Goal: Task Accomplishment & Management: Manage account settings

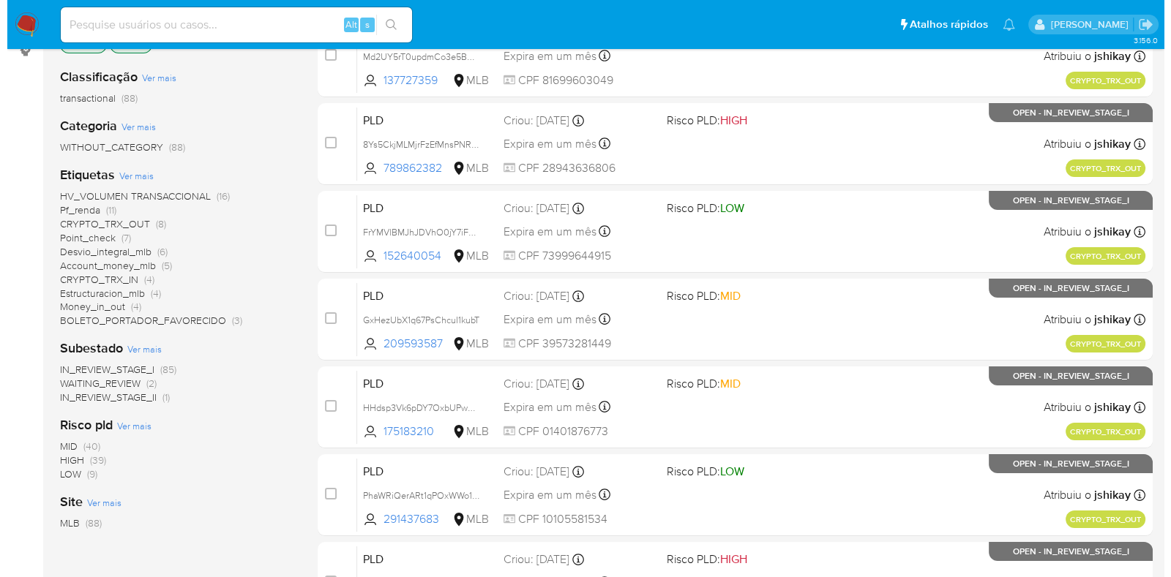
scroll to position [274, 0]
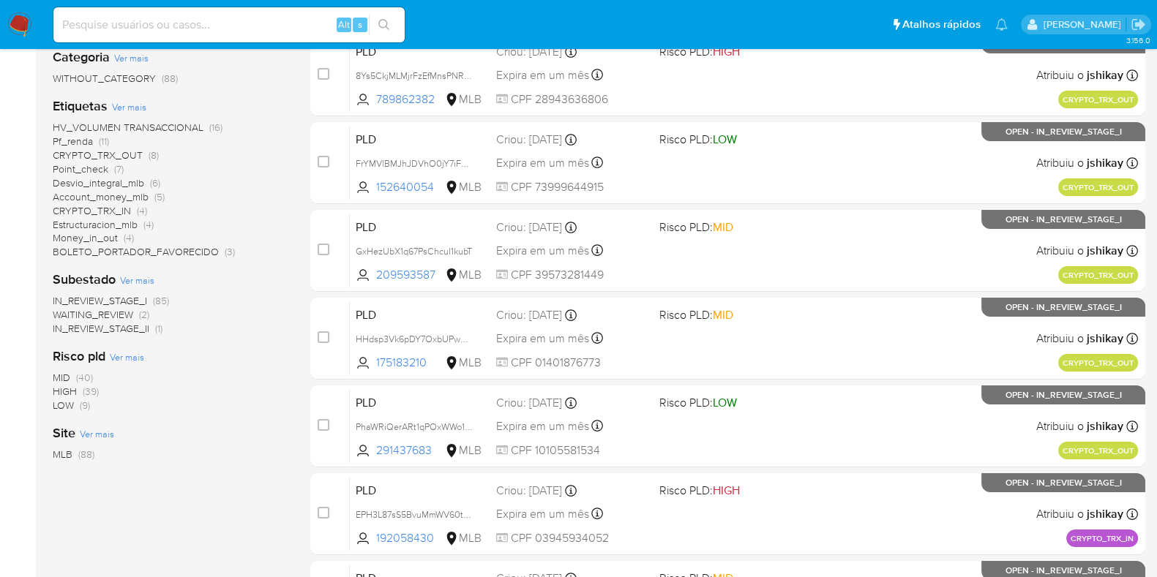
click at [135, 109] on span "Ver mais" at bounding box center [129, 106] width 34 height 13
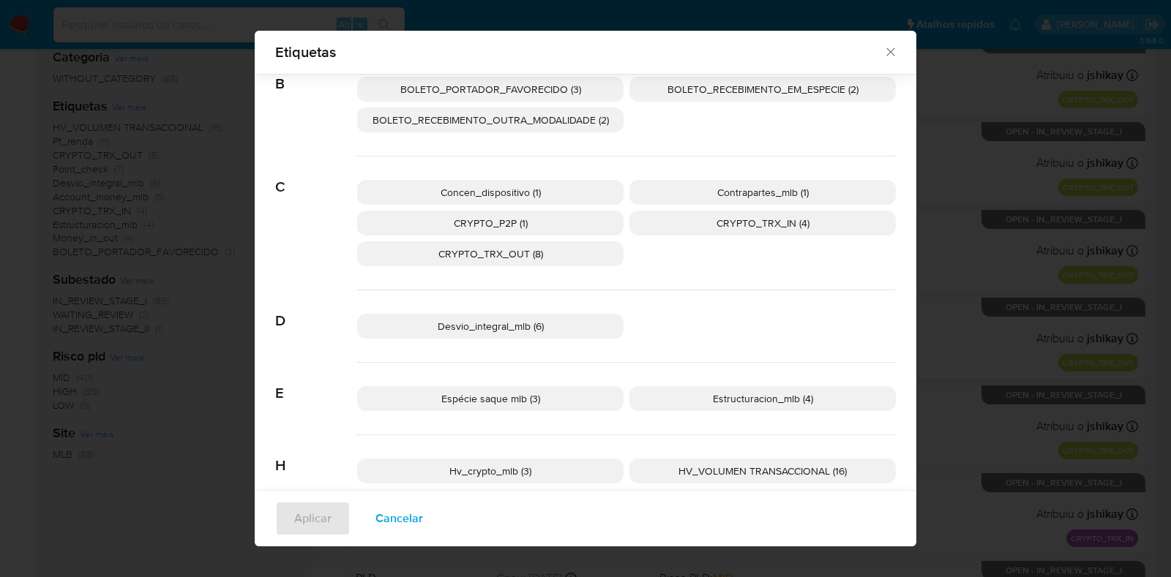
scroll to position [171, 0]
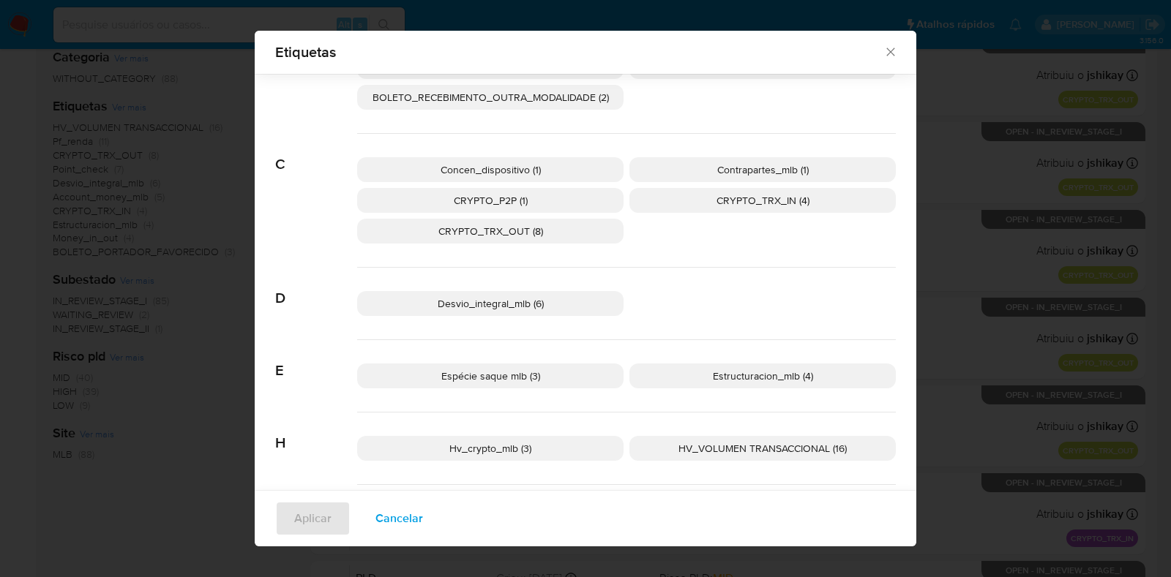
click at [560, 231] on p "CRYPTO_TRX_OUT (8)" at bounding box center [490, 231] width 266 height 25
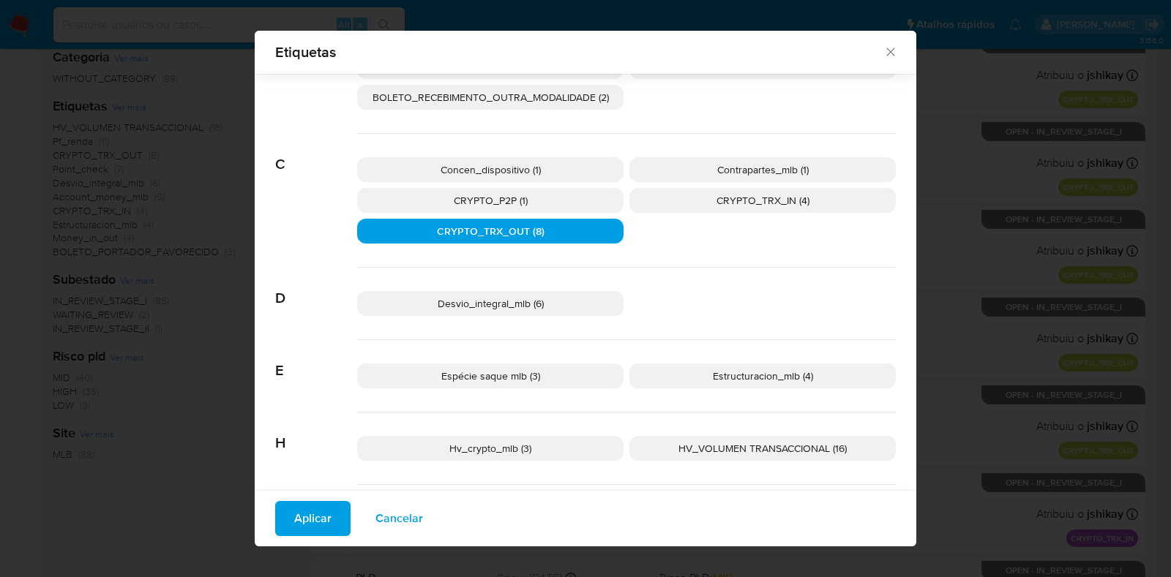
click at [747, 198] on span "CRYPTO_TRX_IN (4)" at bounding box center [762, 200] width 93 height 15
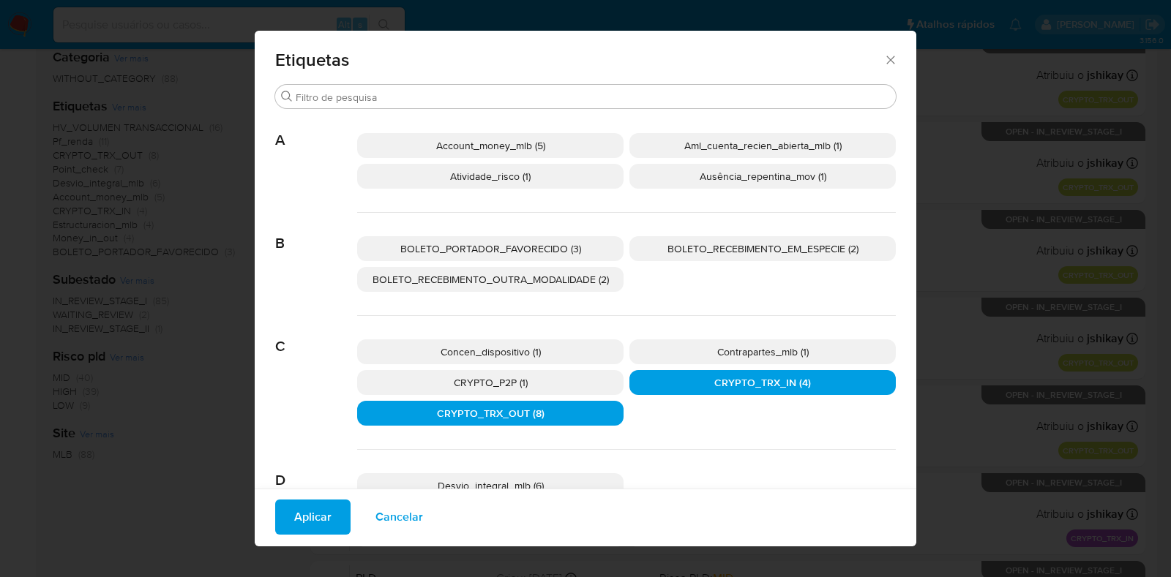
scroll to position [80, 0]
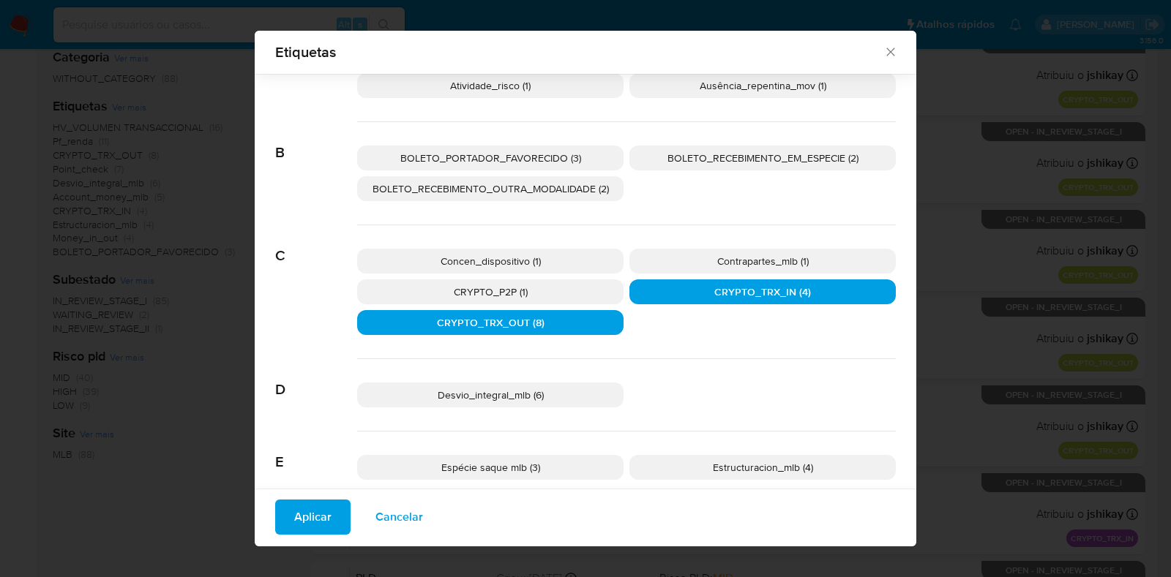
click at [300, 525] on span "Aplicar" at bounding box center [312, 517] width 37 height 32
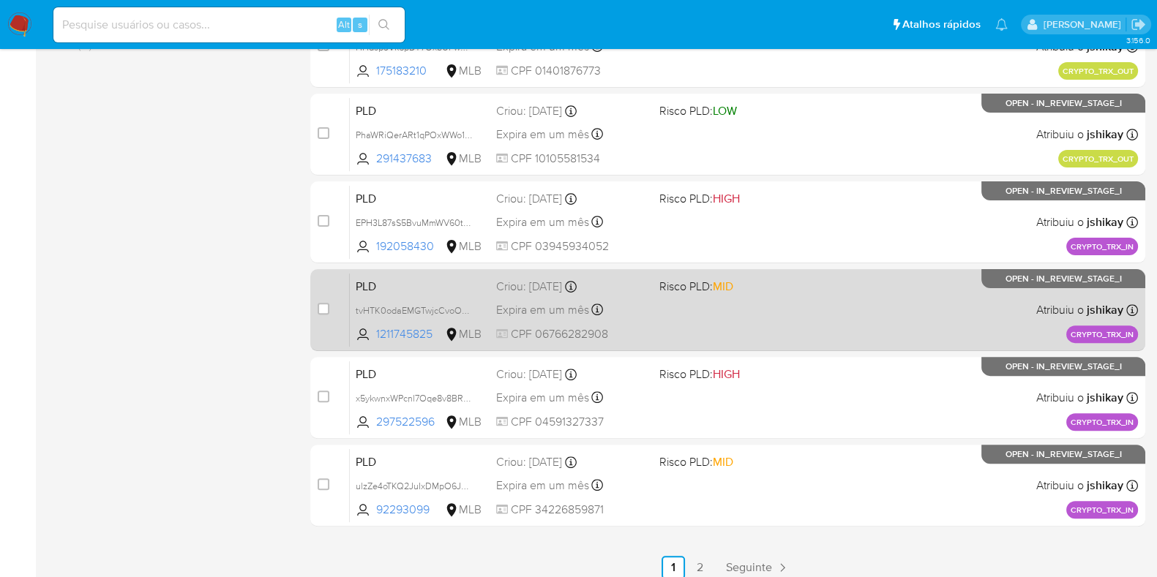
scroll to position [576, 0]
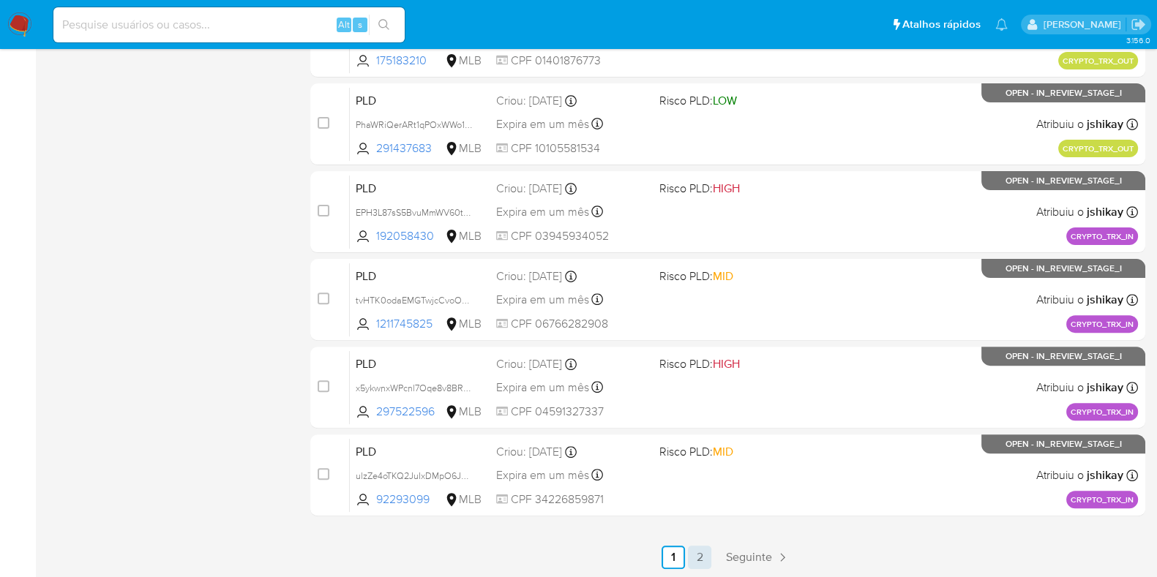
click at [701, 558] on link "2" at bounding box center [699, 557] width 23 height 23
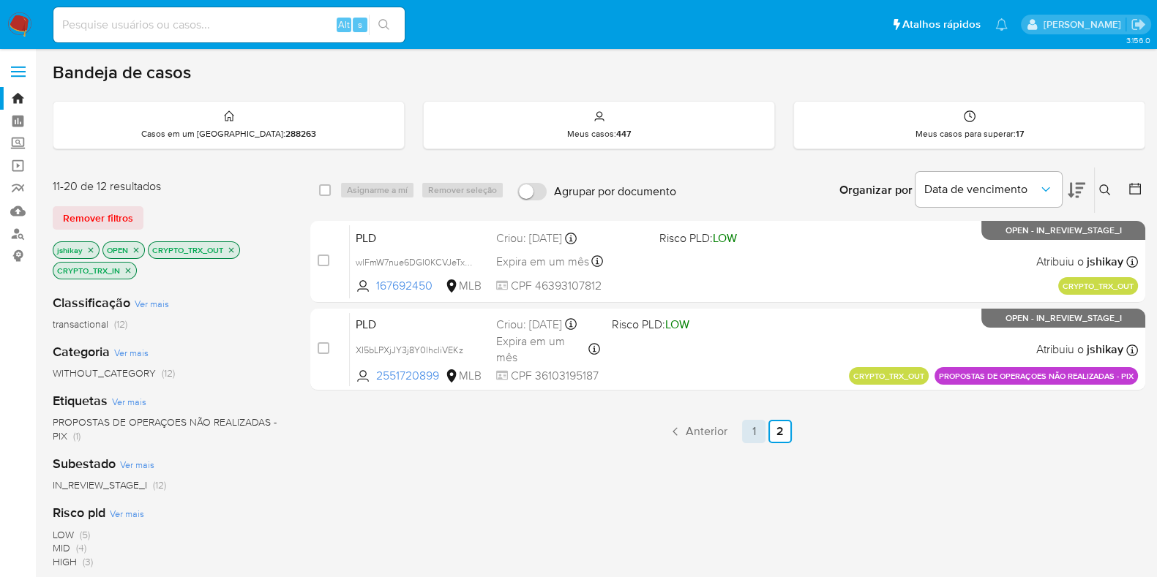
click at [762, 429] on link "1" at bounding box center [753, 431] width 23 height 23
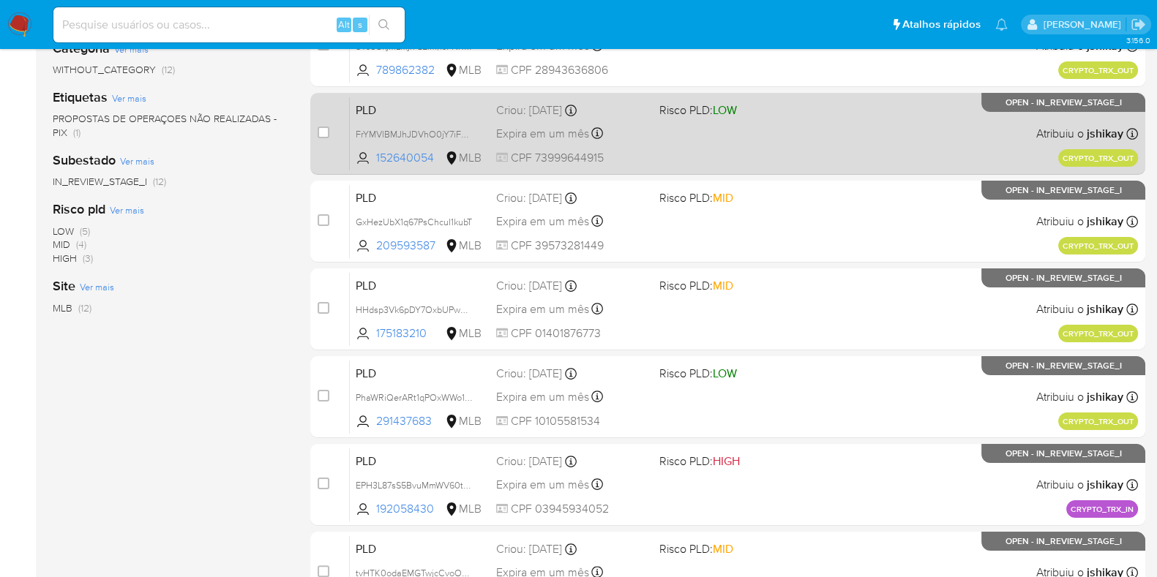
scroll to position [28, 0]
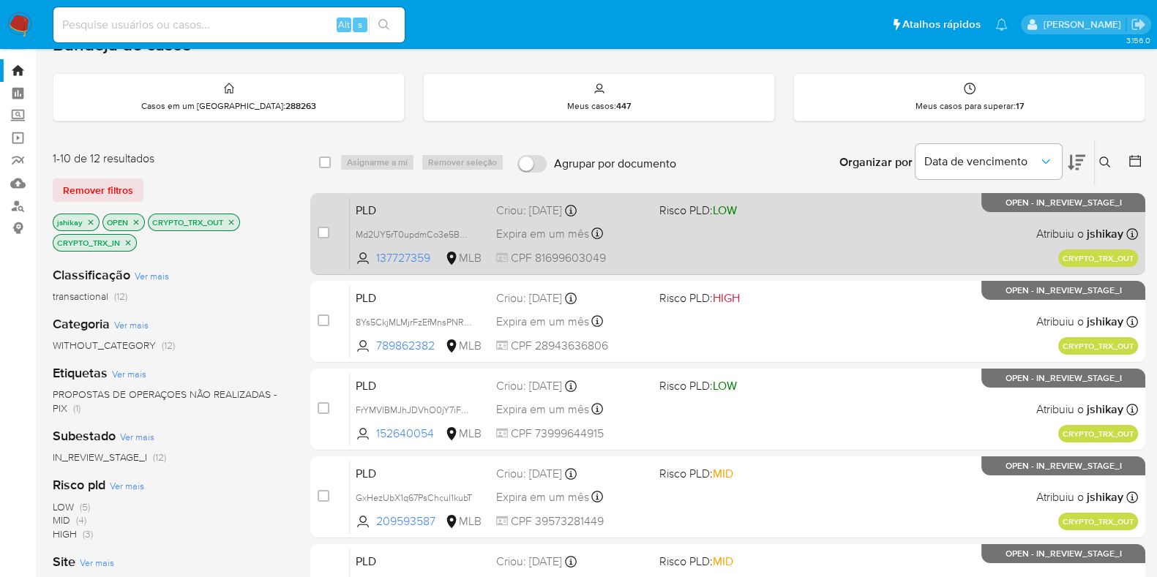
click at [846, 227] on div "PLD Md2UY5rT0updmCo3e5B09uco 137727359 MLB Risco PLD: LOW Criou: 19/08/2025 Cri…" at bounding box center [744, 234] width 788 height 74
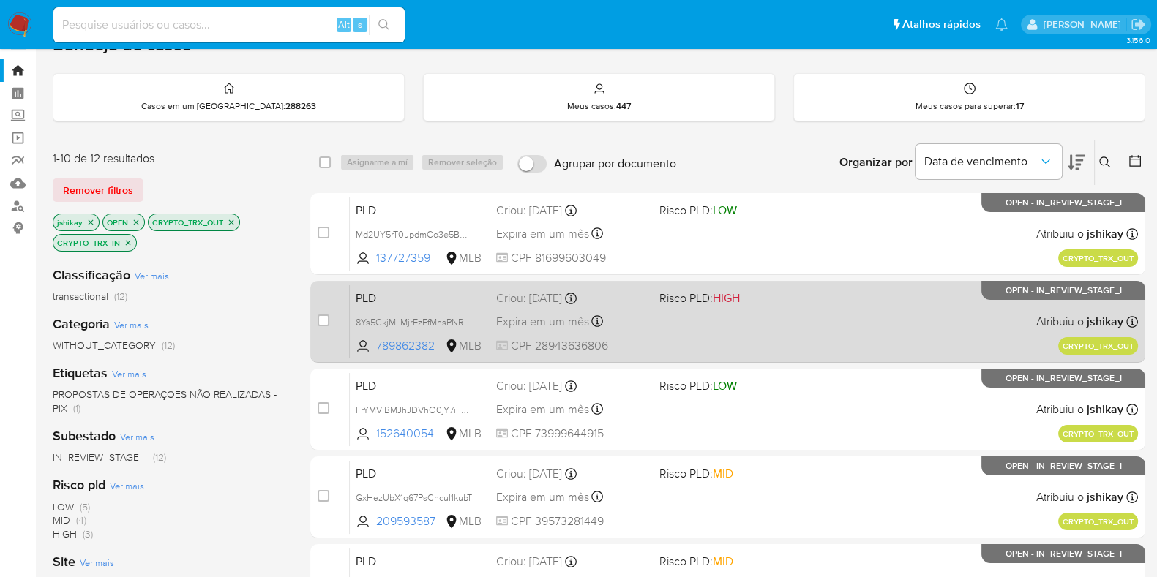
click at [835, 293] on div "PLD 8Ys5CkjMLMjrFzEfMnsPNR9Z 789862382 MLB Risco PLD: HIGH Criou: 19/08/2025 Cr…" at bounding box center [744, 322] width 788 height 74
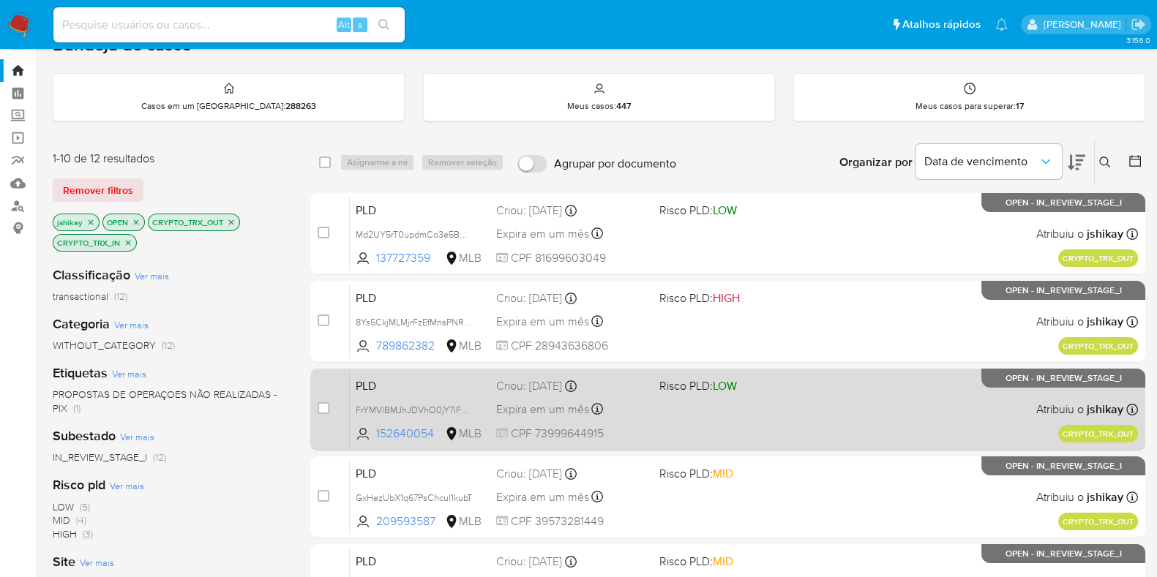
click at [814, 379] on div "PLD FrYMVlBMJhJDVhO0jY7iF8FH 152640054 MLB Risco PLD: LOW Criou: 19/08/2025 Cri…" at bounding box center [744, 409] width 788 height 74
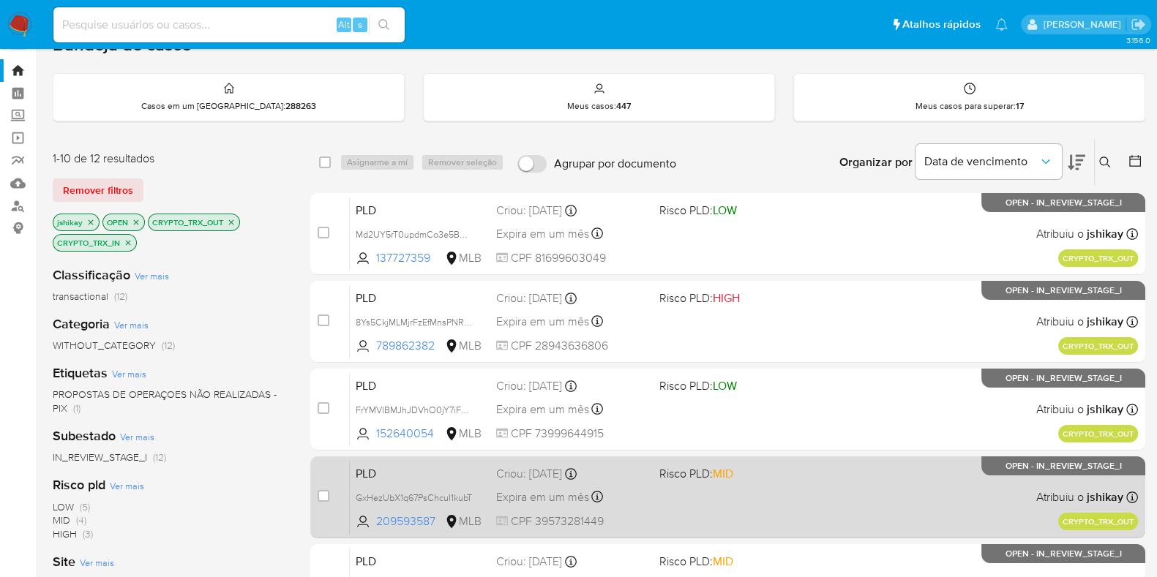
click at [785, 473] on span "Risco PLD: MID" at bounding box center [734, 472] width 151 height 19
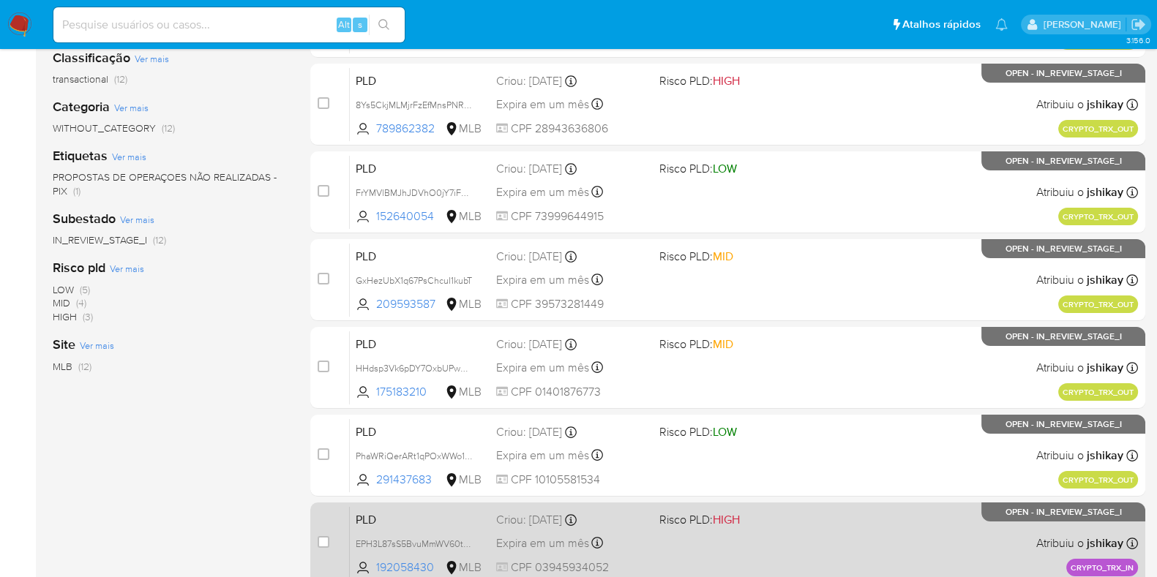
scroll to position [302, 0]
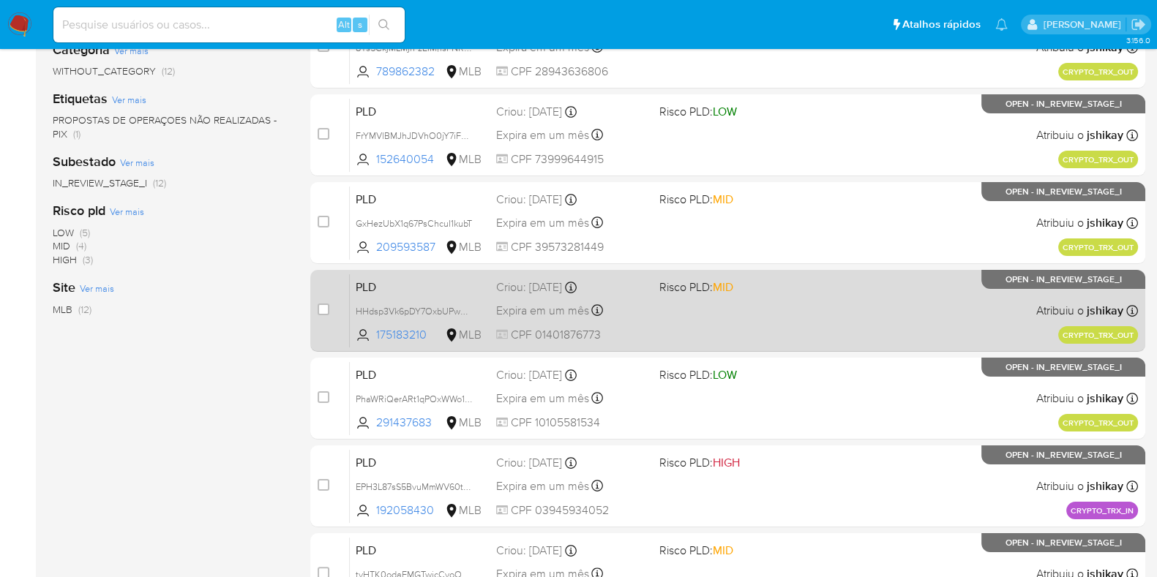
click at [819, 309] on div "PLD HHdsp3Vk6pDY7OxbUPw575BD 175183210 MLB Risco PLD: MID Criou: 19/08/2025 Cri…" at bounding box center [744, 311] width 788 height 74
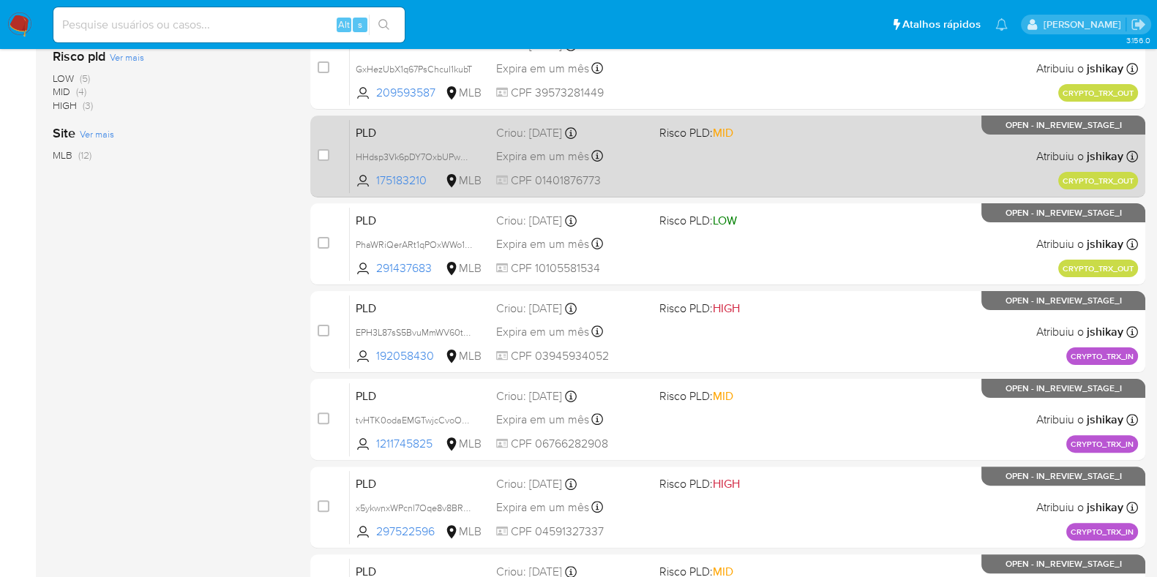
scroll to position [485, 0]
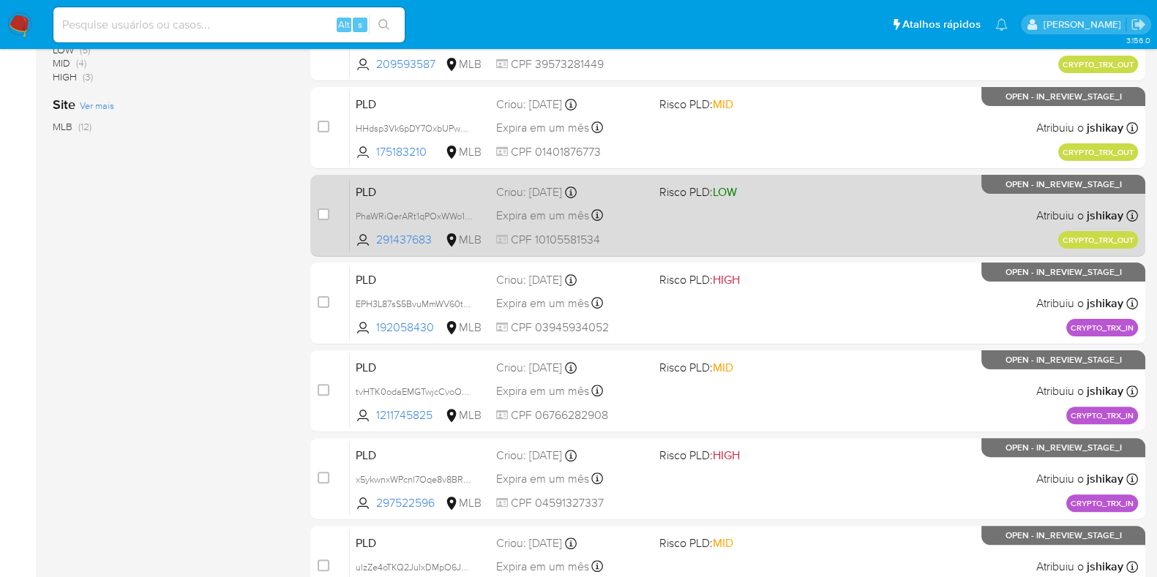
click at [810, 228] on div "PLD PhaWRiQerARt1qPOxWWo1vaQ 291437683 MLB Risco PLD: LOW Criou: 19/08/2025 Cri…" at bounding box center [744, 216] width 788 height 74
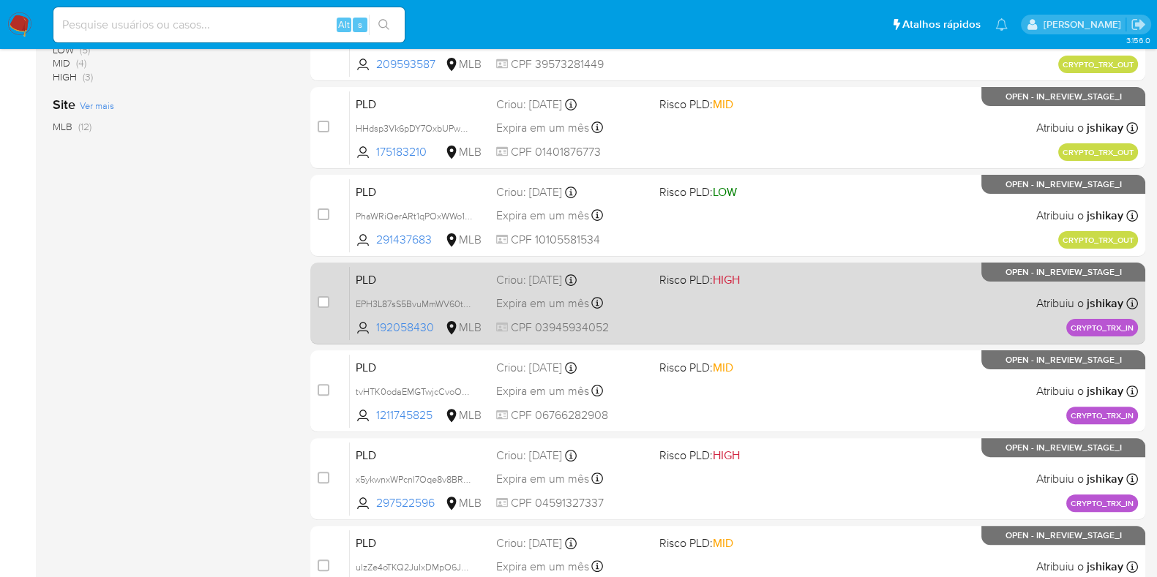
click at [804, 303] on div "PLD EPH3L87sS5BvuMmWV60tpb8P 192058430 MLB Risco PLD: HIGH Criou: 19/08/2025 Cr…" at bounding box center [744, 303] width 788 height 74
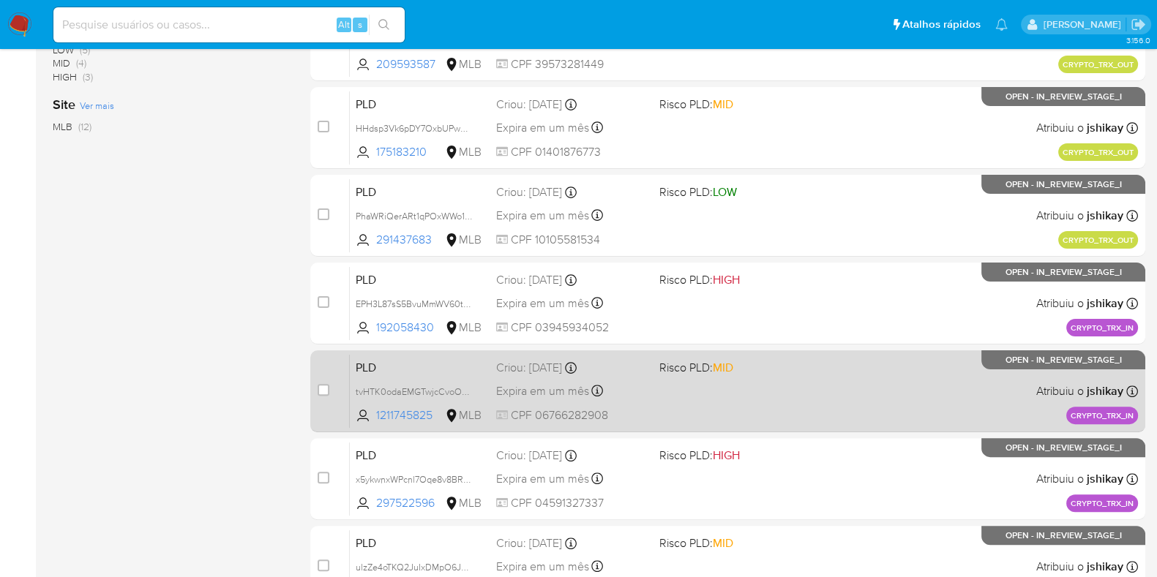
click at [784, 393] on div "PLD tvHTK0odaEMGTwjcCvoOsy5G 1211745825 MLB Risco PLD: MID Criou: 19/08/2025 Cr…" at bounding box center [744, 391] width 788 height 74
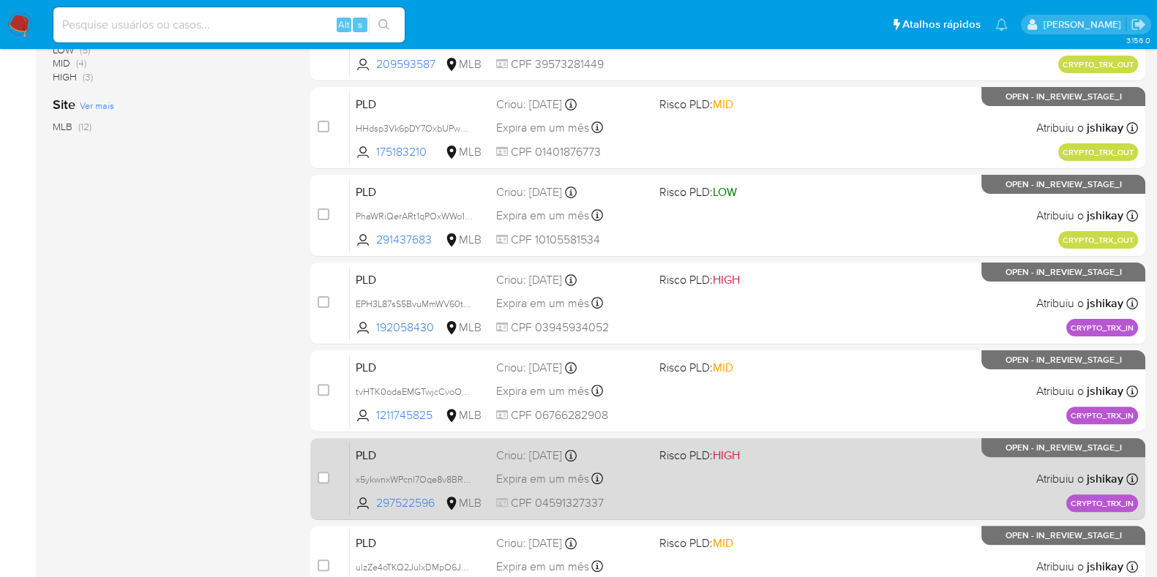
click at [783, 471] on div "PLD x5ykwnxWPcnl7Oqe8v8BRmol 297522596 MLB Risco PLD: HIGH Criou: 19/08/2025 Cr…" at bounding box center [744, 479] width 788 height 74
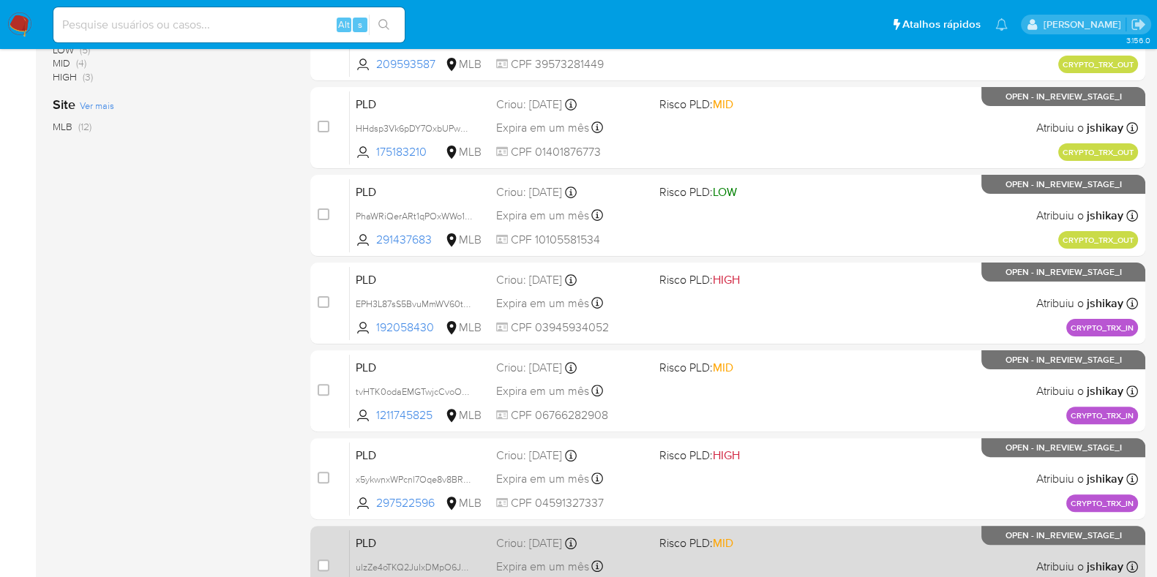
click at [780, 543] on span "Risco PLD: MID" at bounding box center [734, 542] width 151 height 19
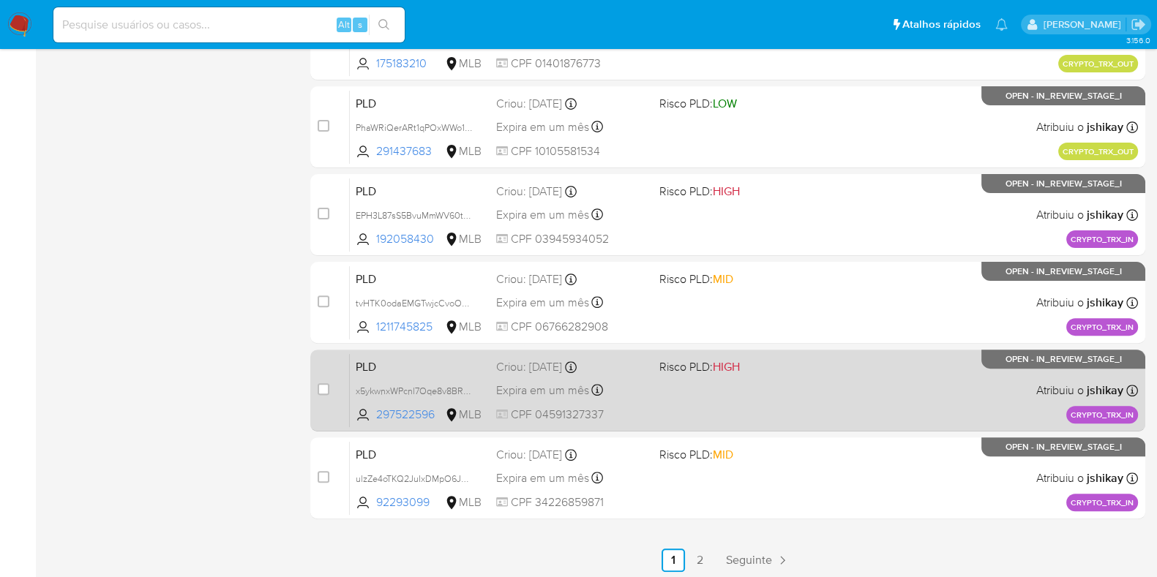
scroll to position [576, 0]
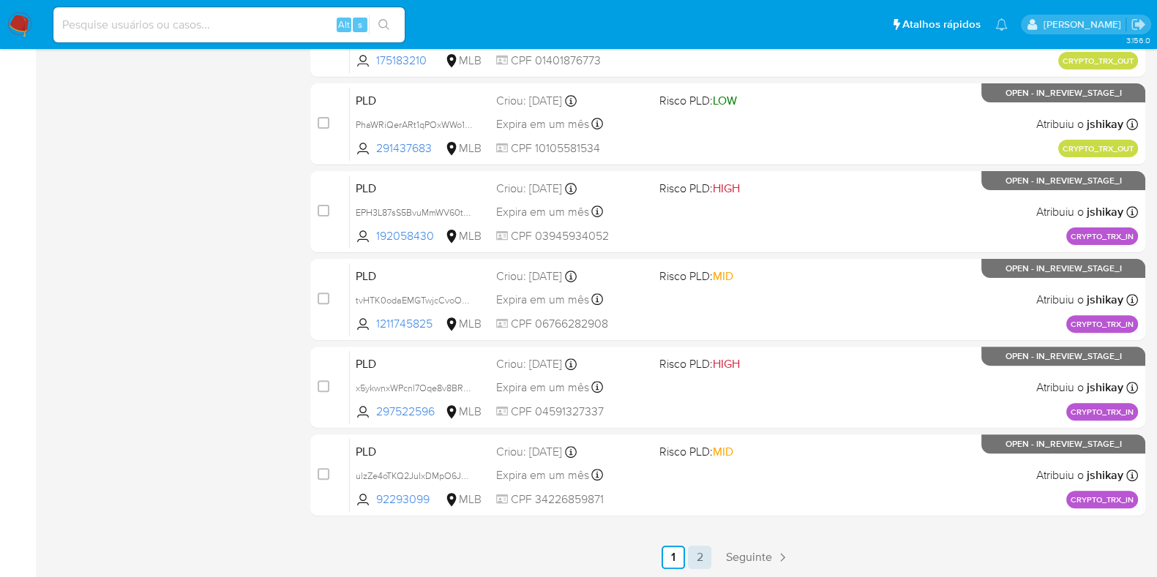
click at [699, 557] on link "2" at bounding box center [699, 557] width 23 height 23
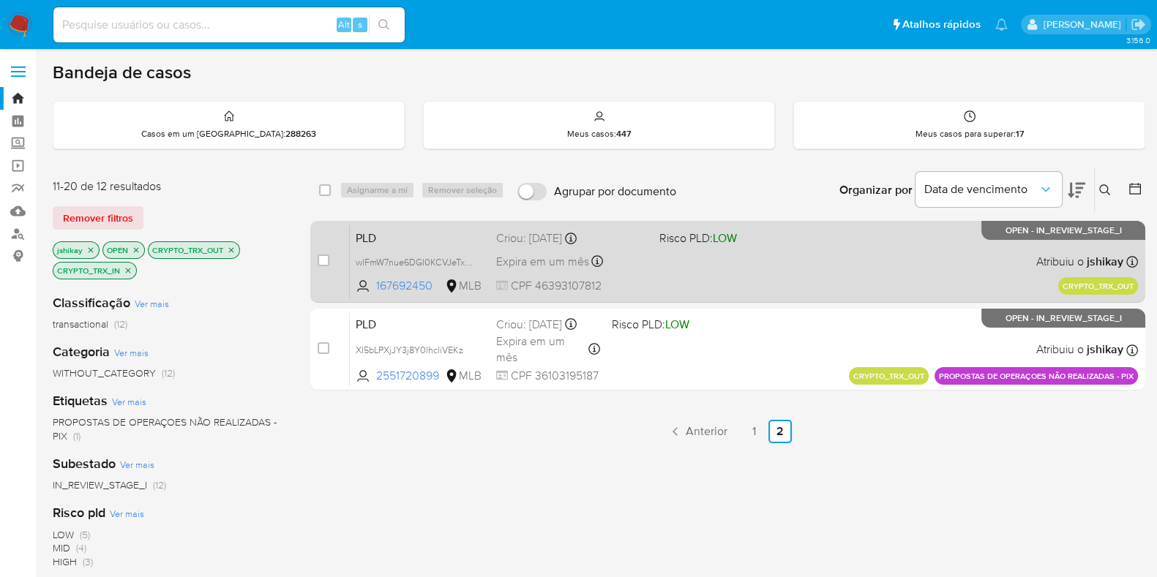
click at [769, 262] on div "PLD wlFmW7nue6DGI0KCVJeTxnph 167692450 MLB Risco PLD: LOW Criou: 19/08/2025 Cri…" at bounding box center [744, 262] width 788 height 74
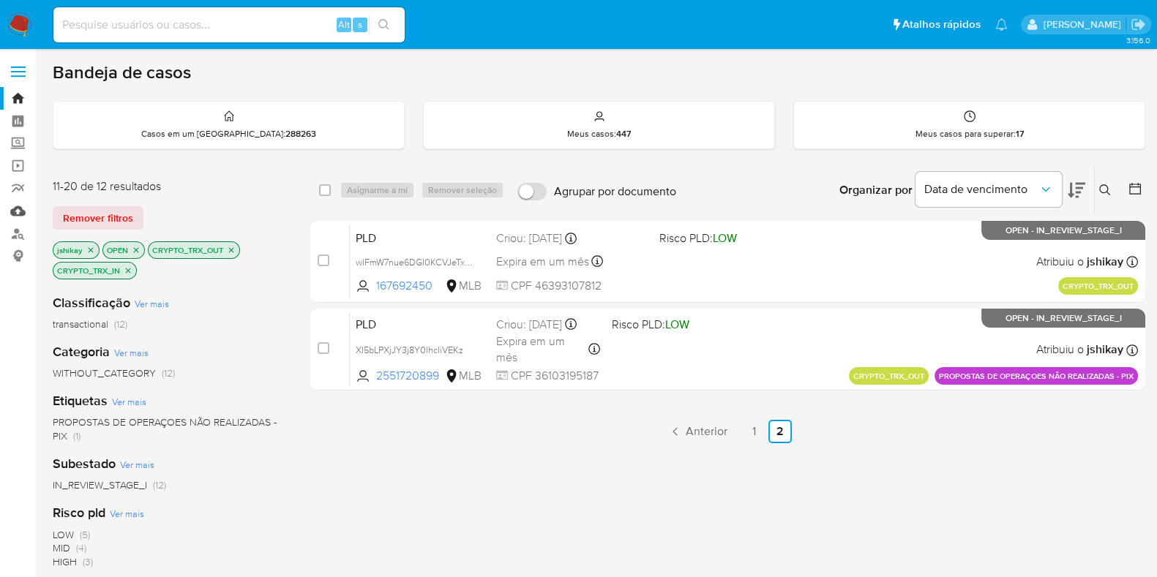
click at [20, 214] on link "Mulan" at bounding box center [87, 211] width 174 height 23
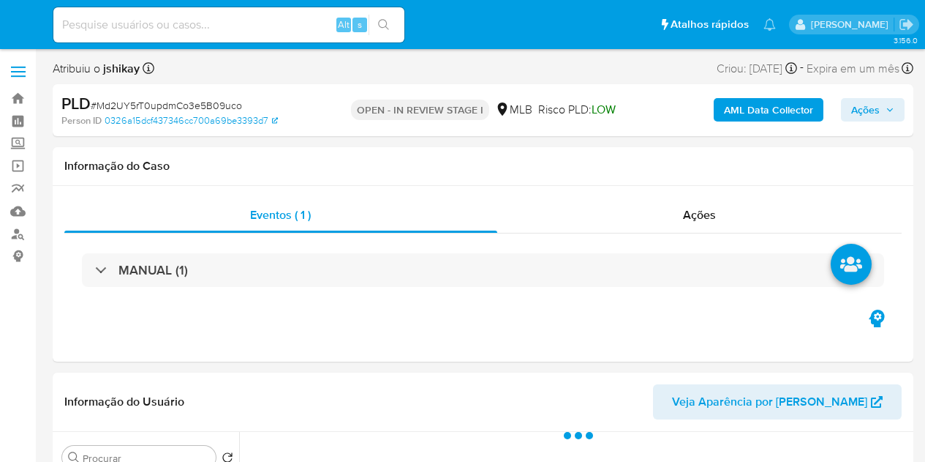
select select "10"
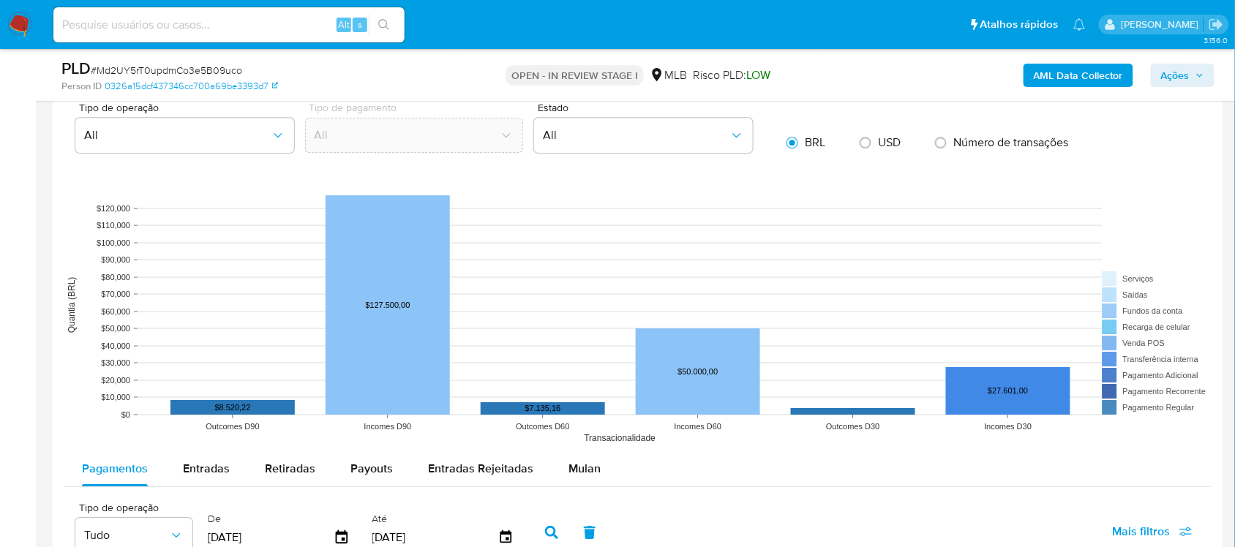
scroll to position [1280, 0]
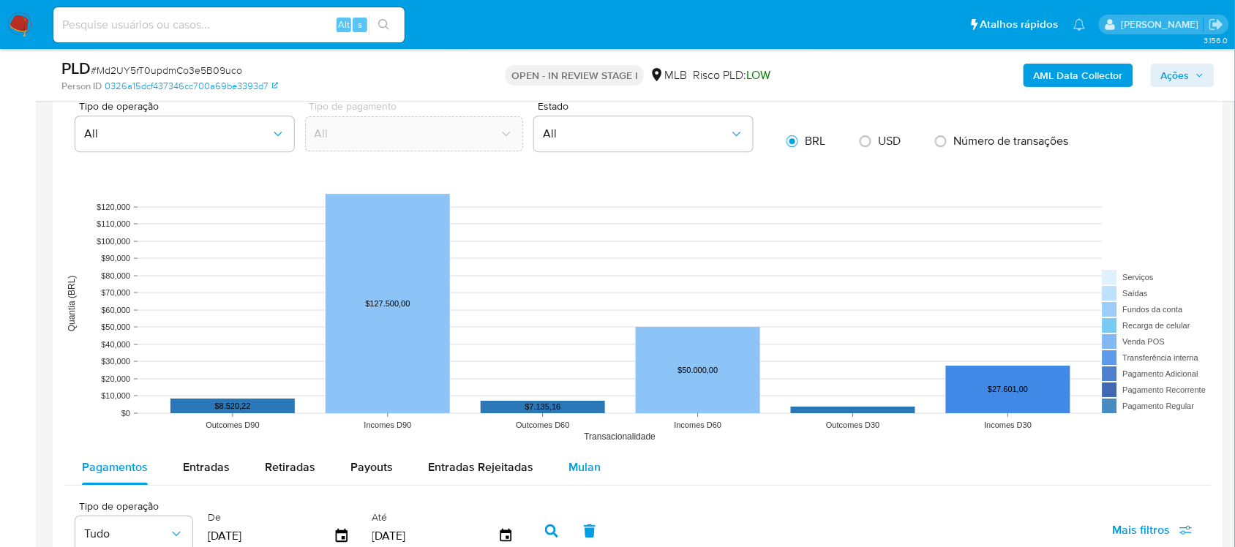
click at [568, 461] on span "Mulan" at bounding box center [584, 467] width 32 height 17
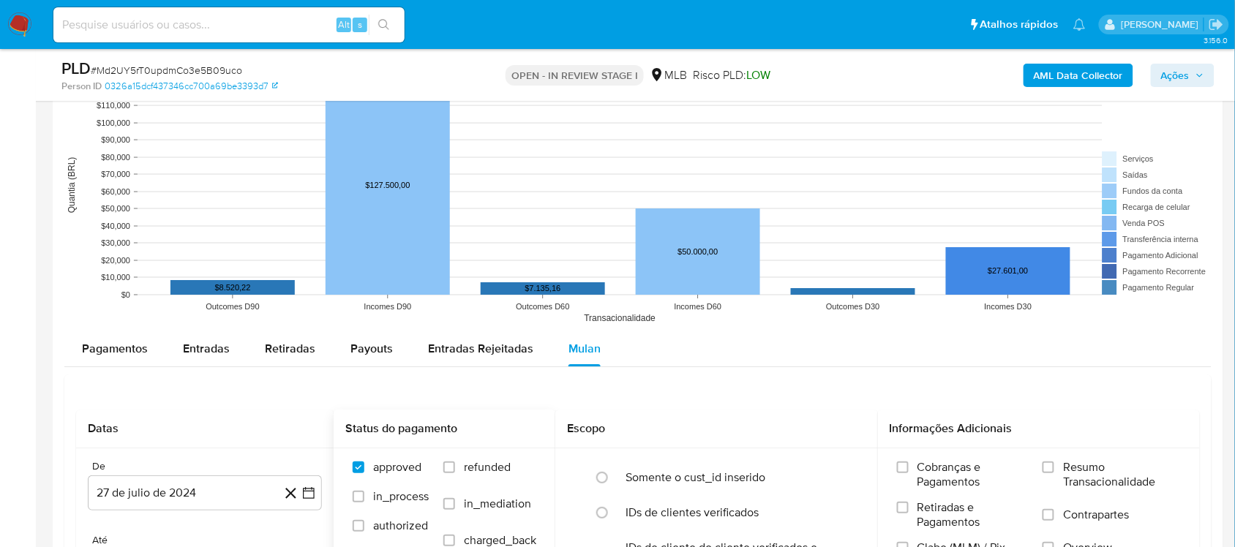
scroll to position [1646, 0]
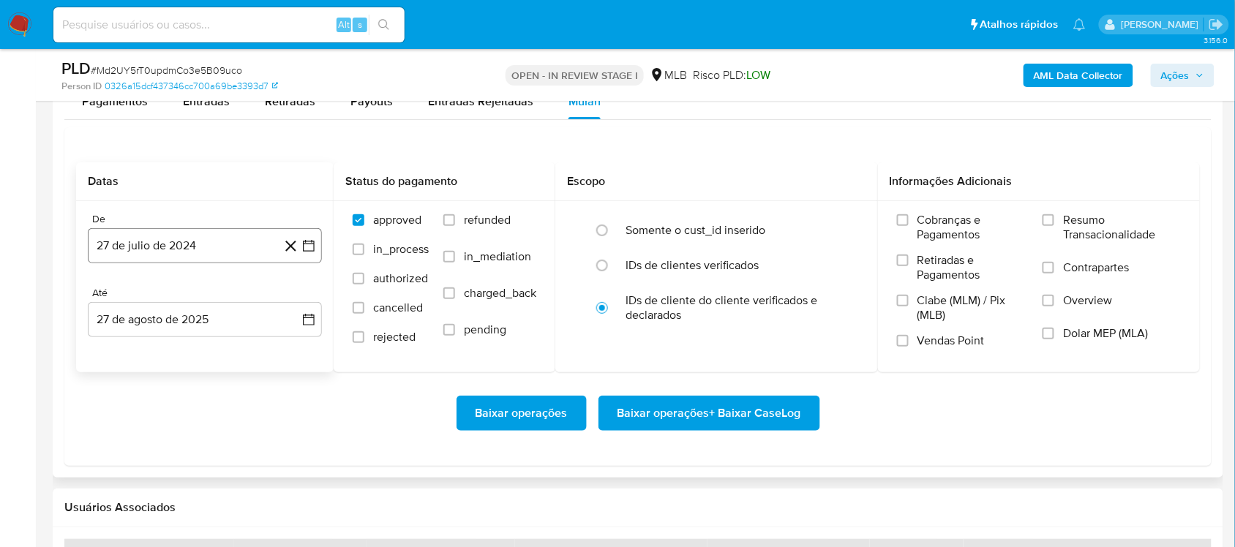
click at [312, 250] on icon "button" at bounding box center [308, 245] width 15 height 15
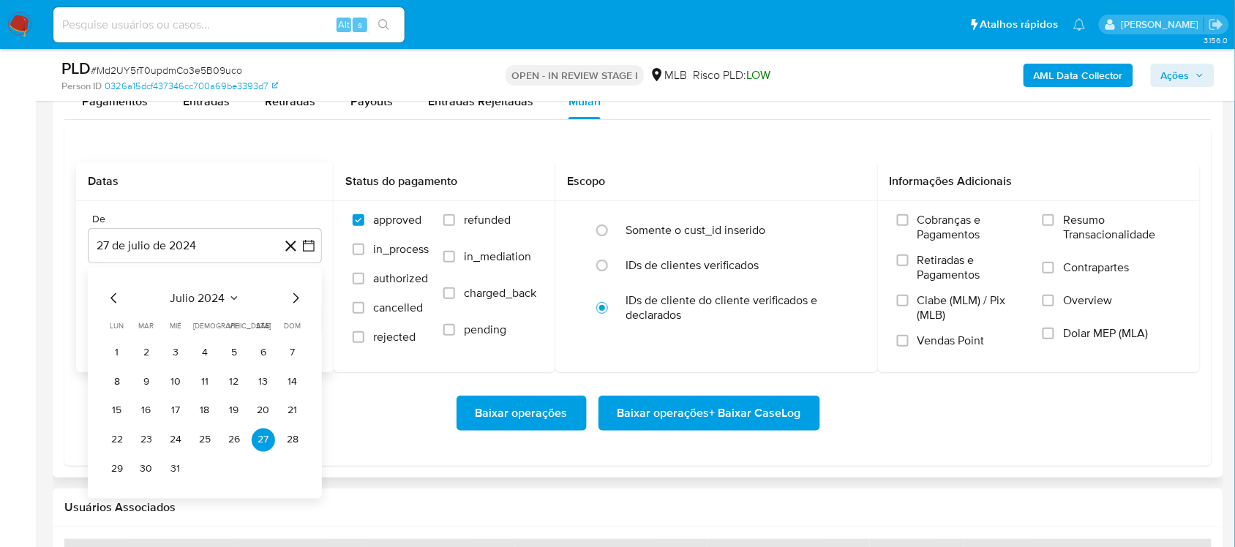
click at [214, 301] on span "julio 2024" at bounding box center [197, 297] width 55 height 15
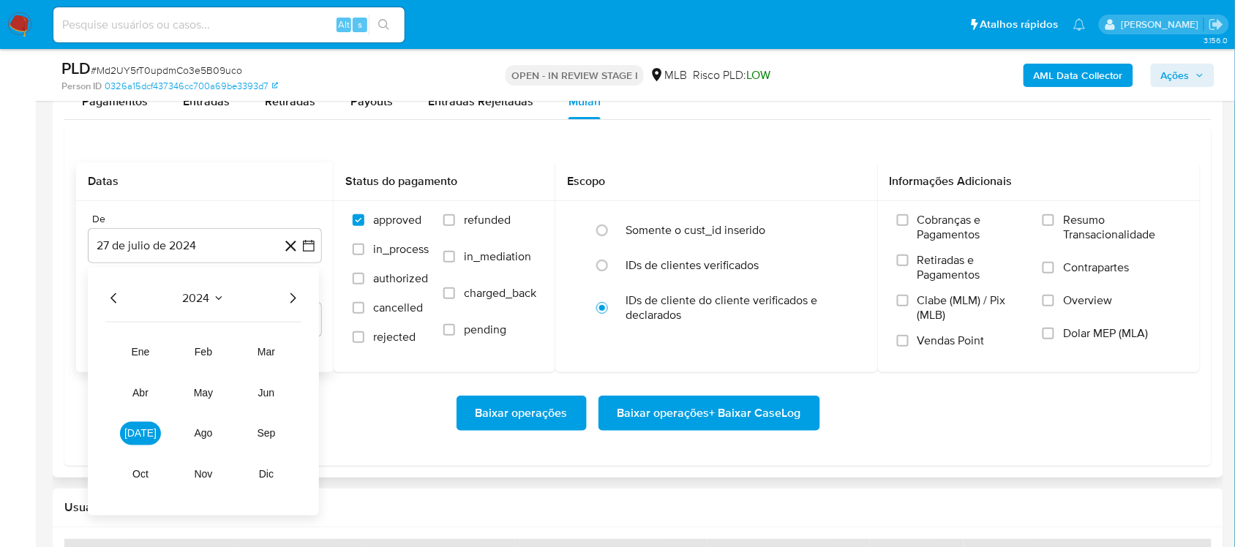
click at [293, 298] on icon "Año siguiente" at bounding box center [293, 298] width 18 height 18
click at [139, 435] on span "[DATE]" at bounding box center [140, 433] width 32 height 12
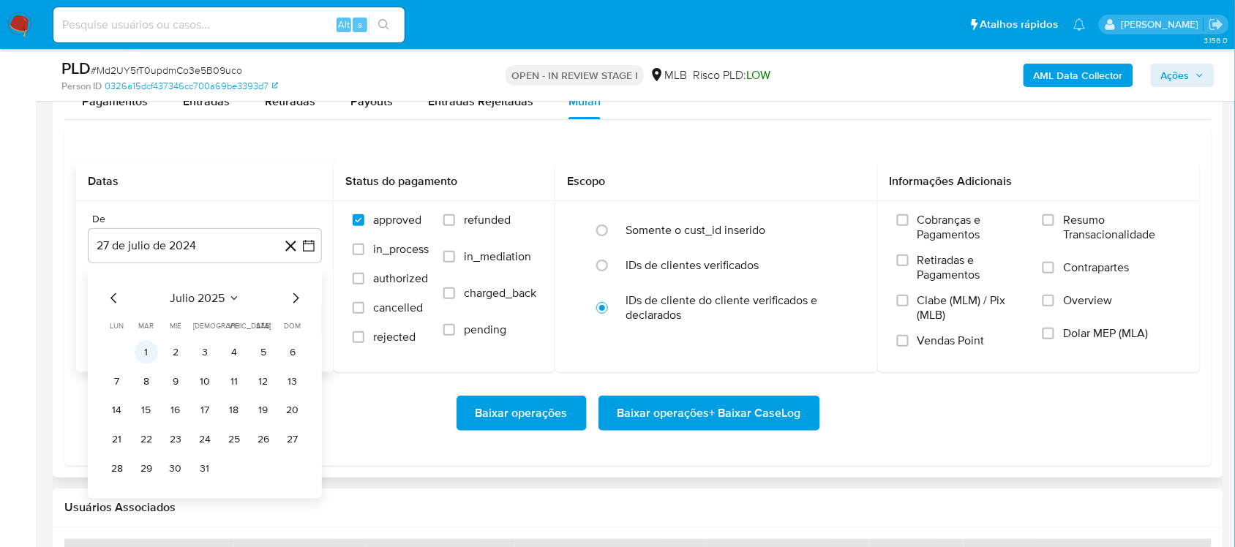
click at [143, 357] on button "1" at bounding box center [146, 351] width 23 height 23
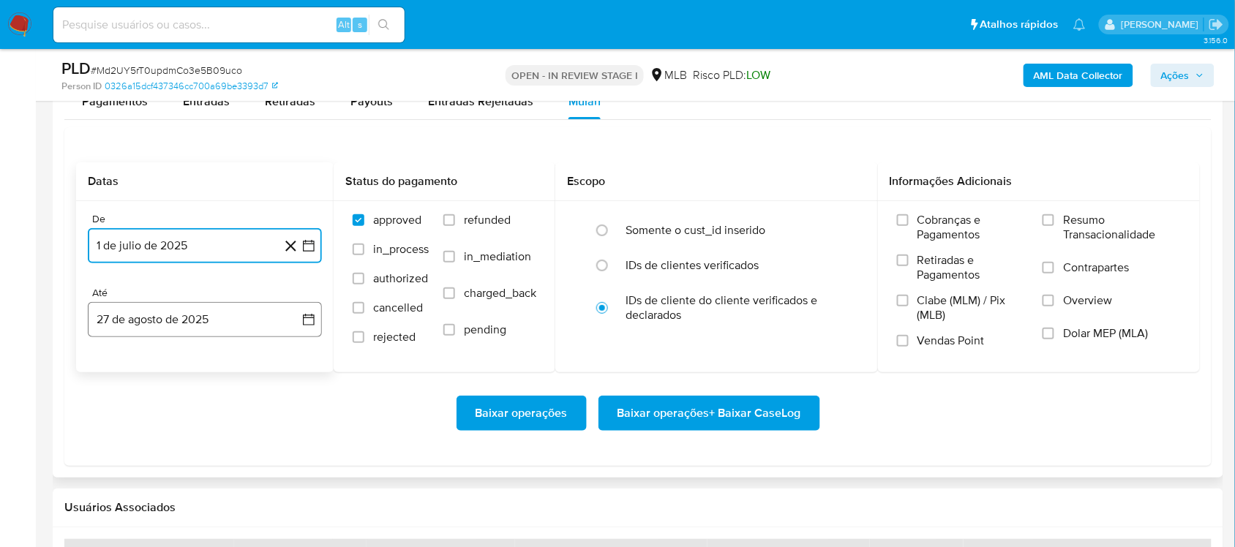
click at [308, 318] on icon "button" at bounding box center [308, 319] width 15 height 15
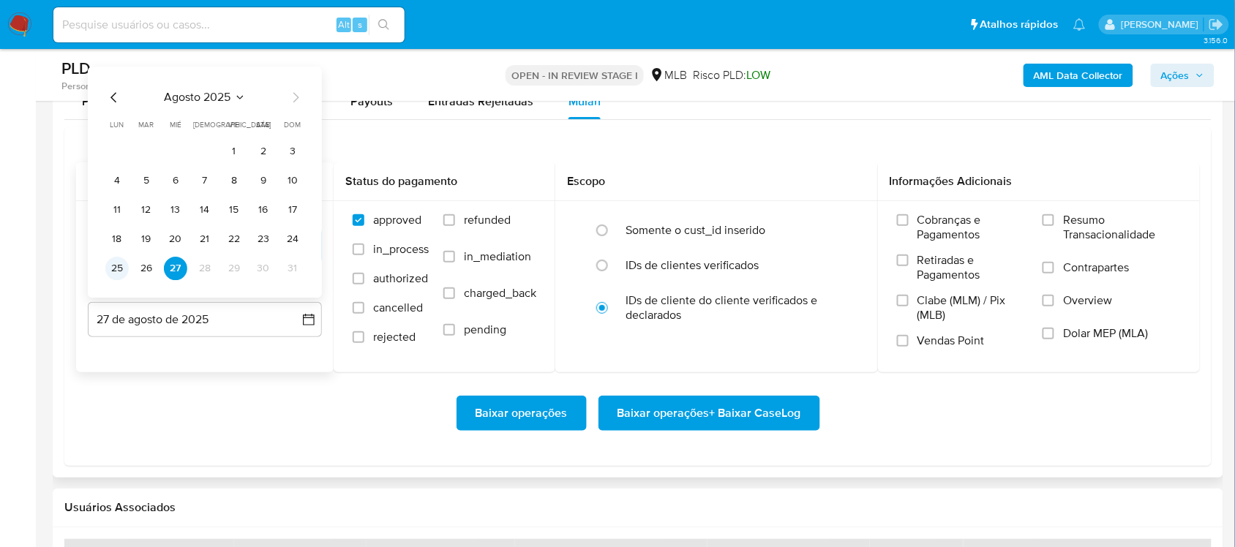
click at [114, 269] on button "25" at bounding box center [116, 268] width 23 height 23
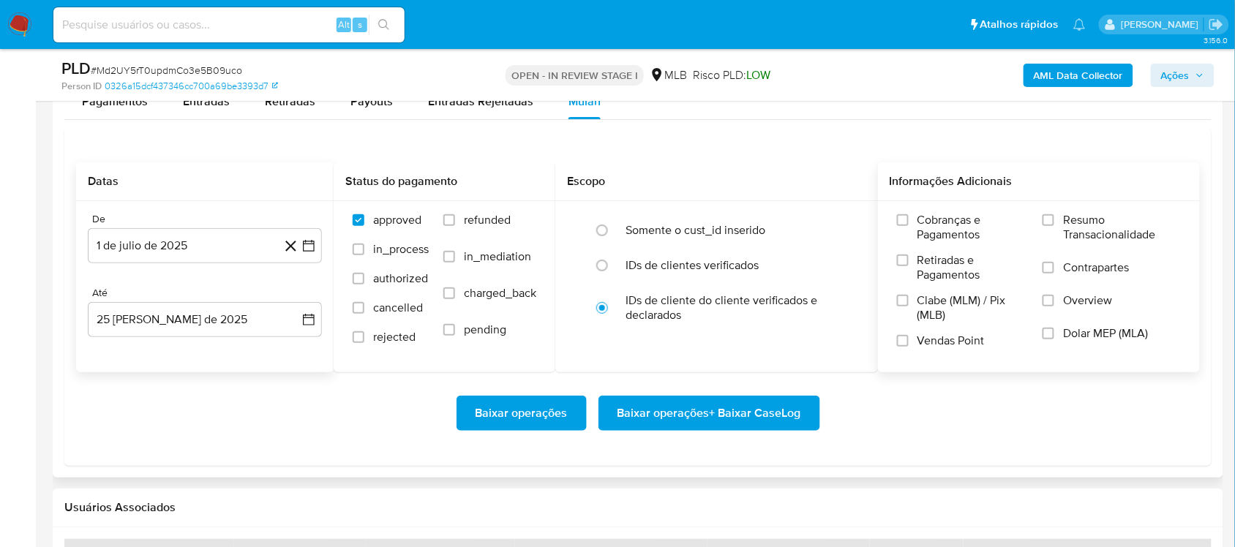
click at [925, 239] on span "Resumo Transacionalidade" at bounding box center [1122, 227] width 118 height 29
click at [925, 226] on input "Resumo Transacionalidade" at bounding box center [1048, 220] width 12 height 12
click at [745, 416] on span "Baixar operações + Baixar CaseLog" at bounding box center [709, 413] width 184 height 32
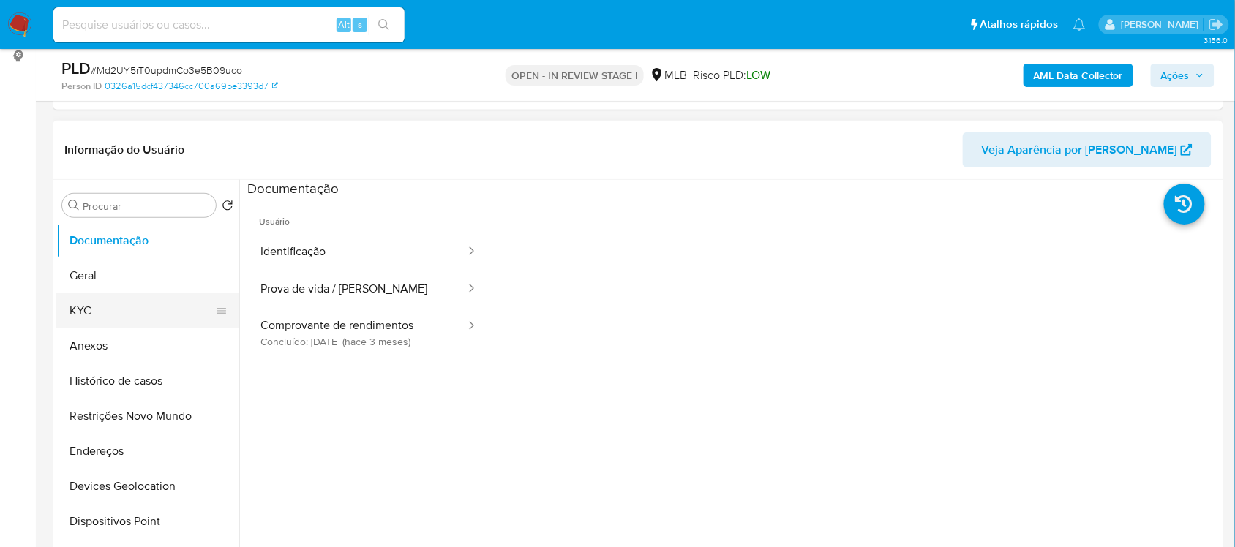
scroll to position [183, 0]
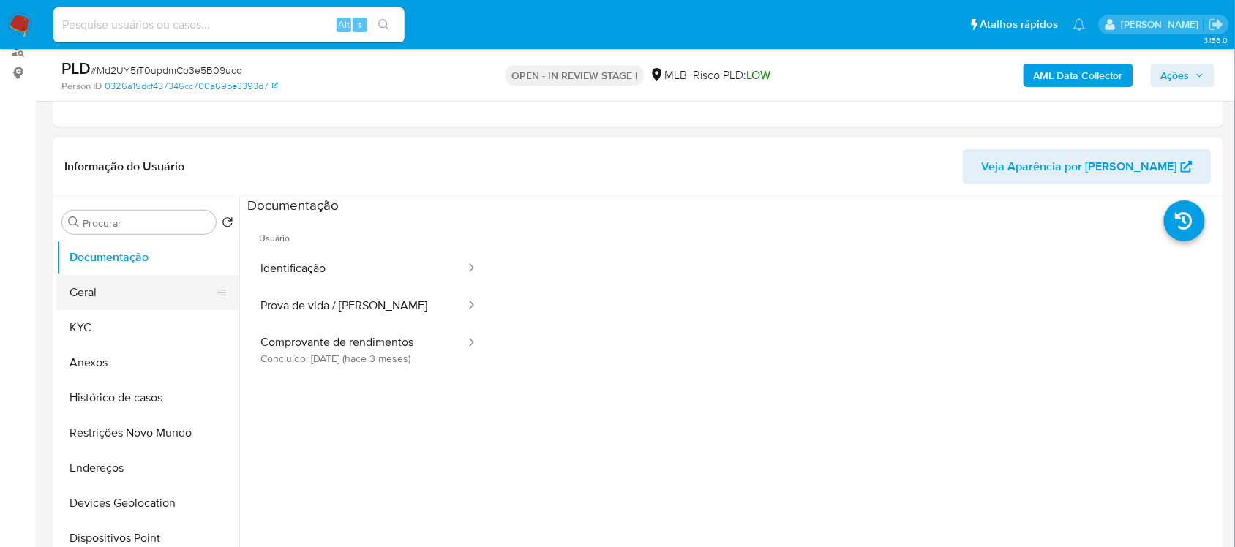
click at [110, 286] on button "Geral" at bounding box center [141, 292] width 171 height 35
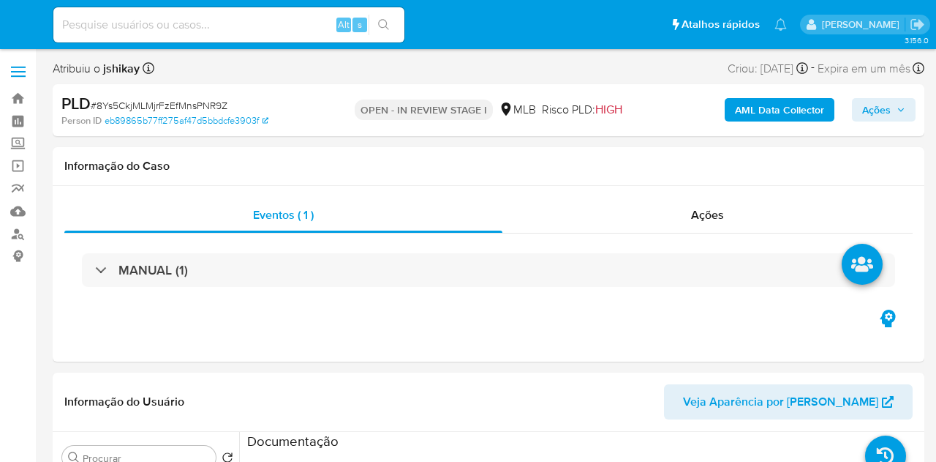
select select "10"
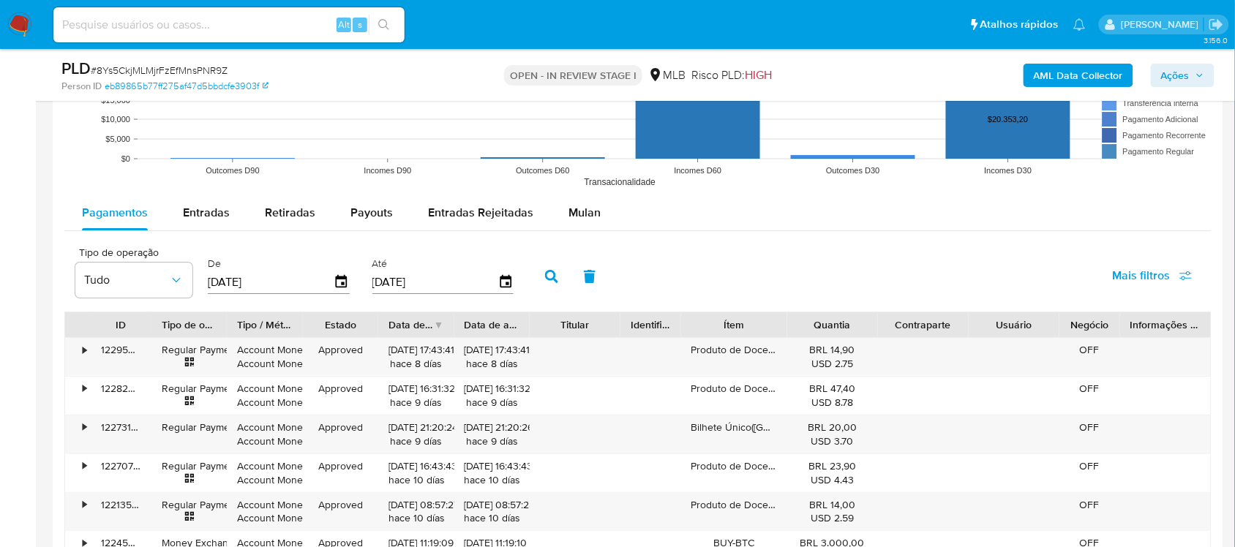
scroll to position [1463, 0]
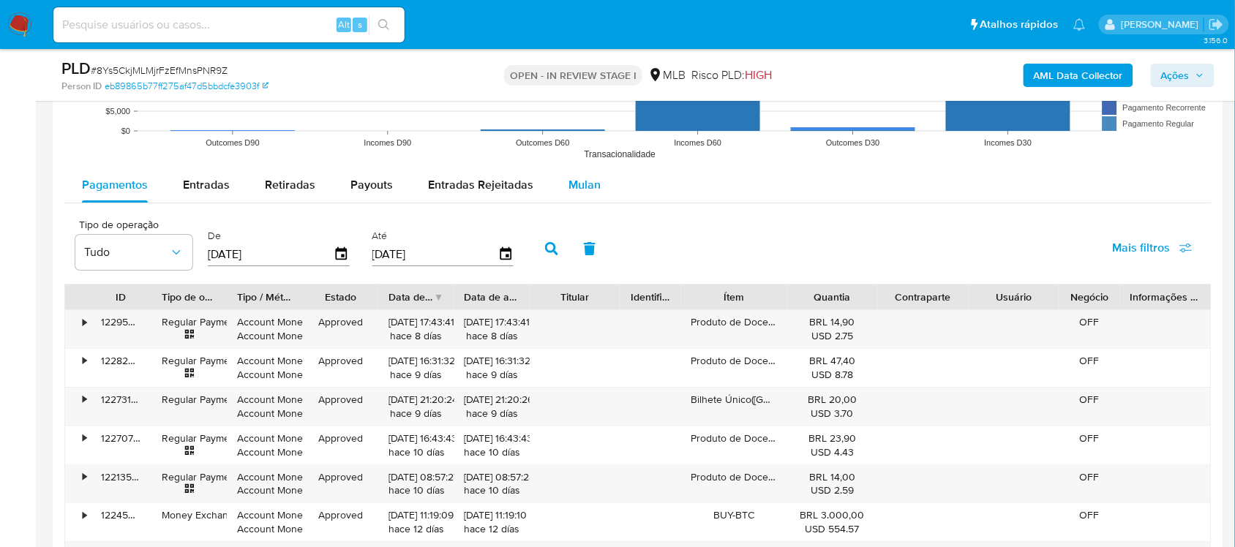
click at [586, 192] on span "Mulan" at bounding box center [584, 184] width 32 height 17
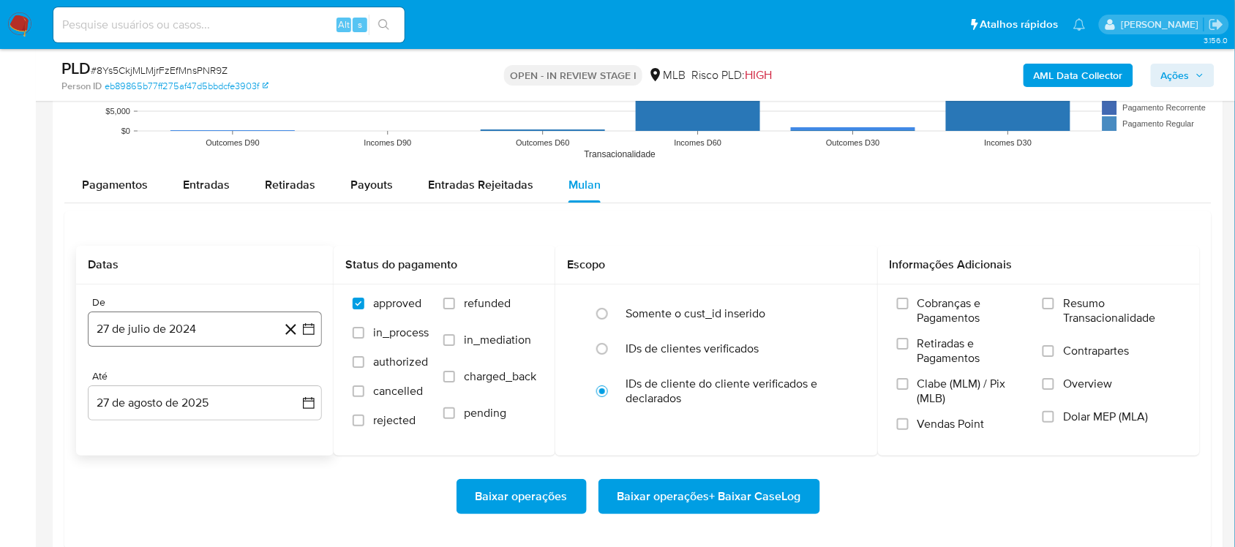
click at [312, 329] on icon "button" at bounding box center [308, 329] width 15 height 15
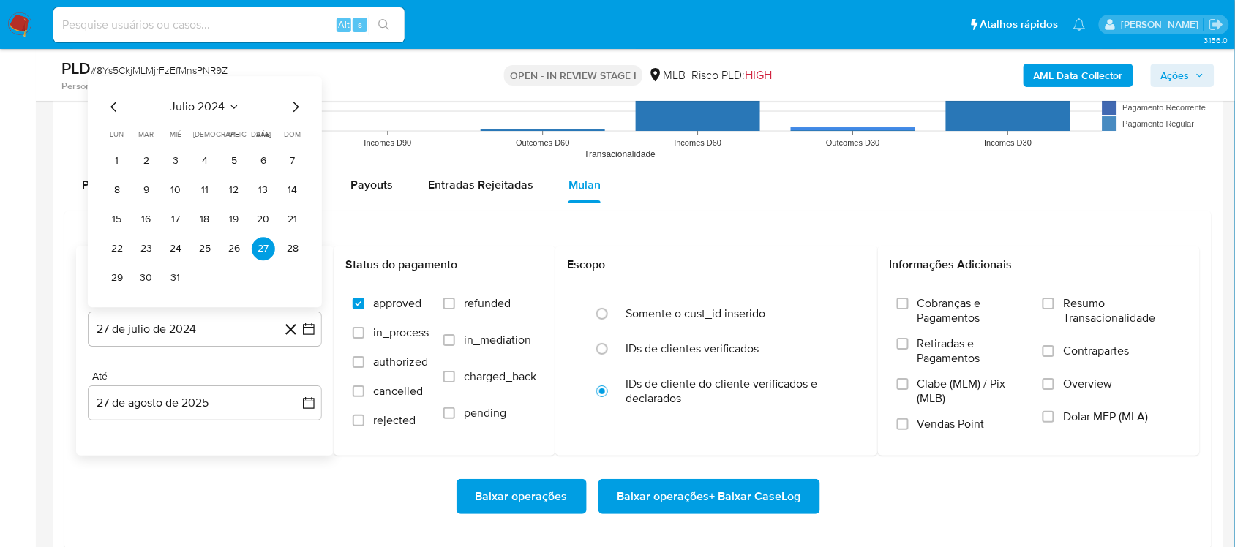
click at [195, 108] on span "julio 2024" at bounding box center [197, 106] width 55 height 15
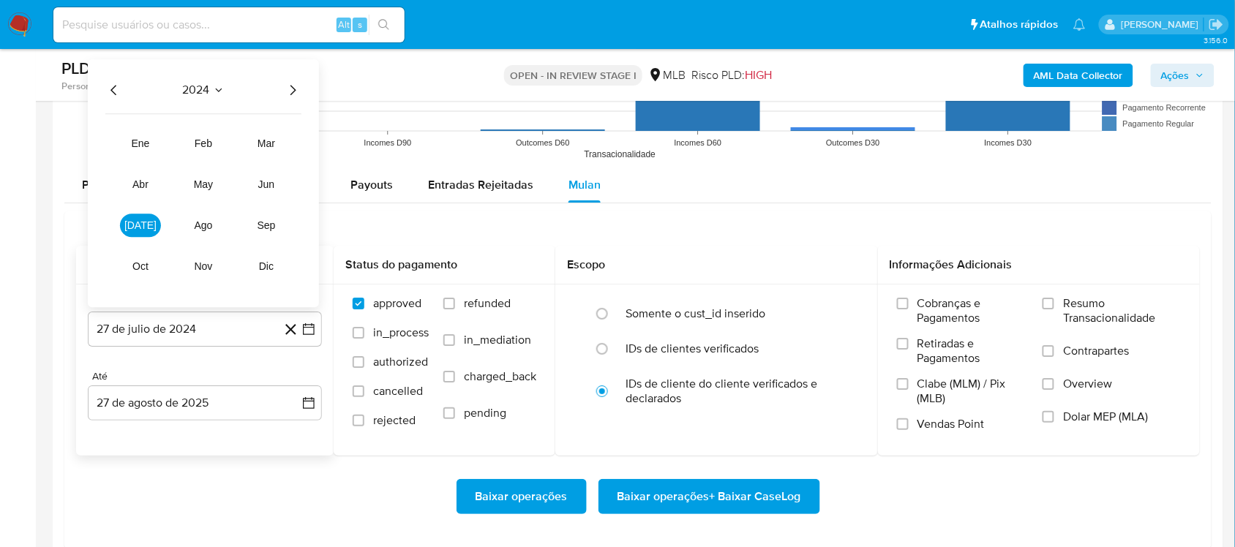
click at [289, 89] on icon "Año siguiente" at bounding box center [293, 90] width 18 height 18
click at [149, 224] on button "[DATE]" at bounding box center [140, 225] width 41 height 23
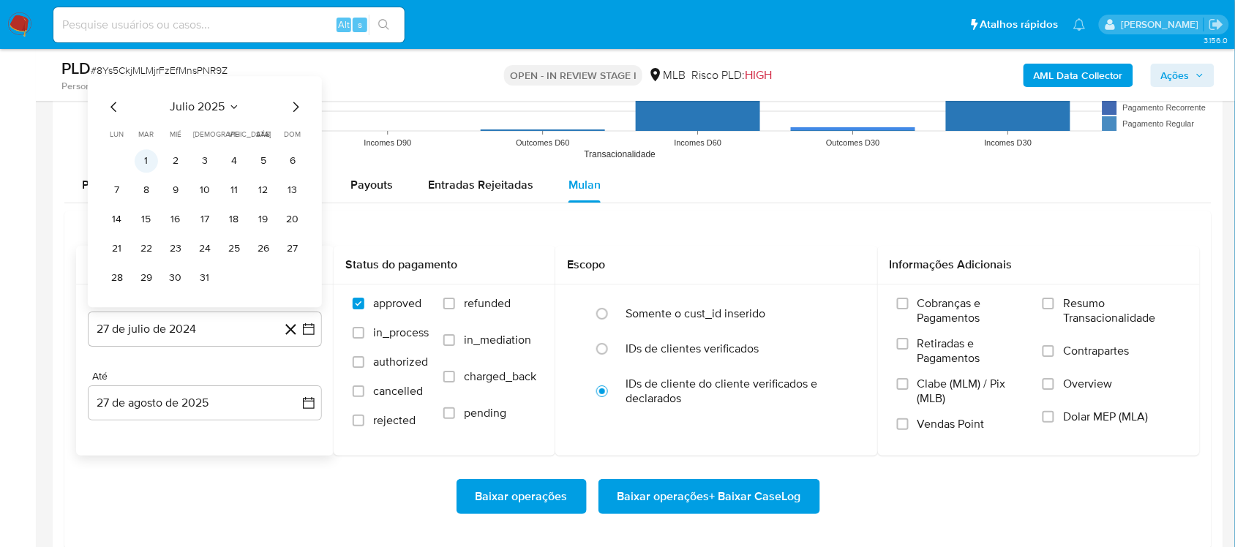
click at [152, 162] on button "1" at bounding box center [146, 160] width 23 height 23
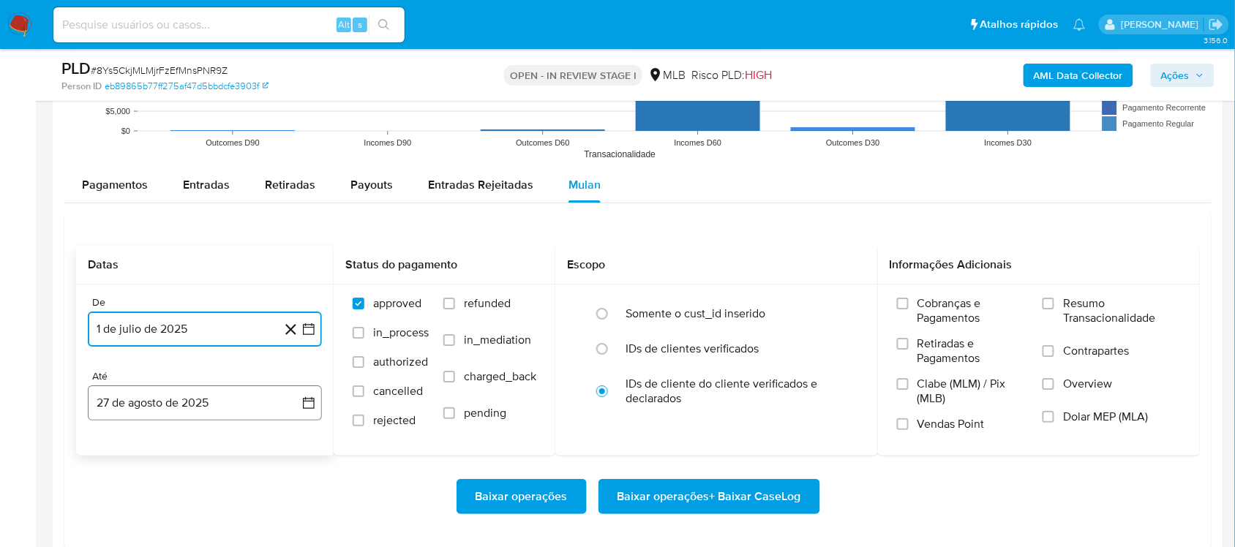
click at [313, 405] on icon "button" at bounding box center [309, 403] width 12 height 12
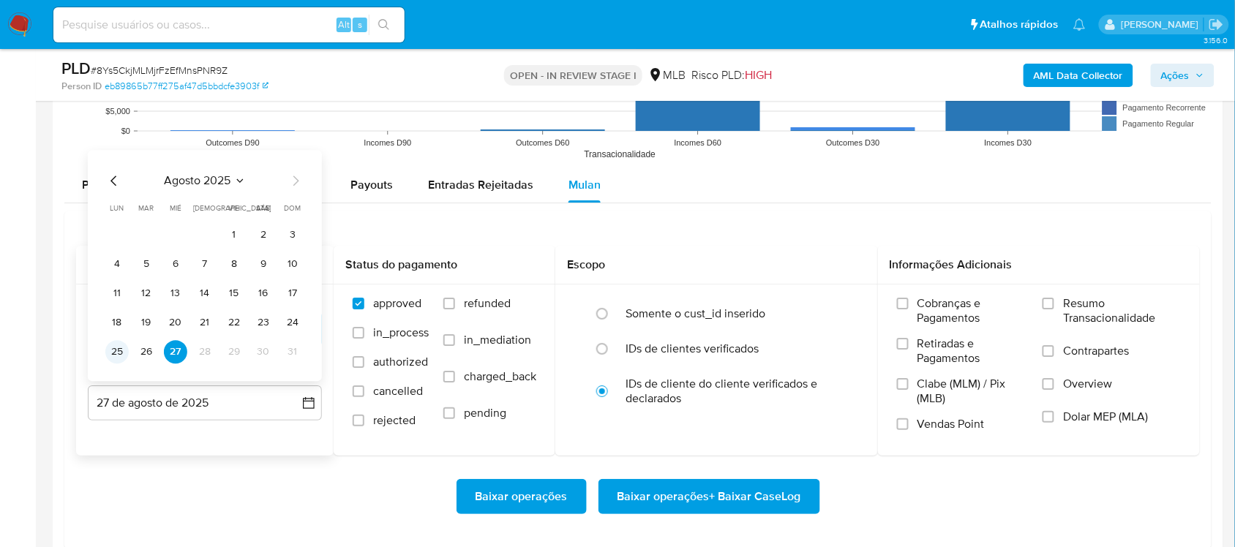
drag, startPoint x: 118, startPoint y: 356, endPoint x: 282, endPoint y: 358, distance: 163.9
click at [119, 356] on button "25" at bounding box center [116, 351] width 23 height 23
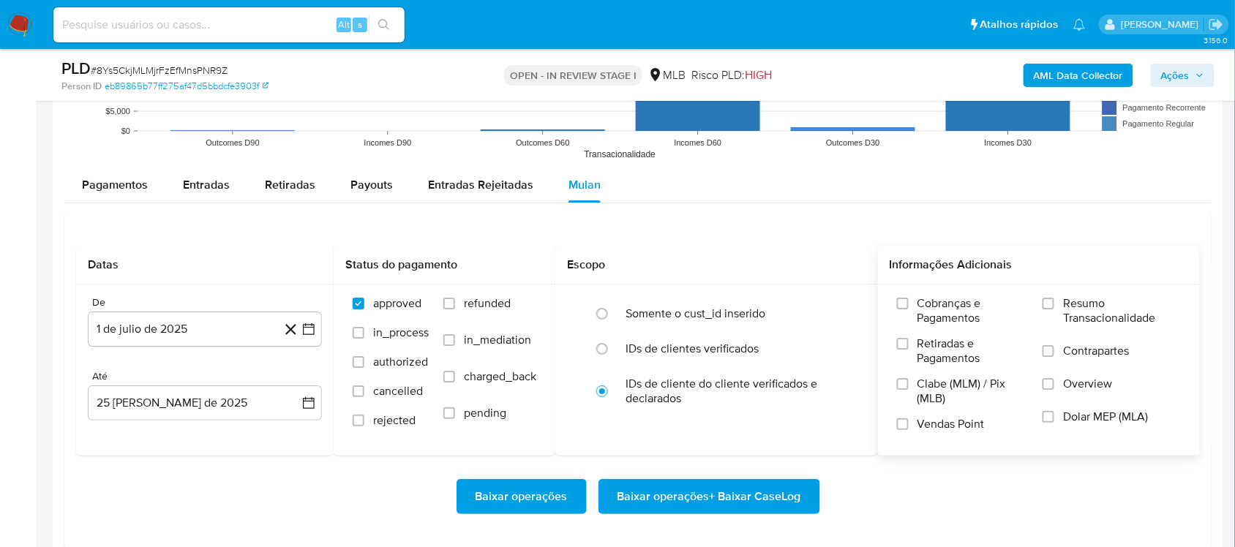
click at [936, 320] on span "Resumo Transacionalidade" at bounding box center [1122, 310] width 118 height 29
click at [936, 309] on input "Resumo Transacionalidade" at bounding box center [1048, 304] width 12 height 12
click at [697, 461] on span "Baixar operações + Baixar CaseLog" at bounding box center [709, 497] width 184 height 32
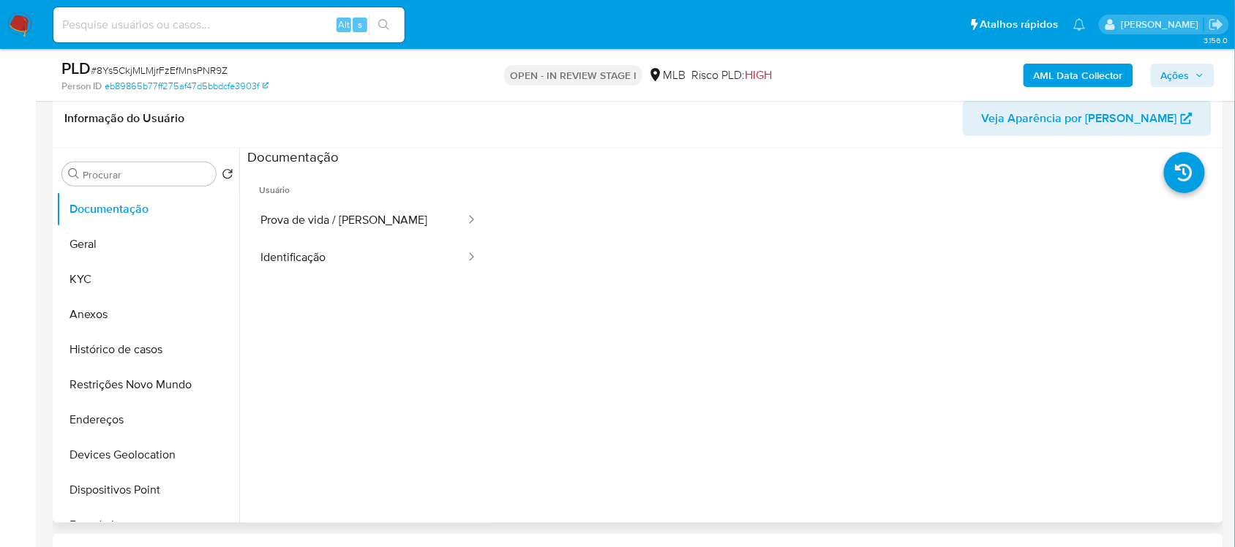
scroll to position [183, 0]
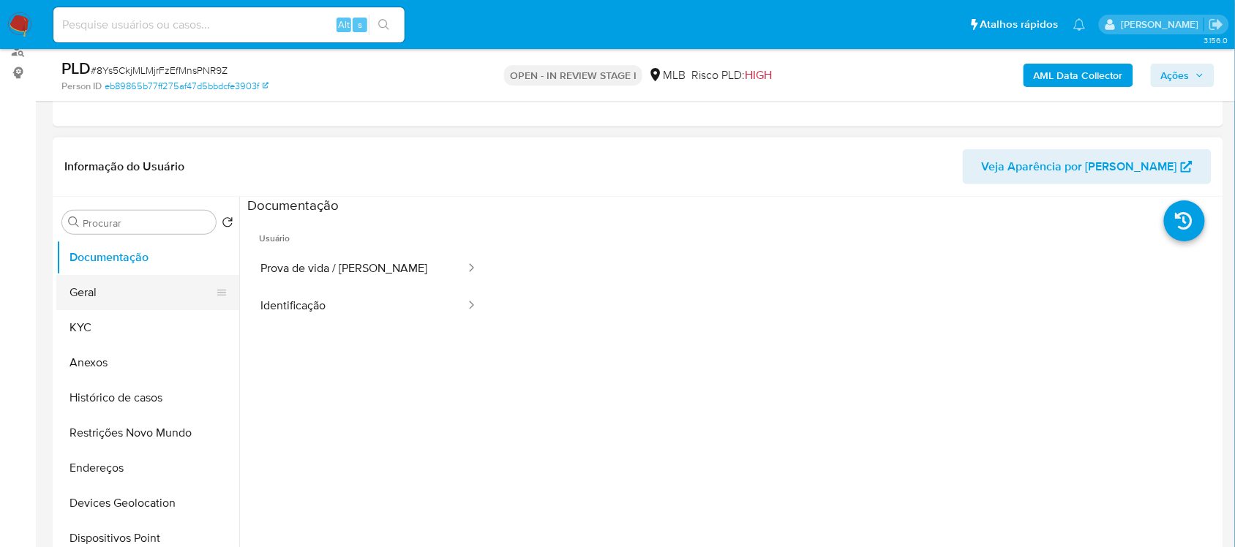
click at [119, 294] on button "Geral" at bounding box center [141, 292] width 171 height 35
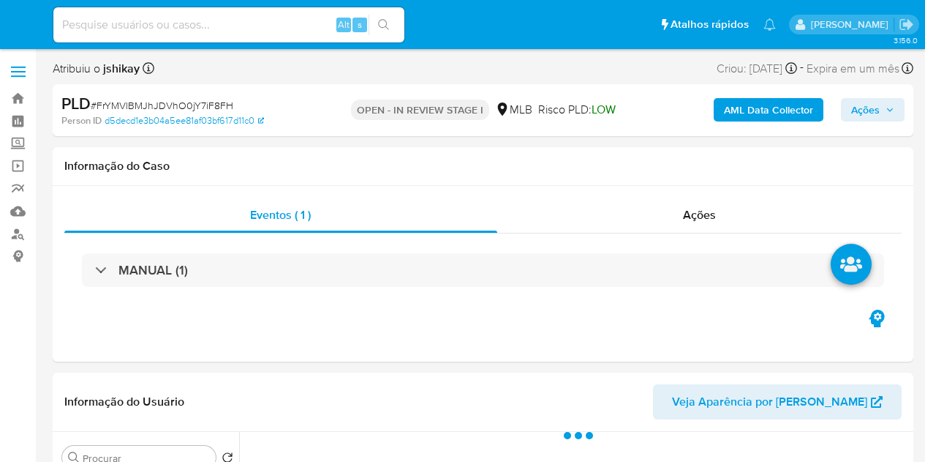
select select "10"
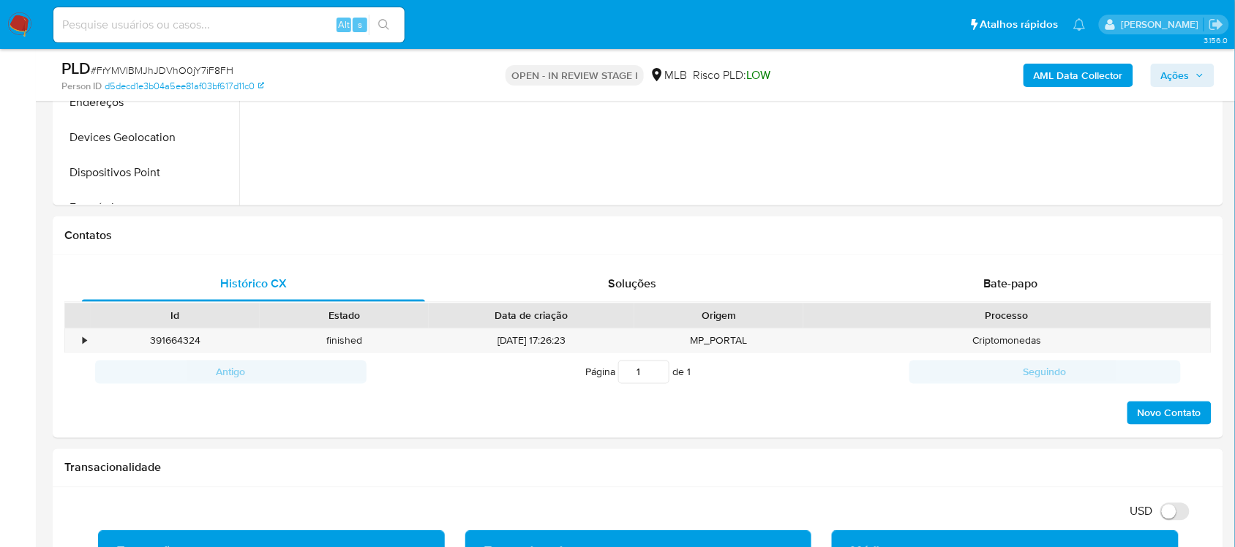
scroll to position [119, 0]
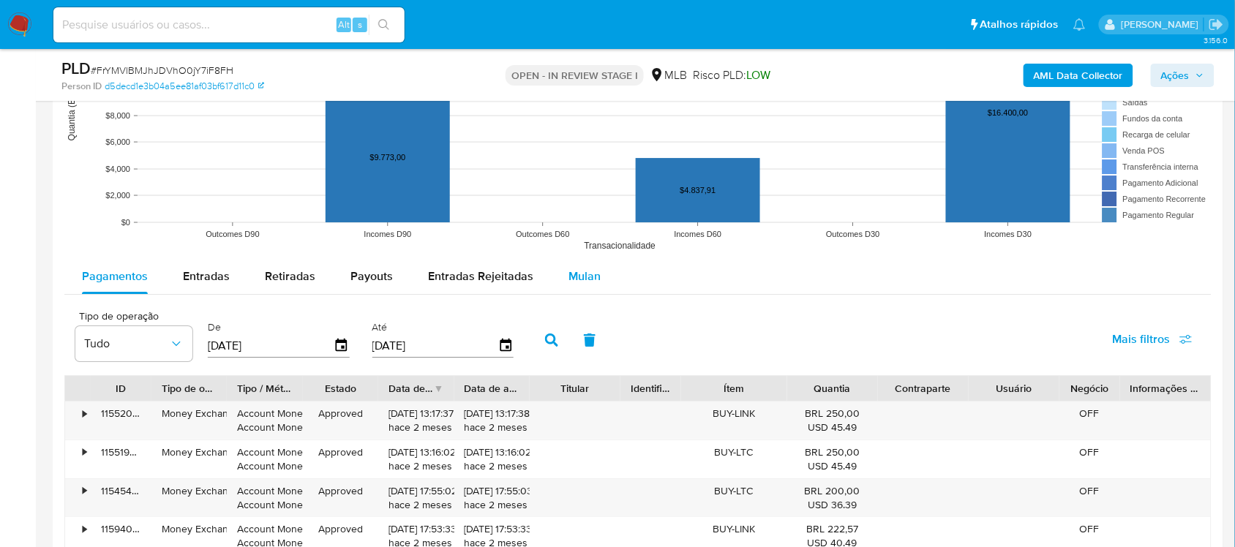
click at [590, 267] on div "Mulan" at bounding box center [584, 276] width 32 height 35
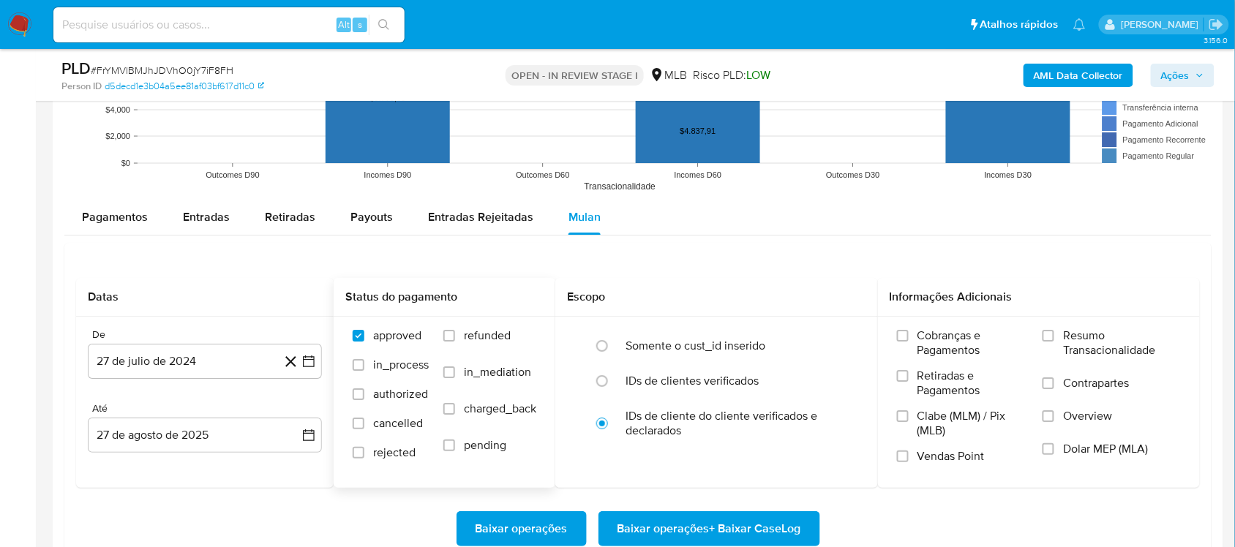
scroll to position [1463, 0]
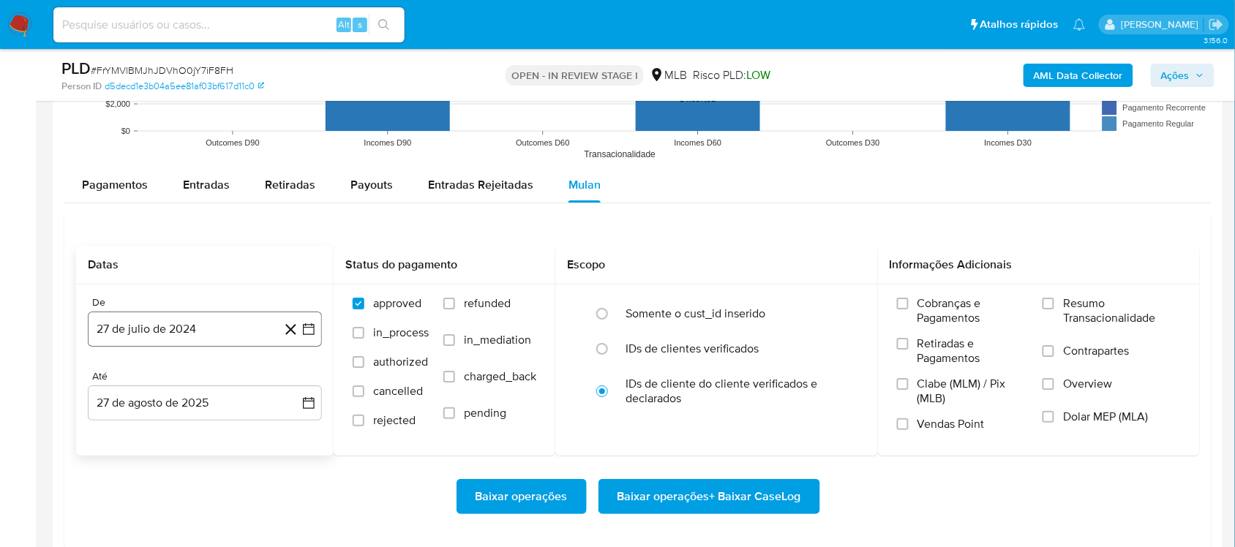
click at [304, 338] on button "27 de julio de 2024" at bounding box center [205, 329] width 234 height 35
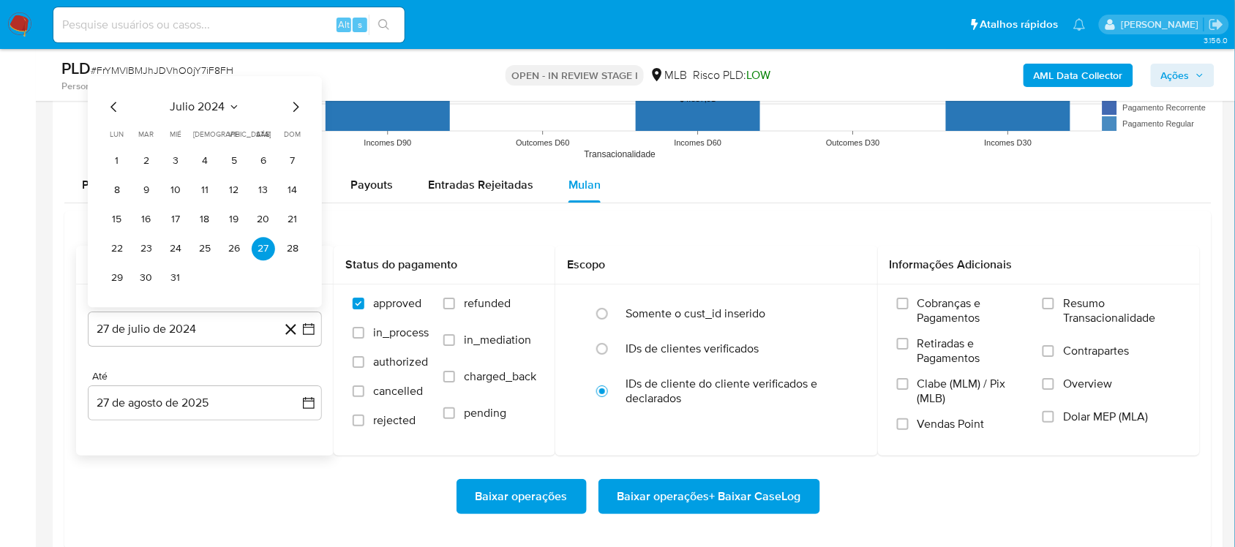
click at [205, 116] on div "julio 2024" at bounding box center [204, 107] width 199 height 18
click at [229, 107] on icon "Seleccionar mes y año" at bounding box center [234, 107] width 12 height 12
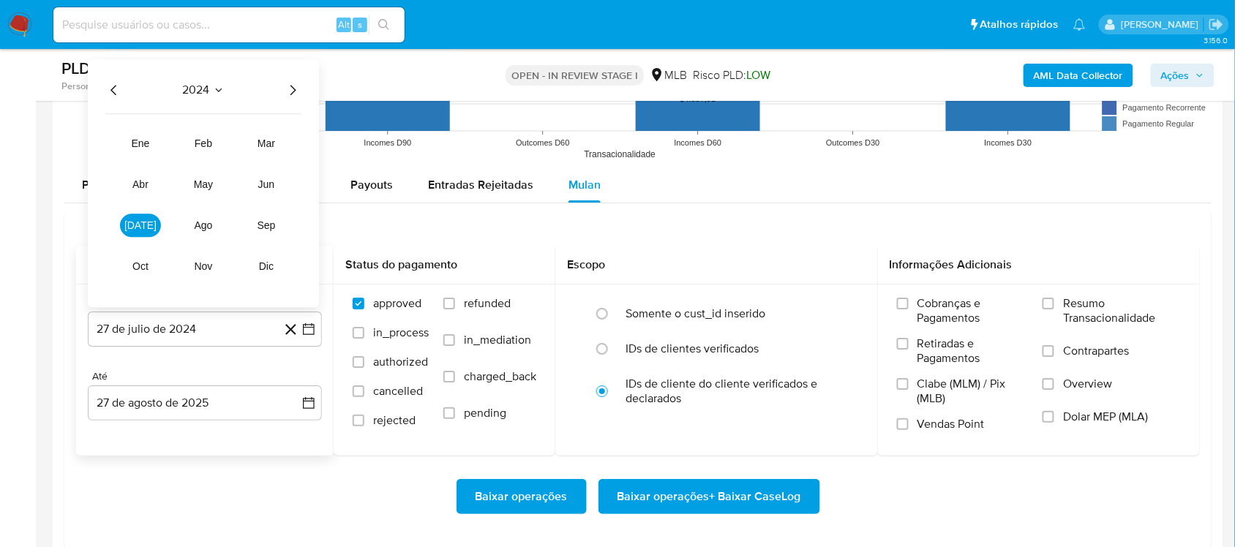
click at [291, 89] on icon "Año siguiente" at bounding box center [293, 90] width 18 height 18
click at [133, 217] on button "[DATE]" at bounding box center [140, 225] width 41 height 23
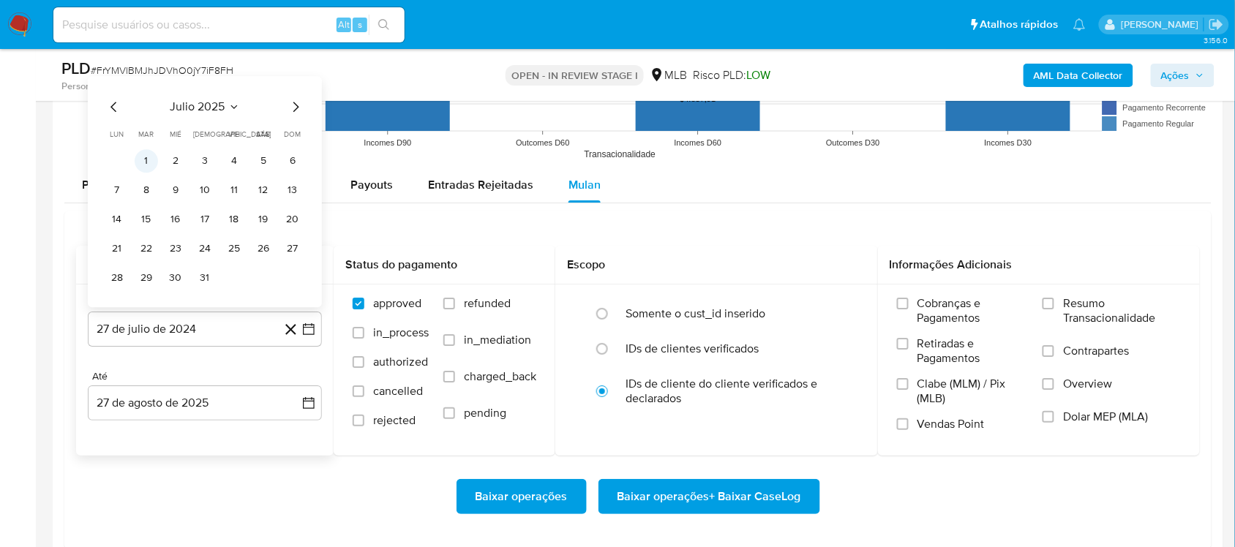
click at [143, 173] on button "1" at bounding box center [146, 160] width 23 height 23
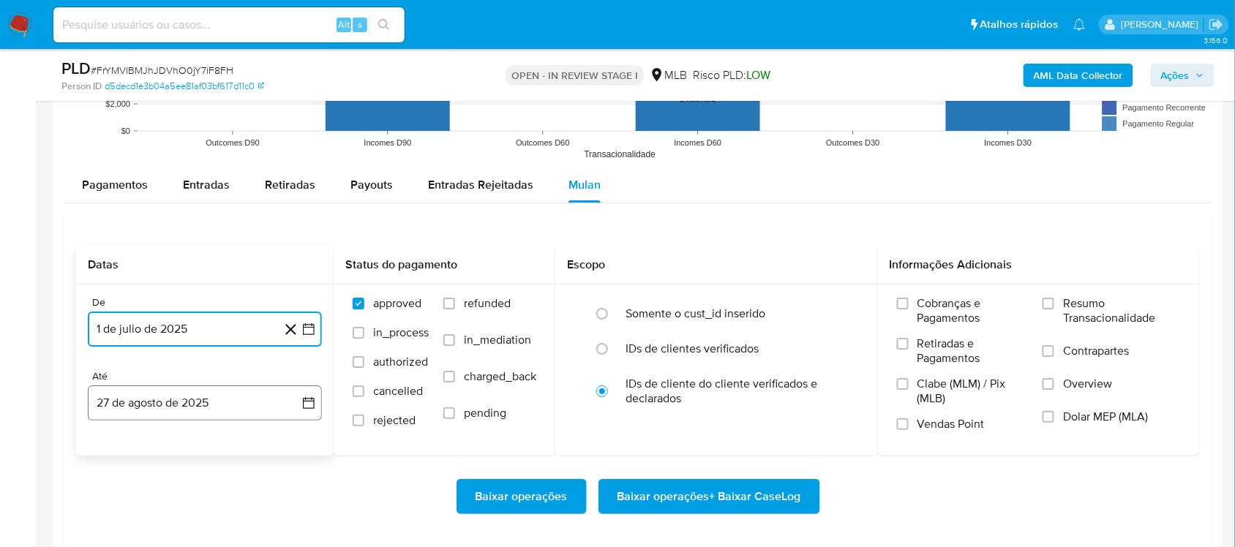
click at [315, 407] on icon "button" at bounding box center [308, 403] width 15 height 15
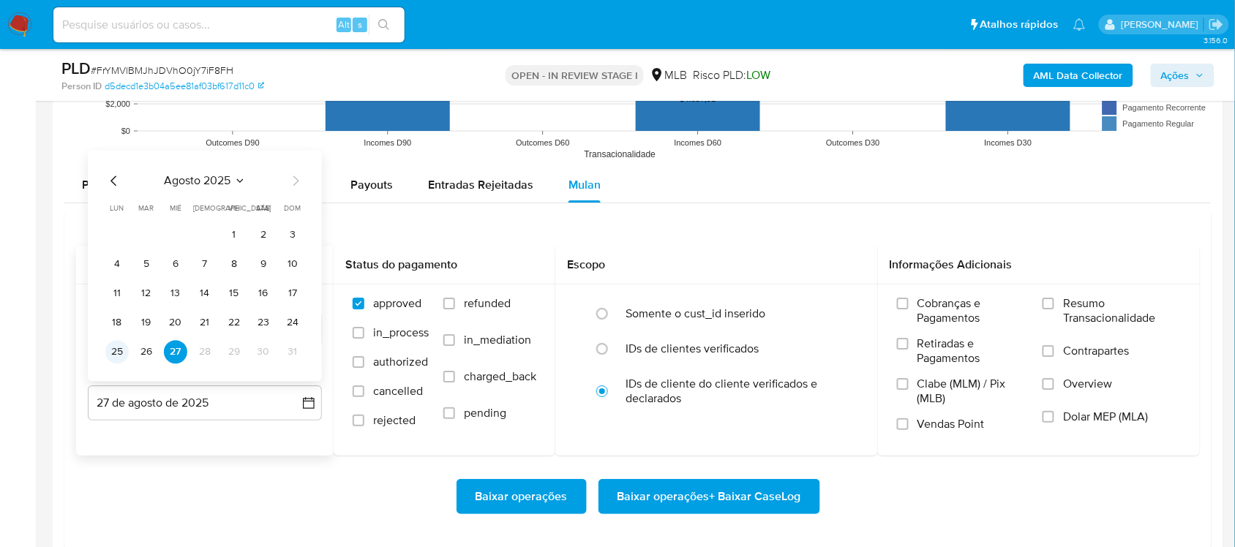
click at [119, 355] on button "25" at bounding box center [116, 351] width 23 height 23
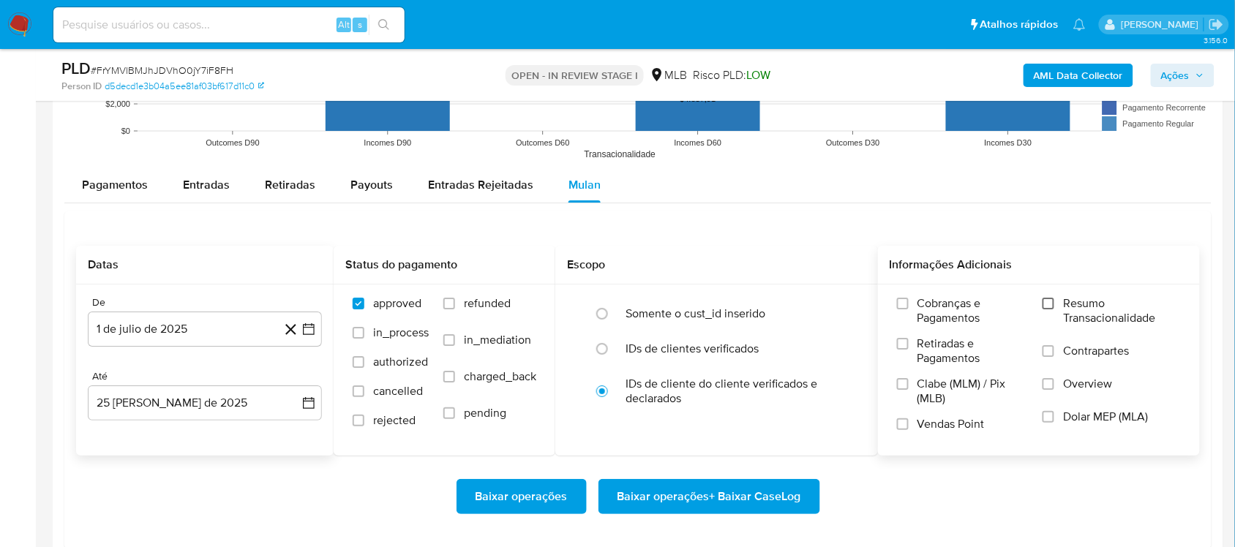
click at [925, 298] on label "Resumo Transacionalidade" at bounding box center [1111, 320] width 138 height 48
click at [925, 298] on input "Resumo Transacionalidade" at bounding box center [1048, 304] width 12 height 12
click at [671, 461] on span "Baixar operações + Baixar CaseLog" at bounding box center [709, 497] width 184 height 32
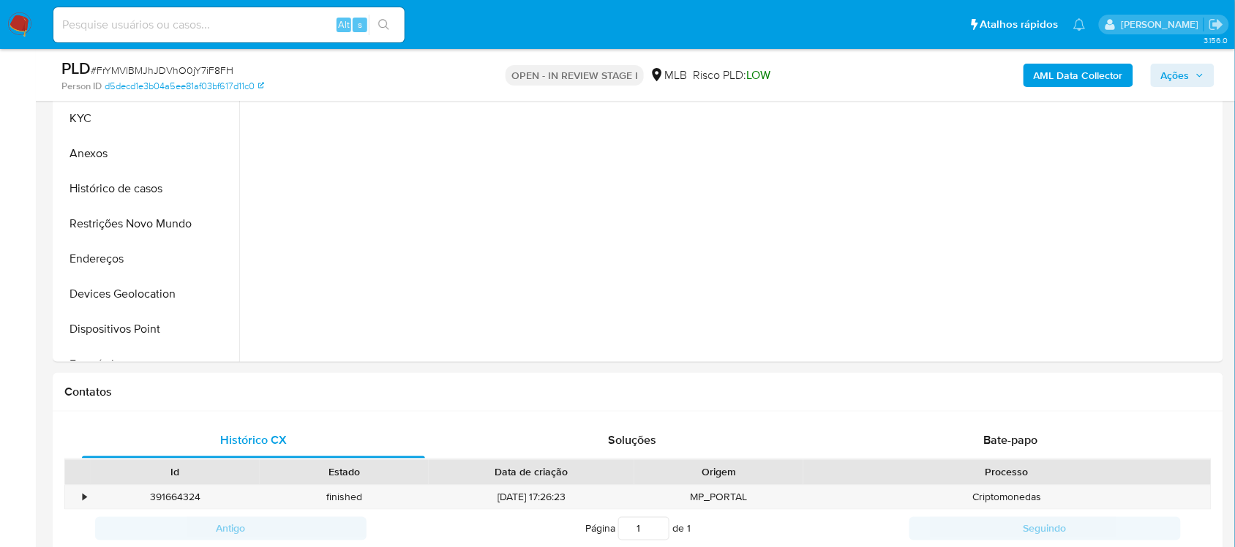
scroll to position [274, 0]
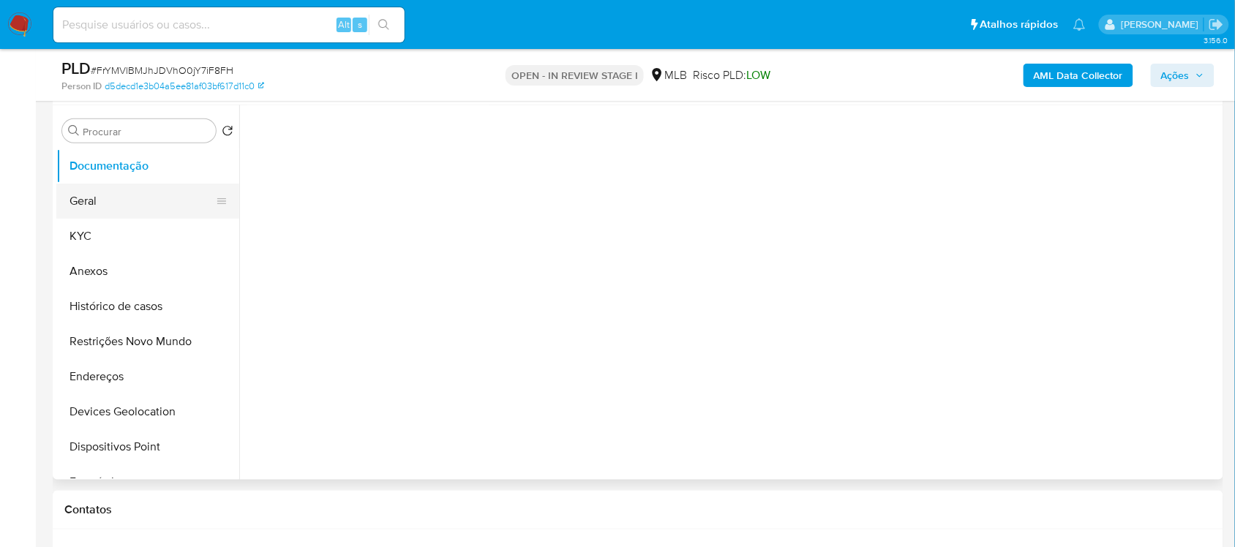
click at [140, 196] on button "Geral" at bounding box center [141, 201] width 171 height 35
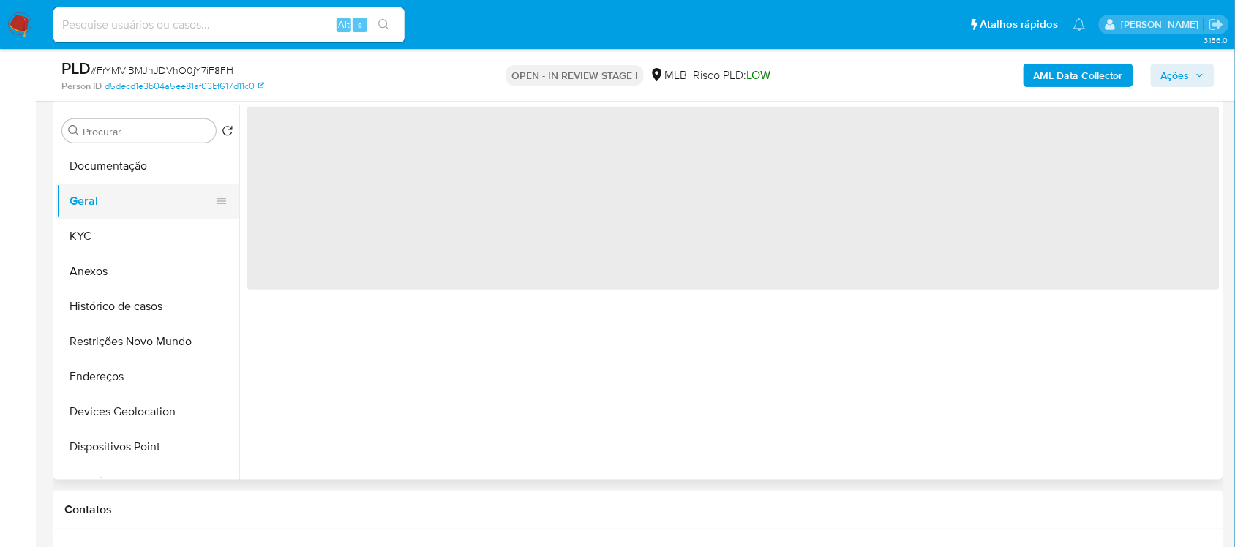
scroll to position [0, 0]
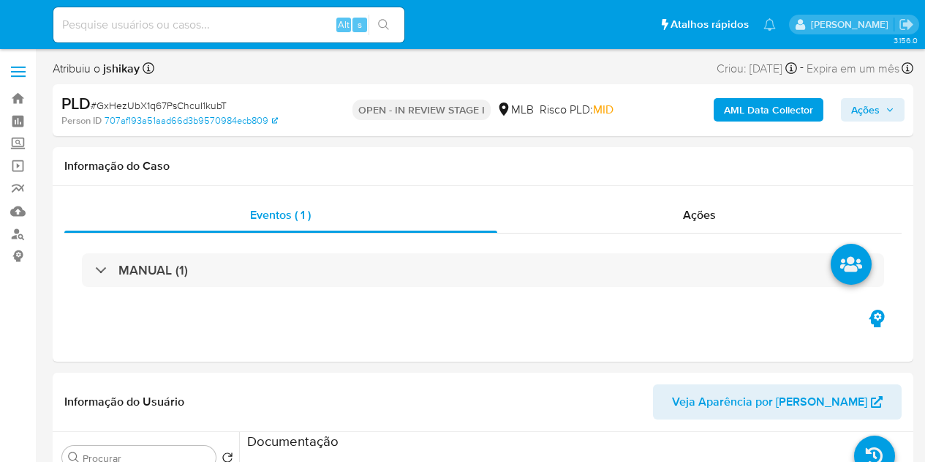
select select "10"
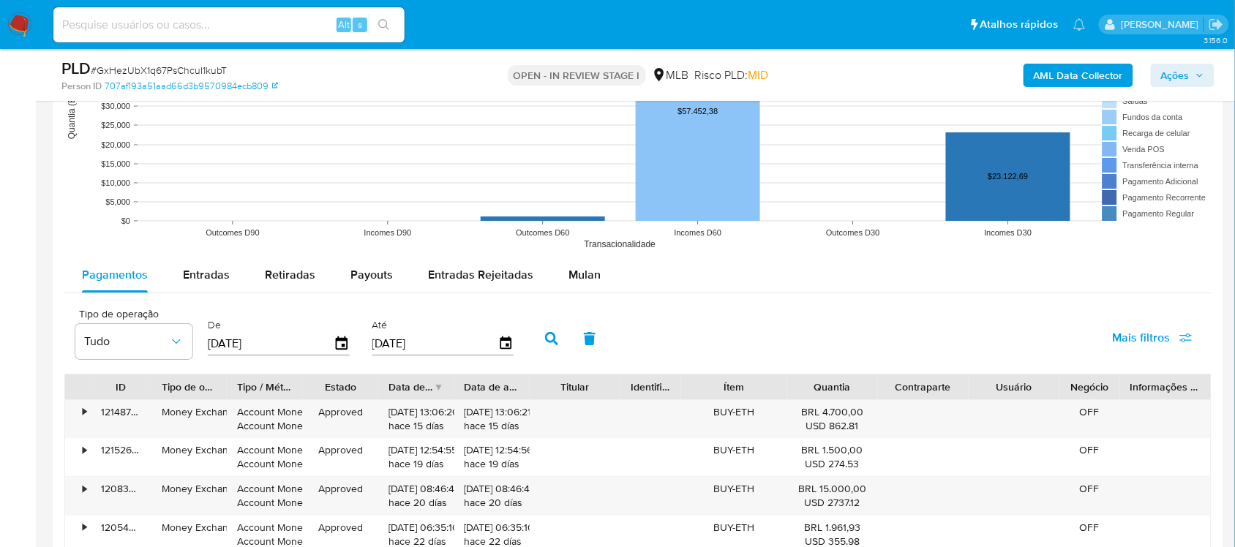
scroll to position [1646, 0]
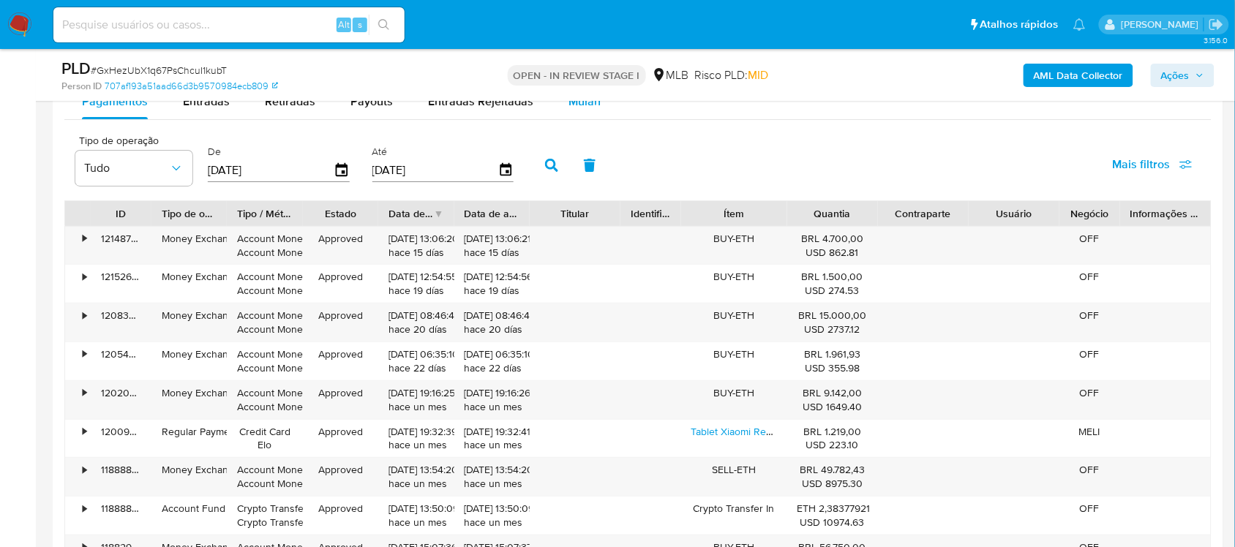
click at [587, 103] on span "Mulan" at bounding box center [584, 101] width 32 height 17
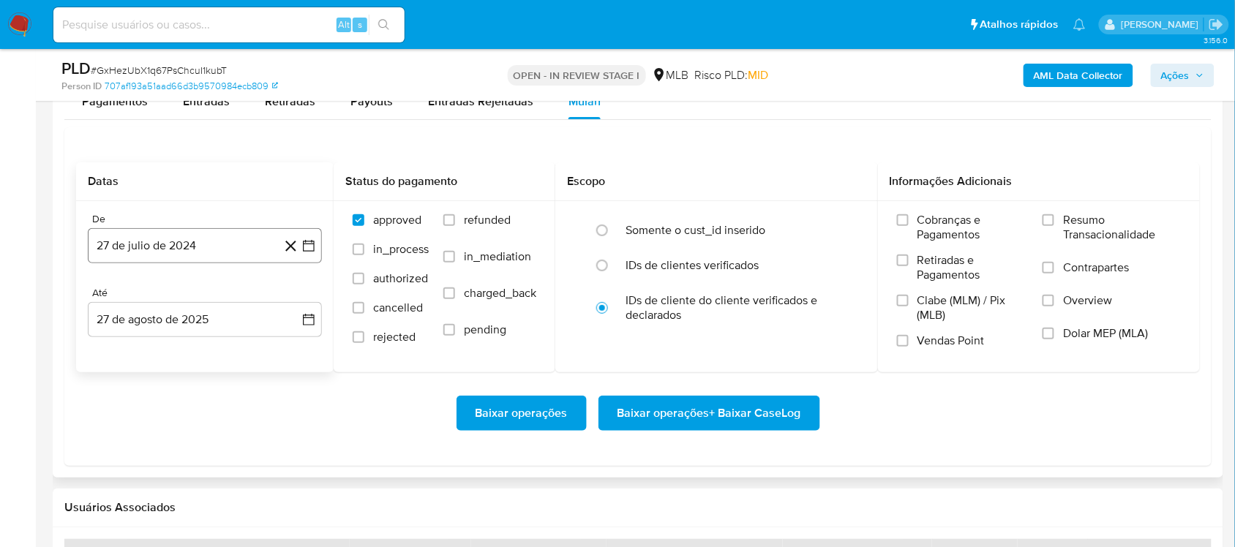
click at [317, 245] on button "27 de julio de 2024" at bounding box center [205, 245] width 234 height 35
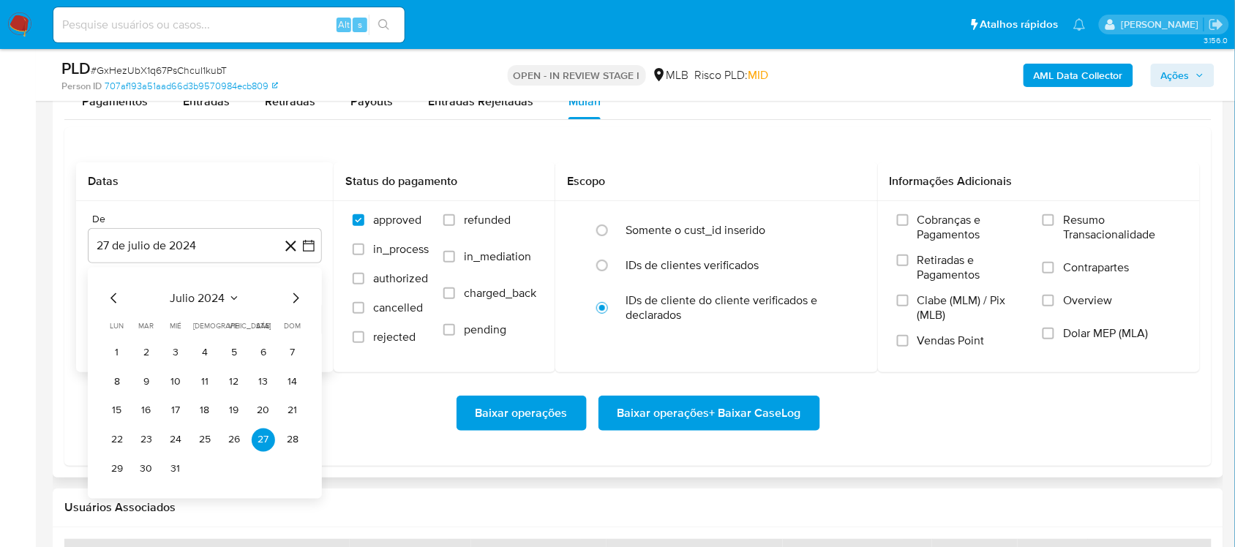
click at [218, 295] on span "julio 2024" at bounding box center [197, 297] width 55 height 15
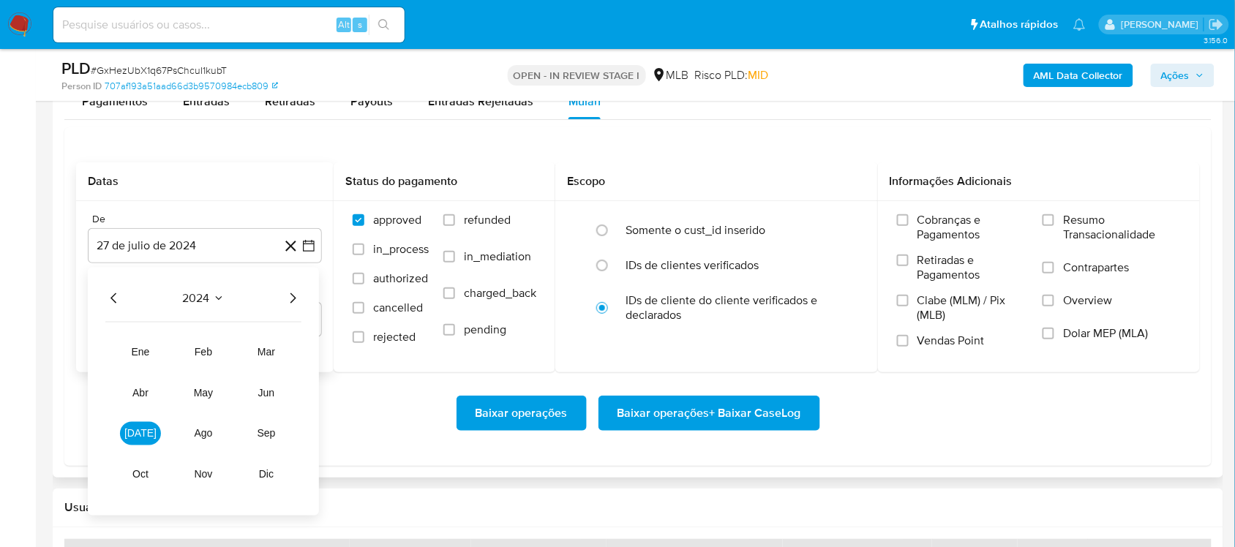
click at [290, 294] on icon "Año siguiente" at bounding box center [293, 298] width 18 height 18
click at [147, 441] on button "[DATE]" at bounding box center [140, 432] width 41 height 23
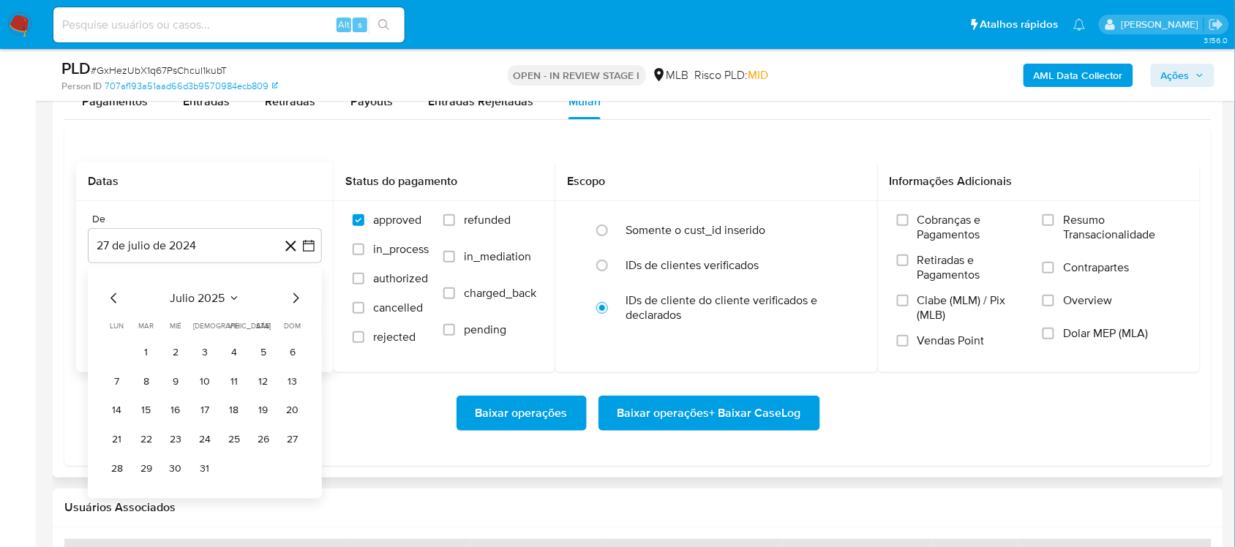
click at [152, 356] on button "1" at bounding box center [146, 351] width 23 height 23
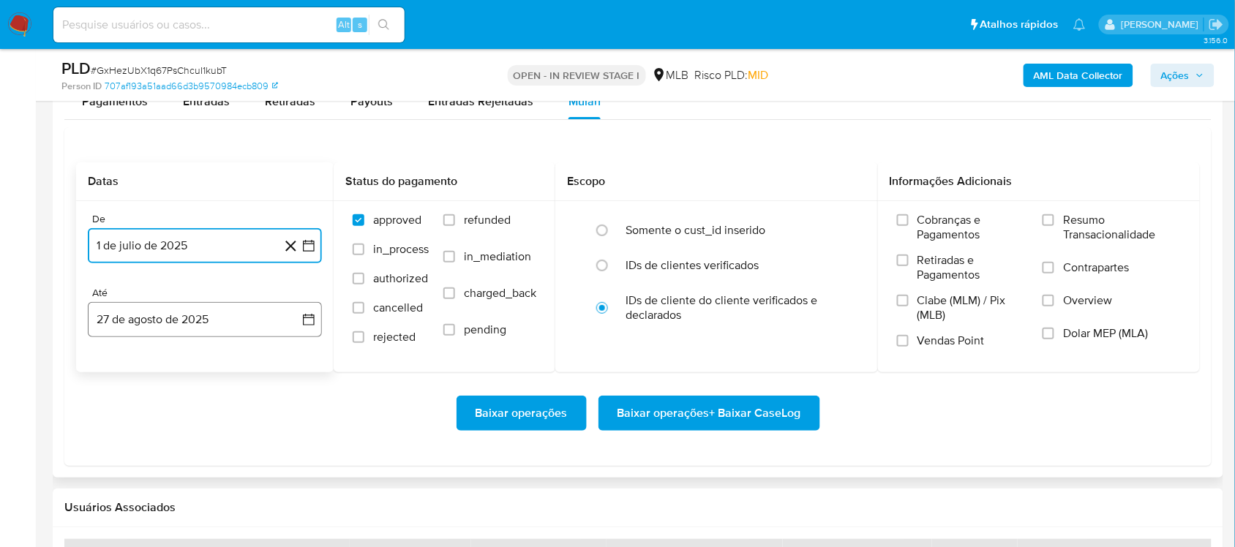
click at [311, 318] on icon "button" at bounding box center [308, 319] width 15 height 15
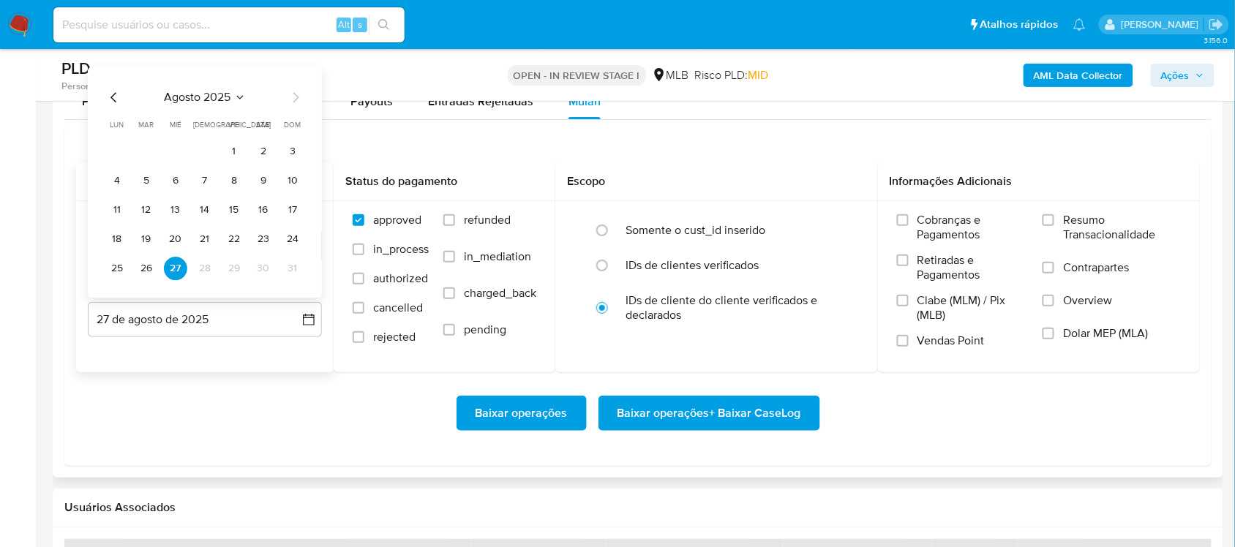
click at [111, 278] on button "25" at bounding box center [116, 268] width 23 height 23
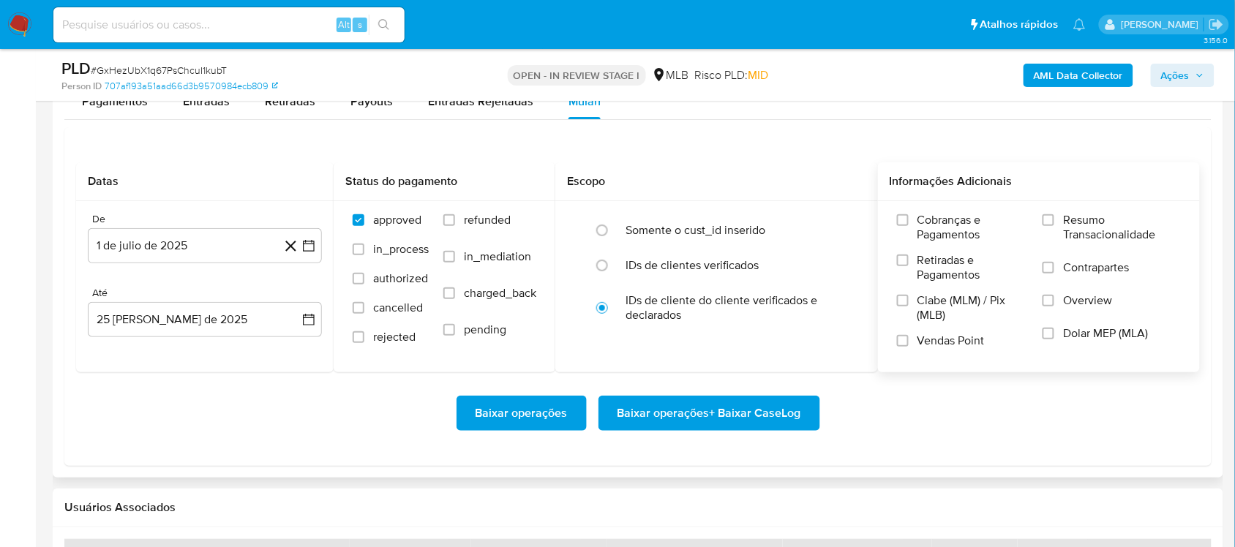
click at [925, 219] on span "Resumo Transacionalidade" at bounding box center [1122, 227] width 118 height 29
click at [925, 219] on input "Resumo Transacionalidade" at bounding box center [1048, 220] width 12 height 12
click at [642, 419] on span "Baixar operações + Baixar CaseLog" at bounding box center [709, 413] width 184 height 32
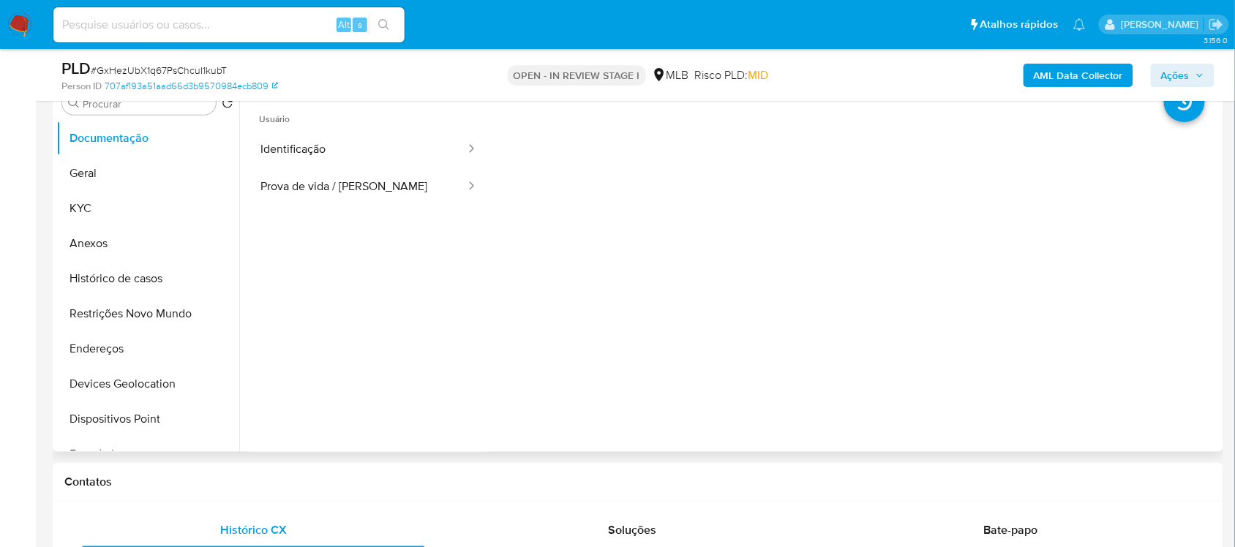
scroll to position [274, 0]
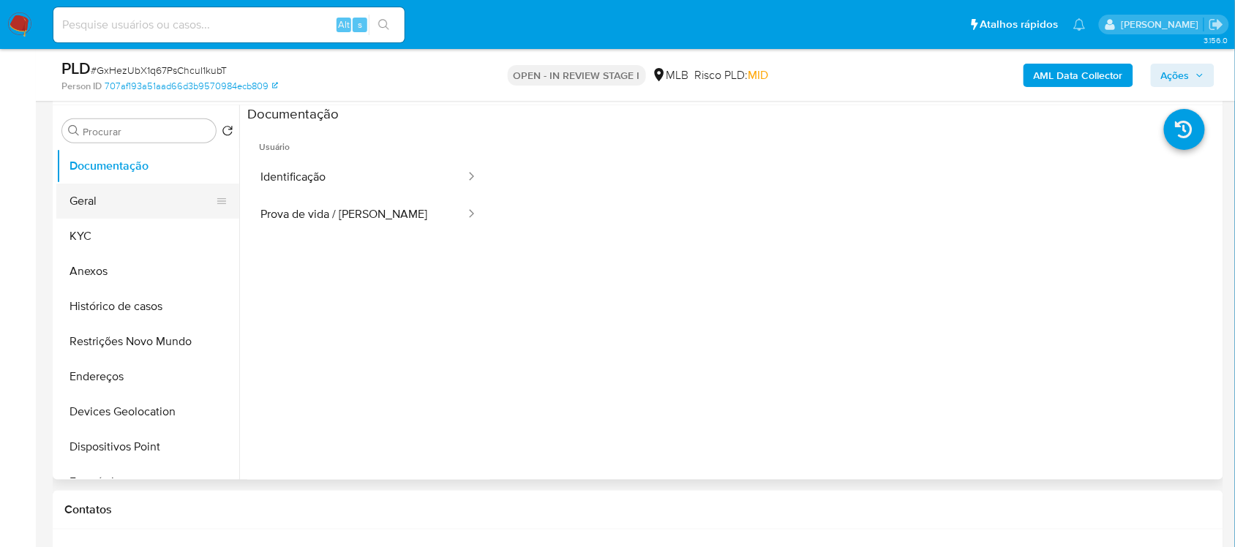
click at [140, 195] on button "Geral" at bounding box center [141, 201] width 171 height 35
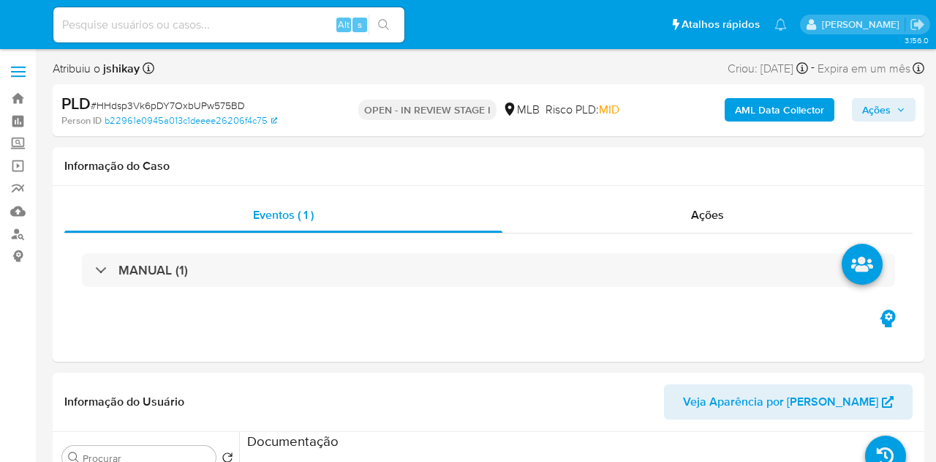
select select "10"
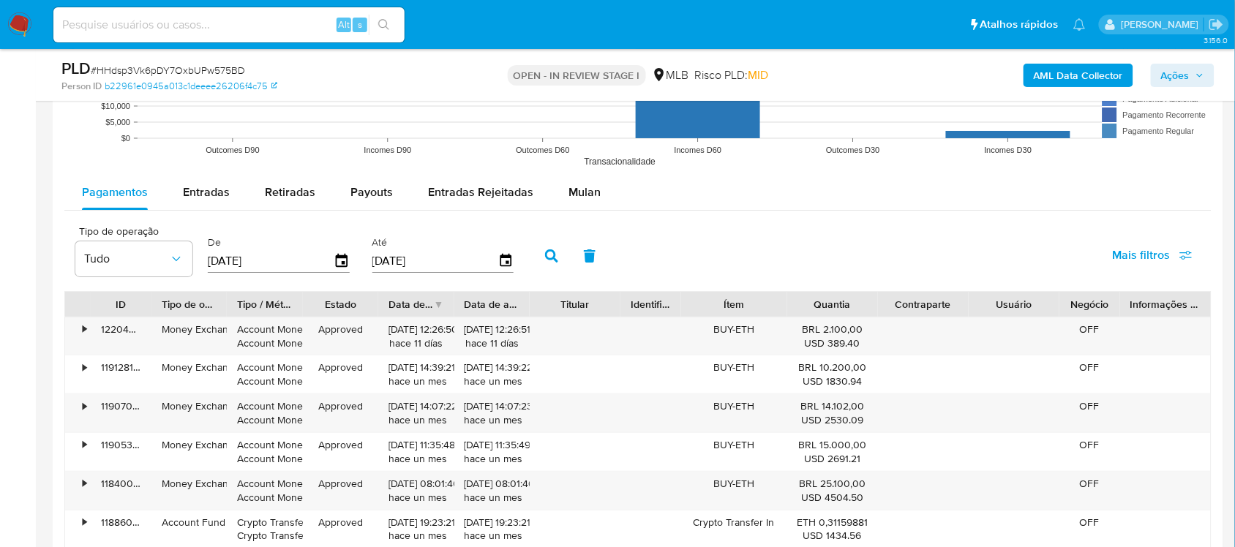
scroll to position [1646, 0]
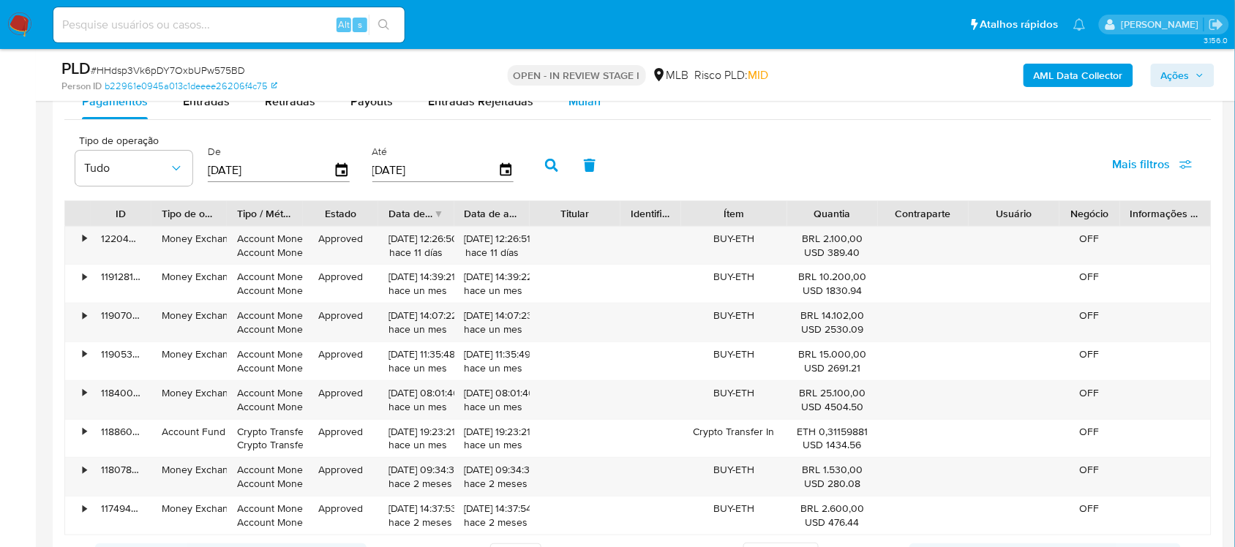
click at [580, 119] on div "Mulan" at bounding box center [584, 101] width 32 height 35
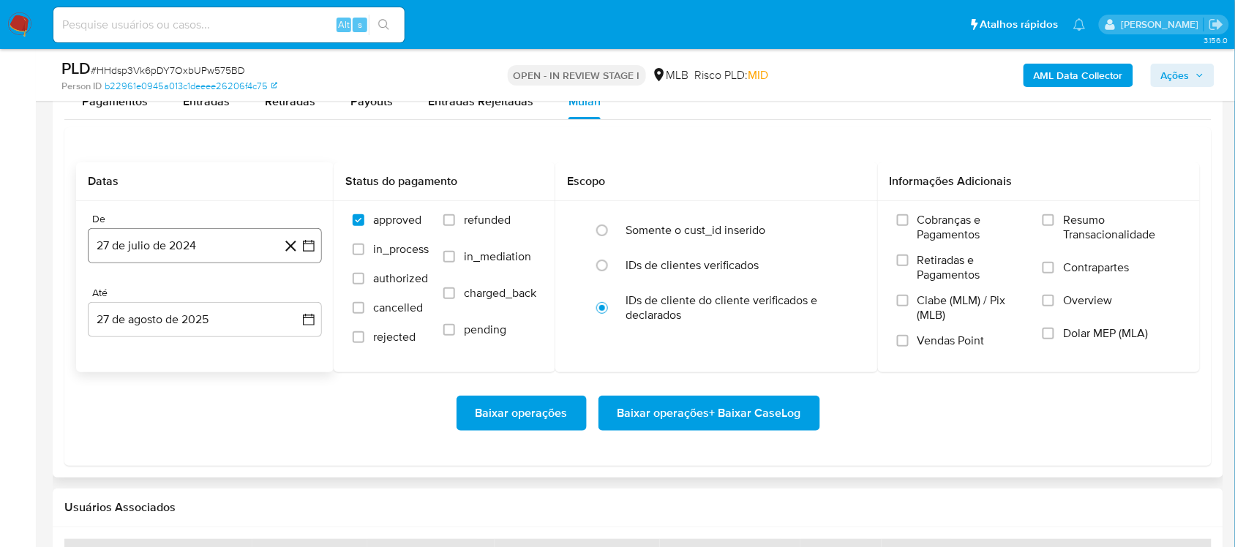
click at [311, 247] on icon "button" at bounding box center [308, 245] width 15 height 15
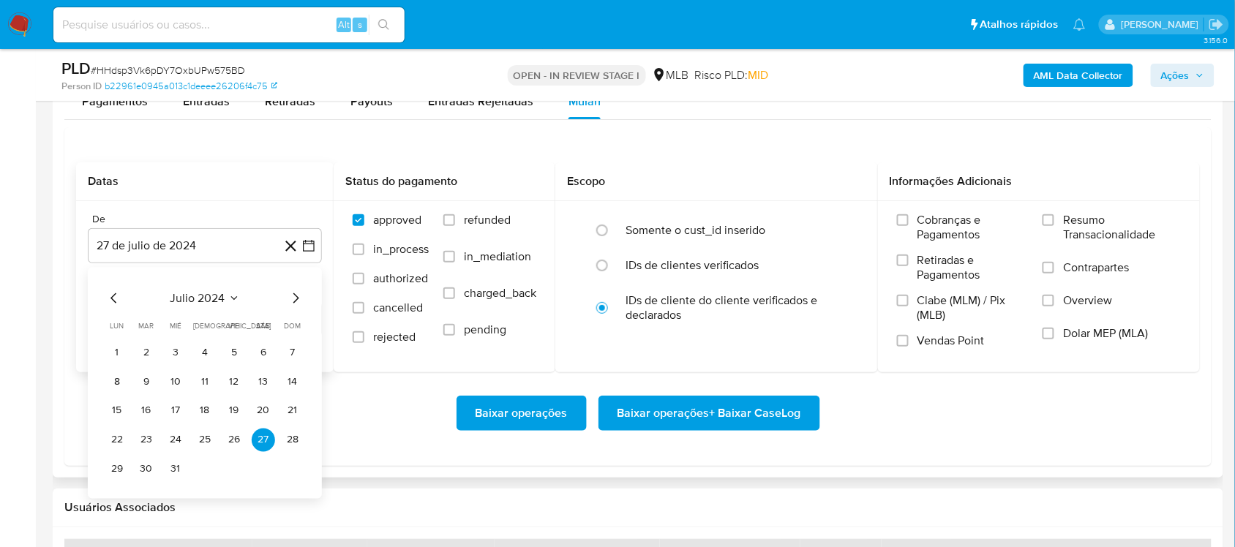
click at [219, 290] on span "julio 2024" at bounding box center [197, 297] width 55 height 15
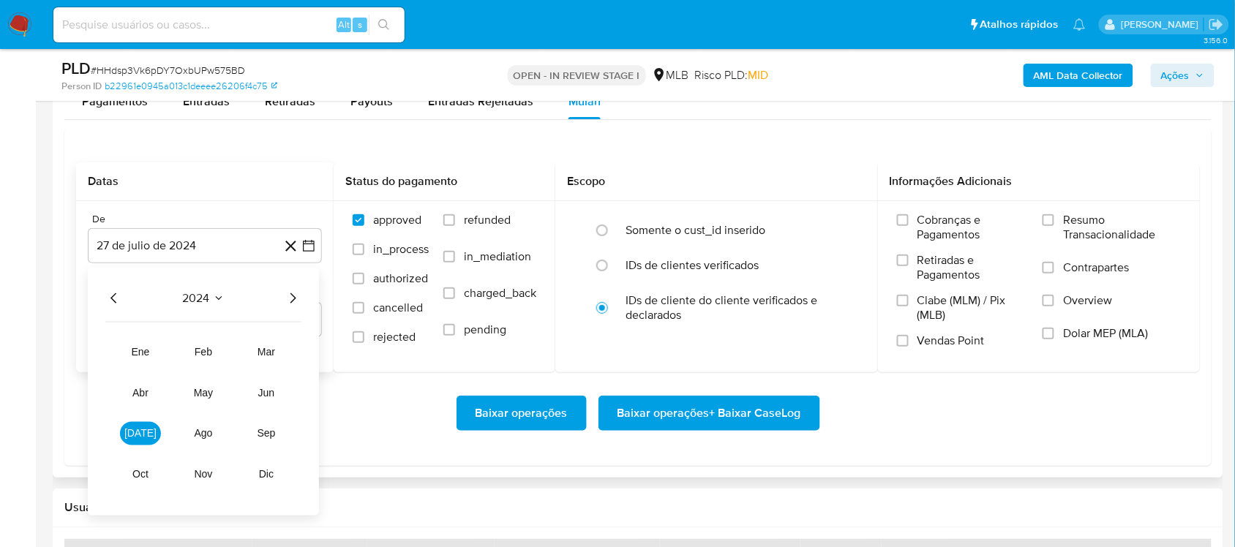
click at [290, 301] on icon "Año siguiente" at bounding box center [293, 298] width 18 height 18
click at [149, 429] on button "[DATE]" at bounding box center [140, 432] width 41 height 23
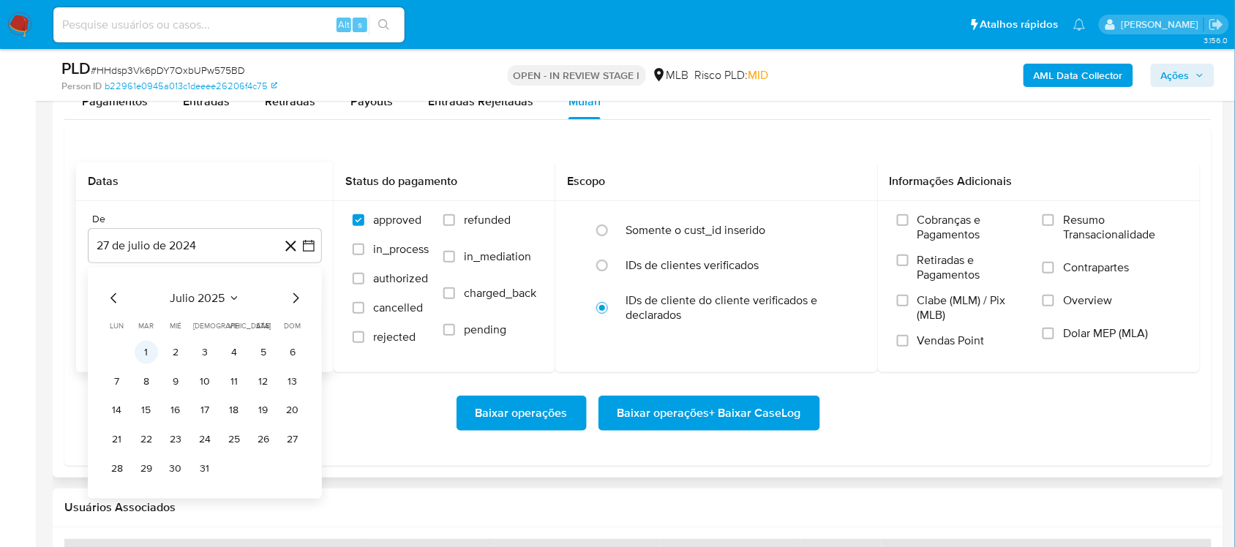
click at [150, 358] on button "1" at bounding box center [146, 351] width 23 height 23
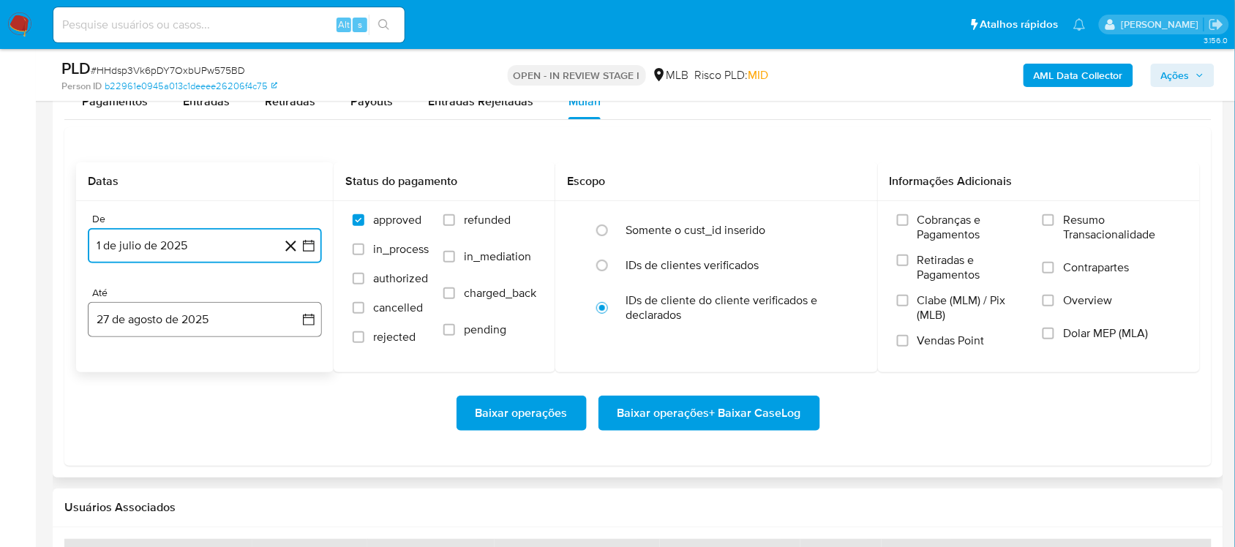
click at [309, 326] on icon "button" at bounding box center [308, 319] width 15 height 15
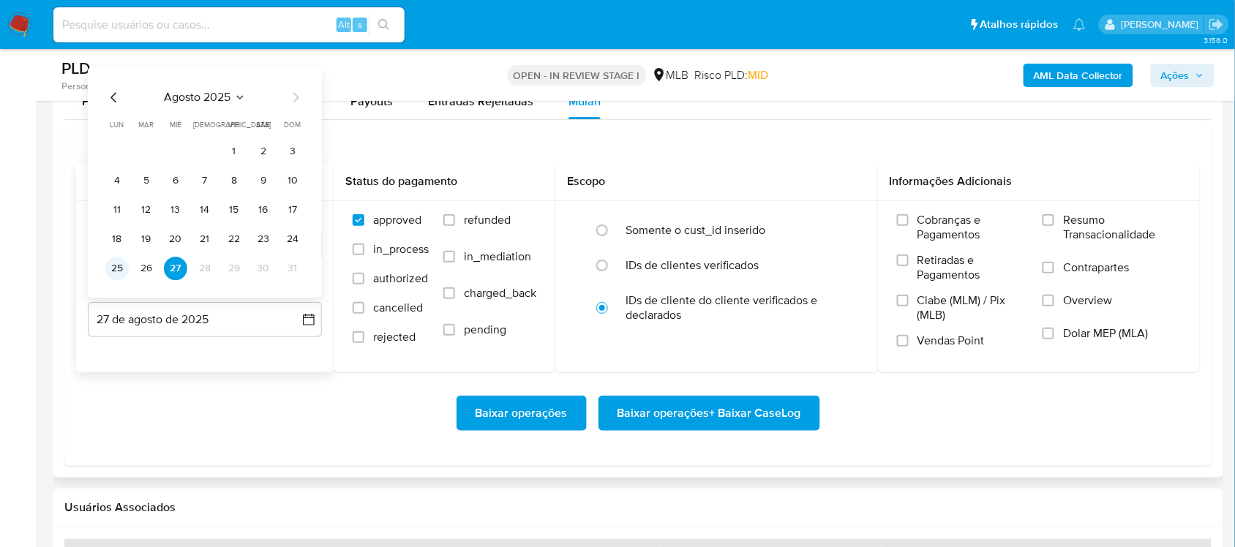
click at [117, 265] on button "25" at bounding box center [116, 268] width 23 height 23
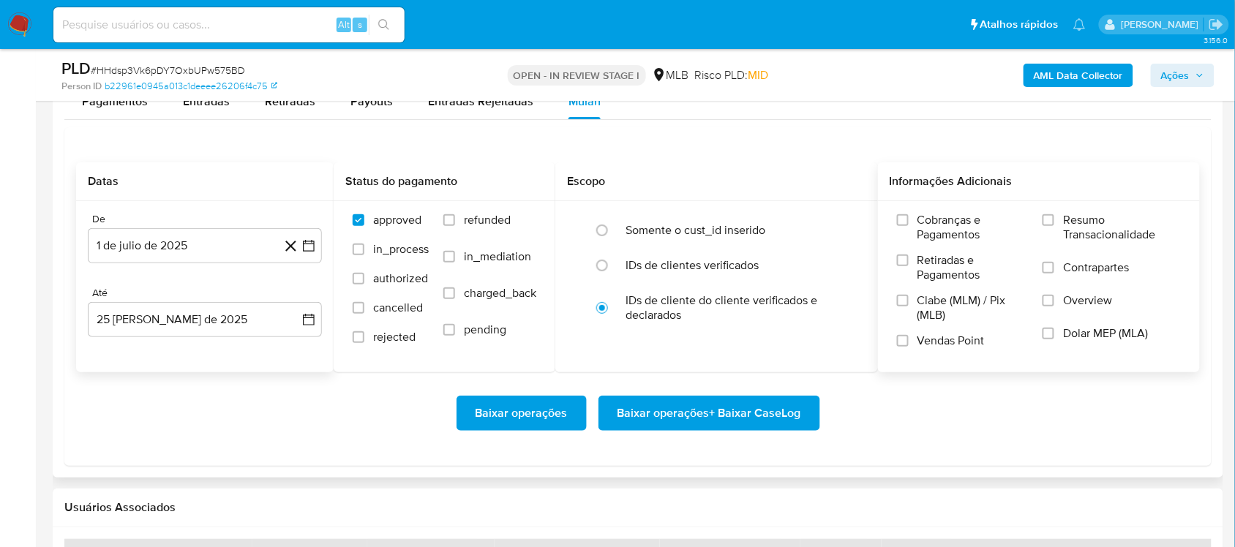
click at [936, 227] on span "Resumo Transacionalidade" at bounding box center [1122, 227] width 118 height 29
click at [936, 226] on input "Resumo Transacionalidade" at bounding box center [1048, 220] width 12 height 12
click at [736, 401] on span "Baixar operações + Baixar CaseLog" at bounding box center [709, 413] width 184 height 32
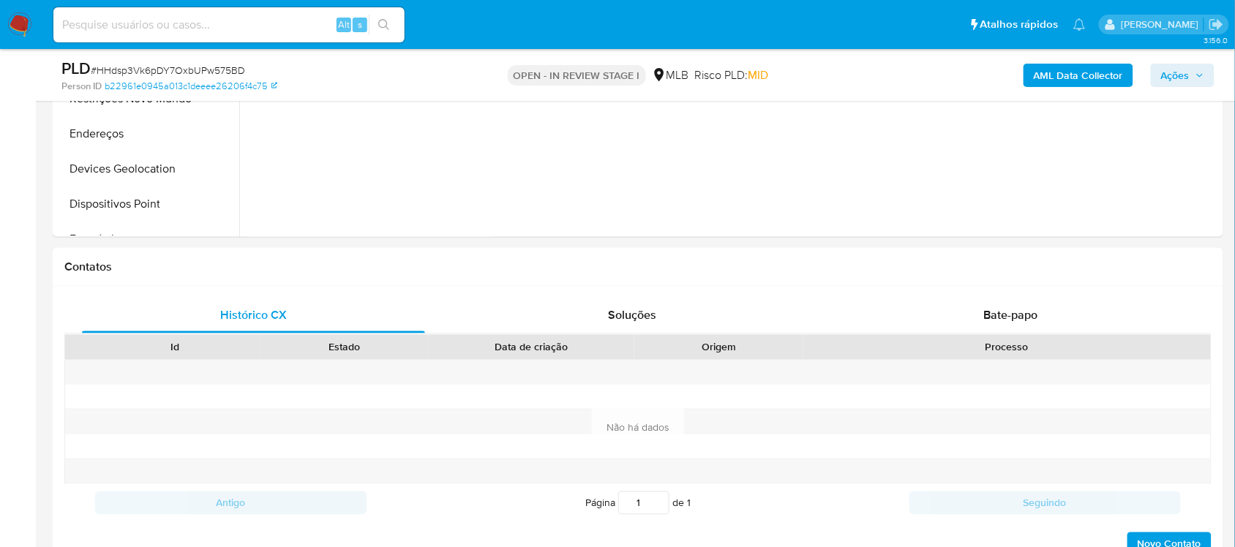
scroll to position [274, 0]
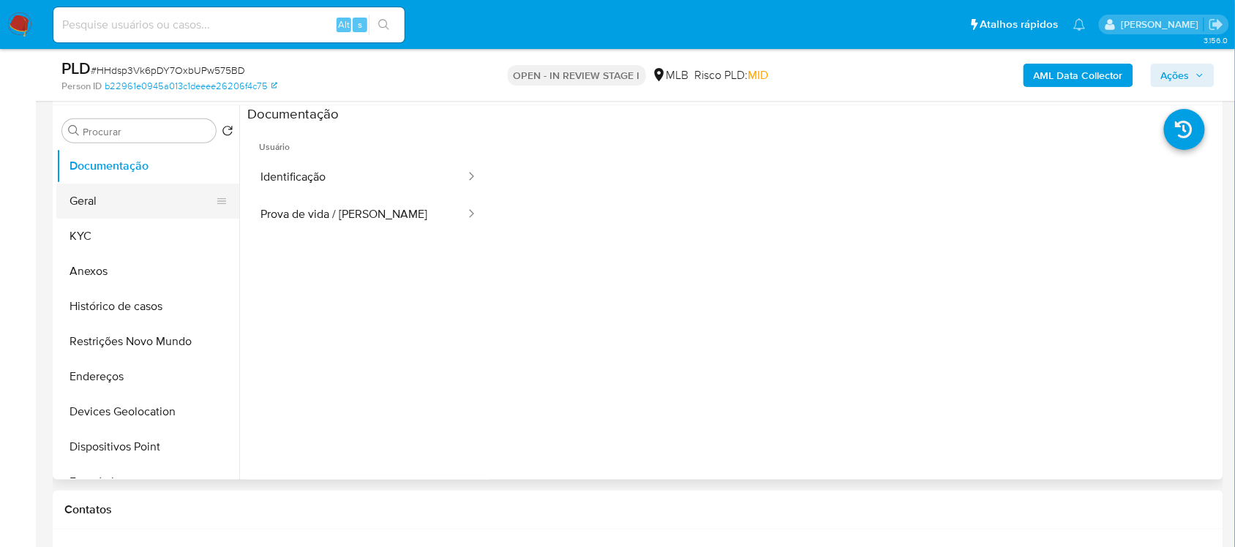
click at [57, 198] on button "Geral" at bounding box center [141, 201] width 171 height 35
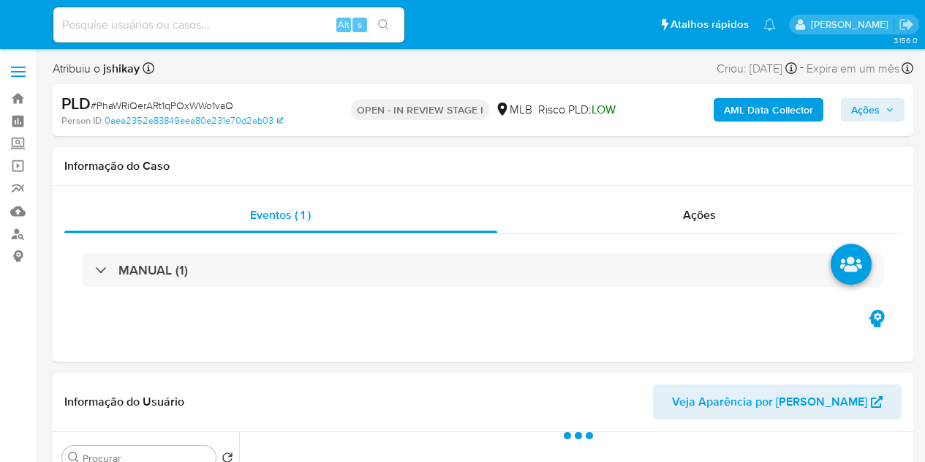
select select "10"
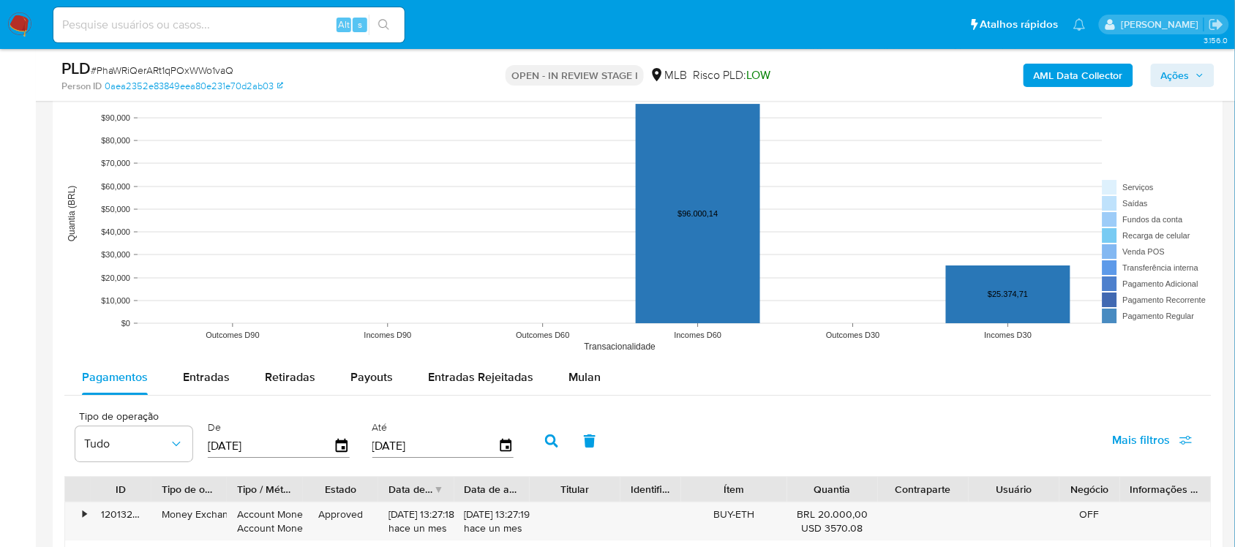
scroll to position [1555, 0]
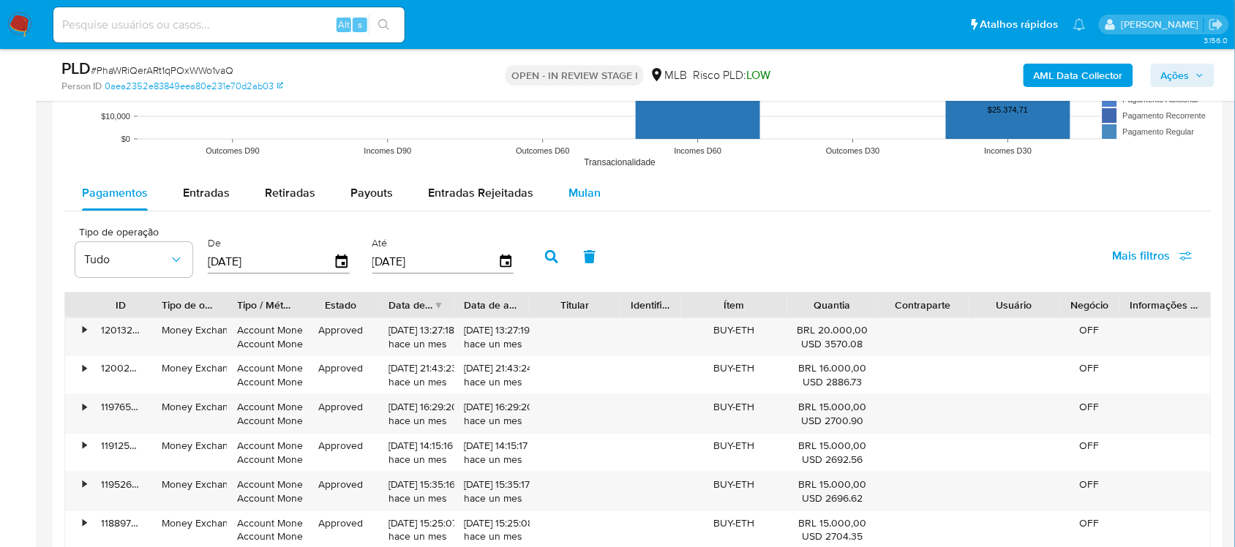
click at [579, 190] on span "Mulan" at bounding box center [584, 192] width 32 height 17
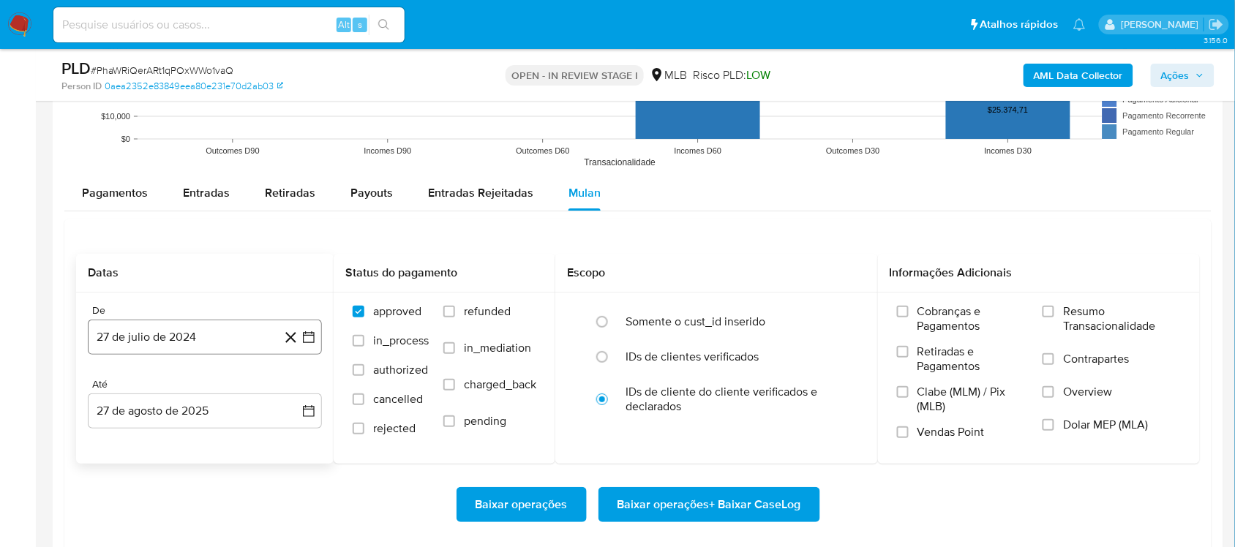
click at [309, 348] on button "27 de julio de 2024" at bounding box center [205, 337] width 234 height 35
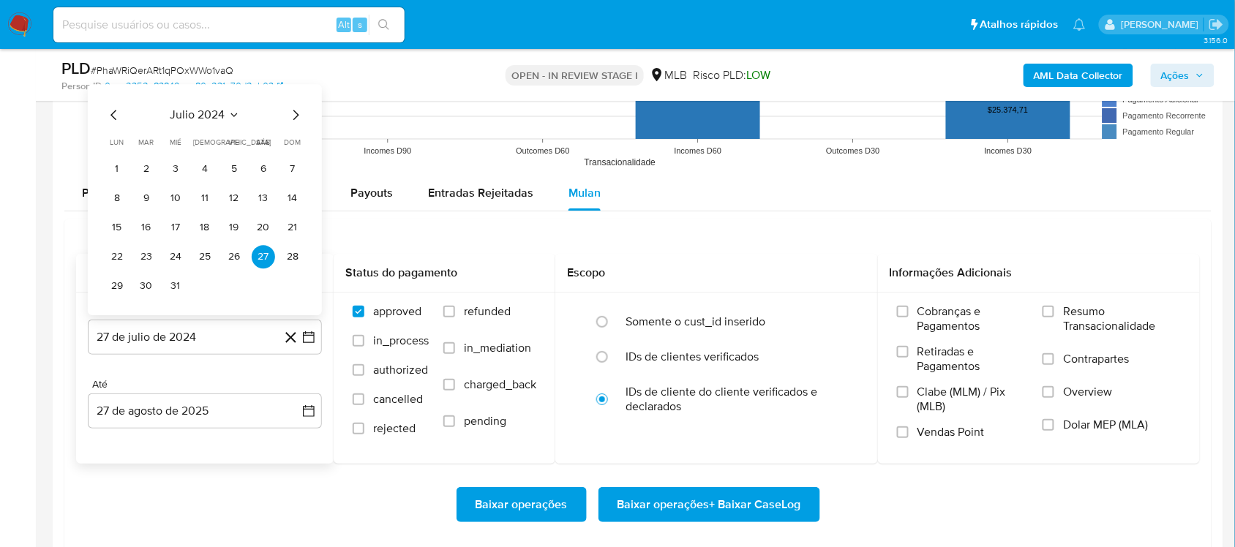
click at [201, 103] on div "julio 2024 julio 2024 lun lunes mar martes mié miércoles jue jueves vie viernes…" at bounding box center [205, 199] width 234 height 231
click at [203, 111] on span "julio 2024" at bounding box center [197, 115] width 55 height 15
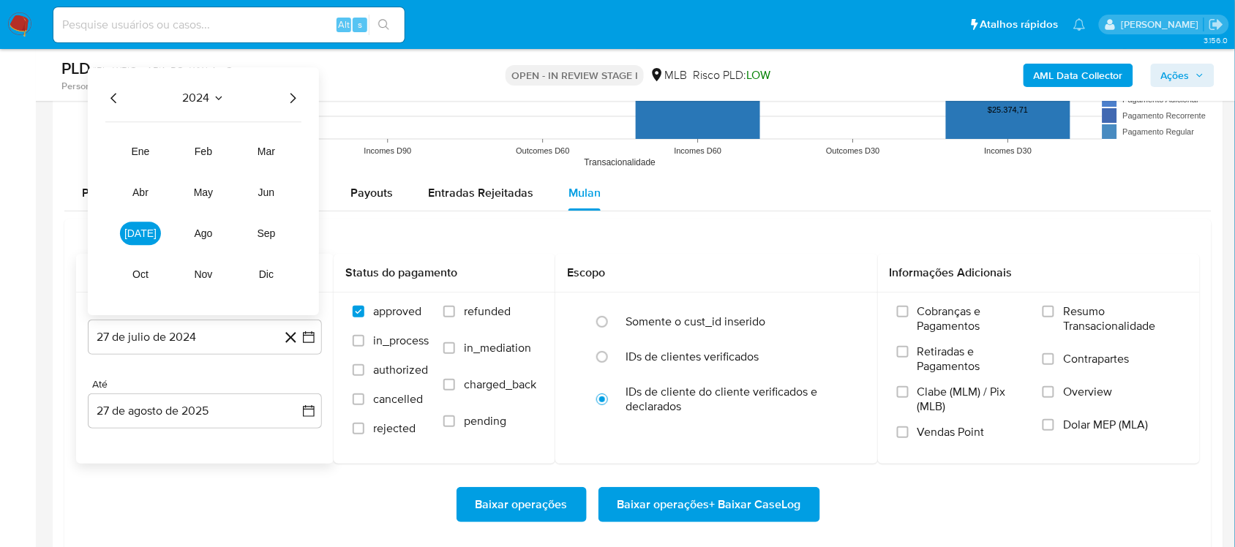
click at [291, 99] on icon "Año siguiente" at bounding box center [293, 98] width 18 height 18
click at [127, 244] on button "[DATE]" at bounding box center [140, 233] width 41 height 23
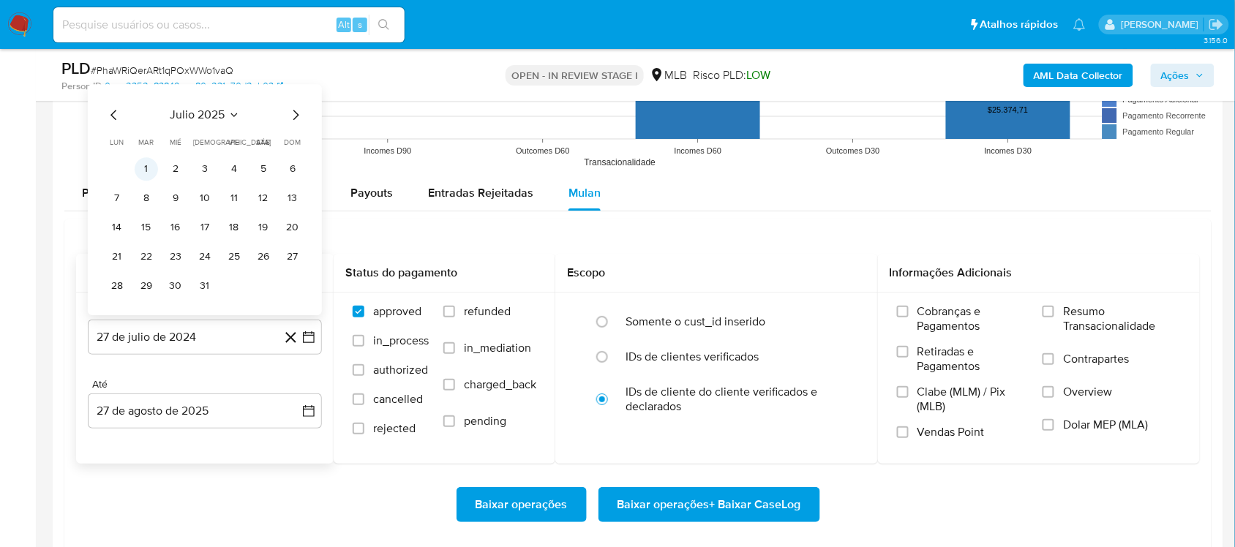
click at [149, 176] on button "1" at bounding box center [146, 168] width 23 height 23
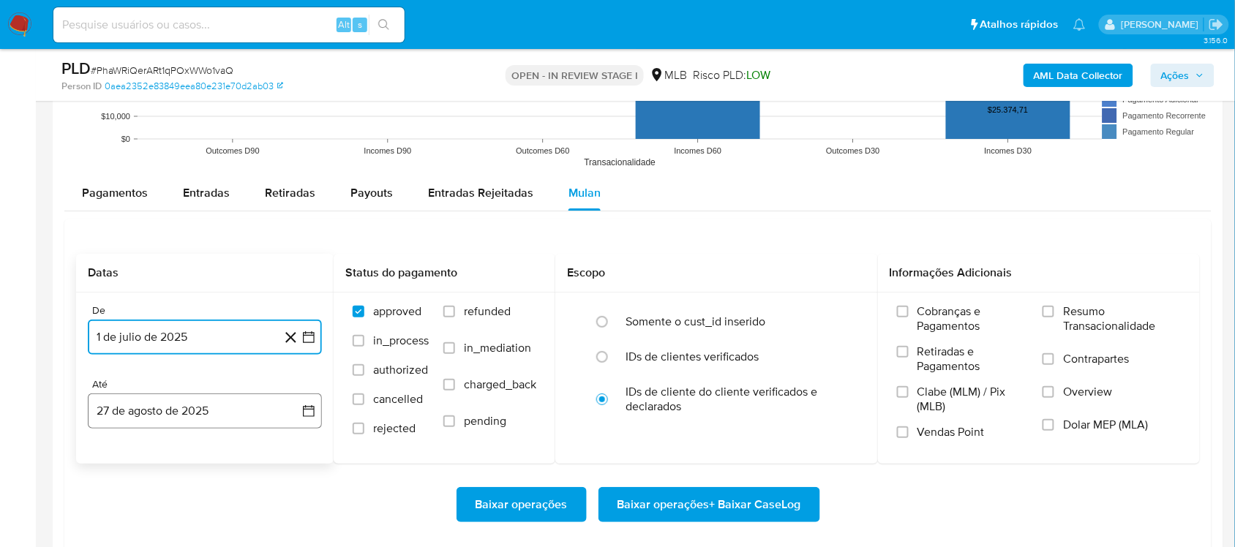
click at [308, 411] on icon "button" at bounding box center [309, 411] width 12 height 12
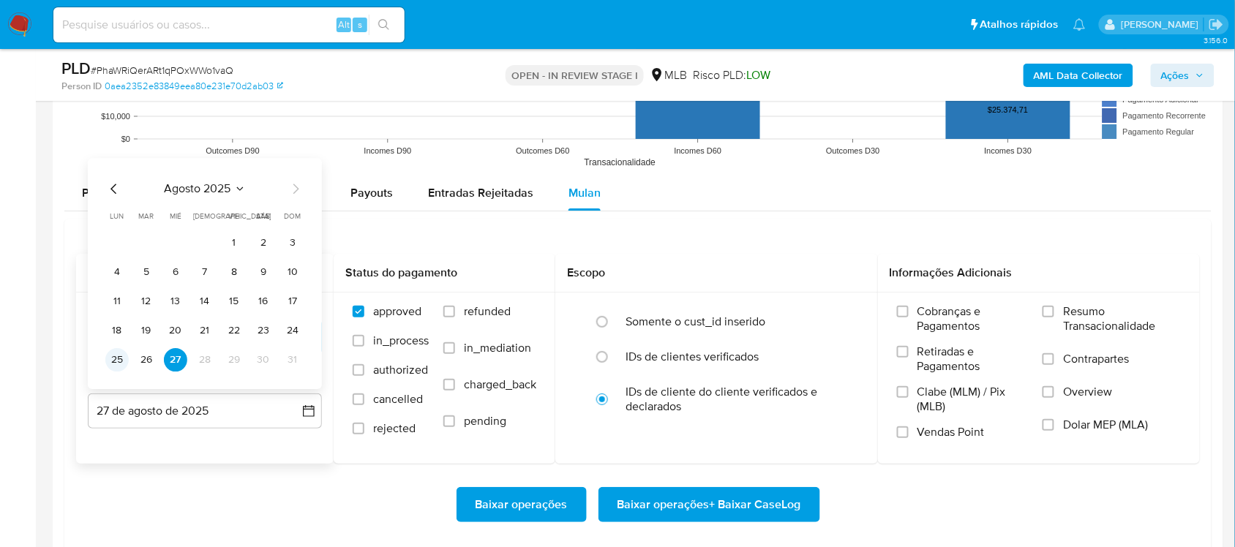
click at [124, 361] on button "25" at bounding box center [116, 359] width 23 height 23
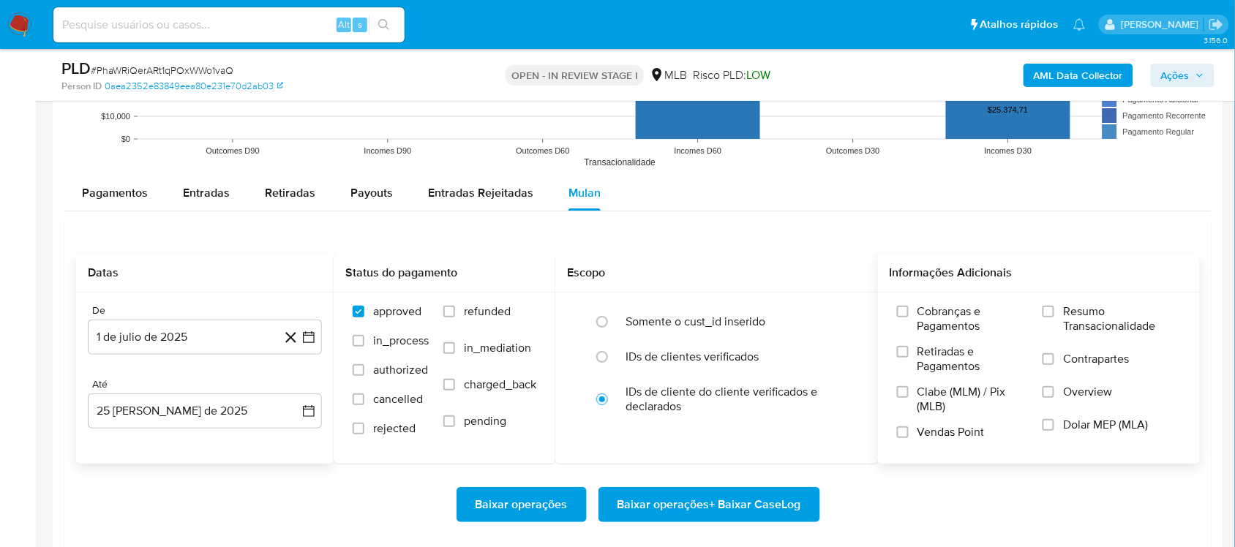
click at [925, 315] on span "Resumo Transacionalidade" at bounding box center [1122, 318] width 118 height 29
click at [925, 315] on input "Resumo Transacionalidade" at bounding box center [1048, 312] width 12 height 12
click at [690, 461] on span "Baixar operações + Baixar CaseLog" at bounding box center [709, 505] width 184 height 32
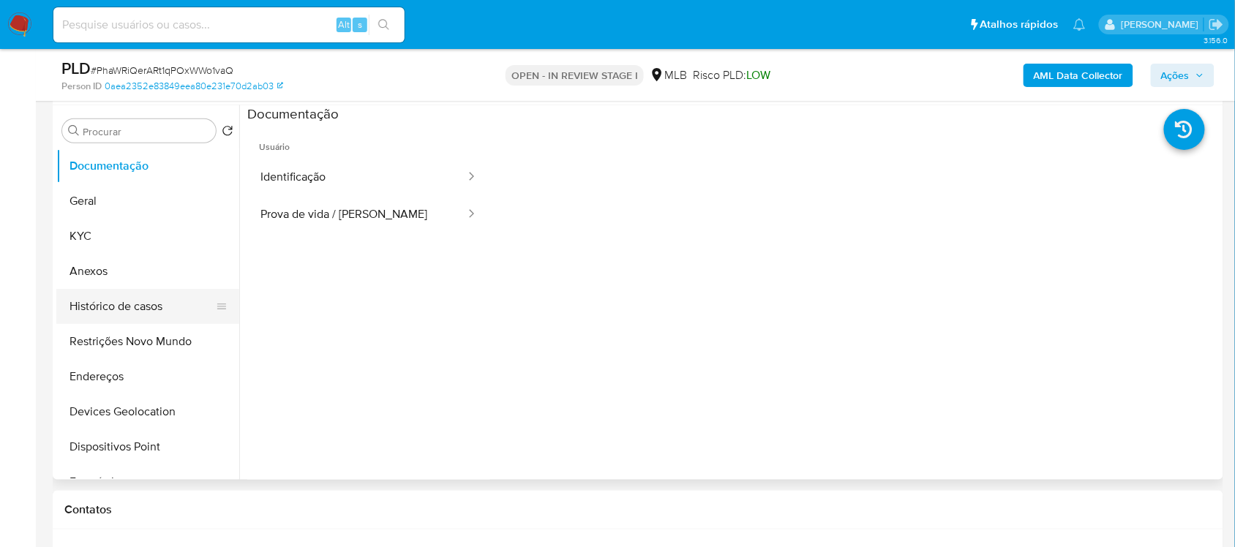
scroll to position [183, 0]
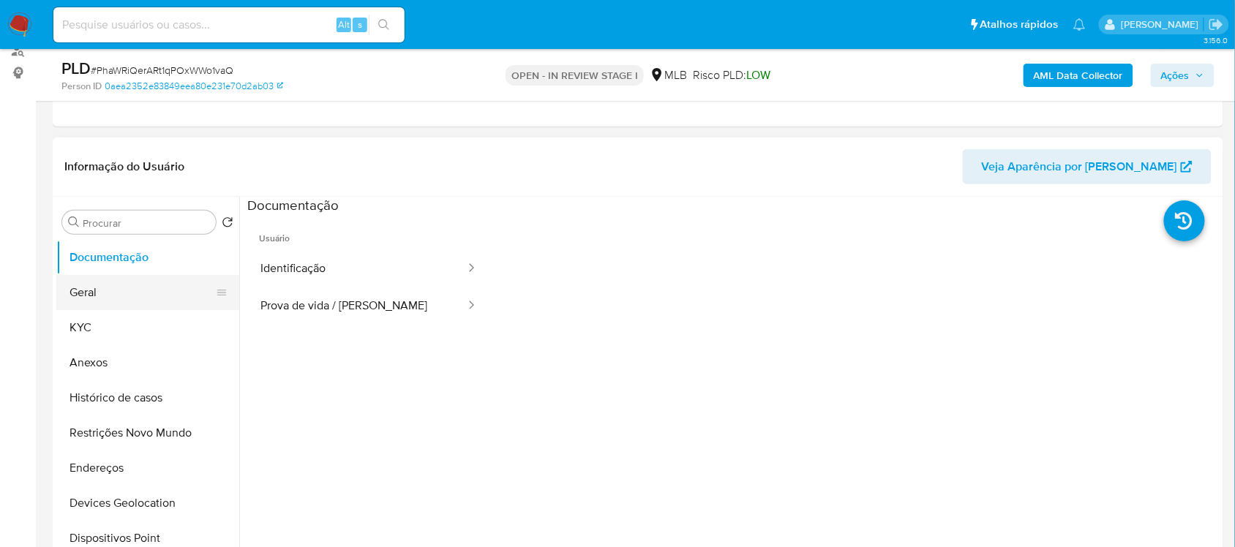
click at [137, 288] on button "Geral" at bounding box center [141, 292] width 171 height 35
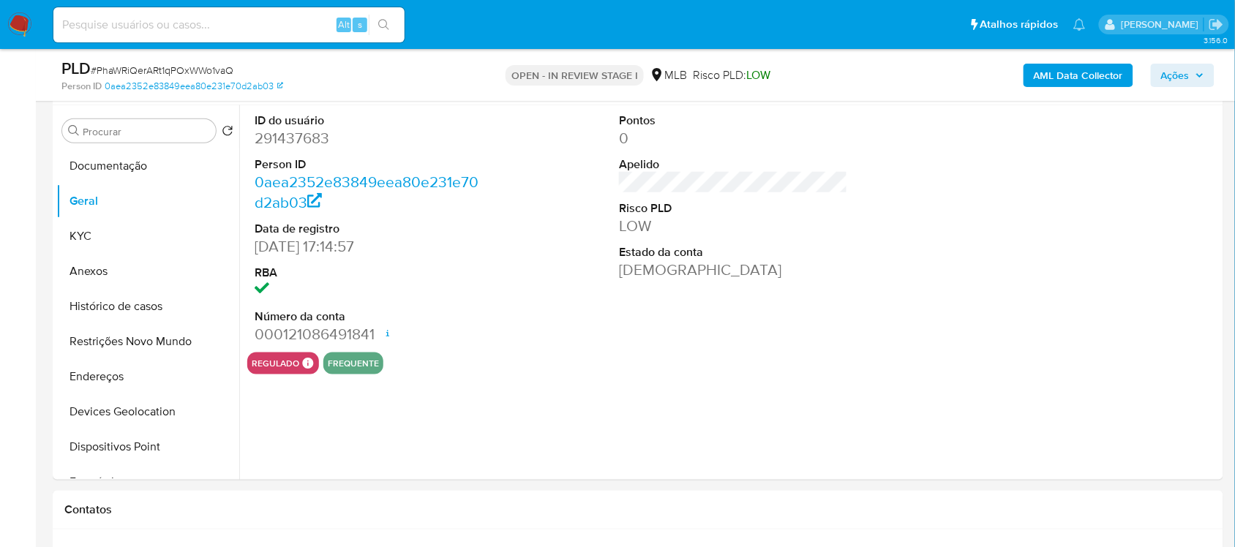
scroll to position [224, 0]
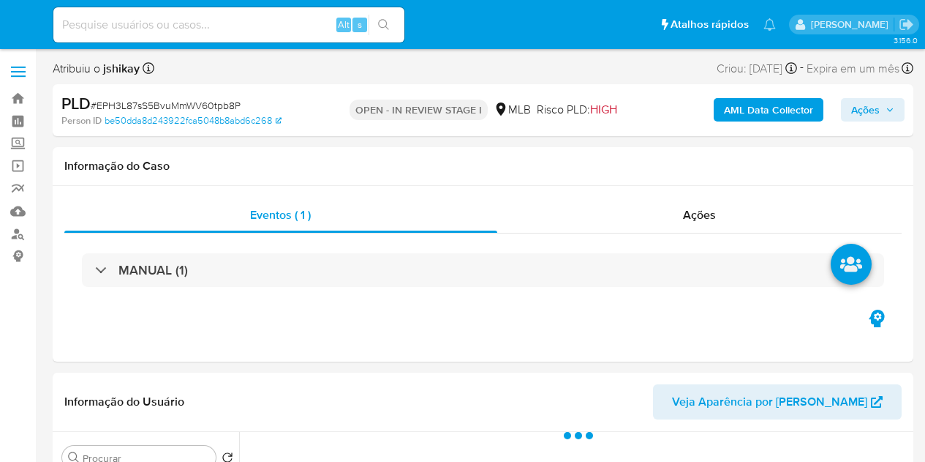
select select "10"
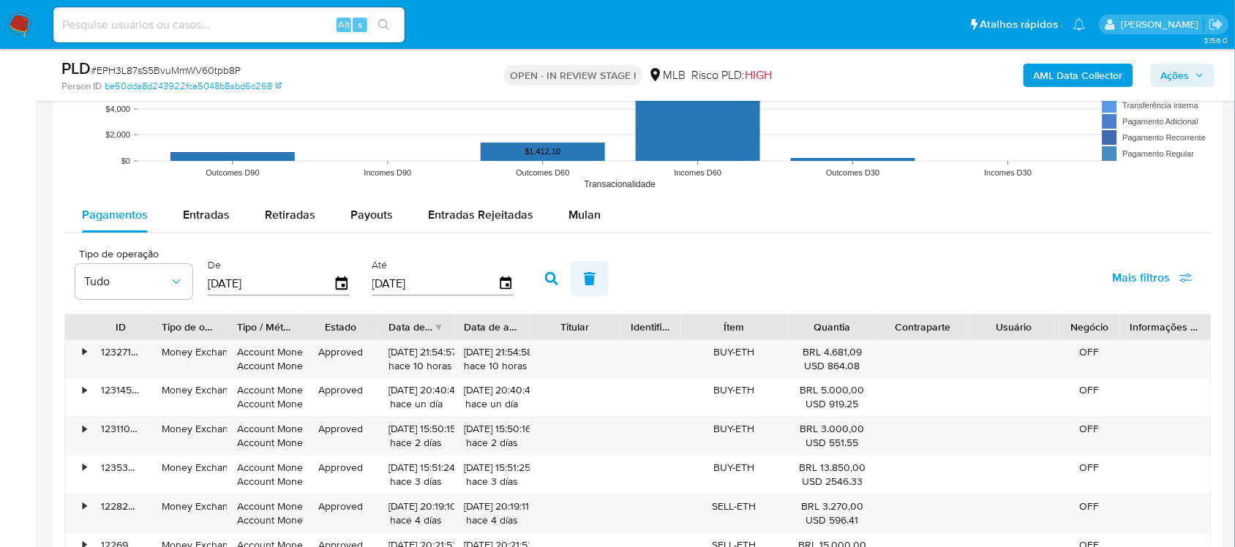
scroll to position [1646, 0]
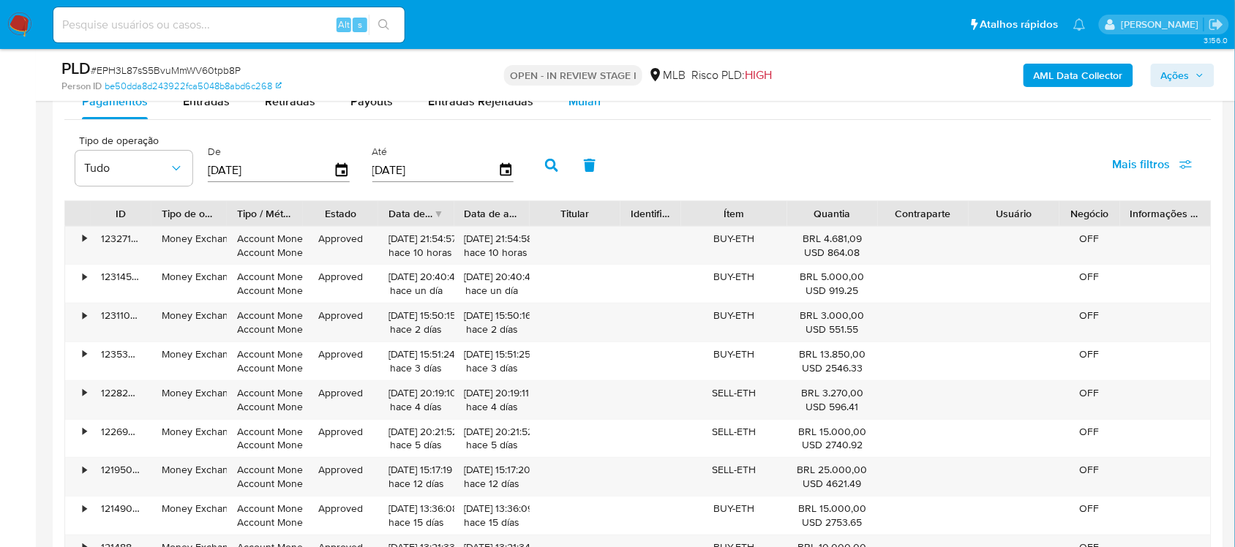
click at [571, 108] on span "Mulan" at bounding box center [584, 101] width 32 height 17
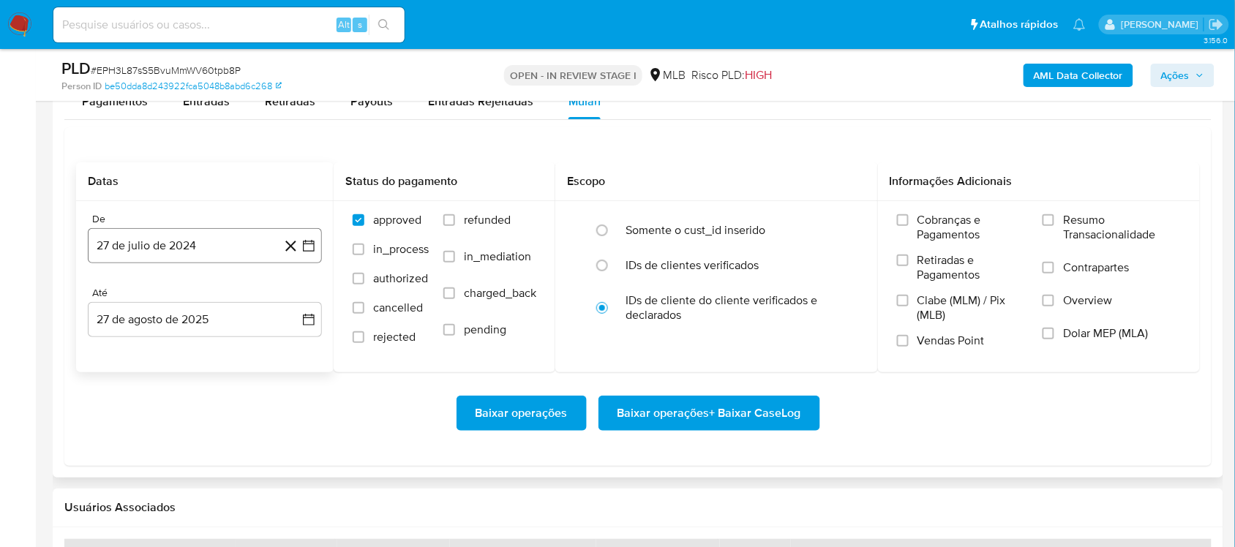
click at [306, 239] on icon "button" at bounding box center [308, 245] width 15 height 15
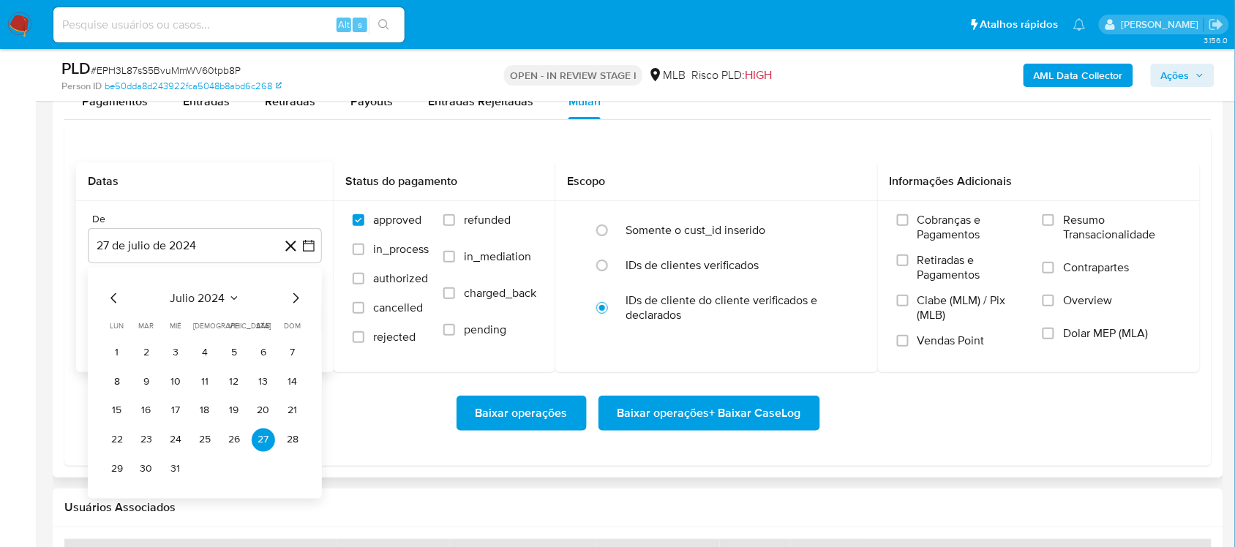
click at [223, 298] on span "julio 2024" at bounding box center [197, 297] width 55 height 15
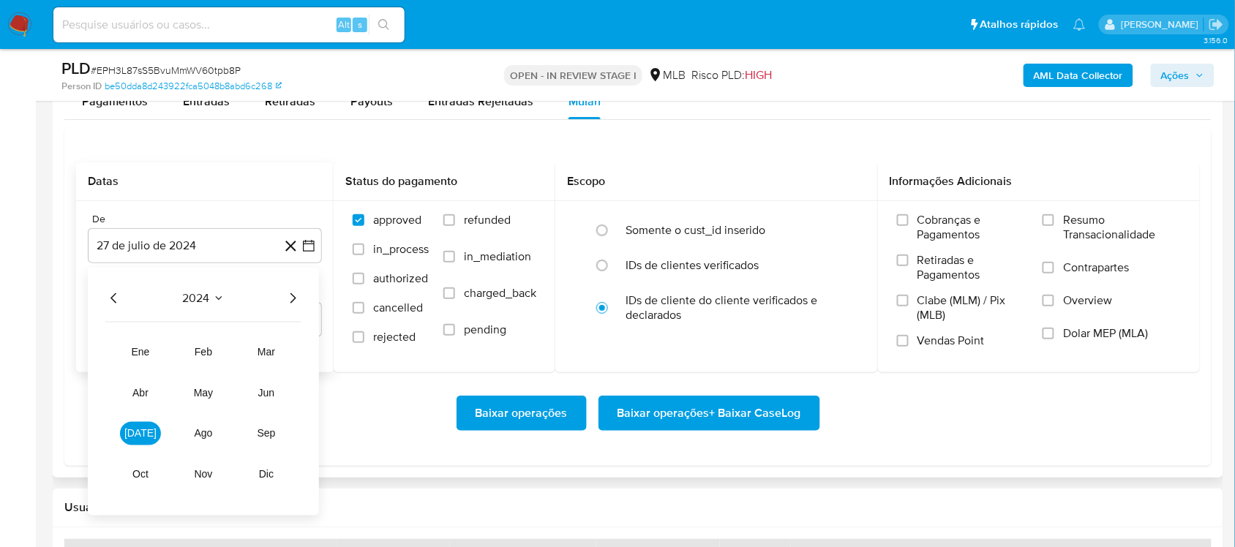
click at [293, 297] on icon "Año siguiente" at bounding box center [293, 298] width 6 height 10
click at [141, 443] on button "[DATE]" at bounding box center [140, 432] width 41 height 23
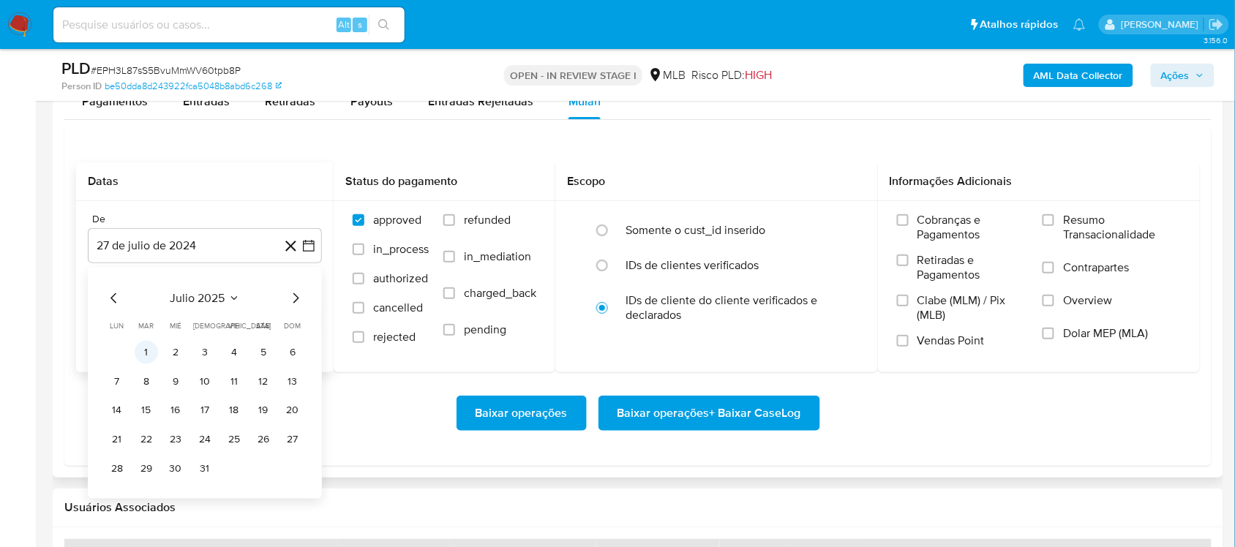
click at [151, 351] on button "1" at bounding box center [146, 351] width 23 height 23
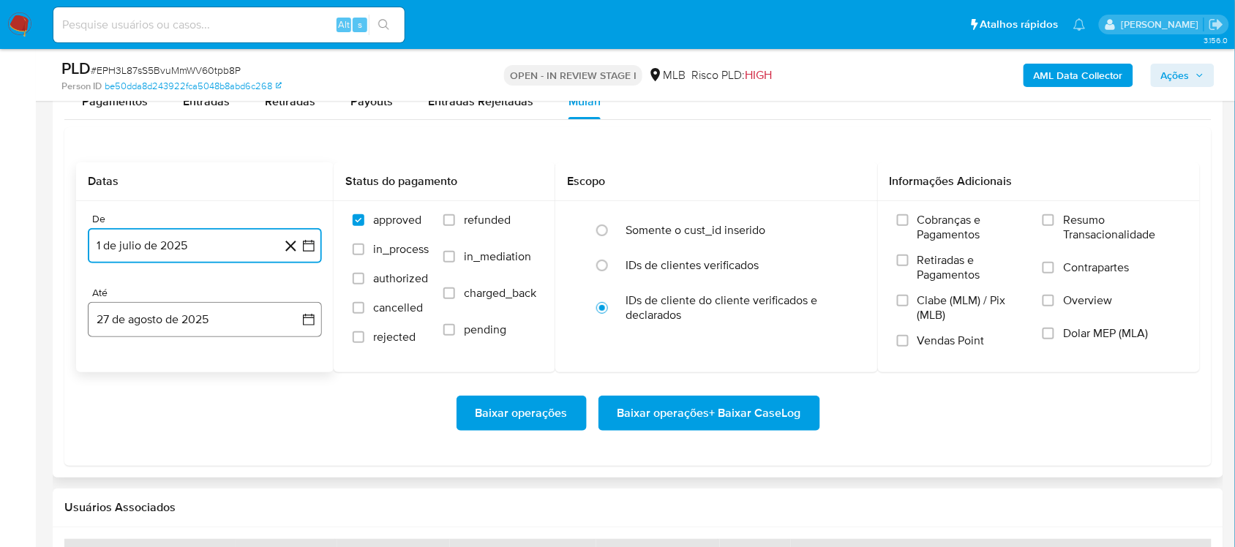
click at [309, 320] on icon "button" at bounding box center [308, 319] width 15 height 15
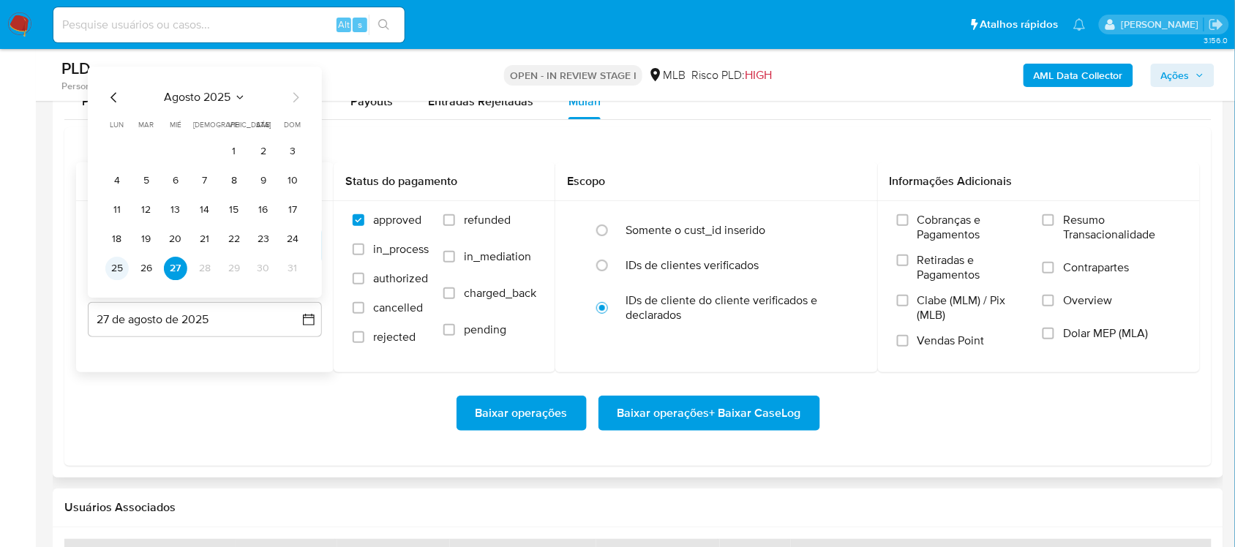
click at [112, 269] on button "25" at bounding box center [116, 268] width 23 height 23
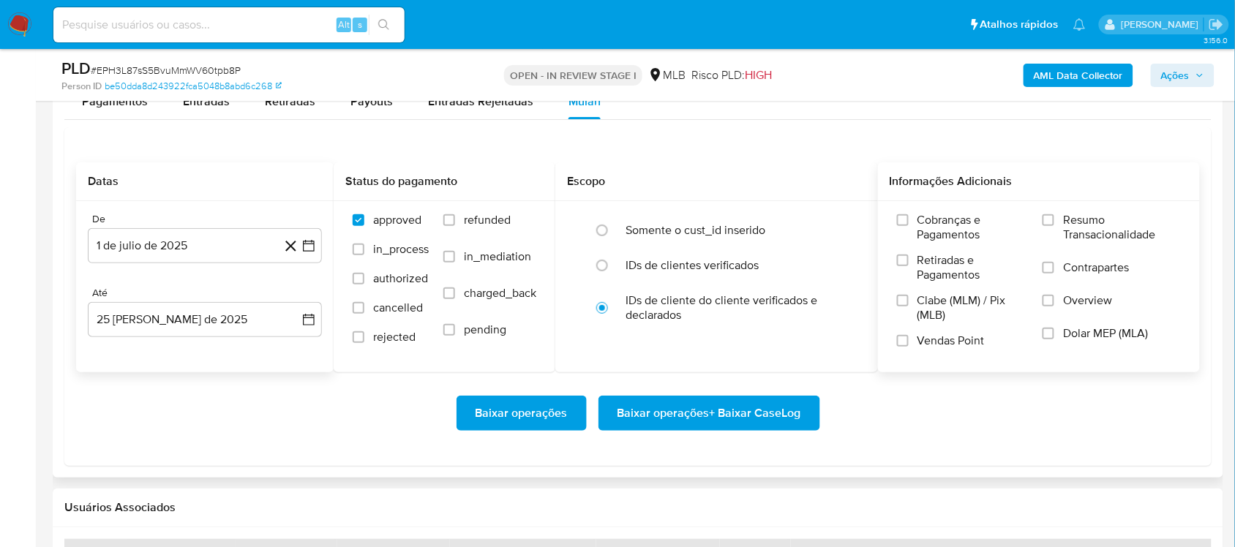
click at [925, 222] on span "Resumo Transacionalidade" at bounding box center [1122, 227] width 118 height 29
click at [925, 222] on input "Resumo Transacionalidade" at bounding box center [1048, 220] width 12 height 12
click at [693, 421] on span "Baixar operações + Baixar CaseLog" at bounding box center [709, 413] width 184 height 32
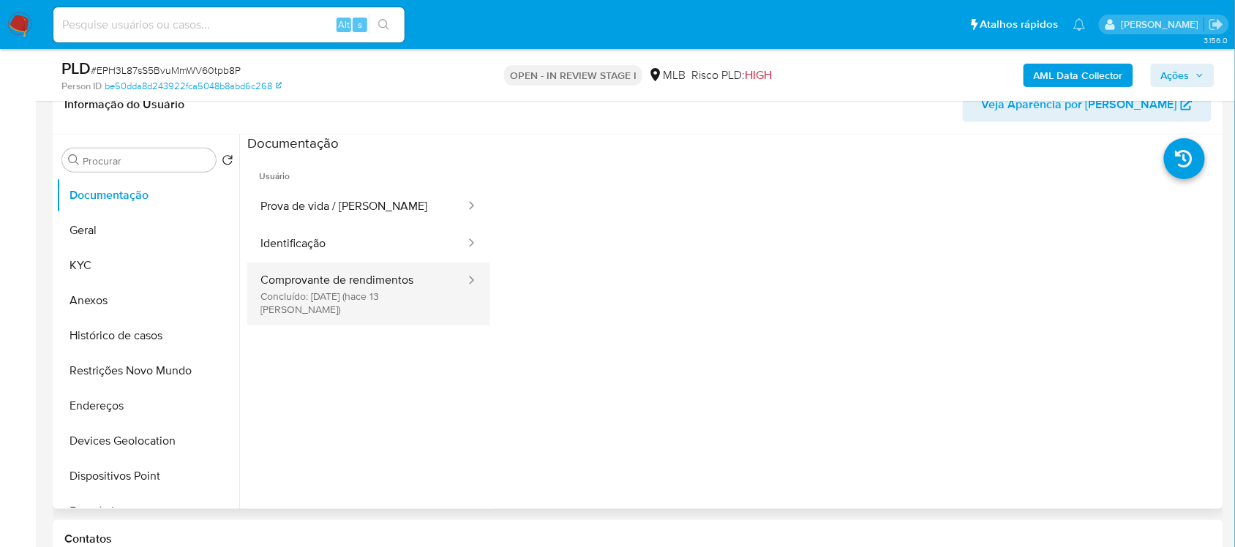
scroll to position [183, 0]
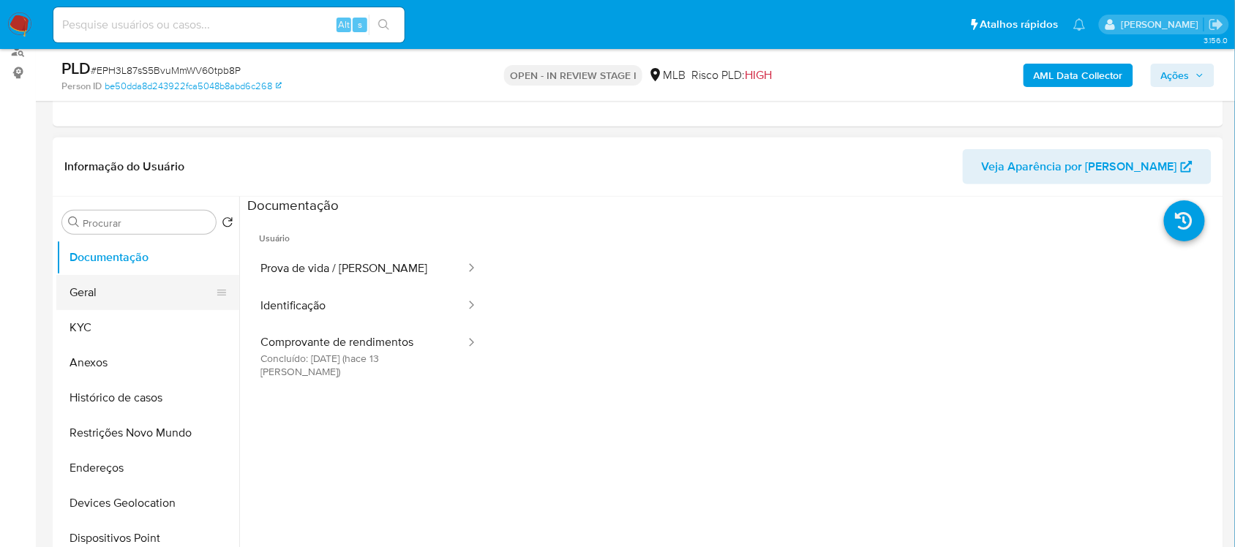
click at [82, 302] on button "Geral" at bounding box center [141, 292] width 171 height 35
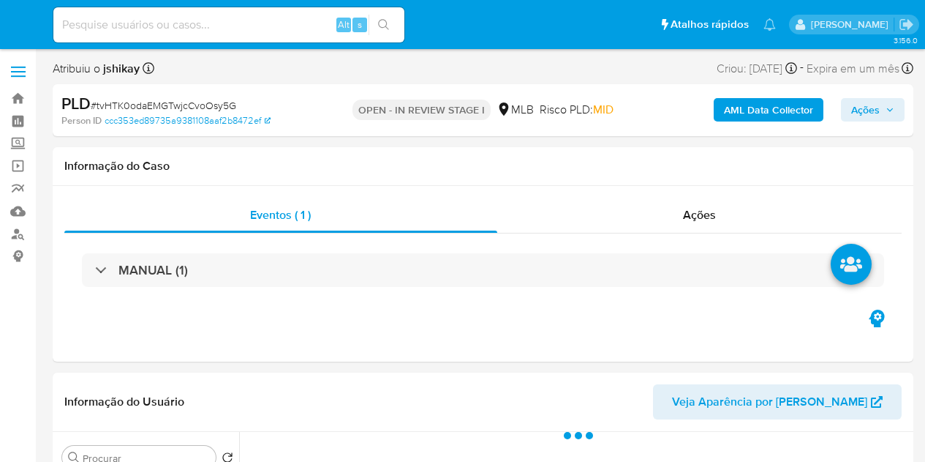
select select "10"
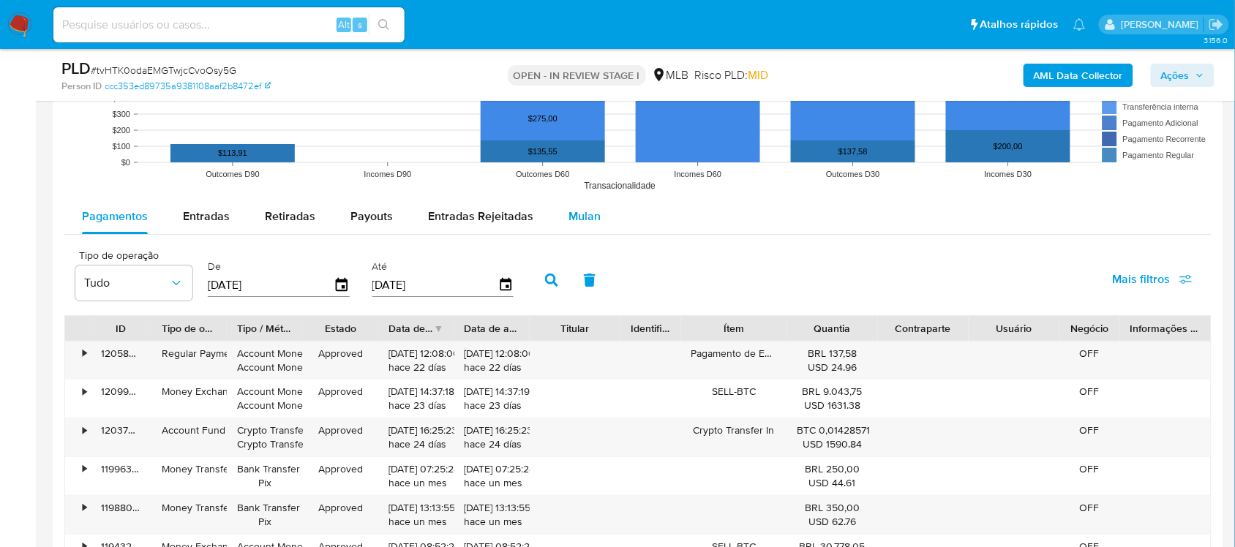
scroll to position [1555, 0]
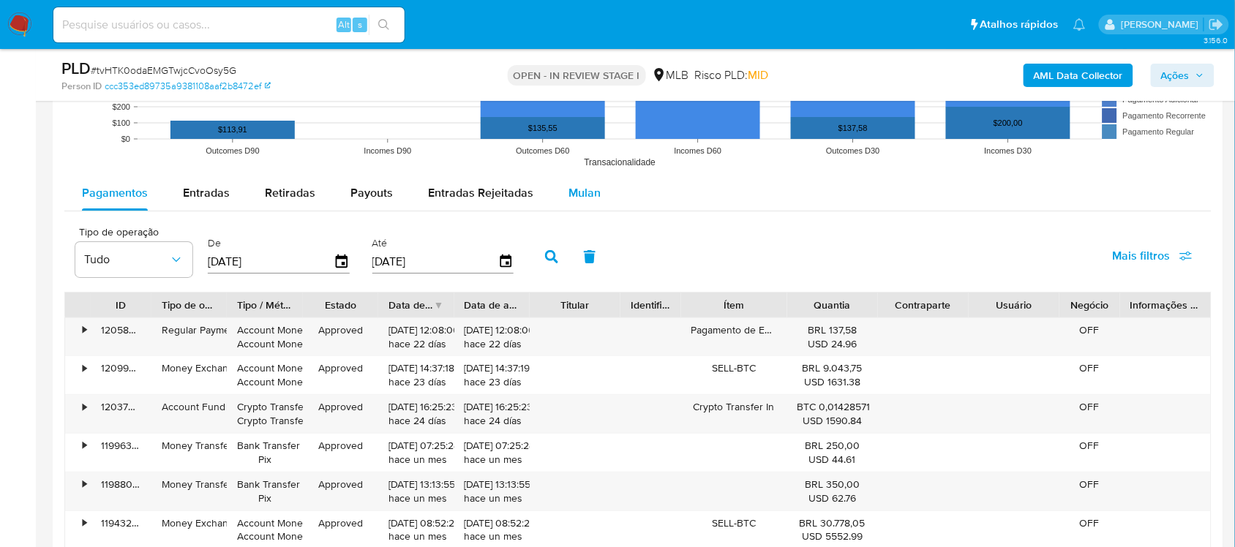
click at [574, 201] on span "Mulan" at bounding box center [584, 192] width 32 height 17
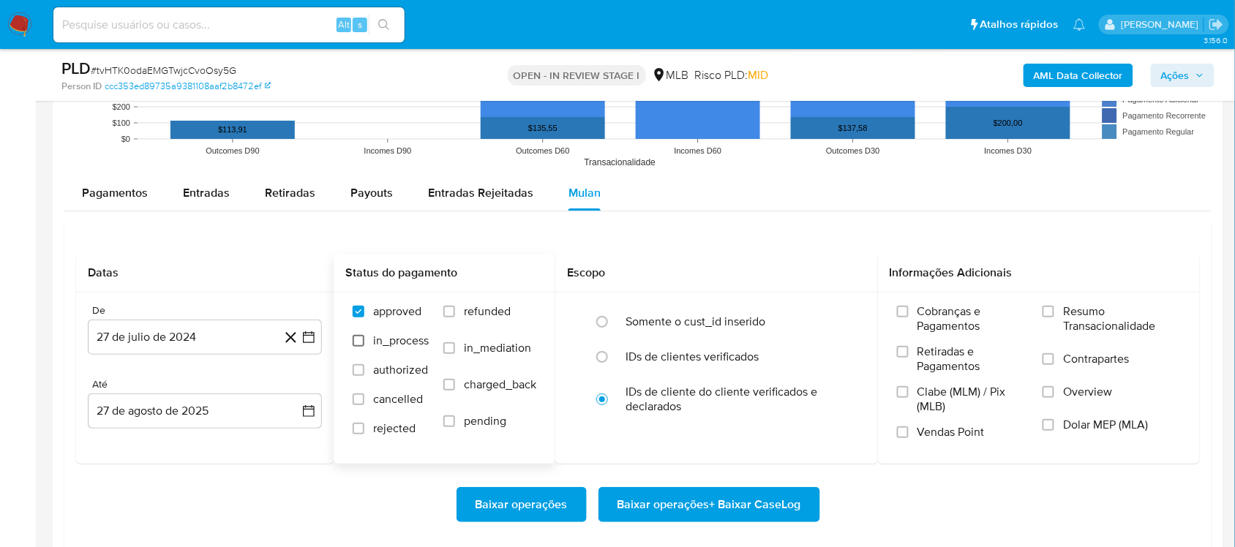
scroll to position [1646, 0]
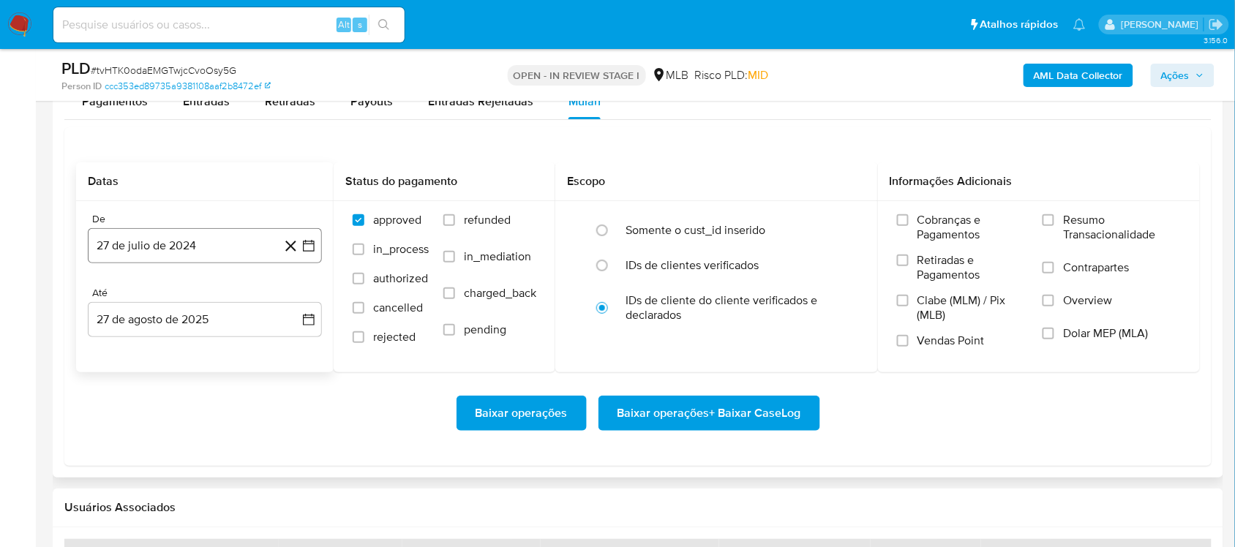
click at [309, 255] on button "27 de julio de 2024" at bounding box center [205, 245] width 234 height 35
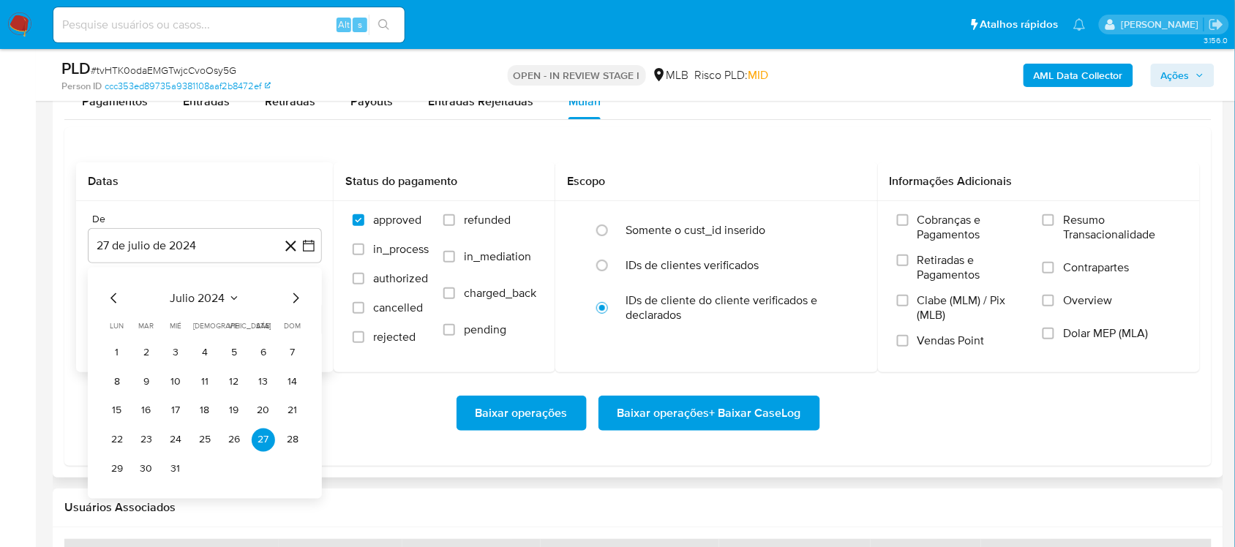
click at [189, 298] on span "julio 2024" at bounding box center [197, 297] width 55 height 15
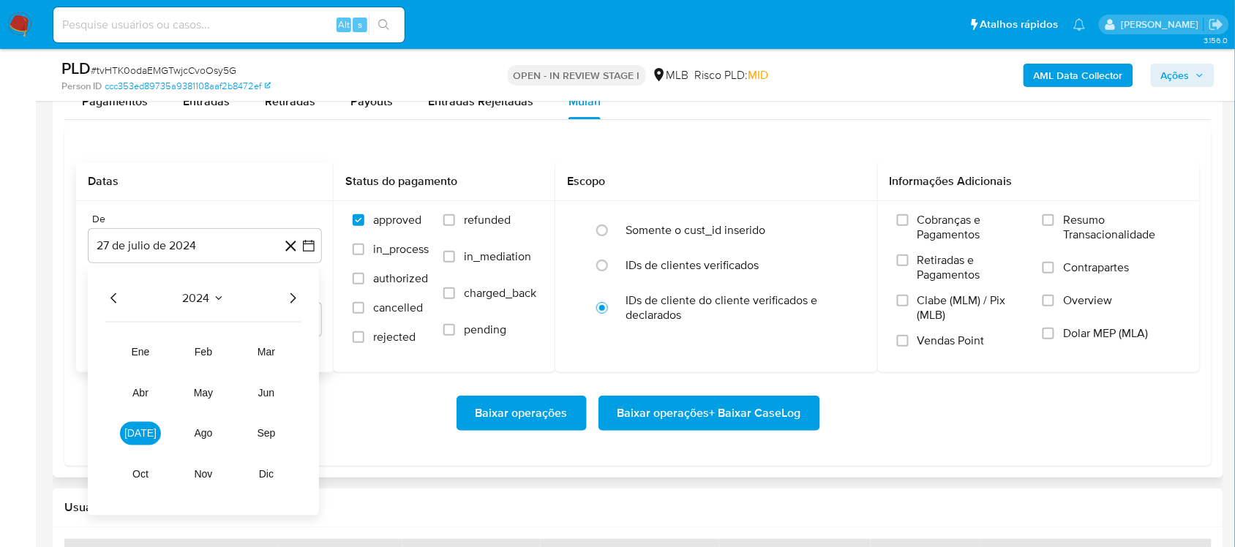
click at [293, 301] on icon "Año siguiente" at bounding box center [293, 298] width 18 height 18
click at [152, 444] on button "[DATE]" at bounding box center [140, 432] width 41 height 23
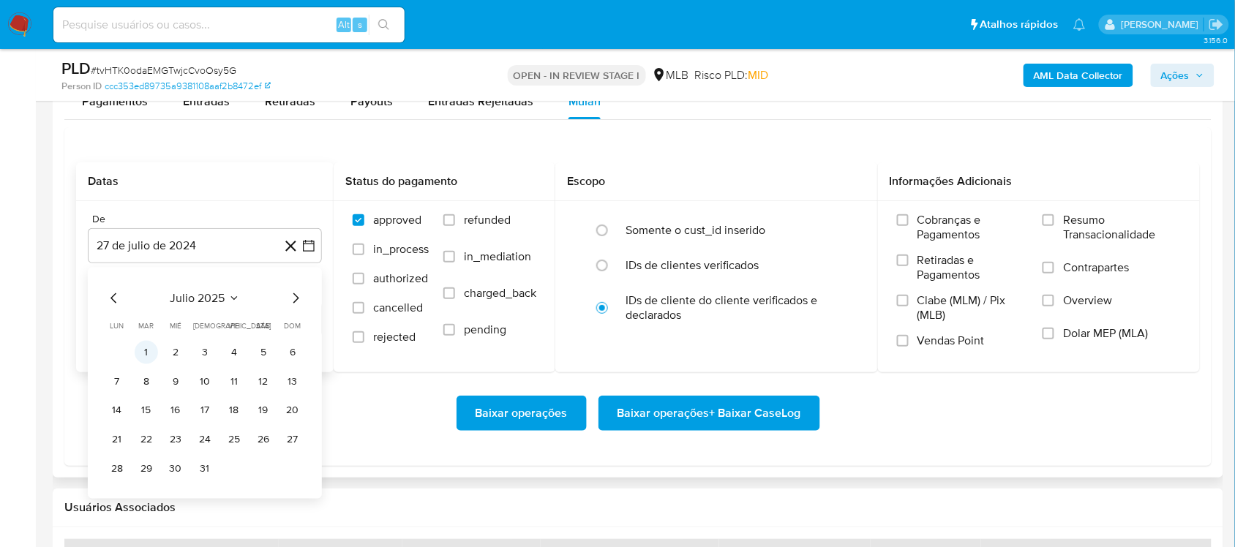
click at [144, 355] on button "1" at bounding box center [146, 351] width 23 height 23
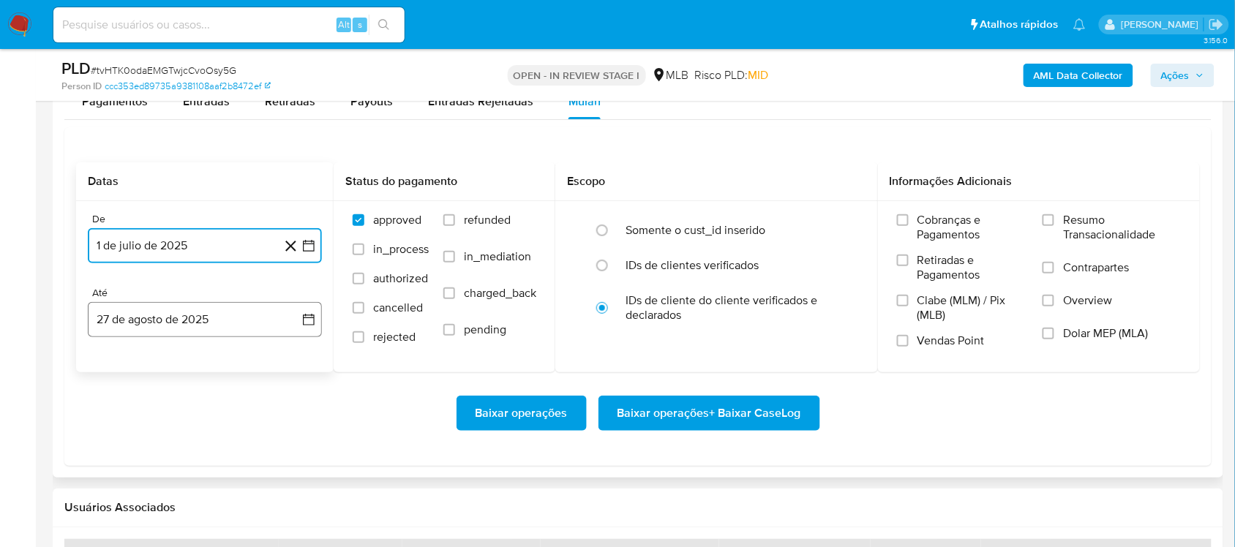
click at [309, 315] on icon "button" at bounding box center [308, 319] width 15 height 15
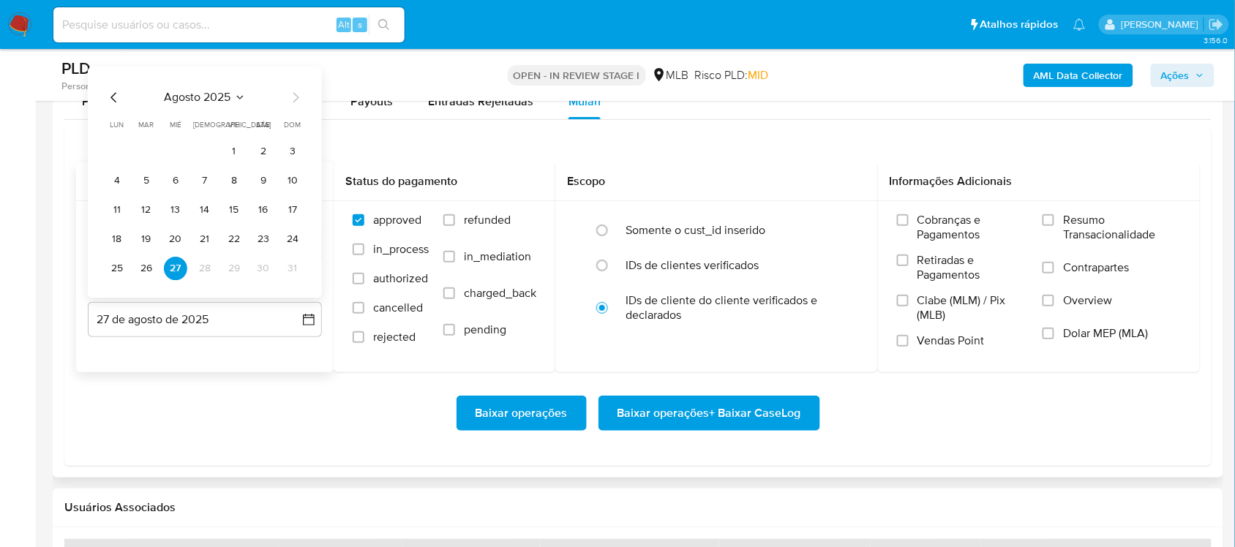
click at [118, 257] on tbody "1 2 3 4 5 6 7 8 9 10 11 12 13 14 15 16 17 18 19 20 21 22 23 24 25 26 27 28 29 3…" at bounding box center [204, 210] width 199 height 140
click at [116, 266] on button "25" at bounding box center [116, 268] width 23 height 23
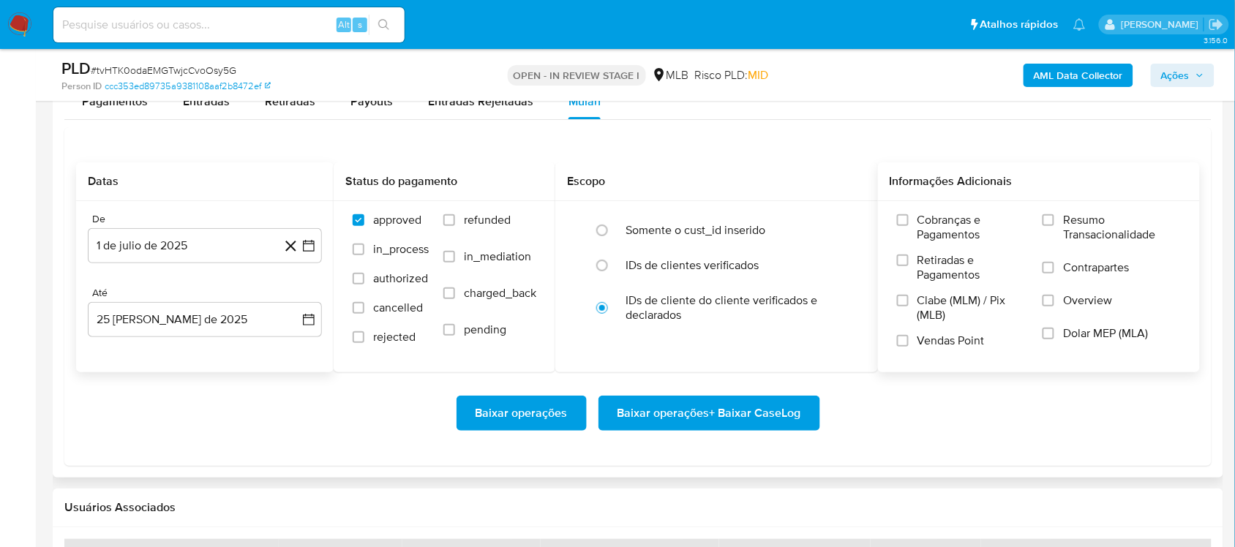
click at [925, 234] on span "Resumo Transacionalidade" at bounding box center [1122, 227] width 118 height 29
click at [925, 226] on input "Resumo Transacionalidade" at bounding box center [1048, 220] width 12 height 12
click at [692, 411] on span "Baixar operações + Baixar CaseLog" at bounding box center [709, 413] width 184 height 32
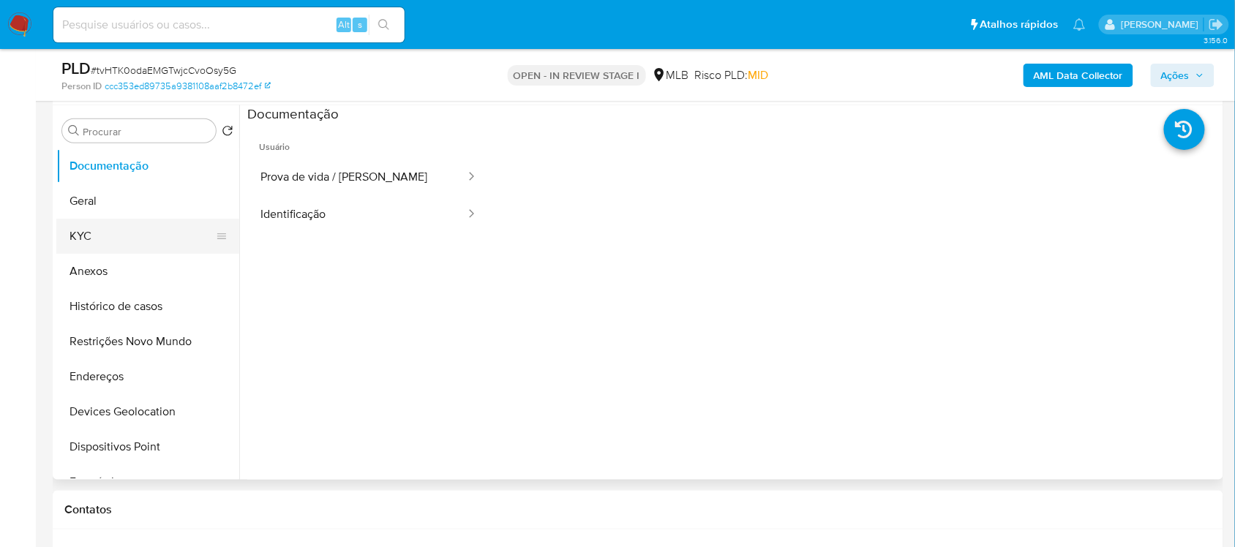
scroll to position [183, 0]
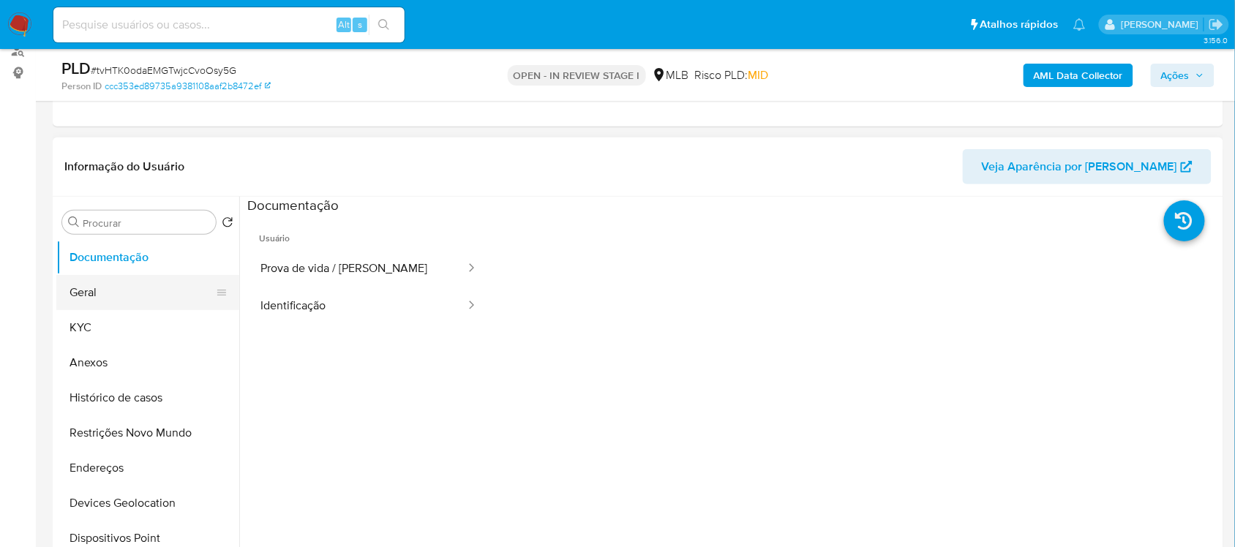
click at [140, 290] on button "Geral" at bounding box center [141, 292] width 171 height 35
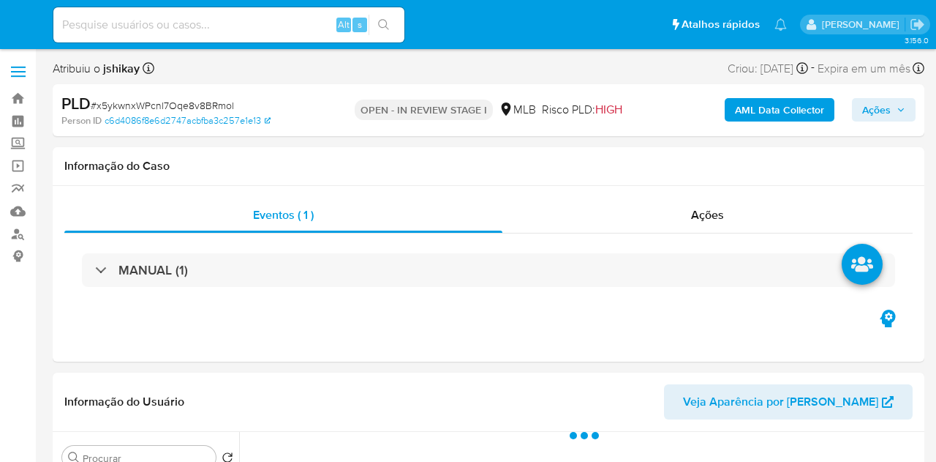
select select "10"
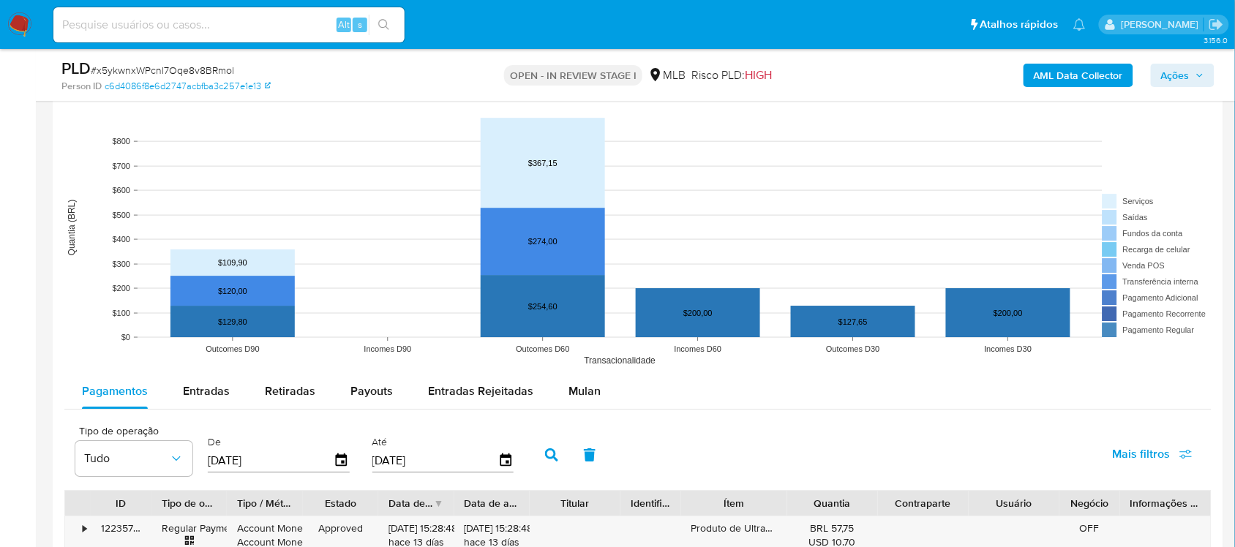
scroll to position [1372, 0]
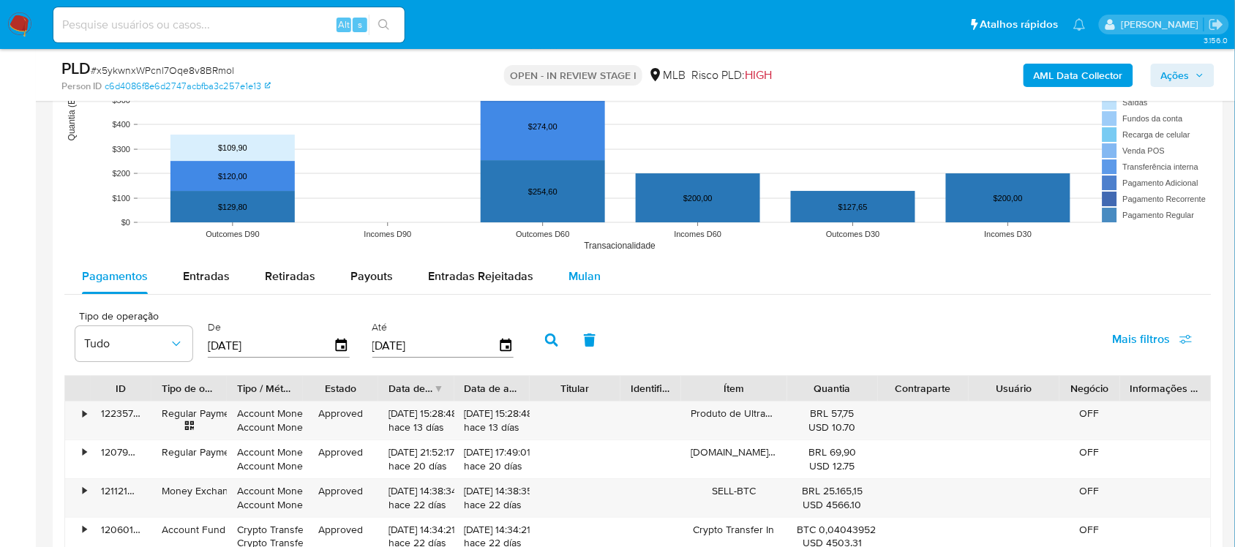
click at [572, 269] on span "Mulan" at bounding box center [584, 276] width 32 height 17
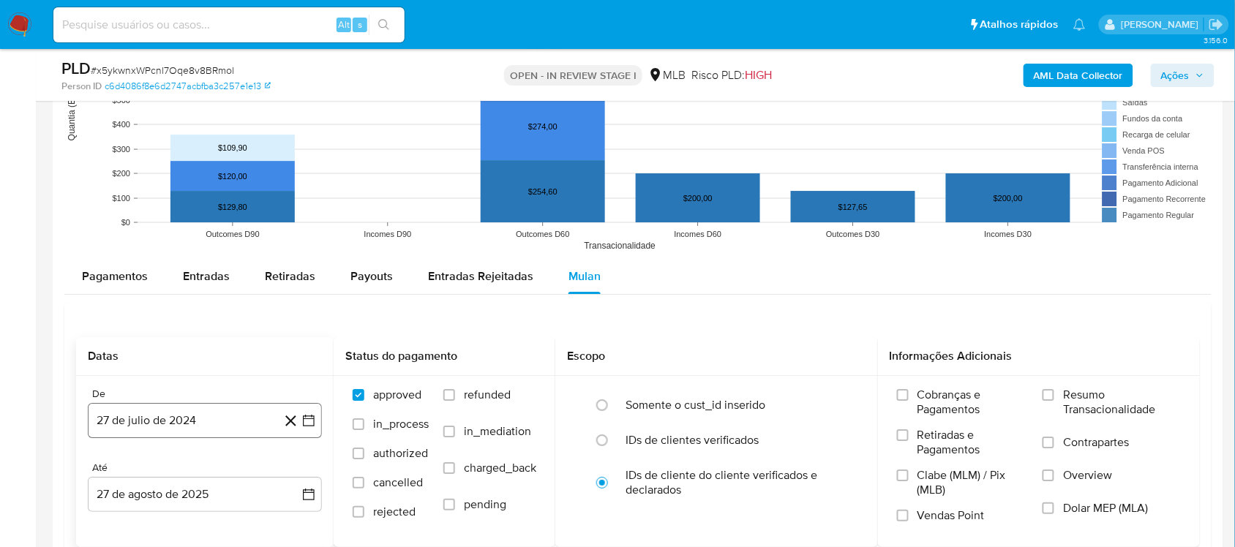
click at [315, 422] on icon "button" at bounding box center [308, 420] width 15 height 15
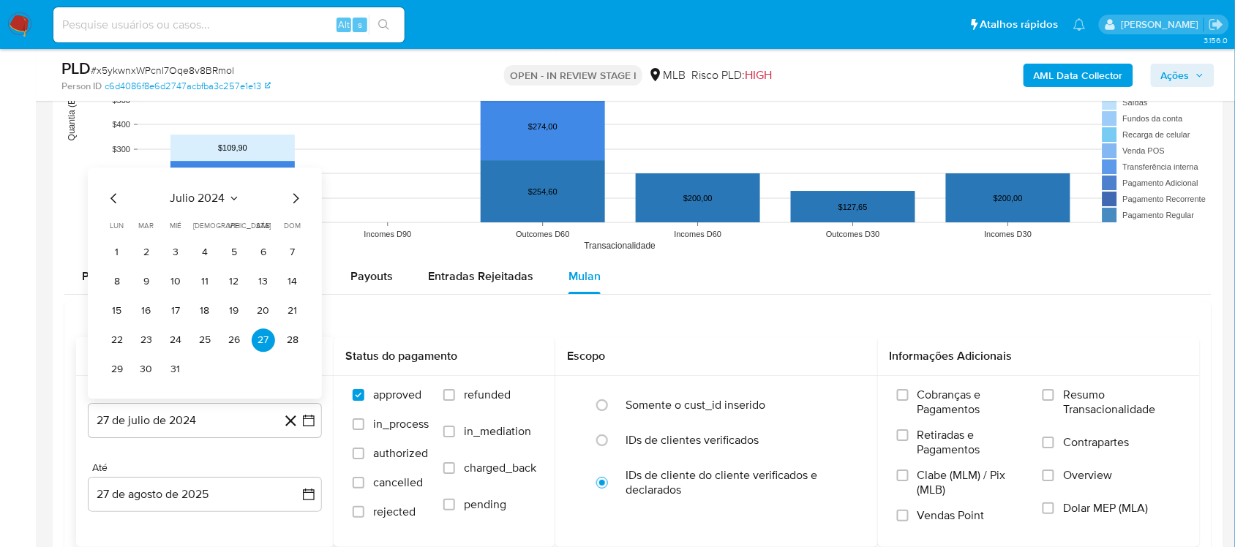
click at [216, 196] on span "julio 2024" at bounding box center [197, 198] width 55 height 15
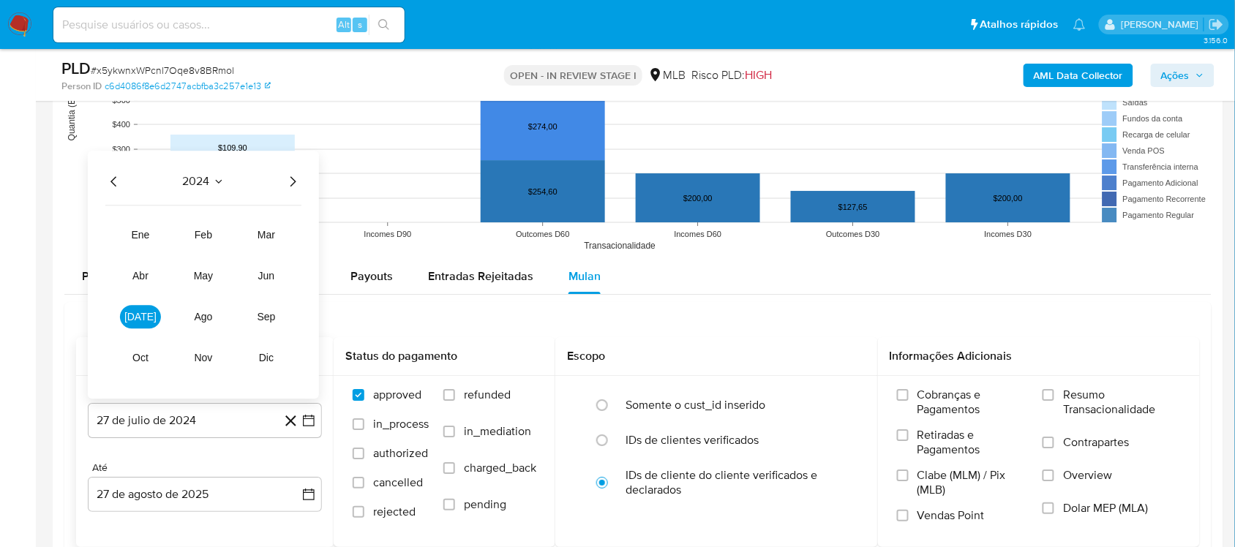
click at [290, 184] on icon "Año siguiente" at bounding box center [293, 182] width 18 height 18
click at [151, 316] on button "[DATE]" at bounding box center [140, 316] width 41 height 23
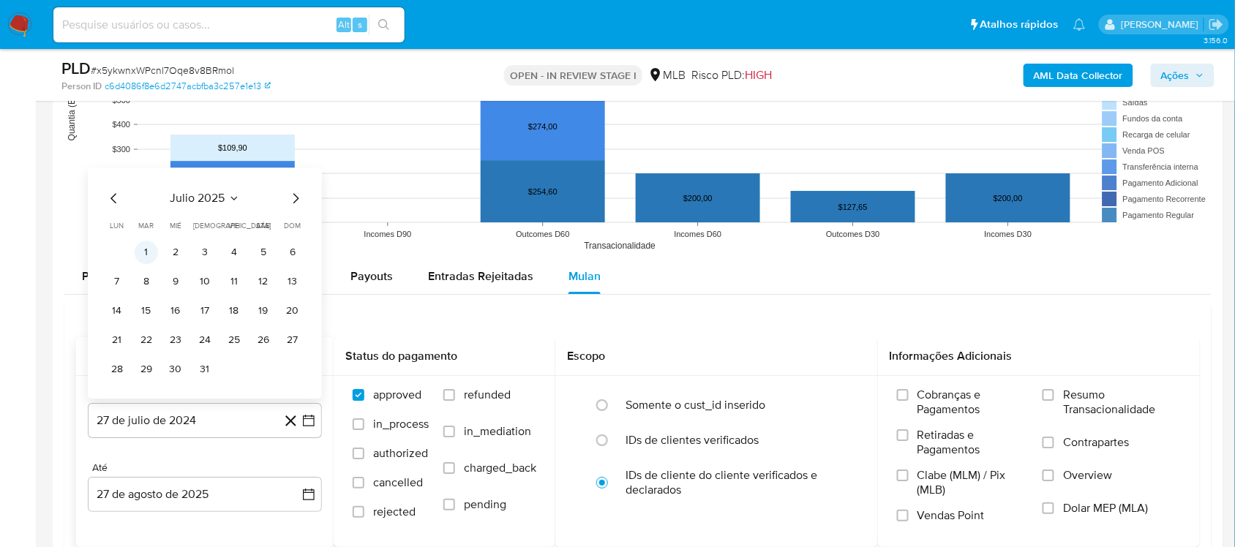
click at [151, 252] on button "1" at bounding box center [146, 252] width 23 height 23
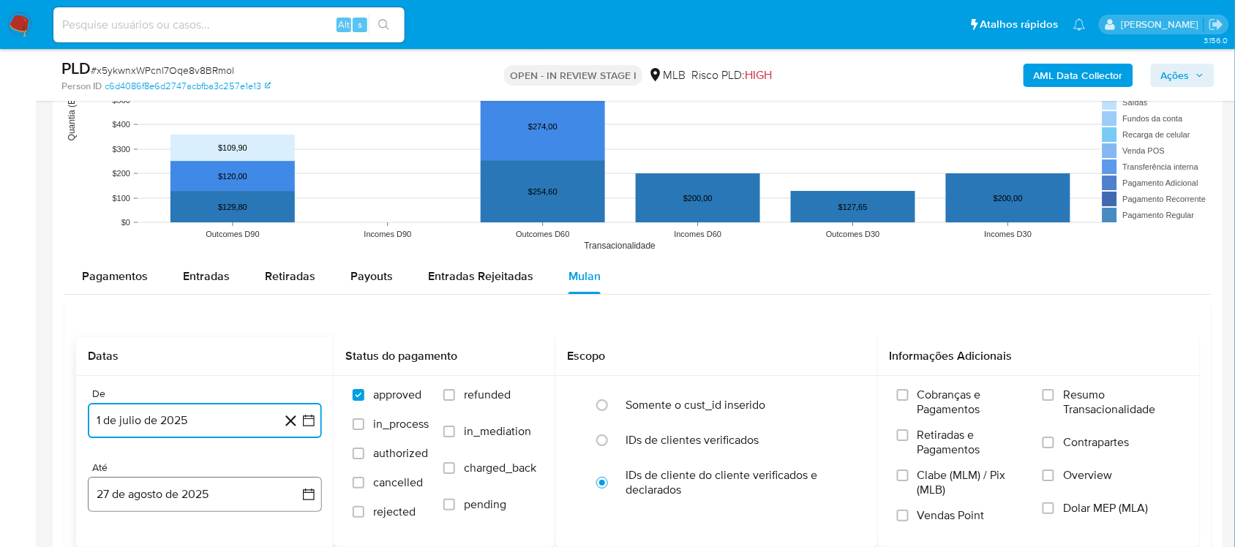
click at [309, 461] on icon "button" at bounding box center [309, 495] width 12 height 12
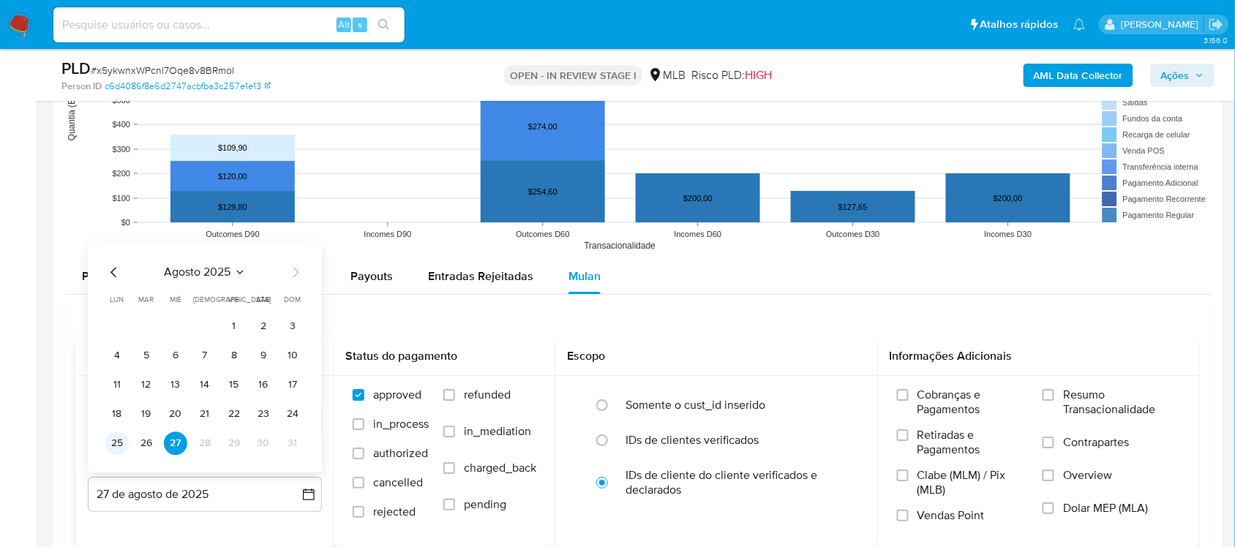
click at [116, 451] on button "25" at bounding box center [116, 443] width 23 height 23
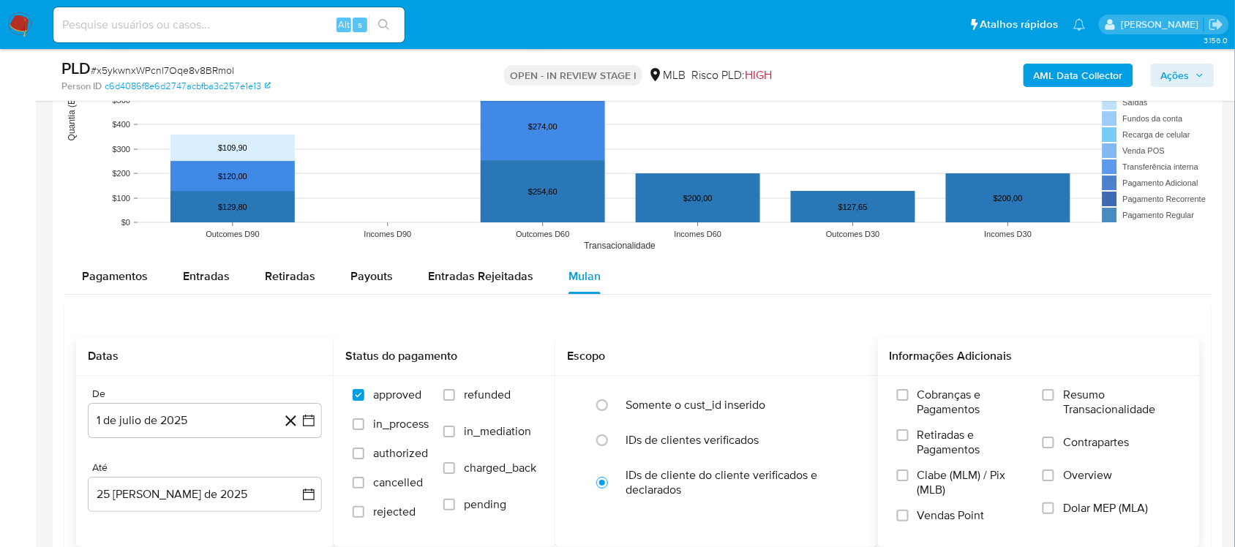
click at [936, 410] on span "Resumo Transacionalidade" at bounding box center [1122, 402] width 118 height 29
click at [936, 401] on input "Resumo Transacionalidade" at bounding box center [1048, 395] width 12 height 12
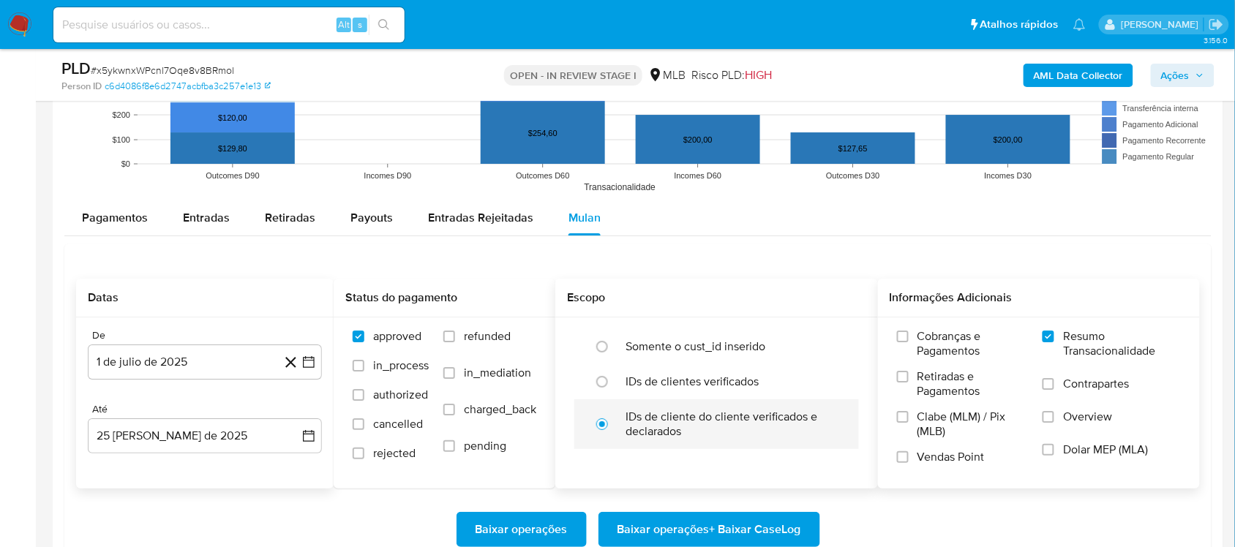
scroll to position [1463, 0]
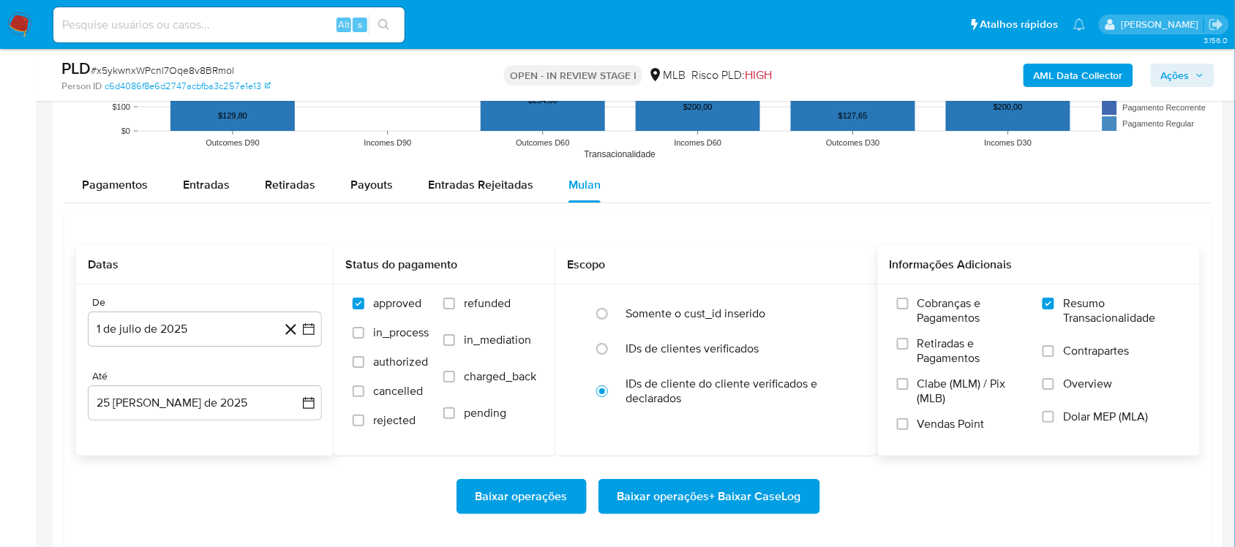
click at [647, 461] on span "Baixar operações + Baixar CaseLog" at bounding box center [709, 497] width 184 height 32
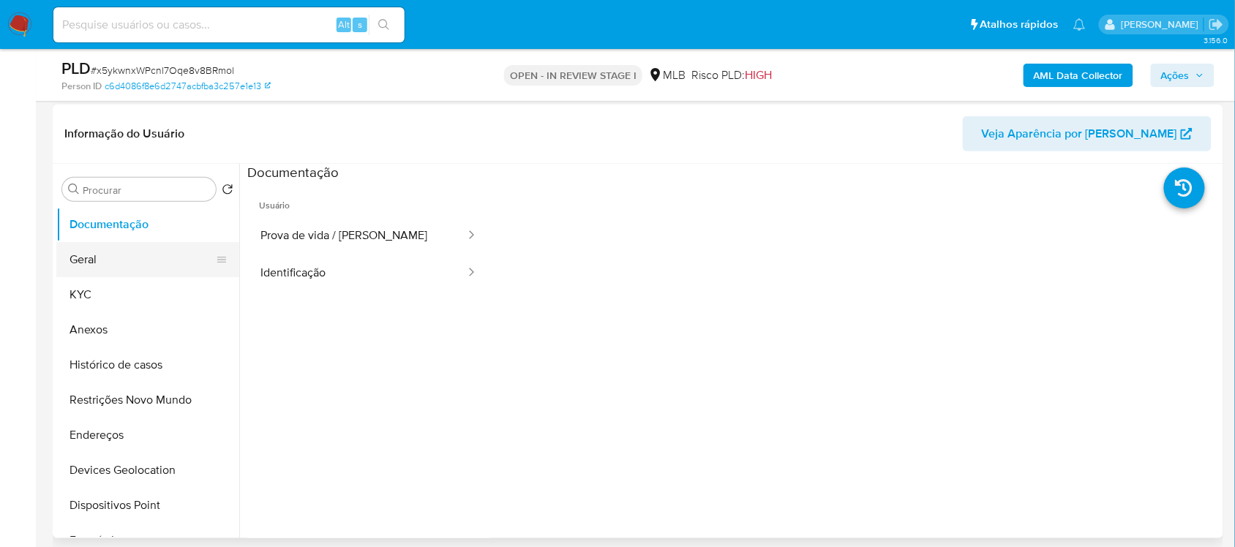
scroll to position [183, 0]
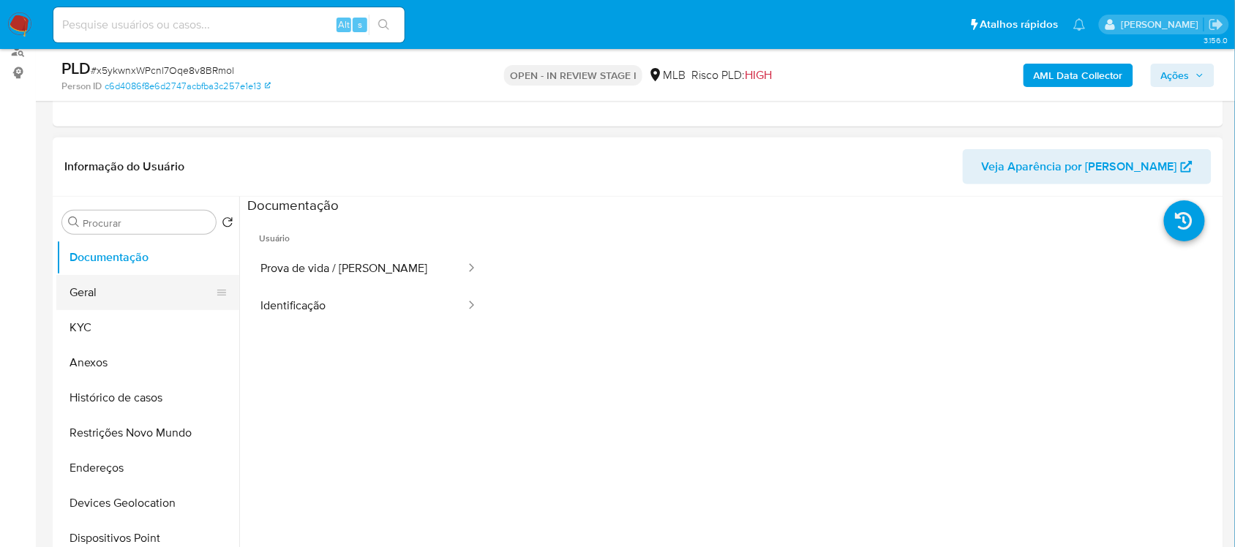
click at [104, 283] on button "Geral" at bounding box center [141, 292] width 171 height 35
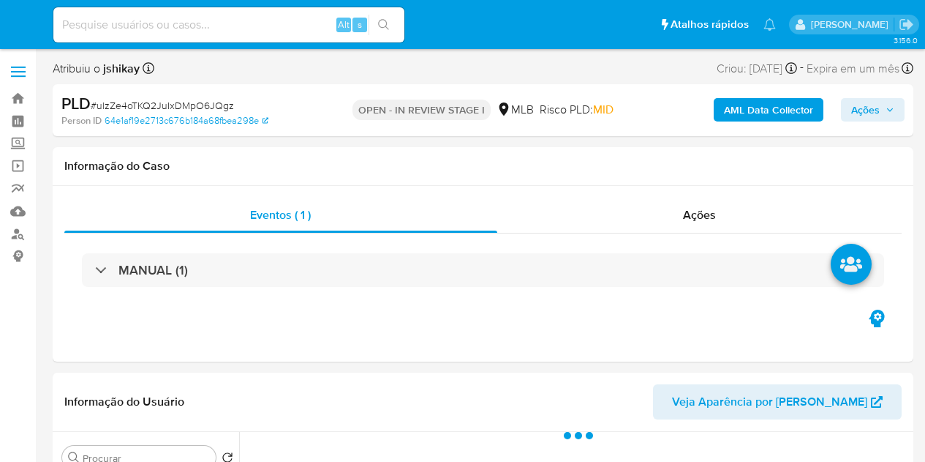
select select "10"
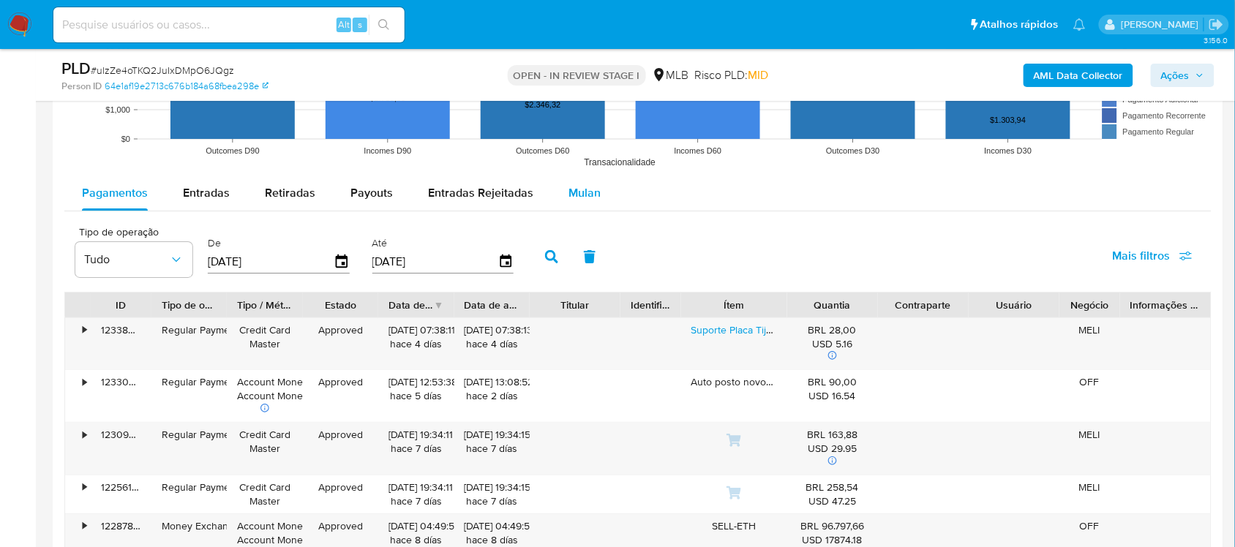
click at [582, 198] on span "Mulan" at bounding box center [584, 192] width 32 height 17
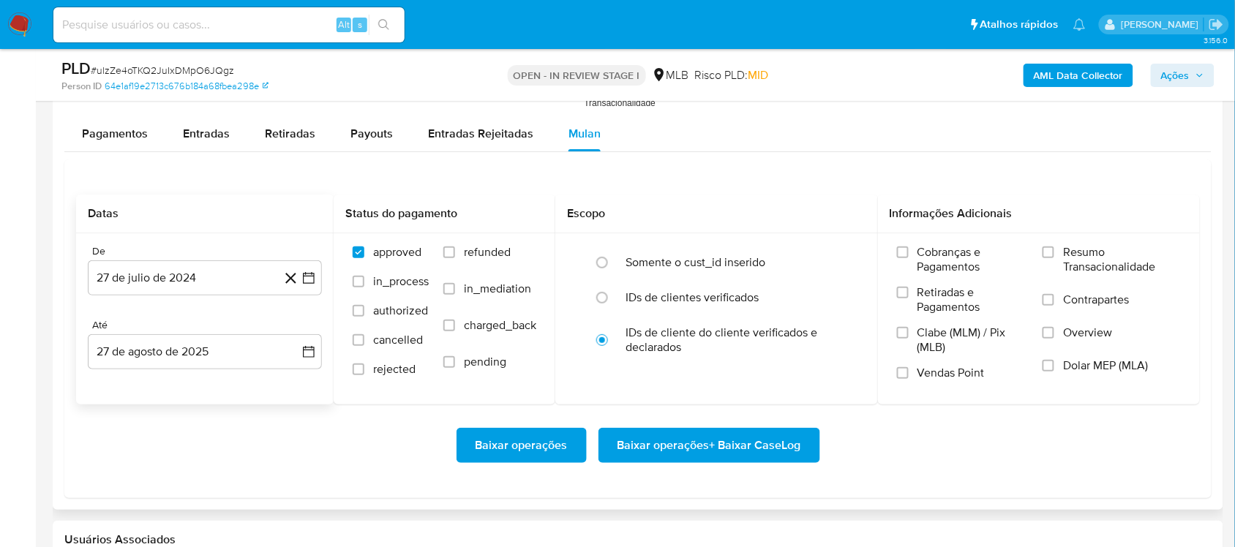
scroll to position [1646, 0]
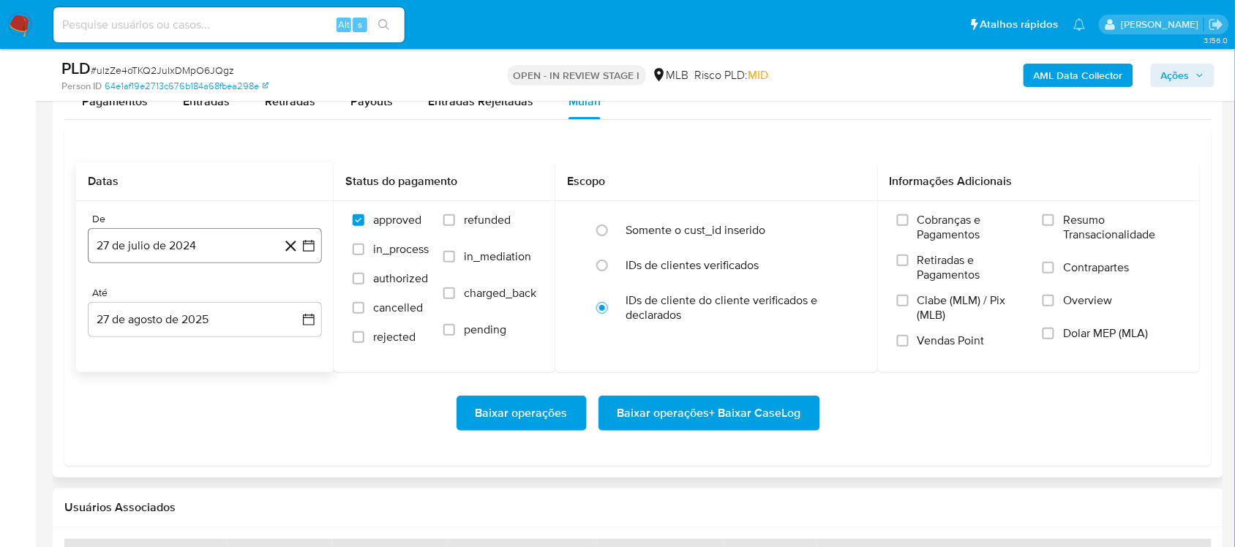
click at [309, 249] on icon "button" at bounding box center [308, 245] width 15 height 15
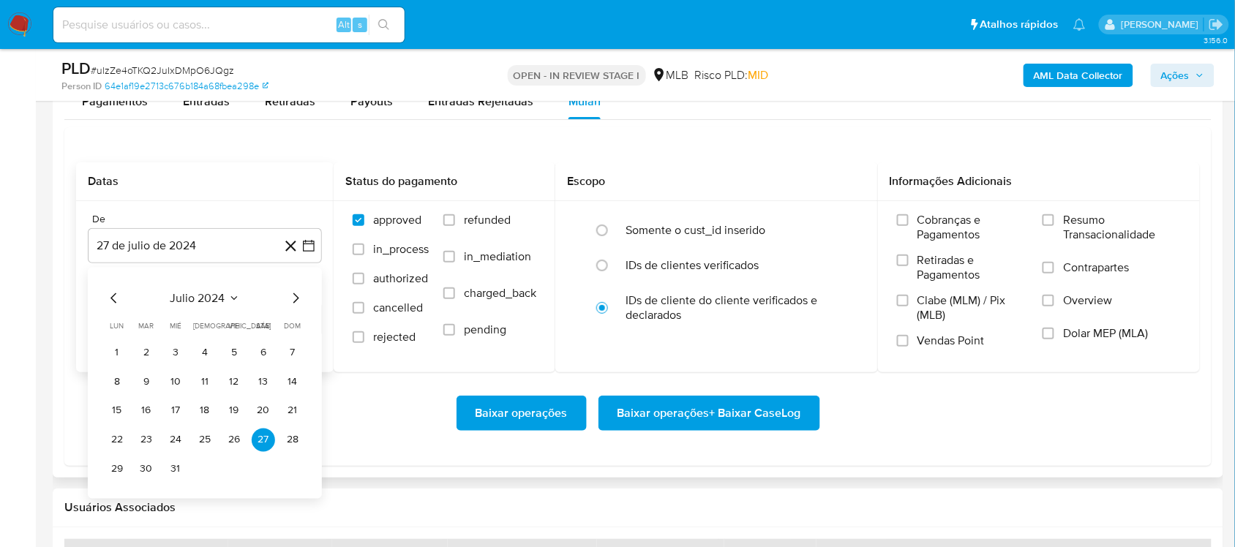
click at [221, 295] on span "julio 2024" at bounding box center [197, 297] width 55 height 15
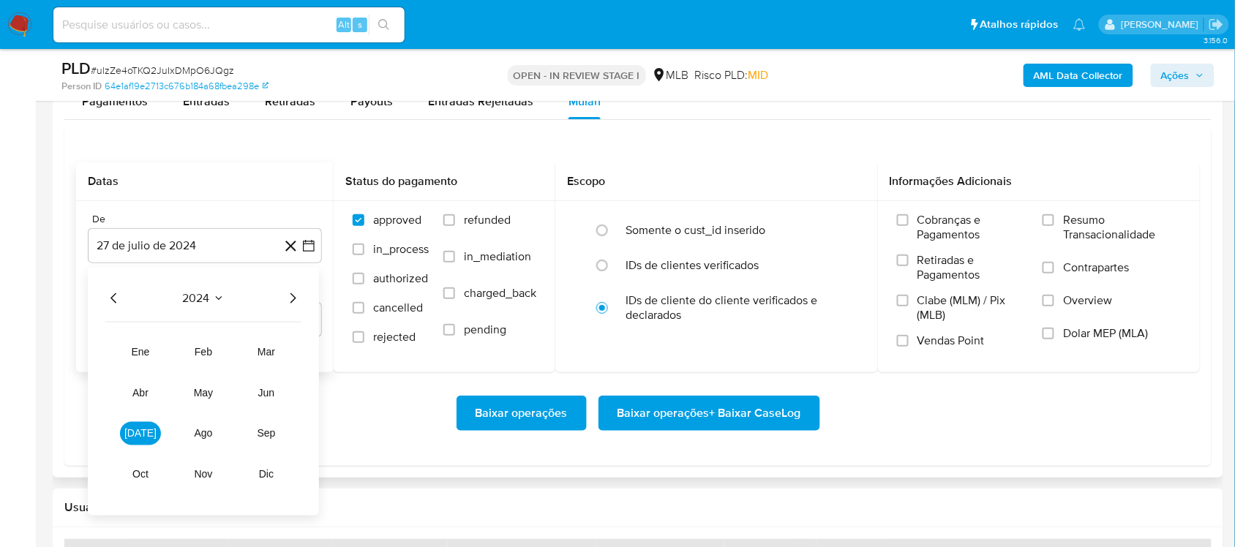
click at [296, 298] on icon "Año siguiente" at bounding box center [293, 298] width 18 height 18
click at [154, 429] on button "[DATE]" at bounding box center [140, 432] width 41 height 23
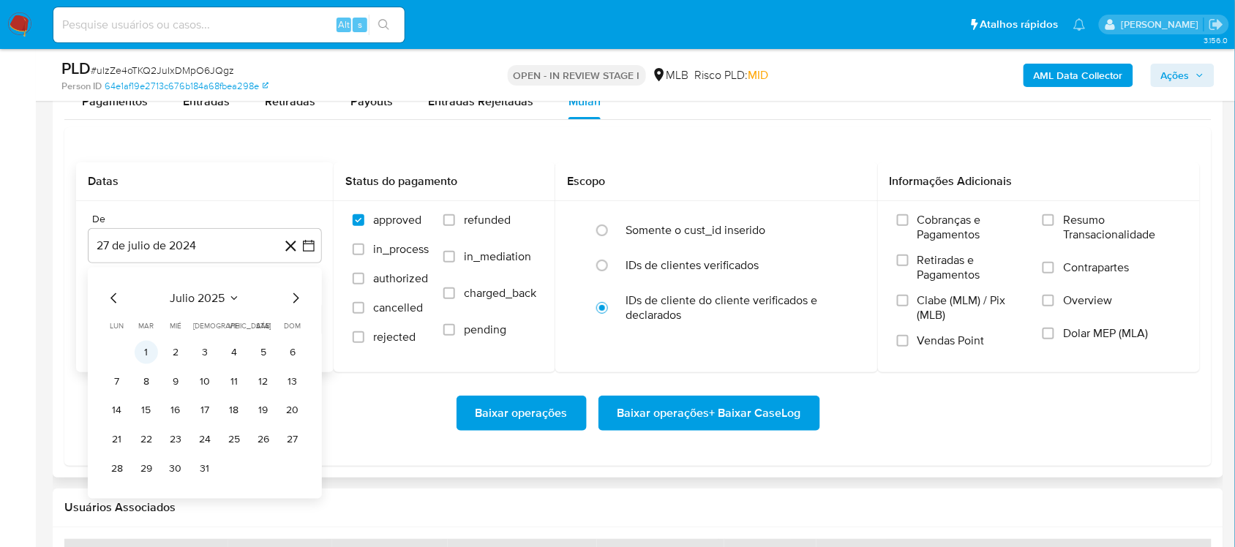
click at [148, 350] on button "1" at bounding box center [146, 351] width 23 height 23
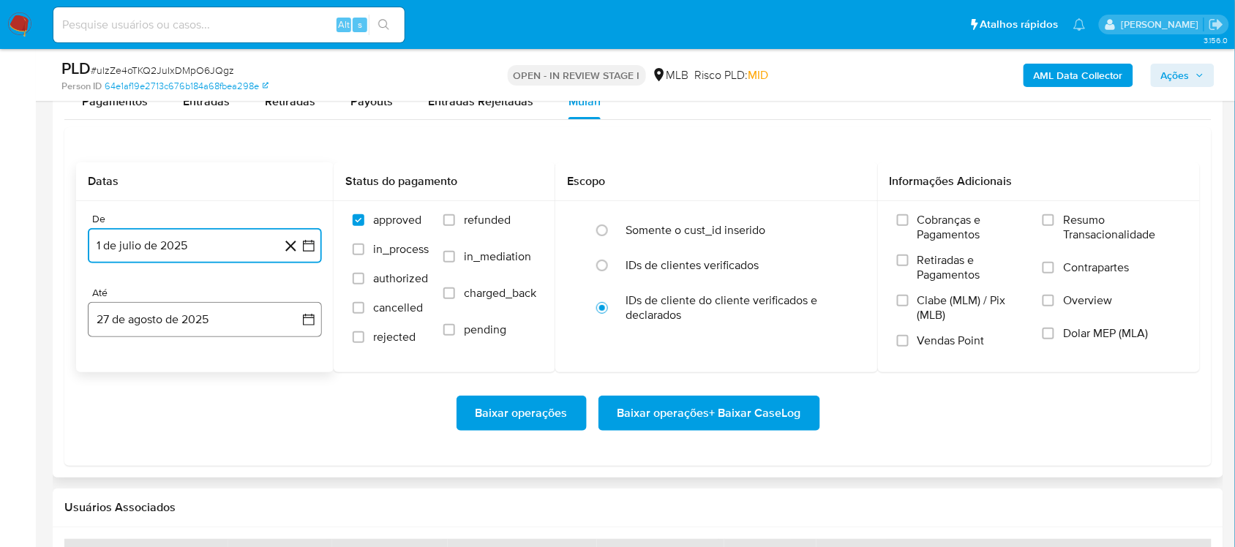
click at [309, 324] on icon "button" at bounding box center [308, 319] width 15 height 15
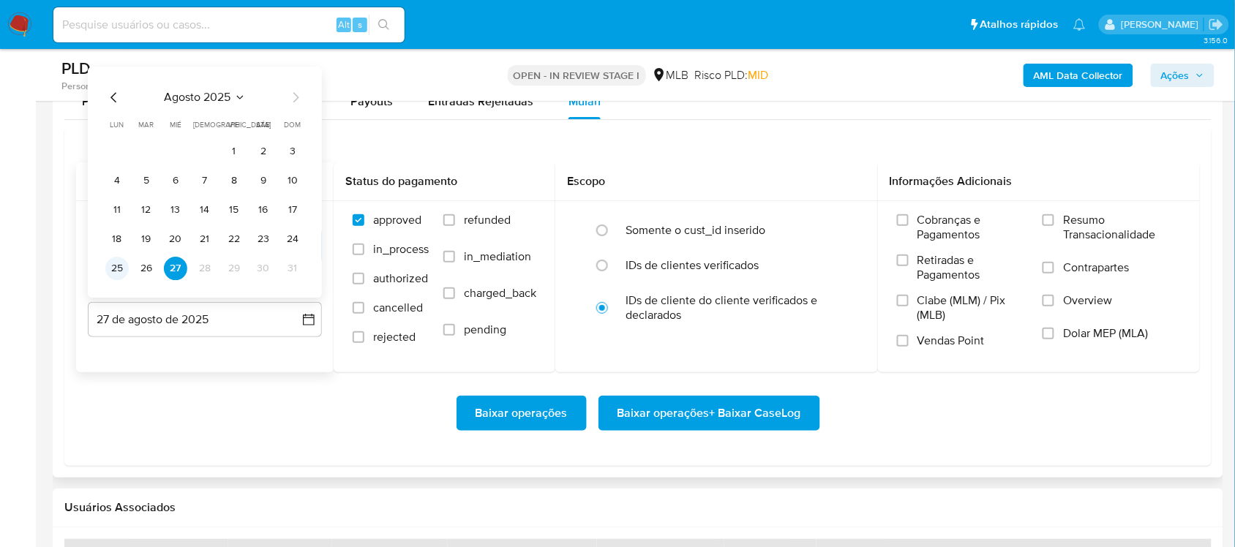
click at [117, 264] on button "25" at bounding box center [116, 268] width 23 height 23
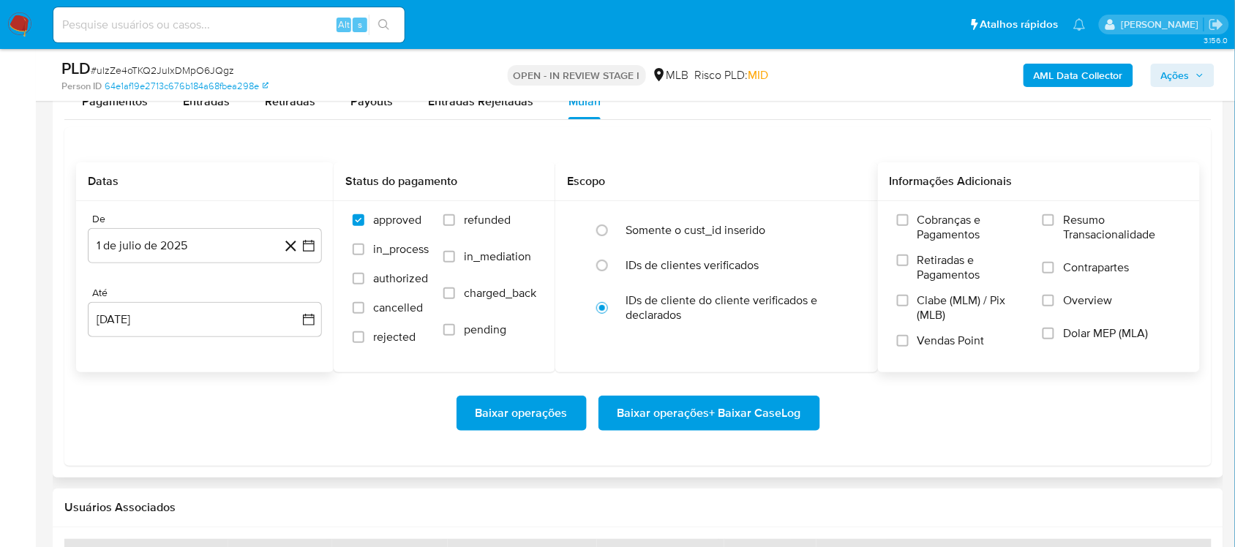
click at [925, 236] on span "Resumo Transacionalidade" at bounding box center [1122, 227] width 118 height 29
click at [925, 226] on input "Resumo Transacionalidade" at bounding box center [1048, 220] width 12 height 12
click at [723, 426] on span "Baixar operações + Baixar CaseLog" at bounding box center [709, 413] width 184 height 32
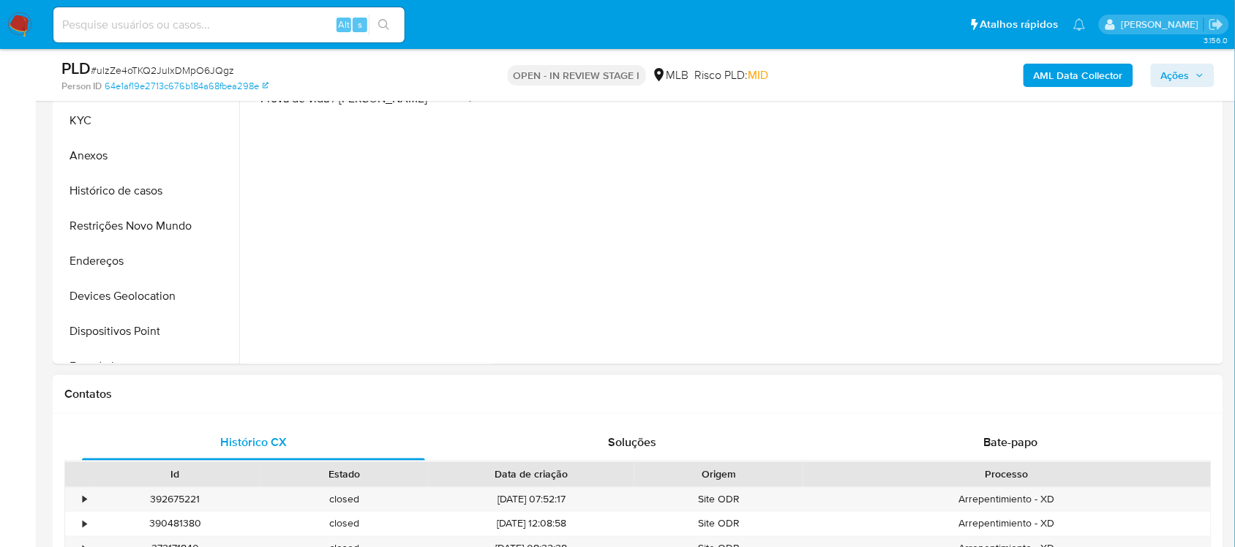
scroll to position [274, 0]
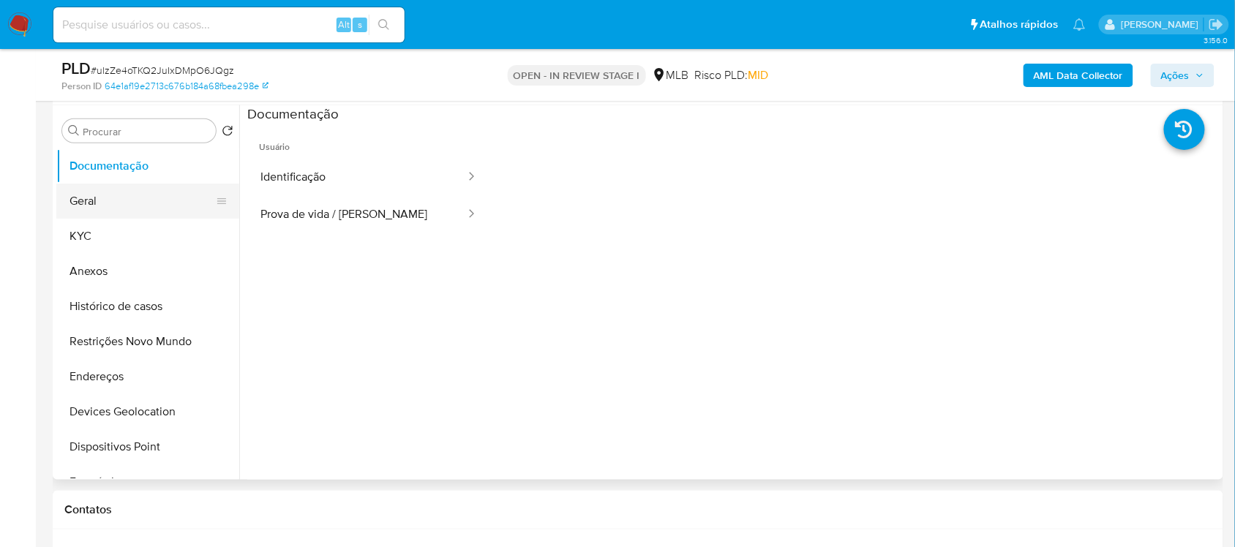
click at [121, 192] on button "Geral" at bounding box center [141, 201] width 171 height 35
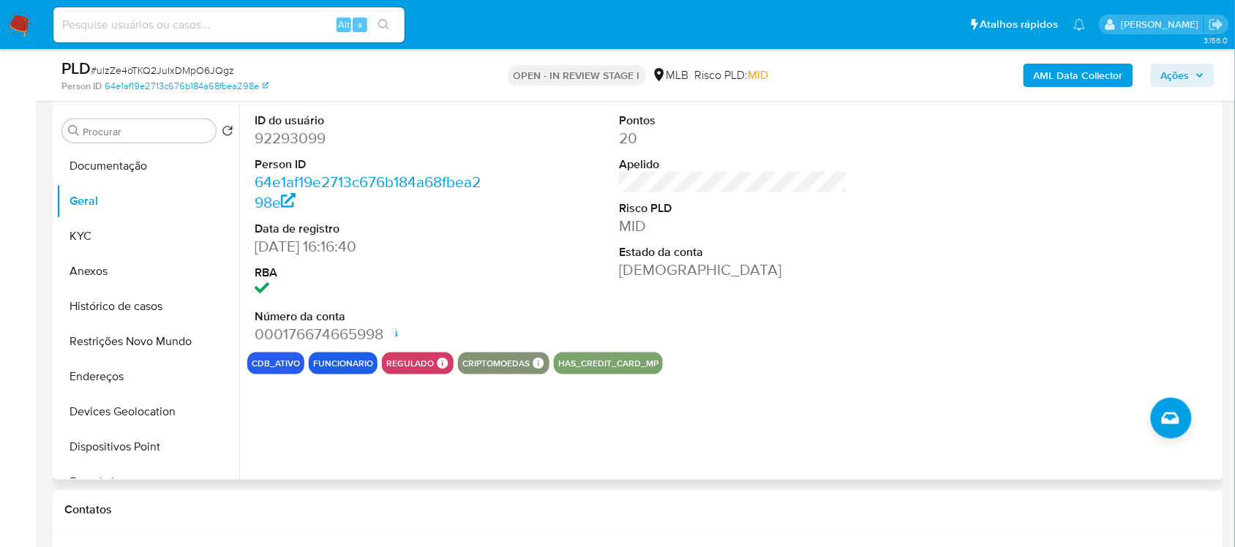
click at [327, 364] on button "funcionario" at bounding box center [343, 364] width 60 height 6
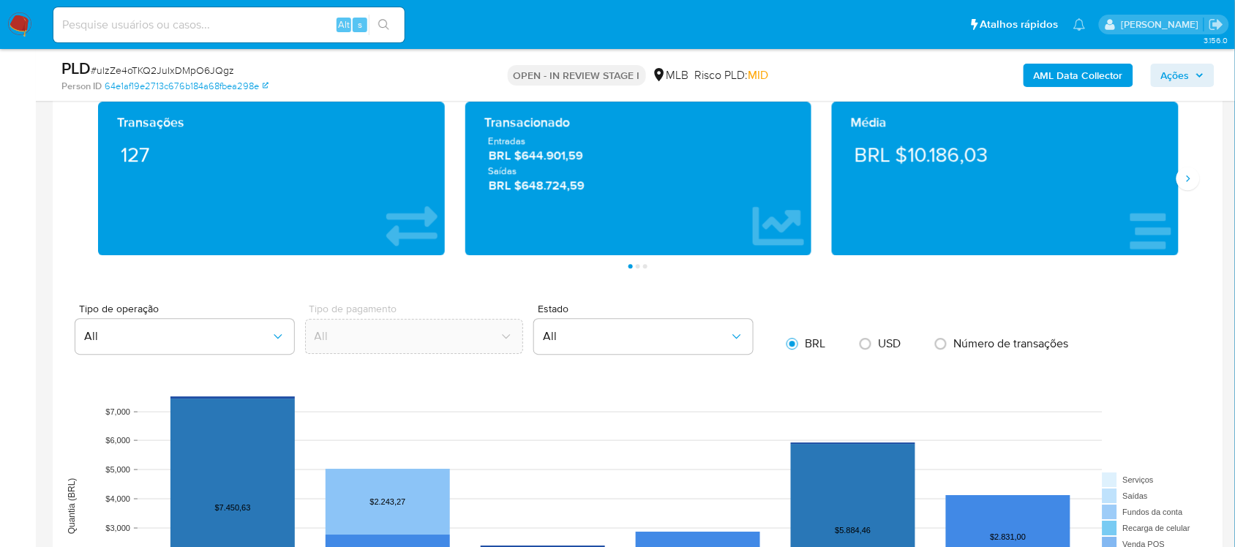
scroll to position [914, 0]
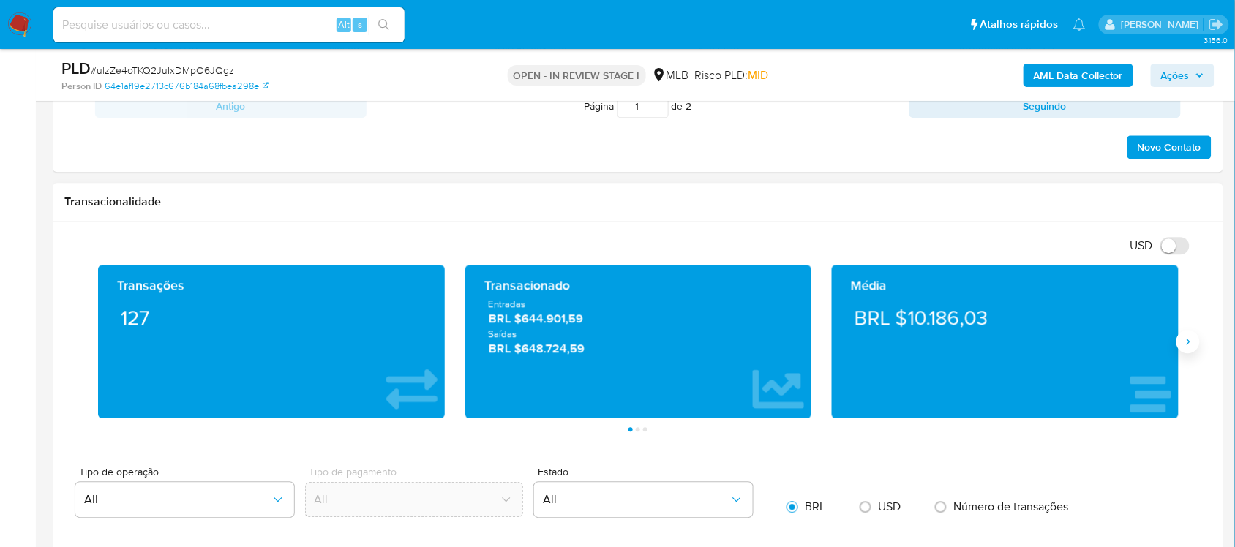
click at [925, 337] on button "Siguiente" at bounding box center [1187, 341] width 23 height 23
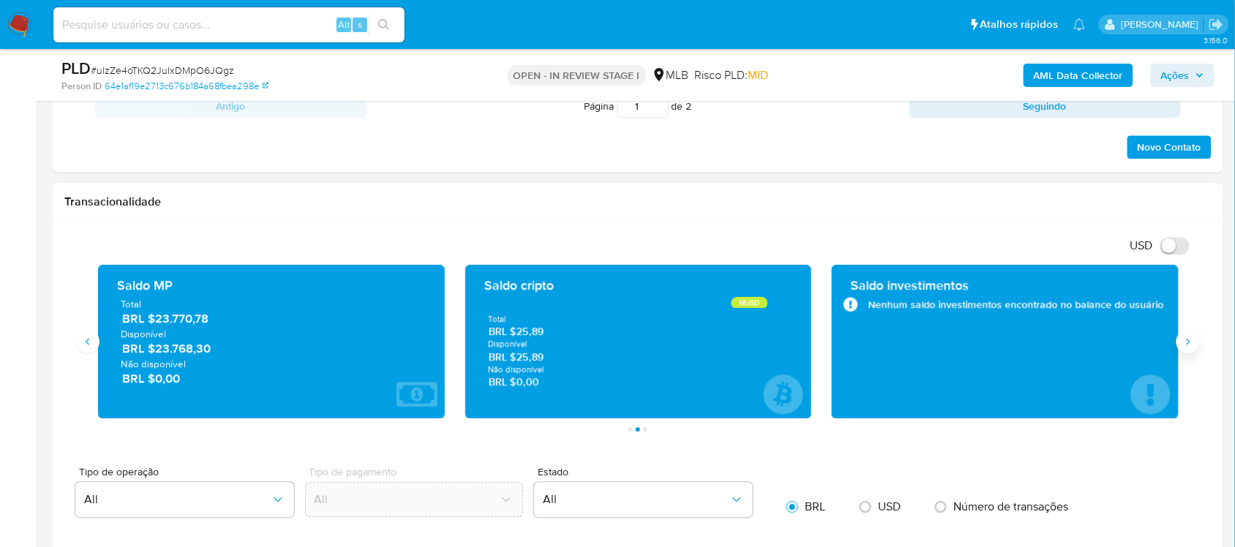
click at [925, 337] on button "Siguiente" at bounding box center [1187, 341] width 23 height 23
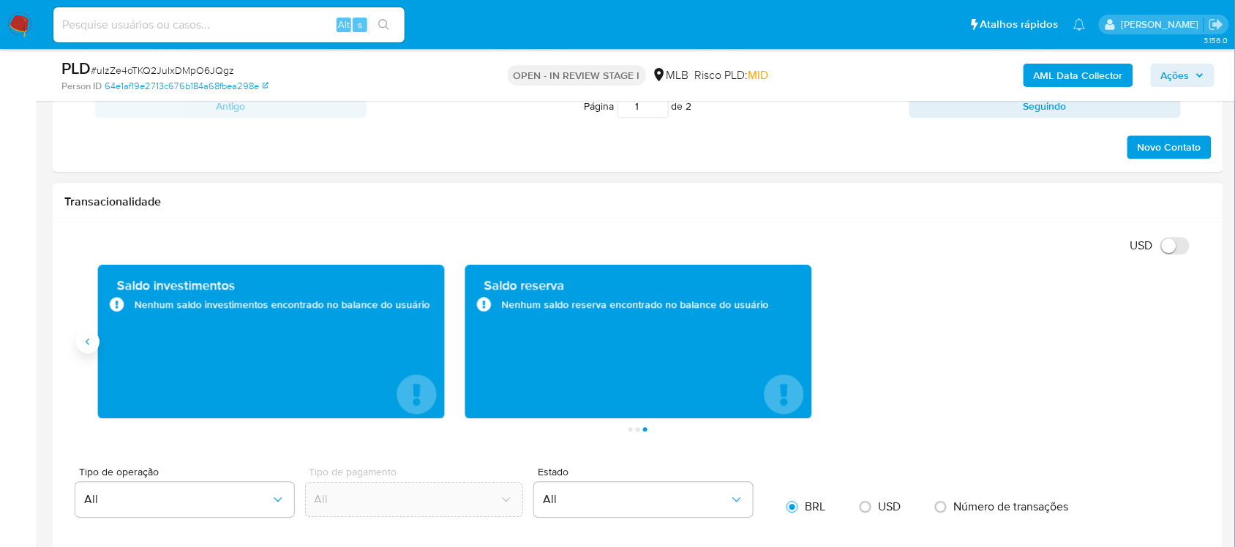
click at [89, 342] on icon "Anterior" at bounding box center [88, 342] width 12 height 12
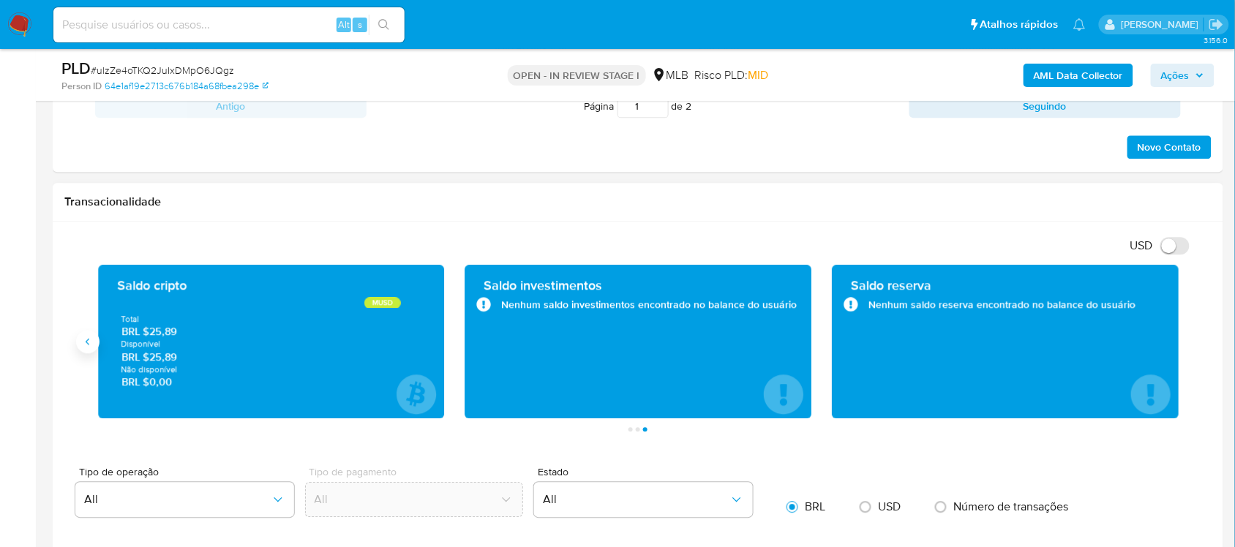
click at [89, 342] on icon "Anterior" at bounding box center [88, 342] width 12 height 12
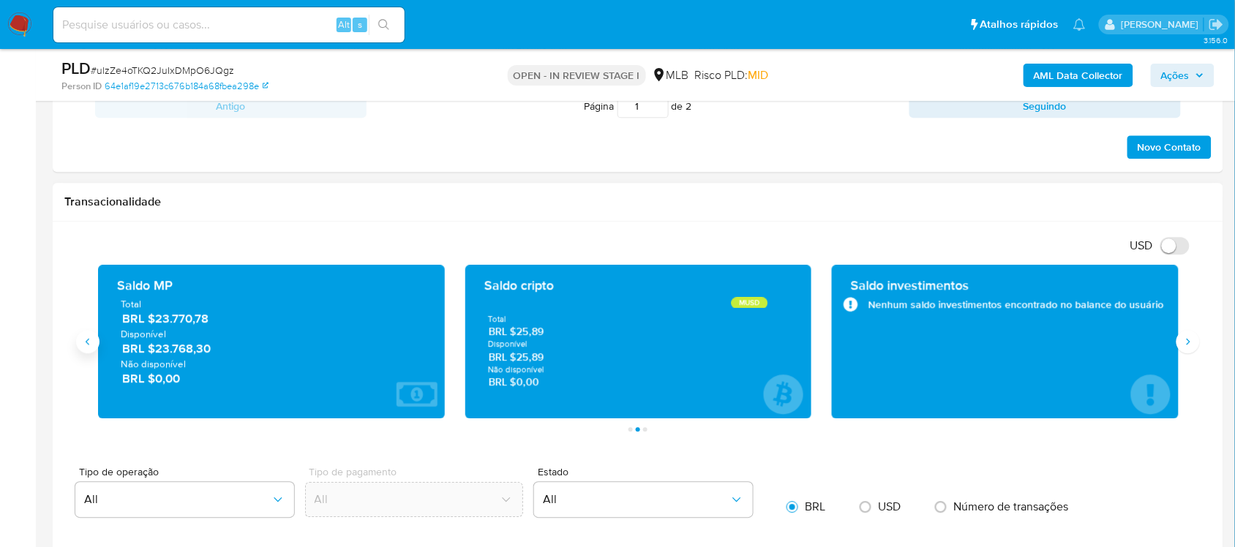
click at [89, 342] on icon "Anterior" at bounding box center [88, 342] width 12 height 12
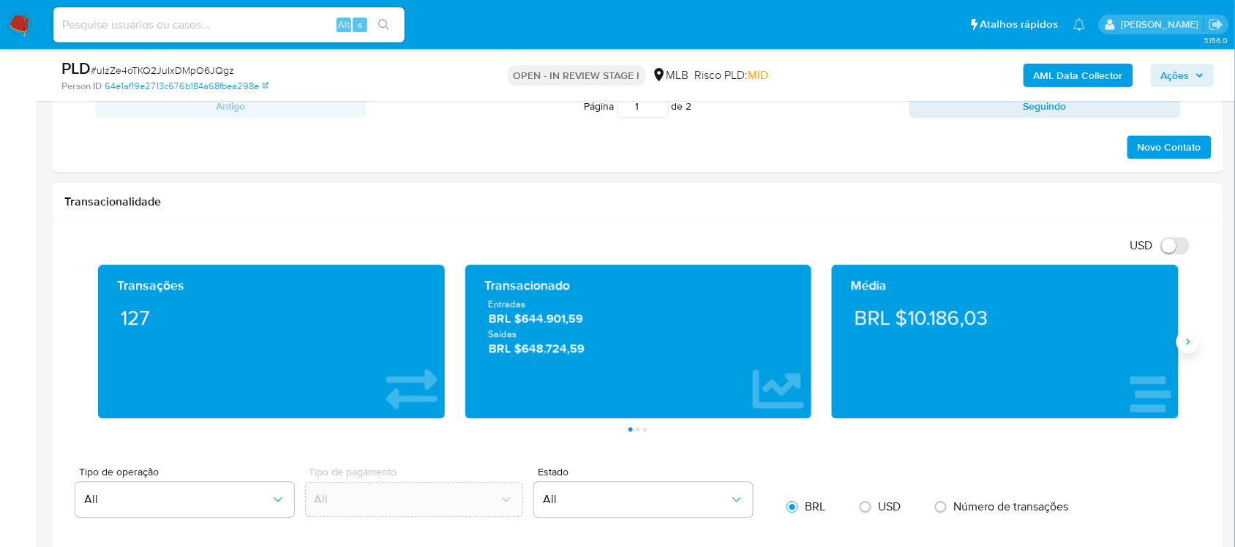
click at [925, 342] on icon "Siguiente" at bounding box center [1188, 342] width 12 height 12
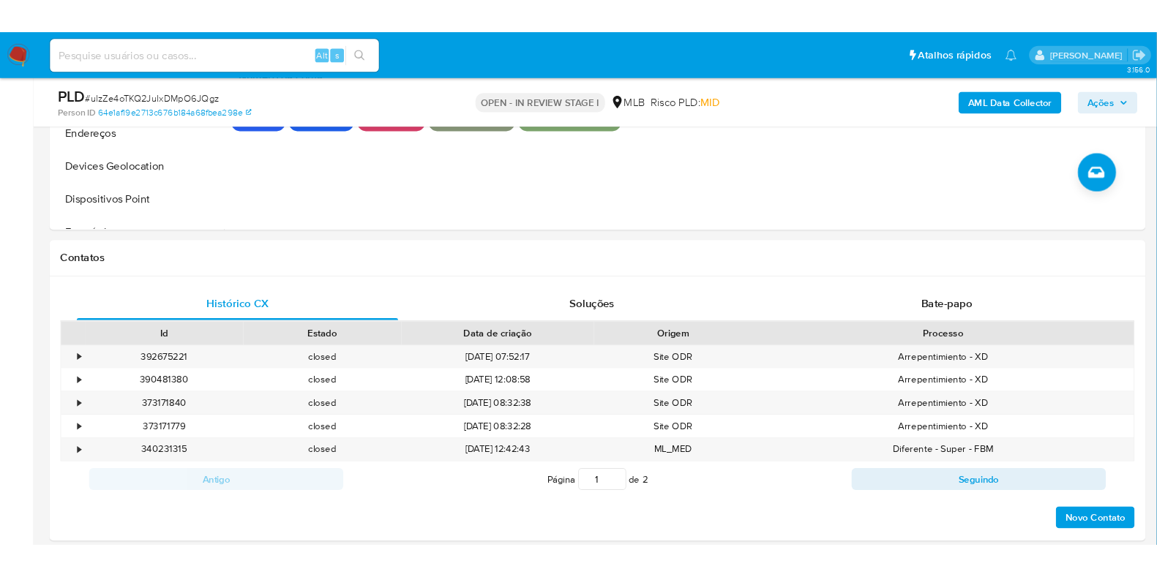
scroll to position [274, 0]
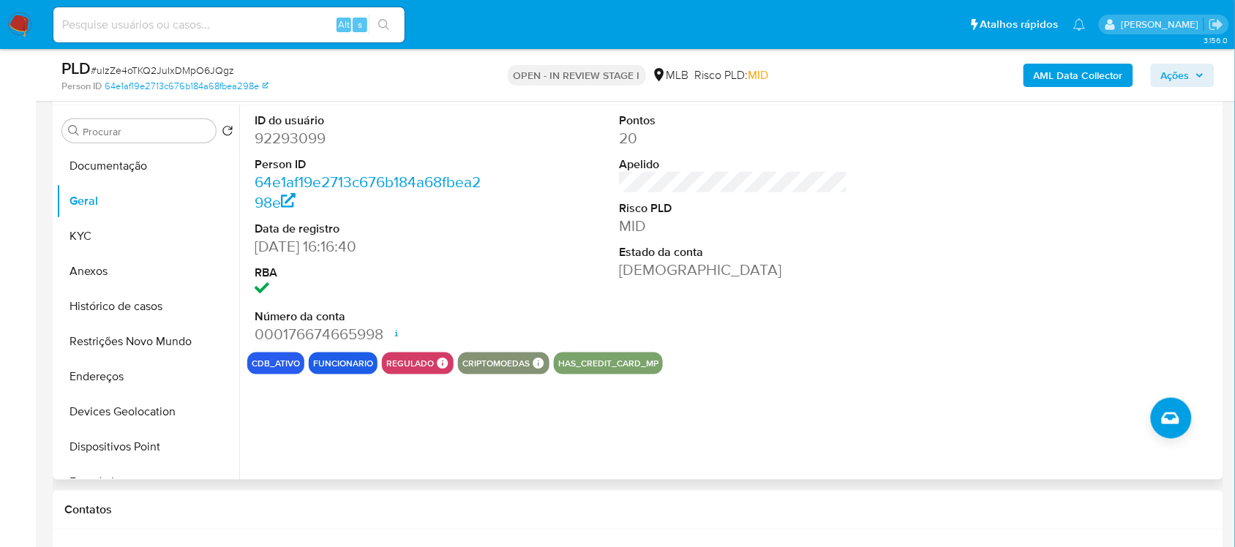
click at [309, 137] on dd "92293099" at bounding box center [369, 138] width 228 height 20
copy dd "92293099"
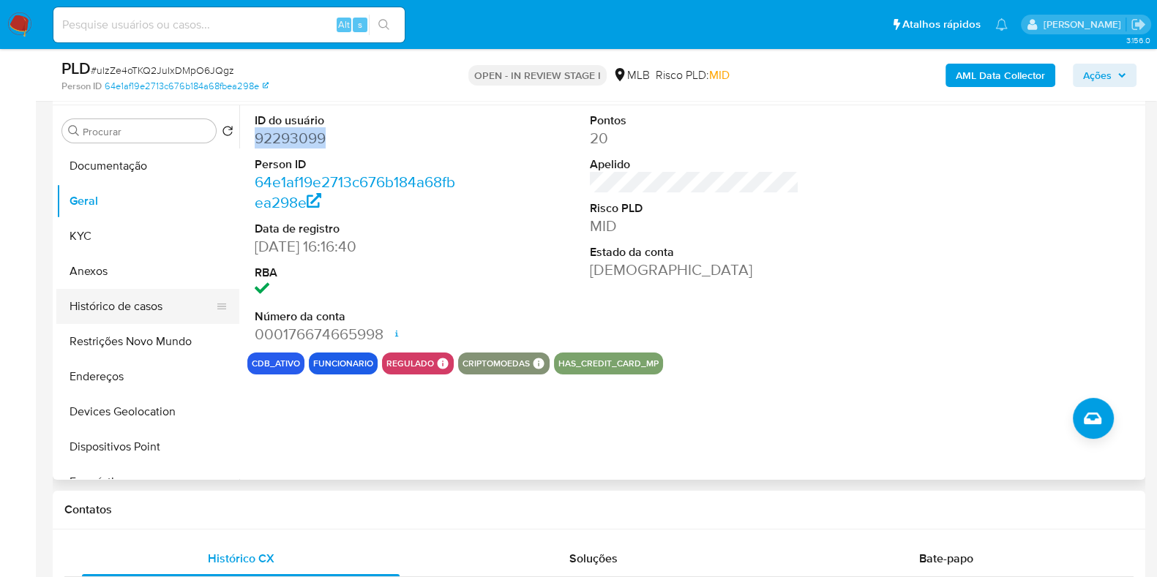
click at [130, 318] on button "Histórico de casos" at bounding box center [141, 306] width 171 height 35
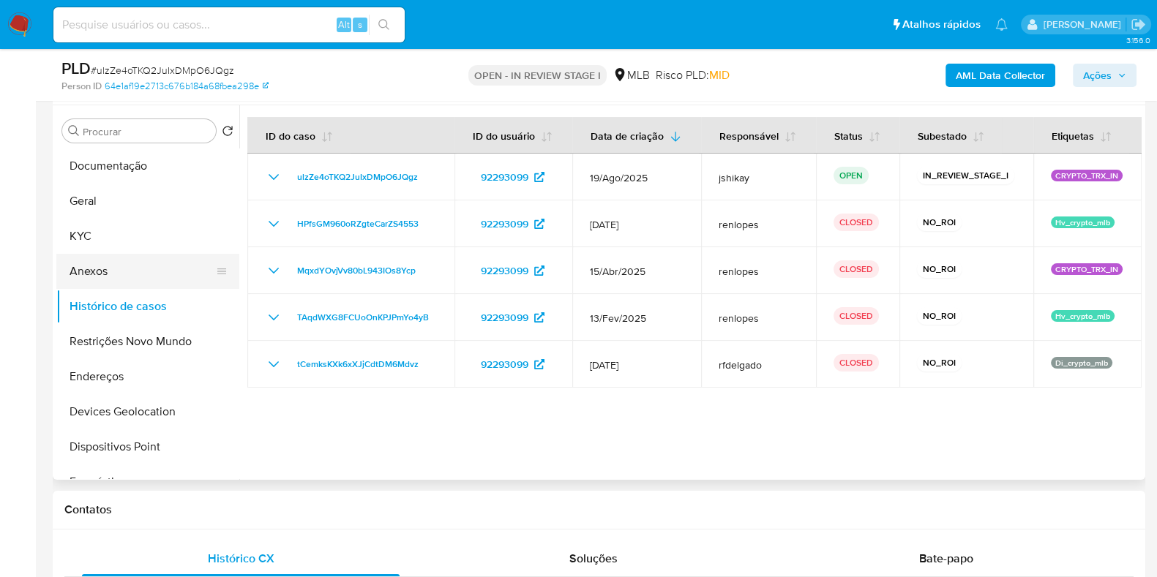
click at [130, 254] on button "Anexos" at bounding box center [141, 271] width 171 height 35
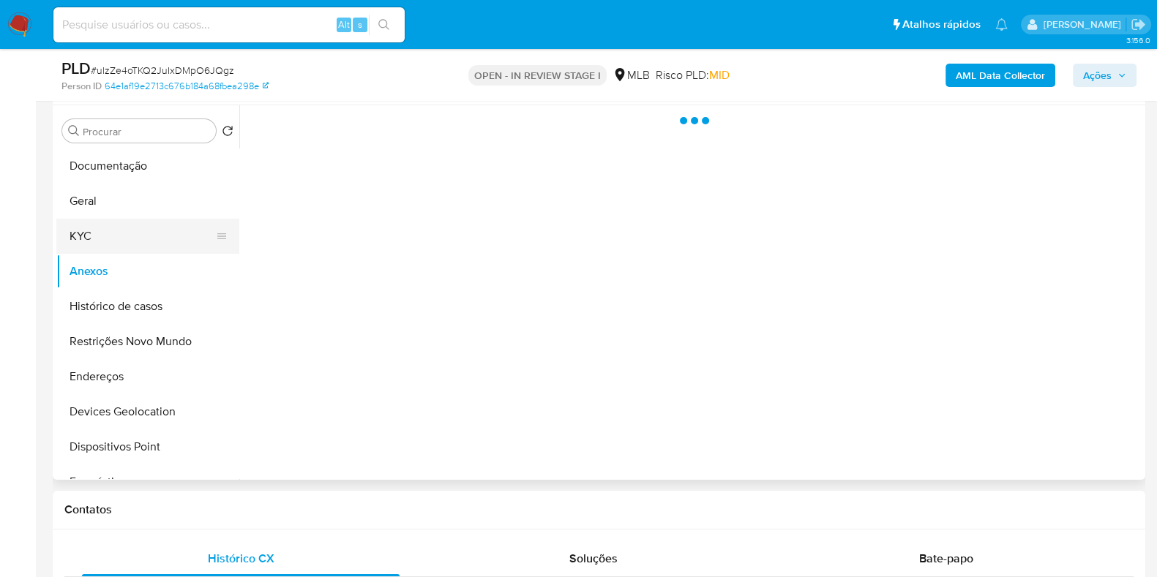
click at [135, 251] on button "KYC" at bounding box center [141, 236] width 171 height 35
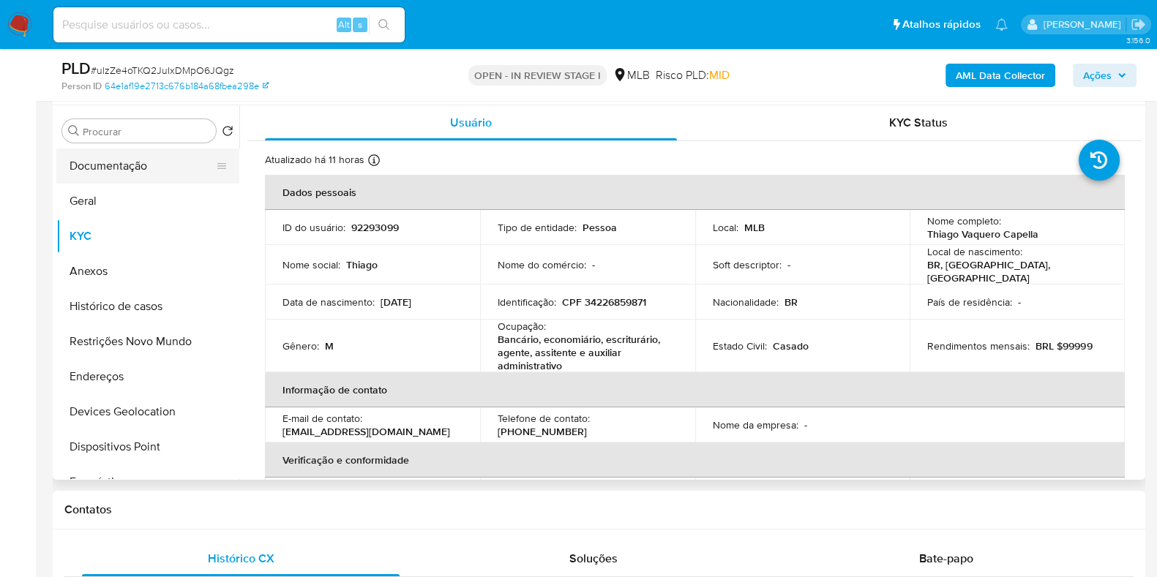
click at [140, 181] on button "Documentação" at bounding box center [141, 166] width 171 height 35
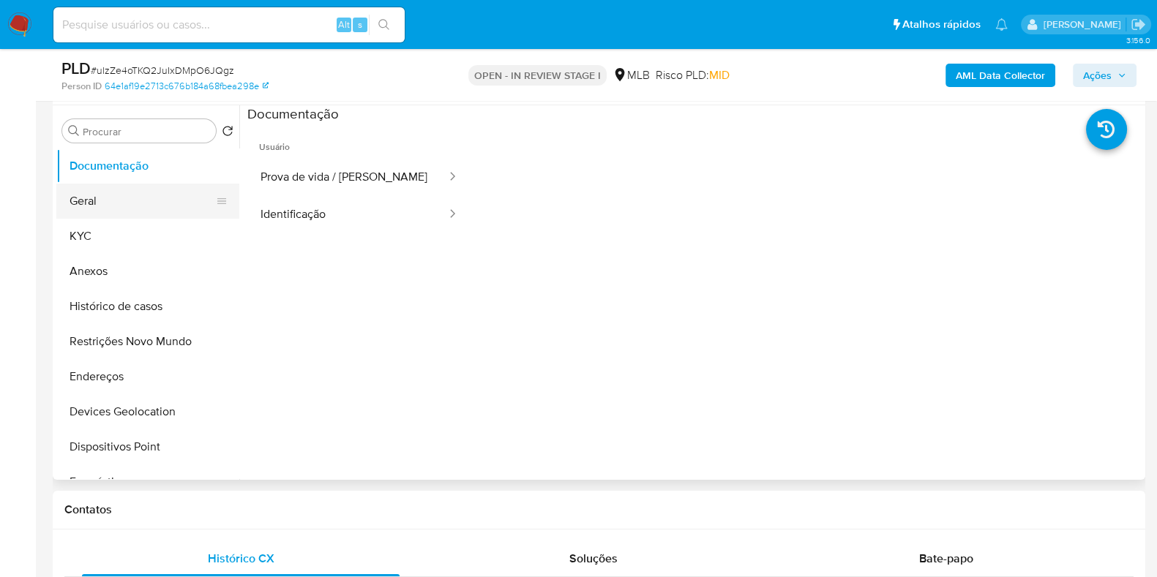
click at [154, 212] on button "Geral" at bounding box center [141, 201] width 171 height 35
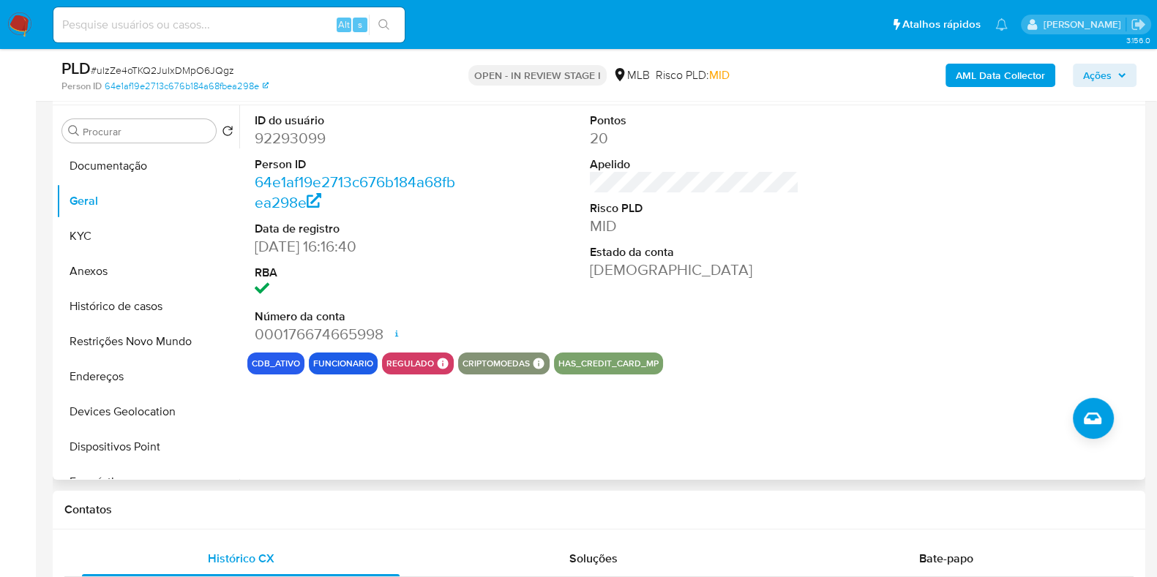
click at [358, 382] on div "ID do usuário 92293099 Person ID 64e1af19e2713c676b184a68fbea298e Data de regis…" at bounding box center [690, 292] width 902 height 375
click at [347, 355] on div "funcionario" at bounding box center [343, 364] width 69 height 22
click at [342, 364] on button "funcionario" at bounding box center [343, 364] width 60 height 6
click at [341, 364] on button "funcionario" at bounding box center [343, 364] width 60 height 6
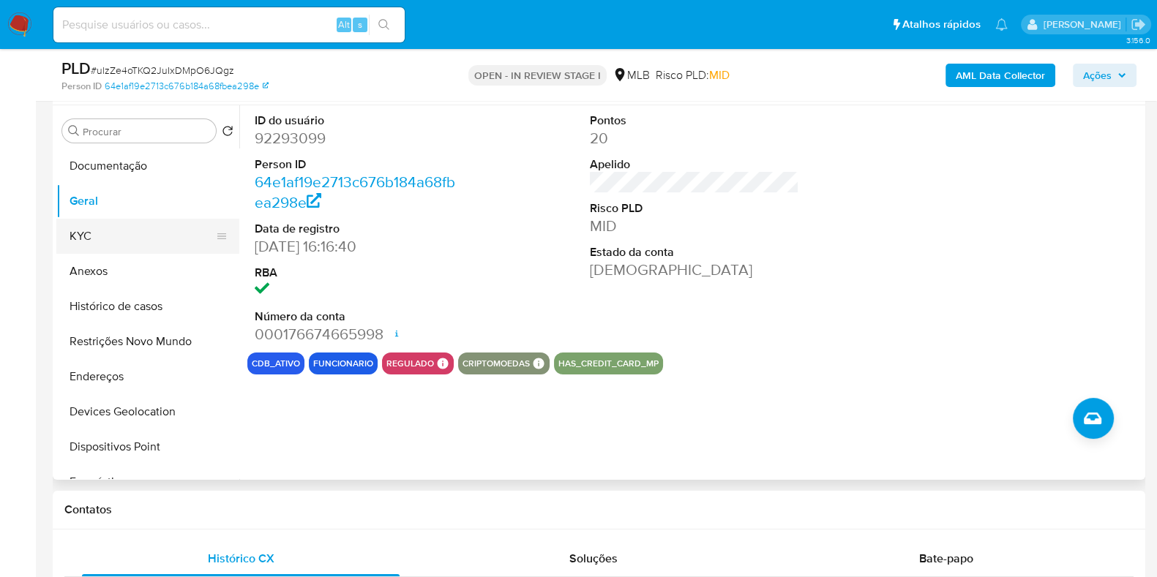
click at [91, 230] on button "KYC" at bounding box center [141, 236] width 171 height 35
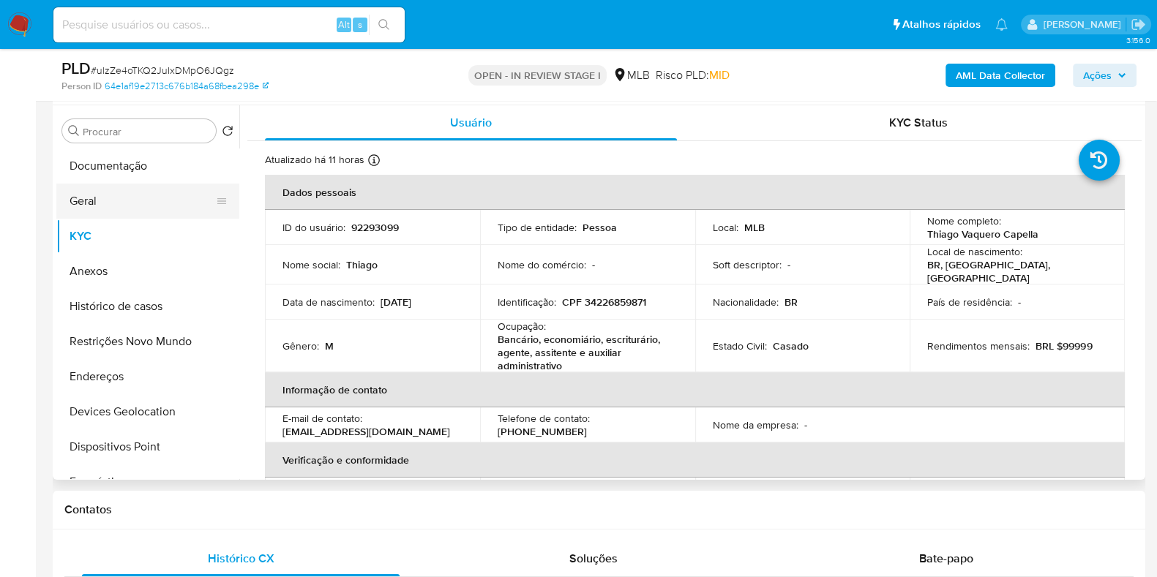
click at [169, 210] on button "Geral" at bounding box center [141, 201] width 171 height 35
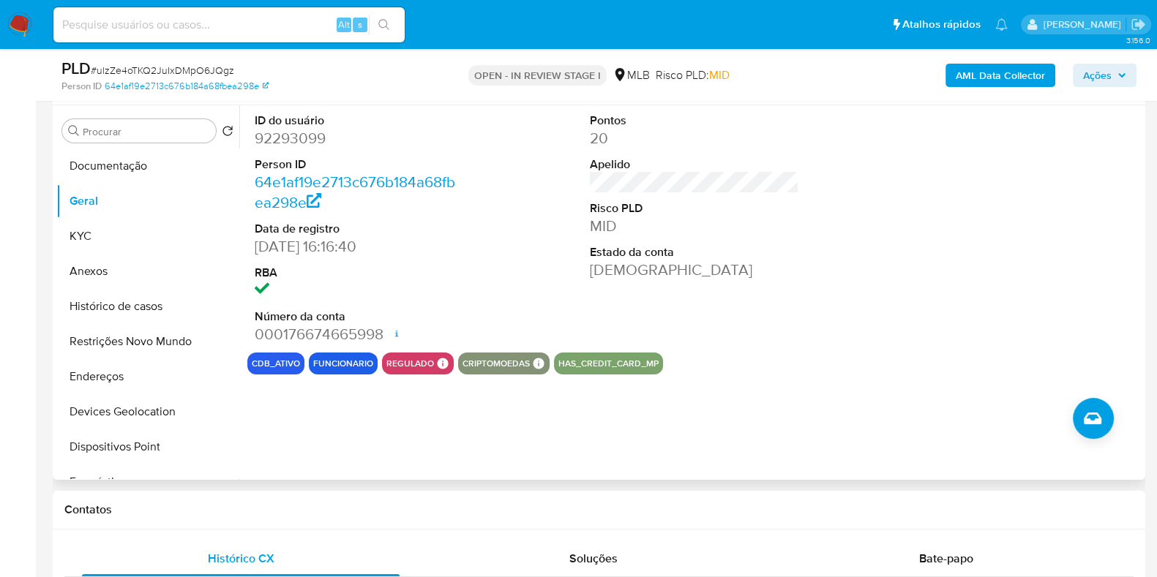
click at [361, 364] on button "funcionario" at bounding box center [343, 364] width 60 height 6
click at [114, 273] on button "Anexos" at bounding box center [141, 271] width 171 height 35
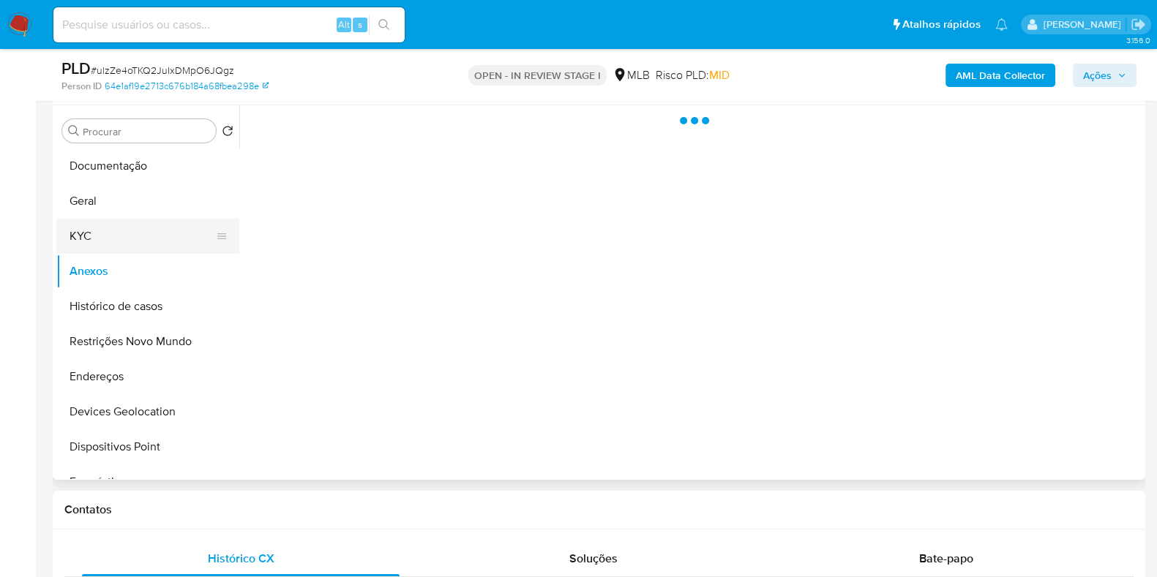
click at [119, 238] on button "KYC" at bounding box center [141, 236] width 171 height 35
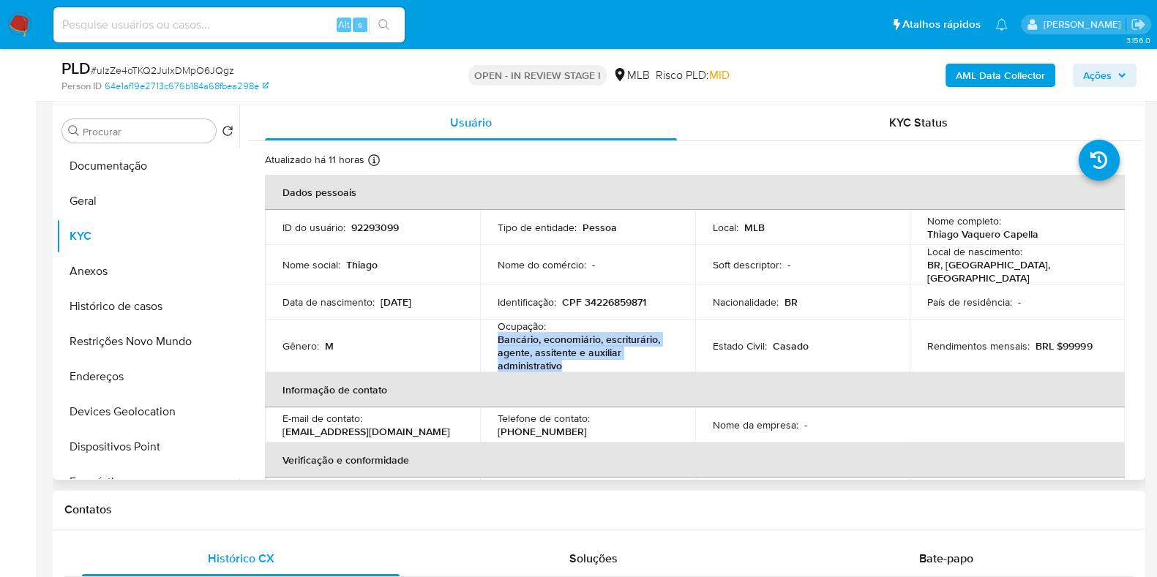
drag, startPoint x: 568, startPoint y: 360, endPoint x: 494, endPoint y: 341, distance: 76.3
click at [494, 341] on td "Ocupação : Bancário, economiário, escriturário, agente, assitente e auxiliar ad…" at bounding box center [587, 346] width 215 height 53
copy p "Bancário, economiário, escriturário, agente, assitente e auxiliar administrativo"
click at [143, 298] on button "Histórico de casos" at bounding box center [141, 306] width 171 height 35
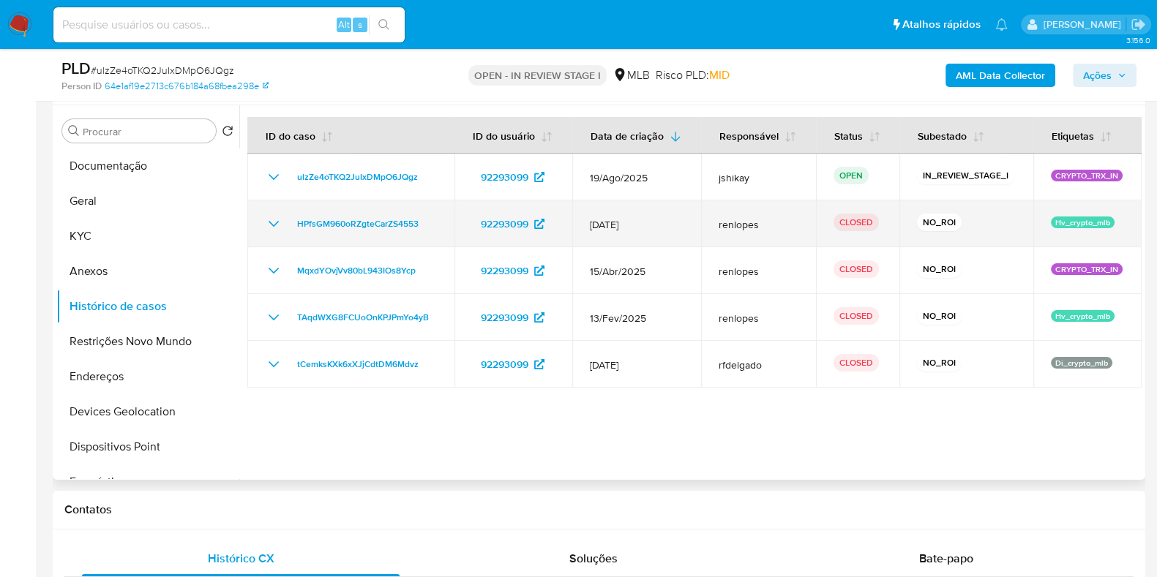
click at [272, 221] on icon "Mostrar/Ocultar" at bounding box center [274, 224] width 18 height 18
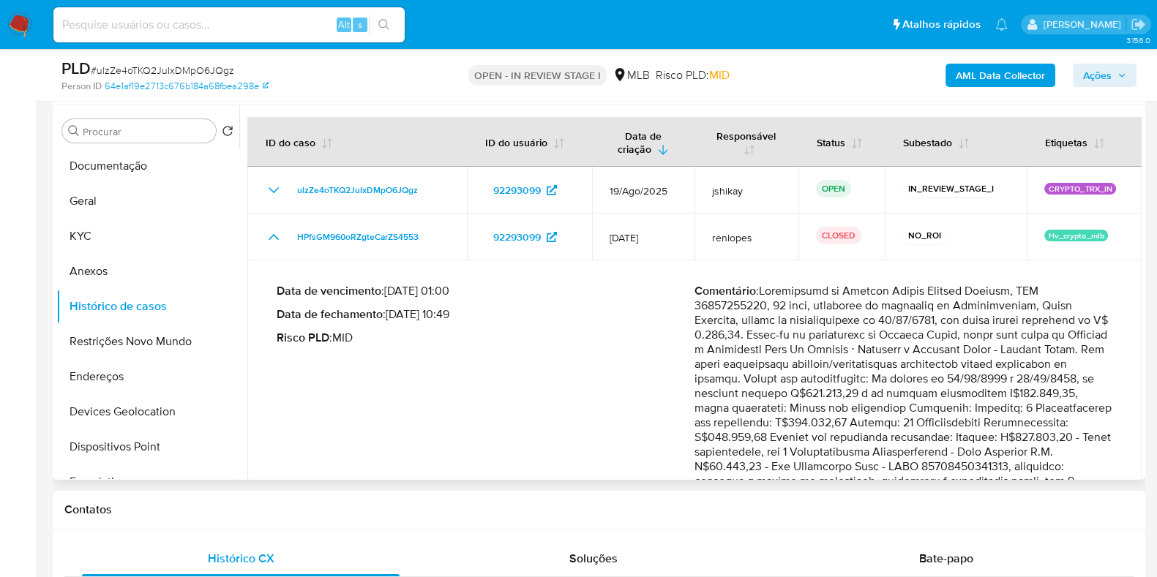
scroll to position [91, 0]
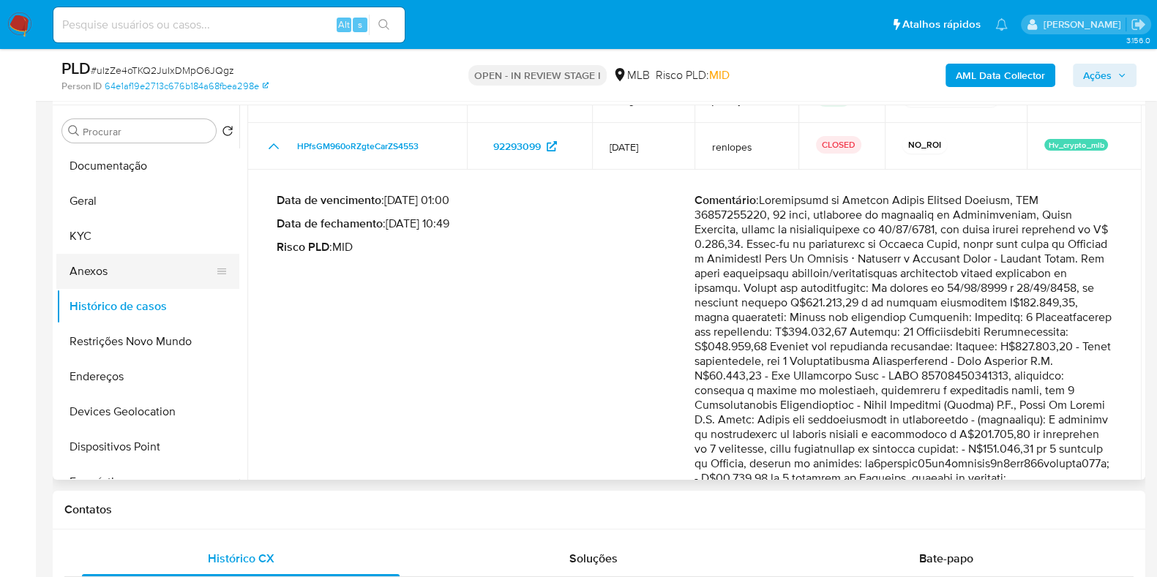
click at [127, 272] on button "Anexos" at bounding box center [141, 271] width 171 height 35
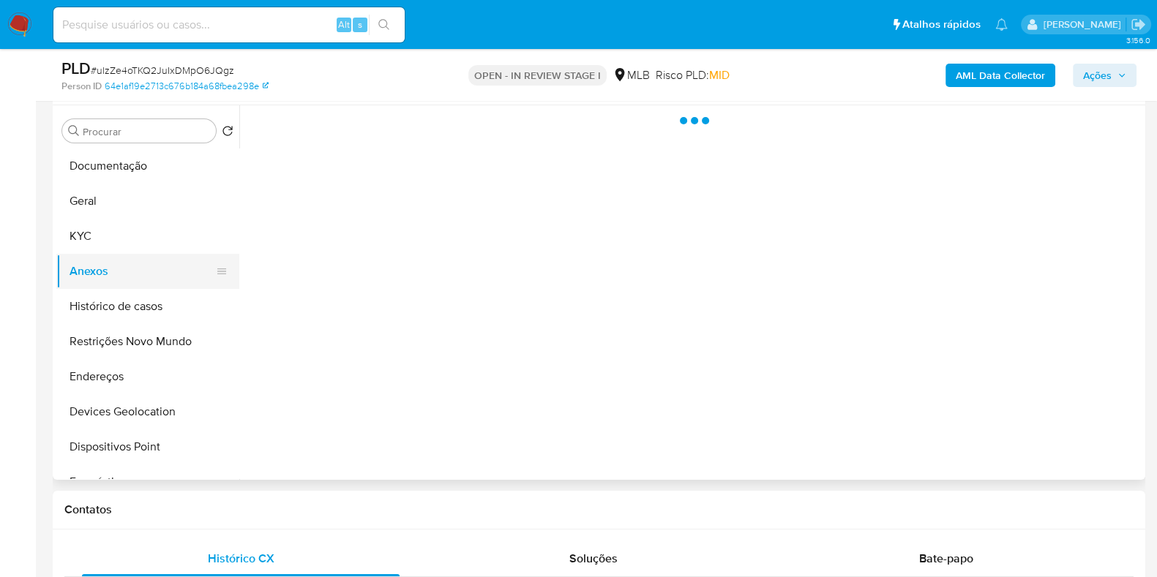
scroll to position [0, 0]
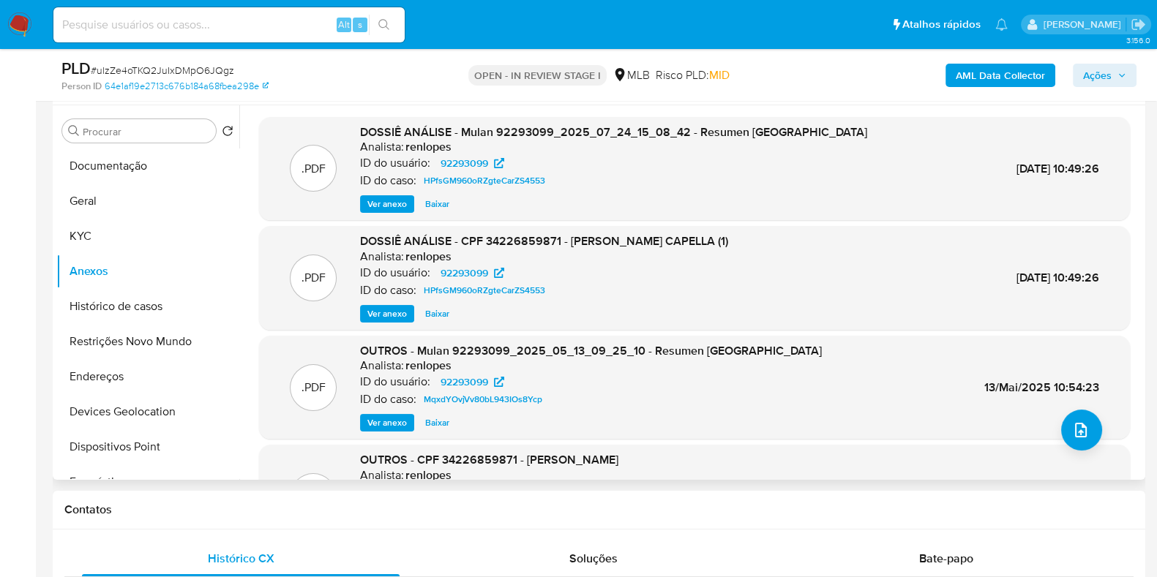
click at [392, 205] on span "Ver anexo" at bounding box center [387, 204] width 40 height 15
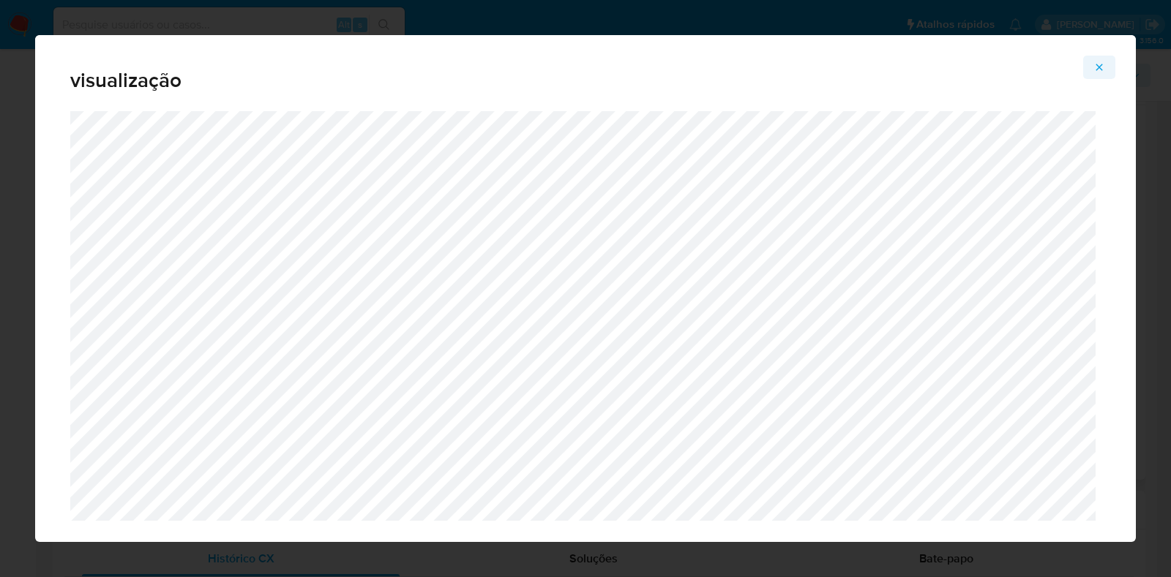
click at [925, 67] on button "Attachment preview" at bounding box center [1099, 67] width 32 height 23
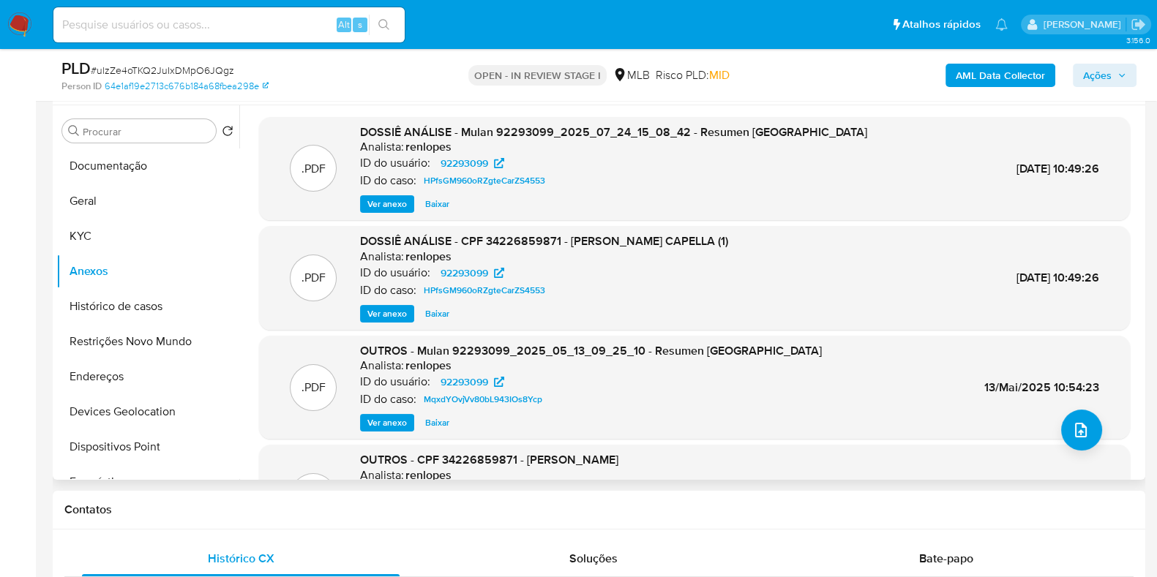
click at [369, 310] on span "Ver anexo" at bounding box center [387, 314] width 40 height 15
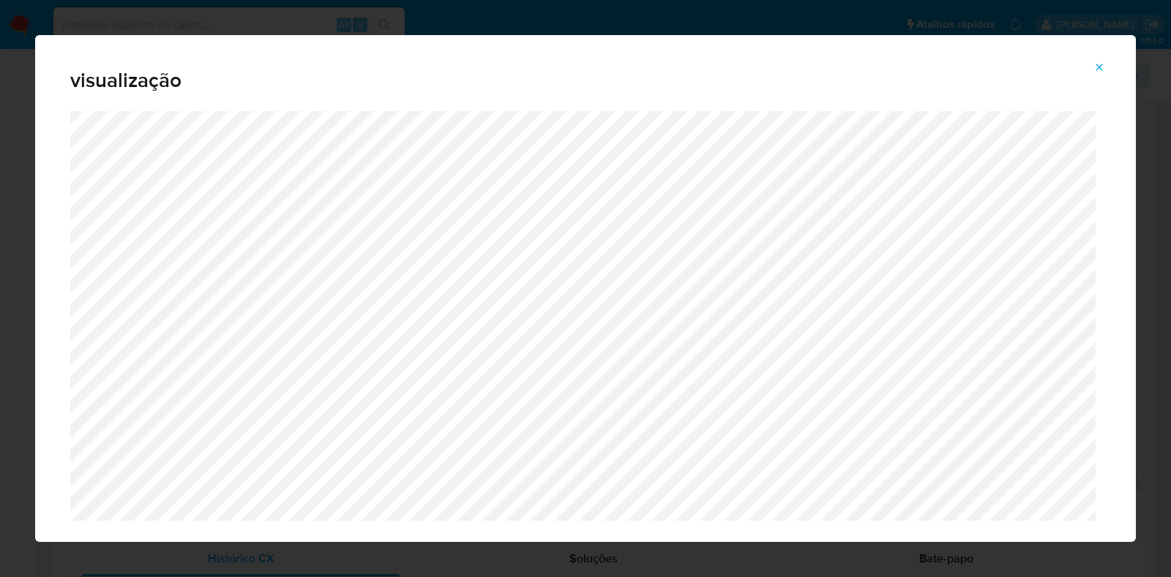
click at [925, 67] on icon "Attachment preview" at bounding box center [1099, 67] width 12 height 12
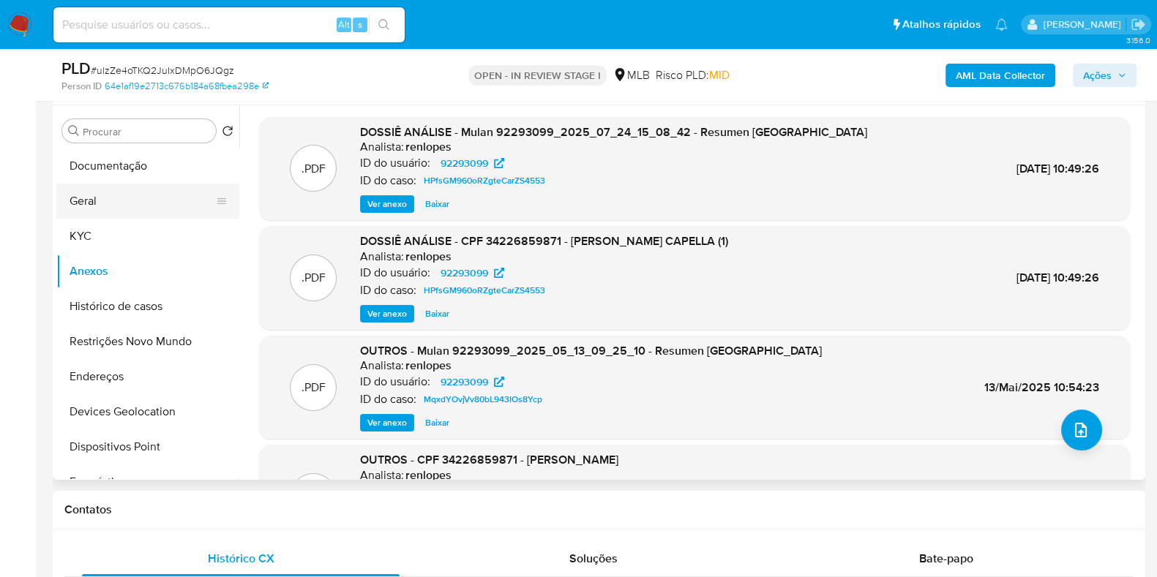
click at [110, 203] on button "Geral" at bounding box center [141, 201] width 171 height 35
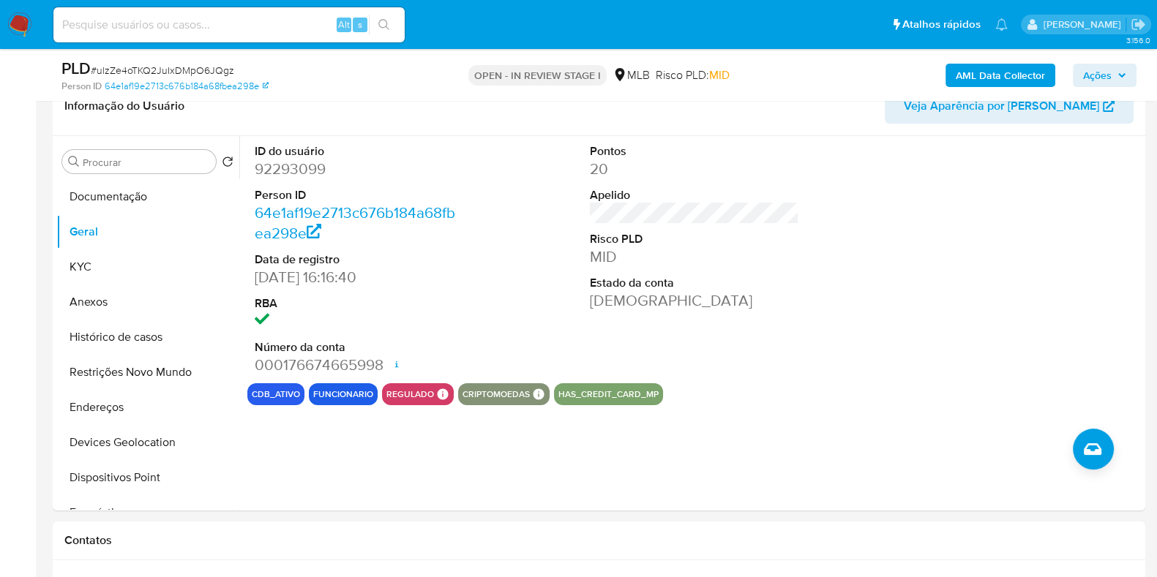
scroll to position [214, 0]
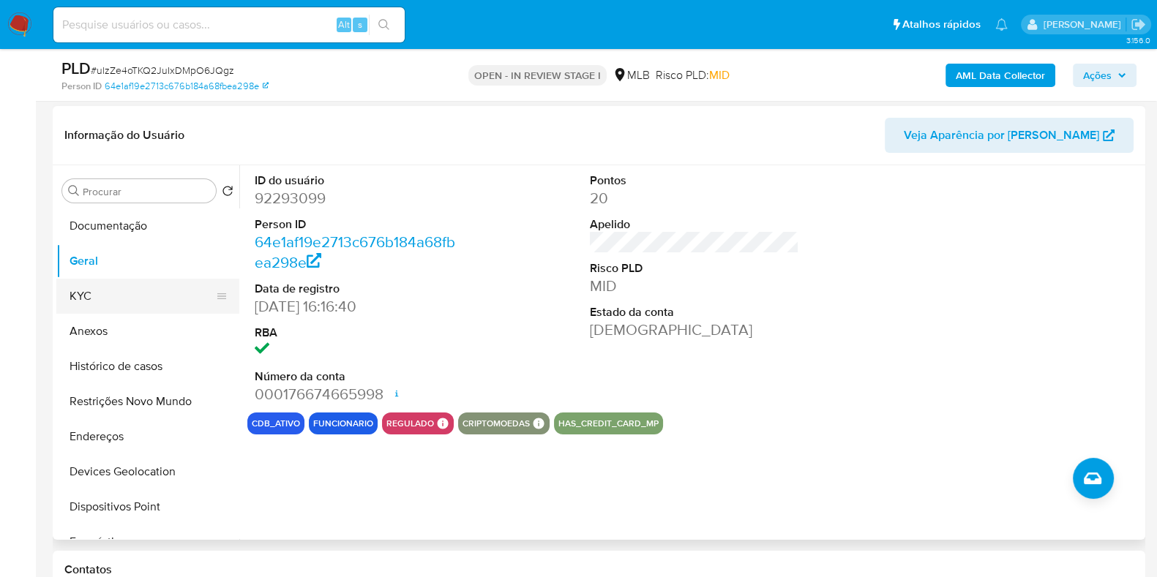
click at [75, 296] on button "KYC" at bounding box center [141, 296] width 171 height 35
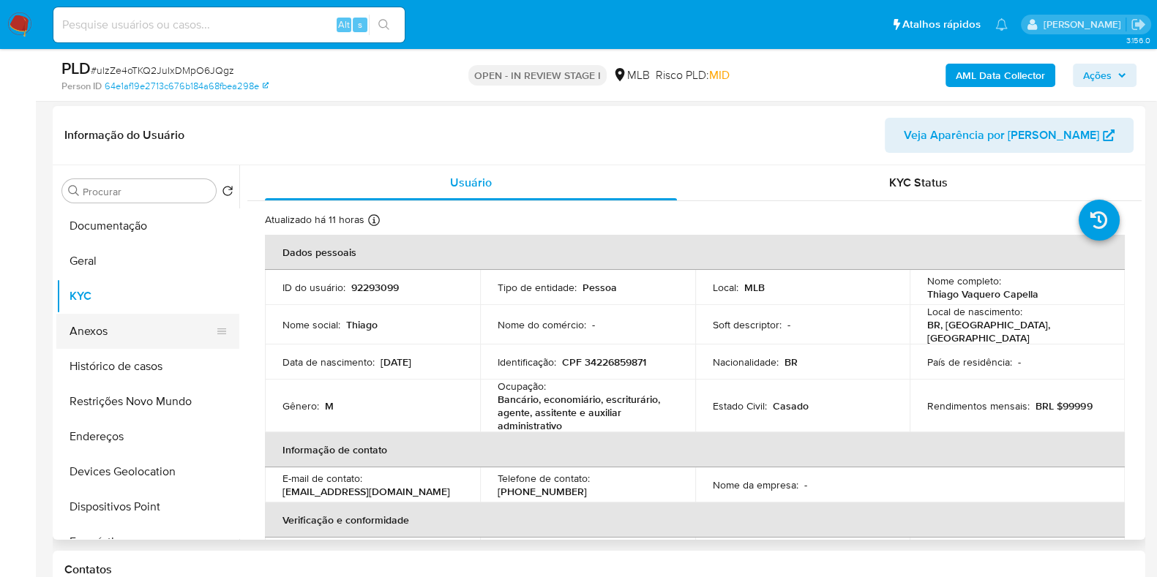
click at [121, 323] on button "Anexos" at bounding box center [141, 331] width 171 height 35
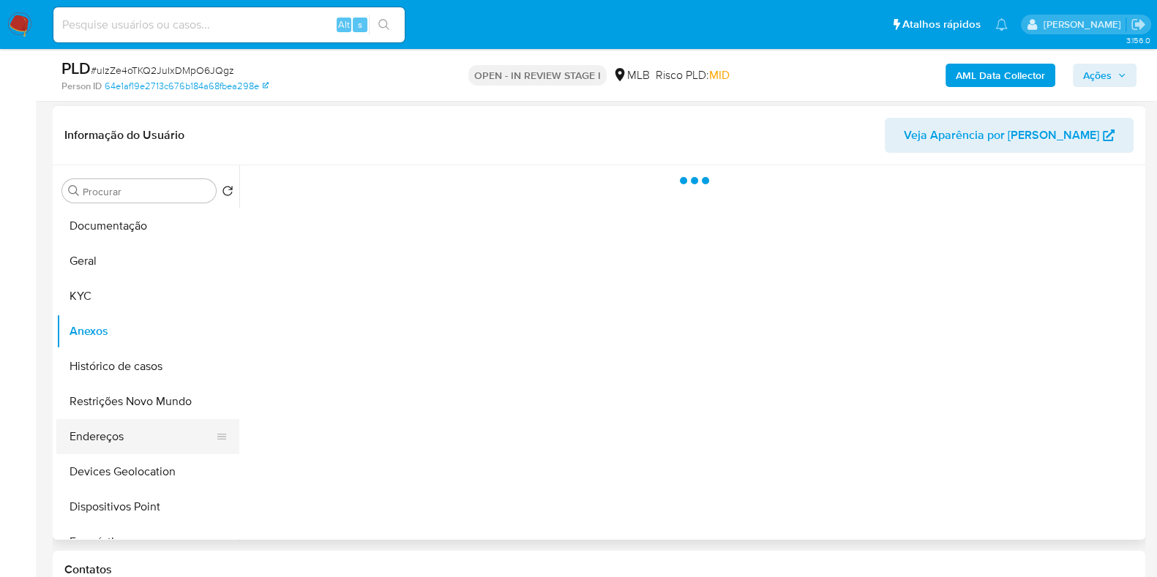
click at [137, 440] on button "Endereços" at bounding box center [141, 436] width 171 height 35
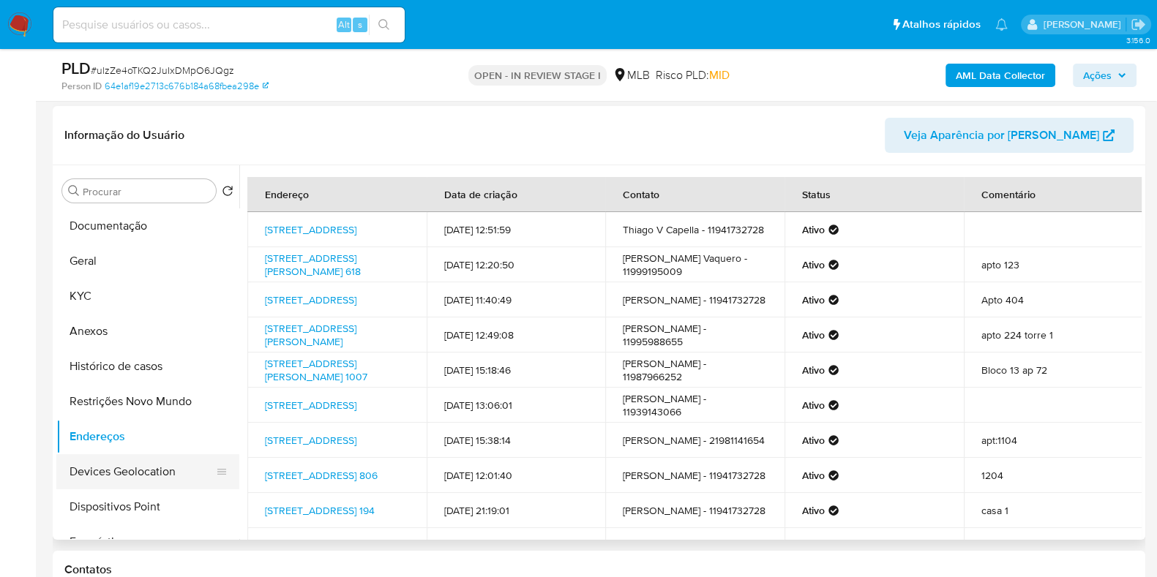
click at [137, 461] on button "Devices Geolocation" at bounding box center [141, 471] width 171 height 35
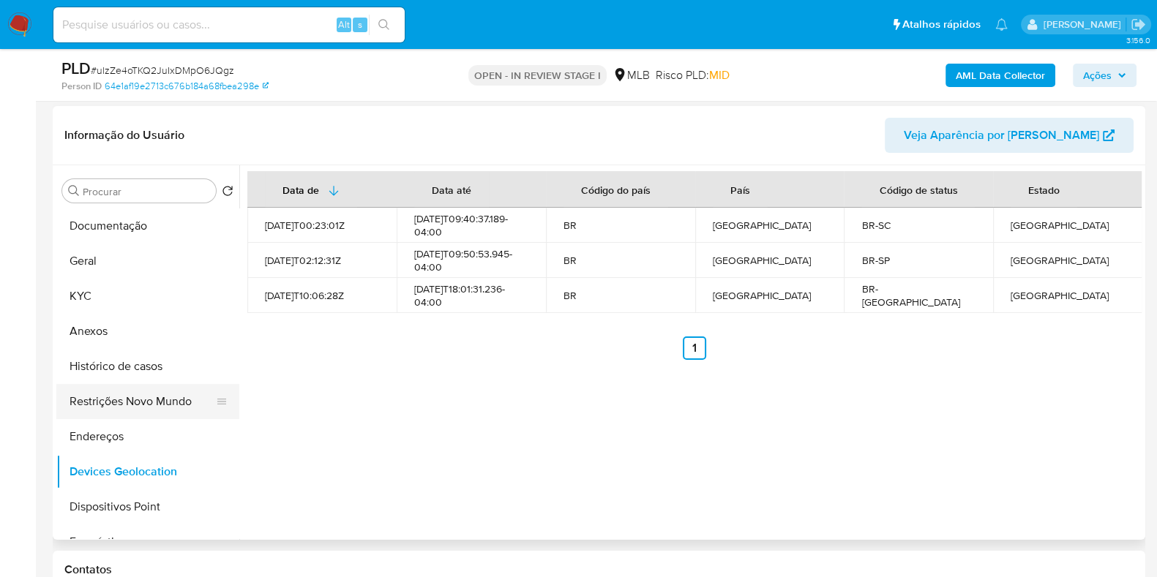
drag, startPoint x: 113, startPoint y: 394, endPoint x: 143, endPoint y: 396, distance: 30.1
click at [113, 394] on button "Restrições Novo Mundo" at bounding box center [141, 401] width 171 height 35
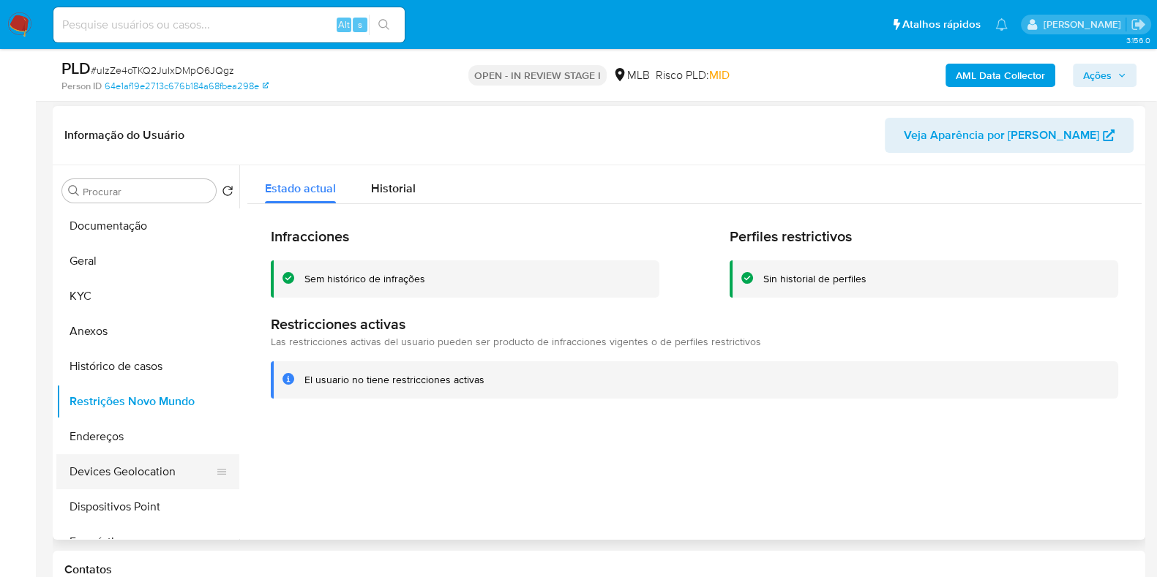
drag, startPoint x: 159, startPoint y: 503, endPoint x: 208, endPoint y: 484, distance: 52.3
click at [159, 461] on button "Dispositivos Point" at bounding box center [147, 506] width 183 height 35
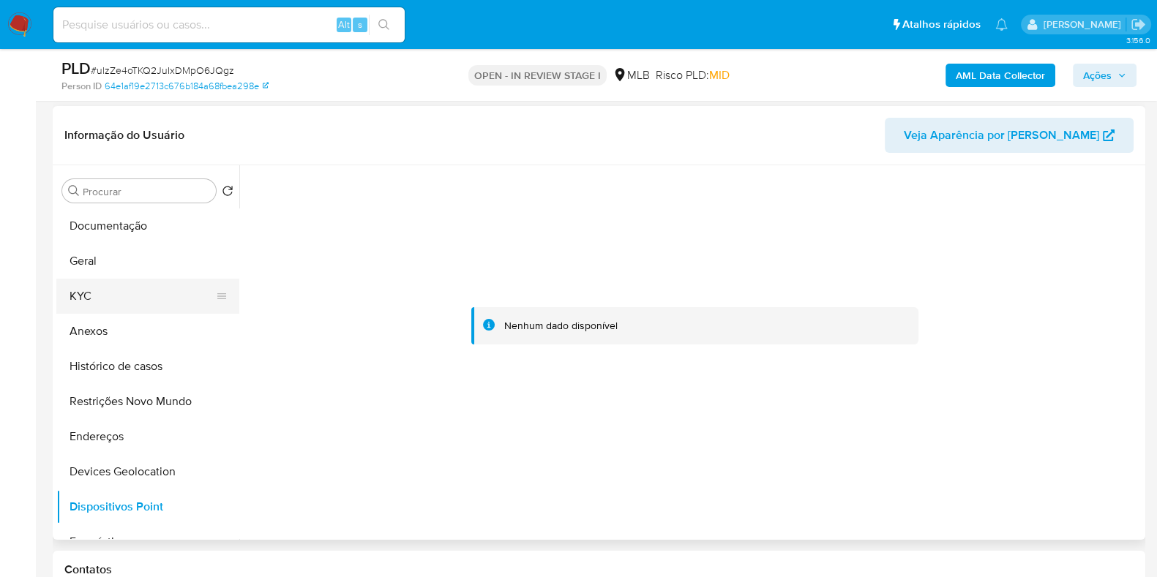
click at [126, 279] on button "KYC" at bounding box center [141, 296] width 171 height 35
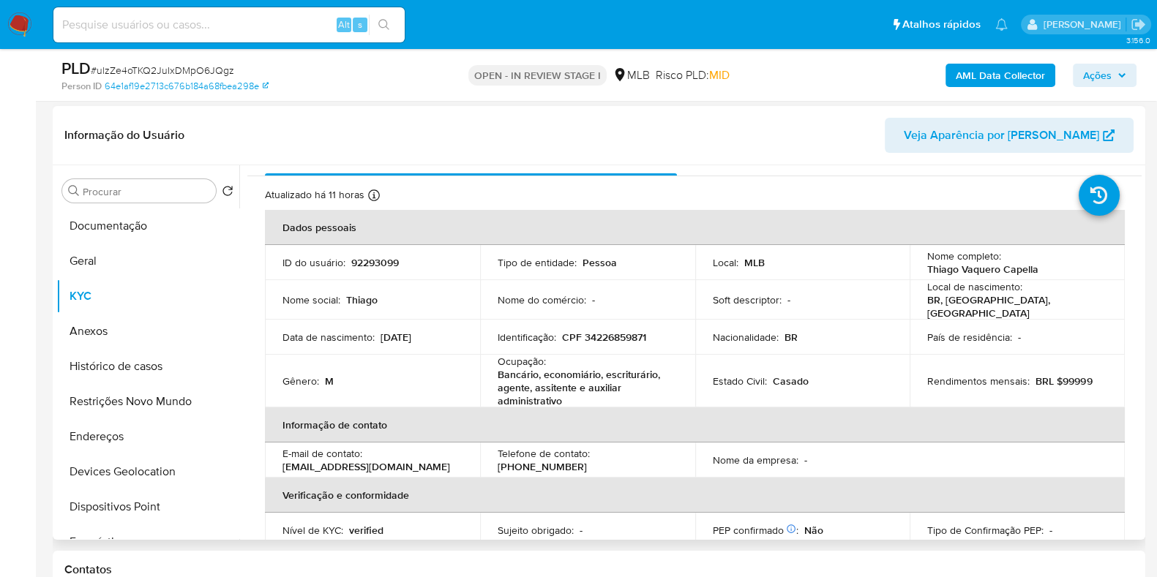
scroll to position [0, 0]
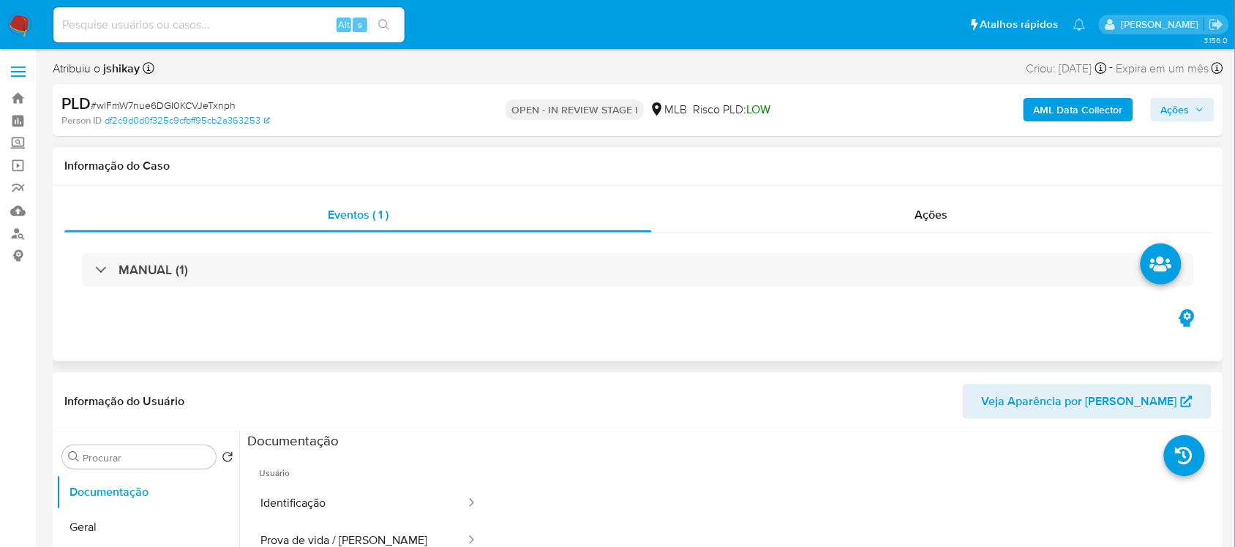
select select "10"
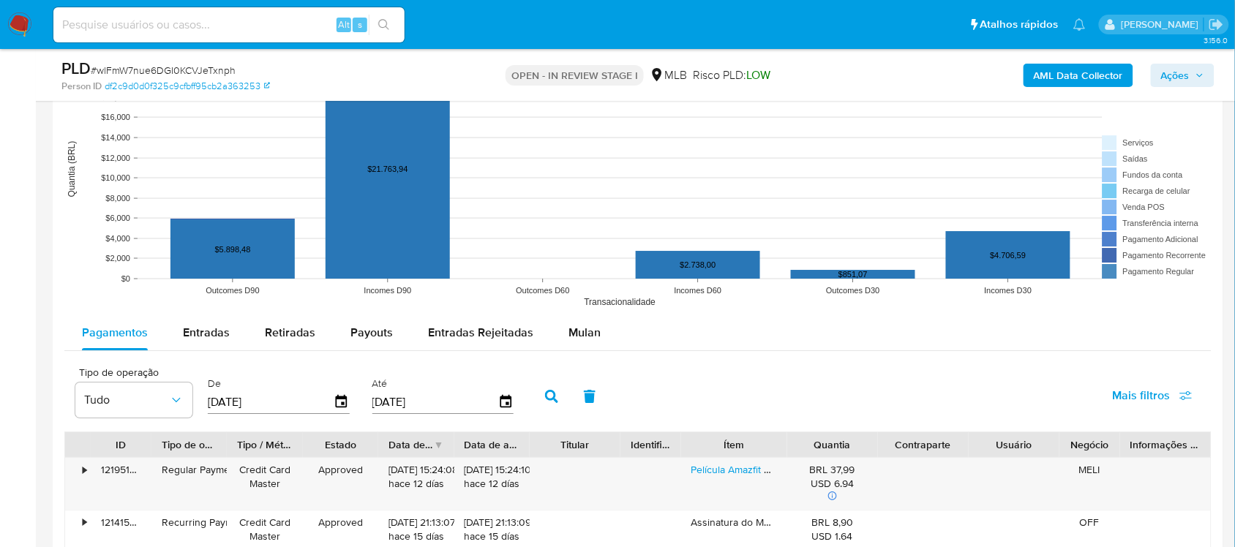
scroll to position [1463, 0]
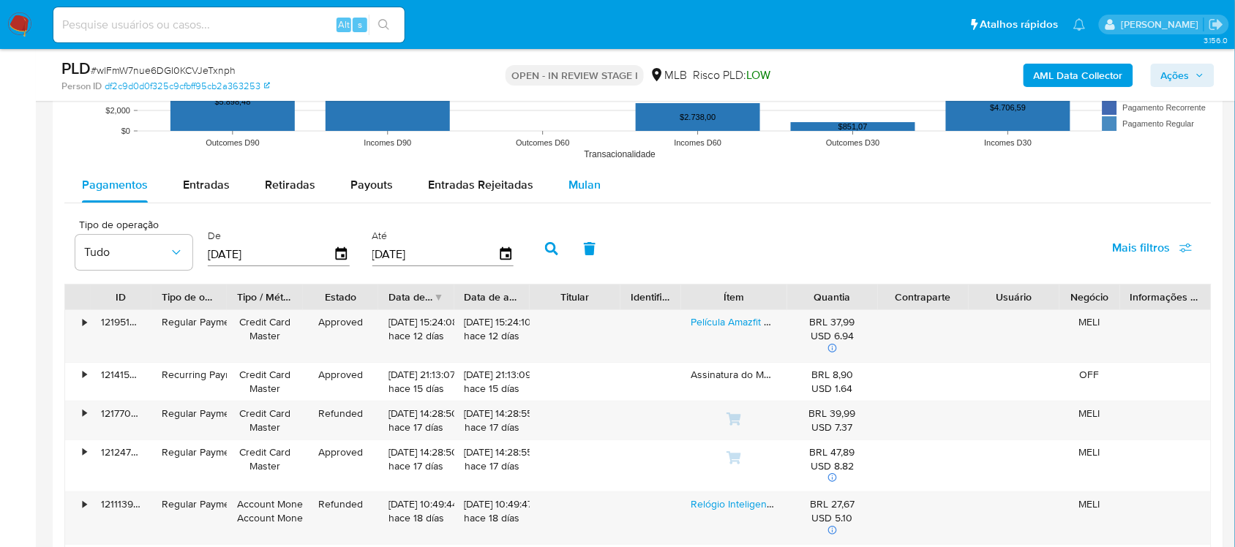
click at [590, 174] on div "Mulan" at bounding box center [584, 185] width 32 height 35
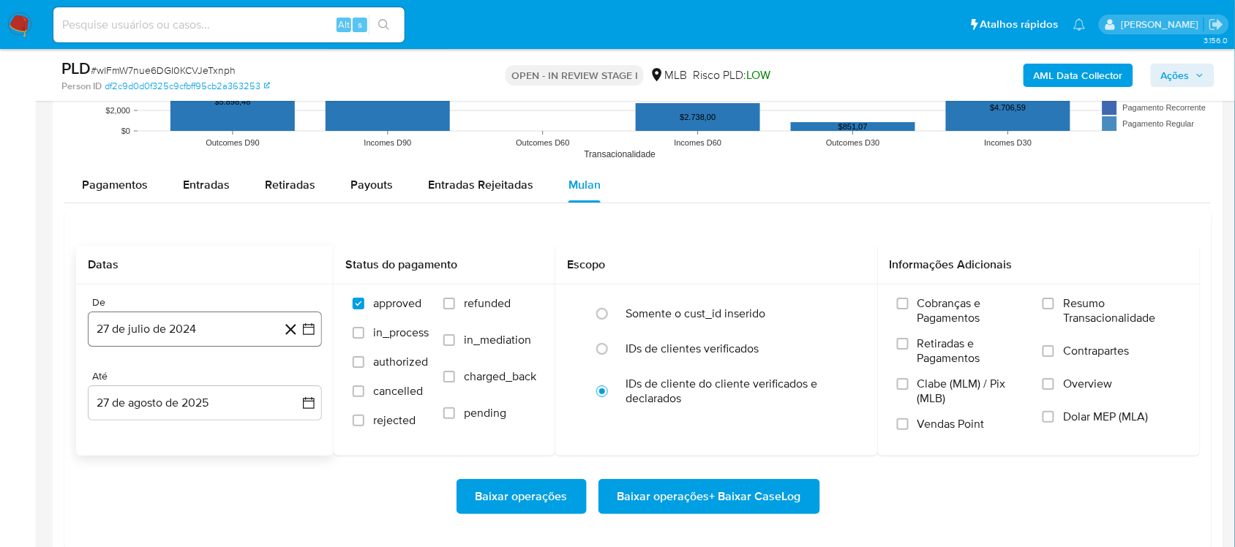
click at [308, 331] on icon "button" at bounding box center [308, 329] width 15 height 15
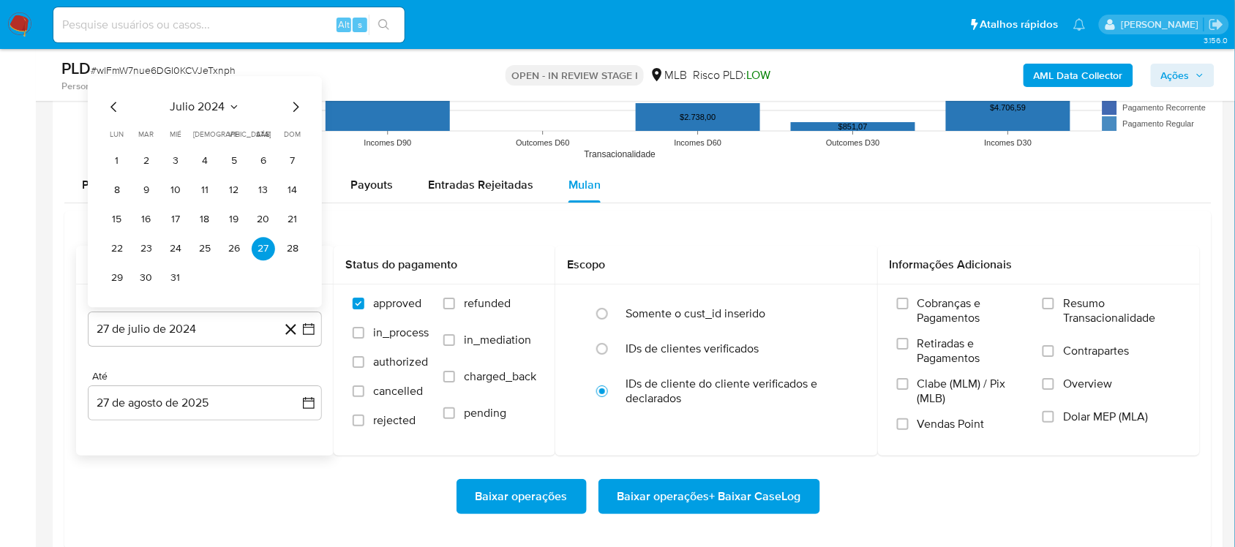
click at [217, 102] on span "julio 2024" at bounding box center [197, 106] width 55 height 15
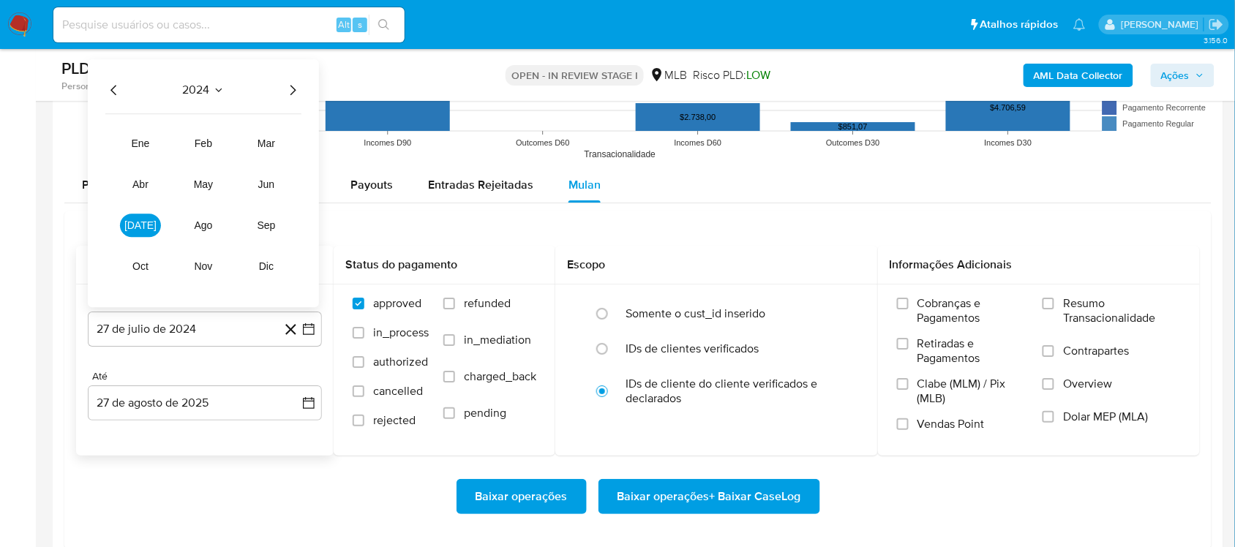
click at [298, 91] on icon "Año siguiente" at bounding box center [293, 90] width 18 height 18
click at [146, 227] on span "[DATE]" at bounding box center [140, 225] width 32 height 12
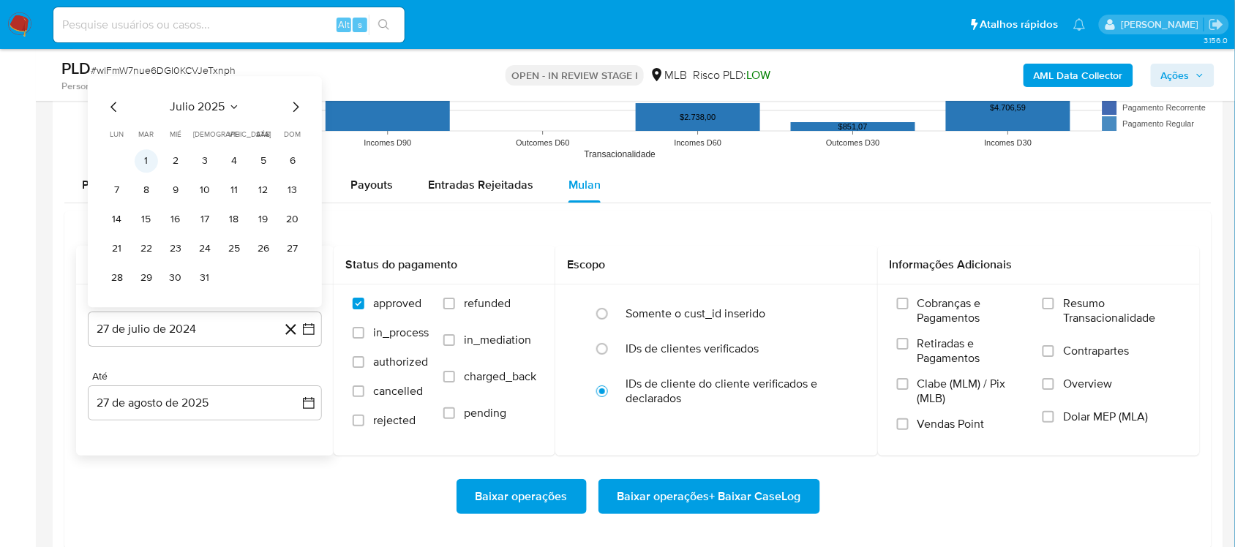
click at [146, 168] on button "1" at bounding box center [146, 160] width 23 height 23
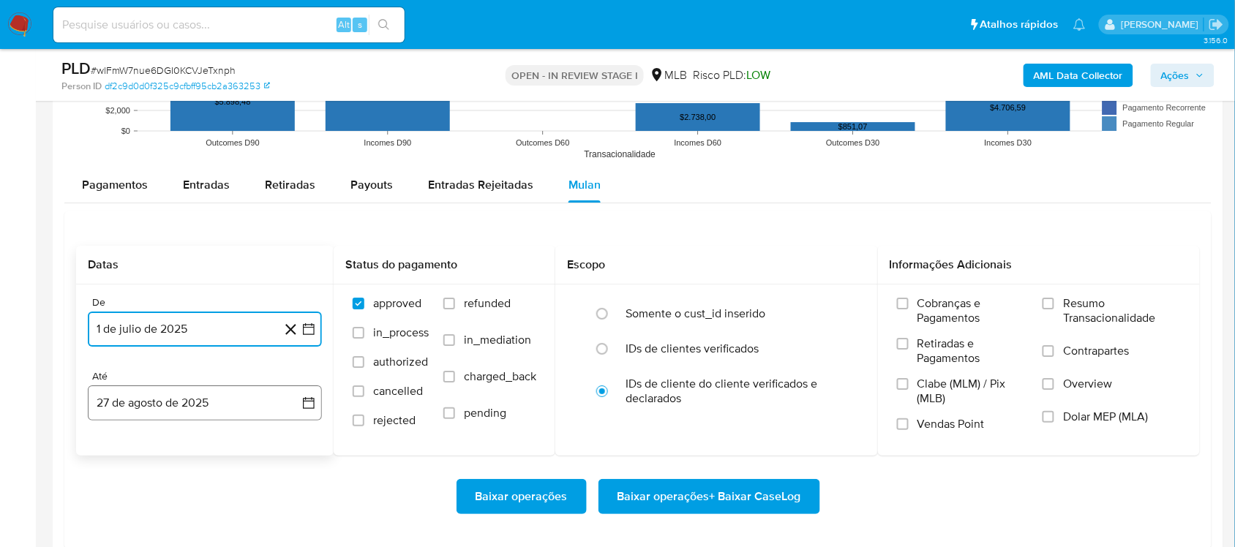
click at [309, 404] on icon "button" at bounding box center [308, 403] width 15 height 15
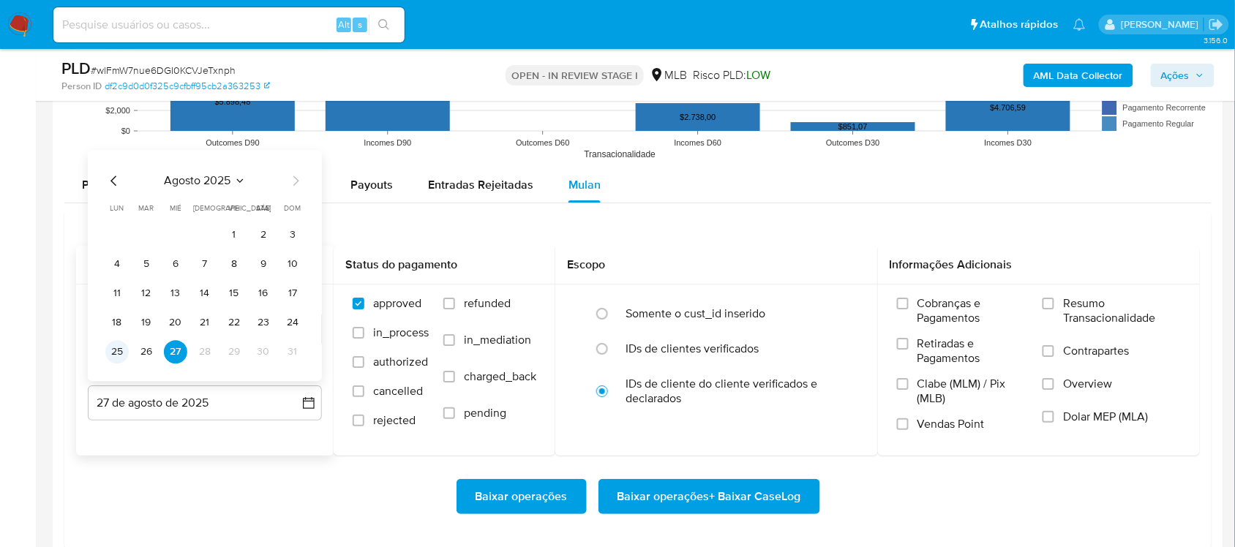
click at [113, 351] on button "25" at bounding box center [116, 351] width 23 height 23
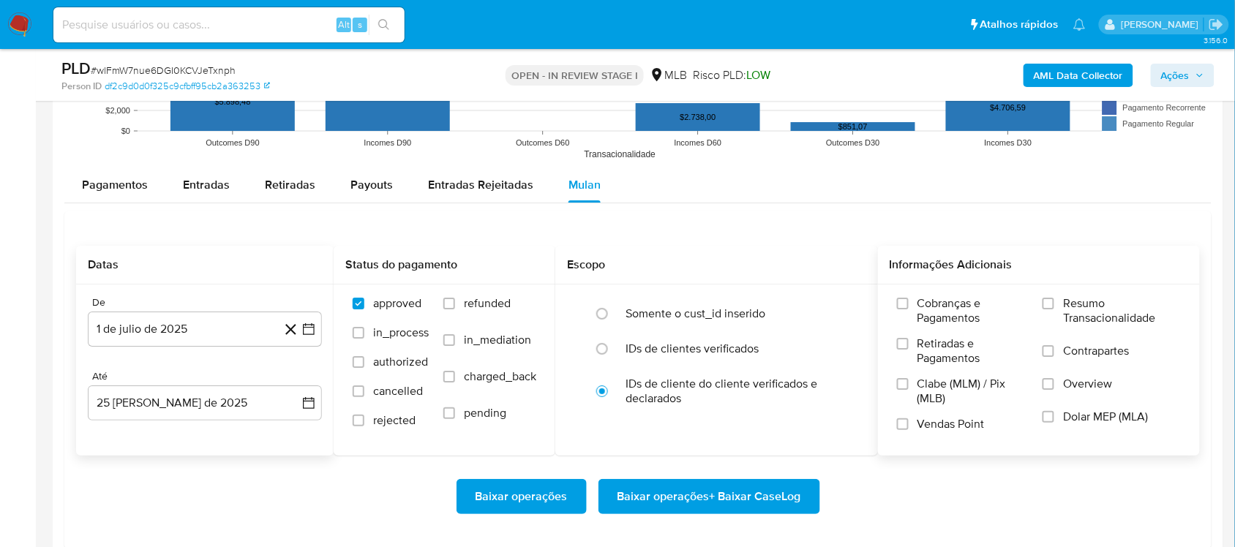
click at [936, 298] on label "Resumo Transacionalidade" at bounding box center [1111, 320] width 138 height 48
click at [936, 298] on input "Resumo Transacionalidade" at bounding box center [1048, 304] width 12 height 12
click at [689, 461] on span "Baixar operações + Baixar CaseLog" at bounding box center [709, 497] width 184 height 32
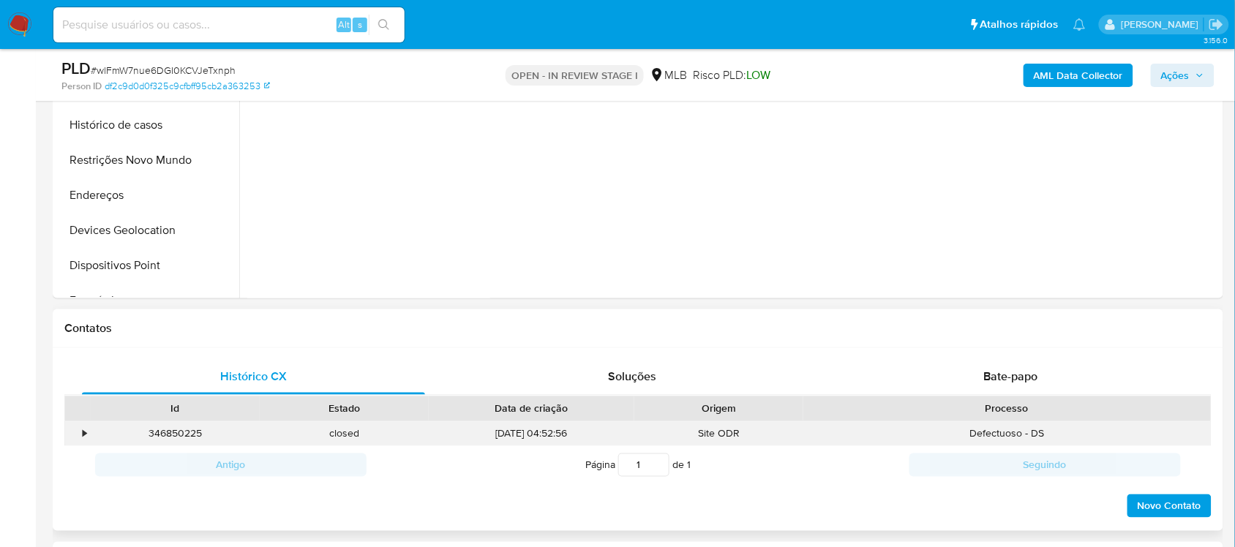
scroll to position [91, 0]
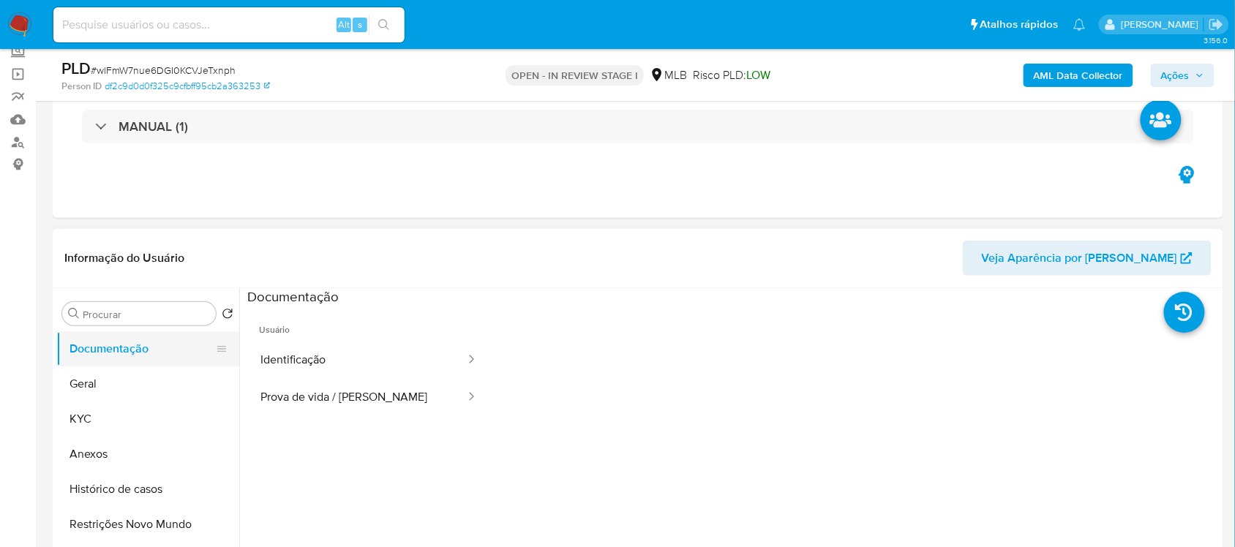
drag, startPoint x: 132, startPoint y: 375, endPoint x: 121, endPoint y: 351, distance: 26.2
click at [132, 375] on button "Geral" at bounding box center [147, 384] width 183 height 35
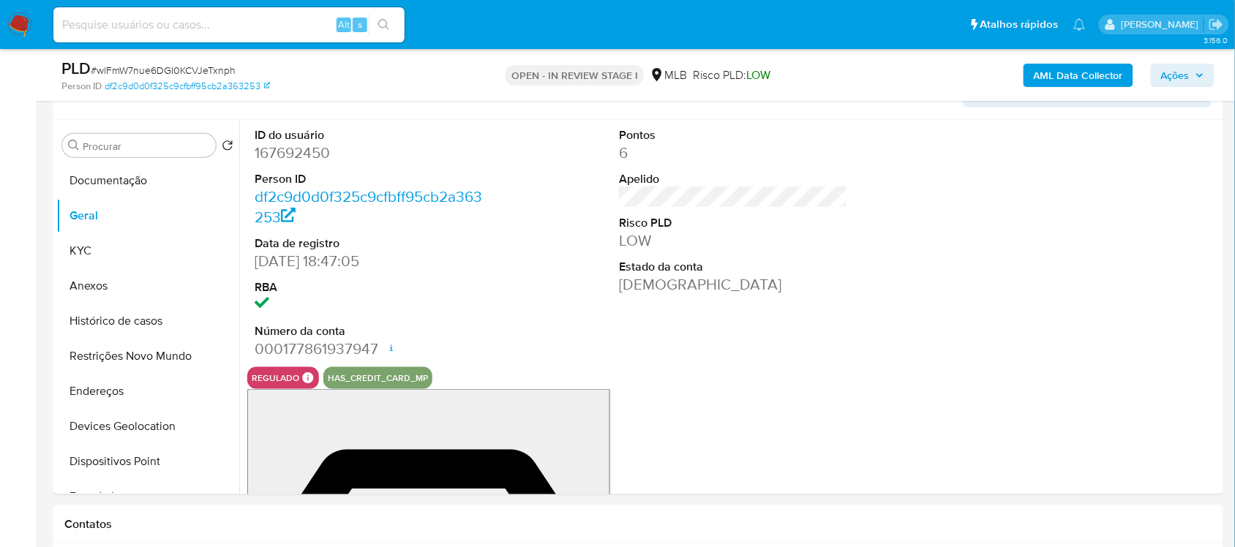
scroll to position [255, 0]
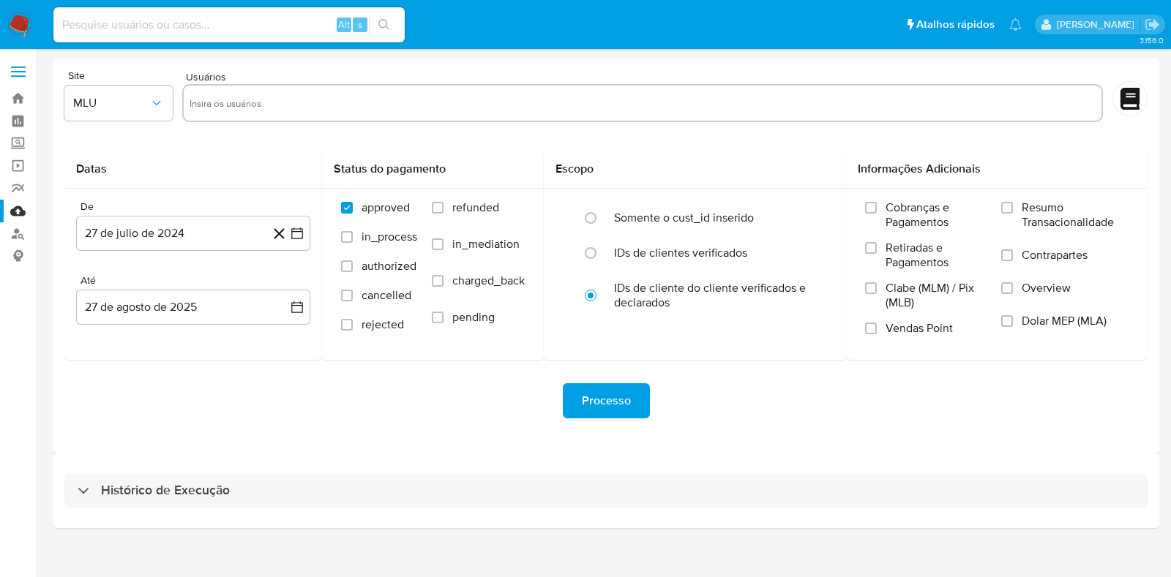
drag, startPoint x: 246, startPoint y: 437, endPoint x: 233, endPoint y: 456, distance: 22.7
click at [236, 451] on div "Site MLU Usuários Datas De 27 de julio de 2024 [DATE] [GEOGRAPHIC_DATA] [DATE] …" at bounding box center [606, 256] width 1106 height 395
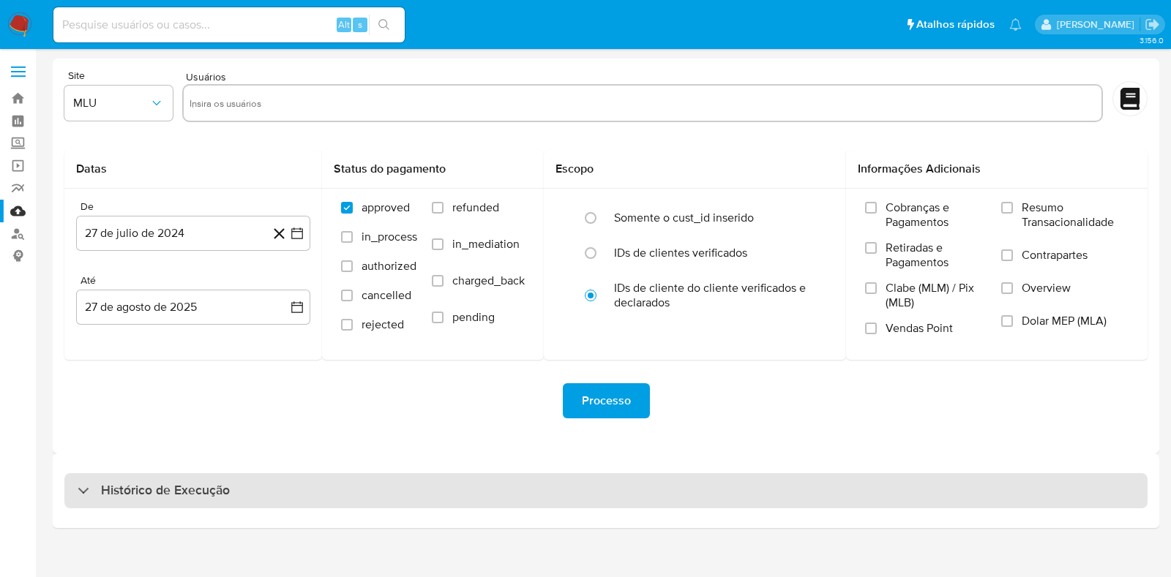
click at [226, 476] on div "Histórico de Execução" at bounding box center [605, 490] width 1083 height 35
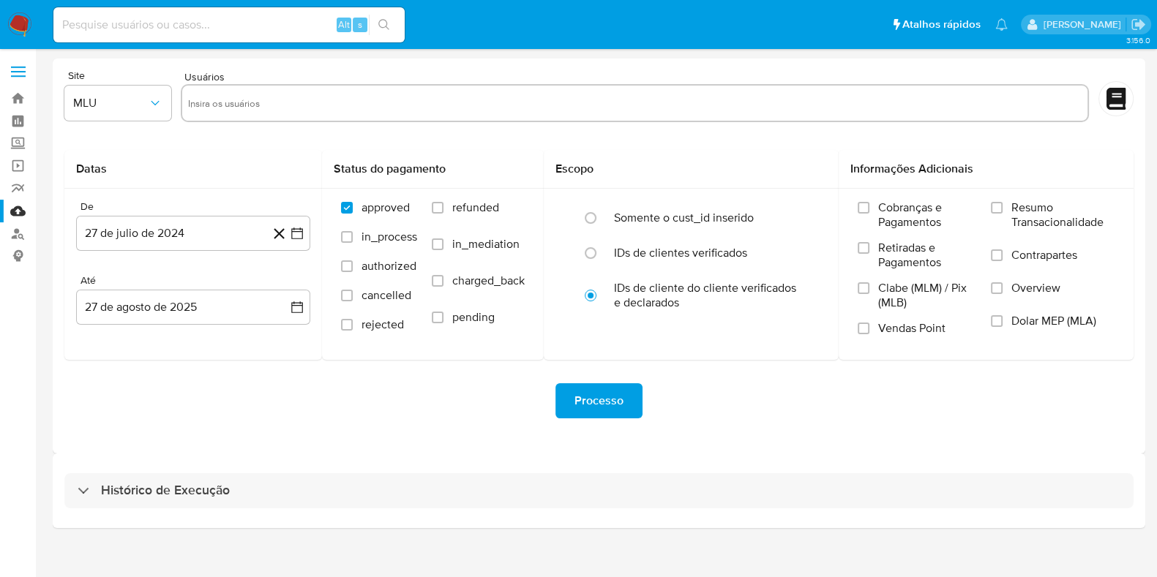
select select "10"
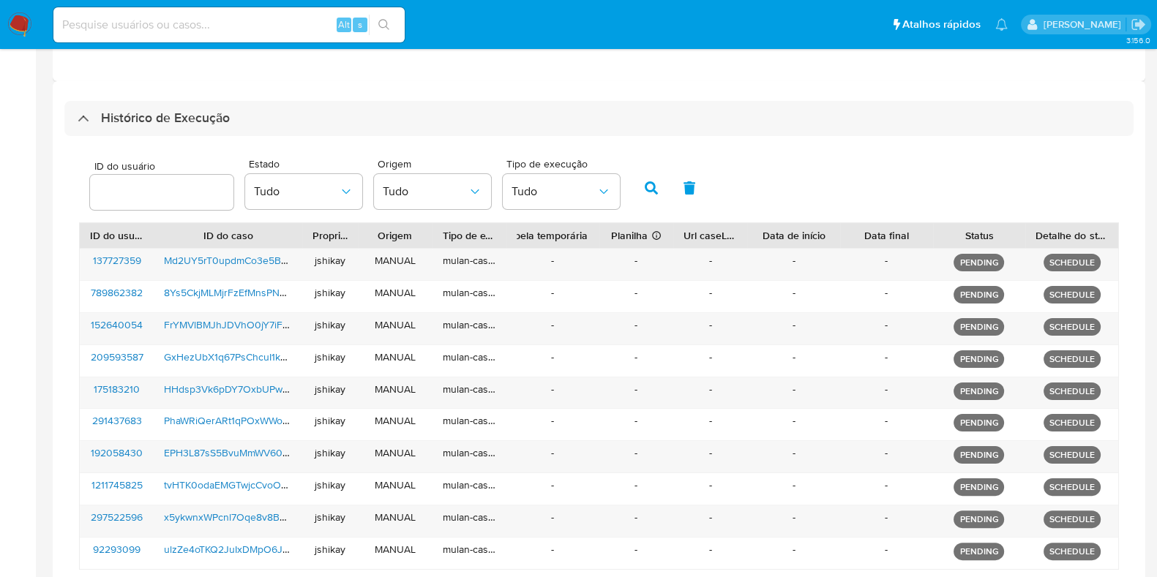
scroll to position [443, 0]
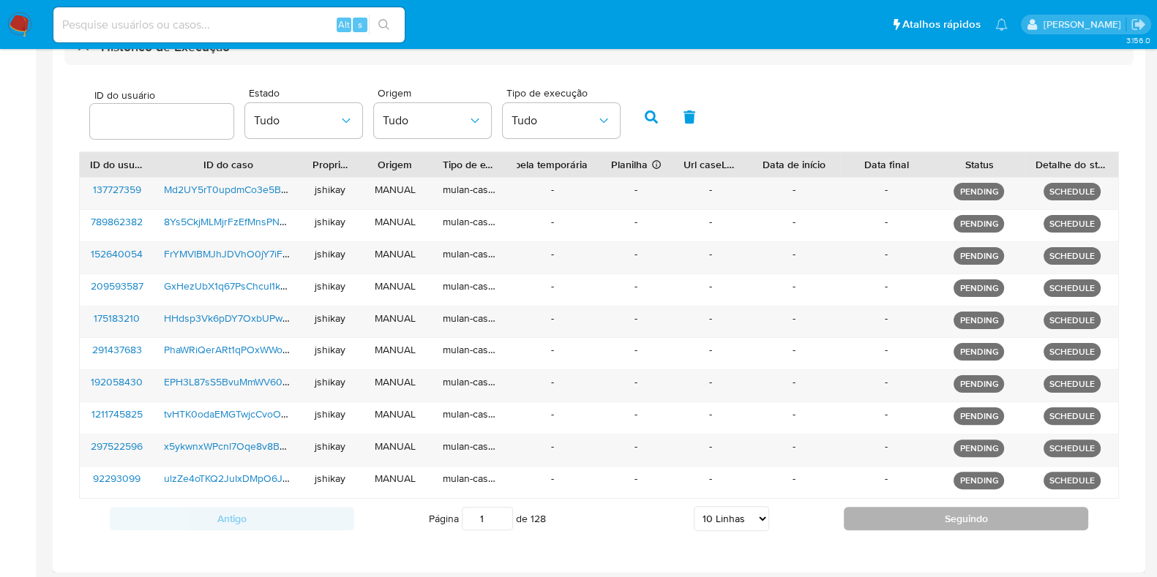
click at [879, 515] on button "Seguindo" at bounding box center [966, 518] width 244 height 23
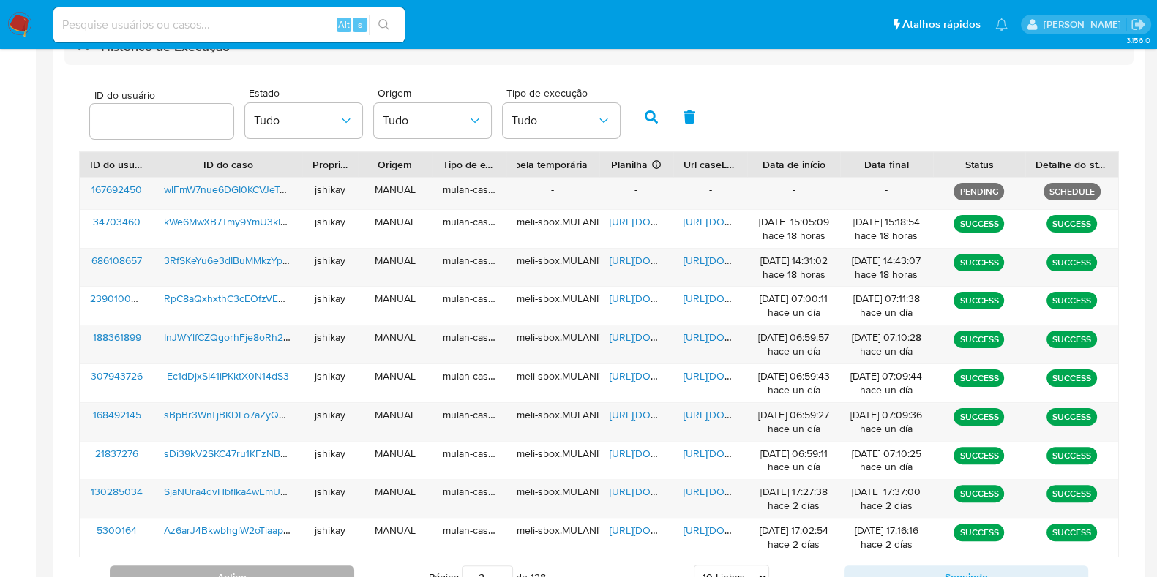
click at [294, 567] on button "Antigo" at bounding box center [232, 577] width 244 height 23
type input "1"
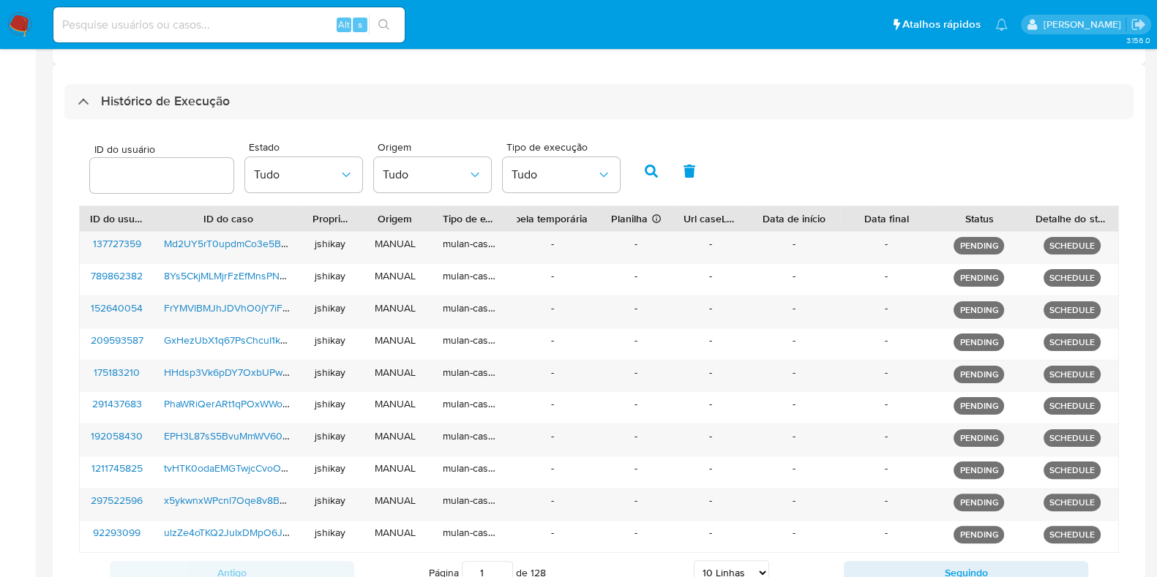
scroll to position [352, 0]
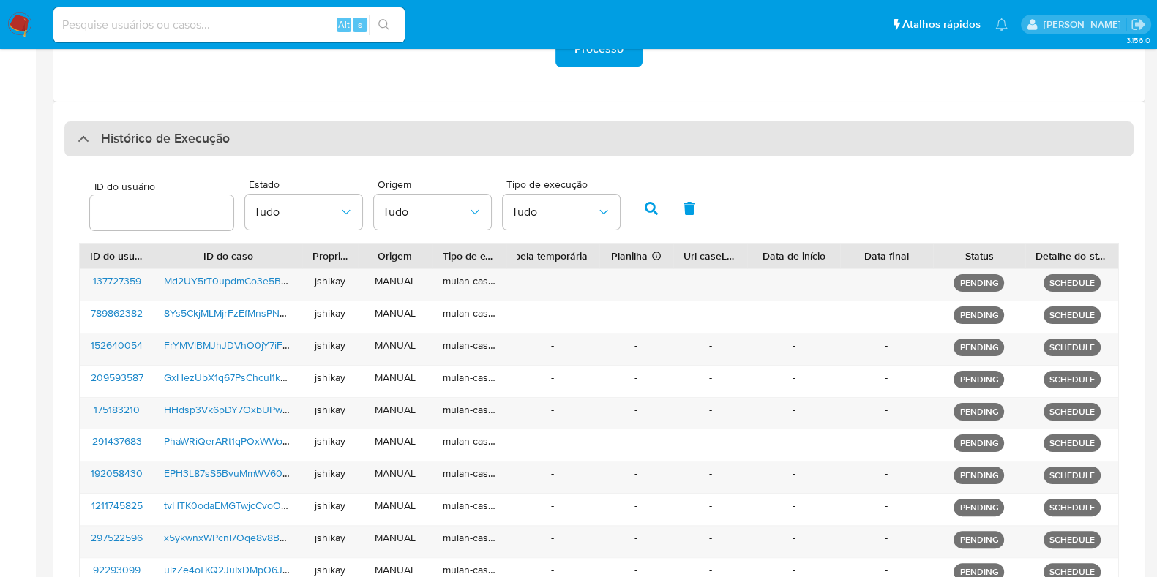
click at [158, 150] on div "Histórico de Execução" at bounding box center [598, 138] width 1069 height 35
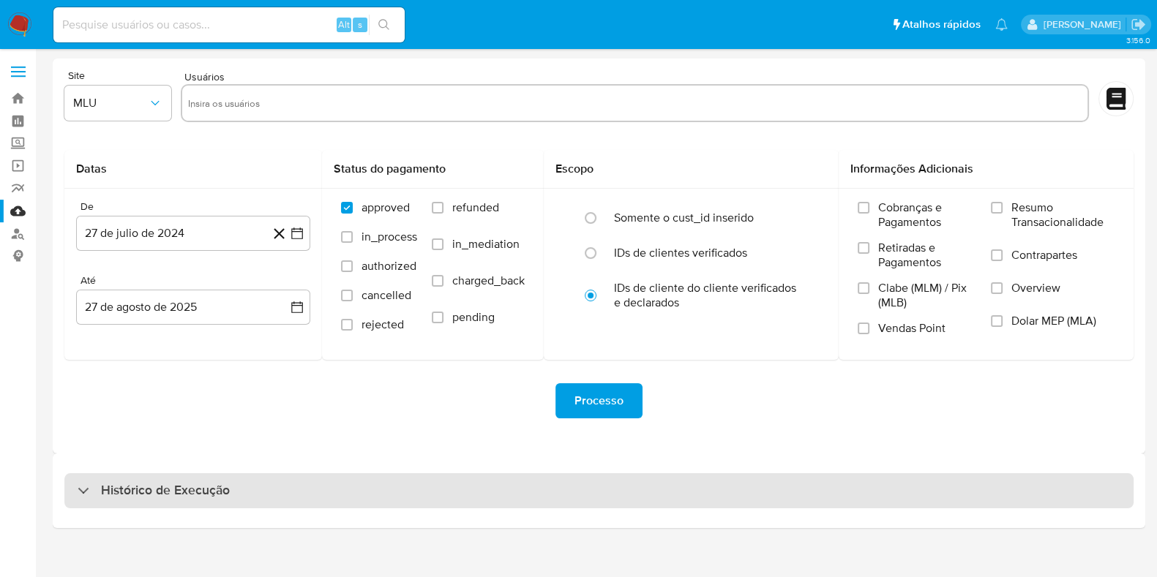
scroll to position [0, 0]
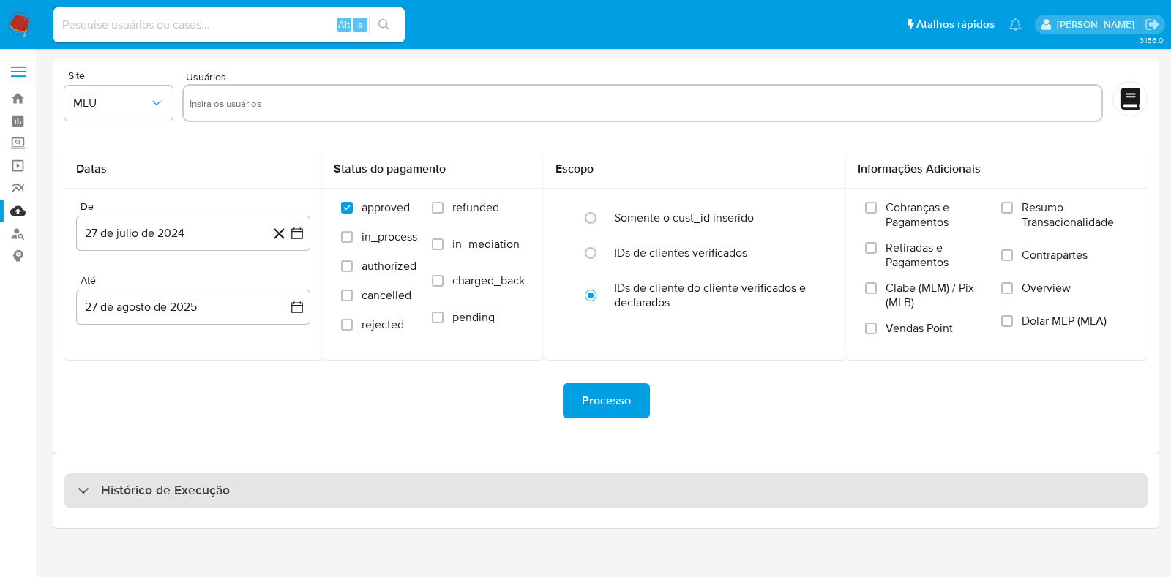
click at [143, 492] on h3 "Histórico de Execução" at bounding box center [165, 491] width 129 height 18
select select "10"
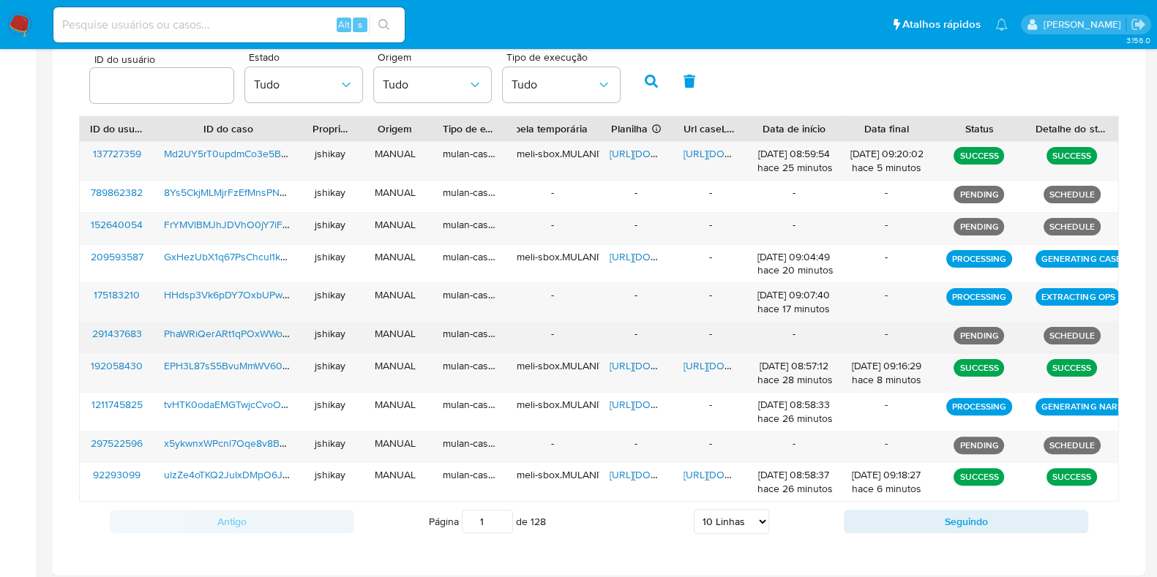
scroll to position [484, 0]
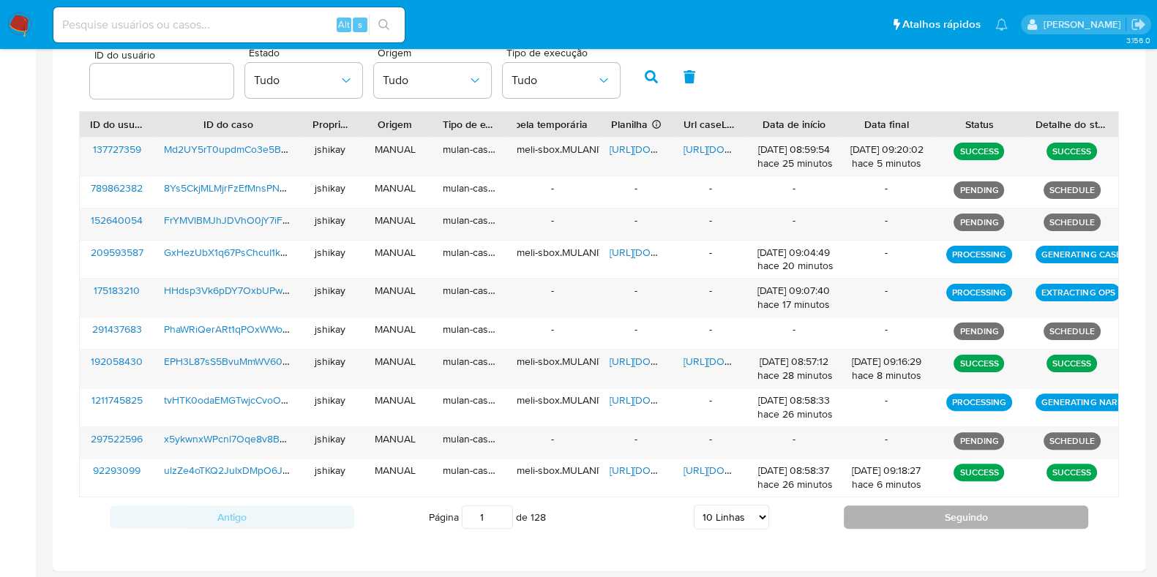
click at [935, 520] on button "Seguindo" at bounding box center [966, 517] width 244 height 23
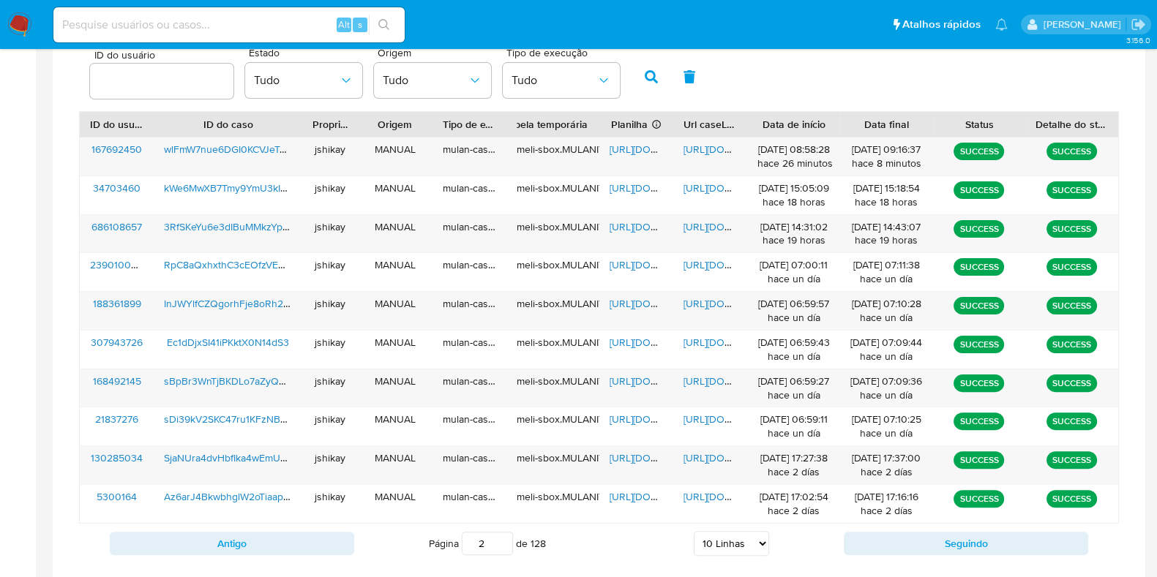
click at [777, 85] on div "ID do usuário Estado Tudo Origem Tudo Tipo de execução Tudo" at bounding box center [599, 76] width 1040 height 72
click at [644, 147] on span "https://docs.google.com/spreadsheets/d/1p88U1loRJy7AMLq5NGGHnDf9mcOEQzDQzEjmiQy…" at bounding box center [659, 149] width 101 height 15
click at [696, 147] on span "https://docs.google.com/document/d/1A52B94WCn-v3QE9VaMgyCm1ziUDqigqSFAGBbcoRTC0…" at bounding box center [733, 149] width 101 height 15
click at [315, 540] on button "Antigo" at bounding box center [232, 543] width 244 height 23
type input "1"
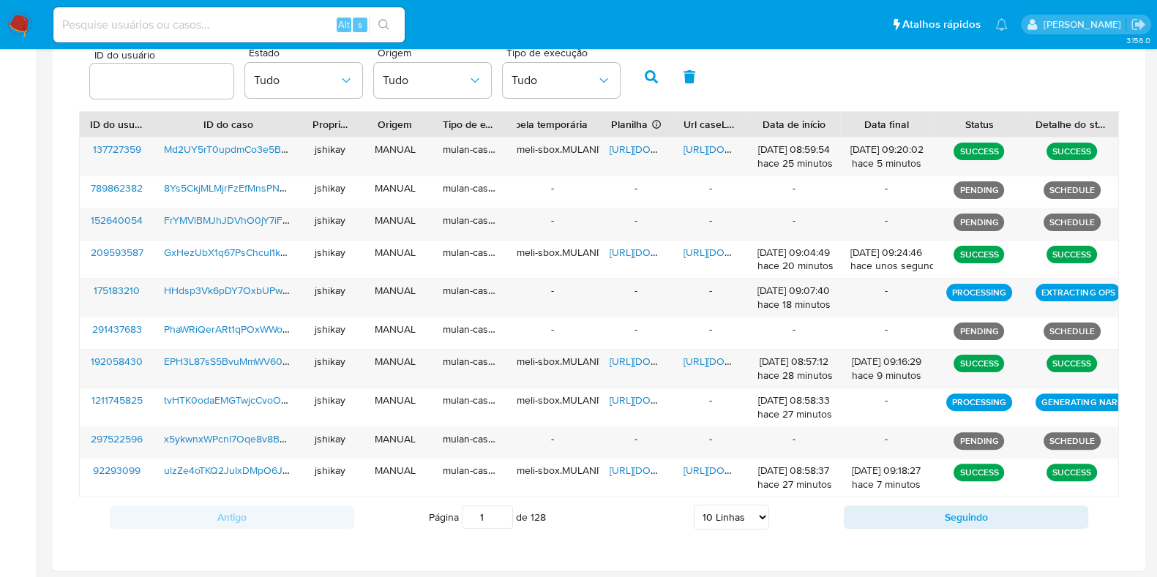
click at [794, 92] on div "ID do usuário Estado Tudo Origem Tudo Tipo de execução Tudo" at bounding box center [599, 76] width 1040 height 72
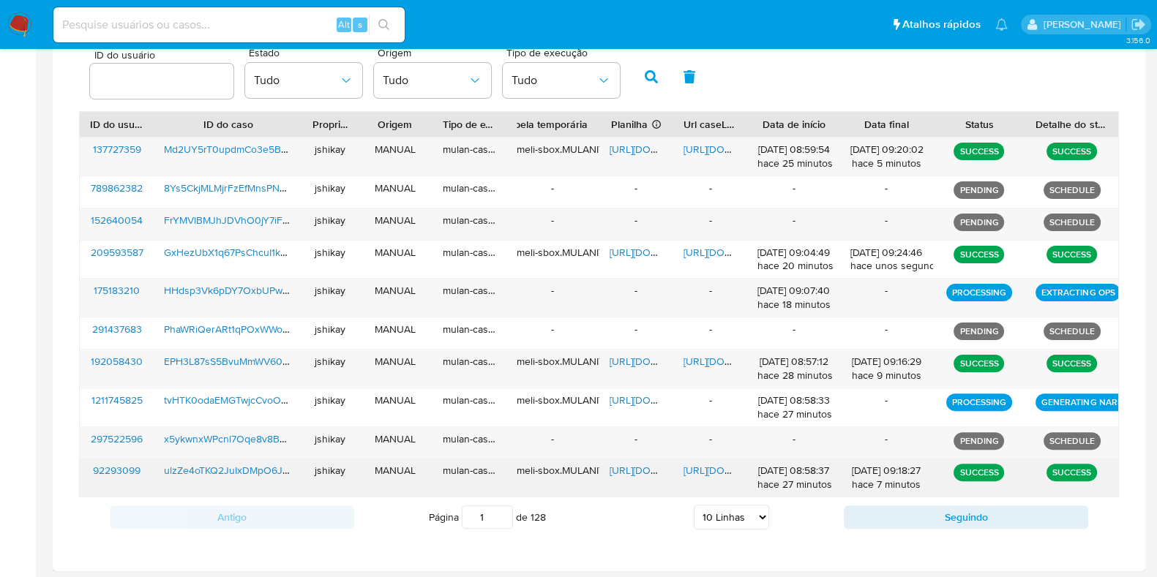
click at [636, 465] on span "https://docs.google.com/spreadsheets/d/1SqgSKXu8naeppRdWyjYyEl9GvIUUoXDNd317FVT…" at bounding box center [659, 470] width 101 height 15
click at [702, 463] on span "https://docs.google.com/document/d/1C1bIFUeAimhWpZ9-KcV_dwG-IP2AOS1NaOoX64AVy8Y…" at bounding box center [733, 470] width 101 height 15
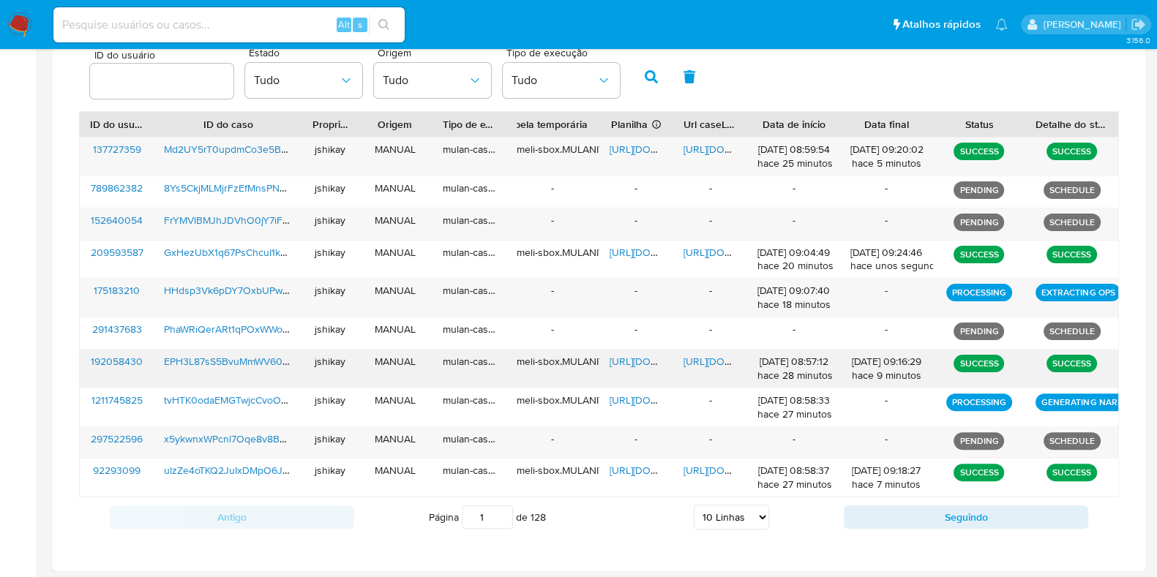
click at [634, 360] on span "https://docs.google.com/spreadsheets/d/1_t_hJm-UmA_iISJN3vFvNz2iIIAinkkujg1YWxK…" at bounding box center [659, 361] width 101 height 15
click at [708, 355] on span "https://docs.google.com/document/d/1GkFua7qpK191FCEGA7Yx3r5nWZj9wmUvdISgCycoGR4…" at bounding box center [733, 361] width 101 height 15
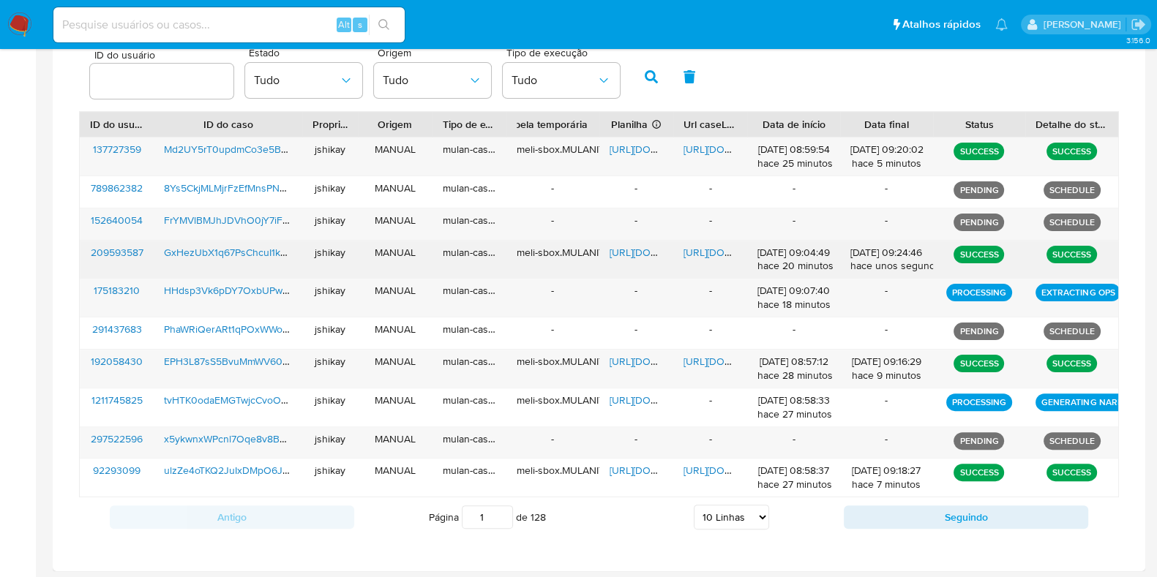
click at [637, 252] on span "https://docs.google.com/spreadsheets/d/1MKVcBZli6UNT6lXl3cy0jElmg-c_MGNkE_BnjUf…" at bounding box center [659, 252] width 101 height 15
click at [696, 250] on span "https://docs.google.com/document/d/1u4cl5yCqjxUElavqHF7EdjaQNRXJ1VdguVpFxKvZ9XU…" at bounding box center [733, 252] width 101 height 15
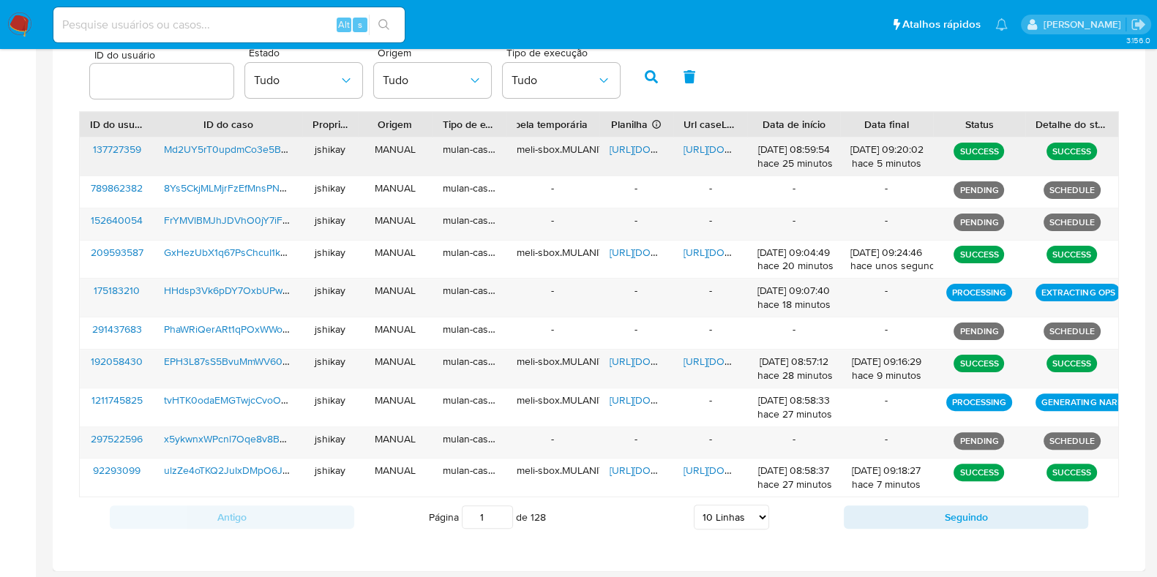
click at [636, 143] on span "https://docs.google.com/spreadsheets/d/1Ol-g6563d8m5Qwow4Yudb2Q7z9c_9LESPTd3fYs…" at bounding box center [659, 149] width 101 height 15
click at [705, 144] on span "https://docs.google.com/document/d/1Or34mGeRr6MPlEwIdSk6SMcuWTWg6-weq24A_UeIYuk…" at bounding box center [733, 149] width 101 height 15
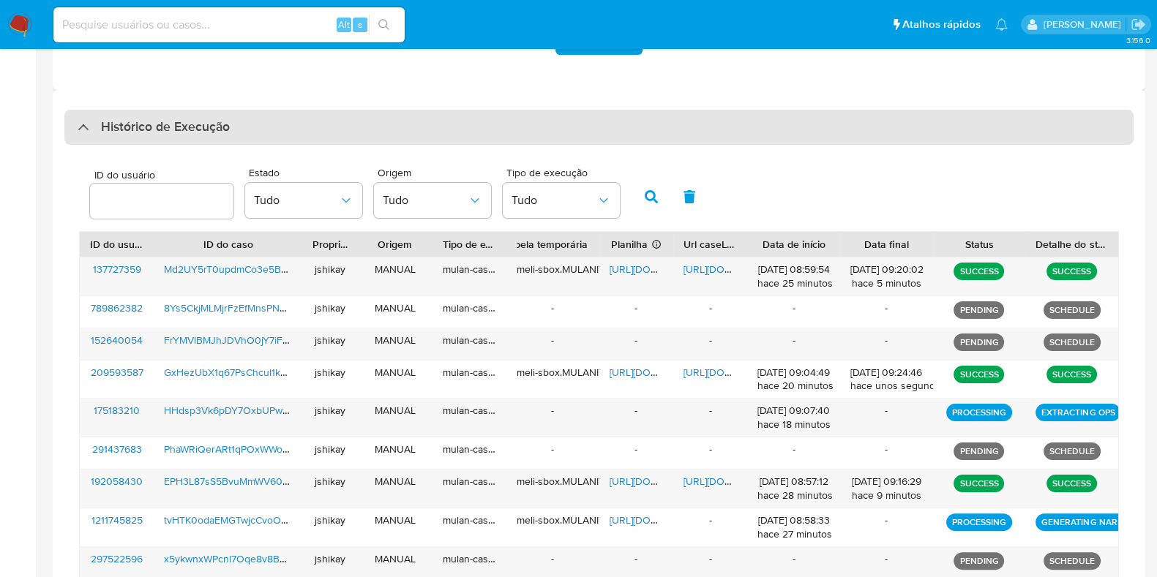
scroll to position [392, 0]
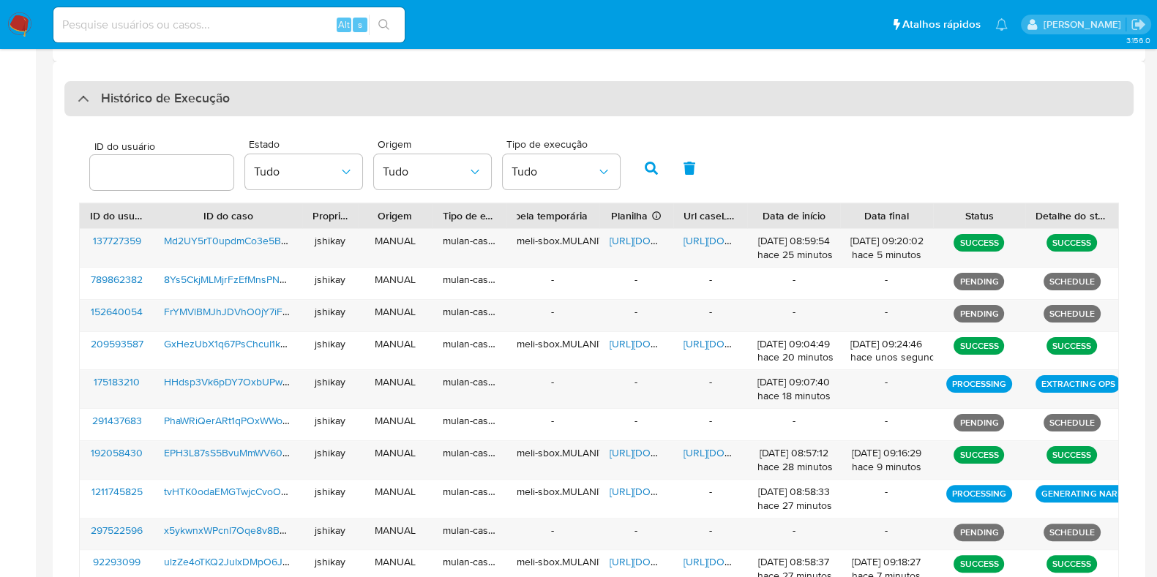
click at [165, 107] on h3 "Histórico de Execução" at bounding box center [165, 99] width 129 height 18
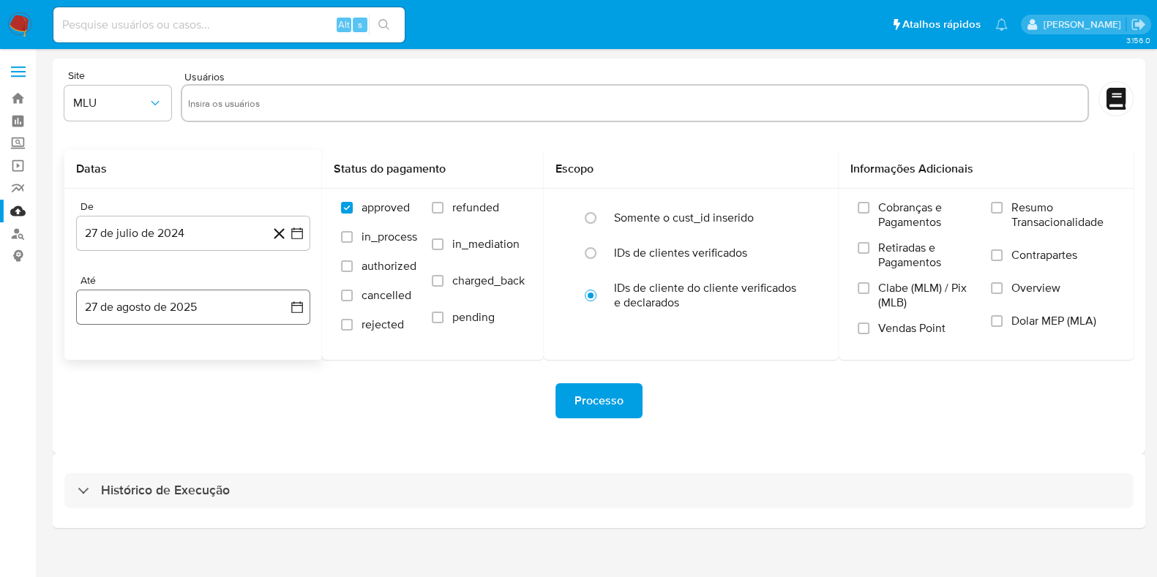
scroll to position [0, 0]
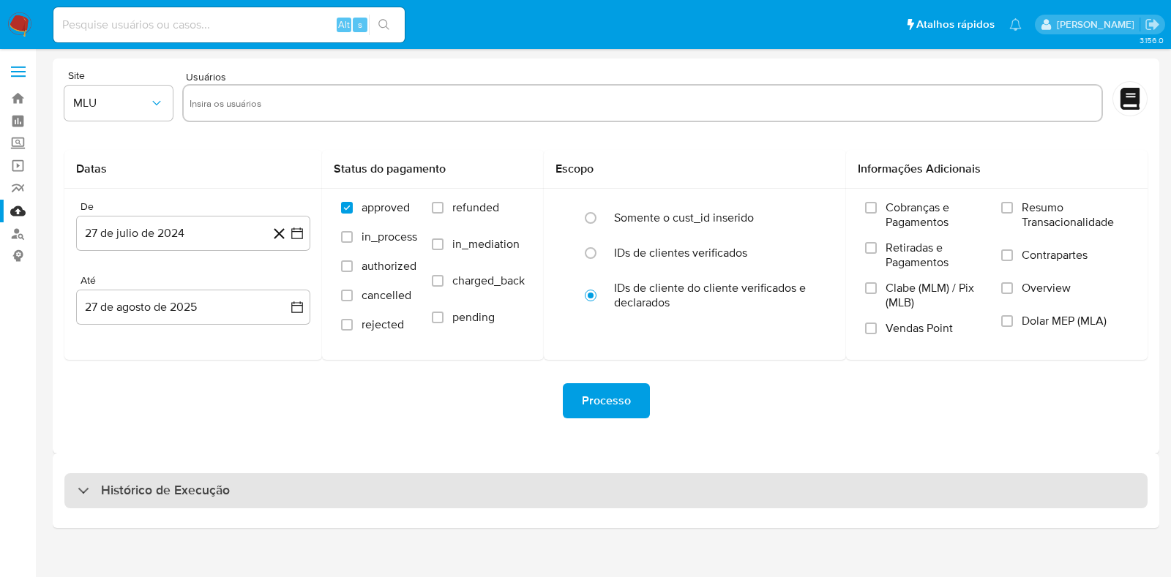
drag, startPoint x: 131, startPoint y: 495, endPoint x: 140, endPoint y: 440, distance: 55.0
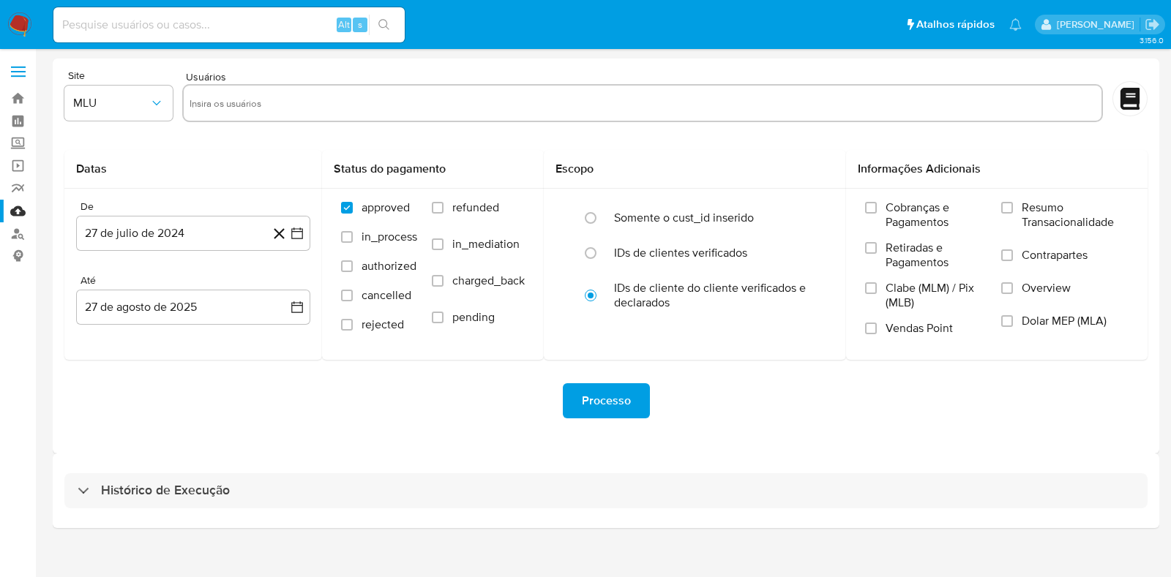
click at [131, 493] on h3 "Histórico de Execução" at bounding box center [165, 491] width 129 height 18
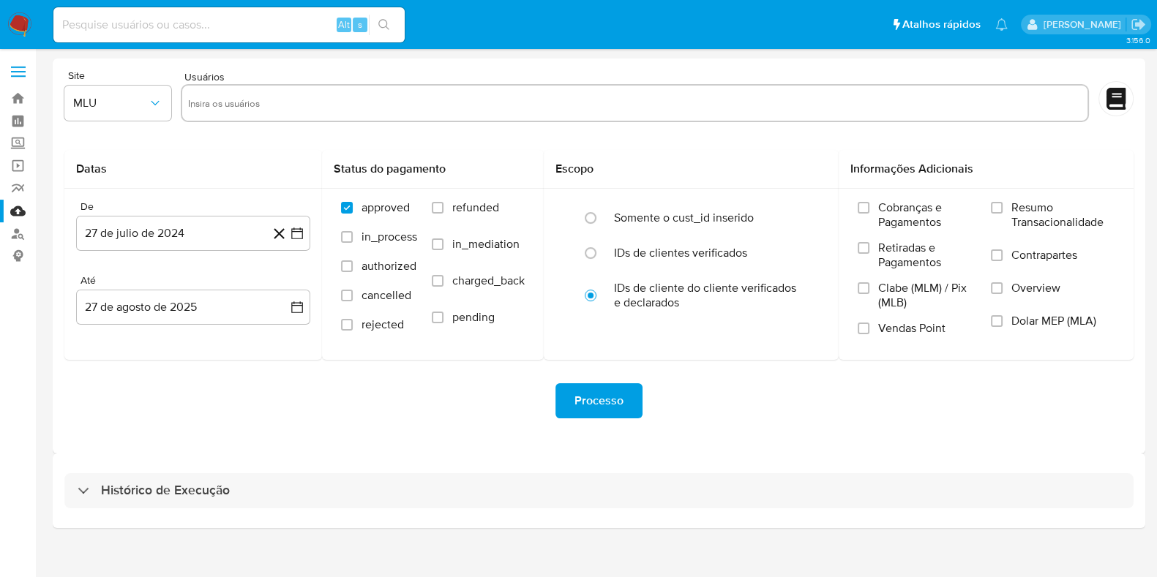
select select "10"
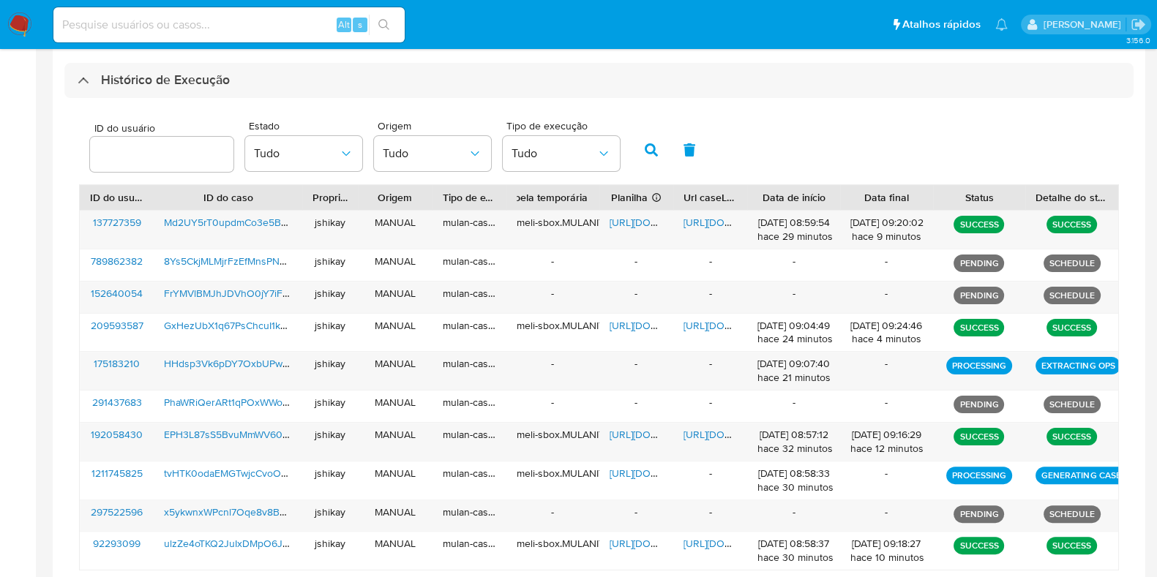
scroll to position [372, 0]
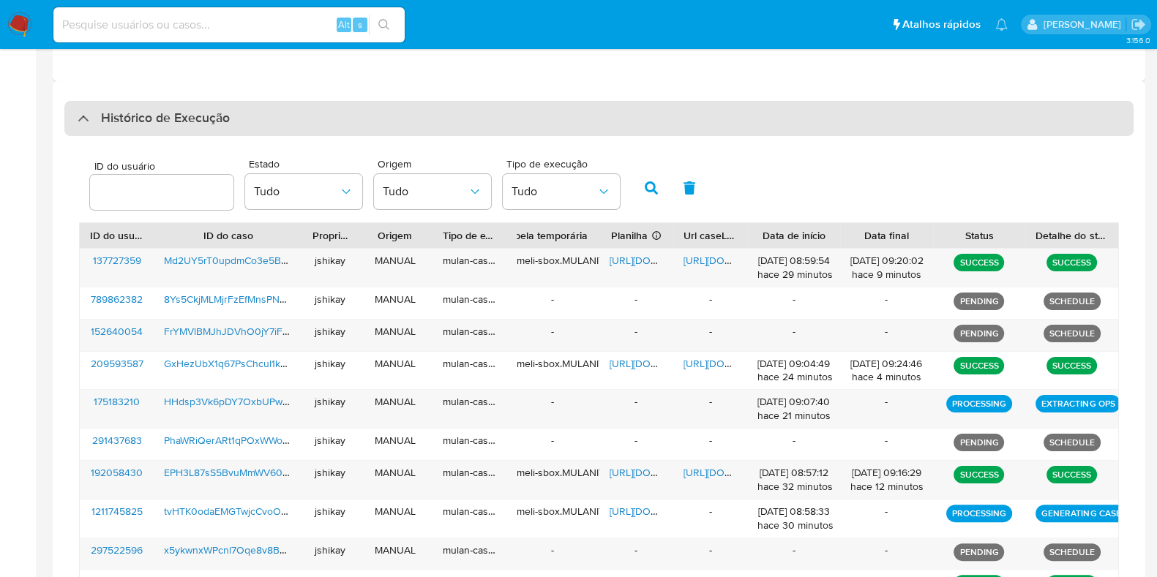
click at [163, 126] on h3 "Histórico de Execução" at bounding box center [165, 119] width 129 height 18
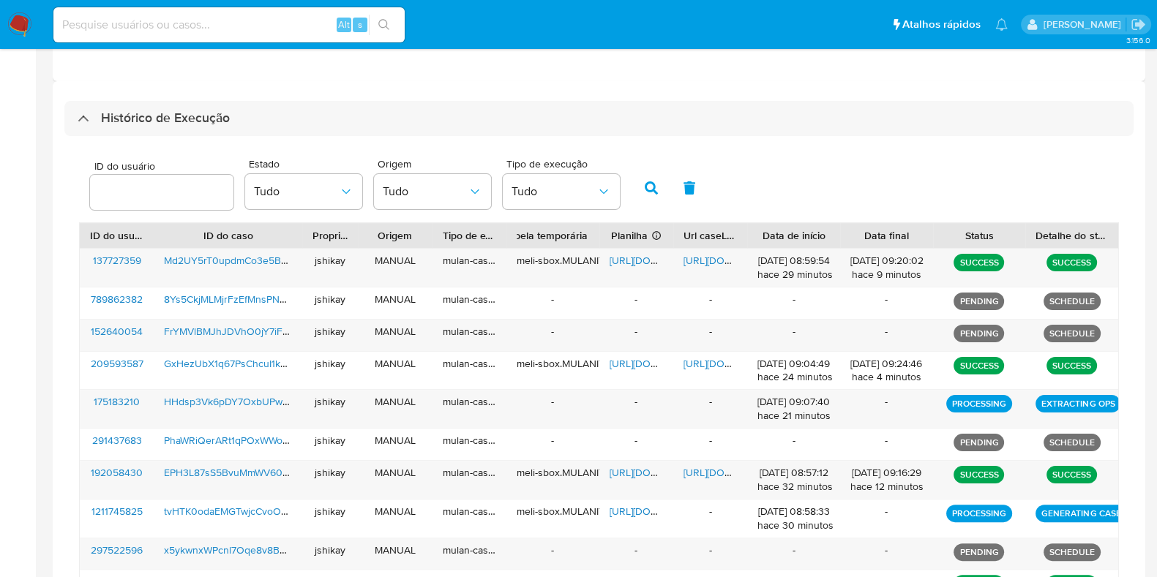
scroll to position [0, 0]
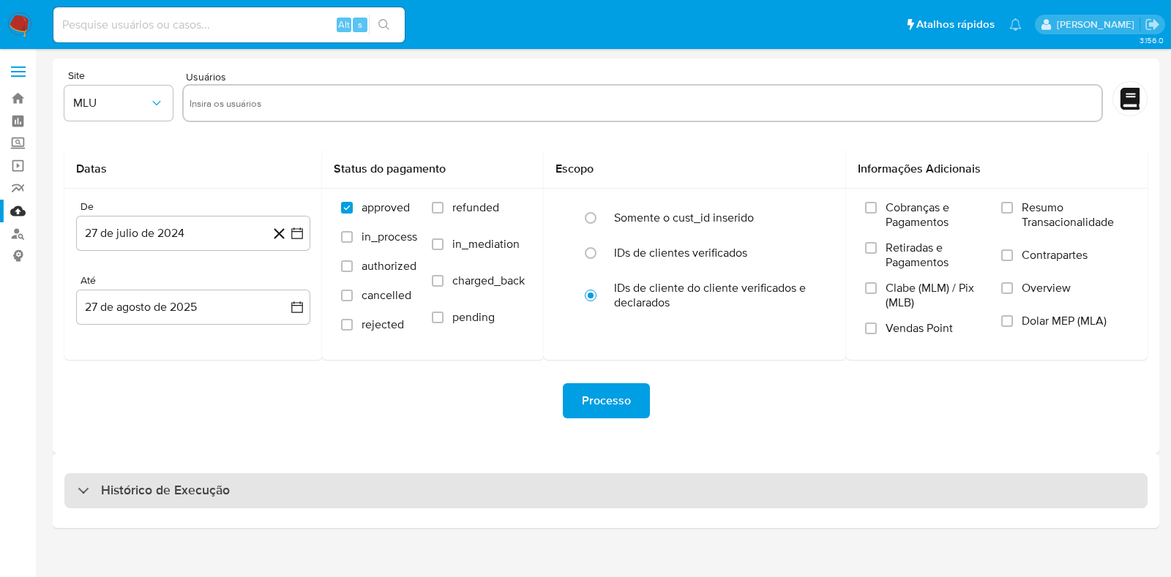
drag, startPoint x: 183, startPoint y: 487, endPoint x: 184, endPoint y: 473, distance: 13.9
click at [182, 488] on h3 "Histórico de Execução" at bounding box center [165, 491] width 129 height 18
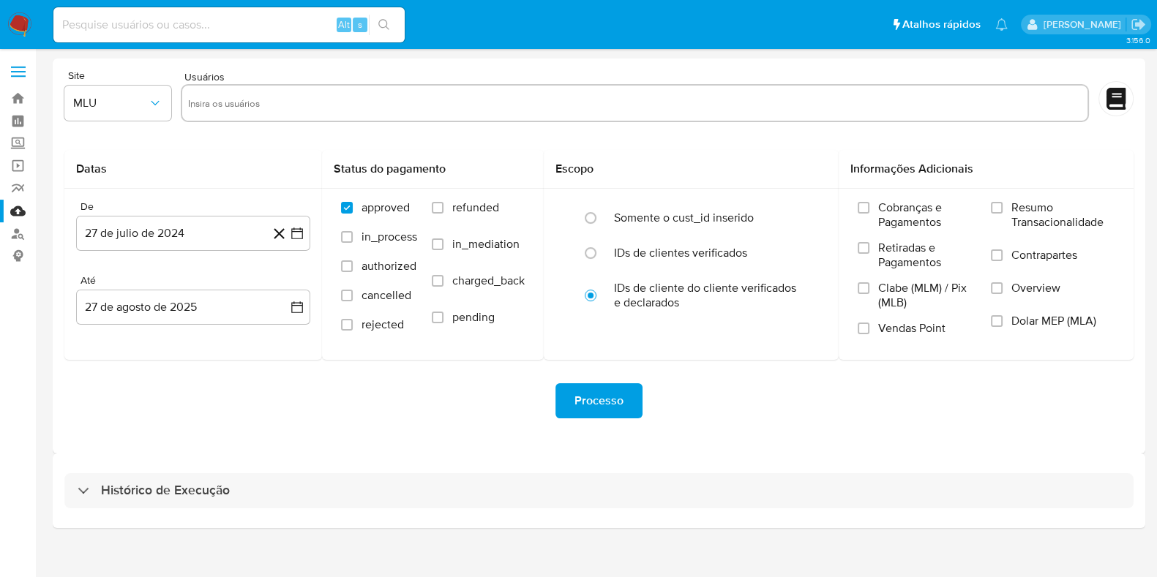
select select "10"
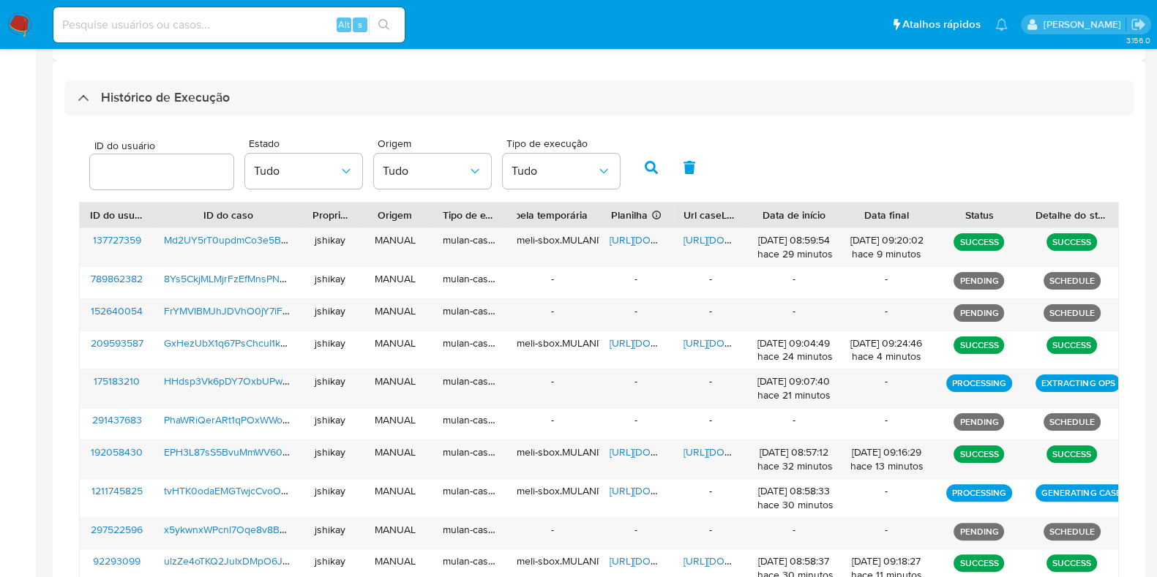
scroll to position [365, 0]
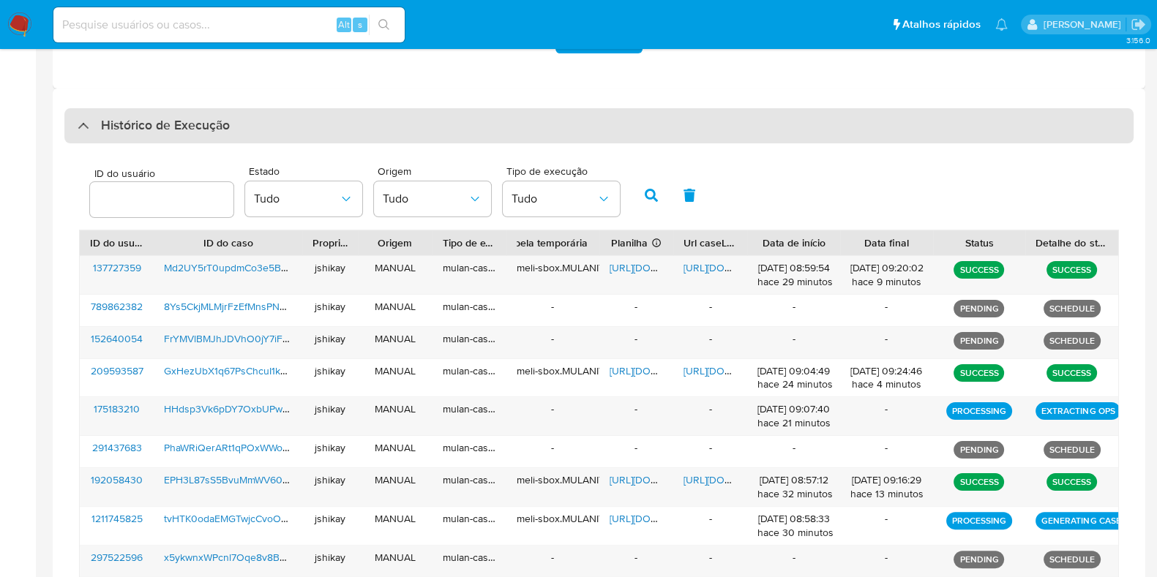
click at [179, 124] on h3 "Histórico de Execução" at bounding box center [165, 126] width 129 height 18
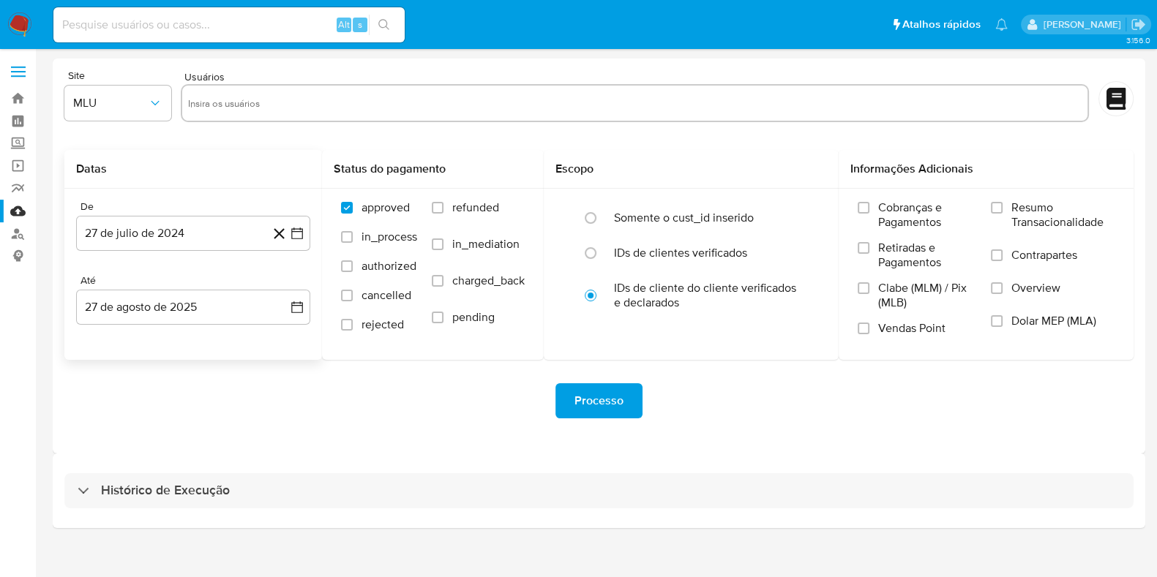
scroll to position [0, 0]
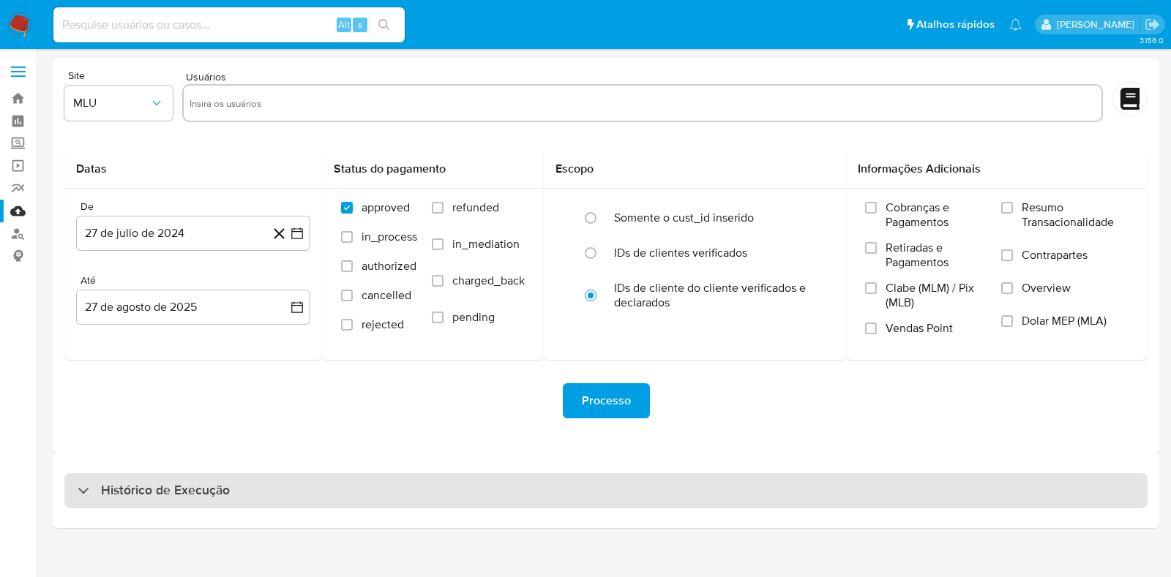
click at [187, 486] on h3 "Histórico de Execução" at bounding box center [165, 491] width 129 height 18
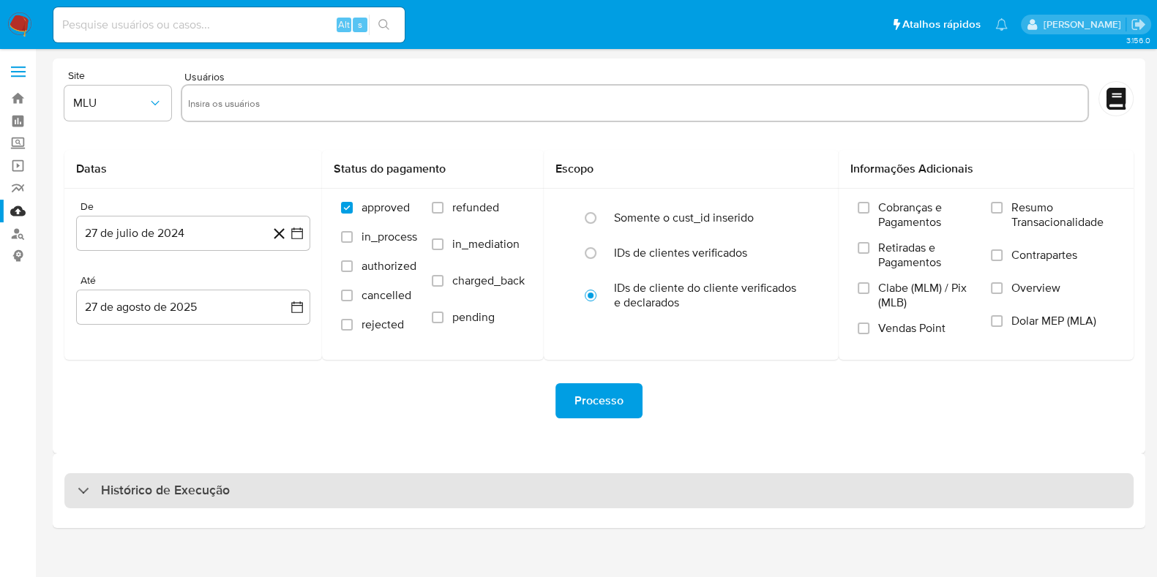
select select "10"
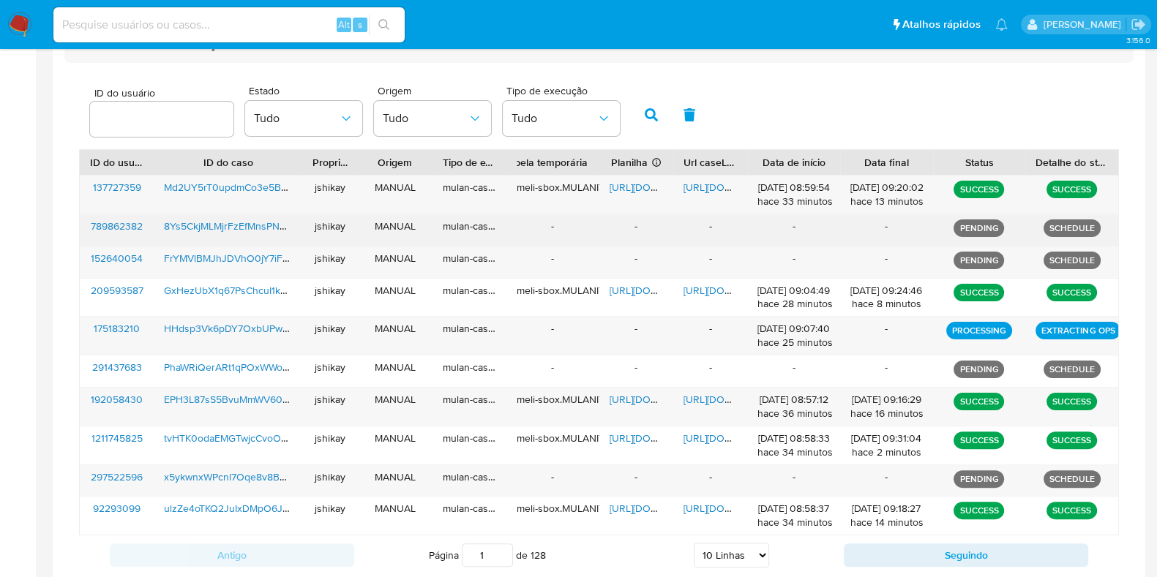
scroll to position [457, 0]
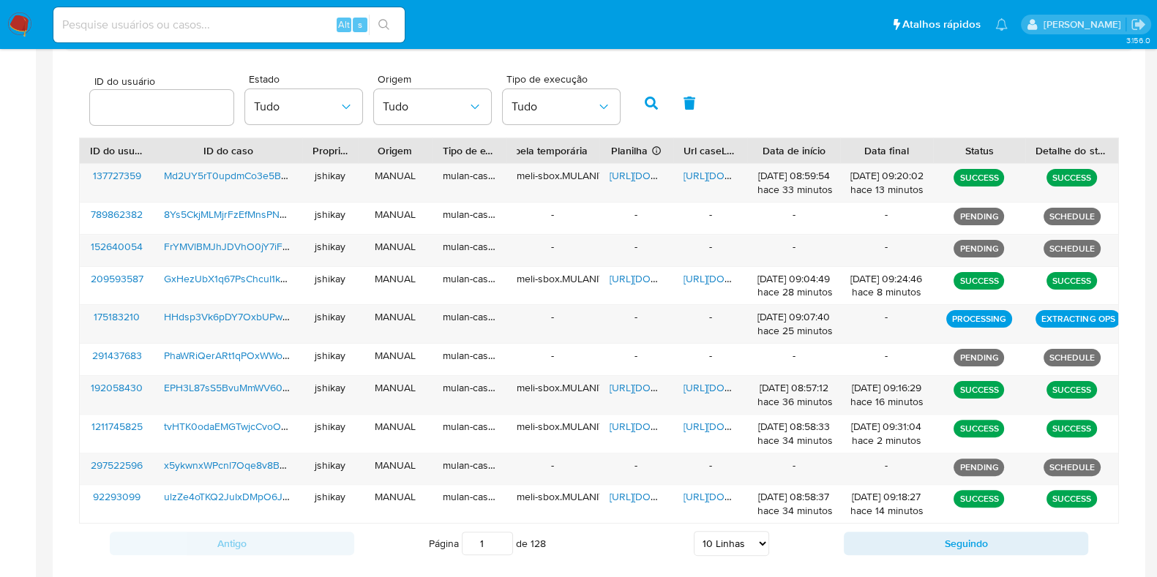
click at [827, 105] on div "ID do usuário Estado Tudo Origem Tudo Tipo de execução Tudo" at bounding box center [599, 102] width 1040 height 72
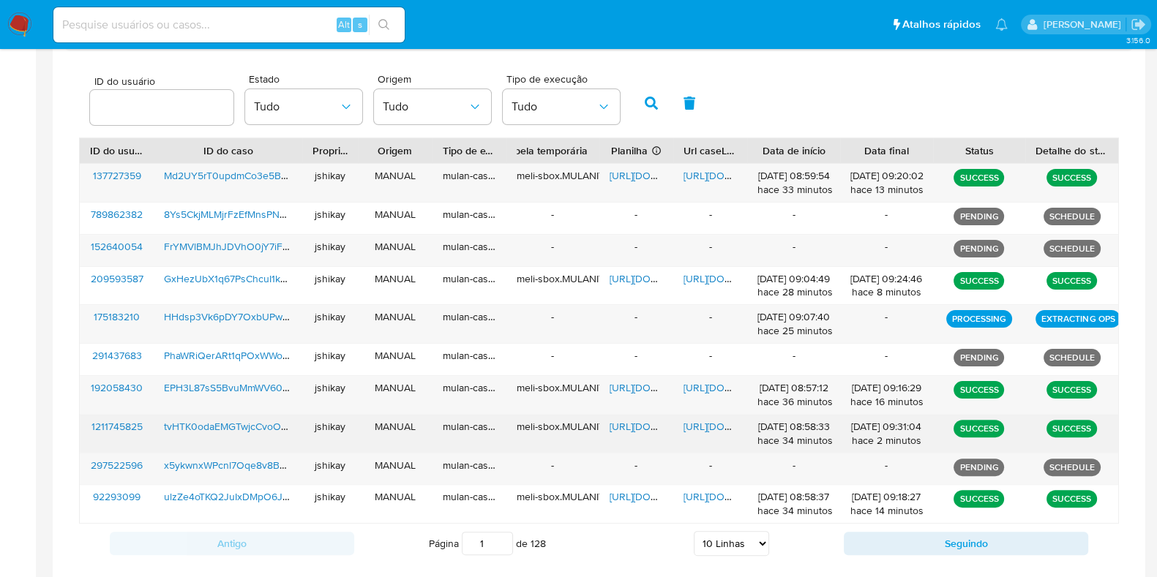
click at [641, 423] on span "https://docs.google.com/spreadsheets/d/1bzpDPND7sKhh2joBADGvMHgmfsWMWyZKmIfJc0I…" at bounding box center [659, 426] width 101 height 15
click at [699, 419] on span "https://docs.google.com/document/d/1O7tOKXEav-MdTvvEoHlbMgSNQLM-A-hkJ6BzJuSAmx8…" at bounding box center [733, 426] width 101 height 15
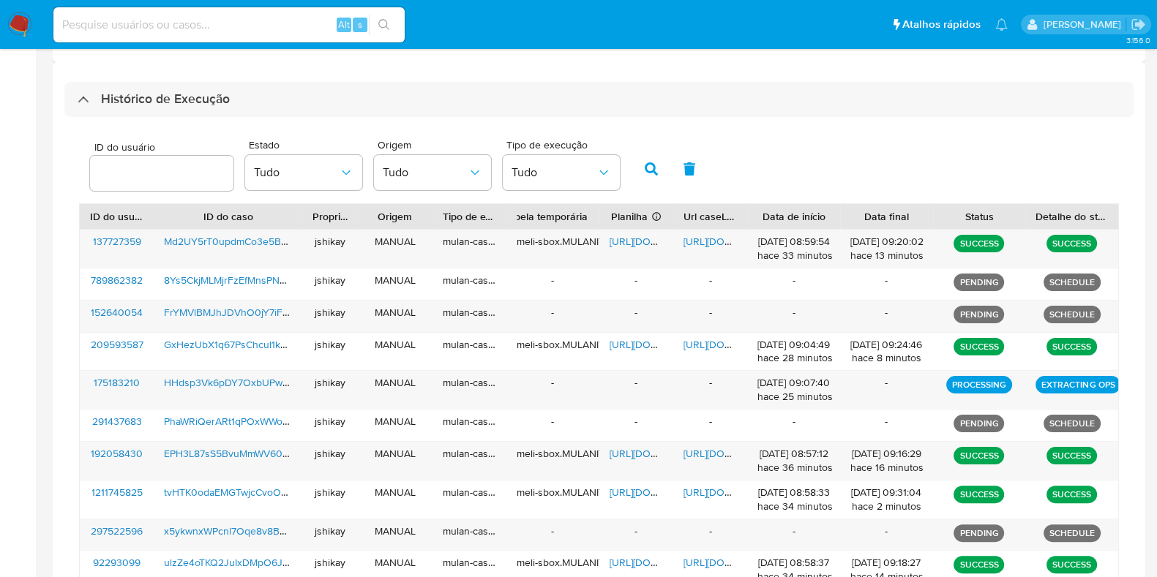
scroll to position [365, 0]
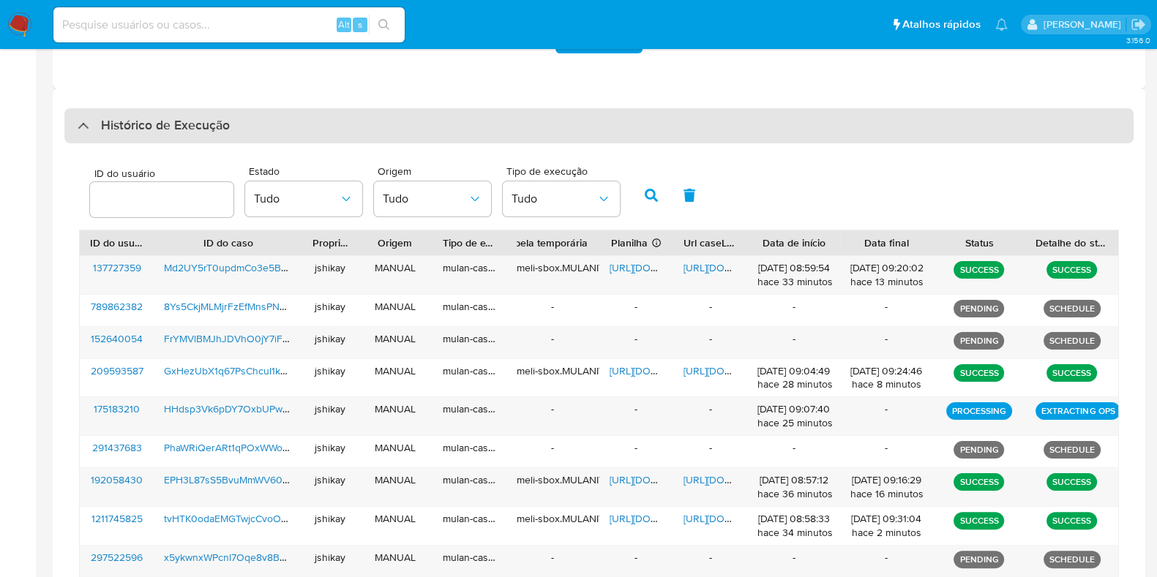
click at [159, 110] on div "Histórico de Execução" at bounding box center [598, 125] width 1069 height 35
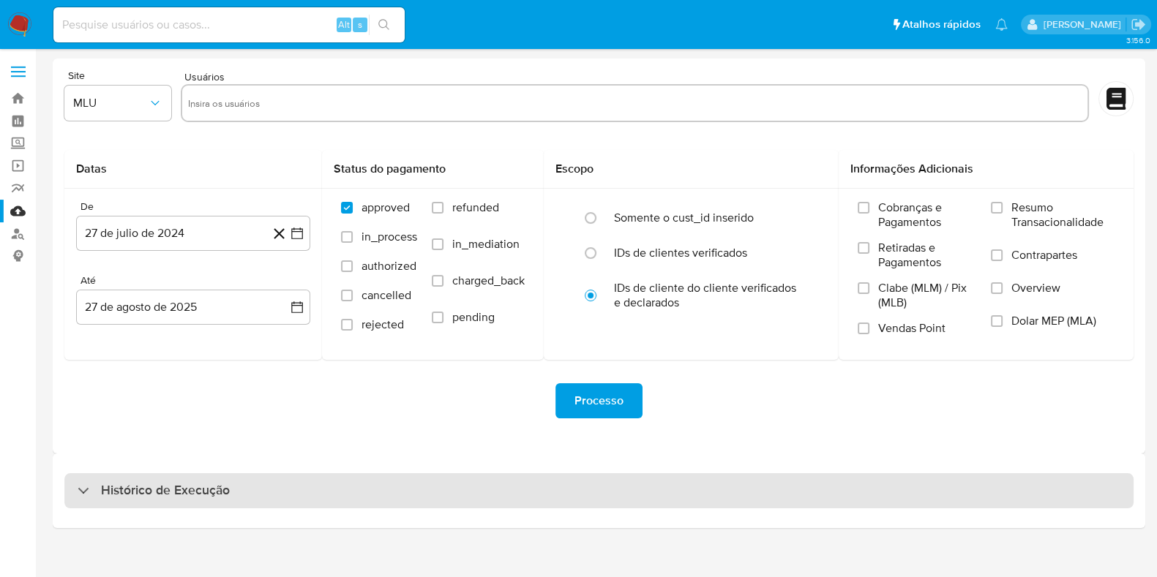
scroll to position [0, 0]
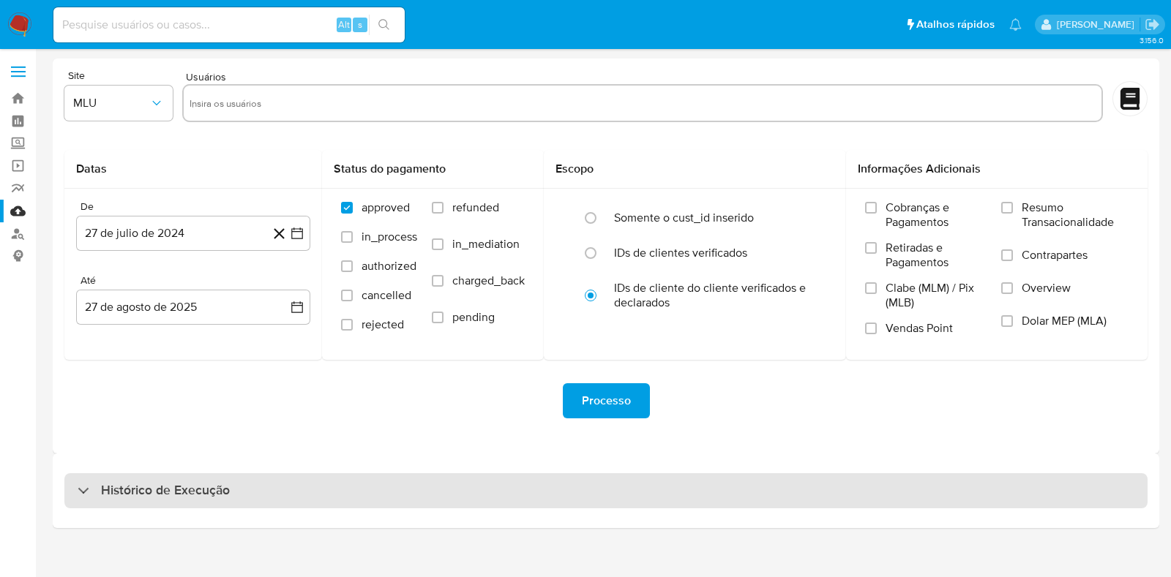
click at [119, 493] on h3 "Histórico de Execução" at bounding box center [165, 491] width 129 height 18
select select "10"
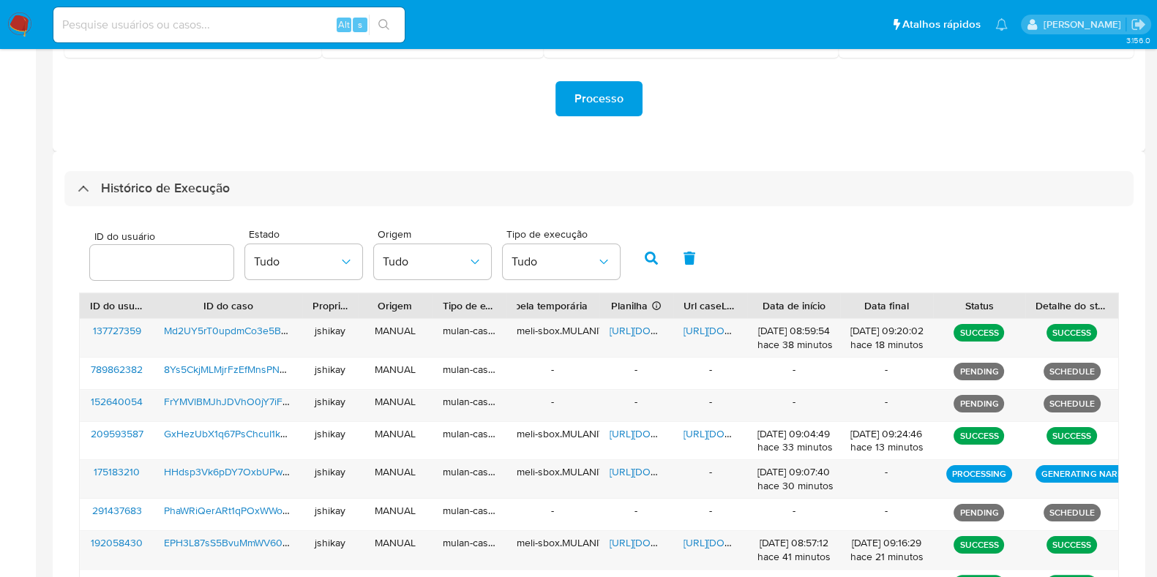
scroll to position [301, 0]
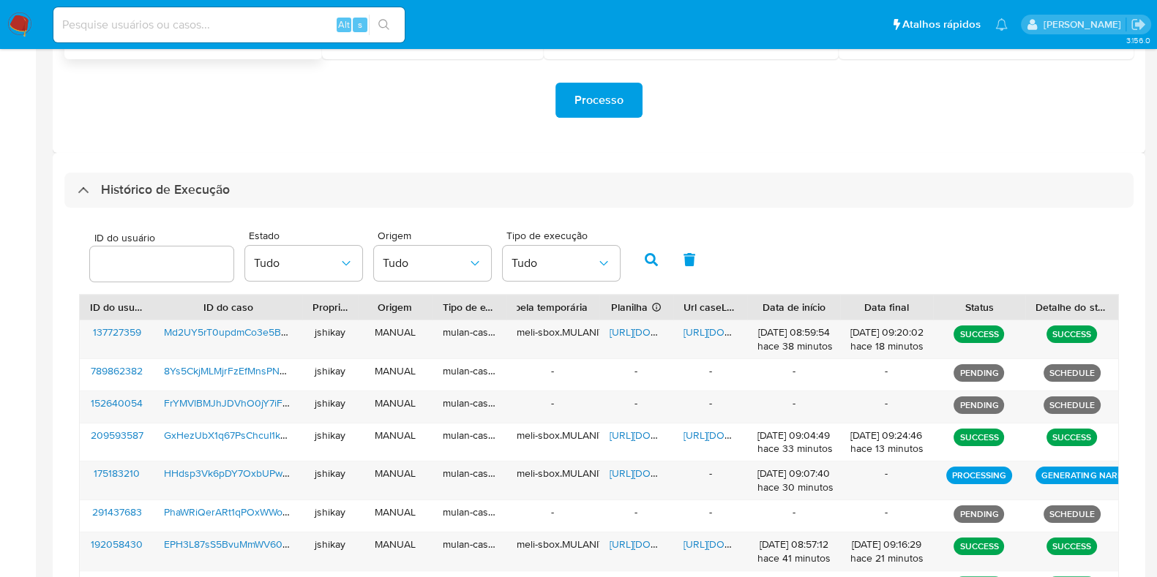
click at [155, 193] on h3 "Histórico de Execução" at bounding box center [165, 190] width 129 height 18
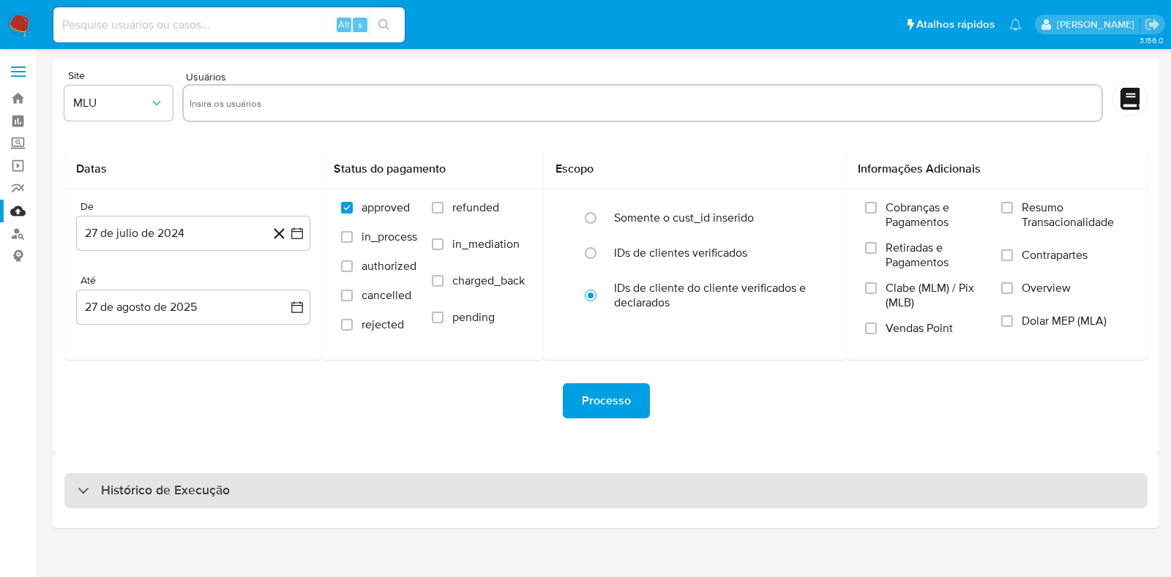
click at [219, 482] on h3 "Histórico de Execução" at bounding box center [165, 491] width 129 height 18
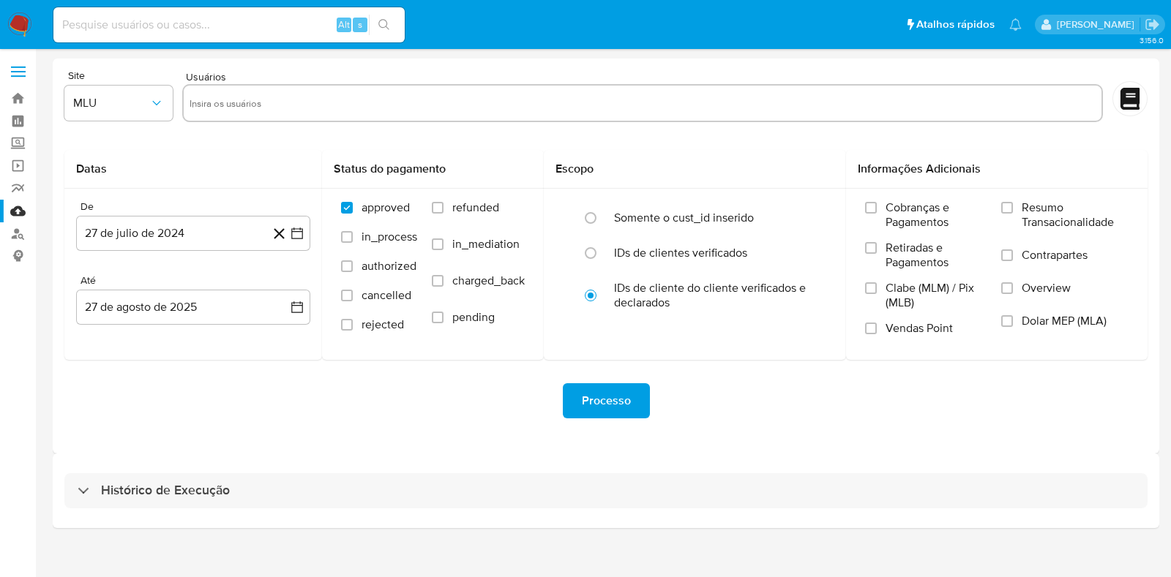
select select "10"
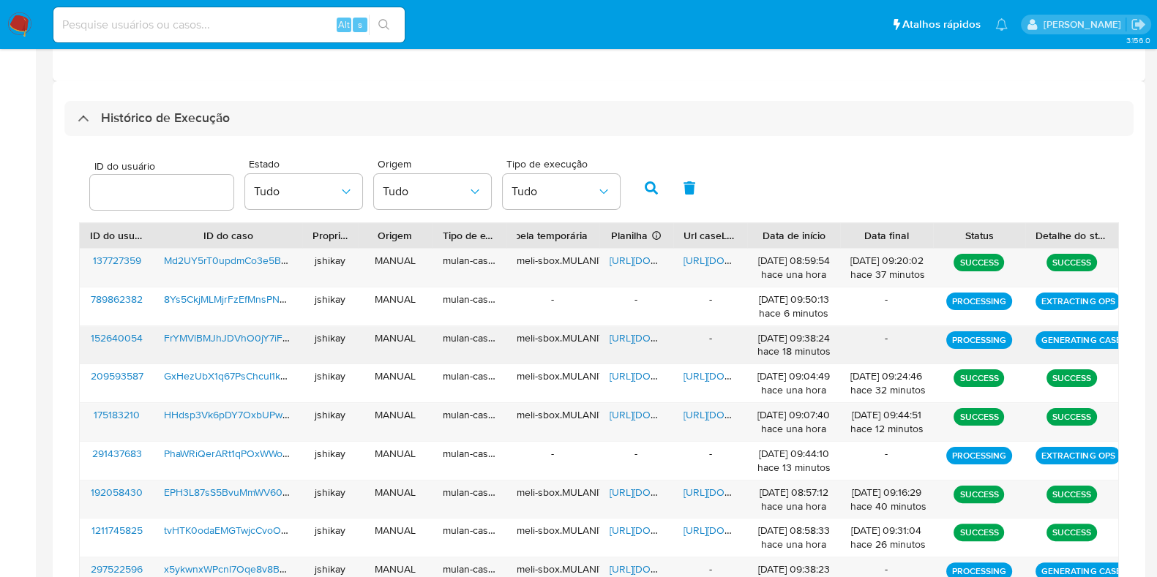
scroll to position [464, 0]
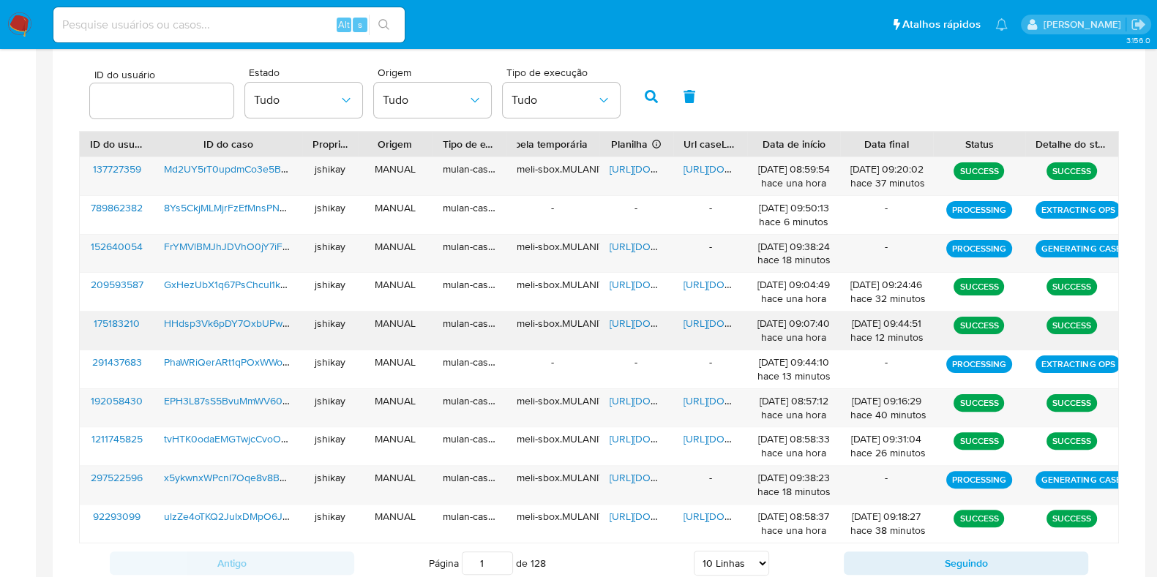
click at [616, 320] on span "https://docs.google.com/spreadsheets/d/1_aTOcdKeQefxTMSTnZliG2qBqhSN0Kg9H2JvZOR…" at bounding box center [659, 323] width 101 height 15
click at [699, 320] on span "https://docs.google.com/document/d/1OInO9xMNoGSg-QxOqcITFV8-QgjrcVufw75KvZBMu1E…" at bounding box center [733, 323] width 101 height 15
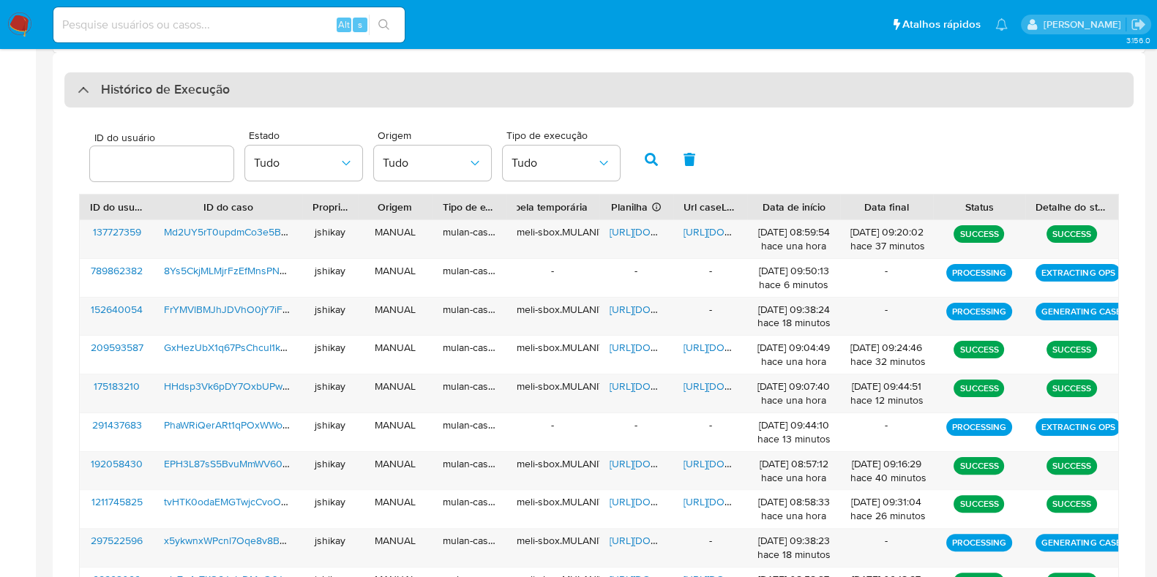
scroll to position [372, 0]
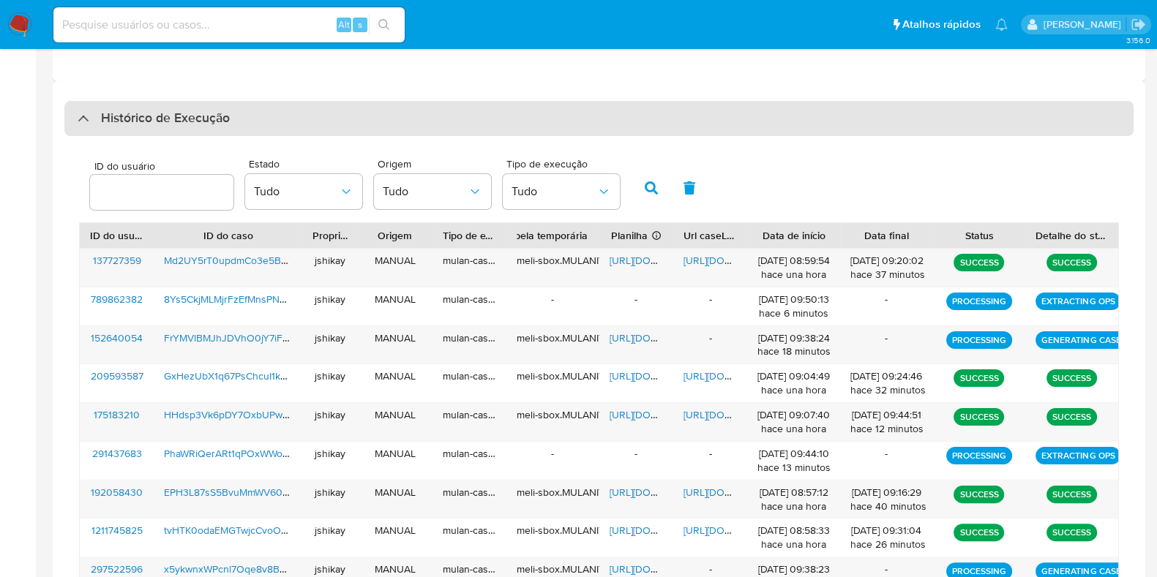
click at [138, 127] on h3 "Histórico de Execução" at bounding box center [165, 119] width 129 height 18
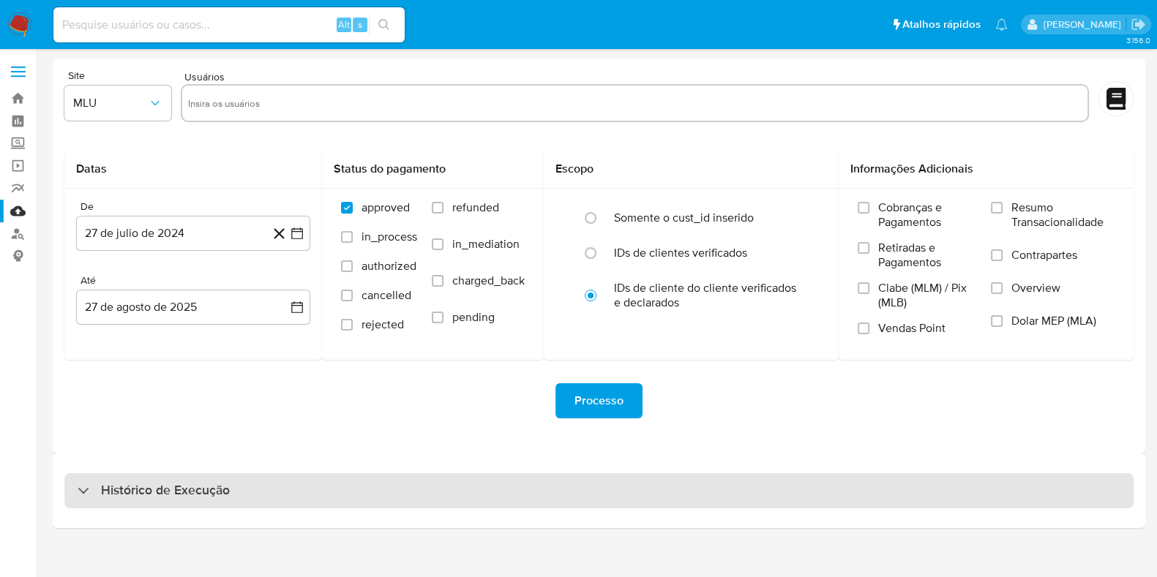
scroll to position [0, 0]
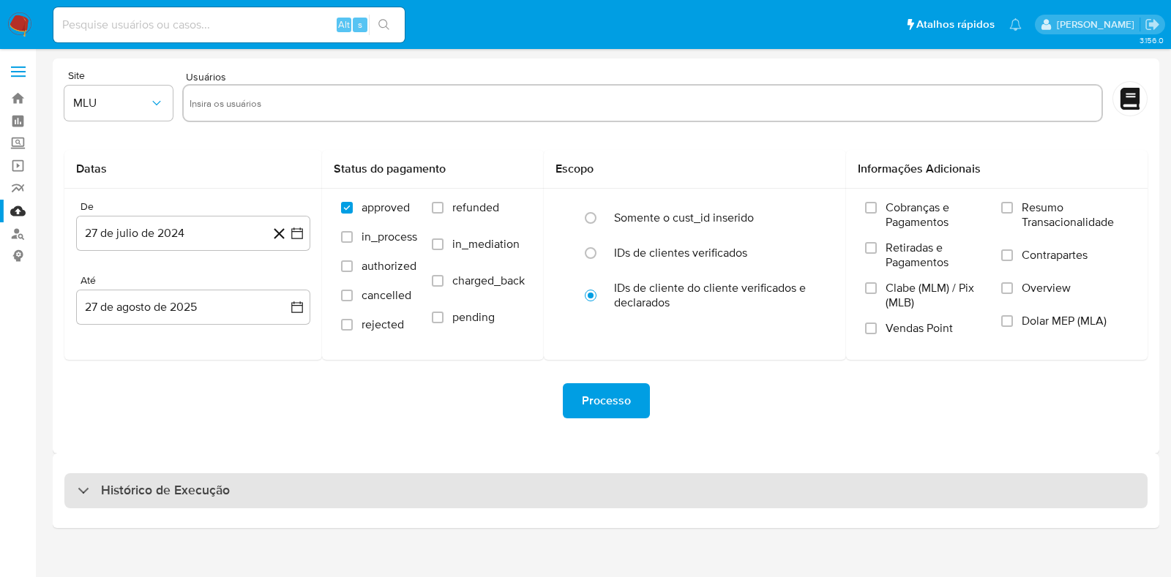
click at [162, 473] on div "Histórico de Execução" at bounding box center [606, 491] width 1106 height 75
click at [169, 489] on h3 "Histórico de Execução" at bounding box center [165, 491] width 129 height 18
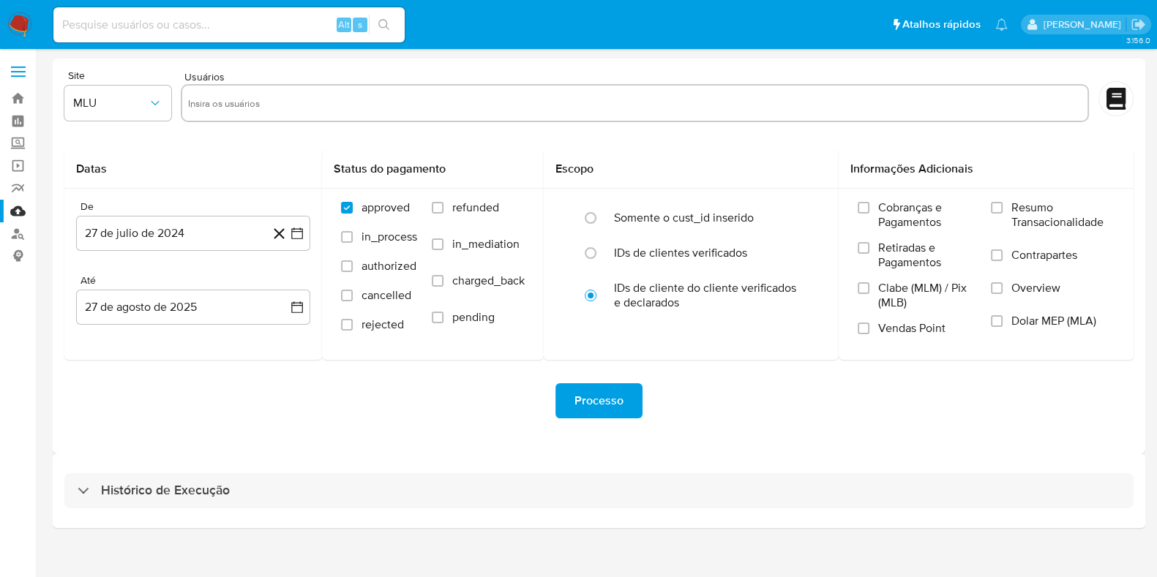
select select "10"
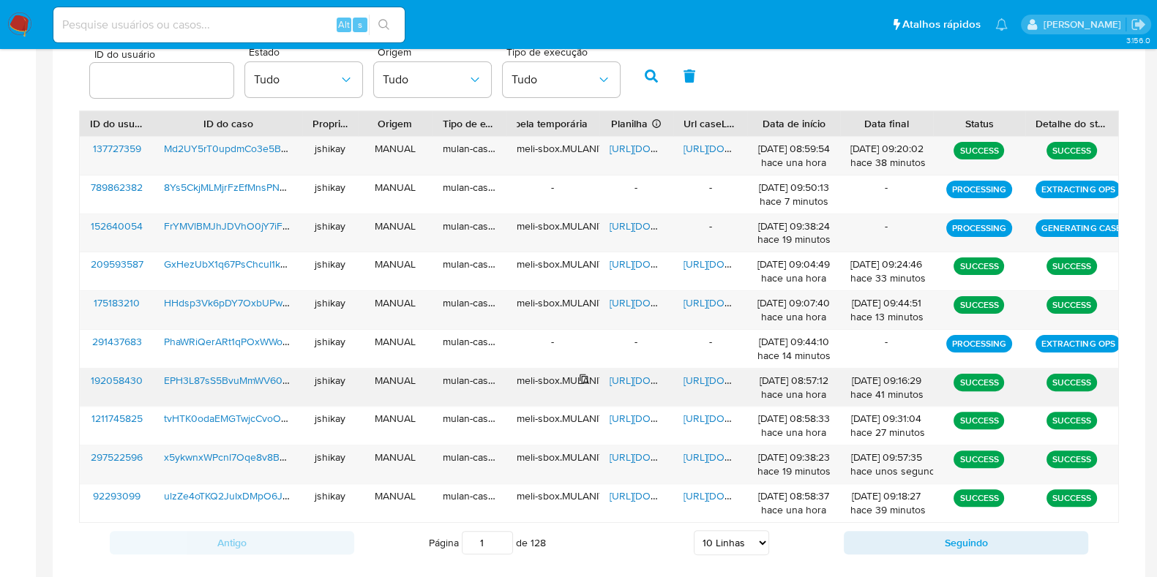
scroll to position [510, 0]
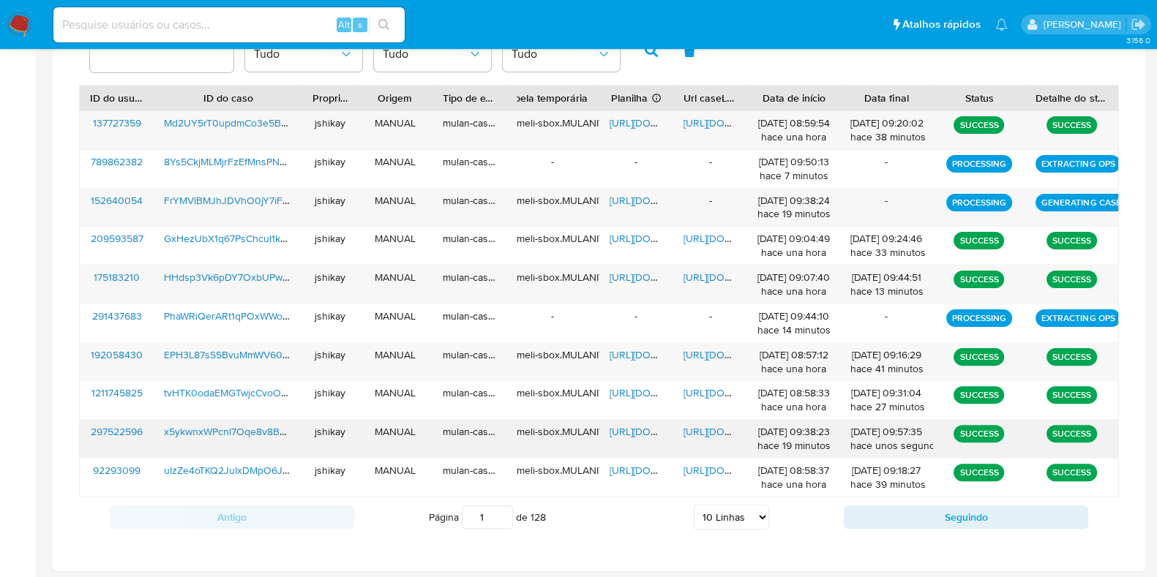
click at [634, 435] on span "https://docs.google.com/spreadsheets/d/1ugDGZYi8ZgFoeZ0UPWosUFMLUKKv9G82aAdO5Nn…" at bounding box center [659, 431] width 101 height 15
click at [707, 426] on span "https://docs.google.com/document/d/1zZNssV0-sDlDHtgRWhyP2nA1FHqkjrXCBcQlNOIhxNk…" at bounding box center [733, 431] width 101 height 15
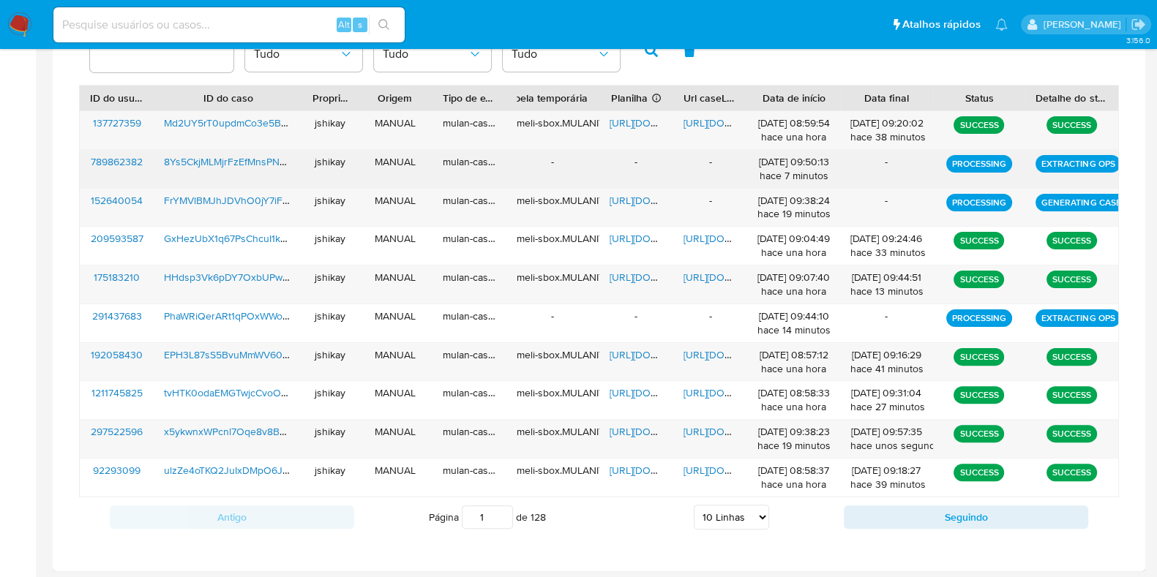
scroll to position [418, 0]
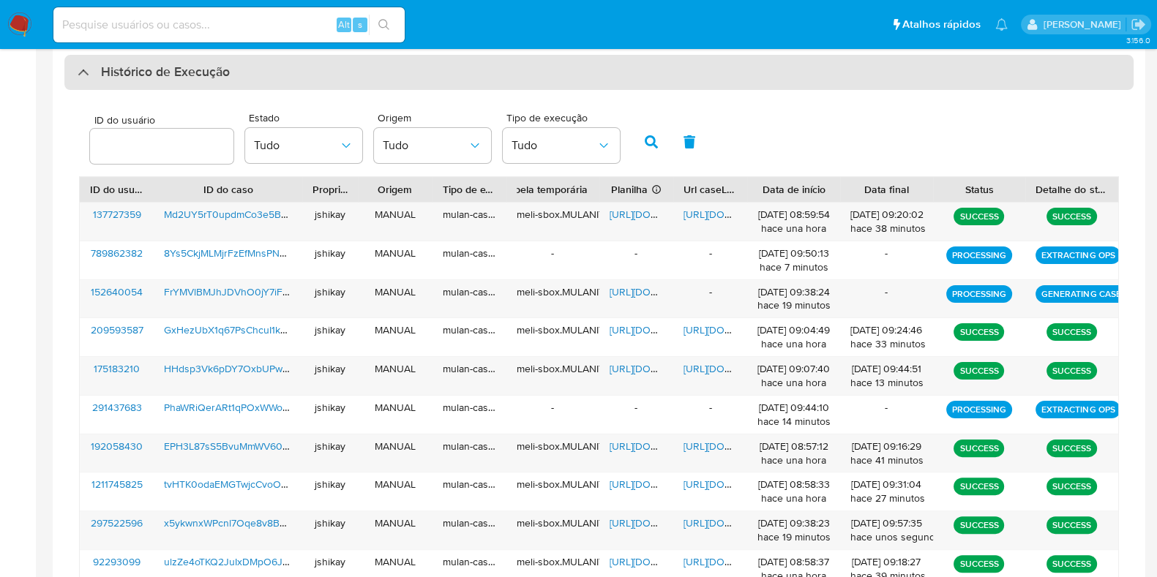
click at [208, 55] on div "Histórico de Execução" at bounding box center [598, 72] width 1069 height 35
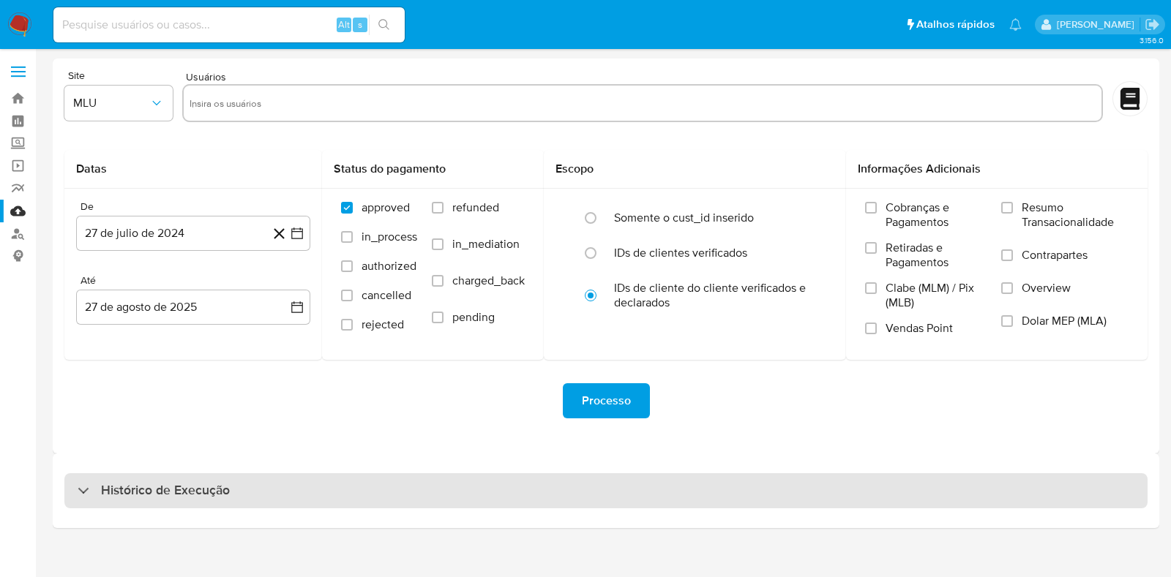
click at [180, 473] on div "Histórico de Execução" at bounding box center [605, 490] width 1083 height 35
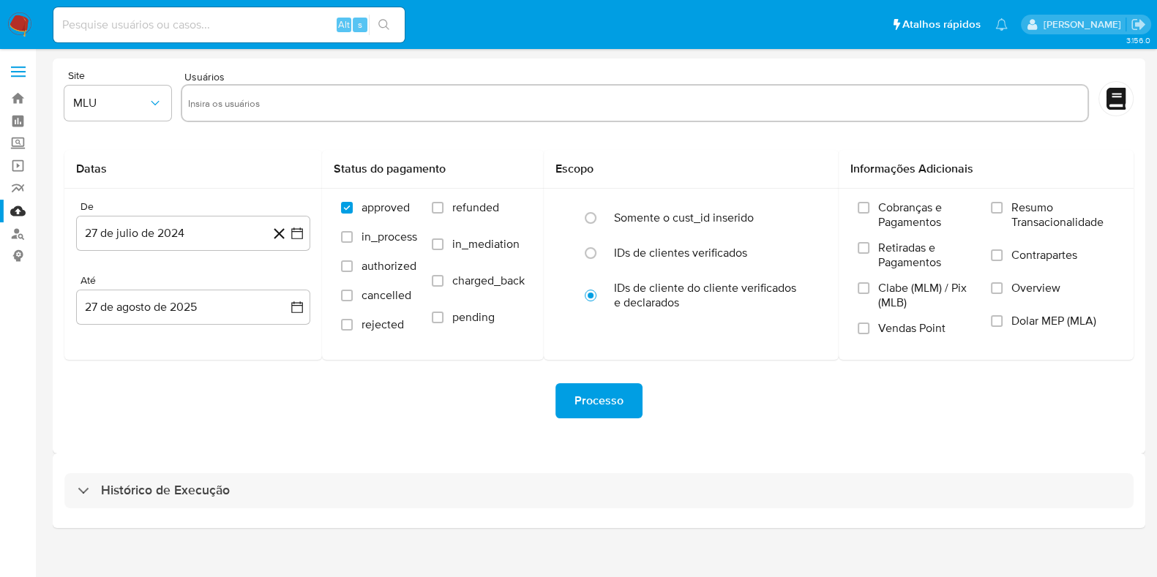
select select "10"
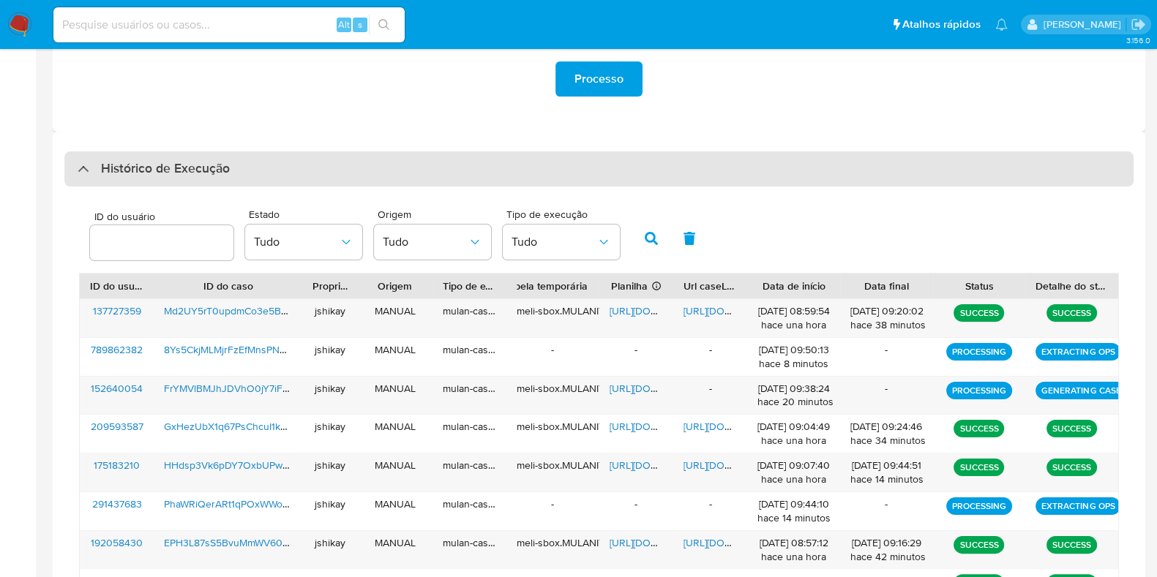
scroll to position [274, 0]
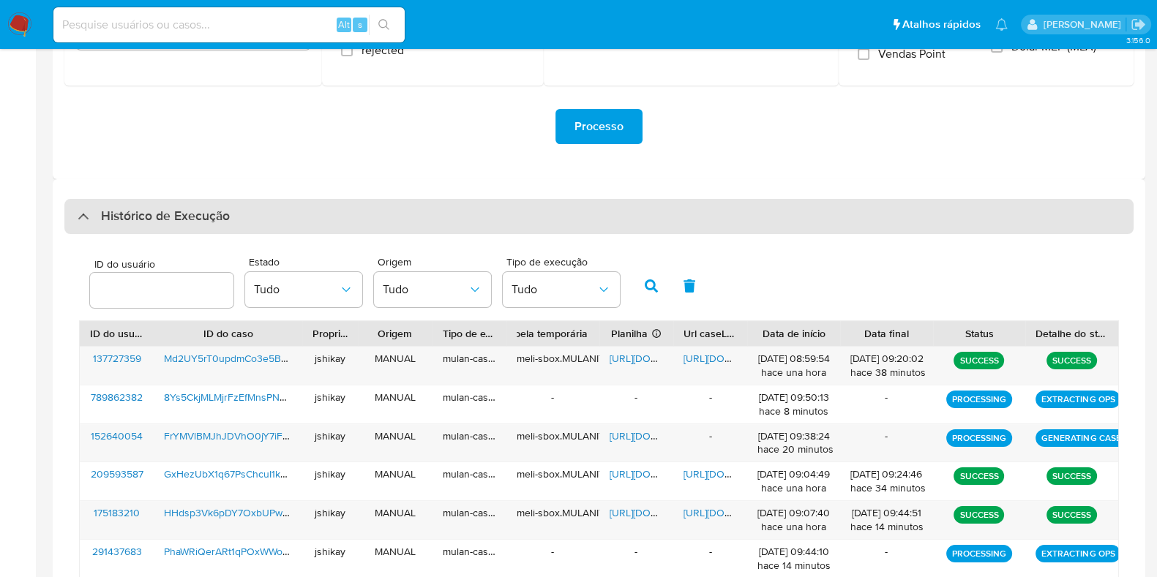
click at [200, 211] on h3 "Histórico de Execução" at bounding box center [165, 217] width 129 height 18
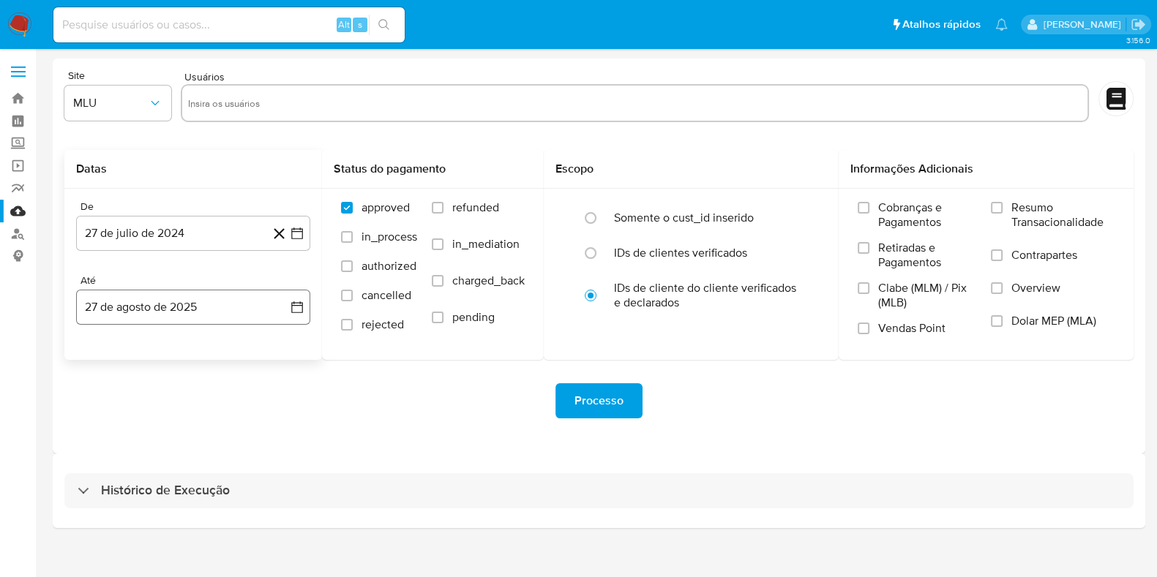
scroll to position [0, 0]
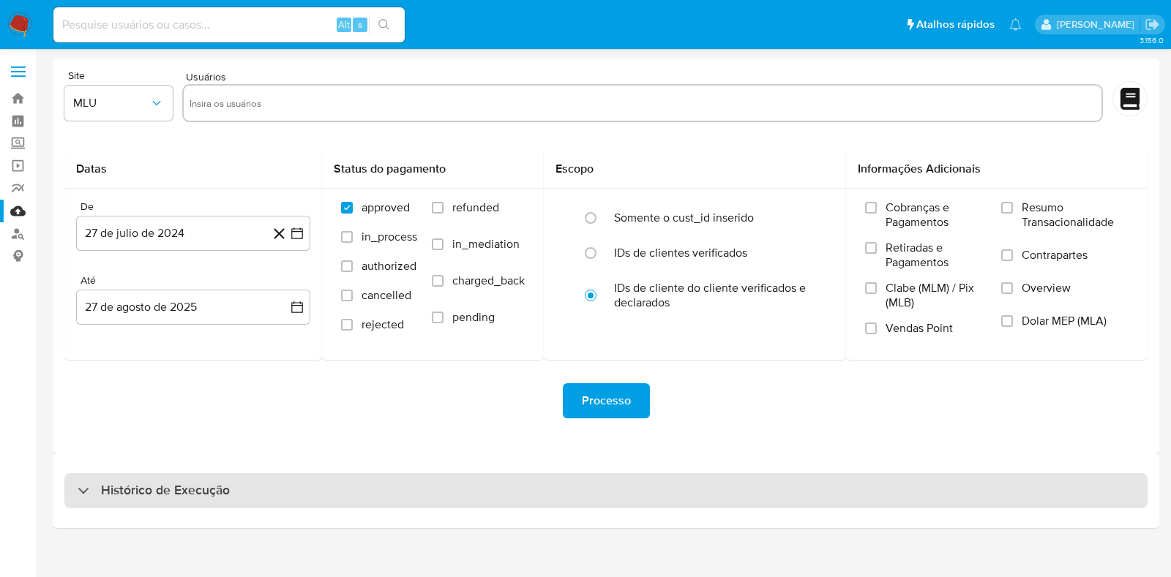
click at [170, 501] on div "Histórico de Execução" at bounding box center [605, 490] width 1083 height 35
select select "10"
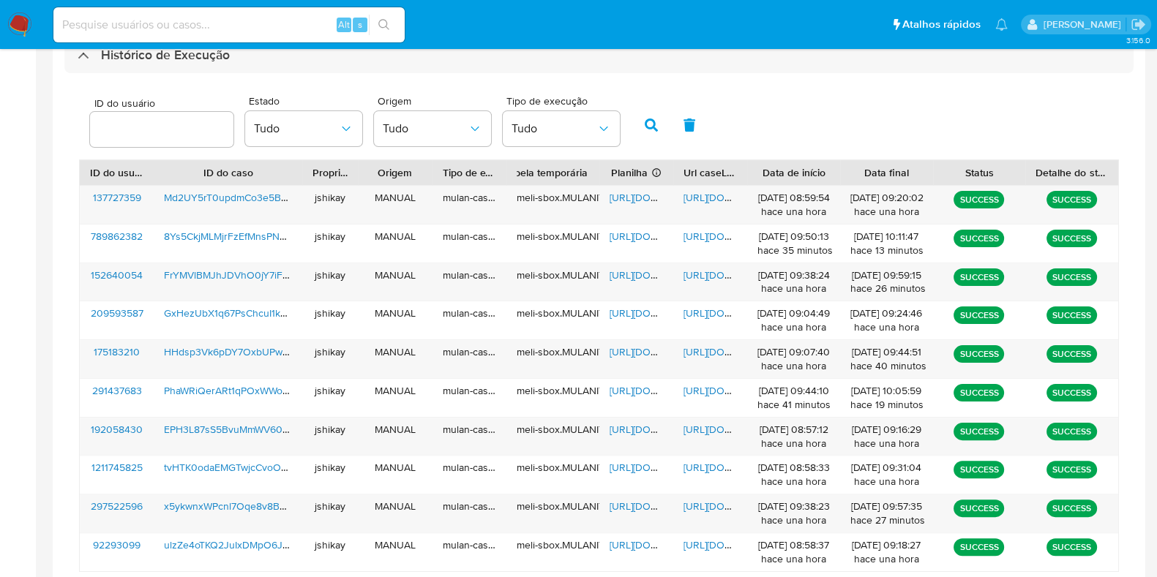
scroll to position [464, 0]
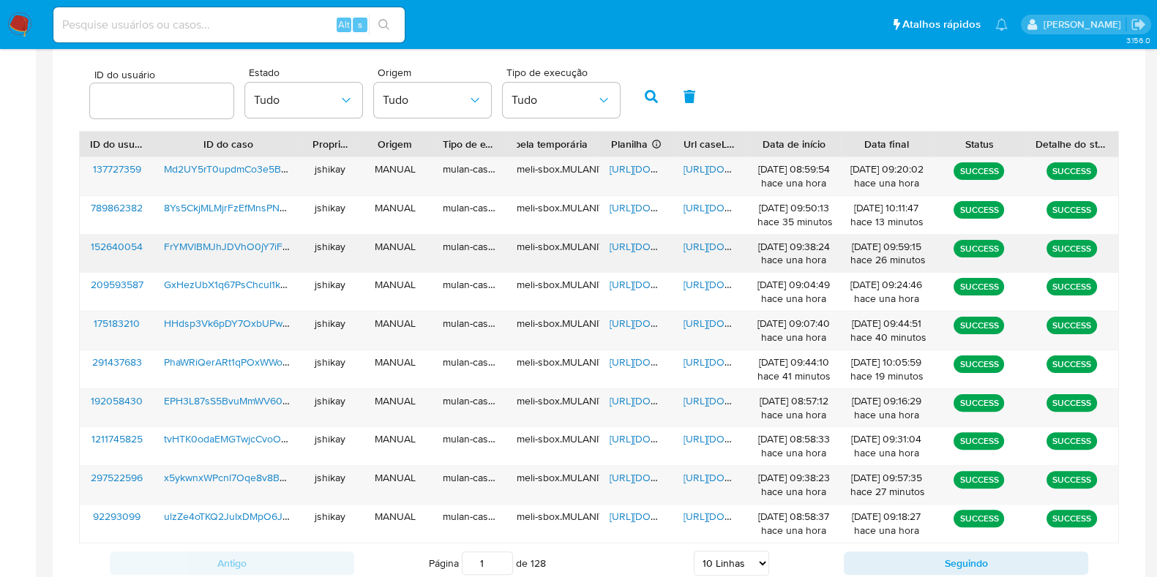
click at [623, 249] on span "https://docs.google.com/spreadsheets/d/1eWBAY6-tJL8ebN0rNwevN_i71YX4BTzFyGjXSkS…" at bounding box center [659, 246] width 101 height 15
click at [696, 243] on span "https://docs.google.com/document/d/1lvj6KXcNR4wwZs2UpDinyrcAFXv5SmUec4IcGbOQVIA…" at bounding box center [733, 246] width 101 height 15
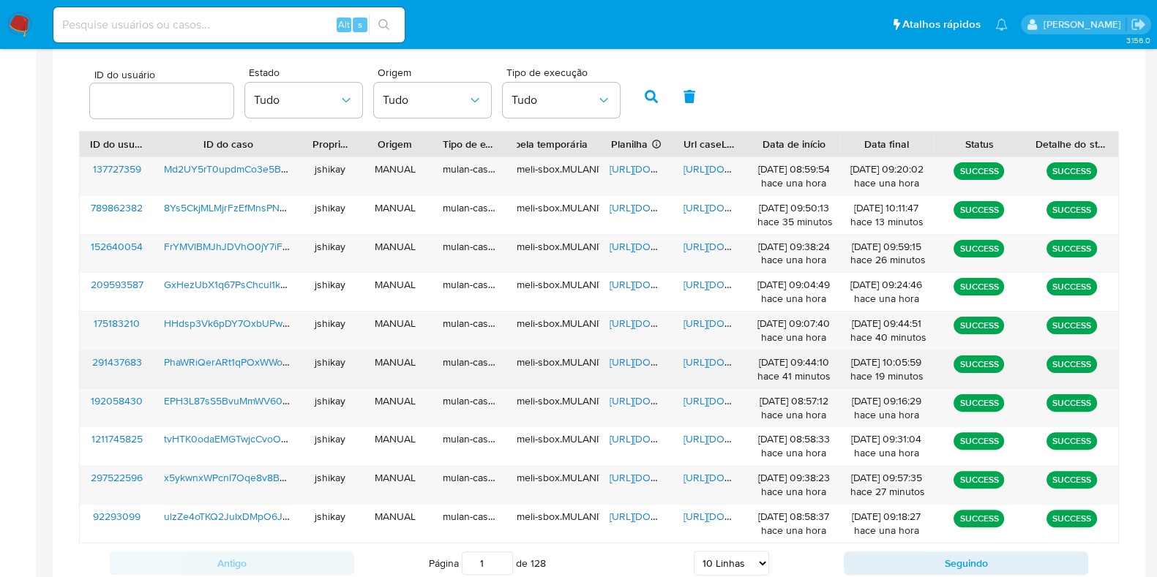
click at [615, 356] on span "https://docs.google.com/spreadsheets/d/1jYd6QORTMdDS1ZTDPco39Cwfk2m-9yHwNF4JZtZ…" at bounding box center [659, 362] width 101 height 15
click at [692, 358] on span "https://docs.google.com/document/d/1ujmzaIaxK4q1XGC4-tiI8PsxYiaUBNQPWzghoRNHd6I…" at bounding box center [733, 362] width 101 height 15
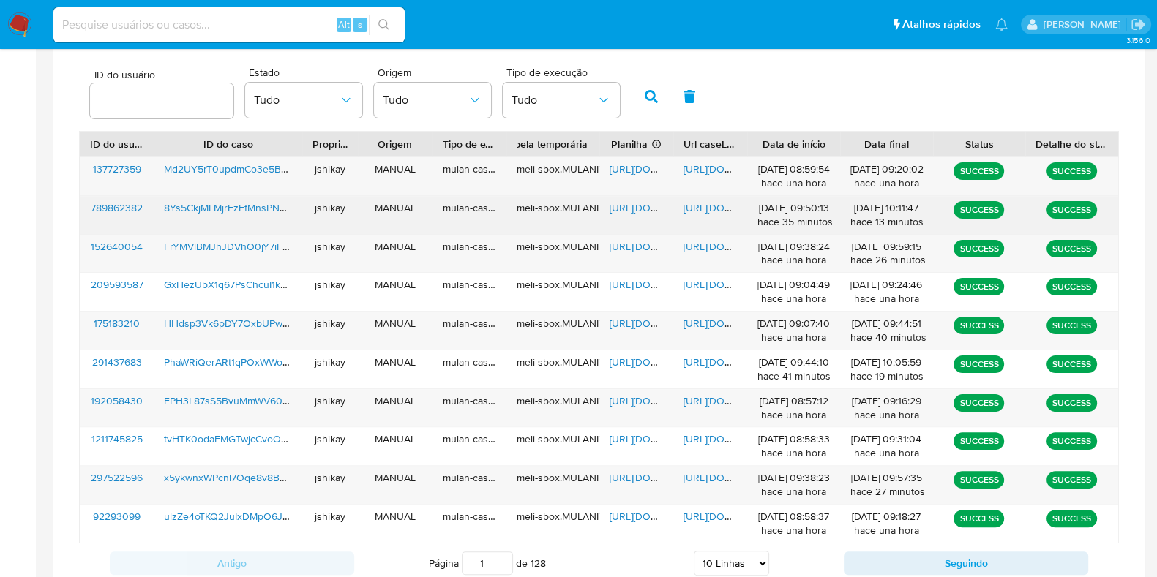
click at [636, 203] on span "https://docs.google.com/spreadsheets/d/1UFnCpxIFMm-tTzFwqMQkFQ_tb-5r2XK3nfFFUP0…" at bounding box center [659, 207] width 101 height 15
click at [713, 206] on span "https://docs.google.com/document/d/1nIVkisB4CtevYopfL_hKJZ8uMUTxRh4prA03Em9h1GU…" at bounding box center [733, 207] width 101 height 15
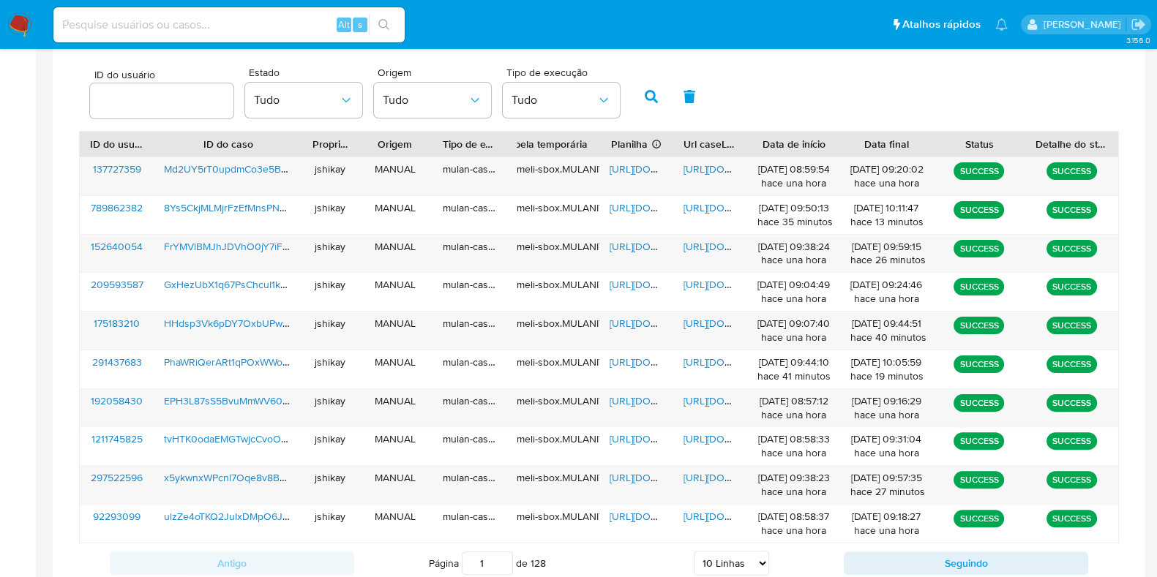
click at [20, 26] on img at bounding box center [19, 24] width 25 height 25
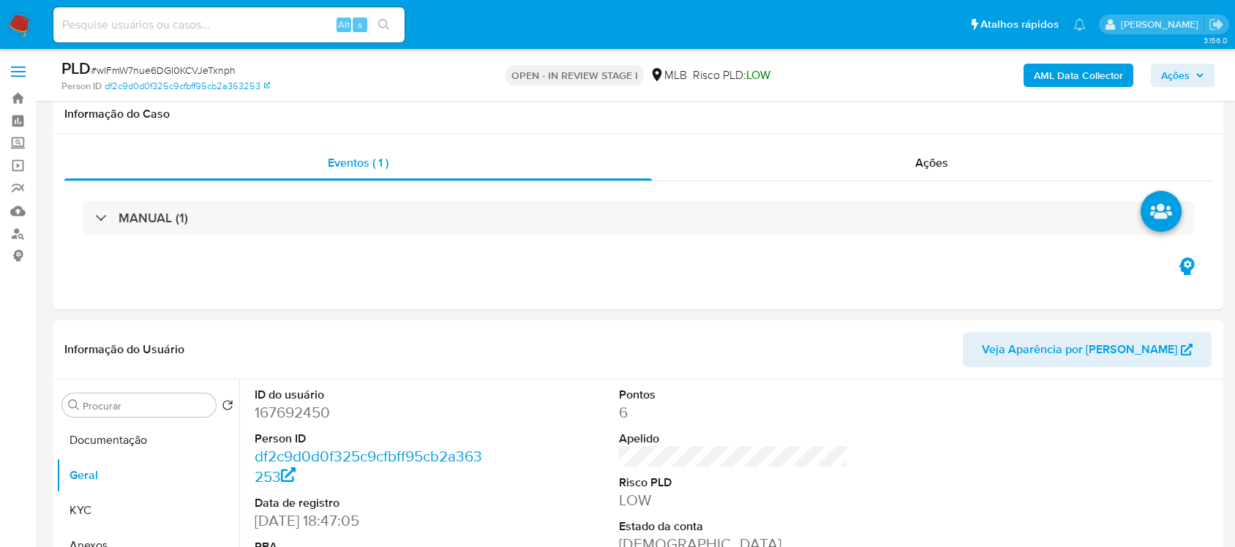
scroll to position [255, 0]
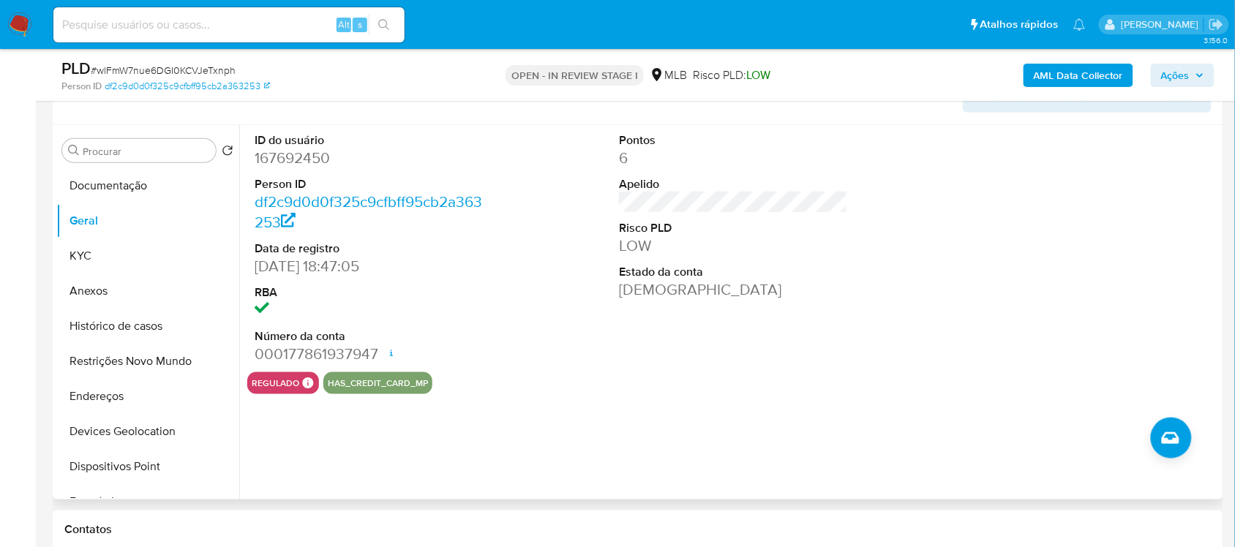
click at [290, 157] on dd "167692450" at bounding box center [369, 158] width 228 height 20
copy dd "167692450"
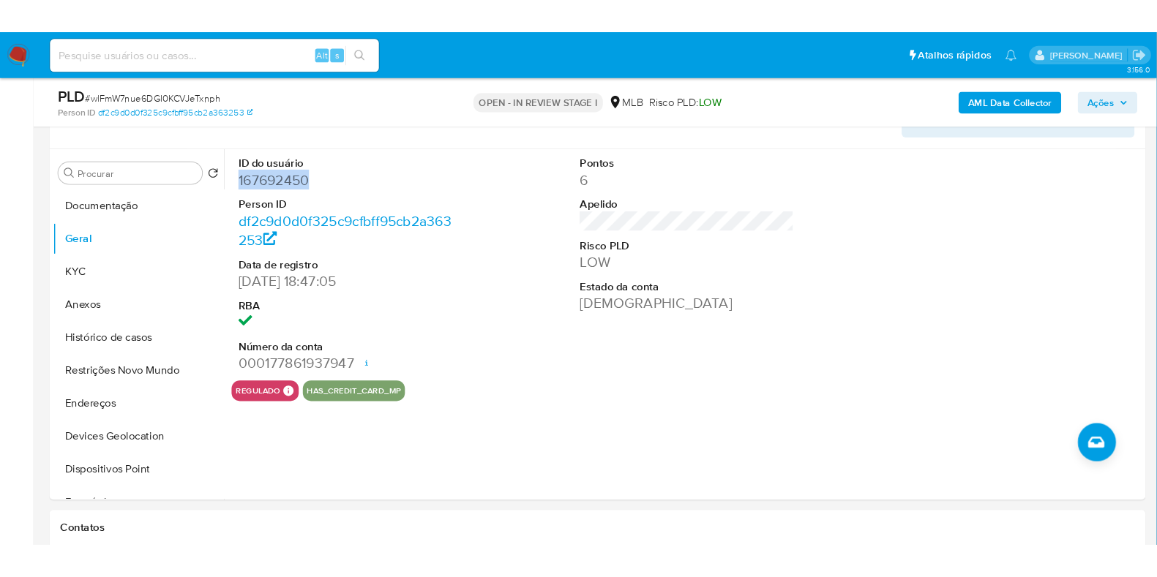
scroll to position [255, 0]
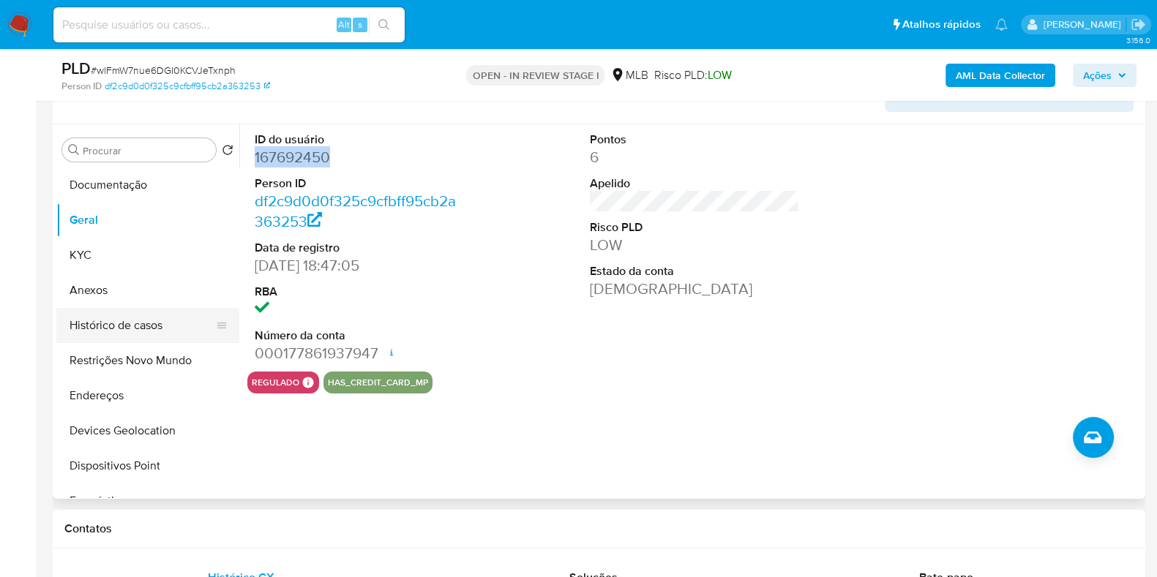
click at [116, 315] on button "Histórico de casos" at bounding box center [141, 325] width 171 height 35
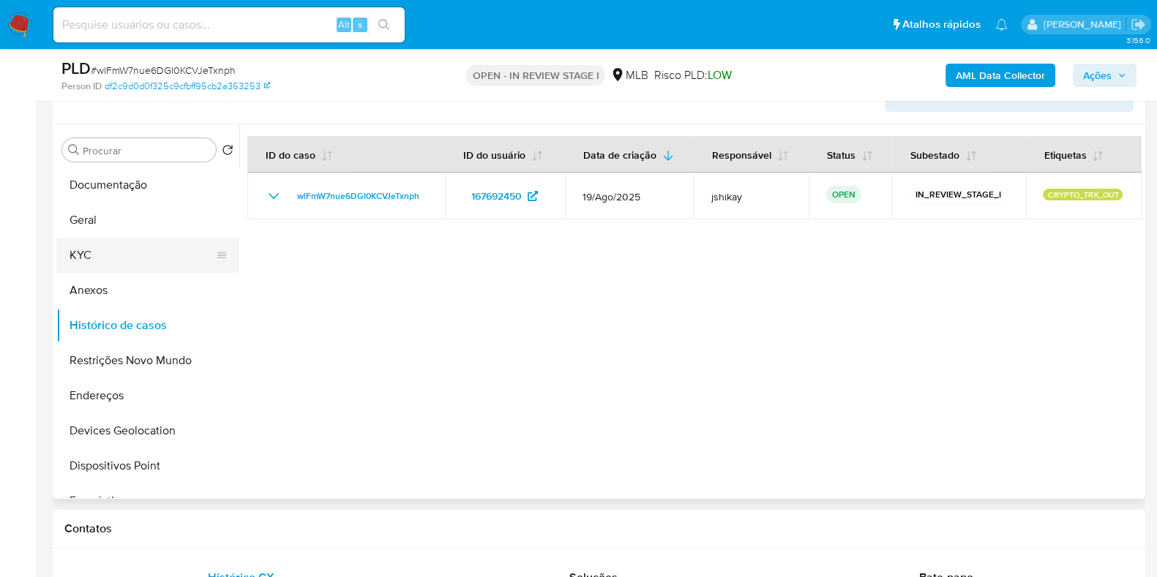
click at [119, 268] on button "KYC" at bounding box center [141, 255] width 171 height 35
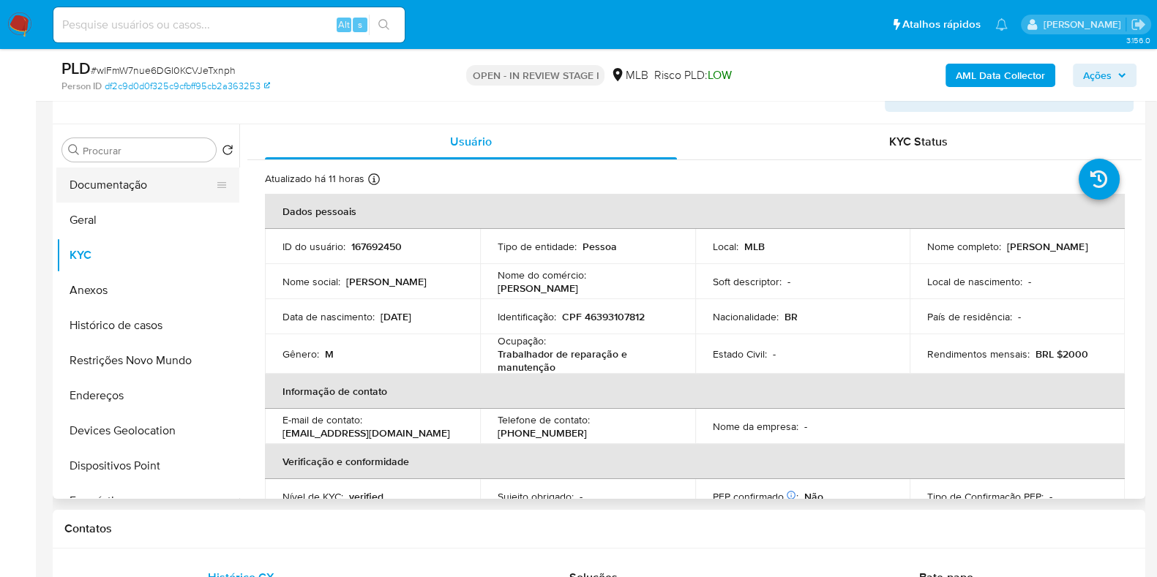
click at [132, 176] on button "Documentação" at bounding box center [141, 185] width 171 height 35
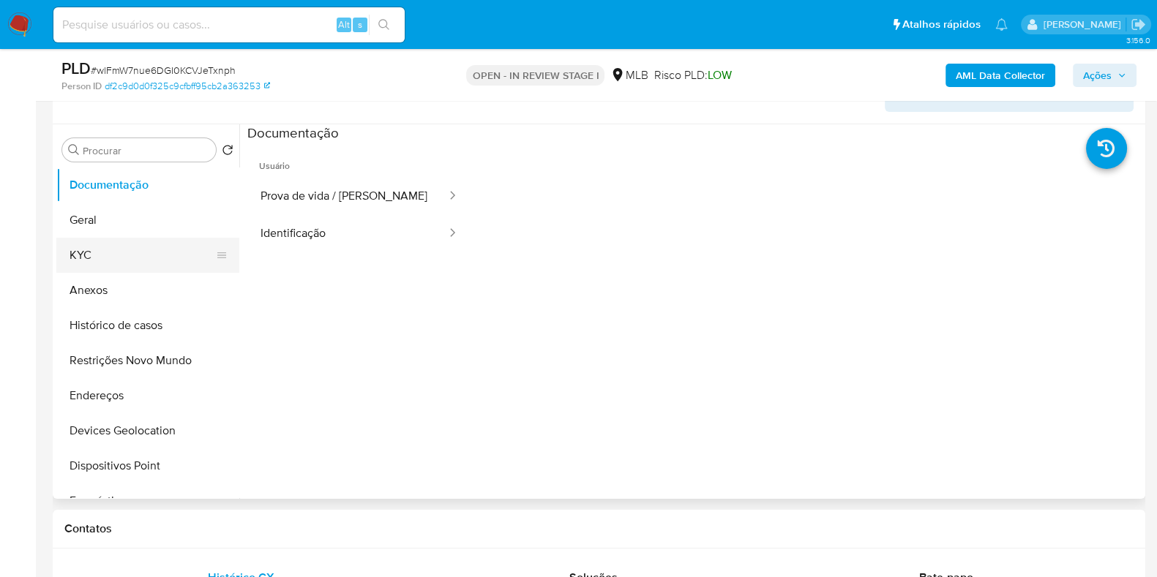
click at [80, 265] on button "KYC" at bounding box center [141, 255] width 171 height 35
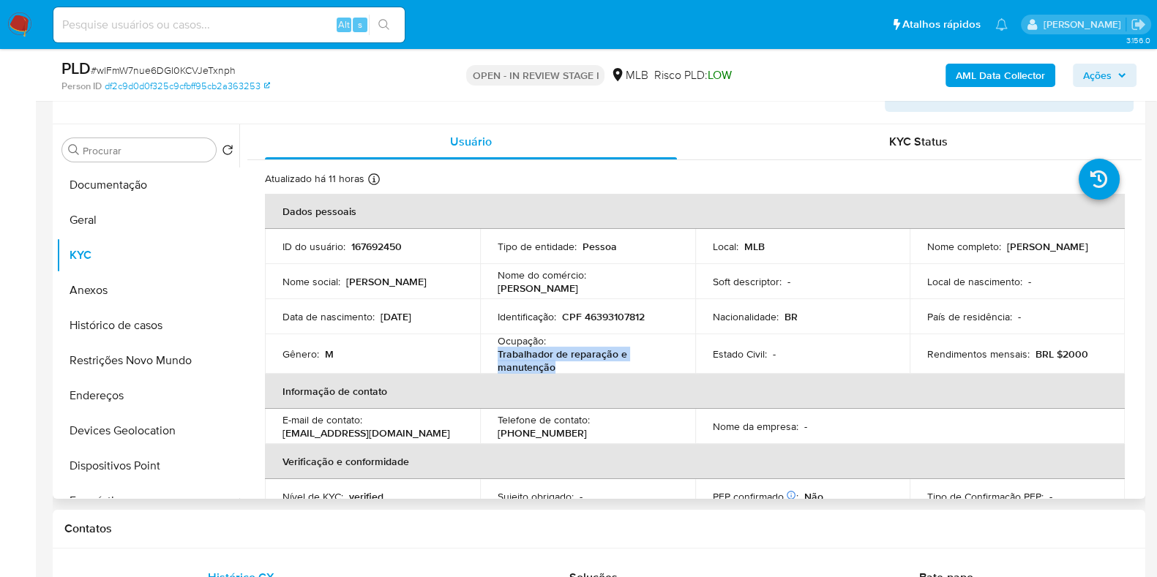
drag, startPoint x: 494, startPoint y: 355, endPoint x: 557, endPoint y: 364, distance: 63.6
click at [557, 364] on td "Ocupação : Trabalhador de reparação e manutenção" at bounding box center [587, 354] width 215 height 40
copy p "Trabalhador de reparação e manutenção"
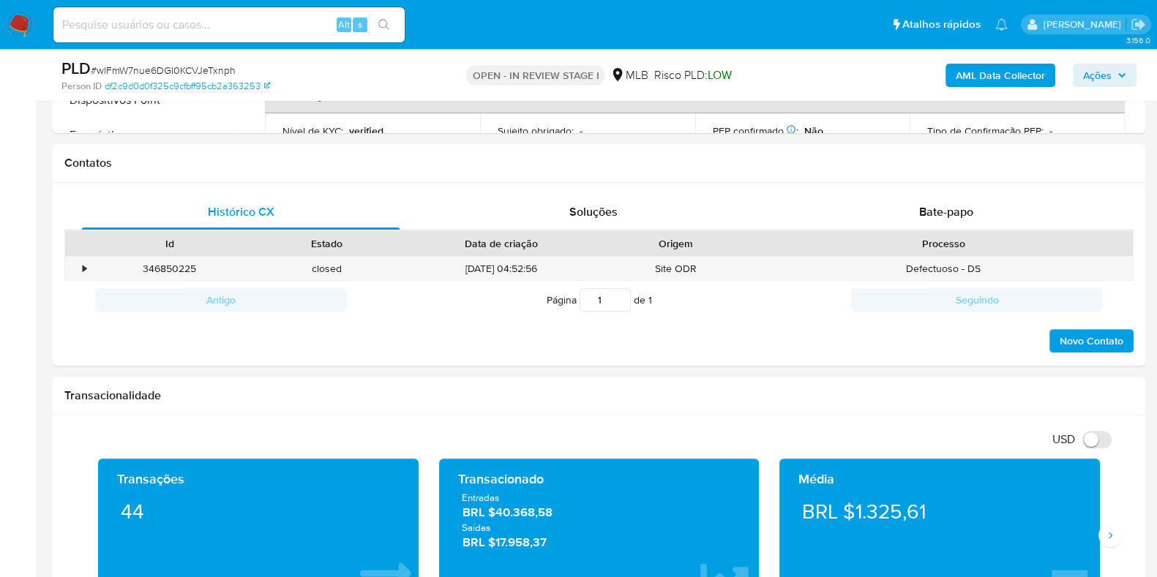
scroll to position [895, 0]
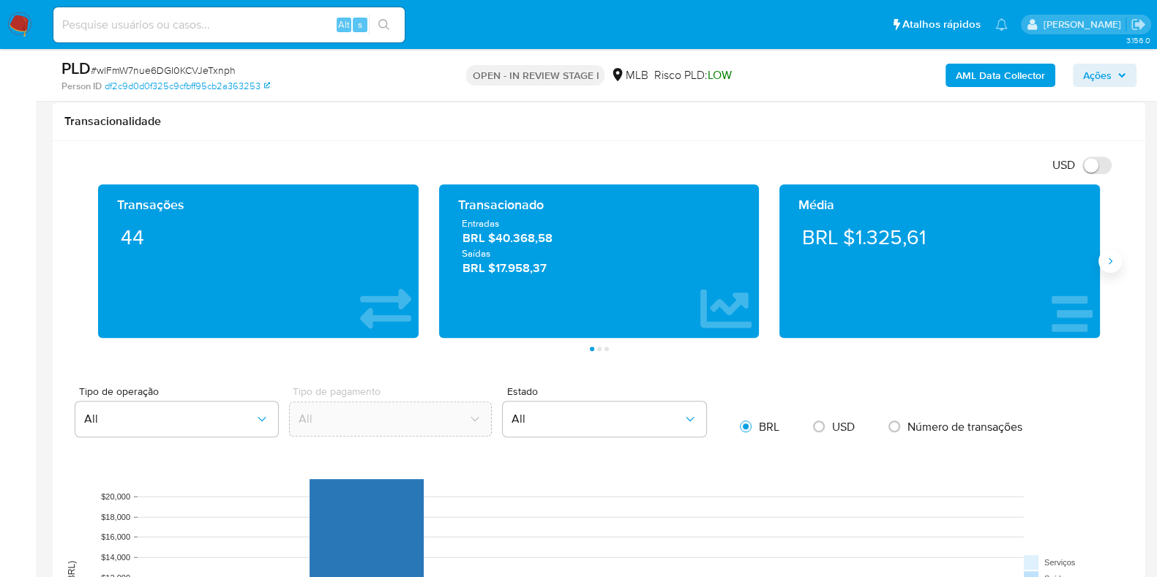
click at [1108, 256] on icon "Siguiente" at bounding box center [1110, 261] width 12 height 12
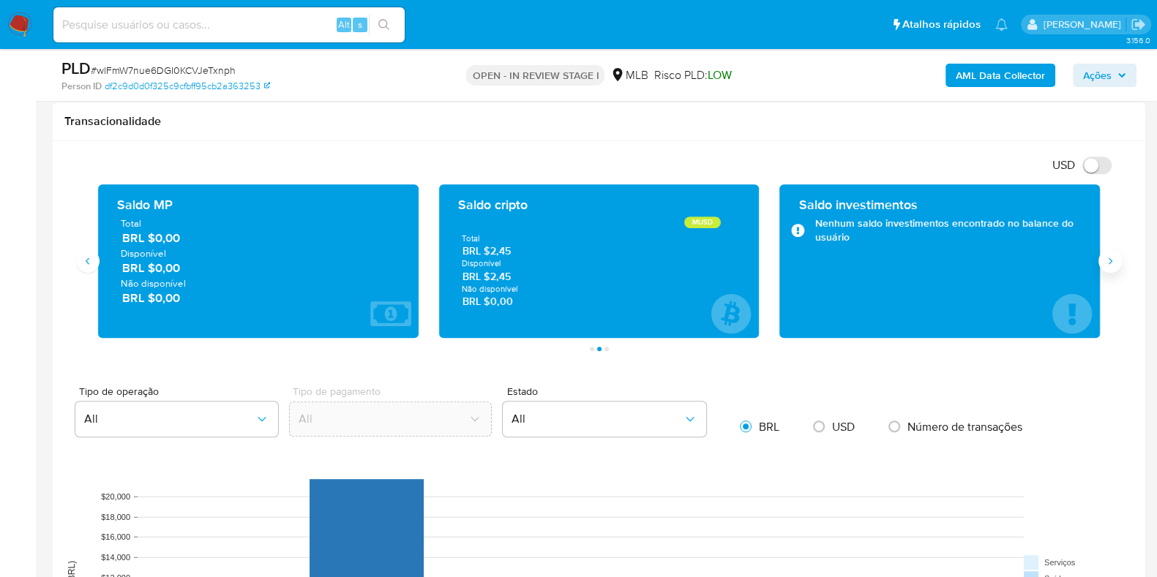
click at [1112, 265] on icon "Siguiente" at bounding box center [1110, 261] width 12 height 12
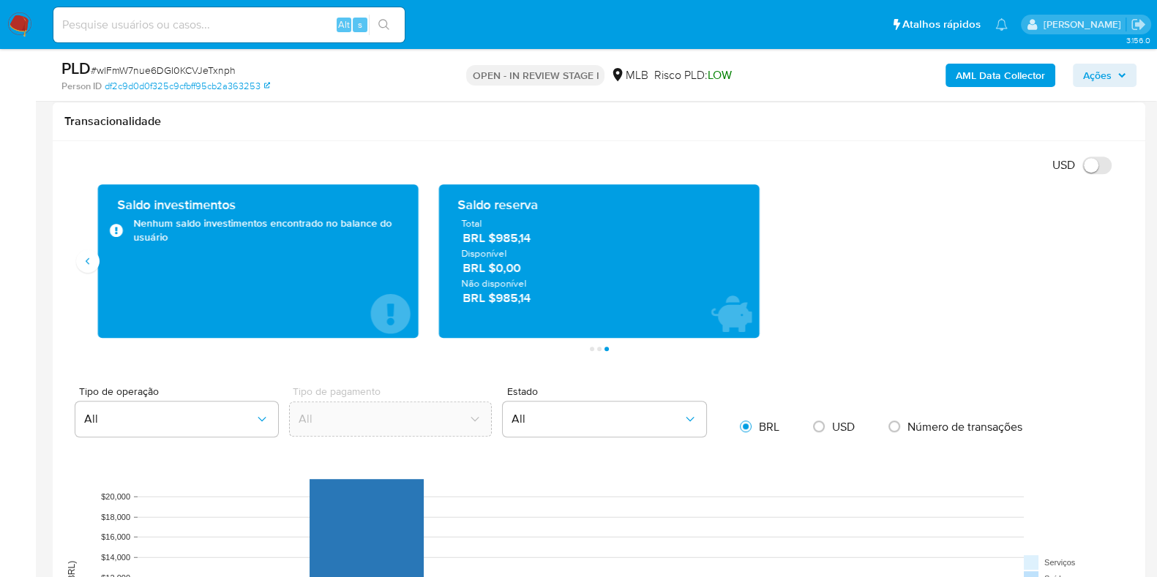
drag, startPoint x: 536, startPoint y: 236, endPoint x: 499, endPoint y: 237, distance: 37.3
click at [499, 237] on span "BRL $985,14" at bounding box center [599, 238] width 274 height 17
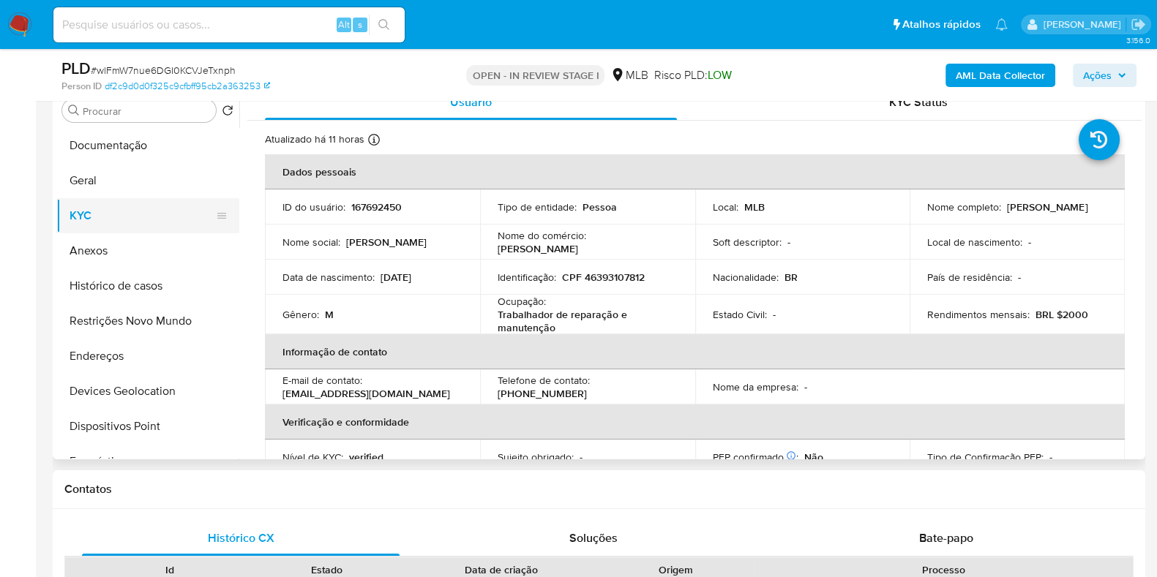
scroll to position [164, 0]
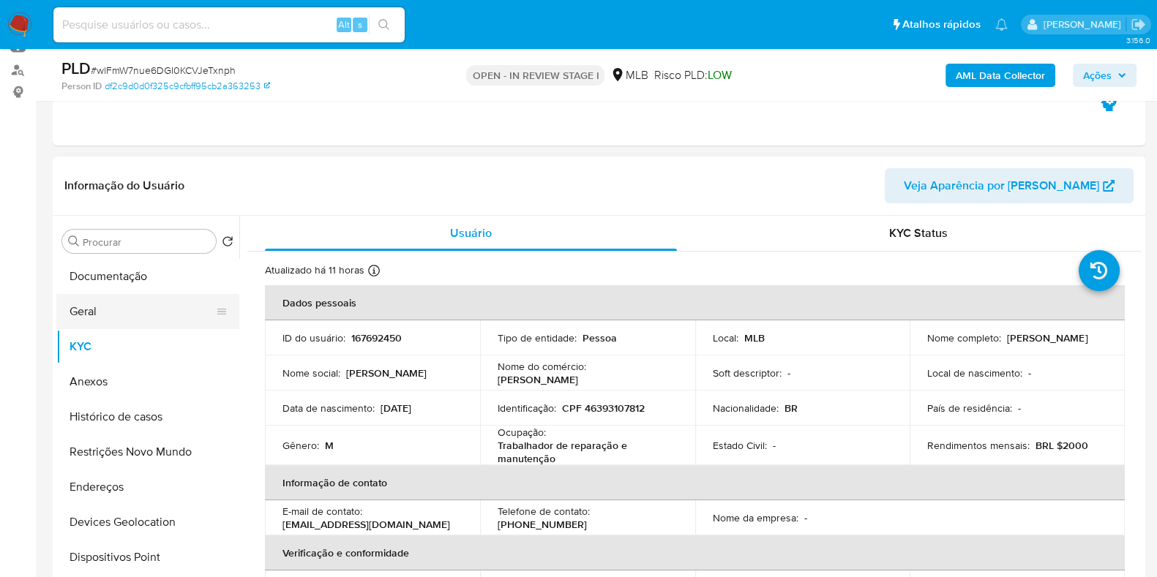
click at [125, 309] on button "Geral" at bounding box center [141, 311] width 171 height 35
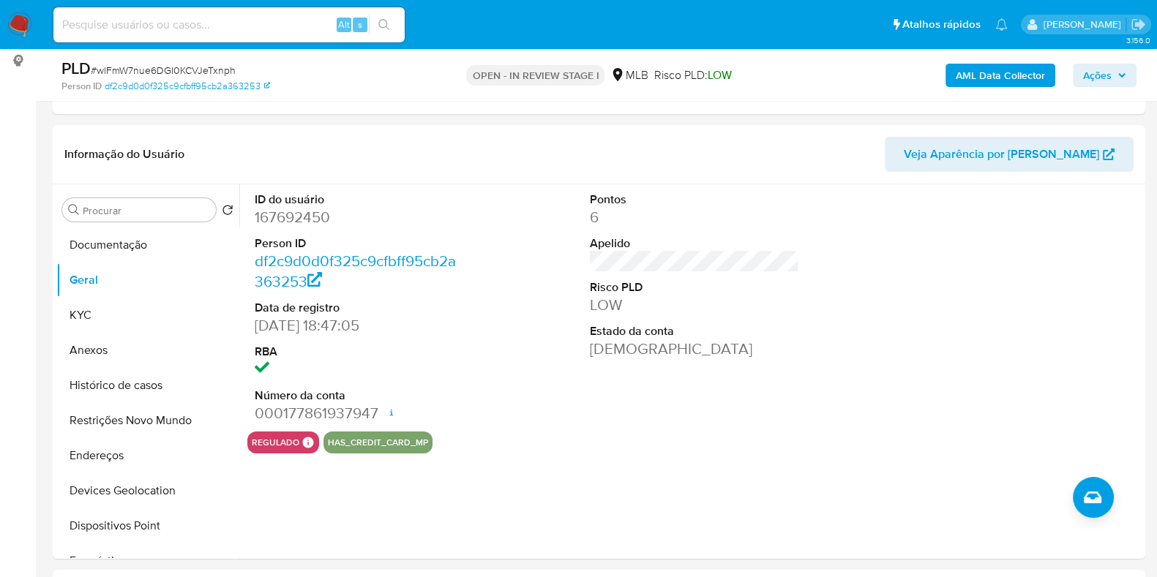
scroll to position [201, 0]
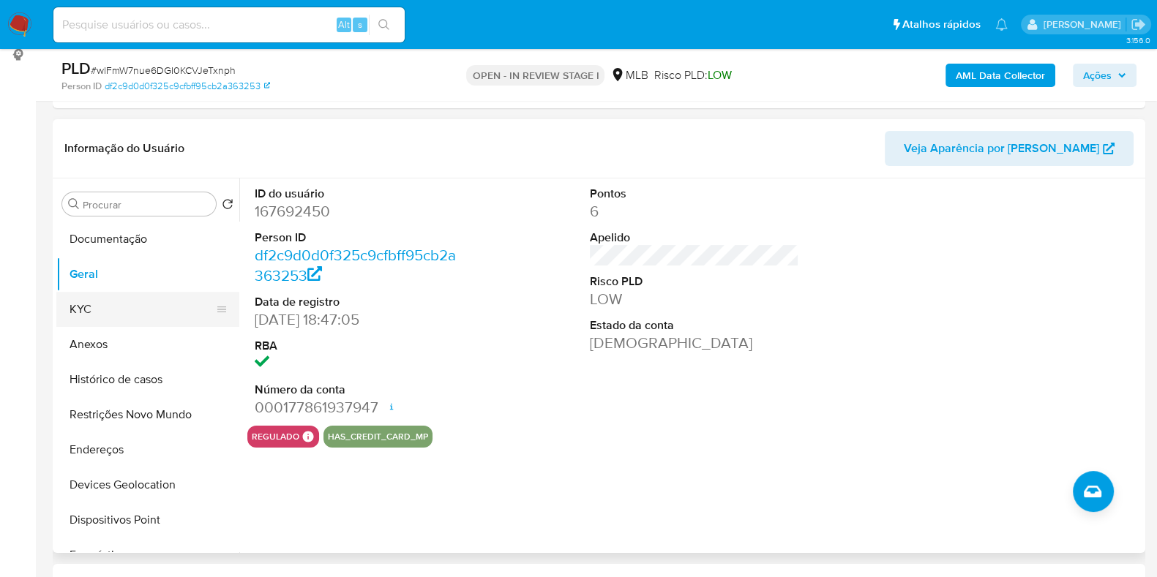
click at [97, 309] on button "KYC" at bounding box center [141, 309] width 171 height 35
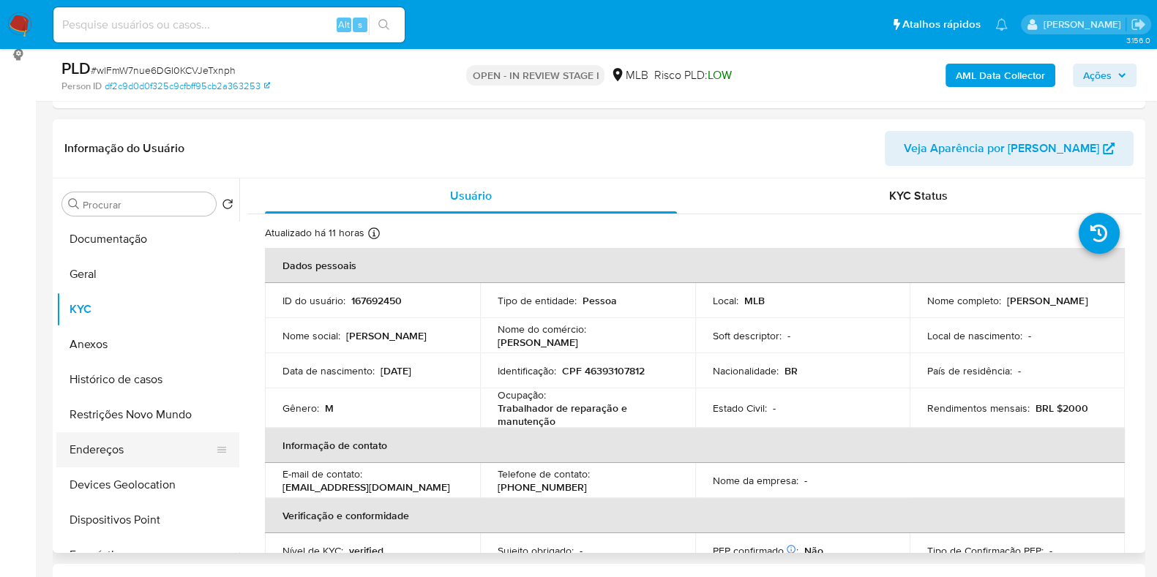
click at [144, 440] on button "Endereços" at bounding box center [141, 449] width 171 height 35
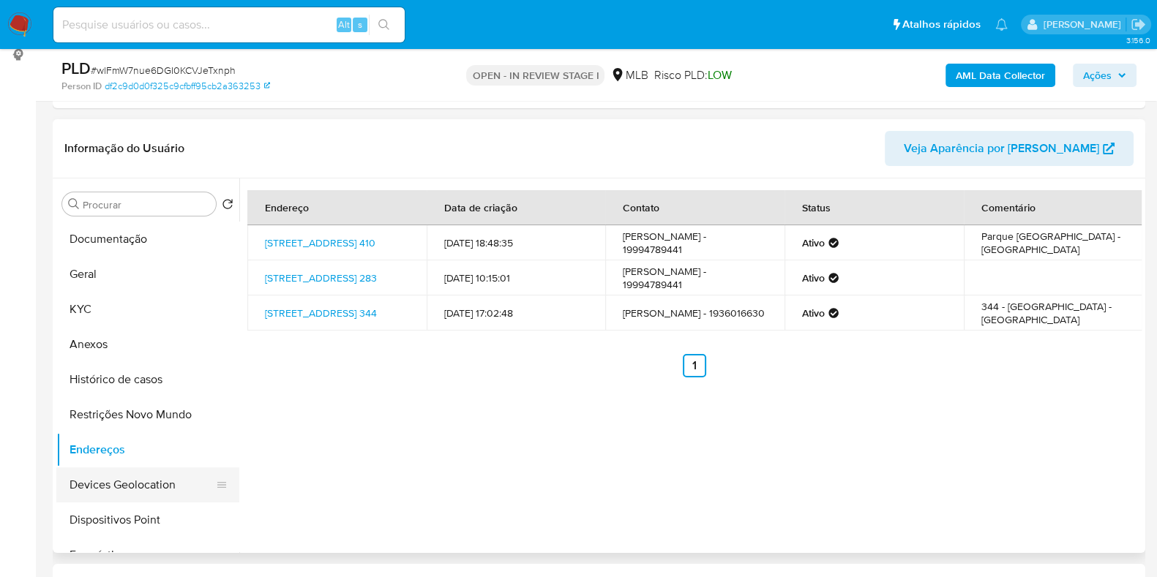
click at [173, 497] on button "Devices Geolocation" at bounding box center [141, 484] width 171 height 35
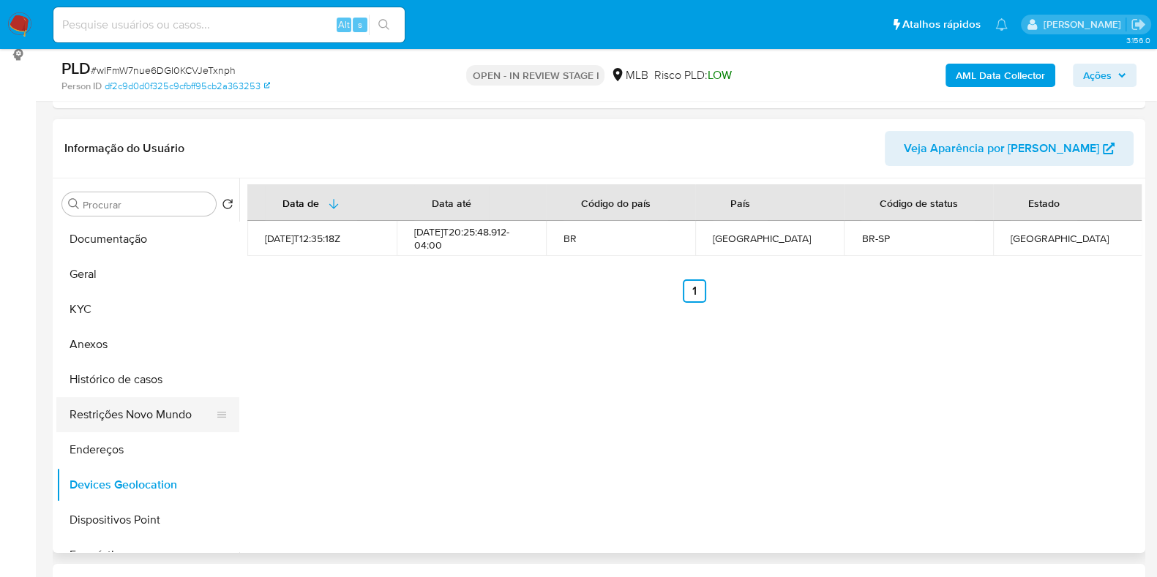
click at [157, 411] on button "Restrições Novo Mundo" at bounding box center [141, 414] width 171 height 35
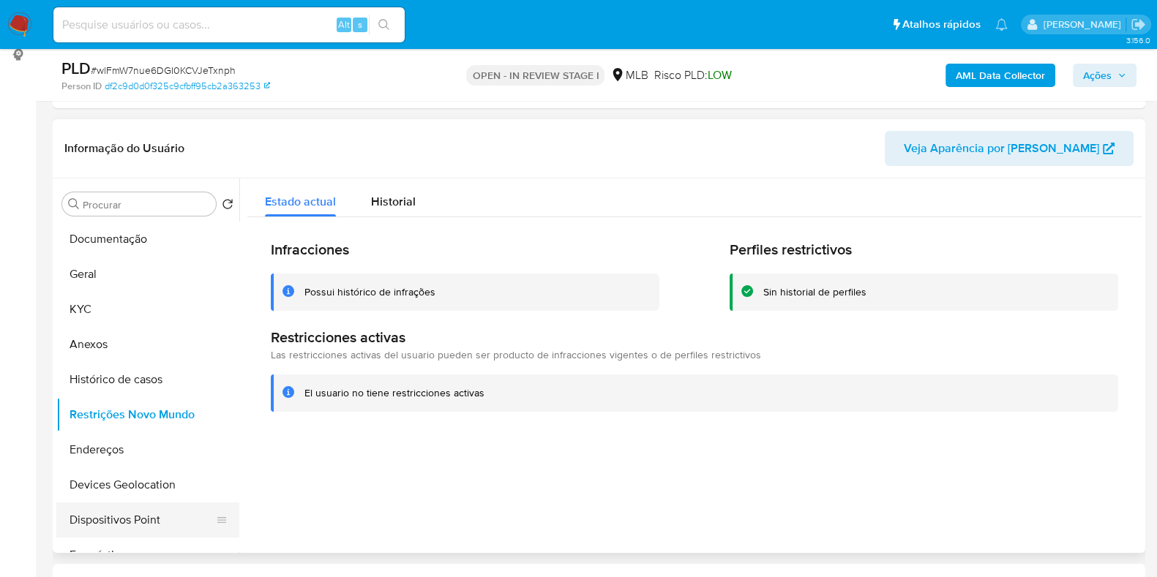
click at [144, 514] on button "Dispositivos Point" at bounding box center [141, 520] width 171 height 35
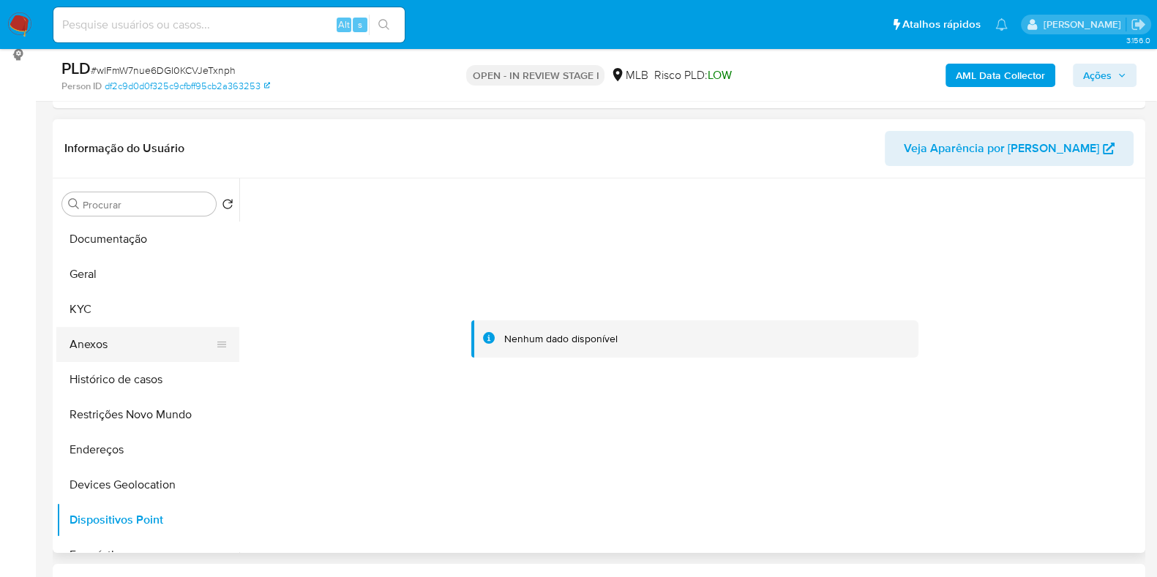
click at [105, 331] on button "Anexos" at bounding box center [141, 344] width 171 height 35
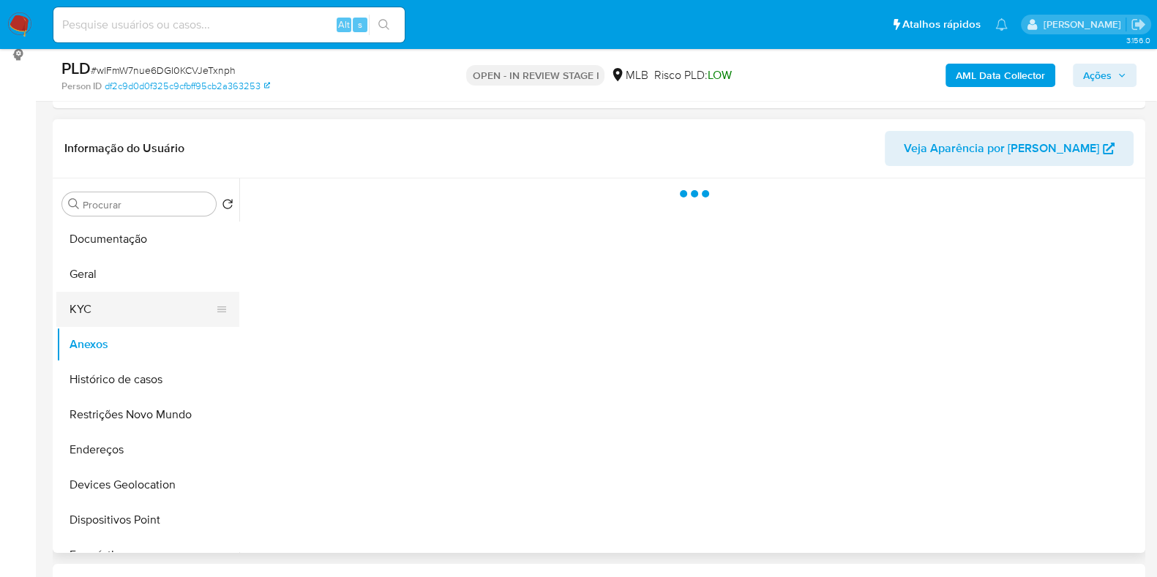
click at [108, 315] on button "KYC" at bounding box center [141, 309] width 171 height 35
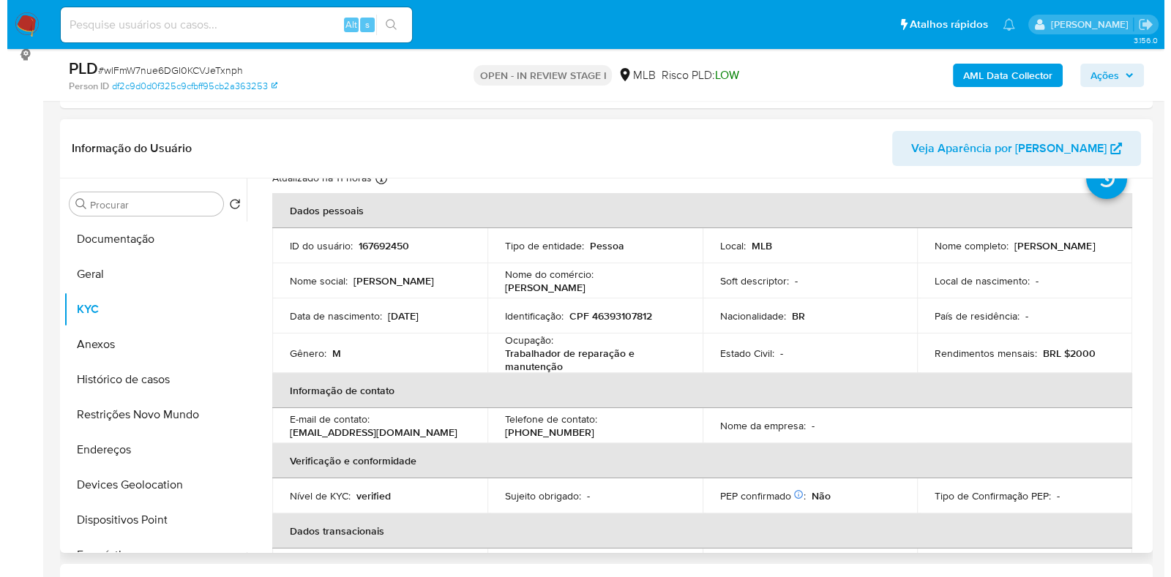
scroll to position [0, 0]
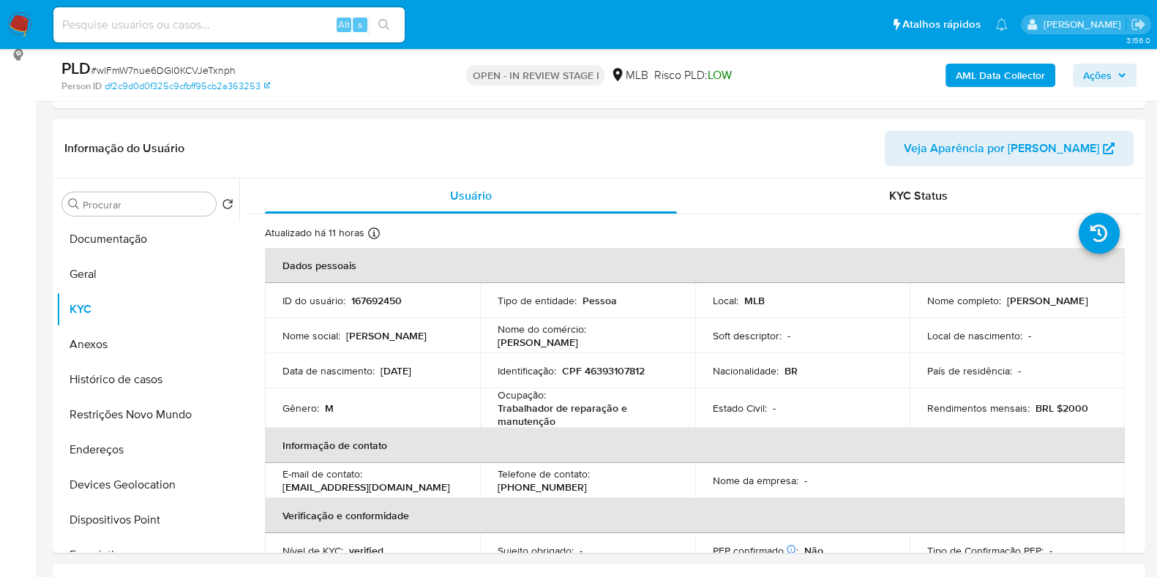
click at [993, 75] on b "AML Data Collector" at bounding box center [999, 75] width 89 height 23
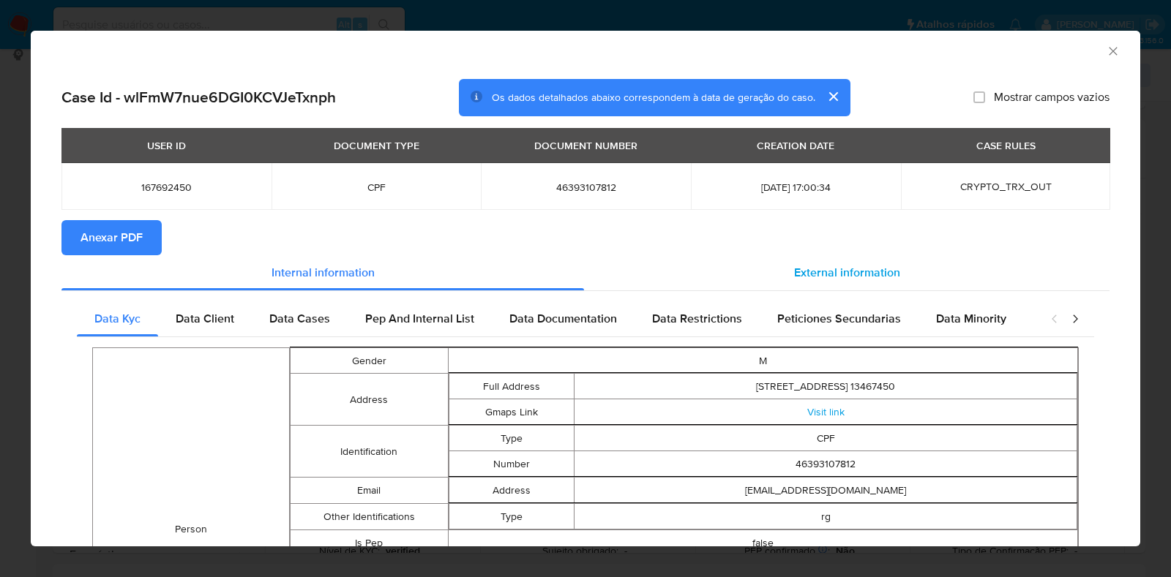
click at [831, 265] on span "External information" at bounding box center [847, 272] width 106 height 17
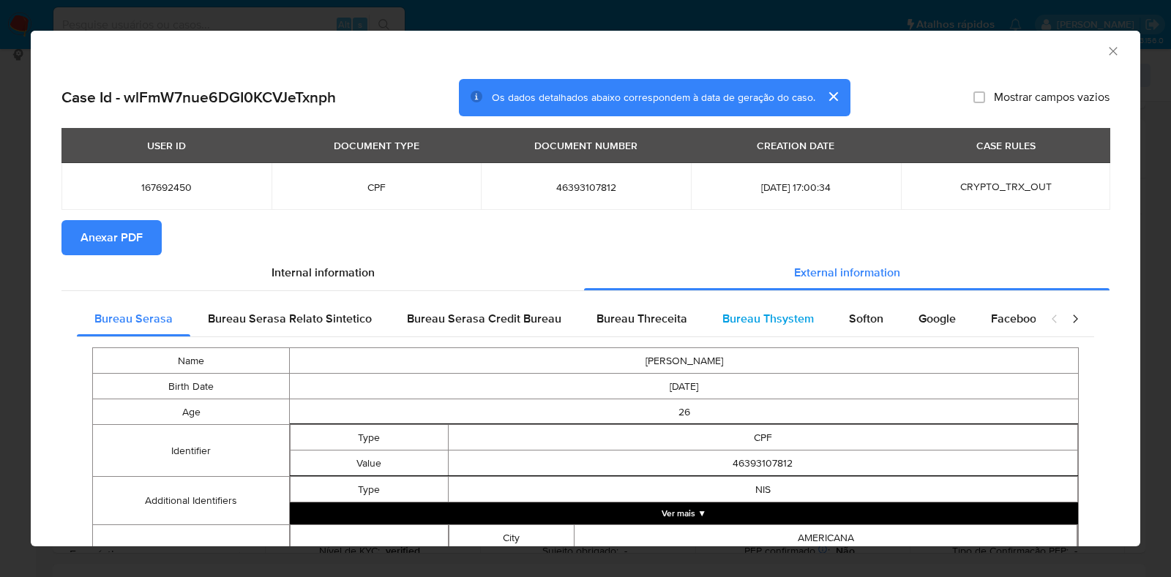
click at [805, 316] on div "Bureau Thsystem" at bounding box center [768, 318] width 127 height 35
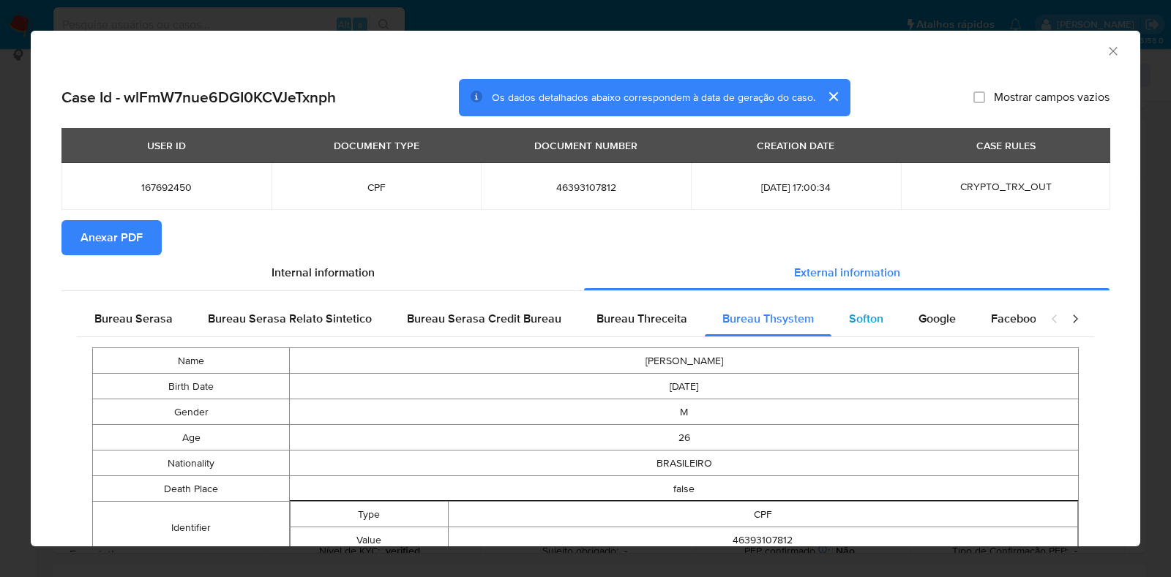
drag, startPoint x: 857, startPoint y: 320, endPoint x: 882, endPoint y: 323, distance: 24.2
click at [857, 321] on span "Softon" at bounding box center [866, 318] width 34 height 17
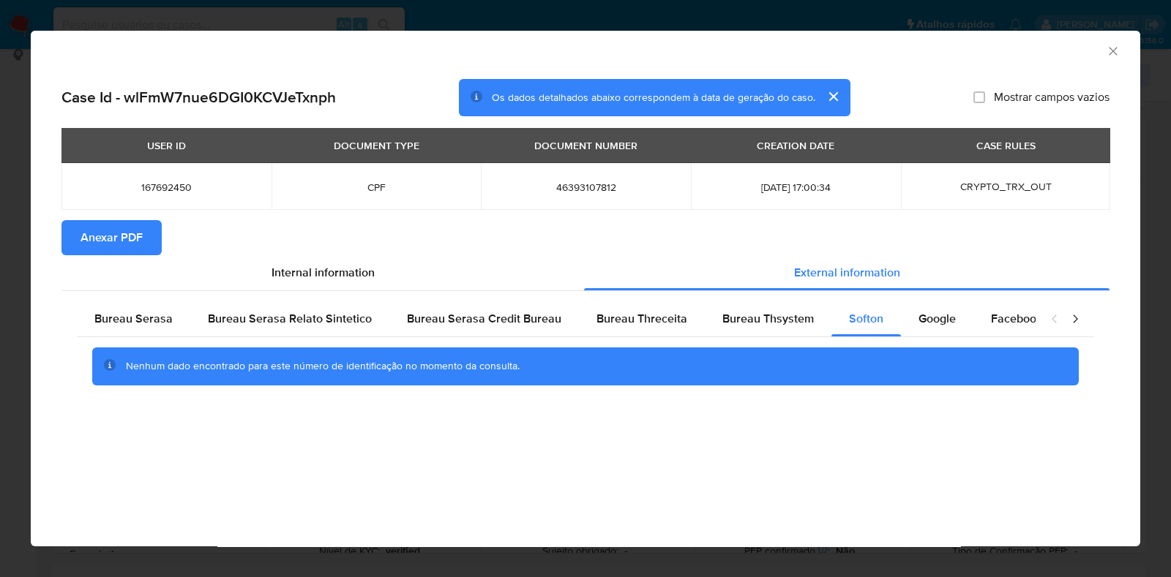
click at [110, 225] on span "Anexar PDF" at bounding box center [111, 238] width 62 height 32
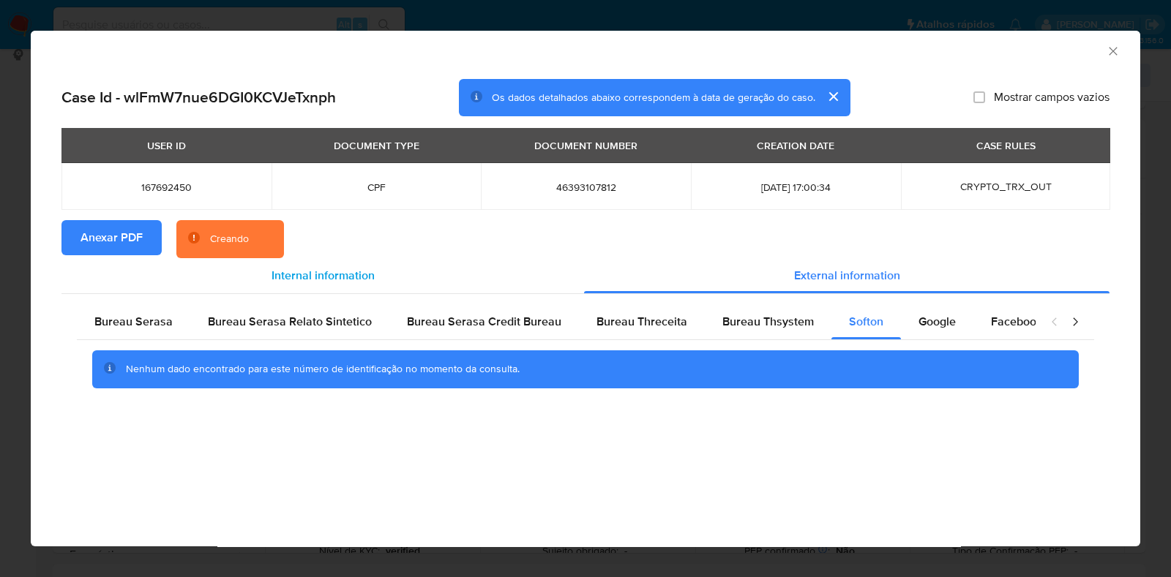
click at [313, 285] on div "Internal information" at bounding box center [322, 275] width 522 height 35
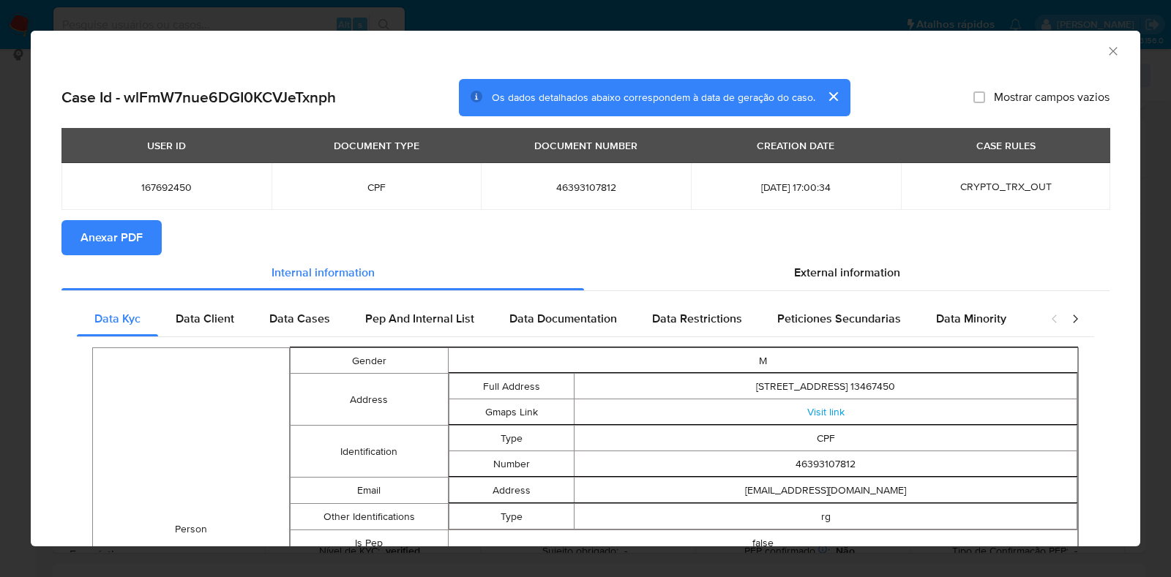
click at [1105, 51] on icon "Fechar a janela" at bounding box center [1112, 51] width 15 height 15
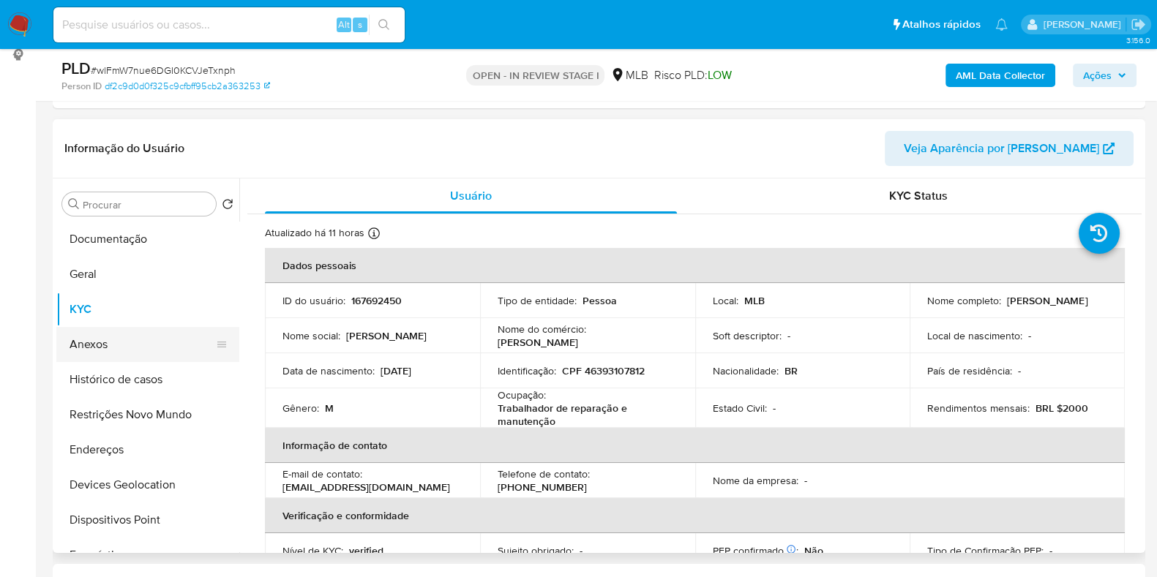
click at [89, 345] on button "Anexos" at bounding box center [141, 344] width 171 height 35
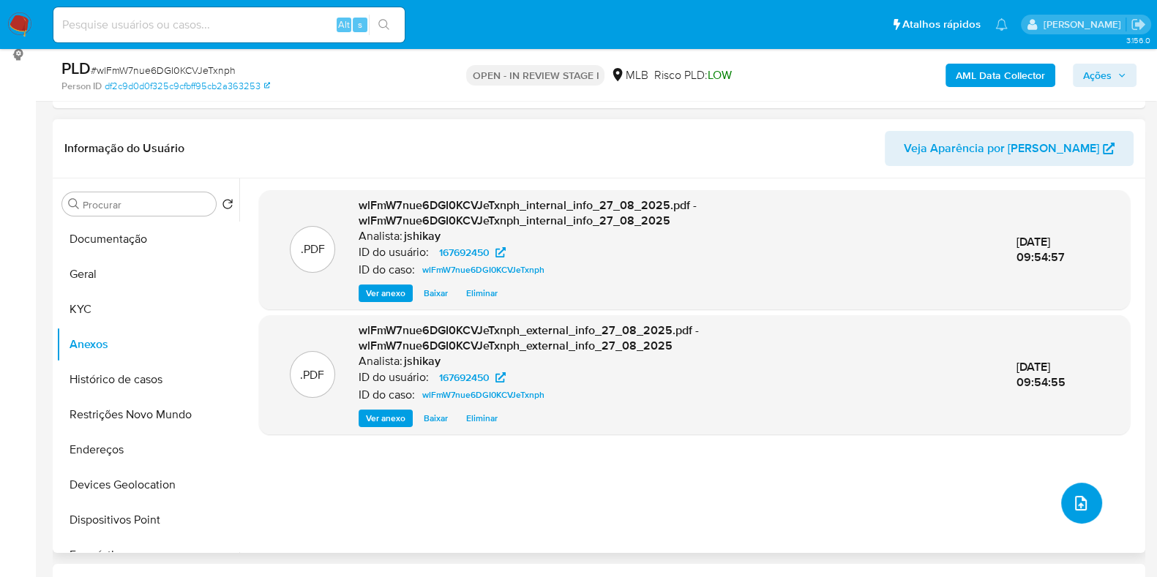
click at [1075, 499] on icon "upload-file" at bounding box center [1081, 503] width 12 height 15
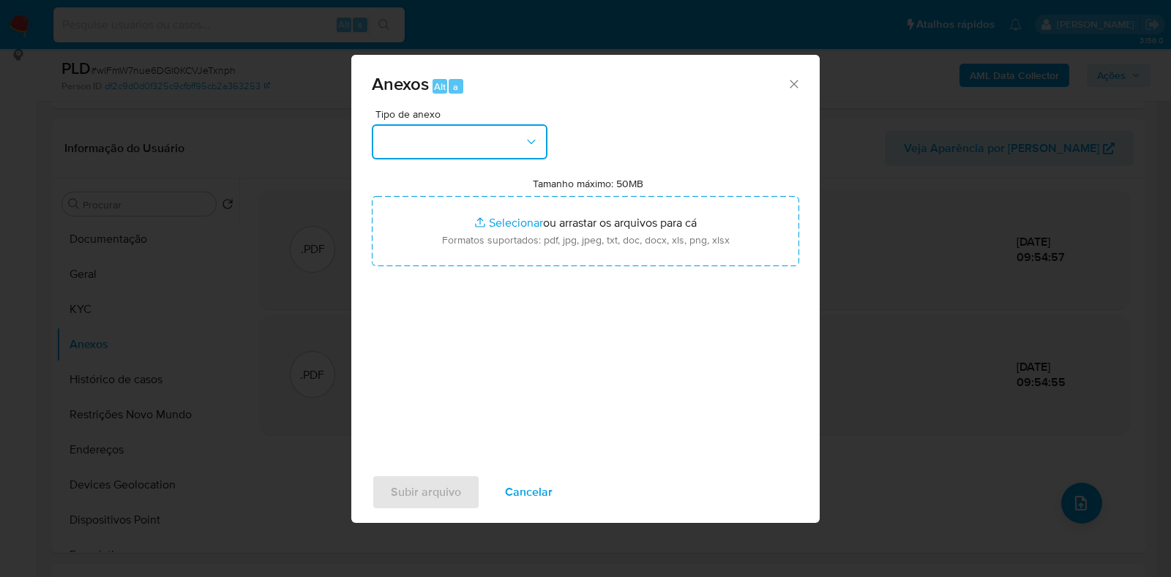
click at [478, 147] on button "button" at bounding box center [460, 141] width 176 height 35
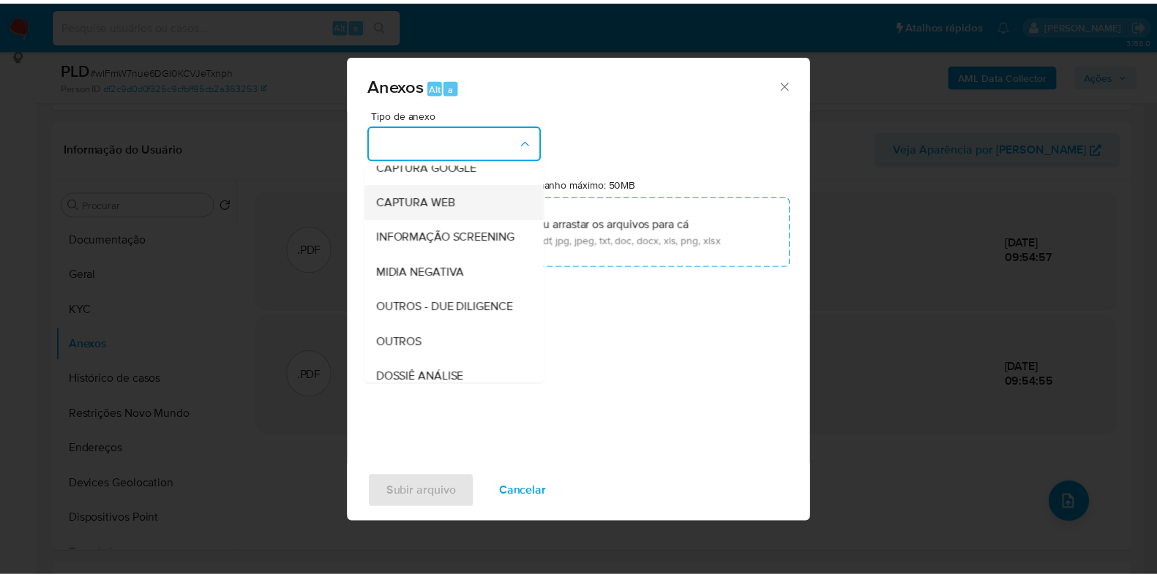
scroll to position [182, 0]
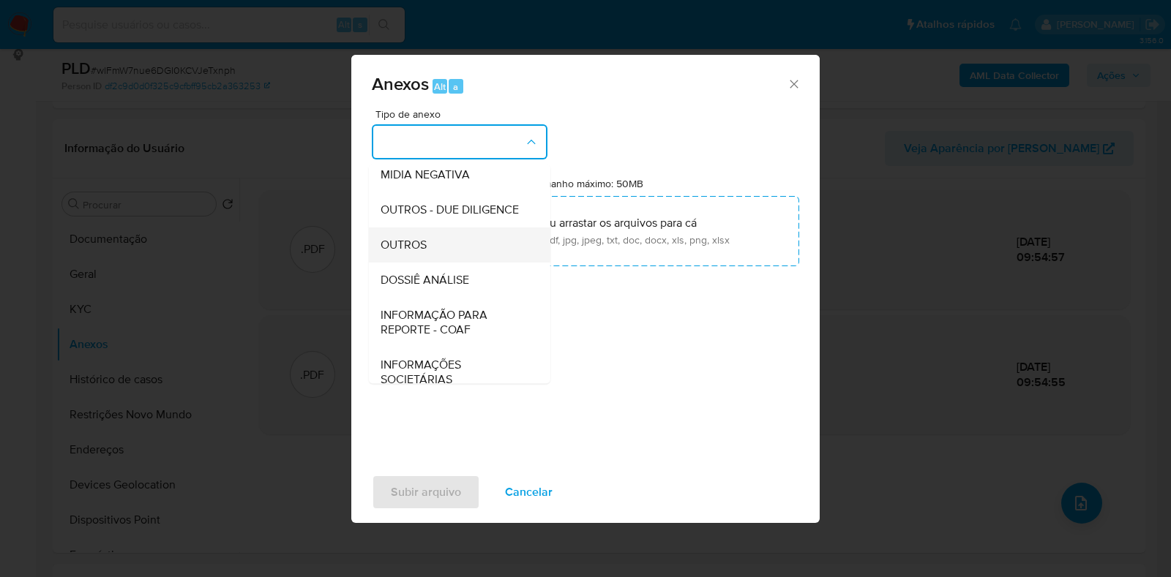
click at [436, 263] on div "OUTROS" at bounding box center [454, 245] width 149 height 35
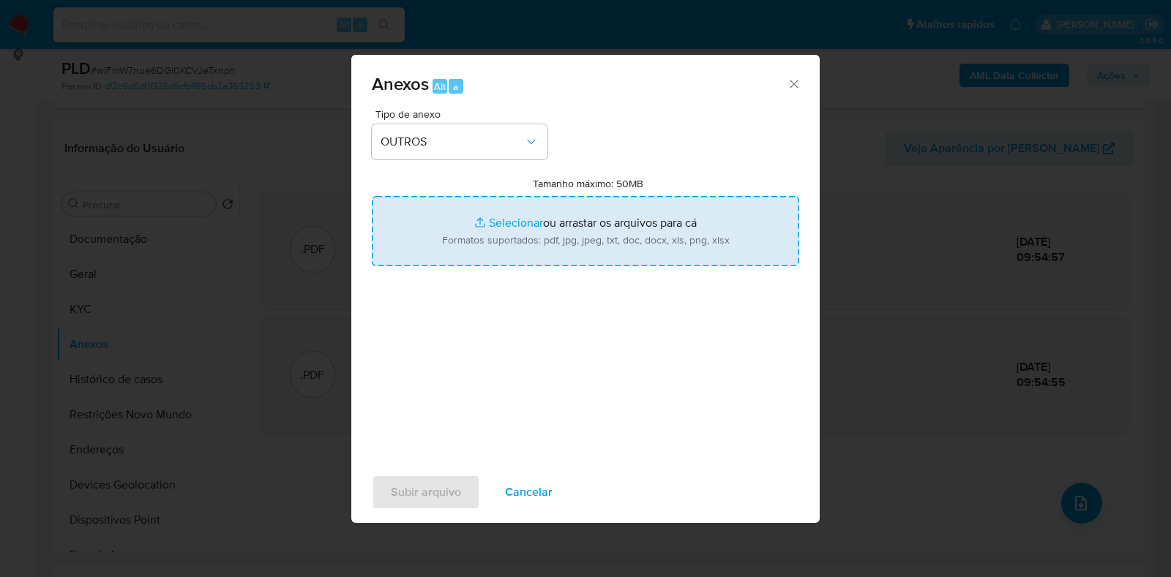
click at [474, 219] on input "Tamanho máximo: 50MB Selecionar arquivos" at bounding box center [585, 231] width 427 height 70
type input "C:\fakepath\Mulan 167692450_2025_08_27_08_12_47 - Resumen TX.pdf"
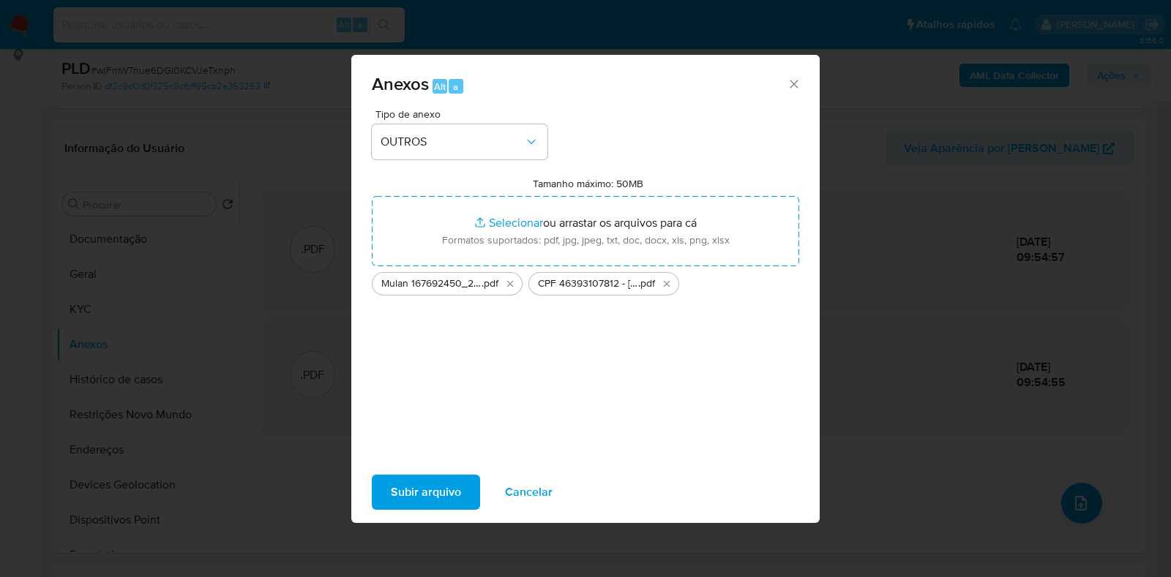
click at [418, 486] on span "Subir arquivo" at bounding box center [426, 492] width 70 height 32
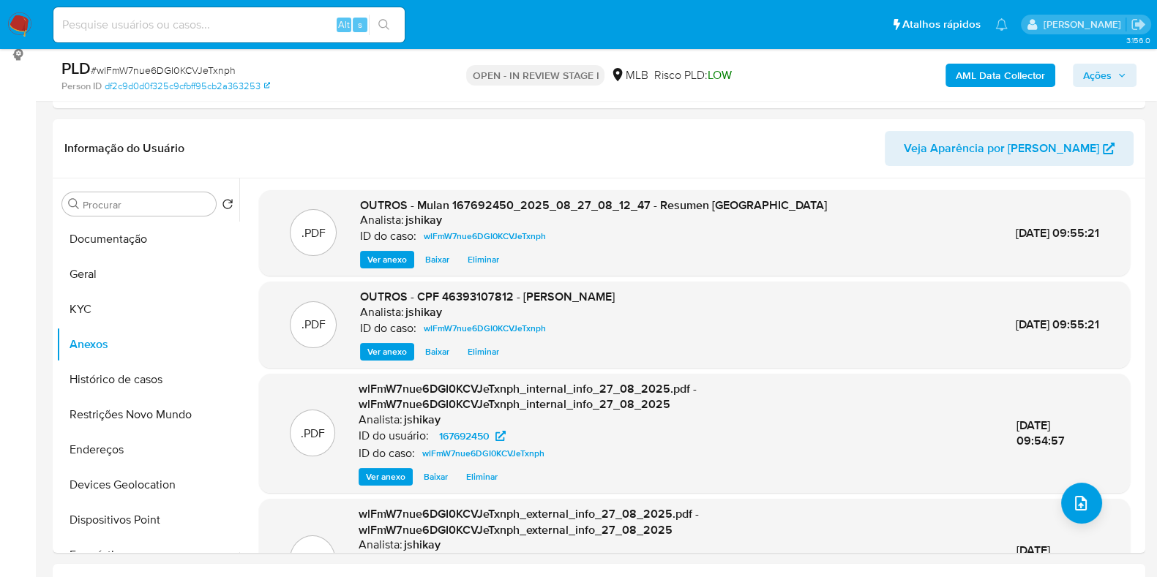
click at [1102, 69] on span "Ações" at bounding box center [1097, 75] width 29 height 23
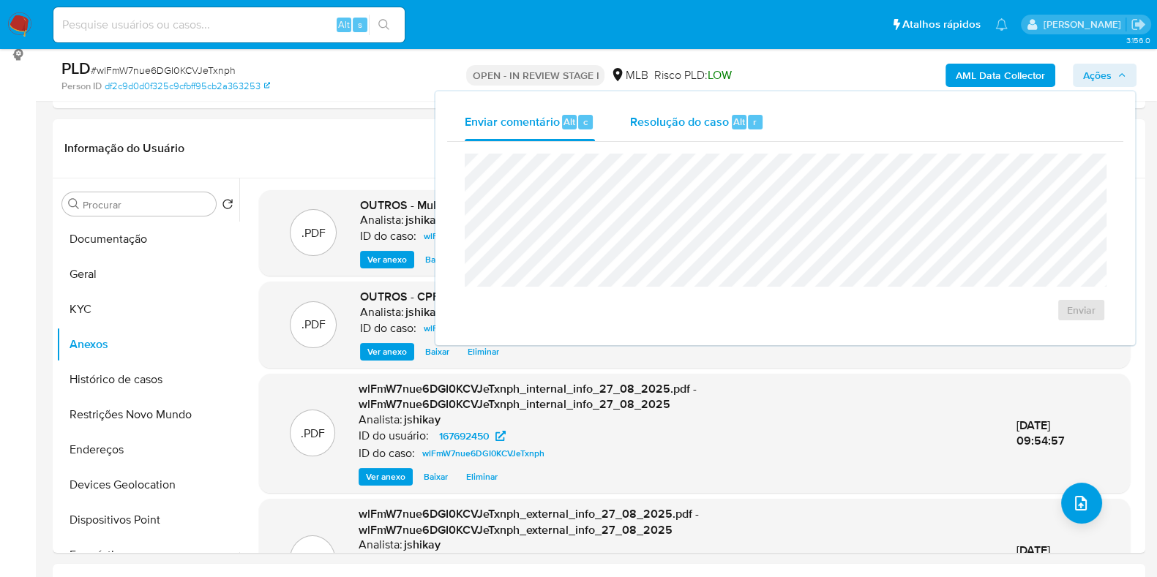
click at [651, 124] on span "Resolução do caso" at bounding box center [679, 121] width 99 height 17
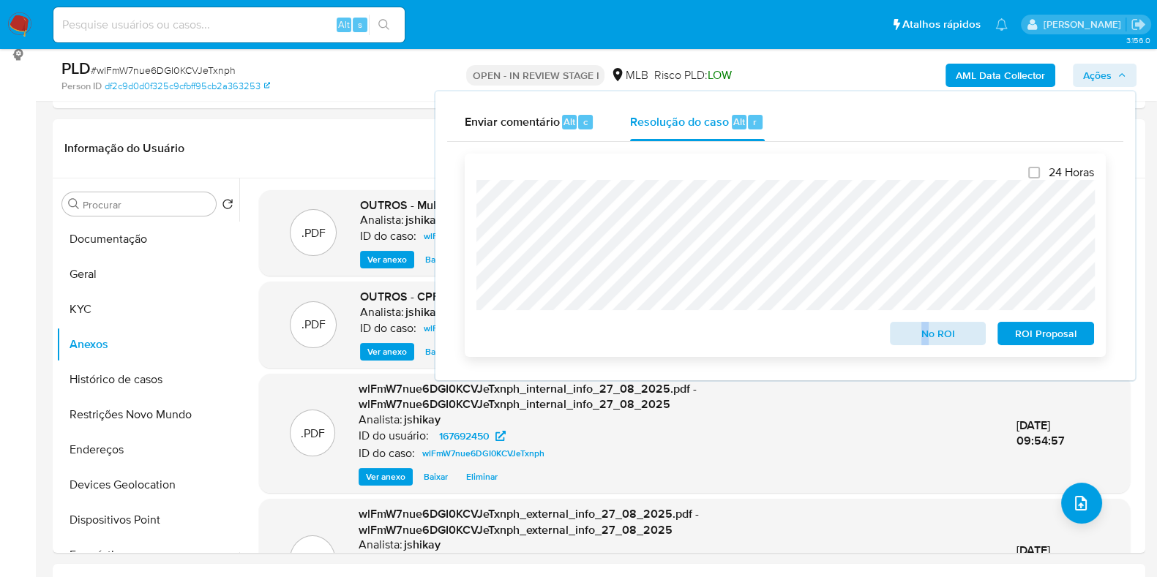
click at [931, 323] on div "No ROI" at bounding box center [938, 330] width 108 height 29
click at [932, 331] on span "No ROI" at bounding box center [938, 333] width 76 height 20
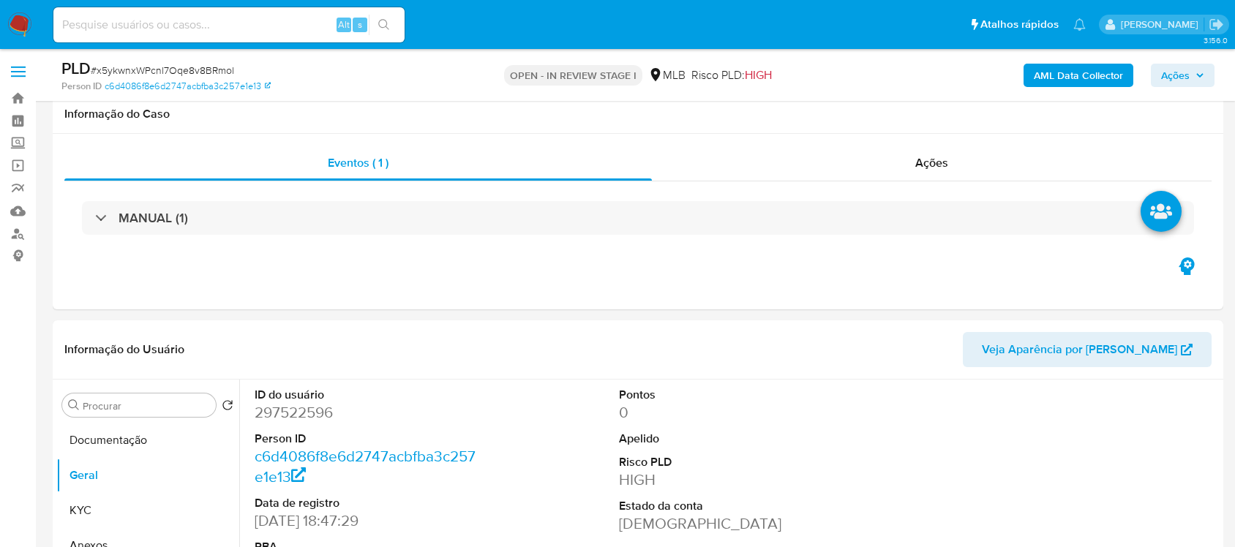
scroll to position [183, 0]
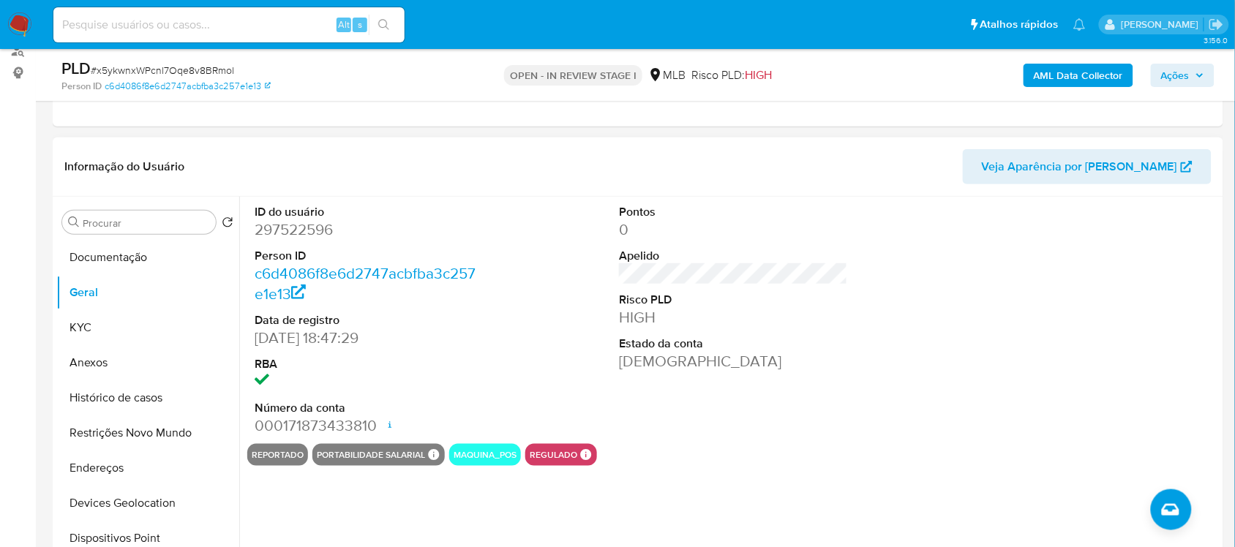
click at [312, 233] on dd "297522596" at bounding box center [369, 229] width 228 height 20
click at [312, 234] on dd "297522596" at bounding box center [369, 229] width 228 height 20
copy dd "297522596"
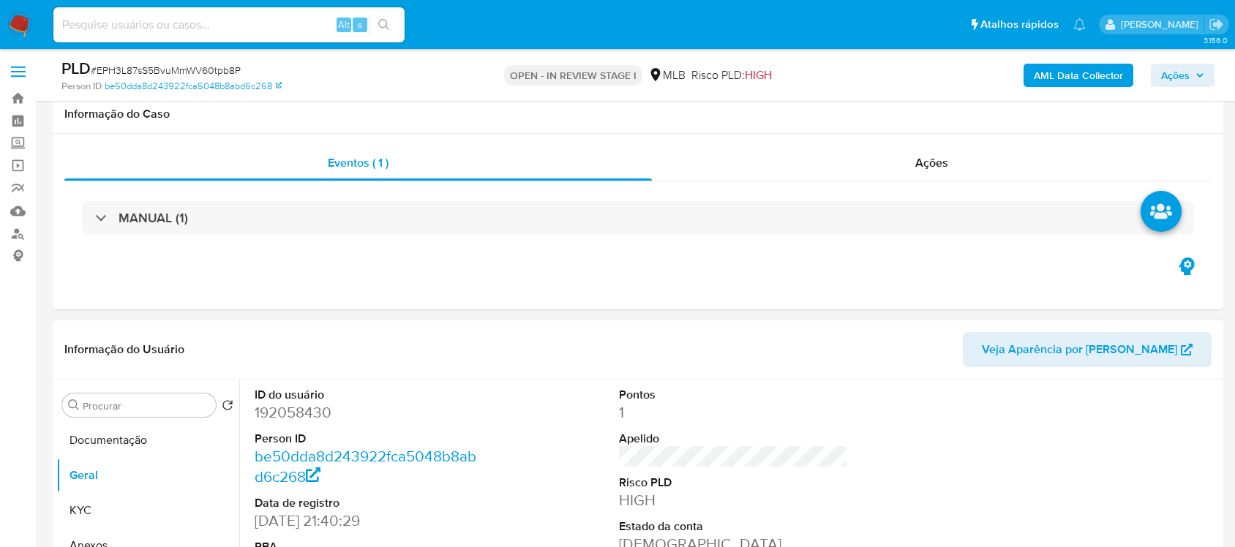
scroll to position [183, 0]
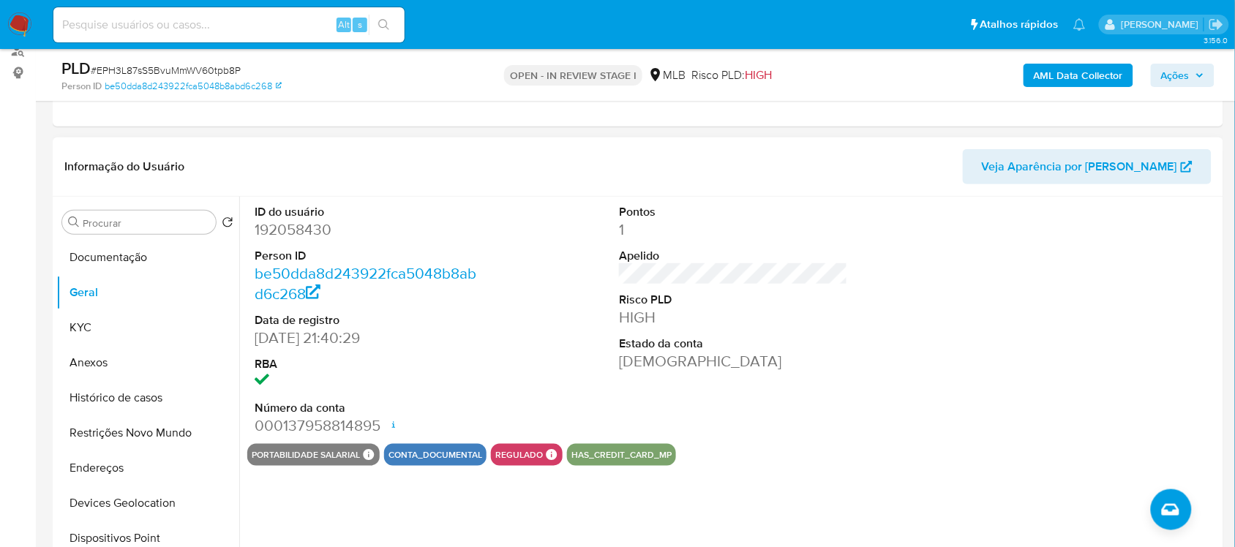
click at [296, 243] on dl "ID do usuário 192058430 Person ID be50dda8d243922fca5048b8abd6c268 Data de regi…" at bounding box center [369, 320] width 228 height 233
click at [296, 231] on dd "192058430" at bounding box center [369, 229] width 228 height 20
copy dd "192058430"
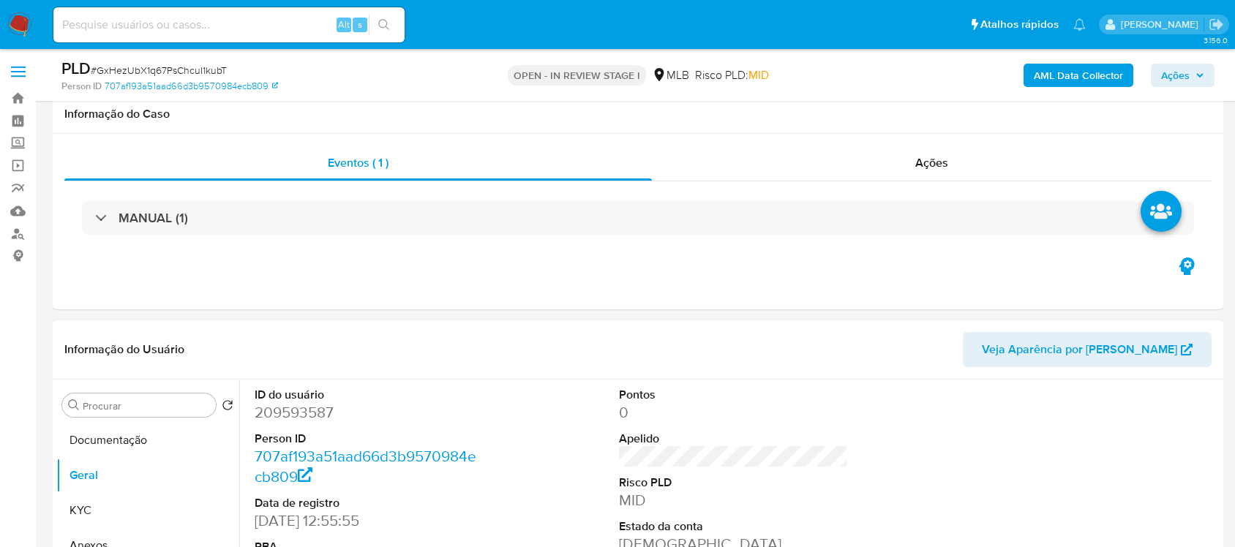
scroll to position [274, 0]
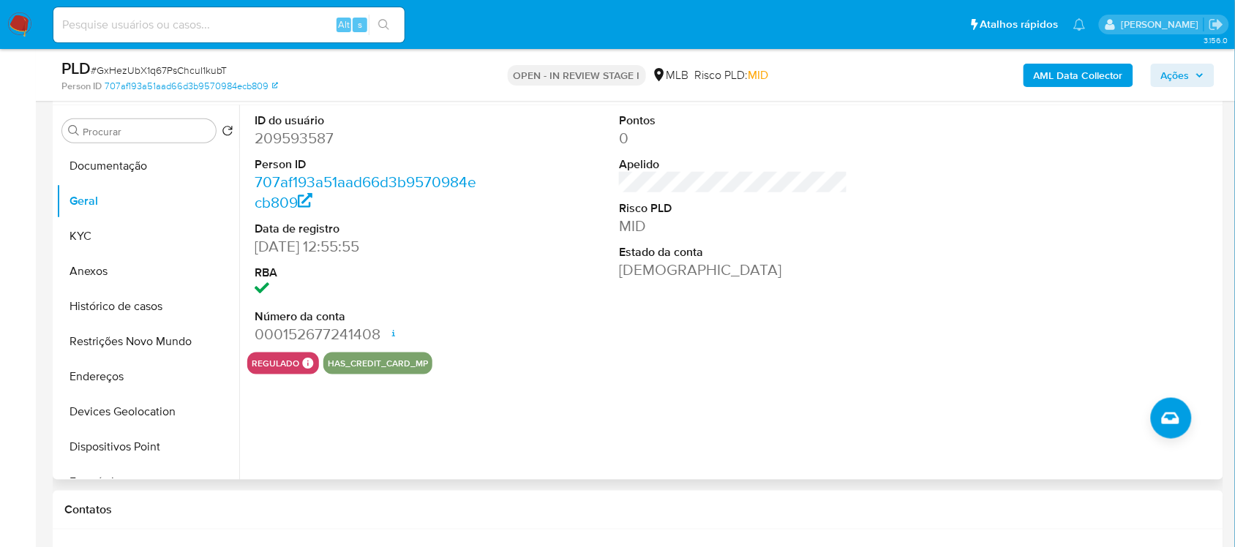
click at [304, 136] on dd "209593587" at bounding box center [369, 138] width 228 height 20
copy dd "209593587"
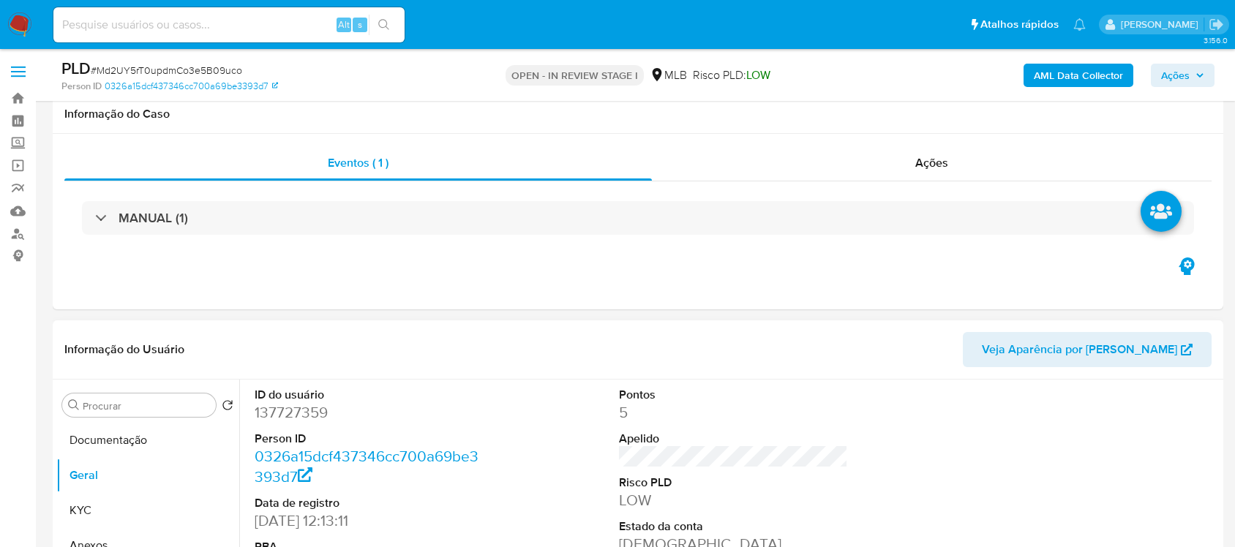
scroll to position [183, 0]
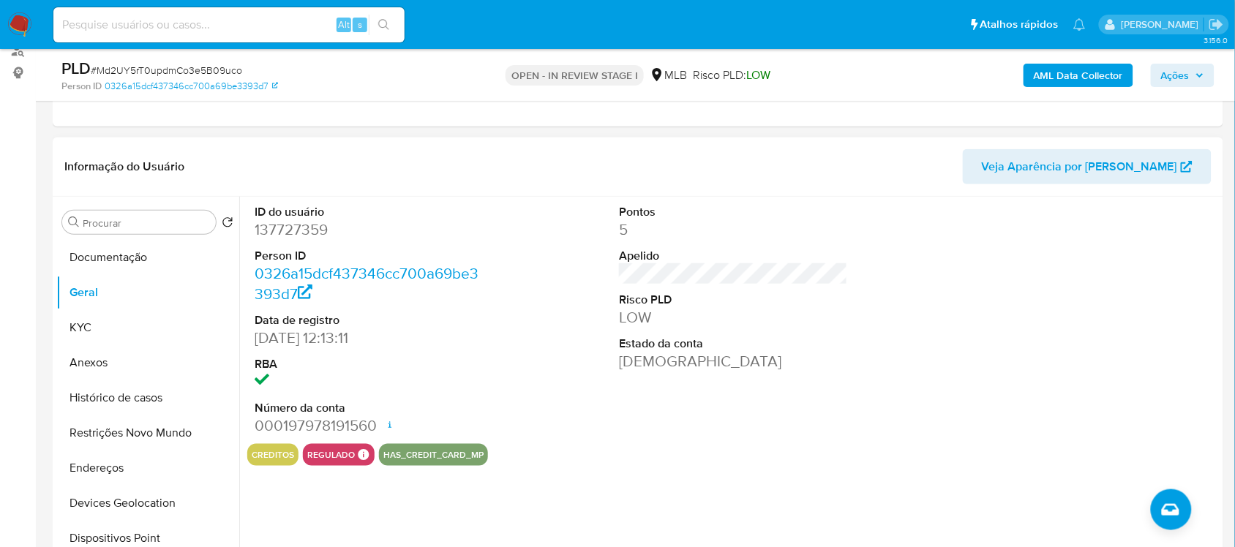
click at [297, 234] on dd "137727359" at bounding box center [369, 229] width 228 height 20
copy dd "137727359"
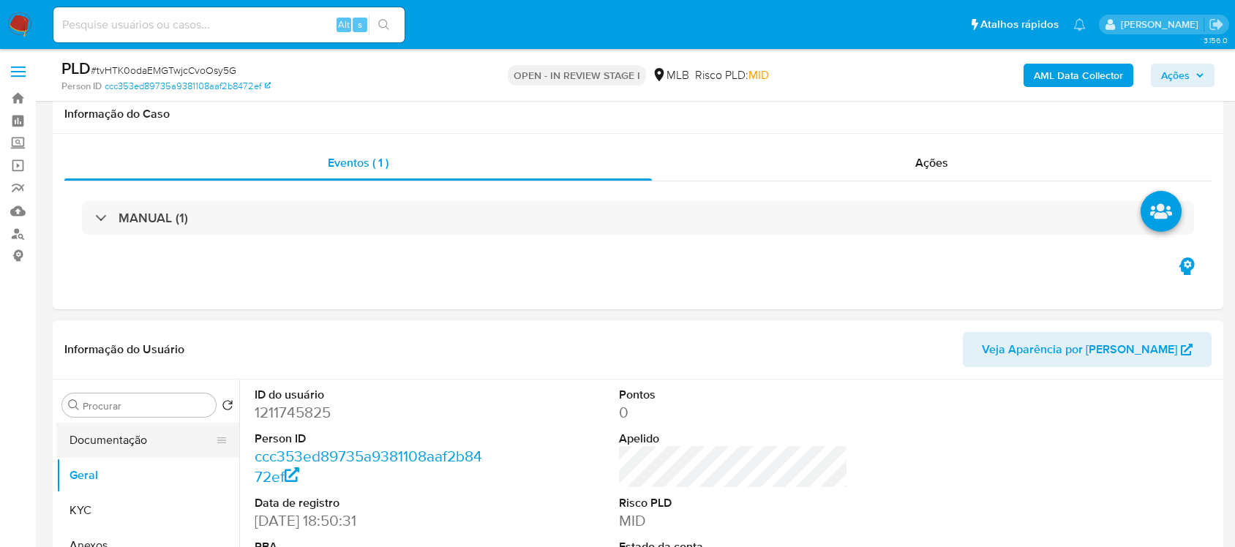
scroll to position [183, 0]
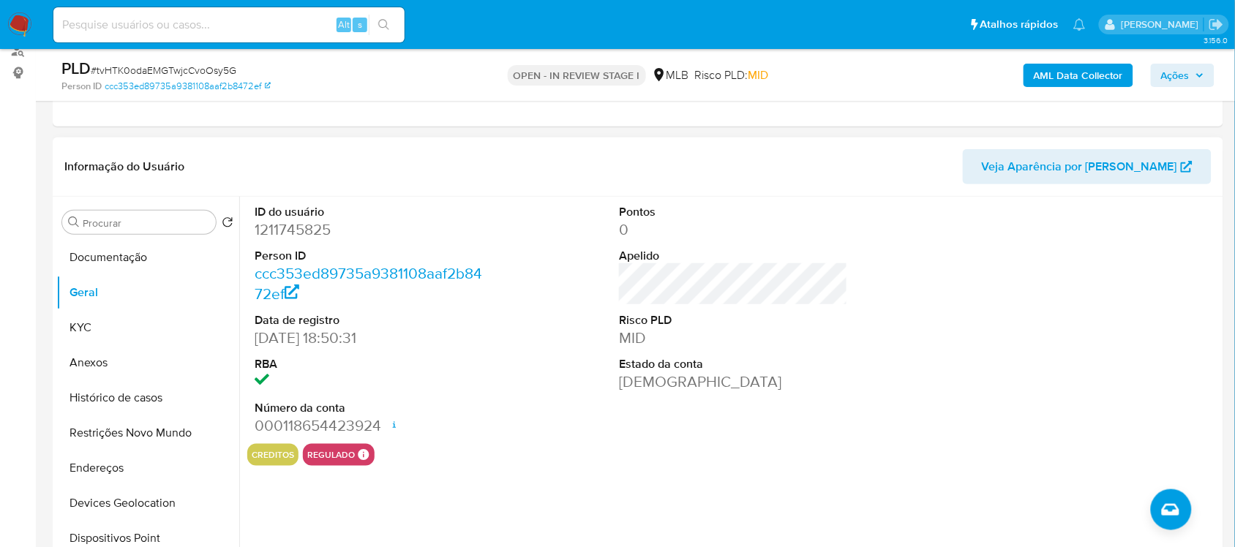
click at [279, 231] on dd "1211745825" at bounding box center [369, 229] width 228 height 20
copy dd "1211745825"
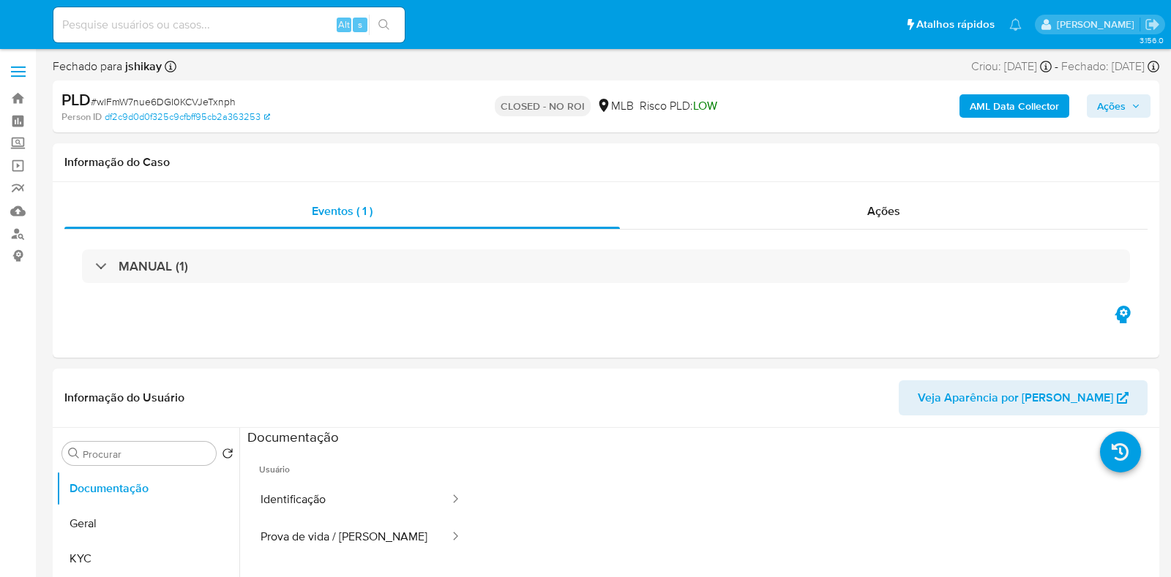
select select "10"
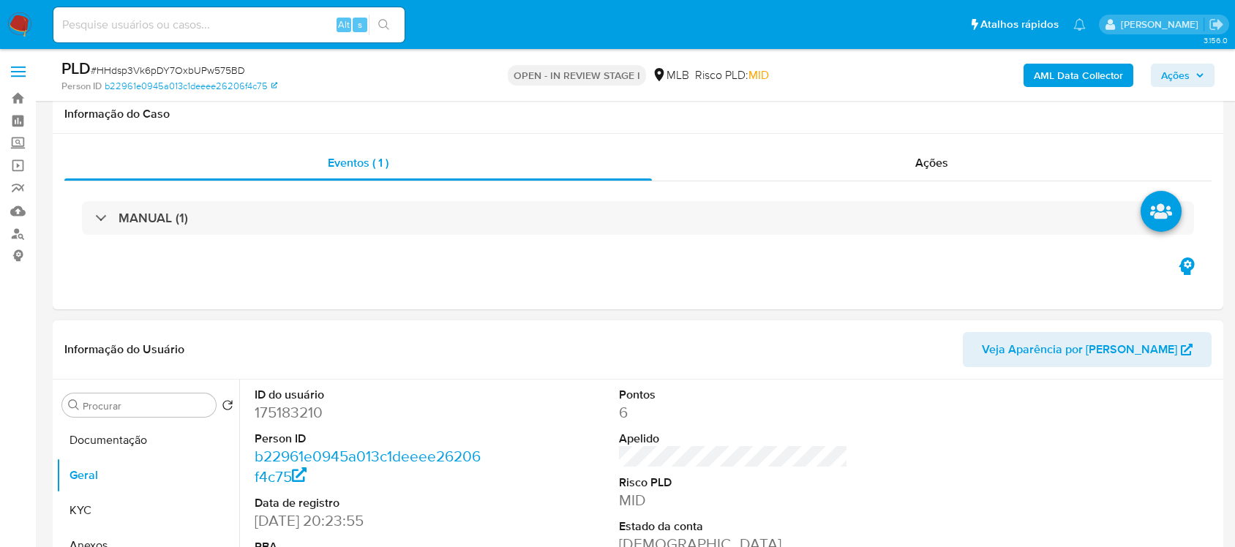
scroll to position [274, 0]
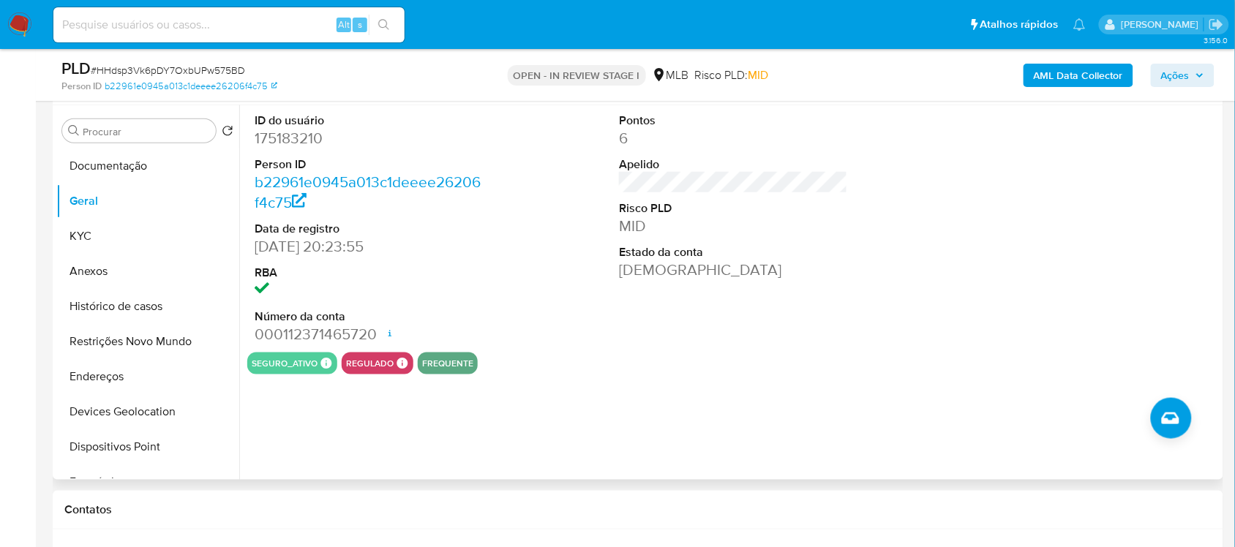
click at [260, 137] on dd "175183210" at bounding box center [369, 138] width 228 height 20
copy dd "175183210"
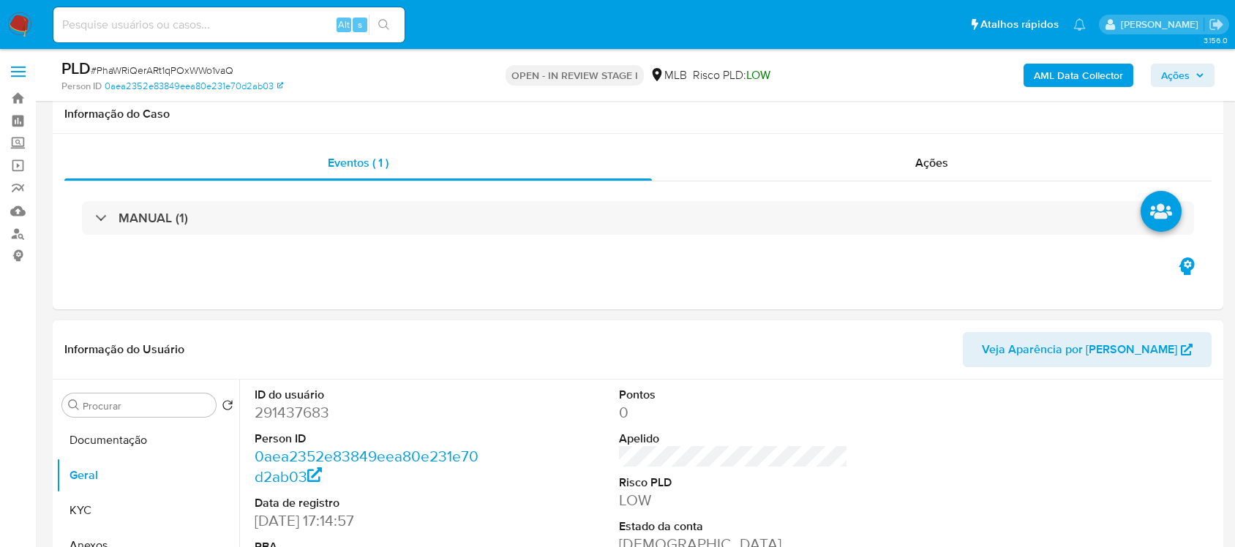
scroll to position [224, 0]
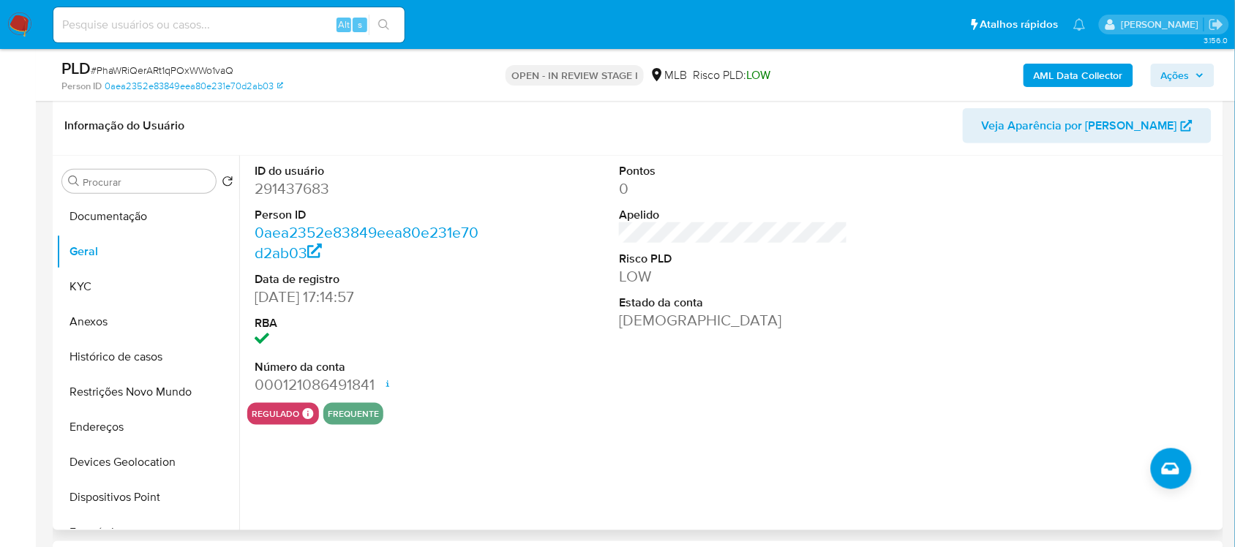
click at [294, 194] on dd "291437683" at bounding box center [369, 189] width 228 height 20
click at [294, 191] on dd "291437683" at bounding box center [369, 189] width 228 height 20
copy dd "291437683"
click at [306, 192] on dd "291437683" at bounding box center [369, 189] width 228 height 20
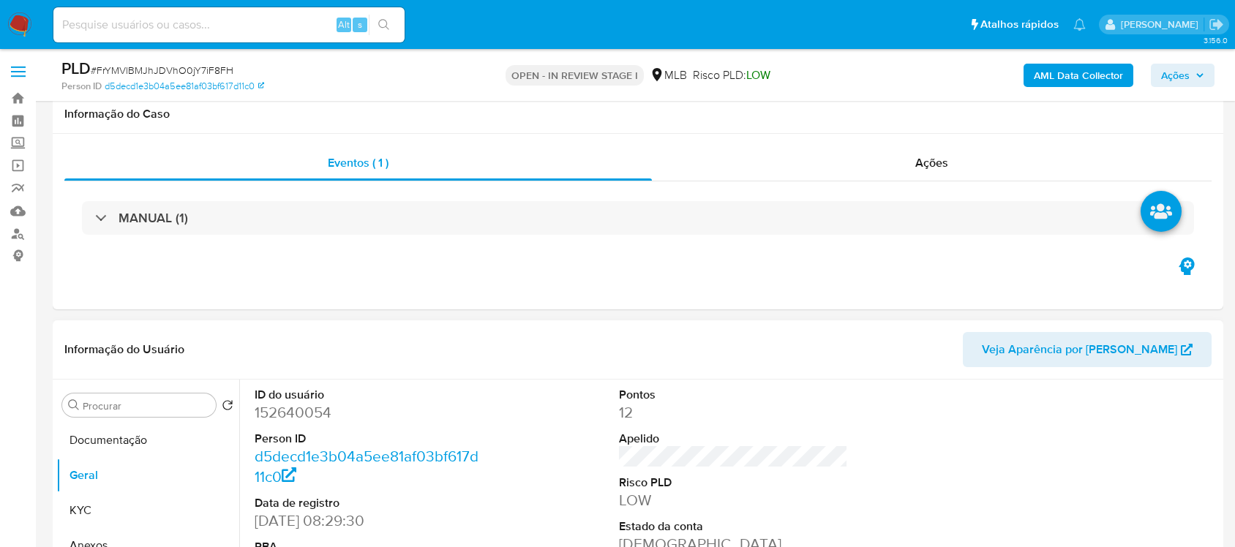
scroll to position [274, 0]
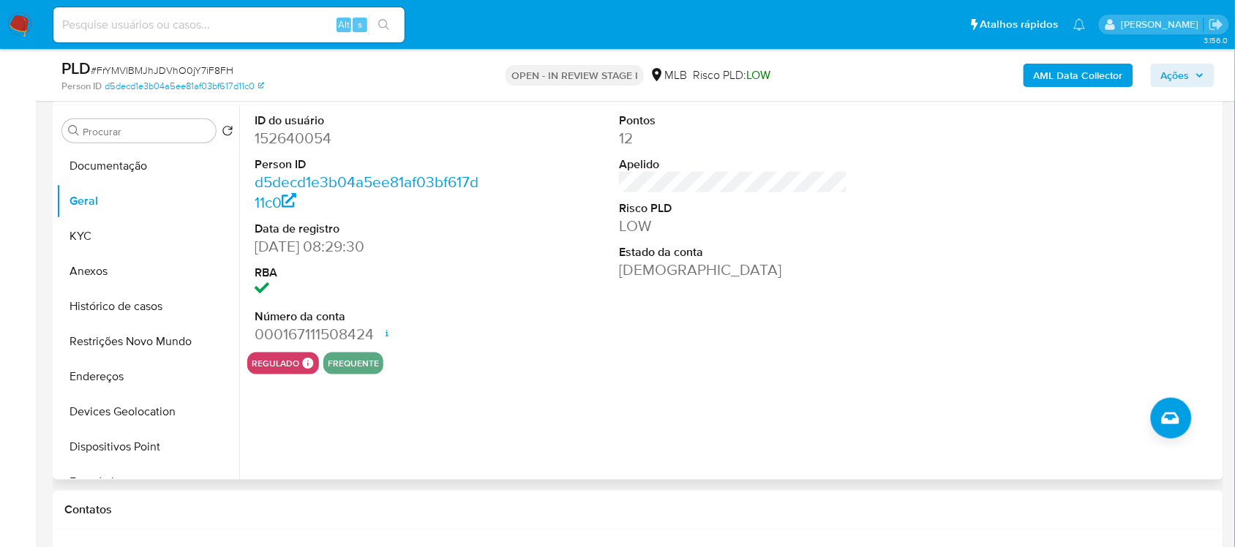
click at [320, 140] on dd "152640054" at bounding box center [369, 138] width 228 height 20
copy dd "152640054"
click at [320, 143] on dd "152640054" at bounding box center [369, 138] width 228 height 20
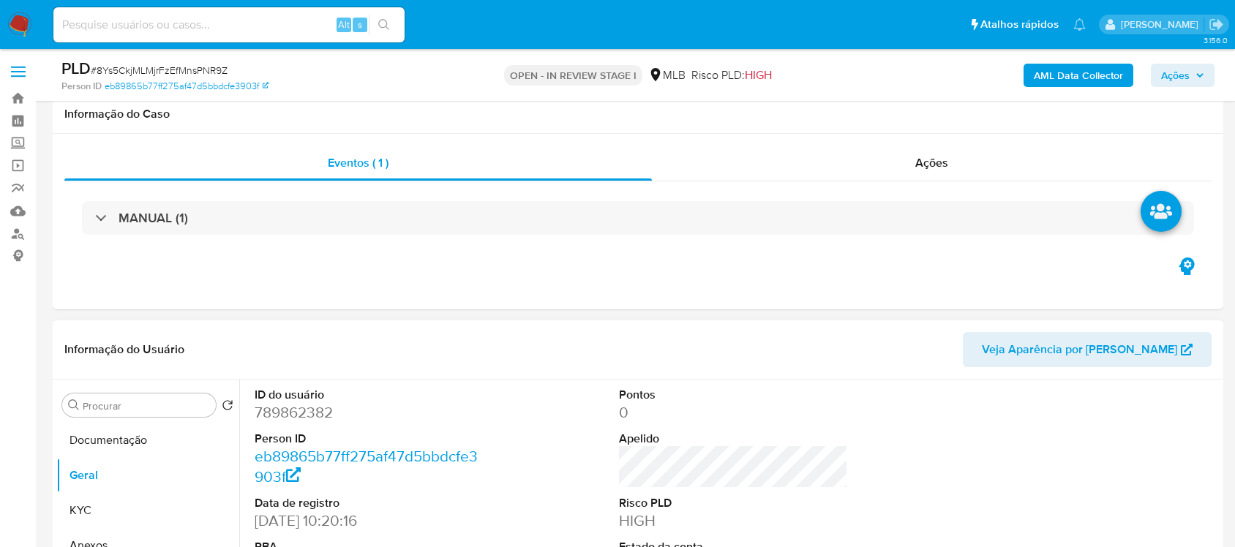
scroll to position [183, 0]
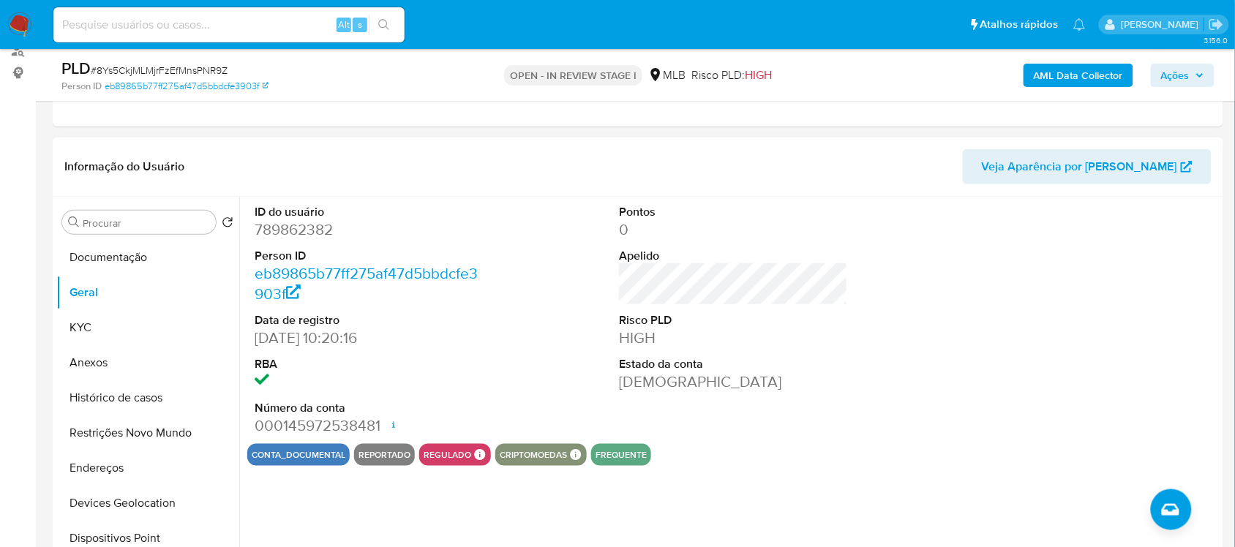
click at [272, 225] on dd "789862382" at bounding box center [369, 229] width 228 height 20
copy dd "789862382"
click at [114, 377] on button "Anexos" at bounding box center [141, 362] width 171 height 35
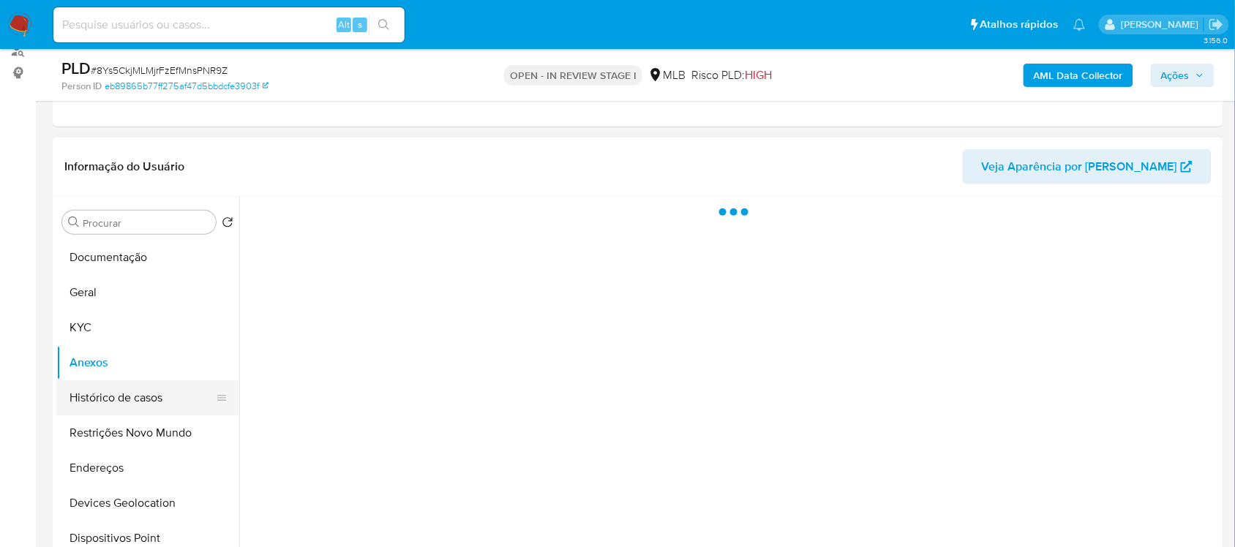
click at [119, 382] on button "Histórico de casos" at bounding box center [141, 397] width 171 height 35
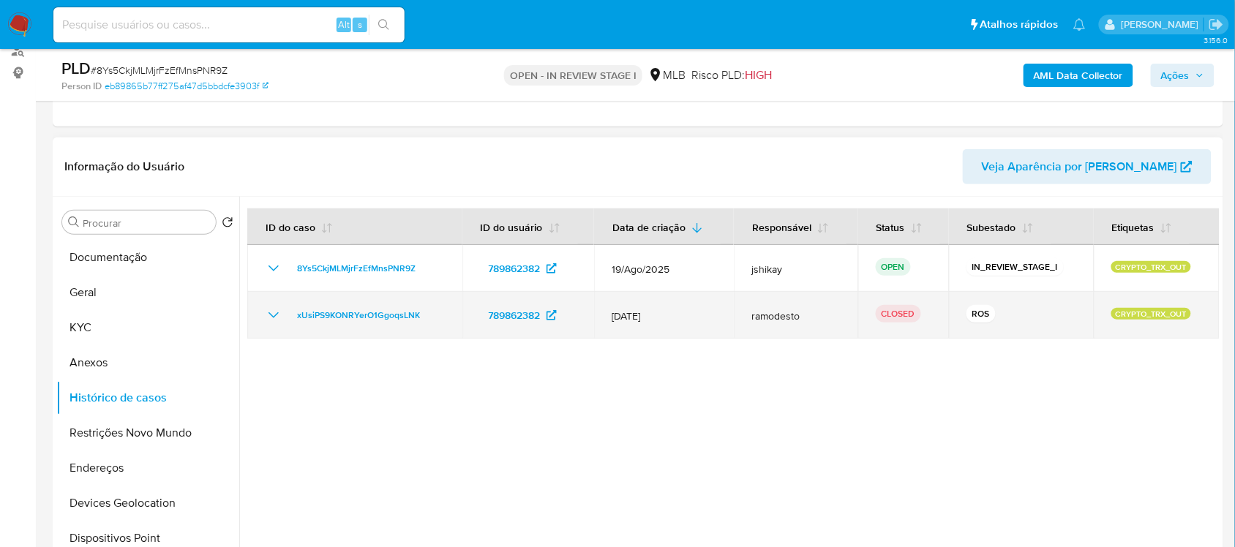
click at [272, 312] on icon "Mostrar/Ocultar" at bounding box center [274, 316] width 18 height 18
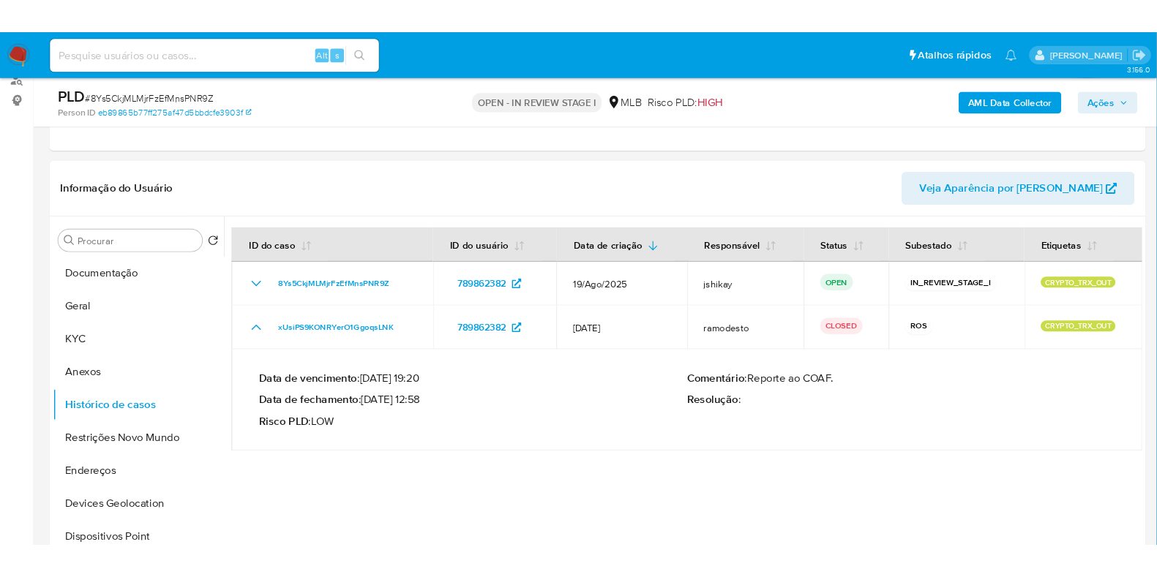
scroll to position [182, 0]
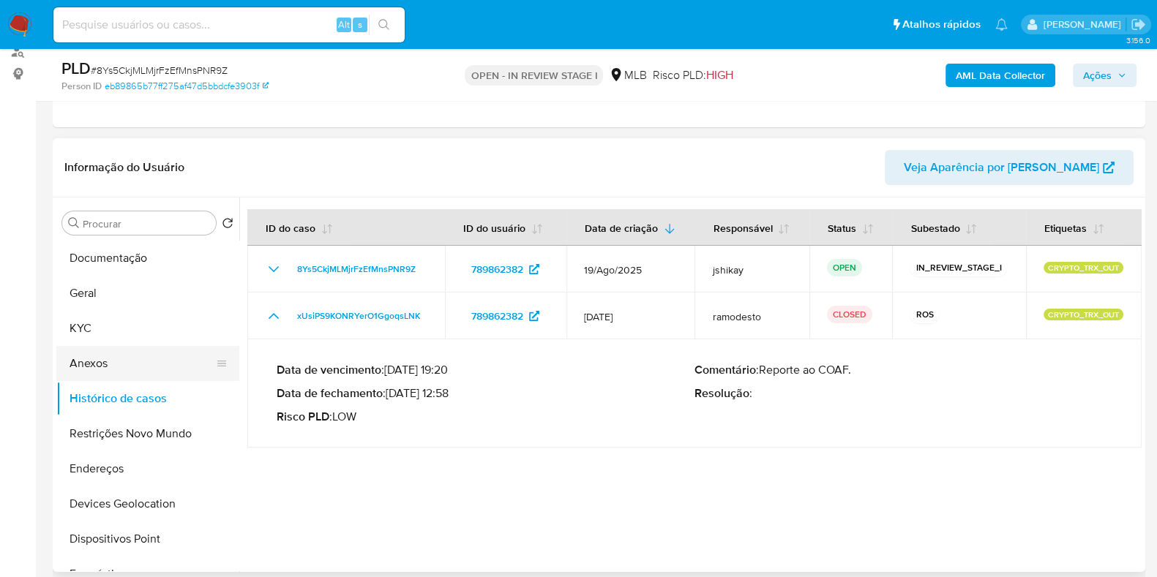
click at [118, 356] on button "Anexos" at bounding box center [141, 363] width 171 height 35
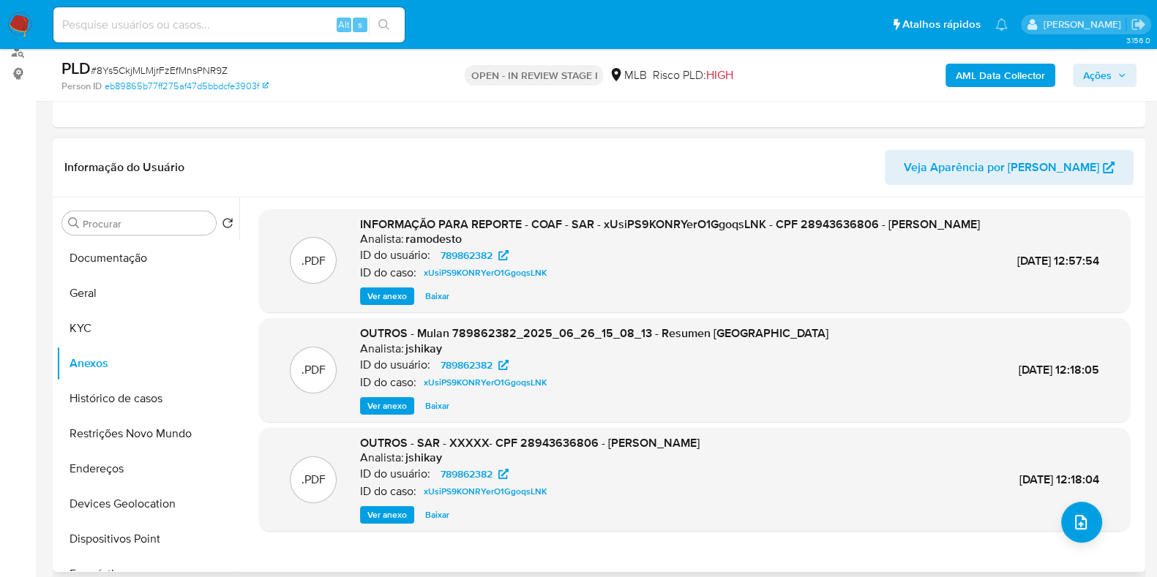
click at [393, 413] on span "Ver anexo" at bounding box center [387, 406] width 40 height 15
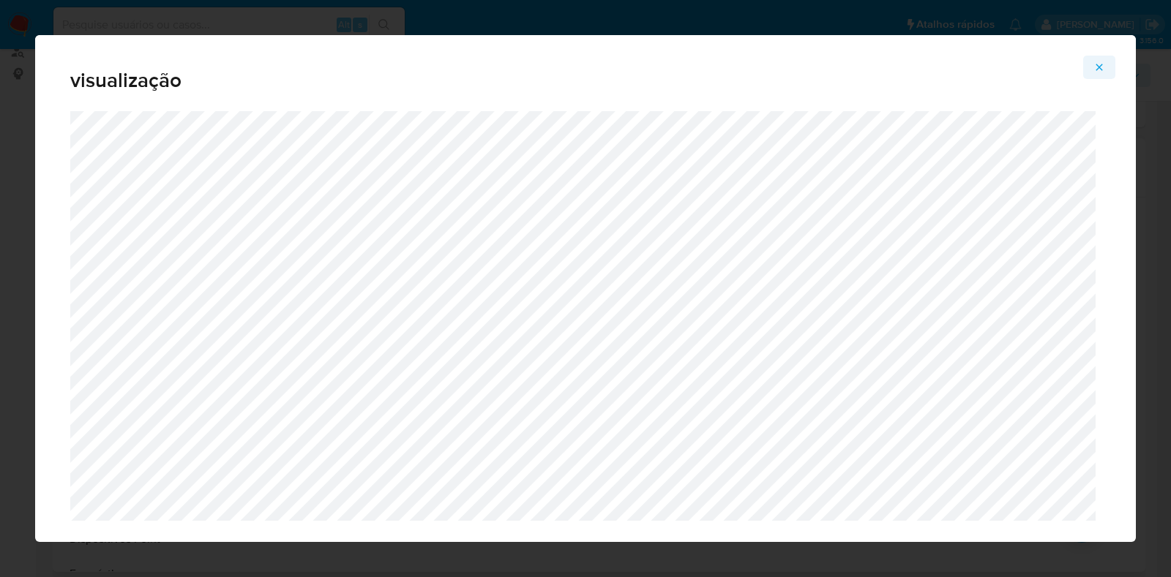
click at [1100, 68] on icon "Attachment preview" at bounding box center [1099, 67] width 7 height 7
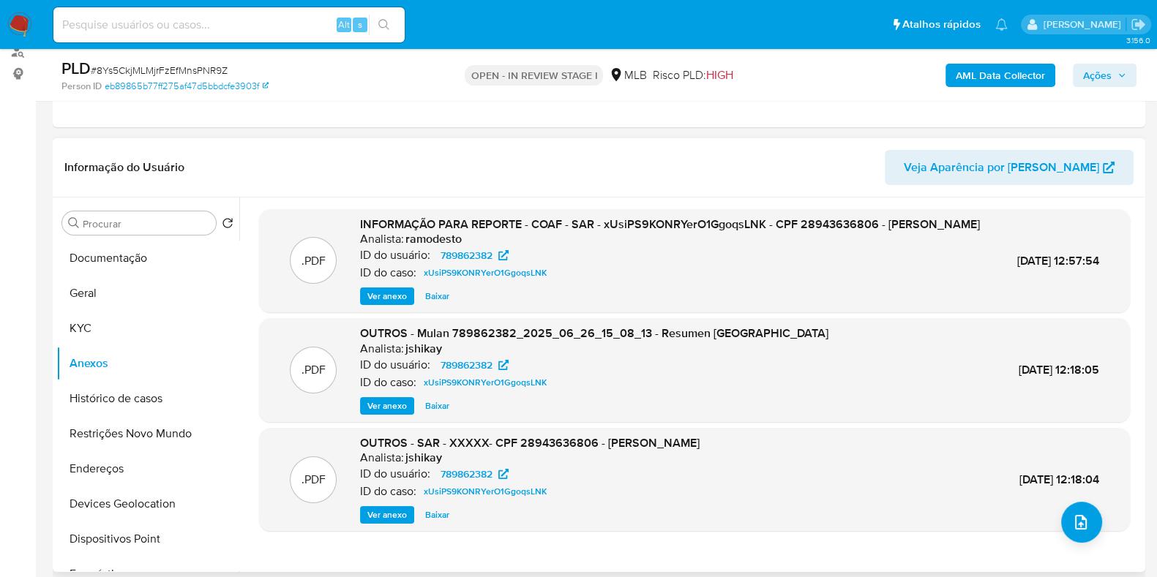
click at [369, 522] on span "Ver anexo" at bounding box center [387, 515] width 40 height 15
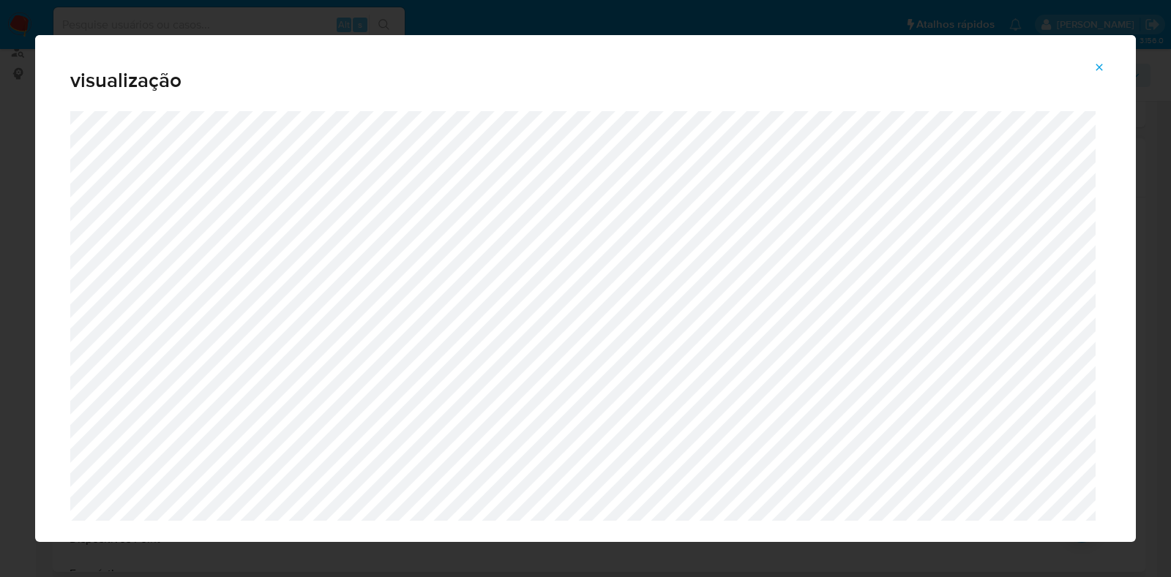
click at [1095, 67] on icon "Attachment preview" at bounding box center [1099, 67] width 12 height 12
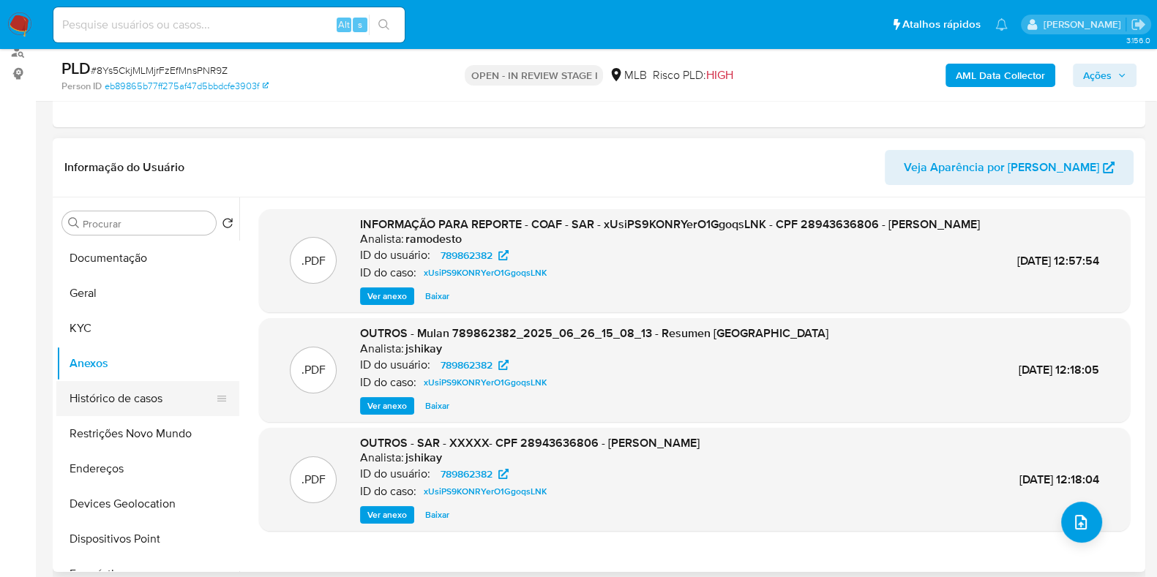
click at [126, 402] on button "Histórico de casos" at bounding box center [141, 398] width 171 height 35
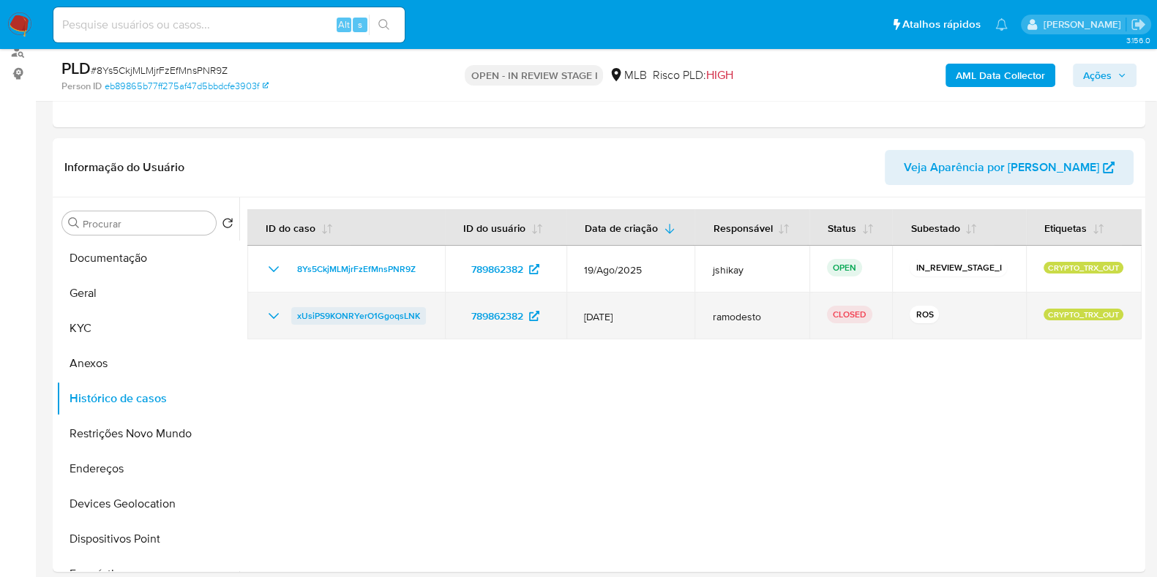
drag, startPoint x: 285, startPoint y: 321, endPoint x: 417, endPoint y: 313, distance: 132.7
click at [417, 313] on div "xUsiPS9KONRYerO1GgoqsLNK" at bounding box center [346, 316] width 162 height 18
click at [266, 311] on icon "Mostrar/Ocultar" at bounding box center [274, 316] width 18 height 18
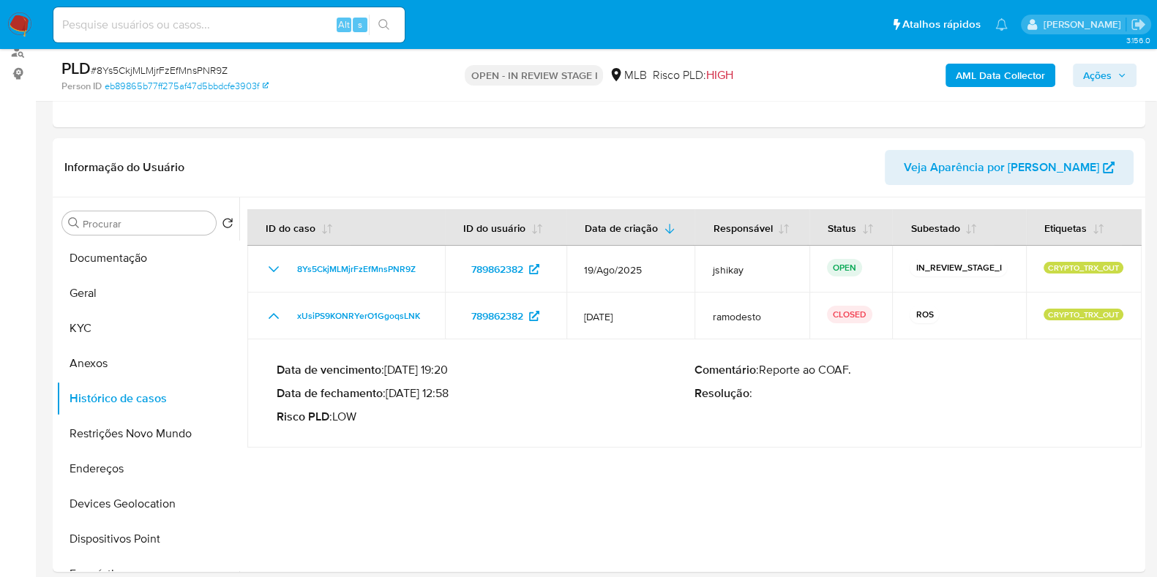
drag, startPoint x: 393, startPoint y: 395, endPoint x: 454, endPoint y: 397, distance: 60.7
click at [454, 397] on p "Data de fechamento : 30/06/2025 12:58" at bounding box center [486, 393] width 418 height 15
click at [99, 296] on button "Geral" at bounding box center [141, 293] width 171 height 35
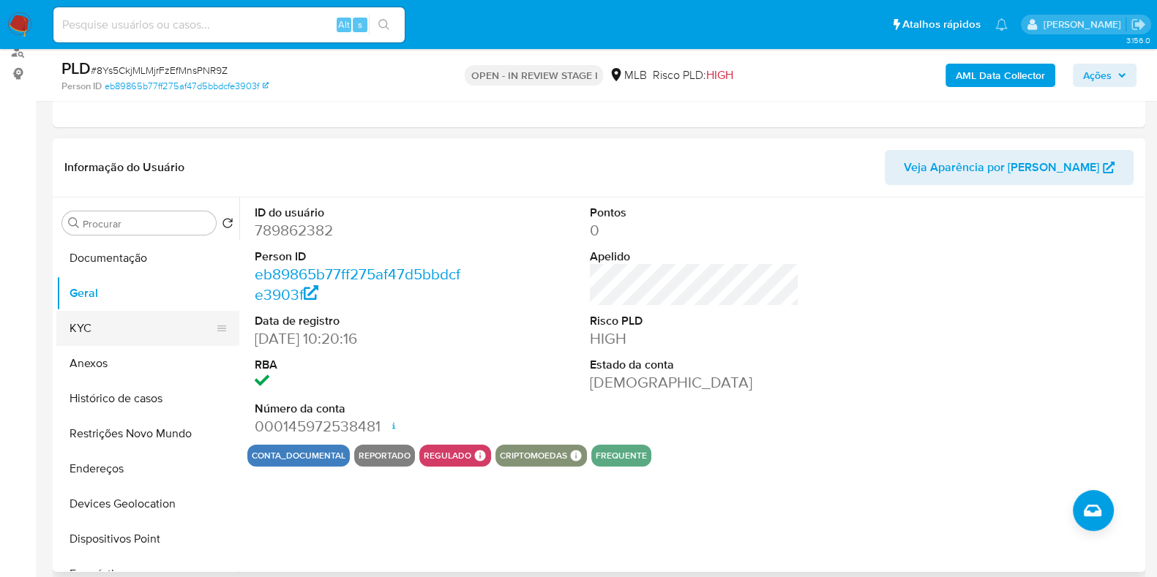
click at [94, 334] on button "KYC" at bounding box center [141, 328] width 171 height 35
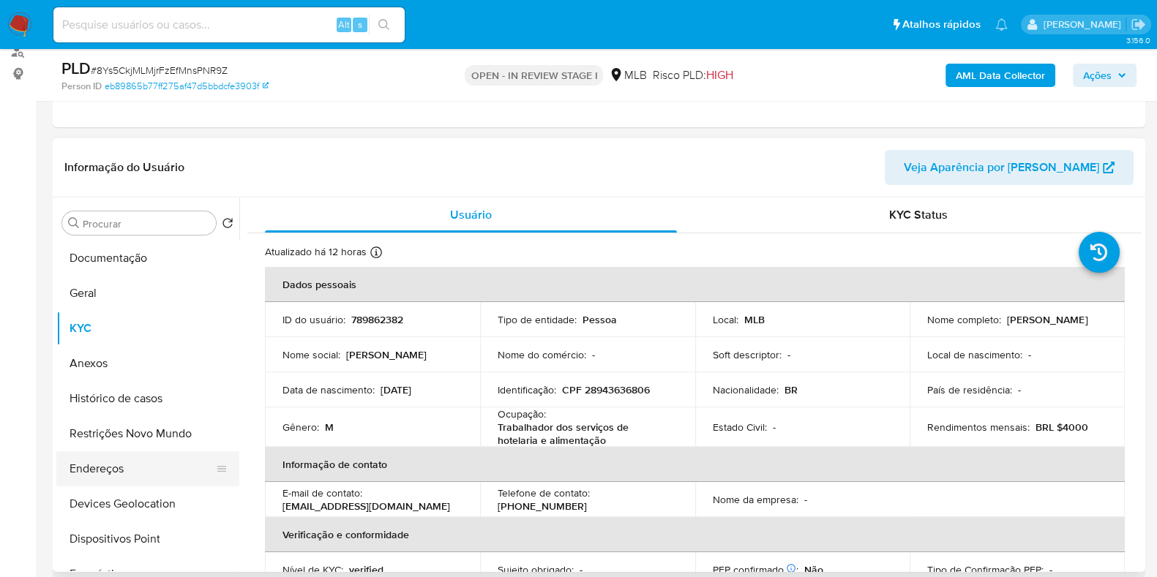
click at [117, 470] on button "Endereços" at bounding box center [141, 468] width 171 height 35
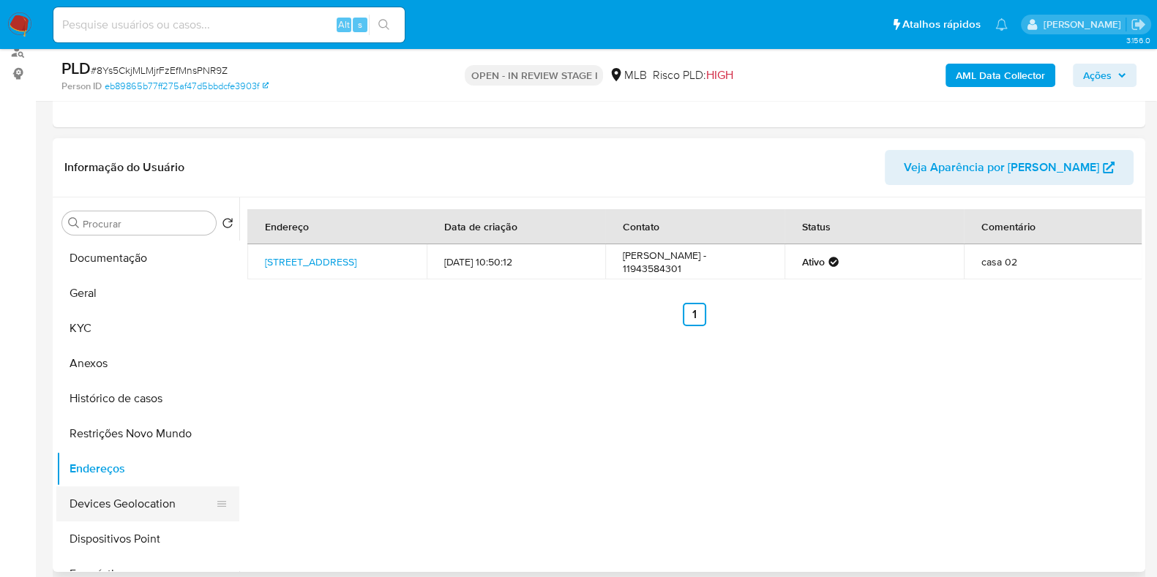
click at [110, 495] on button "Devices Geolocation" at bounding box center [141, 503] width 171 height 35
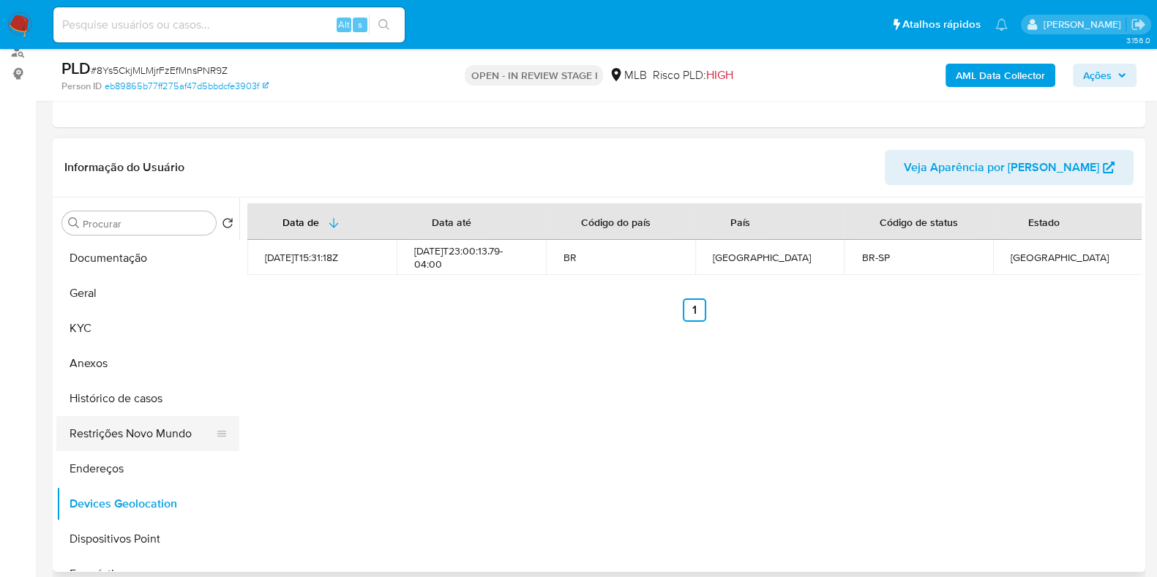
drag, startPoint x: 154, startPoint y: 443, endPoint x: 194, endPoint y: 437, distance: 40.8
click at [154, 443] on button "Restrições Novo Mundo" at bounding box center [141, 433] width 171 height 35
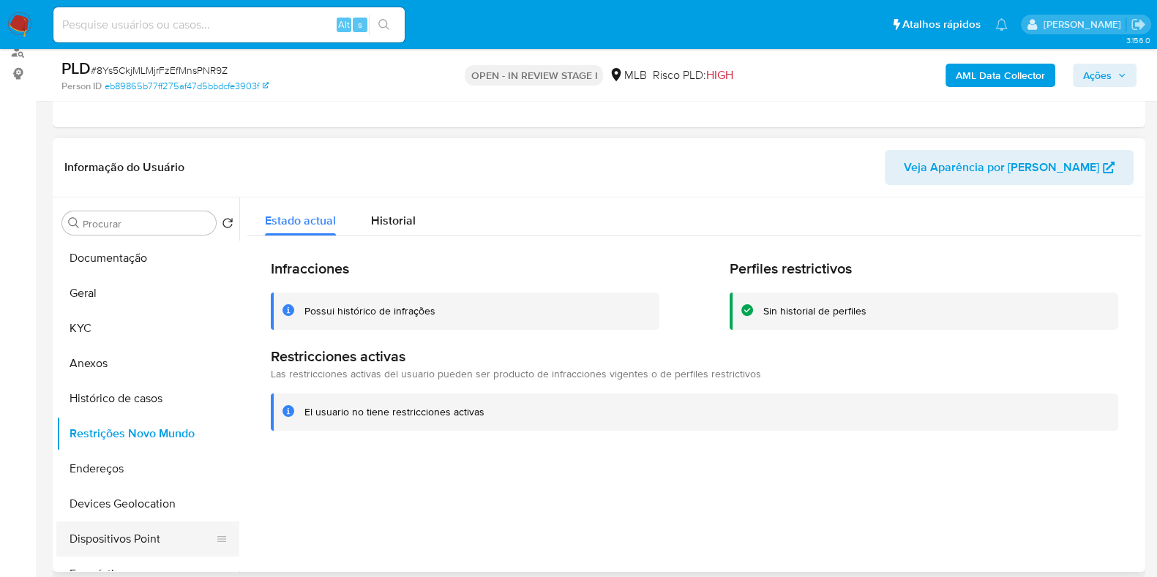
click at [146, 546] on button "Dispositivos Point" at bounding box center [141, 539] width 171 height 35
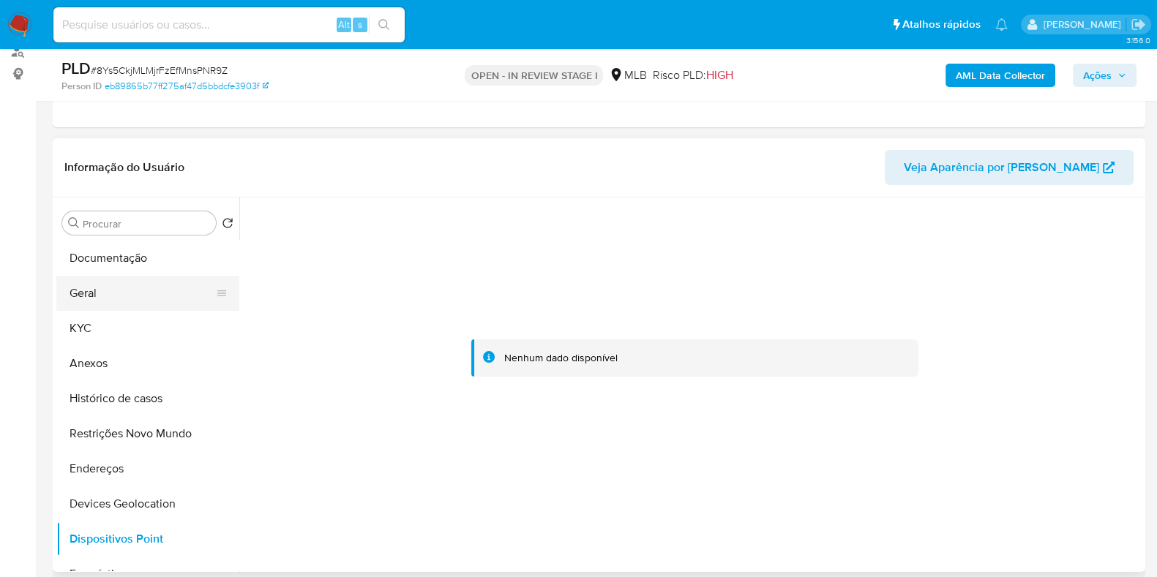
click at [121, 305] on button "Geral" at bounding box center [141, 293] width 171 height 35
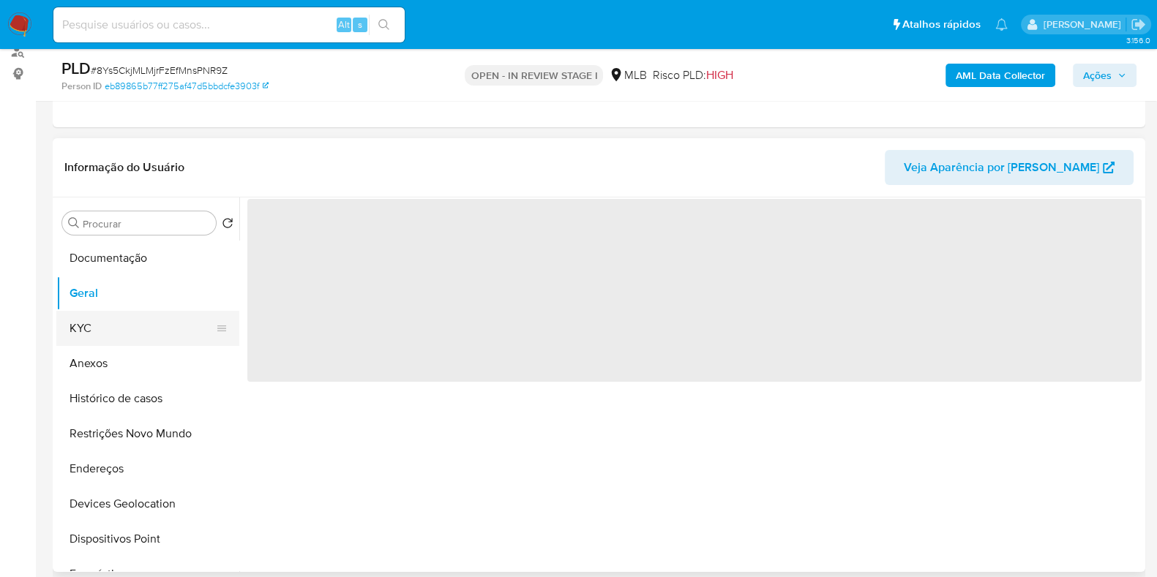
click at [118, 323] on button "KYC" at bounding box center [141, 328] width 171 height 35
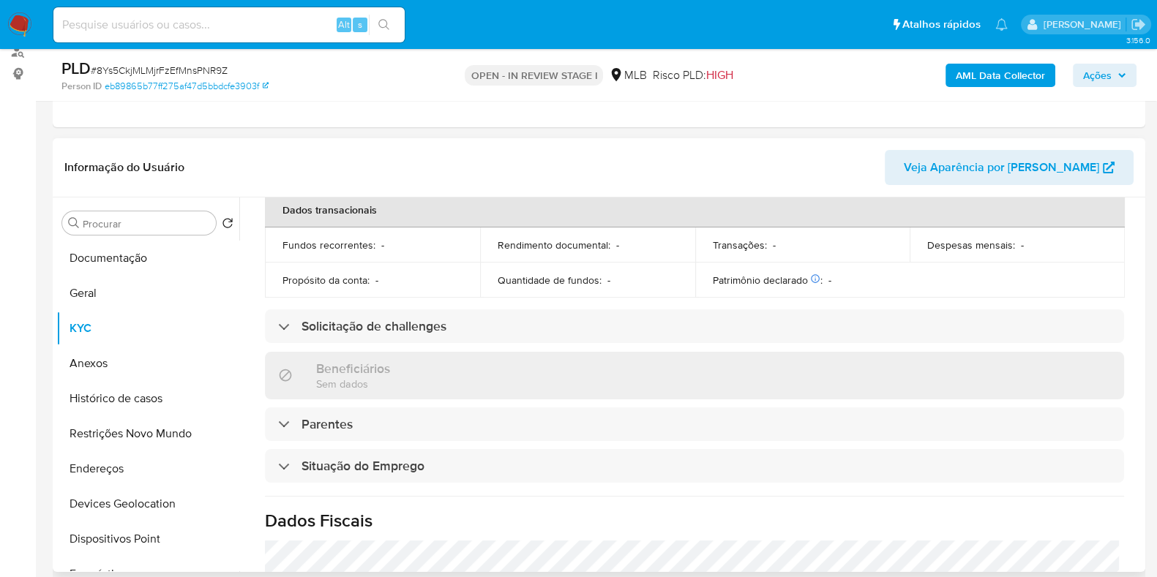
scroll to position [639, 0]
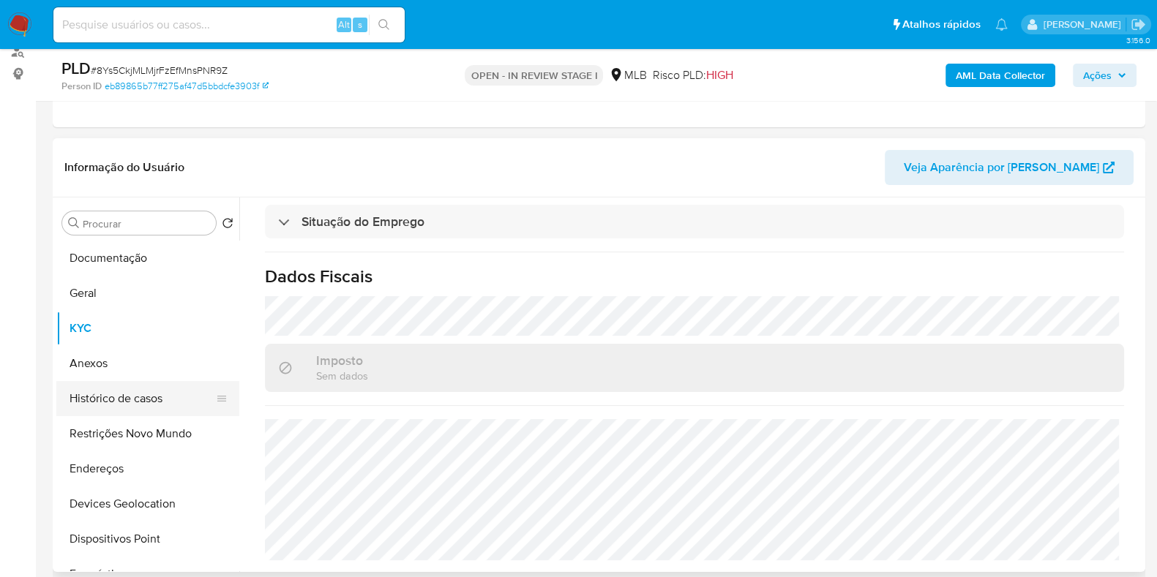
click at [113, 394] on button "Histórico de casos" at bounding box center [141, 398] width 171 height 35
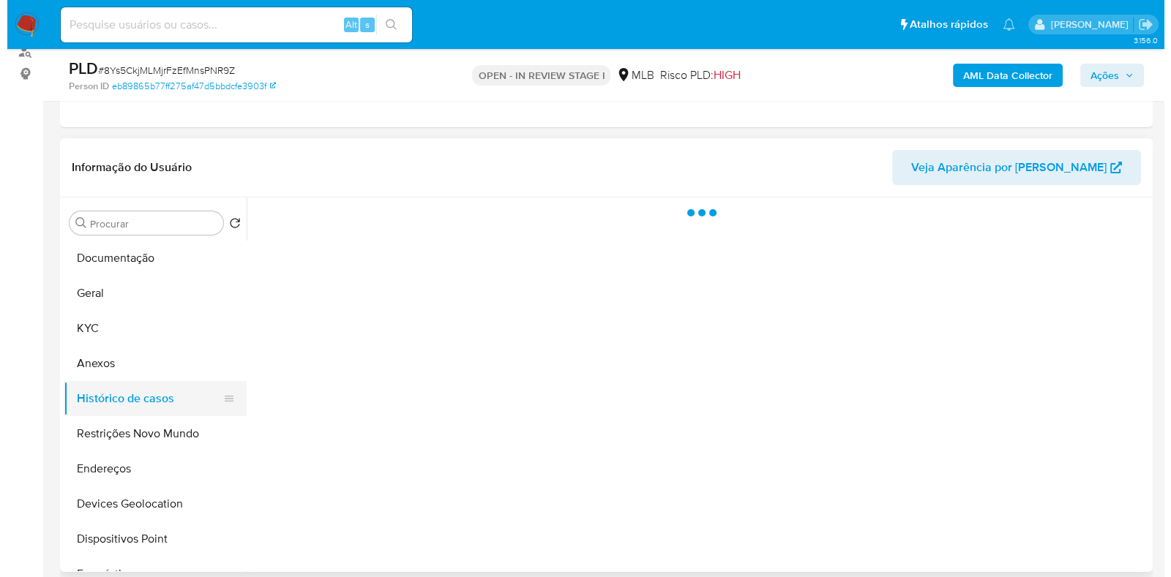
scroll to position [0, 0]
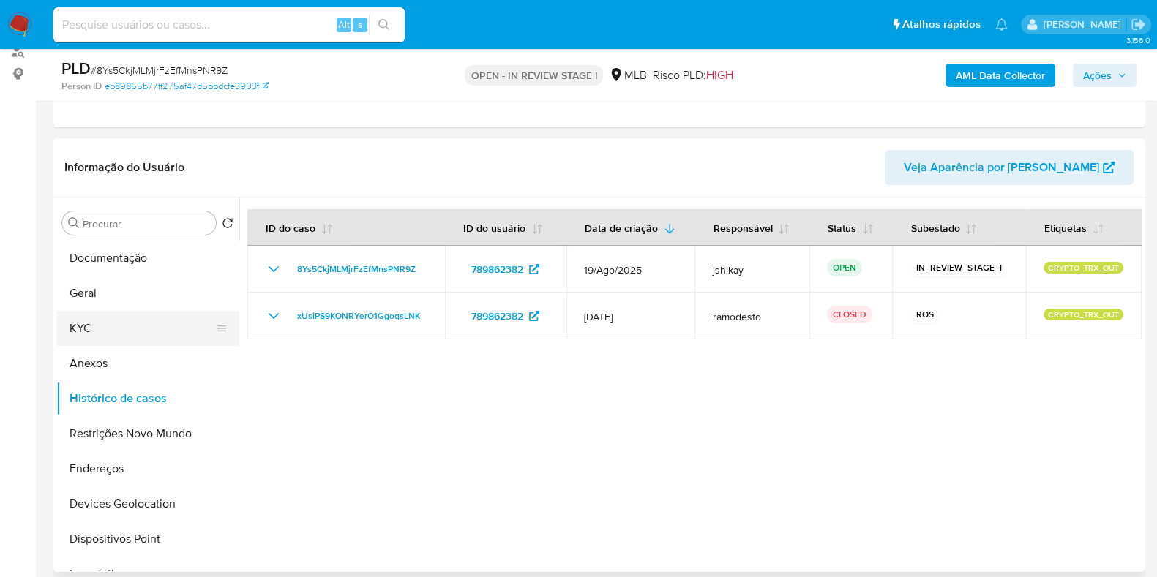
click at [89, 341] on button "KYC" at bounding box center [141, 328] width 171 height 35
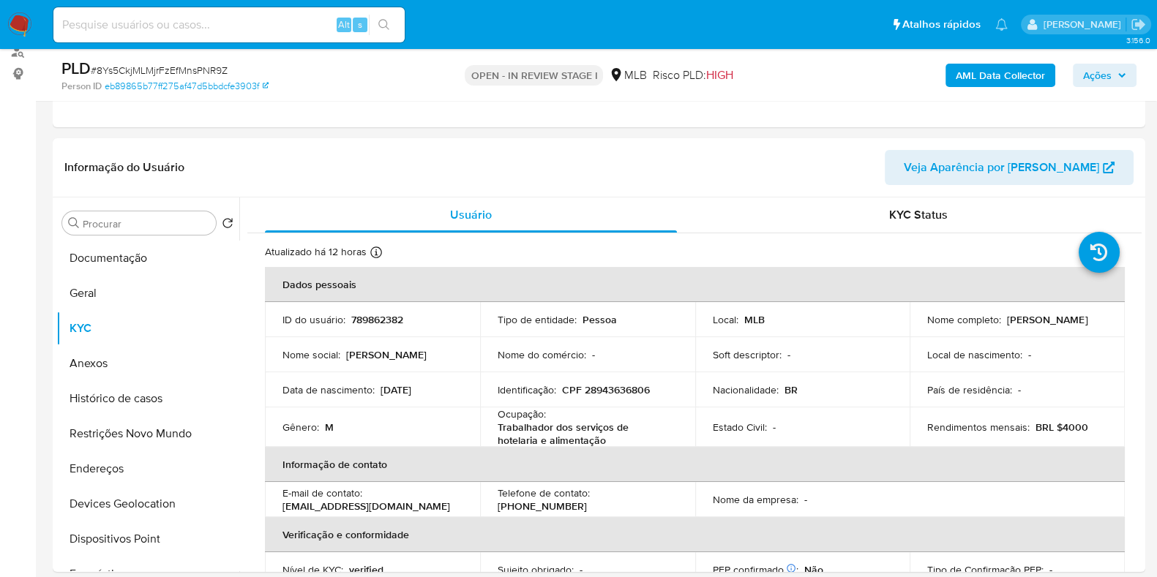
click at [966, 80] on b "AML Data Collector" at bounding box center [999, 75] width 89 height 23
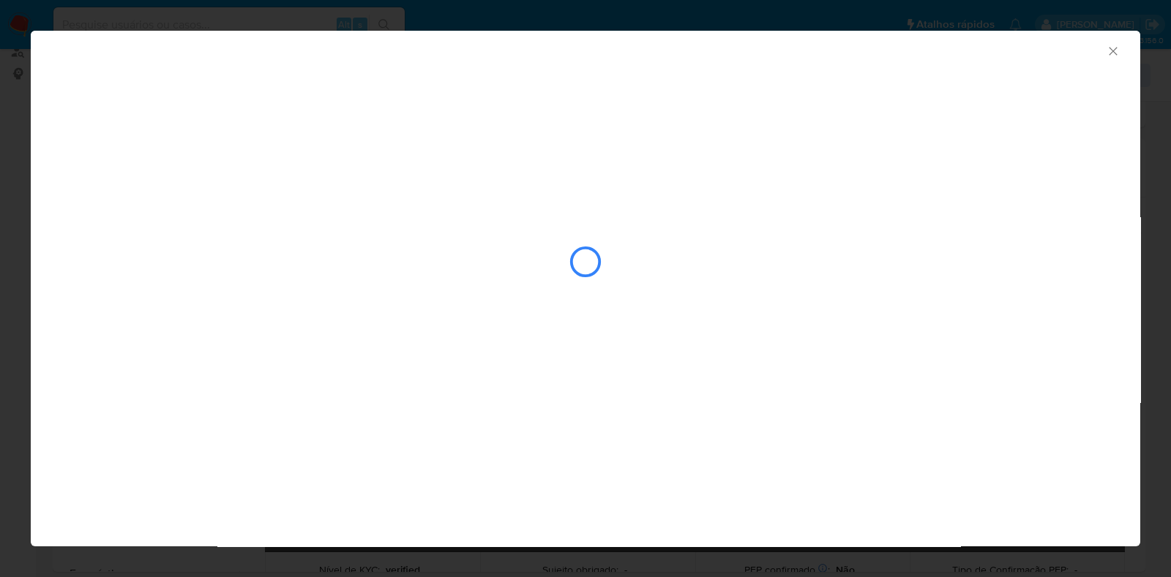
click at [1078, 52] on div "AML Data Collector" at bounding box center [573, 49] width 1064 height 16
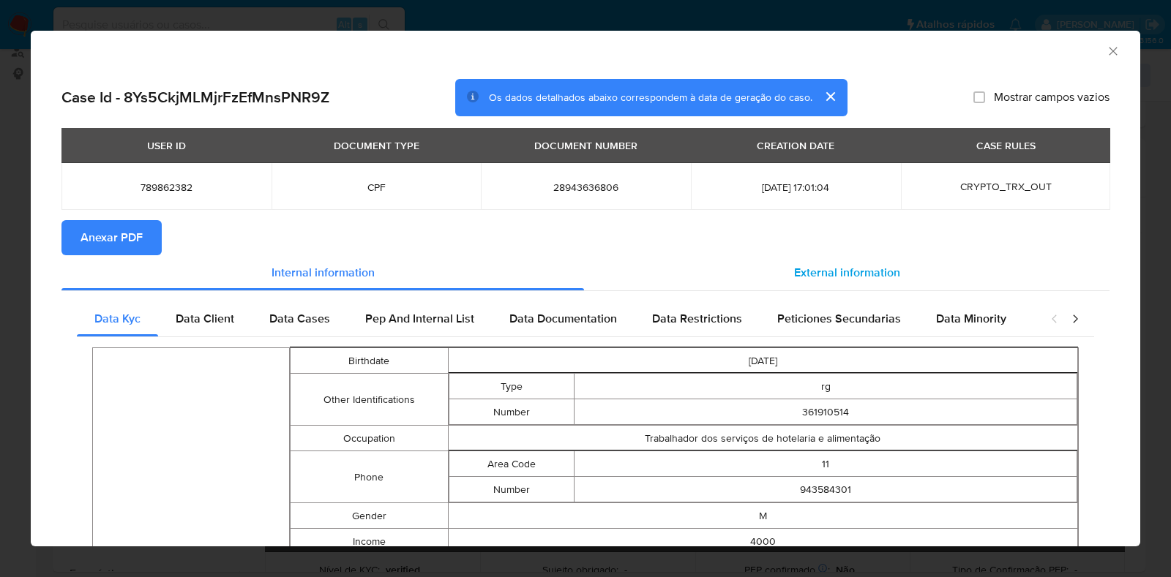
click at [779, 279] on div "External information" at bounding box center [846, 272] width 525 height 35
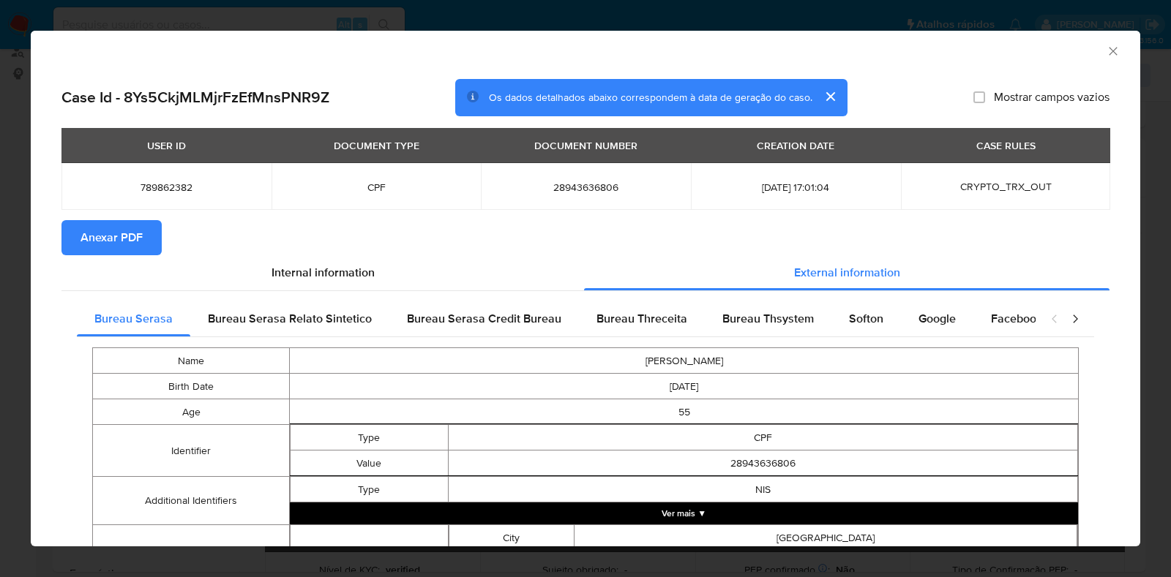
click at [111, 225] on span "Anexar PDF" at bounding box center [111, 238] width 62 height 32
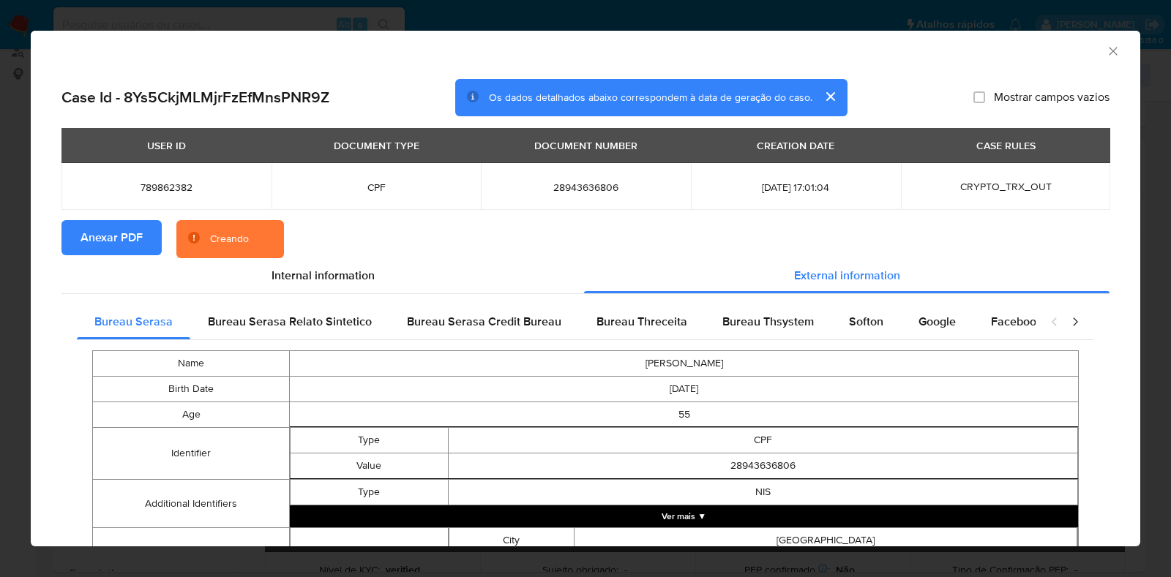
click at [1105, 51] on icon "Fechar a janela" at bounding box center [1112, 51] width 15 height 15
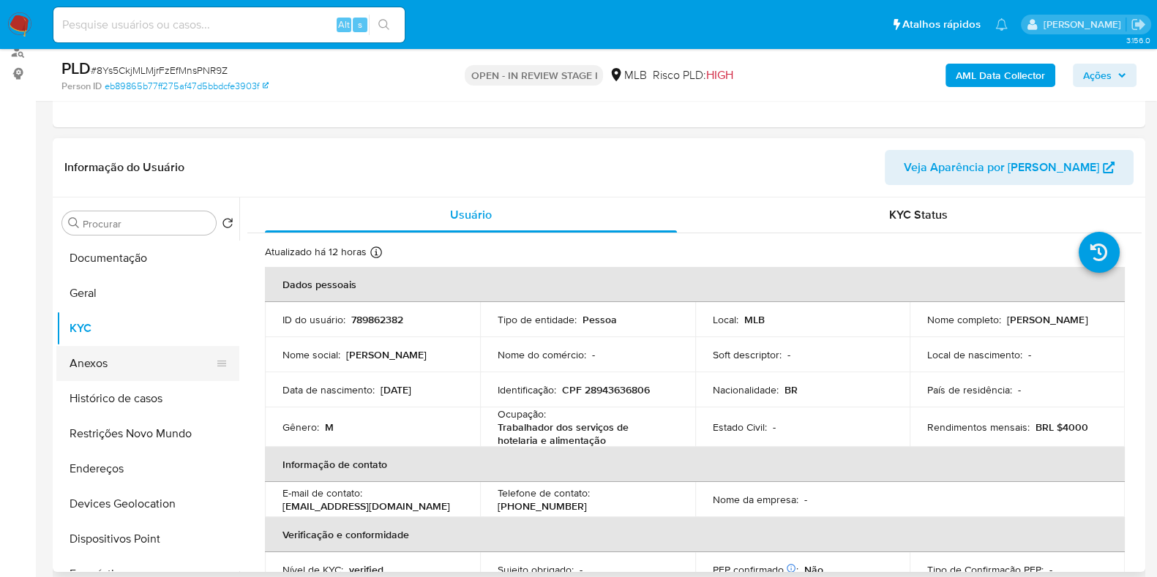
click at [124, 371] on button "Anexos" at bounding box center [141, 363] width 171 height 35
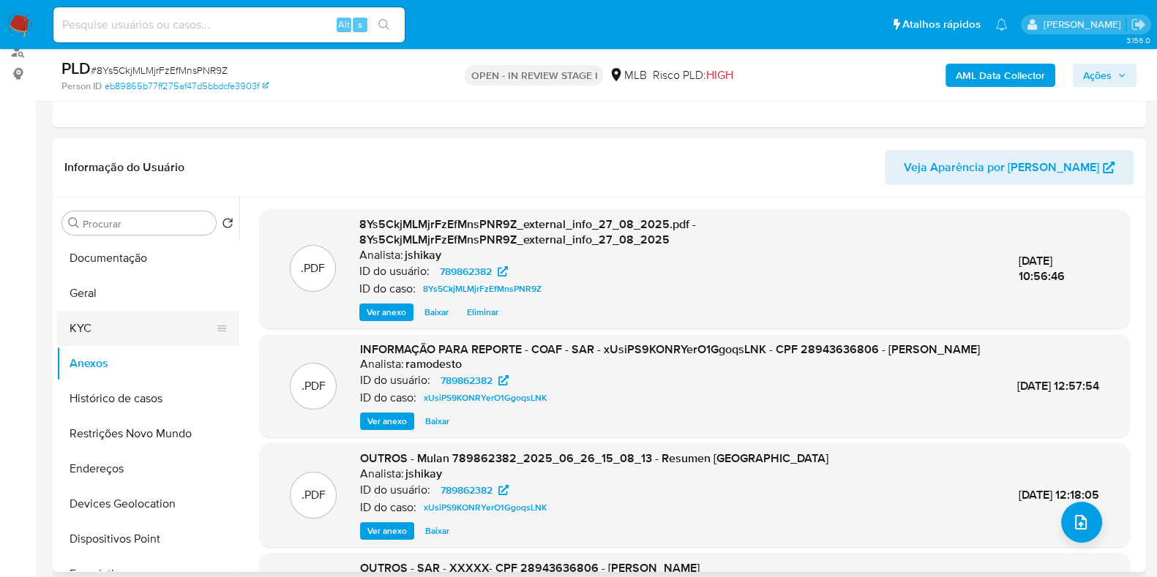
click at [116, 332] on button "KYC" at bounding box center [141, 328] width 171 height 35
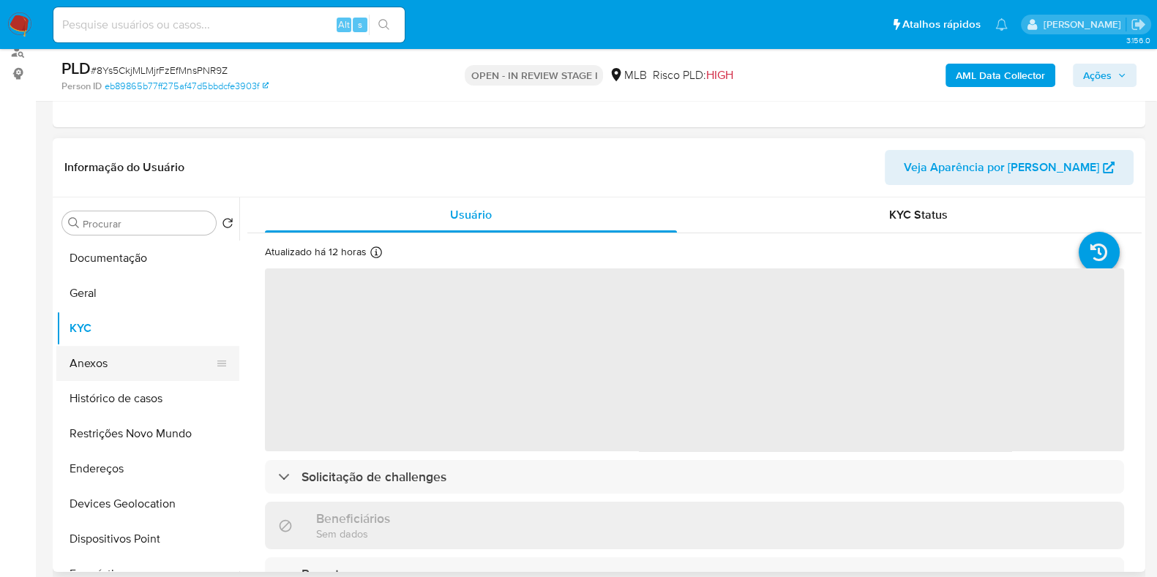
click at [99, 367] on button "Anexos" at bounding box center [141, 363] width 171 height 35
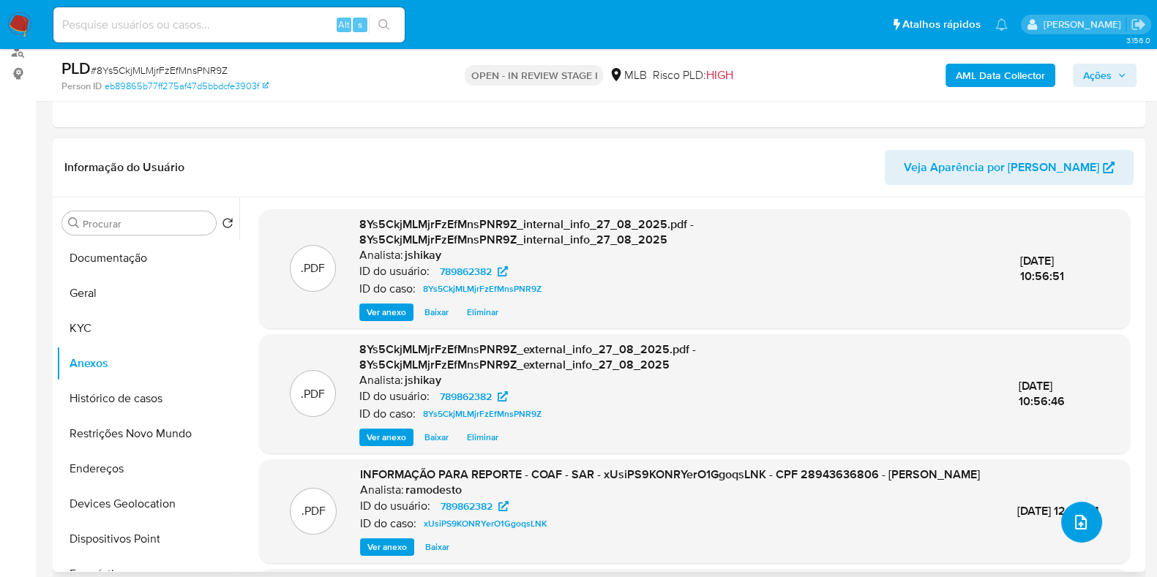
click at [1063, 527] on button "upload-file" at bounding box center [1081, 522] width 41 height 41
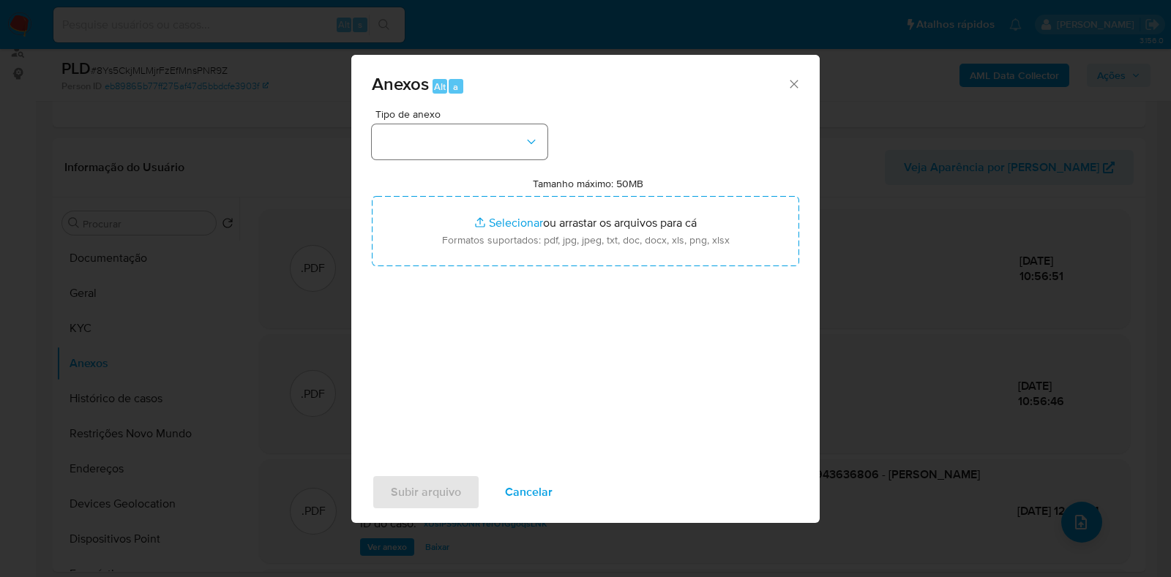
click at [454, 123] on div "Tipo de anexo" at bounding box center [460, 134] width 176 height 50
click at [448, 155] on button "button" at bounding box center [460, 141] width 176 height 35
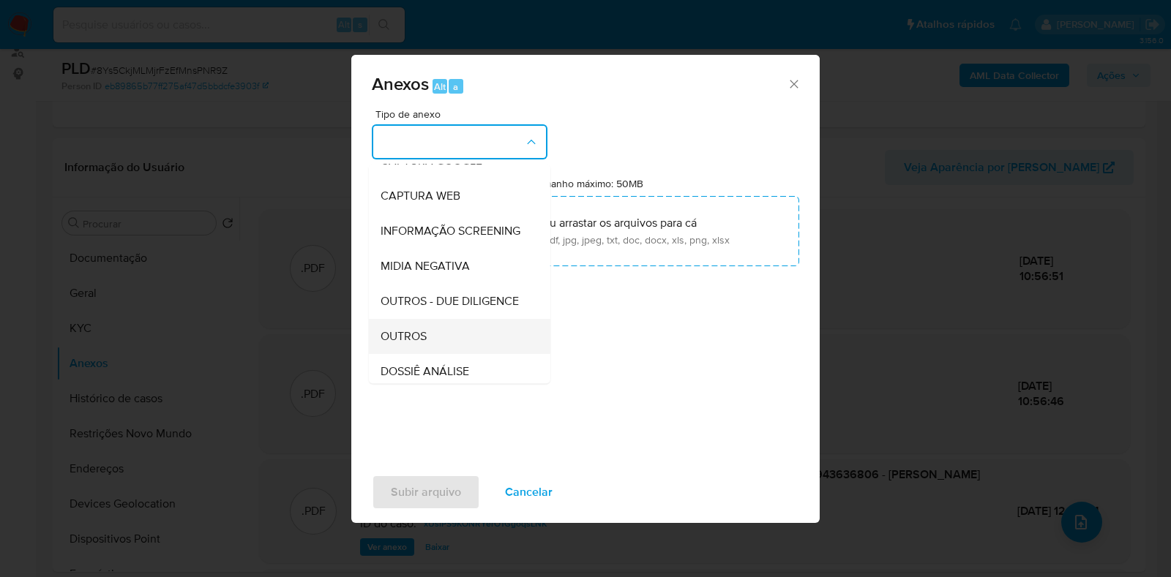
click at [409, 361] on ul "CAPTURA BUREAU CAPTURA DOWJONES CAPTURA GOOGLE CAPTURA WEB INFORMAÇÃO SCREENING…" at bounding box center [459, 281] width 181 height 416
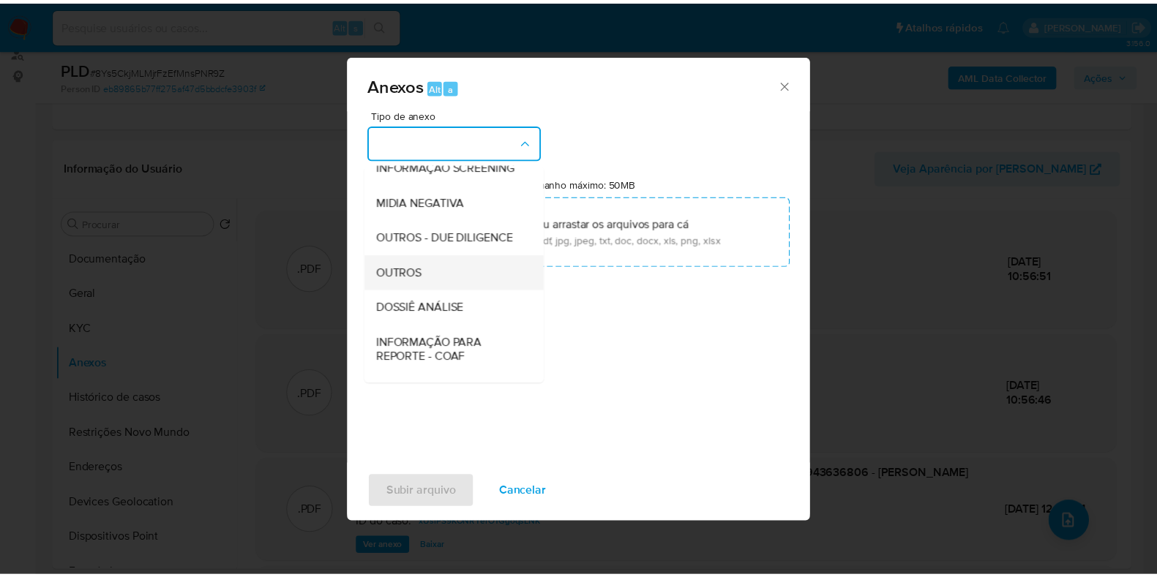
scroll to position [182, 0]
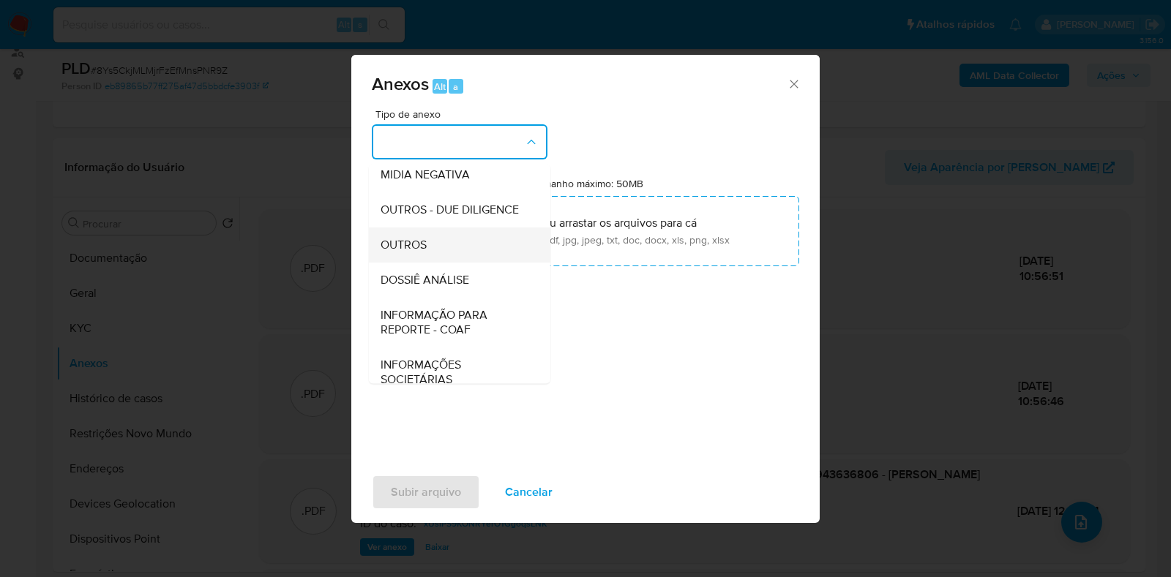
drag, startPoint x: 430, startPoint y: 300, endPoint x: 425, endPoint y: 281, distance: 19.7
click at [425, 281] on ul "CAPTURA BUREAU CAPTURA DOWJONES CAPTURA GOOGLE CAPTURA WEB INFORMAÇÃO SCREENING…" at bounding box center [459, 190] width 181 height 416
click at [425, 252] on span "OUTROS" at bounding box center [403, 245] width 46 height 15
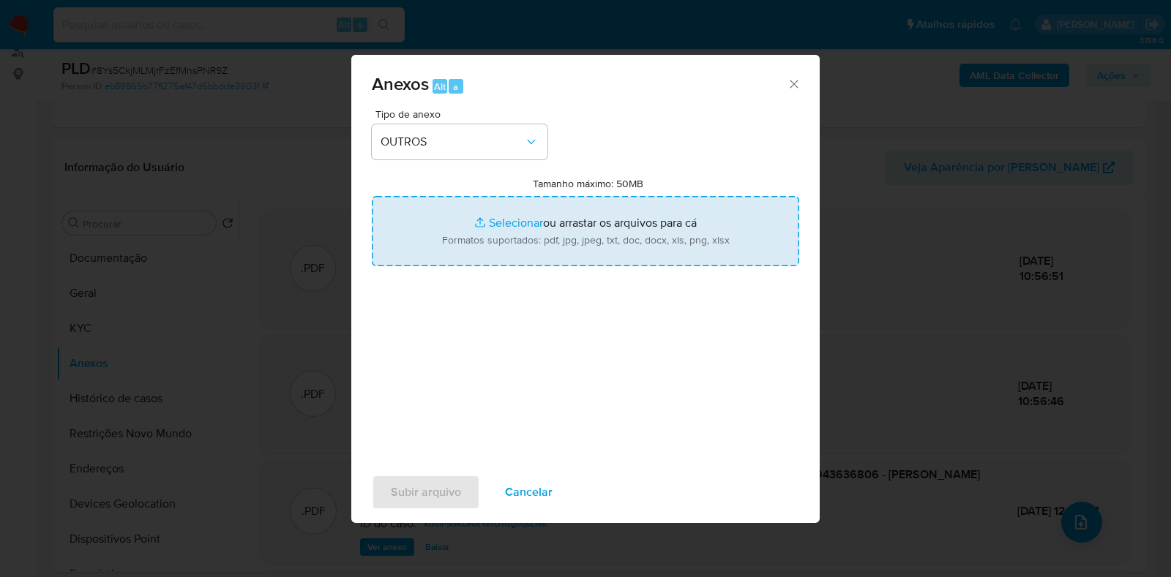
click at [493, 213] on input "Tamanho máximo: 50MB Selecionar arquivos" at bounding box center [585, 231] width 427 height 70
type input "C:\fakepath\Mulan 789862382_2025_08_27_09_07_42 - Resumen TX.pdf"
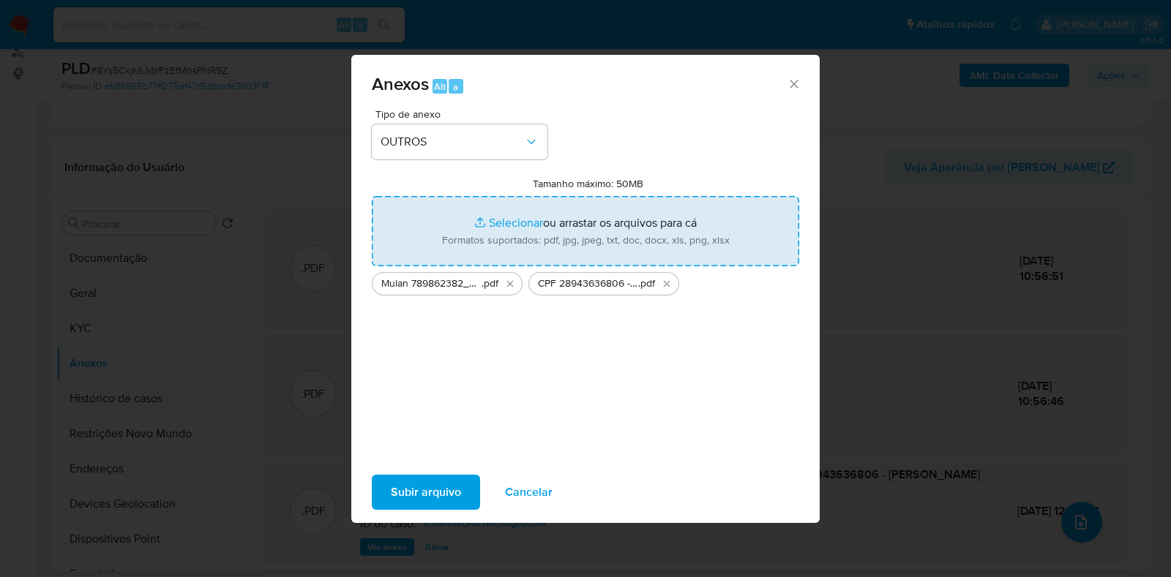
click at [411, 487] on span "Subir arquivo" at bounding box center [426, 492] width 70 height 32
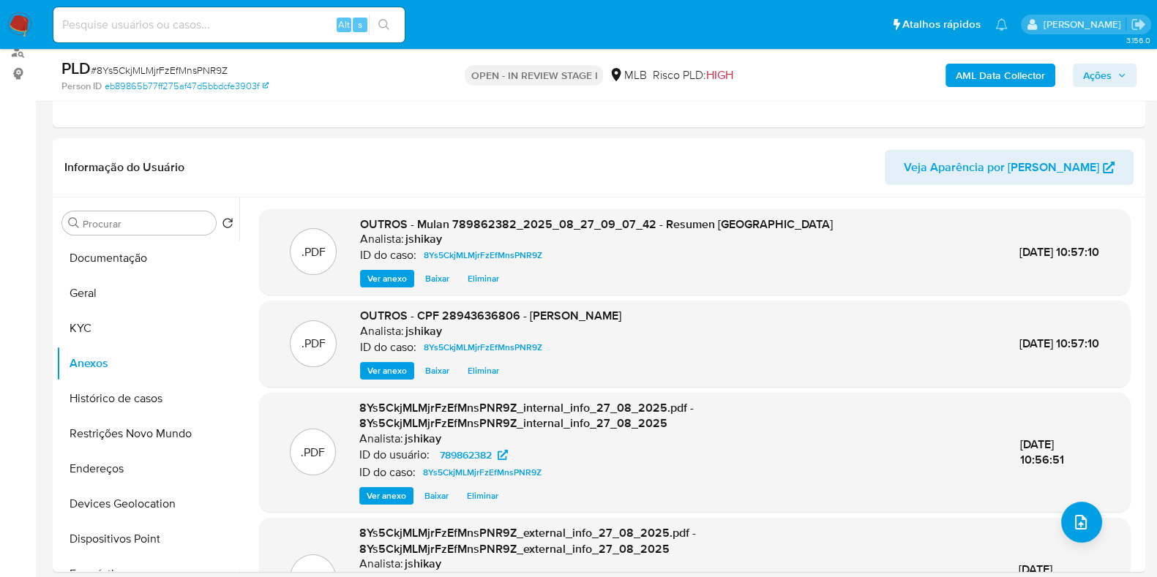
click at [1092, 82] on span "Ações" at bounding box center [1097, 75] width 29 height 23
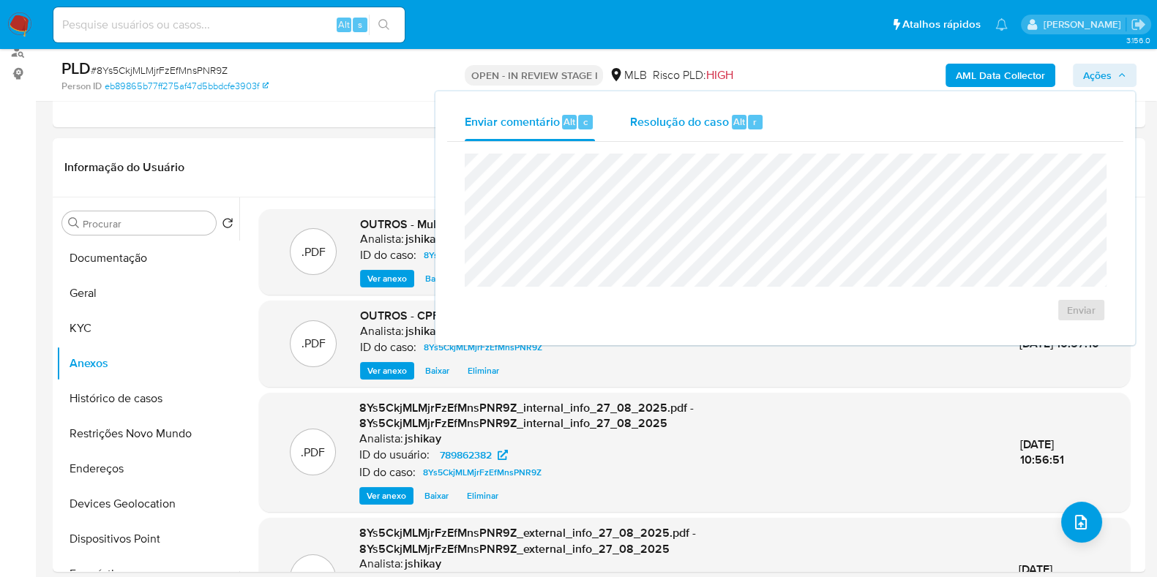
click at [691, 130] on div "Resolução do caso Alt r" at bounding box center [697, 122] width 134 height 38
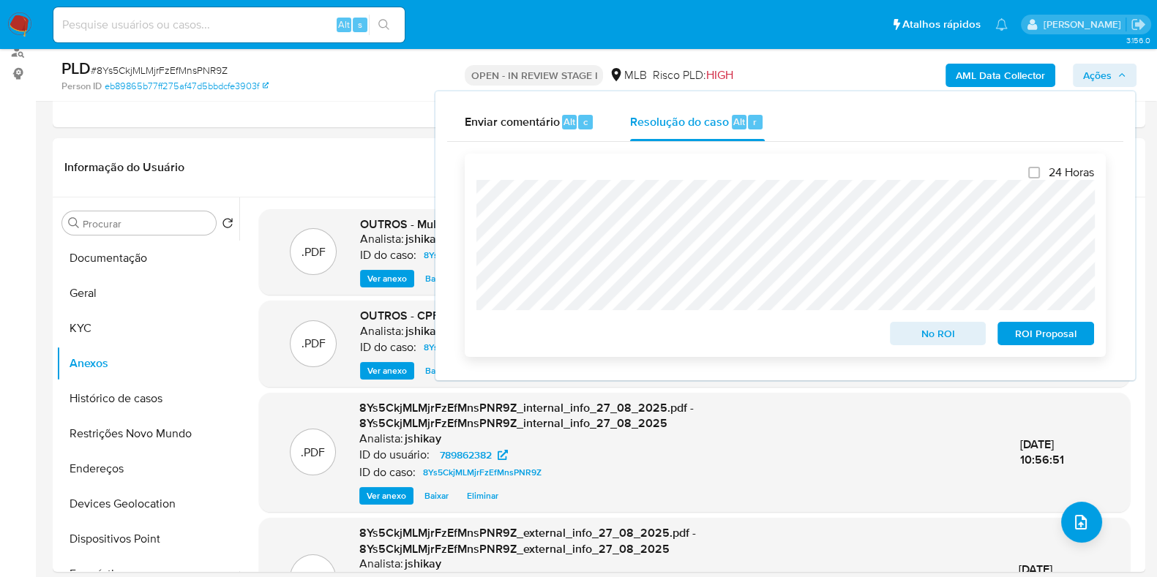
click at [921, 341] on span "No ROI" at bounding box center [938, 333] width 76 height 20
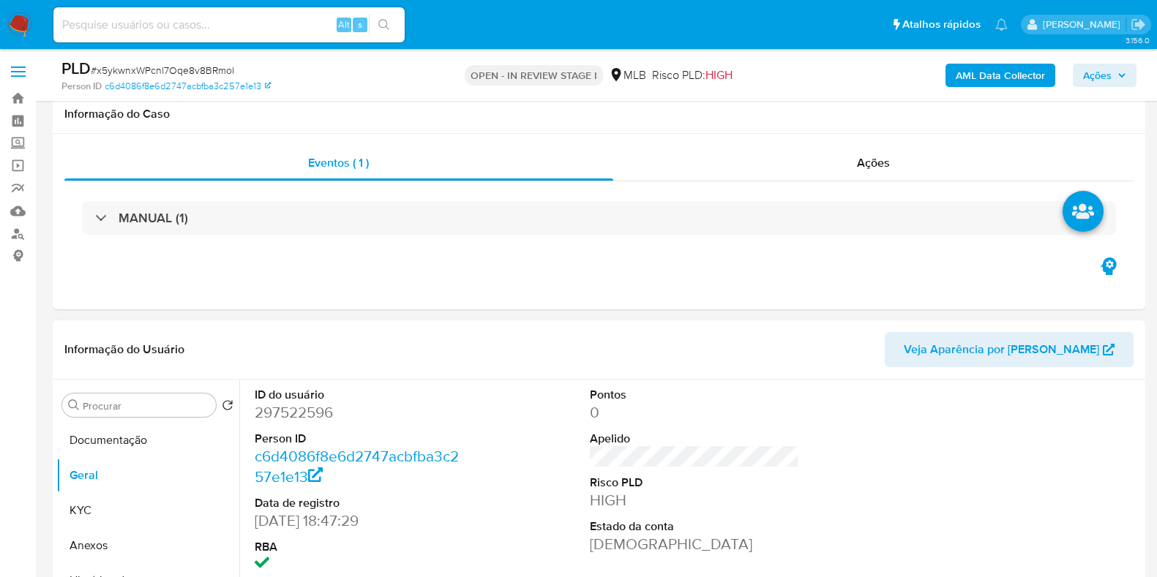
scroll to position [182, 0]
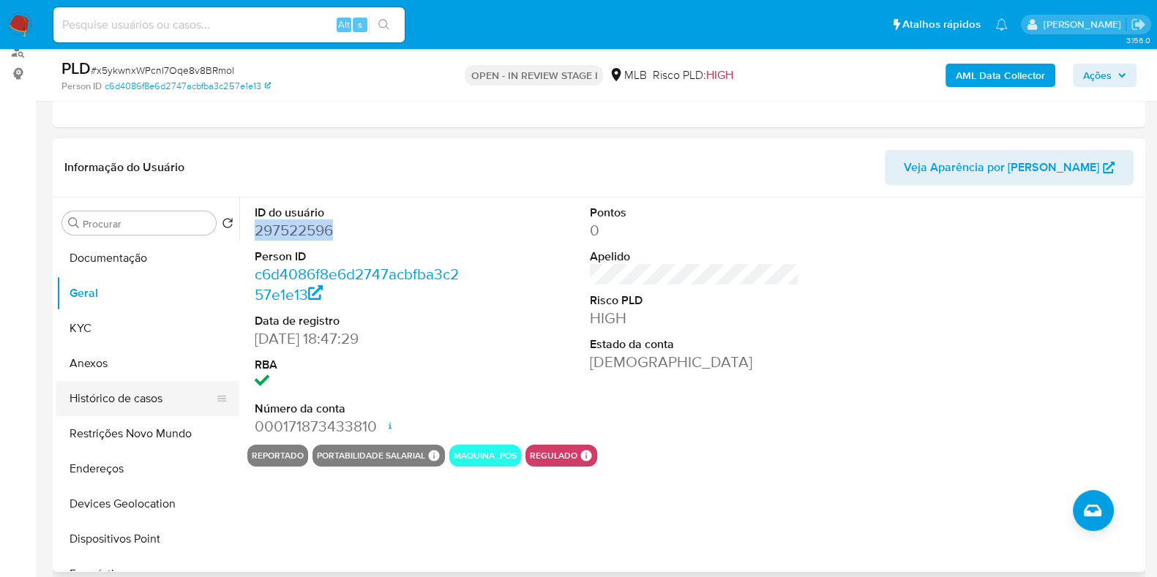
click at [113, 386] on button "Histórico de casos" at bounding box center [141, 398] width 171 height 35
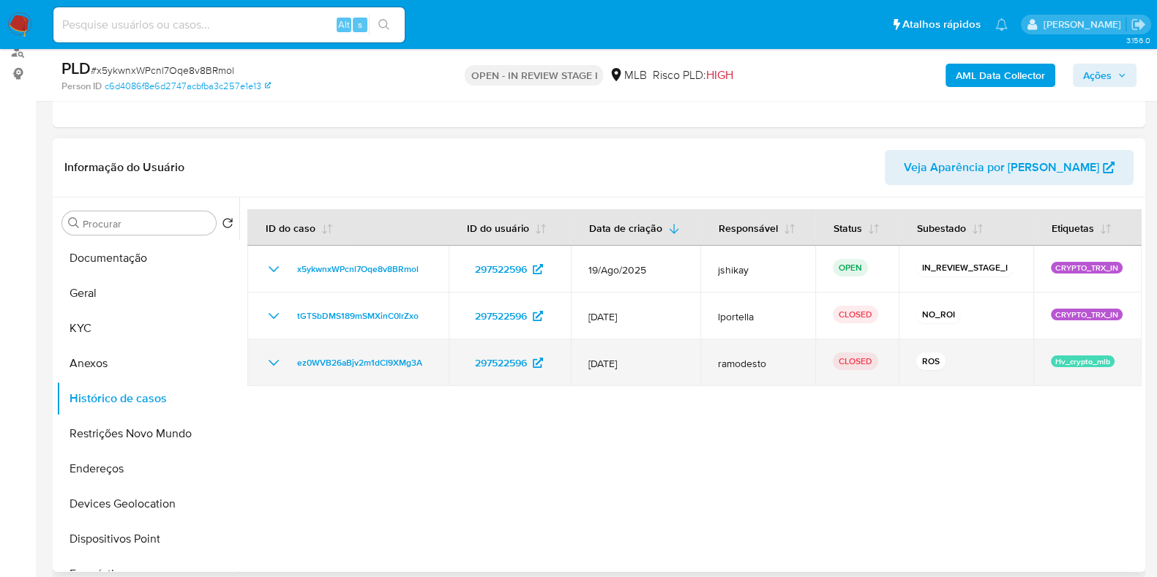
click at [266, 364] on icon "Mostrar/Ocultar" at bounding box center [274, 363] width 18 height 18
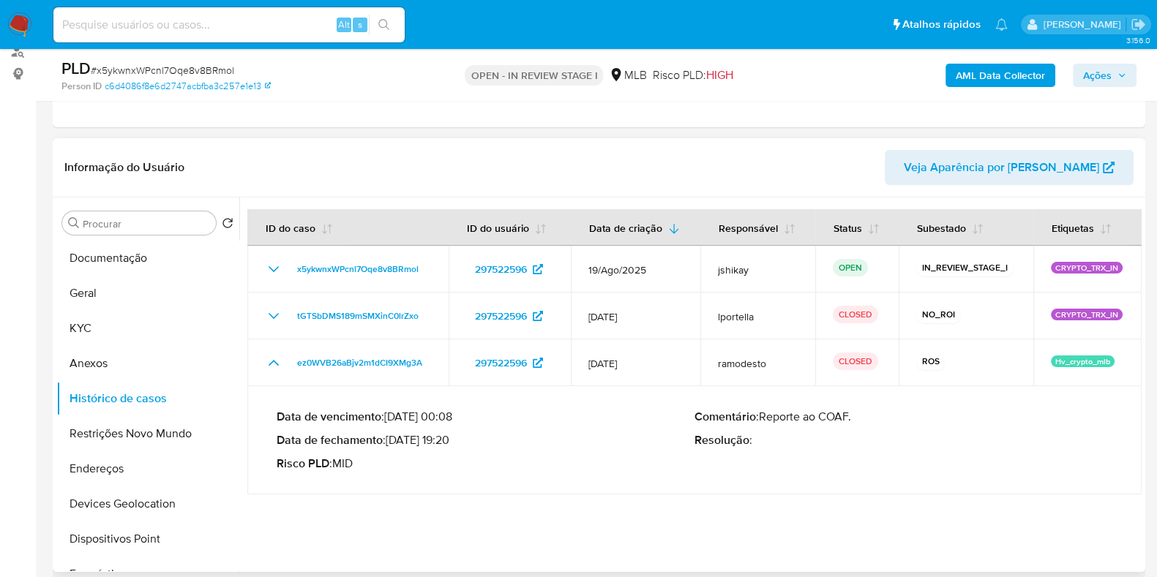
drag, startPoint x: 391, startPoint y: 444, endPoint x: 450, endPoint y: 440, distance: 58.6
click at [450, 440] on p "Data de fechamento : [DATE] 19:20" at bounding box center [486, 440] width 418 height 15
click at [121, 364] on button "Anexos" at bounding box center [141, 363] width 171 height 35
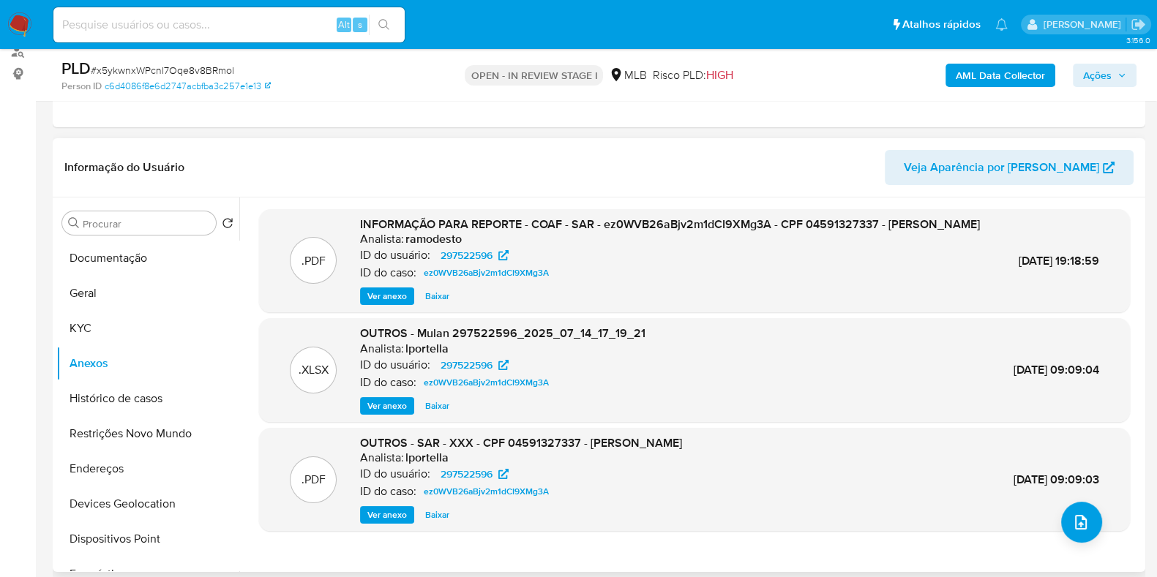
click at [377, 304] on span "Ver anexo" at bounding box center [387, 296] width 40 height 15
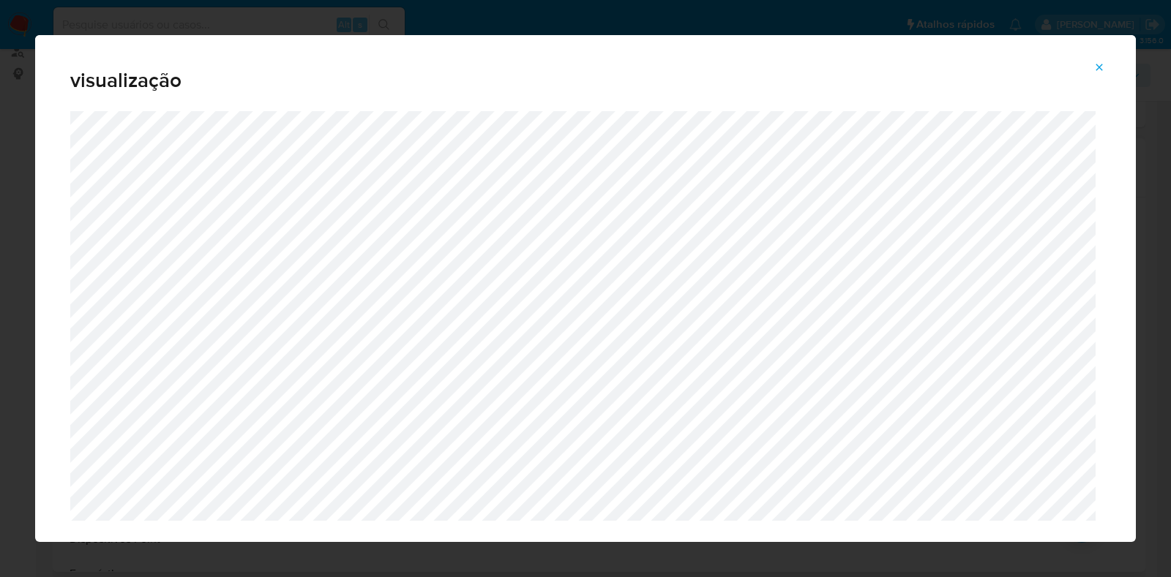
click at [1095, 74] on span "Attachment preview" at bounding box center [1099, 67] width 12 height 20
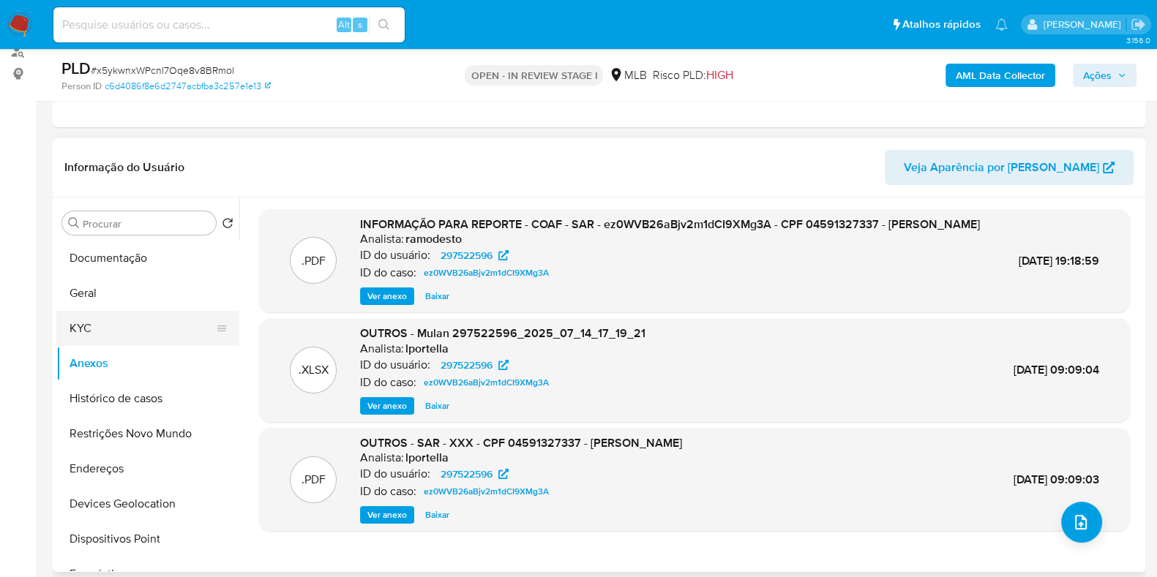
click at [94, 332] on button "KYC" at bounding box center [141, 328] width 171 height 35
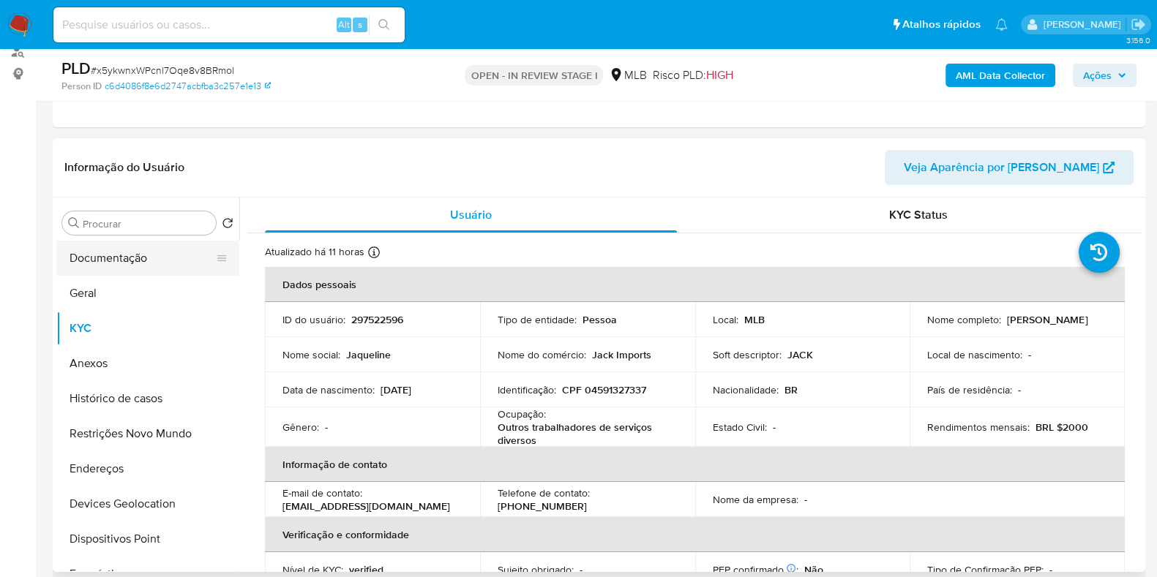
click at [135, 264] on button "Documentação" at bounding box center [141, 258] width 171 height 35
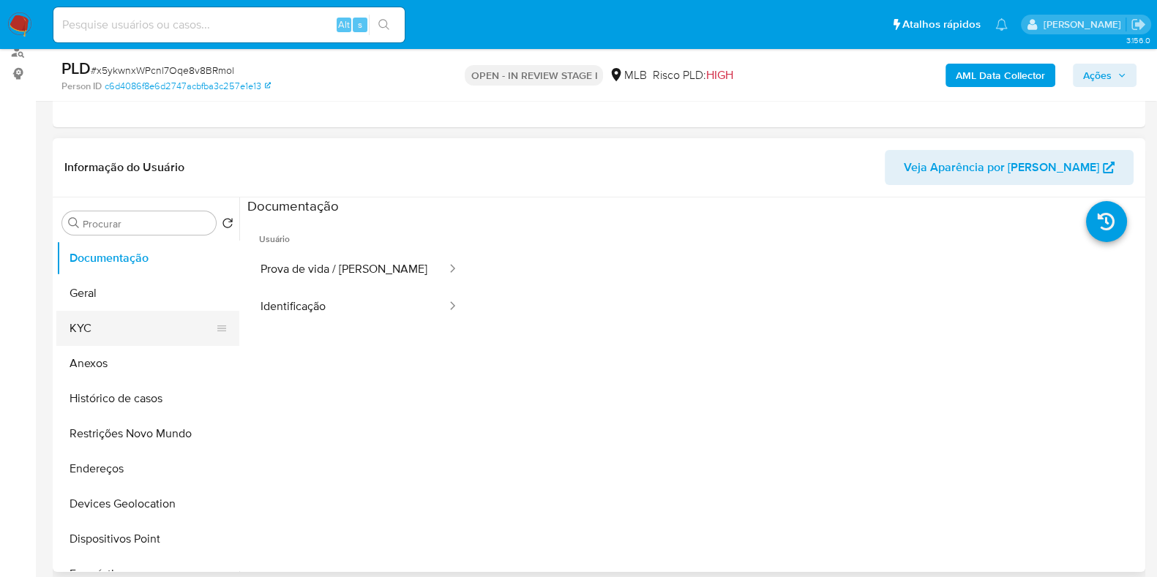
click at [142, 333] on button "KYC" at bounding box center [141, 328] width 171 height 35
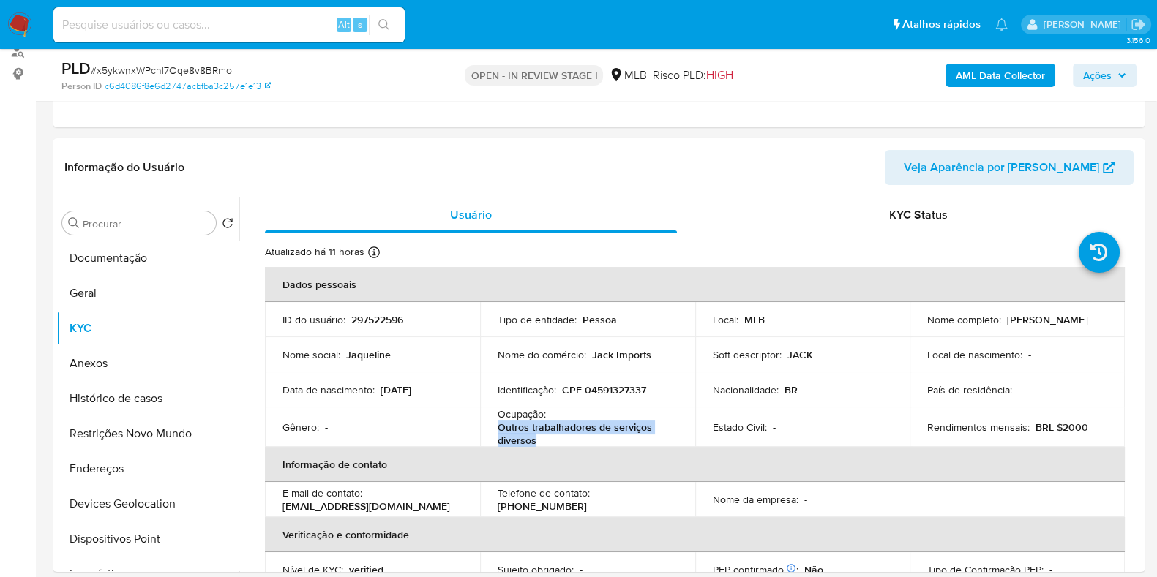
drag, startPoint x: 544, startPoint y: 439, endPoint x: 495, endPoint y: 429, distance: 50.6
click at [495, 429] on td "Ocupação : Outros trabalhadores de serviços diversos" at bounding box center [587, 427] width 215 height 40
copy p "Outros trabalhadores de serviços diversos"
click at [157, 391] on button "Histórico de casos" at bounding box center [141, 398] width 171 height 35
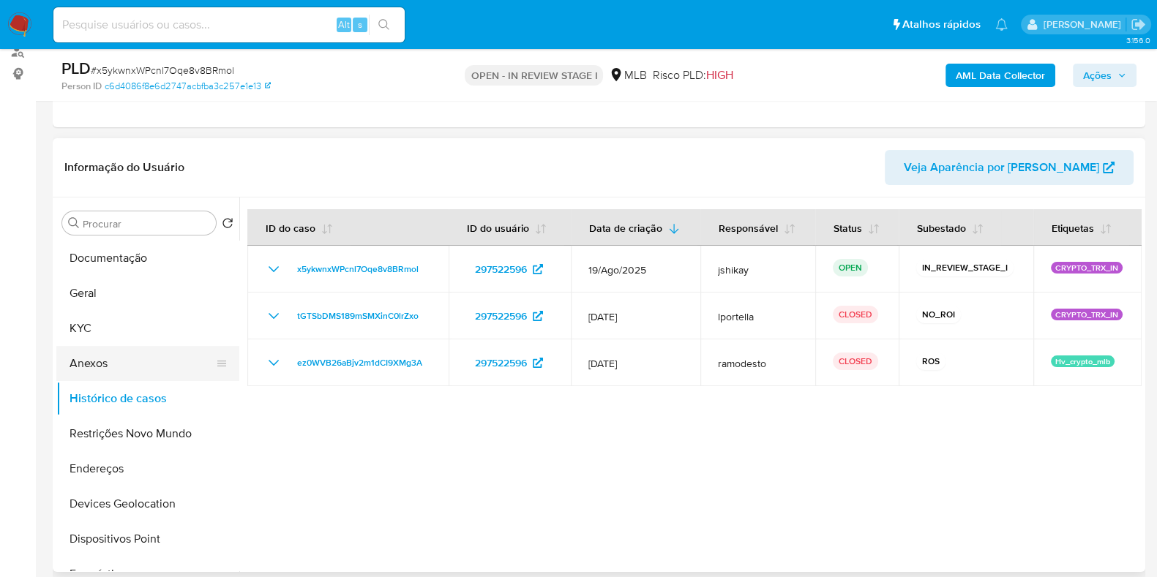
click at [110, 359] on button "Anexos" at bounding box center [141, 363] width 171 height 35
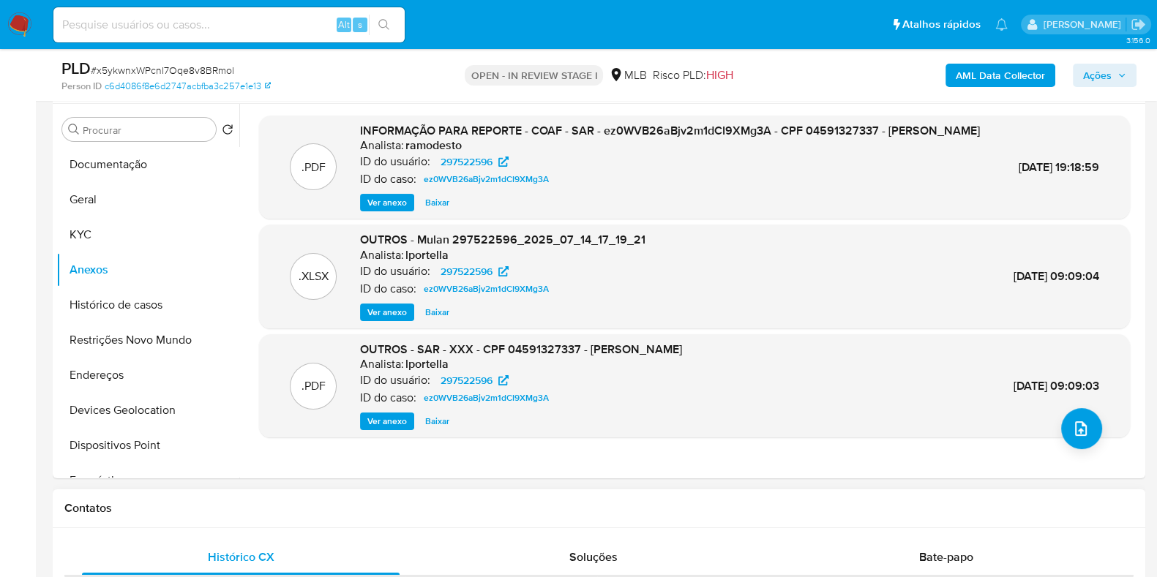
scroll to position [274, 0]
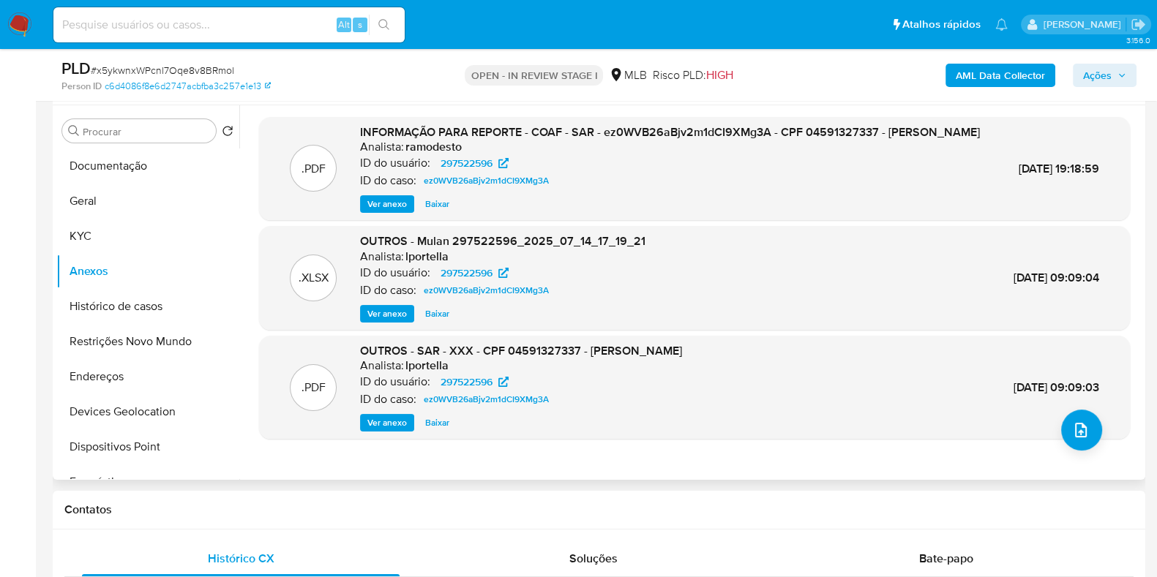
click at [389, 211] on span "Ver anexo" at bounding box center [387, 204] width 40 height 15
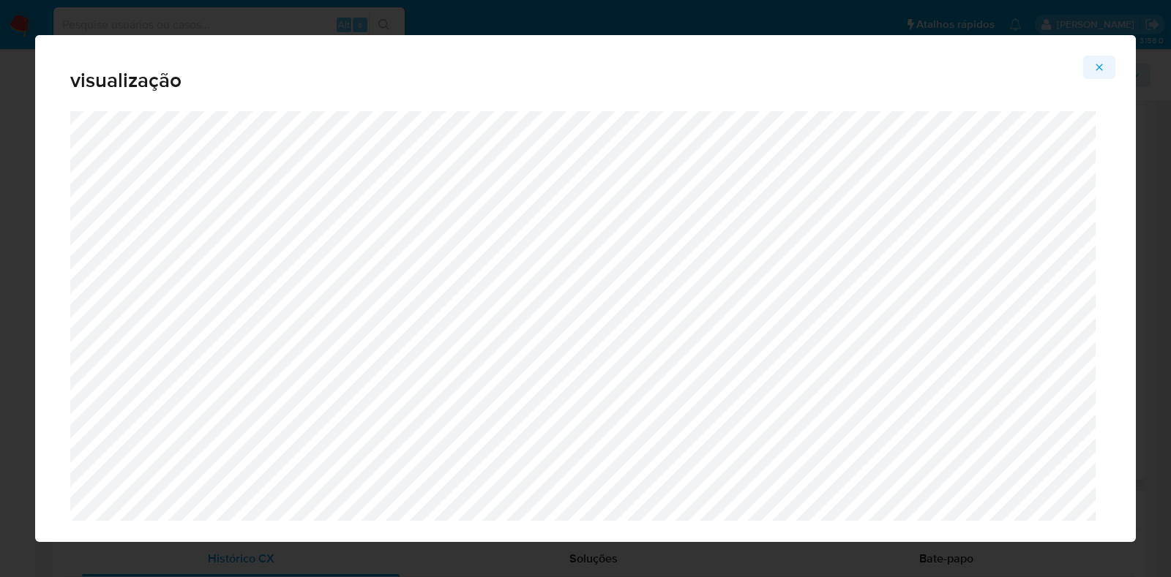
click at [1101, 67] on icon "Attachment preview" at bounding box center [1099, 67] width 12 height 12
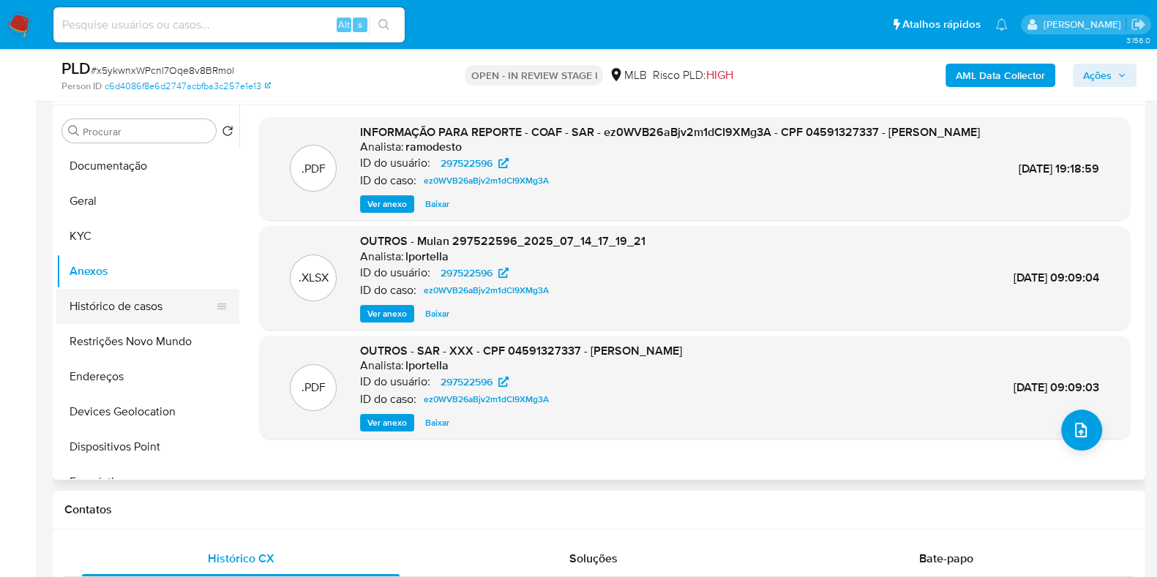
click at [110, 309] on button "Histórico de casos" at bounding box center [141, 306] width 171 height 35
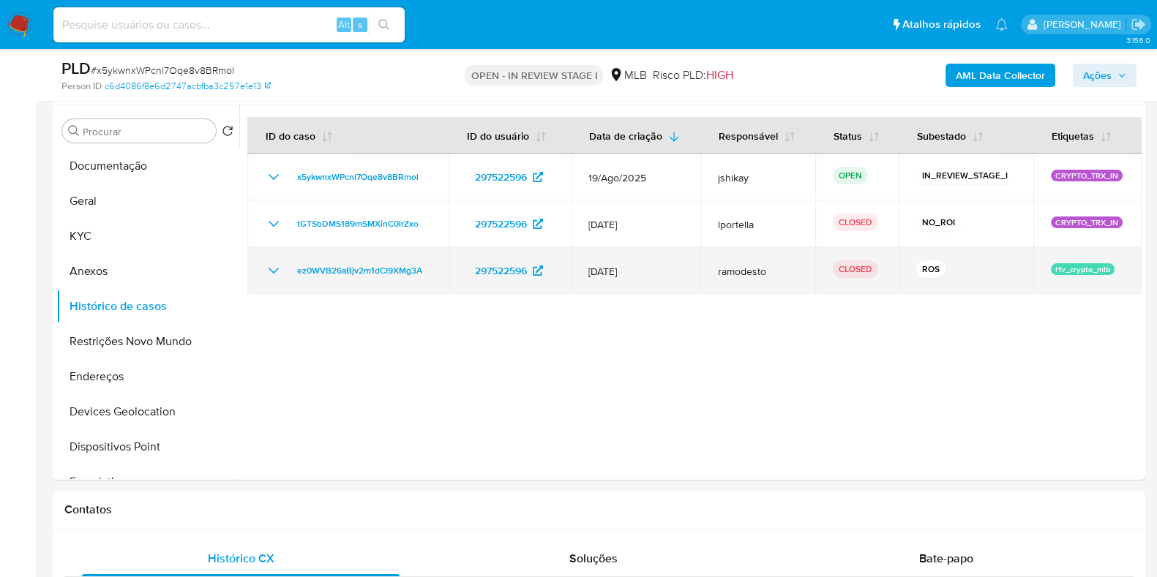
click at [274, 269] on icon "Mostrar/Ocultar" at bounding box center [274, 271] width 18 height 18
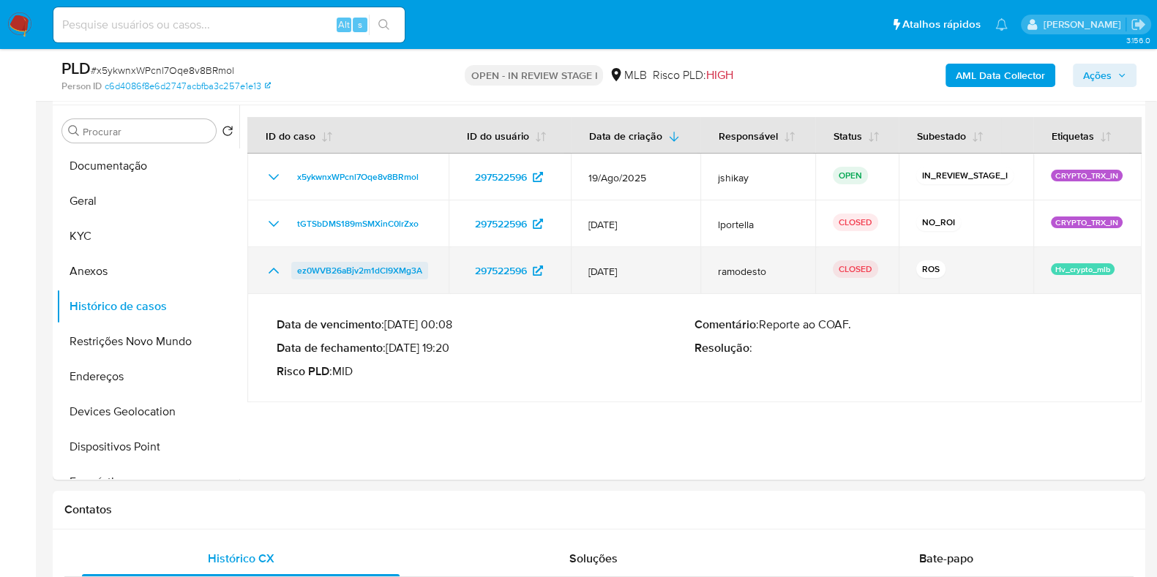
drag, startPoint x: 288, startPoint y: 270, endPoint x: 424, endPoint y: 268, distance: 136.8
click at [424, 268] on div "ez0WVB26aBjv2m1dCI9XMg3A" at bounding box center [348, 271] width 166 height 18
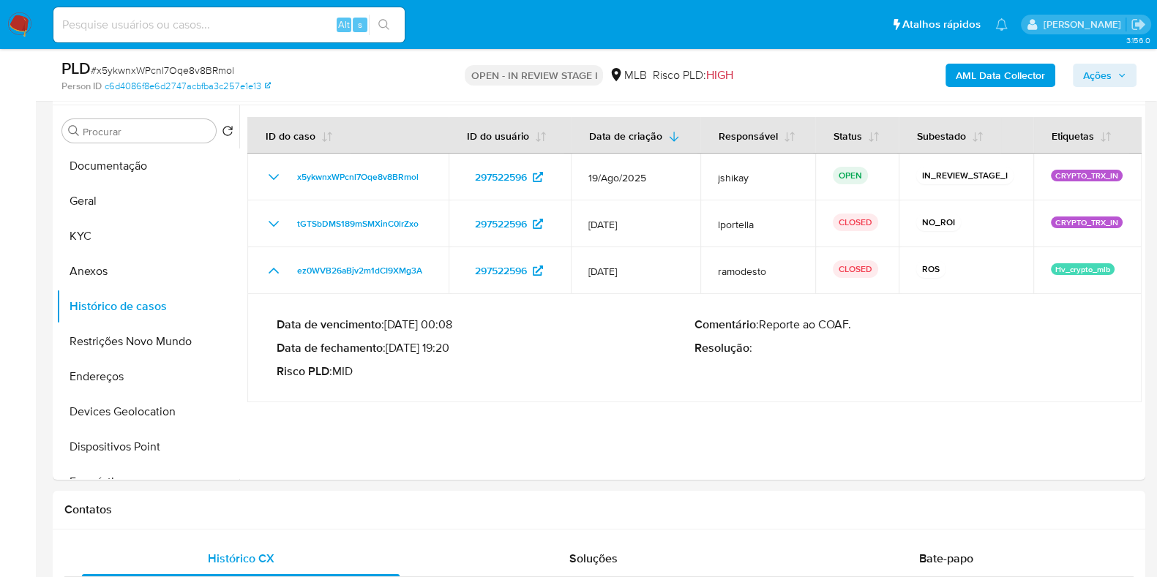
drag, startPoint x: 394, startPoint y: 349, endPoint x: 448, endPoint y: 346, distance: 54.2
click at [448, 346] on p "Data de fechamento : 16/07/2025 19:20" at bounding box center [486, 348] width 418 height 15
drag, startPoint x: 116, startPoint y: 206, endPoint x: 231, endPoint y: 264, distance: 129.2
click at [116, 206] on button "Geral" at bounding box center [147, 201] width 183 height 35
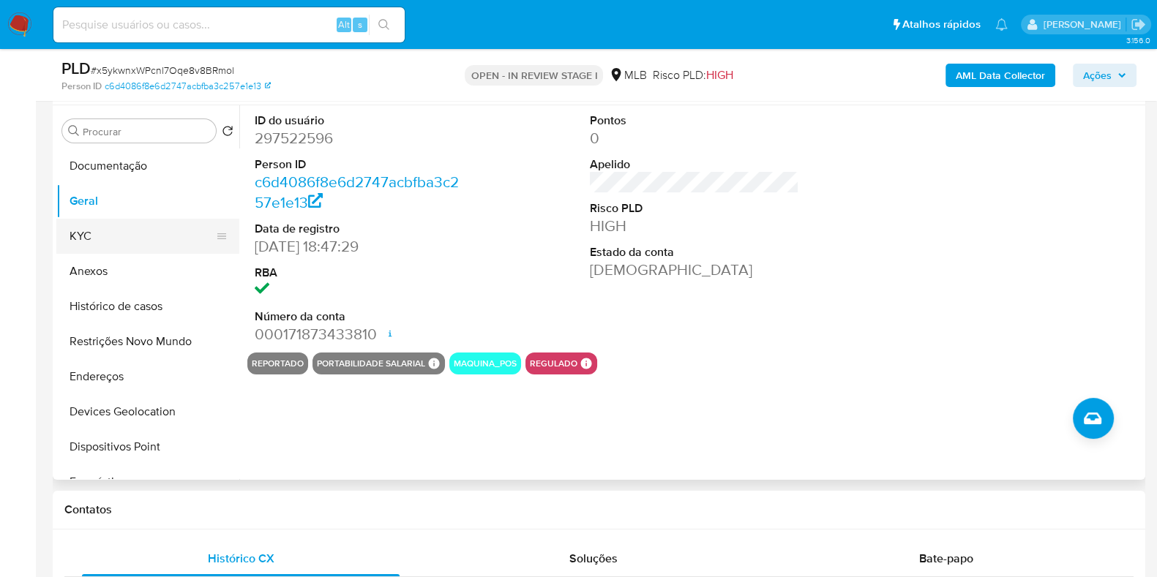
click at [121, 233] on button "KYC" at bounding box center [141, 236] width 171 height 35
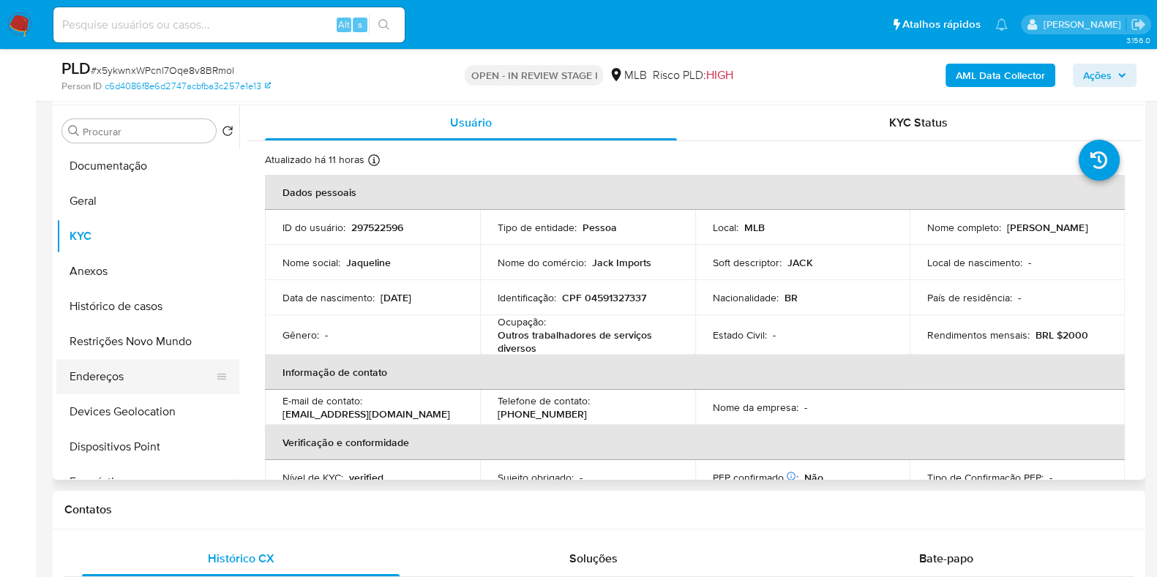
click at [126, 387] on button "Endereços" at bounding box center [141, 376] width 171 height 35
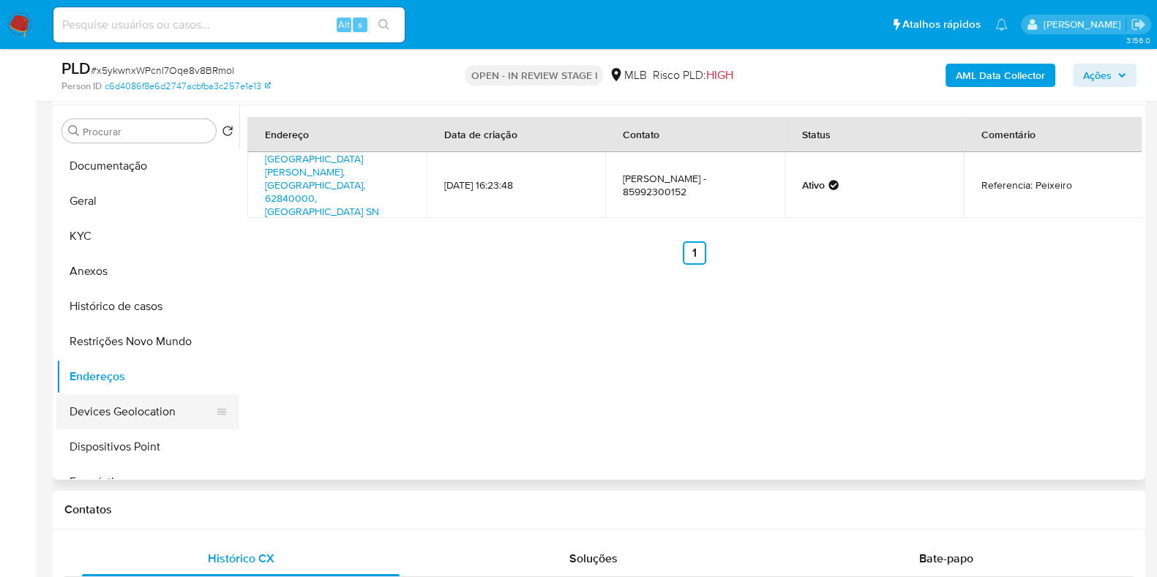
click at [158, 404] on button "Devices Geolocation" at bounding box center [141, 411] width 171 height 35
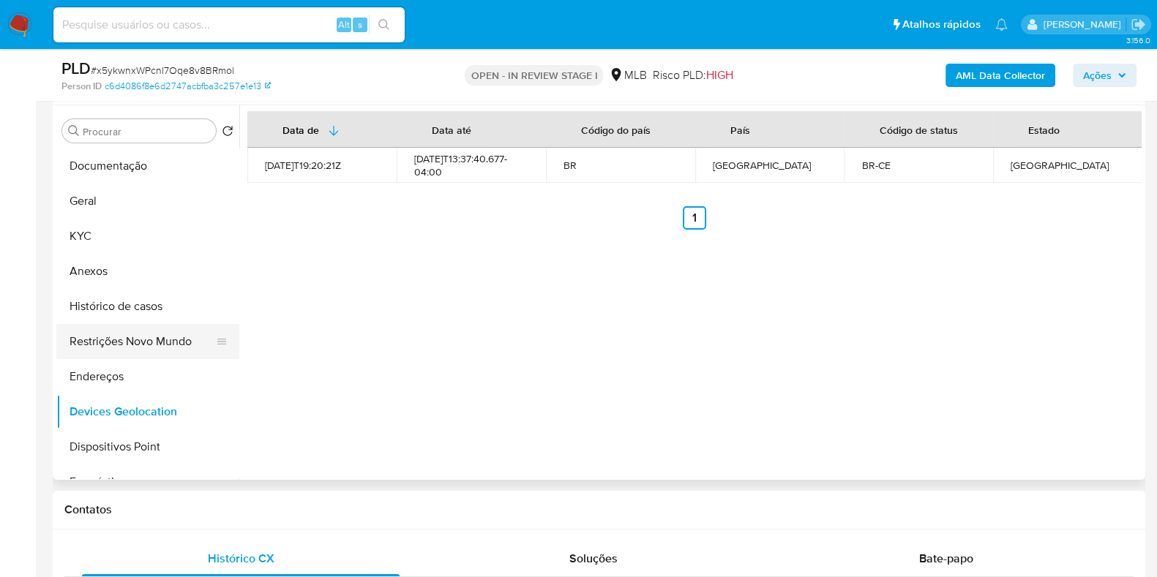
drag, startPoint x: 113, startPoint y: 338, endPoint x: 128, endPoint y: 338, distance: 14.6
click at [113, 337] on button "Restrições Novo Mundo" at bounding box center [141, 341] width 171 height 35
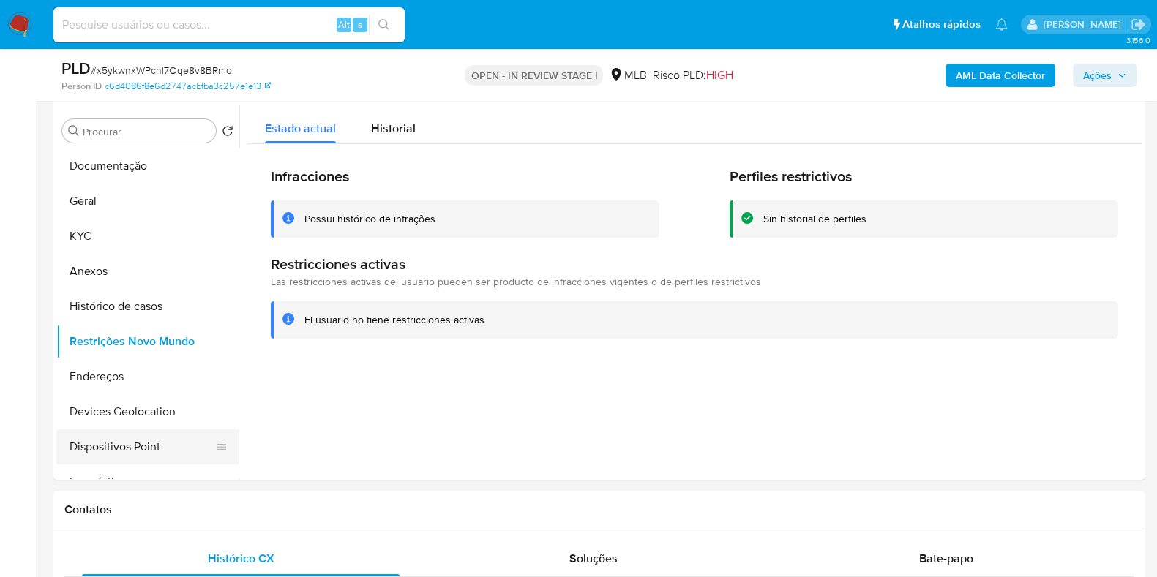
click at [131, 435] on button "Dispositivos Point" at bounding box center [141, 446] width 171 height 35
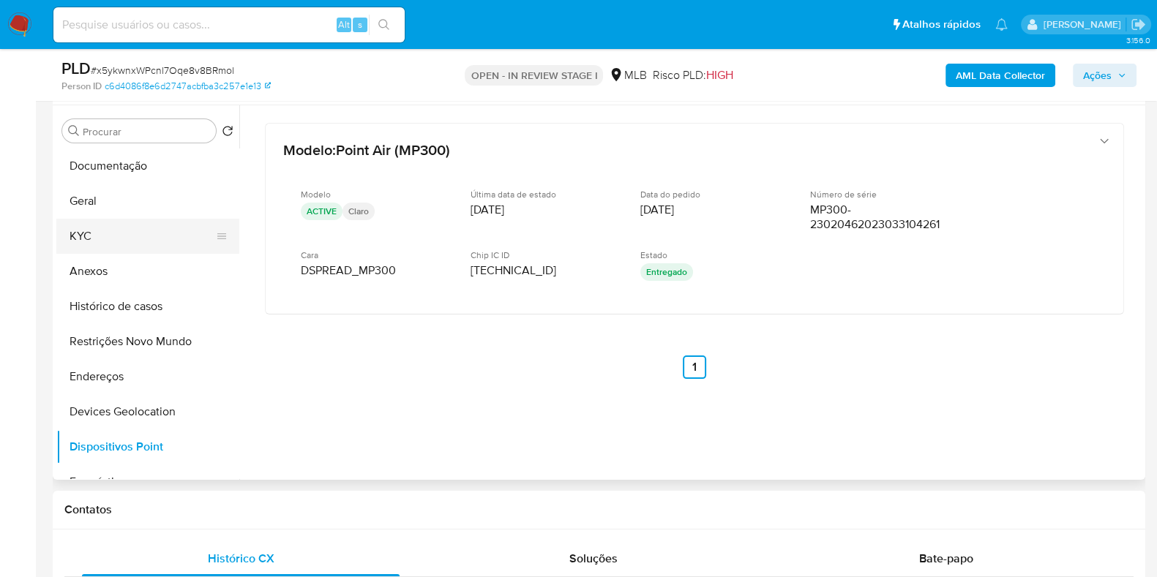
click at [118, 232] on button "KYC" at bounding box center [141, 236] width 171 height 35
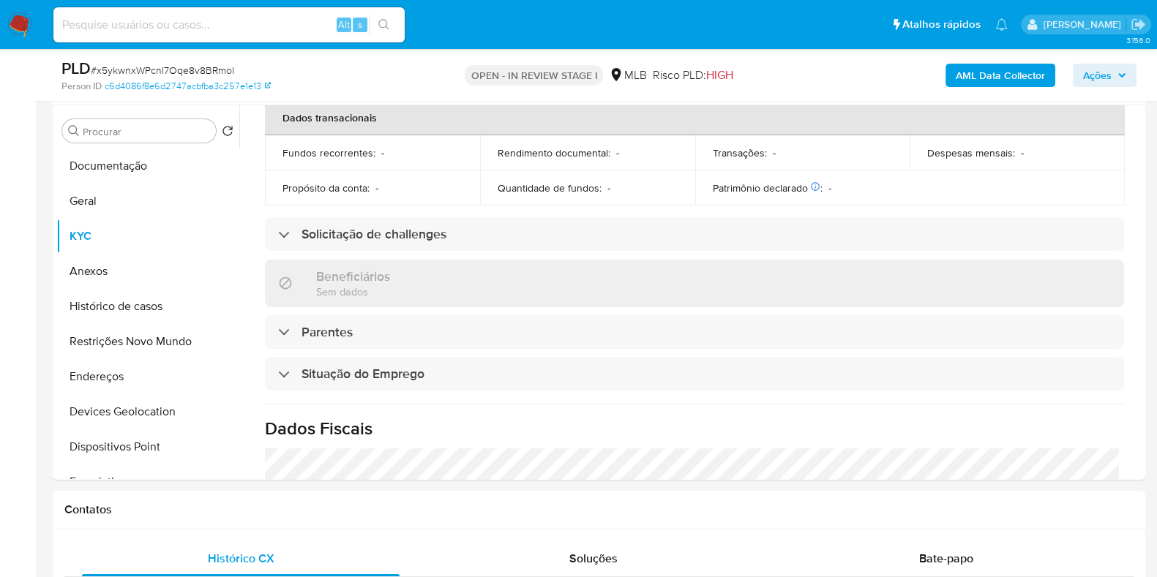
scroll to position [639, 0]
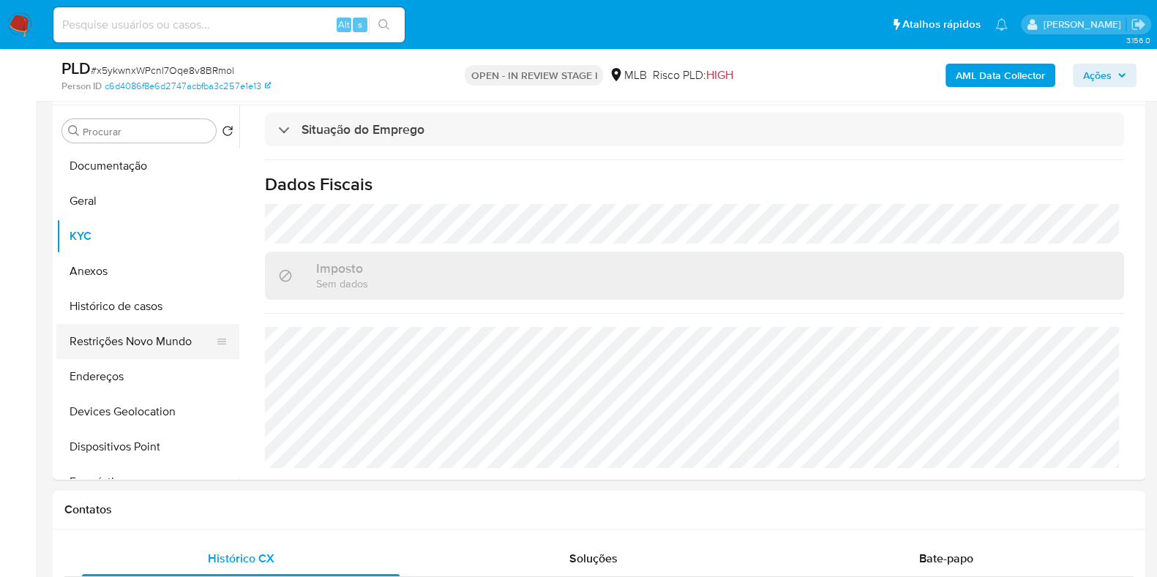
click at [124, 328] on button "Restrições Novo Mundo" at bounding box center [141, 341] width 171 height 35
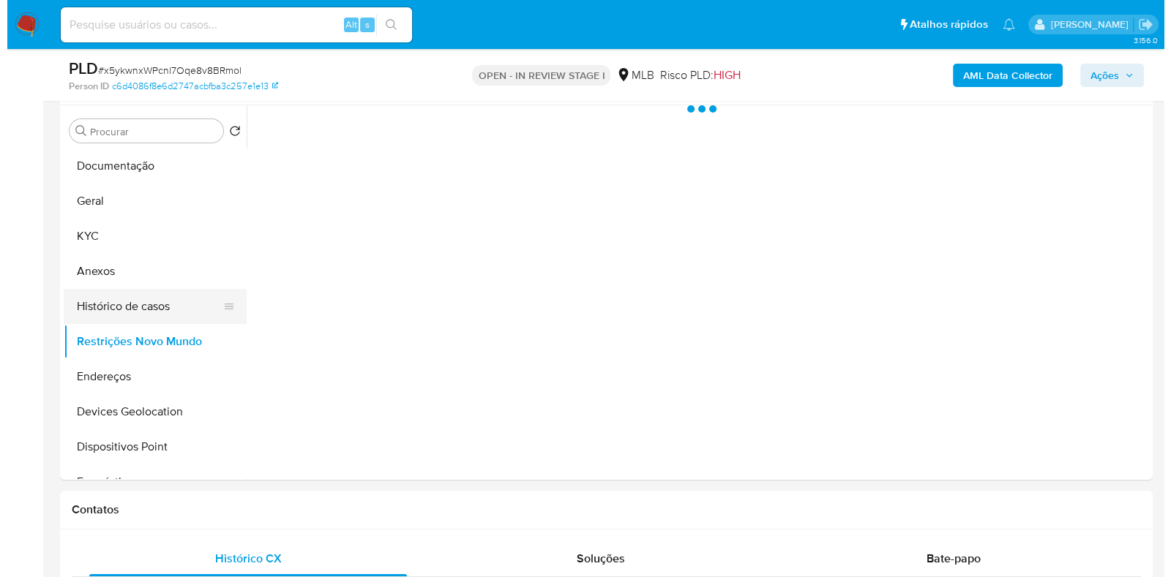
scroll to position [0, 0]
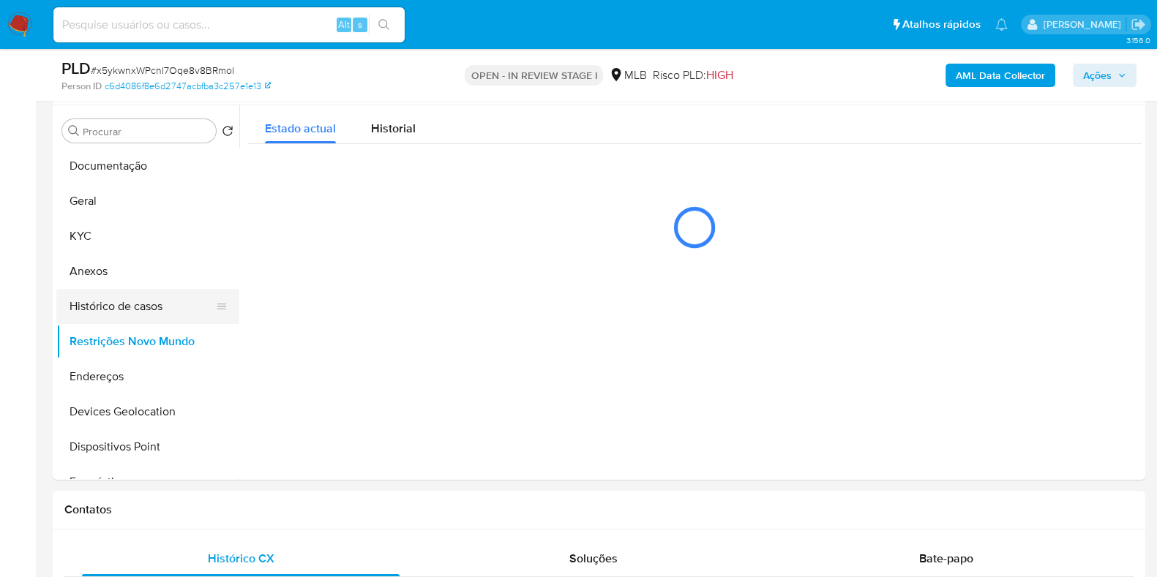
click at [124, 318] on button "Histórico de casos" at bounding box center [141, 306] width 171 height 35
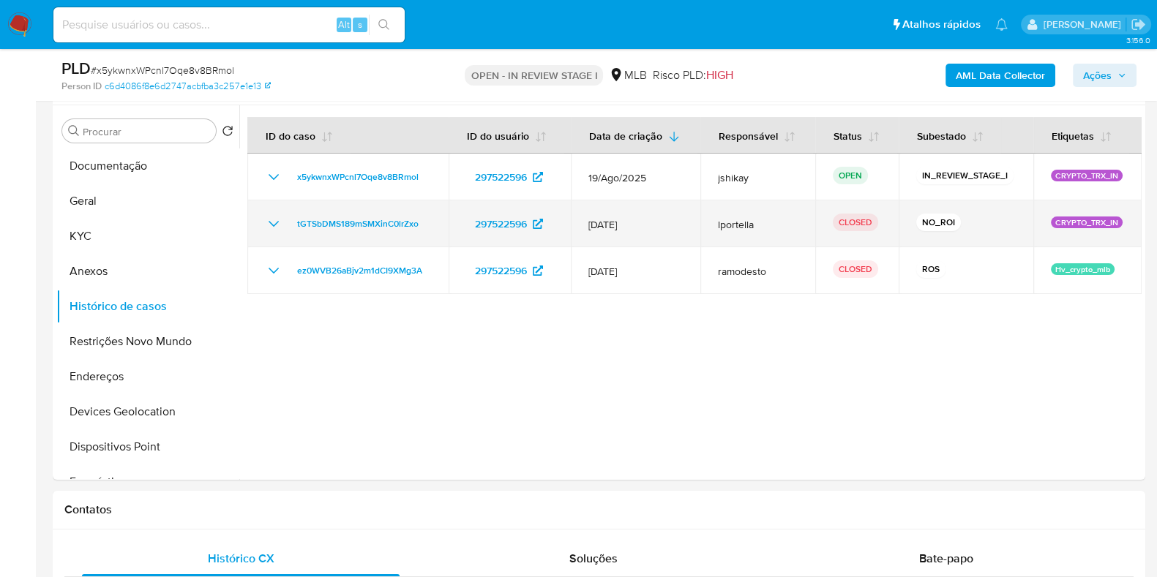
click at [272, 215] on icon "Mostrar/Ocultar" at bounding box center [274, 224] width 18 height 18
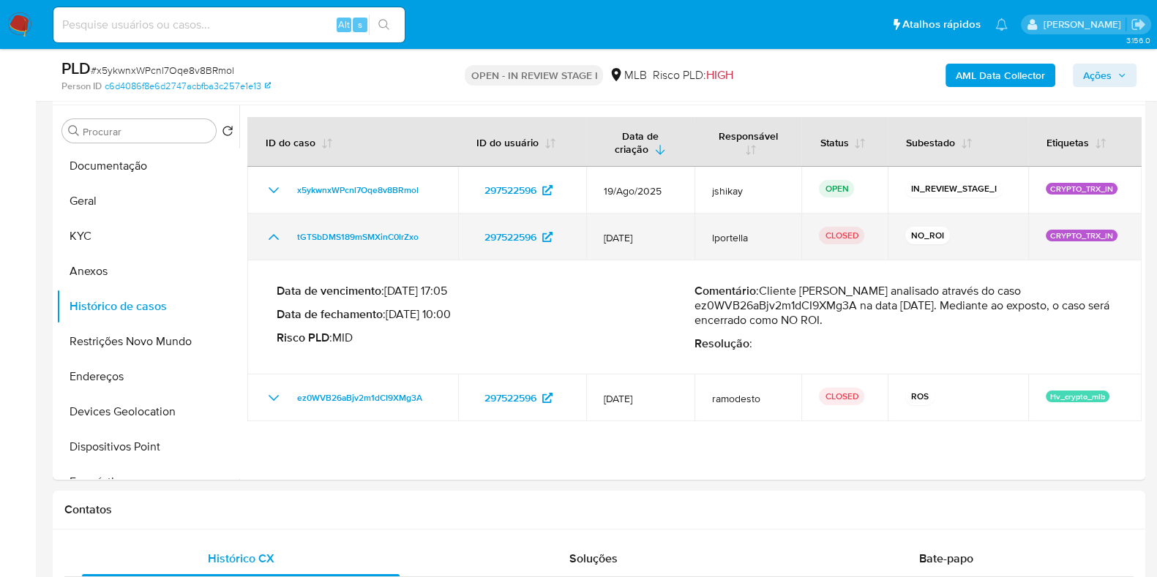
click at [272, 215] on td "tGTSbDMS189mSMXinC0lrZxo" at bounding box center [351, 237] width 209 height 47
click at [272, 219] on td "tGTSbDMS189mSMXinC0lrZxo" at bounding box center [351, 237] width 209 height 47
click at [278, 228] on icon "Mostrar/Ocultar" at bounding box center [274, 237] width 18 height 18
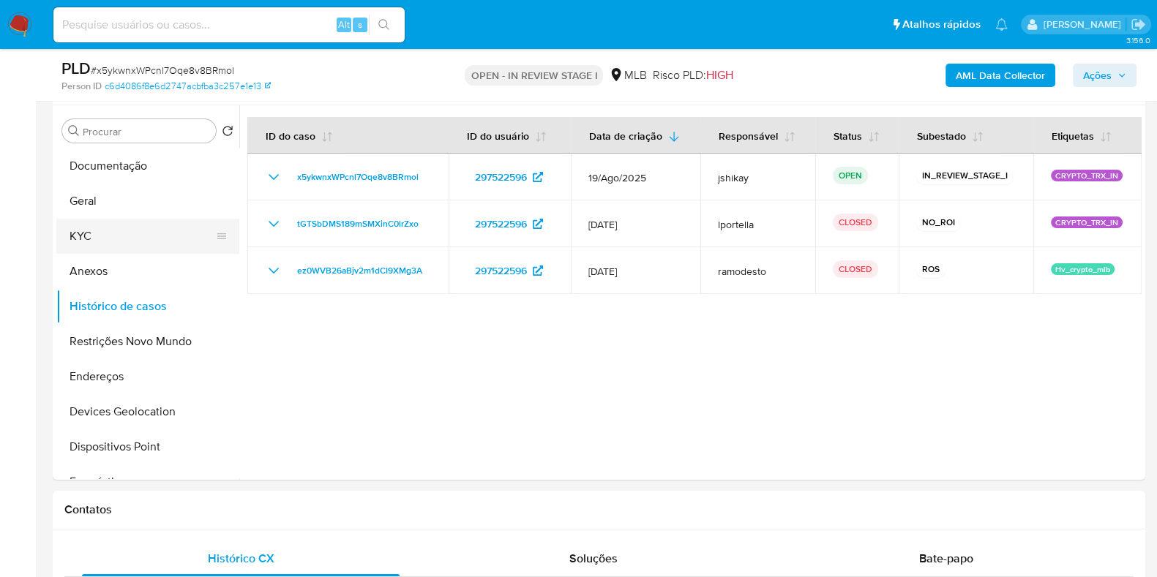
click at [94, 236] on button "KYC" at bounding box center [141, 236] width 171 height 35
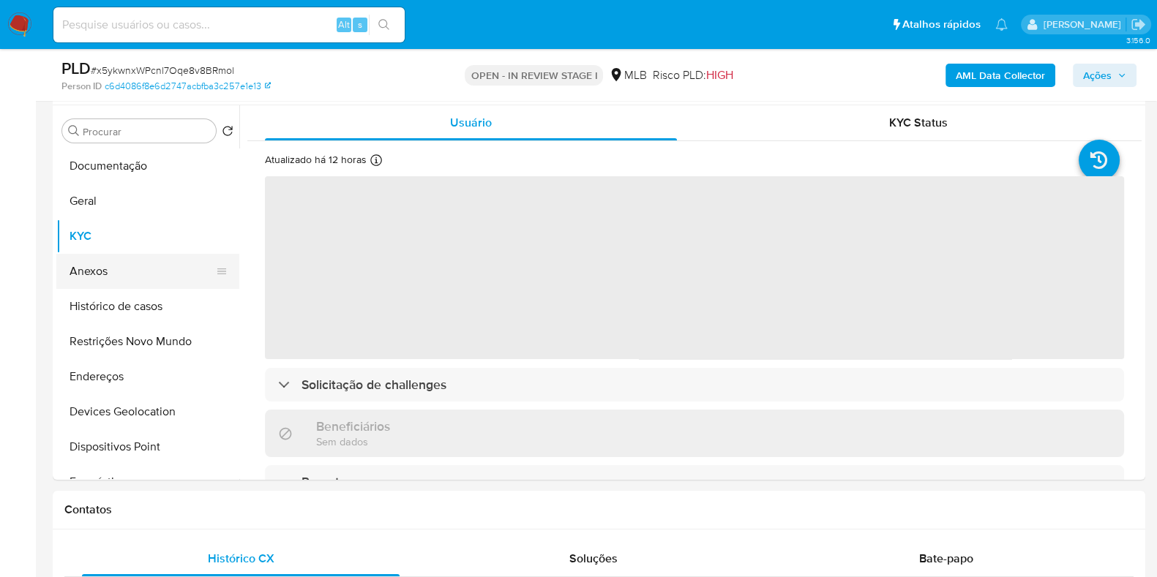
click at [110, 267] on button "Anexos" at bounding box center [141, 271] width 171 height 35
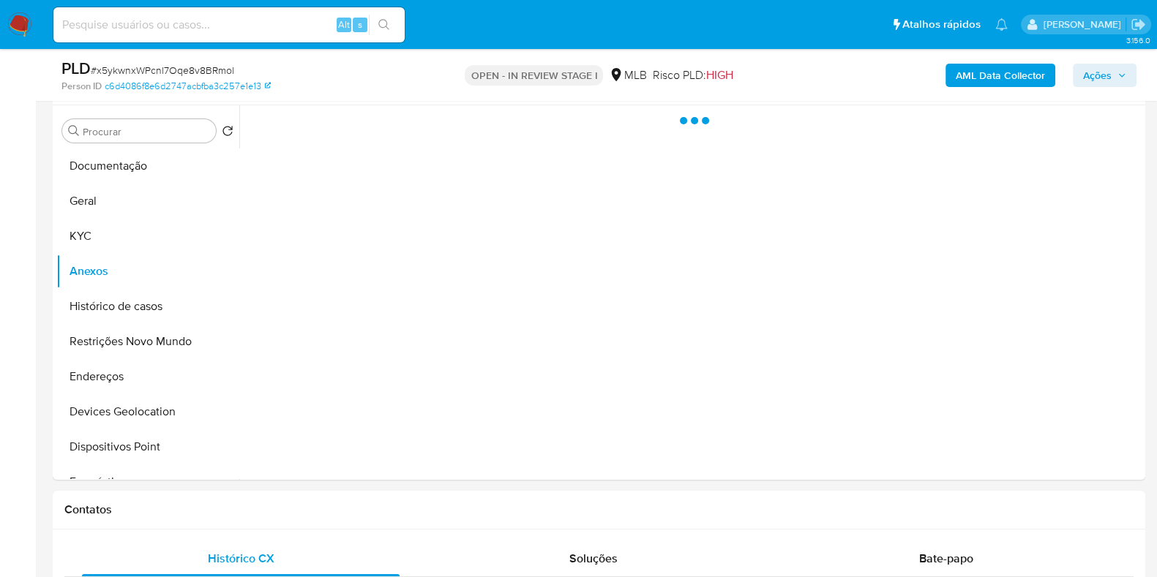
click at [981, 78] on b "AML Data Collector" at bounding box center [999, 75] width 89 height 23
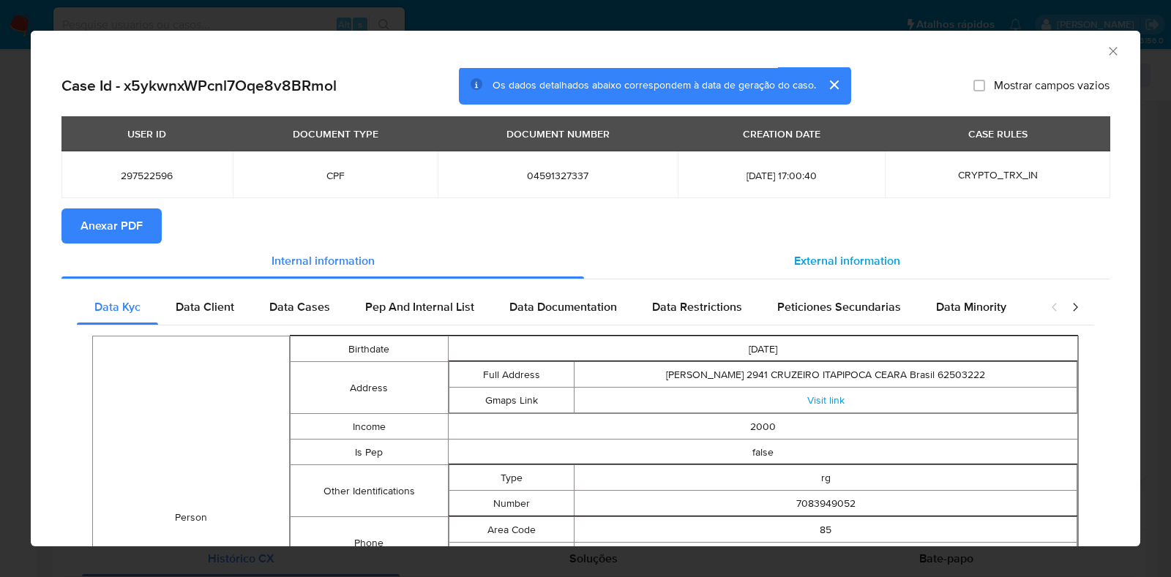
click at [797, 264] on span "External information" at bounding box center [847, 260] width 106 height 17
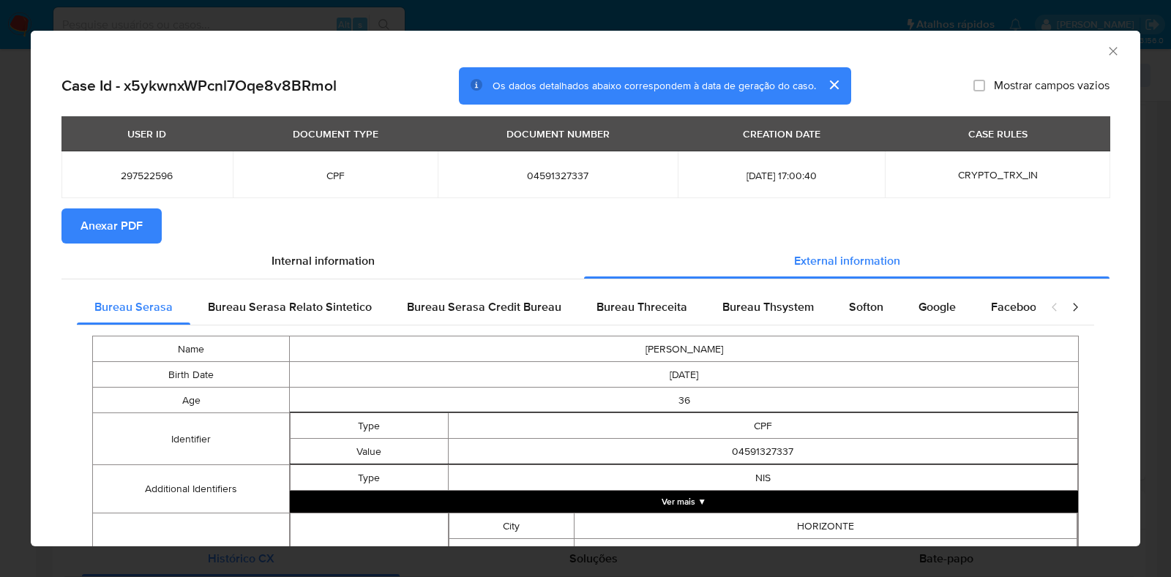
click at [91, 220] on span "Anexar PDF" at bounding box center [111, 226] width 62 height 32
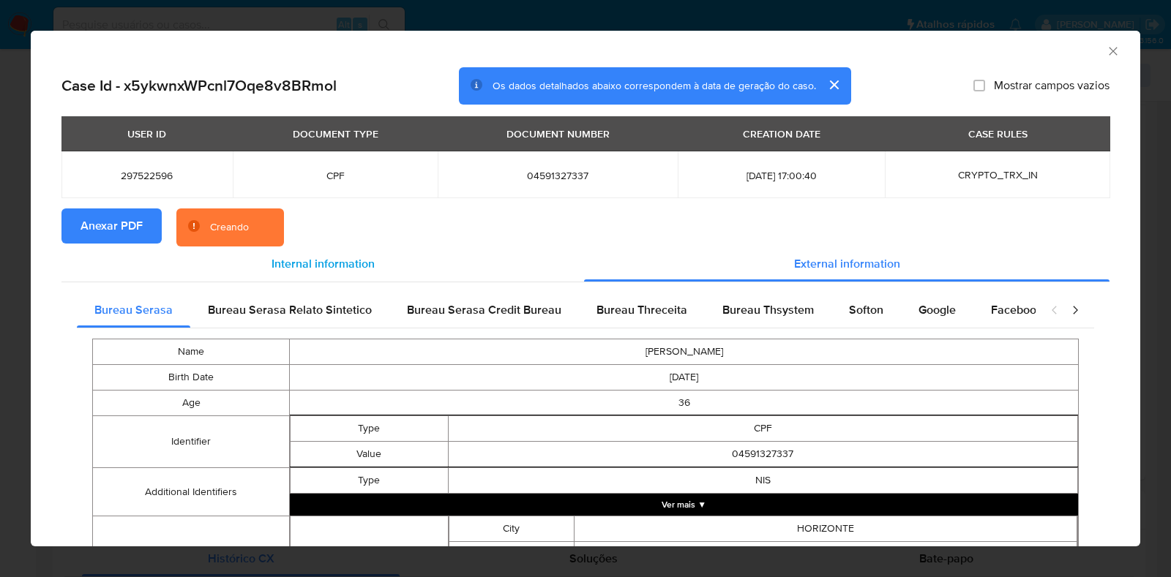
click at [312, 271] on span "Internal information" at bounding box center [322, 263] width 103 height 17
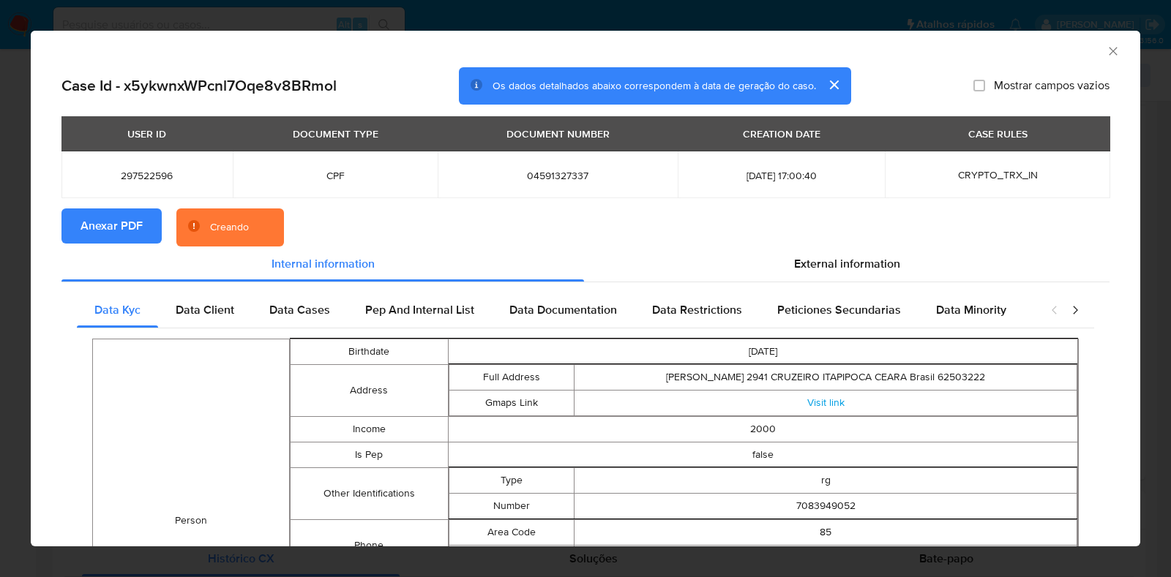
click at [1105, 50] on icon "Fechar a janela" at bounding box center [1112, 51] width 15 height 15
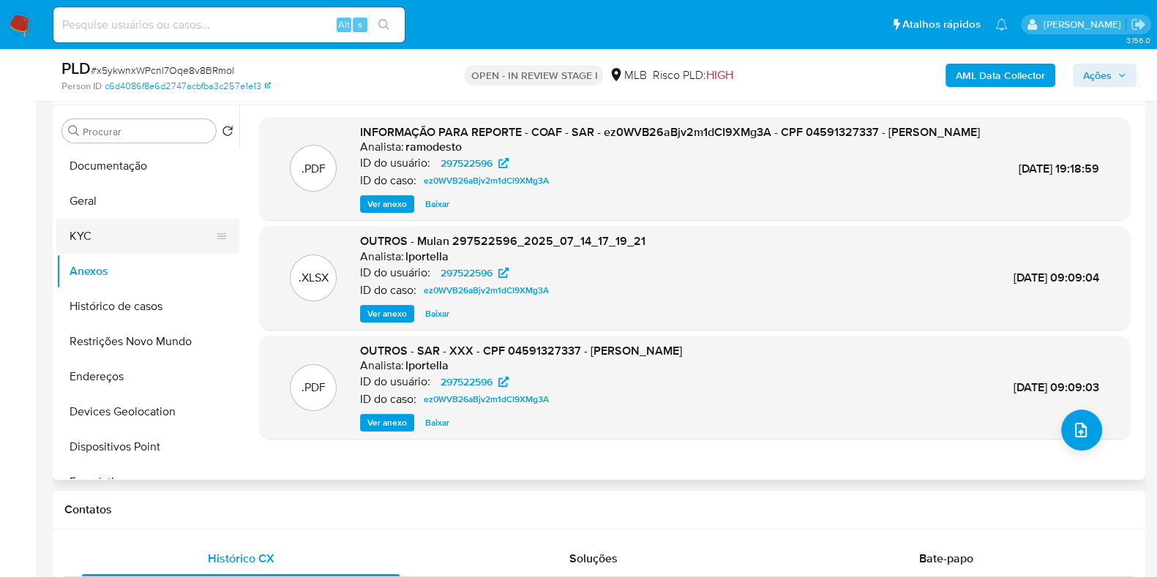
click at [121, 243] on button "KYC" at bounding box center [141, 236] width 171 height 35
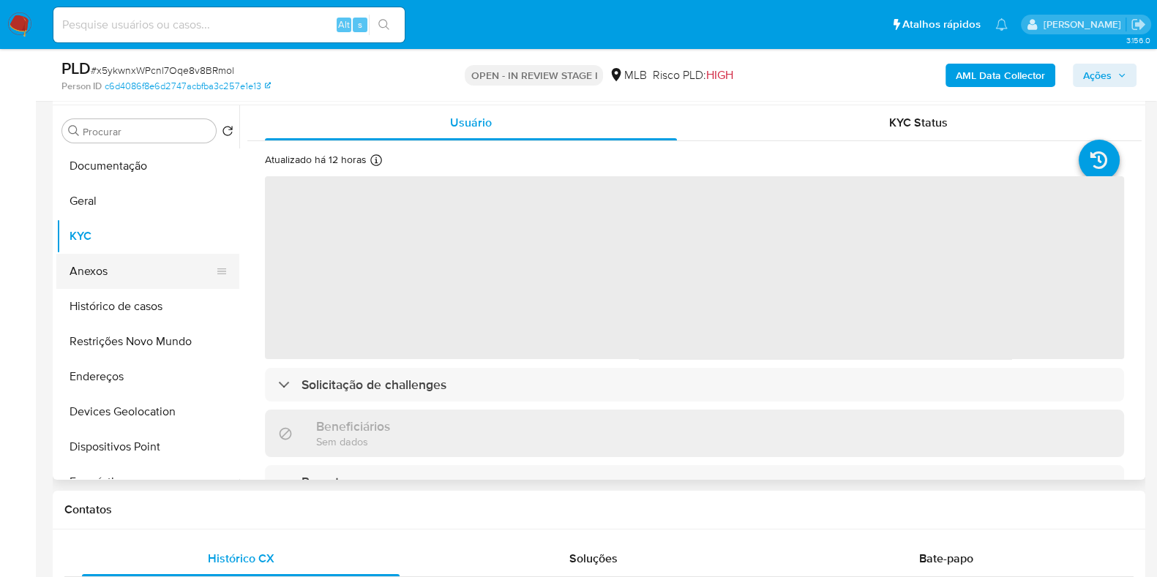
click at [121, 263] on button "Anexos" at bounding box center [141, 271] width 171 height 35
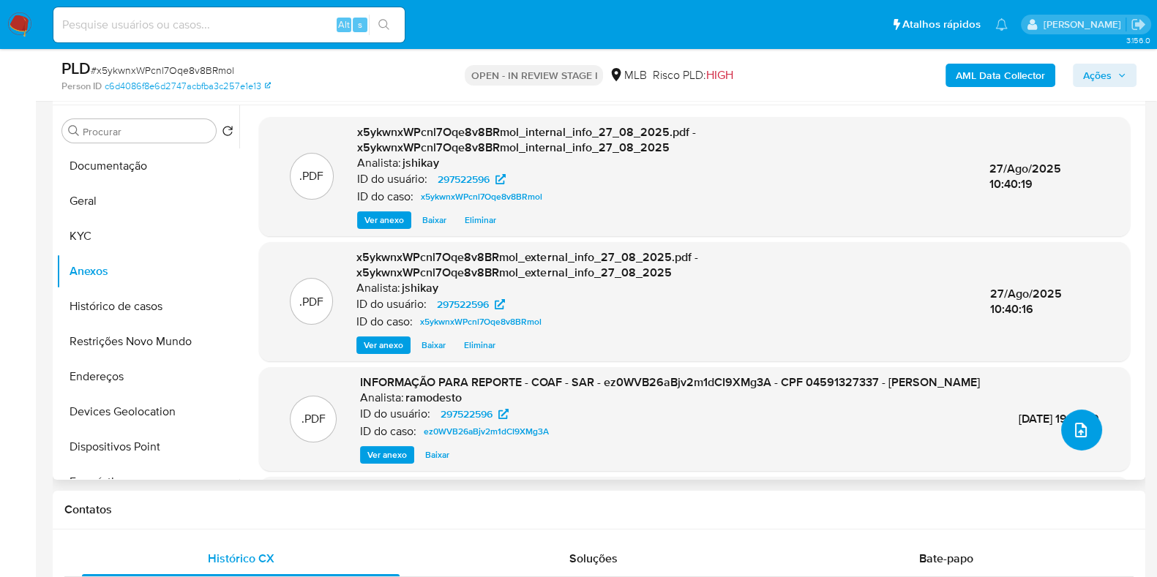
click at [1072, 441] on button "upload-file" at bounding box center [1081, 430] width 41 height 41
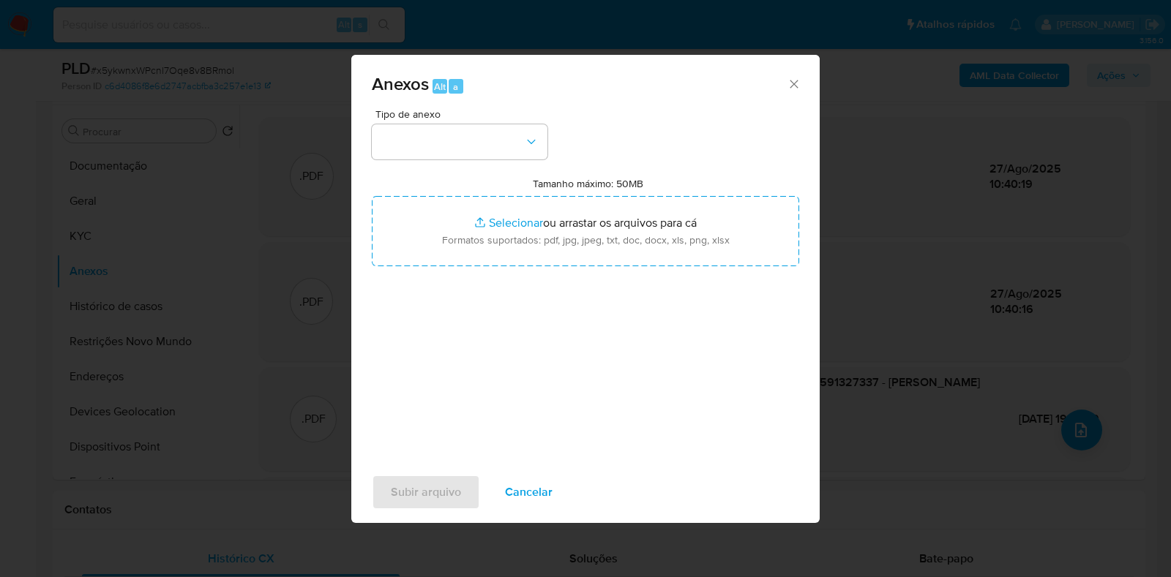
click at [457, 161] on div "Tipo de anexo Tamanho máximo: 50MB Selecionar arquivos Selecionar ou arrastar o…" at bounding box center [585, 281] width 427 height 345
click at [452, 148] on button "button" at bounding box center [460, 141] width 176 height 35
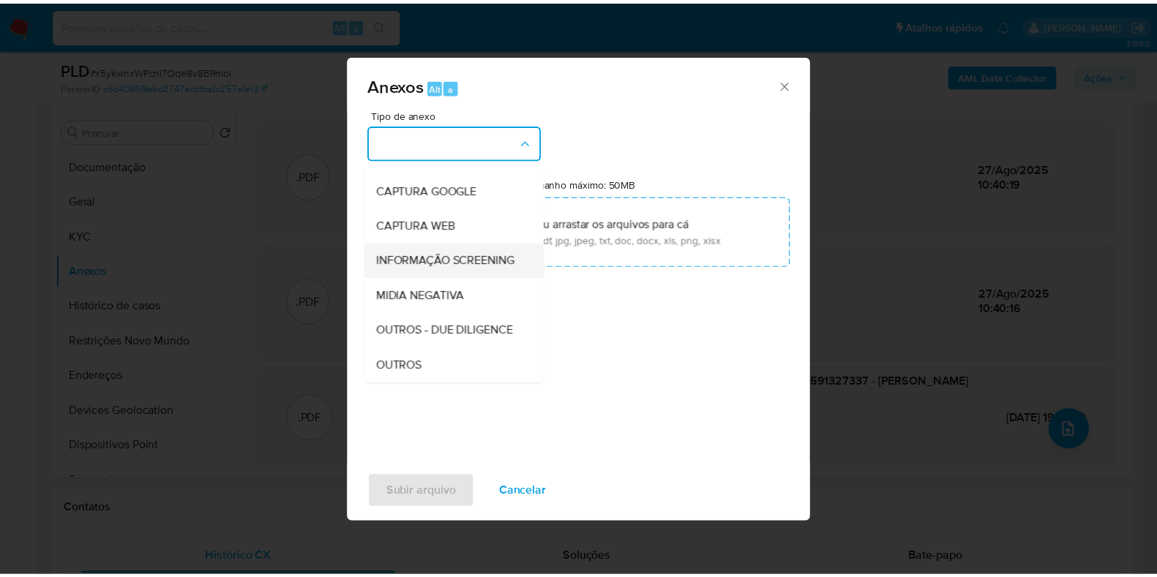
scroll to position [91, 0]
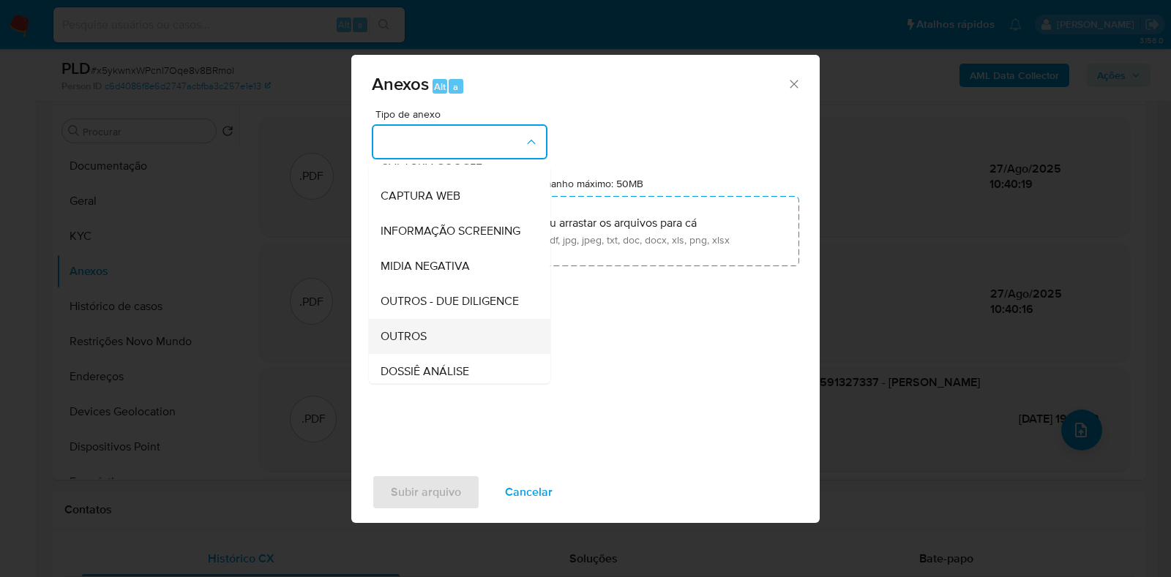
click at [418, 344] on span "OUTROS" at bounding box center [403, 336] width 46 height 15
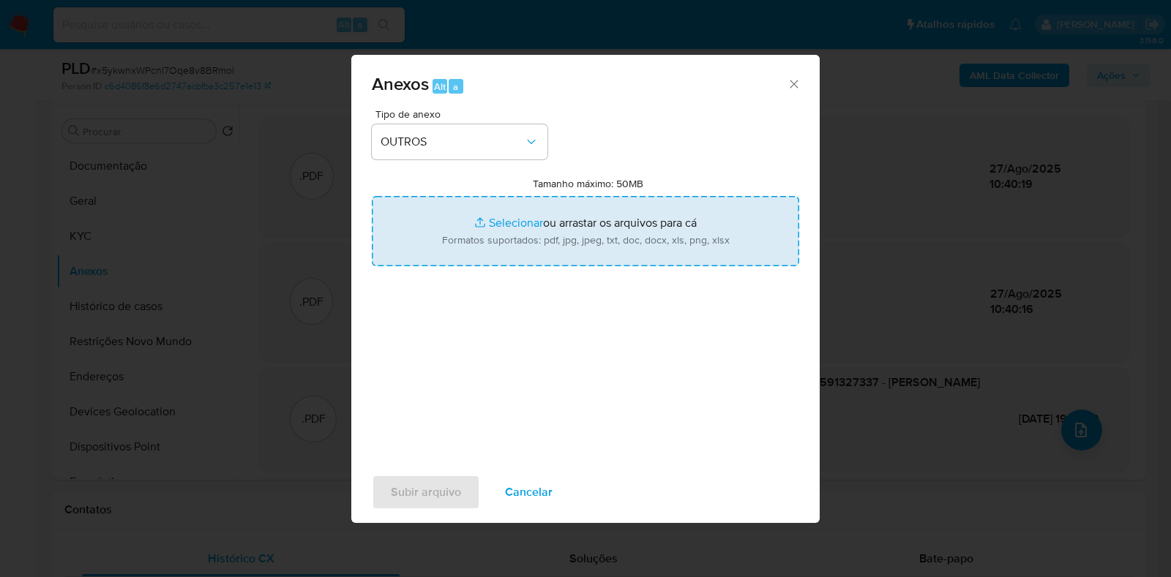
click at [440, 211] on input "Tamanho máximo: 50MB Selecionar arquivos" at bounding box center [585, 231] width 427 height 70
type input "C:\fakepath\CPF 04591327337 - MARIA JAQUELINE DAVID.pdf"
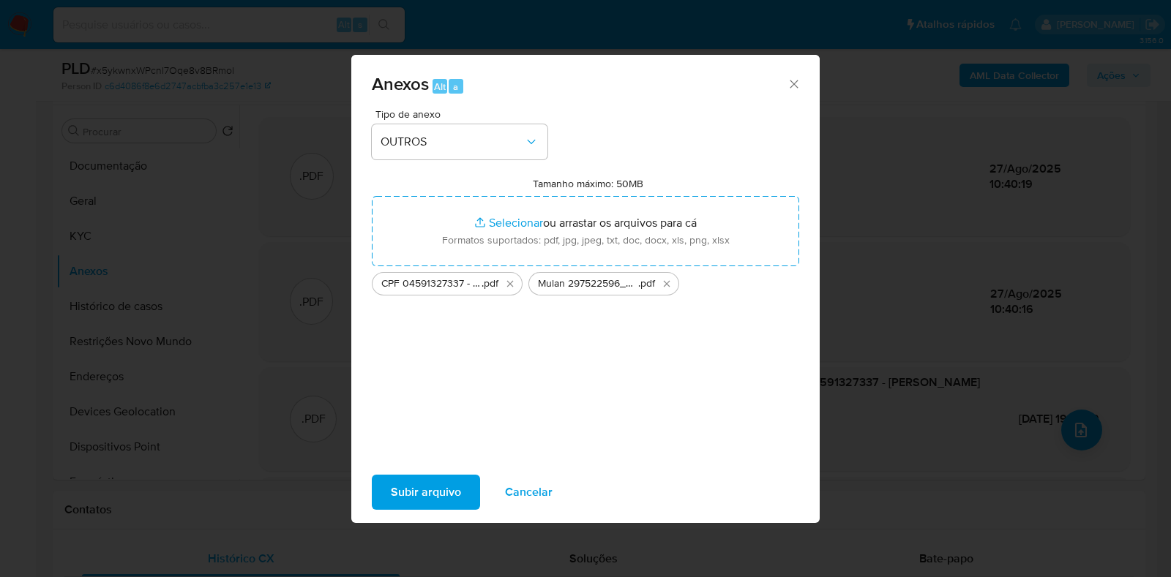
drag, startPoint x: 440, startPoint y: 211, endPoint x: 426, endPoint y: 488, distance: 276.9
click at [426, 488] on span "Subir arquivo" at bounding box center [426, 492] width 70 height 32
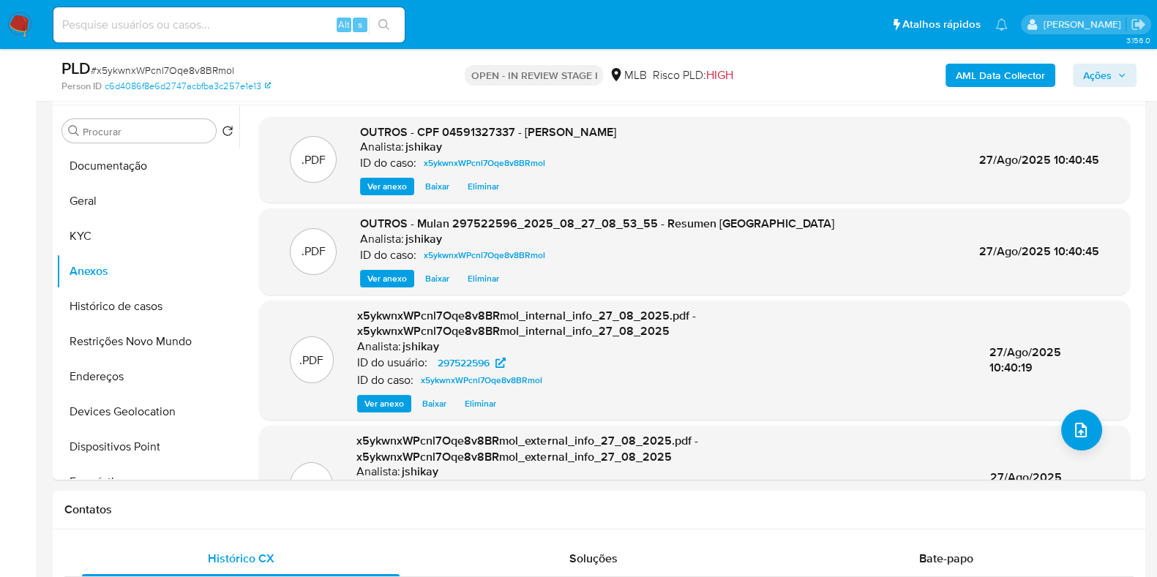
click at [1096, 74] on span "Ações" at bounding box center [1097, 75] width 29 height 23
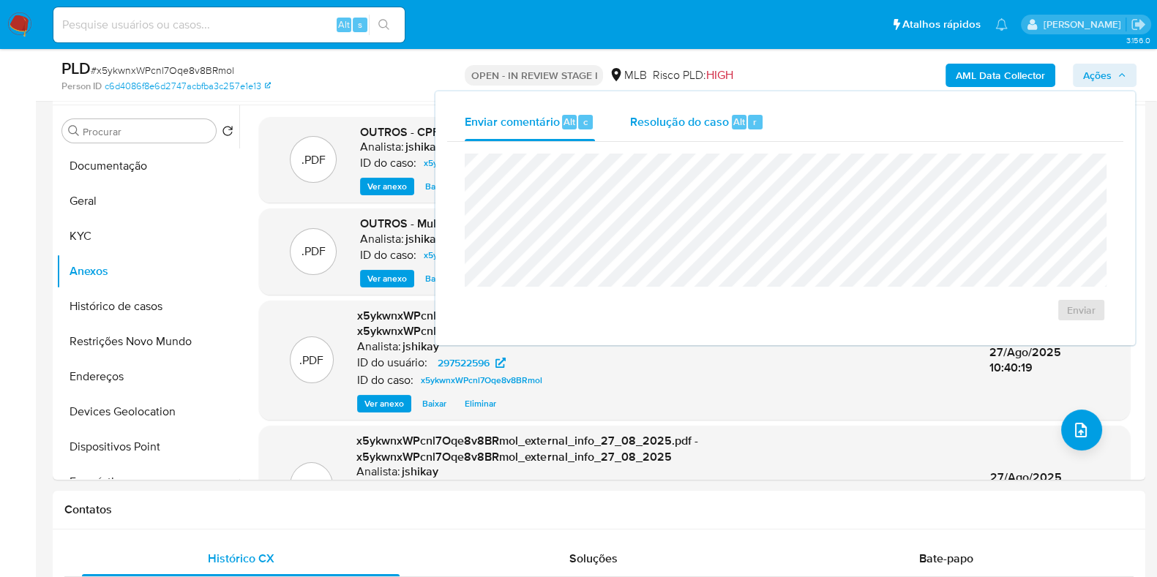
click at [664, 133] on div "Resolução do caso Alt r" at bounding box center [697, 122] width 134 height 38
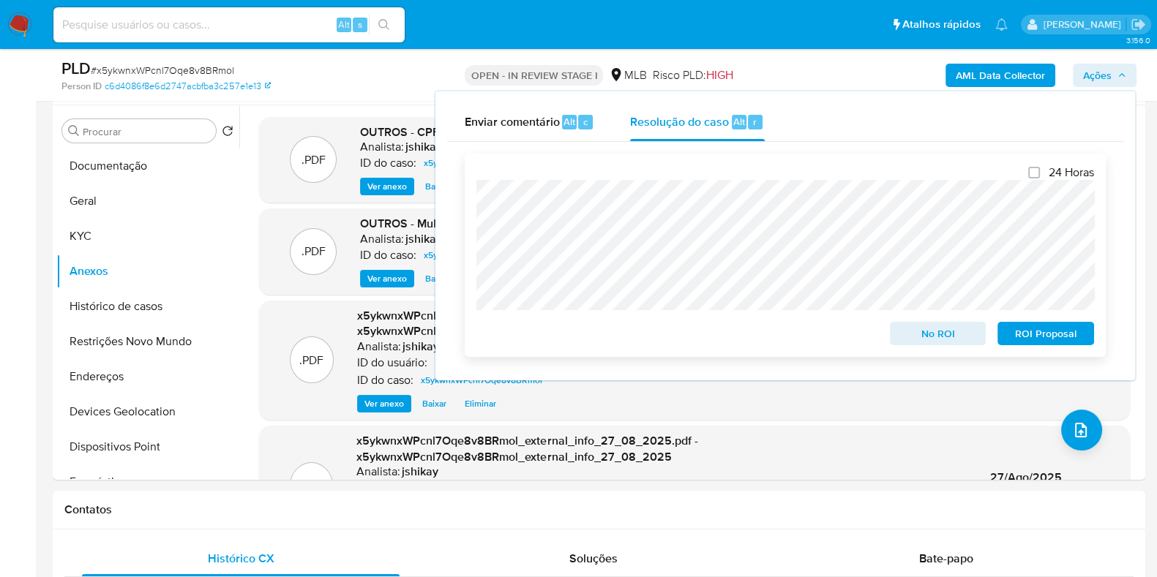
click at [944, 334] on span "No ROI" at bounding box center [938, 333] width 76 height 20
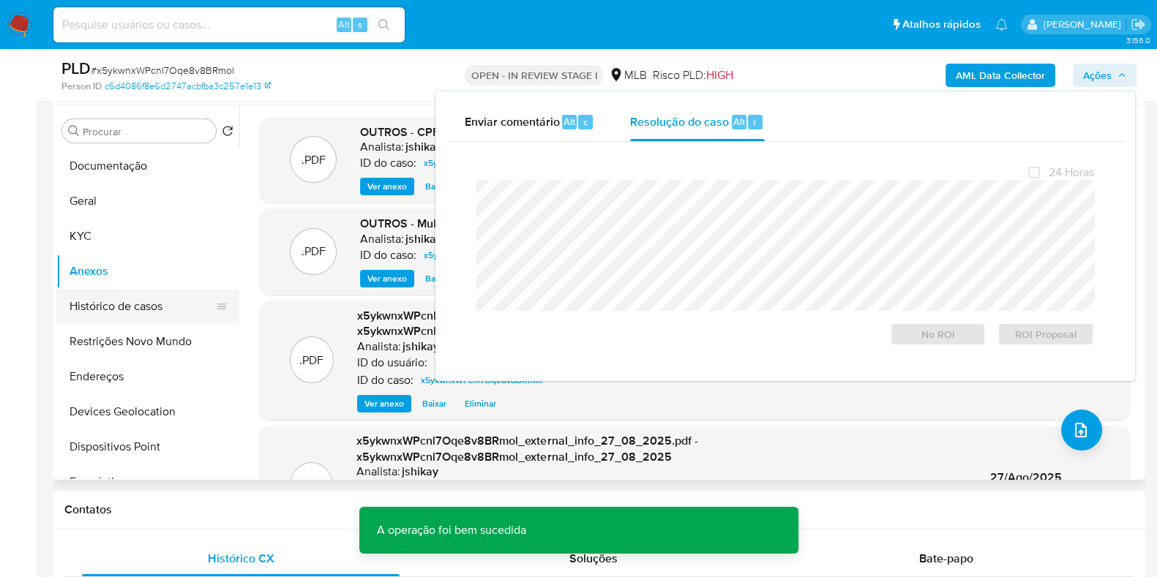
click at [141, 309] on button "Histórico de casos" at bounding box center [141, 306] width 171 height 35
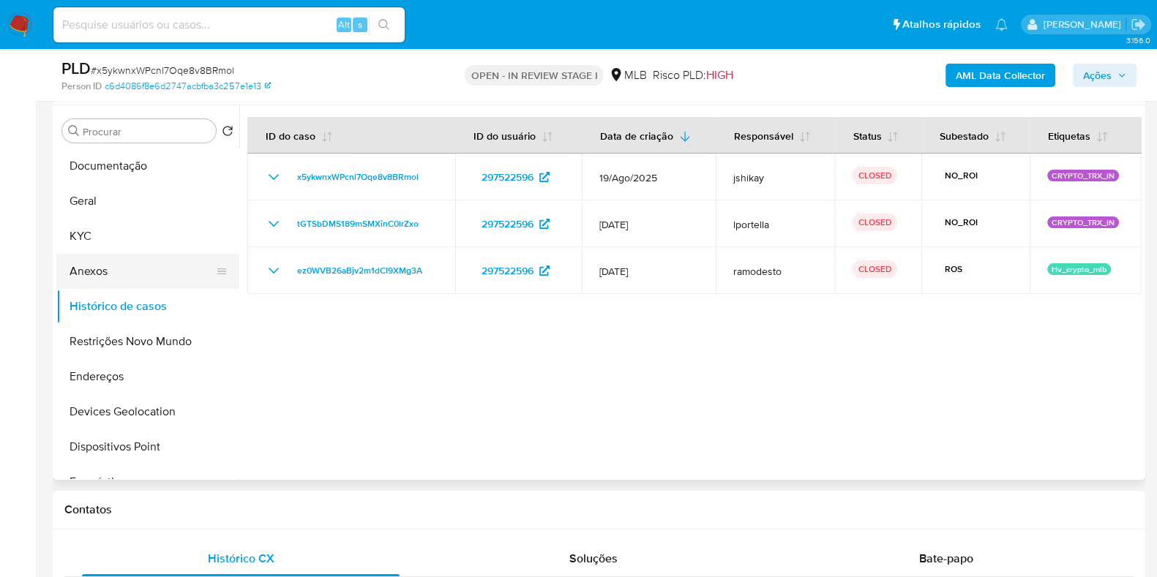
click at [121, 258] on button "Anexos" at bounding box center [141, 271] width 171 height 35
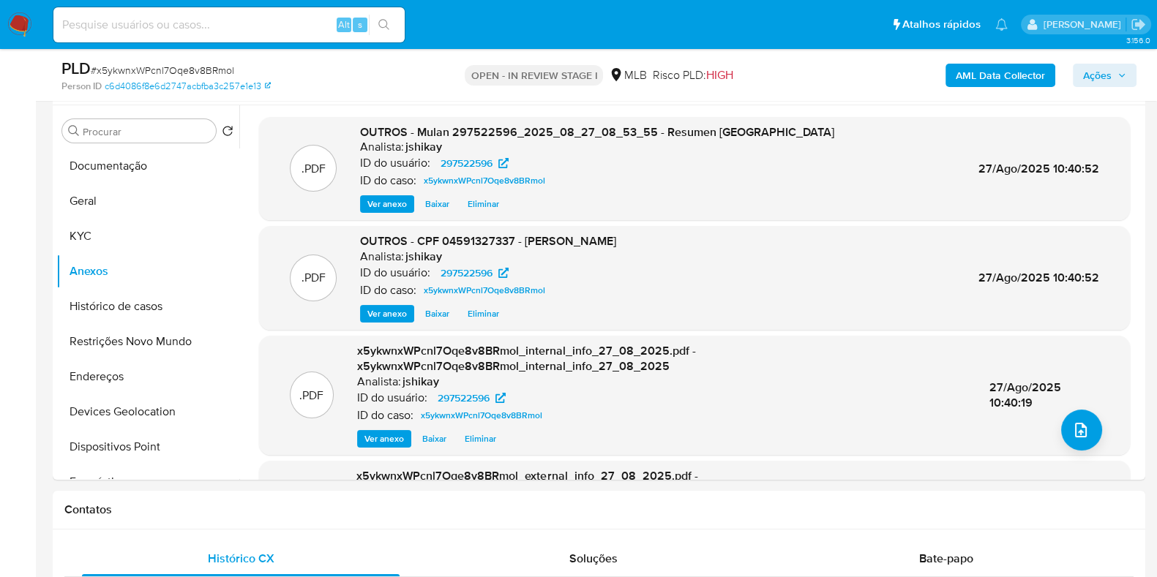
click at [1086, 70] on span "Ações" at bounding box center [1097, 75] width 29 height 23
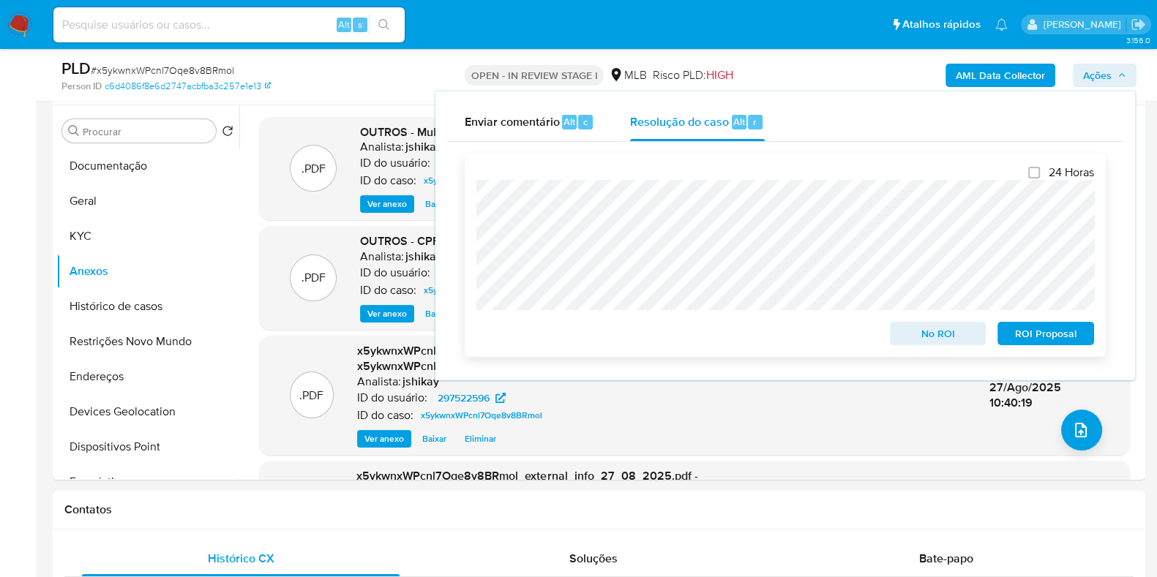
click at [926, 337] on span "No ROI" at bounding box center [938, 333] width 76 height 20
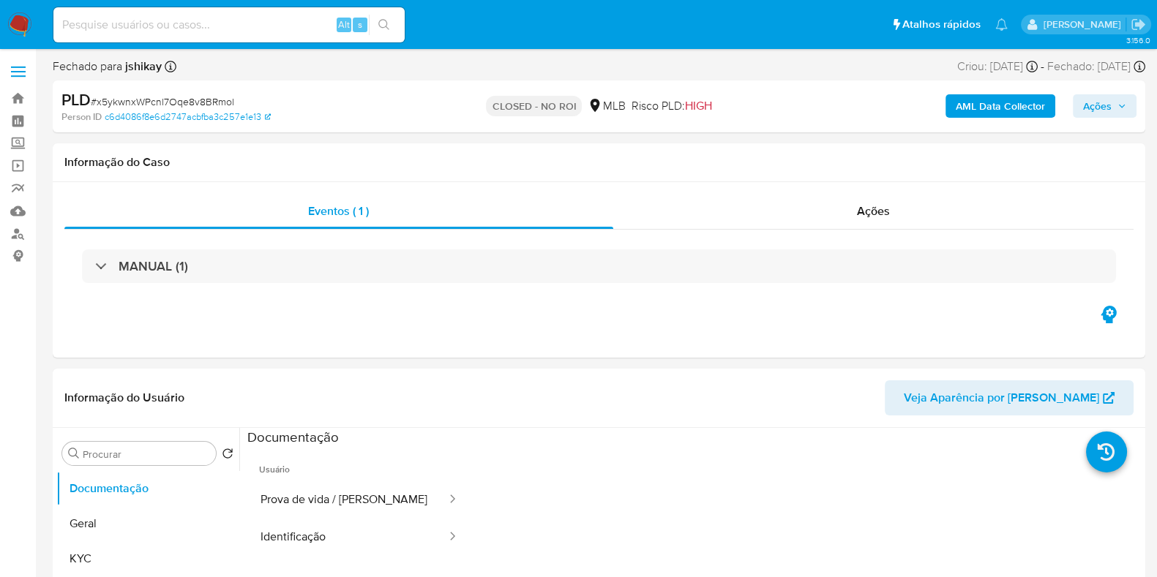
select select "10"
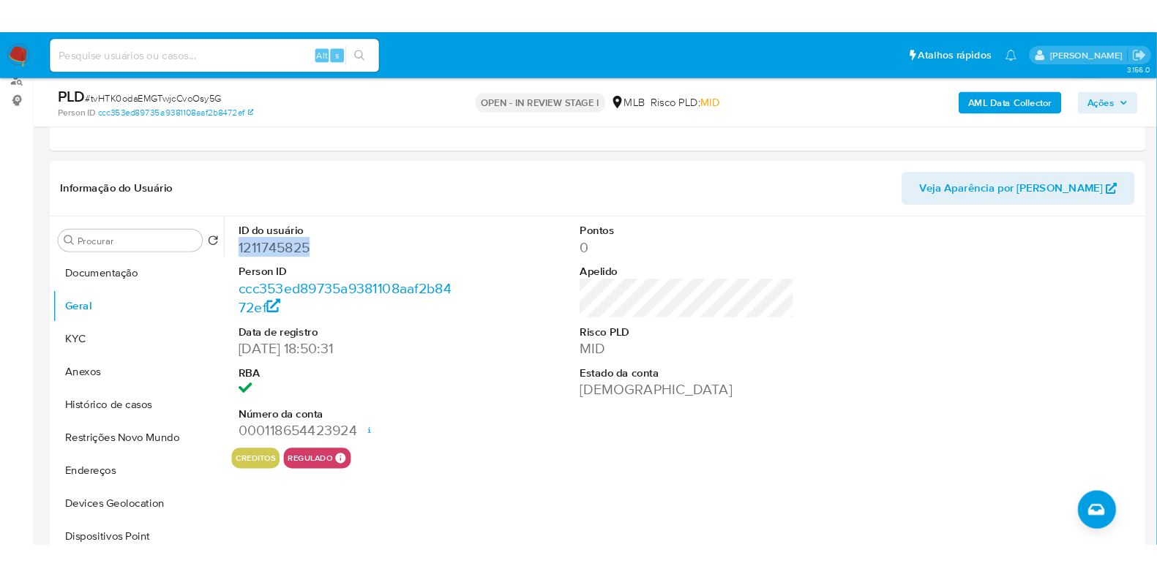
scroll to position [182, 0]
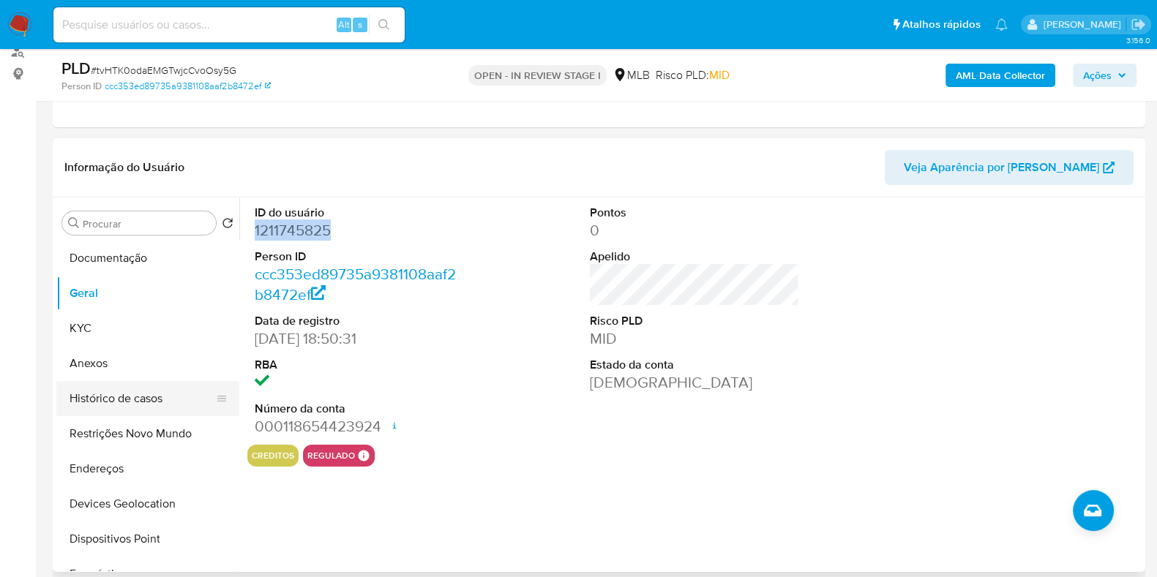
click at [116, 397] on button "Histórico de casos" at bounding box center [141, 398] width 171 height 35
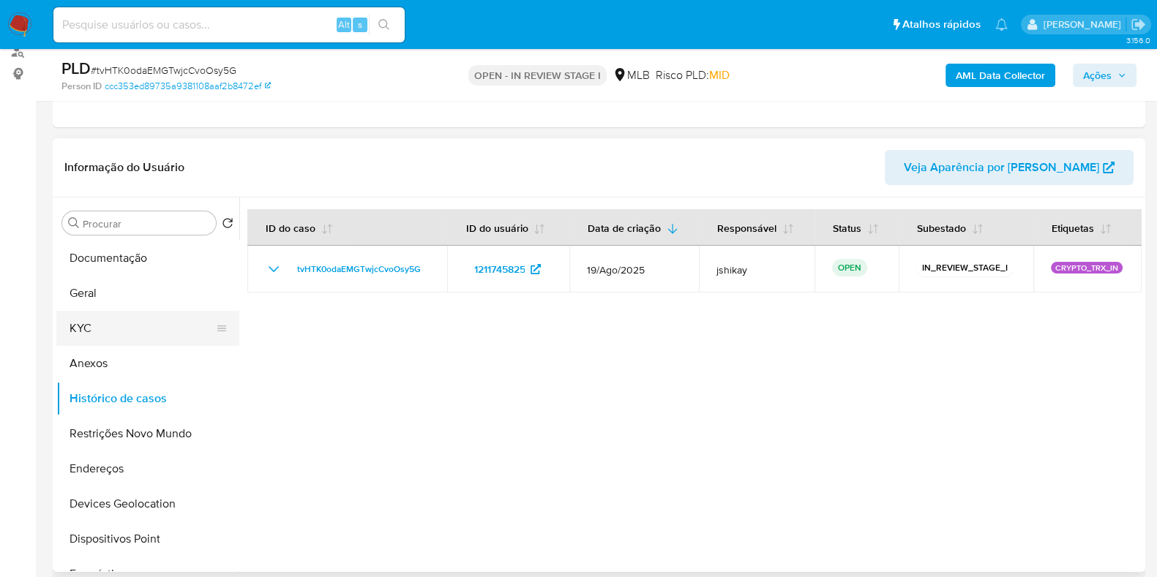
click at [124, 339] on button "KYC" at bounding box center [141, 328] width 171 height 35
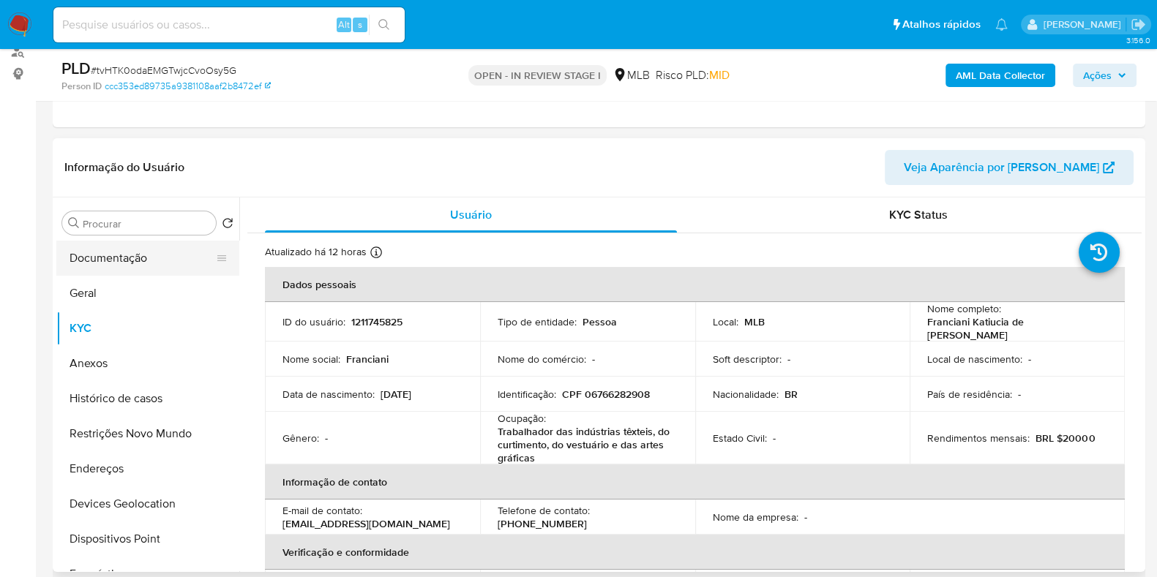
click at [158, 259] on button "Documentação" at bounding box center [141, 258] width 171 height 35
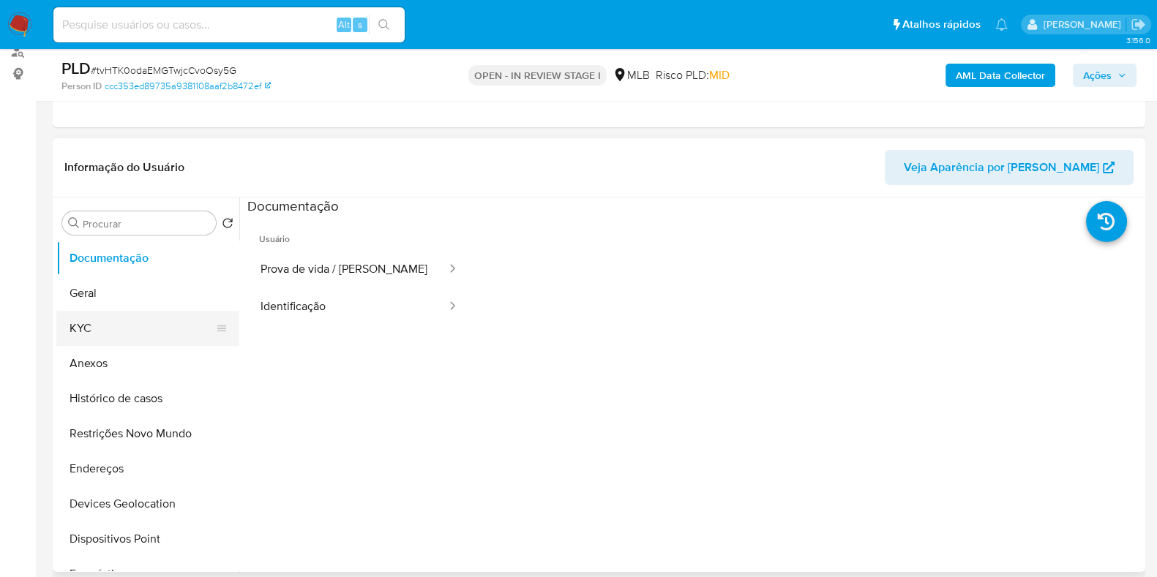
click at [150, 320] on button "KYC" at bounding box center [141, 328] width 171 height 35
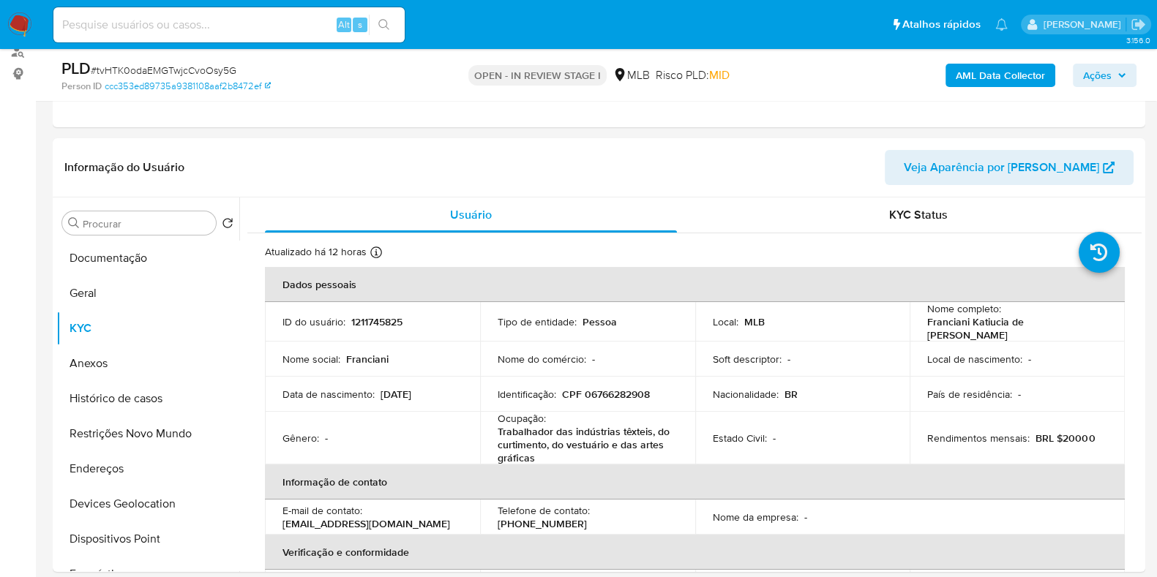
scroll to position [91, 0]
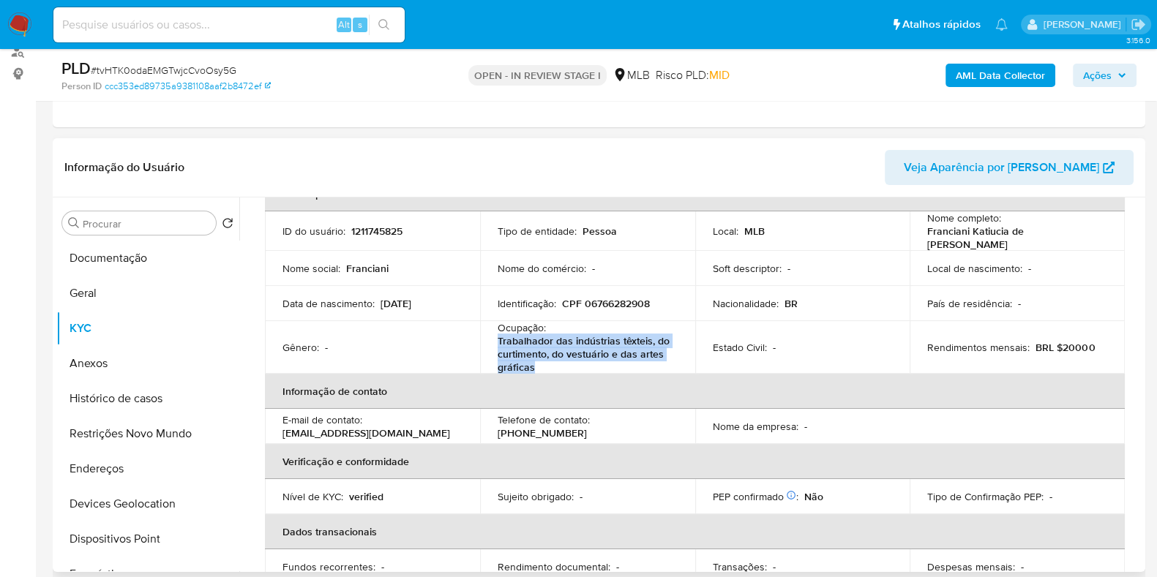
drag, startPoint x: 547, startPoint y: 360, endPoint x: 495, endPoint y: 334, distance: 58.2
click at [497, 334] on p "Trabalhador das indústrias têxteis, do curtimento, do vestuário e das artes grá…" at bounding box center [584, 354] width 174 height 40
copy p "Trabalhador das indústrias têxteis, do curtimento, do vestuário e das artes grá…"
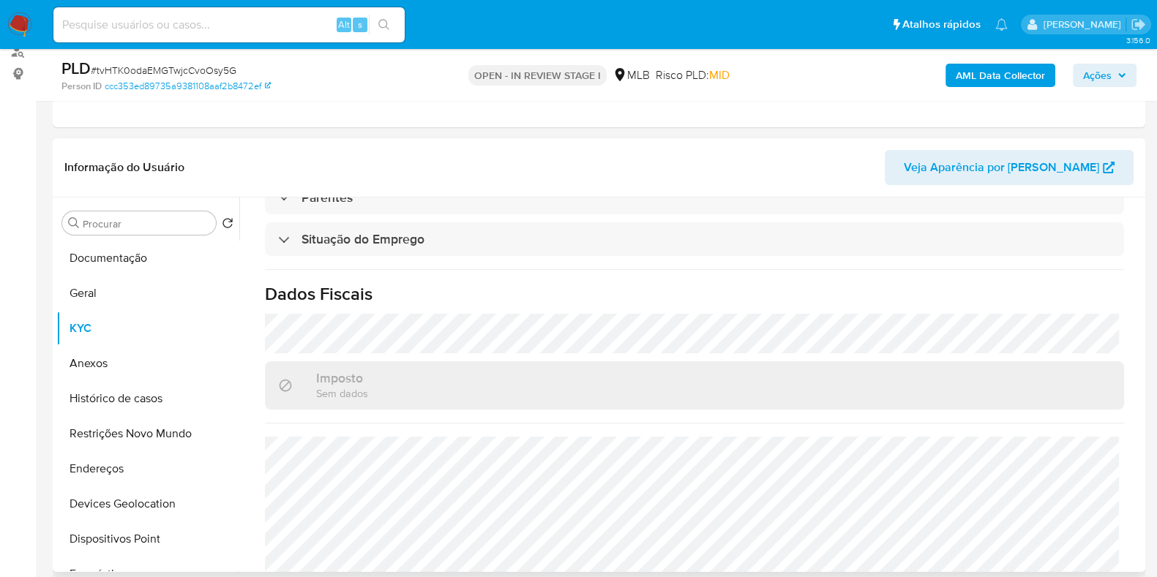
scroll to position [653, 0]
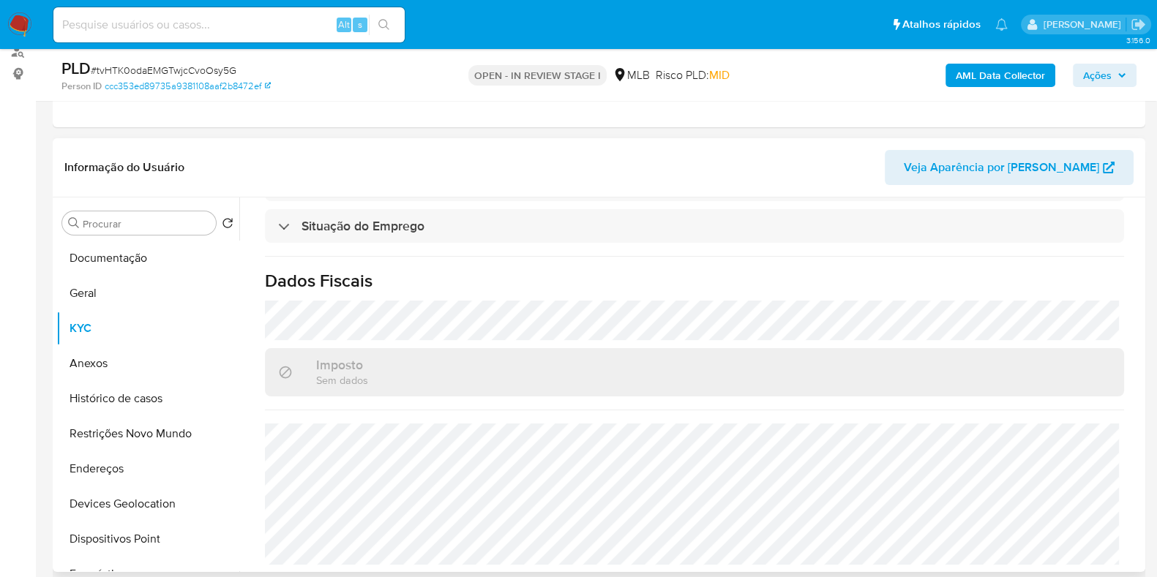
click at [132, 236] on div "Procurar Retornar ao pedido padrão Documentação Geral KYC Anexos Histórico de c…" at bounding box center [147, 386] width 183 height 372
click at [140, 252] on button "Documentação" at bounding box center [141, 258] width 171 height 35
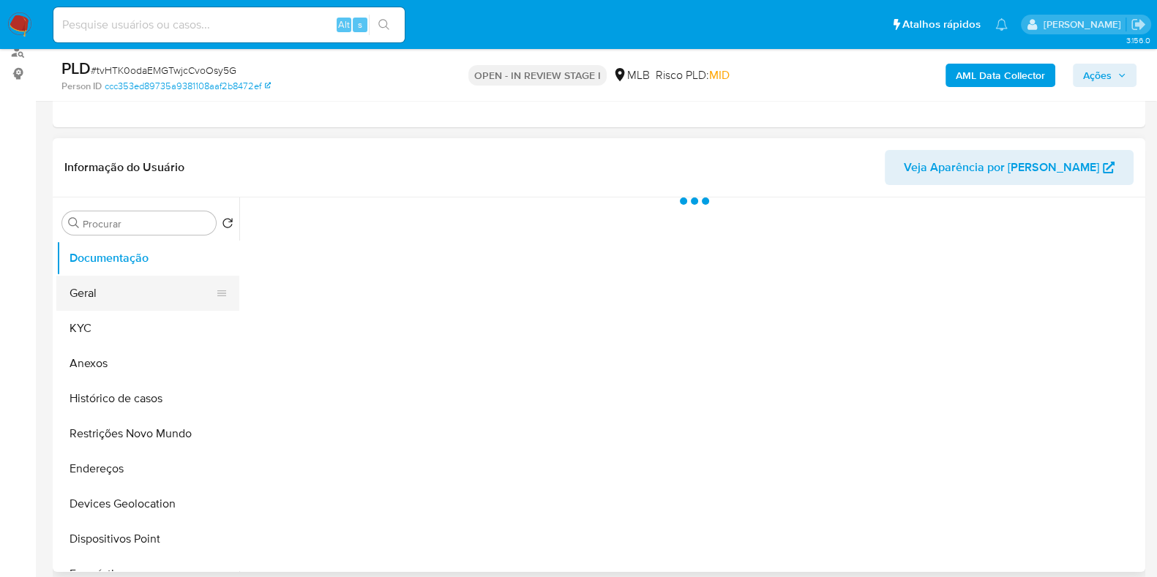
scroll to position [0, 0]
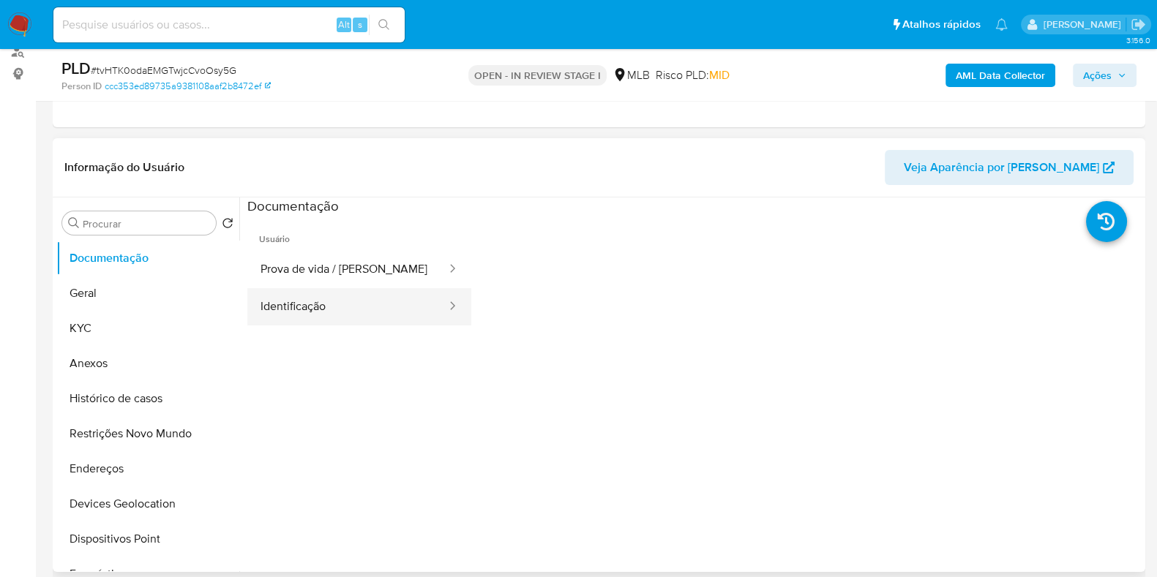
click at [334, 292] on button "Identificação" at bounding box center [347, 306] width 200 height 37
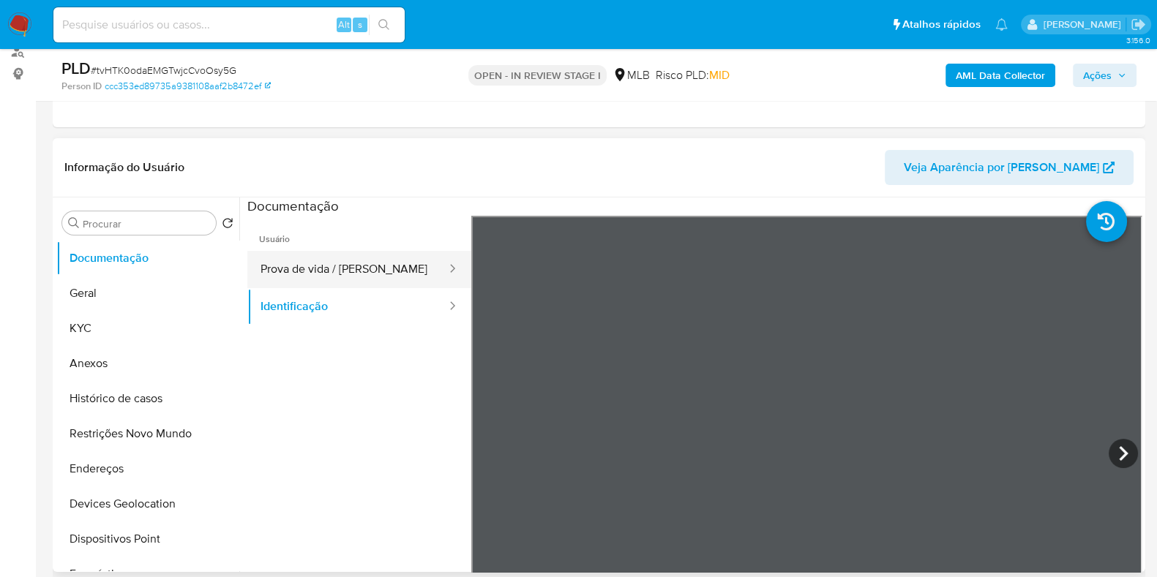
click at [353, 255] on button "Prova de vida / [PERSON_NAME]" at bounding box center [347, 269] width 200 height 37
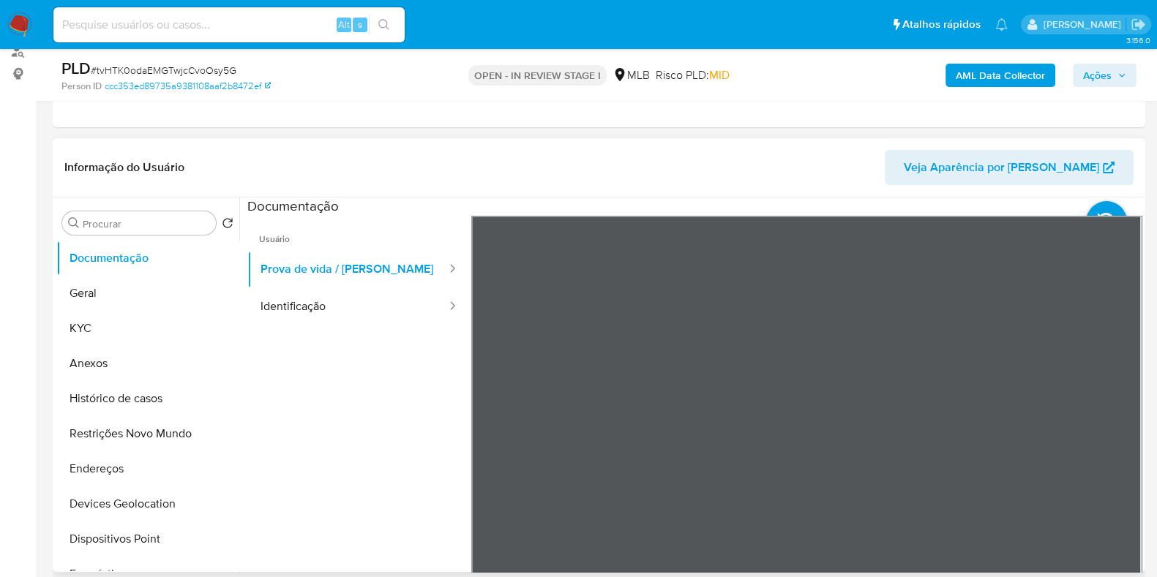
drag, startPoint x: 979, startPoint y: 382, endPoint x: 968, endPoint y: 414, distance: 34.0
click at [968, 413] on div at bounding box center [806, 456] width 671 height 480
click at [282, 316] on button "Identificação" at bounding box center [347, 306] width 200 height 37
click at [922, 178] on div "Informação do Usuário Veja Aparência por Pessoa Procurar Retornar ao pedido pad…" at bounding box center [599, 355] width 1092 height 434
click at [1111, 448] on icon at bounding box center [1122, 453] width 29 height 29
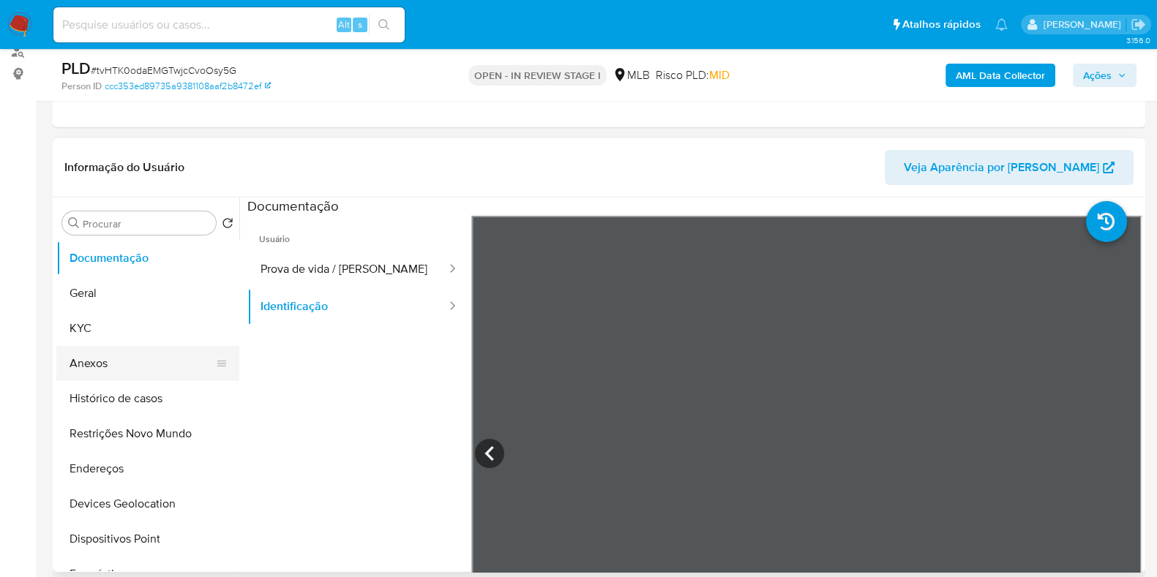
click at [155, 360] on button "Anexos" at bounding box center [141, 363] width 171 height 35
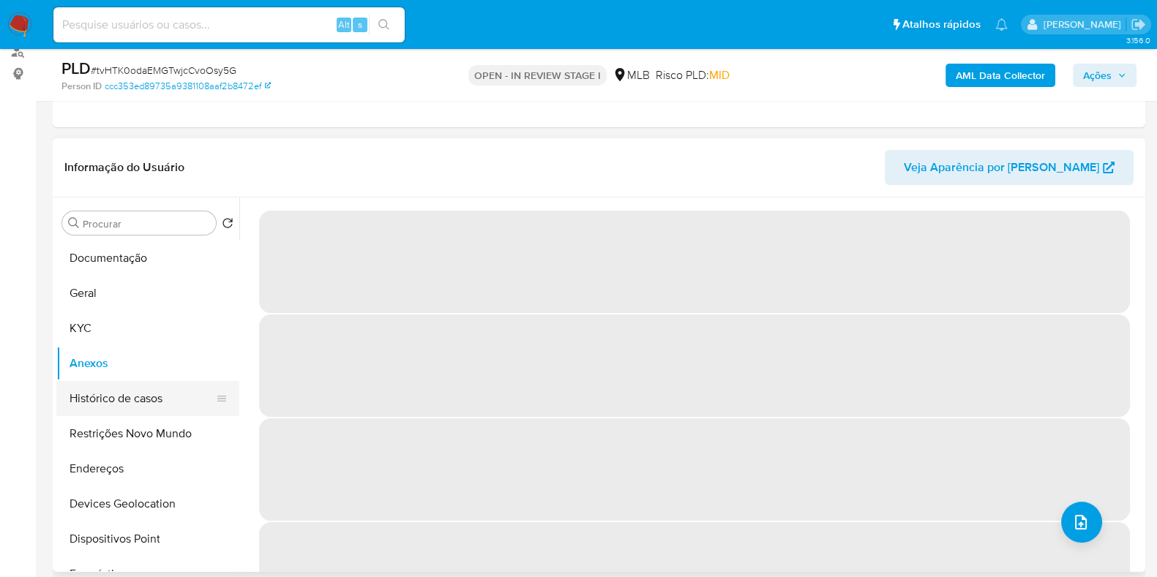
click at [130, 390] on button "Histórico de casos" at bounding box center [141, 398] width 171 height 35
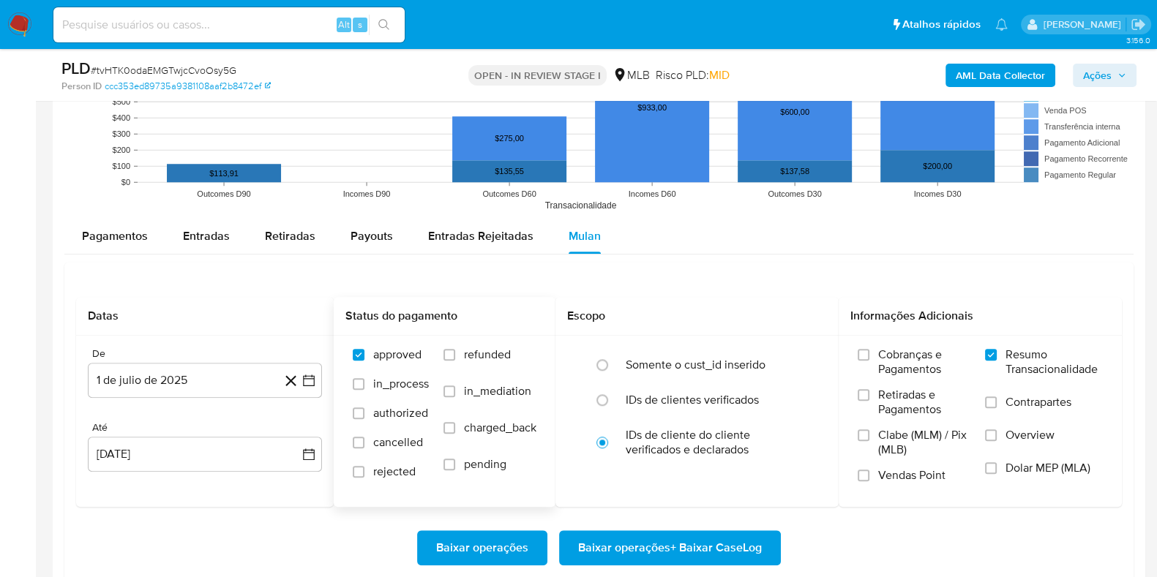
scroll to position [1450, 0]
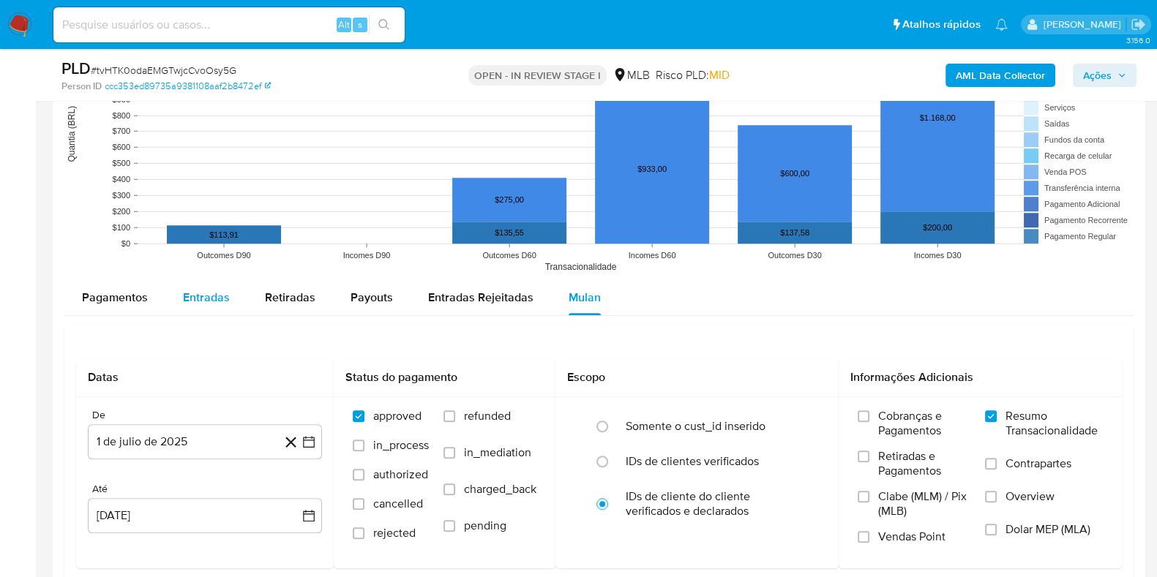
click at [227, 295] on span "Entradas" at bounding box center [206, 297] width 47 height 17
select select "10"
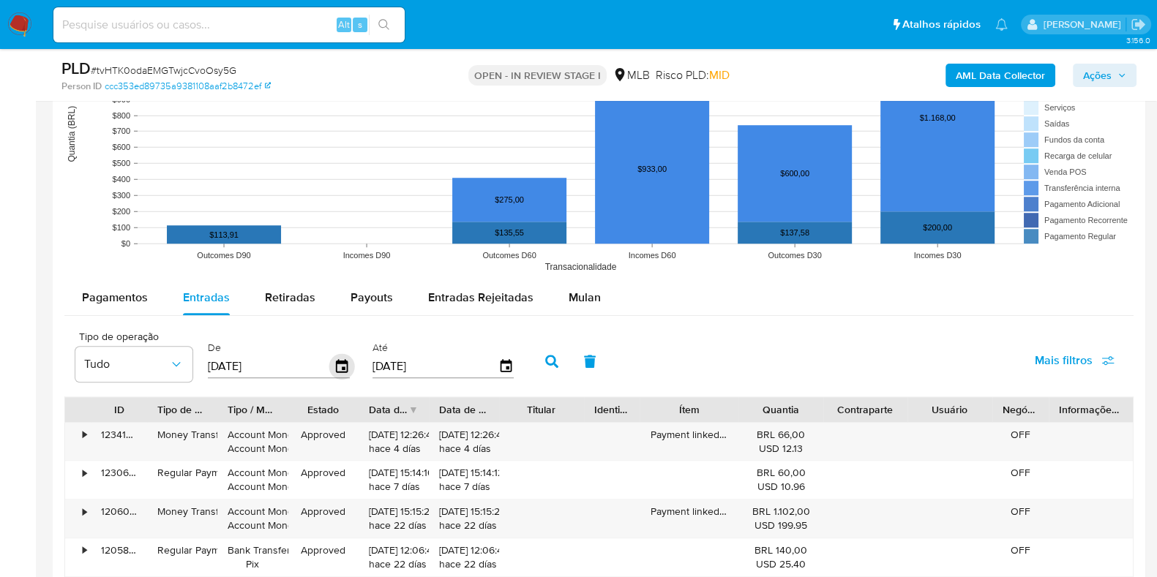
click at [344, 366] on icon "button" at bounding box center [342, 367] width 26 height 26
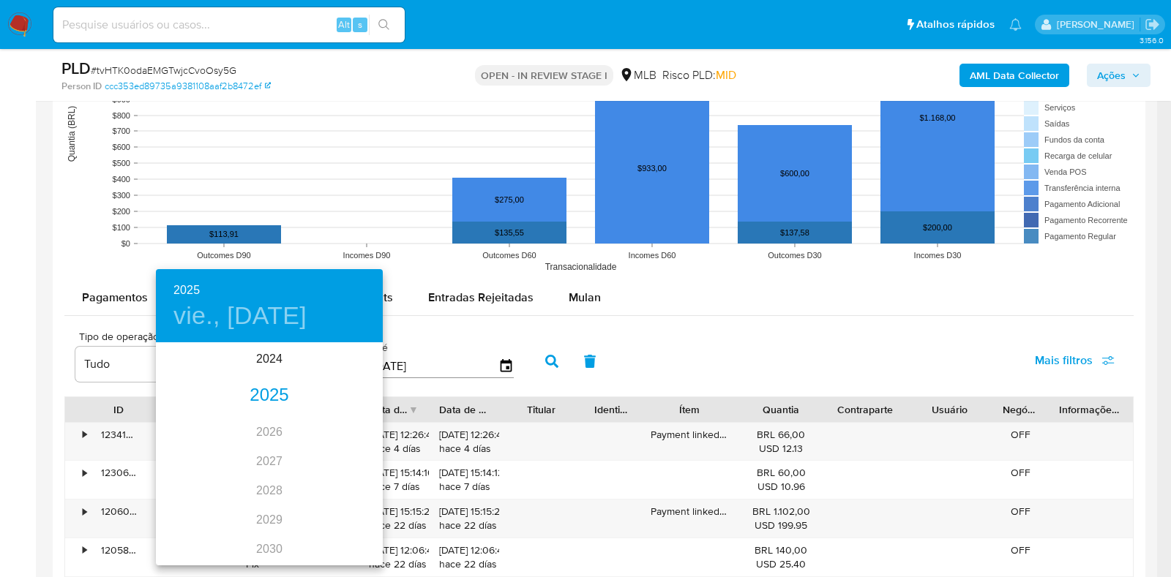
click at [274, 406] on div "2025" at bounding box center [269, 395] width 227 height 29
click at [279, 434] on div "may." at bounding box center [268, 426] width 75 height 55
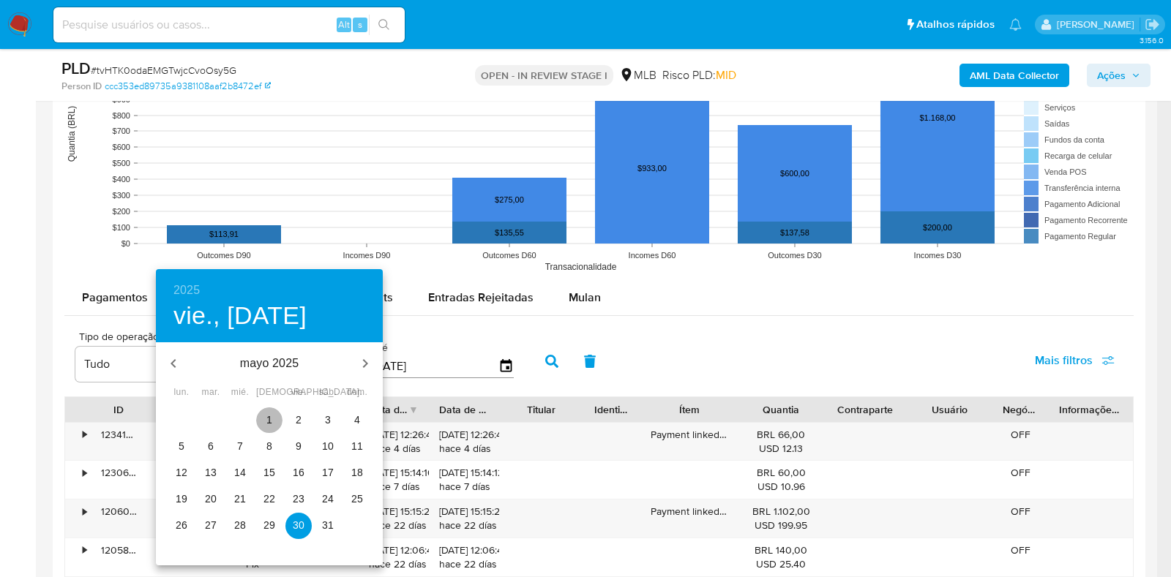
click at [274, 411] on button "1" at bounding box center [269, 420] width 26 height 26
type input "01/05/2025"
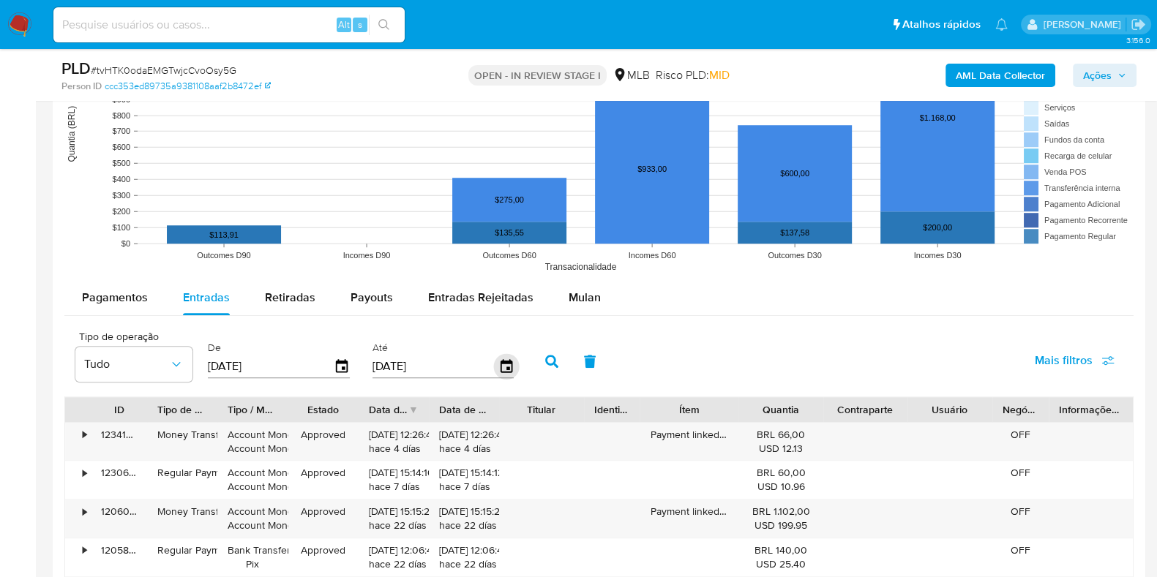
click at [497, 364] on icon "button" at bounding box center [506, 367] width 26 height 26
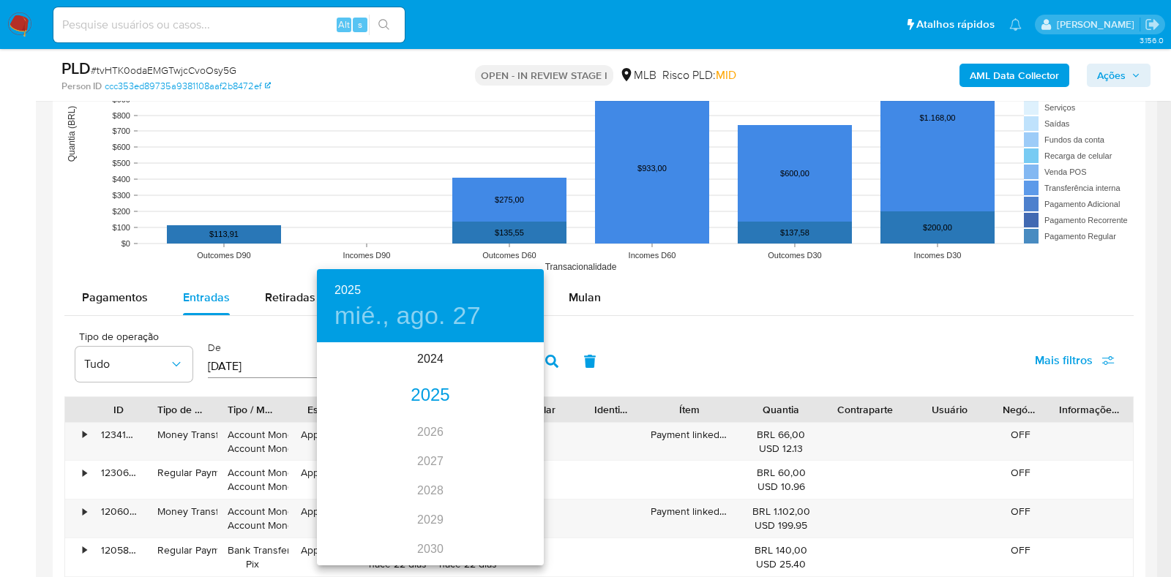
click at [430, 389] on div "2025" at bounding box center [430, 395] width 227 height 29
click at [501, 425] on div "jun." at bounding box center [505, 426] width 75 height 55
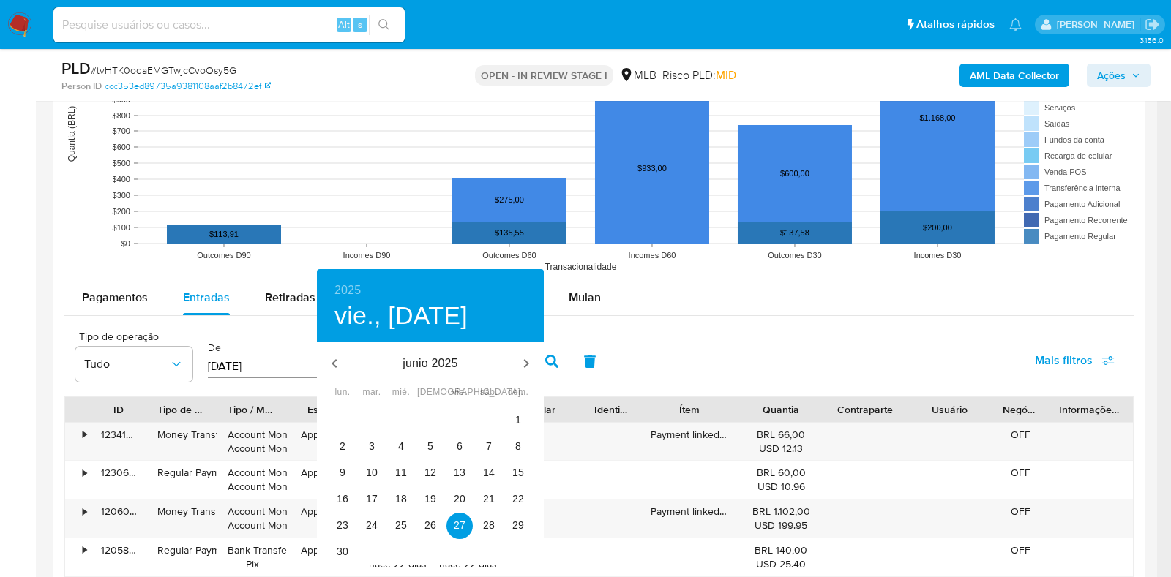
click at [324, 544] on div "30 1 2 3 4 5 6" at bounding box center [430, 552] width 227 height 26
drag, startPoint x: 324, startPoint y: 544, endPoint x: 338, endPoint y: 546, distance: 14.2
click at [329, 545] on div "30 1 2 3 4 5 6" at bounding box center [430, 552] width 227 height 26
click at [340, 546] on p "30" at bounding box center [343, 551] width 12 height 15
type input "30/06/2025"
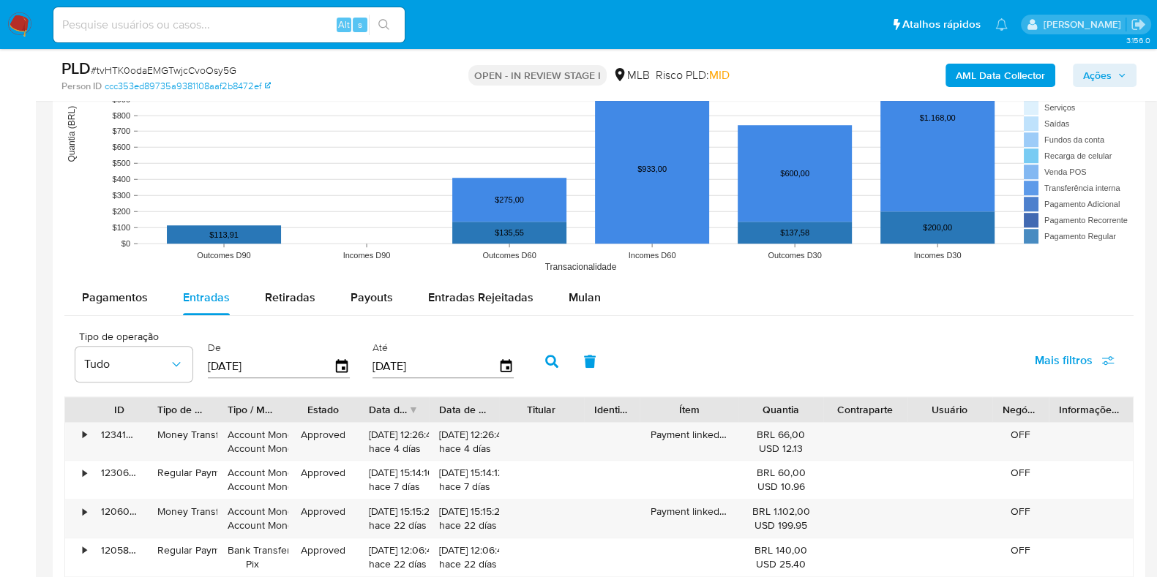
click at [534, 356] on button "button" at bounding box center [552, 361] width 38 height 35
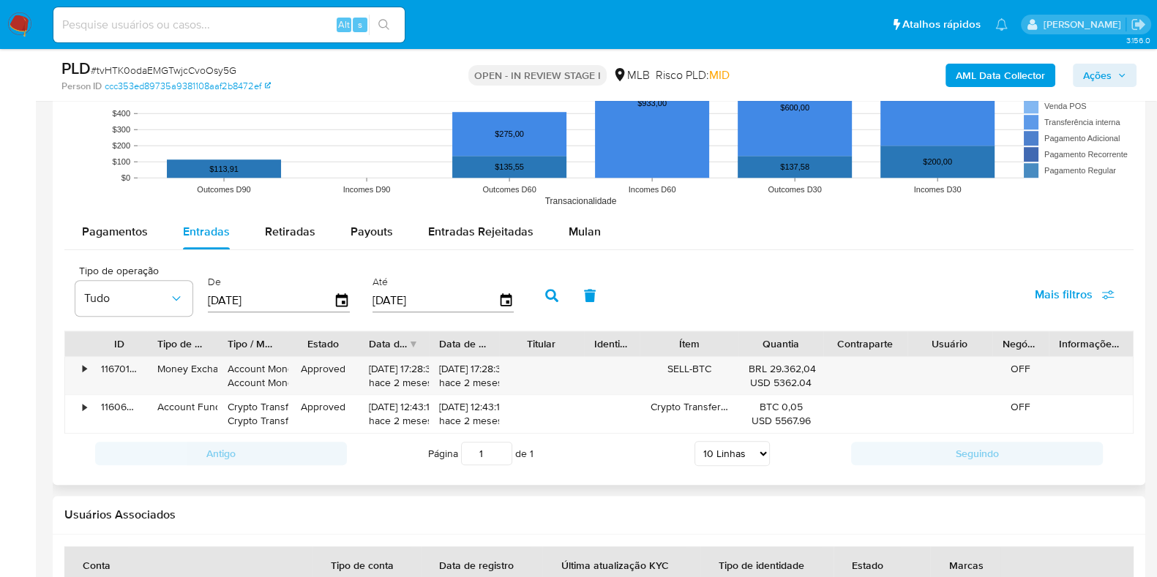
scroll to position [1541, 0]
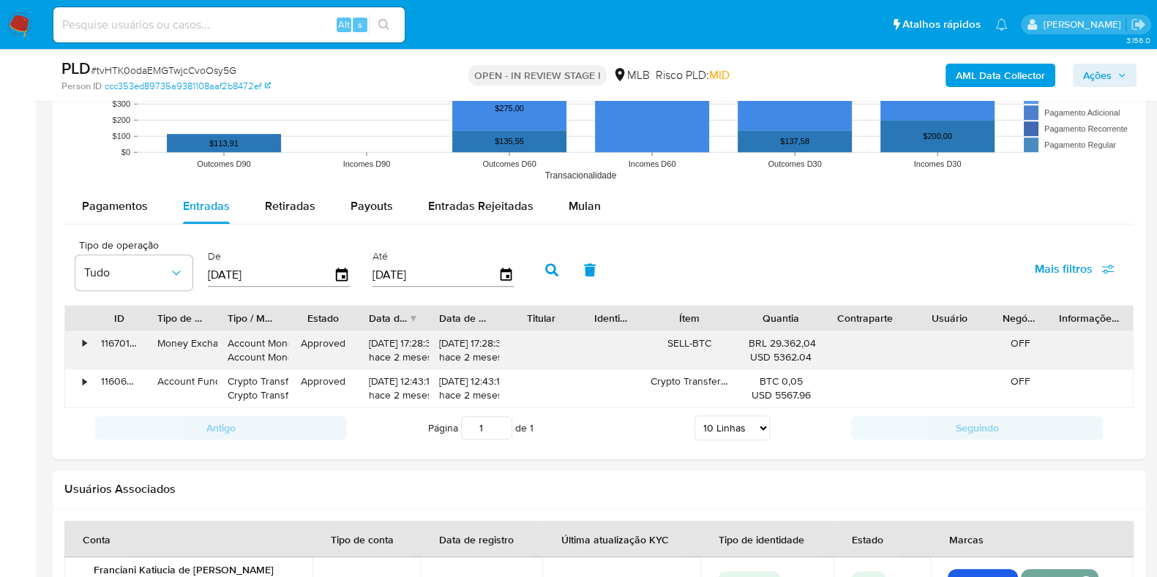
click at [84, 340] on div "•" at bounding box center [85, 344] width 4 height 14
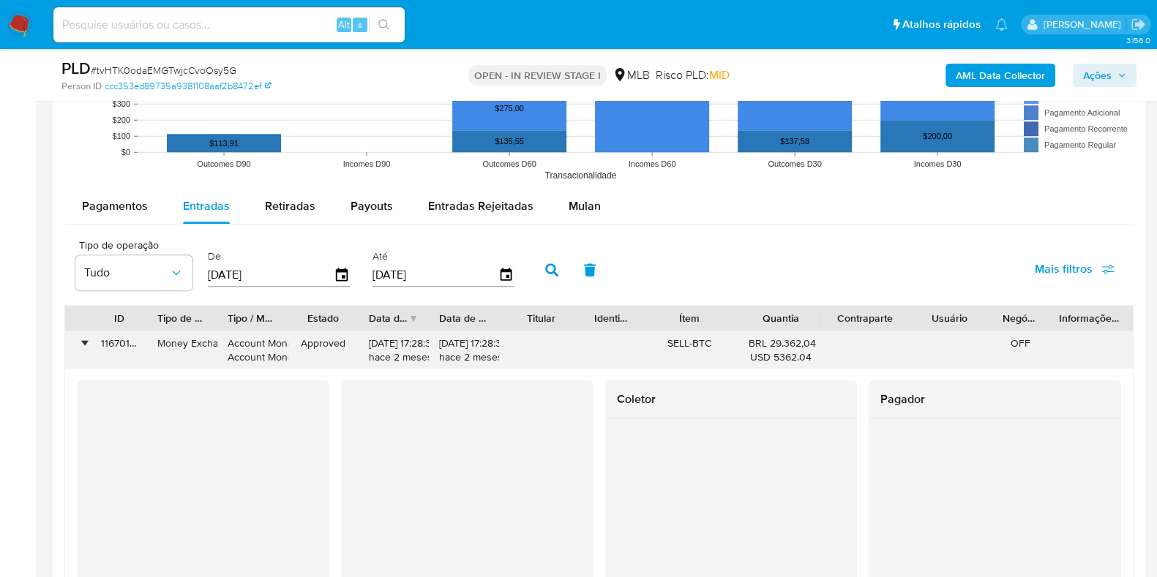
click at [84, 340] on div "•" at bounding box center [85, 344] width 4 height 14
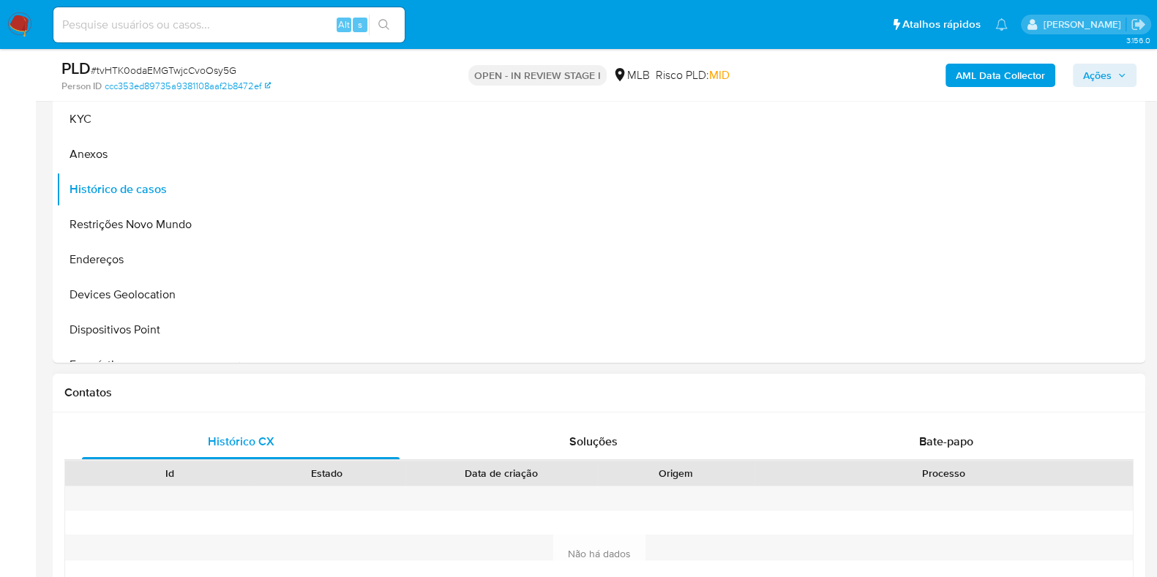
scroll to position [170, 0]
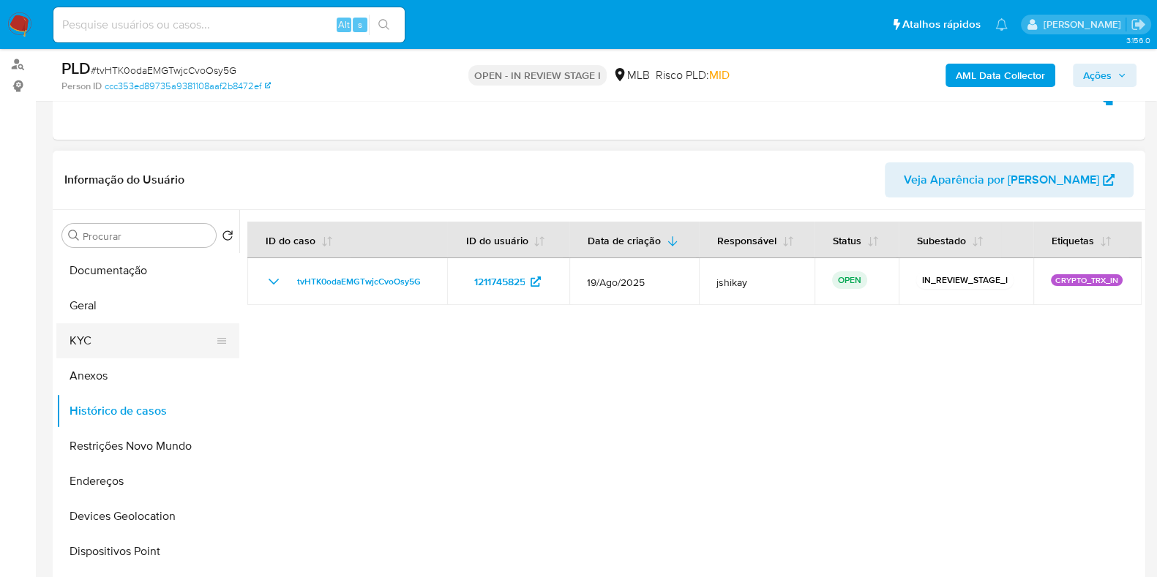
click at [142, 353] on button "KYC" at bounding box center [141, 340] width 171 height 35
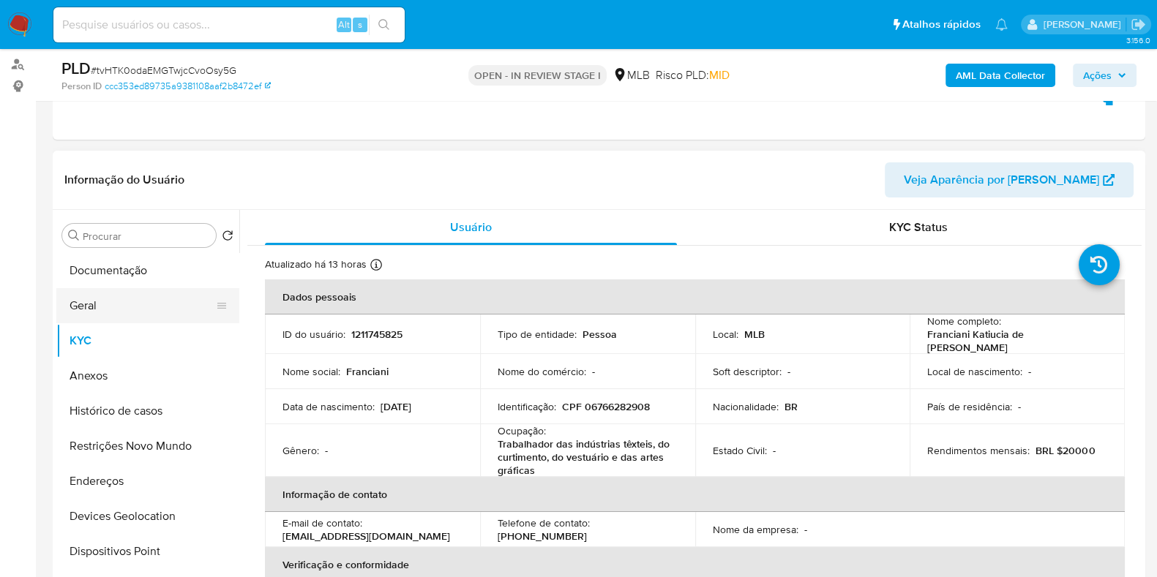
click at [103, 313] on button "Geral" at bounding box center [141, 305] width 171 height 35
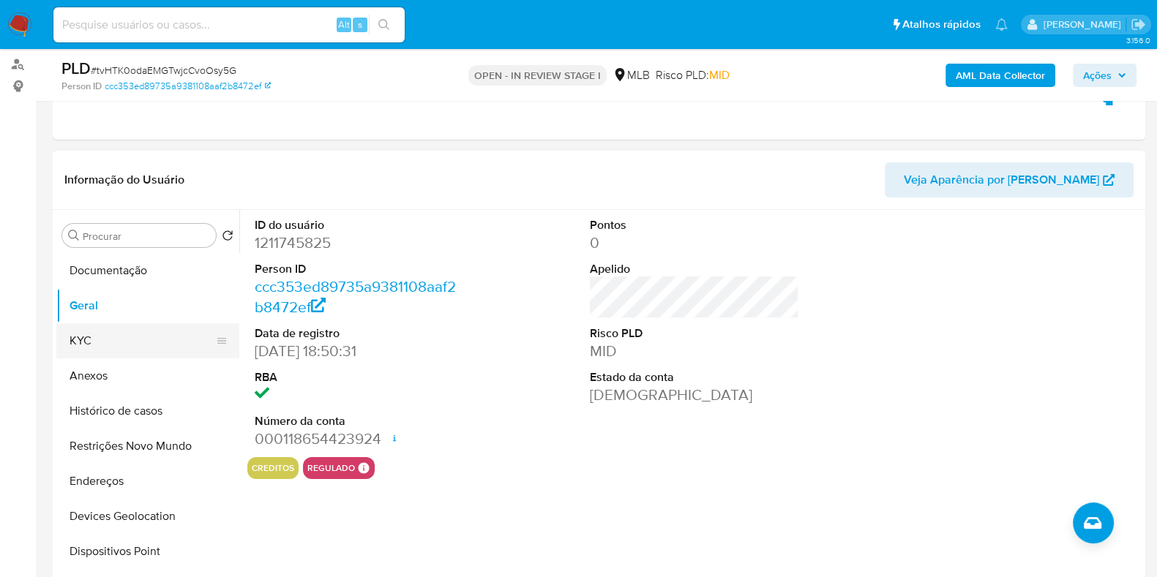
click at [99, 353] on button "KYC" at bounding box center [141, 340] width 171 height 35
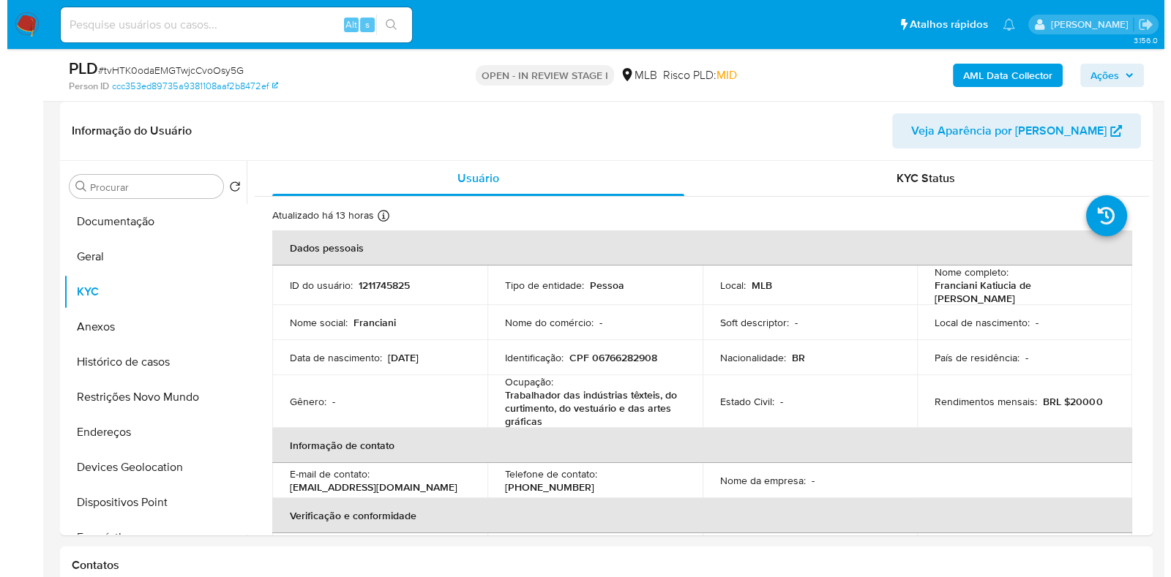
scroll to position [257, 0]
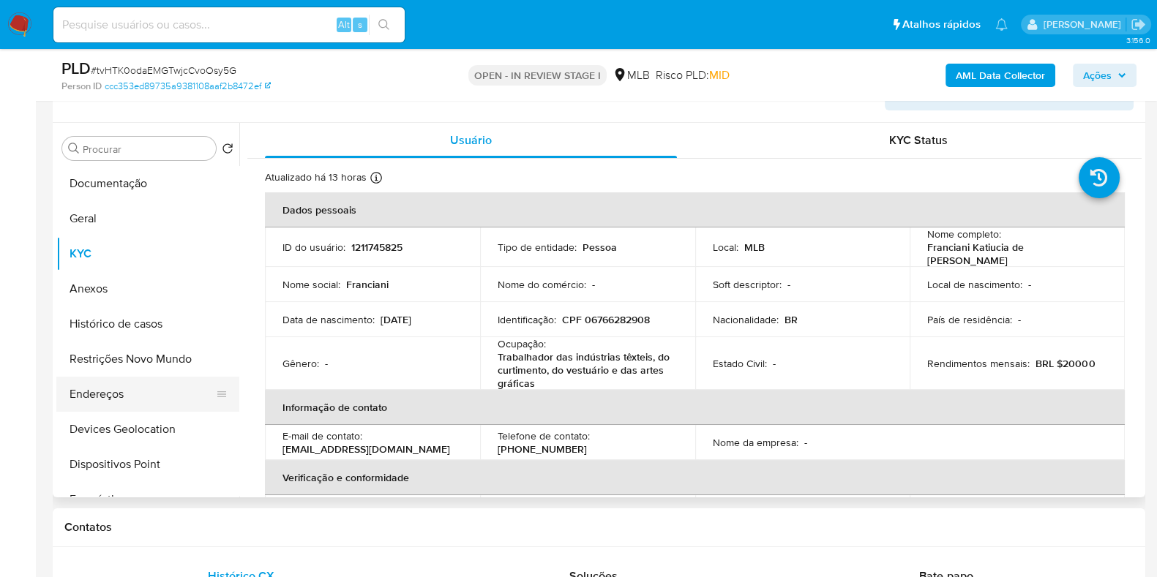
click at [105, 400] on button "Endereços" at bounding box center [141, 394] width 171 height 35
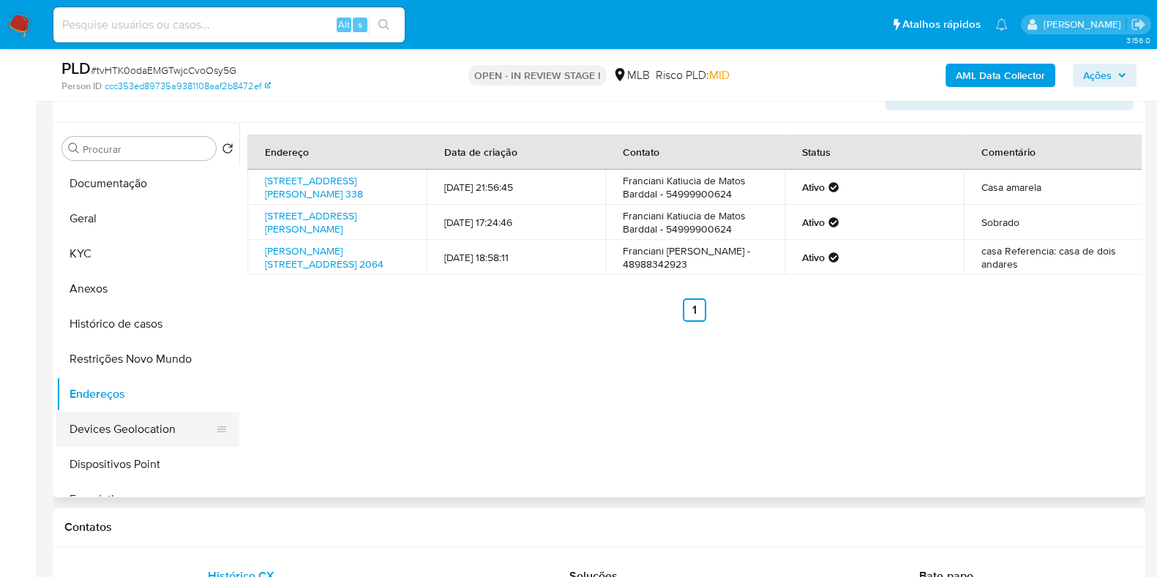
drag, startPoint x: 133, startPoint y: 436, endPoint x: 143, endPoint y: 436, distance: 9.5
click at [133, 436] on button "Devices Geolocation" at bounding box center [141, 429] width 171 height 35
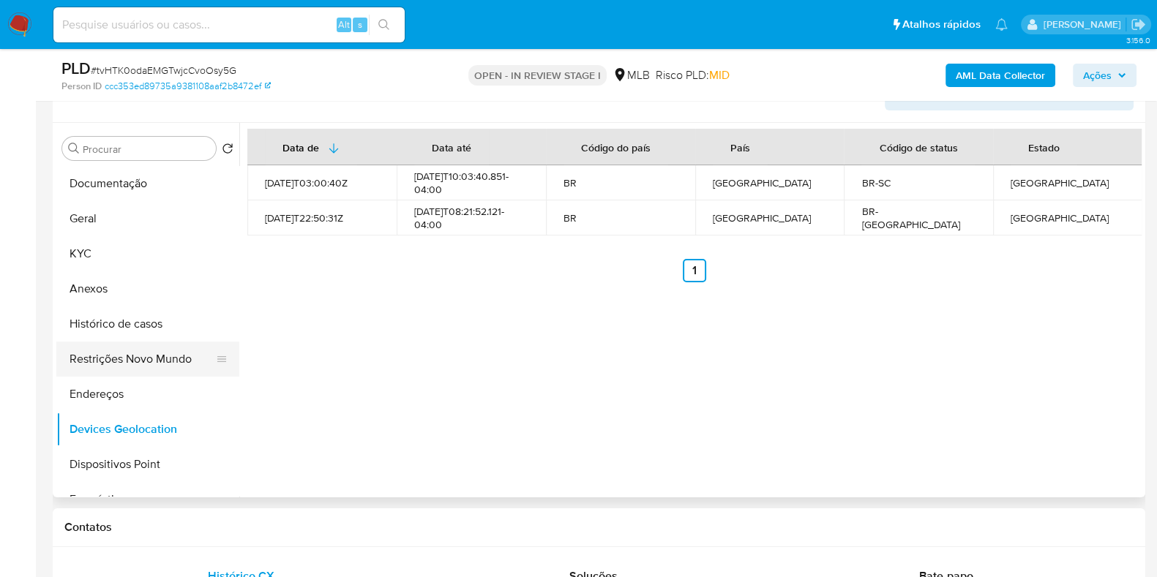
click at [132, 360] on button "Restrições Novo Mundo" at bounding box center [141, 359] width 171 height 35
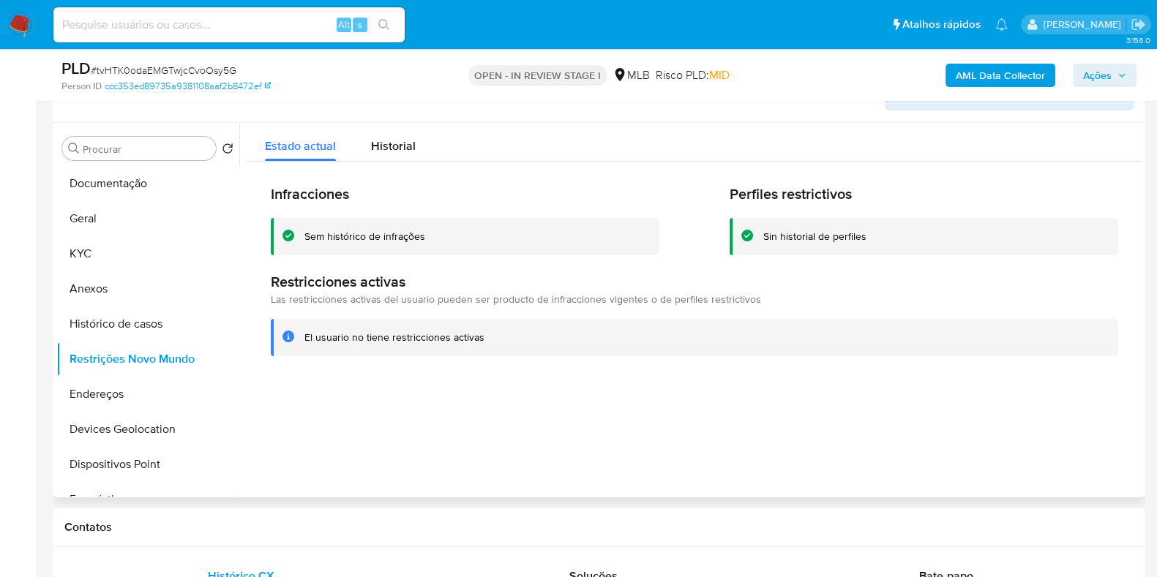
drag, startPoint x: 108, startPoint y: 465, endPoint x: 266, endPoint y: 448, distance: 158.3
click at [108, 465] on button "Dispositivos Point" at bounding box center [147, 464] width 183 height 35
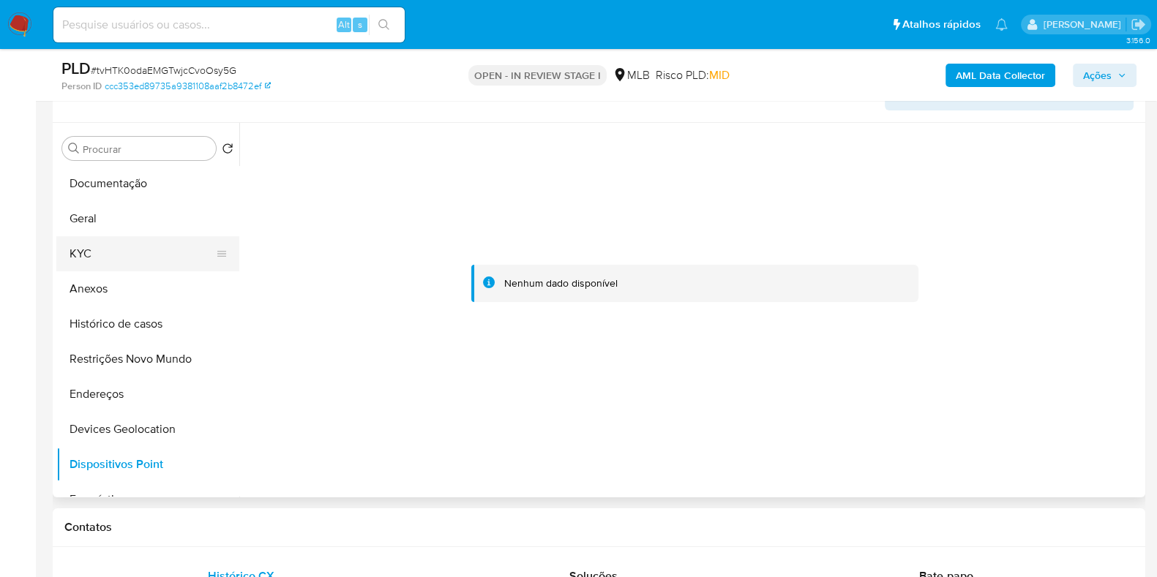
click at [99, 258] on button "KYC" at bounding box center [141, 253] width 171 height 35
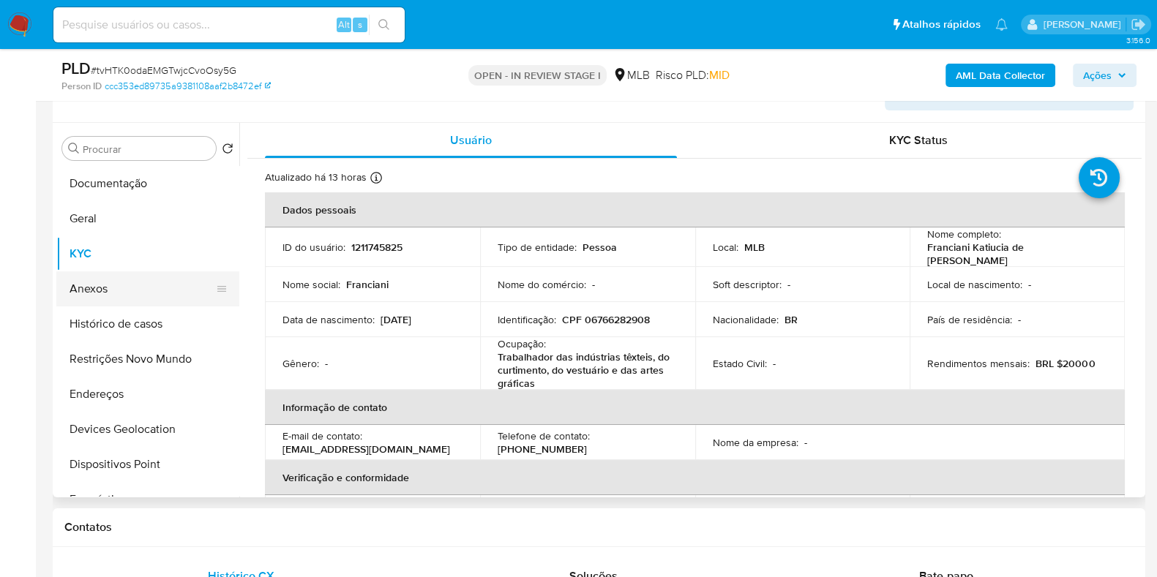
click at [93, 288] on button "Anexos" at bounding box center [141, 288] width 171 height 35
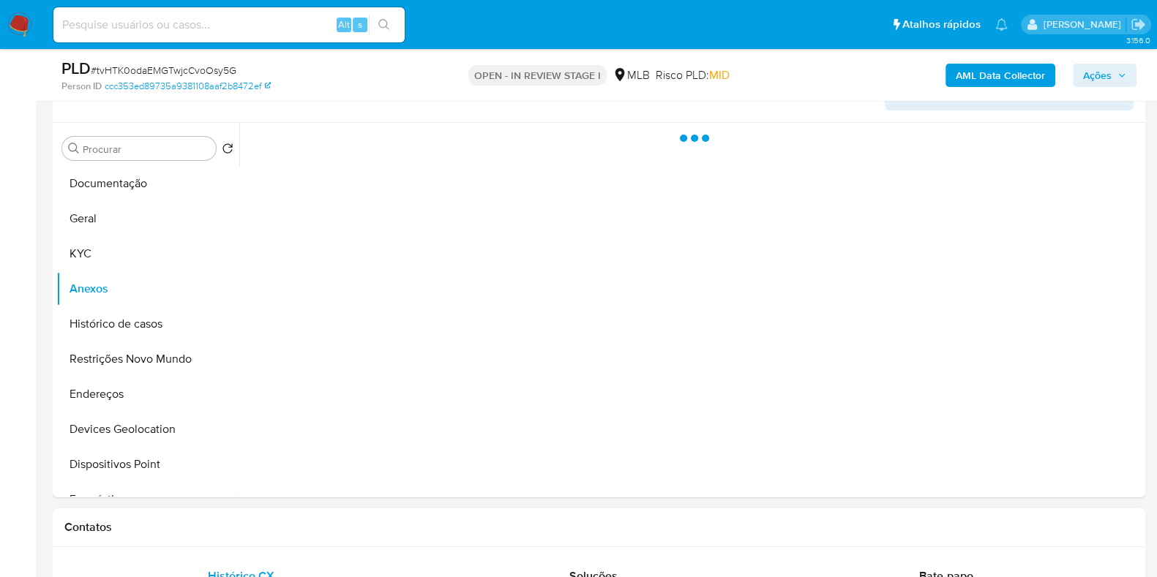
click at [1021, 80] on b "AML Data Collector" at bounding box center [999, 75] width 89 height 23
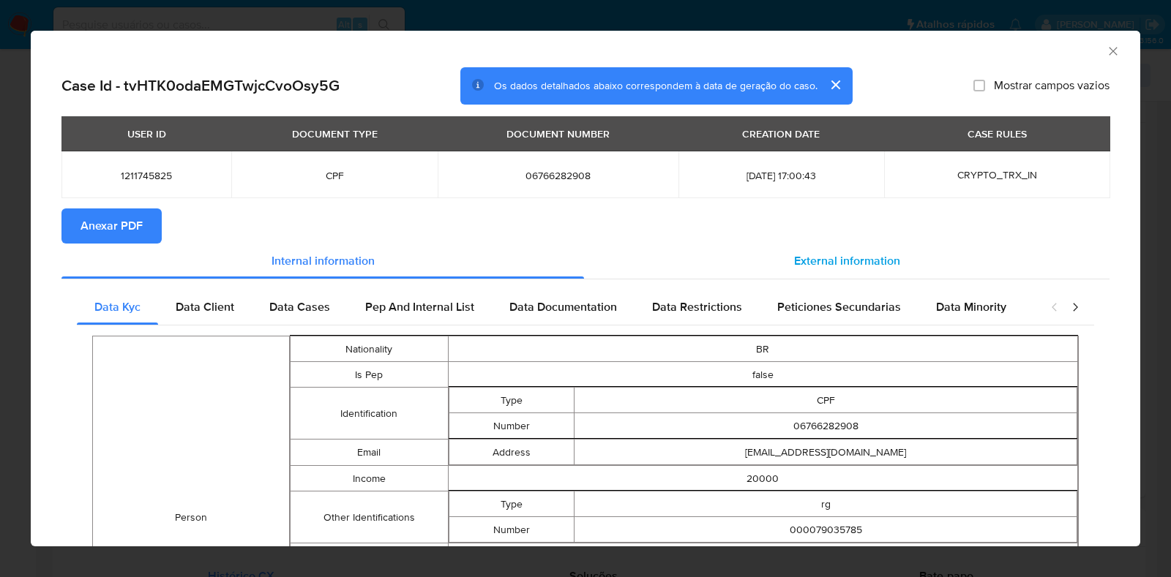
click at [819, 265] on span "External information" at bounding box center [847, 260] width 106 height 17
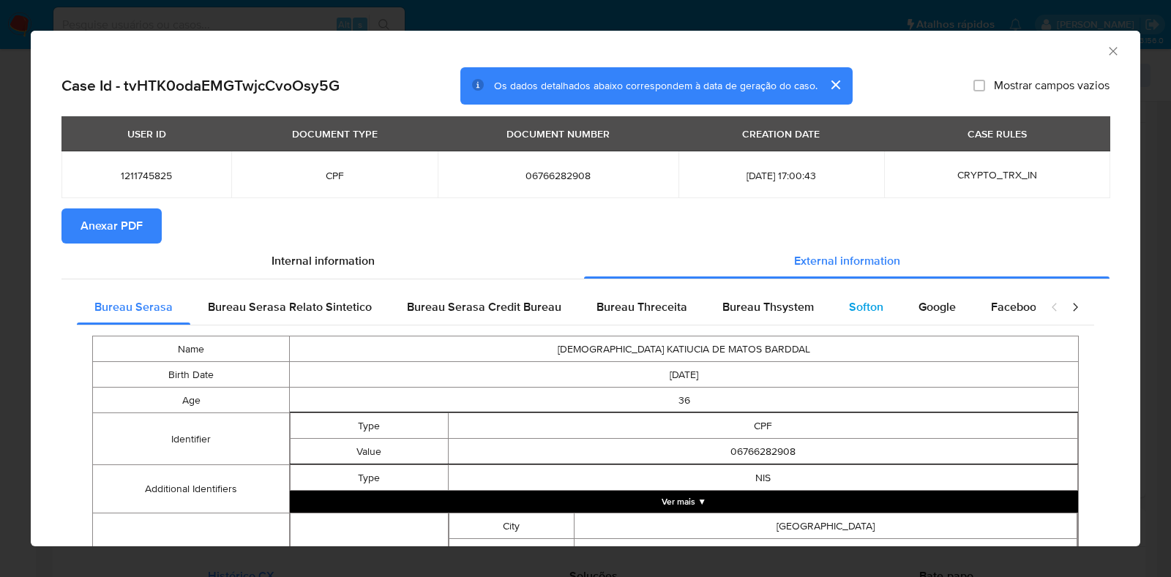
click at [849, 309] on span "Softon" at bounding box center [866, 306] width 34 height 17
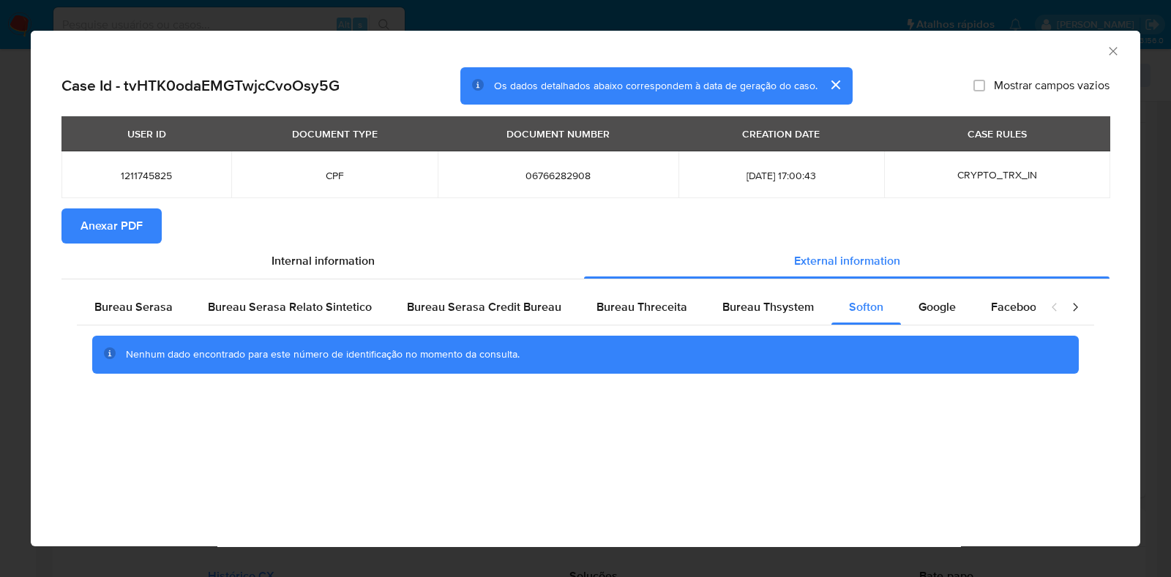
click at [136, 236] on span "Anexar PDF" at bounding box center [111, 226] width 62 height 32
click at [1112, 49] on icon "Fechar a janela" at bounding box center [1112, 51] width 15 height 15
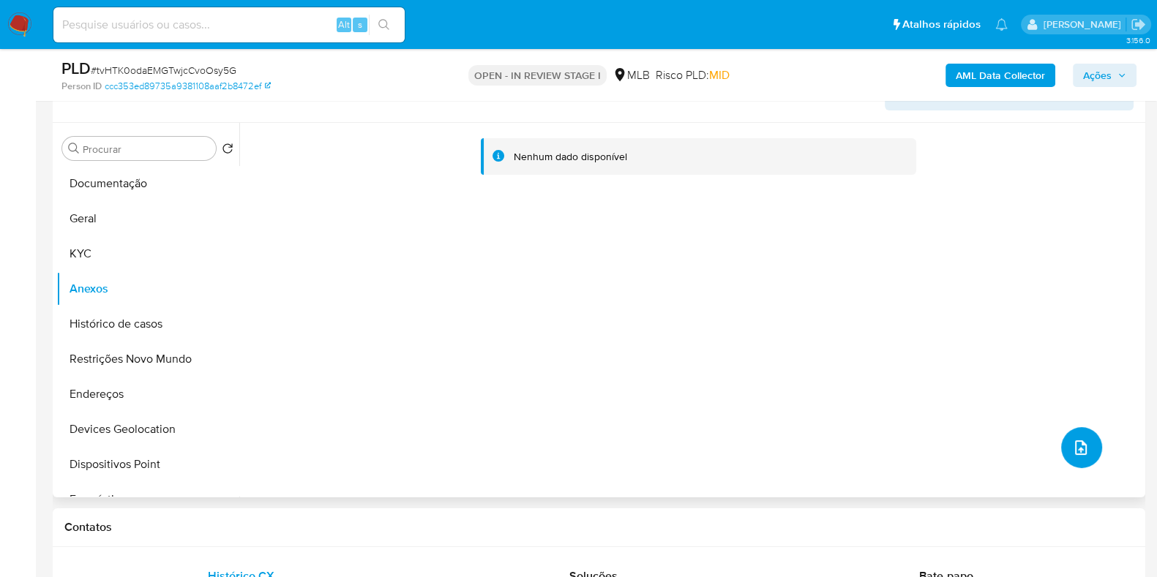
click at [1082, 448] on icon "upload-file" at bounding box center [1081, 448] width 18 height 18
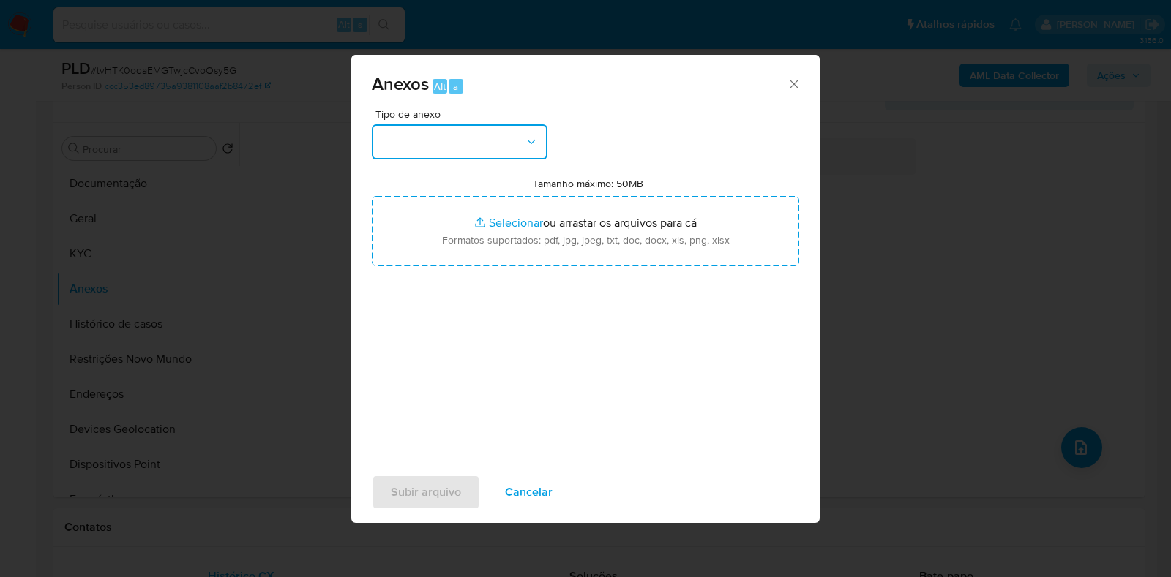
click at [501, 153] on button "button" at bounding box center [460, 141] width 176 height 35
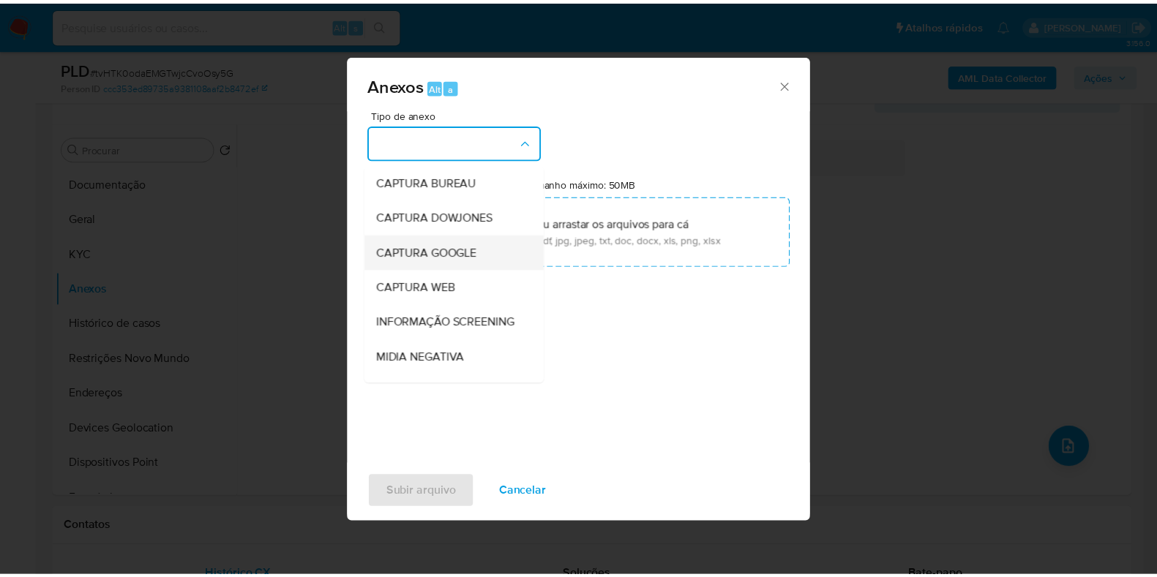
scroll to position [91, 0]
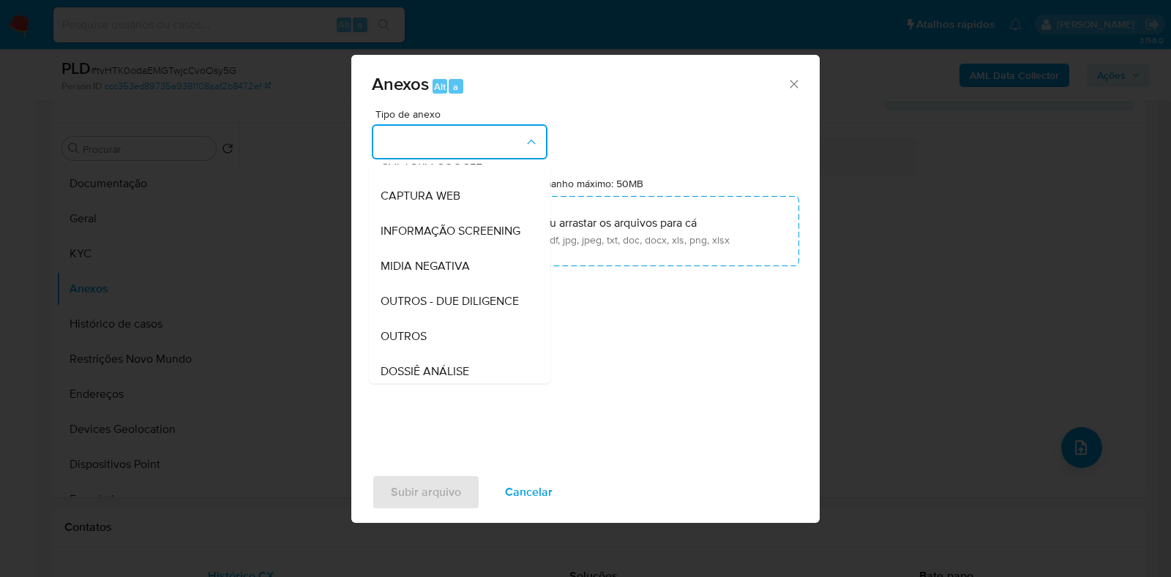
click at [430, 353] on div "OUTROS" at bounding box center [454, 336] width 149 height 35
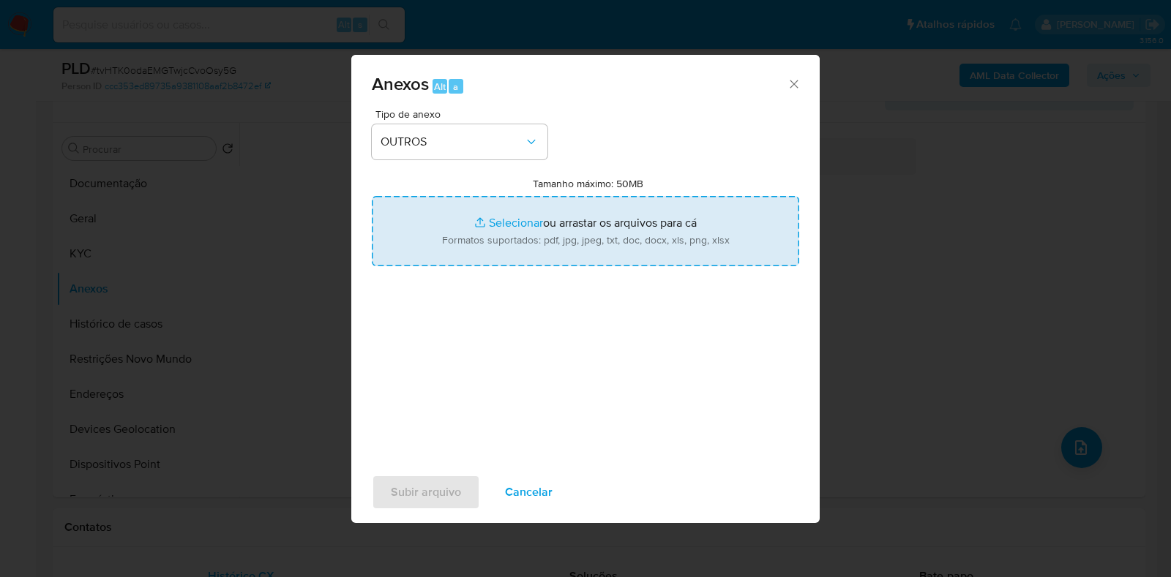
click at [551, 219] on input "Tamanho máximo: 50MB Selecionar arquivos" at bounding box center [585, 231] width 427 height 70
type input "C:\fakepath\Mulan 1211745825_2025_08_27_08_14_10 - Resumen TX.pdf"
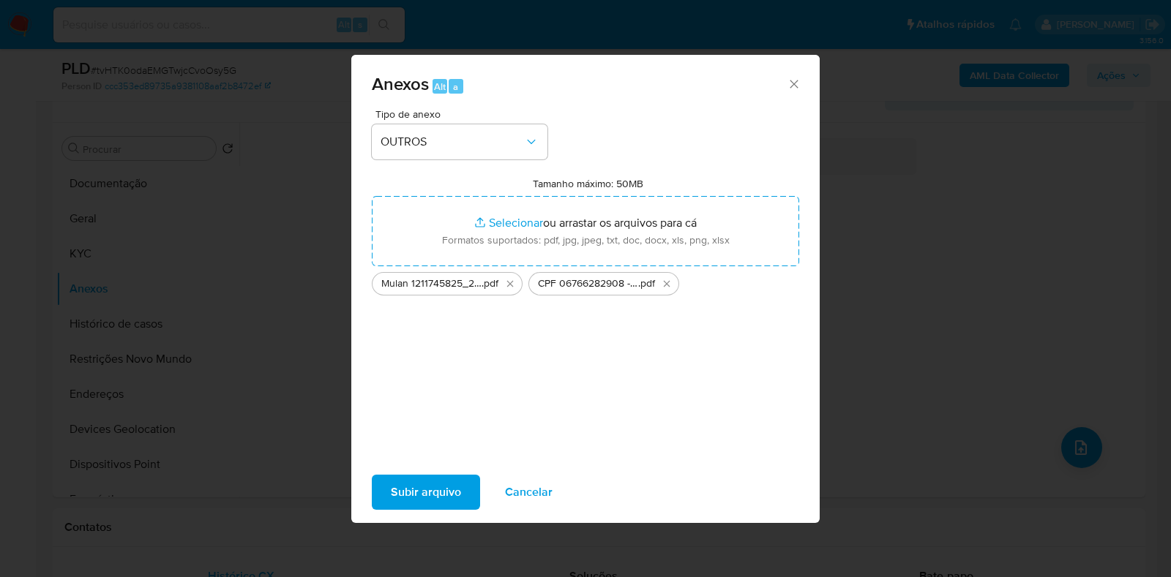
drag, startPoint x: 551, startPoint y: 219, endPoint x: 431, endPoint y: 491, distance: 296.7
click at [431, 491] on span "Subir arquivo" at bounding box center [426, 492] width 70 height 32
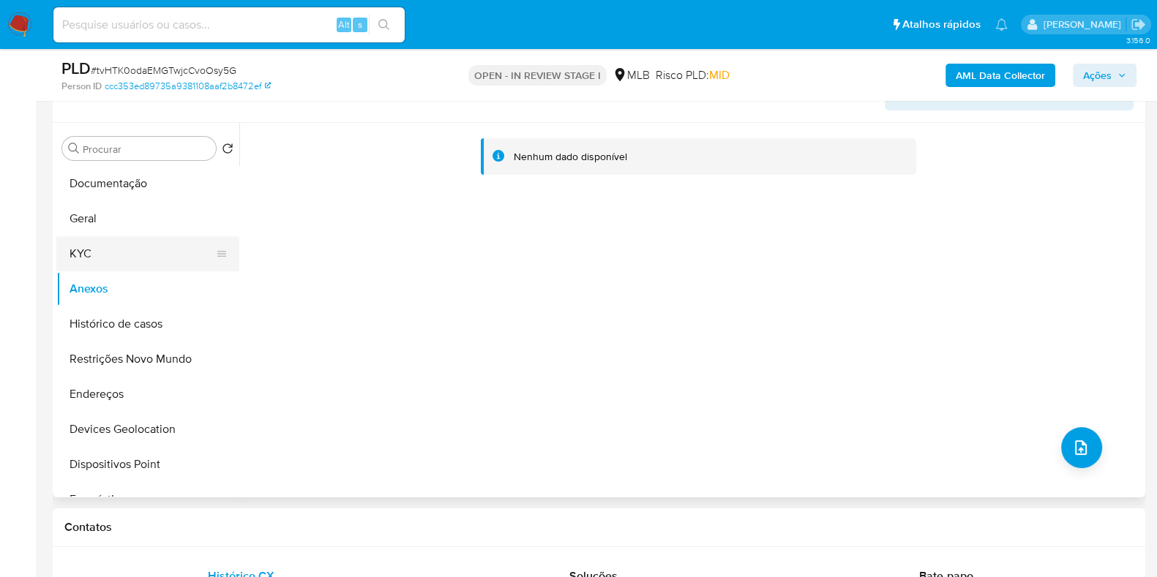
click at [97, 253] on button "KYC" at bounding box center [141, 253] width 171 height 35
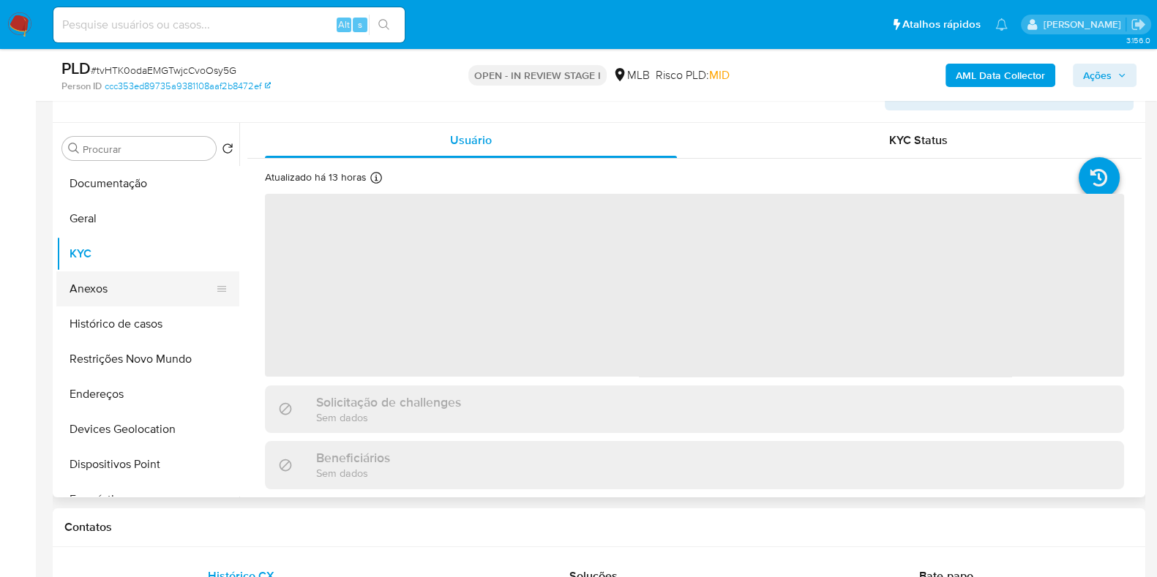
click at [102, 283] on button "Anexos" at bounding box center [141, 288] width 171 height 35
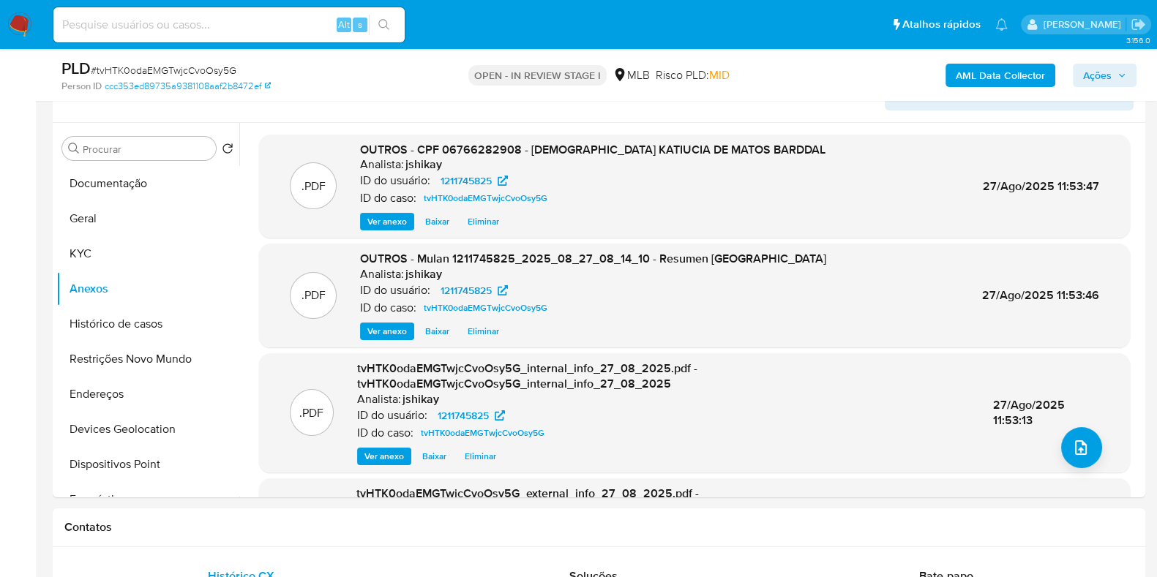
click at [1109, 74] on span "Ações" at bounding box center [1097, 75] width 29 height 23
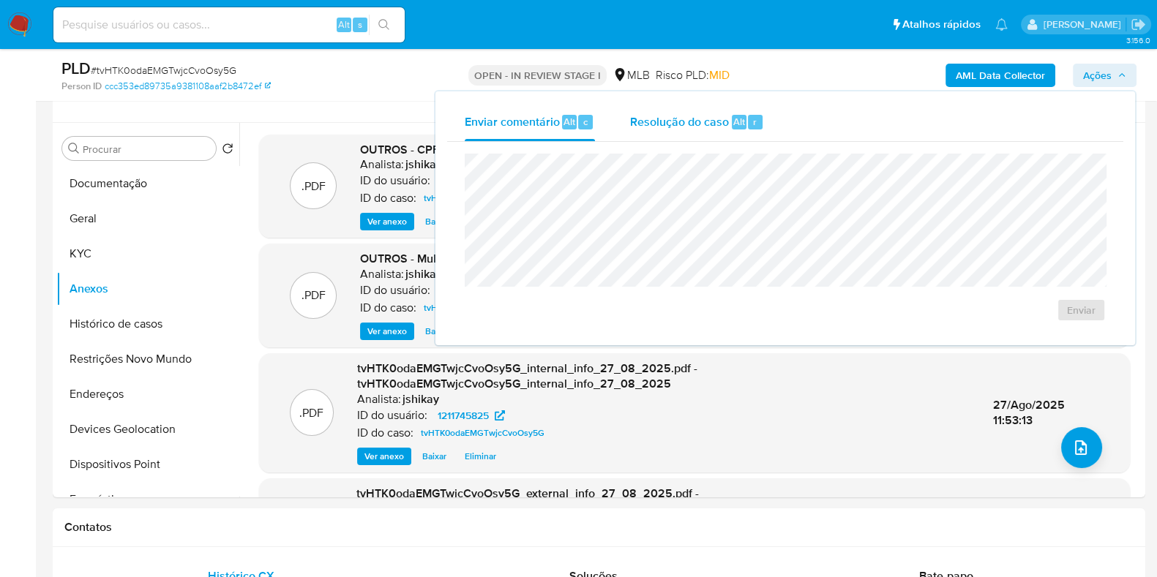
click at [670, 121] on span "Resolução do caso" at bounding box center [679, 121] width 99 height 17
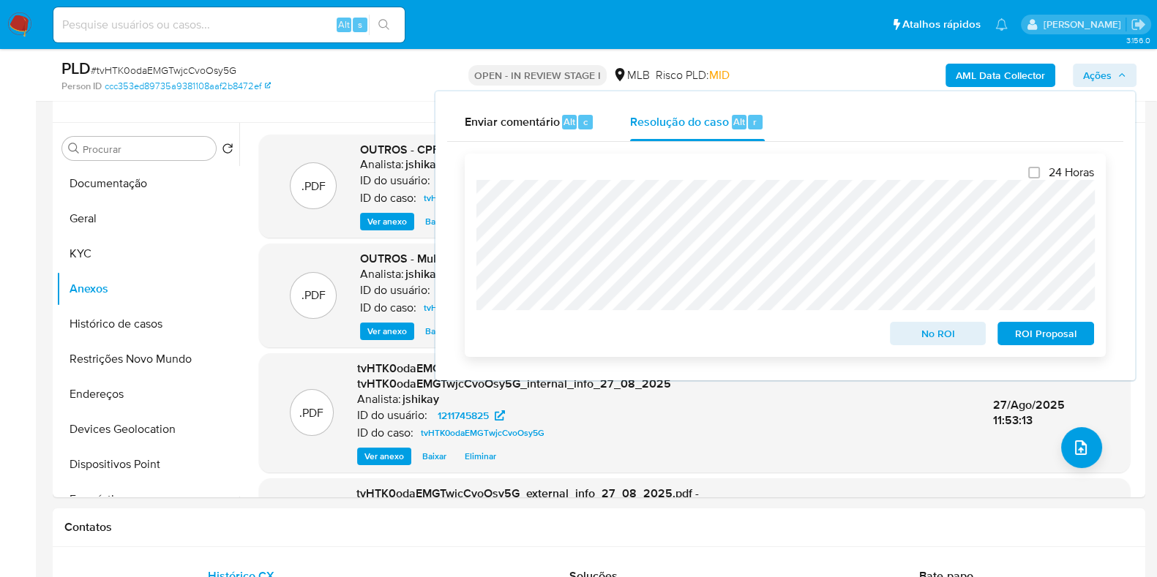
click at [938, 334] on span "No ROI" at bounding box center [938, 333] width 76 height 20
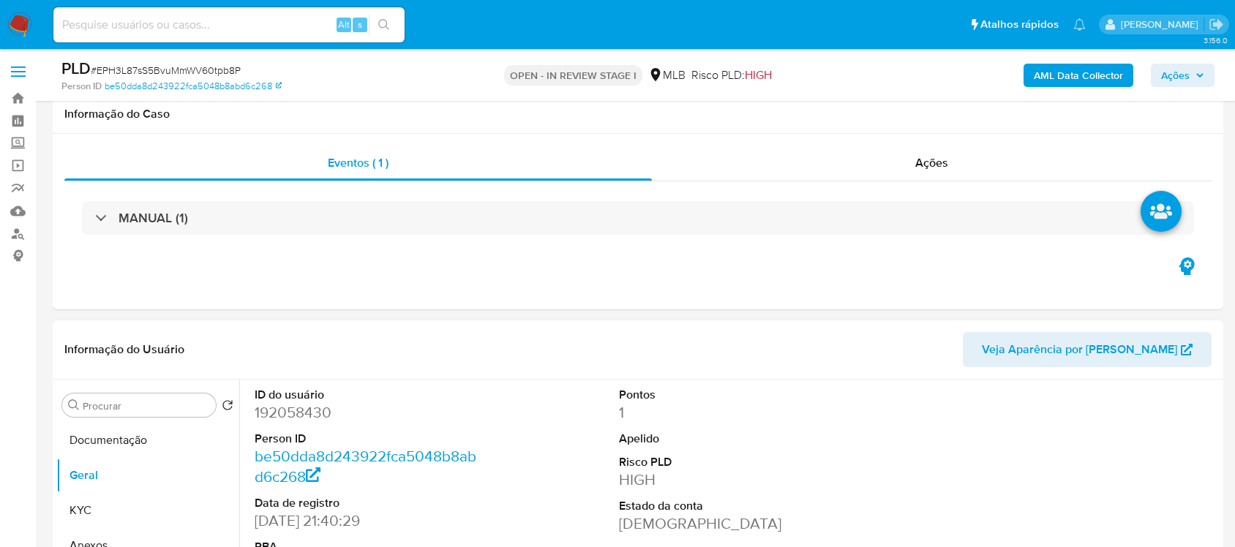
scroll to position [183, 0]
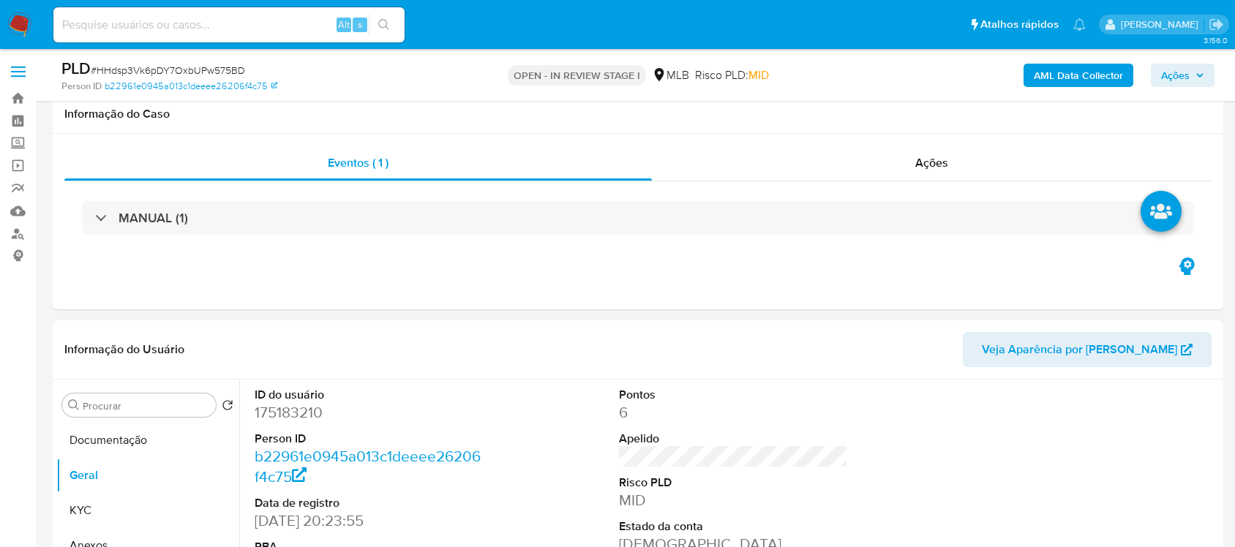
scroll to position [274, 0]
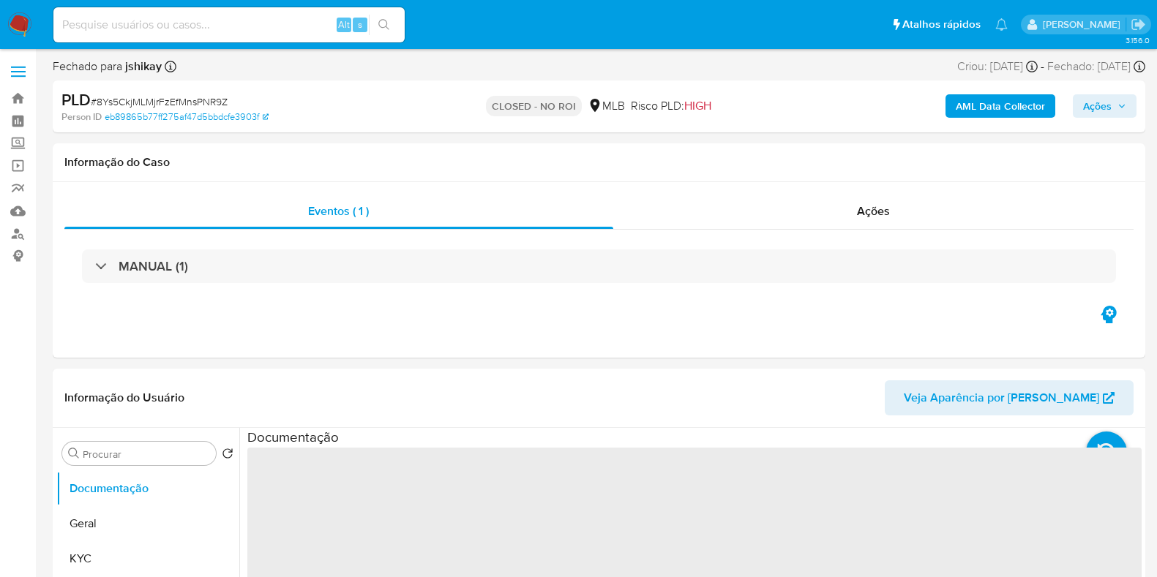
select select "10"
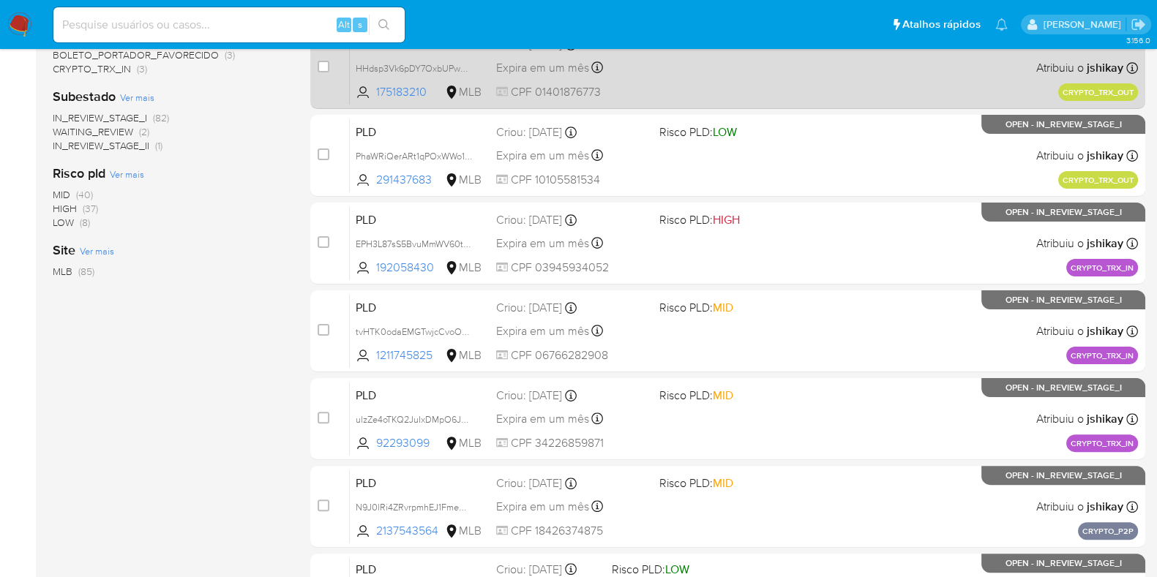
scroll to position [576, 0]
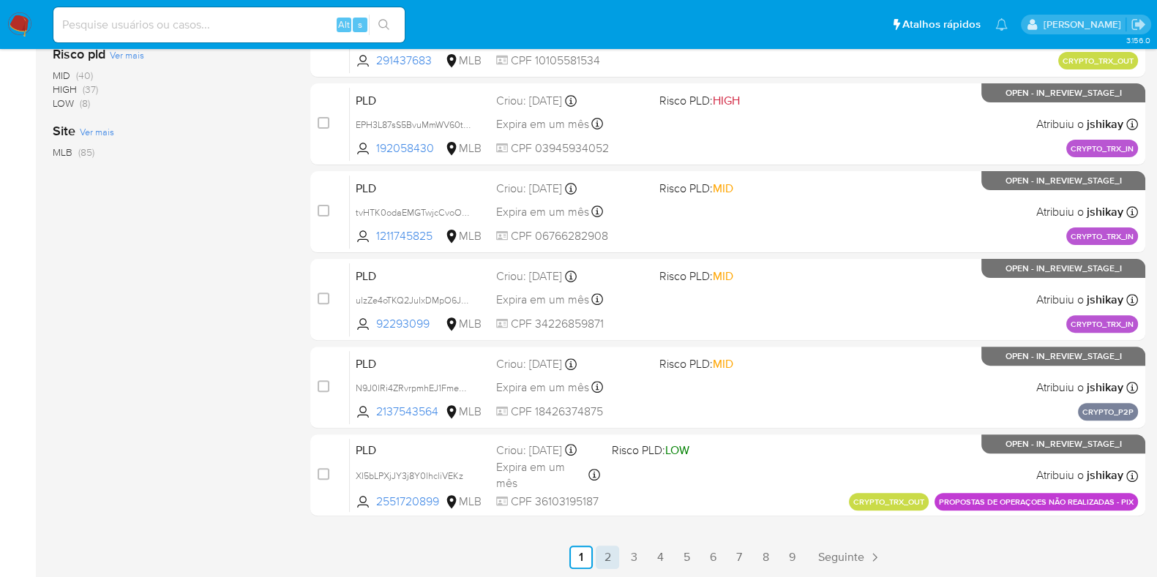
click at [606, 561] on link "2" at bounding box center [607, 557] width 23 height 23
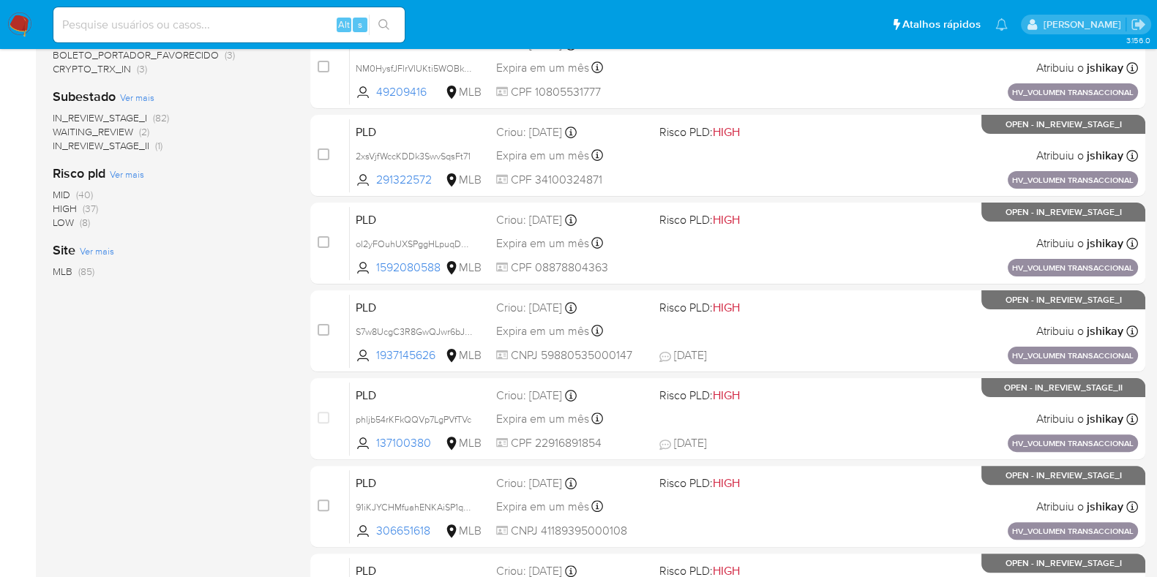
scroll to position [576, 0]
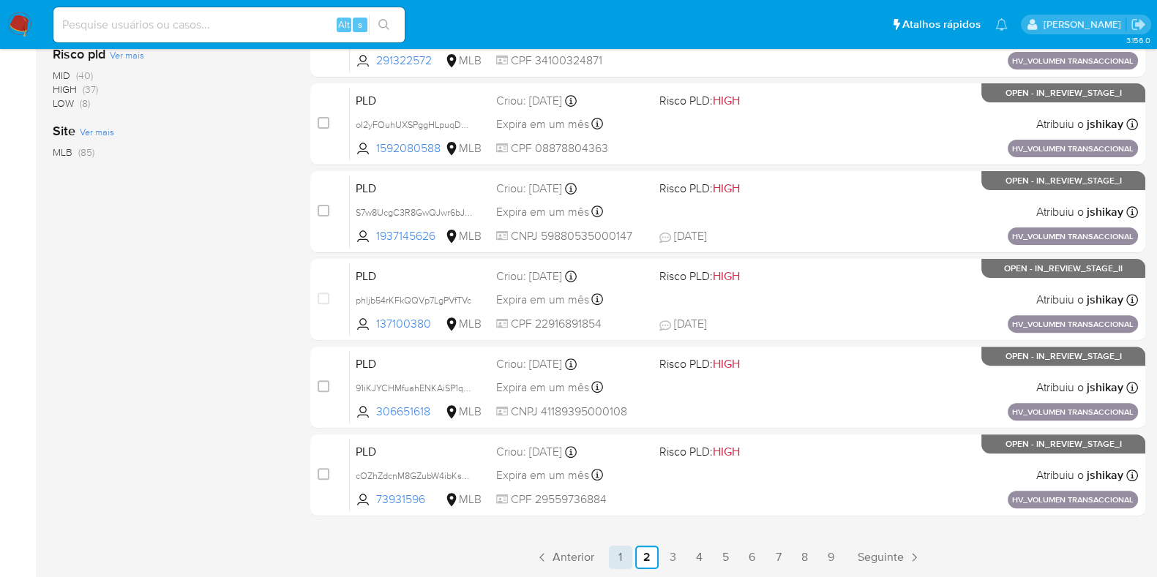
click at [625, 547] on link "1" at bounding box center [620, 557] width 23 height 23
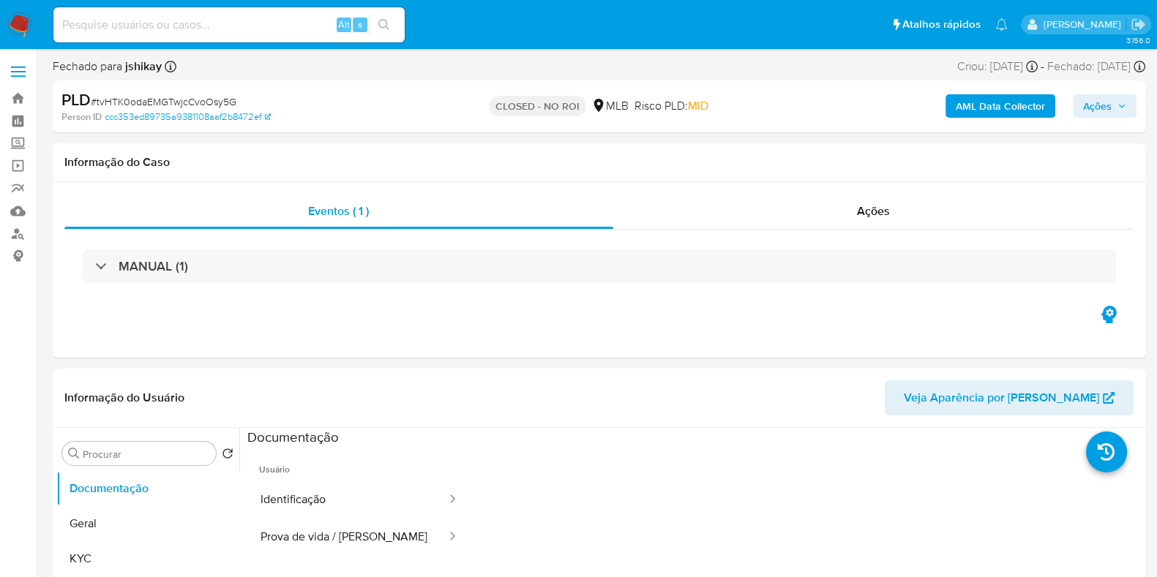
select select "10"
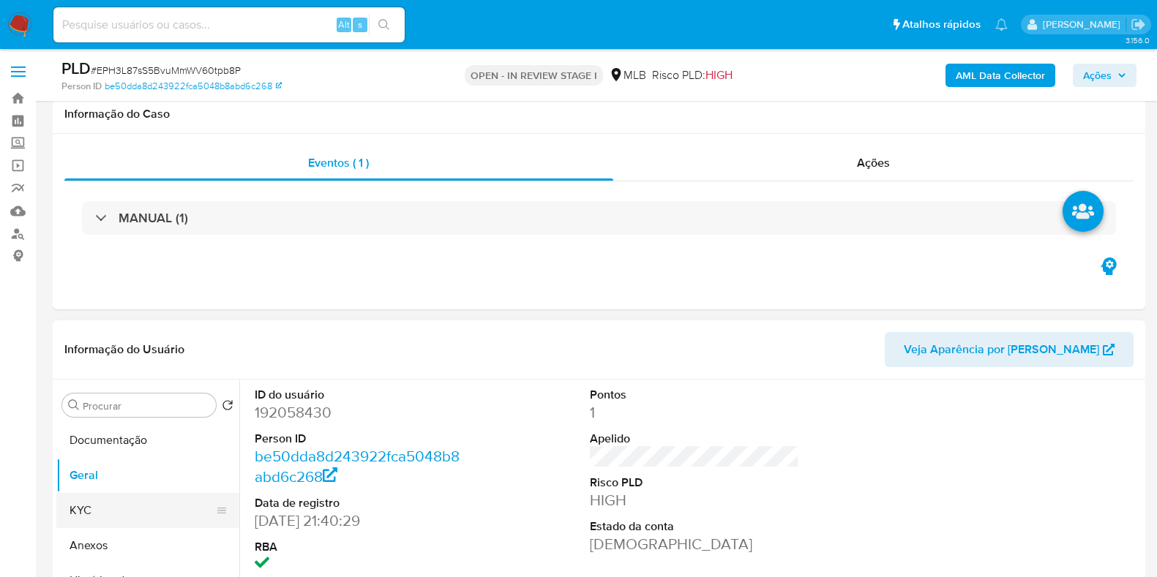
scroll to position [182, 0]
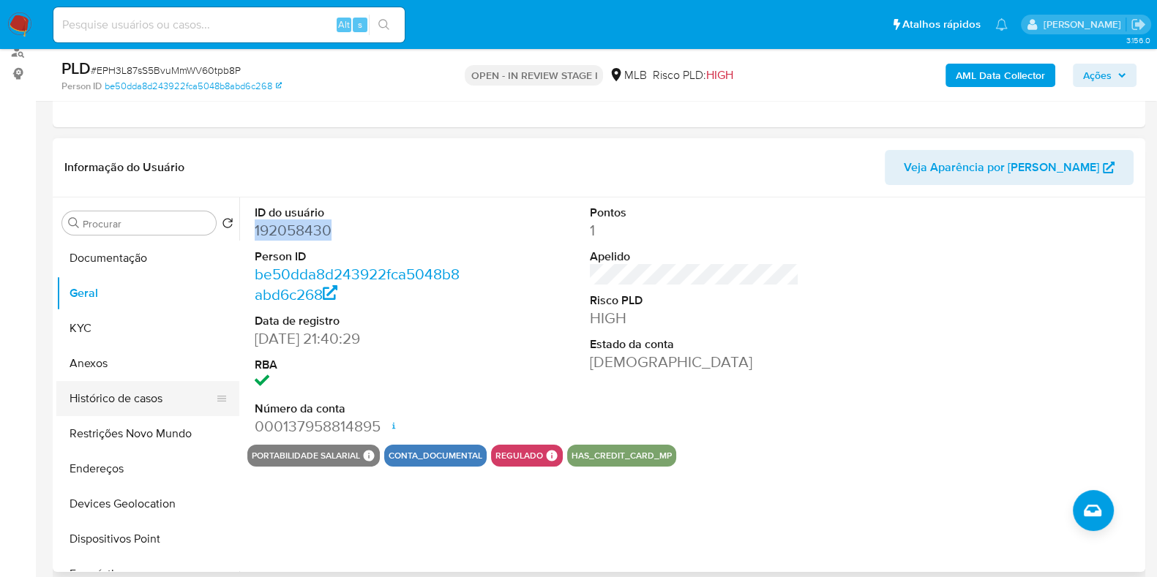
click at [111, 393] on button "Histórico de casos" at bounding box center [141, 398] width 171 height 35
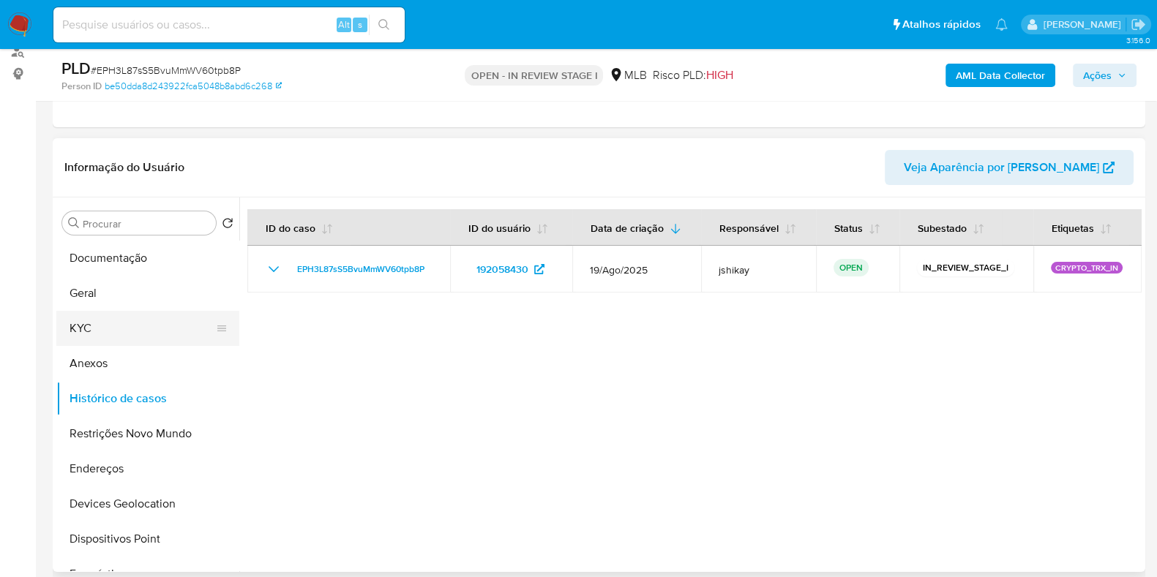
click at [92, 327] on button "KYC" at bounding box center [141, 328] width 171 height 35
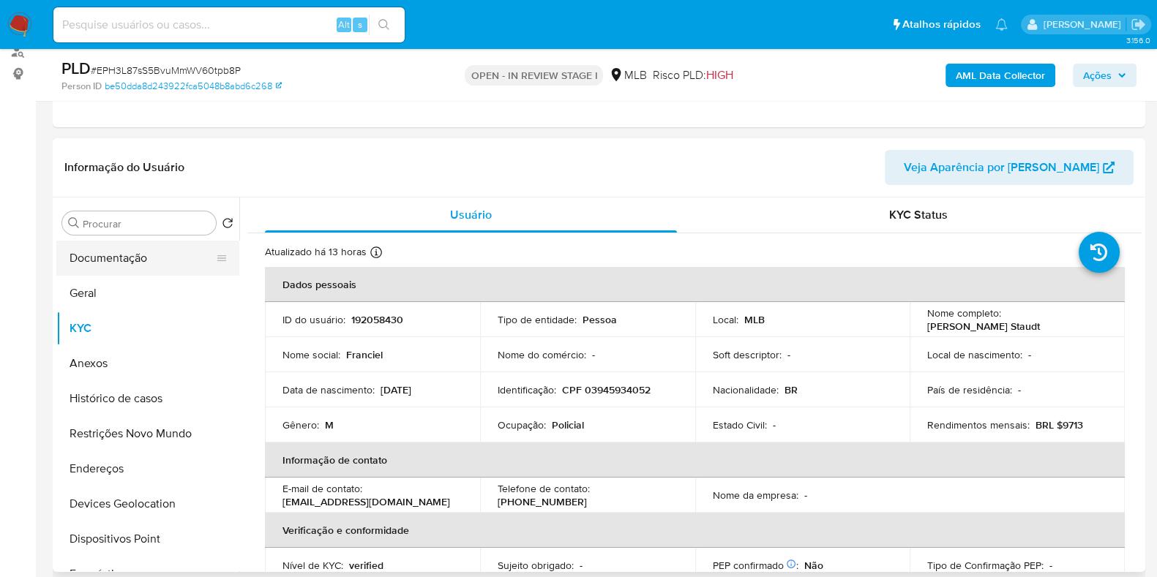
click at [120, 260] on button "Documentação" at bounding box center [141, 258] width 171 height 35
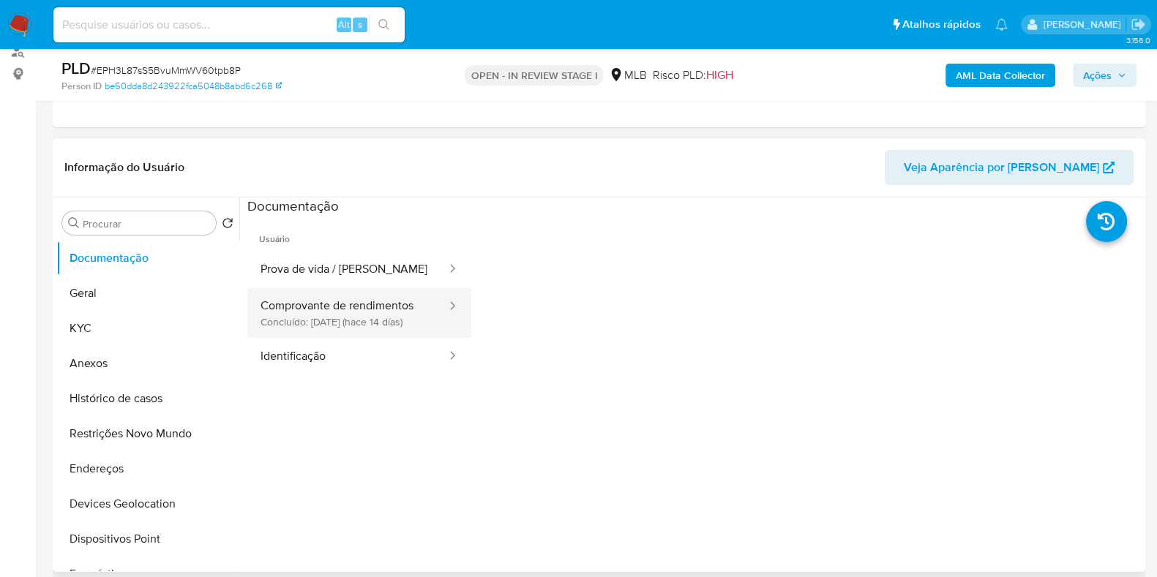
click at [365, 309] on button "Comprovante de rendimentos Concluído: [DATE] (hace 14 días)" at bounding box center [347, 313] width 200 height 50
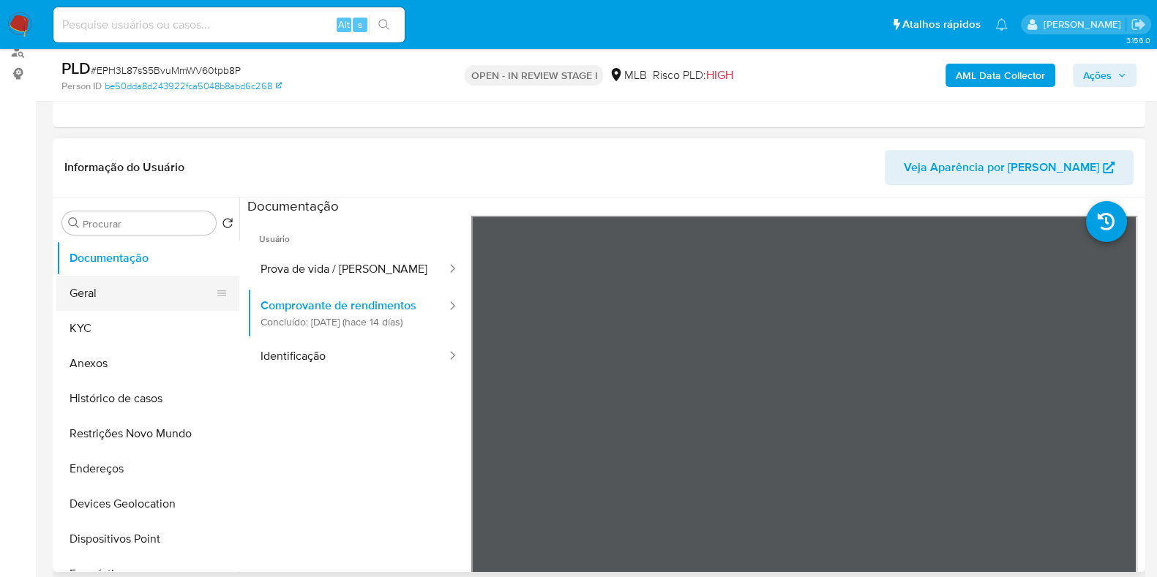
click at [123, 293] on button "Geral" at bounding box center [141, 293] width 171 height 35
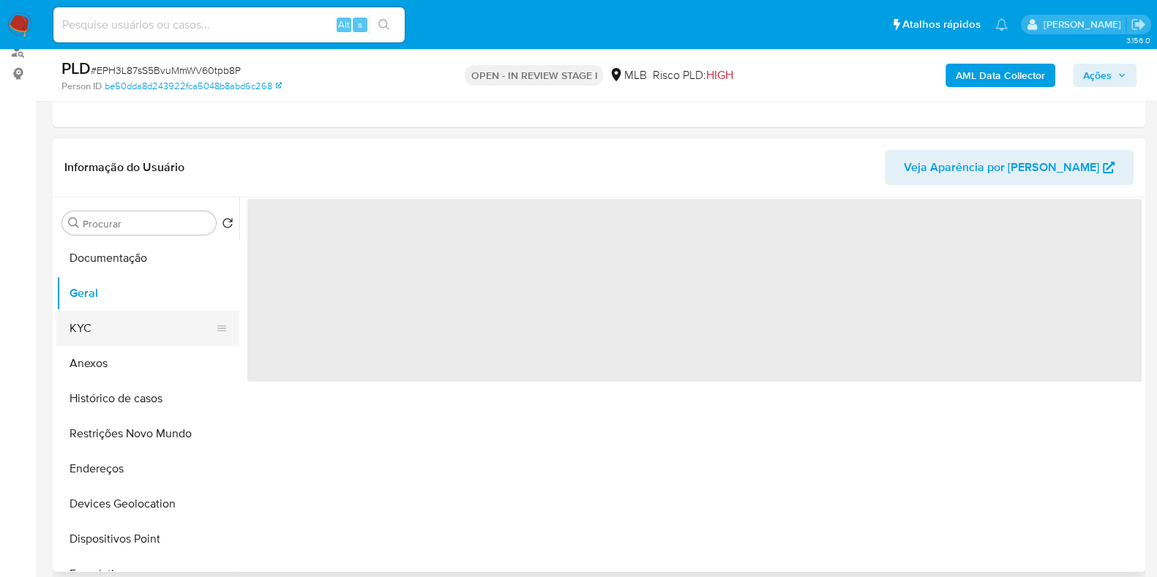
click at [124, 333] on button "KYC" at bounding box center [141, 328] width 171 height 35
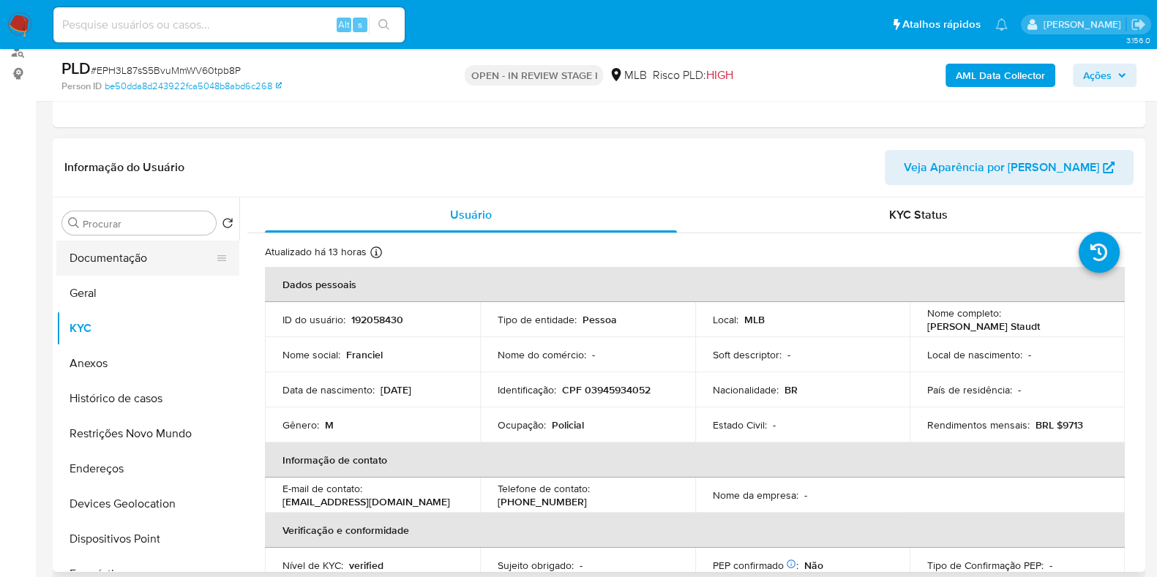
click at [113, 266] on button "Documentação" at bounding box center [141, 258] width 171 height 35
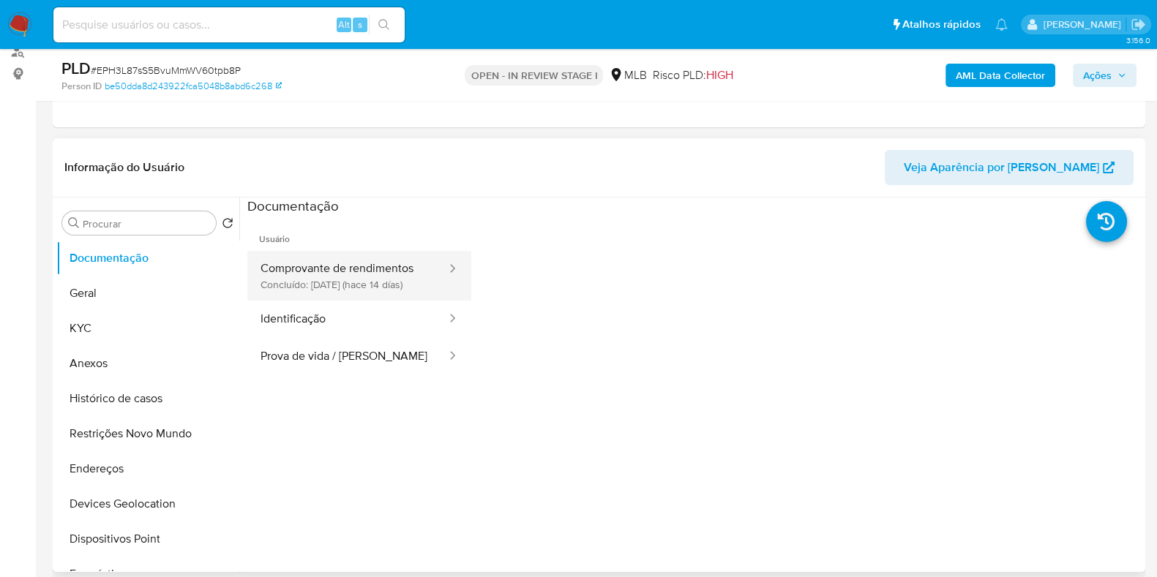
click at [375, 273] on button "Comprovante de rendimentos Concluído: [DATE] (hace 14 días)" at bounding box center [347, 276] width 200 height 50
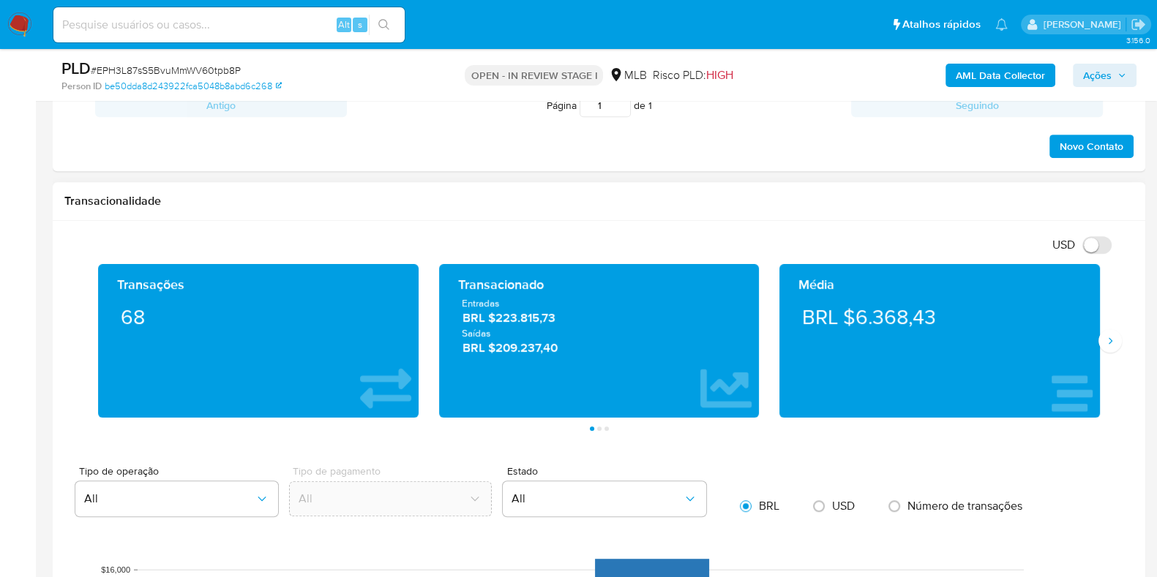
scroll to position [1006, 0]
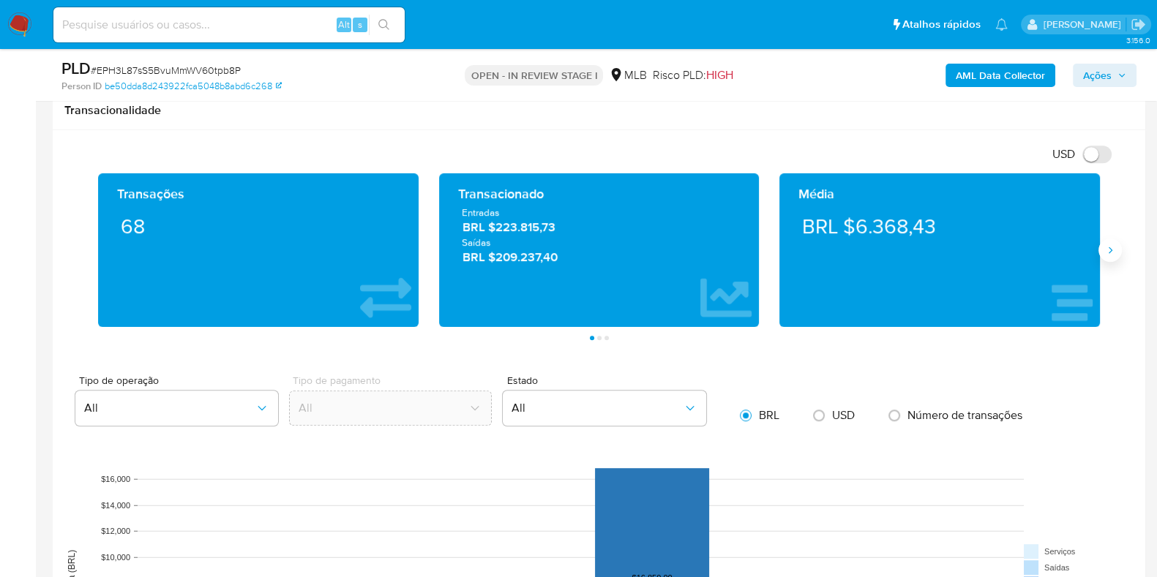
click at [1105, 255] on button "Siguiente" at bounding box center [1109, 249] width 23 height 23
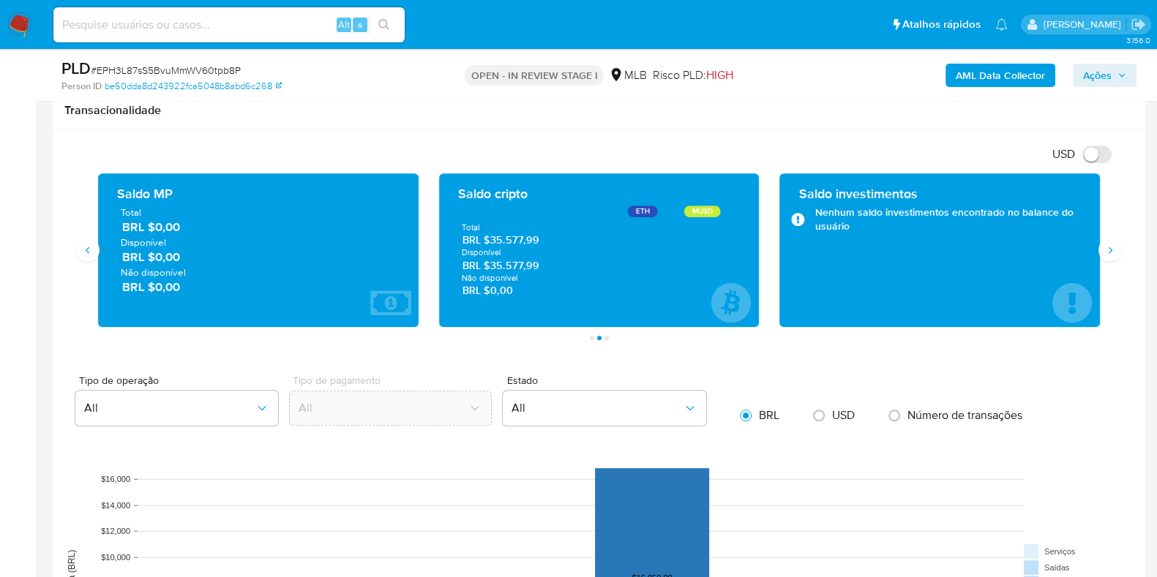
drag, startPoint x: 544, startPoint y: 266, endPoint x: 492, endPoint y: 268, distance: 51.2
click at [492, 268] on span "BRL $35.577,99" at bounding box center [599, 265] width 274 height 14
click at [1113, 249] on icon "Siguiente" at bounding box center [1110, 250] width 12 height 12
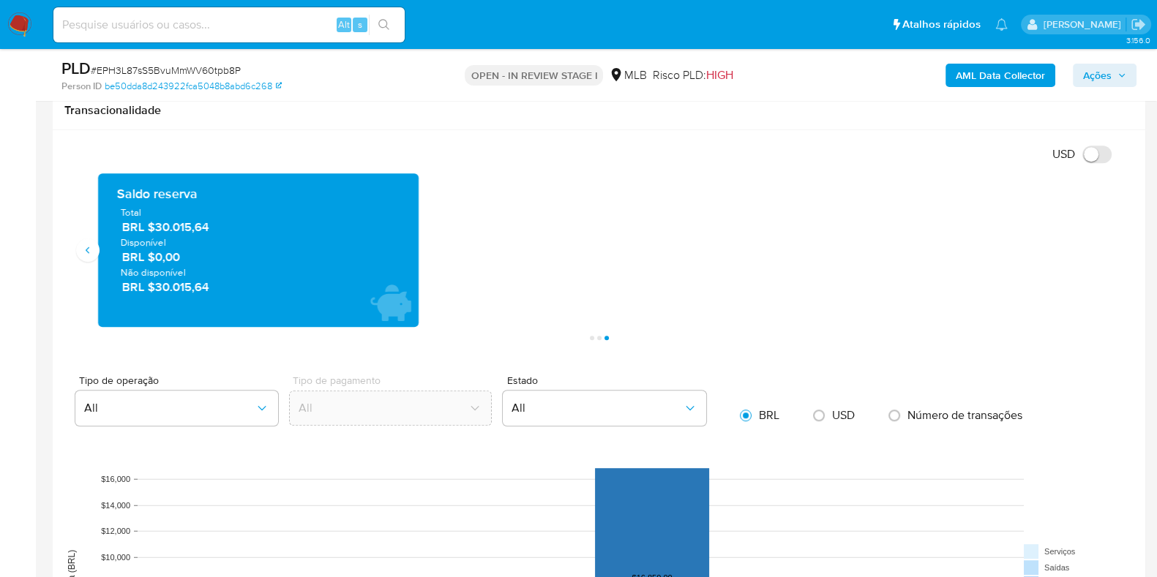
drag, startPoint x: 222, startPoint y: 222, endPoint x: 178, endPoint y: 222, distance: 44.6
click at [178, 222] on span "BRL $30.015,64" at bounding box center [259, 227] width 274 height 17
click at [209, 228] on span "BRL $30.015,64" at bounding box center [259, 227] width 274 height 17
drag, startPoint x: 215, startPoint y: 228, endPoint x: 155, endPoint y: 226, distance: 60.0
click at [155, 226] on span "BRL $30.015,64" at bounding box center [259, 227] width 274 height 17
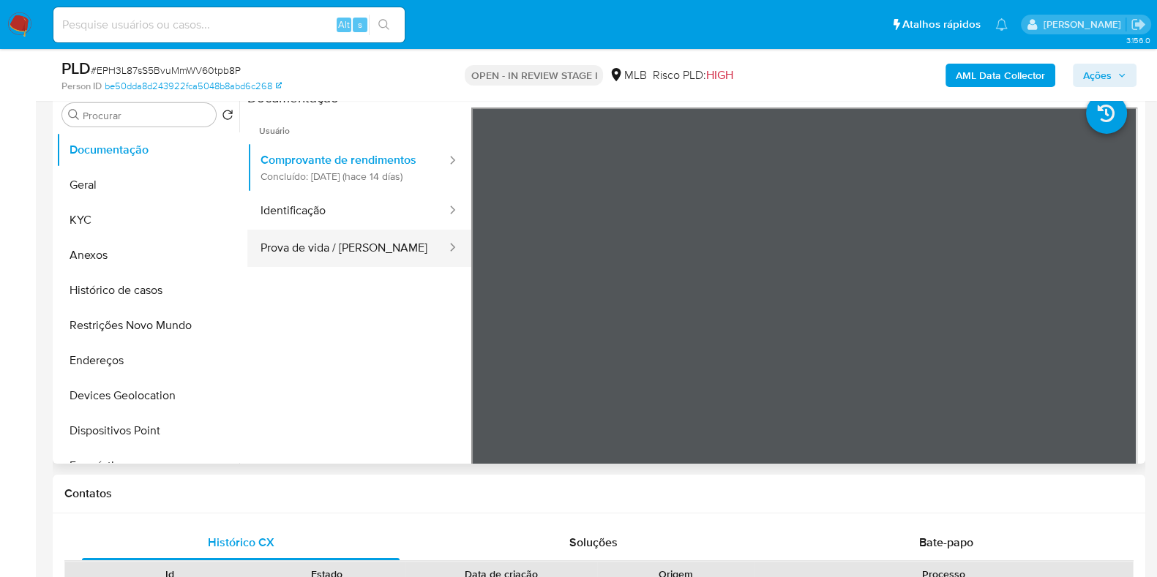
scroll to position [274, 0]
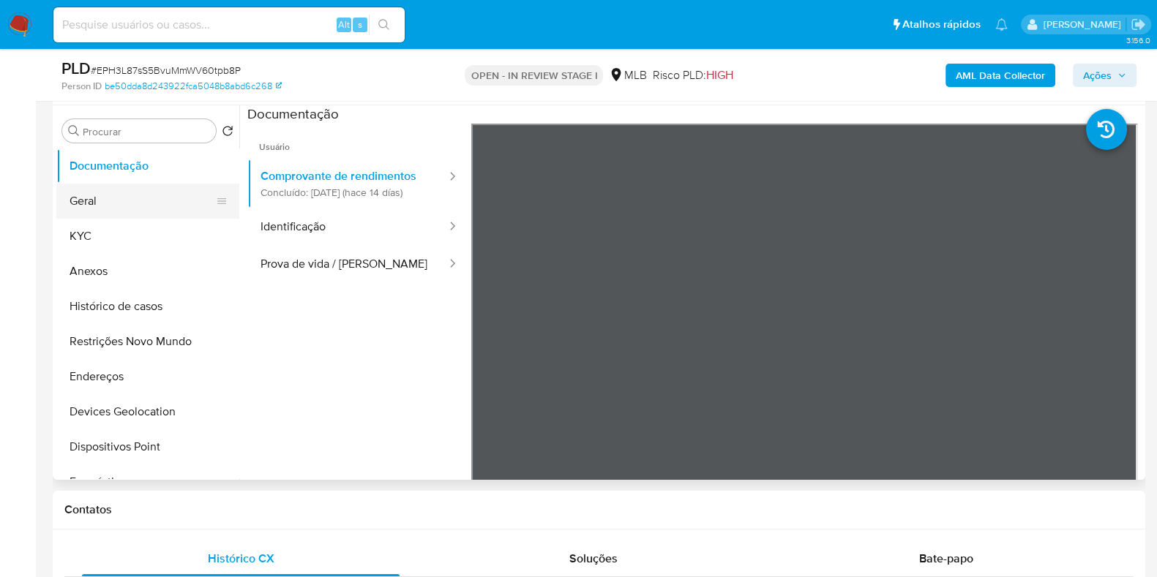
click at [135, 203] on button "Geral" at bounding box center [141, 201] width 171 height 35
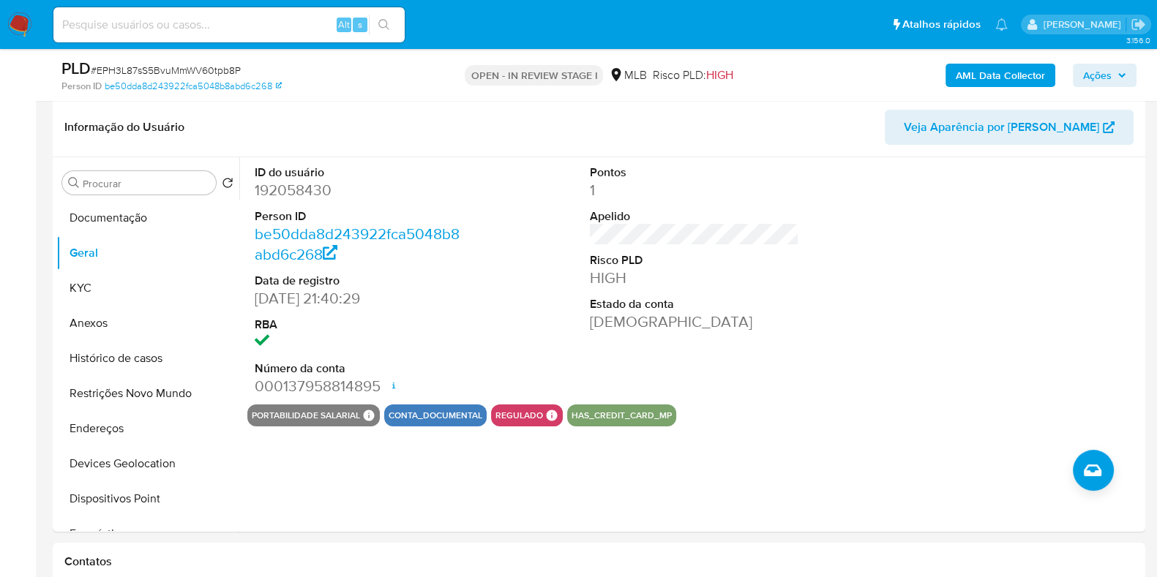
scroll to position [226, 0]
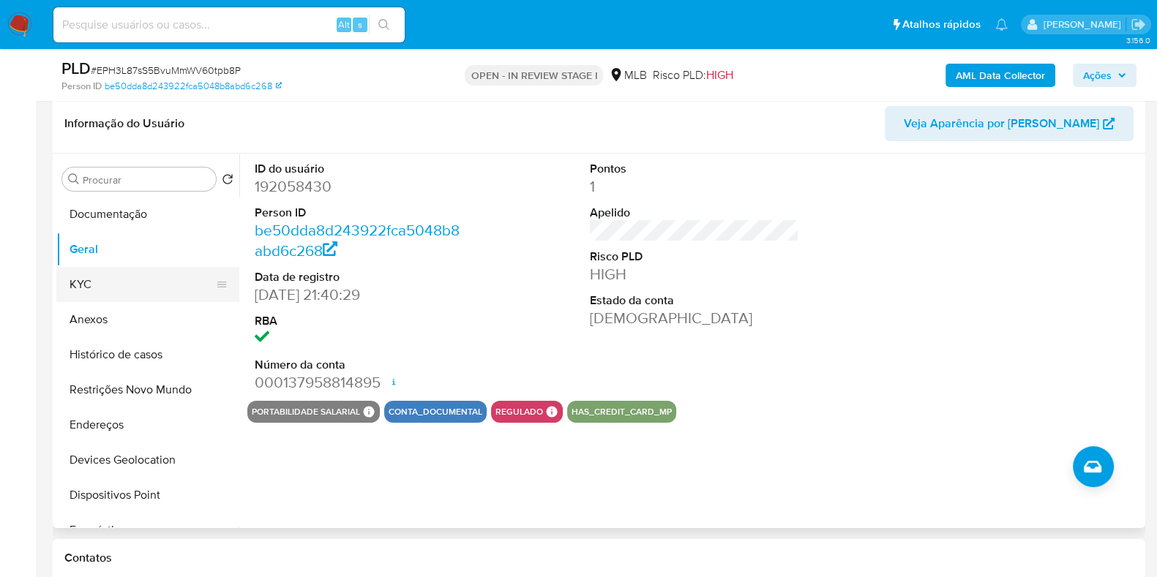
click at [110, 283] on button "KYC" at bounding box center [141, 284] width 171 height 35
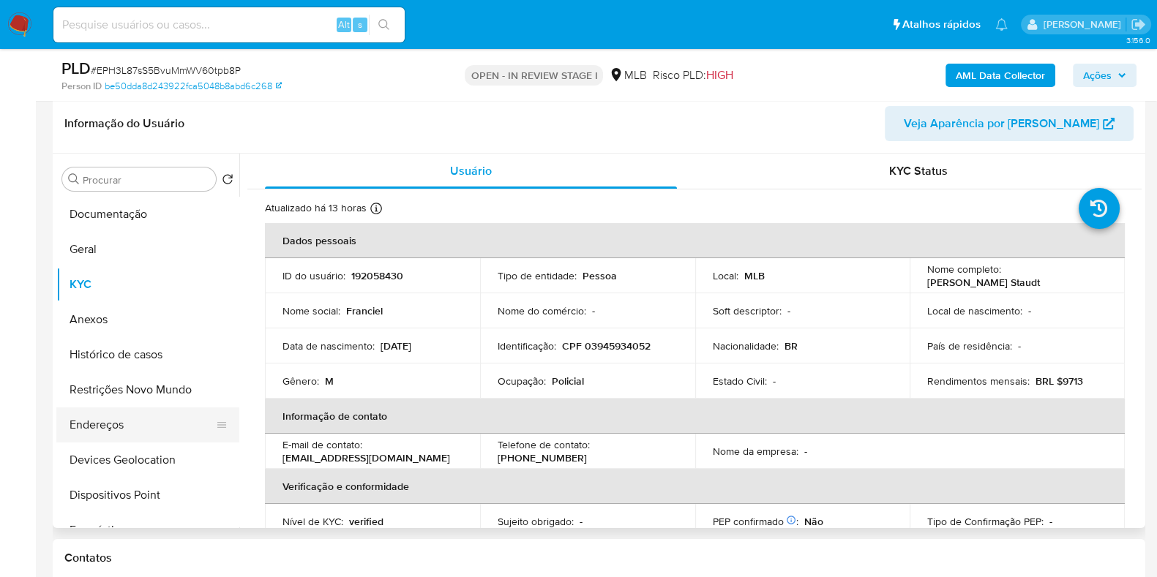
click at [95, 416] on button "Endereços" at bounding box center [141, 424] width 171 height 35
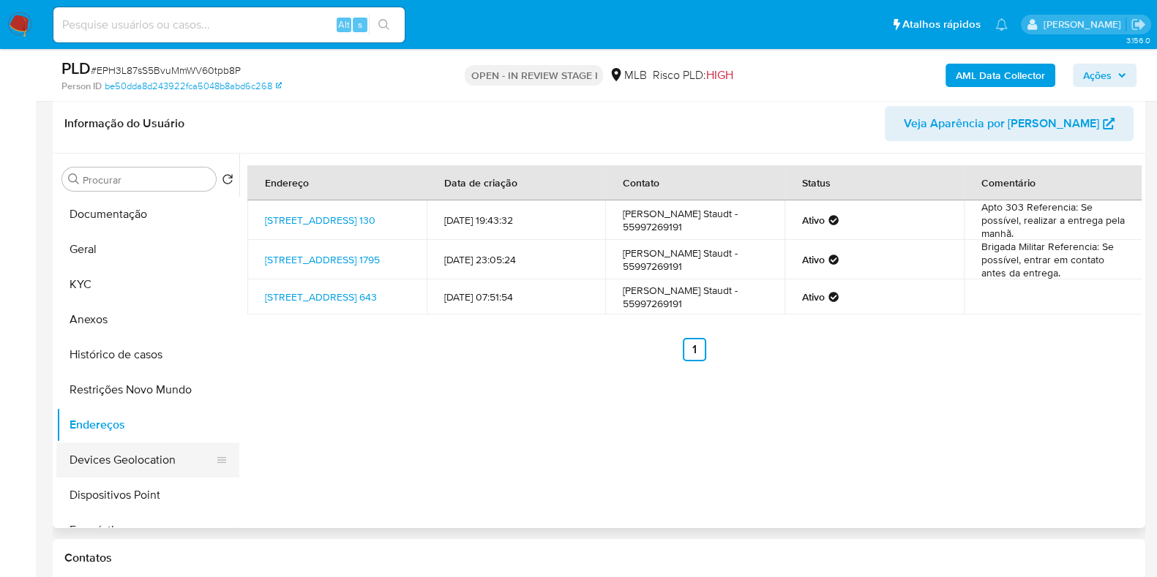
click at [175, 459] on button "Devices Geolocation" at bounding box center [141, 460] width 171 height 35
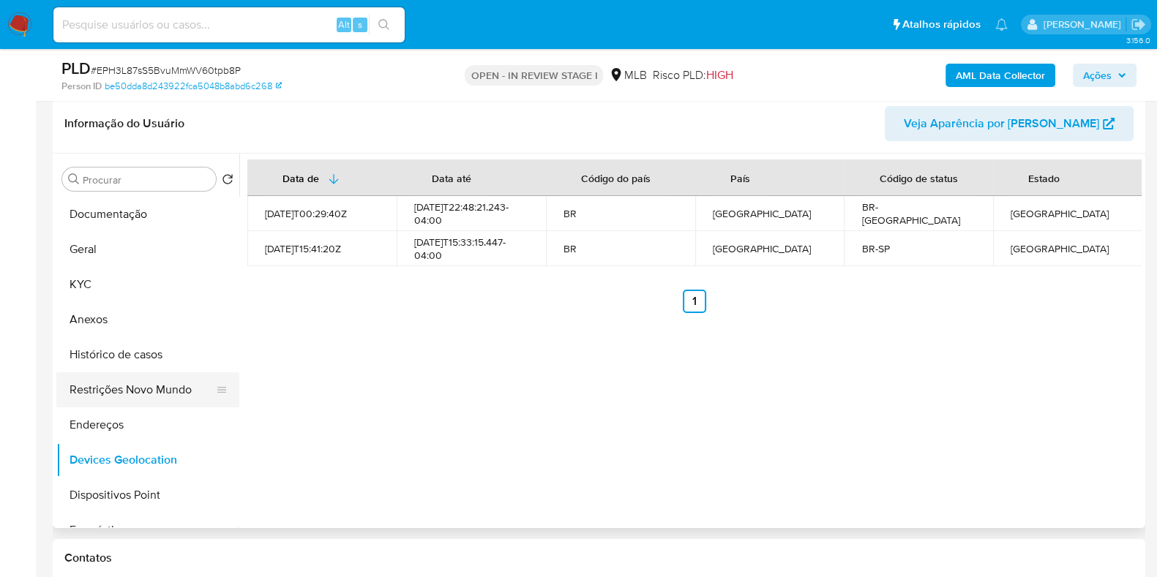
click at [99, 384] on button "Restrições Novo Mundo" at bounding box center [141, 389] width 171 height 35
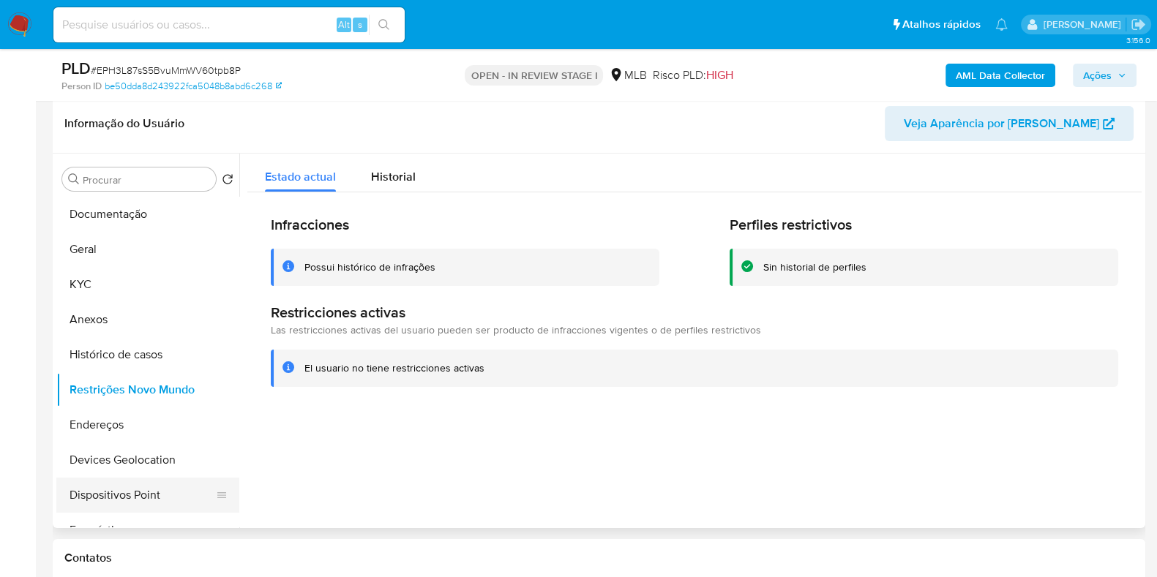
click at [152, 499] on button "Dispositivos Point" at bounding box center [141, 495] width 171 height 35
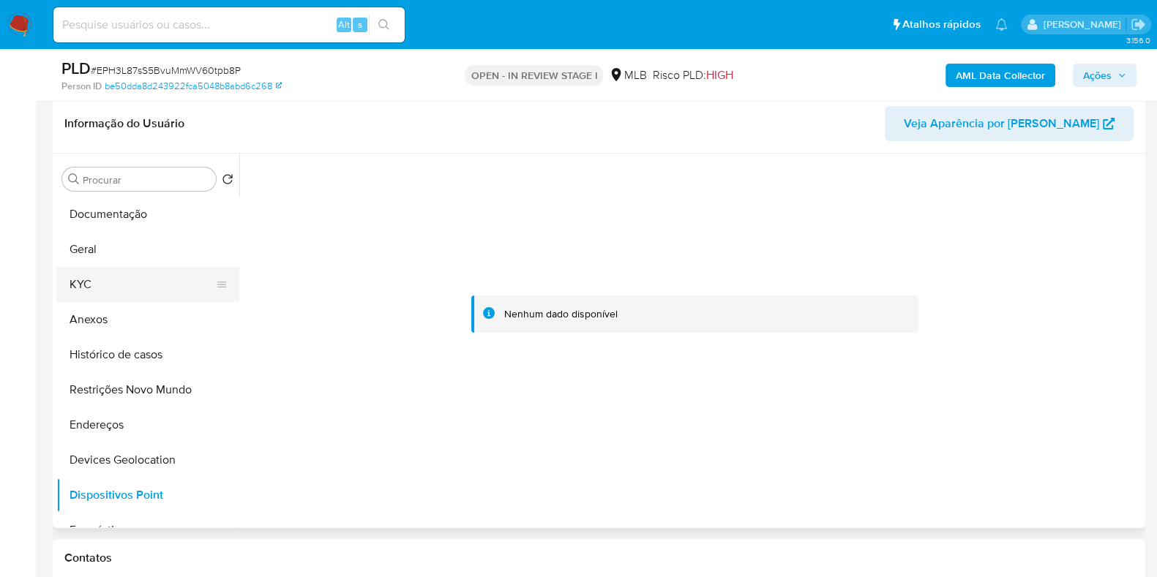
click at [72, 288] on button "KYC" at bounding box center [141, 284] width 171 height 35
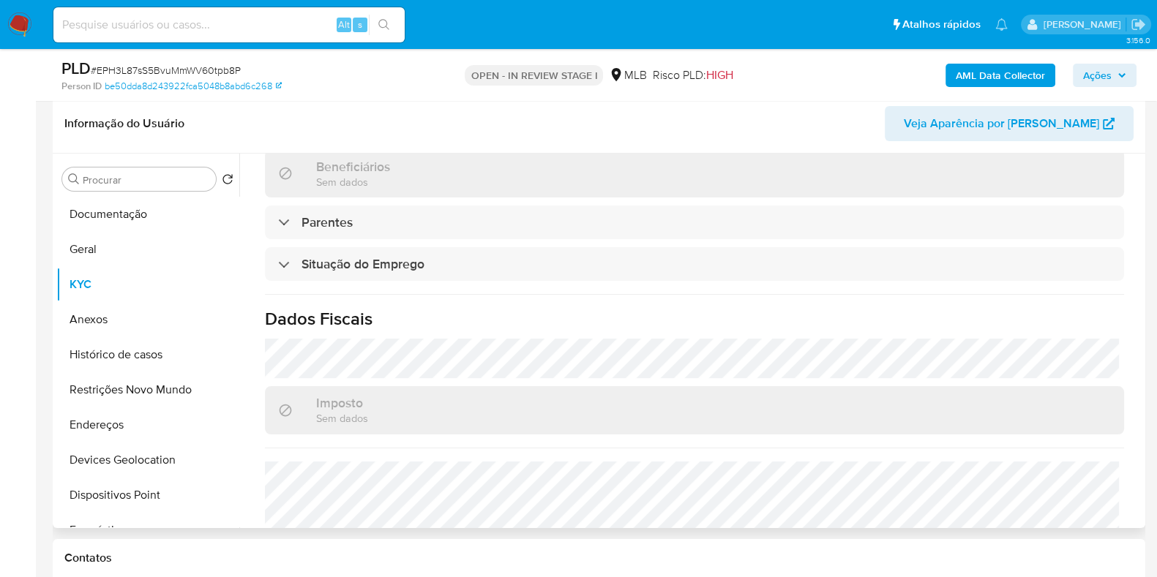
scroll to position [636, 0]
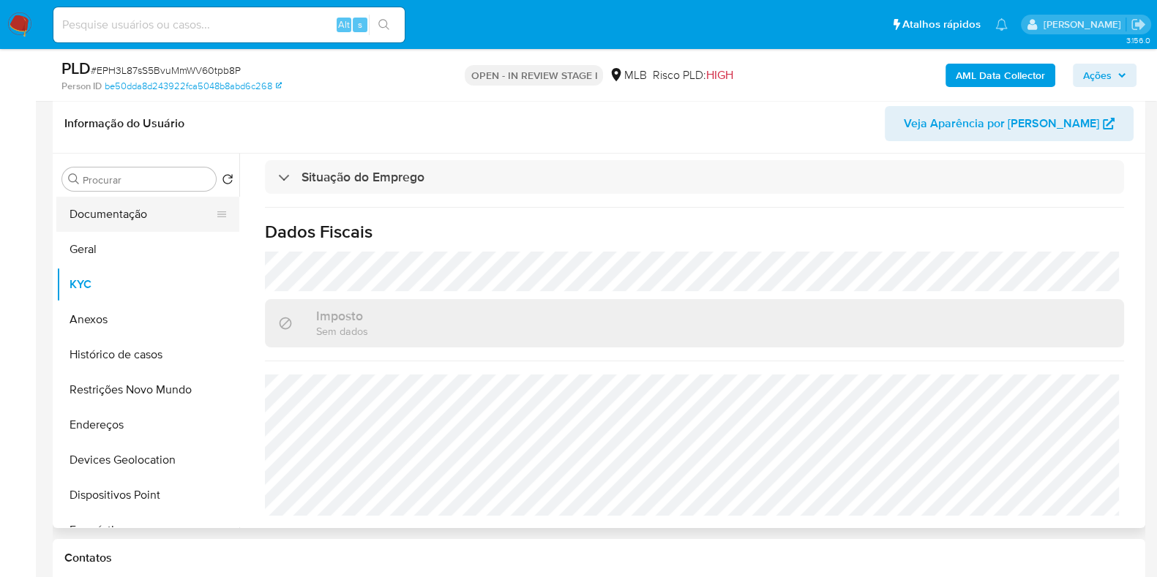
click at [132, 228] on button "Documentação" at bounding box center [141, 214] width 171 height 35
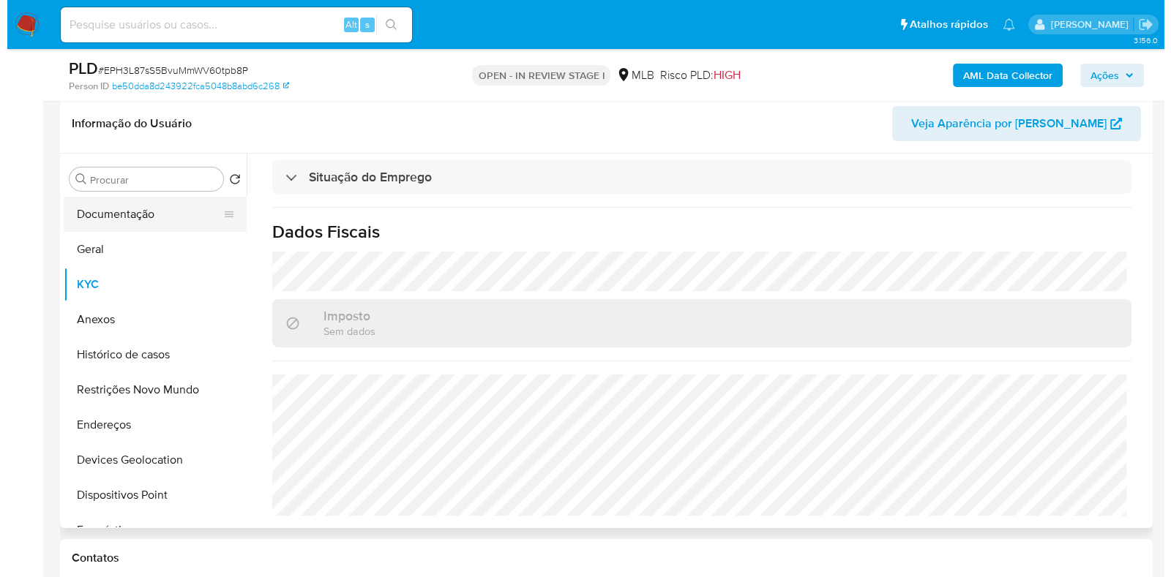
scroll to position [0, 0]
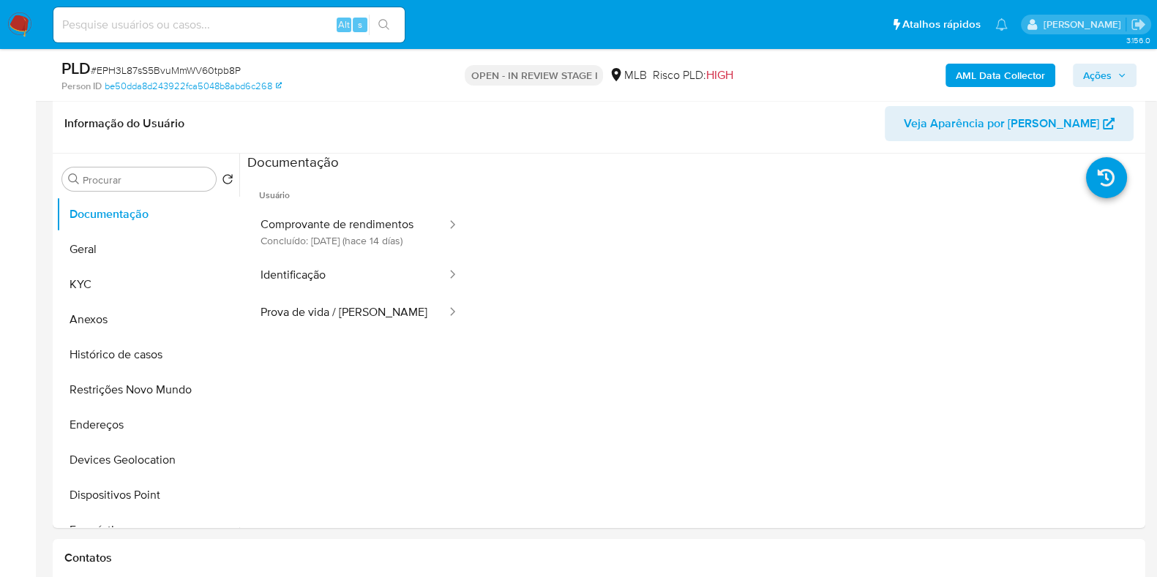
click at [355, 278] on button "Identificação" at bounding box center [347, 275] width 200 height 37
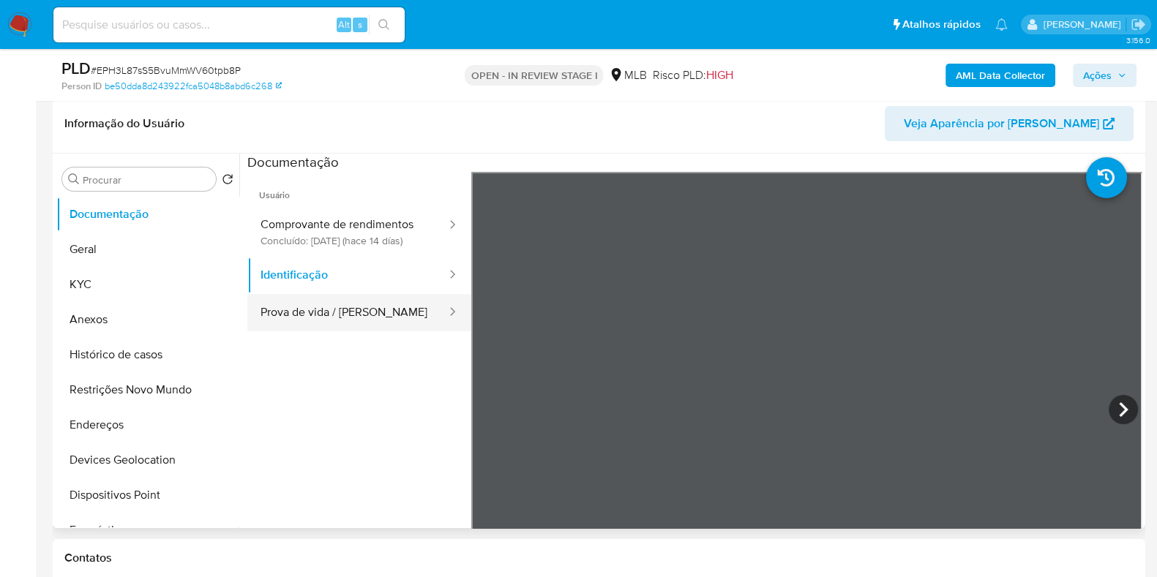
click at [400, 329] on button "Prova de vida / [PERSON_NAME]" at bounding box center [347, 312] width 200 height 37
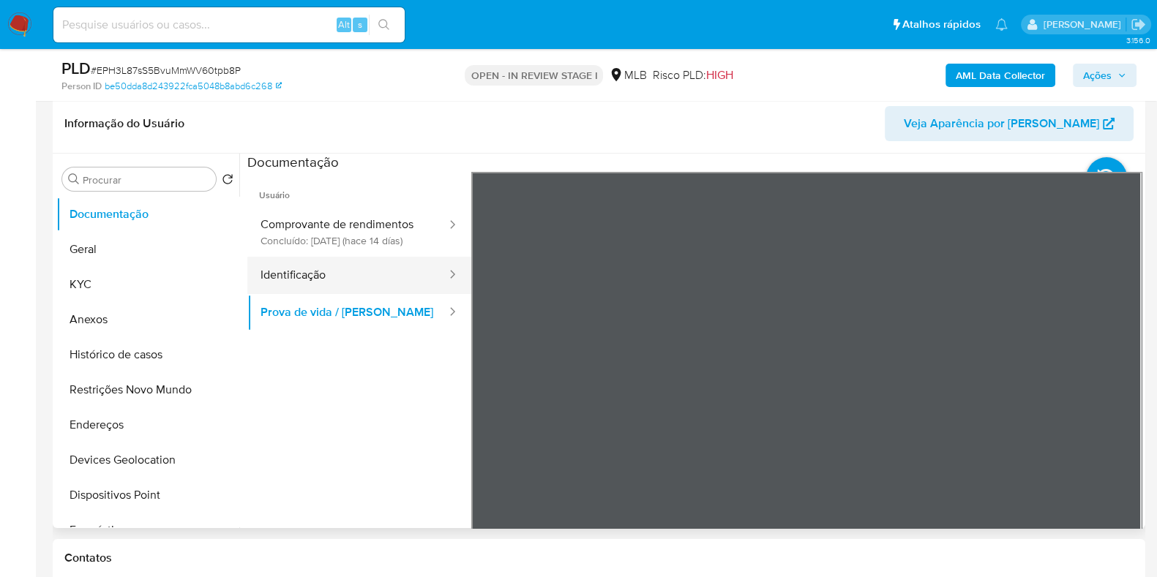
click at [383, 290] on button "Identificação" at bounding box center [347, 275] width 200 height 37
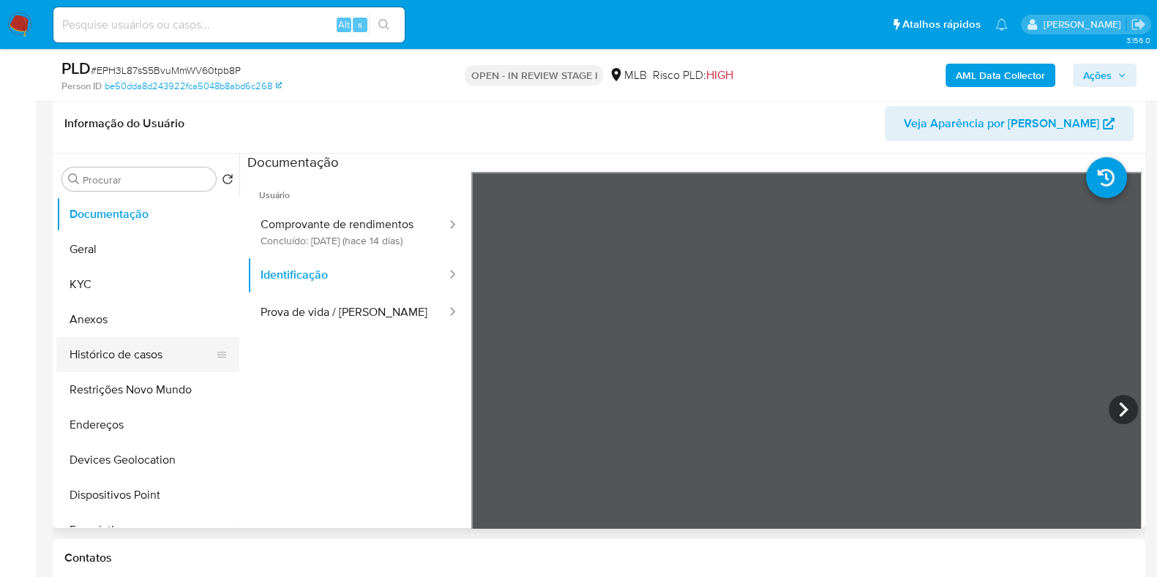
click at [126, 353] on button "Histórico de casos" at bounding box center [141, 354] width 171 height 35
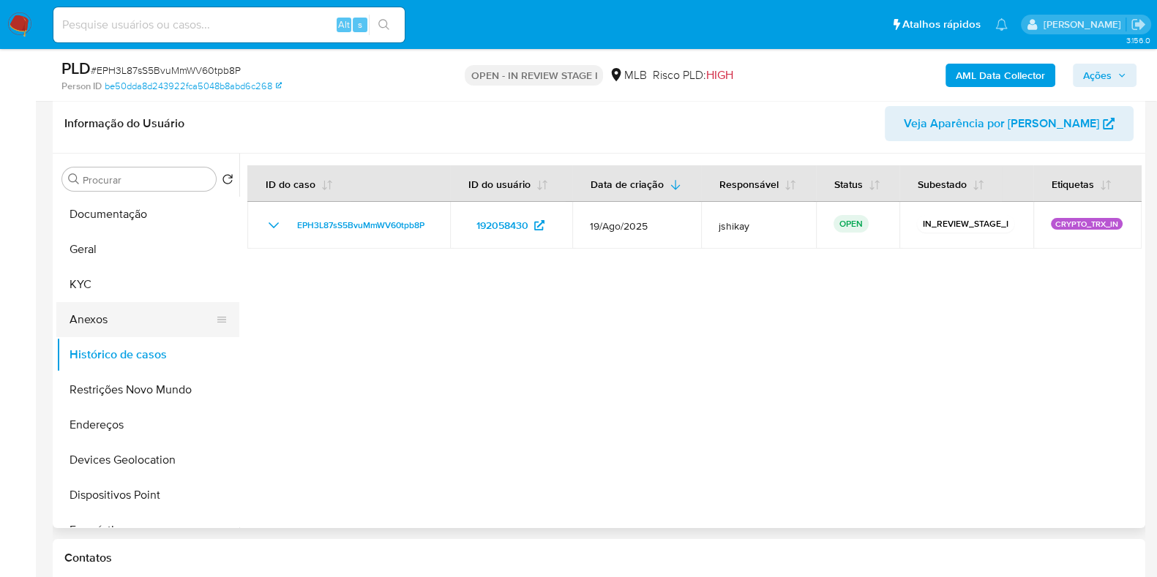
click at [124, 324] on button "Anexos" at bounding box center [141, 319] width 171 height 35
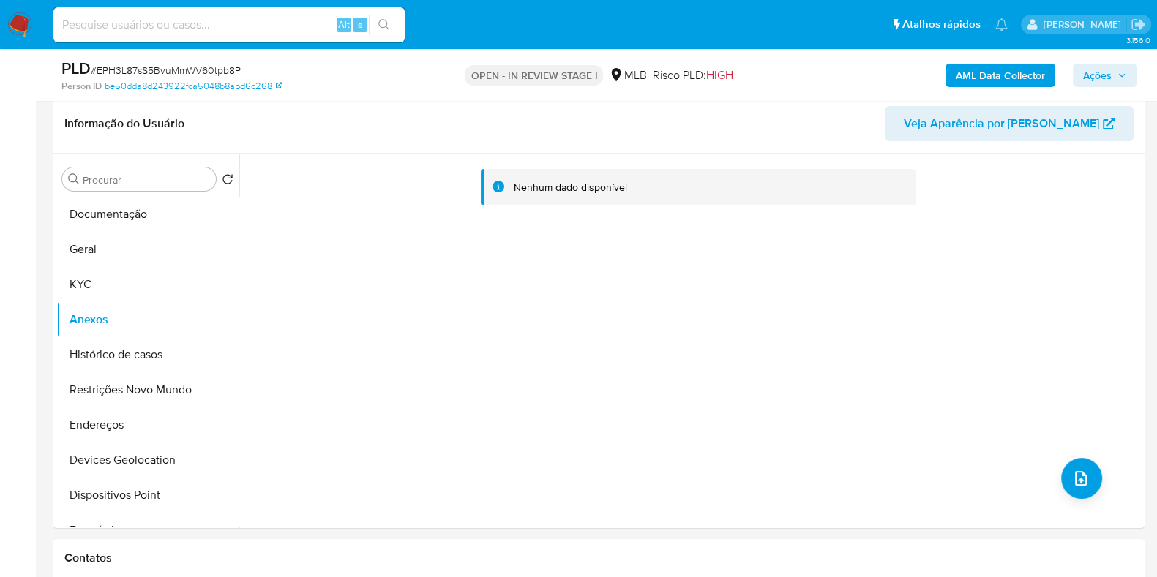
click at [972, 73] on b "AML Data Collector" at bounding box center [999, 75] width 89 height 23
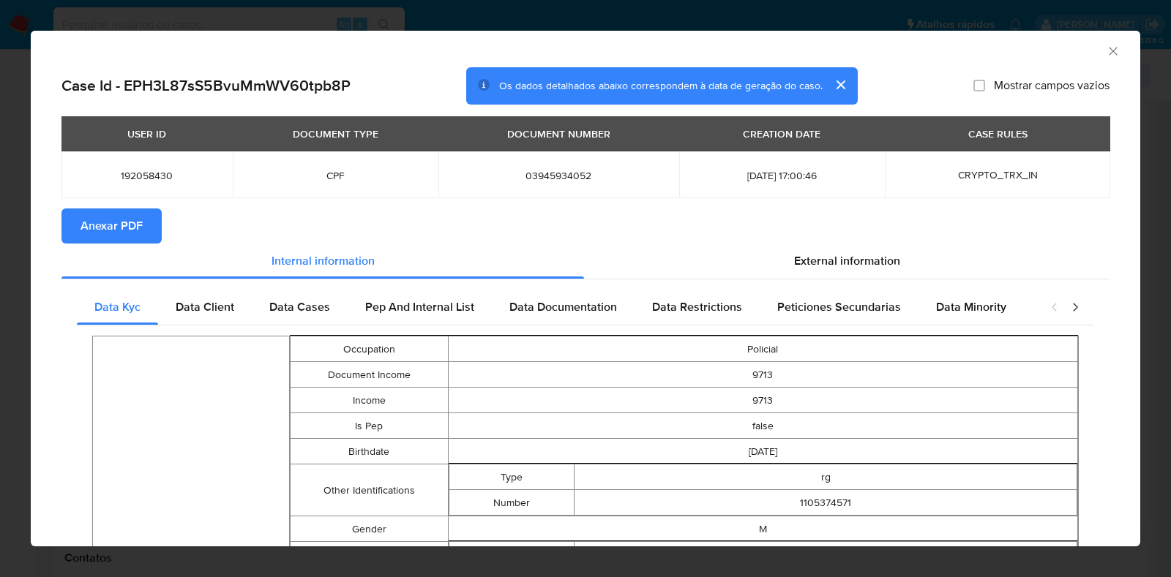
click at [95, 229] on span "Anexar PDF" at bounding box center [111, 226] width 62 height 32
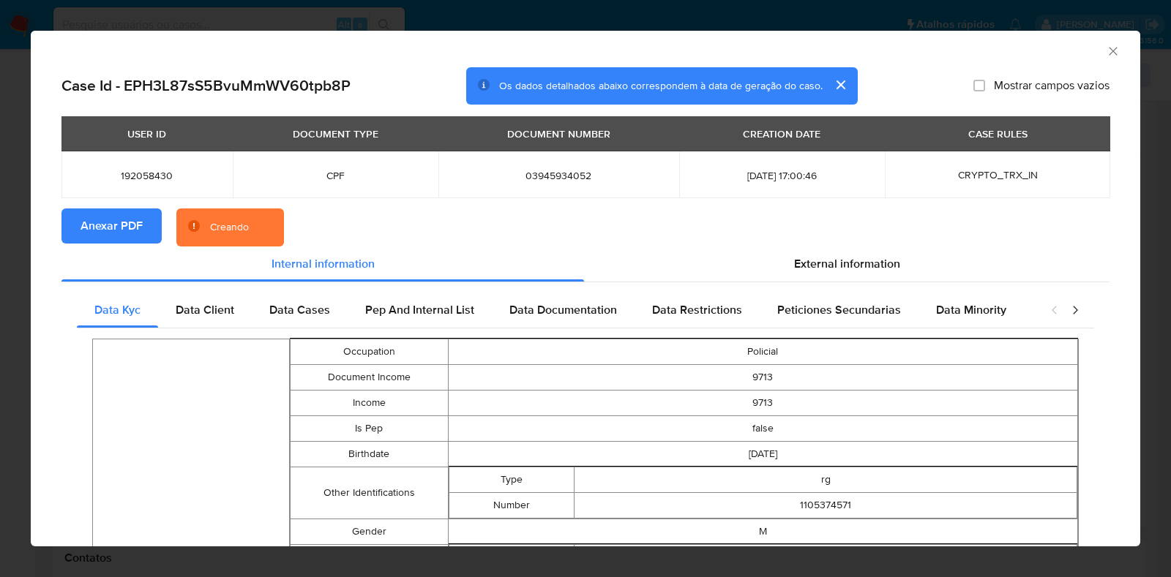
click at [1105, 50] on icon "Fechar a janela" at bounding box center [1112, 51] width 15 height 15
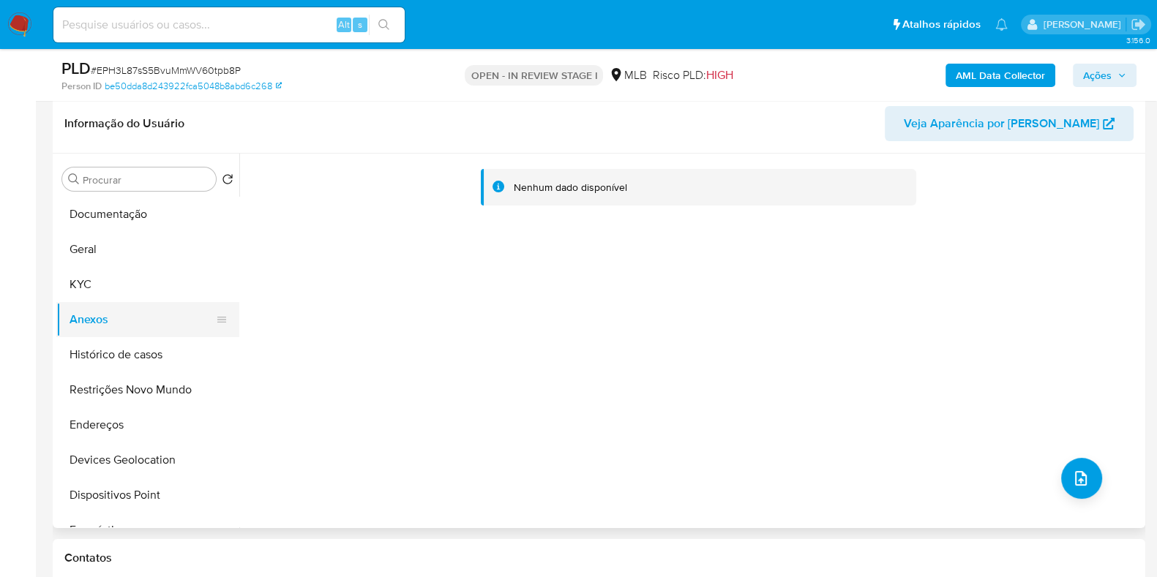
click at [105, 312] on button "Anexos" at bounding box center [141, 319] width 171 height 35
click at [88, 280] on button "KYC" at bounding box center [141, 284] width 171 height 35
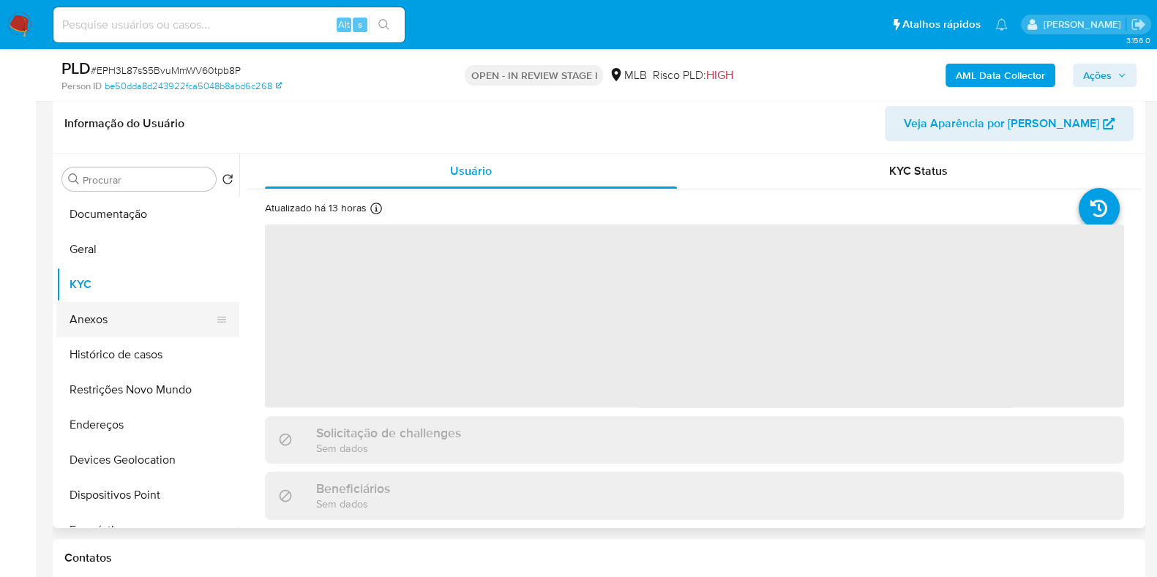
click at [99, 316] on button "Anexos" at bounding box center [141, 319] width 171 height 35
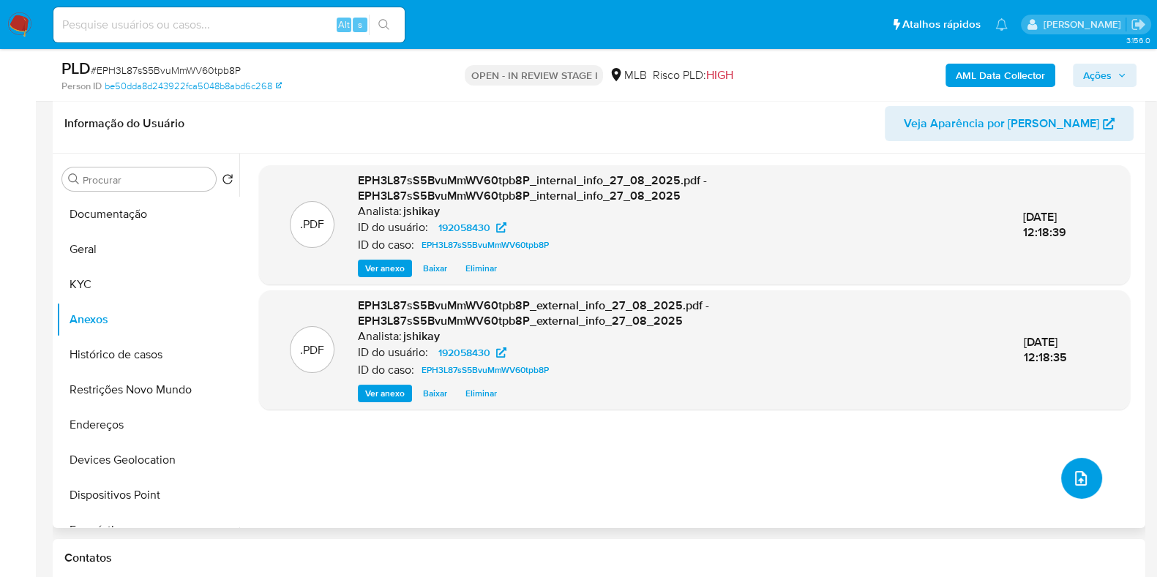
click at [1072, 465] on button "upload-file" at bounding box center [1081, 478] width 41 height 41
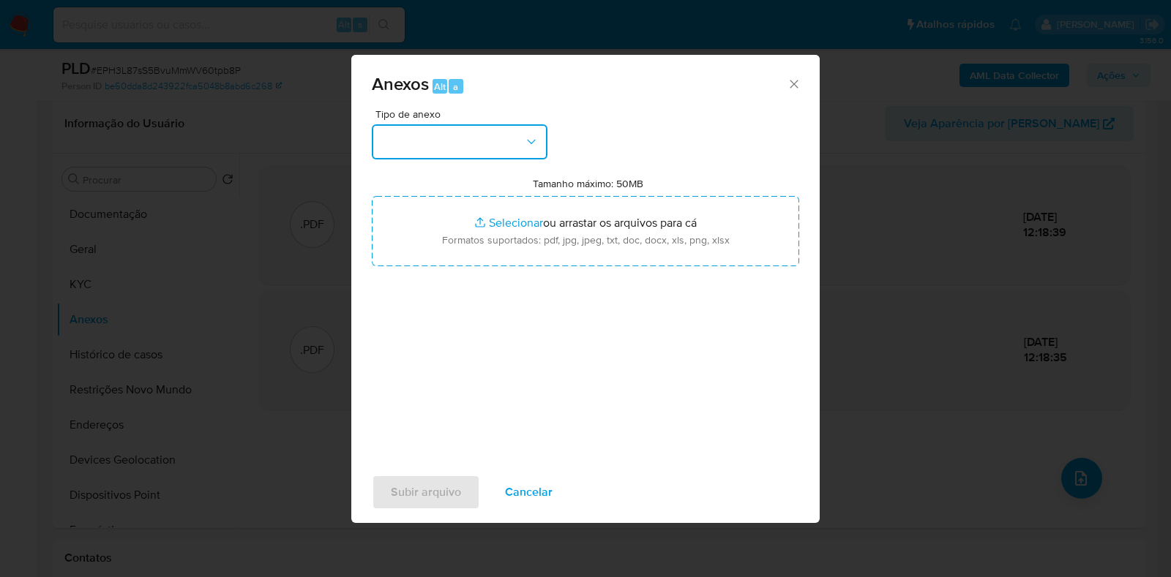
click at [429, 143] on button "button" at bounding box center [460, 141] width 176 height 35
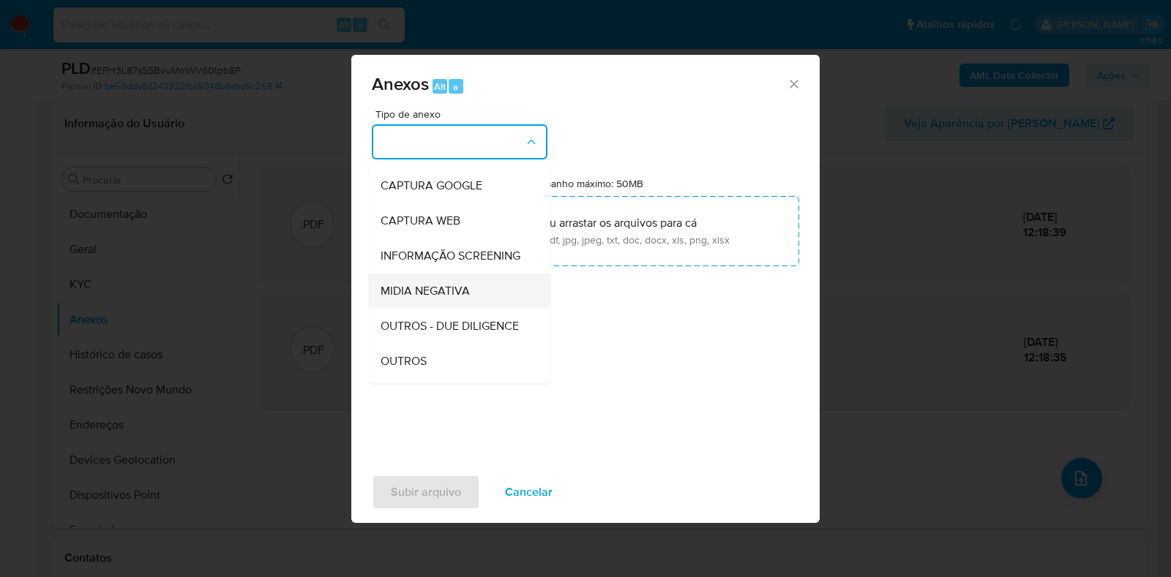
scroll to position [91, 0]
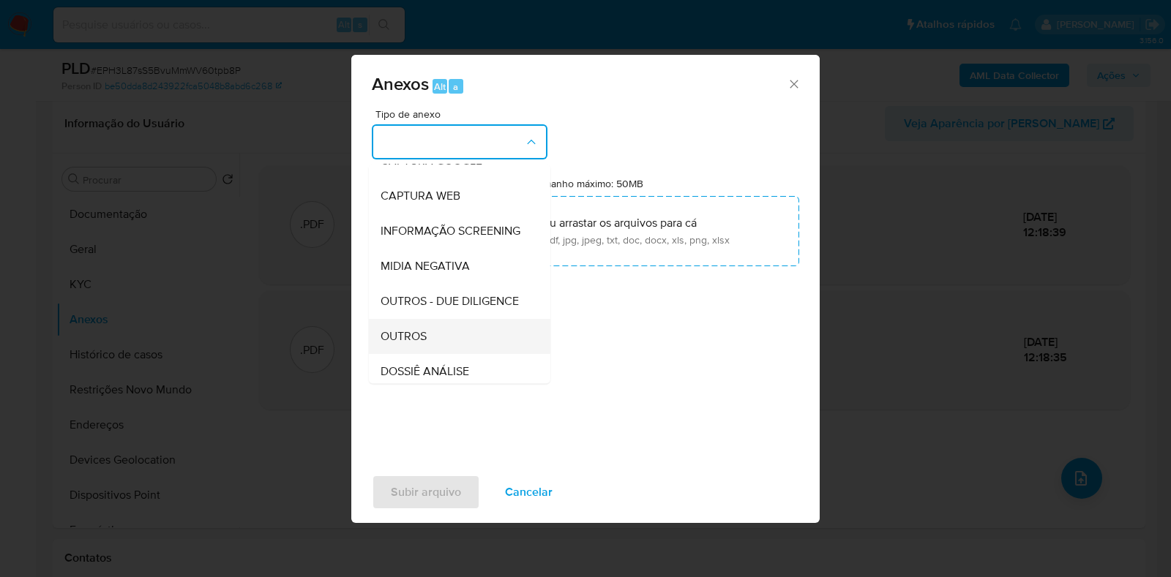
click at [418, 354] on div "OUTROS" at bounding box center [454, 336] width 149 height 35
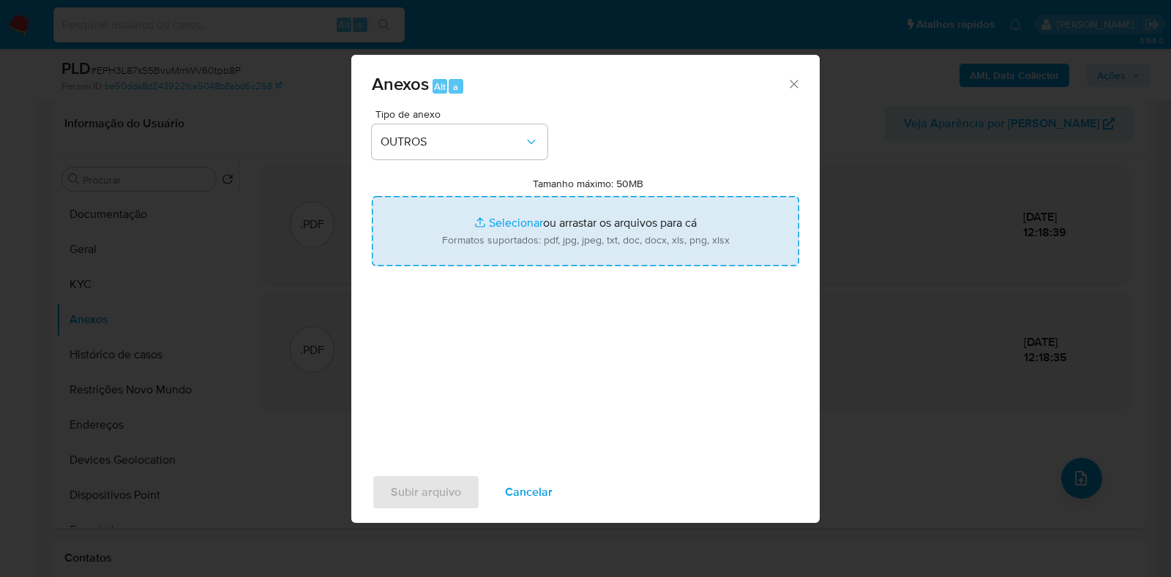
click at [473, 200] on input "Tamanho máximo: 50MB Selecionar arquivos" at bounding box center [585, 231] width 427 height 70
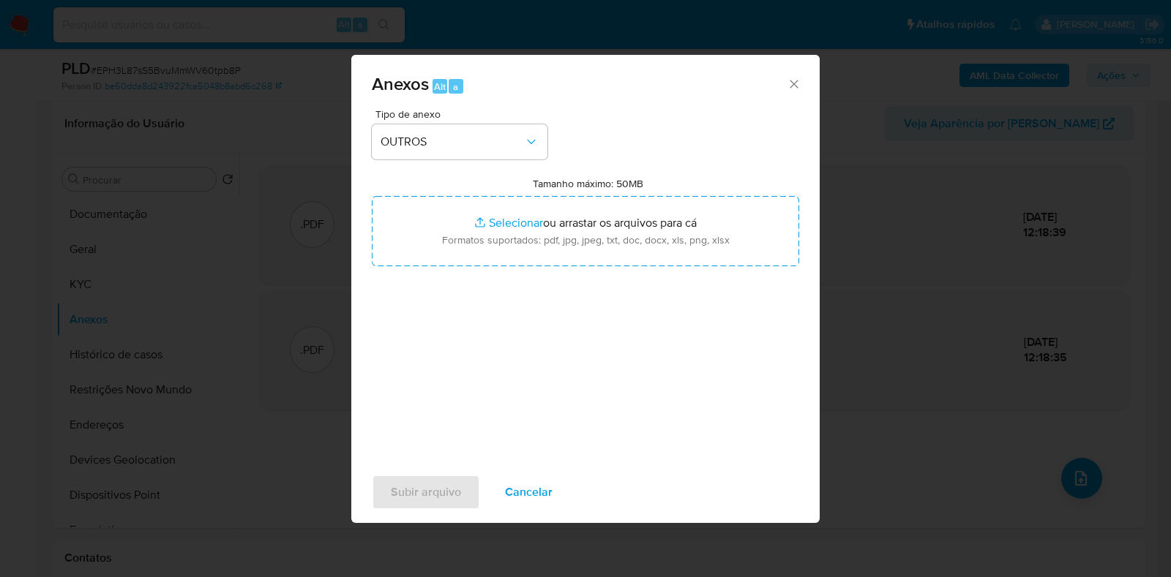
click at [797, 86] on icon "Fechar" at bounding box center [793, 84] width 15 height 15
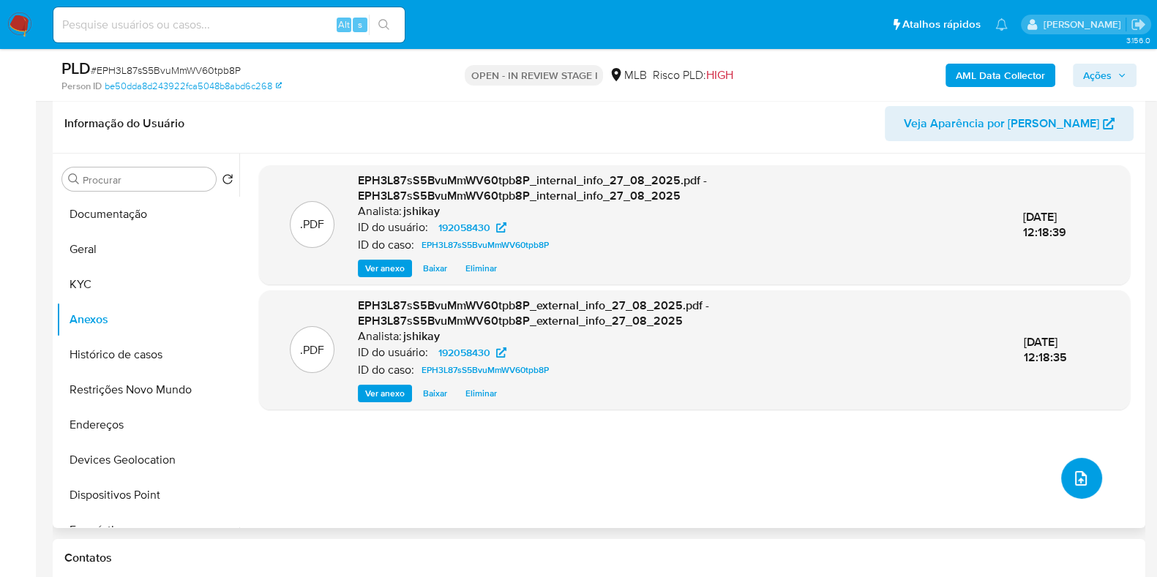
click at [1084, 474] on button "upload-file" at bounding box center [1081, 478] width 41 height 41
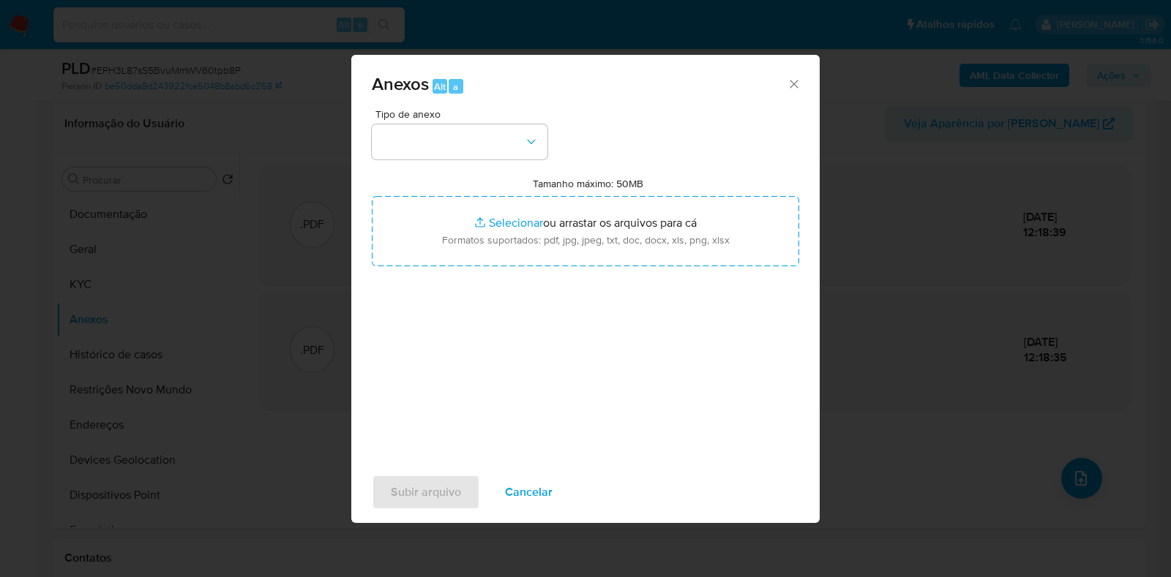
click at [445, 166] on div "Tipo de anexo Tamanho máximo: 50MB Selecionar arquivos Selecionar ou arrastar o…" at bounding box center [585, 281] width 427 height 345
click at [450, 151] on button "button" at bounding box center [460, 141] width 176 height 35
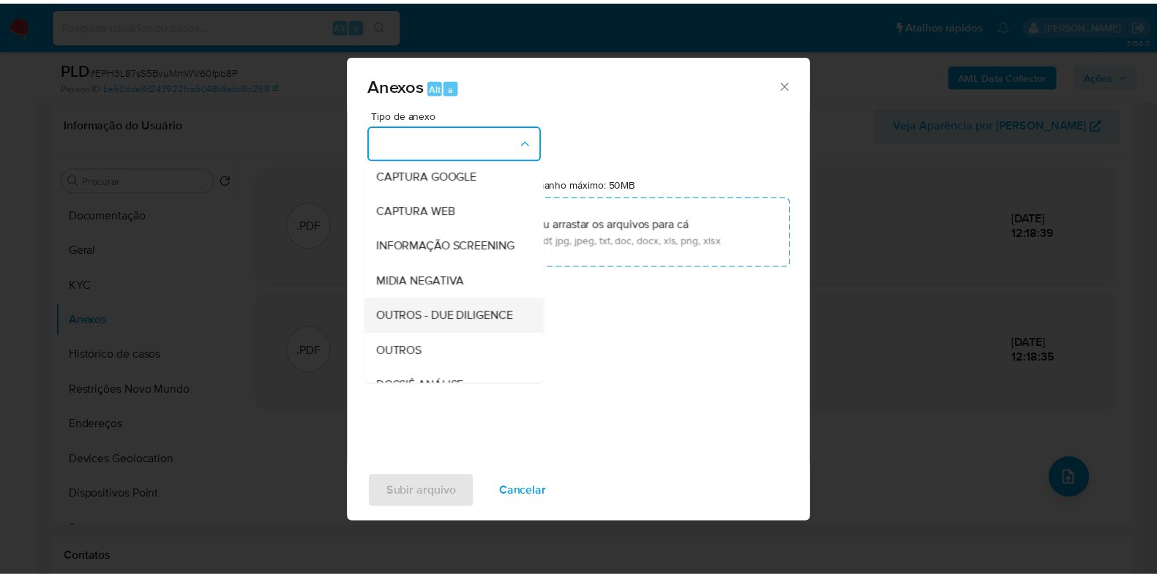
scroll to position [182, 0]
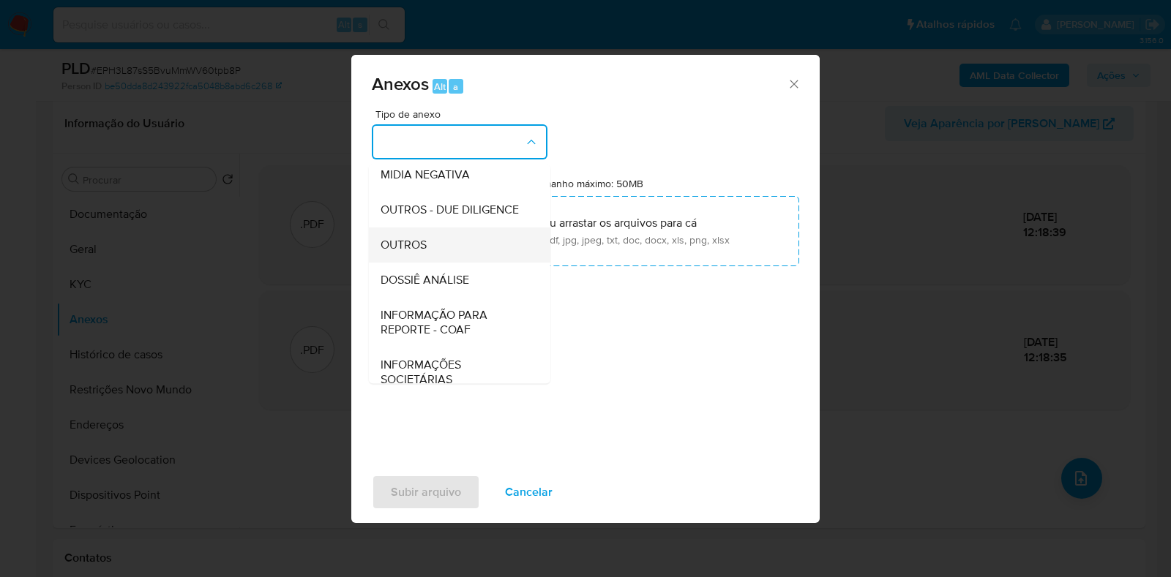
click at [454, 263] on div "OUTROS" at bounding box center [454, 245] width 149 height 35
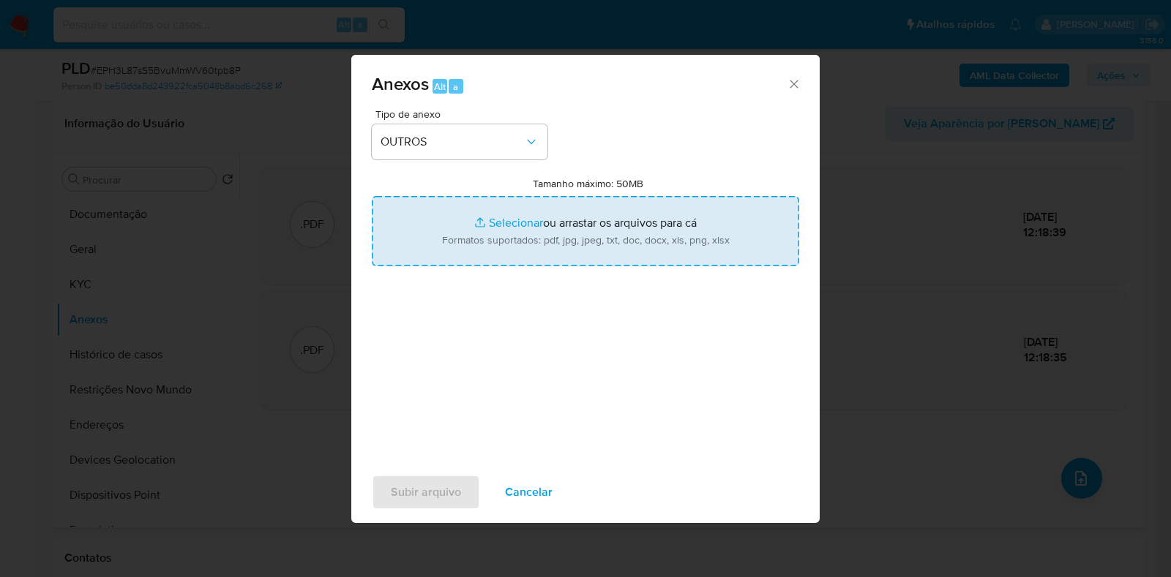
click at [538, 221] on input "Tamanho máximo: 50MB Selecionar arquivos" at bounding box center [585, 231] width 427 height 70
type input "C:\fakepath\Mulan 192058430_2025_08_27_08_11_58 - Resumen TX.pdf"
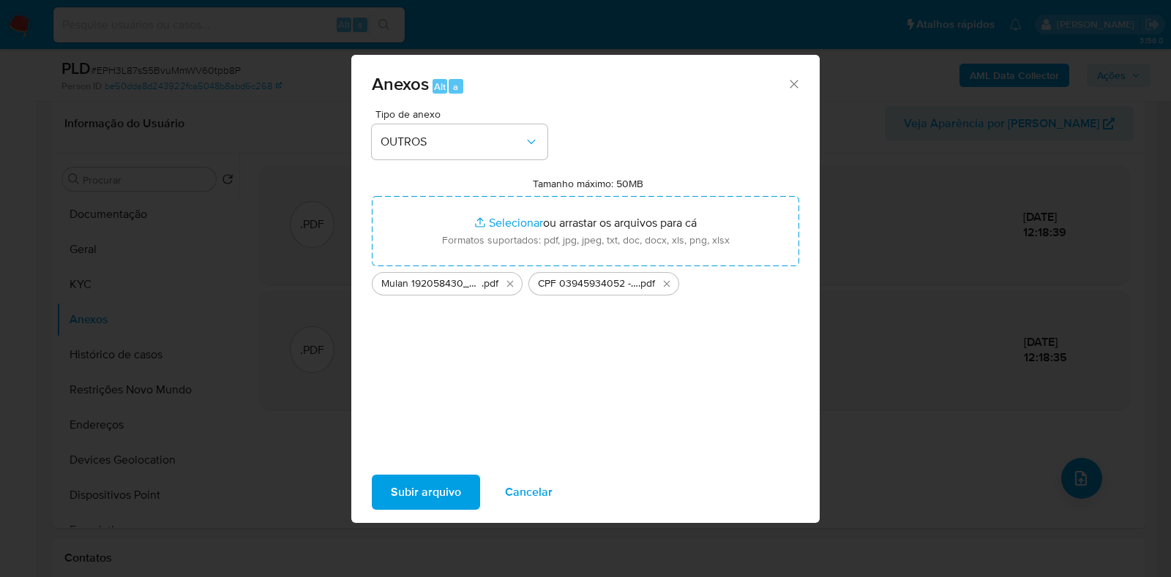
drag, startPoint x: 538, startPoint y: 221, endPoint x: 412, endPoint y: 495, distance: 302.1
click at [412, 495] on span "Subir arquivo" at bounding box center [426, 492] width 70 height 32
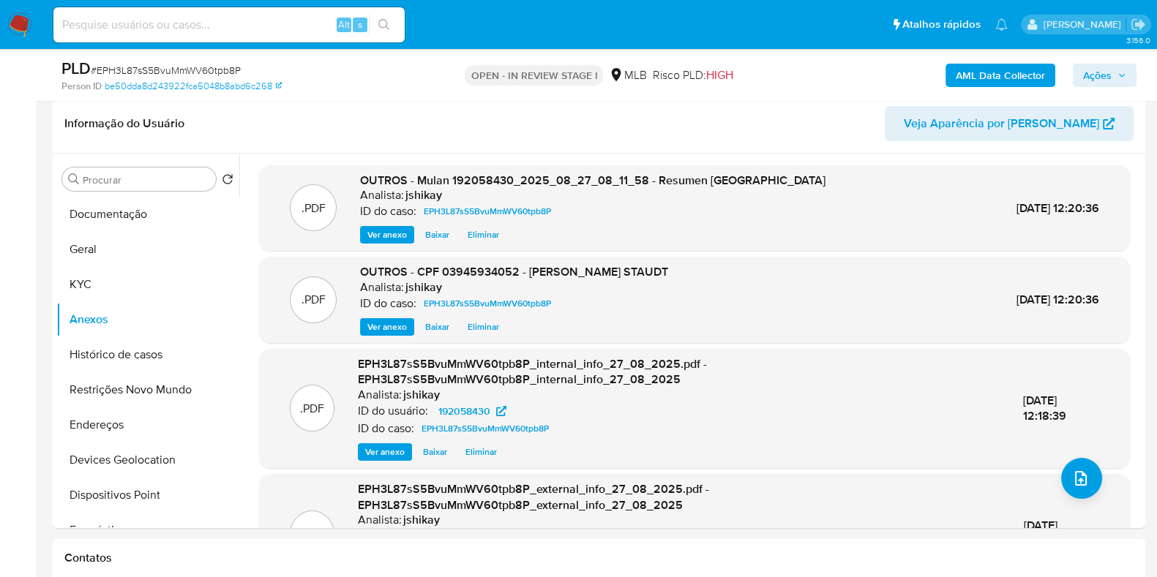
drag, startPoint x: 1109, startPoint y: 72, endPoint x: 1085, endPoint y: 78, distance: 24.8
click at [1109, 72] on span "Ações" at bounding box center [1097, 75] width 29 height 23
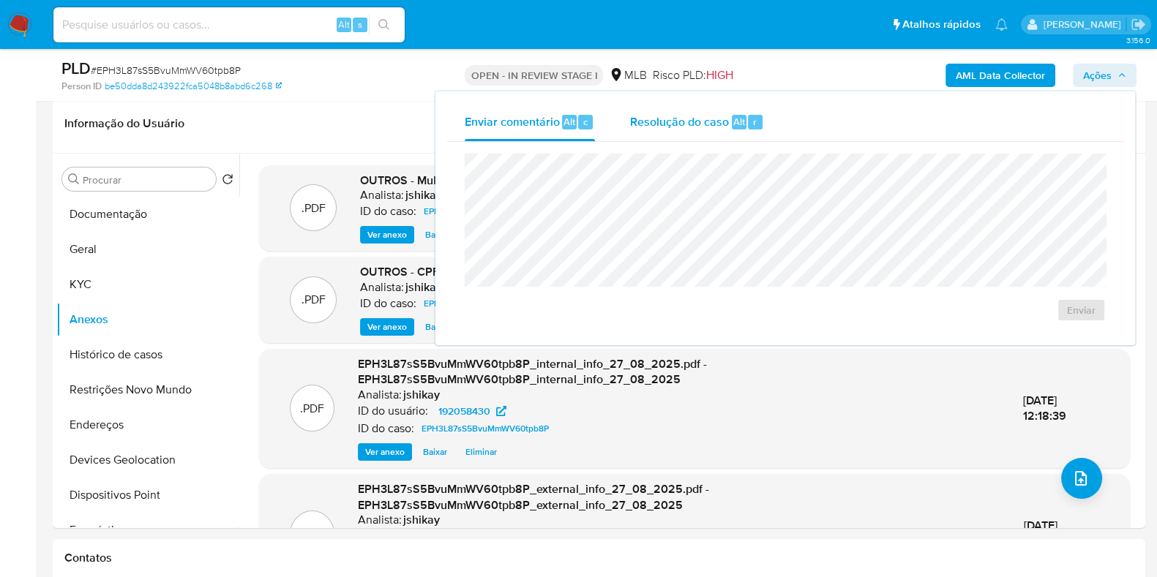
click at [683, 132] on div "Resolução do caso Alt r" at bounding box center [697, 122] width 134 height 38
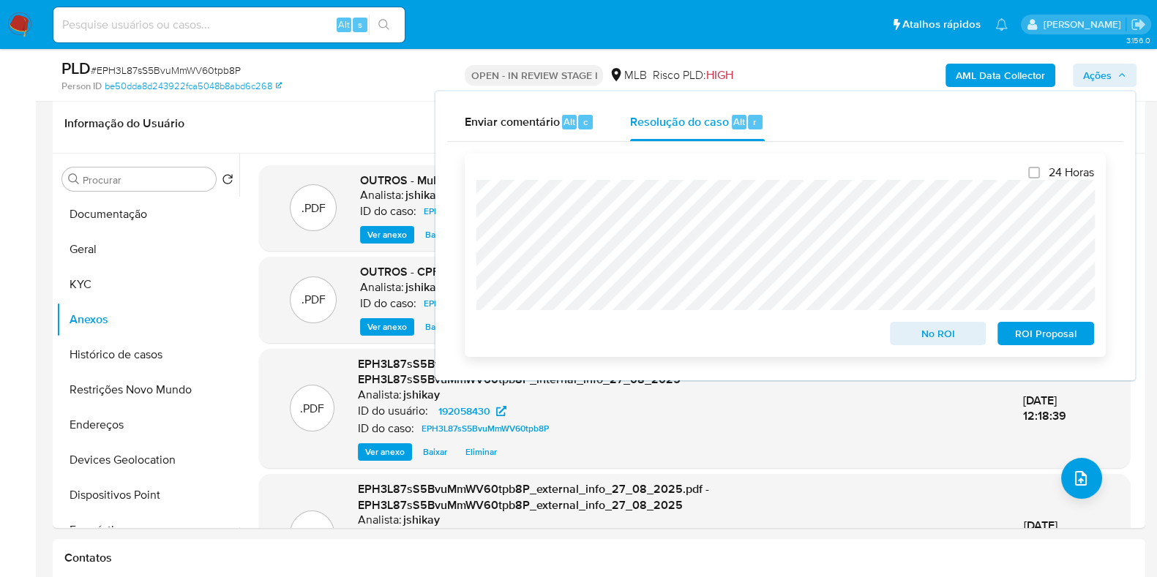
click at [917, 334] on span "No ROI" at bounding box center [938, 333] width 76 height 20
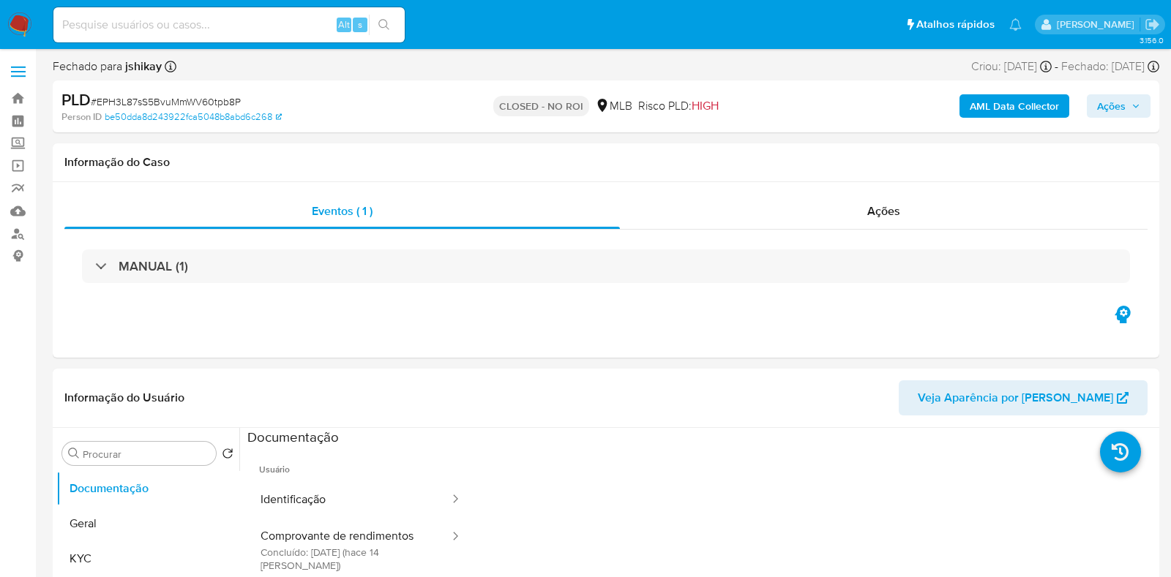
select select "10"
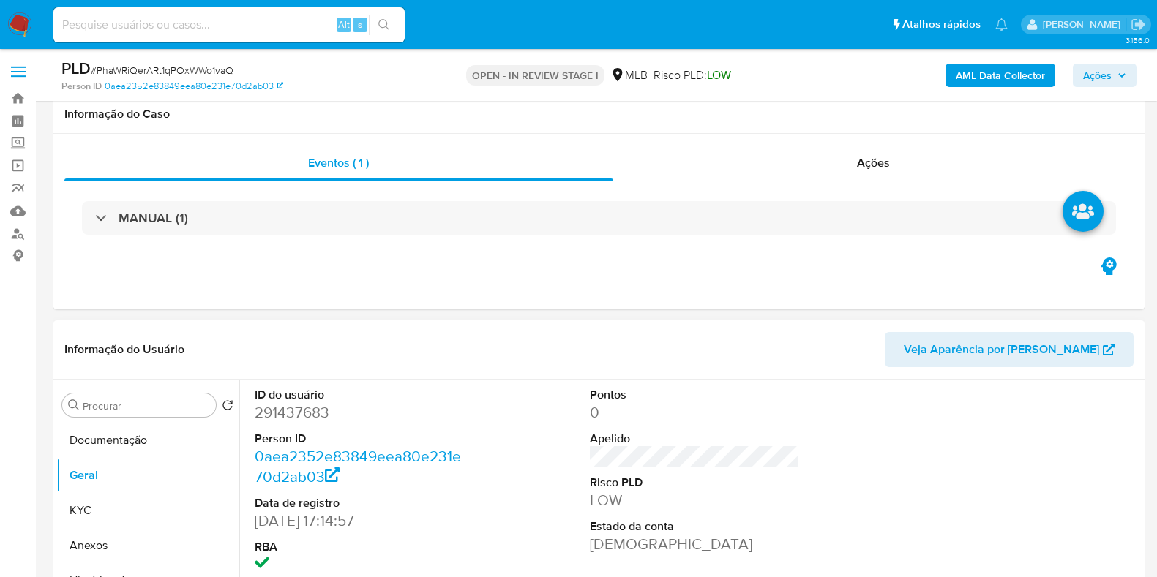
scroll to position [224, 0]
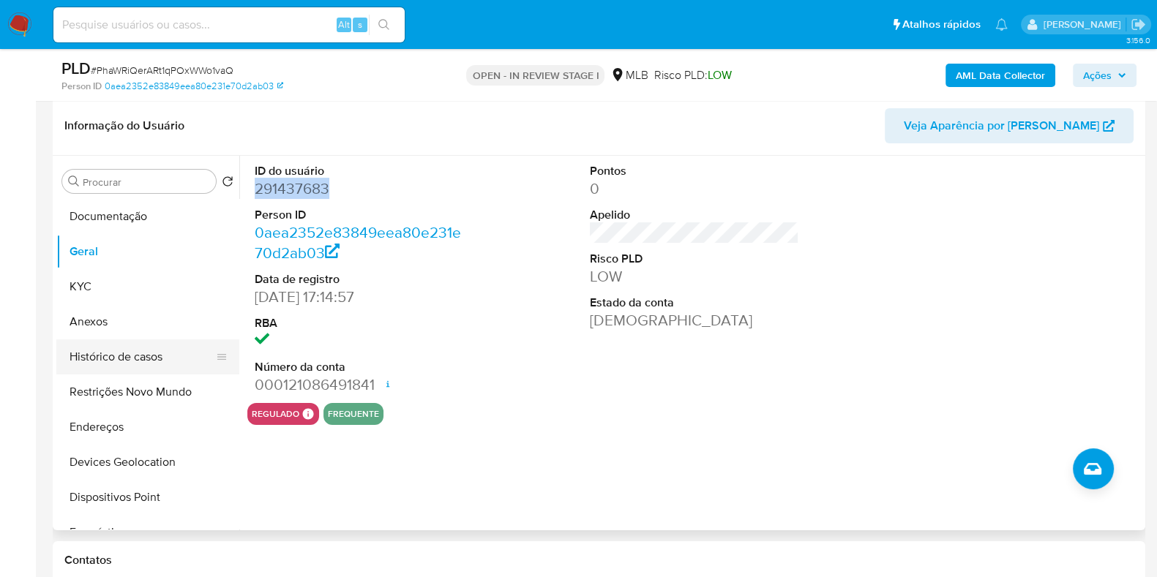
click at [135, 356] on button "Histórico de casos" at bounding box center [141, 356] width 171 height 35
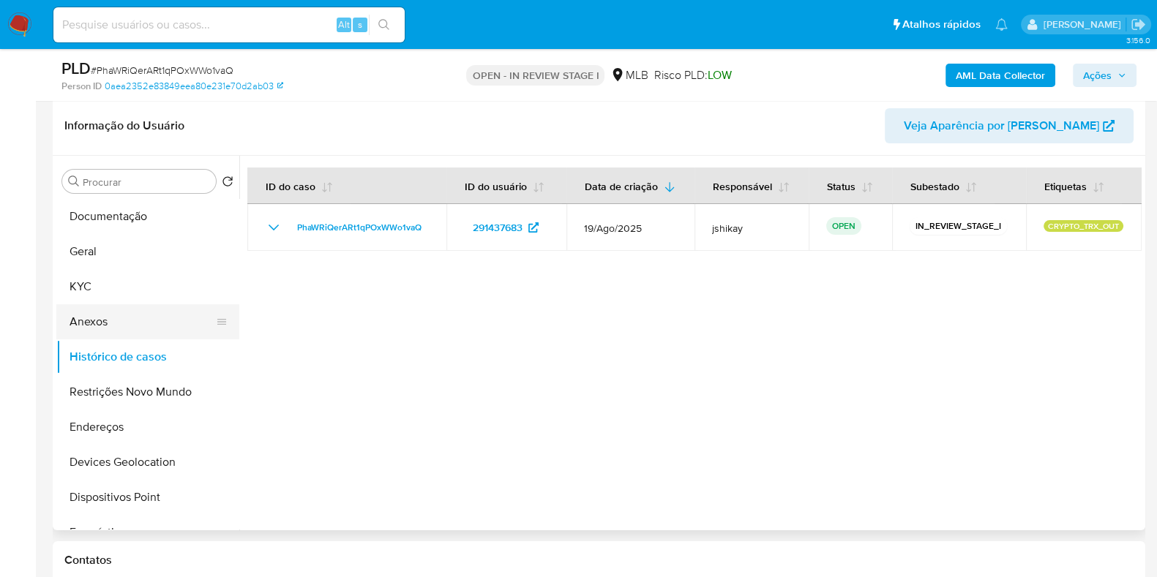
click at [109, 323] on button "Anexos" at bounding box center [141, 321] width 171 height 35
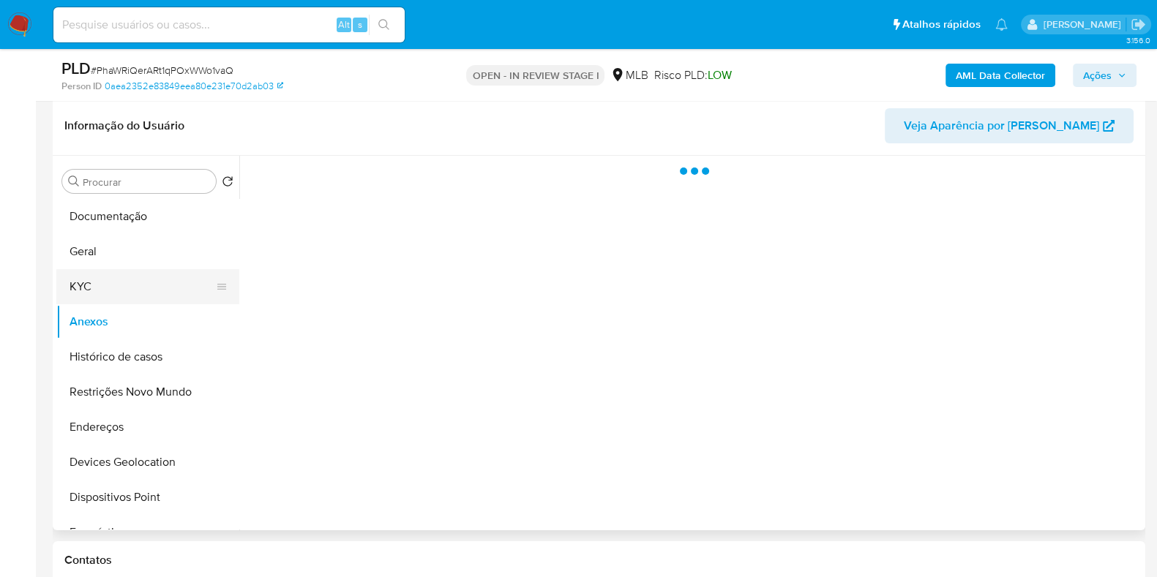
click at [118, 292] on button "KYC" at bounding box center [141, 286] width 171 height 35
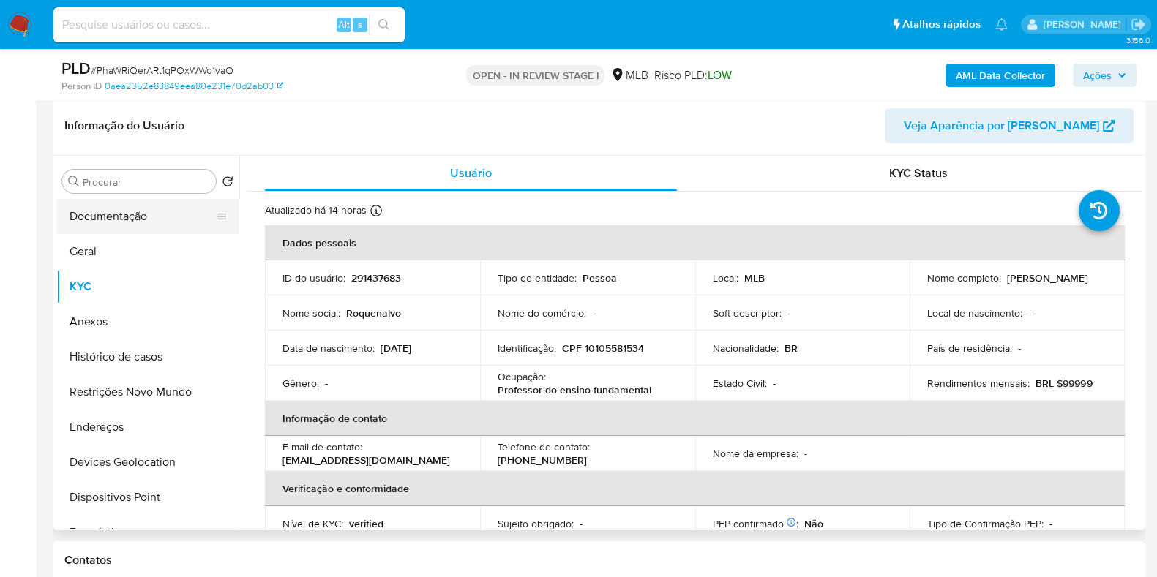
click at [130, 223] on button "Documentação" at bounding box center [141, 216] width 171 height 35
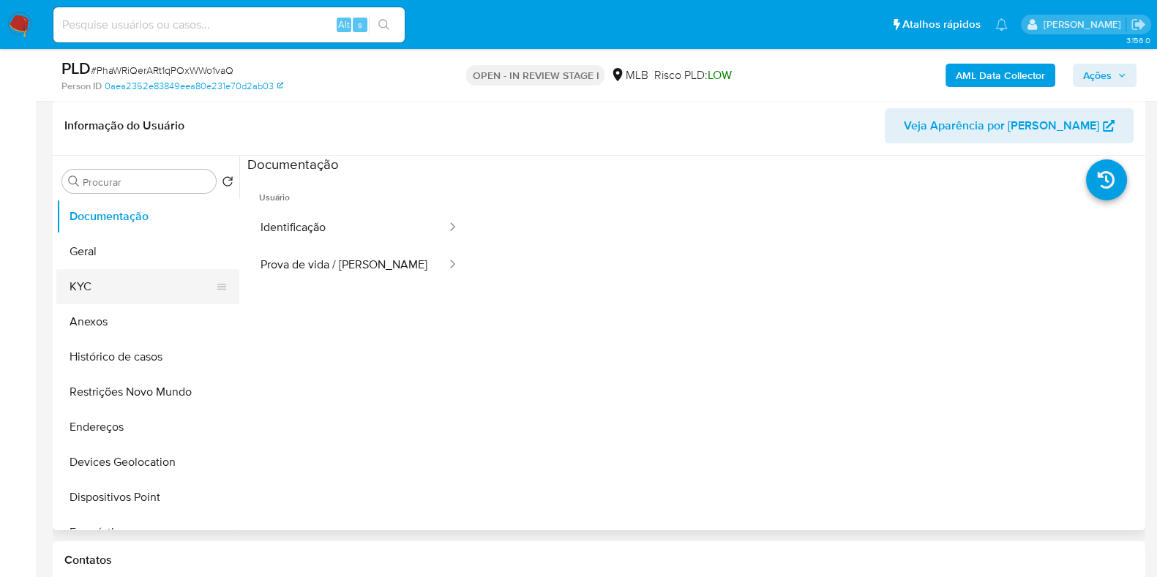
click at [103, 285] on button "KYC" at bounding box center [141, 286] width 171 height 35
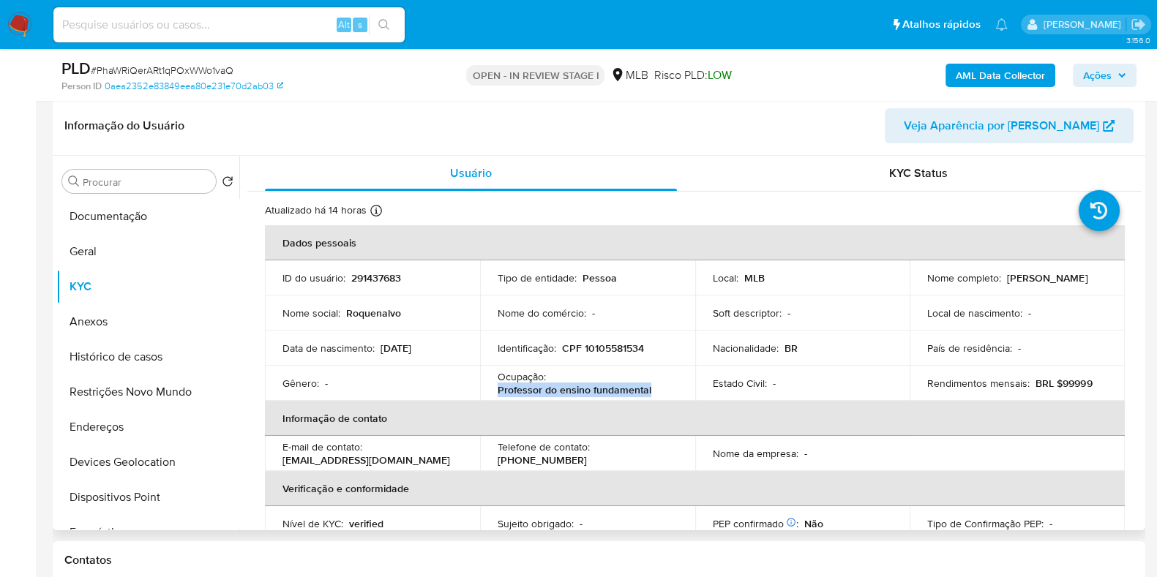
drag, startPoint x: 651, startPoint y: 389, endPoint x: 495, endPoint y: 391, distance: 155.8
click at [497, 391] on div "Ocupação : Professor do ensino fundamental" at bounding box center [587, 383] width 180 height 26
copy p "Professor do ensino fundamental"
click at [127, 216] on button "Documentação" at bounding box center [141, 216] width 171 height 35
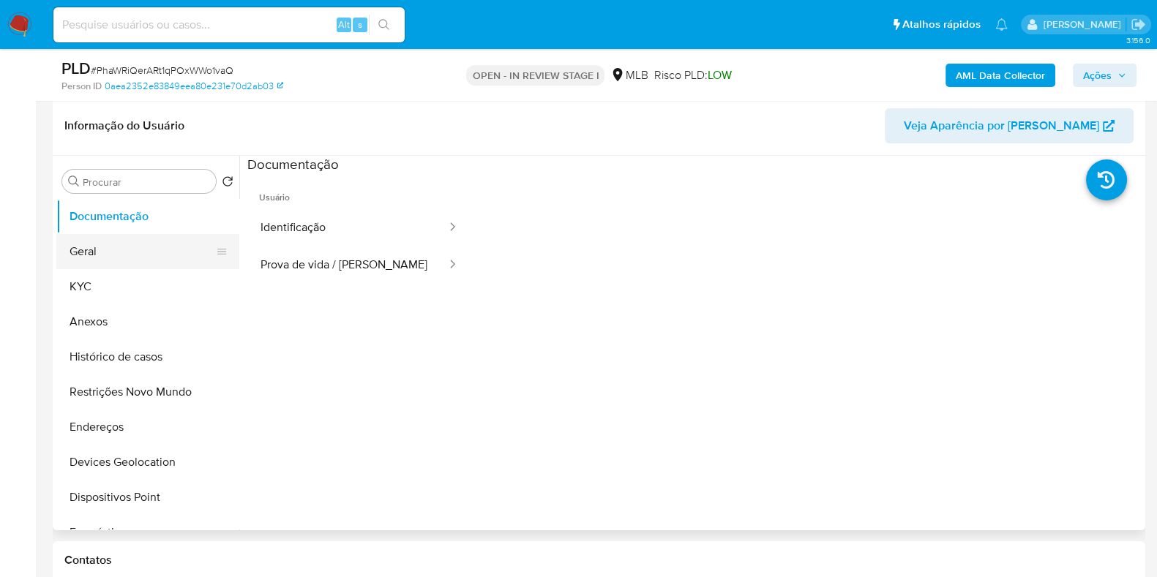
click at [128, 253] on button "Geral" at bounding box center [141, 251] width 171 height 35
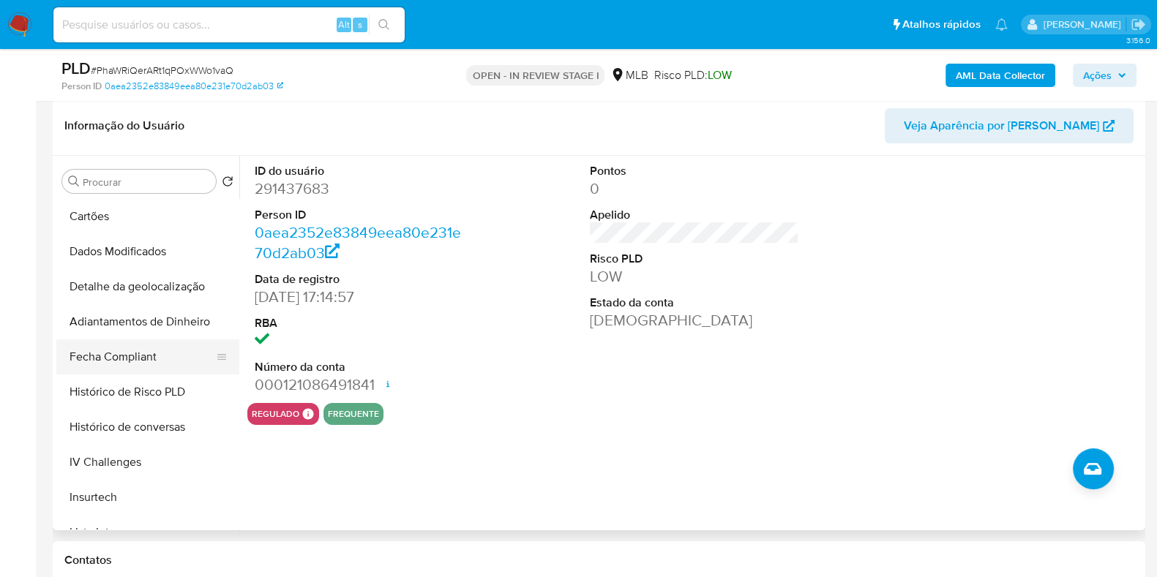
scroll to position [639, 0]
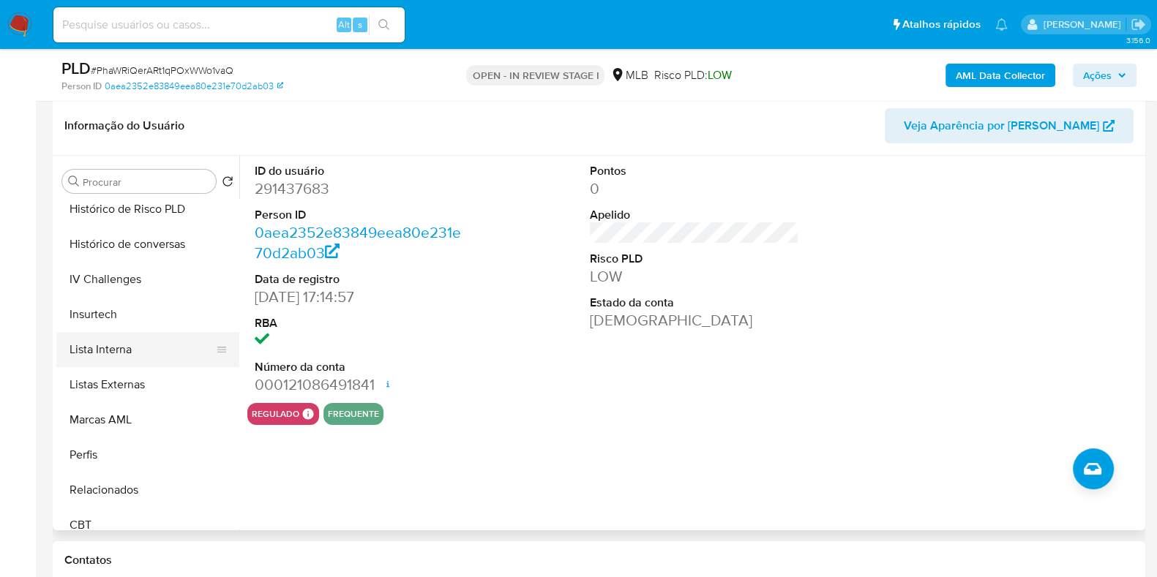
click at [145, 358] on button "Lista Interna" at bounding box center [141, 349] width 171 height 35
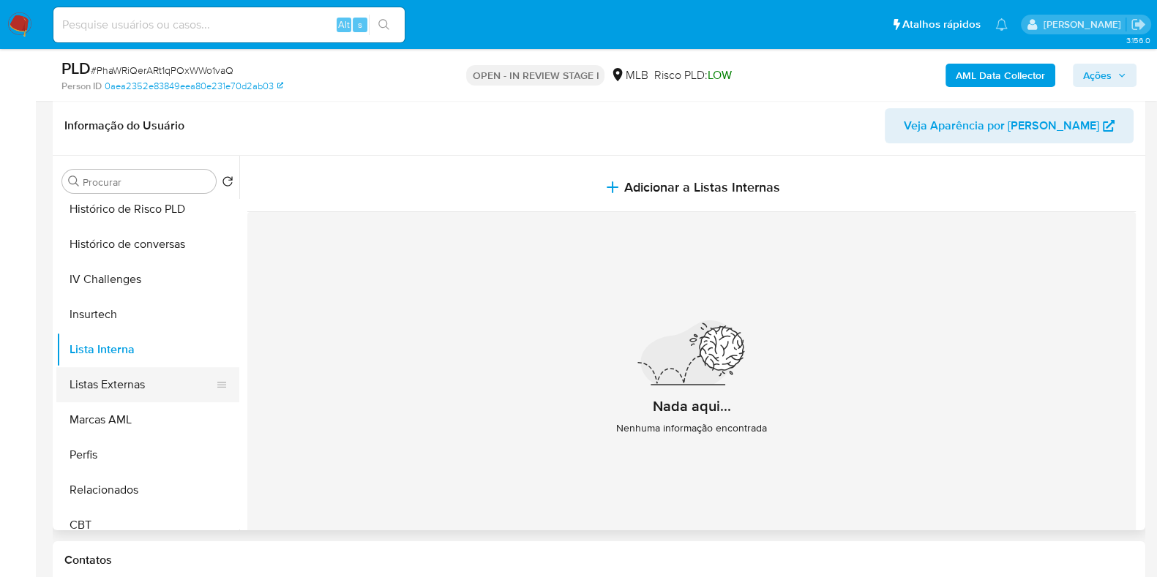
click at [132, 395] on button "Listas Externas" at bounding box center [141, 384] width 171 height 35
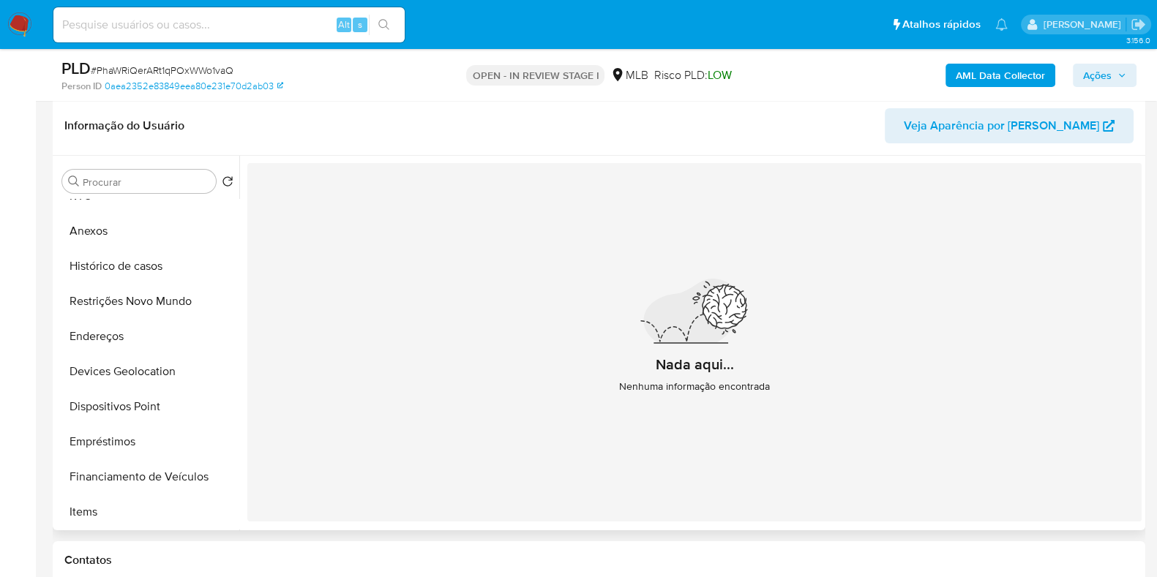
scroll to position [0, 0]
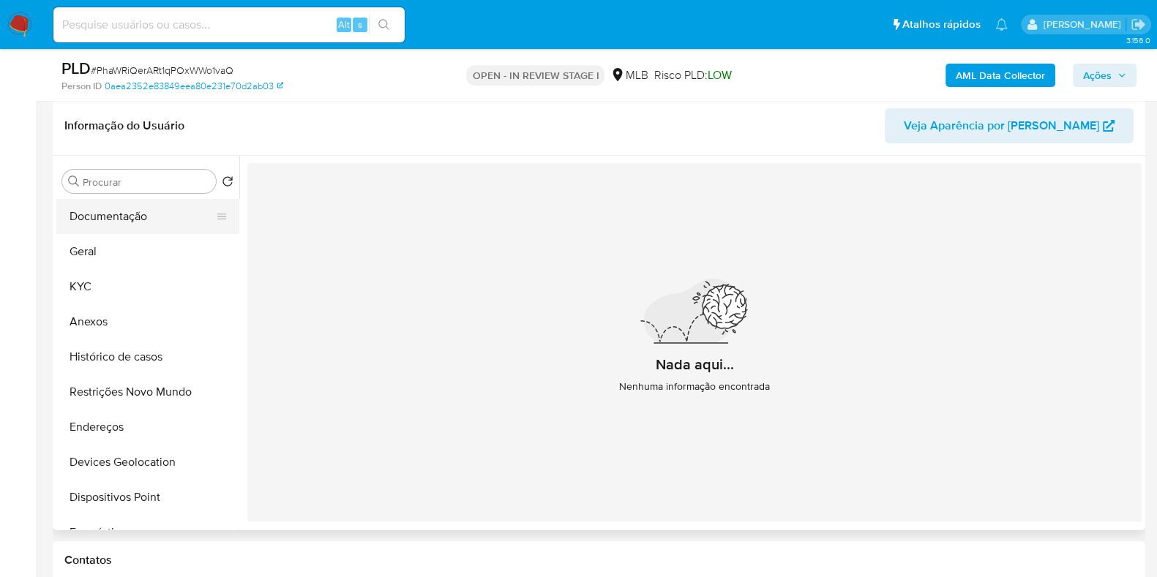
click at [116, 214] on button "Documentação" at bounding box center [141, 216] width 171 height 35
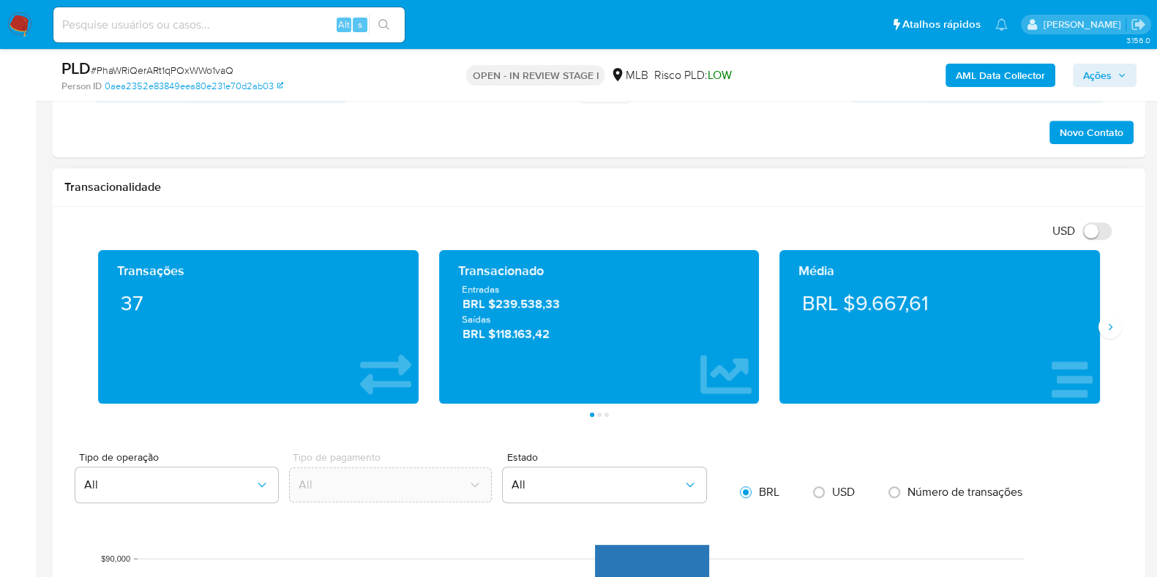
scroll to position [1047, 0]
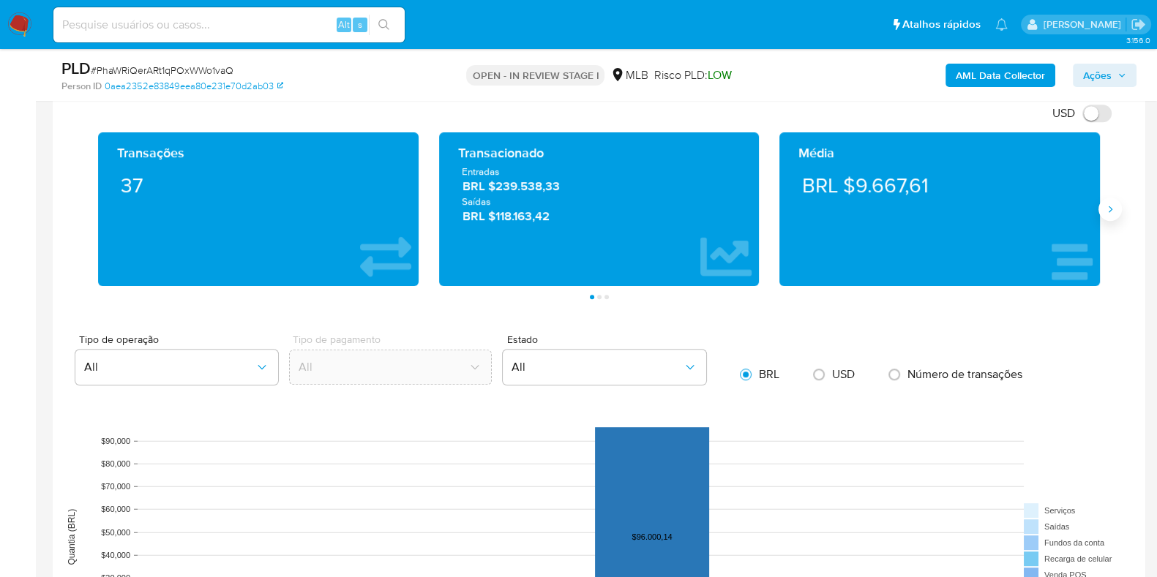
click at [1113, 203] on icon "Siguiente" at bounding box center [1110, 209] width 12 height 12
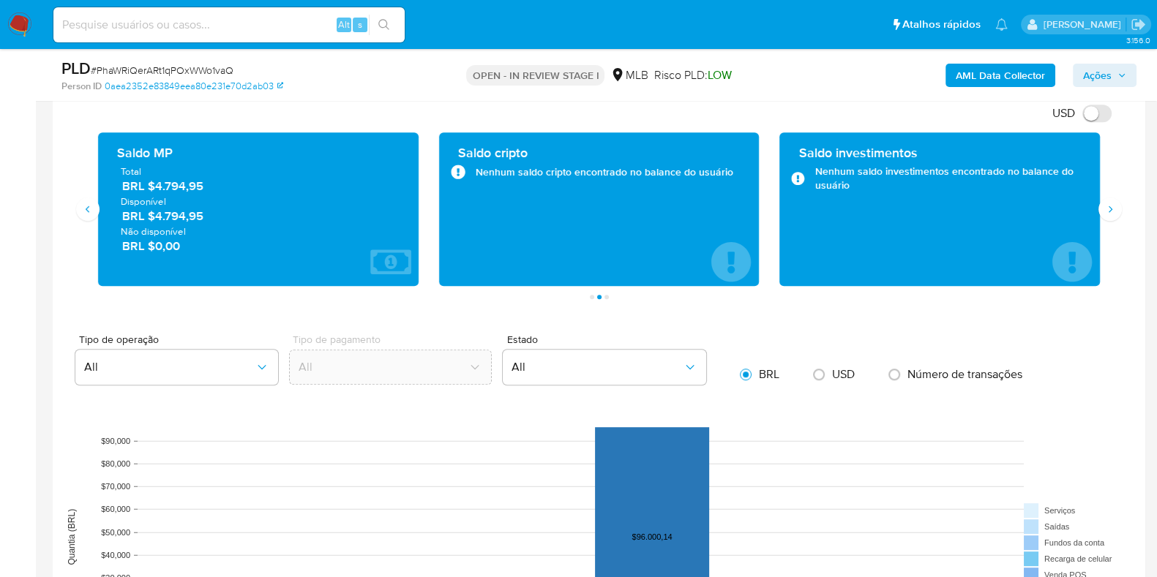
drag, startPoint x: 205, startPoint y: 215, endPoint x: 156, endPoint y: 212, distance: 49.1
click at [156, 212] on span "BRL $4.794,95" at bounding box center [259, 216] width 274 height 17
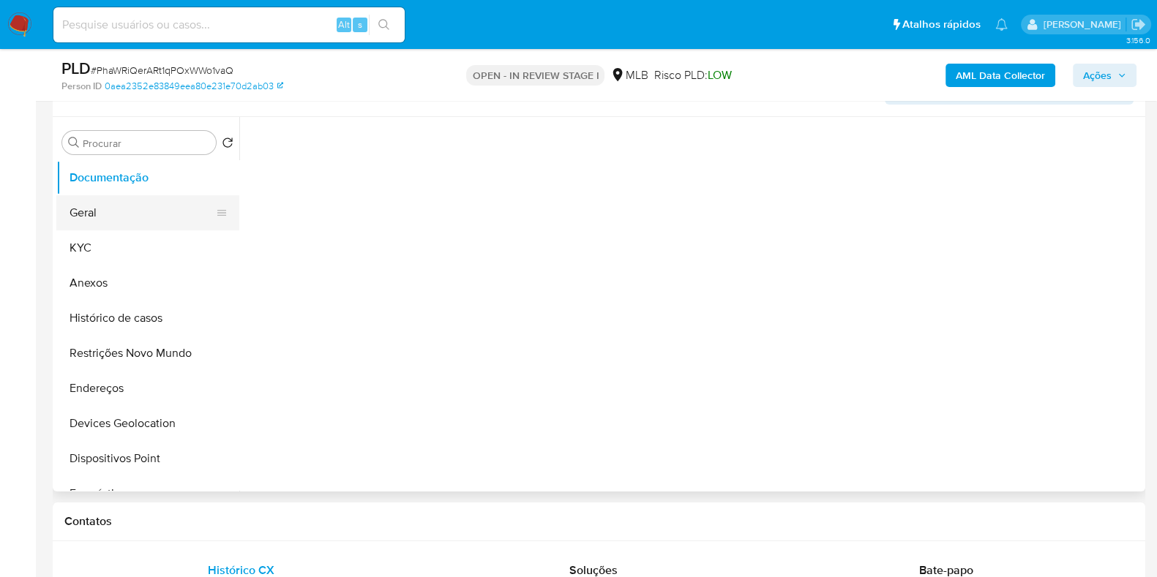
scroll to position [224, 0]
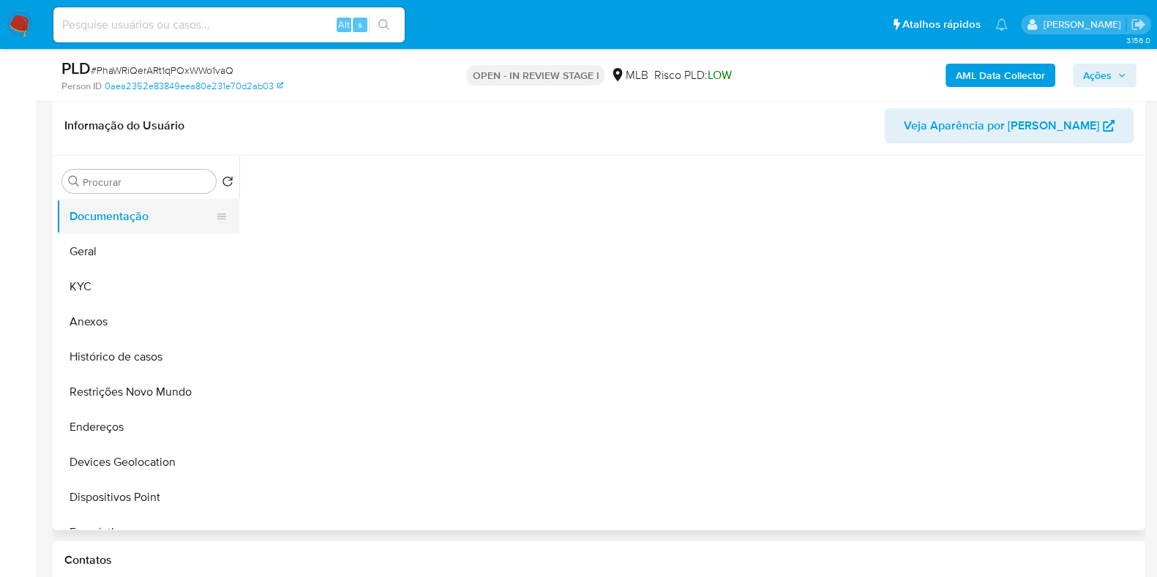
click at [144, 225] on button "Documentação" at bounding box center [141, 216] width 171 height 35
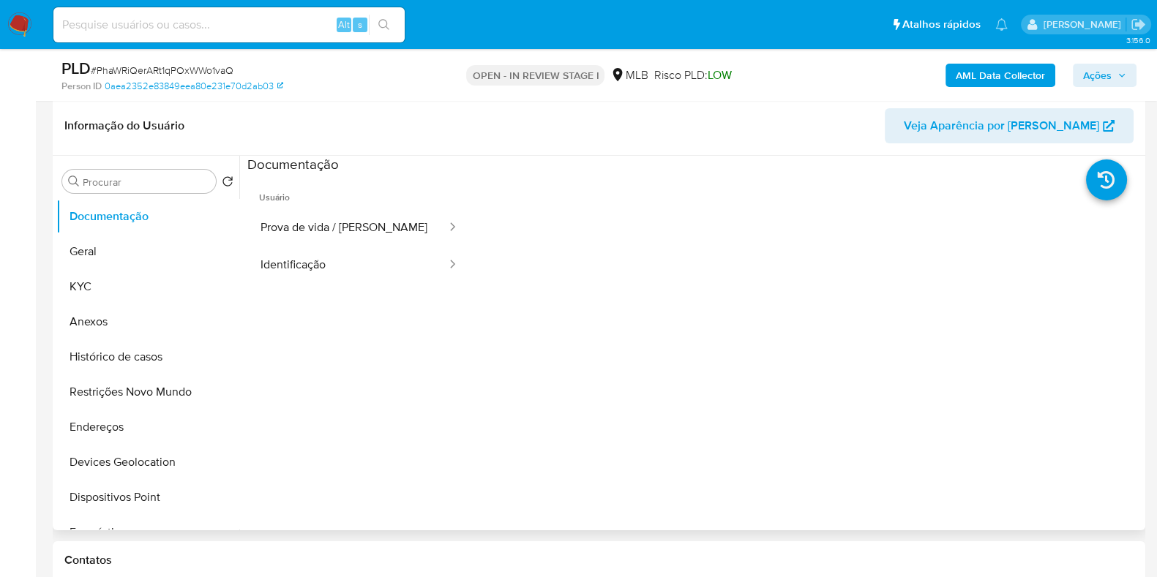
scroll to position [0, 0]
click at [339, 264] on button "Identificação" at bounding box center [347, 265] width 200 height 37
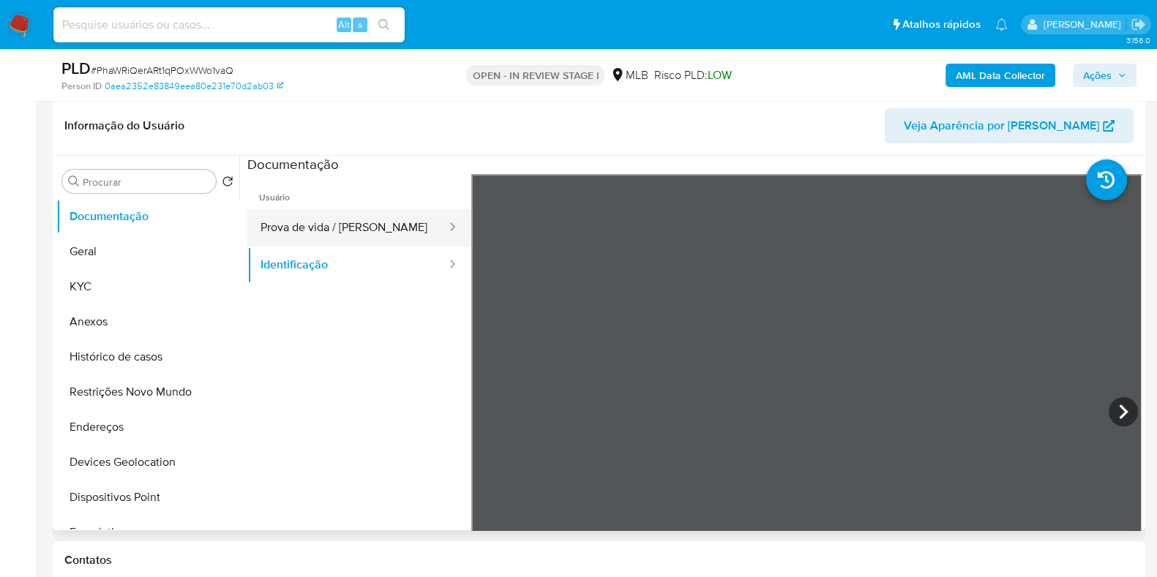
click at [351, 244] on button "Prova de vida / [PERSON_NAME]" at bounding box center [347, 227] width 200 height 37
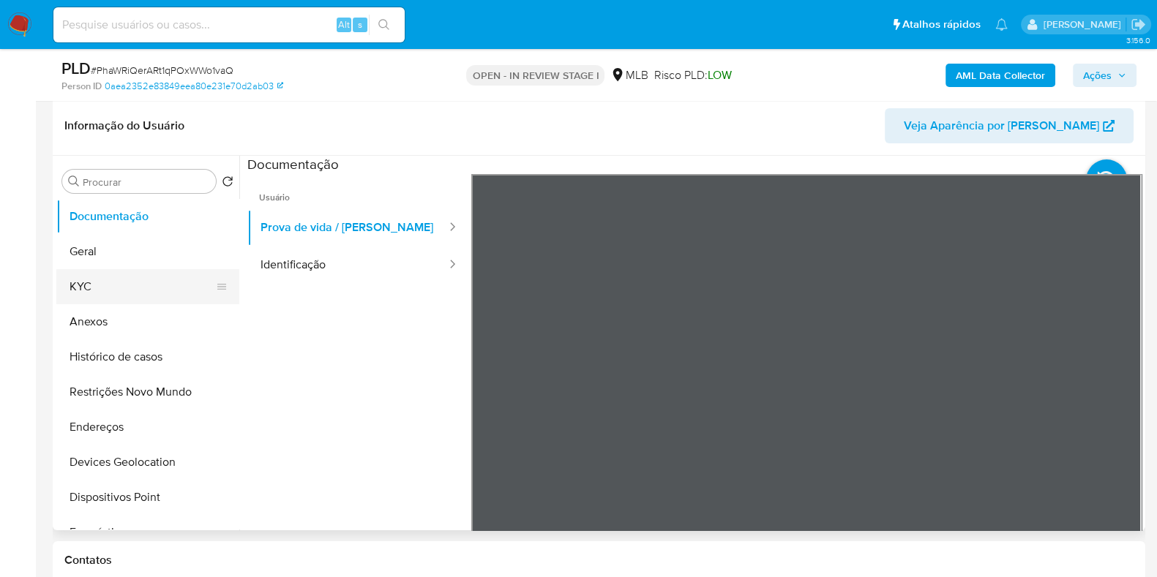
click at [131, 290] on button "KYC" at bounding box center [141, 286] width 171 height 35
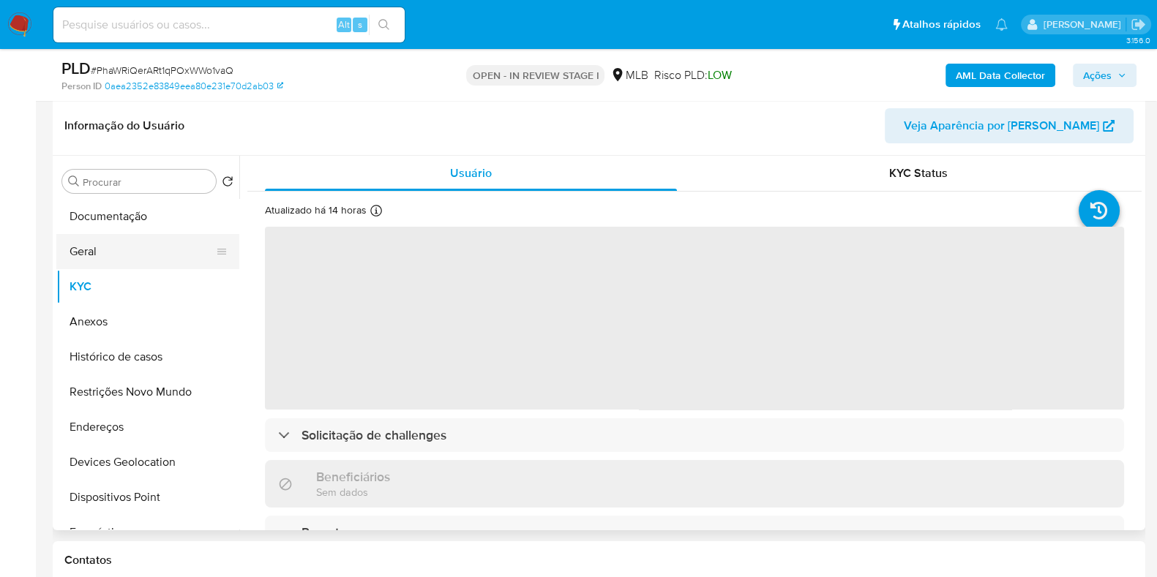
click at [117, 234] on button "Geral" at bounding box center [141, 251] width 171 height 35
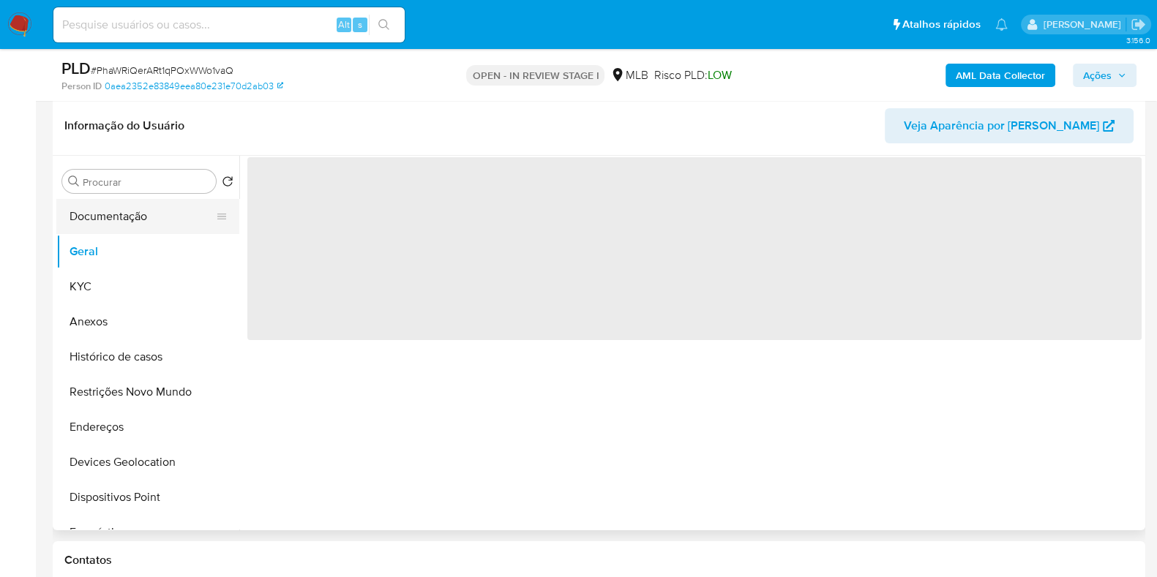
click at [130, 214] on button "Documentação" at bounding box center [141, 216] width 171 height 35
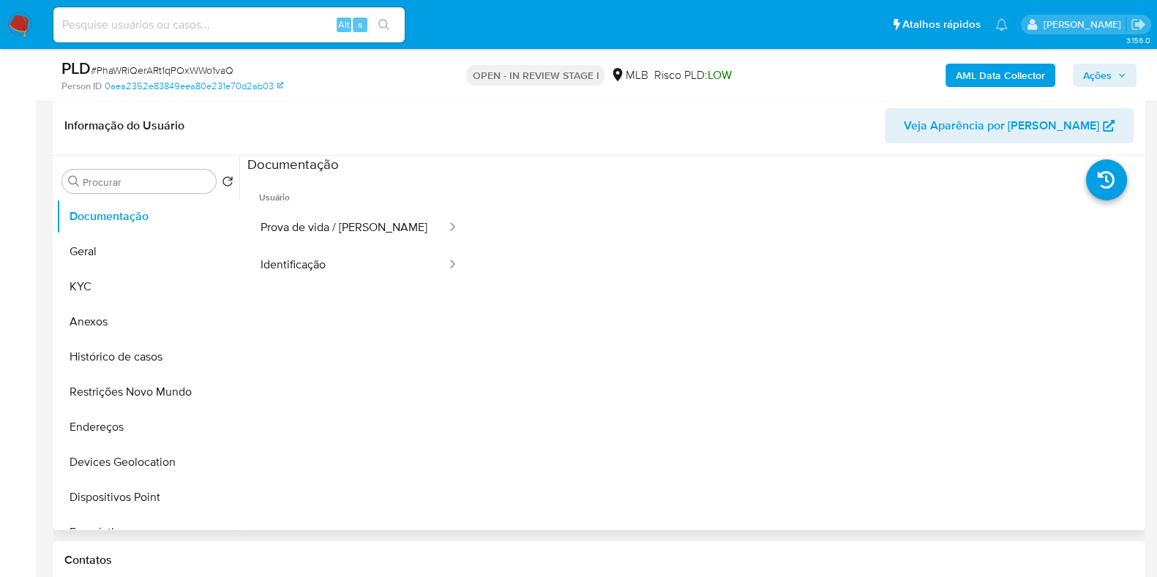
click at [322, 290] on ul "Usuário Prova de vida / Selfie Identificação" at bounding box center [359, 384] width 224 height 421
click at [324, 276] on button "Identificação" at bounding box center [347, 265] width 200 height 37
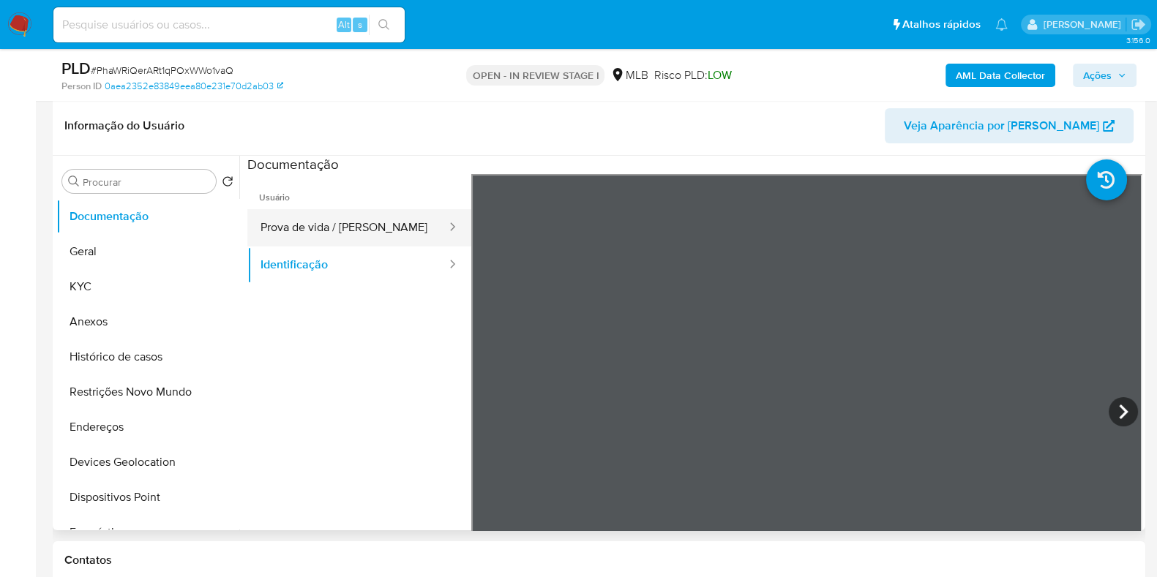
click at [355, 239] on button "Prova de vida / [PERSON_NAME]" at bounding box center [347, 227] width 200 height 37
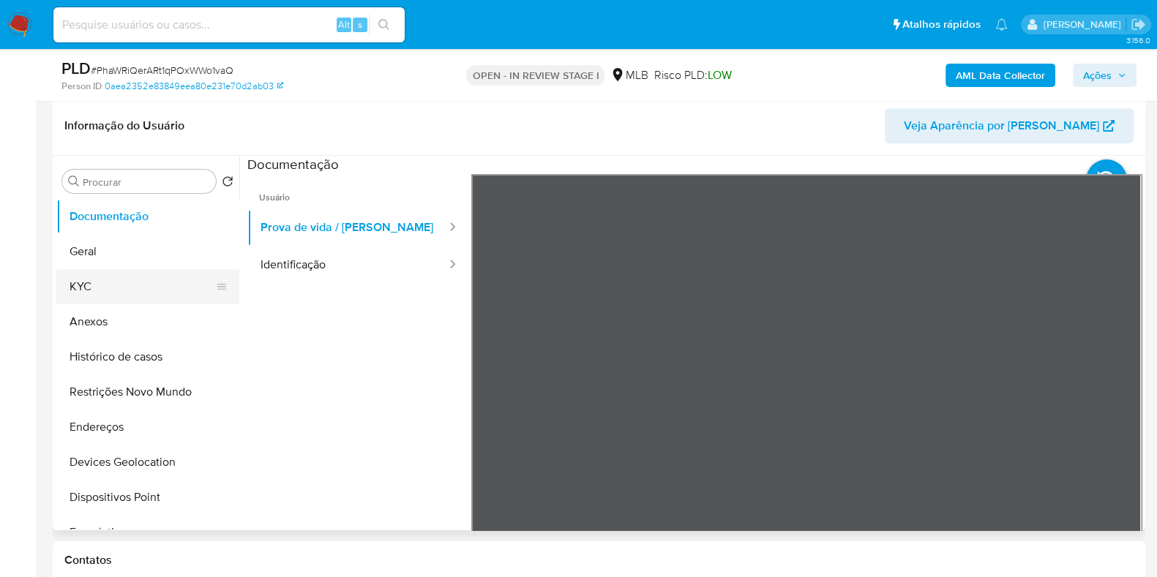
click at [106, 290] on button "KYC" at bounding box center [141, 286] width 171 height 35
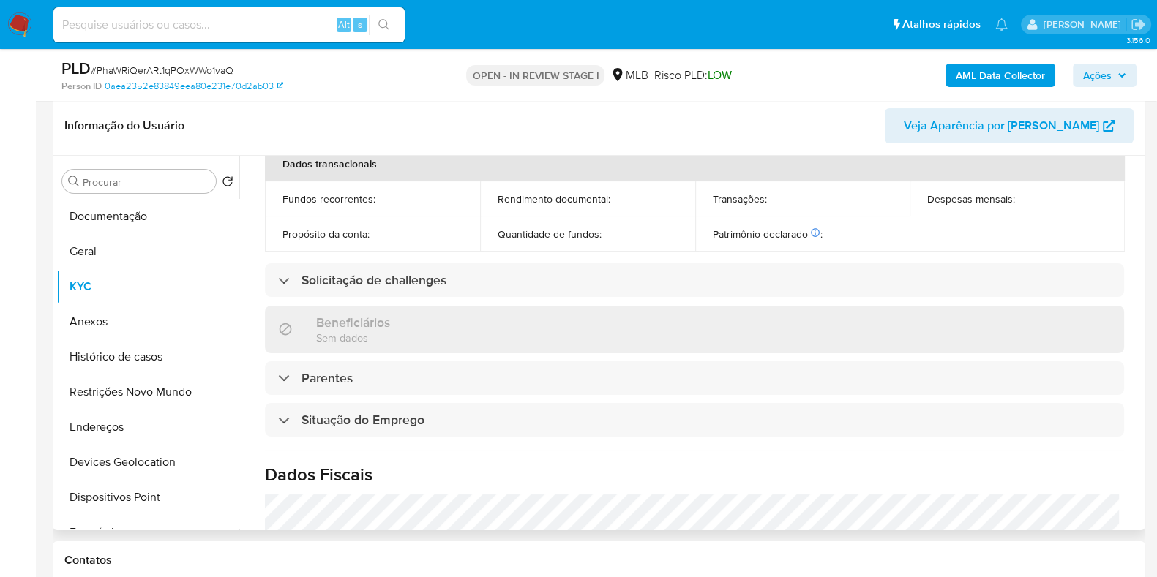
scroll to position [636, 0]
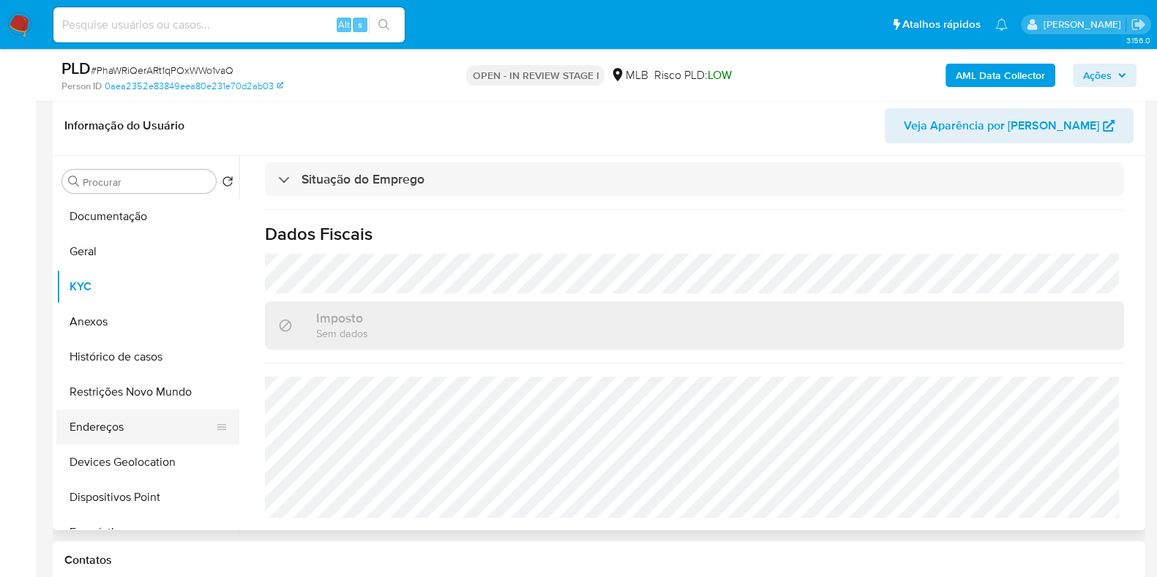
click at [124, 418] on button "Endereços" at bounding box center [141, 427] width 171 height 35
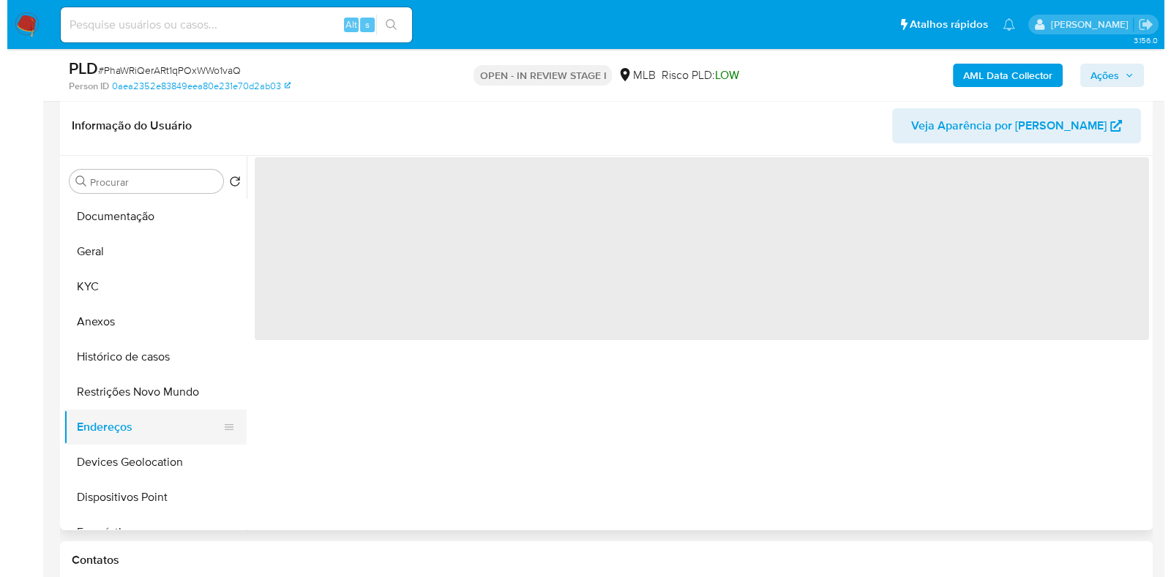
scroll to position [0, 0]
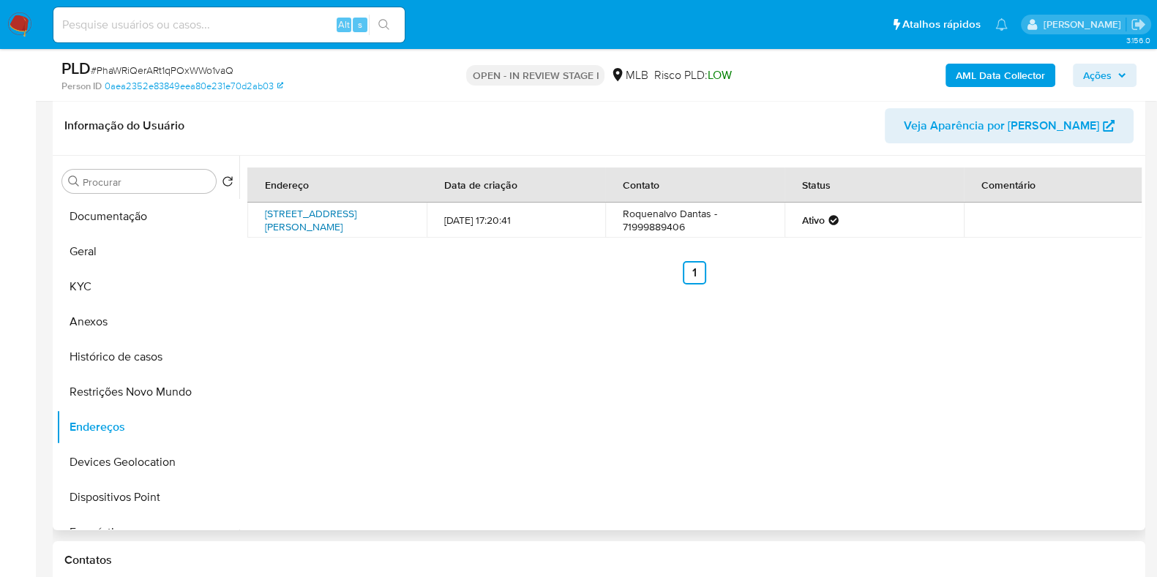
click at [319, 219] on link "[STREET_ADDRESS][PERSON_NAME]" at bounding box center [310, 220] width 91 height 28
click at [125, 360] on button "Histórico de casos" at bounding box center [141, 356] width 171 height 35
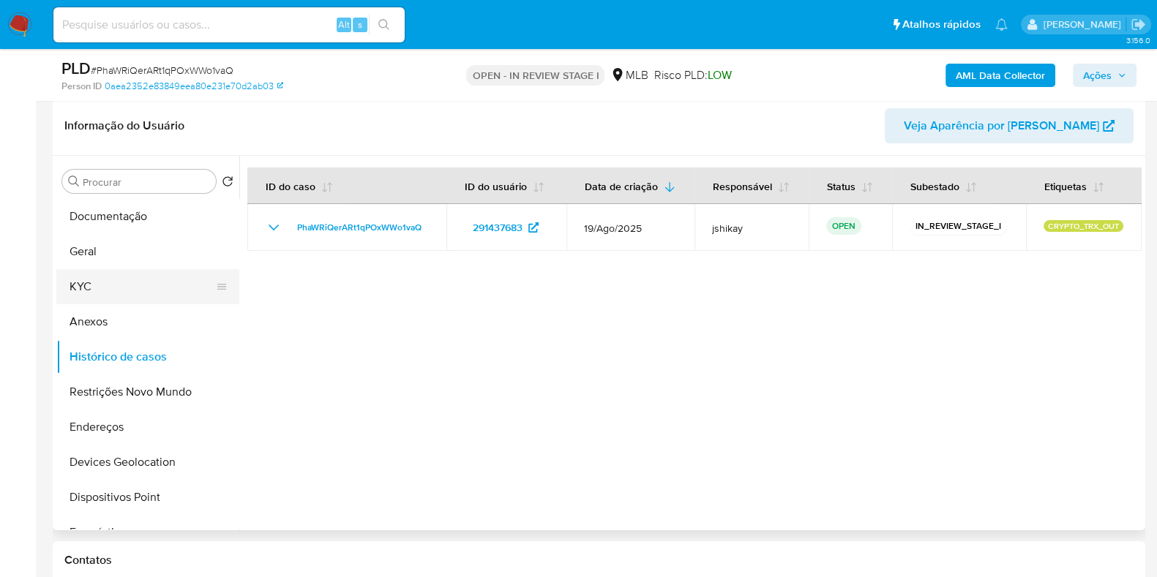
click at [119, 290] on button "KYC" at bounding box center [141, 286] width 171 height 35
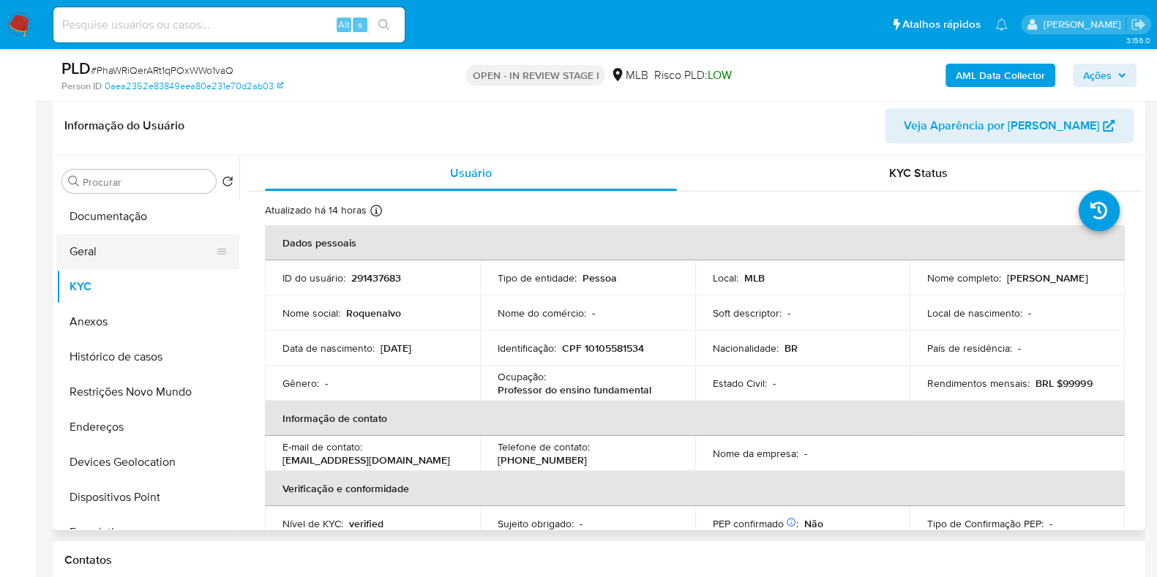
click at [138, 248] on button "Geral" at bounding box center [141, 251] width 171 height 35
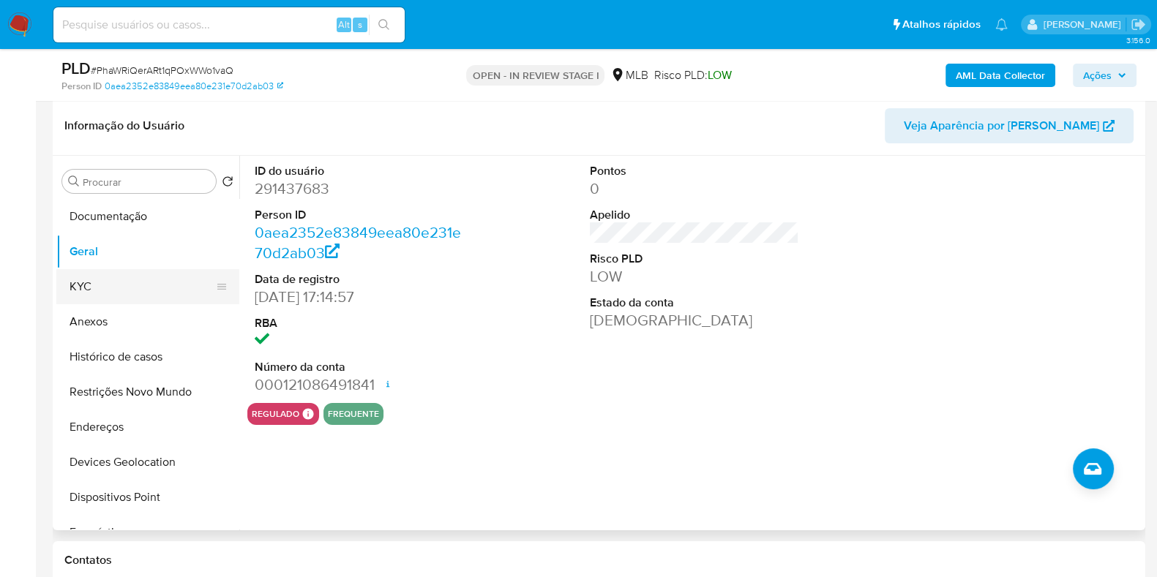
click at [109, 277] on button "KYC" at bounding box center [141, 286] width 171 height 35
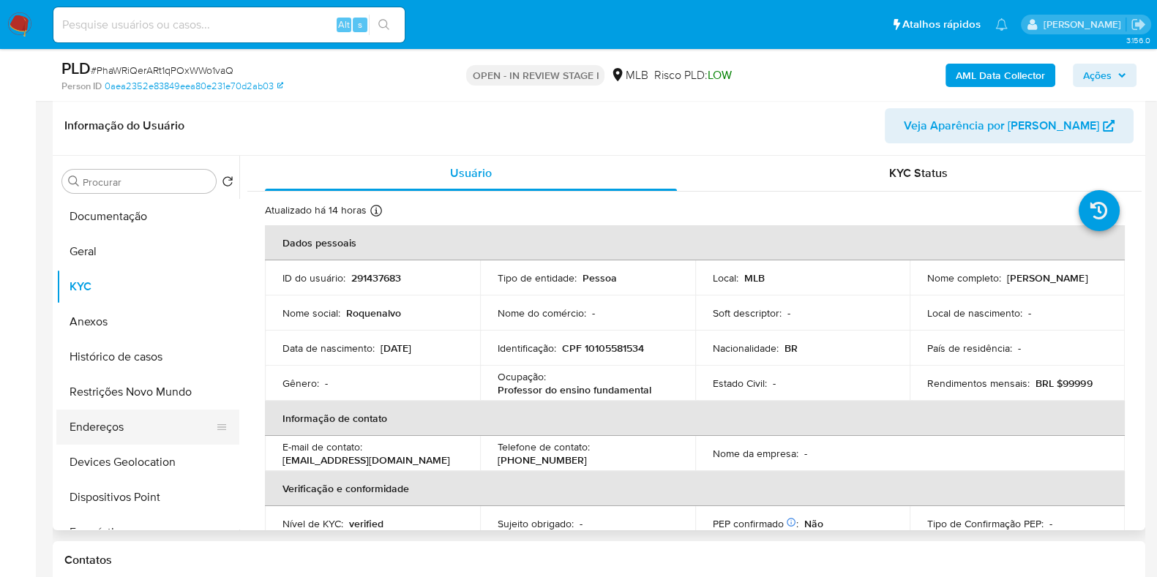
click at [116, 420] on button "Endereços" at bounding box center [141, 427] width 171 height 35
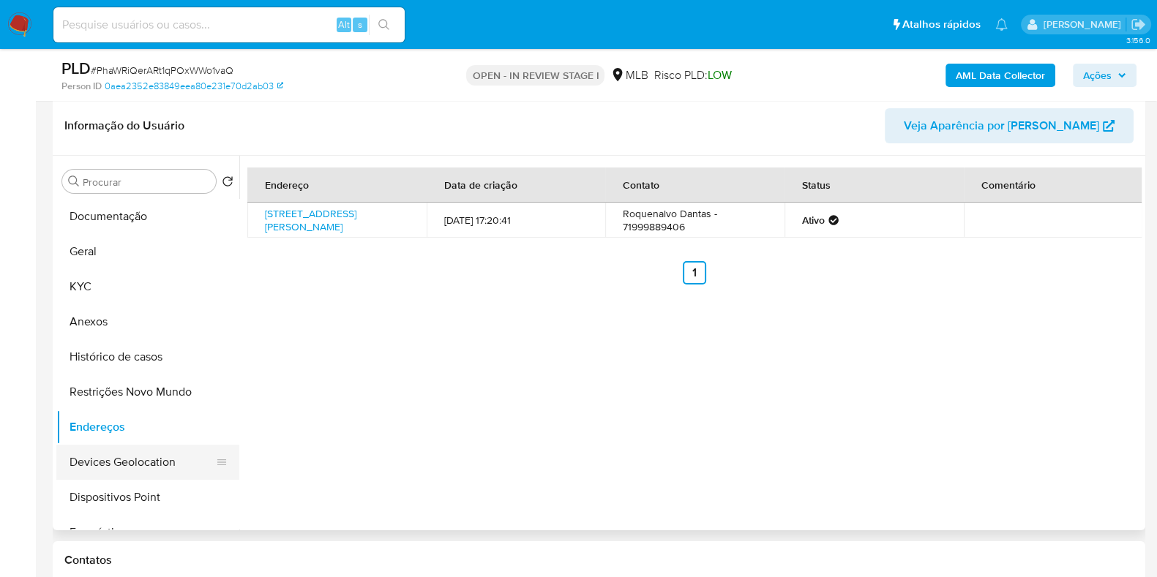
click at [125, 459] on button "Devices Geolocation" at bounding box center [141, 462] width 171 height 35
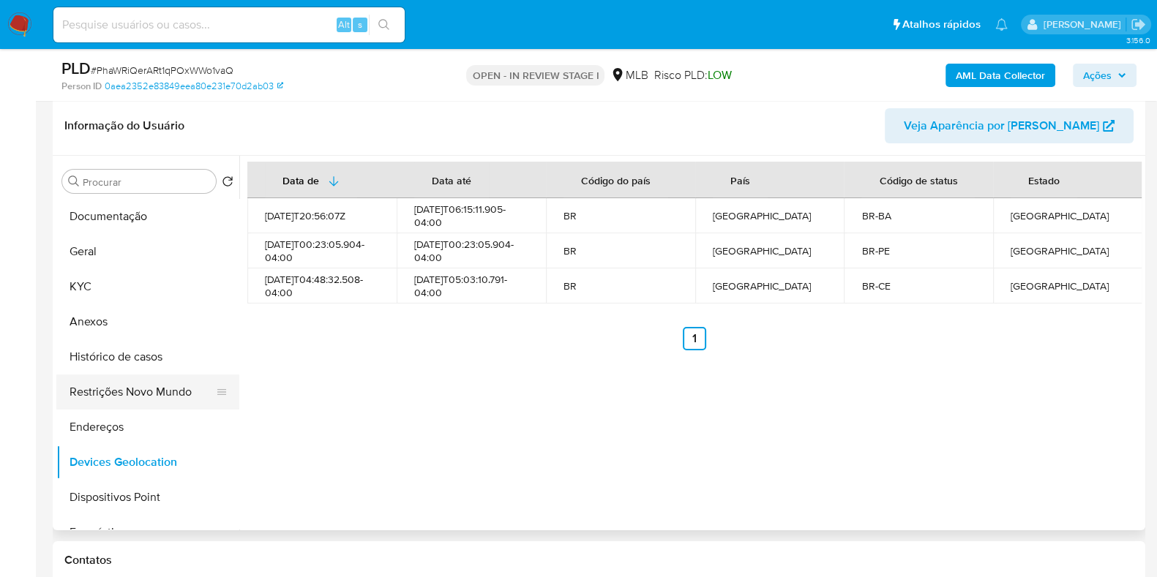
click at [148, 393] on button "Restrições Novo Mundo" at bounding box center [141, 392] width 171 height 35
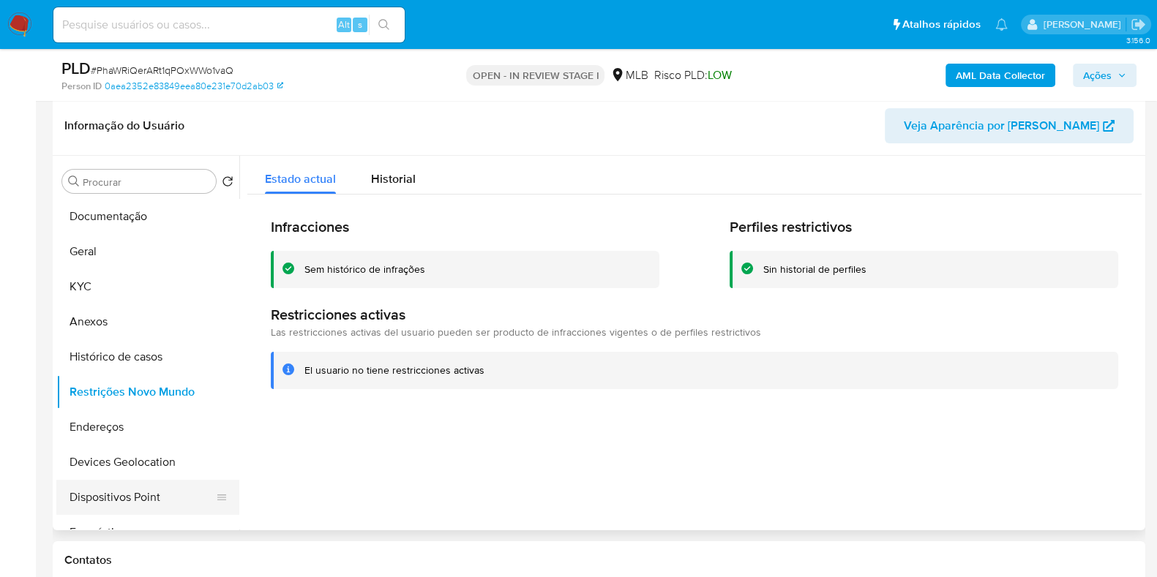
drag, startPoint x: 170, startPoint y: 495, endPoint x: 179, endPoint y: 492, distance: 9.5
click at [170, 495] on button "Dispositivos Point" at bounding box center [141, 497] width 171 height 35
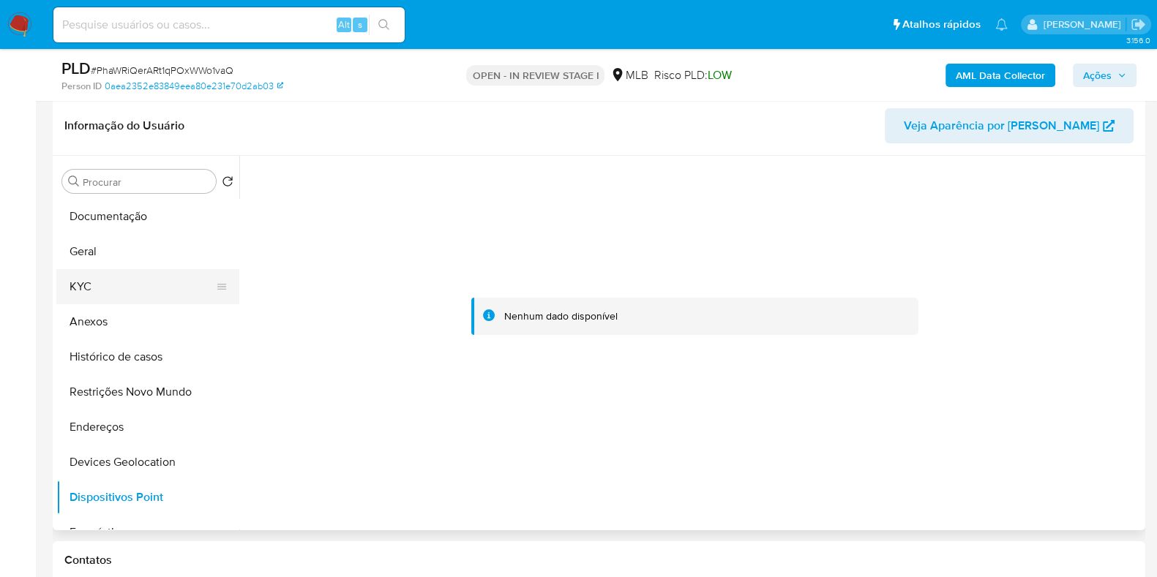
click at [78, 290] on button "KYC" at bounding box center [141, 286] width 171 height 35
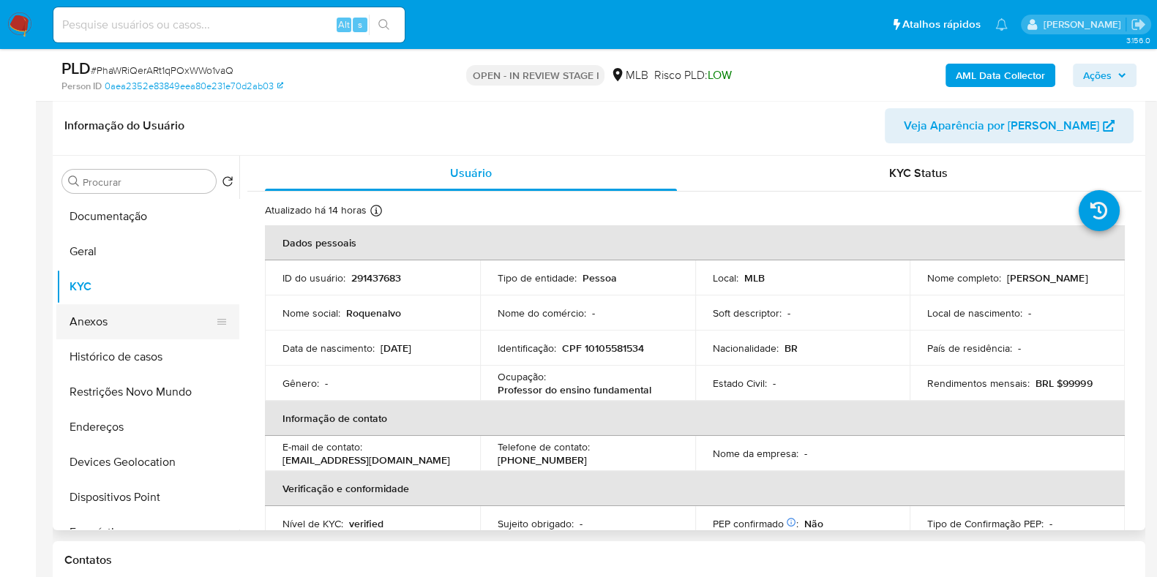
click at [111, 323] on button "Anexos" at bounding box center [141, 321] width 171 height 35
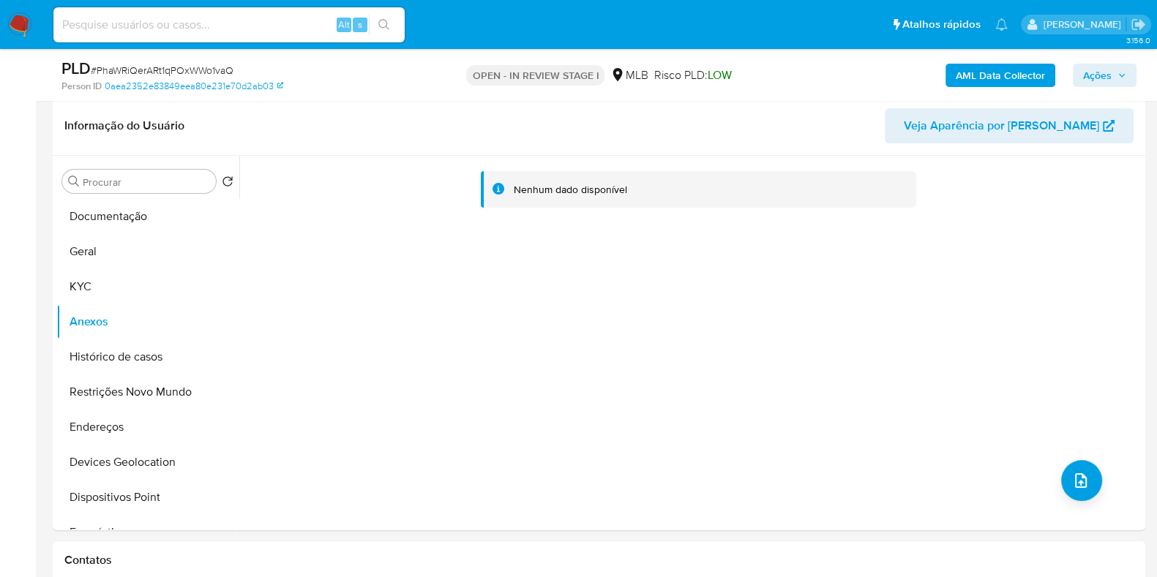
click at [977, 69] on b "AML Data Collector" at bounding box center [999, 75] width 89 height 23
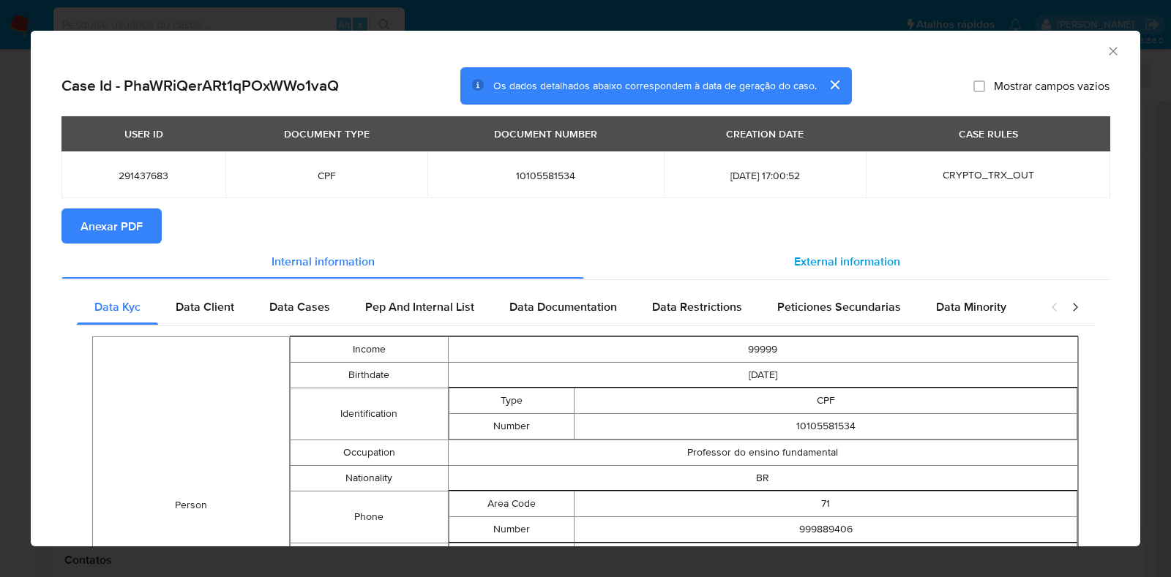
click at [738, 273] on div "External information" at bounding box center [846, 261] width 525 height 35
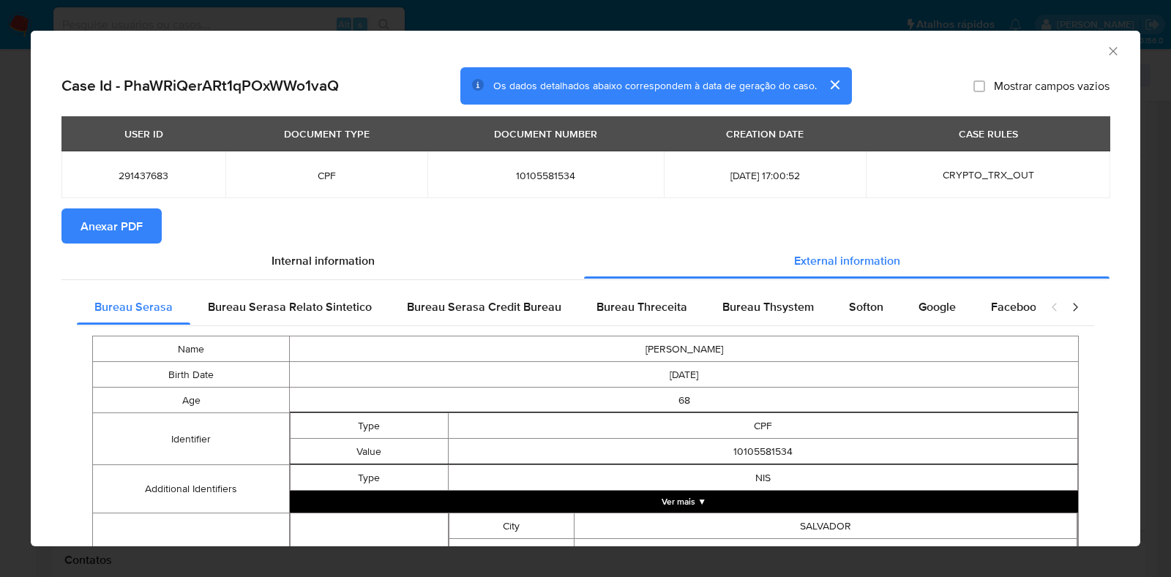
click at [113, 211] on span "Anexar PDF" at bounding box center [111, 226] width 62 height 32
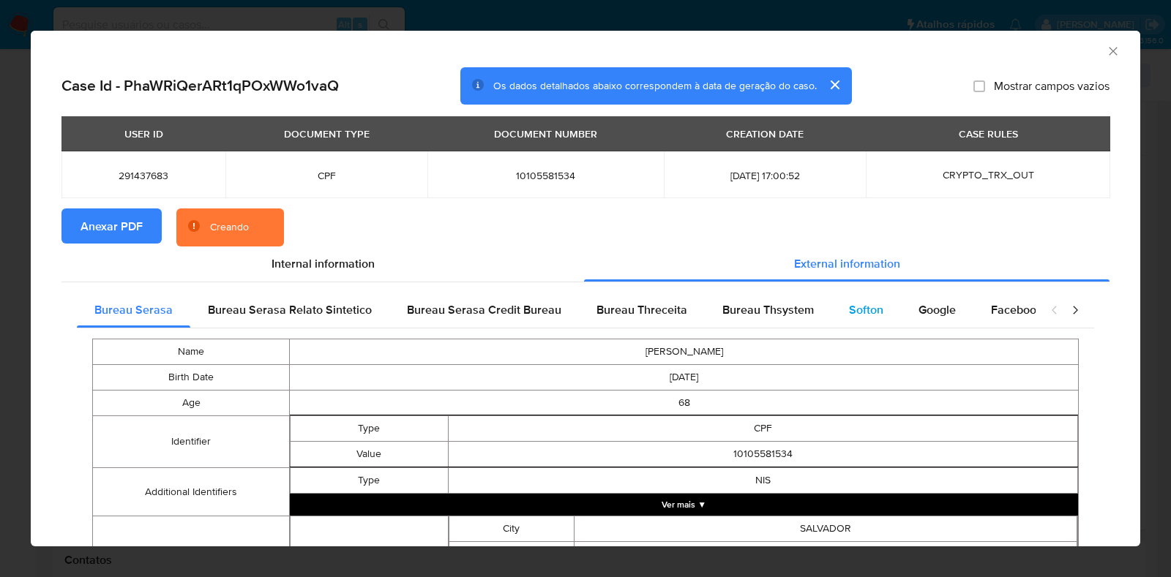
click at [860, 310] on span "Softon" at bounding box center [866, 309] width 34 height 17
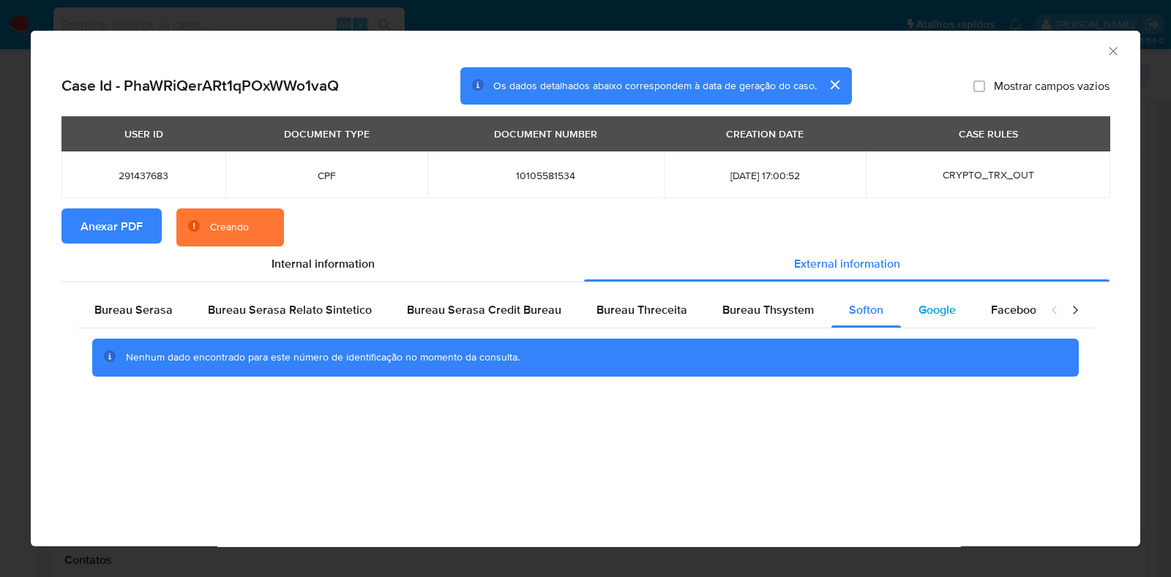
click at [923, 312] on span "Google" at bounding box center [936, 309] width 37 height 17
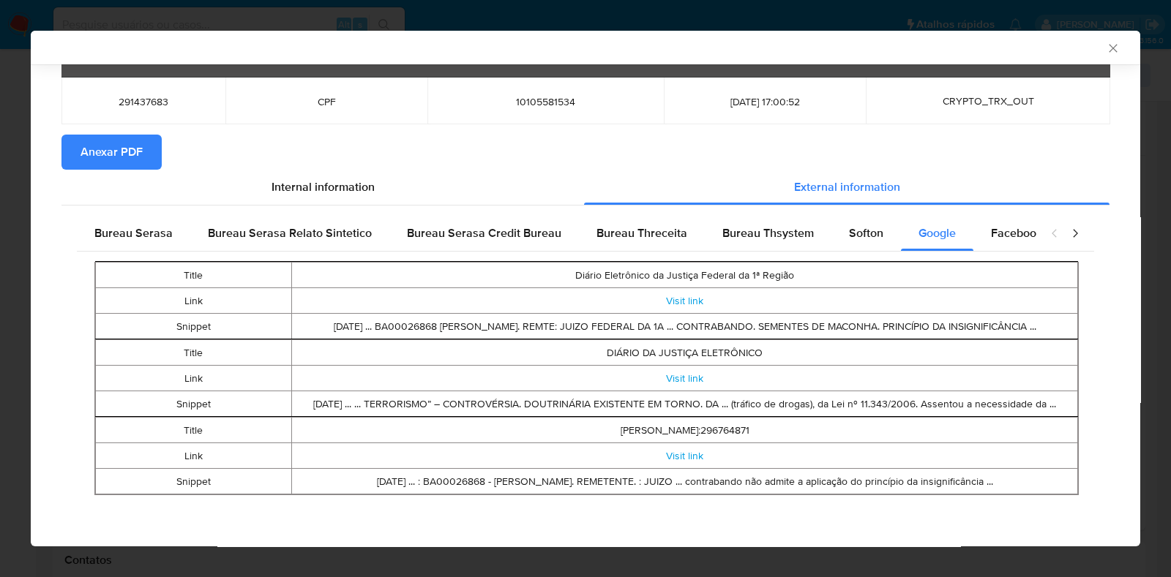
scroll to position [76, 0]
click at [1105, 48] on icon "Fechar a janela" at bounding box center [1112, 48] width 15 height 15
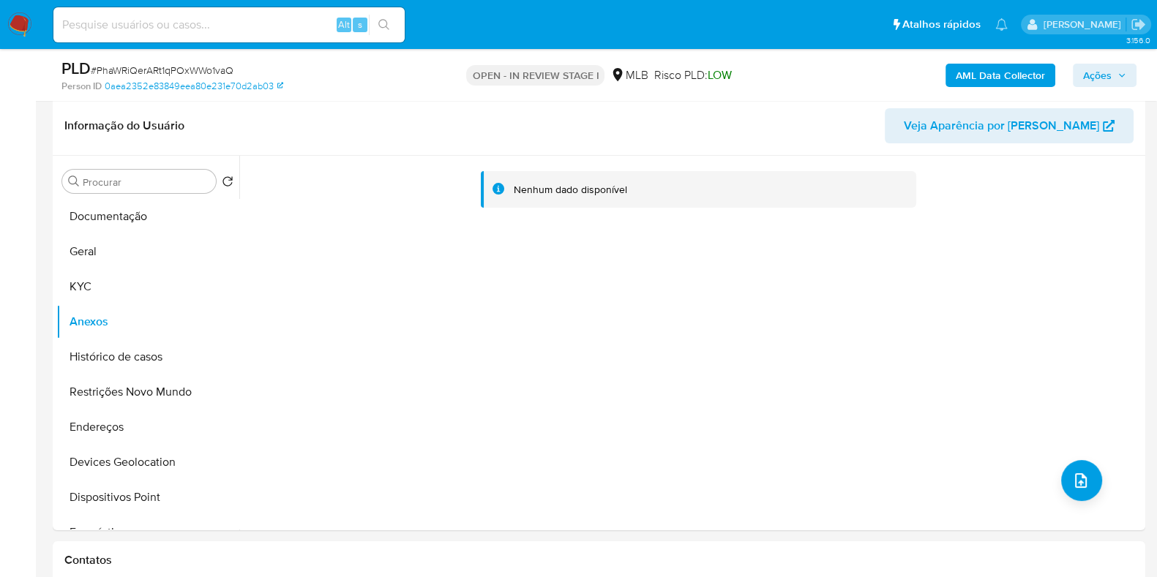
click at [1015, 71] on b "AML Data Collector" at bounding box center [999, 75] width 89 height 23
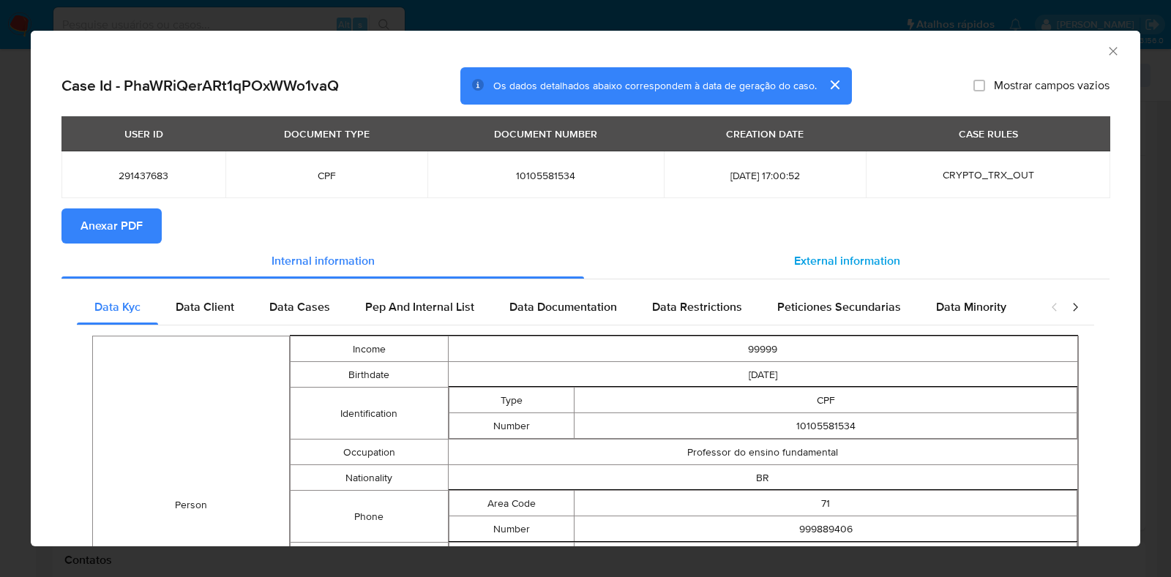
click at [852, 262] on span "External information" at bounding box center [847, 260] width 106 height 17
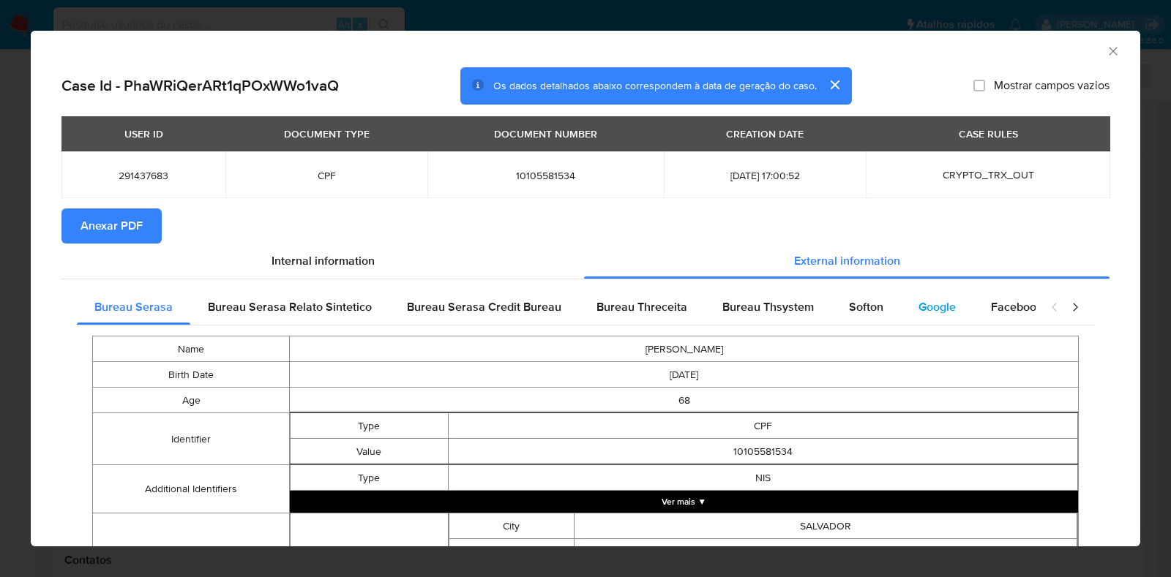
click at [930, 307] on span "Google" at bounding box center [936, 306] width 37 height 17
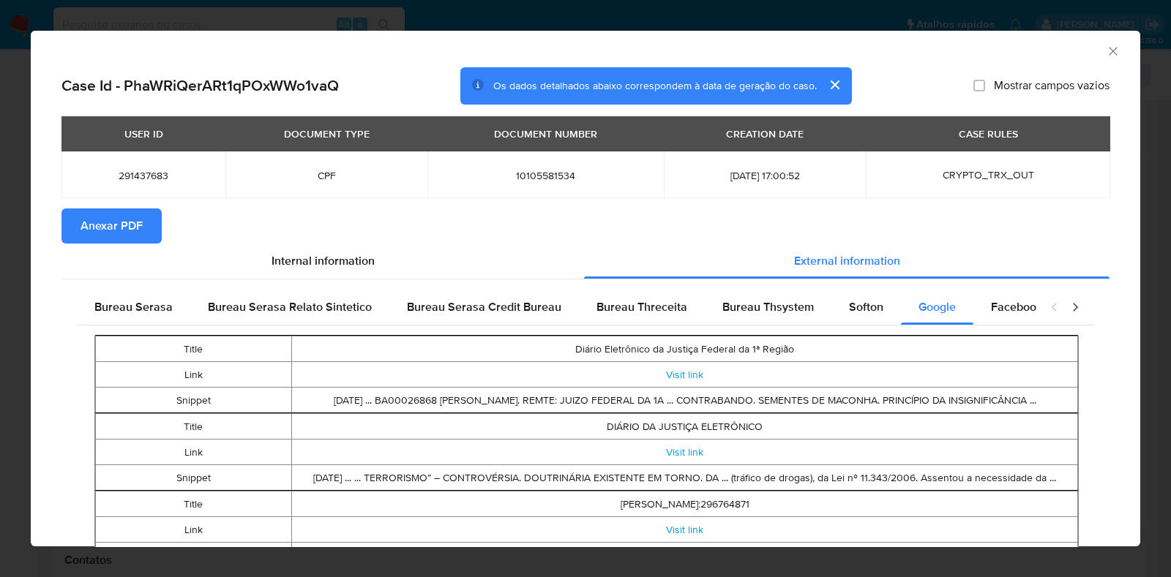
drag, startPoint x: 472, startPoint y: 395, endPoint x: 1012, endPoint y: 407, distance: 540.8
click at [1012, 407] on td "[DATE] ... BA00026868 [PERSON_NAME]. REMTE: JUIZO FEDERAL DA 1A ... CONTRABANDO…" at bounding box center [685, 401] width 786 height 26
click at [682, 367] on link "Visit link" at bounding box center [684, 374] width 37 height 15
click at [1105, 55] on icon "Fechar a janela" at bounding box center [1112, 51] width 15 height 15
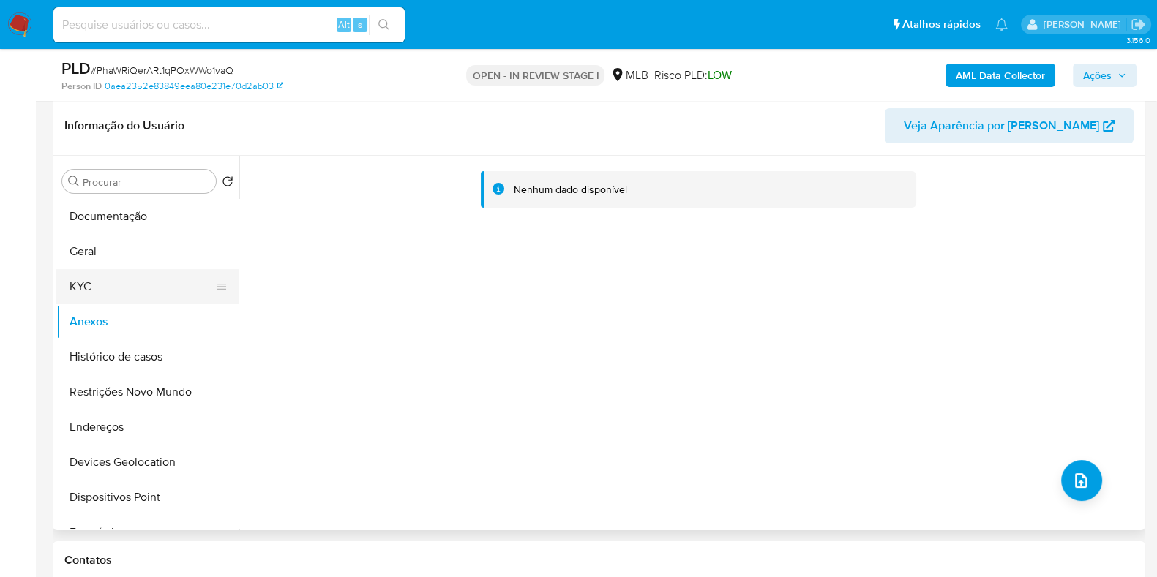
click at [89, 292] on button "KYC" at bounding box center [141, 286] width 171 height 35
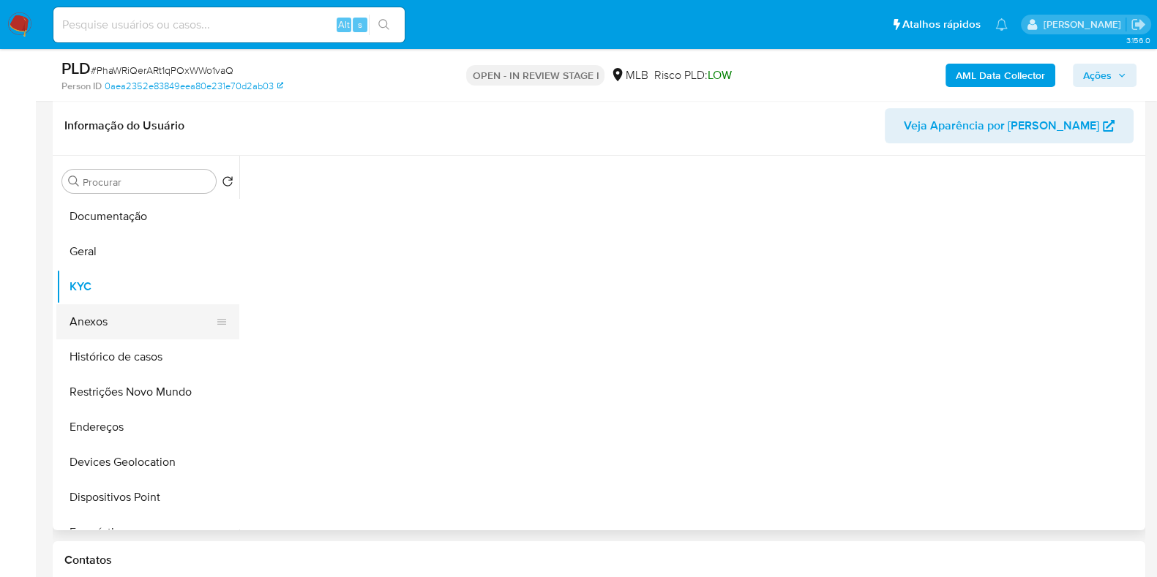
click at [94, 315] on button "Anexos" at bounding box center [141, 321] width 171 height 35
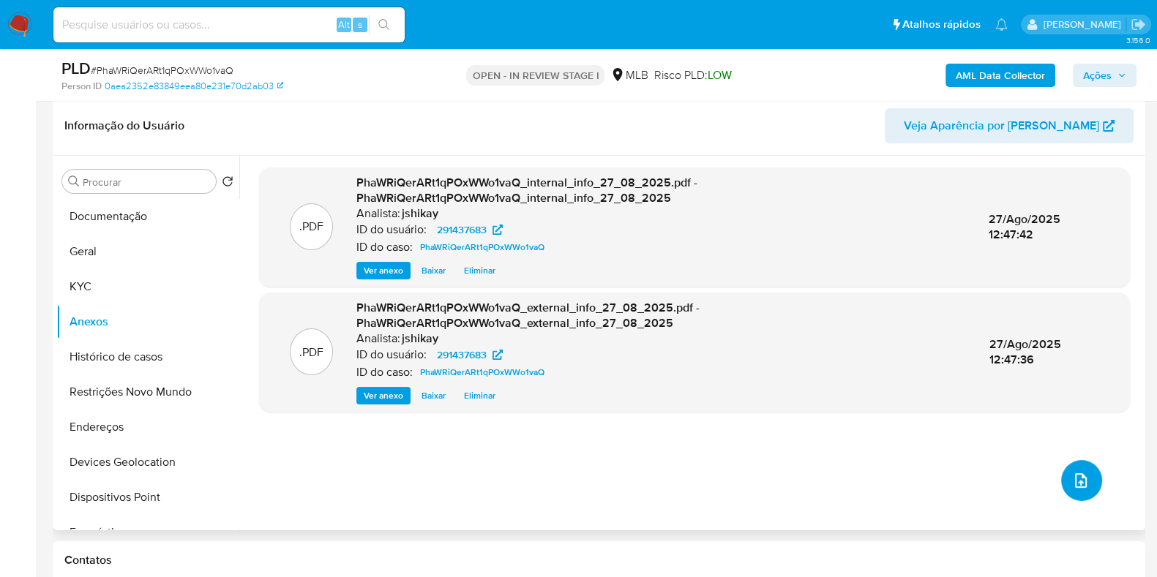
click at [1075, 477] on icon "upload-file" at bounding box center [1081, 481] width 18 height 18
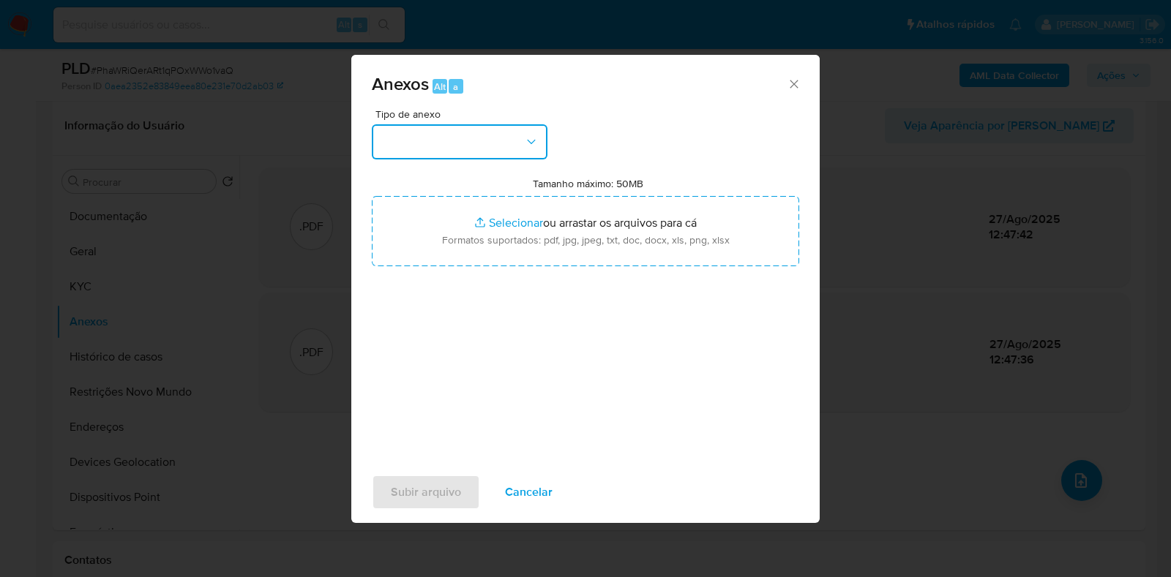
click at [449, 135] on button "button" at bounding box center [460, 141] width 176 height 35
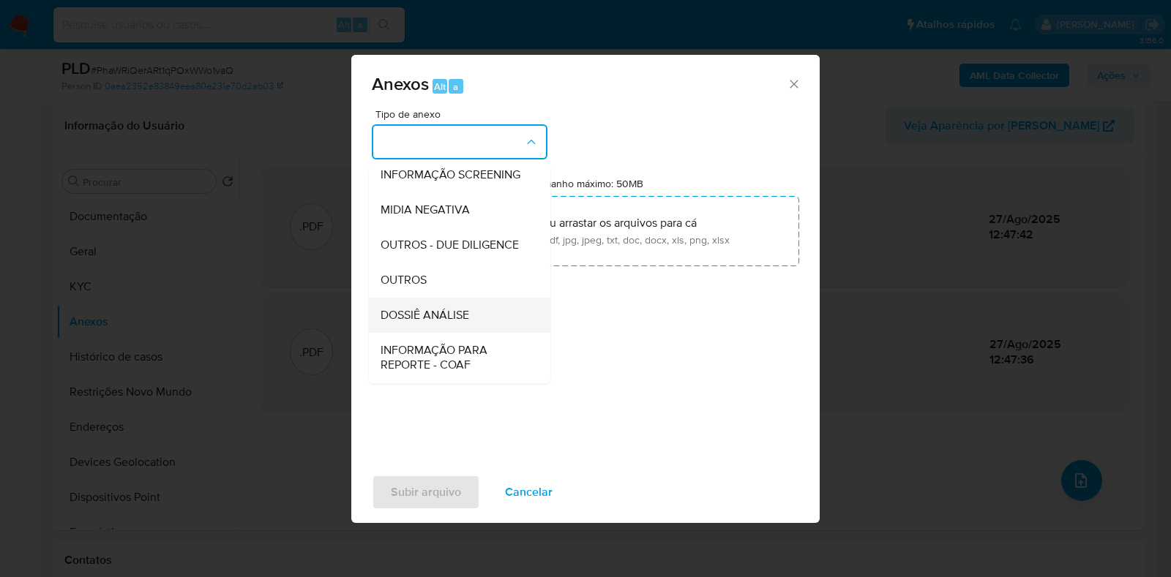
scroll to position [182, 0]
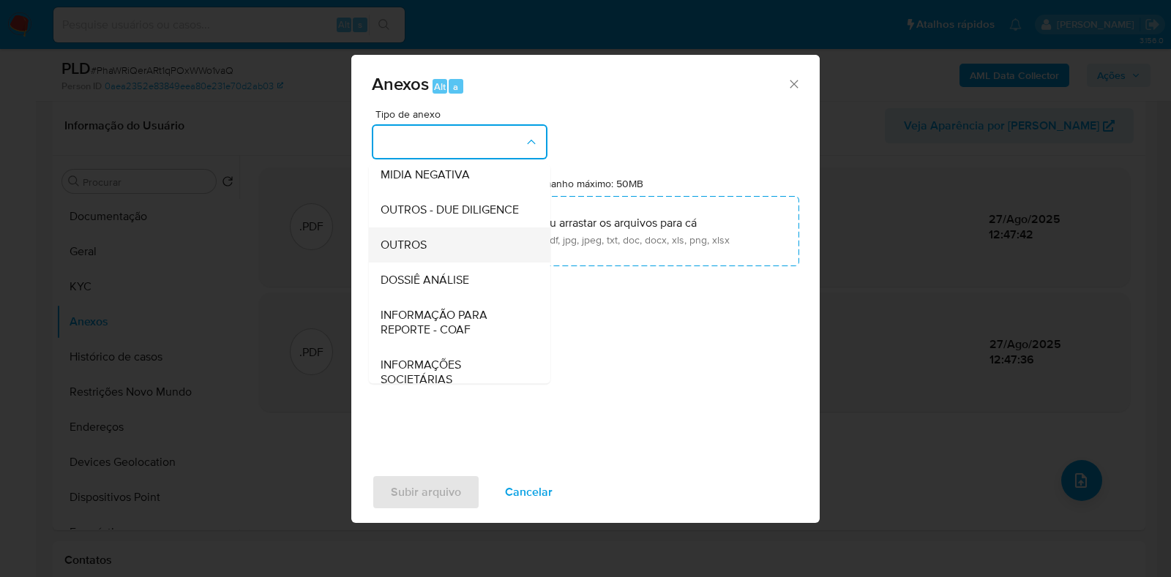
click at [417, 252] on span "OUTROS" at bounding box center [403, 245] width 46 height 15
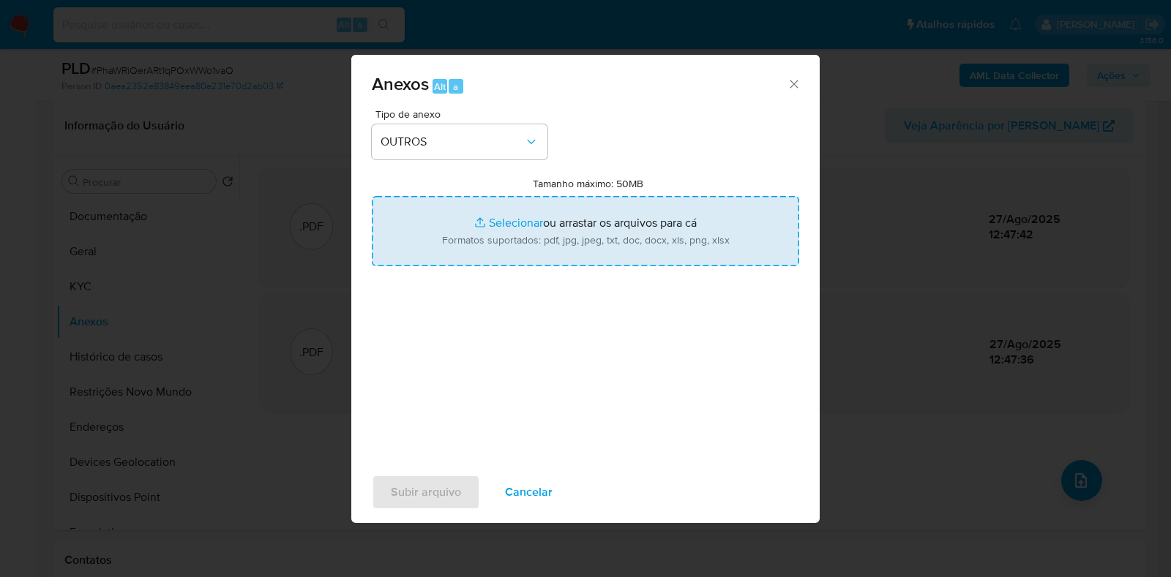
click at [494, 228] on input "Tamanho máximo: 50MB Selecionar arquivos" at bounding box center [585, 231] width 427 height 70
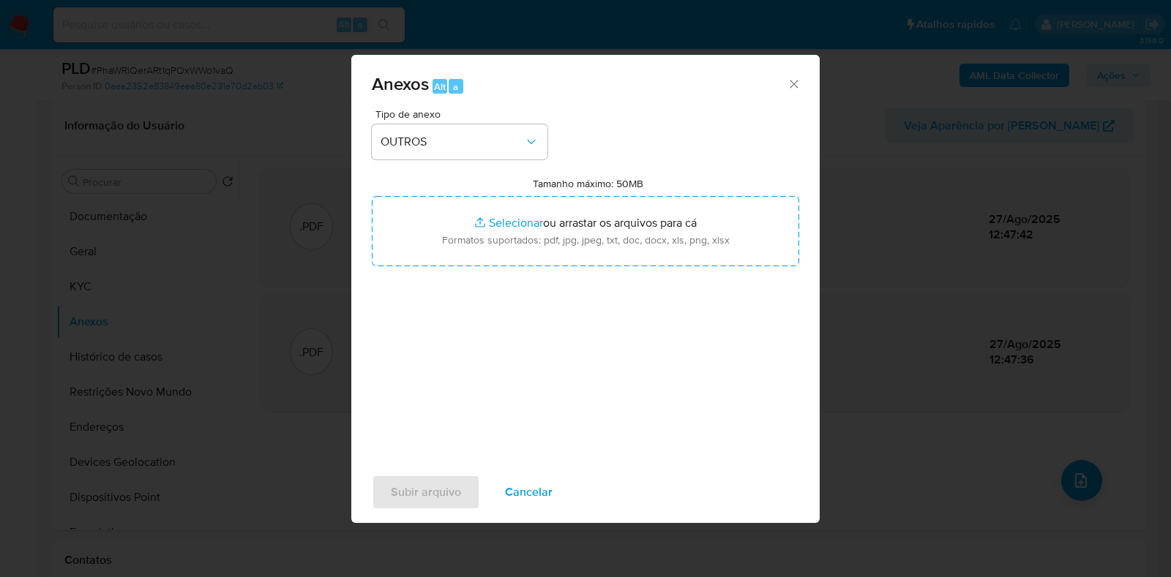
click at [794, 88] on icon "Fechar" at bounding box center [793, 84] width 15 height 15
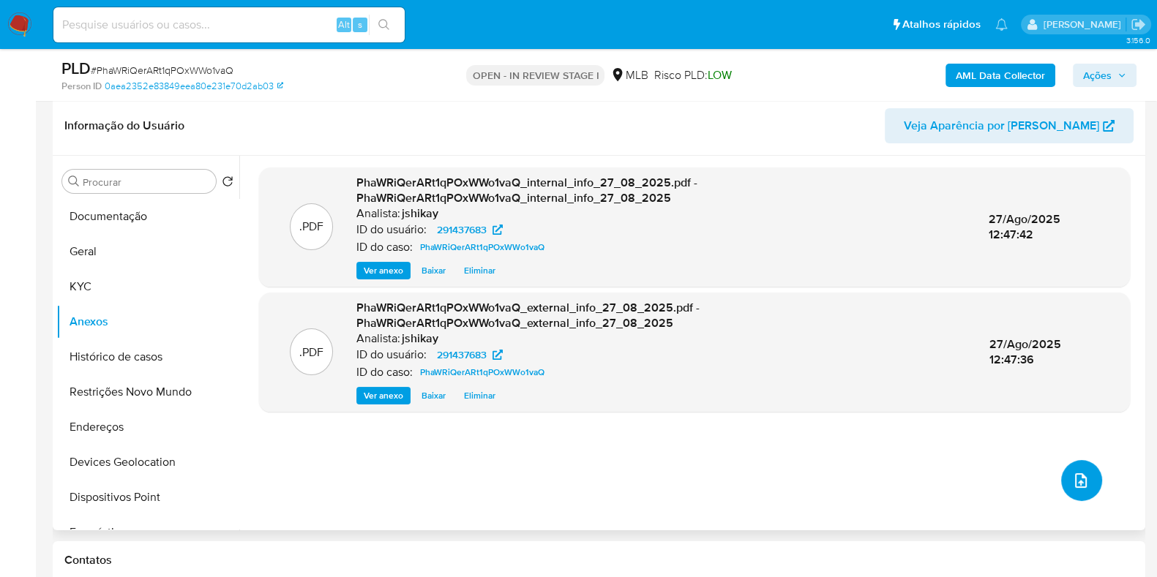
click at [1077, 467] on button "upload-file" at bounding box center [1081, 480] width 41 height 41
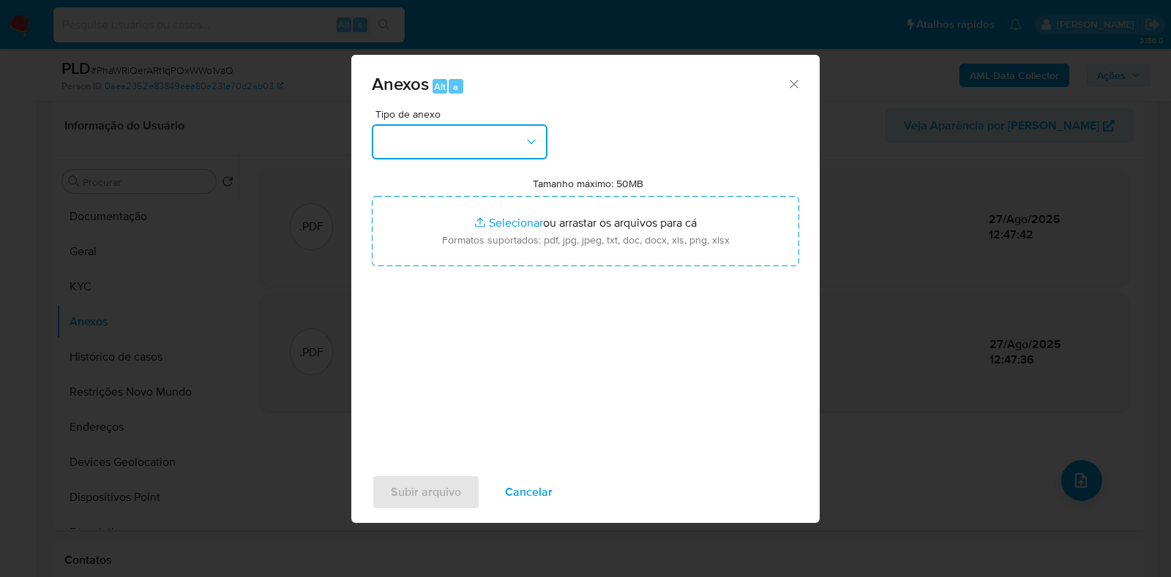
click at [457, 135] on button "button" at bounding box center [460, 141] width 176 height 35
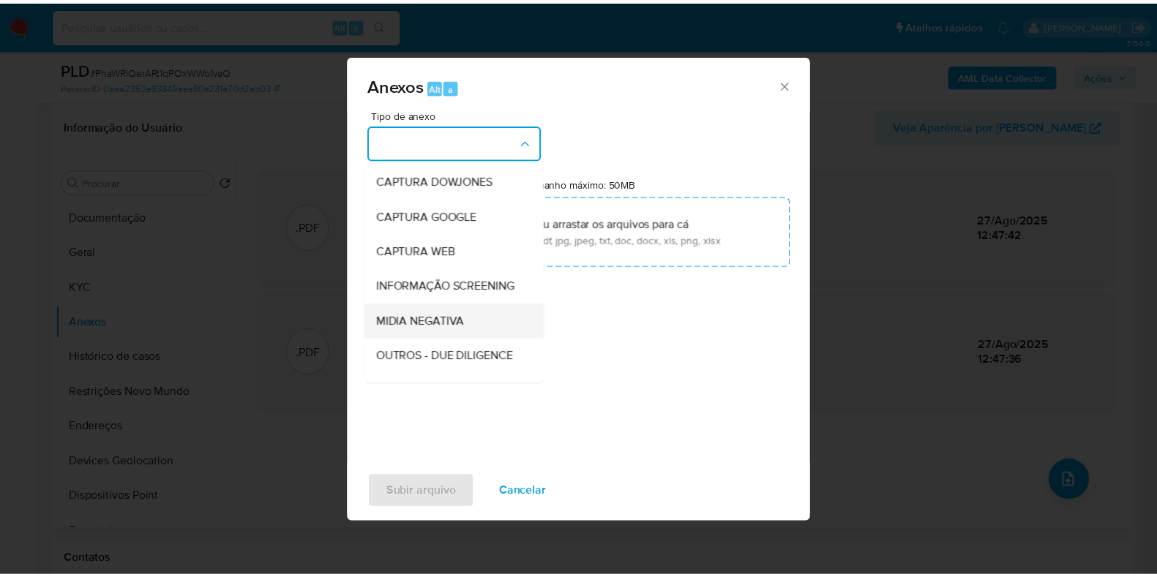
scroll to position [91, 0]
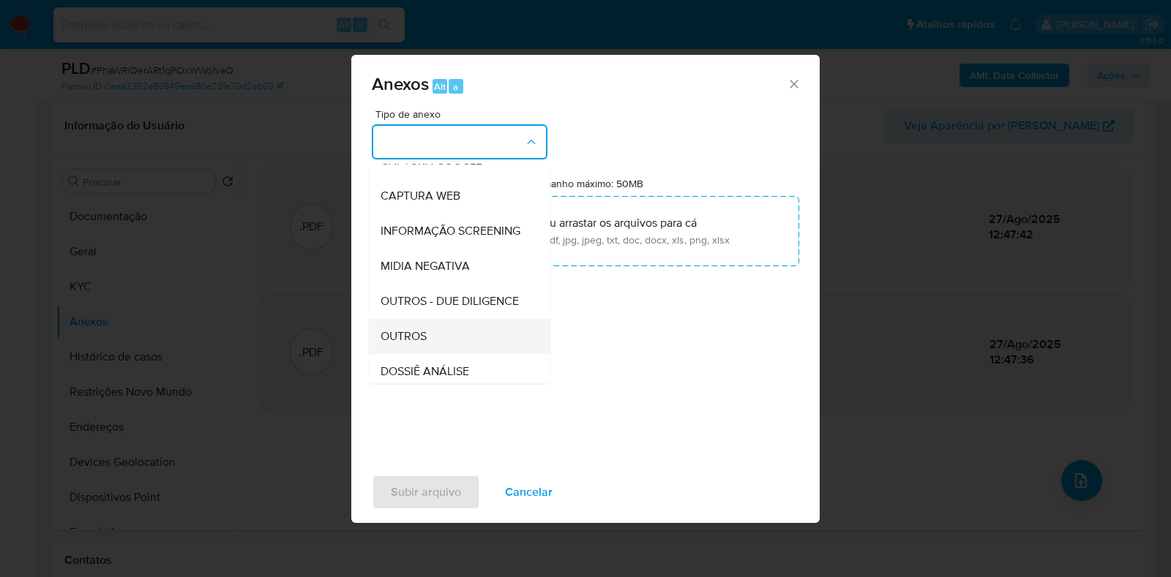
click at [413, 344] on span "OUTROS" at bounding box center [403, 336] width 46 height 15
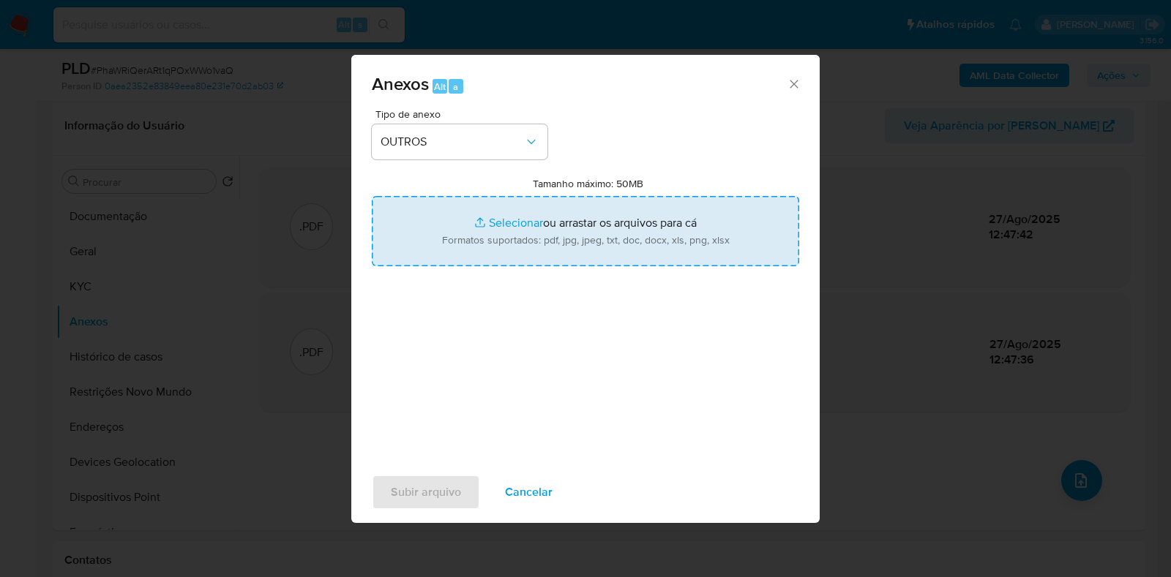
click at [454, 237] on input "Tamanho máximo: 50MB Selecionar arquivos" at bounding box center [585, 231] width 427 height 70
type input "C:\fakepath\Mulan 291437683_2025_08_27_09_00_38 - Resumen TX.pdf"
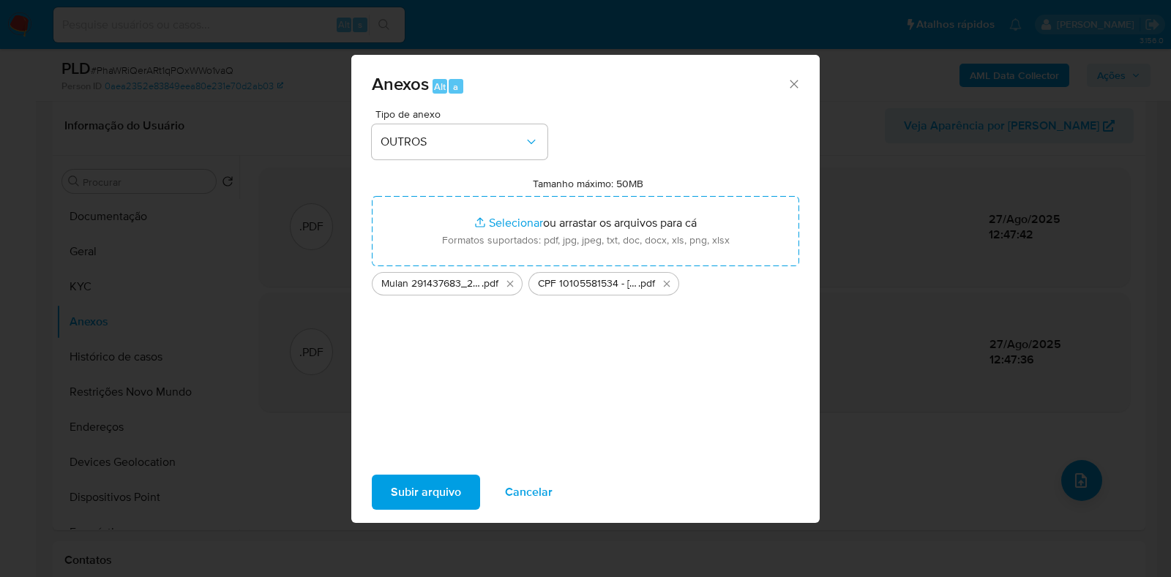
drag, startPoint x: 454, startPoint y: 237, endPoint x: 413, endPoint y: 489, distance: 254.9
click at [413, 489] on span "Subir arquivo" at bounding box center [426, 492] width 70 height 32
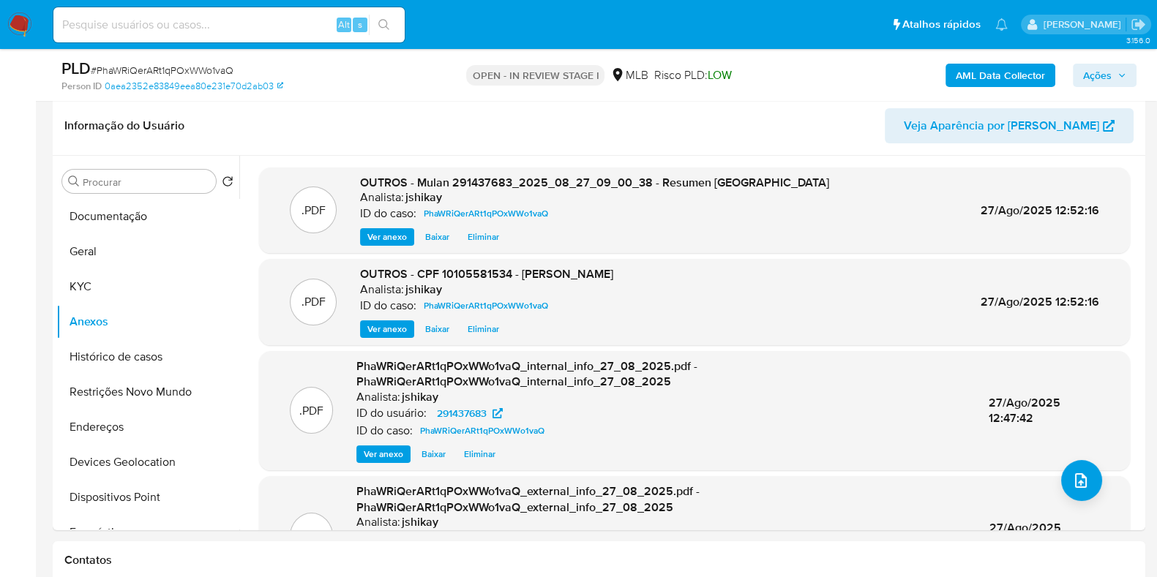
click at [1099, 76] on span "Ações" at bounding box center [1097, 75] width 29 height 23
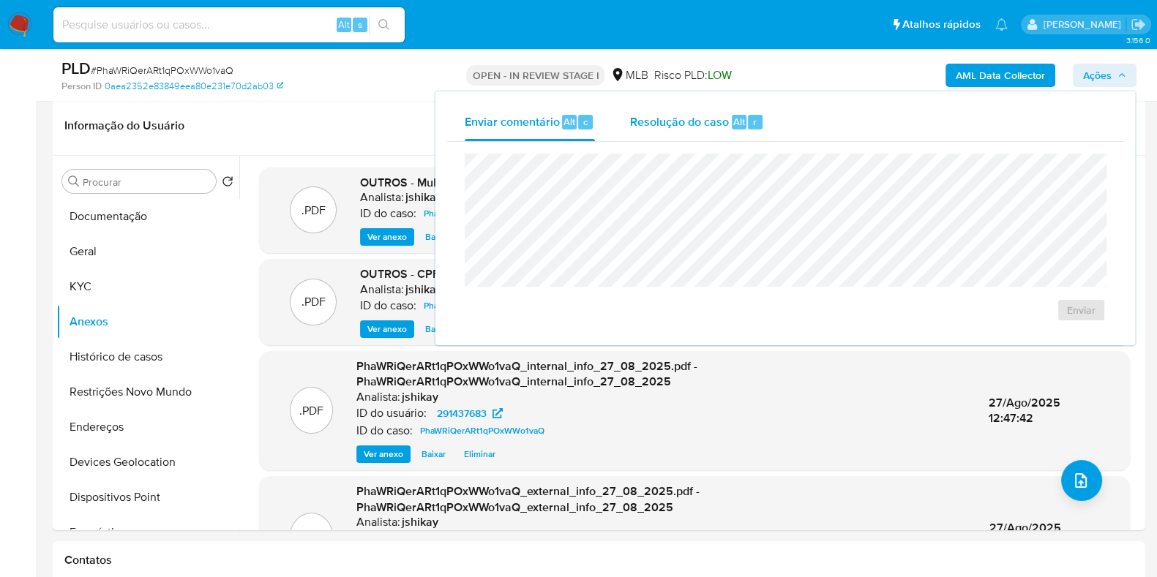
click at [674, 126] on span "Resolução do caso" at bounding box center [679, 121] width 99 height 17
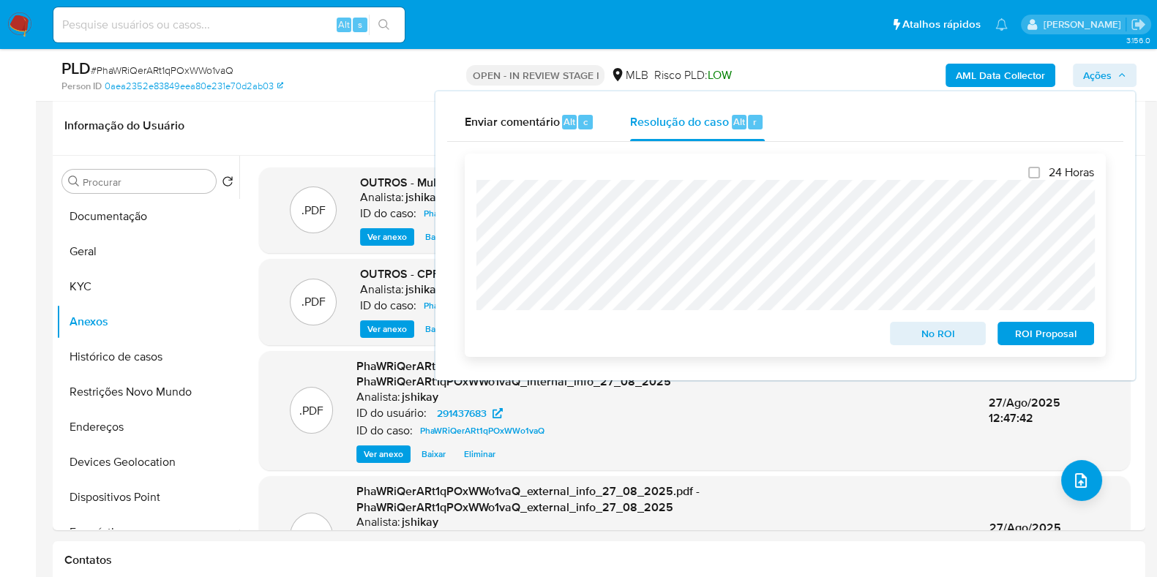
click at [936, 334] on span "No ROI" at bounding box center [938, 333] width 76 height 20
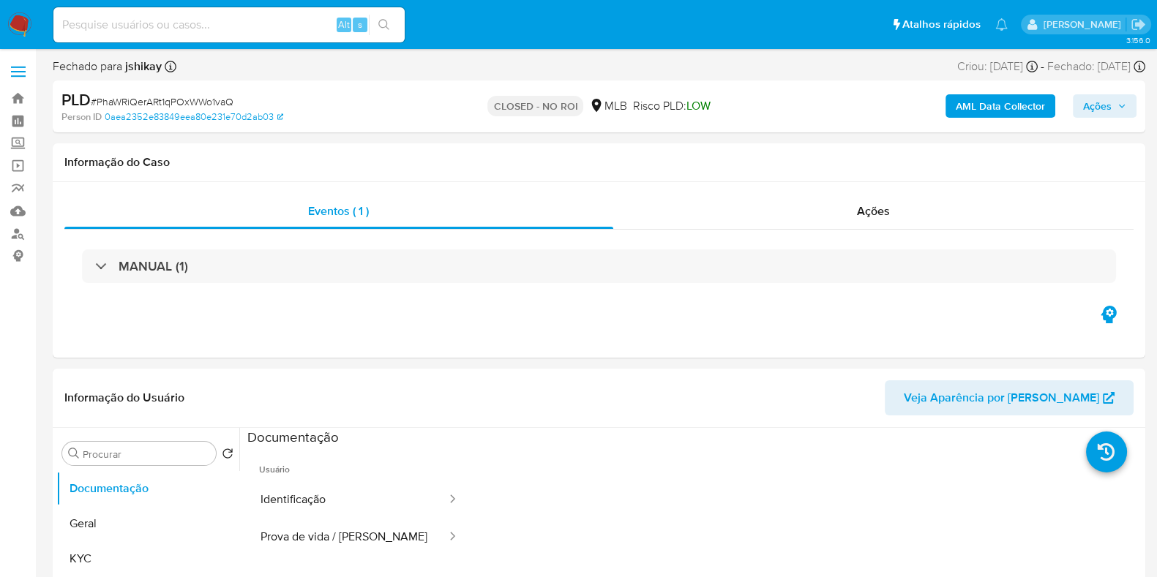
select select "10"
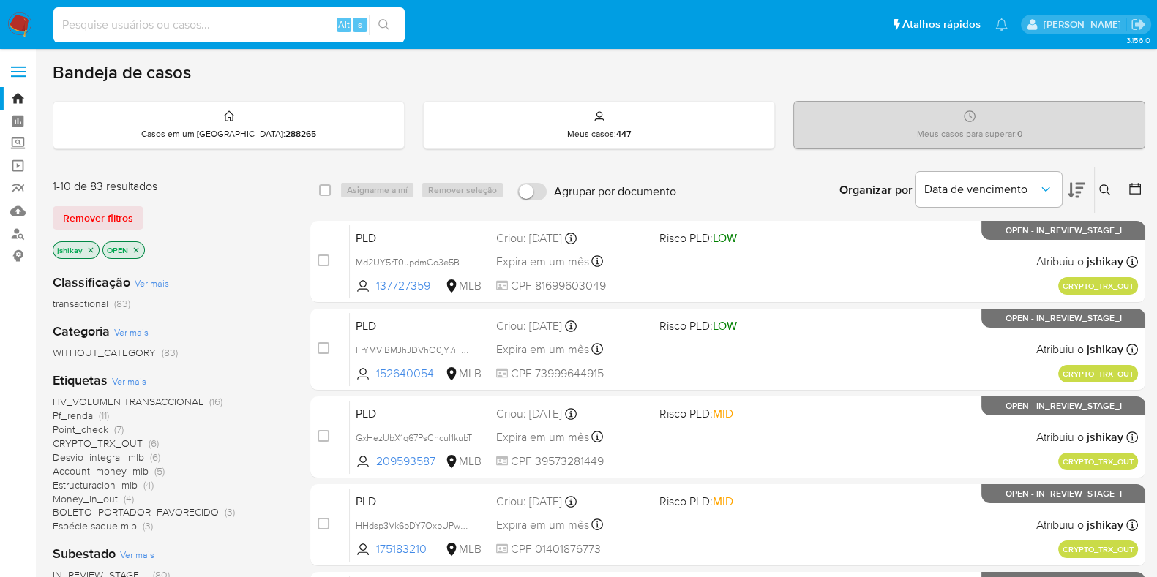
click at [297, 15] on input at bounding box center [228, 24] width 351 height 19
paste input "EPH3L87sS5BvuMmWV60tpb8P"
type input "EPH3L87sS5BvuMmWV60tpb8P"
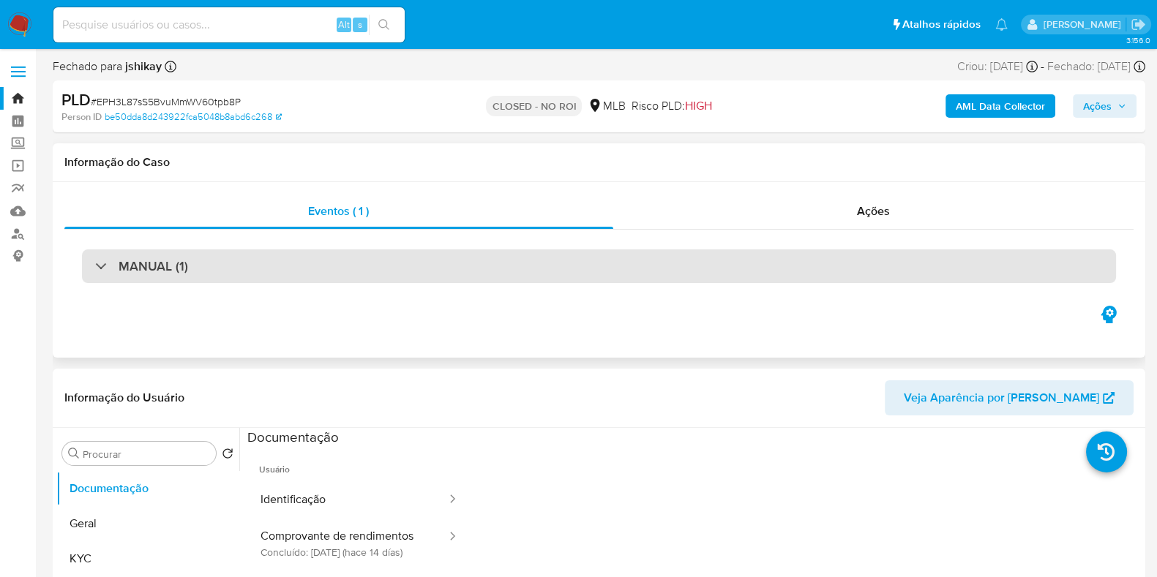
click at [274, 265] on div "MANUAL (1)" at bounding box center [599, 266] width 1034 height 34
select select "10"
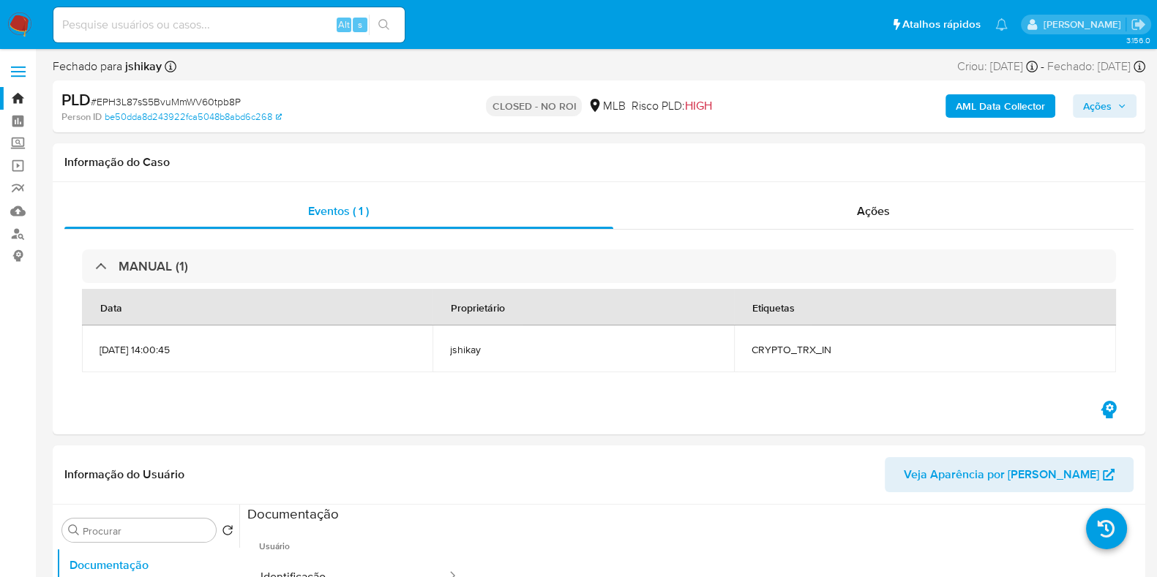
click at [0, 30] on nav "Pausado Ver notificaciones Alt s Atalhos rápidos Presiona las siguientes teclas…" at bounding box center [578, 24] width 1157 height 49
click at [33, 24] on nav "Pausado Ver notificaciones Alt s Atalhos rápidos Presiona las siguientes teclas…" at bounding box center [578, 24] width 1157 height 49
click at [24, 27] on img at bounding box center [19, 24] width 25 height 25
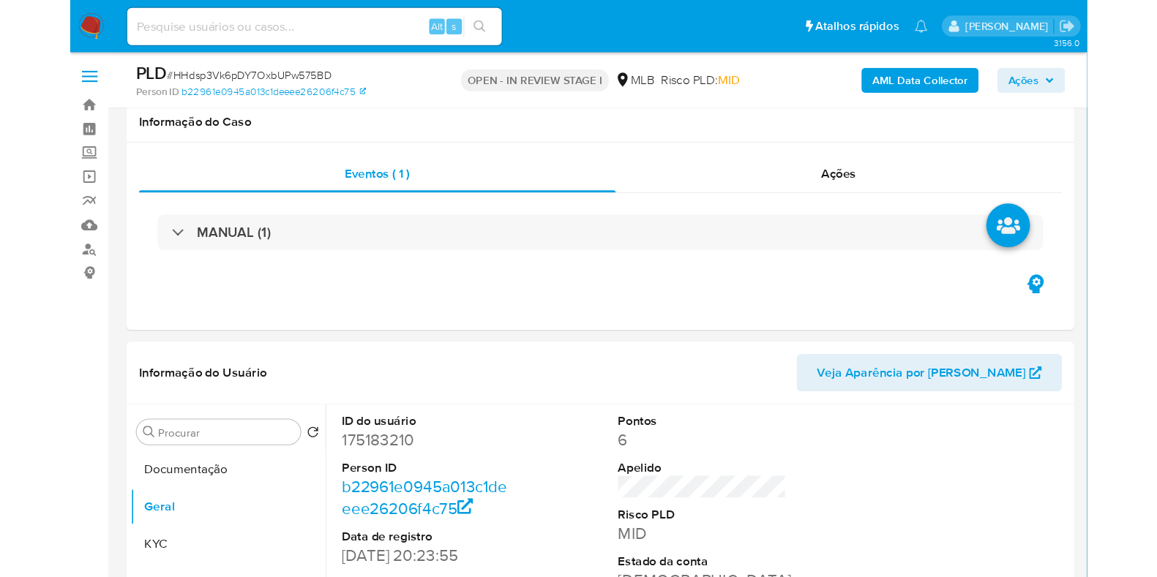
scroll to position [274, 0]
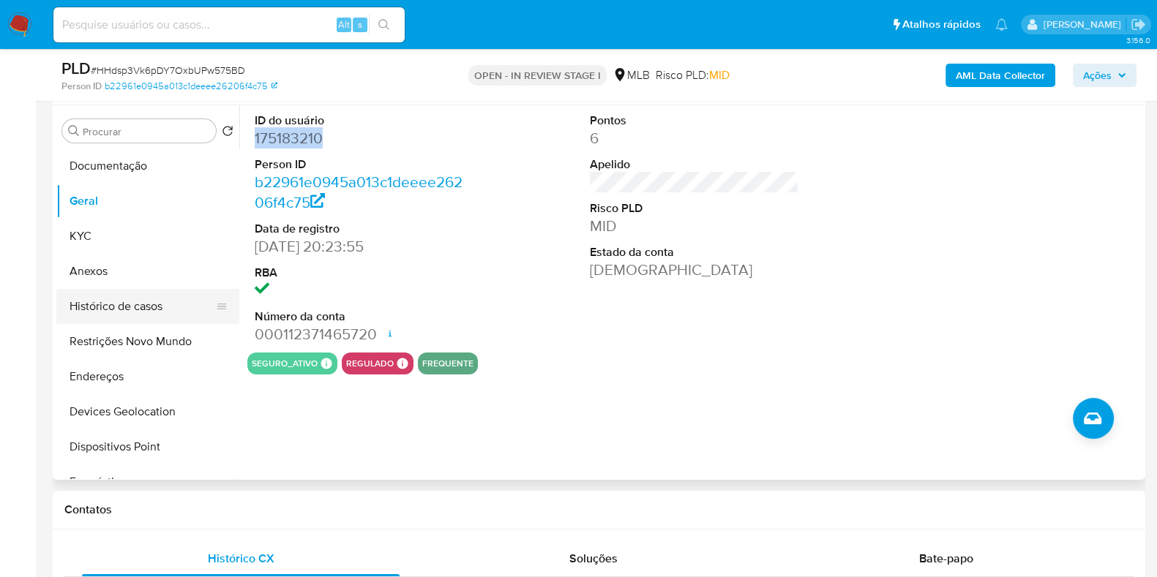
click at [129, 302] on button "Histórico de casos" at bounding box center [141, 306] width 171 height 35
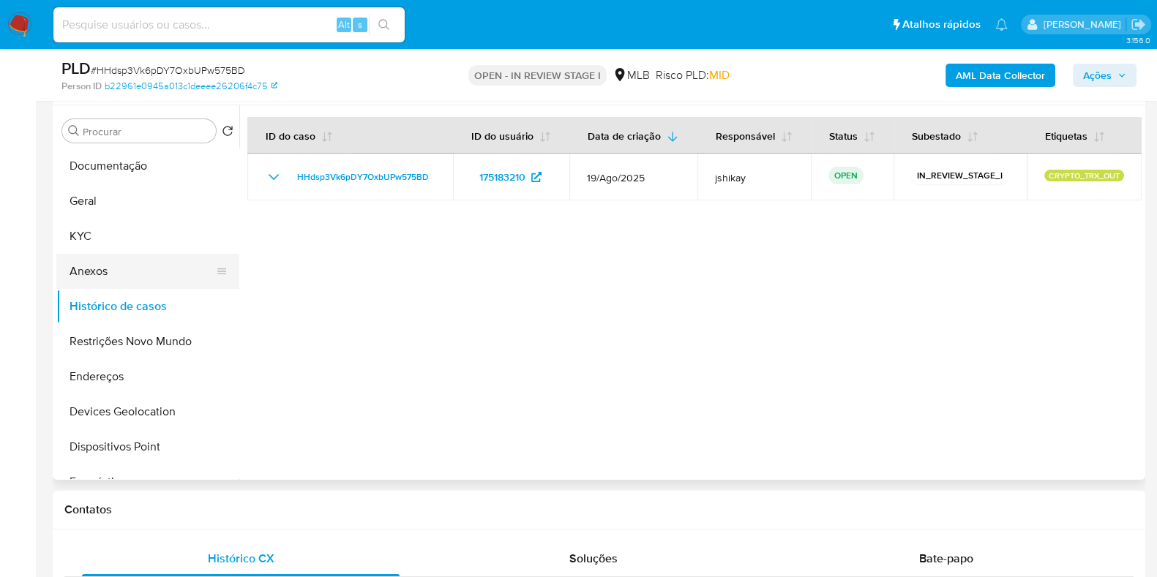
click at [105, 266] on button "Anexos" at bounding box center [141, 271] width 171 height 35
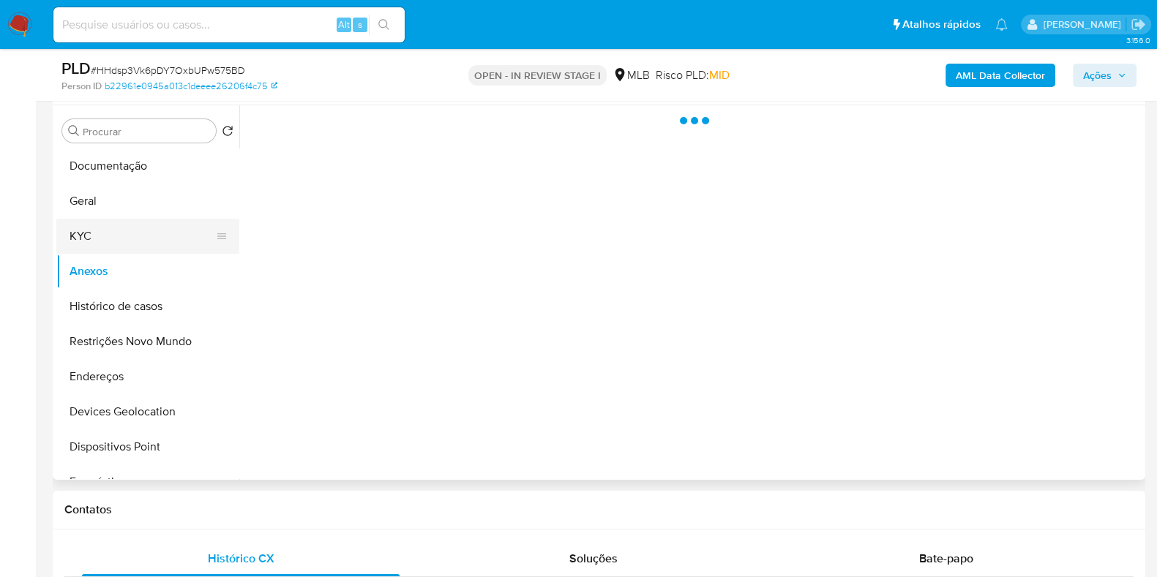
click at [102, 231] on button "KYC" at bounding box center [141, 236] width 171 height 35
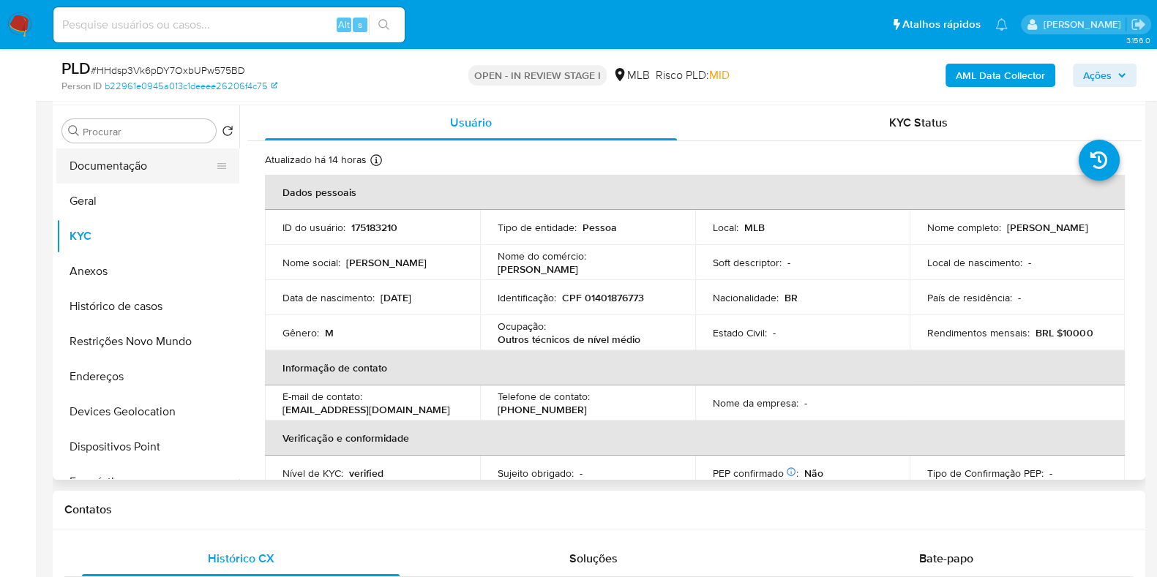
click at [138, 166] on button "Documentação" at bounding box center [141, 166] width 171 height 35
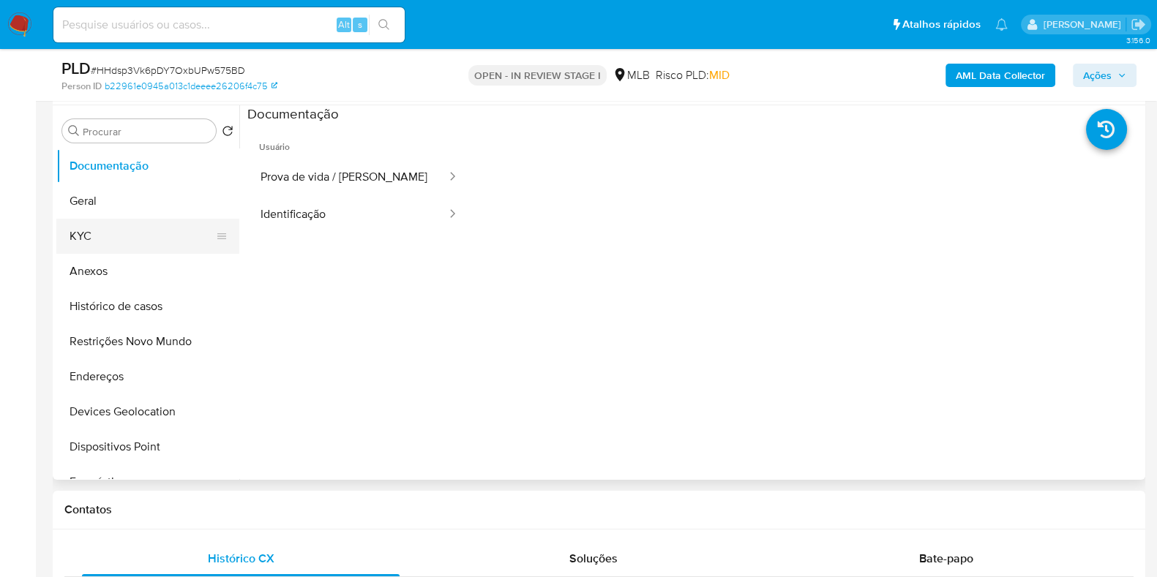
click at [146, 243] on button "KYC" at bounding box center [141, 236] width 171 height 35
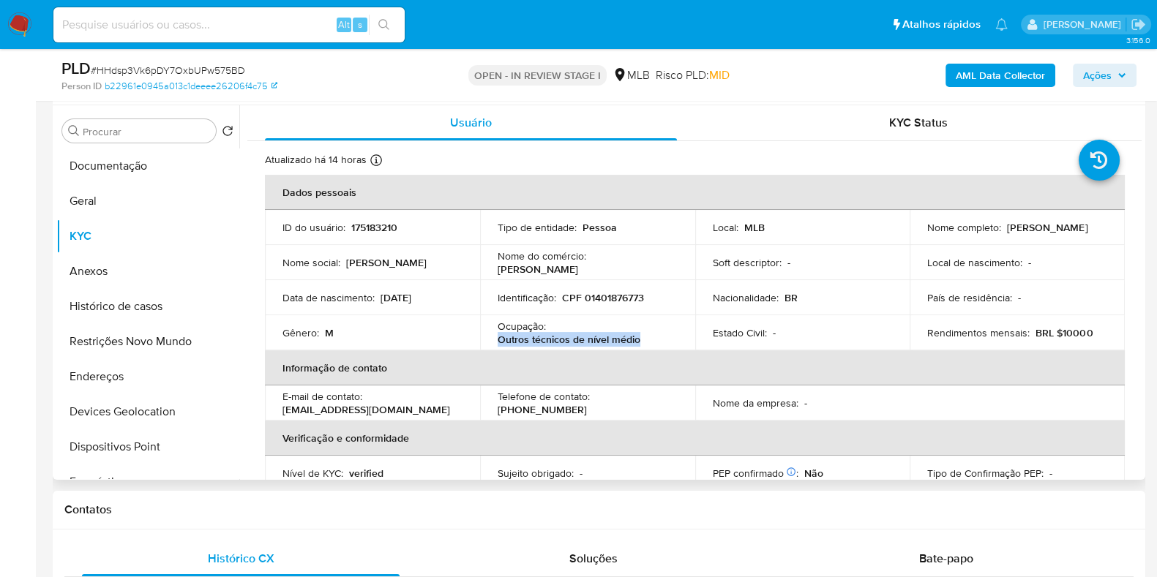
drag, startPoint x: 645, startPoint y: 337, endPoint x: 492, endPoint y: 344, distance: 153.1
click at [492, 344] on td "Ocupação : Outros técnicos de nível médio" at bounding box center [587, 332] width 215 height 35
copy p "Outros técnicos de nível médio"
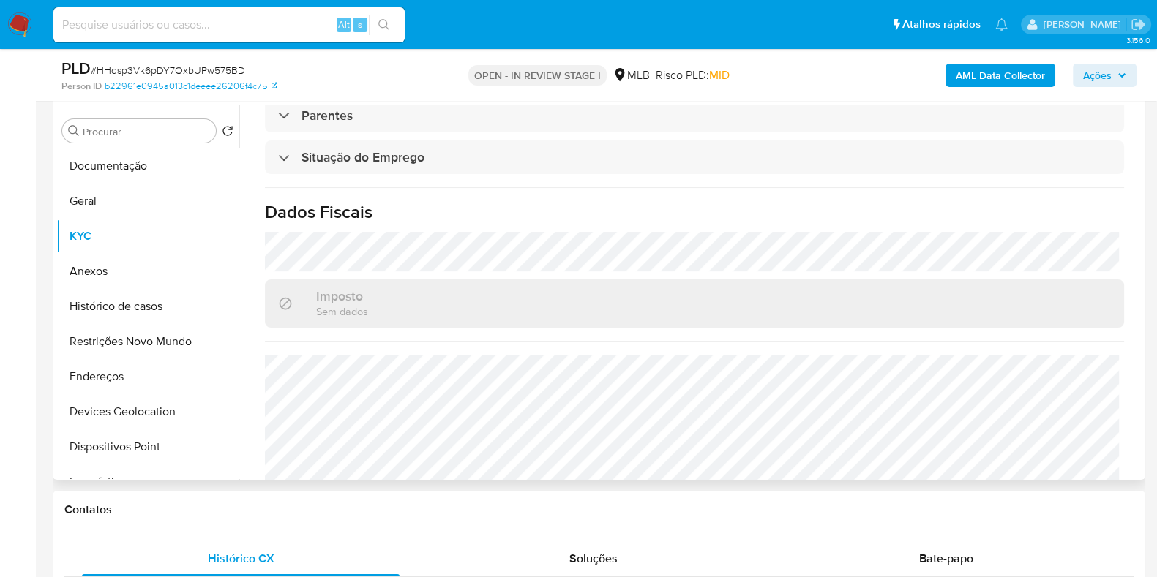
scroll to position [636, 0]
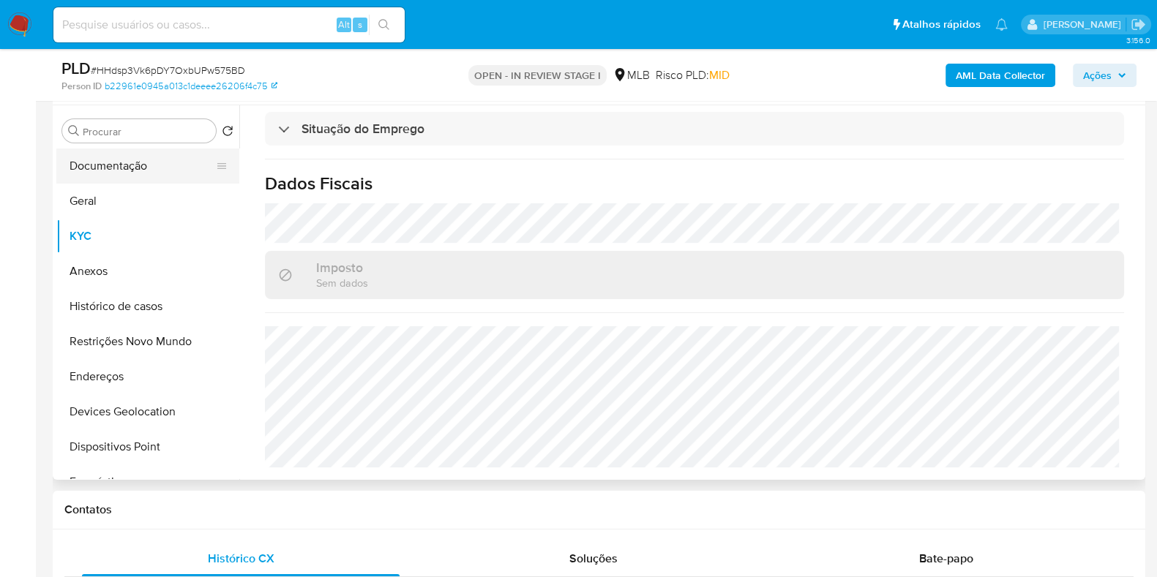
click at [102, 166] on button "Documentação" at bounding box center [141, 166] width 171 height 35
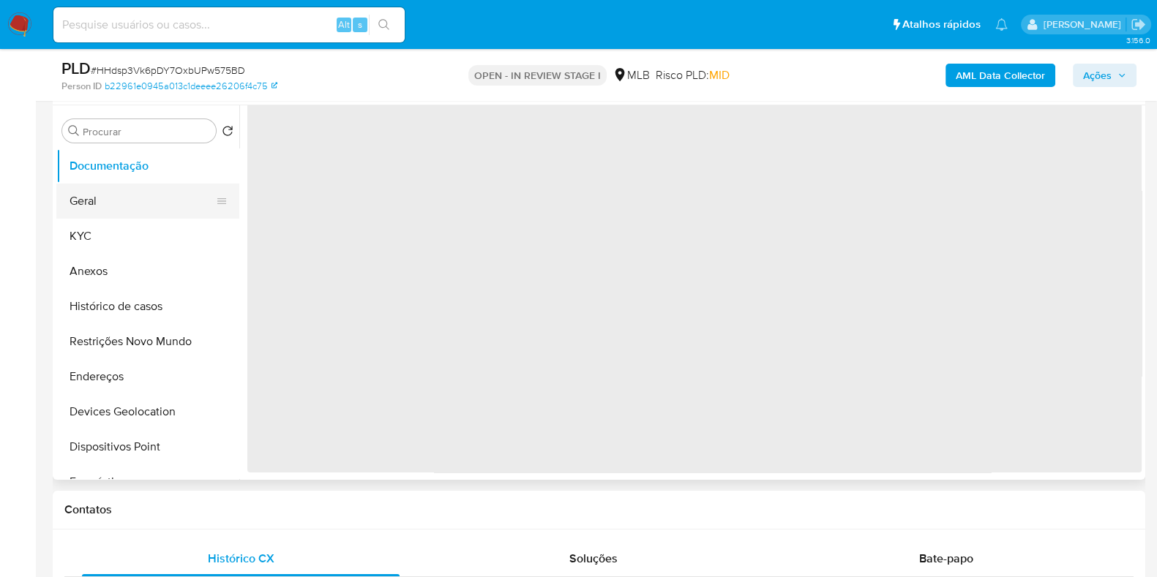
scroll to position [0, 0]
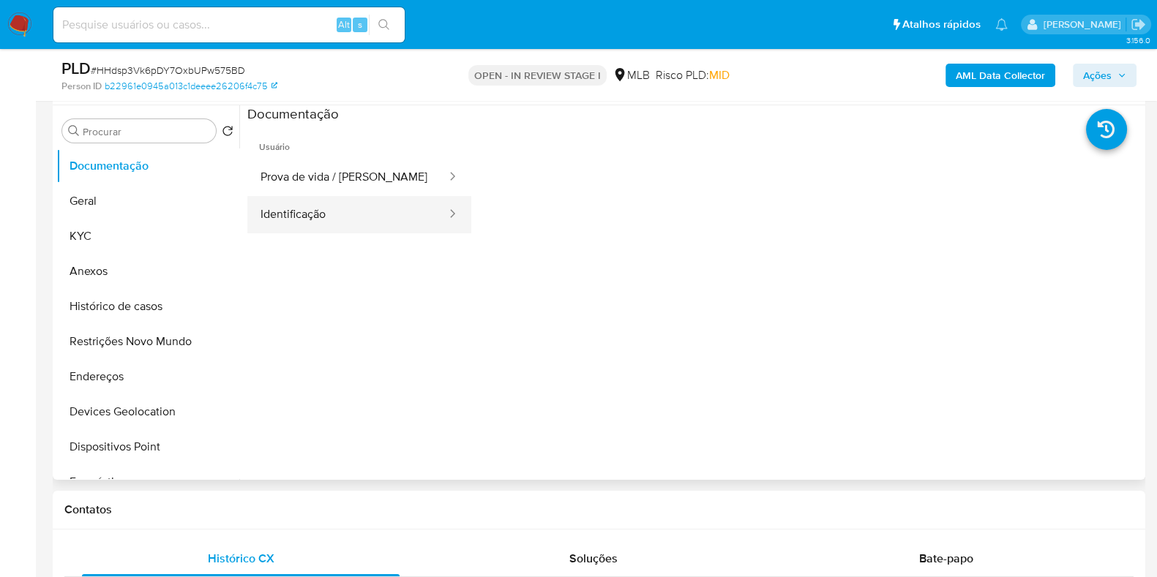
click at [342, 209] on button "Identificação" at bounding box center [347, 214] width 200 height 37
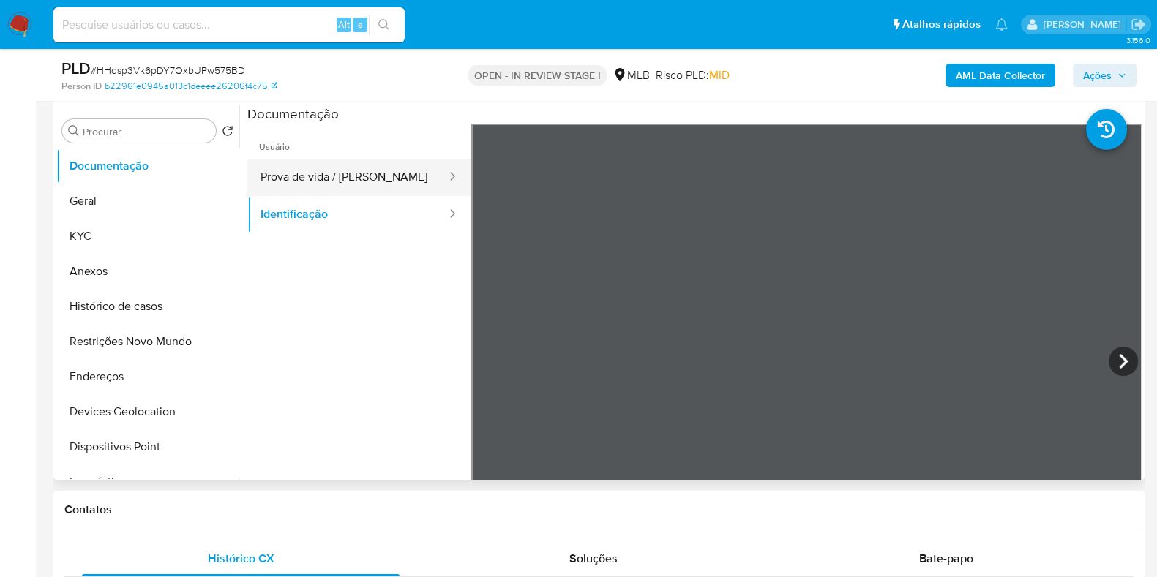
click at [390, 170] on button "Prova de vida / [PERSON_NAME]" at bounding box center [347, 177] width 200 height 37
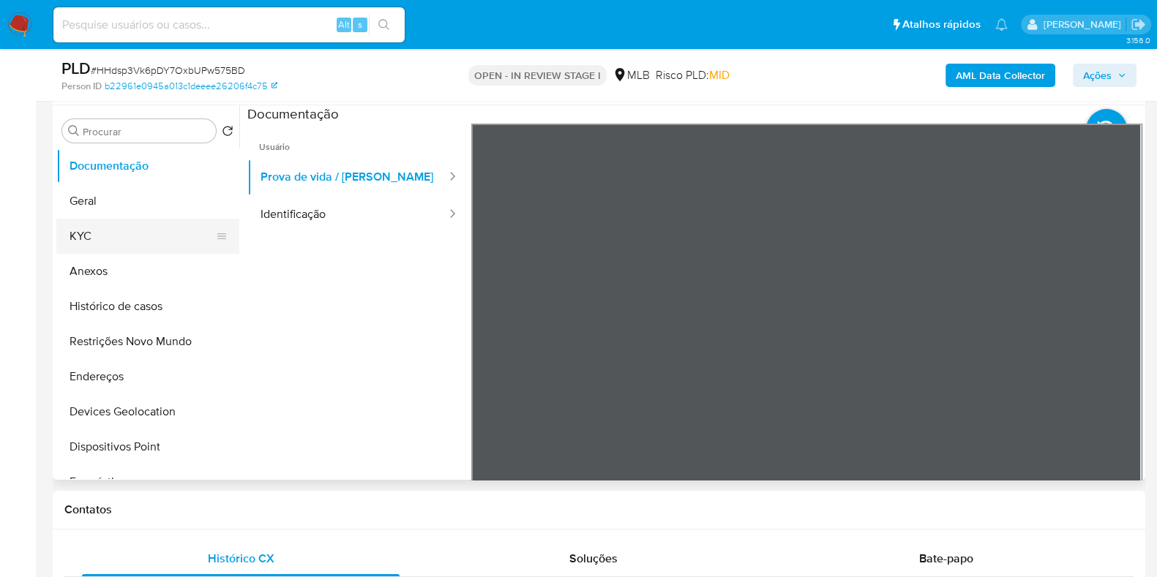
click at [102, 252] on button "KYC" at bounding box center [141, 236] width 171 height 35
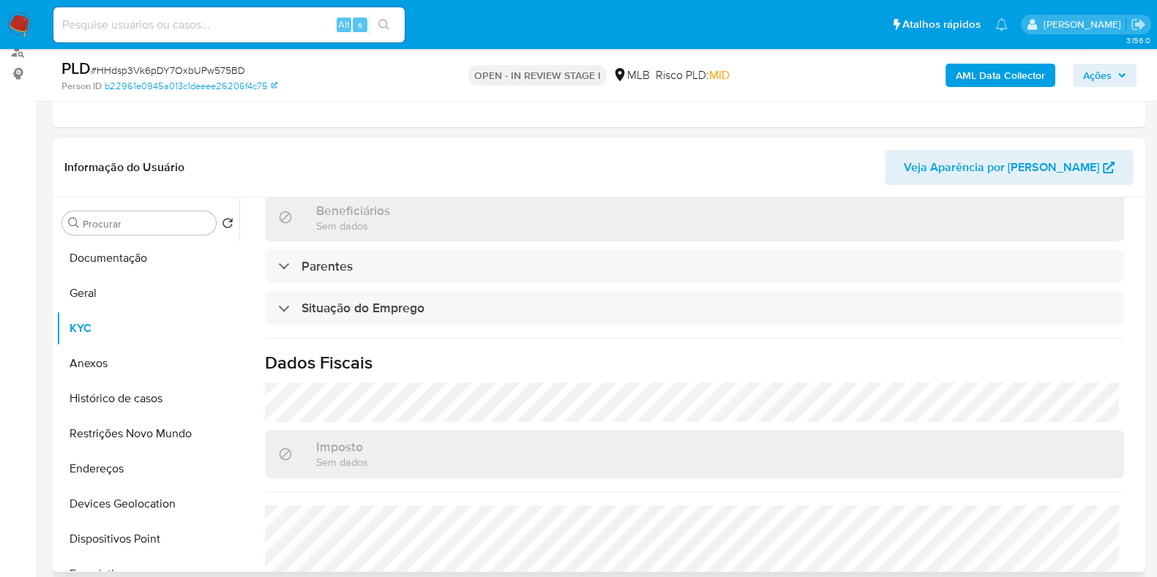
scroll to position [636, 0]
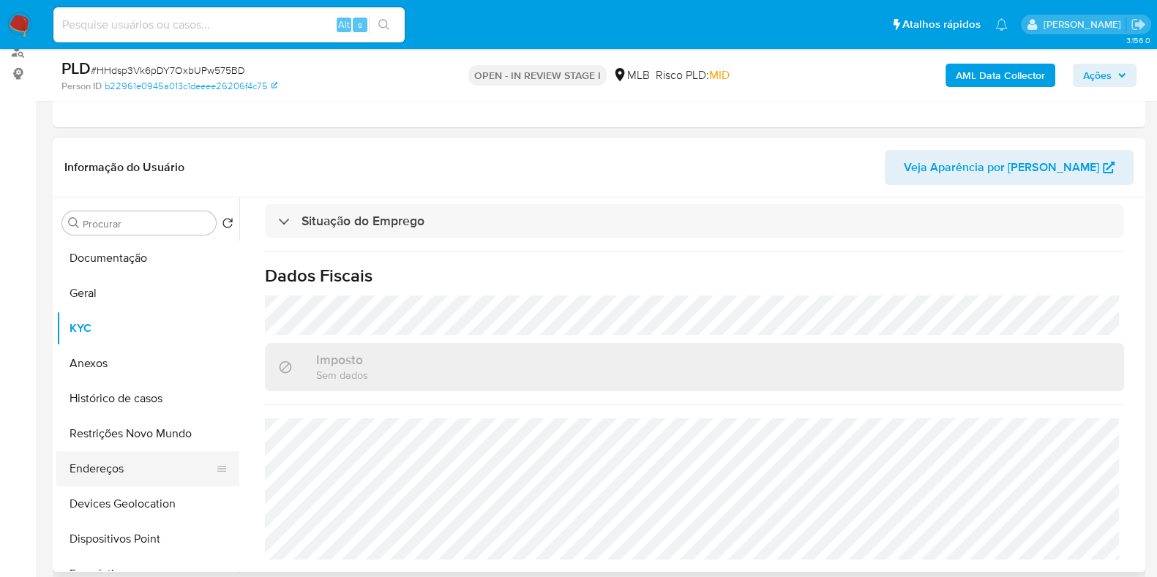
click at [102, 470] on button "Endereços" at bounding box center [141, 468] width 171 height 35
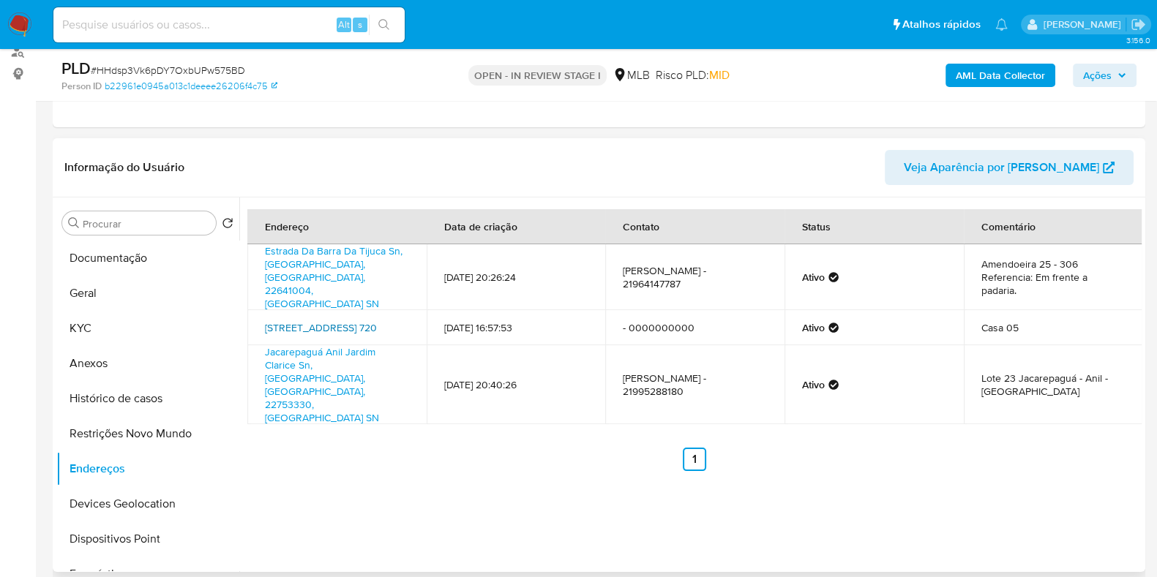
click at [315, 320] on link "[STREET_ADDRESS] 720" at bounding box center [321, 327] width 112 height 15
click at [355, 320] on link "[STREET_ADDRESS] 720" at bounding box center [321, 327] width 112 height 15
click at [100, 298] on button "Geral" at bounding box center [141, 293] width 171 height 35
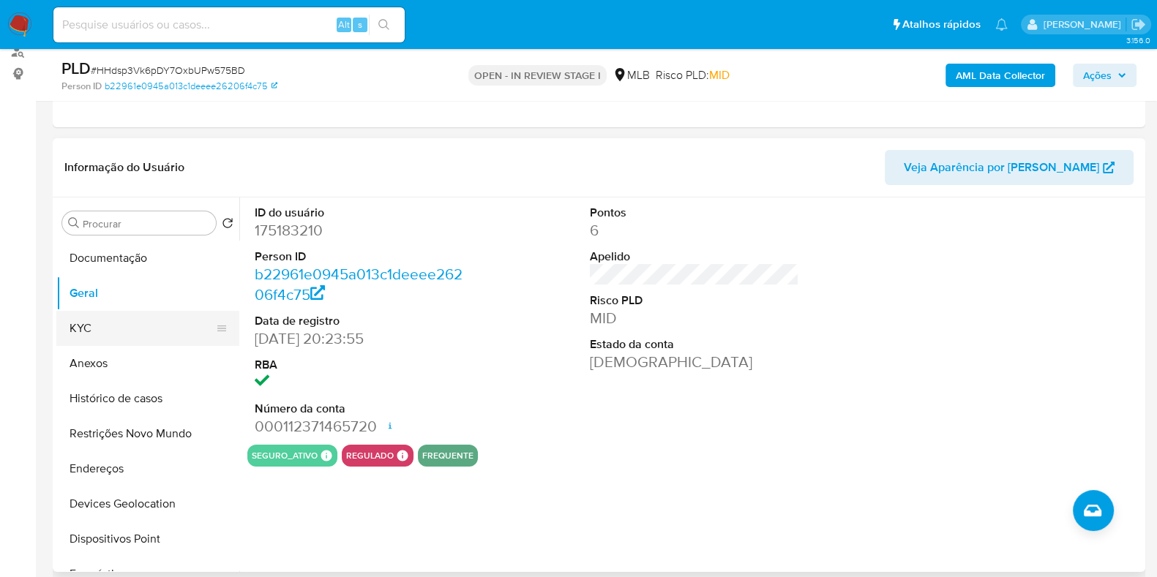
click at [105, 324] on button "KYC" at bounding box center [141, 328] width 171 height 35
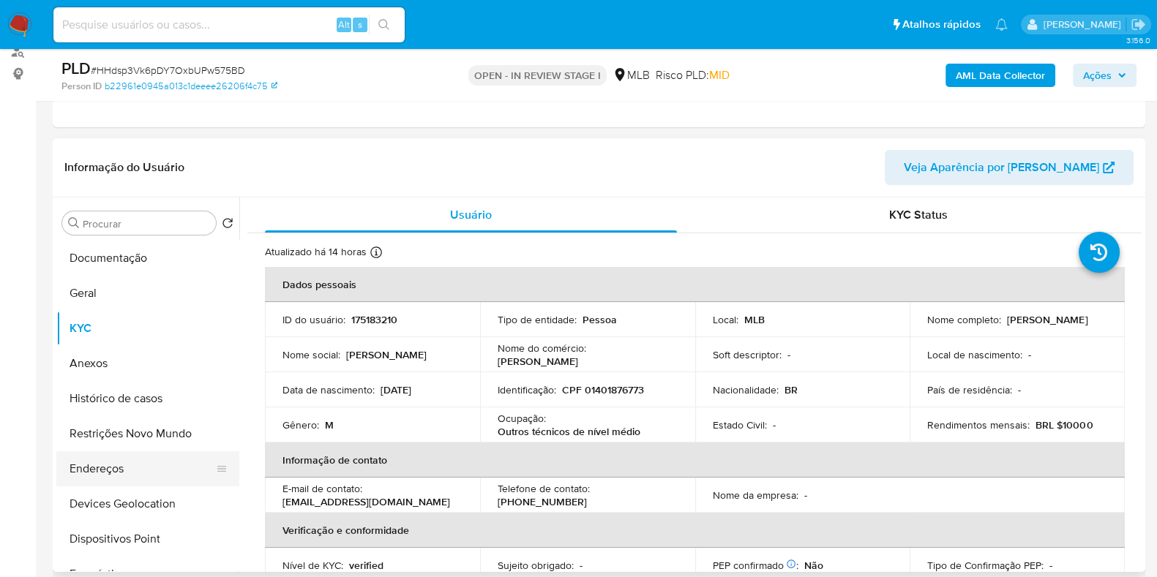
click at [124, 481] on button "Endereços" at bounding box center [141, 468] width 171 height 35
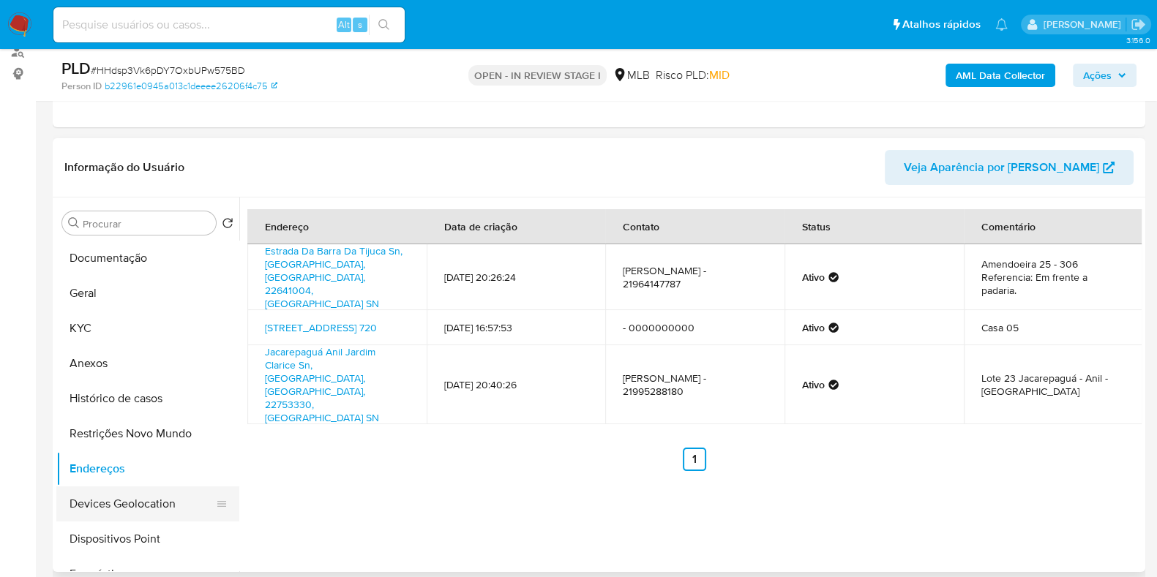
drag, startPoint x: 140, startPoint y: 489, endPoint x: 165, endPoint y: 494, distance: 24.7
click at [139, 489] on button "Devices Geolocation" at bounding box center [141, 503] width 171 height 35
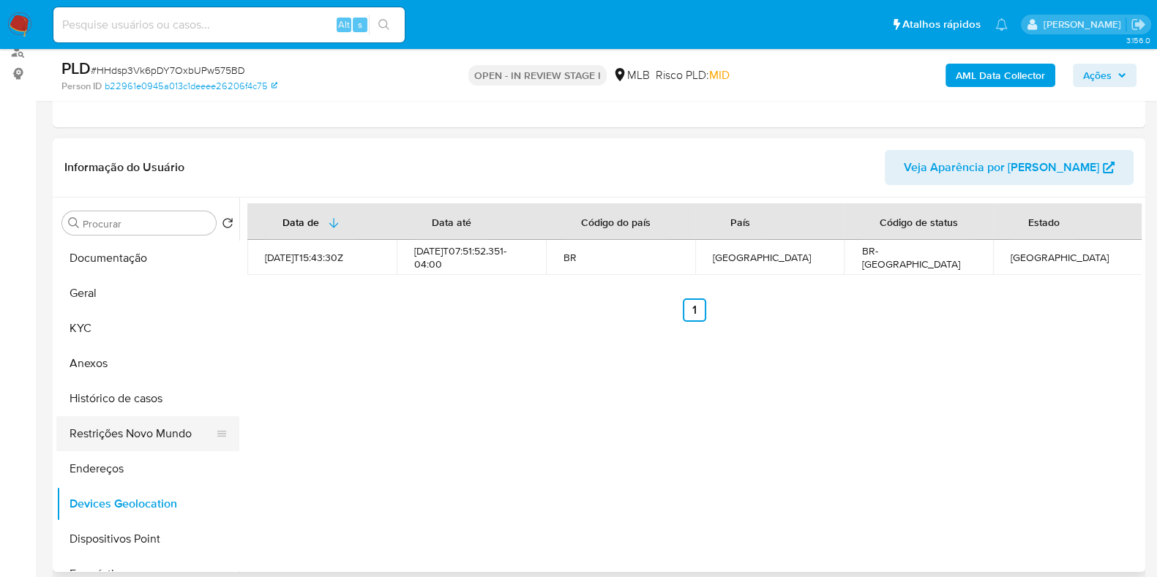
drag, startPoint x: 129, startPoint y: 438, endPoint x: 140, endPoint y: 436, distance: 10.5
click at [129, 437] on button "Restrições Novo Mundo" at bounding box center [141, 433] width 171 height 35
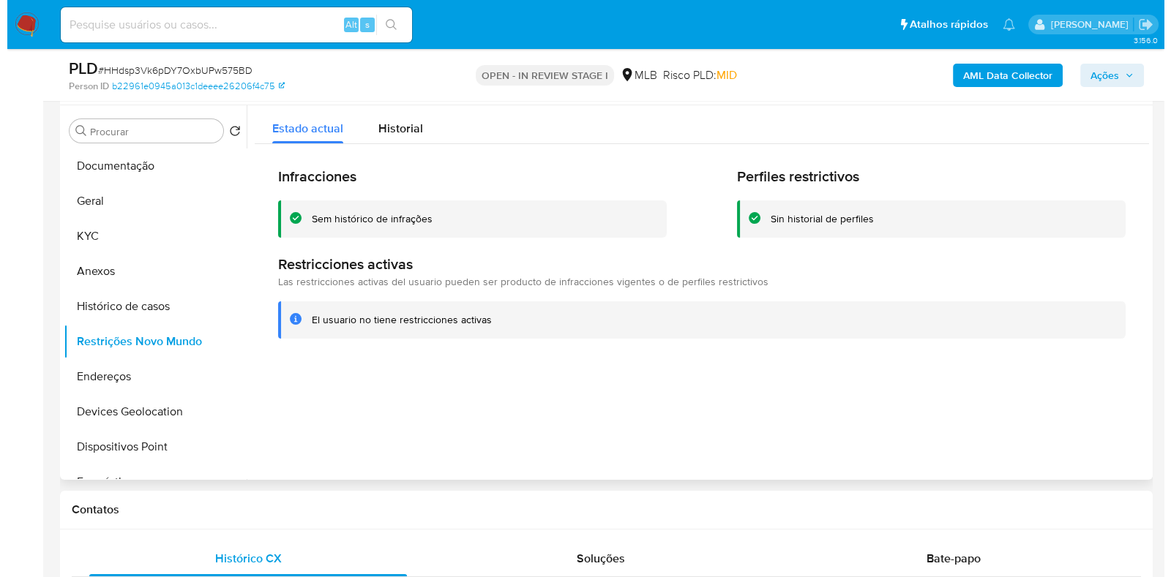
scroll to position [182, 0]
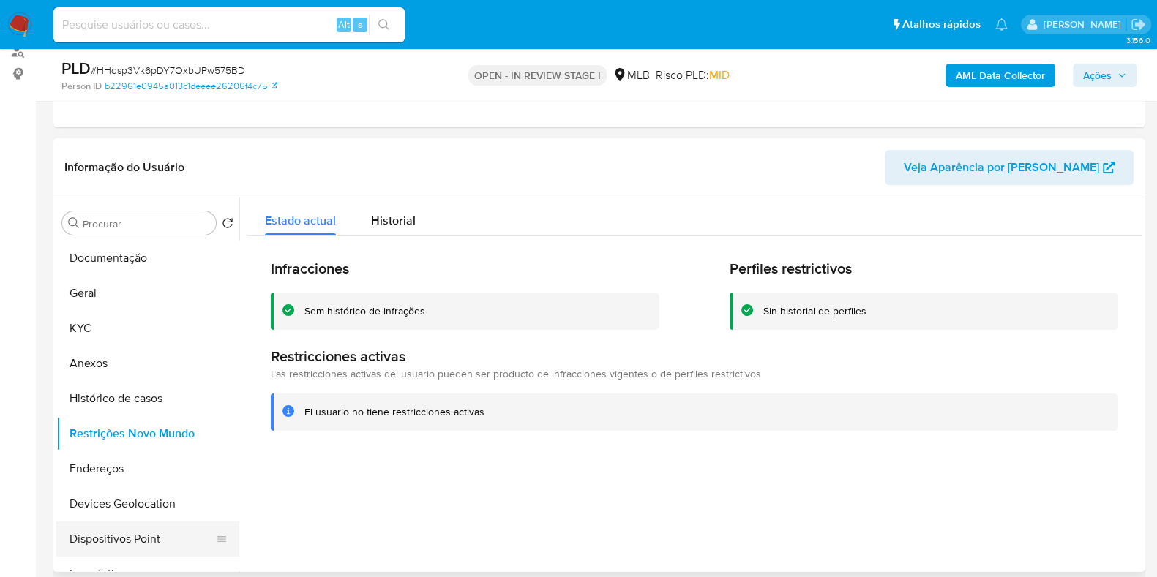
drag, startPoint x: 152, startPoint y: 544, endPoint x: 164, endPoint y: 544, distance: 11.7
click at [154, 541] on button "Dispositivos Point" at bounding box center [141, 539] width 171 height 35
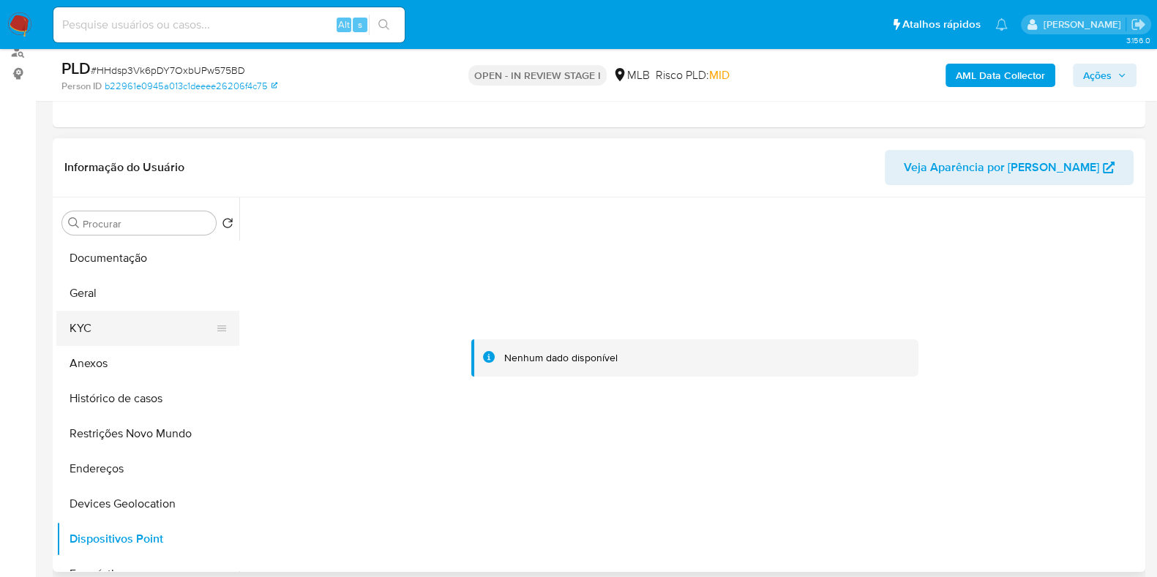
click at [118, 327] on button "KYC" at bounding box center [141, 328] width 171 height 35
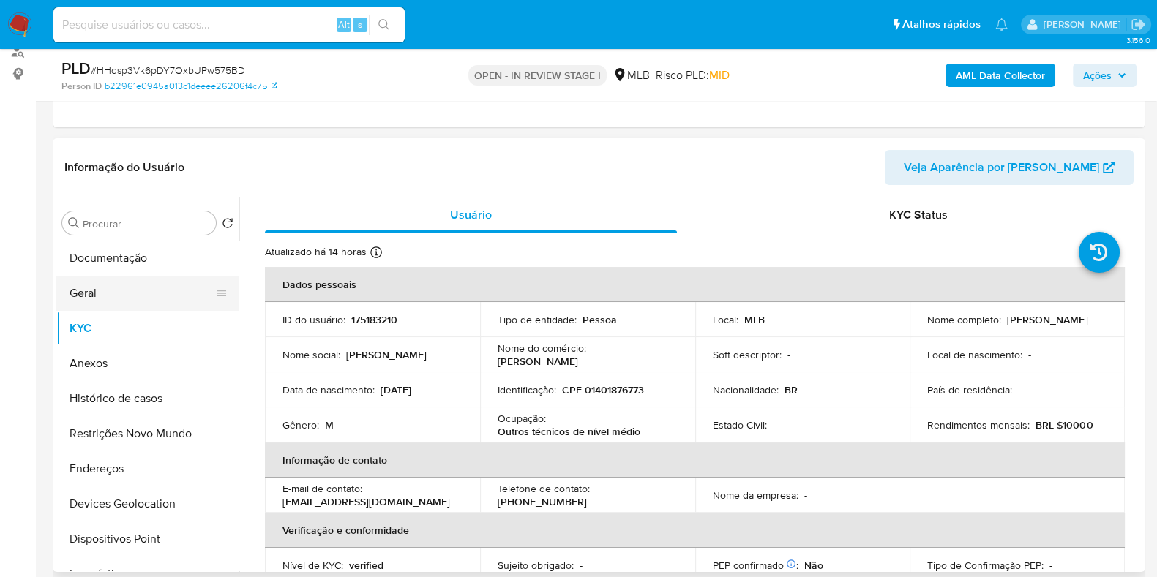
click at [97, 289] on button "Geral" at bounding box center [141, 293] width 171 height 35
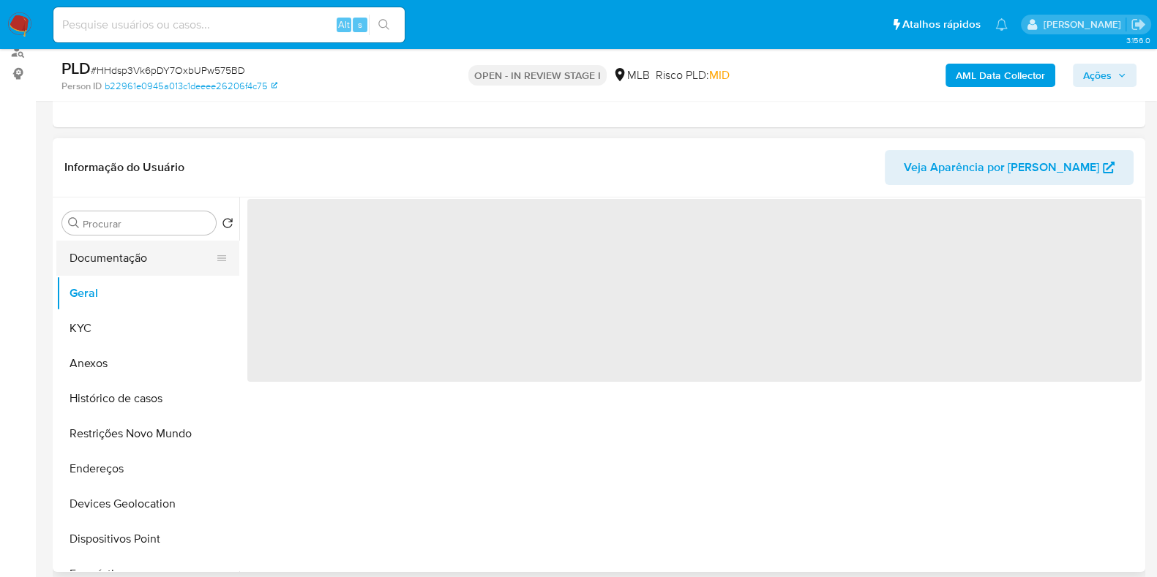
click at [116, 260] on button "Documentação" at bounding box center [141, 258] width 171 height 35
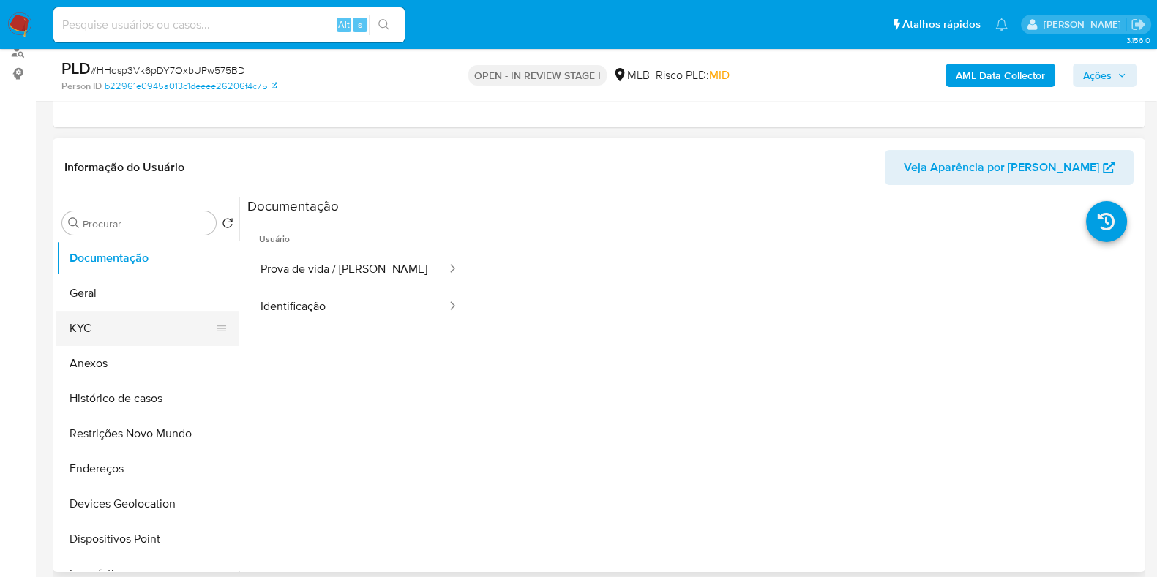
click at [143, 337] on button "KYC" at bounding box center [141, 328] width 171 height 35
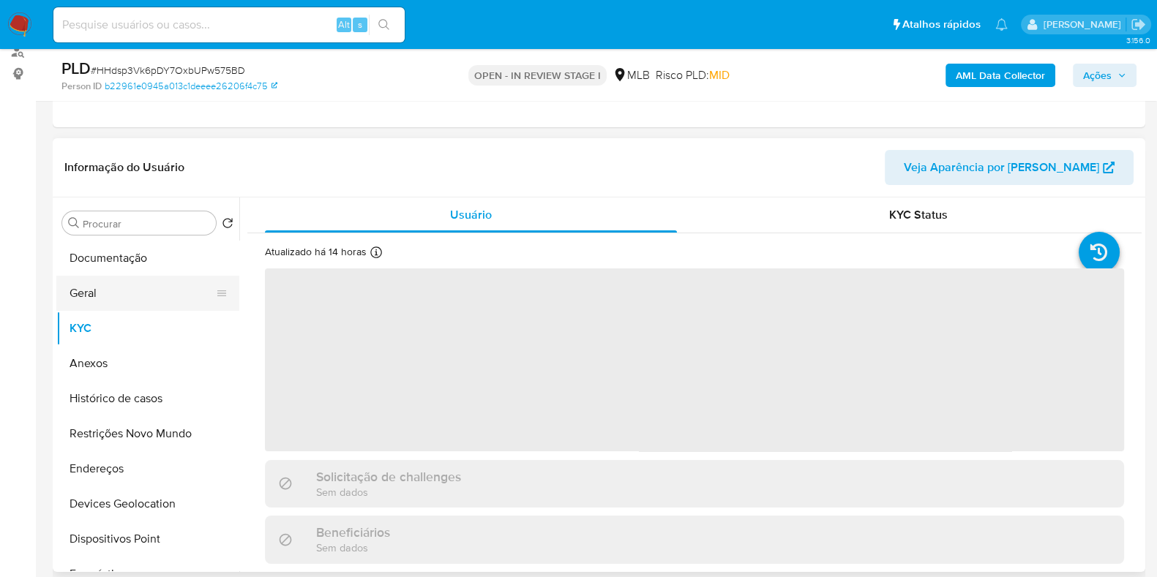
click at [144, 298] on button "Geral" at bounding box center [141, 293] width 171 height 35
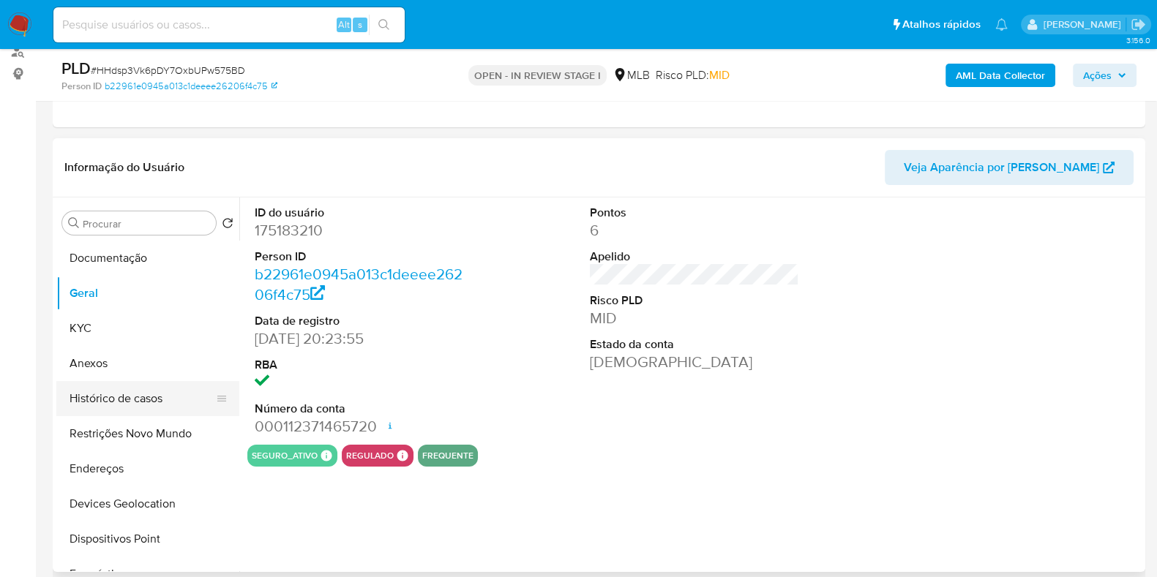
click at [142, 388] on button "Histórico de casos" at bounding box center [141, 398] width 171 height 35
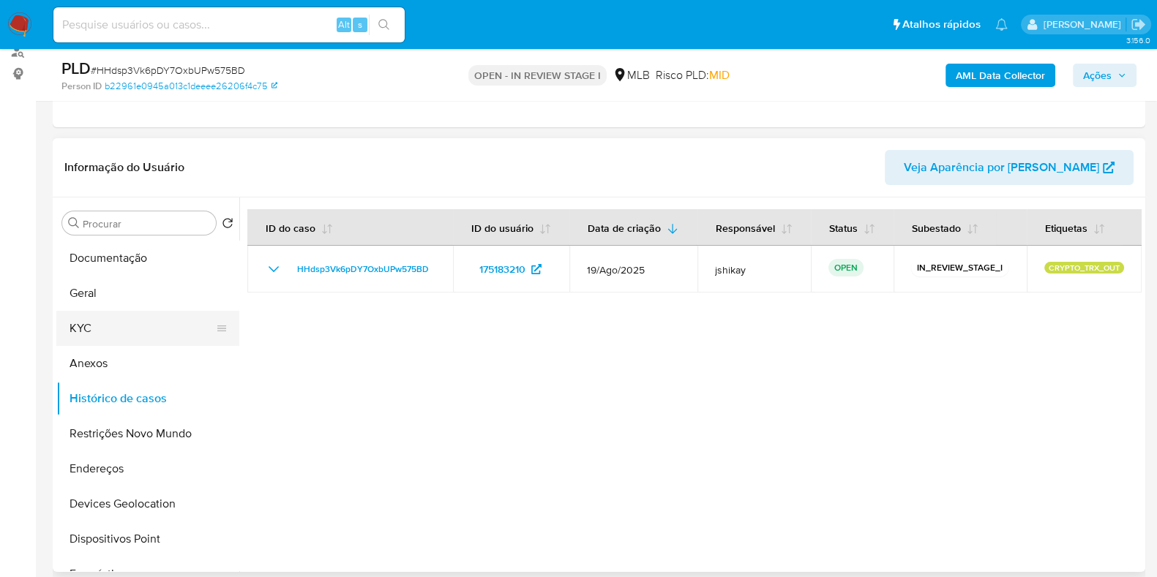
click at [80, 331] on button "KYC" at bounding box center [141, 328] width 171 height 35
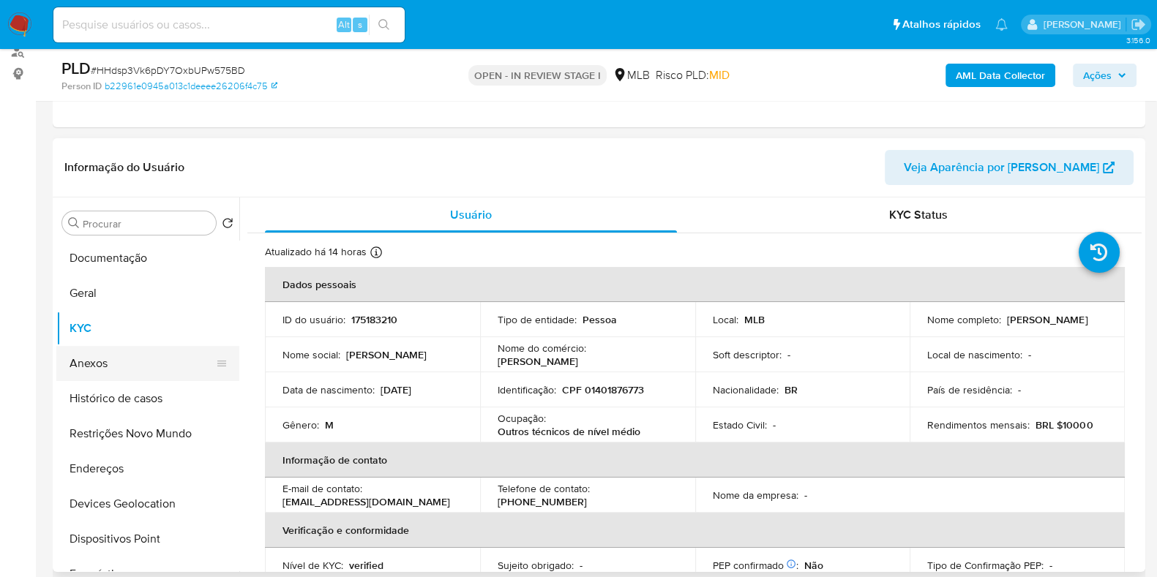
click at [106, 358] on button "Anexos" at bounding box center [141, 363] width 171 height 35
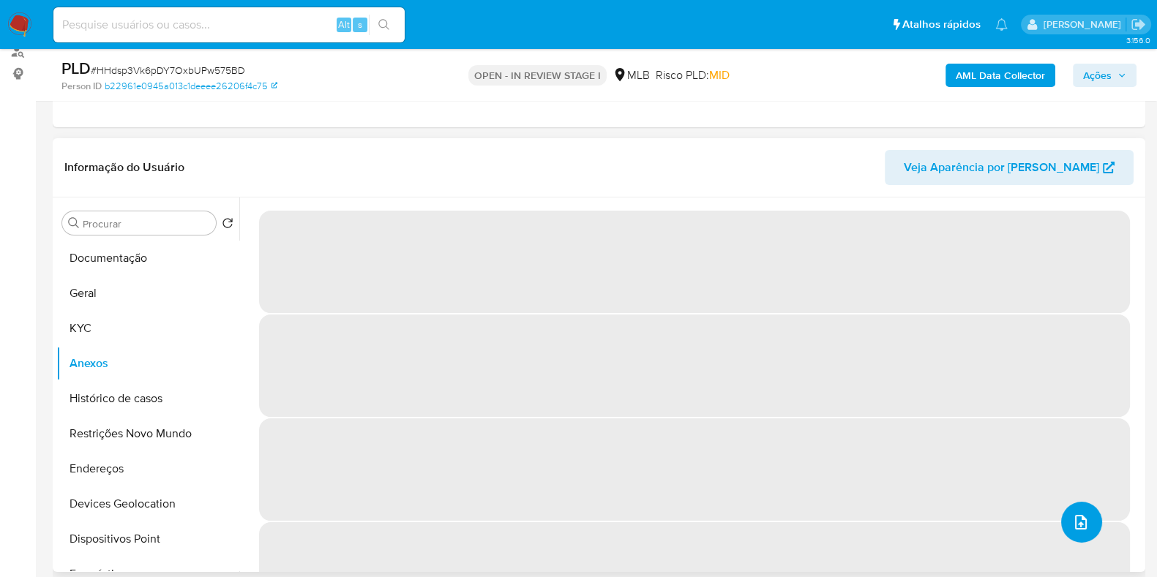
click at [953, 518] on button "upload-file" at bounding box center [1081, 522] width 41 height 41
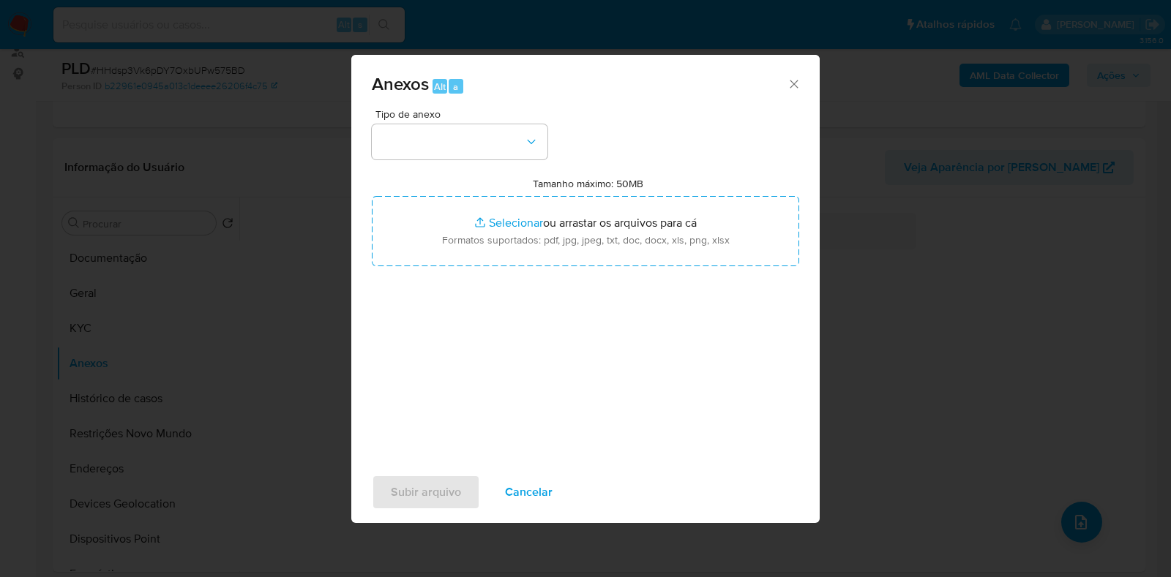
click at [953, 350] on div "Anexos Alt a Tipo de anexo Tamanho máximo: 50MB Selecionar arquivos Selecionar …" at bounding box center [585, 288] width 1171 height 577
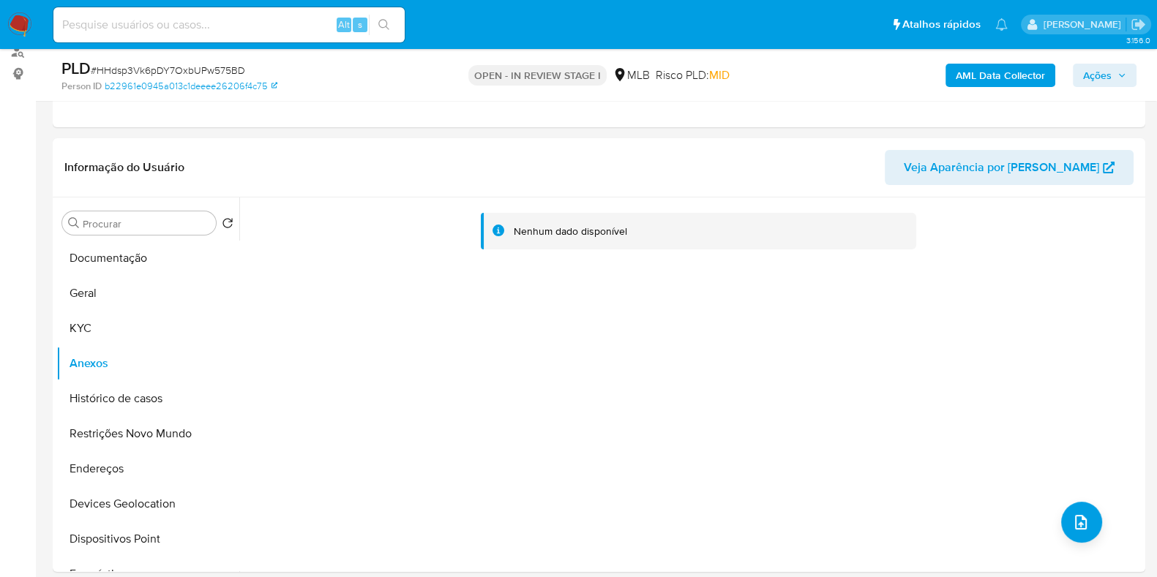
click at [953, 75] on b "AML Data Collector" at bounding box center [999, 75] width 89 height 23
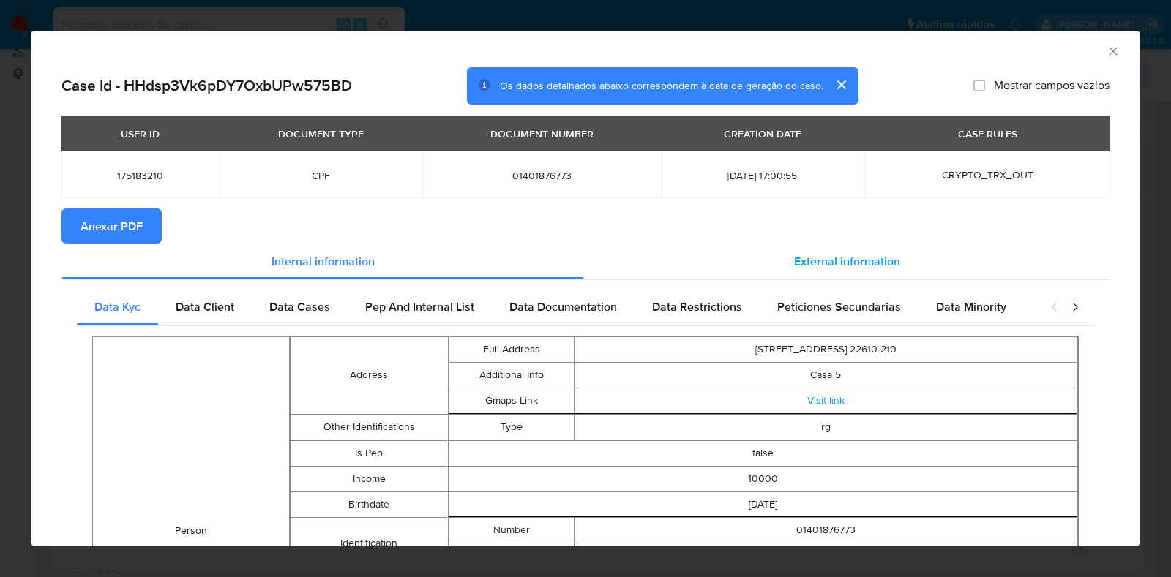
click at [737, 254] on div "External information" at bounding box center [846, 261] width 525 height 35
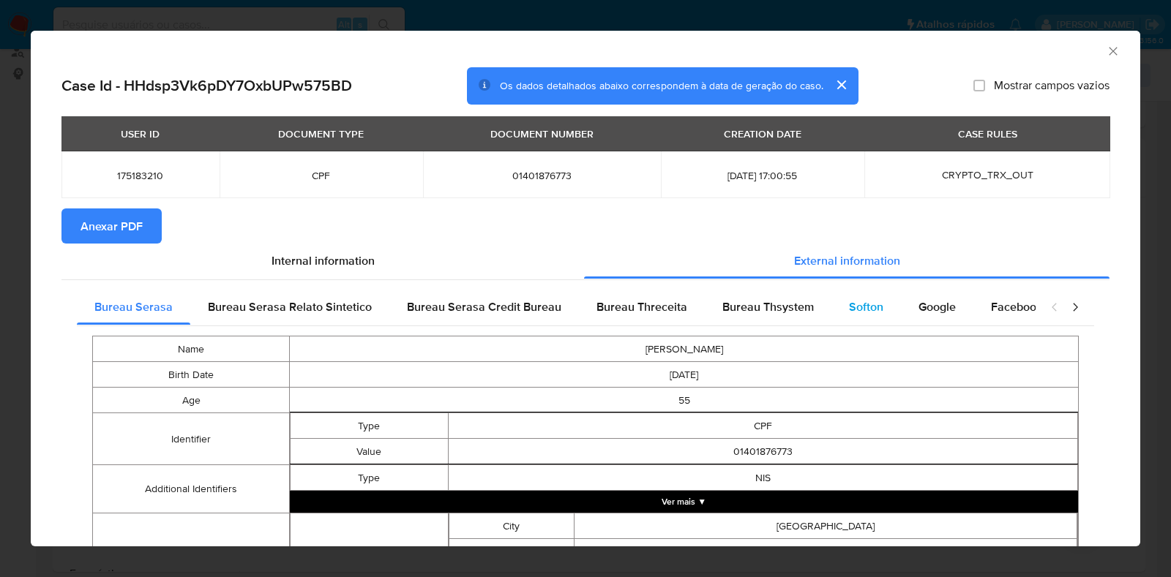
click at [879, 309] on div "Softon" at bounding box center [865, 307] width 69 height 35
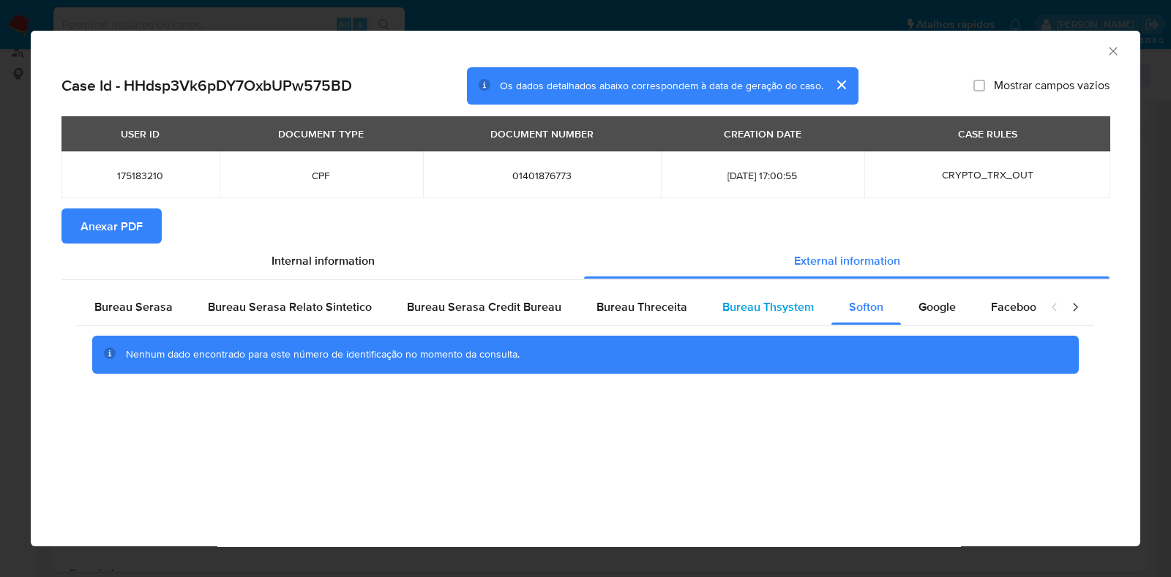
click at [760, 301] on span "Bureau Thsystem" at bounding box center [767, 306] width 91 height 17
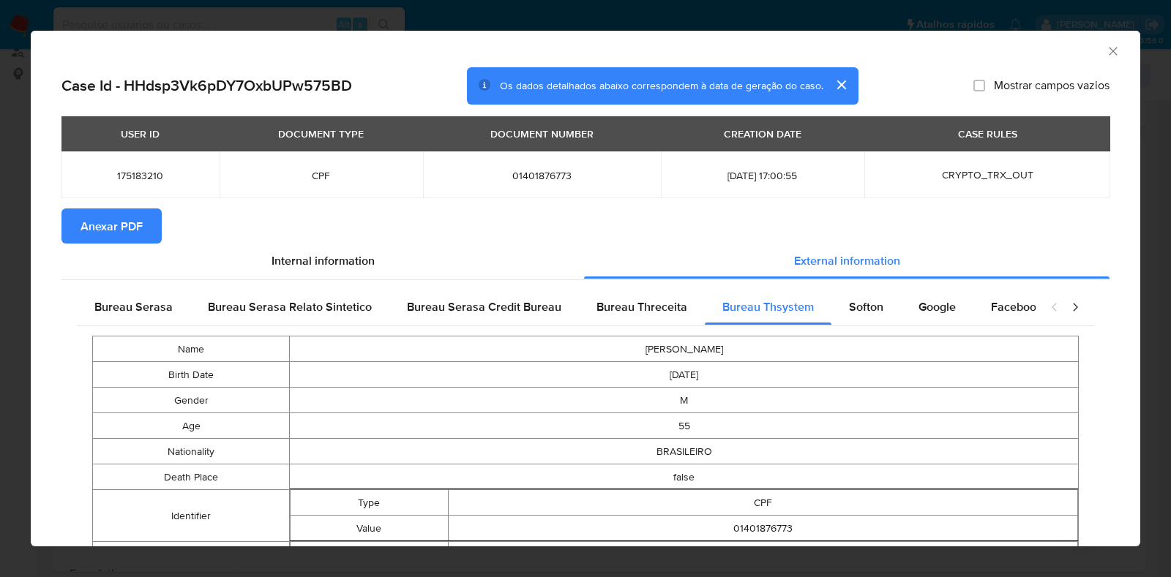
click at [99, 214] on span "Anexar PDF" at bounding box center [111, 226] width 62 height 32
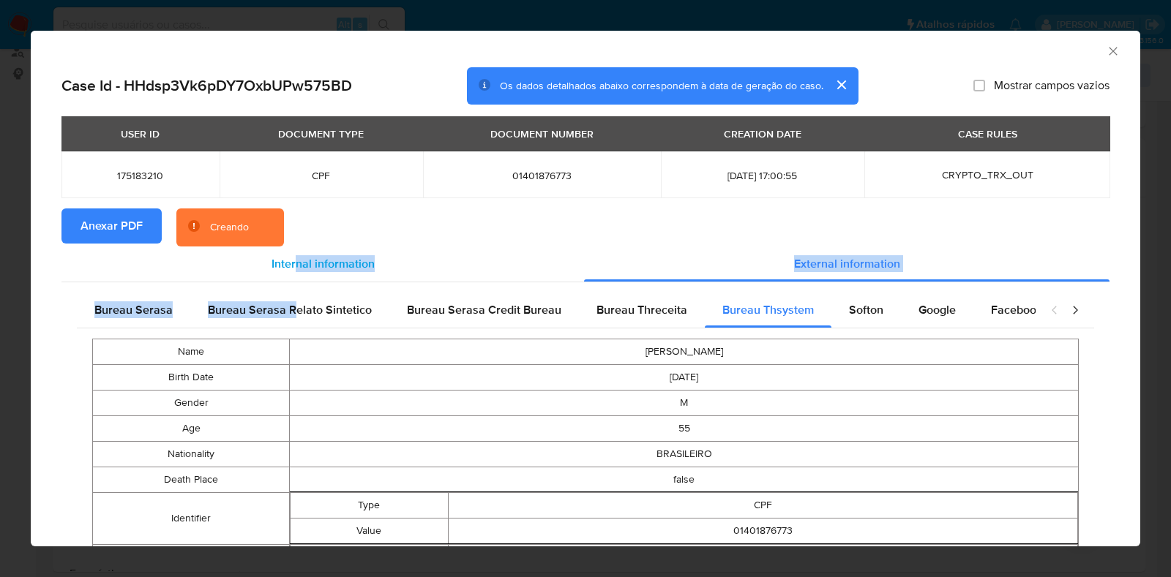
click at [296, 273] on div "Internal information" at bounding box center [322, 264] width 522 height 35
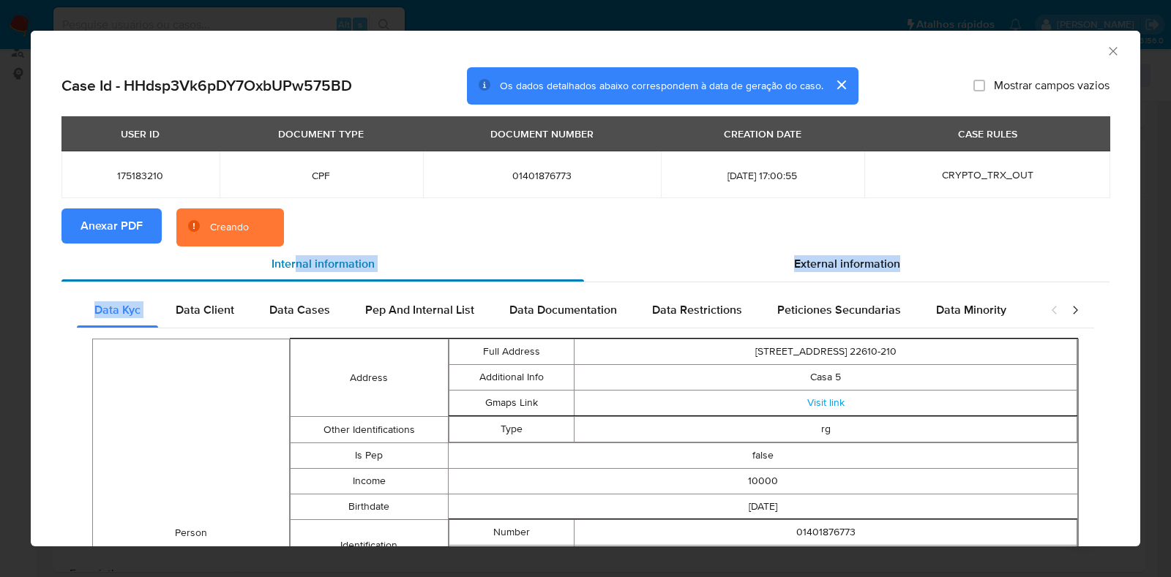
click at [545, 252] on div "Internal information" at bounding box center [322, 264] width 522 height 35
click at [953, 52] on icon "Fechar a janela" at bounding box center [1112, 51] width 8 height 8
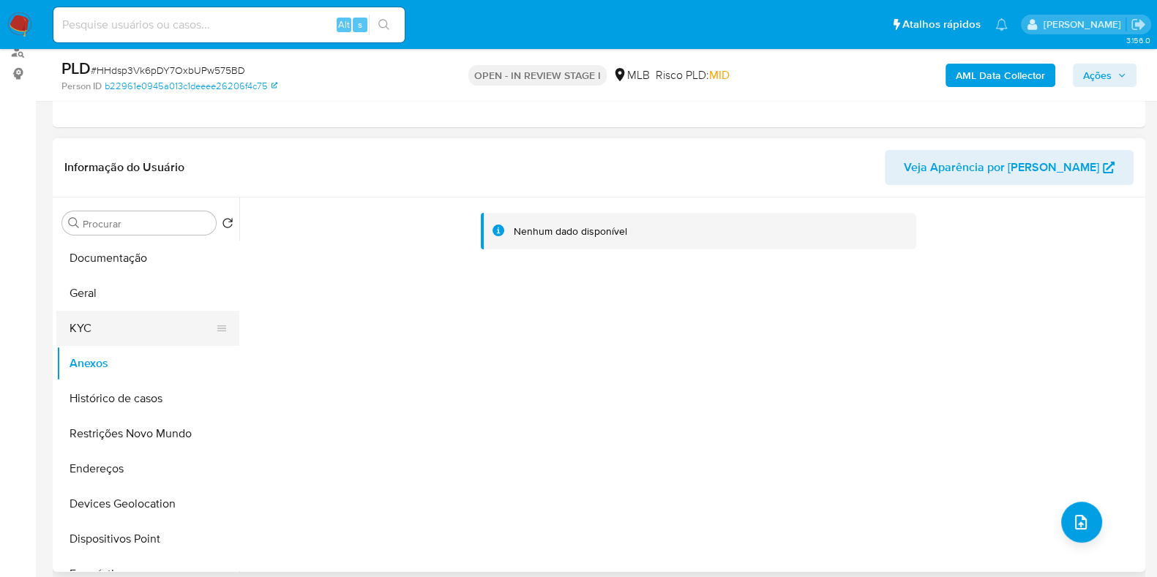
click at [106, 326] on button "KYC" at bounding box center [141, 328] width 171 height 35
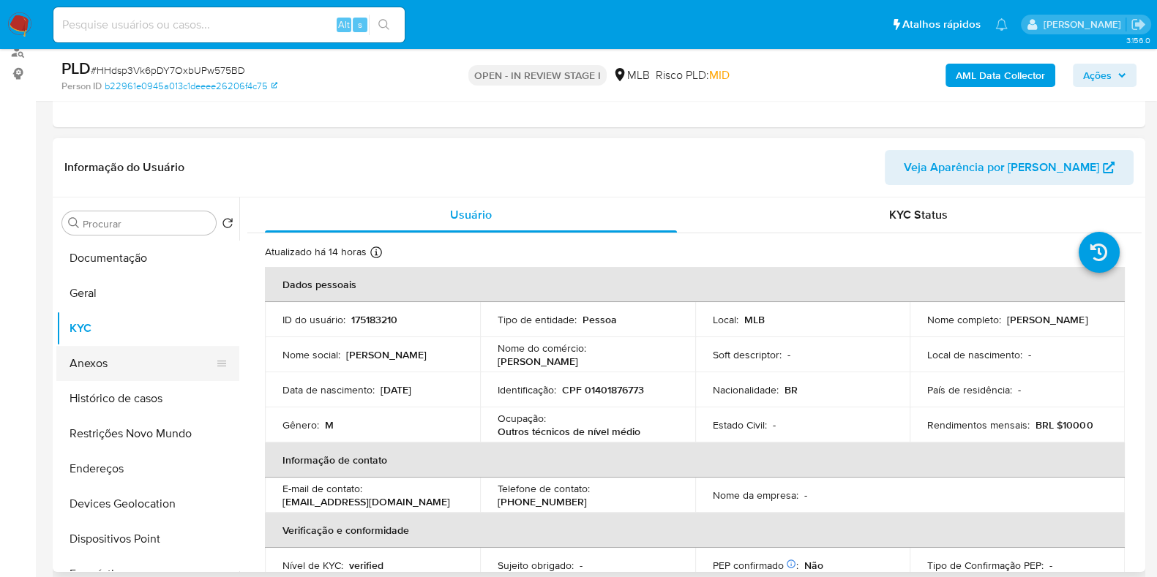
click at [100, 352] on button "Anexos" at bounding box center [141, 363] width 171 height 35
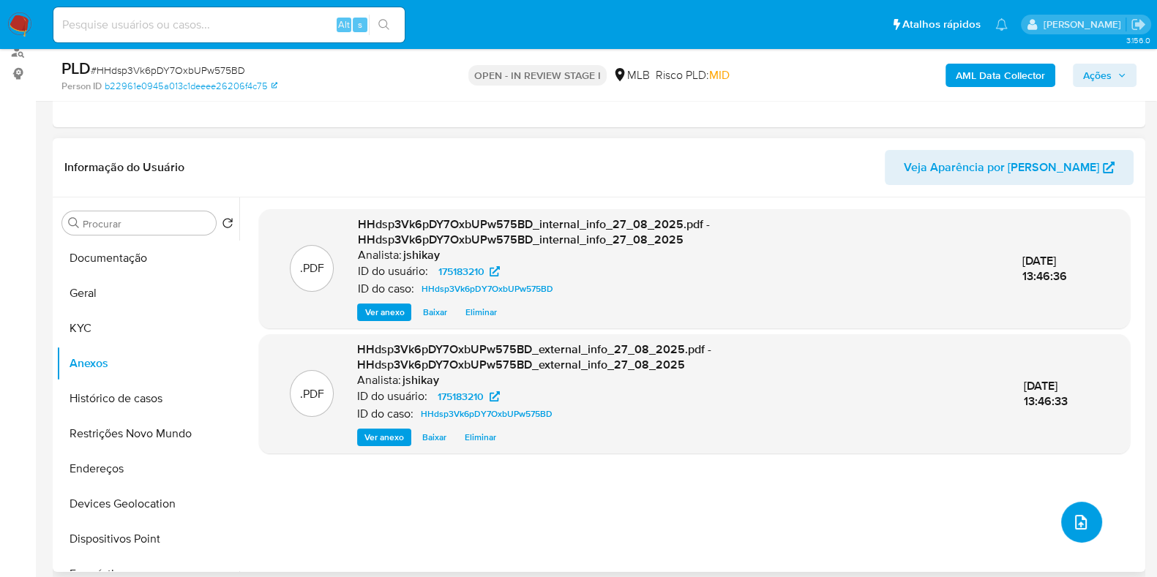
click at [953, 519] on icon "upload-file" at bounding box center [1081, 522] width 12 height 15
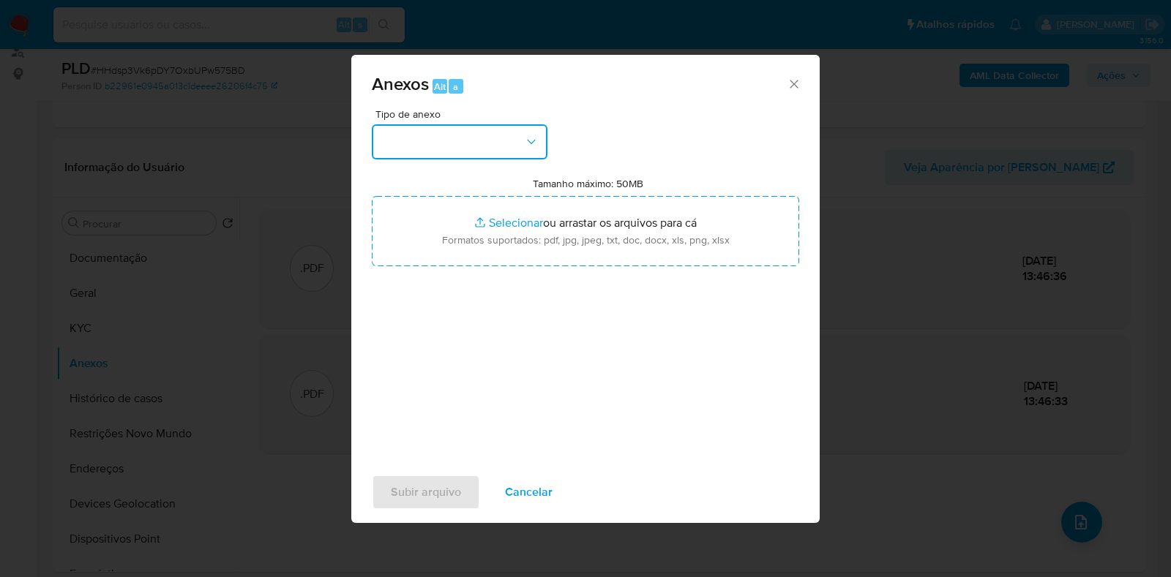
click at [522, 142] on button "button" at bounding box center [460, 141] width 176 height 35
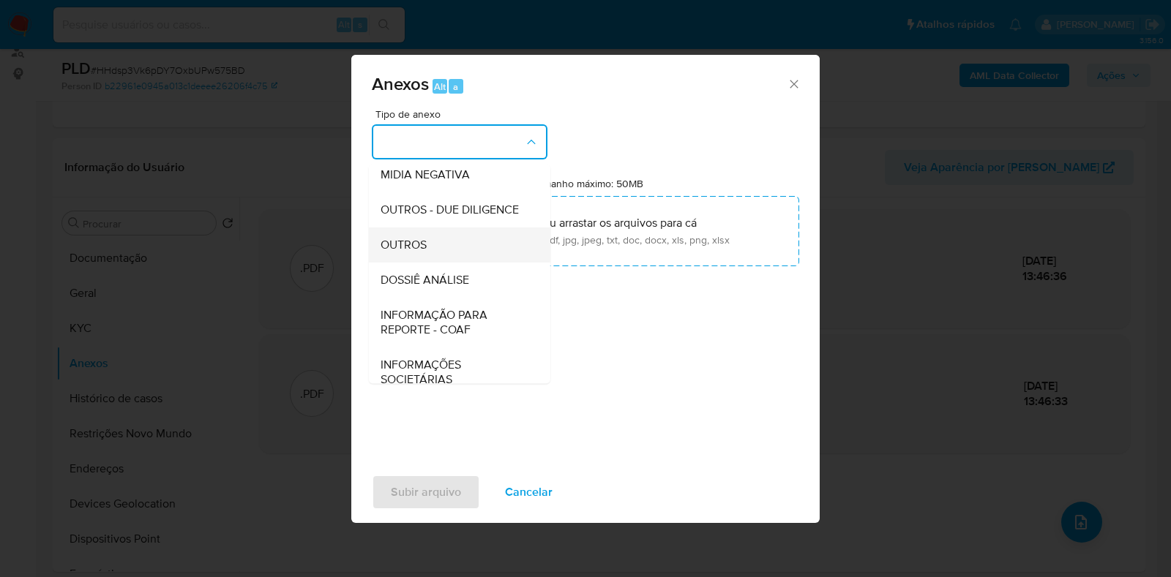
click at [437, 263] on div "OUTROS" at bounding box center [454, 245] width 149 height 35
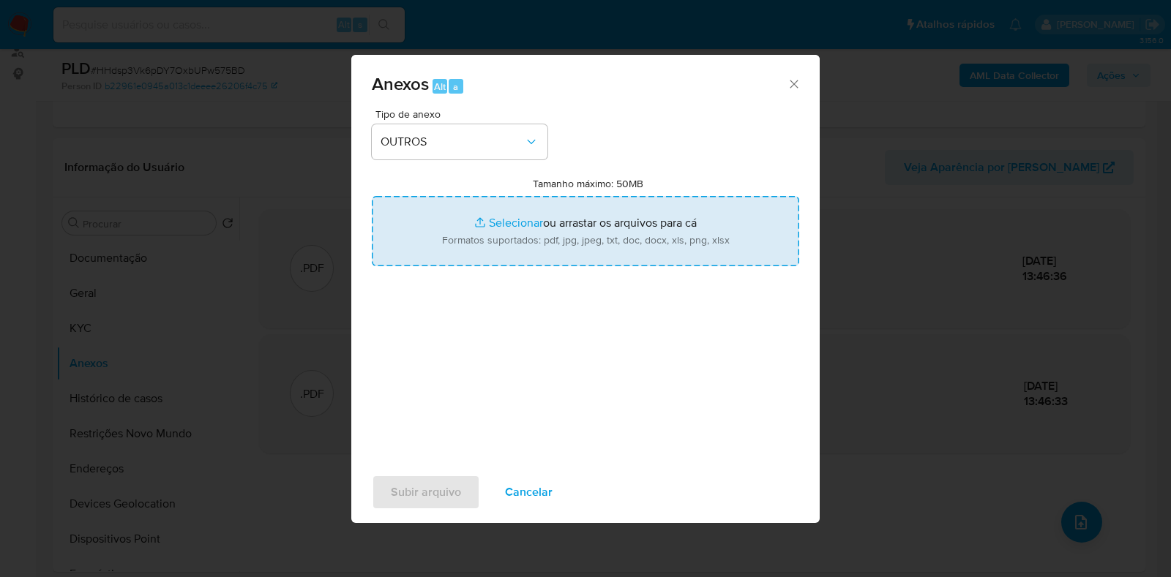
click at [527, 210] on input "Tamanho máximo: 50MB Selecionar arquivos" at bounding box center [585, 231] width 427 height 70
type input "C:\fakepath\Mulan 175183210_2025_08_27_08_34_36 - Resumen TX.pdf"
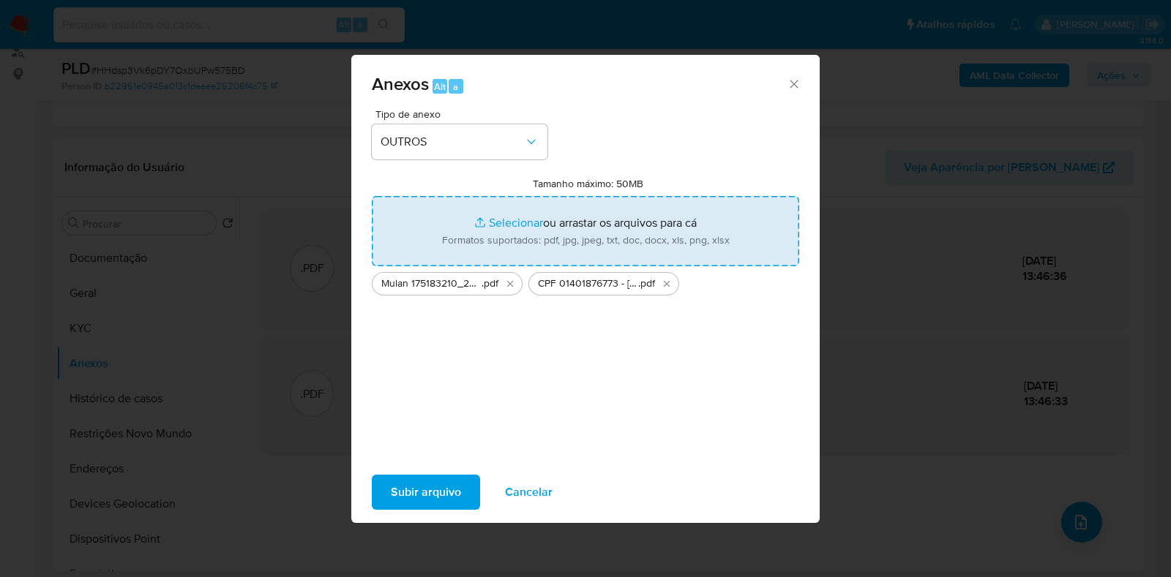
click at [422, 497] on span "Subir arquivo" at bounding box center [426, 492] width 70 height 32
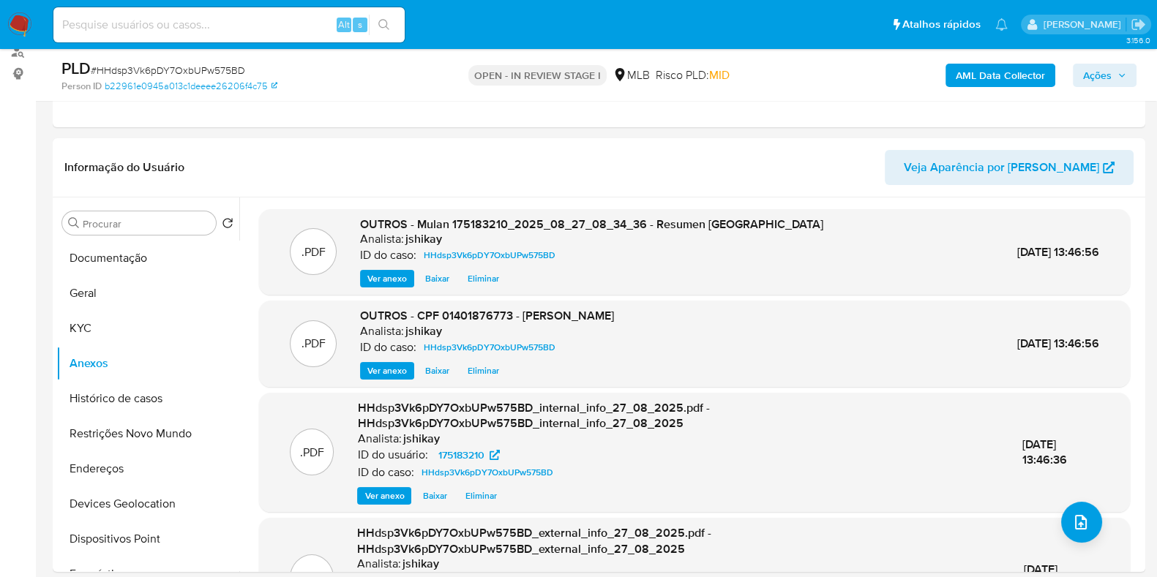
click at [953, 81] on span "Ações" at bounding box center [1104, 75] width 43 height 20
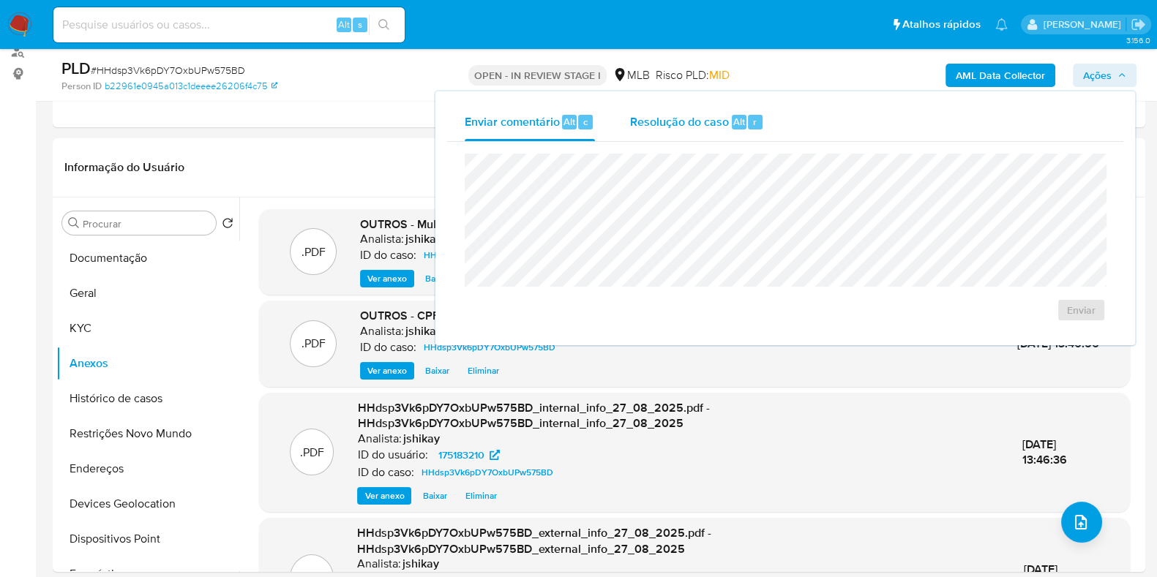
click at [724, 127] on span "Resolução do caso" at bounding box center [679, 121] width 99 height 17
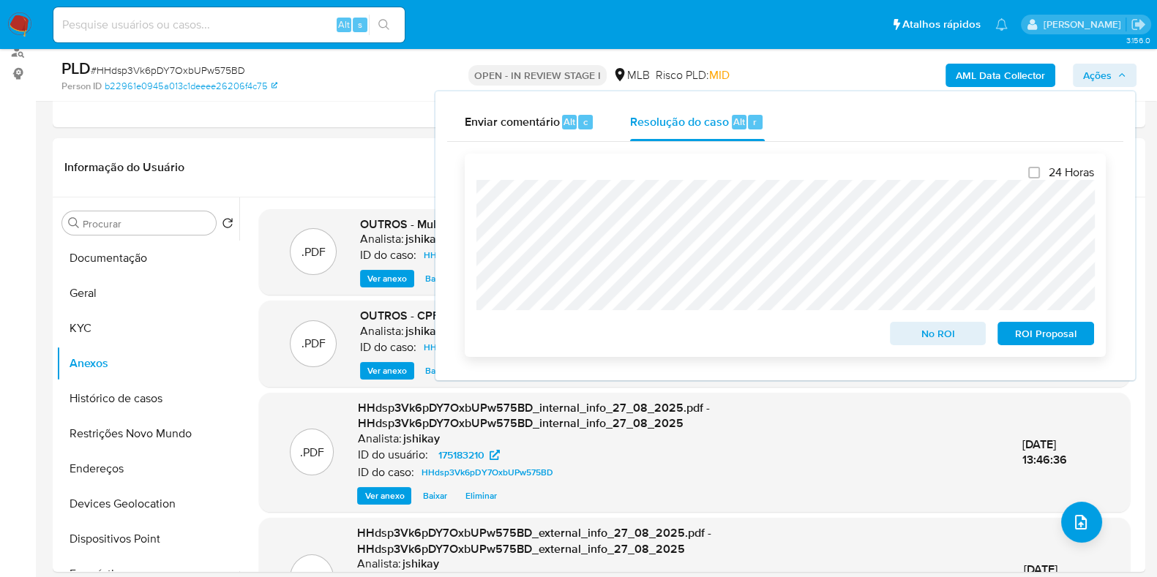
click at [944, 333] on span "No ROI" at bounding box center [938, 333] width 76 height 20
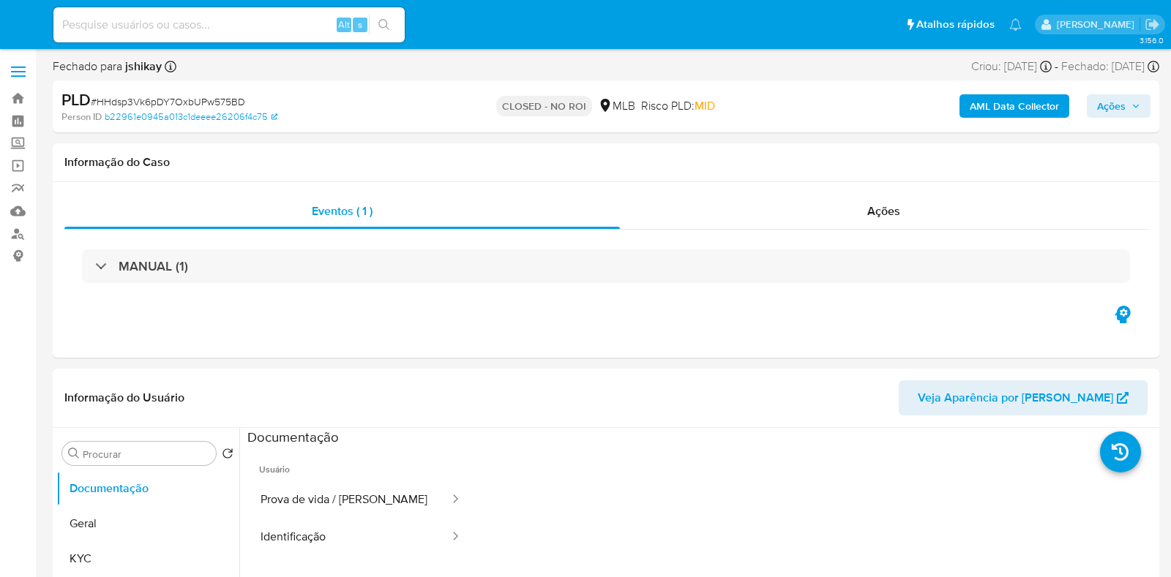
select select "10"
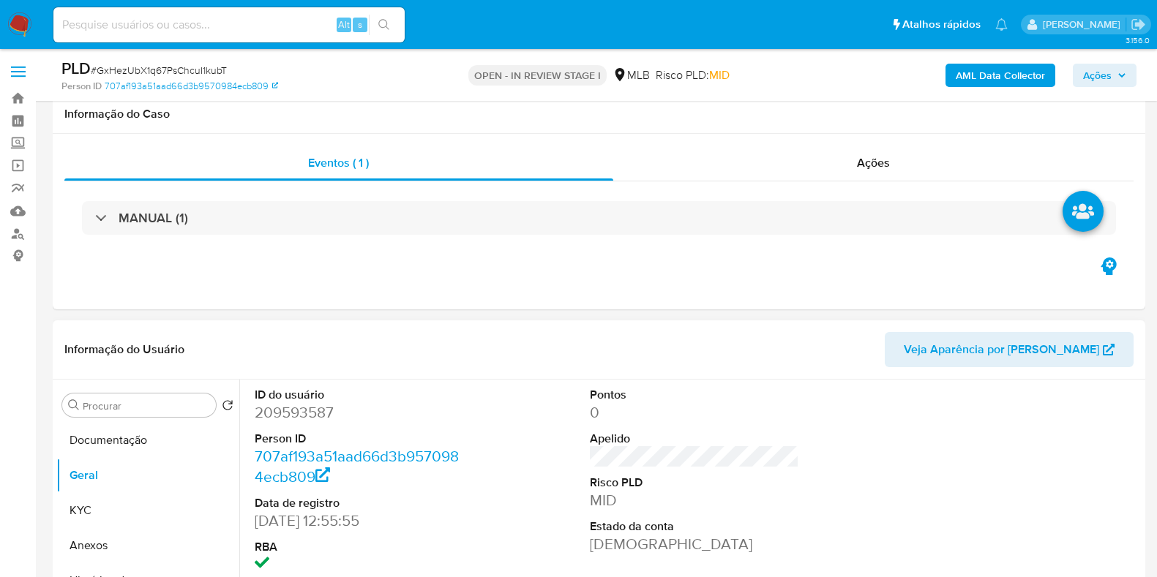
scroll to position [274, 0]
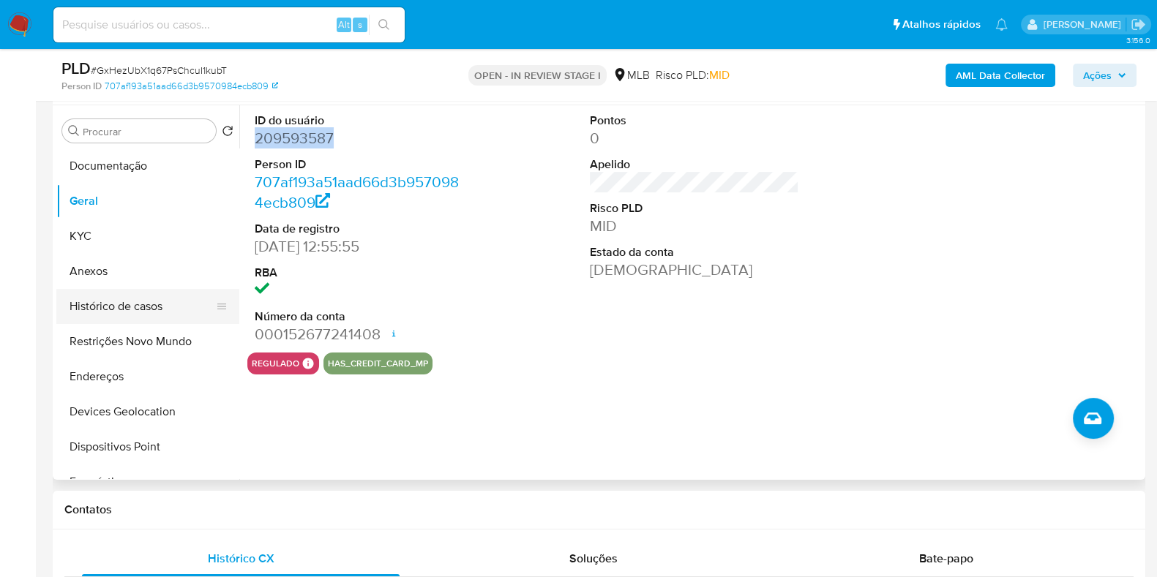
click at [138, 304] on button "Histórico de casos" at bounding box center [141, 306] width 171 height 35
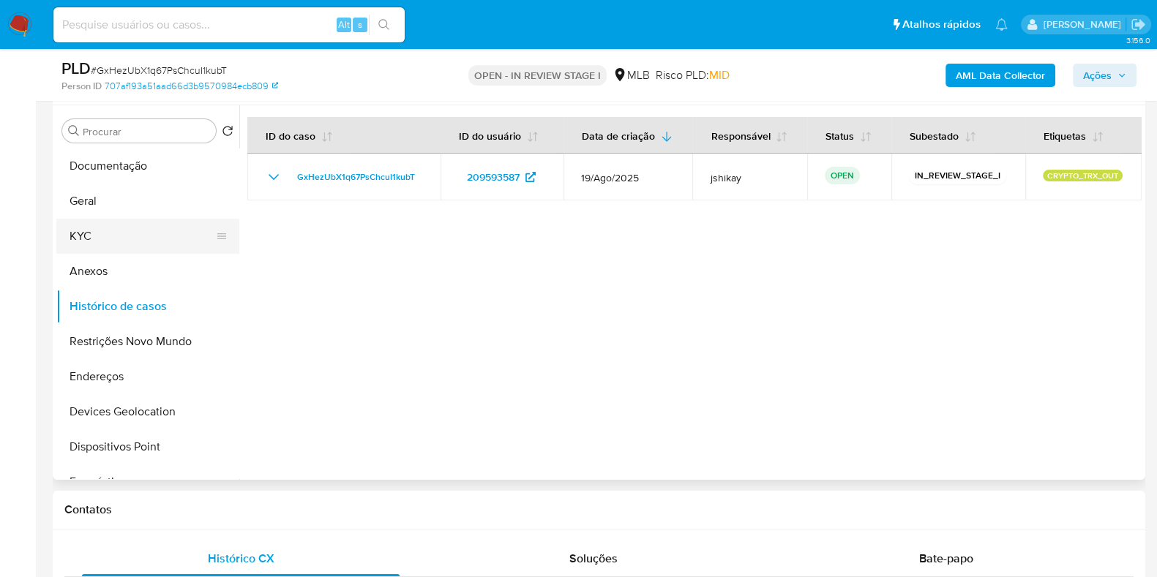
click at [116, 247] on button "KYC" at bounding box center [141, 236] width 171 height 35
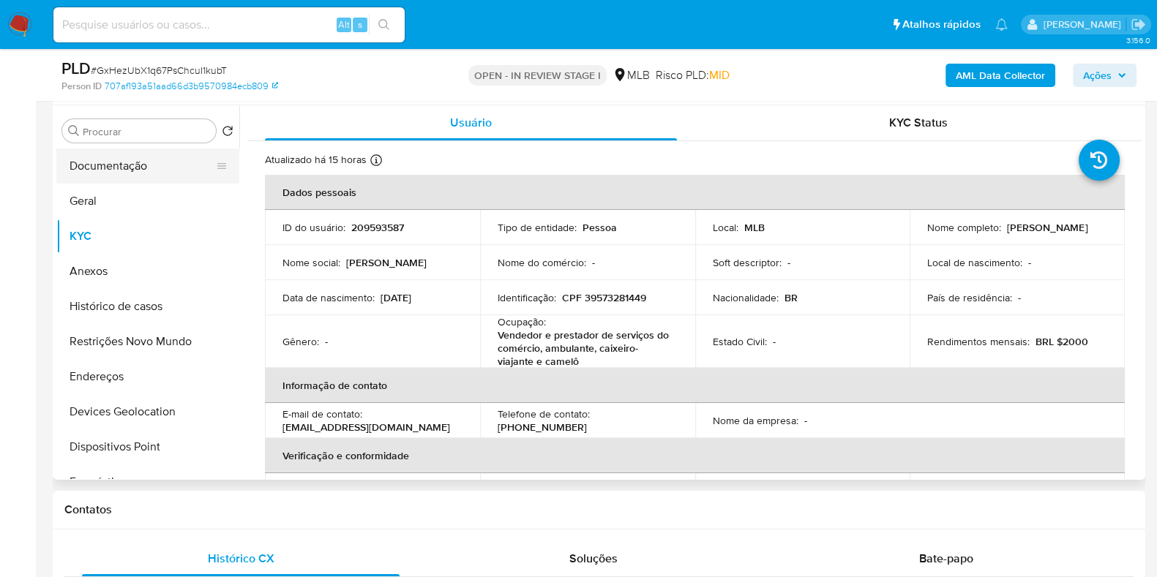
click at [117, 181] on button "Documentação" at bounding box center [141, 166] width 171 height 35
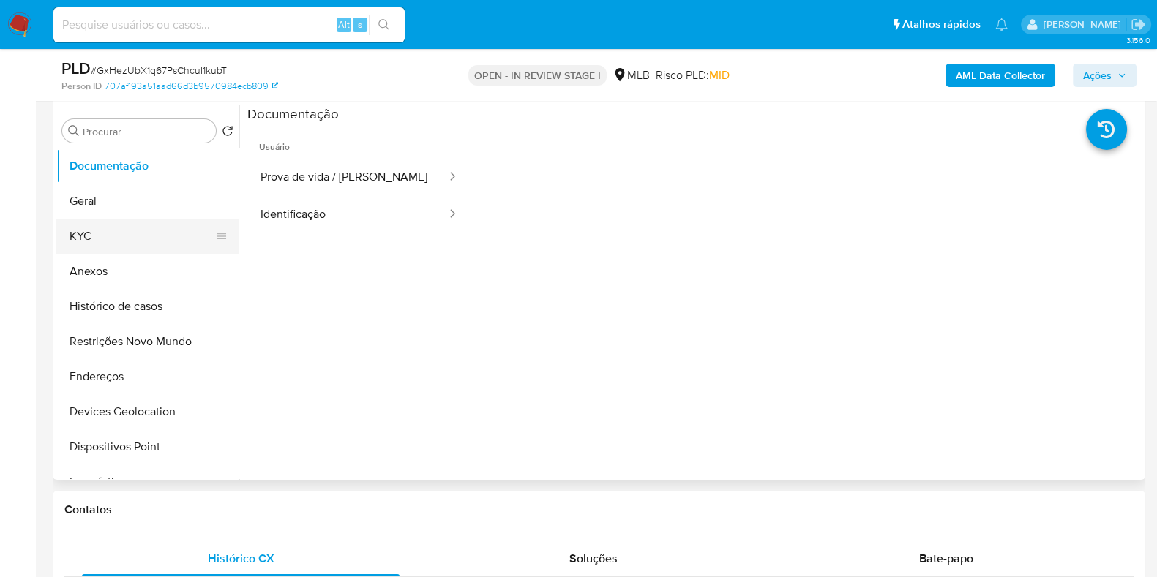
click at [140, 220] on button "KYC" at bounding box center [141, 236] width 171 height 35
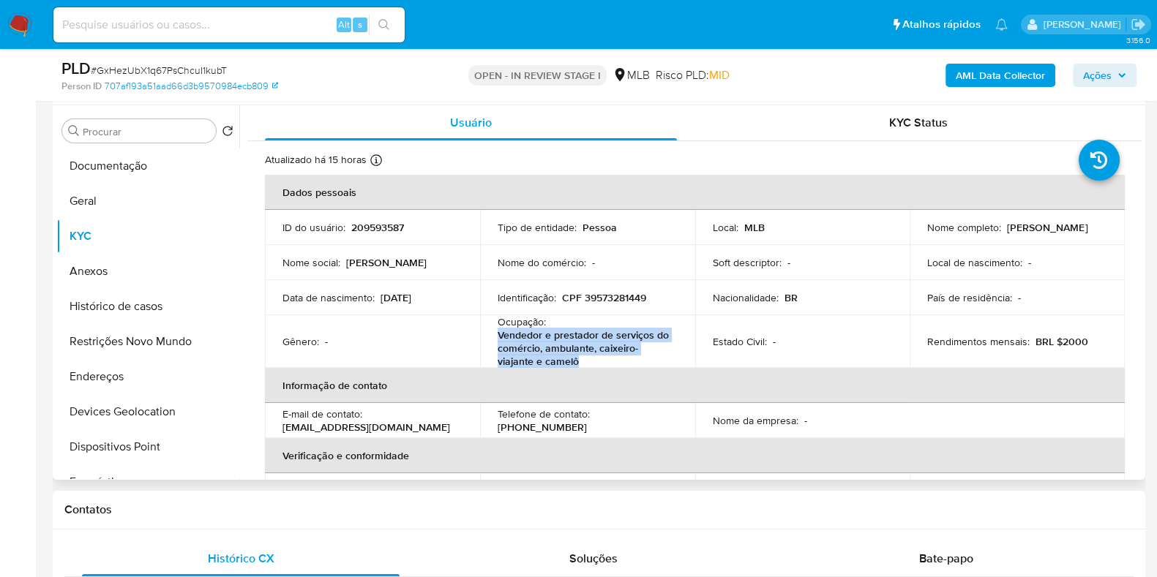
drag, startPoint x: 494, startPoint y: 334, endPoint x: 579, endPoint y: 360, distance: 88.9
click at [579, 360] on td "Ocupação : Vendedor e prestador de serviços do comércio, ambulante, caixeiro-vi…" at bounding box center [587, 341] width 215 height 53
copy p "Vendedor e prestador de serviços do comércio, ambulante, caixeiro-viajante e ca…"
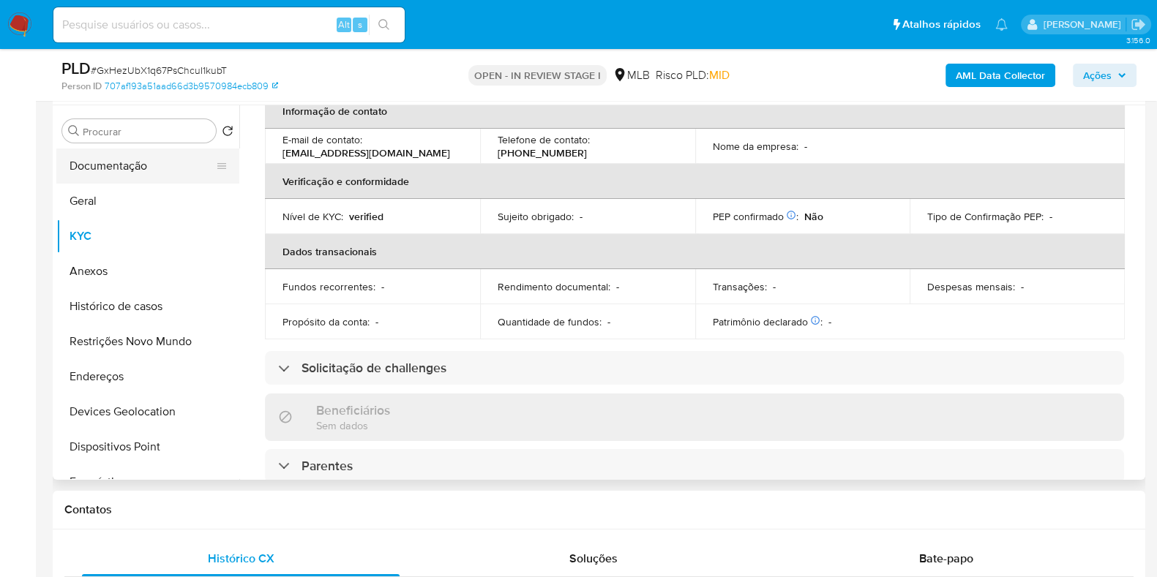
click at [150, 151] on button "Documentação" at bounding box center [141, 166] width 171 height 35
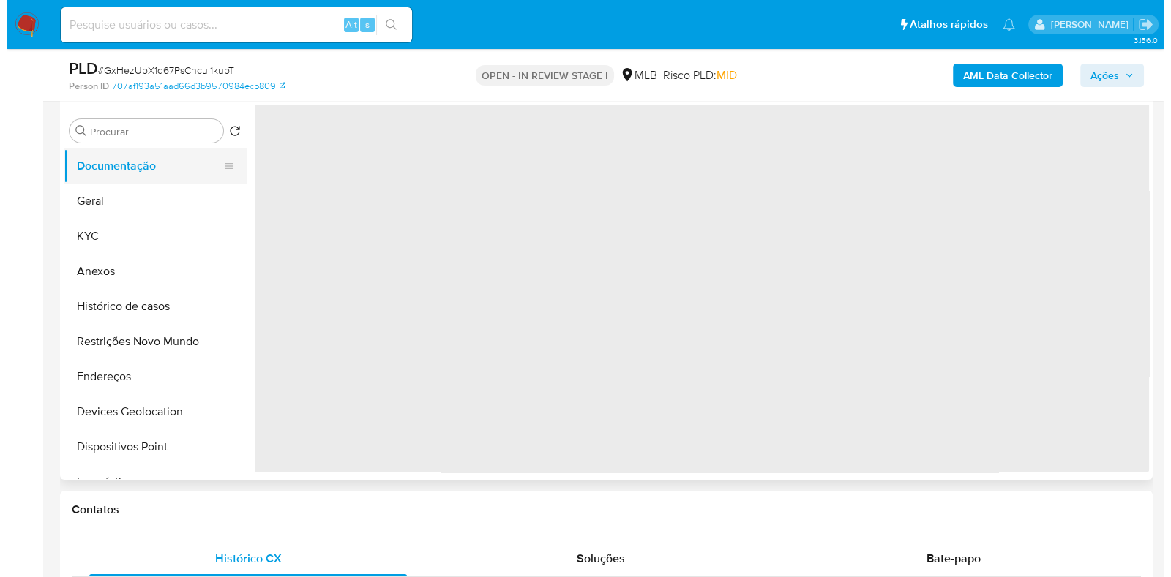
scroll to position [0, 0]
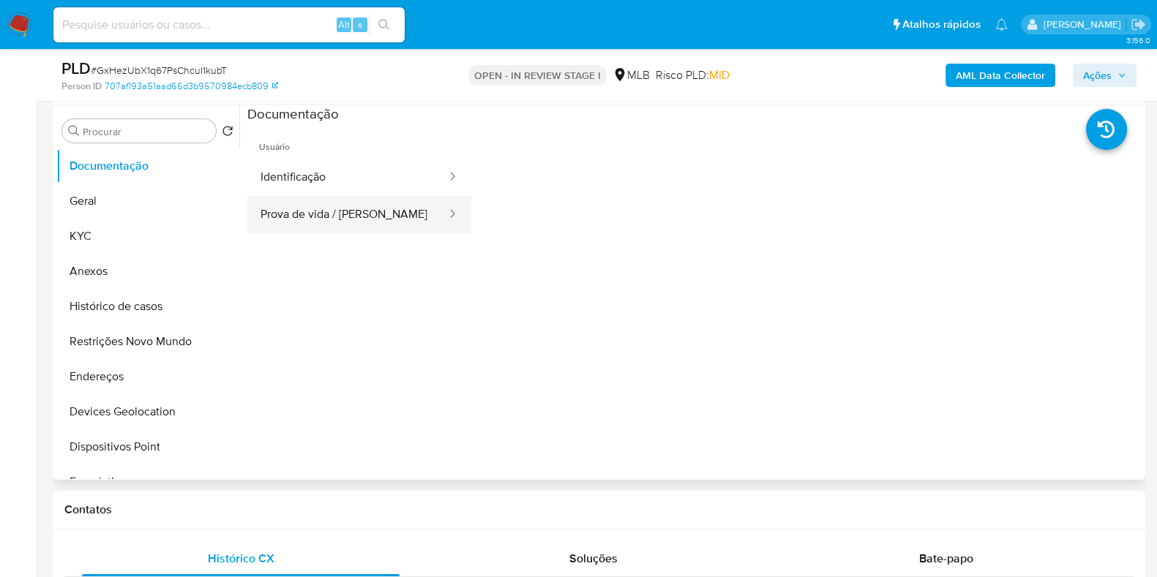
click at [341, 215] on button "Prova de vida / [PERSON_NAME]" at bounding box center [347, 214] width 200 height 37
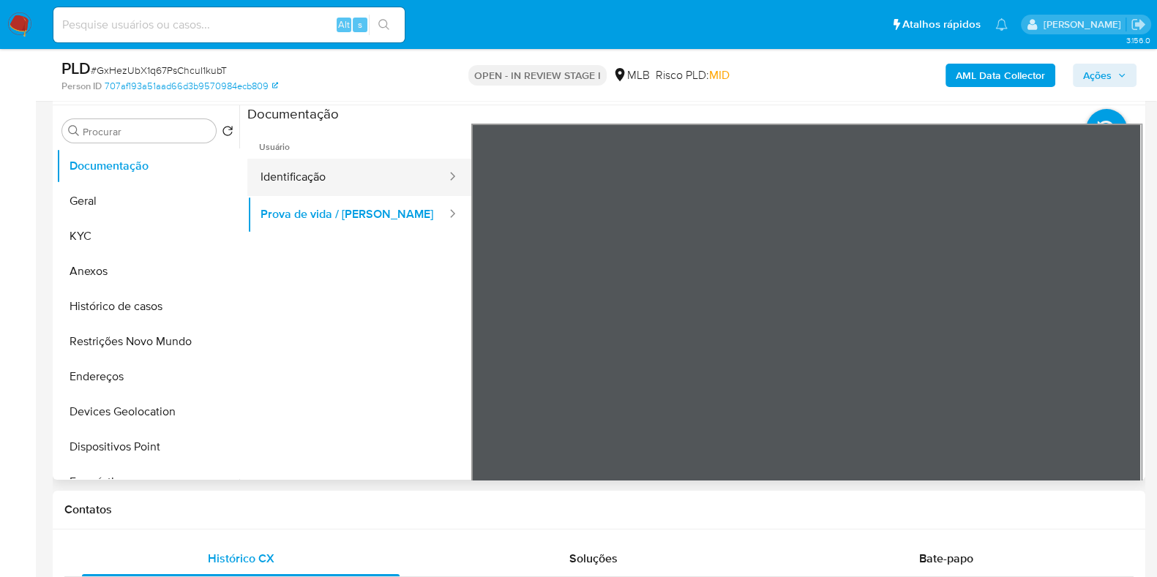
click at [369, 168] on button "Identificação" at bounding box center [347, 177] width 200 height 37
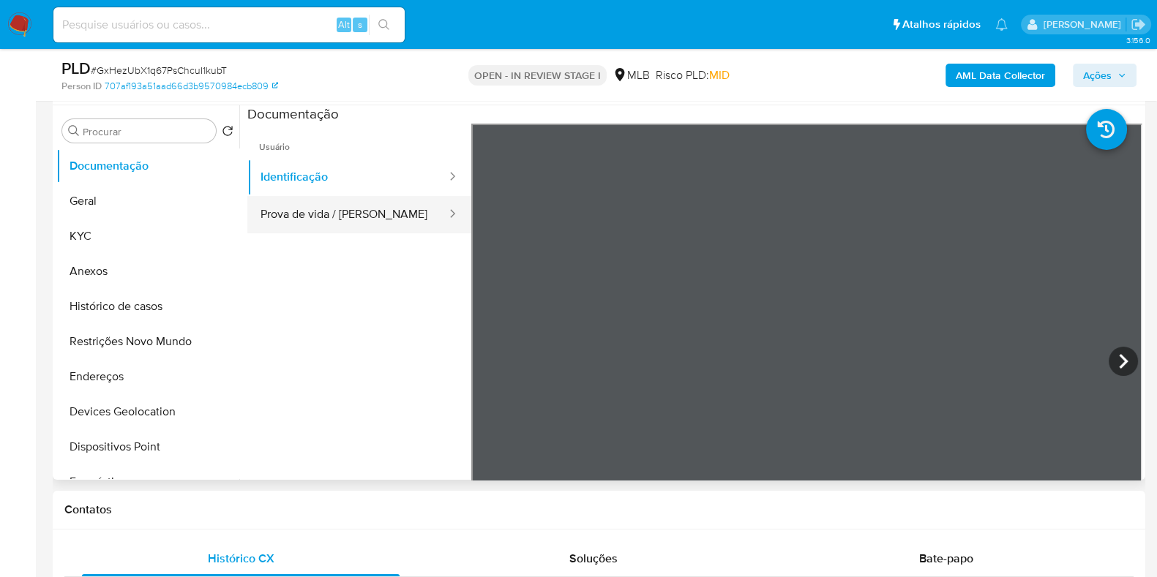
click at [367, 218] on button "Prova de vida / [PERSON_NAME]" at bounding box center [347, 214] width 200 height 37
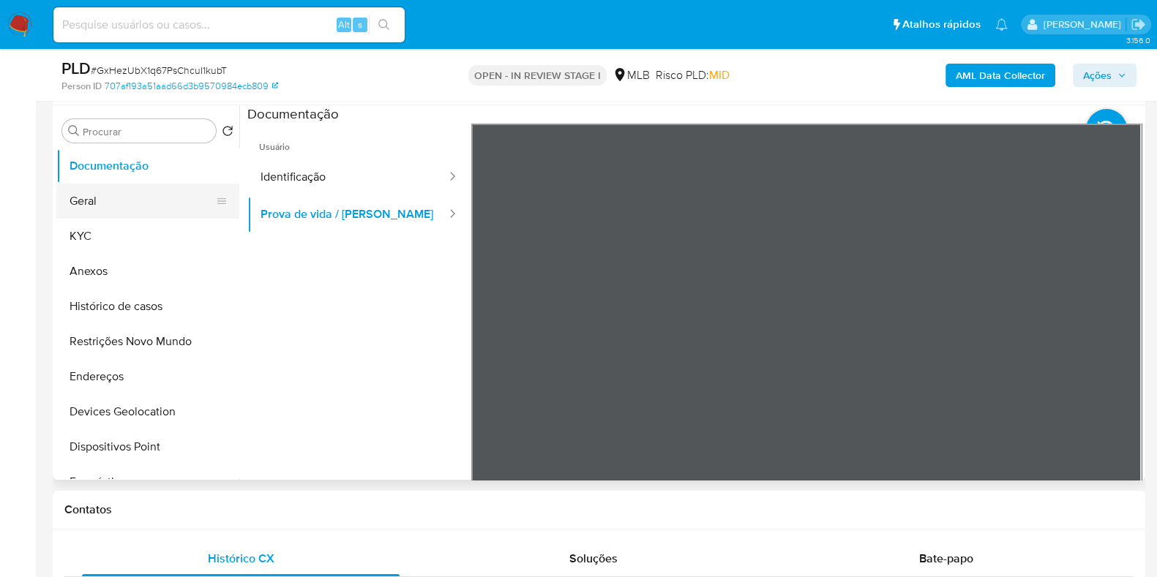
click at [114, 204] on button "Geral" at bounding box center [141, 201] width 171 height 35
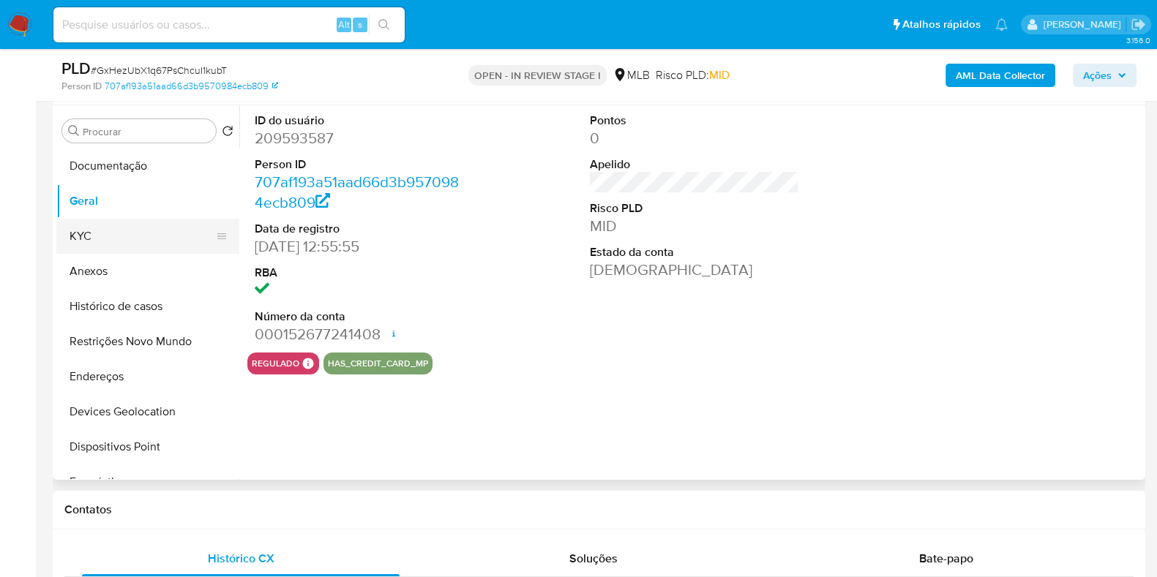
click at [124, 236] on button "KYC" at bounding box center [141, 236] width 171 height 35
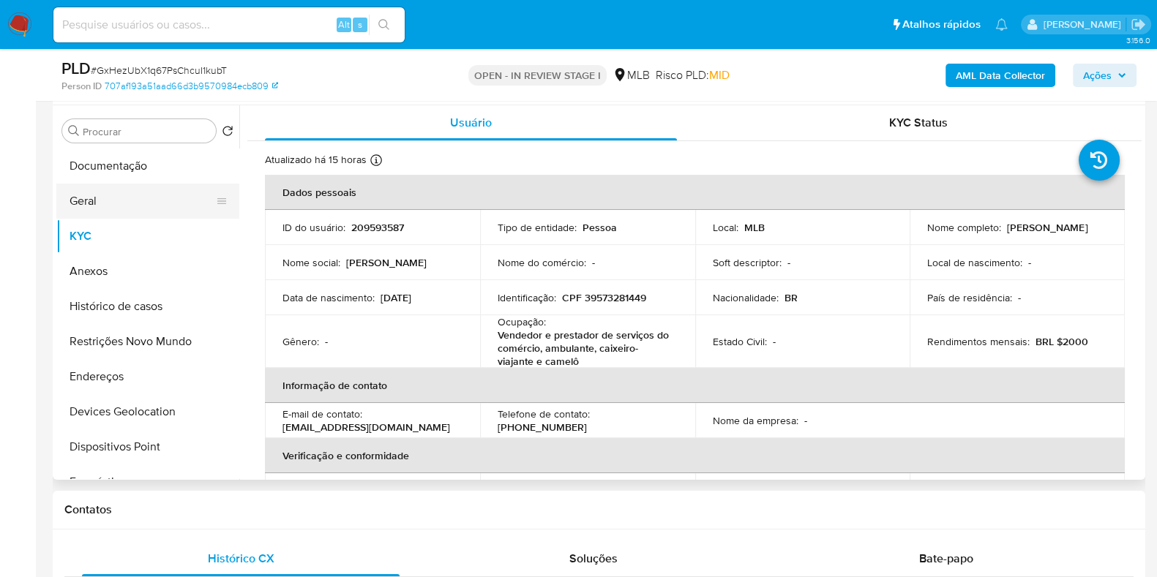
click at [94, 206] on button "Geral" at bounding box center [141, 201] width 171 height 35
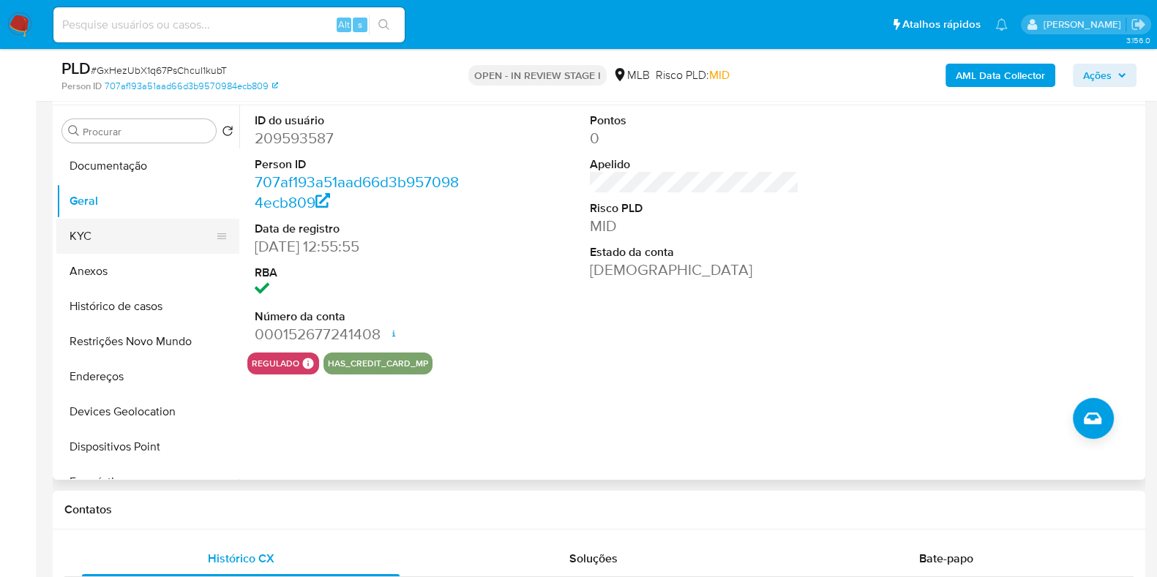
click at [84, 239] on button "KYC" at bounding box center [141, 236] width 171 height 35
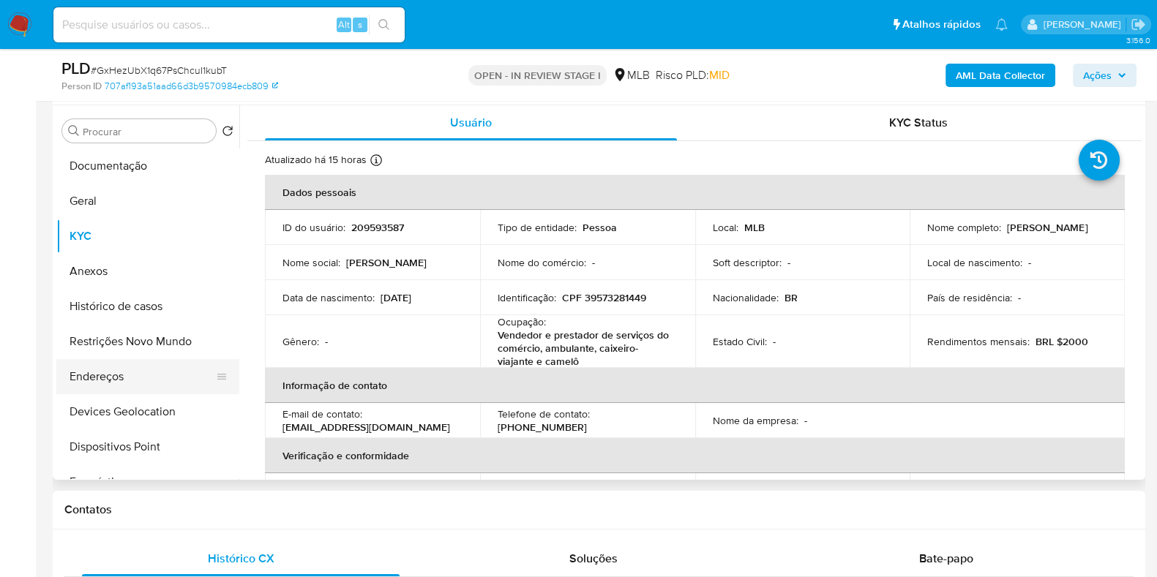
click at [132, 364] on button "Endereços" at bounding box center [141, 376] width 171 height 35
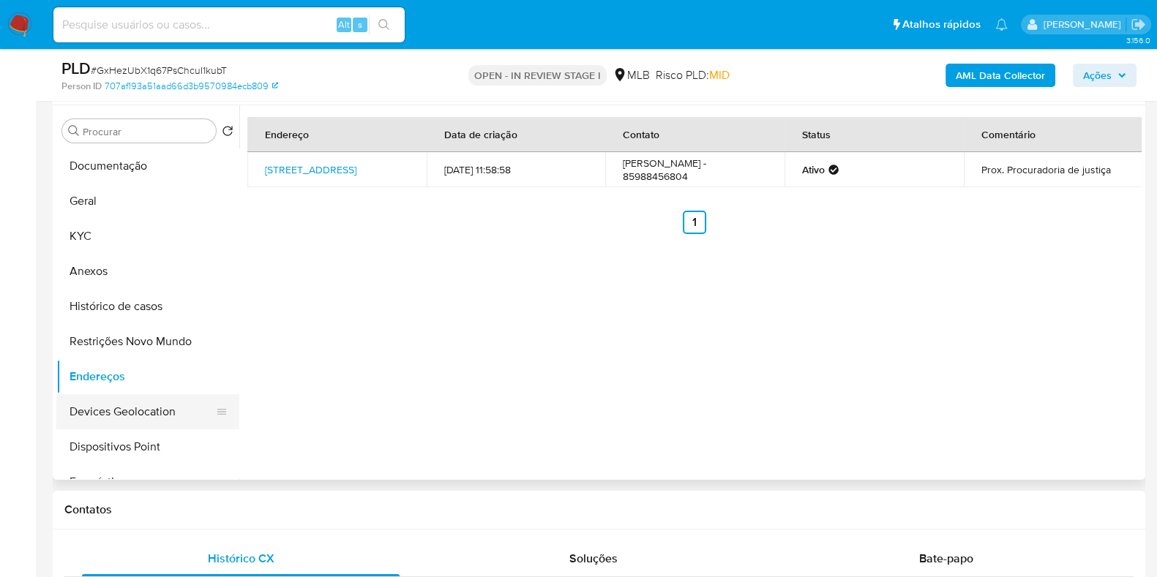
click at [138, 408] on button "Devices Geolocation" at bounding box center [141, 411] width 171 height 35
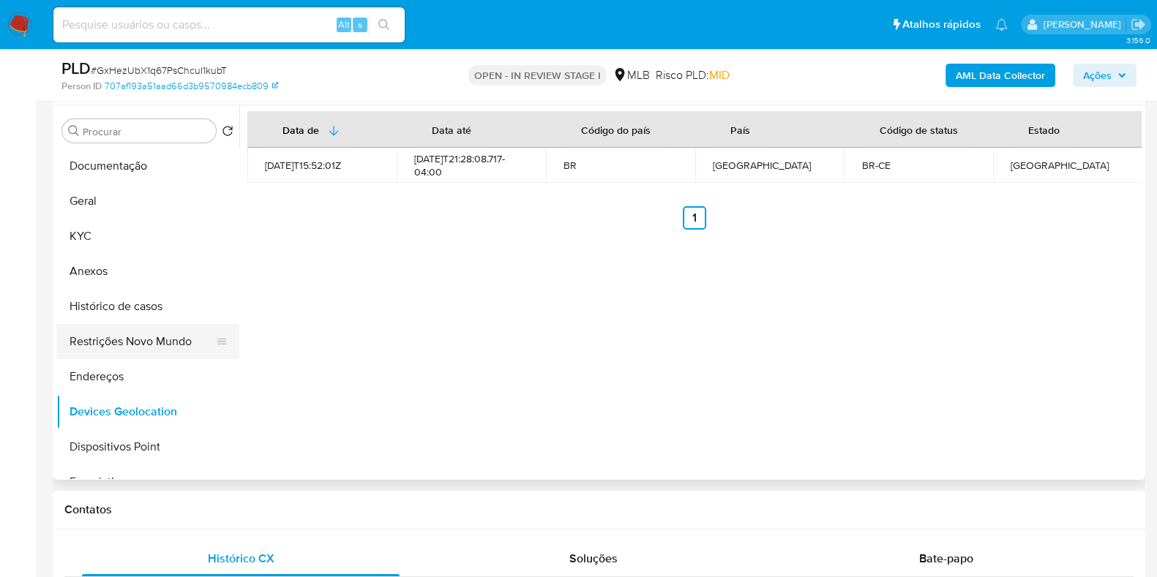
click at [135, 345] on button "Restrições Novo Mundo" at bounding box center [141, 341] width 171 height 35
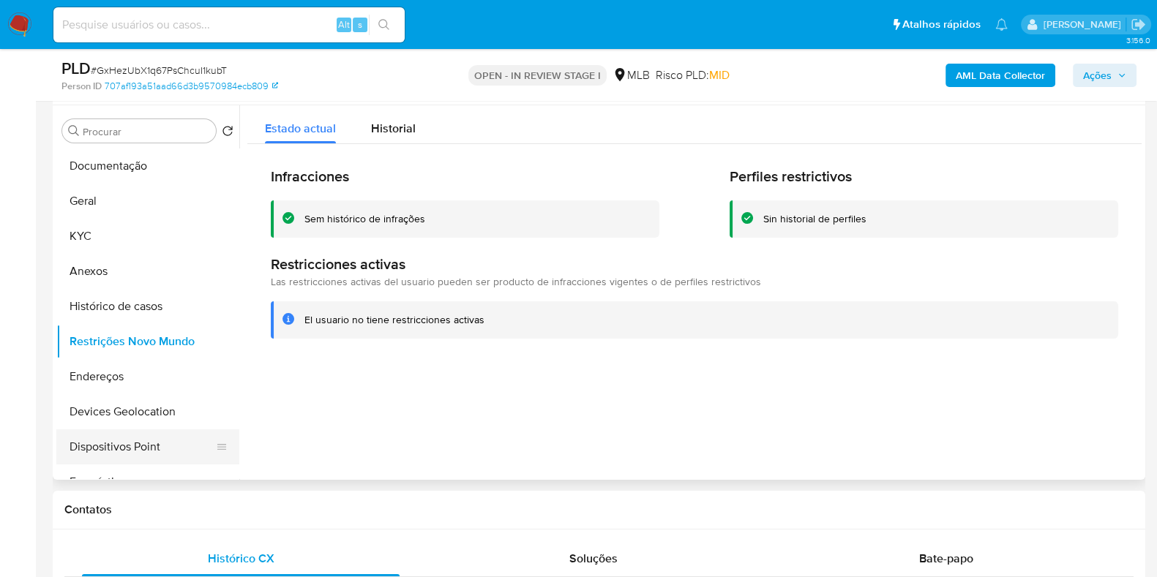
click at [121, 436] on button "Dispositivos Point" at bounding box center [141, 446] width 171 height 35
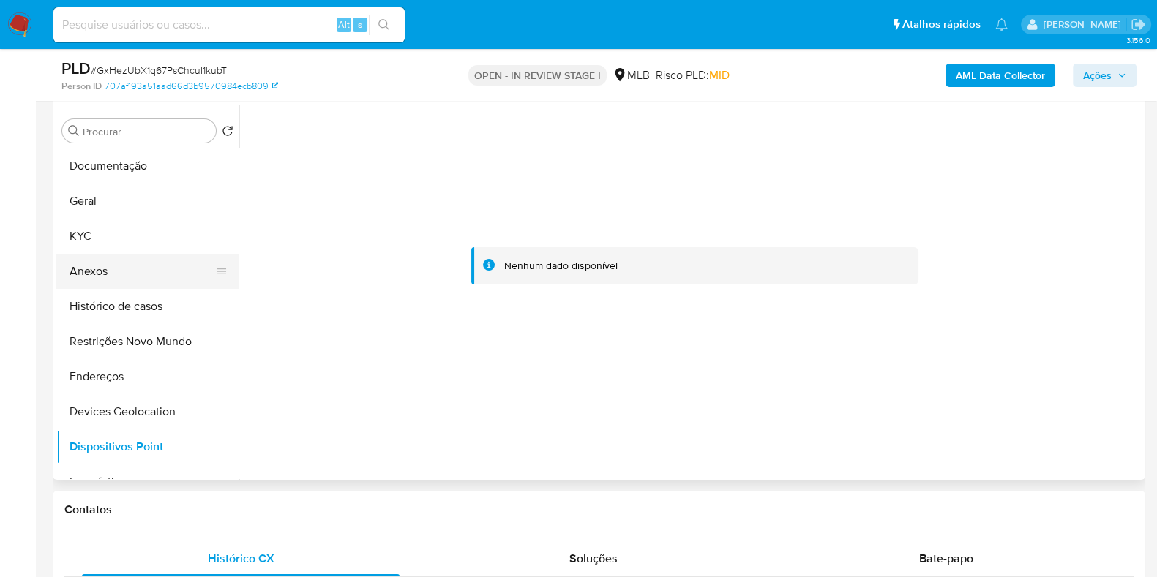
click at [106, 259] on button "Anexos" at bounding box center [141, 271] width 171 height 35
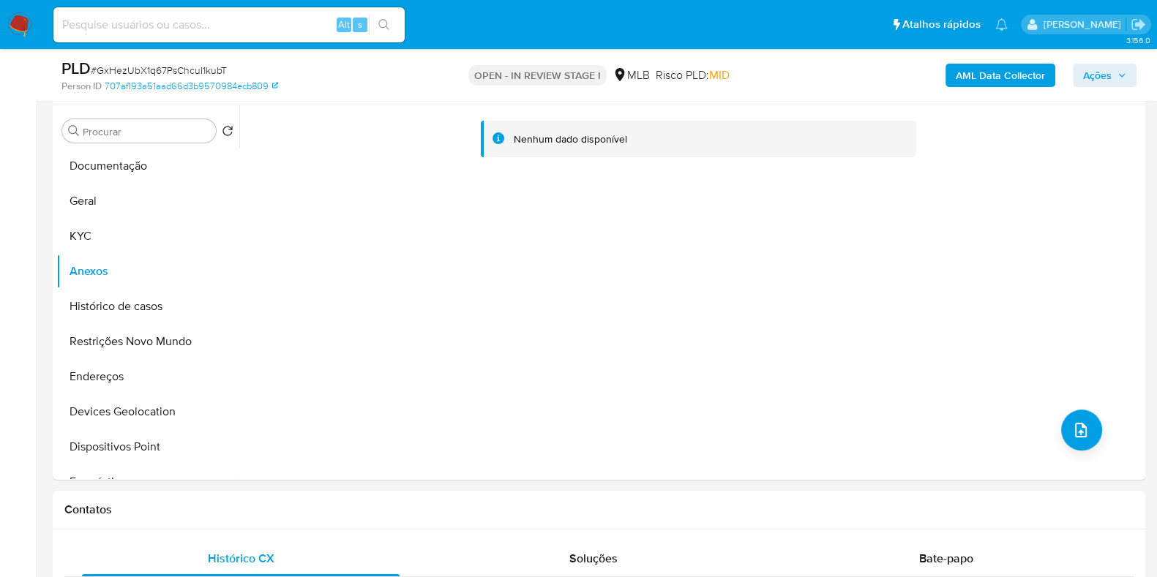
click at [962, 79] on b "AML Data Collector" at bounding box center [999, 75] width 89 height 23
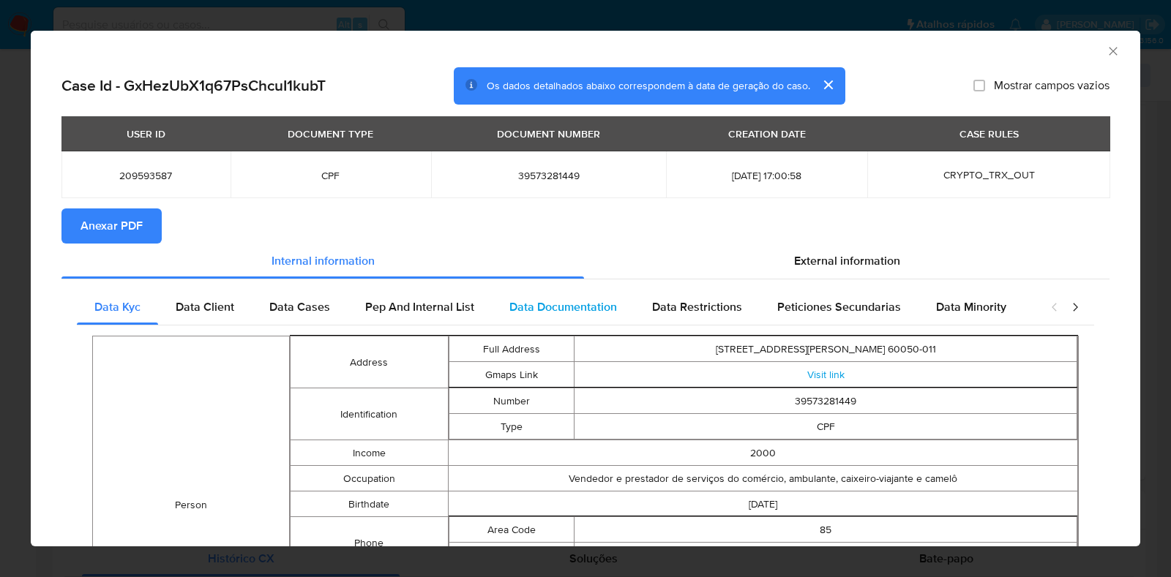
click at [579, 312] on span "Data Documentation" at bounding box center [563, 306] width 108 height 17
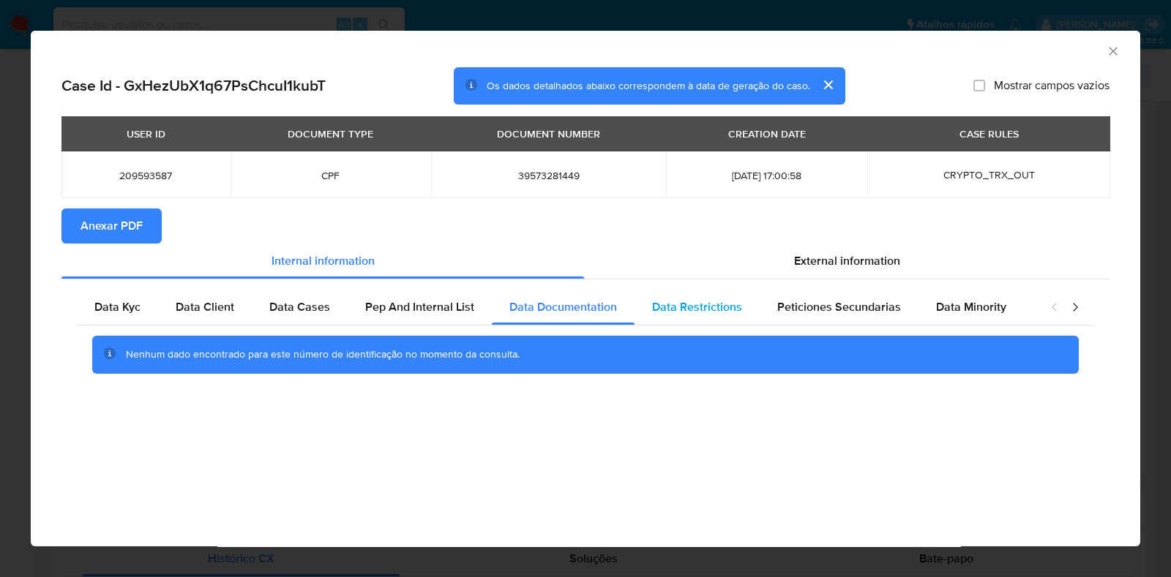
click at [670, 300] on span "Data Restrictions" at bounding box center [697, 306] width 90 height 17
click at [816, 258] on span "External information" at bounding box center [847, 260] width 106 height 17
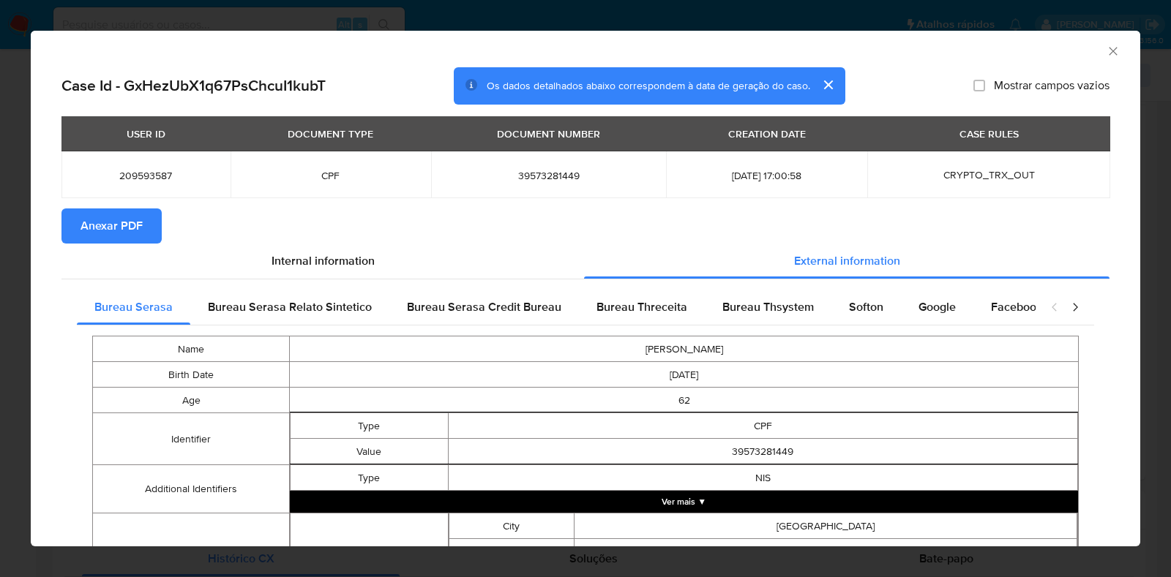
click at [94, 223] on span "Anexar PDF" at bounding box center [111, 226] width 62 height 32
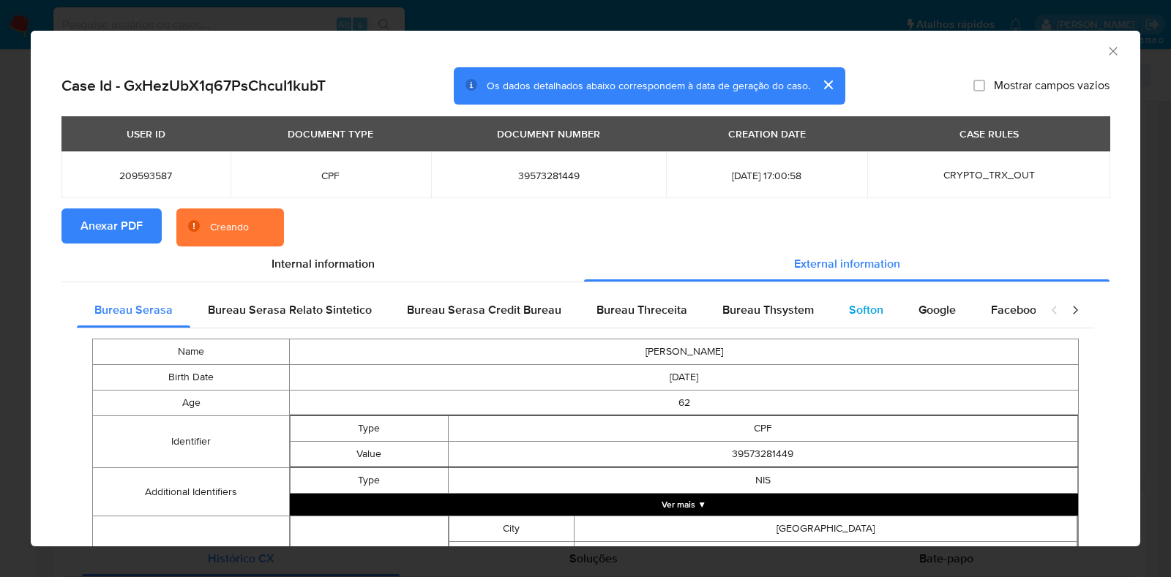
click at [853, 314] on span "Softon" at bounding box center [866, 309] width 34 height 17
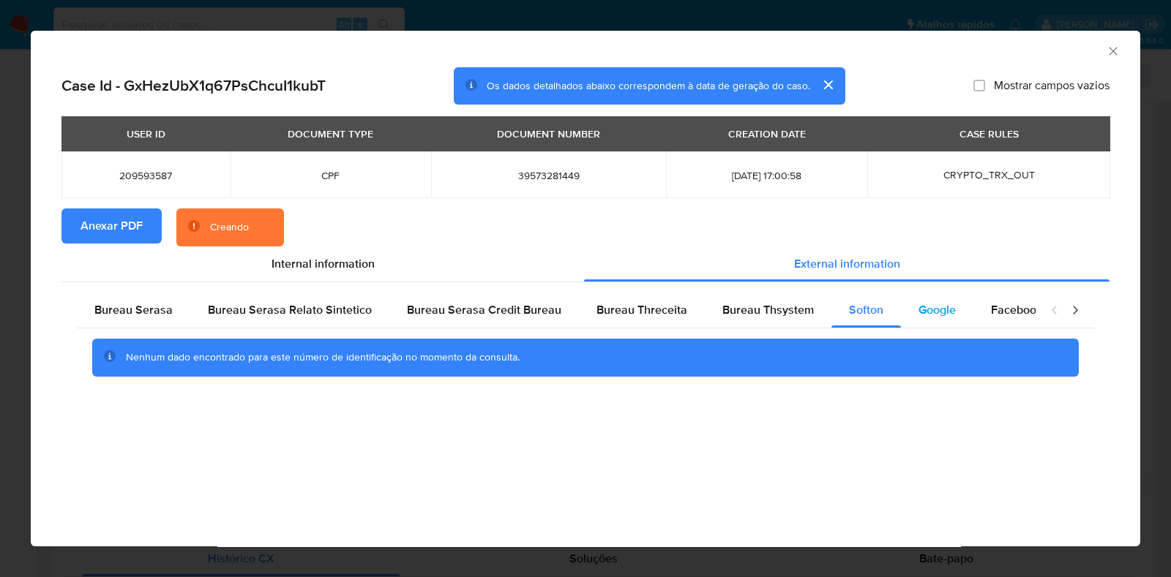
click at [943, 312] on span "Google" at bounding box center [936, 309] width 37 height 17
click at [878, 312] on div "Softon" at bounding box center [865, 310] width 69 height 35
click at [1116, 49] on icon "Fechar a janela" at bounding box center [1112, 51] width 15 height 15
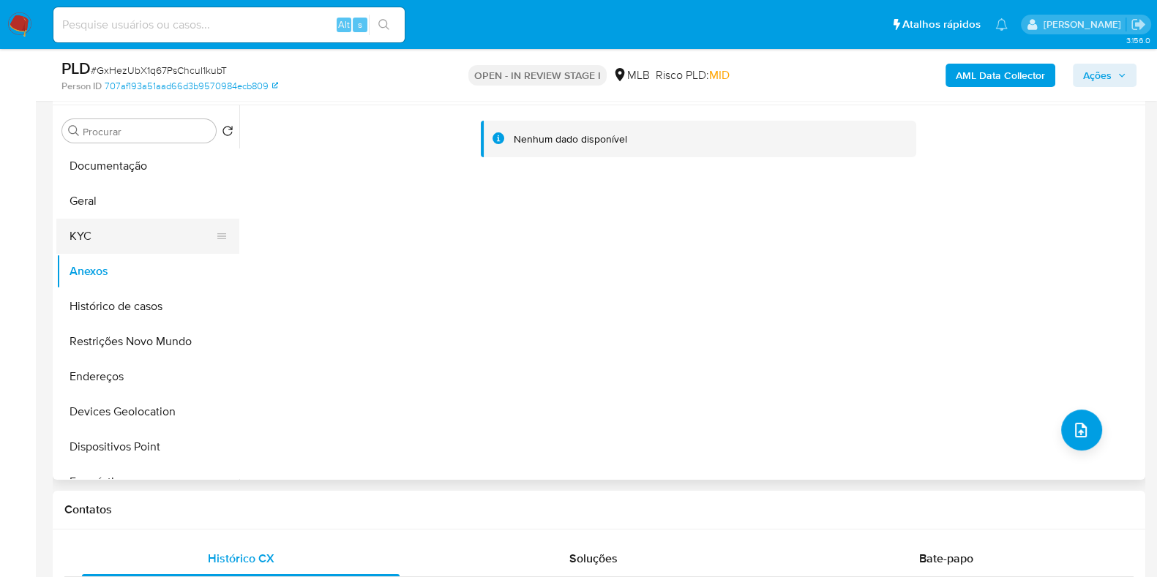
click at [91, 241] on button "KYC" at bounding box center [141, 236] width 171 height 35
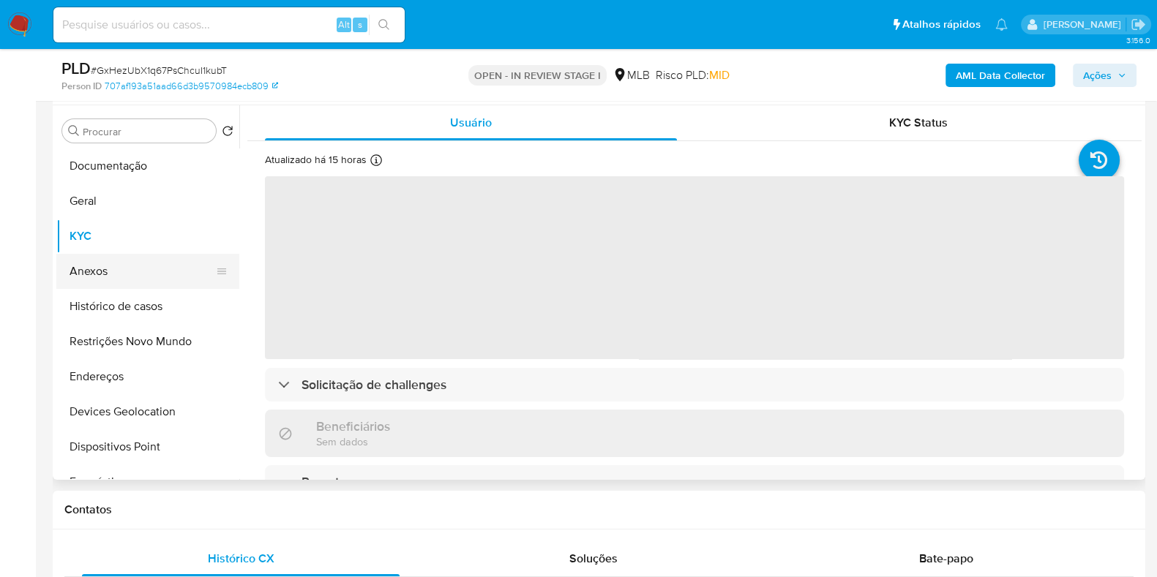
click at [106, 270] on button "Anexos" at bounding box center [141, 271] width 171 height 35
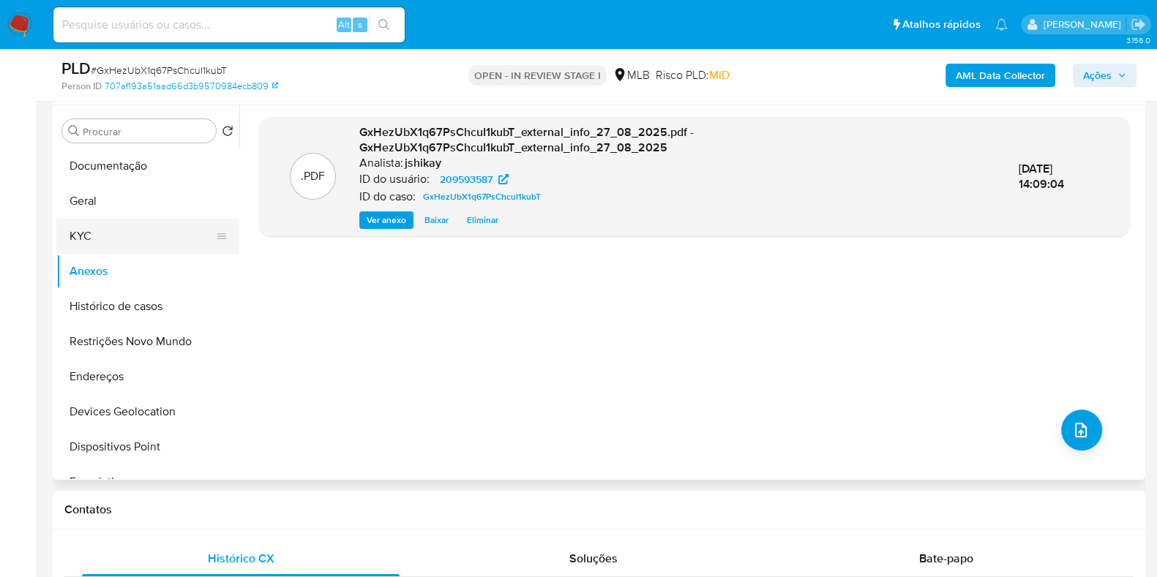
click at [111, 221] on button "KYC" at bounding box center [141, 236] width 171 height 35
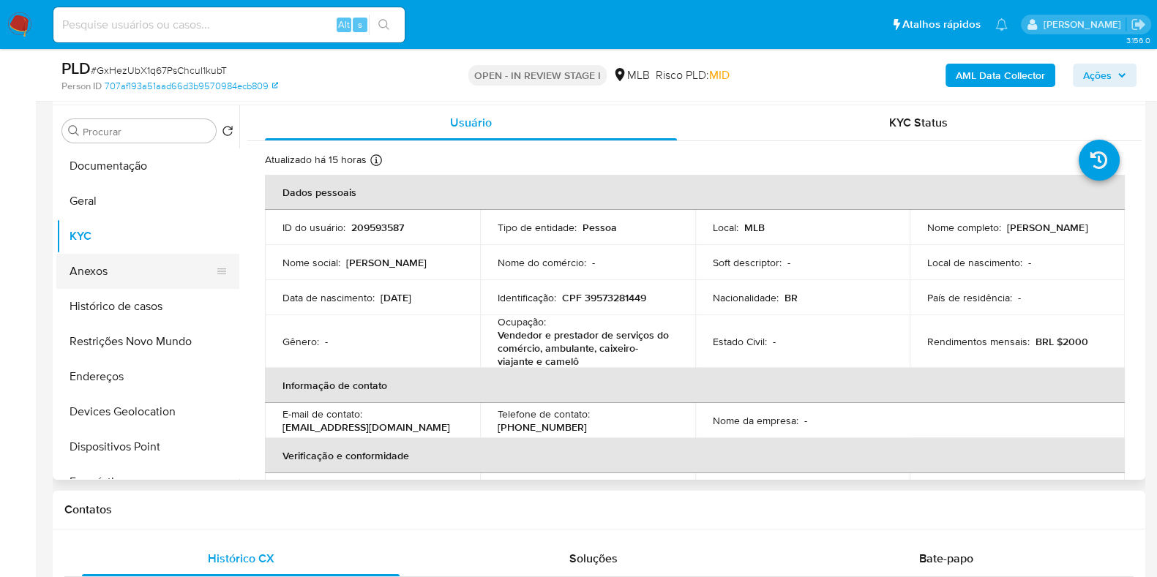
click at [111, 267] on button "Anexos" at bounding box center [141, 271] width 171 height 35
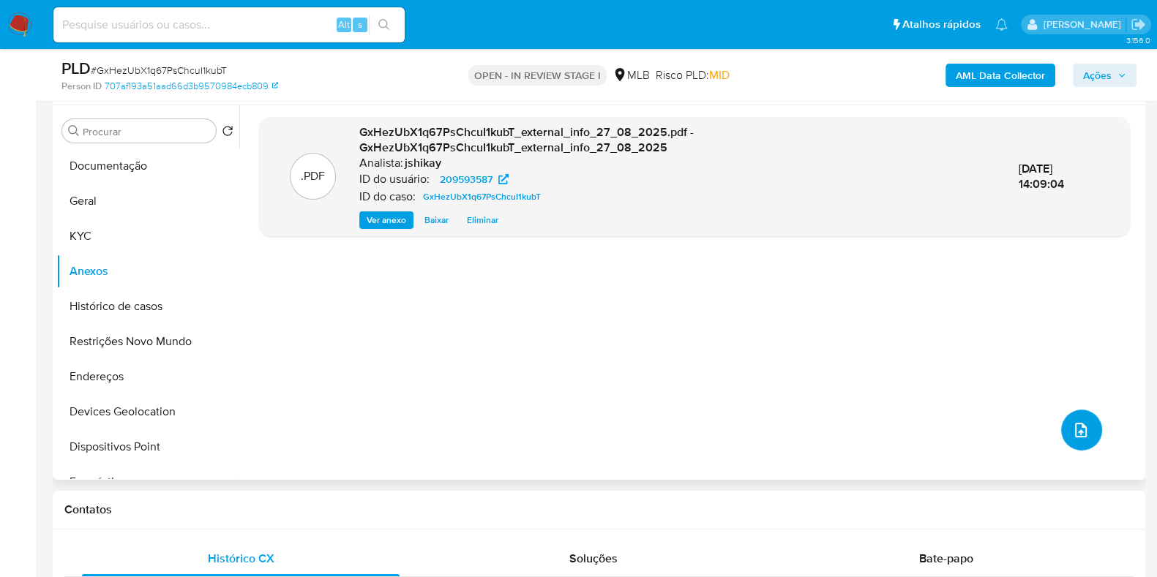
click at [1072, 434] on icon "upload-file" at bounding box center [1081, 430] width 18 height 18
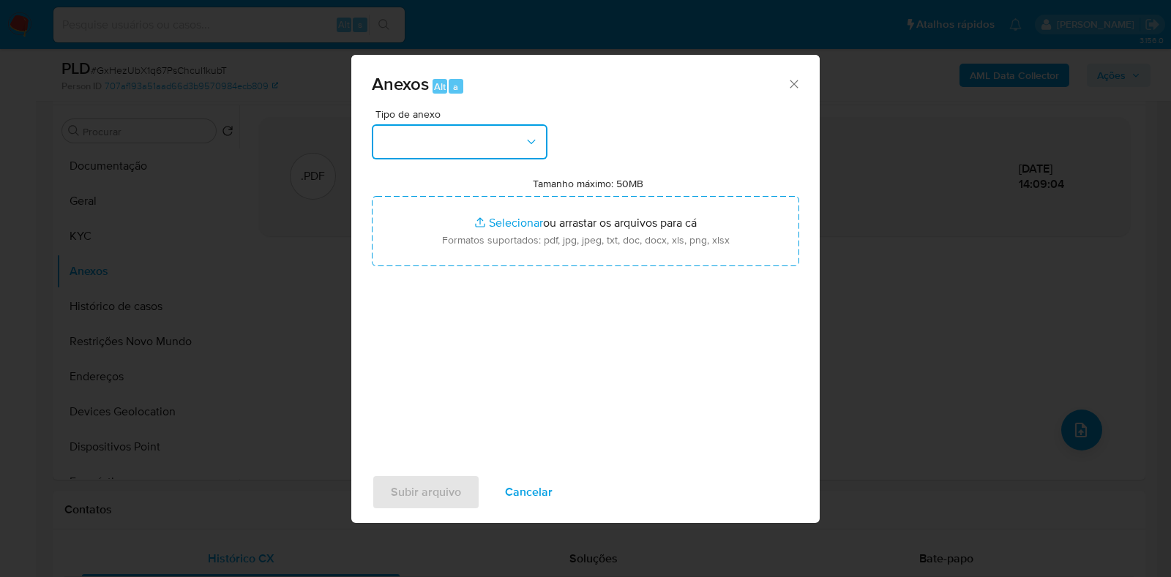
click at [511, 144] on button "button" at bounding box center [460, 141] width 176 height 35
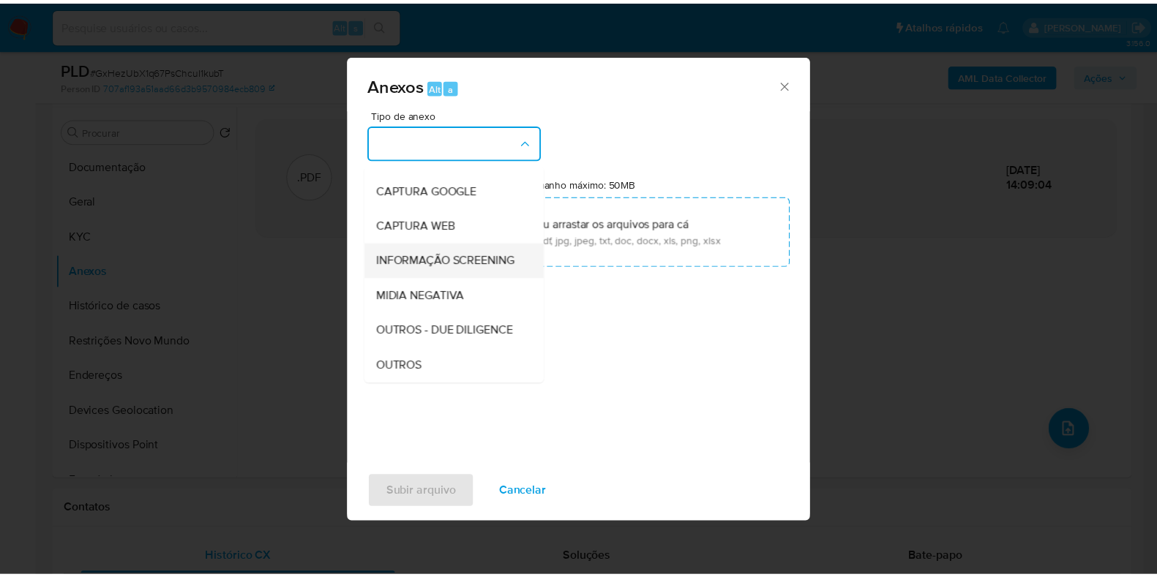
scroll to position [91, 0]
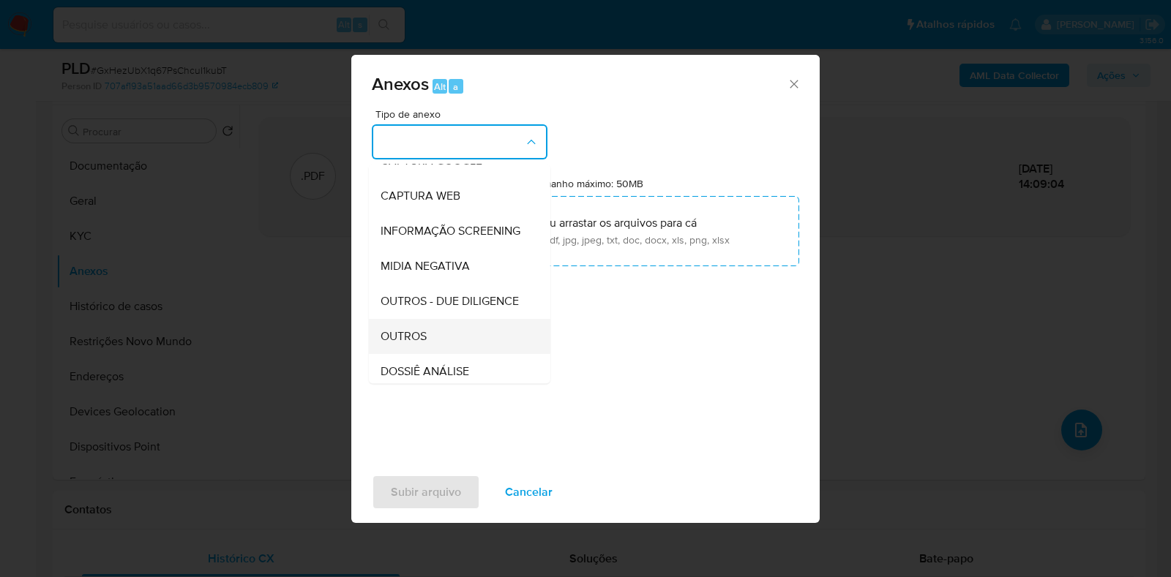
click at [416, 344] on span "OUTROS" at bounding box center [403, 336] width 46 height 15
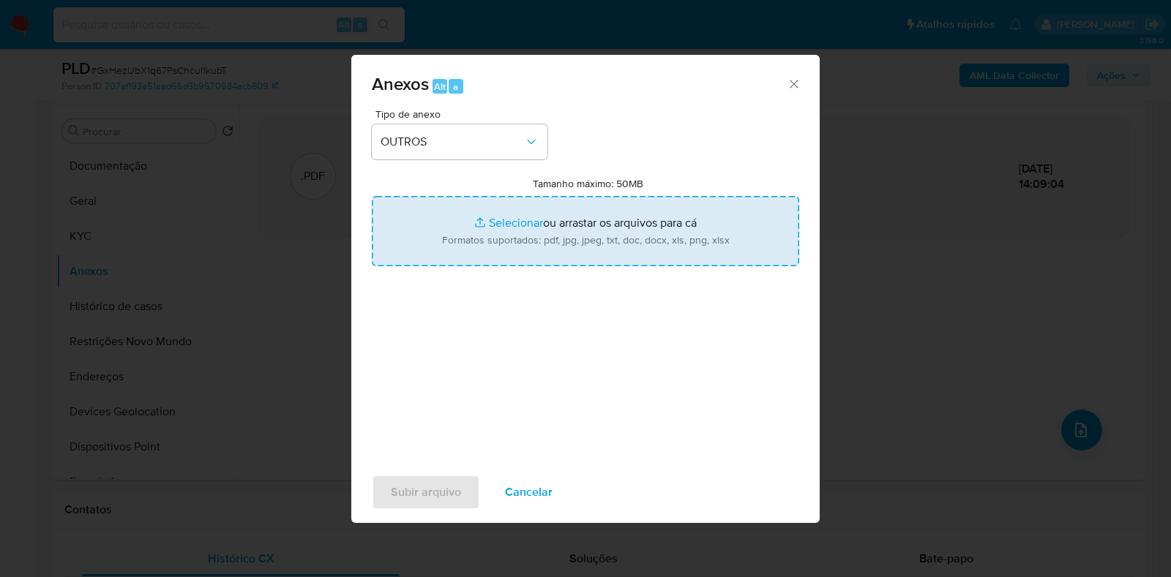
click at [551, 229] on input "Tamanho máximo: 50MB Selecionar arquivos" at bounding box center [585, 231] width 427 height 70
type input "C:\fakepath\Mulan 209593587_2025_08_27_08_21_17 - Resumen TX.pdf"
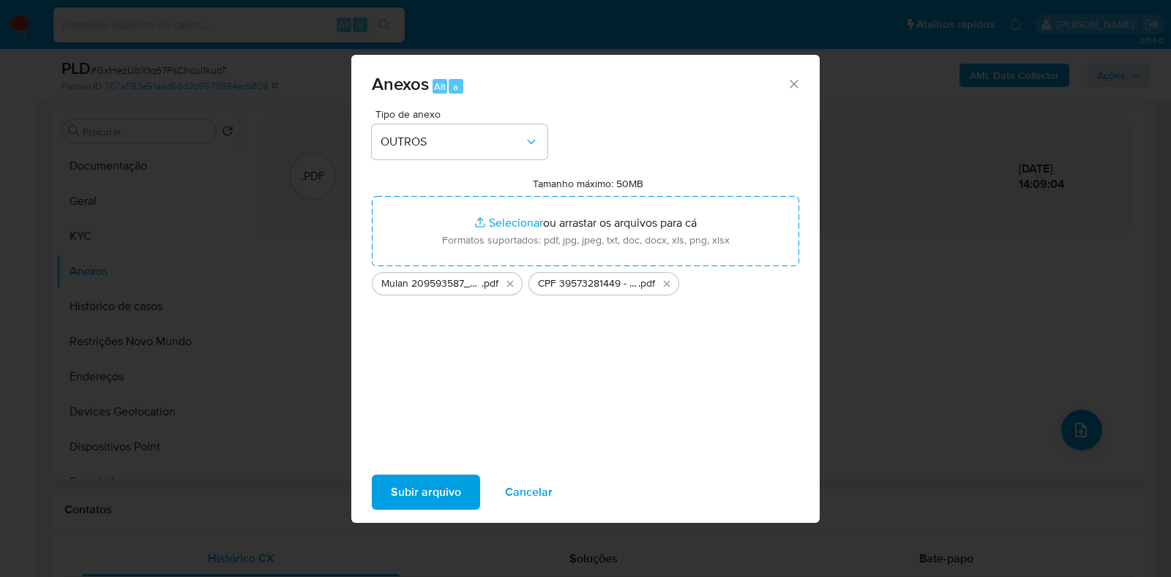
click at [429, 487] on span "Subir arquivo" at bounding box center [426, 492] width 70 height 32
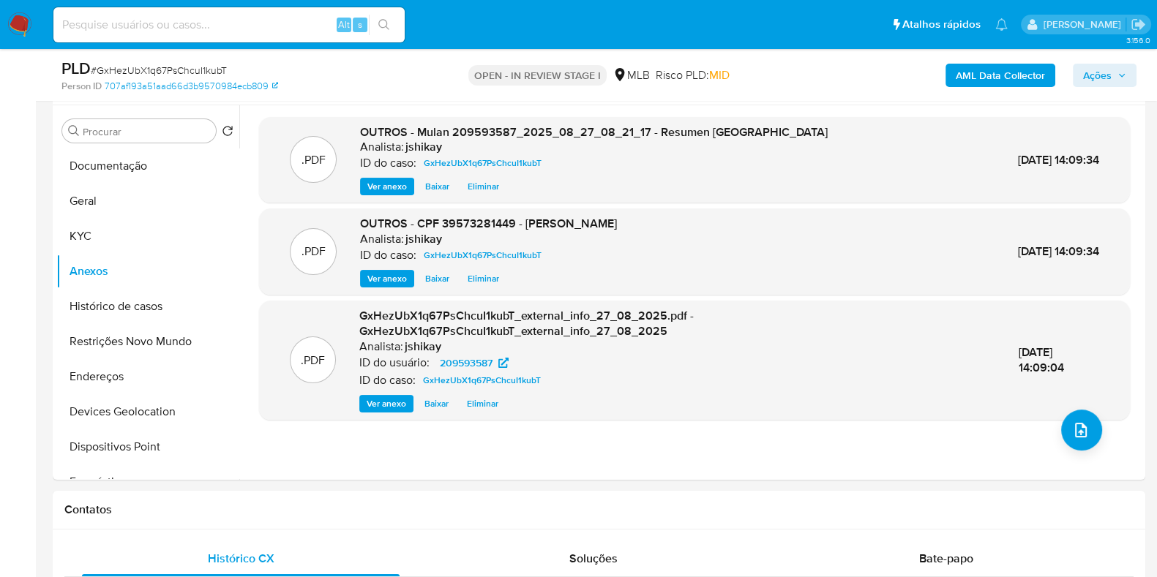
drag, startPoint x: 1102, startPoint y: 76, endPoint x: 1072, endPoint y: 88, distance: 32.9
click at [1102, 76] on span "Ações" at bounding box center [1097, 75] width 29 height 23
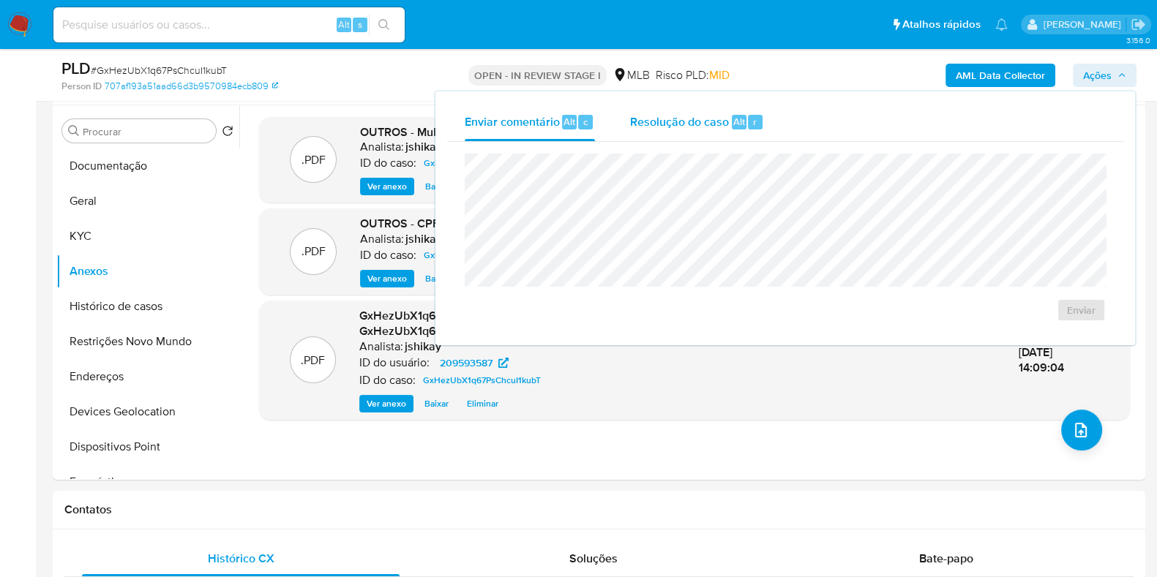
click at [685, 109] on div "Resolução do caso Alt r" at bounding box center [697, 122] width 134 height 38
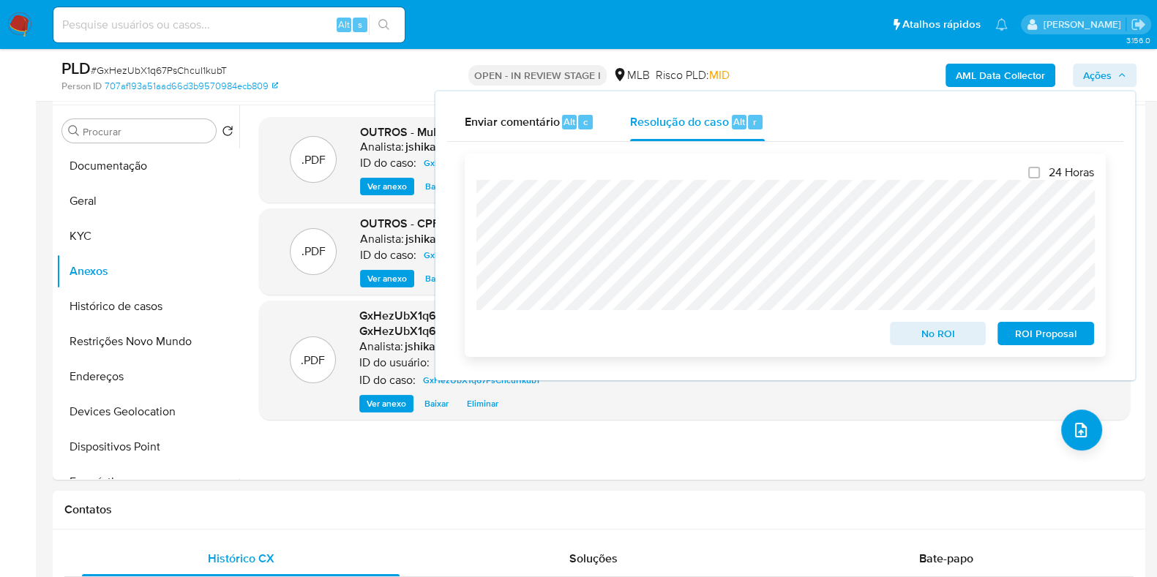
click at [905, 331] on span "No ROI" at bounding box center [938, 333] width 76 height 20
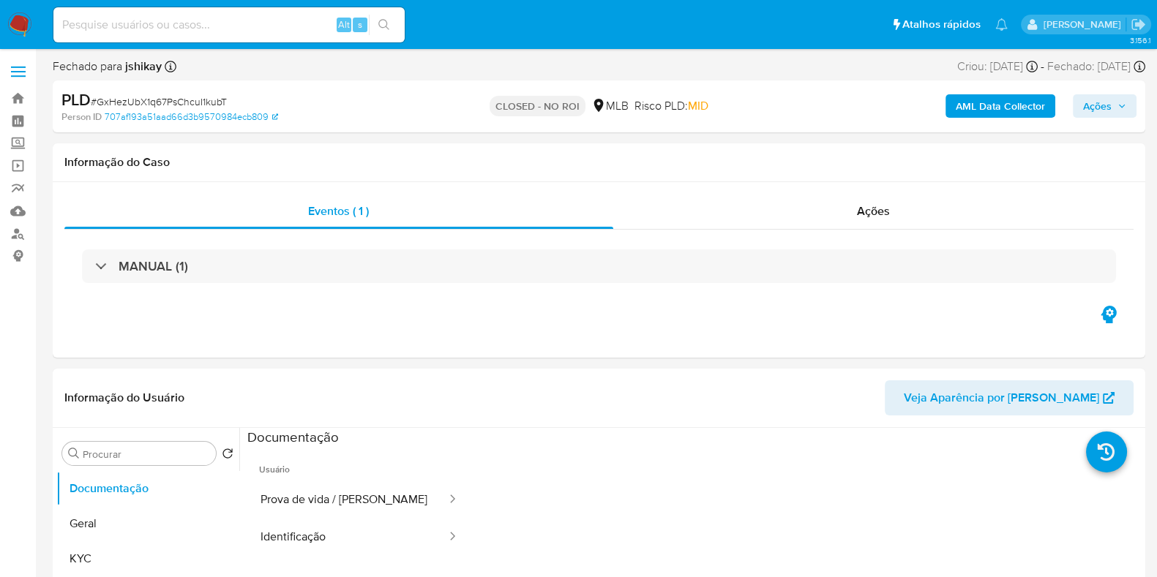
select select "10"
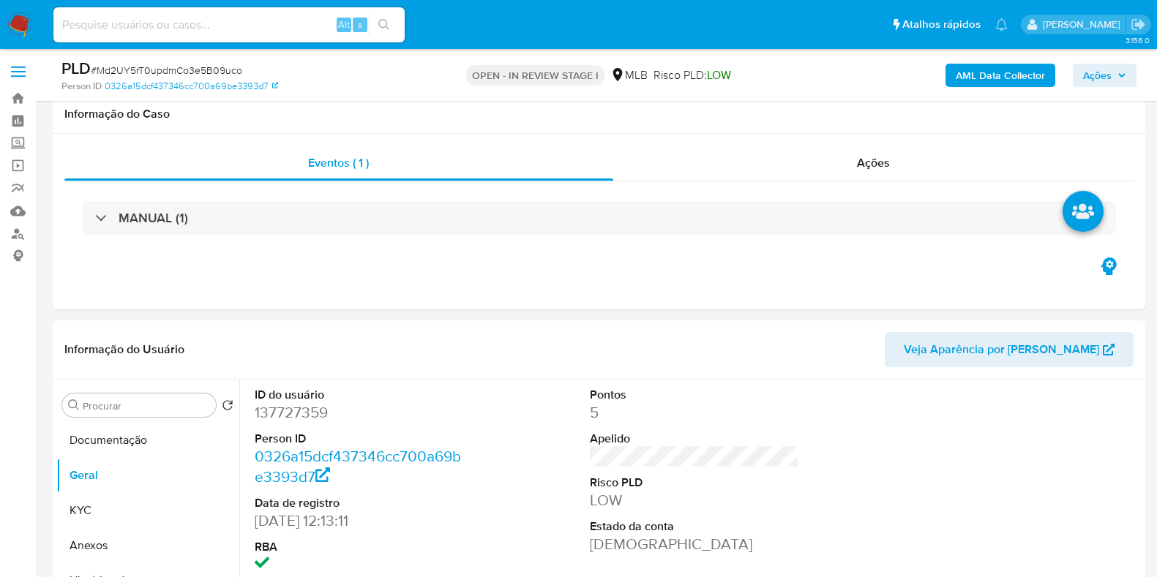
scroll to position [182, 0]
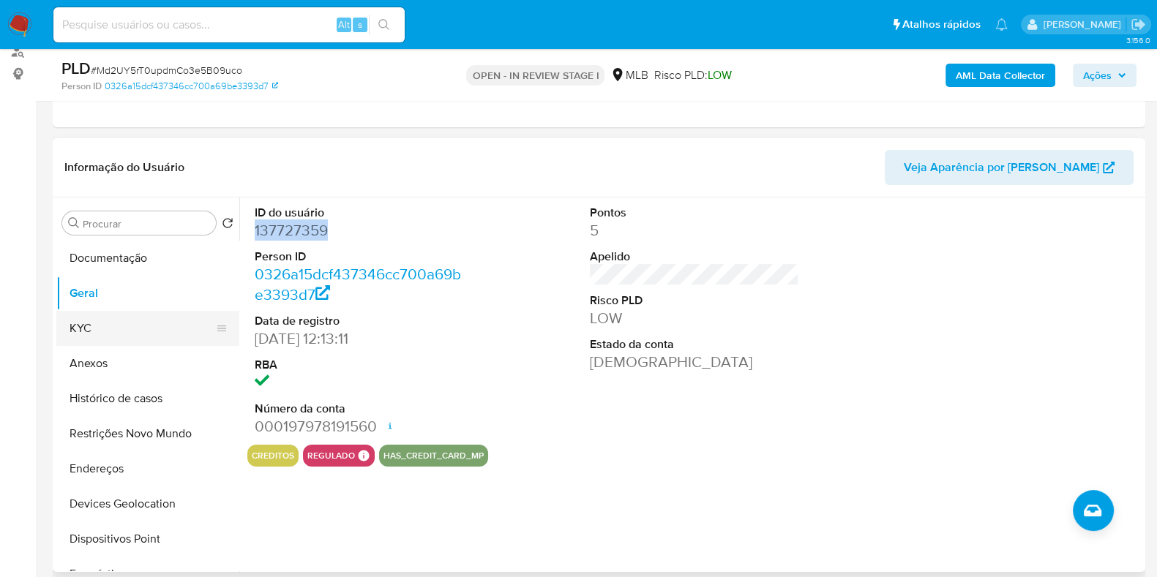
click at [139, 330] on button "KYC" at bounding box center [141, 328] width 171 height 35
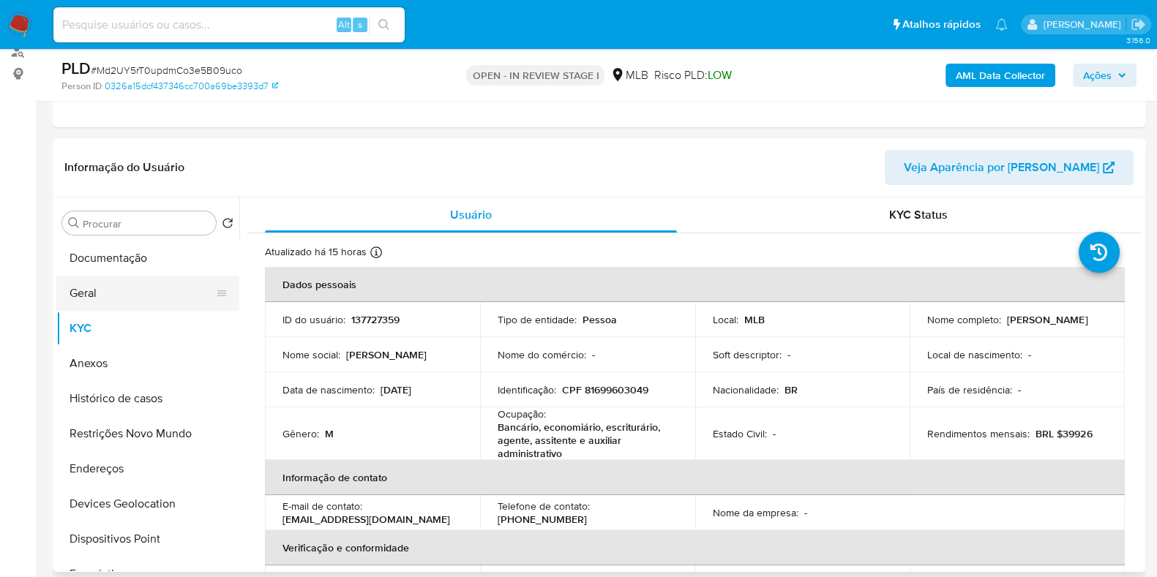
click at [92, 277] on button "Geral" at bounding box center [141, 293] width 171 height 35
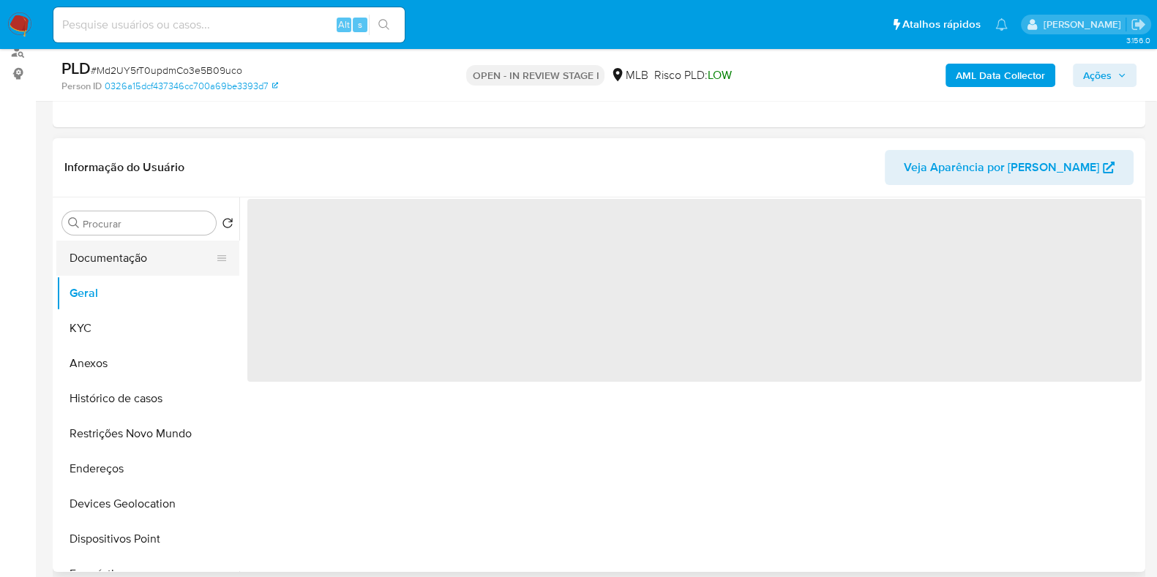
click at [117, 258] on button "Documentação" at bounding box center [141, 258] width 171 height 35
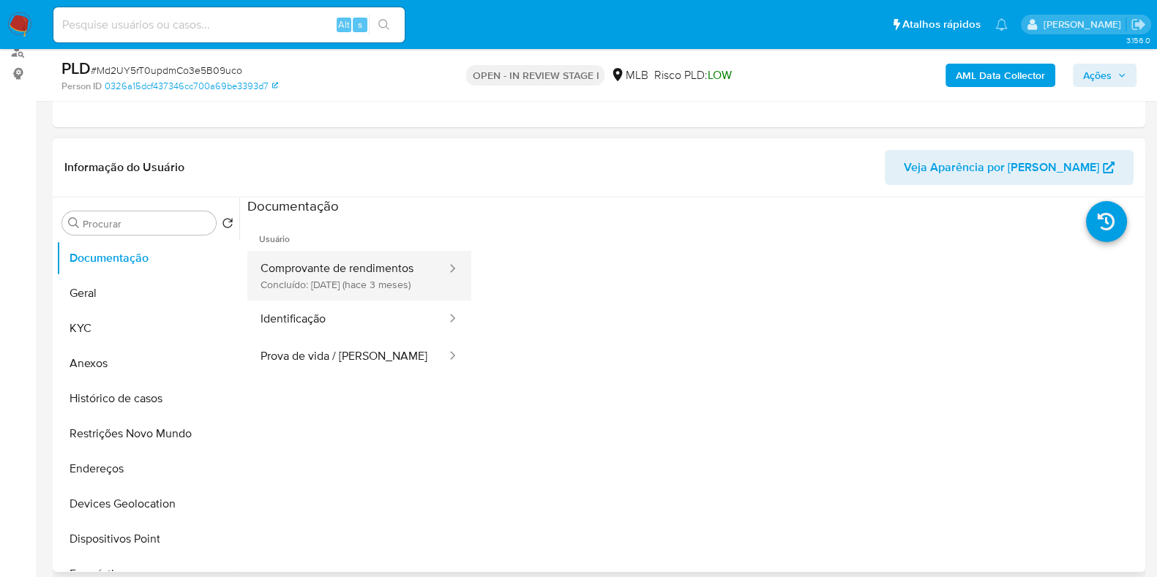
click at [374, 250] on li "Usuário Comprovante de rendimentos Concluído: [DATE] (hace 3 meses) Identificaç…" at bounding box center [359, 295] width 224 height 159
click at [377, 276] on button "Comprovante de rendimentos Concluído: [DATE] (hace 3 meses)" at bounding box center [347, 276] width 200 height 50
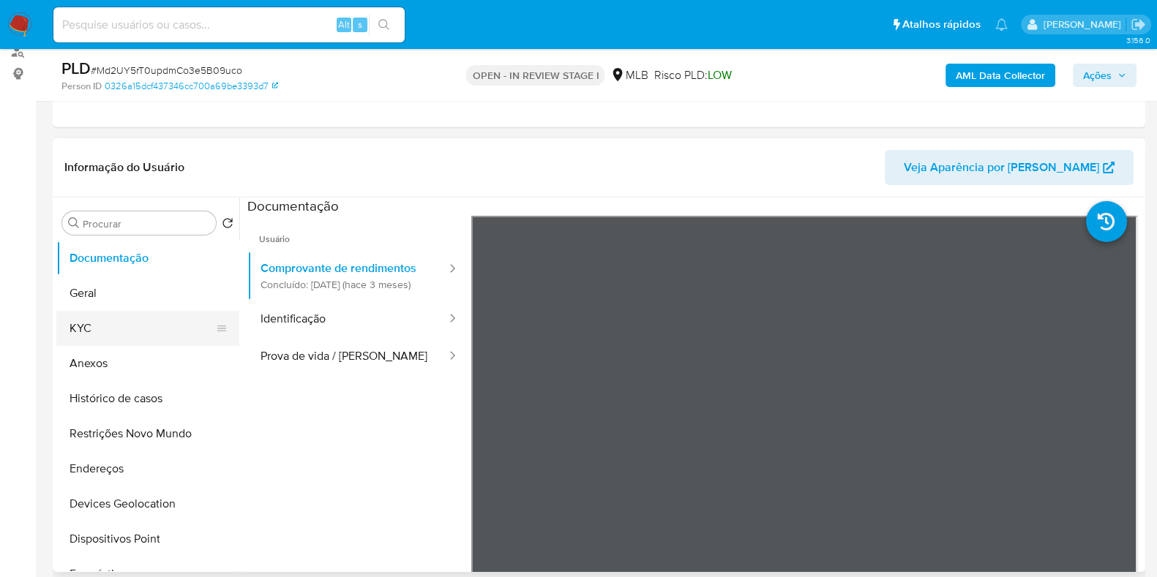
click at [93, 320] on button "KYC" at bounding box center [141, 328] width 171 height 35
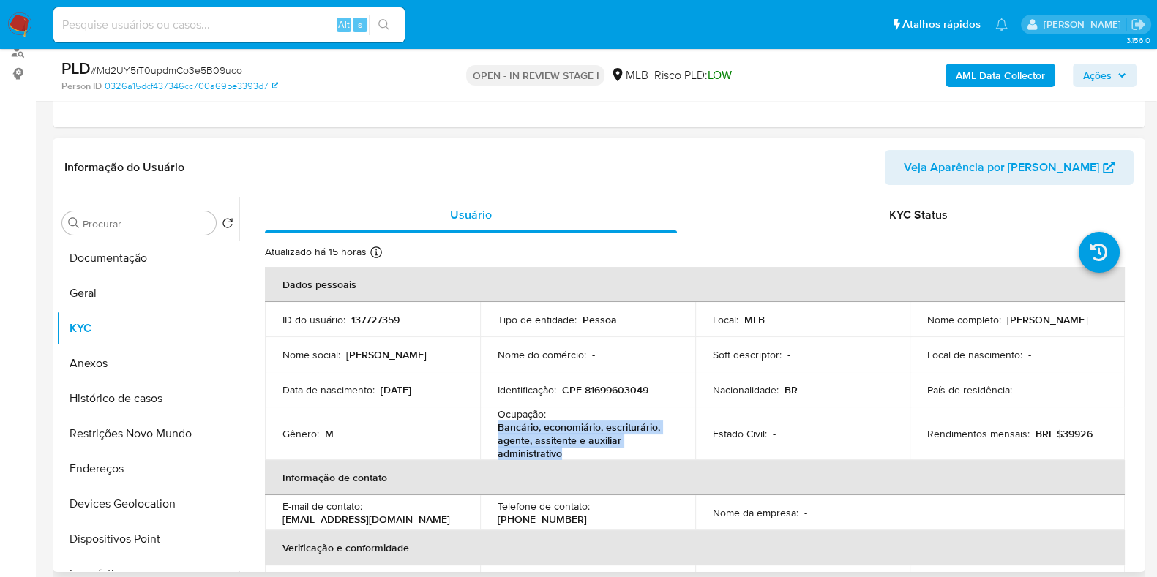
drag, startPoint x: 567, startPoint y: 451, endPoint x: 497, endPoint y: 427, distance: 73.8
click at [497, 427] on p "Bancário, economiário, escriturário, agente, assitente e auxiliar administrativo" at bounding box center [584, 441] width 174 height 40
copy p "Bancário, economiário, escriturário, agente, assitente e auxiliar administrativo"
click at [132, 385] on button "Histórico de casos" at bounding box center [141, 398] width 171 height 35
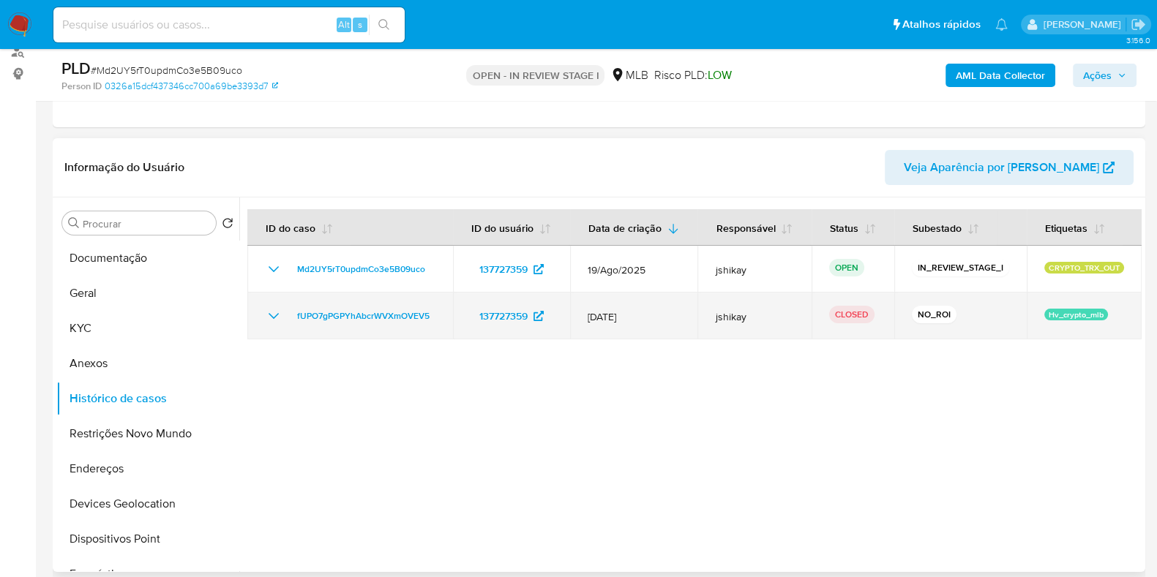
click at [272, 319] on icon "Mostrar/Ocultar" at bounding box center [273, 316] width 10 height 6
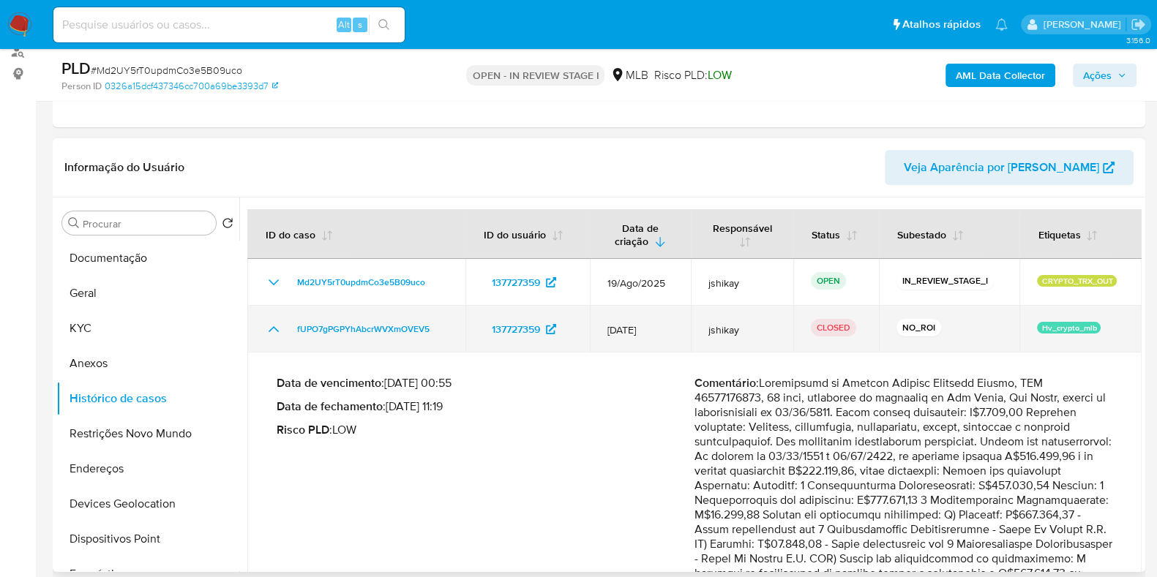
click at [272, 329] on icon "Mostrar/Ocultar" at bounding box center [274, 329] width 18 height 18
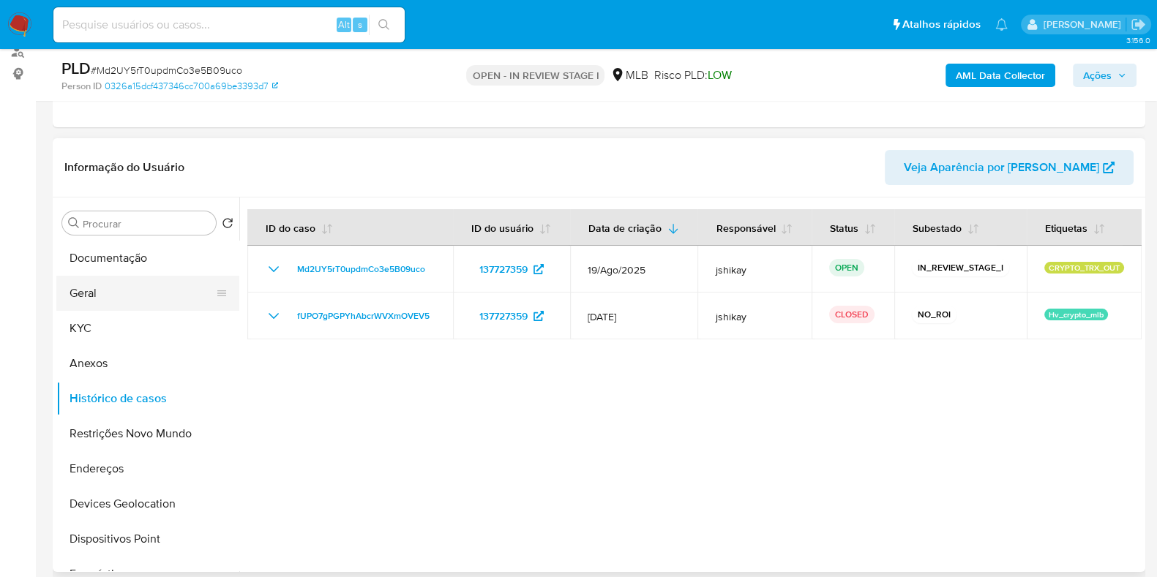
click at [153, 301] on button "Geral" at bounding box center [141, 293] width 171 height 35
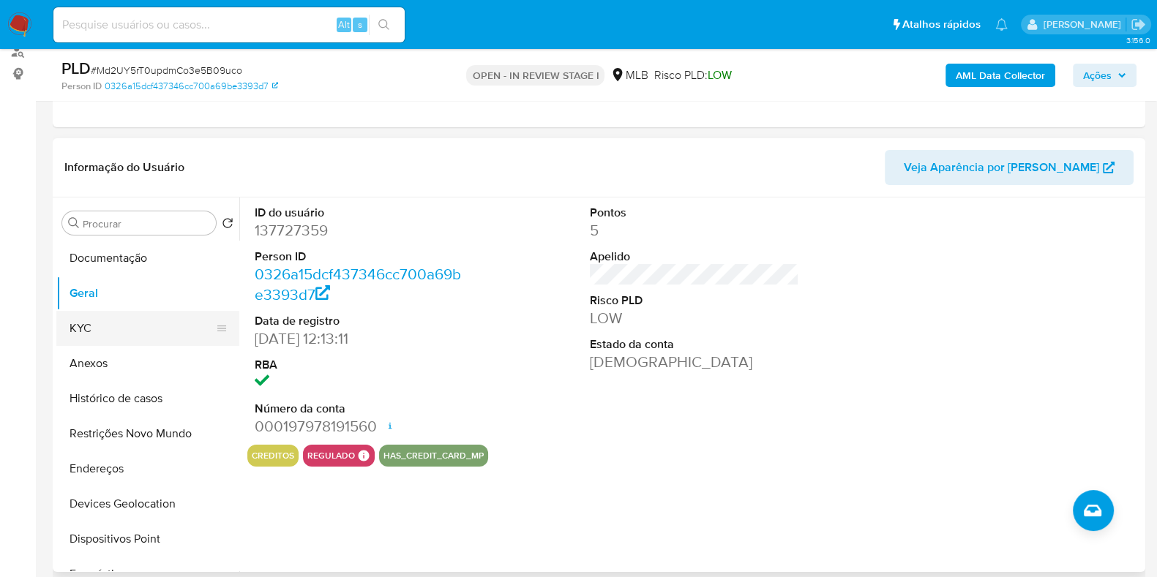
click at [80, 317] on button "KYC" at bounding box center [141, 328] width 171 height 35
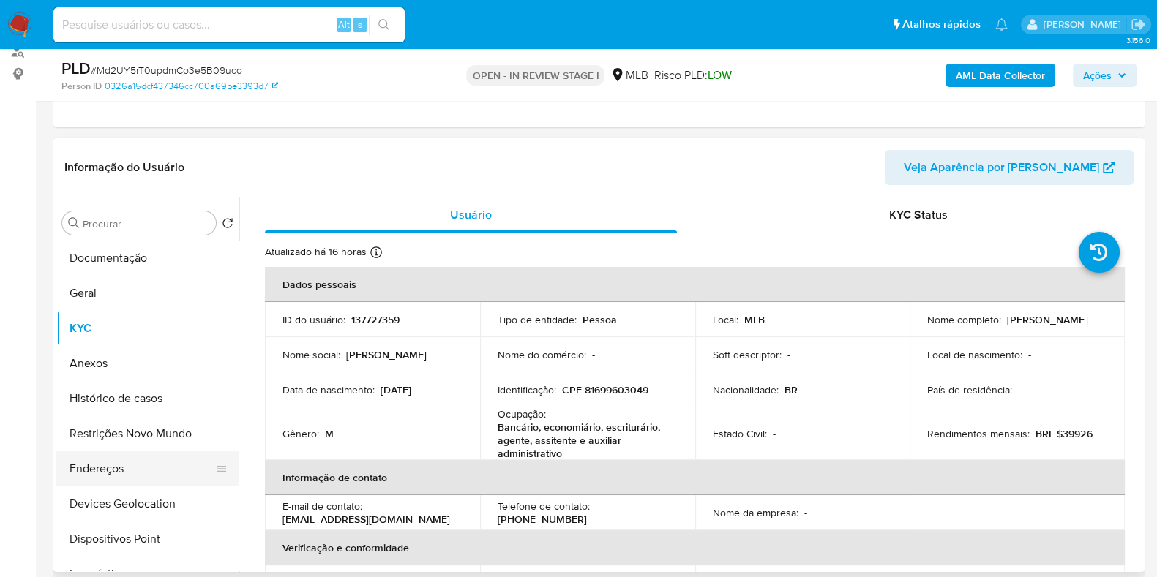
click at [128, 480] on button "Endereços" at bounding box center [141, 468] width 171 height 35
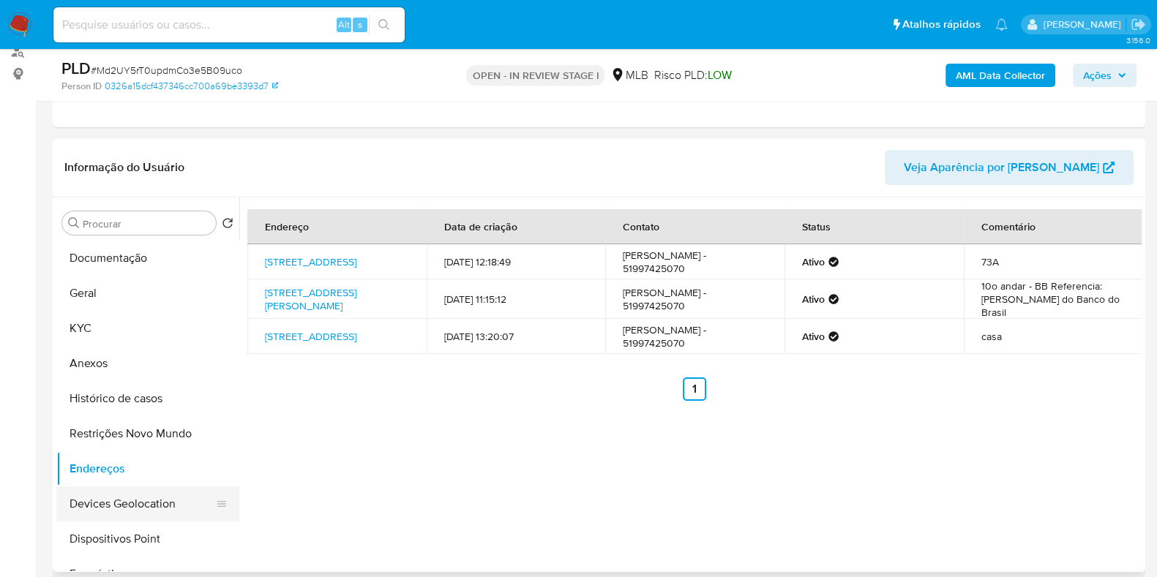
click at [138, 500] on button "Devices Geolocation" at bounding box center [141, 503] width 171 height 35
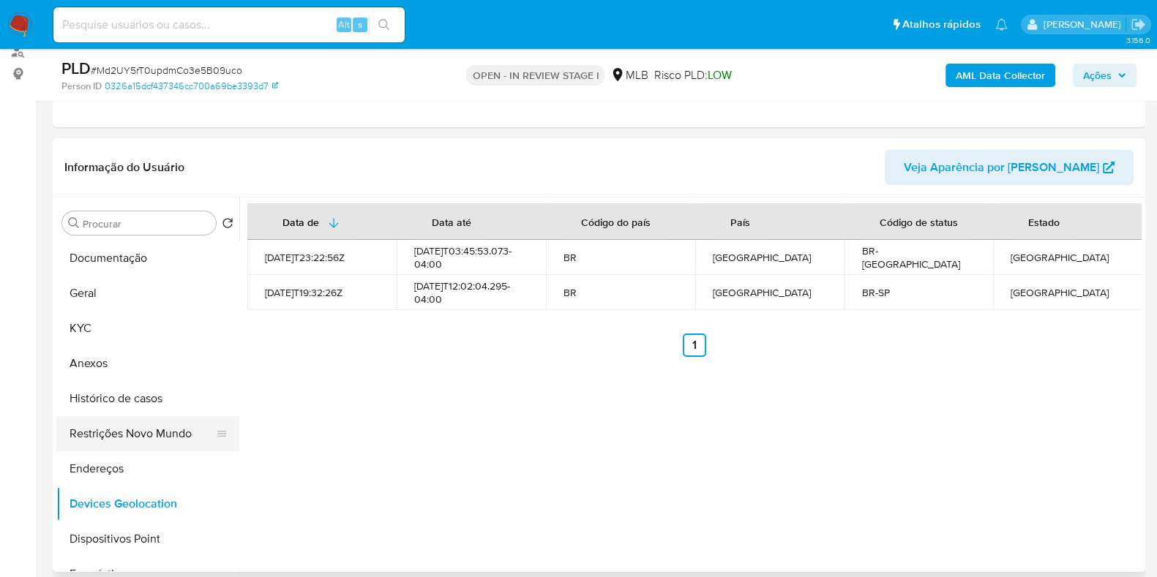
click at [143, 429] on button "Restrições Novo Mundo" at bounding box center [141, 433] width 171 height 35
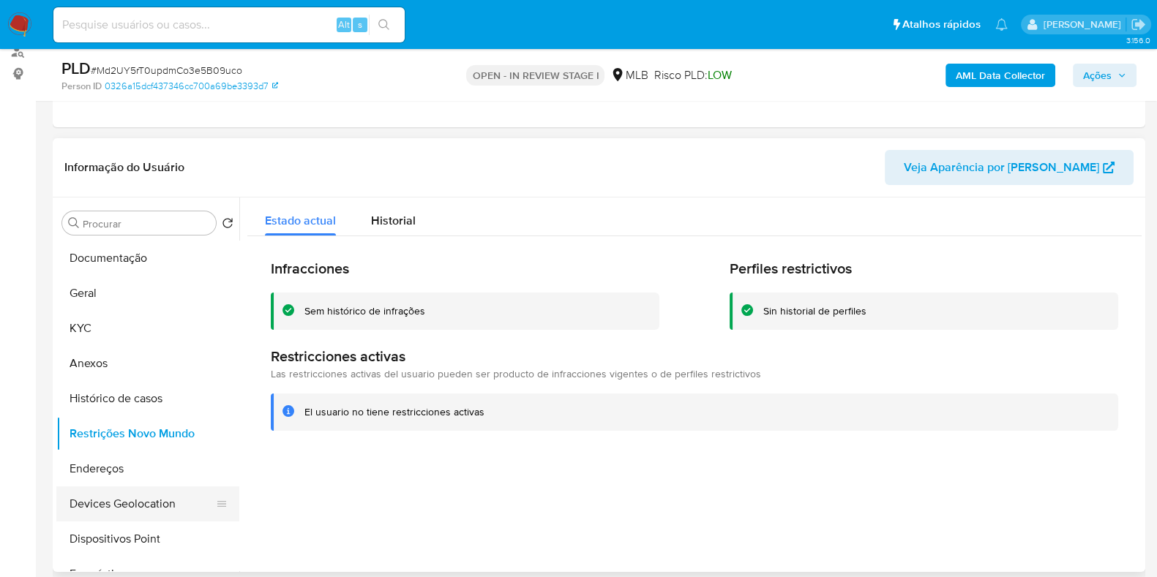
click at [154, 518] on button "Devices Geolocation" at bounding box center [141, 503] width 171 height 35
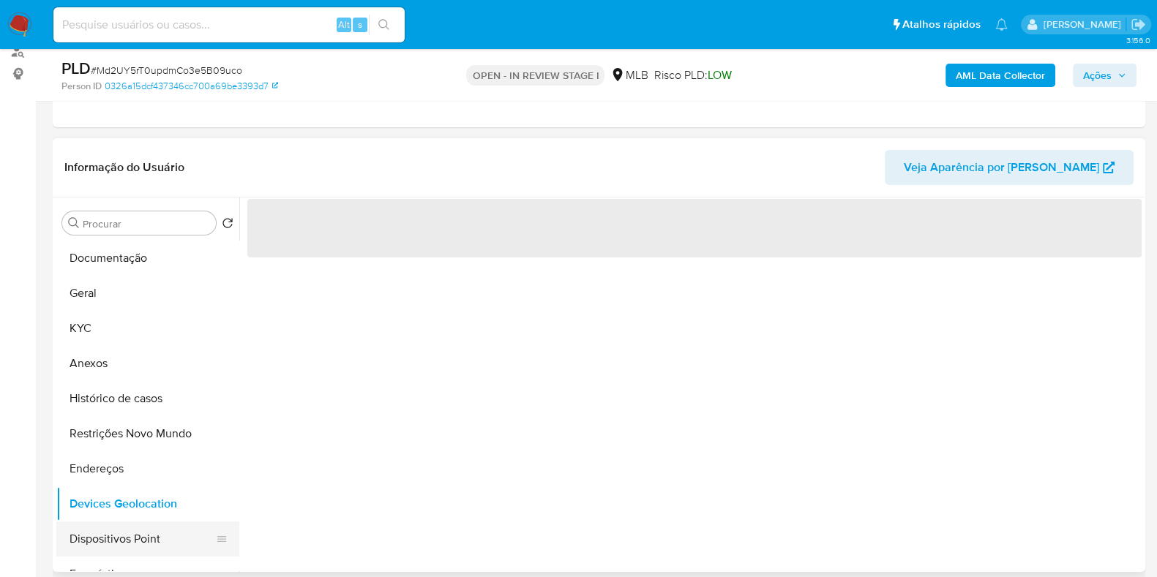
click at [154, 536] on button "Dispositivos Point" at bounding box center [141, 539] width 171 height 35
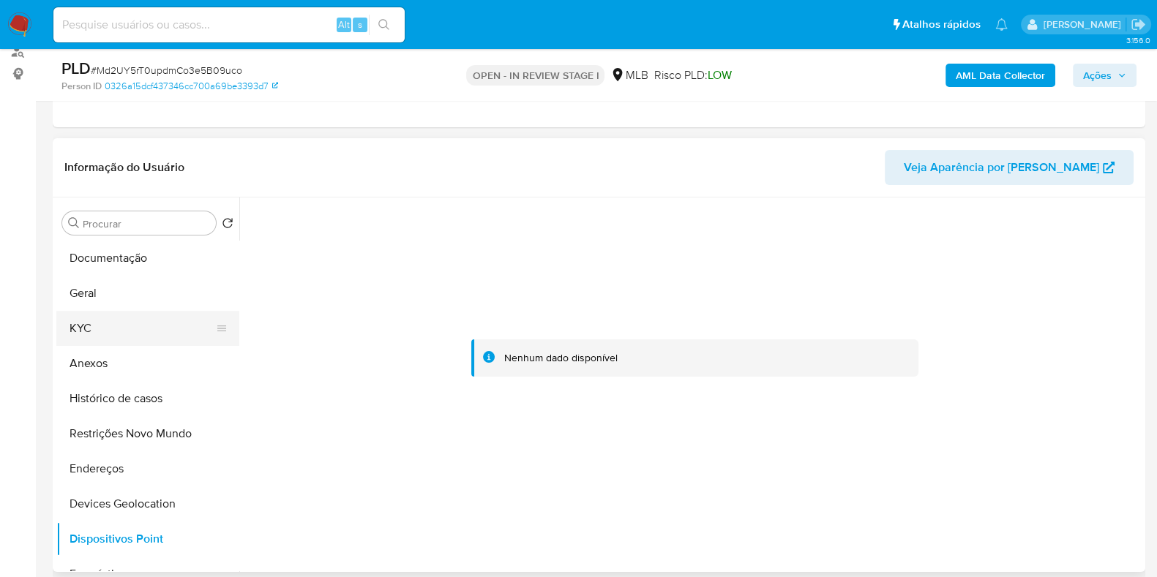
click at [132, 320] on button "KYC" at bounding box center [141, 328] width 171 height 35
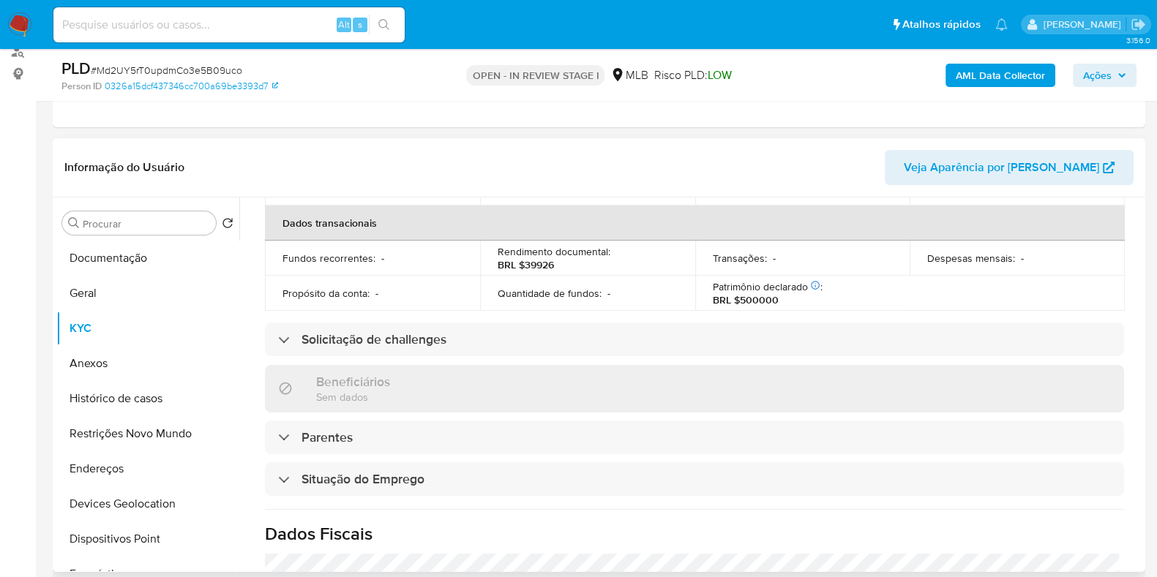
scroll to position [653, 0]
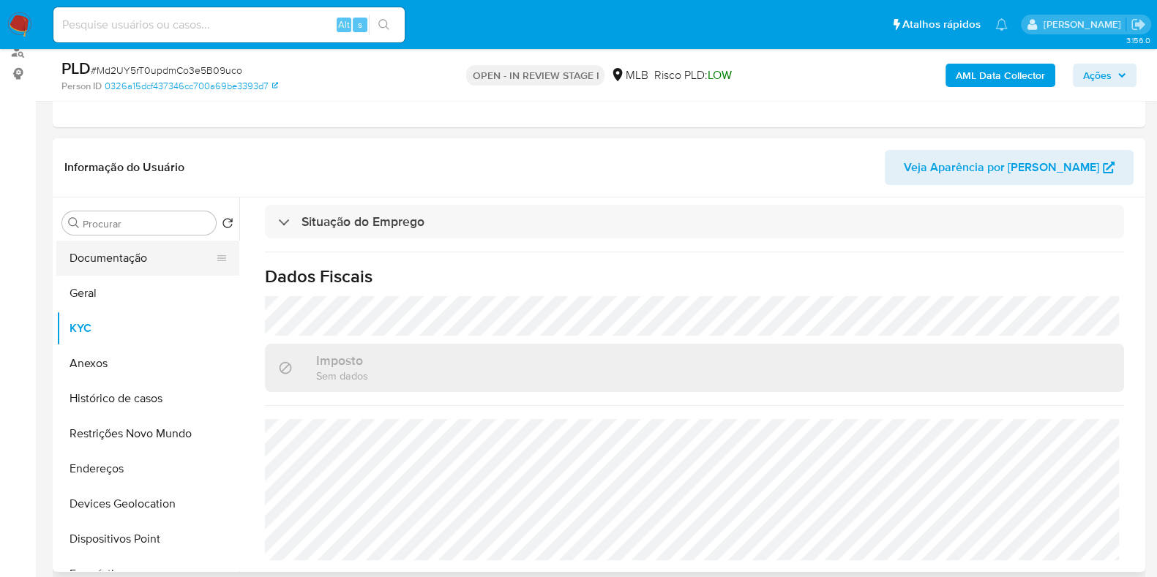
click at [116, 260] on button "Documentação" at bounding box center [141, 258] width 171 height 35
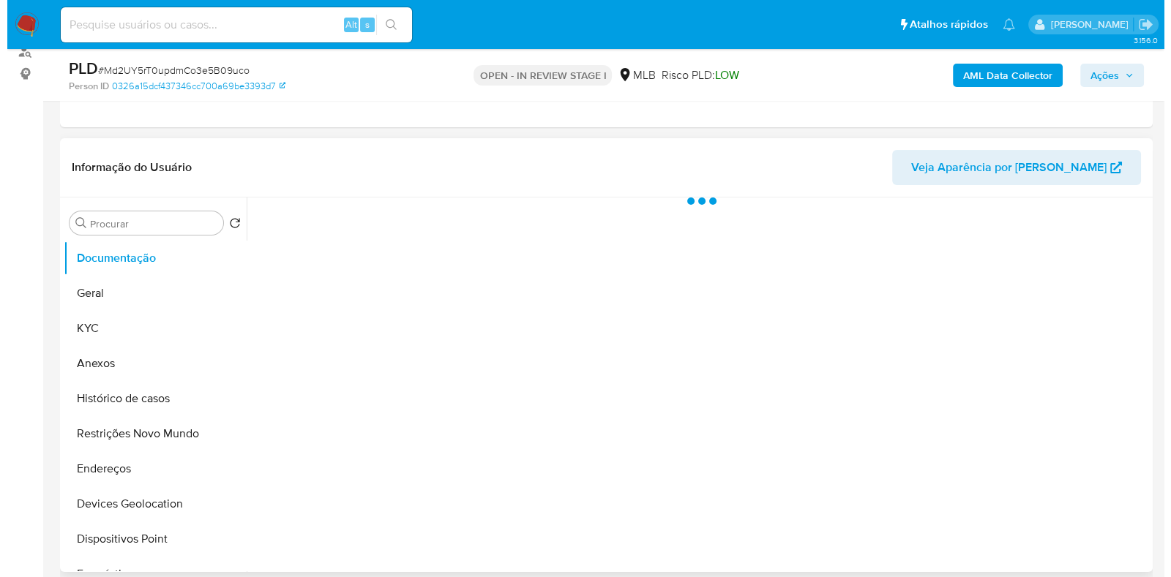
scroll to position [0, 0]
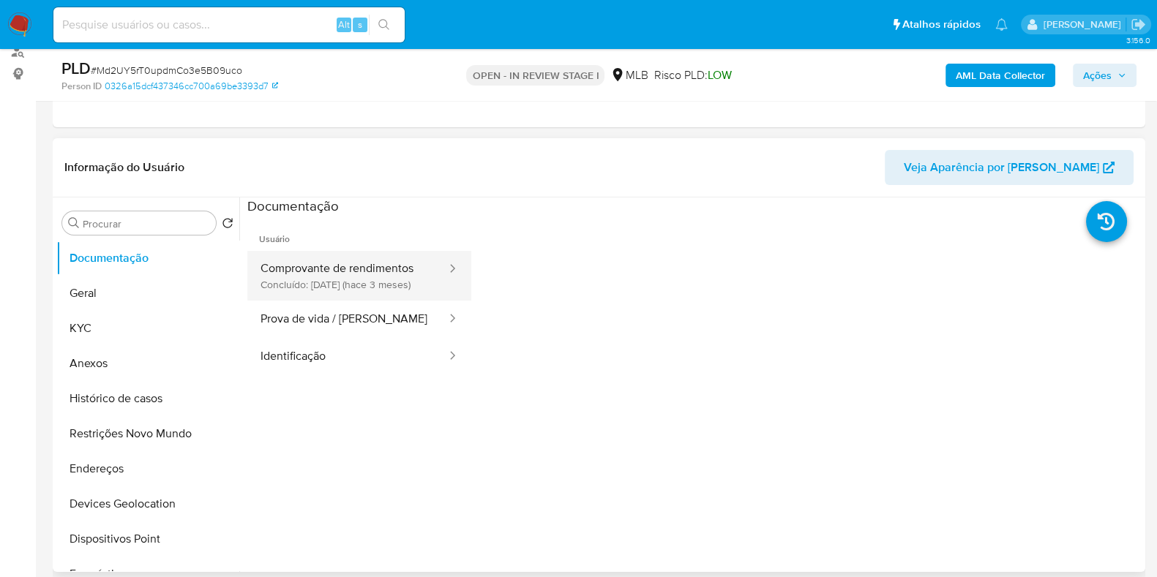
click at [354, 287] on button "Comprovante de rendimentos Concluído: 13/05/2025 (hace 3 meses)" at bounding box center [347, 276] width 200 height 50
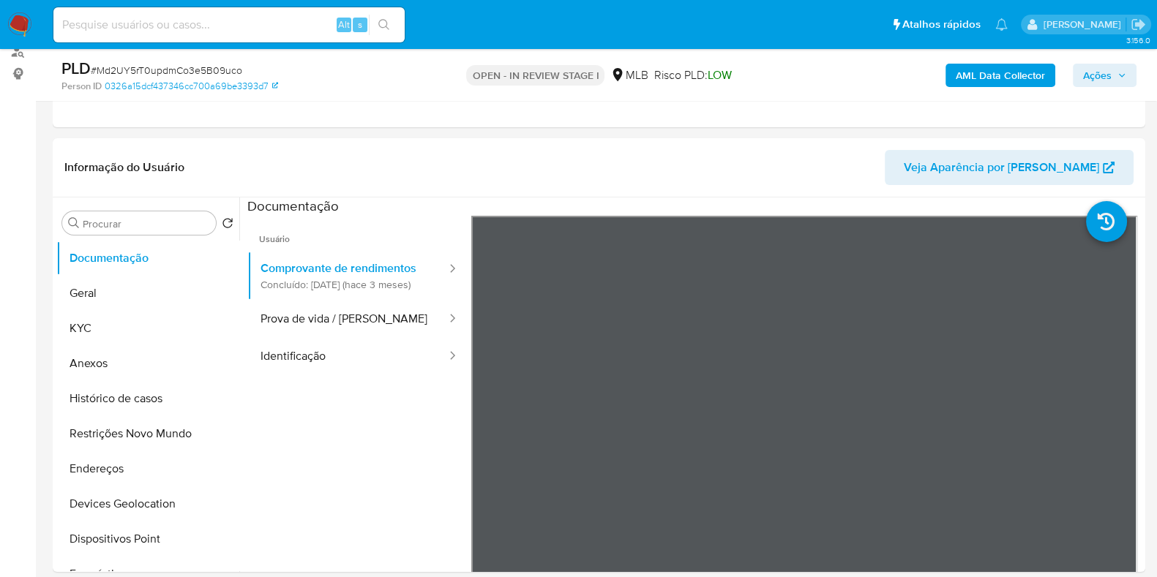
click at [988, 66] on b "AML Data Collector" at bounding box center [999, 75] width 89 height 23
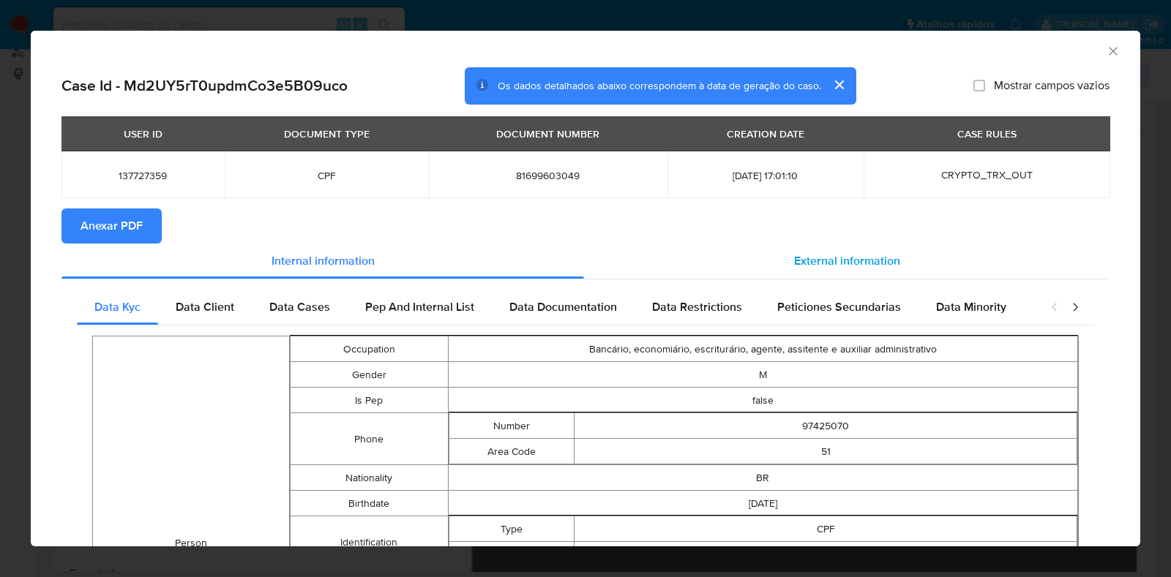
click at [804, 275] on div "External information" at bounding box center [846, 261] width 525 height 35
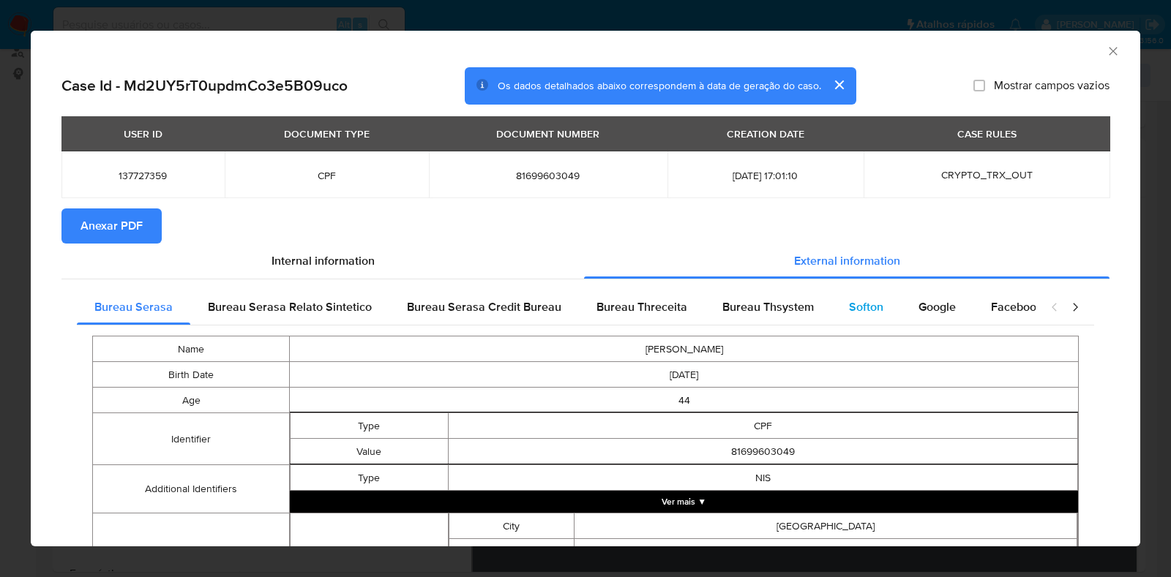
click at [834, 306] on div "Softon" at bounding box center [865, 307] width 69 height 35
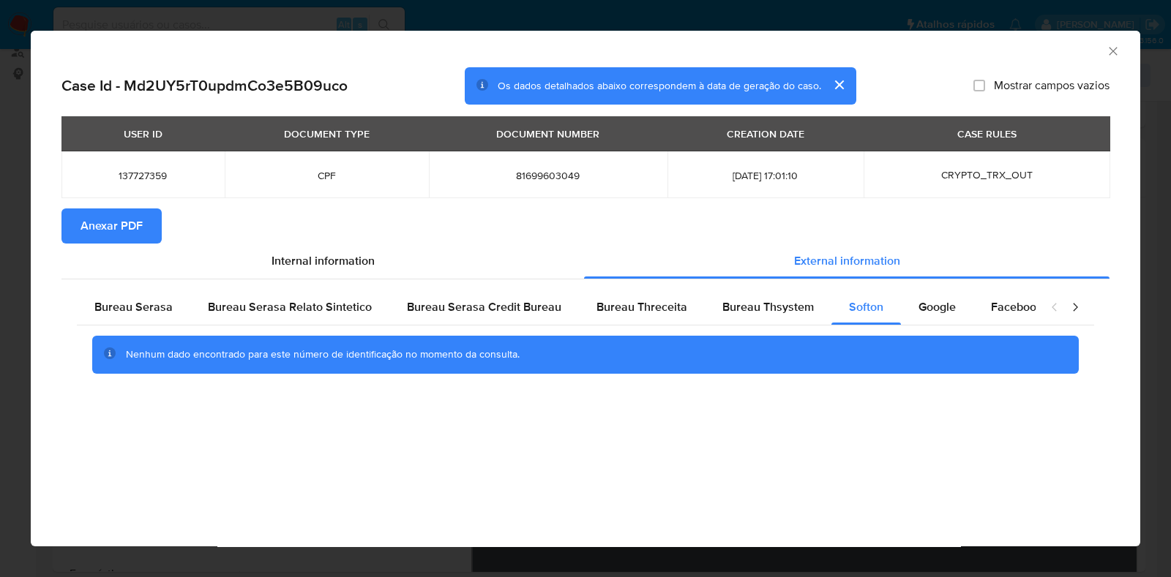
click at [152, 225] on button "Anexar PDF" at bounding box center [111, 225] width 100 height 35
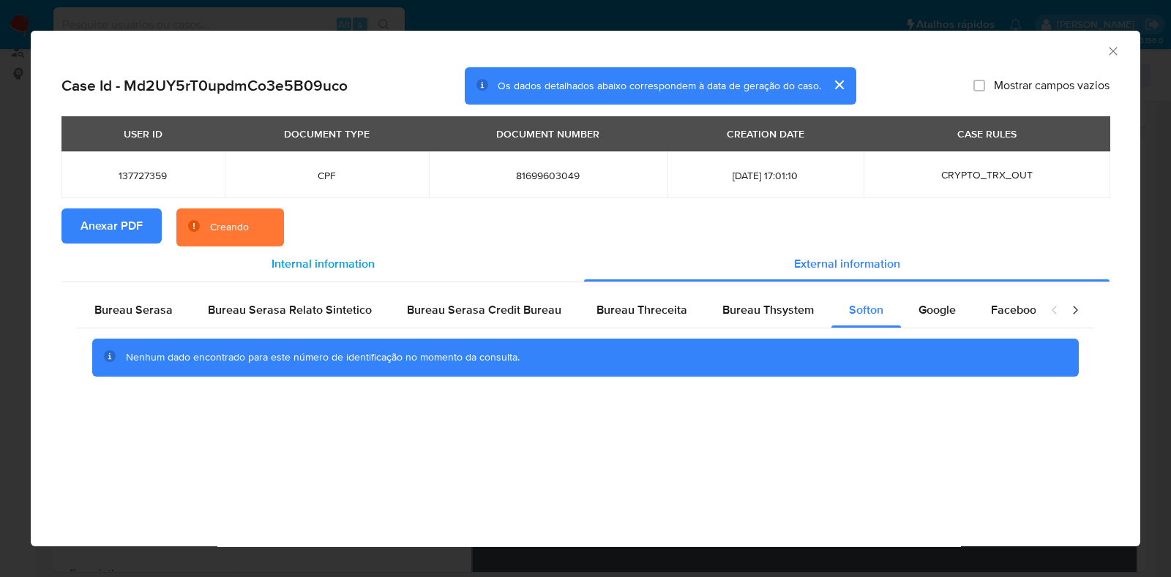
click at [337, 265] on span "Internal information" at bounding box center [322, 263] width 103 height 17
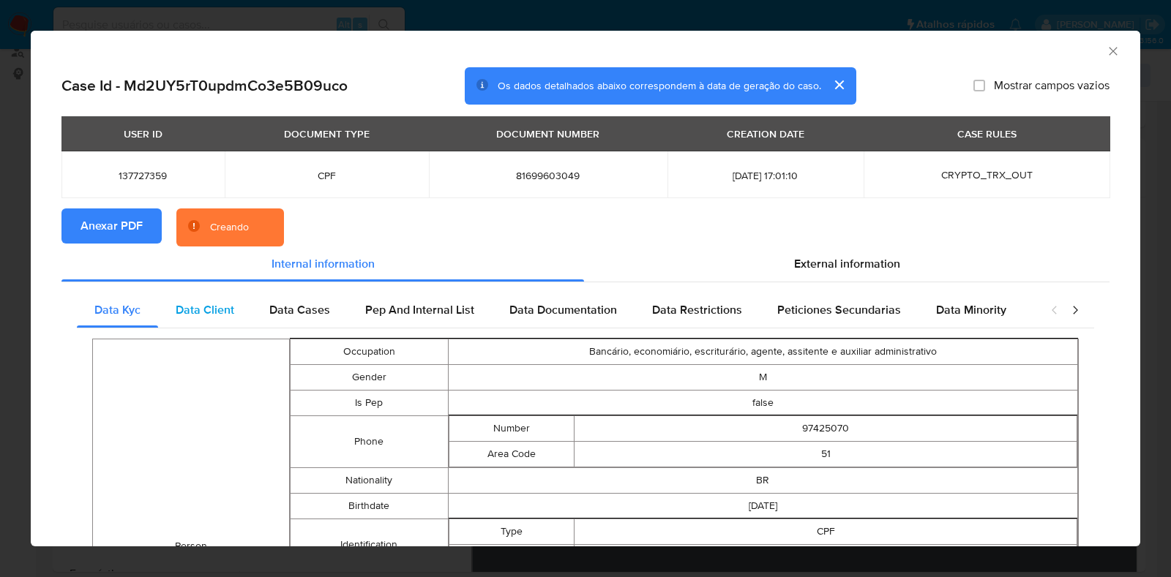
click at [220, 307] on span "Data Client" at bounding box center [205, 309] width 59 height 17
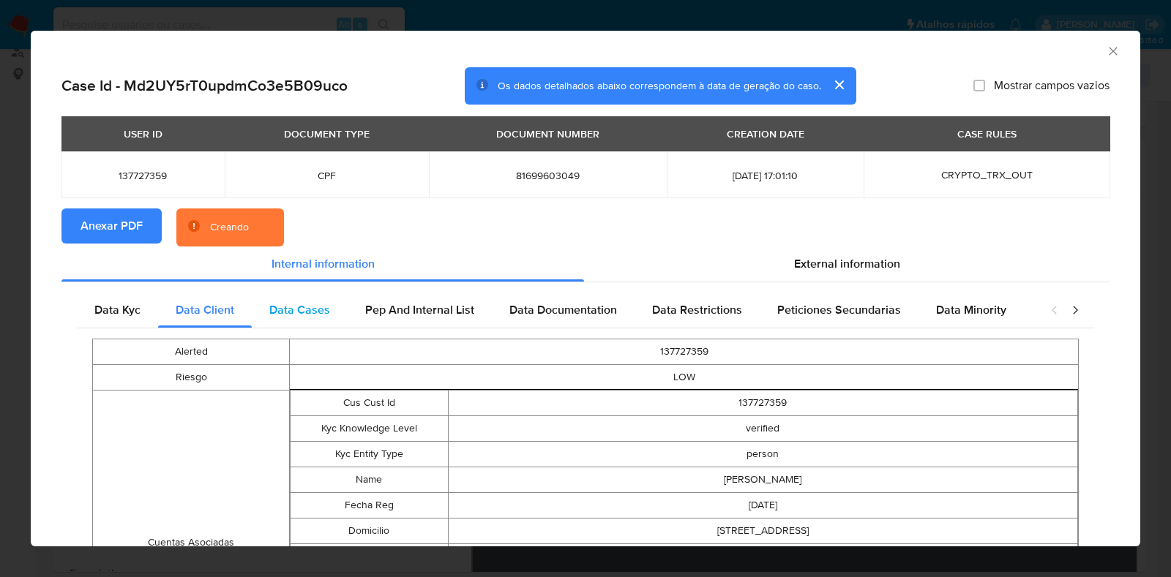
click at [263, 308] on div "Data Cases" at bounding box center [300, 310] width 96 height 35
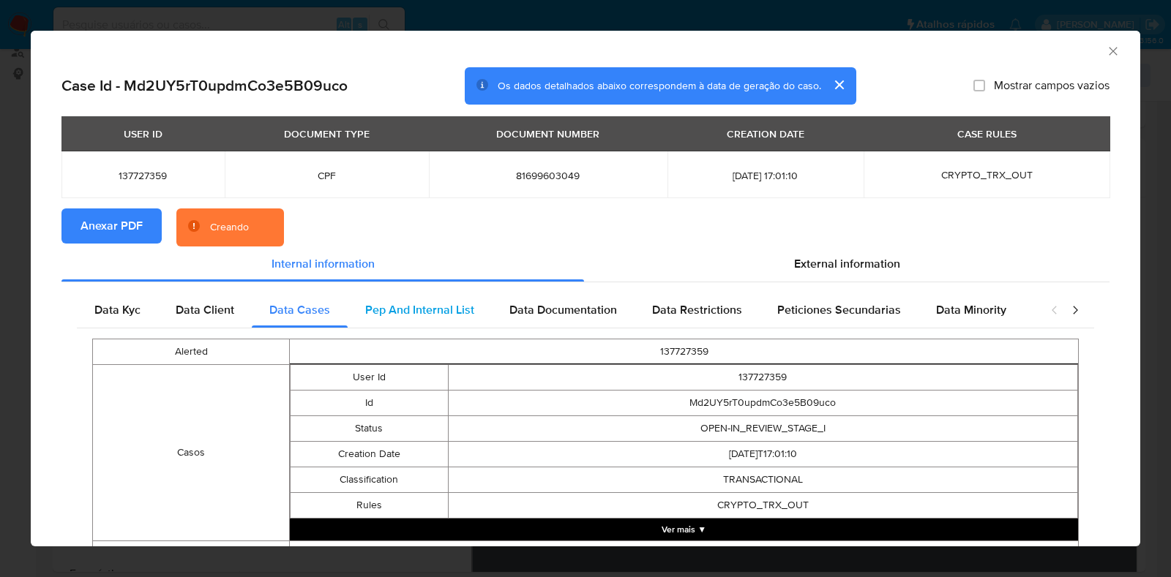
click at [350, 310] on div "Pep And Internal List" at bounding box center [419, 310] width 144 height 35
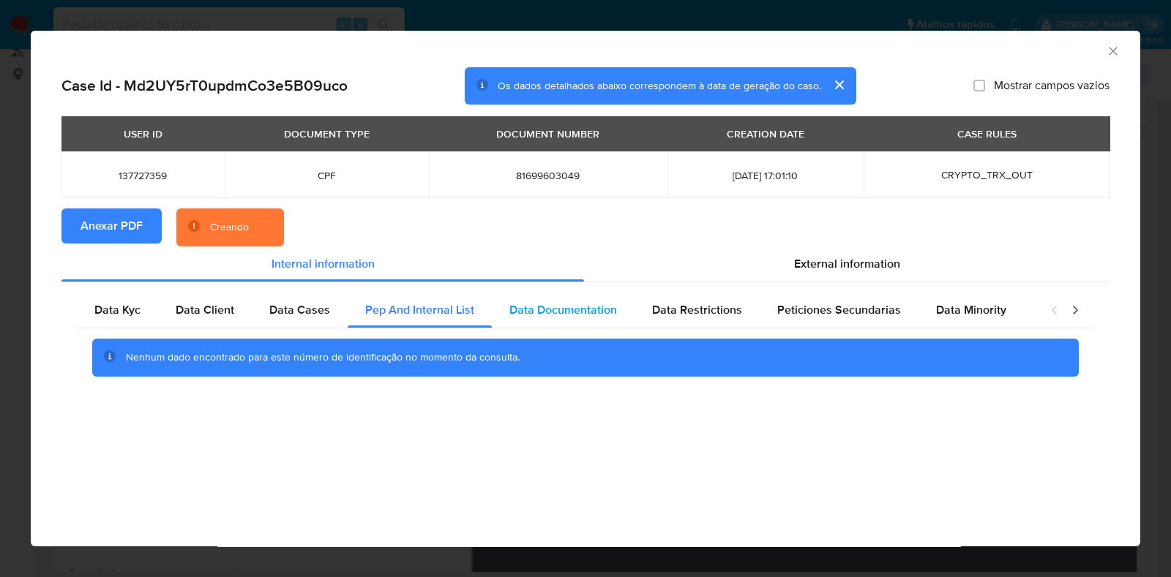
click at [524, 312] on span "Data Documentation" at bounding box center [563, 309] width 108 height 17
click at [677, 307] on span "Data Restrictions" at bounding box center [697, 309] width 90 height 17
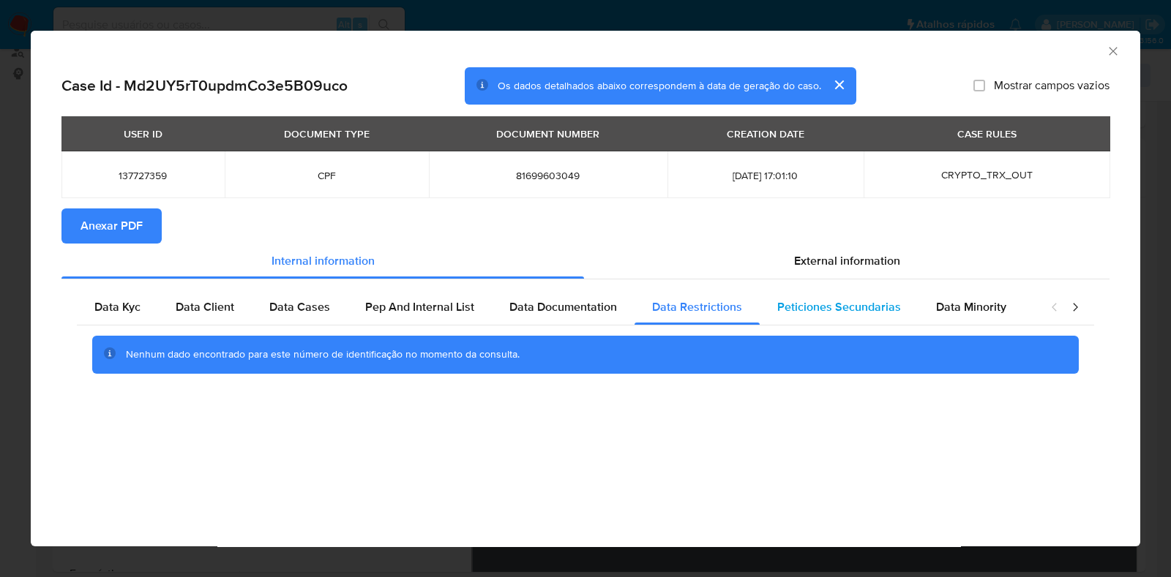
click at [827, 305] on span "Peticiones Secundarias" at bounding box center [839, 306] width 124 height 17
click at [945, 303] on span "Data Minority" at bounding box center [971, 306] width 70 height 17
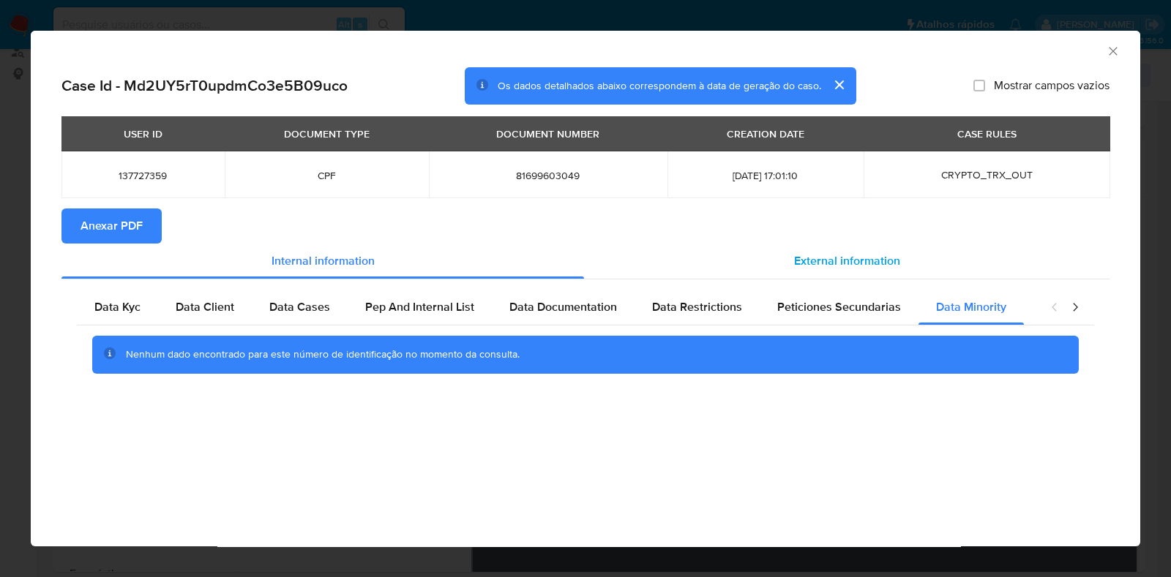
click at [833, 256] on span "External information" at bounding box center [847, 260] width 106 height 17
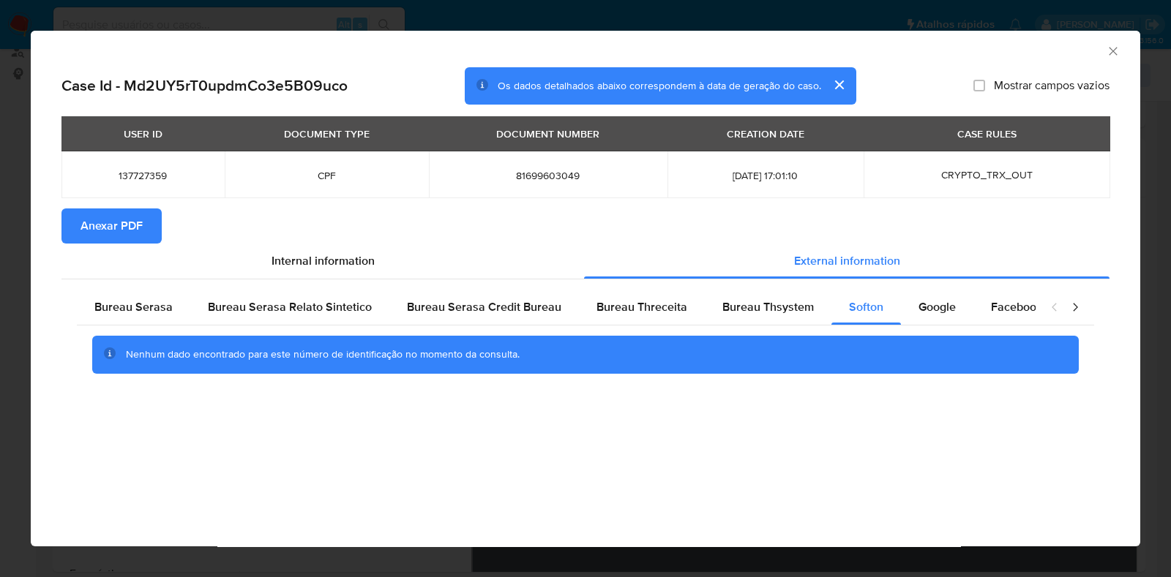
click at [1112, 48] on icon "Fechar a janela" at bounding box center [1112, 51] width 15 height 15
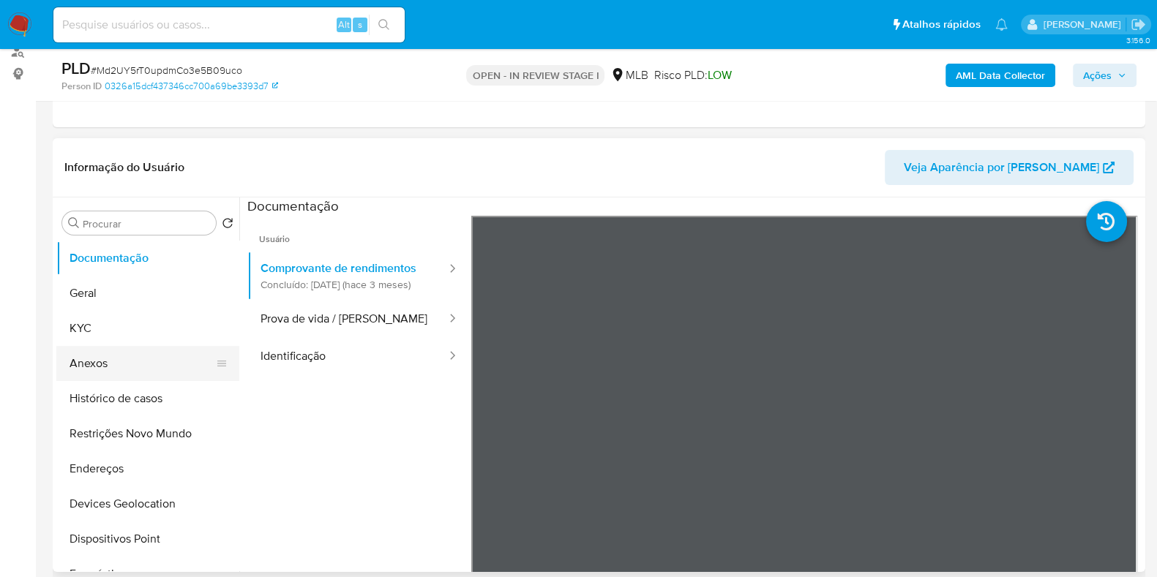
click at [113, 361] on button "Anexos" at bounding box center [141, 363] width 171 height 35
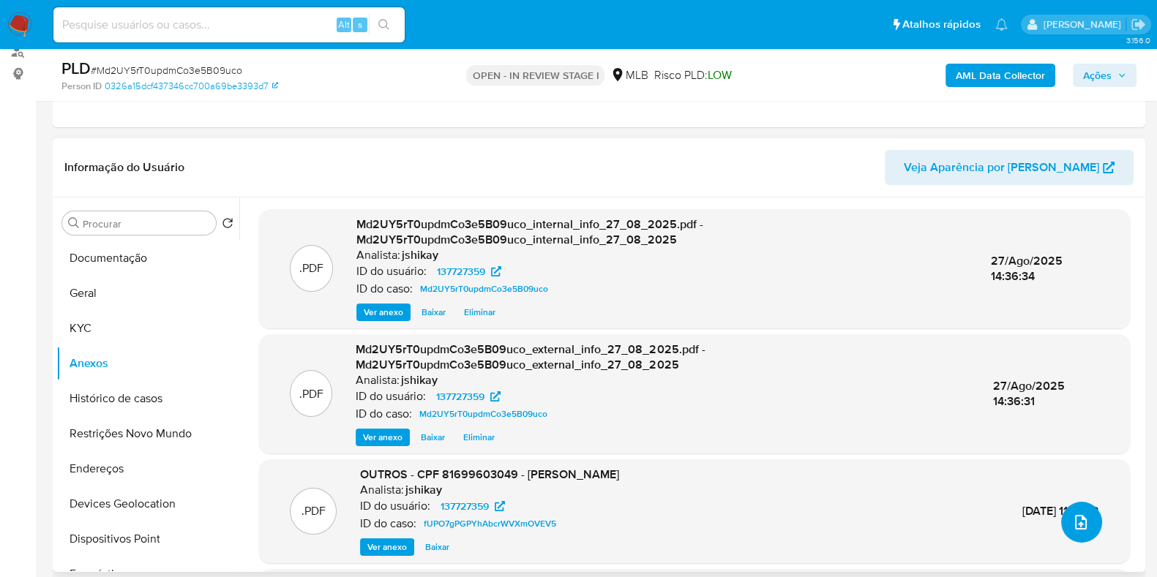
click at [1077, 526] on icon "upload-file" at bounding box center [1081, 523] width 18 height 18
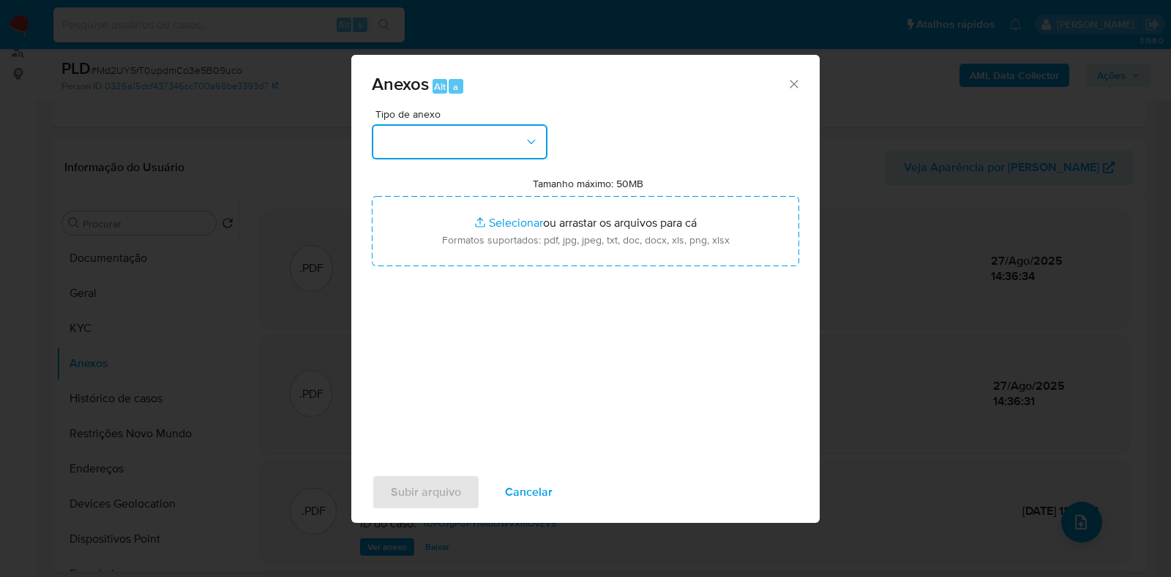
click at [508, 146] on button "button" at bounding box center [460, 141] width 176 height 35
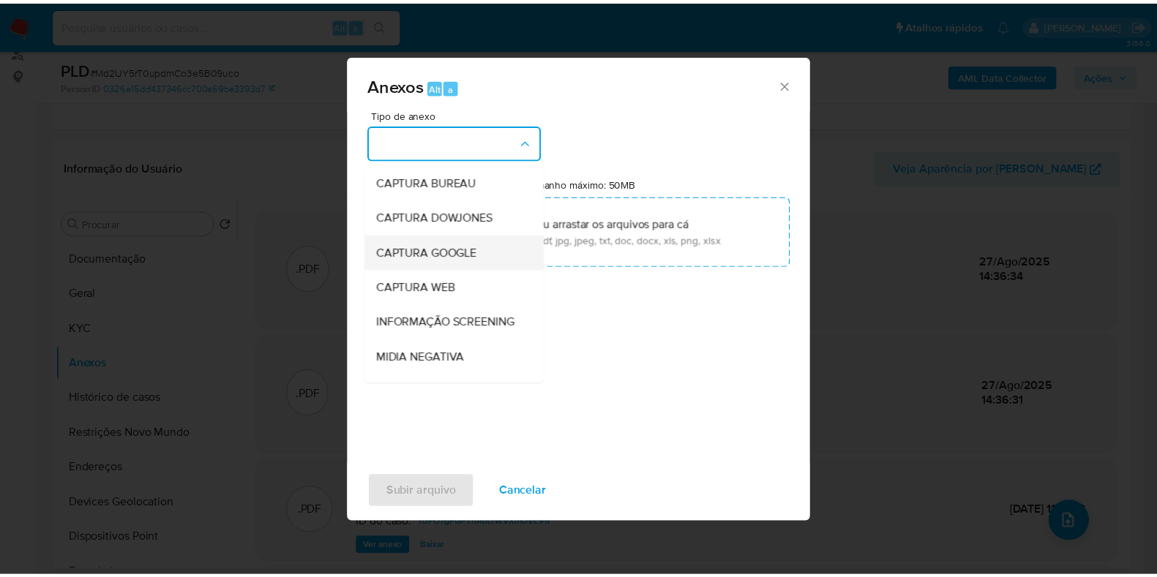
scroll to position [91, 0]
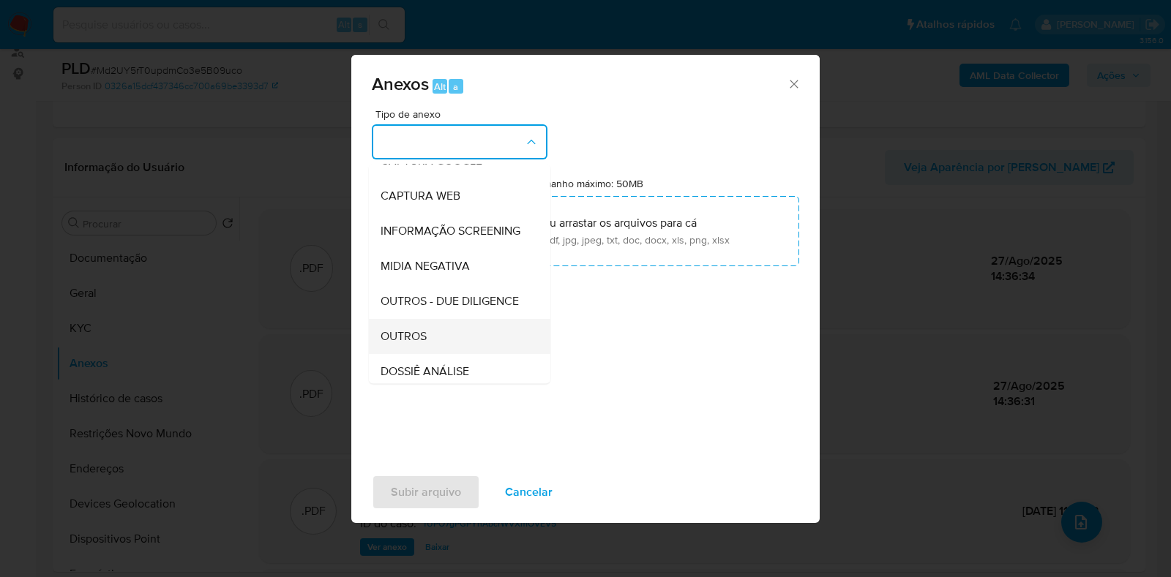
click at [416, 344] on span "OUTROS" at bounding box center [403, 336] width 46 height 15
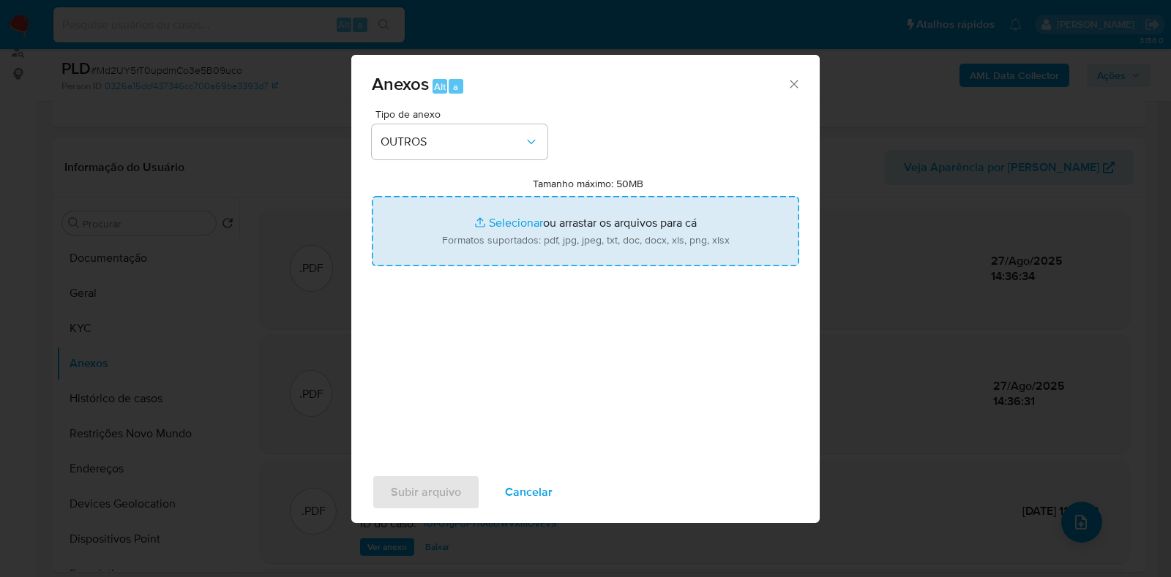
click at [499, 235] on input "Tamanho máximo: 50MB Selecionar arquivos" at bounding box center [585, 231] width 427 height 70
type input "C:\fakepath\CPF 81699603049 - RICARDO DOMINGOS CUPINI.pdf"
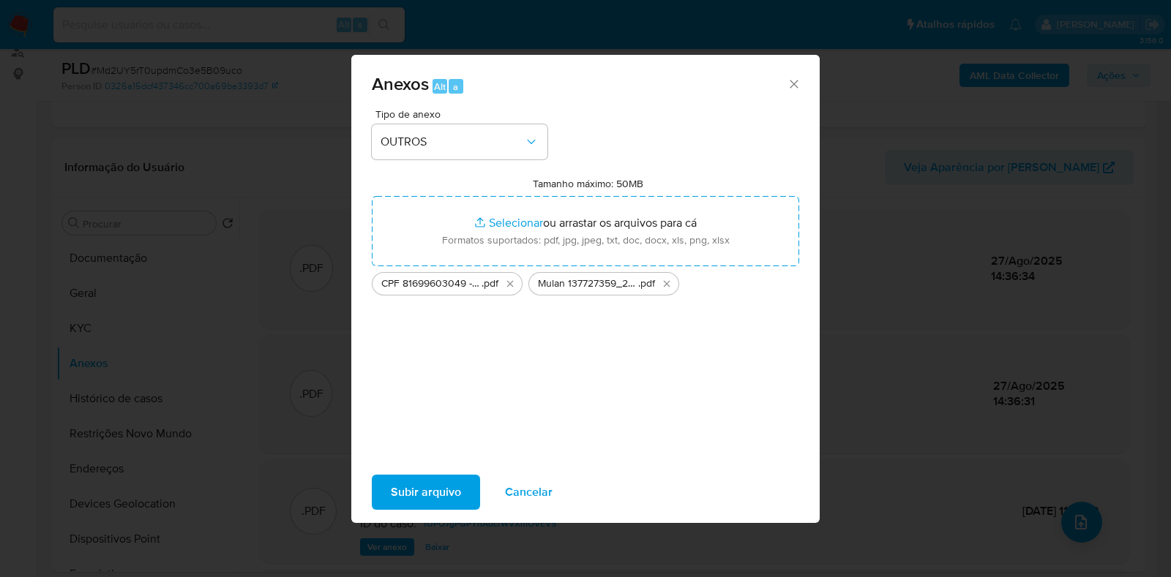
click at [451, 498] on span "Subir arquivo" at bounding box center [426, 492] width 70 height 32
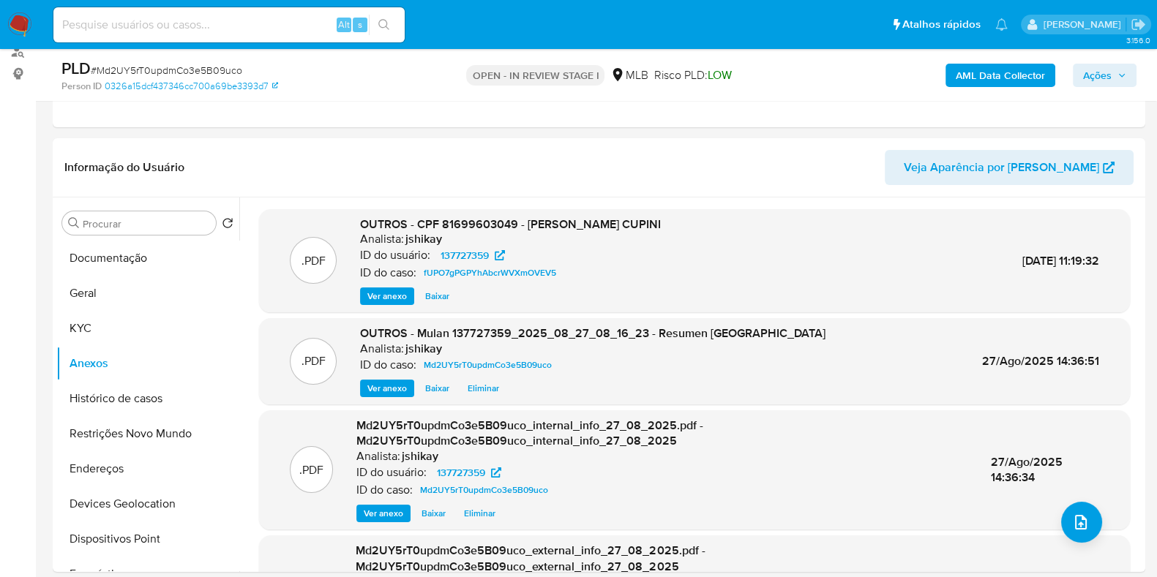
click at [1094, 65] on span "Ações" at bounding box center [1097, 75] width 29 height 23
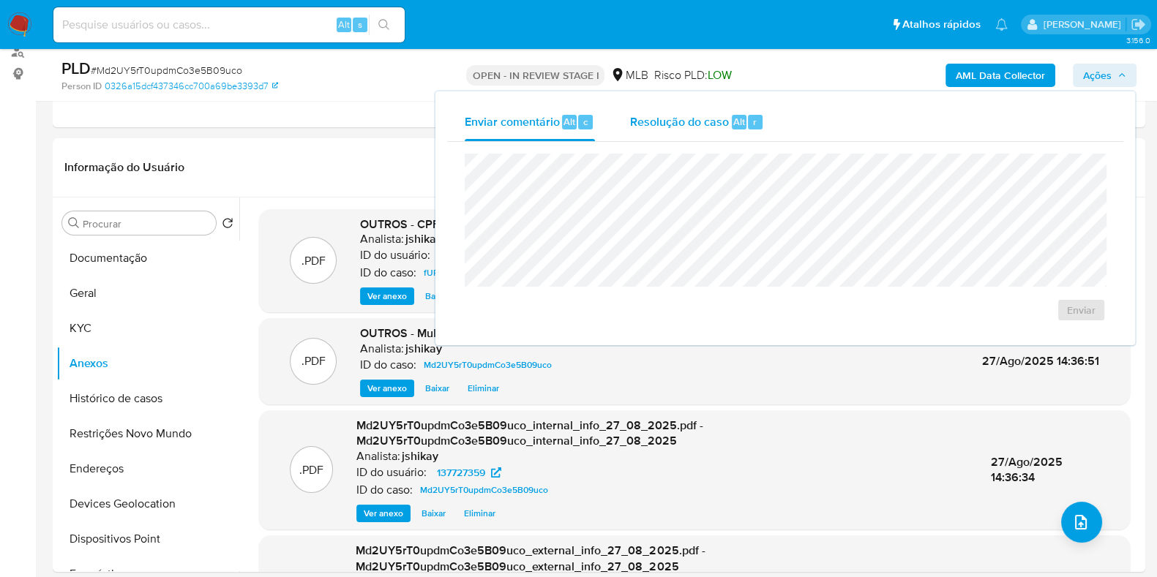
click at [683, 128] on span "Resolução do caso" at bounding box center [679, 121] width 99 height 17
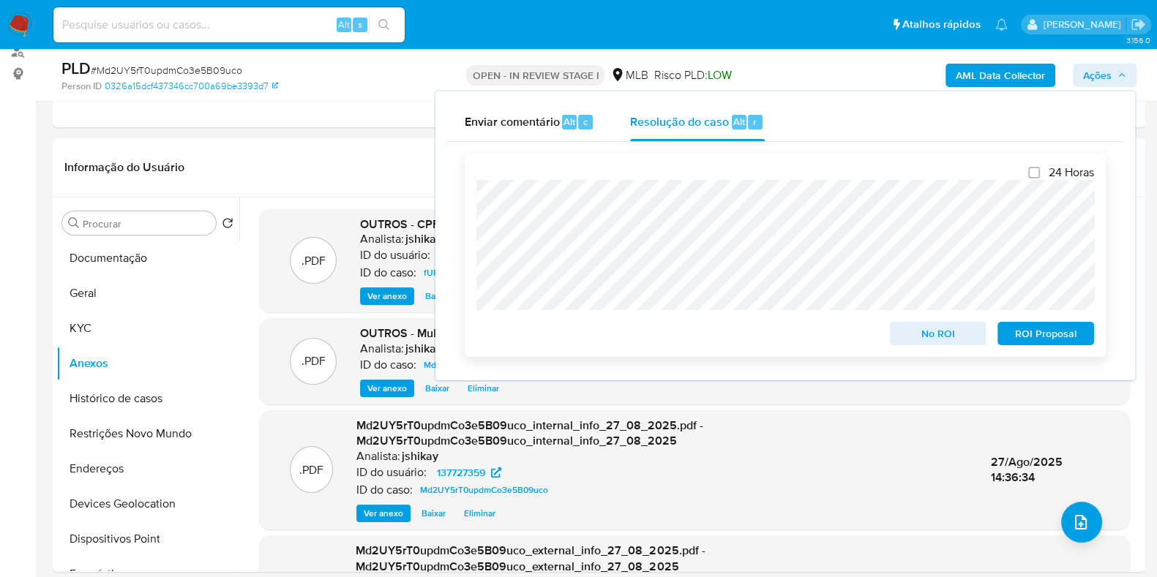
click at [939, 341] on span "No ROI" at bounding box center [938, 333] width 76 height 20
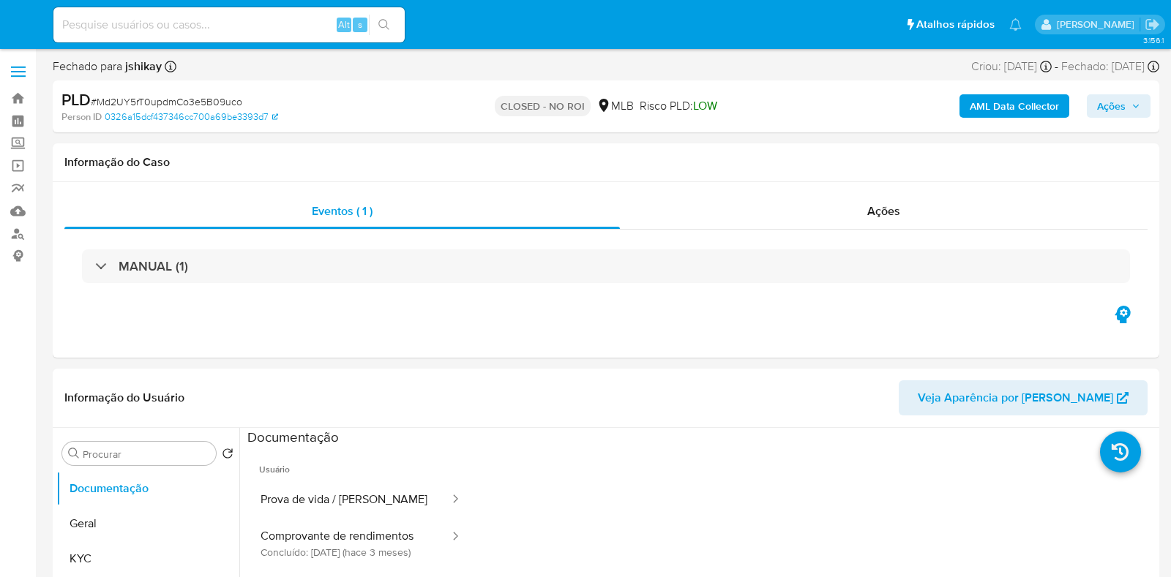
select select "10"
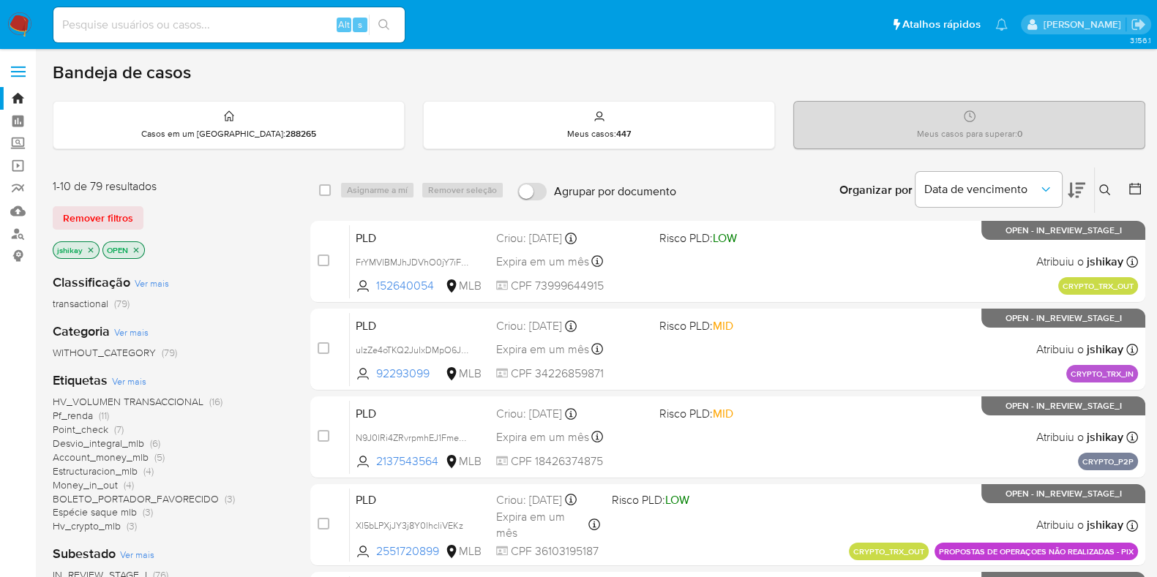
click at [129, 379] on span "Ver mais" at bounding box center [129, 381] width 34 height 13
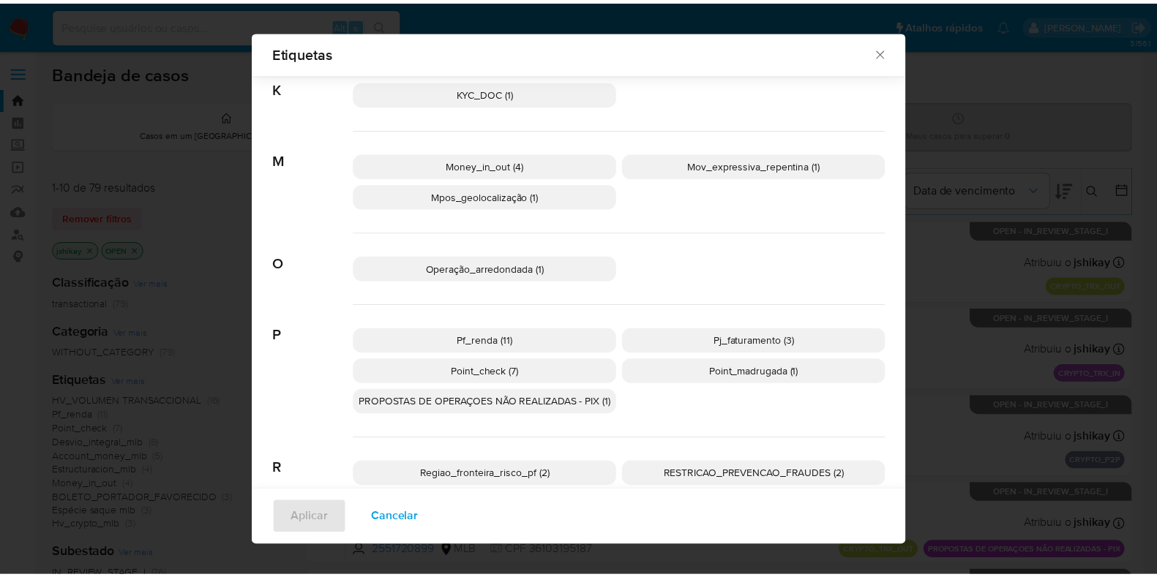
scroll to position [627, 0]
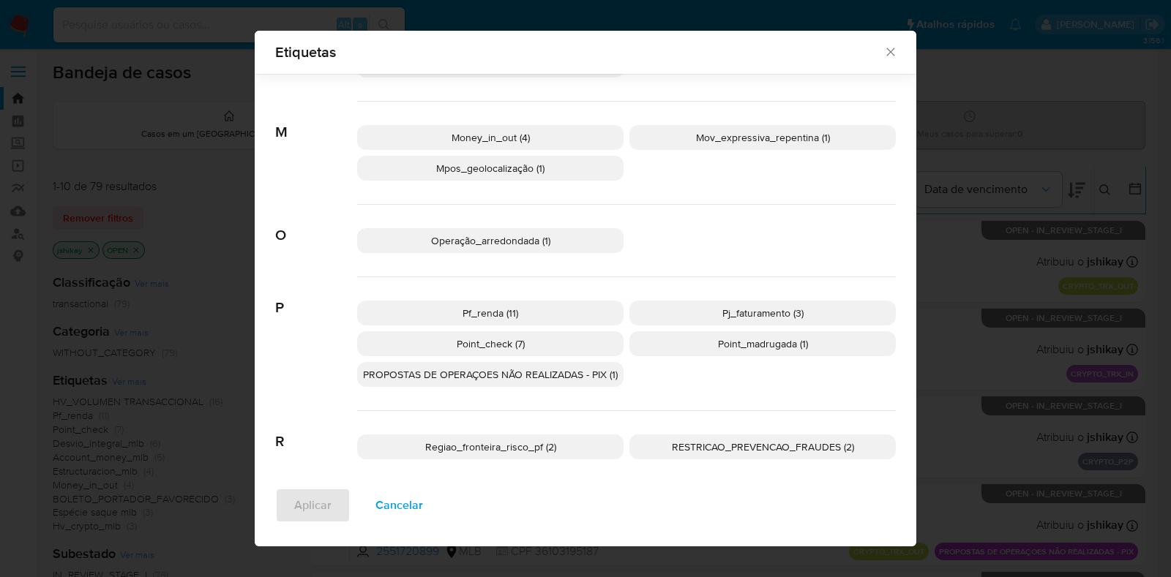
click at [516, 319] on p "Pf_renda (11)" at bounding box center [490, 313] width 266 height 25
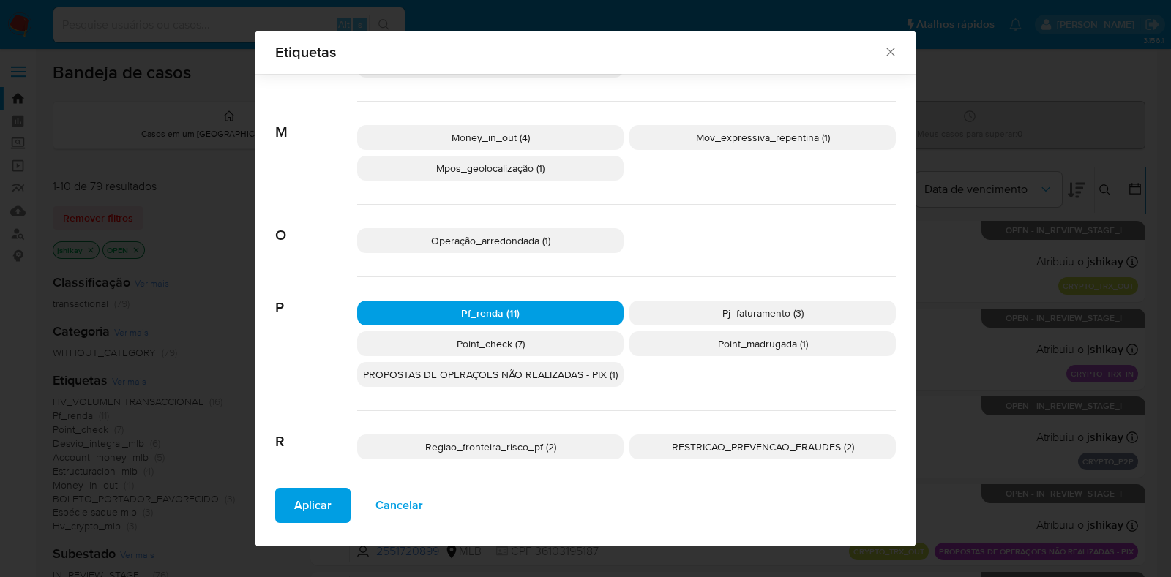
click at [294, 499] on span "Aplicar" at bounding box center [312, 505] width 37 height 32
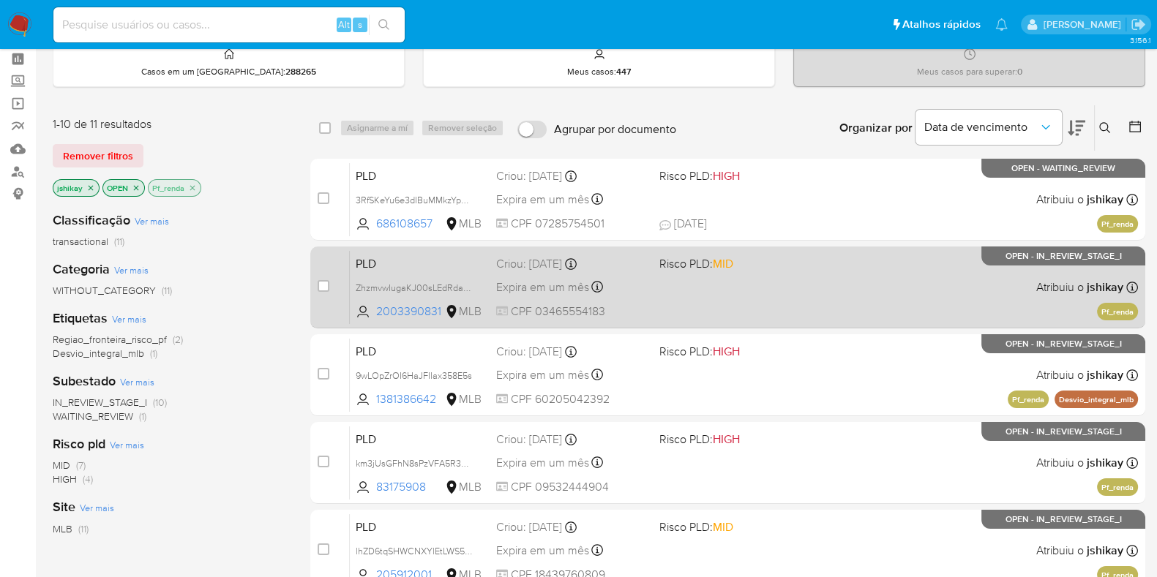
scroll to position [91, 0]
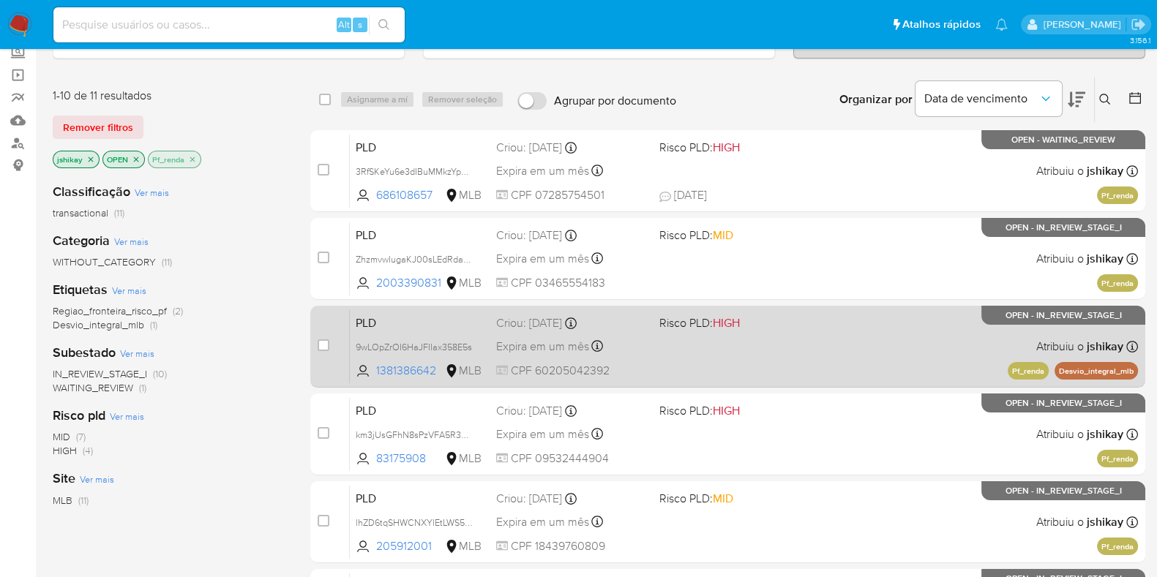
click at [680, 342] on div "PLD 9wLOpZrOI6HaJFIIax358E5s 1381386642 MLB Risco PLD: HIGH Criou: [DATE] Criou…" at bounding box center [744, 346] width 788 height 74
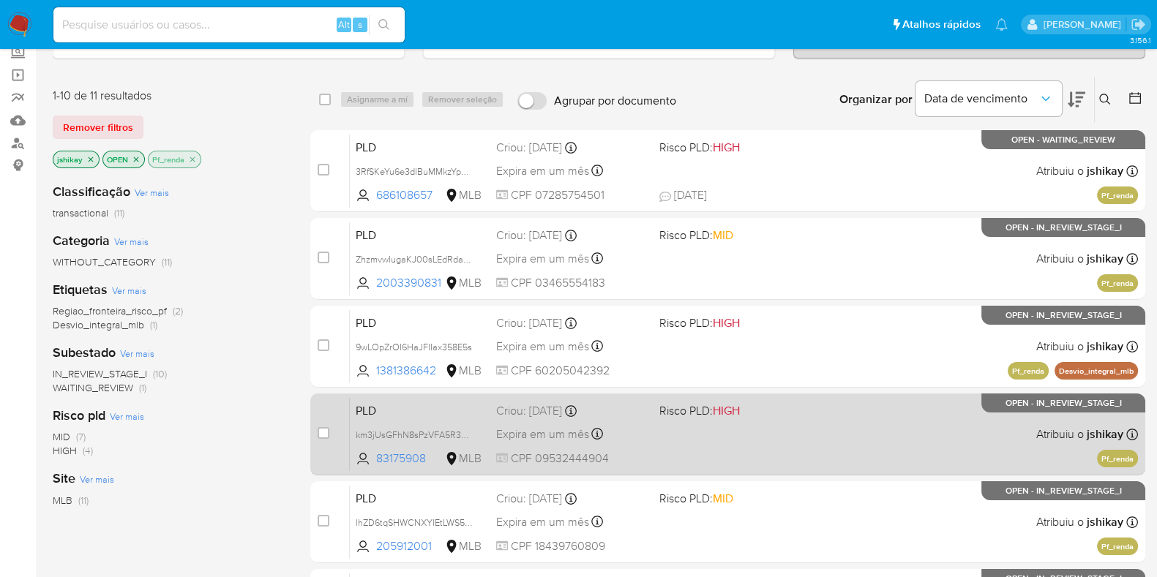
click at [712, 445] on div "PLD km3jUsGFhN8sPzVFA5R3uMOI 83175908 MLB Risco PLD: HIGH Criou: 12/08/2025 Cri…" at bounding box center [744, 434] width 788 height 74
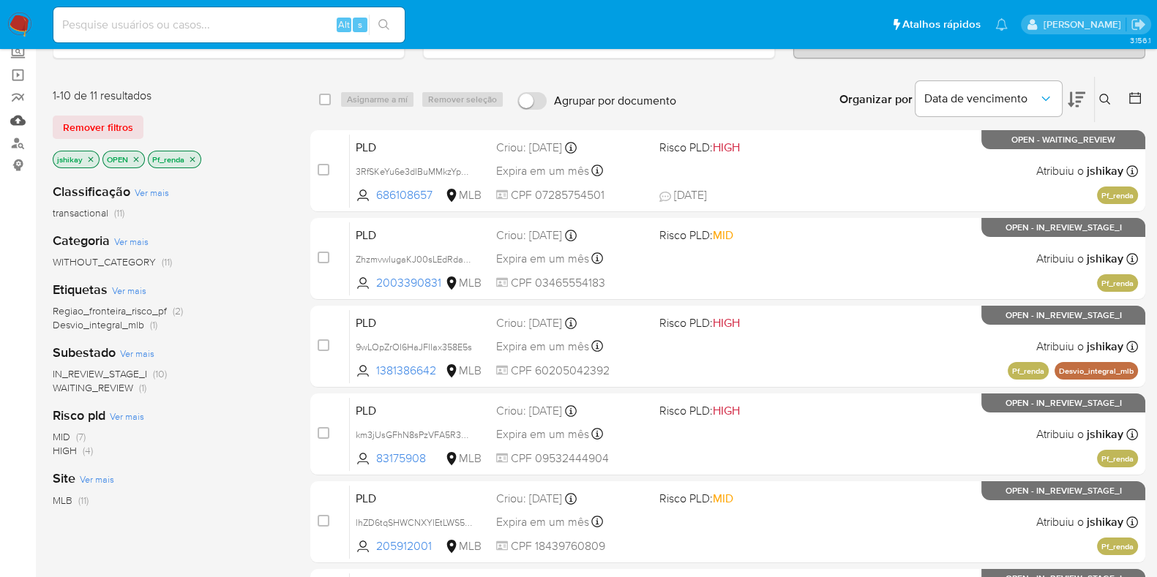
click at [19, 120] on link "Mulan" at bounding box center [87, 120] width 174 height 23
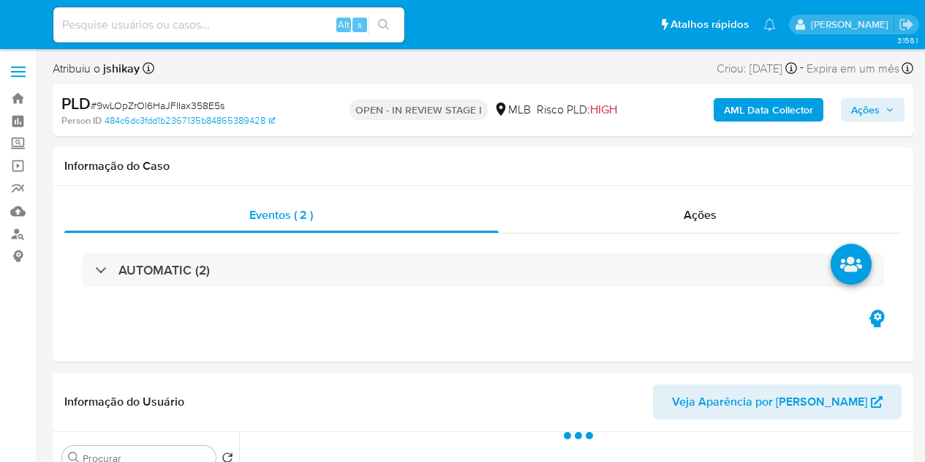
select select "10"
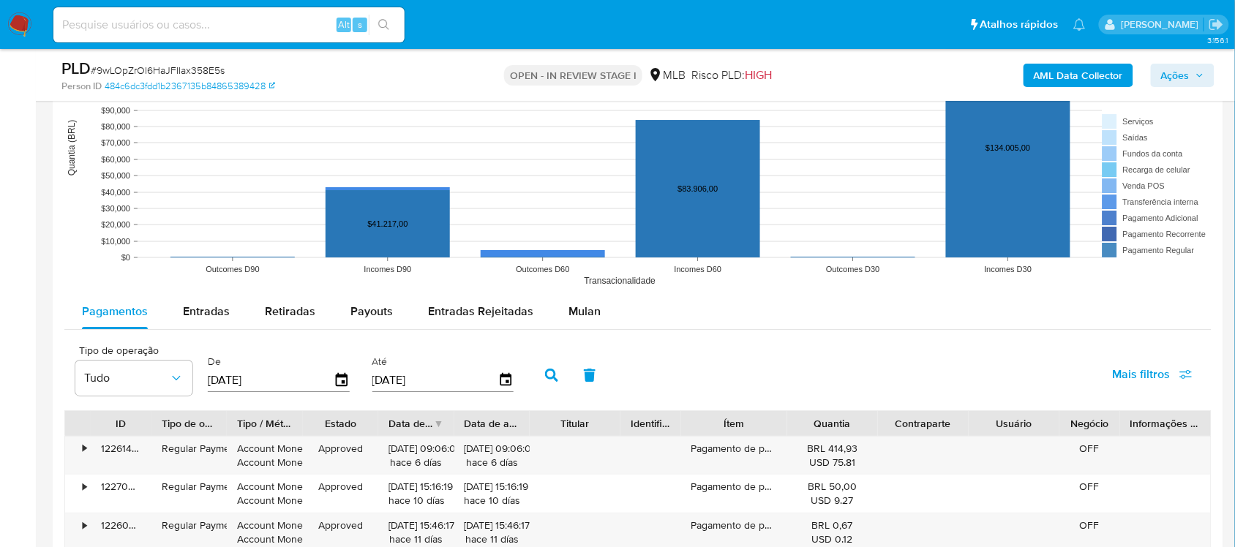
scroll to position [1463, 0]
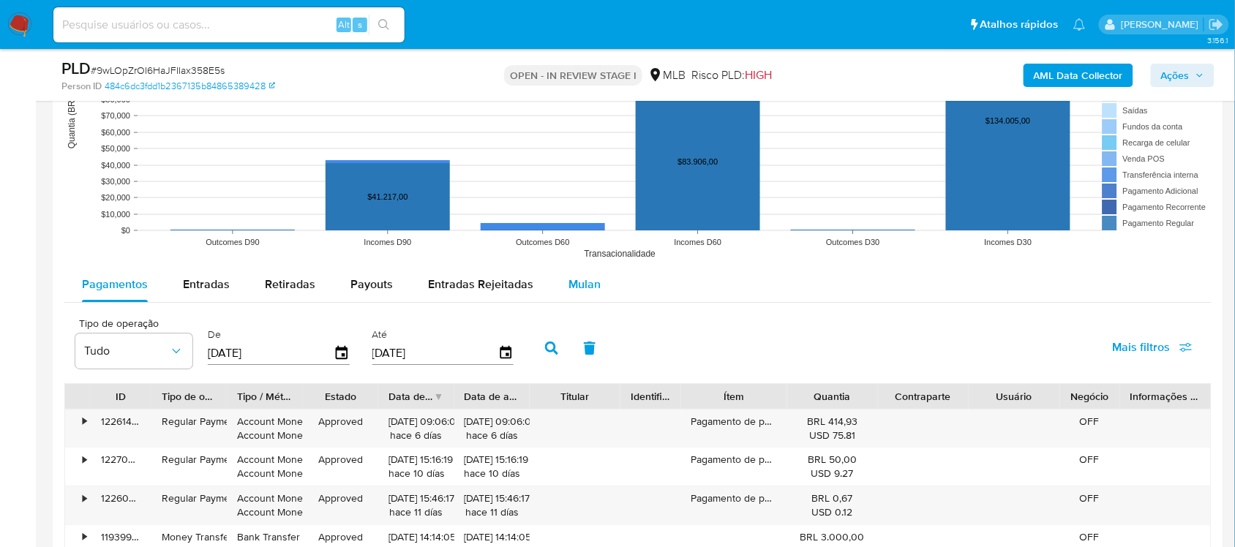
click at [576, 287] on span "Mulan" at bounding box center [584, 284] width 32 height 17
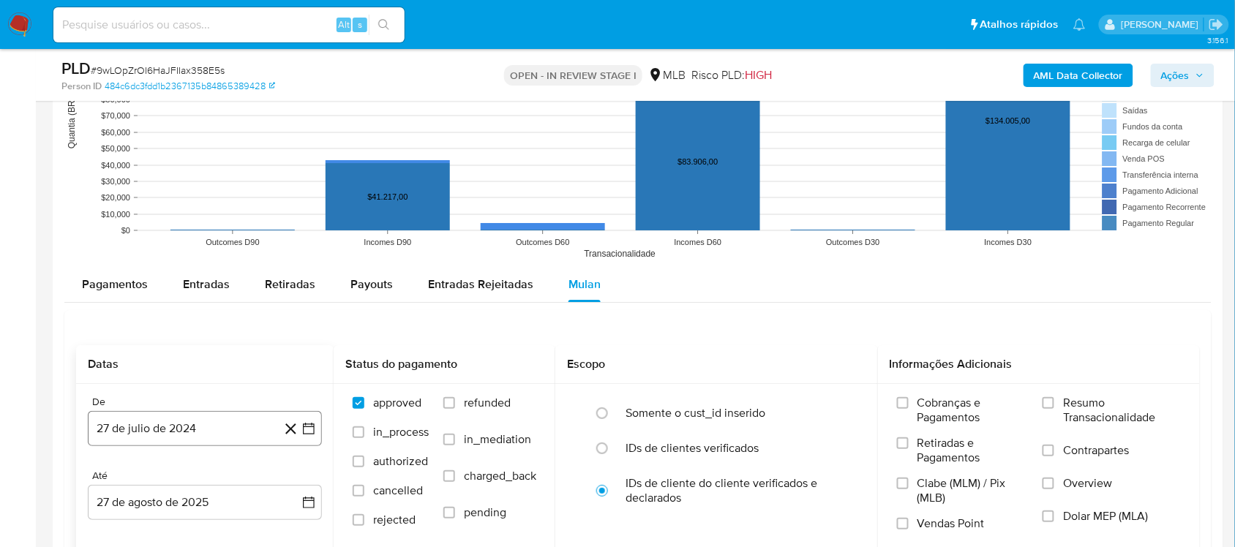
click at [308, 429] on icon "button" at bounding box center [309, 429] width 12 height 12
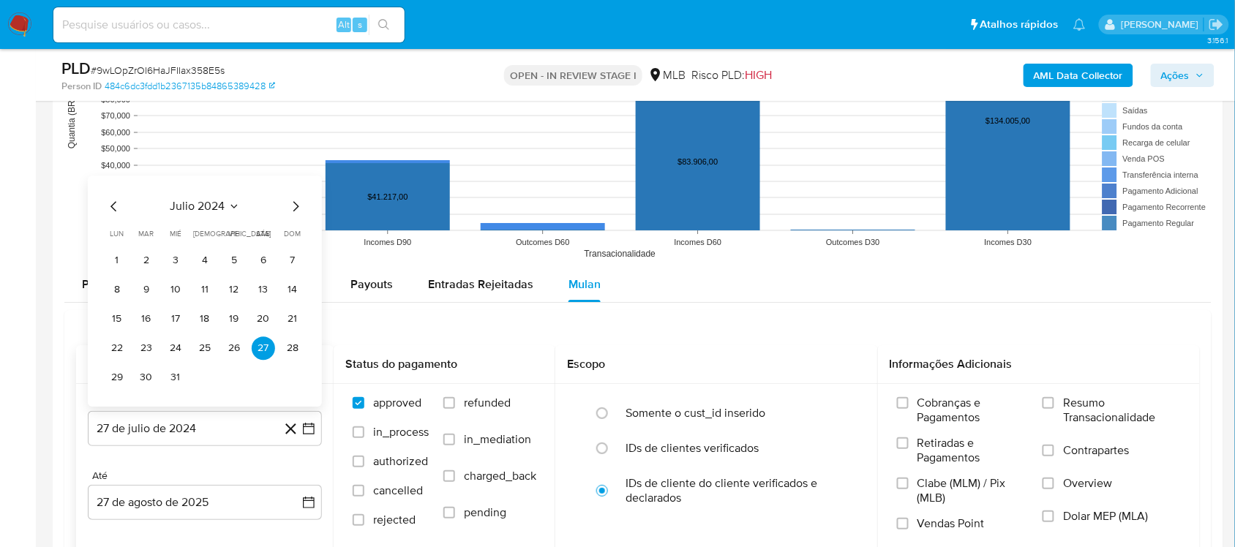
click at [176, 201] on span "julio 2024" at bounding box center [197, 206] width 55 height 15
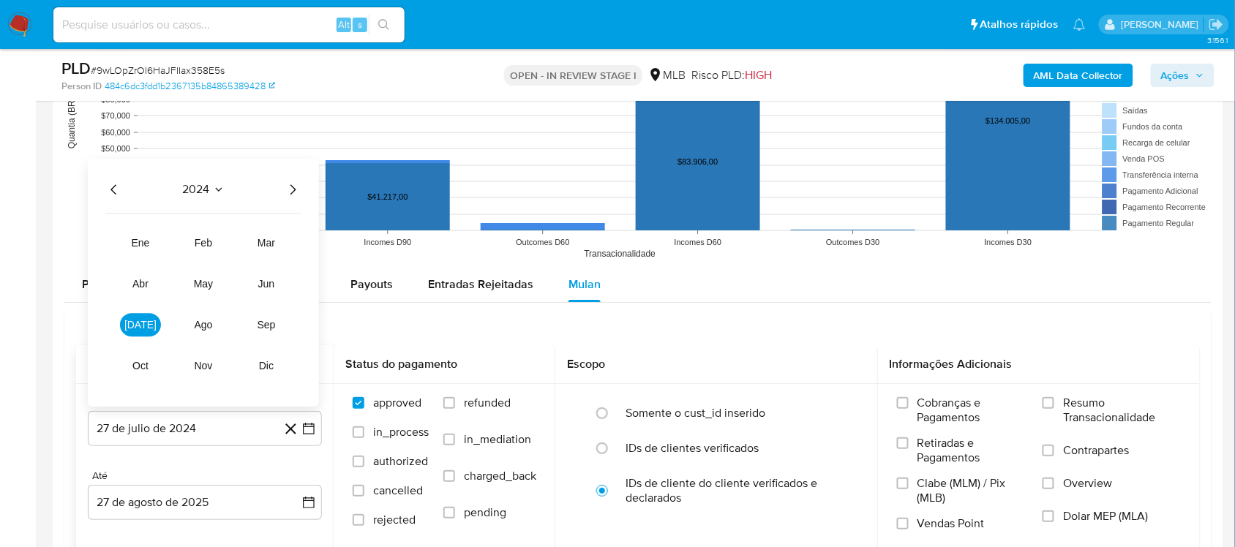
click at [295, 190] on icon "Año siguiente" at bounding box center [293, 190] width 18 height 18
click at [129, 328] on button "jul" at bounding box center [140, 324] width 41 height 23
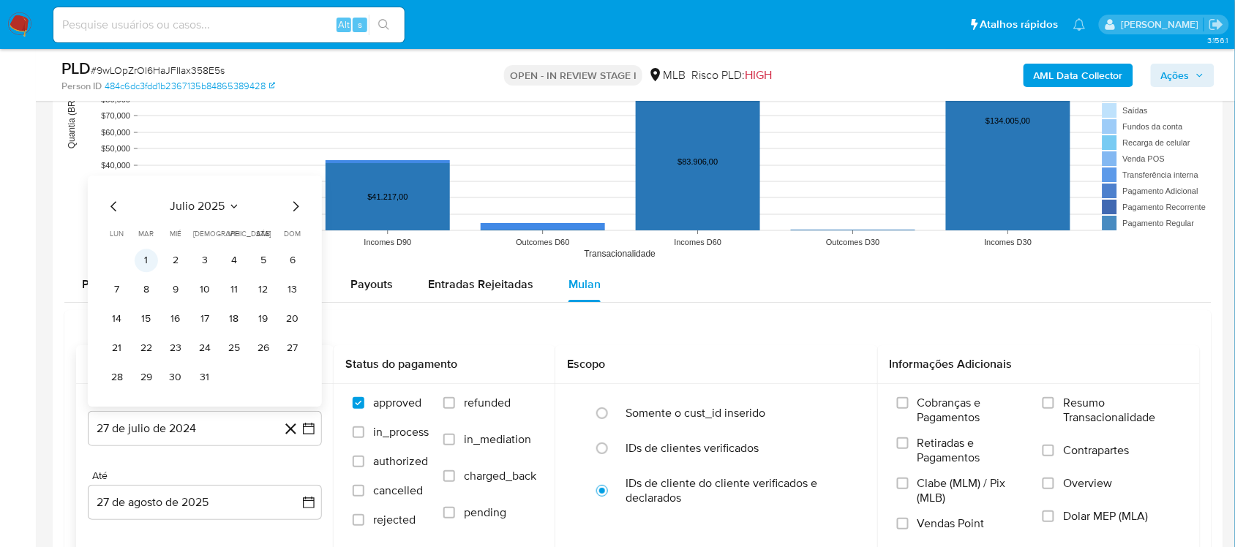
click at [151, 260] on button "1" at bounding box center [146, 260] width 23 height 23
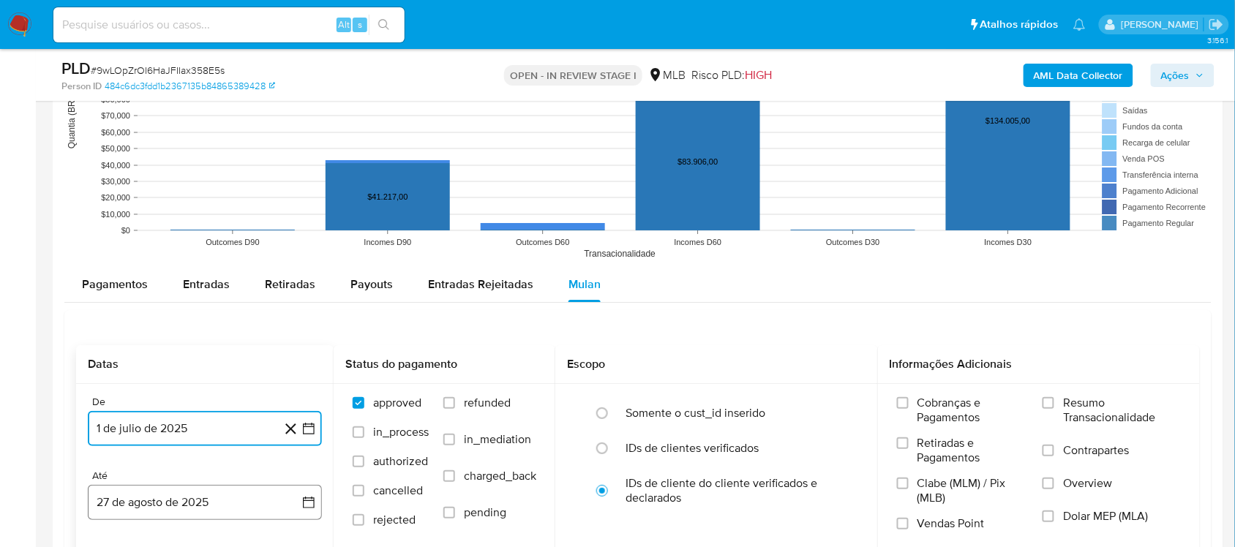
click at [312, 461] on icon "button" at bounding box center [308, 502] width 15 height 15
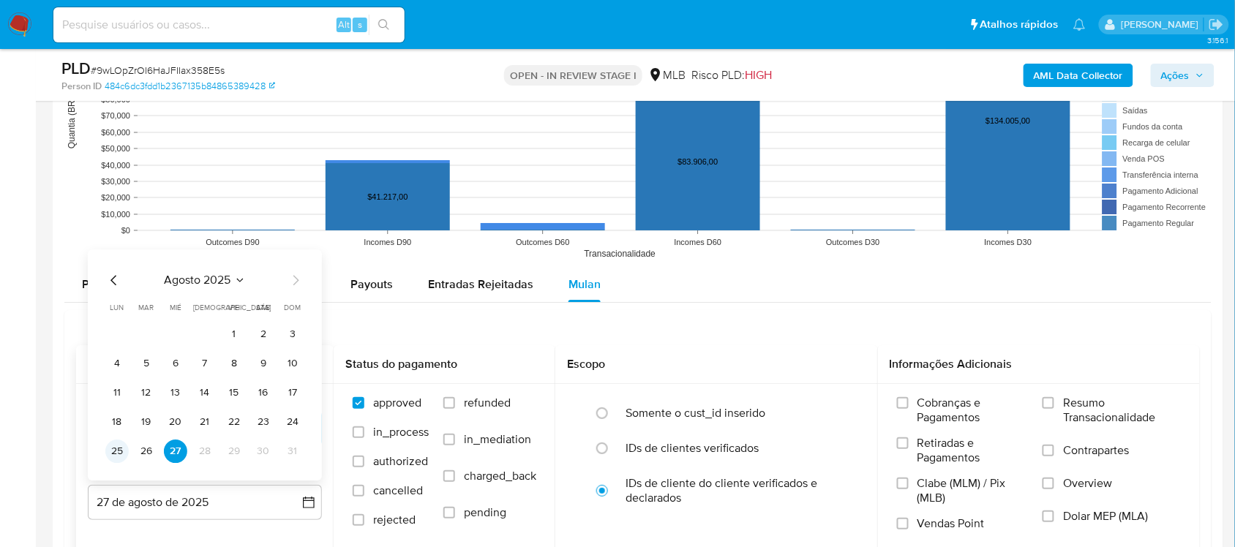
click at [116, 455] on button "25" at bounding box center [116, 451] width 23 height 23
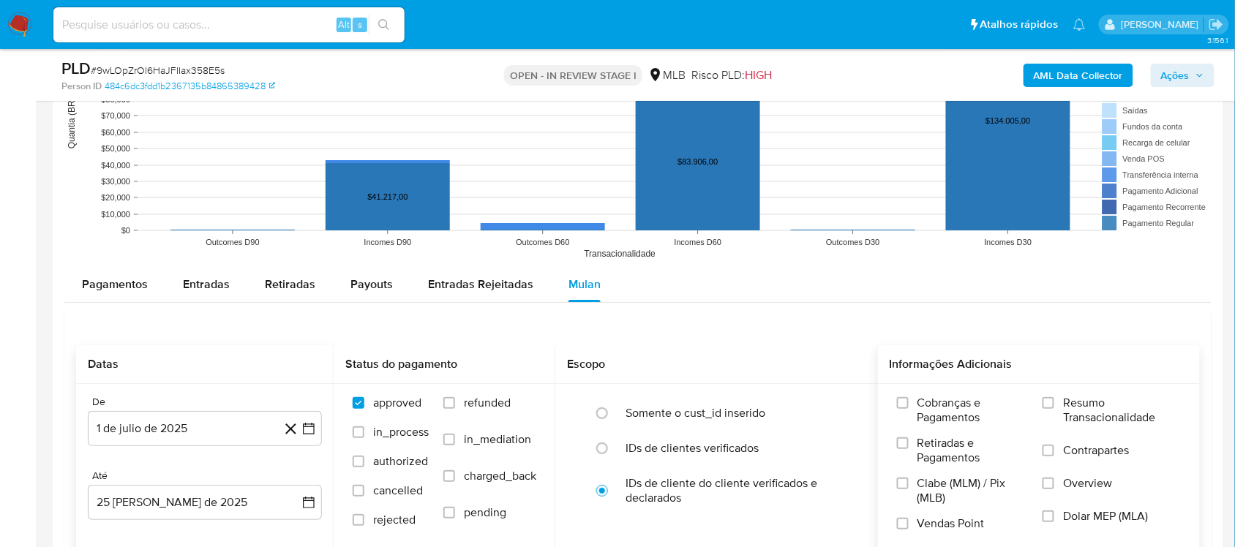
click at [925, 415] on span "Resumo Transacionalidade" at bounding box center [1122, 410] width 118 height 29
click at [925, 409] on input "Resumo Transacionalidade" at bounding box center [1048, 403] width 12 height 12
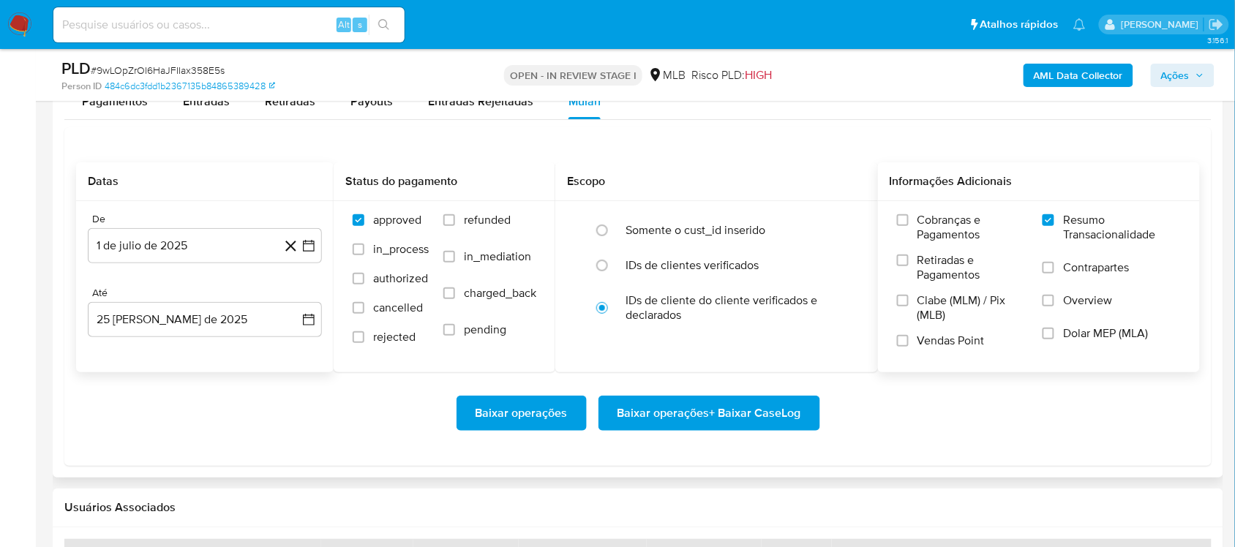
click at [673, 413] on span "Baixar operações + Baixar CaseLog" at bounding box center [709, 413] width 184 height 32
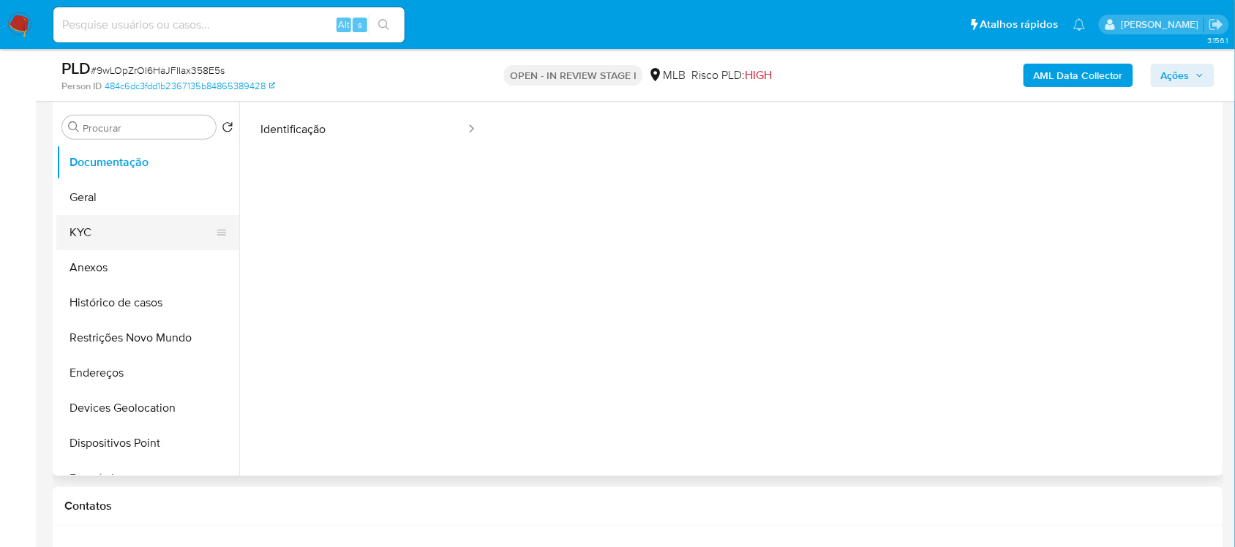
scroll to position [274, 0]
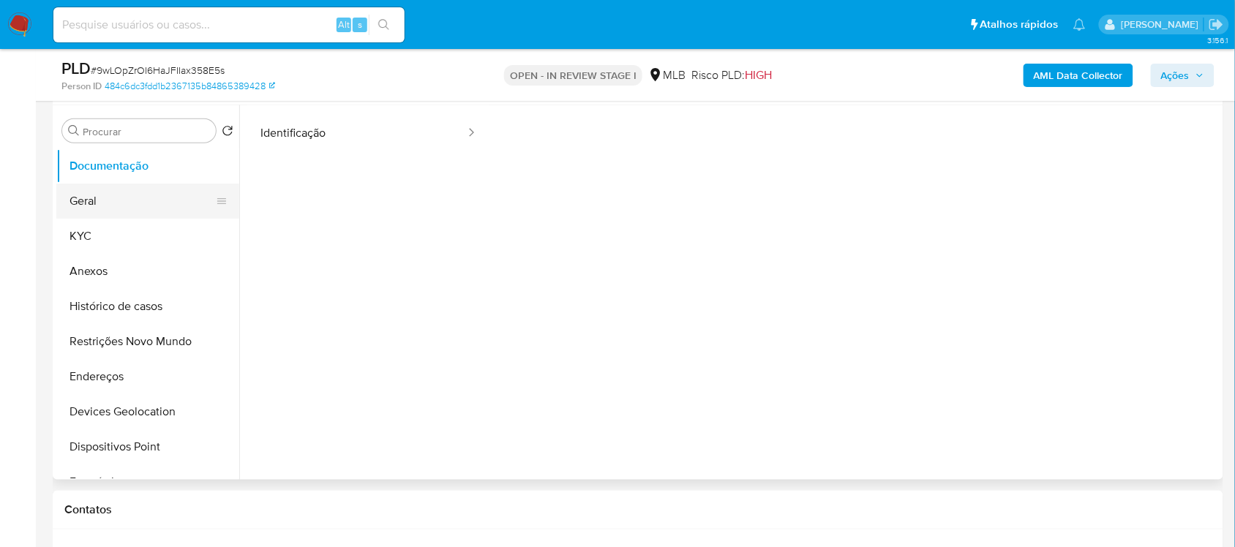
click at [118, 188] on button "Geral" at bounding box center [141, 201] width 171 height 35
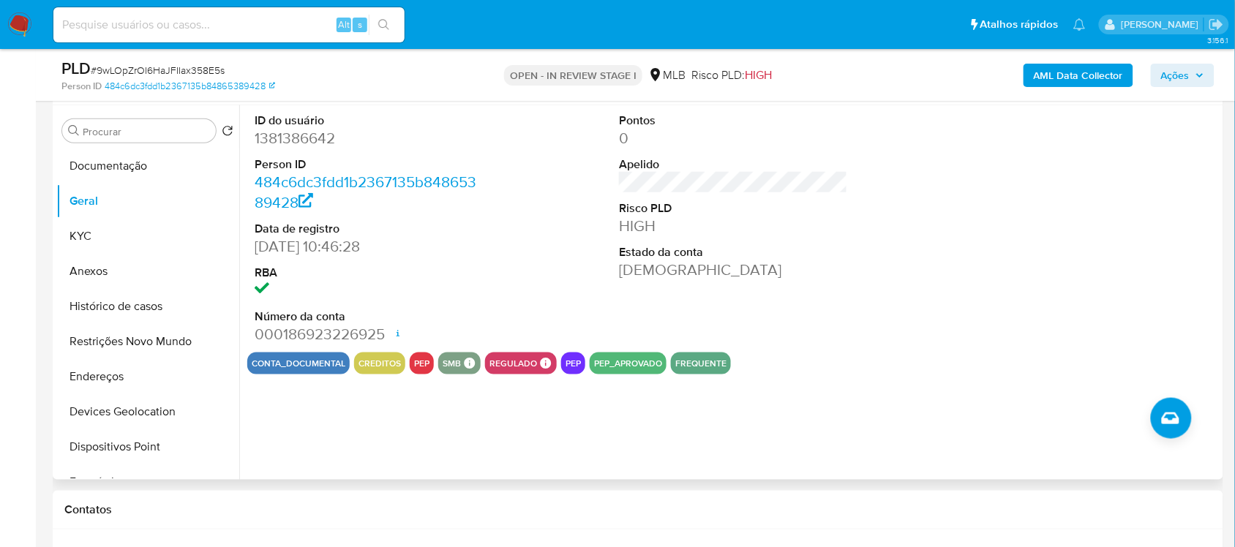
click at [315, 133] on dd "1381386642" at bounding box center [369, 138] width 228 height 20
copy dd "1381386642"
click at [158, 319] on button "Histórico de casos" at bounding box center [141, 306] width 171 height 35
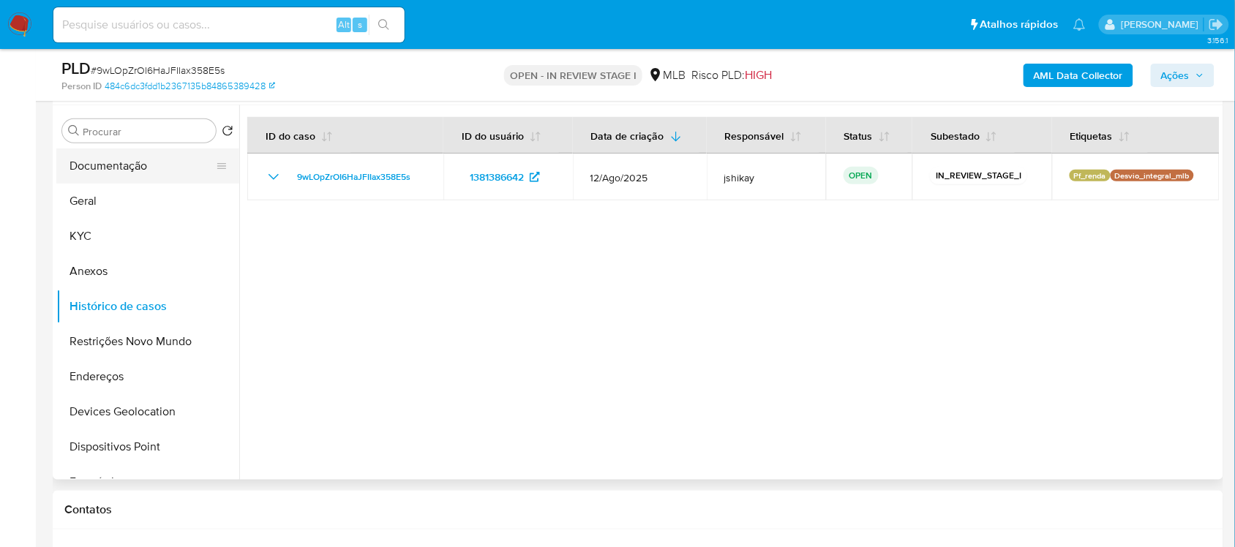
click at [135, 174] on button "Documentação" at bounding box center [141, 166] width 171 height 35
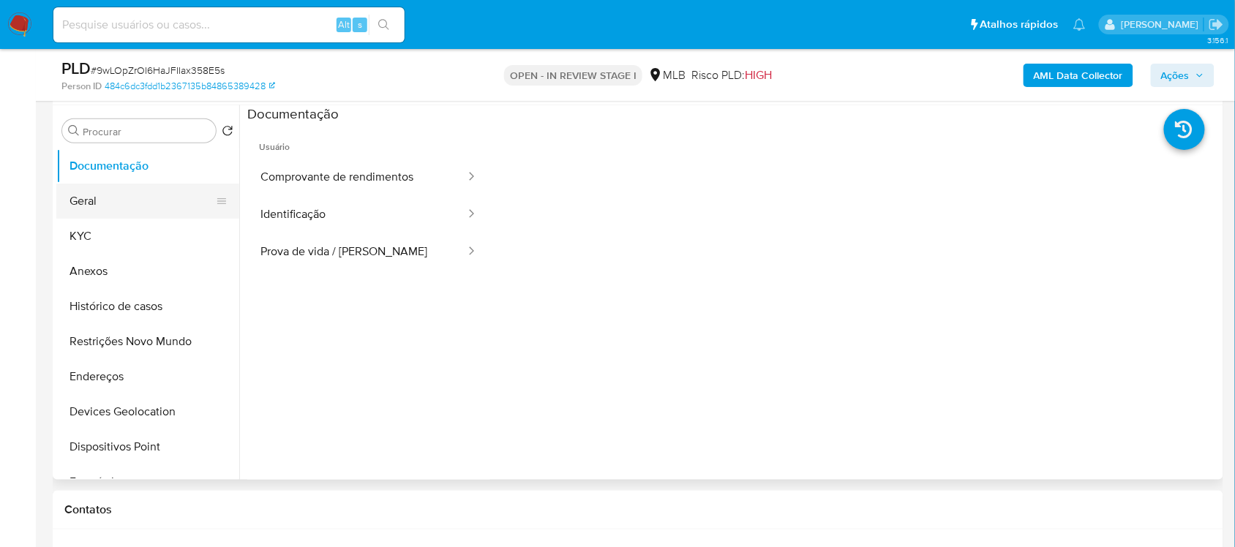
click at [95, 192] on button "Geral" at bounding box center [141, 201] width 171 height 35
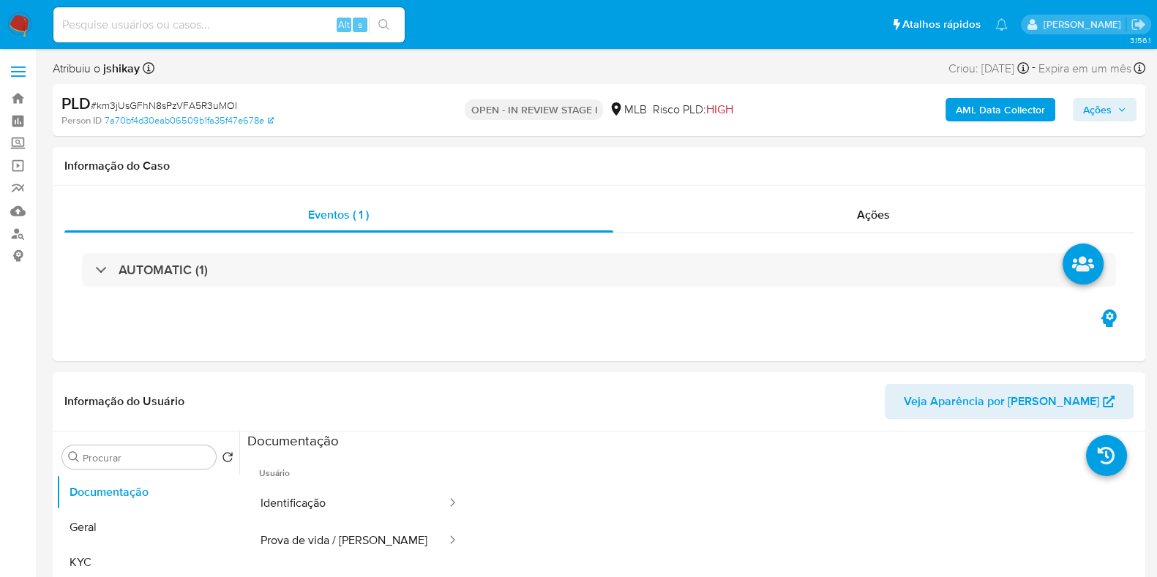
select select "10"
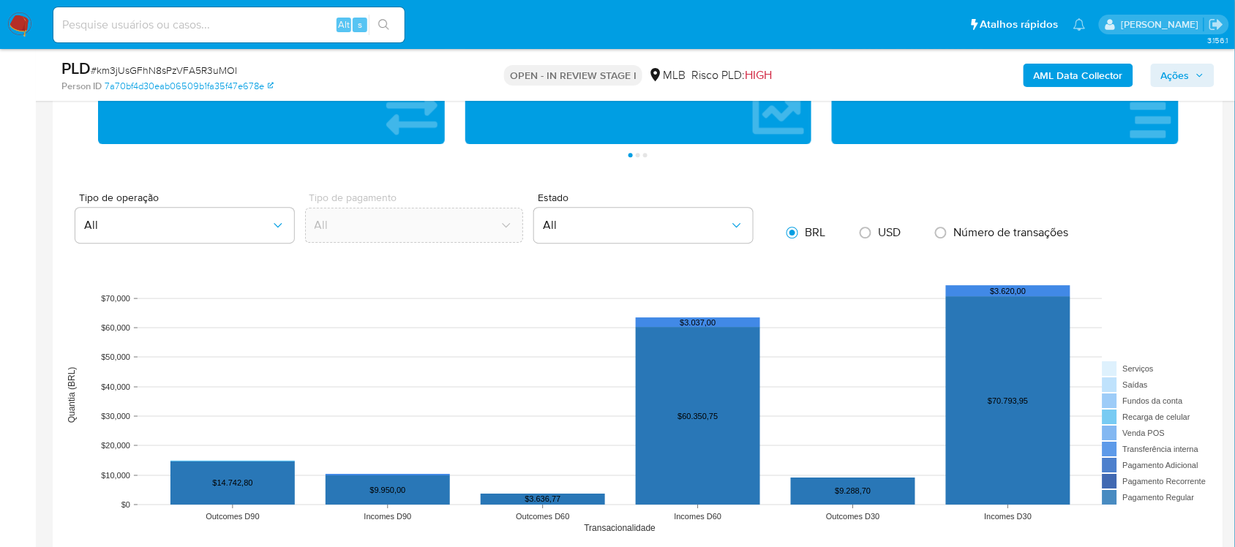
scroll to position [1463, 0]
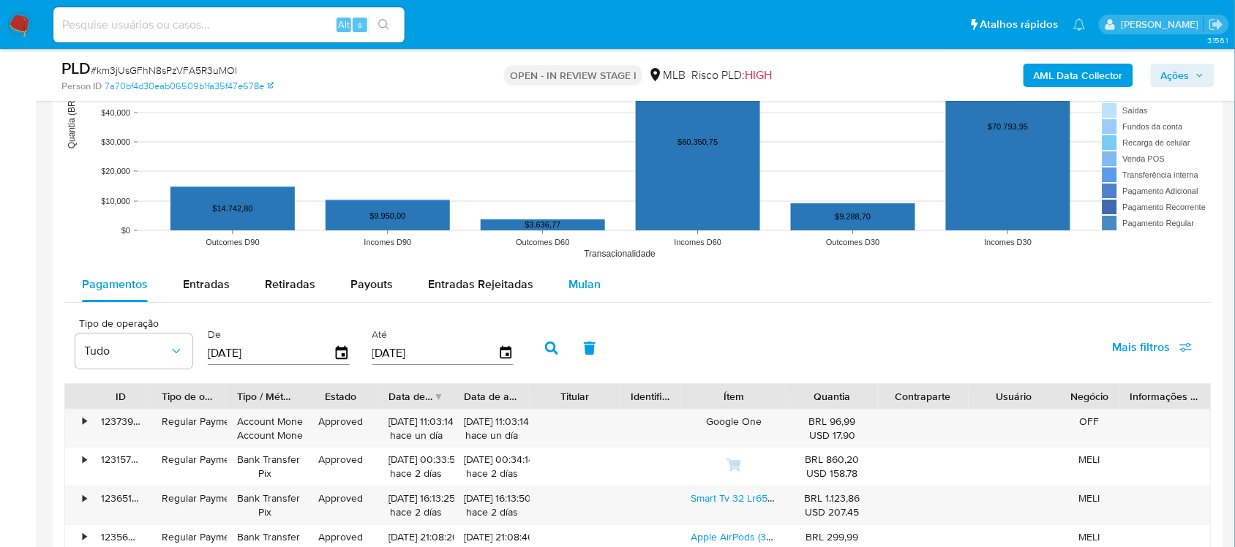
click at [598, 279] on button "Mulan" at bounding box center [584, 284] width 67 height 35
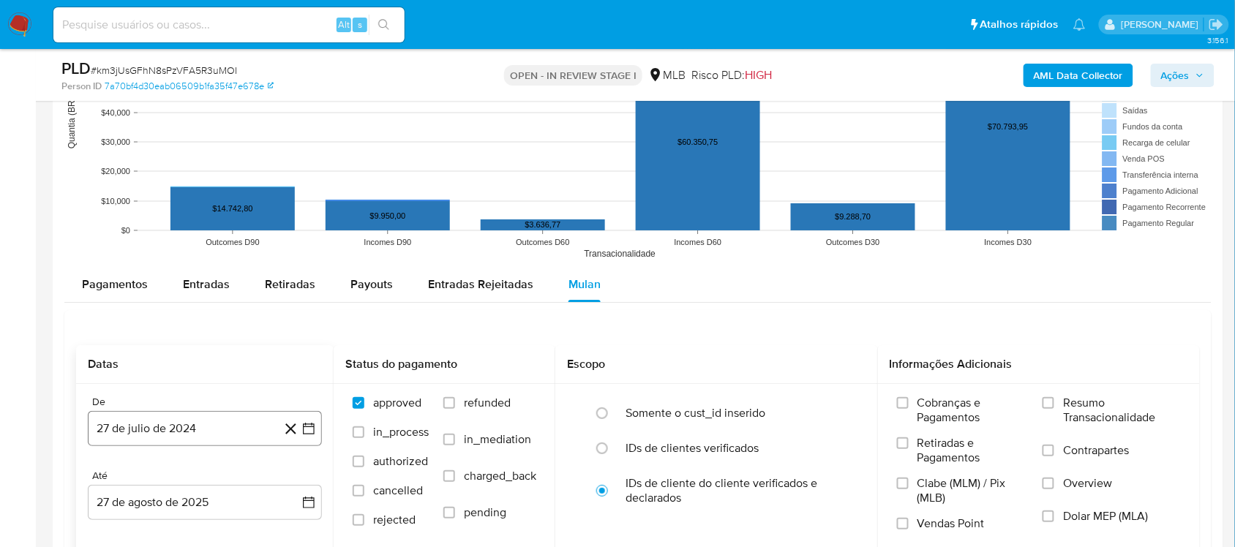
click at [306, 433] on icon "button" at bounding box center [308, 428] width 15 height 15
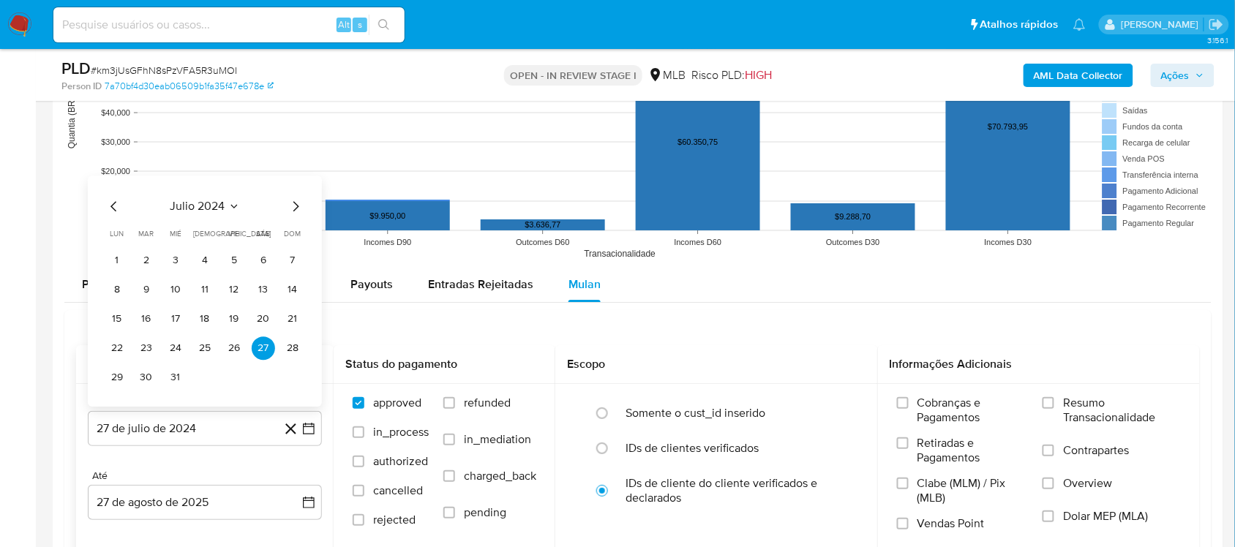
click at [192, 211] on span "julio 2024" at bounding box center [197, 206] width 55 height 15
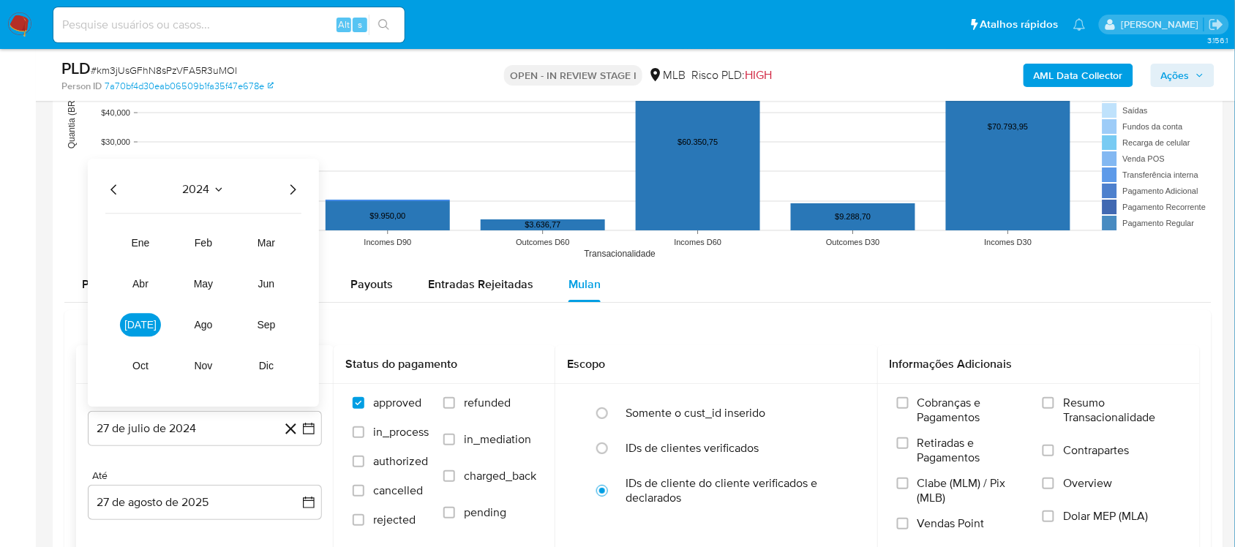
click at [291, 184] on icon "Año siguiente" at bounding box center [293, 190] width 18 height 18
click at [146, 328] on span "[DATE]" at bounding box center [140, 325] width 32 height 12
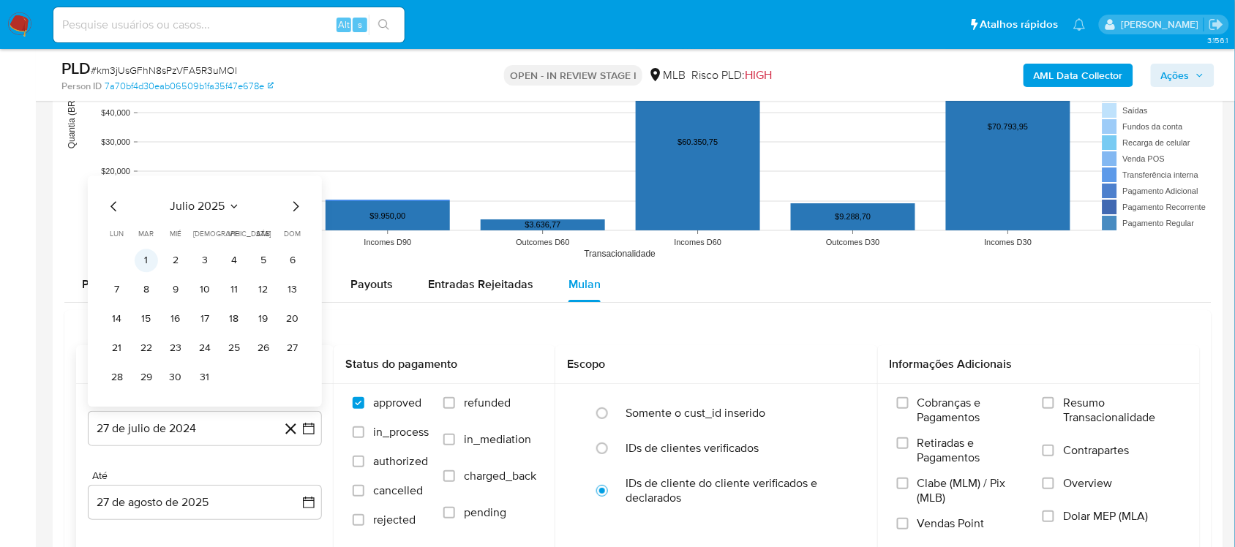
click at [143, 260] on button "1" at bounding box center [146, 260] width 23 height 23
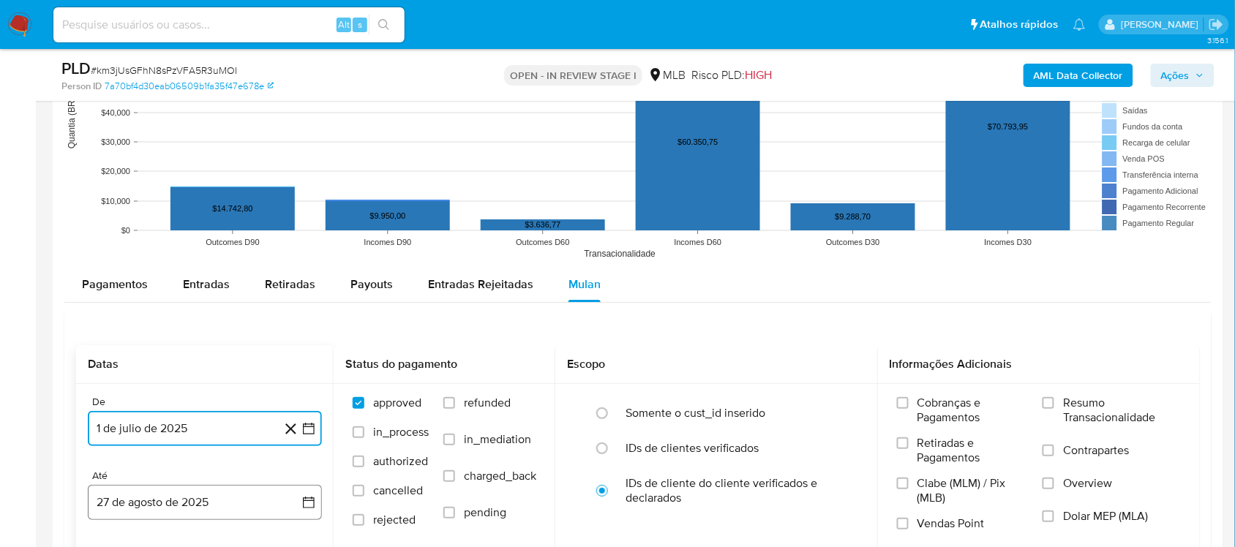
click at [309, 461] on icon "button" at bounding box center [308, 502] width 15 height 15
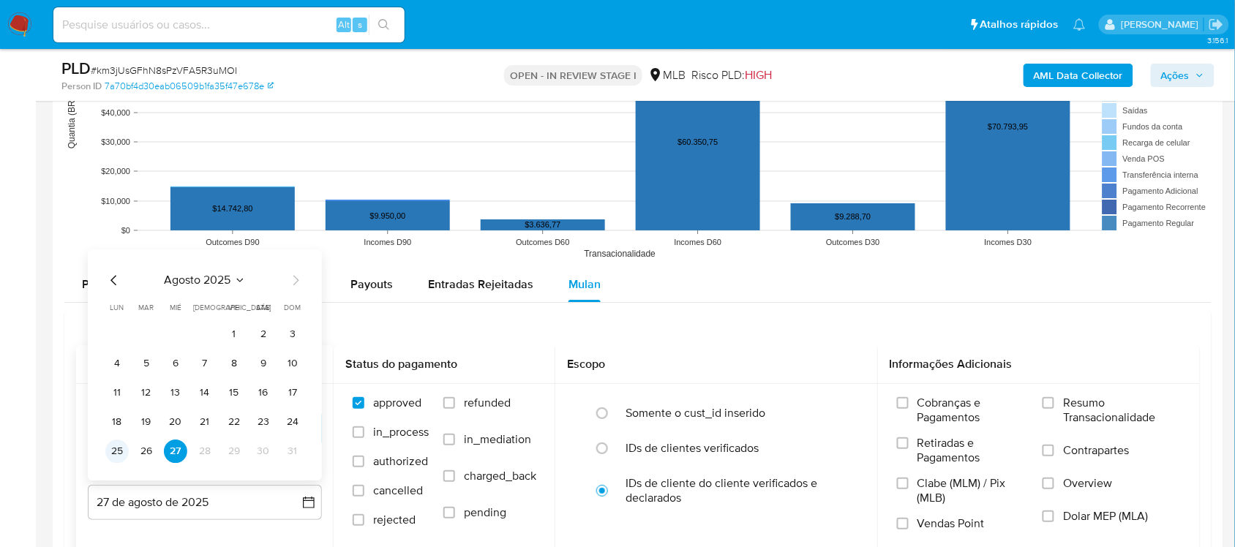
click at [117, 451] on button "25" at bounding box center [116, 451] width 23 height 23
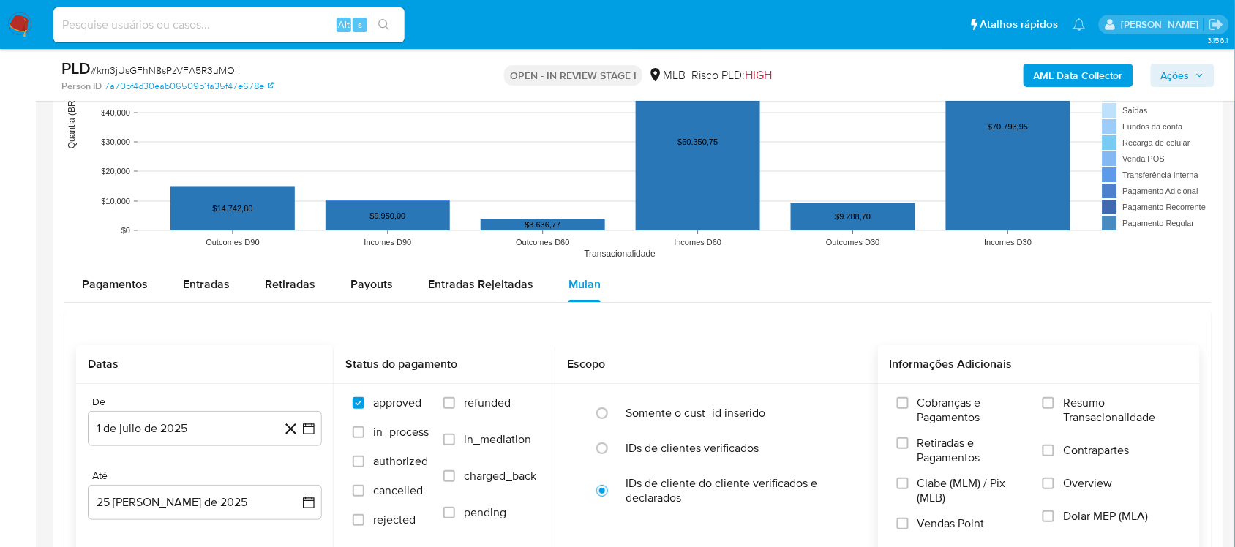
click at [925, 405] on span "Resumo Transacionalidade" at bounding box center [1122, 410] width 118 height 29
click at [925, 405] on input "Resumo Transacionalidade" at bounding box center [1048, 403] width 12 height 12
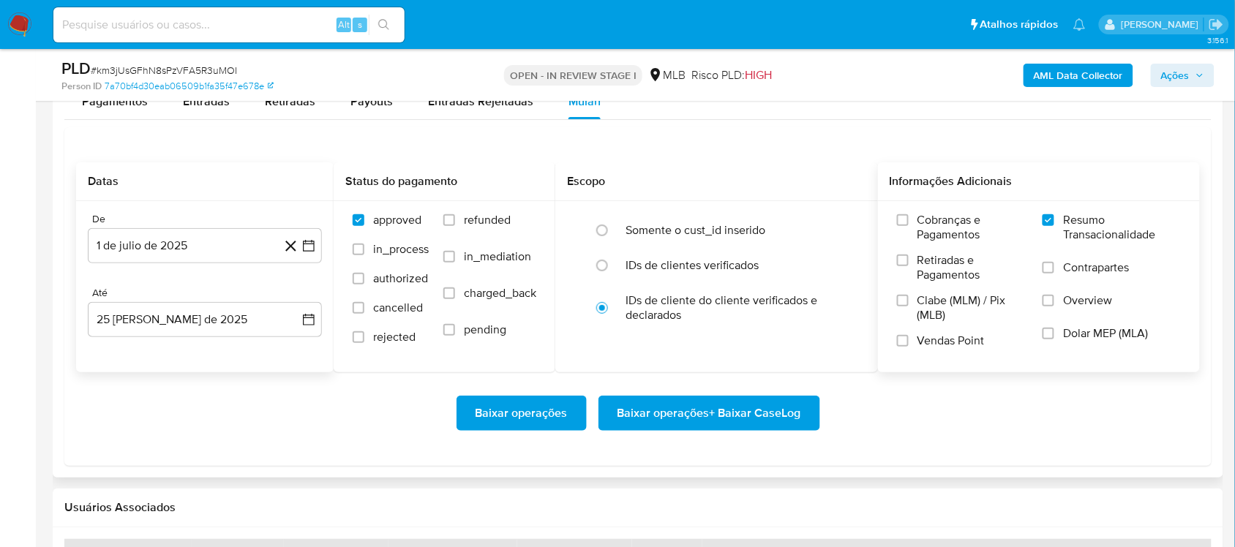
click at [631, 418] on span "Baixar operações + Baixar CaseLog" at bounding box center [709, 413] width 184 height 32
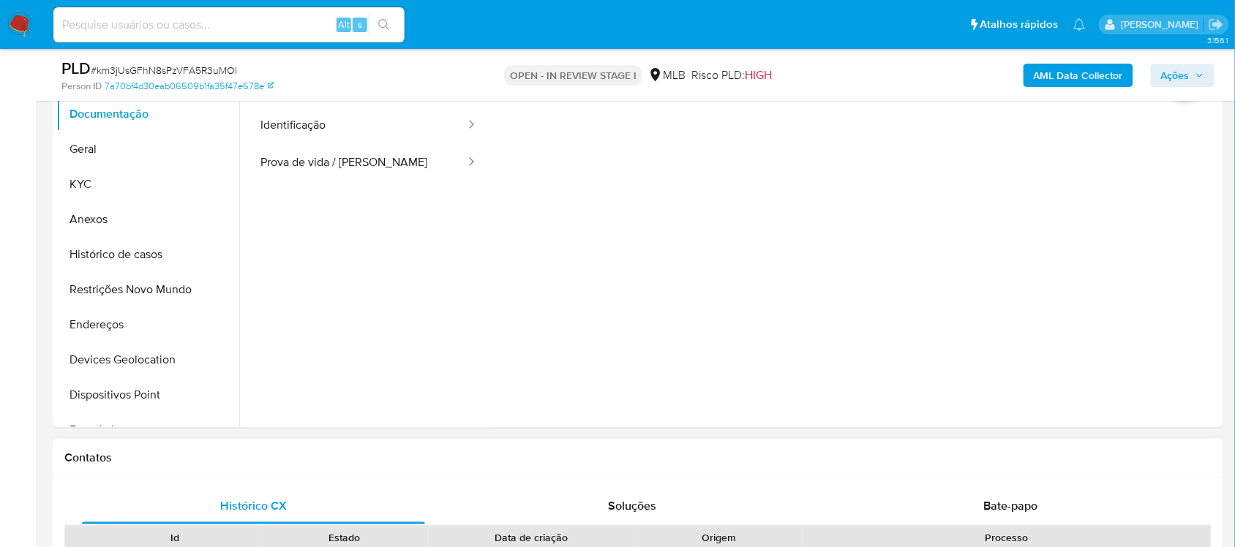
scroll to position [274, 0]
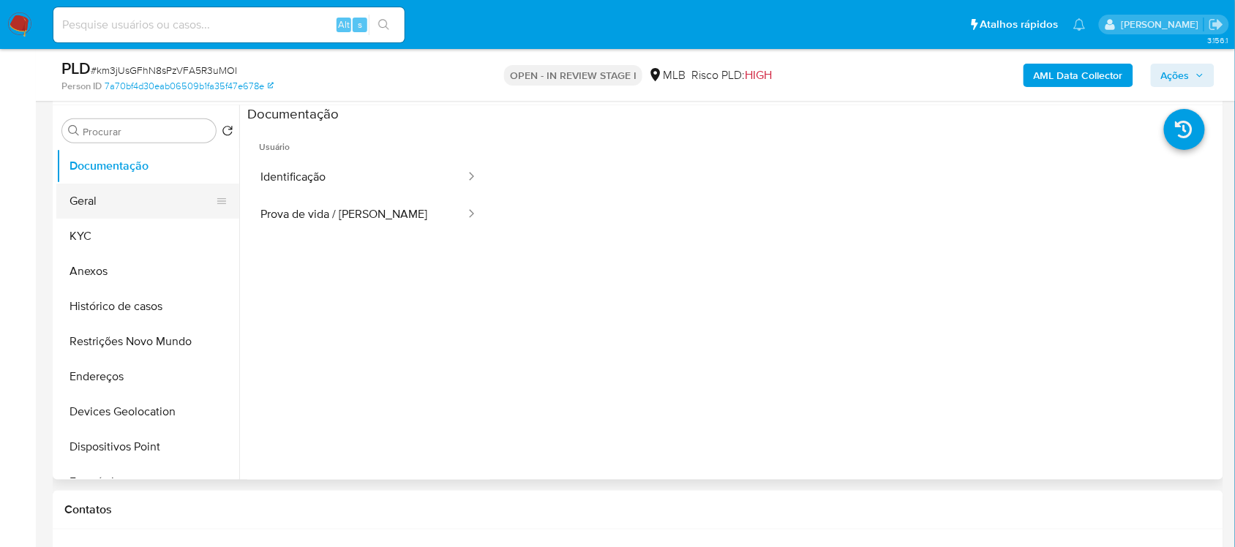
click at [128, 196] on button "Geral" at bounding box center [141, 201] width 171 height 35
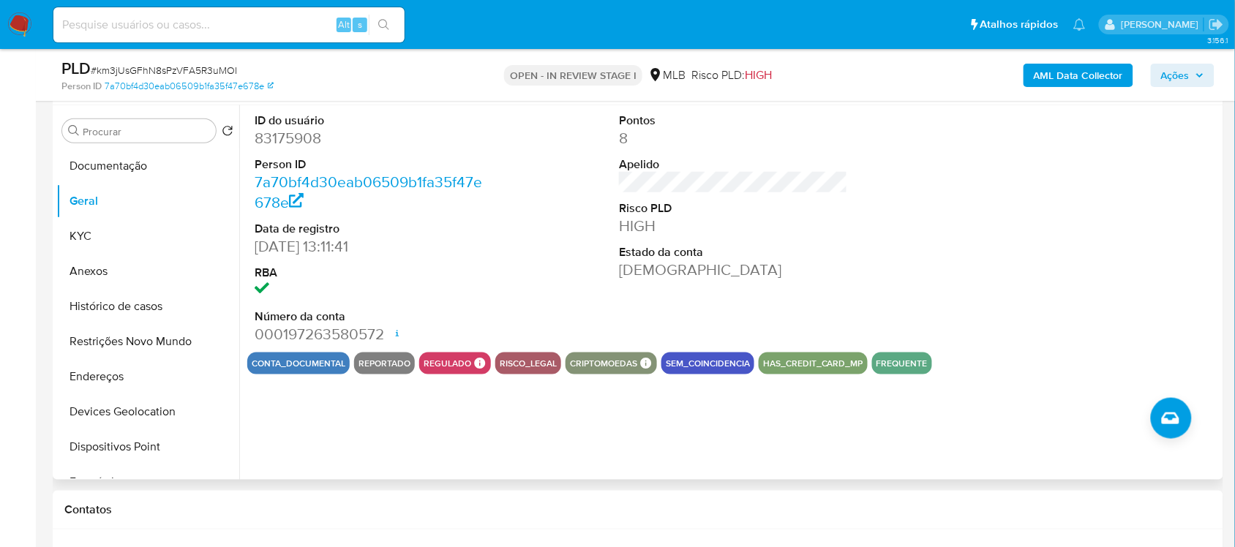
click at [276, 141] on dd "83175908" at bounding box center [369, 138] width 228 height 20
copy dd "83175908"
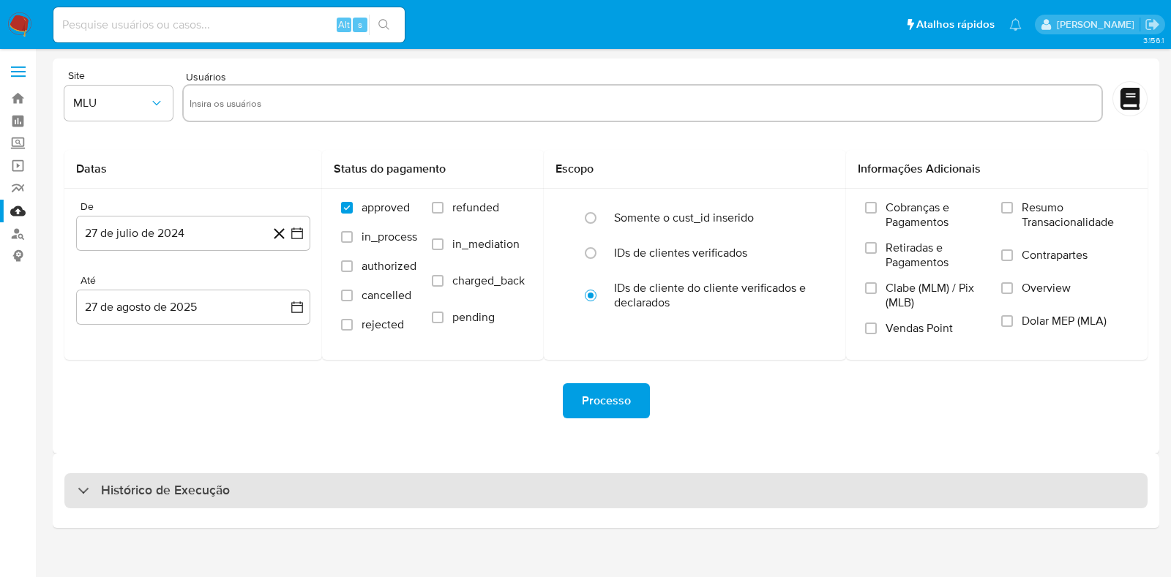
click at [190, 491] on h3 "Histórico de Execução" at bounding box center [165, 491] width 129 height 18
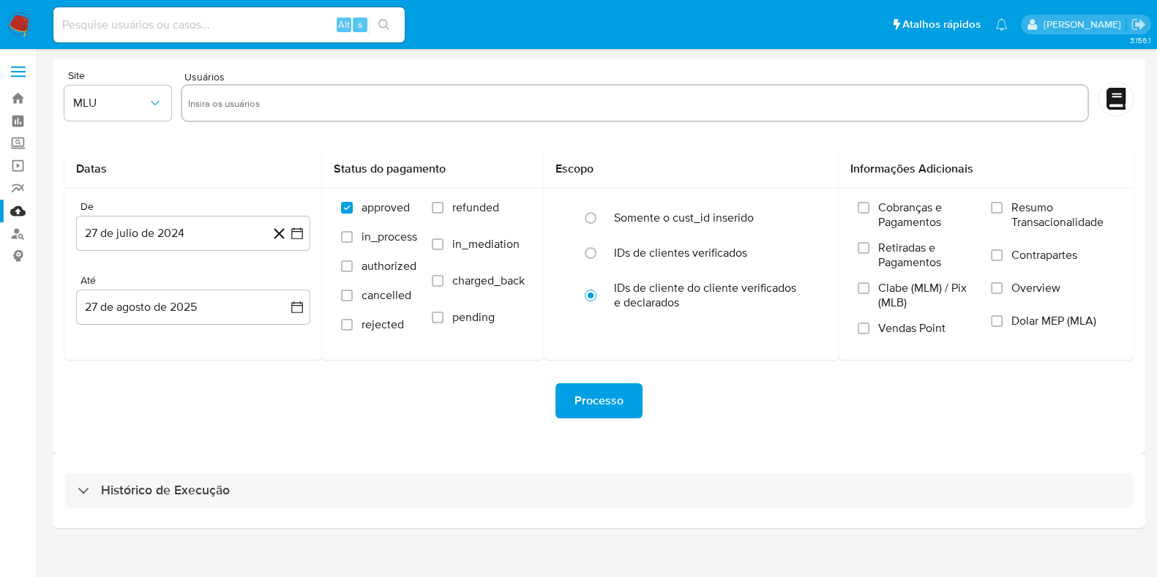
select select "10"
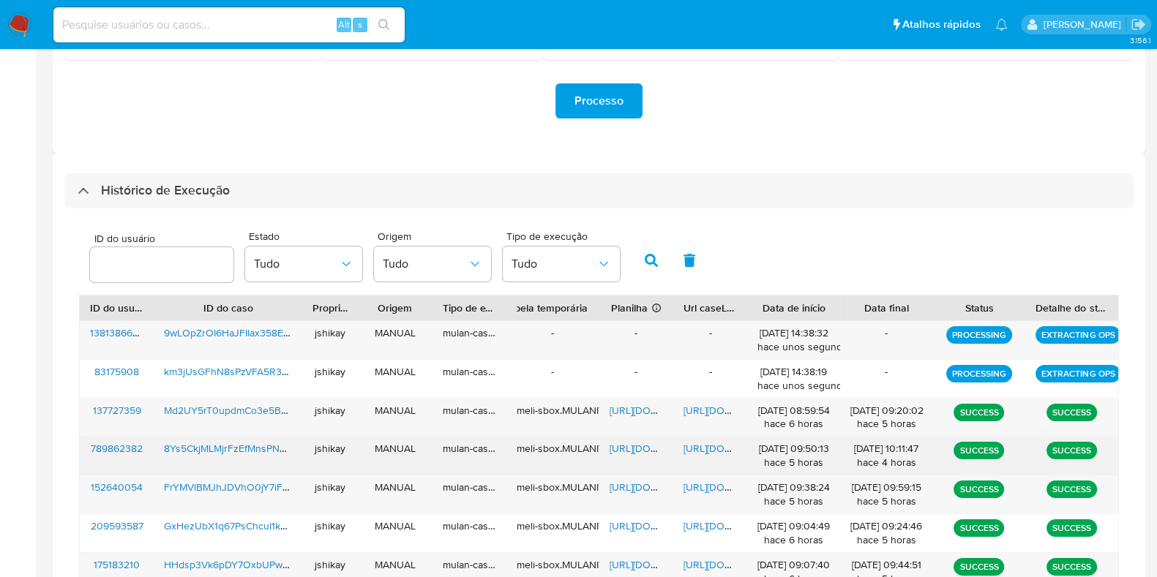
scroll to position [274, 0]
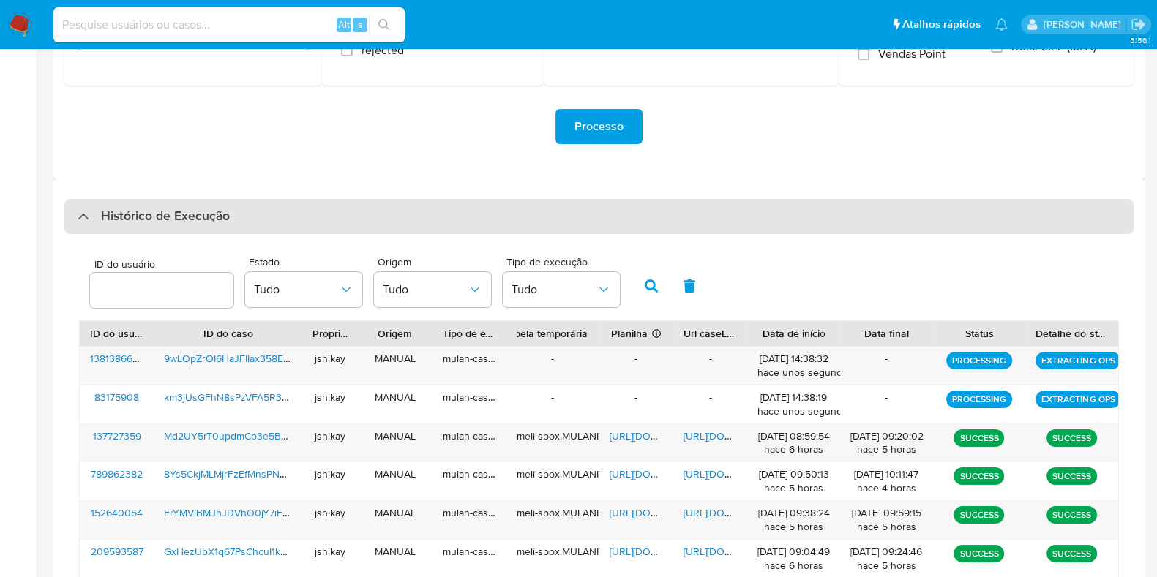
click at [217, 222] on h3 "Histórico de Execução" at bounding box center [165, 217] width 129 height 18
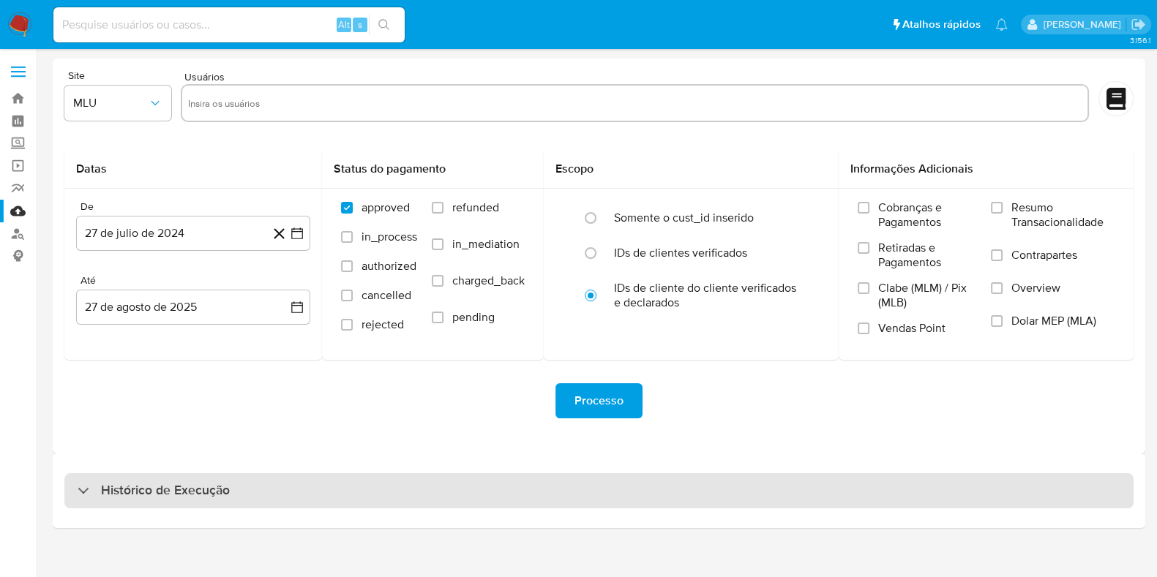
scroll to position [0, 0]
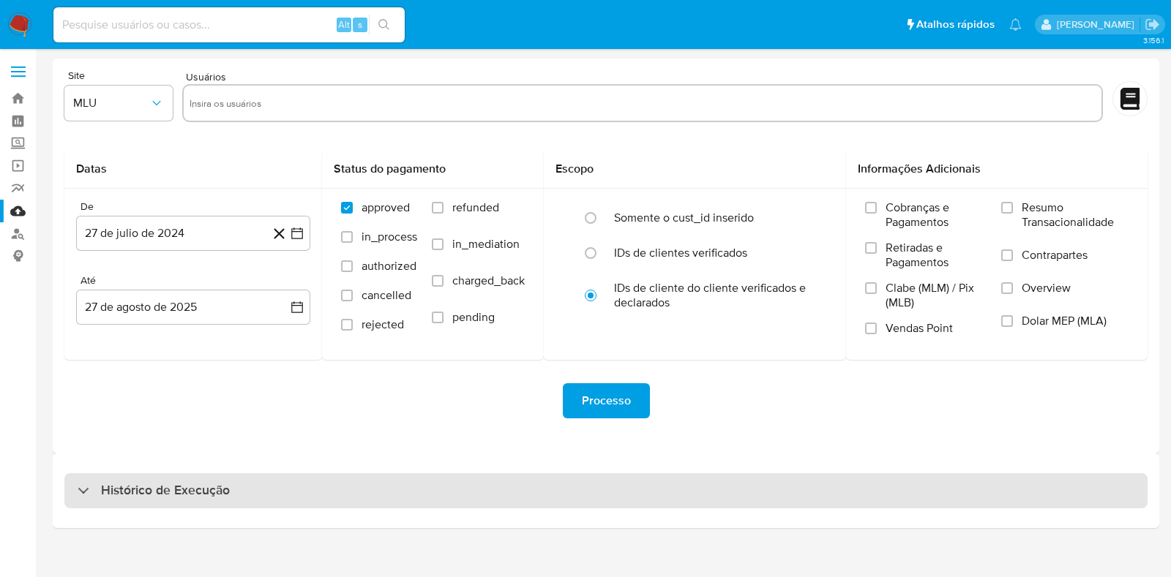
click at [140, 498] on h3 "Histórico de Execução" at bounding box center [165, 491] width 129 height 18
select select "10"
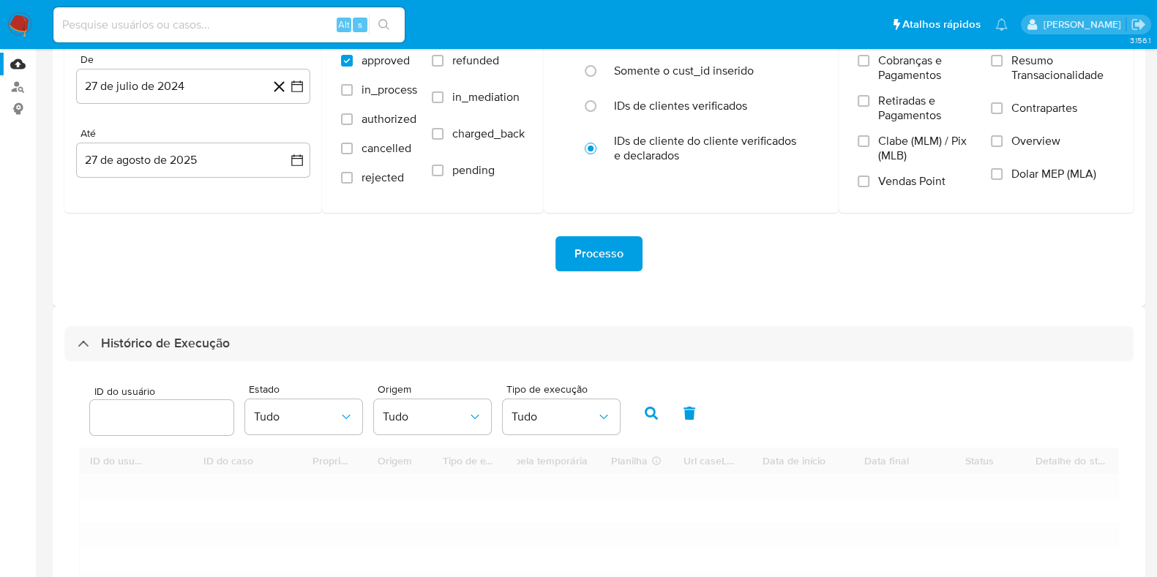
scroll to position [365, 0]
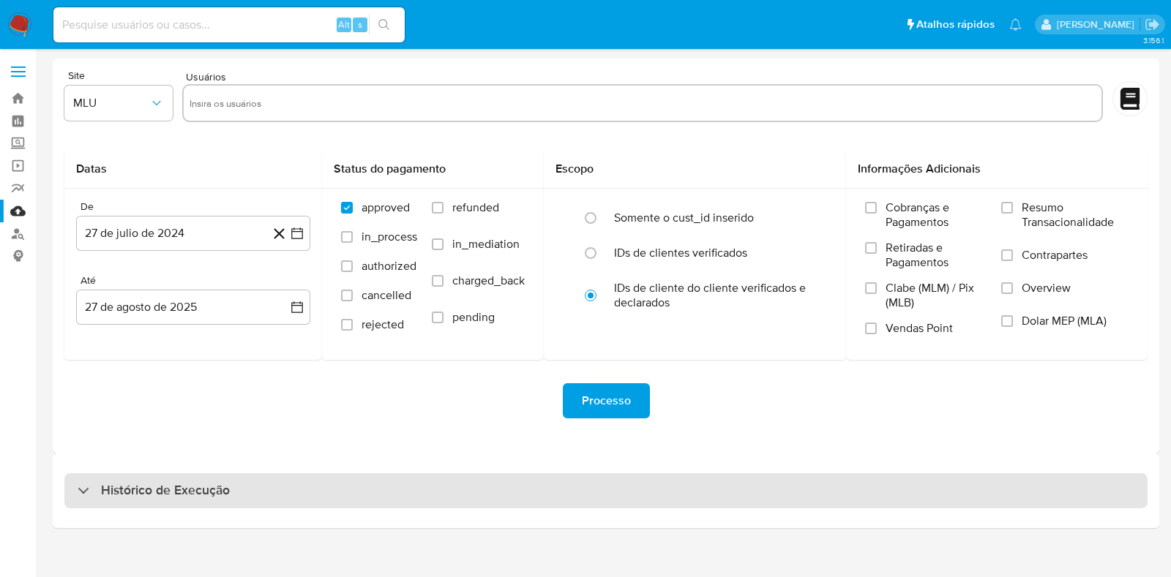
click at [229, 473] on div "Histórico de Execução" at bounding box center [605, 490] width 1083 height 35
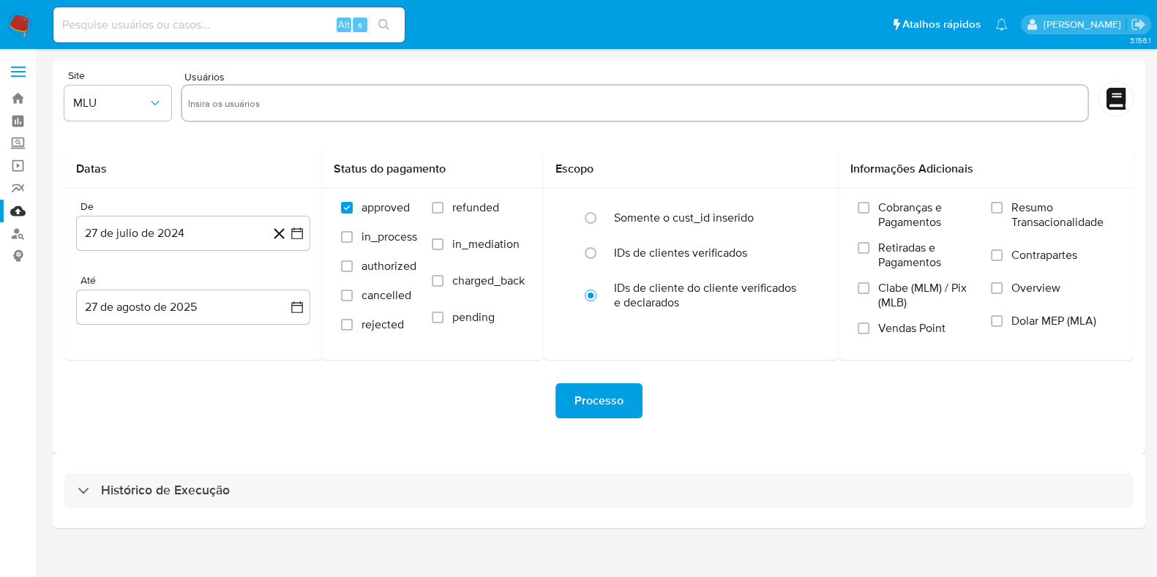
select select "10"
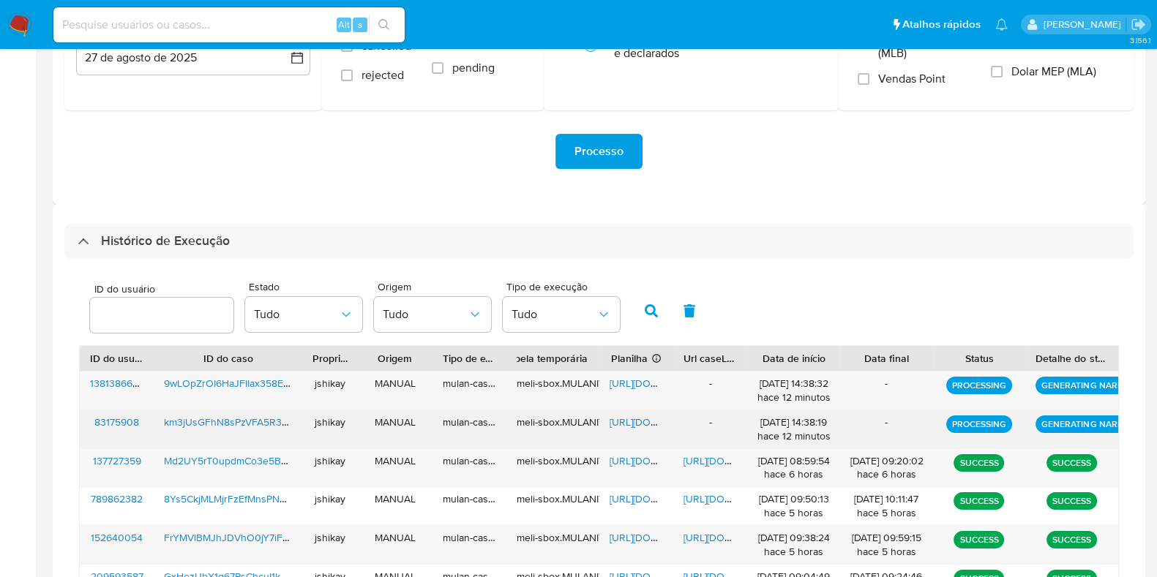
scroll to position [274, 0]
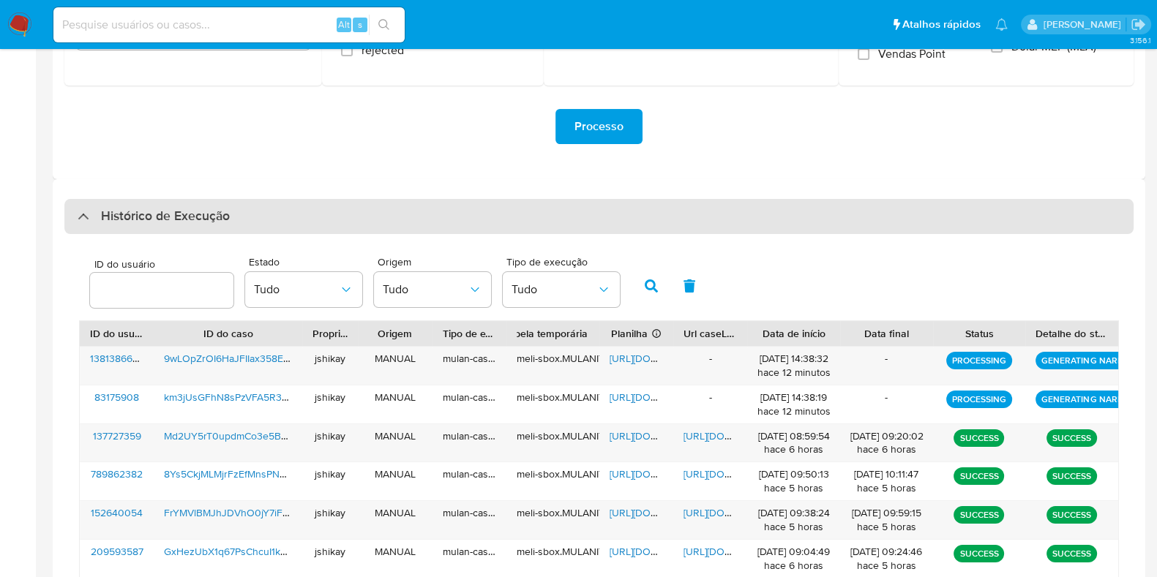
click at [167, 225] on h3 "Histórico de Execução" at bounding box center [165, 217] width 129 height 18
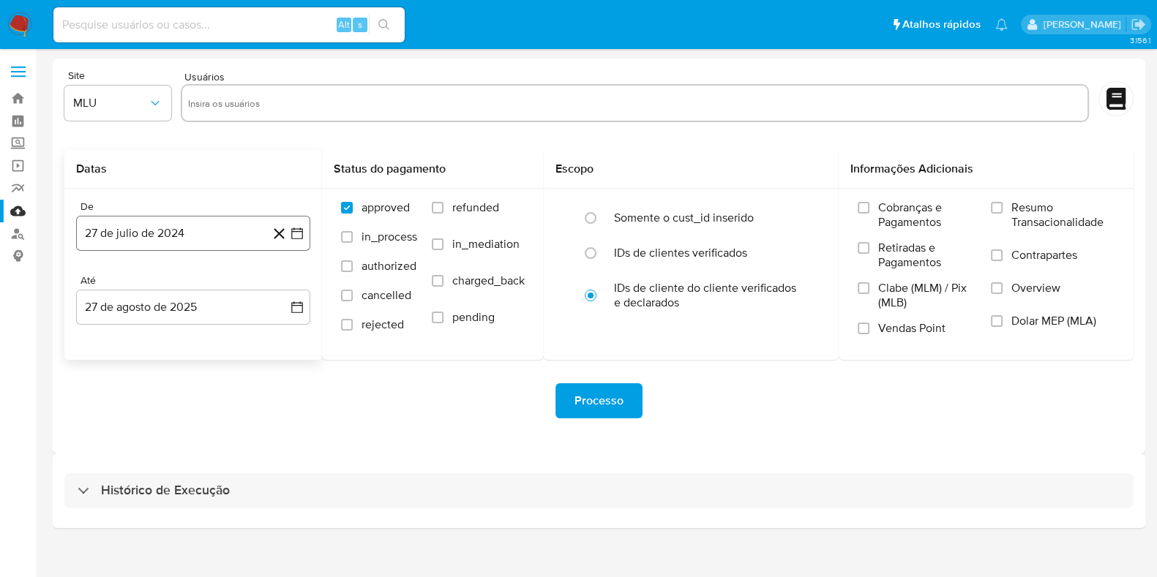
scroll to position [0, 0]
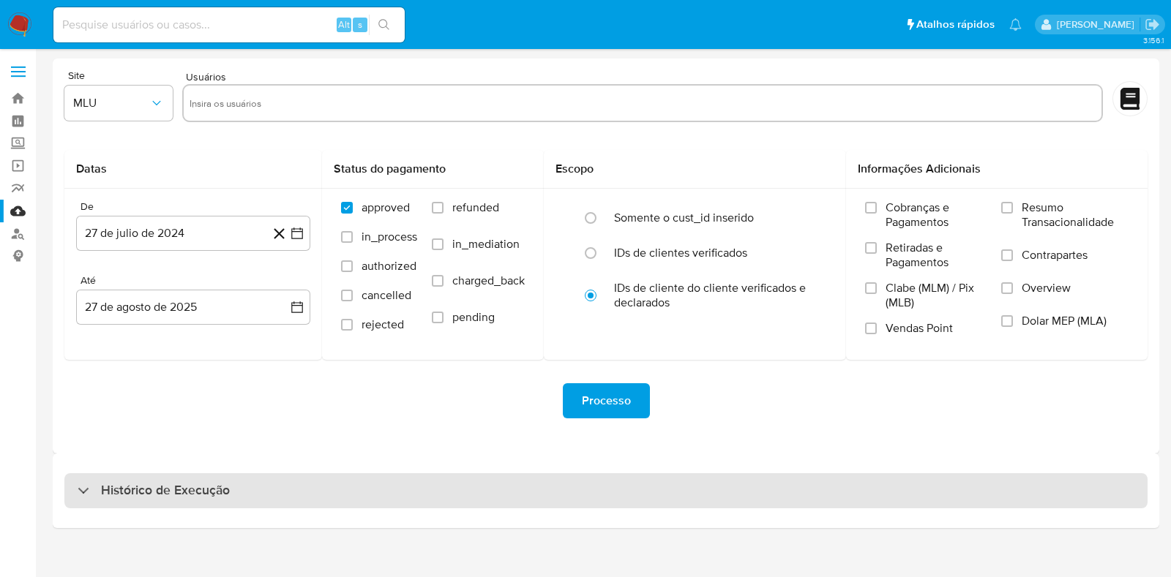
click at [258, 481] on div "Histórico de Execução" at bounding box center [605, 490] width 1083 height 35
select select "10"
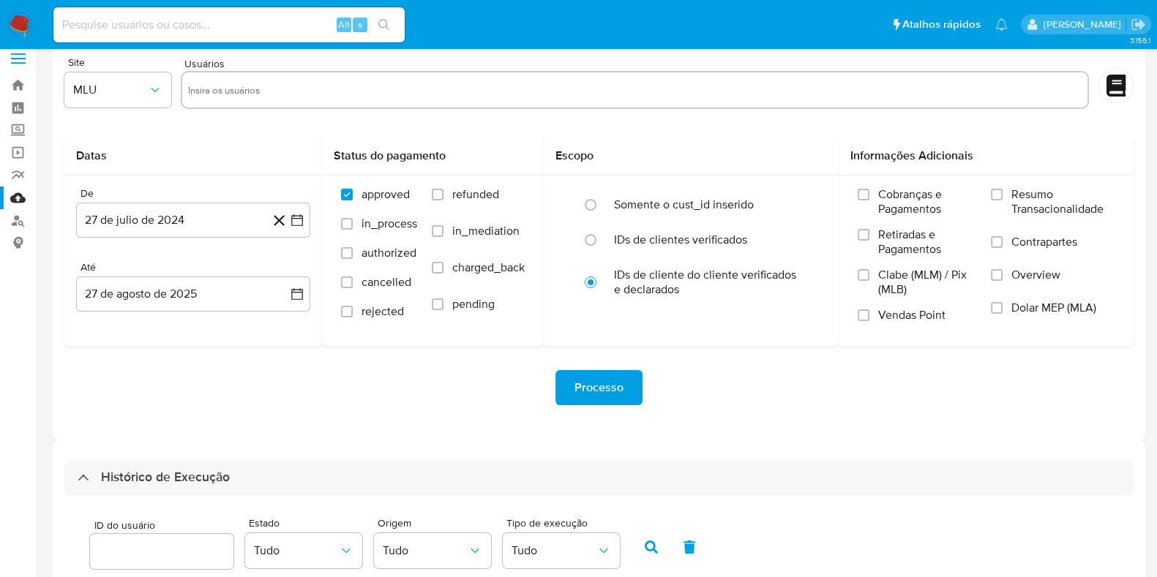
scroll to position [274, 0]
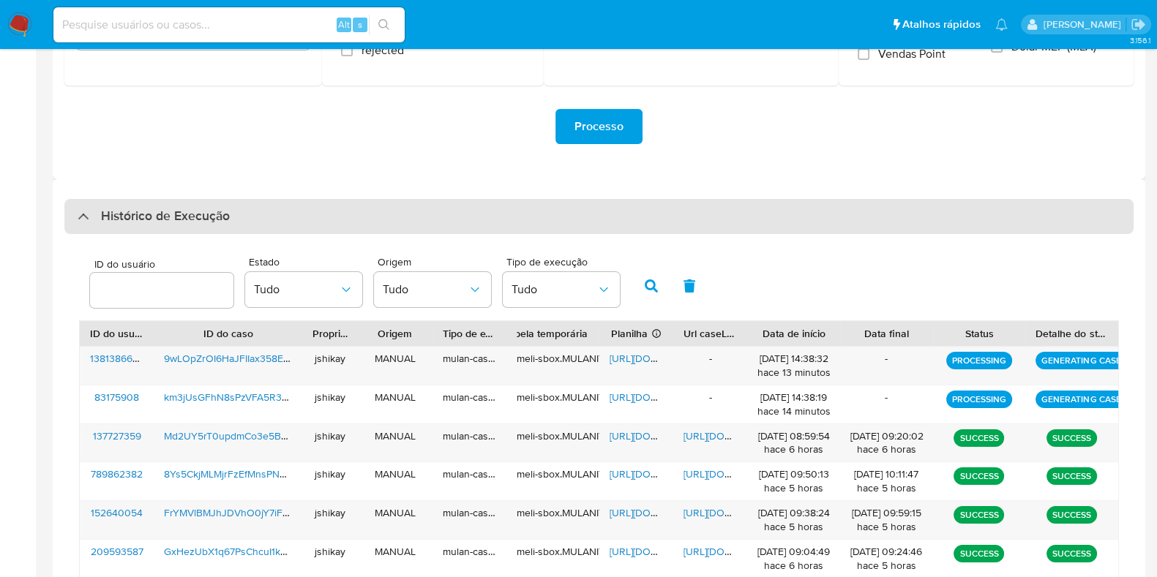
click at [226, 208] on h3 "Histórico de Execução" at bounding box center [165, 217] width 129 height 18
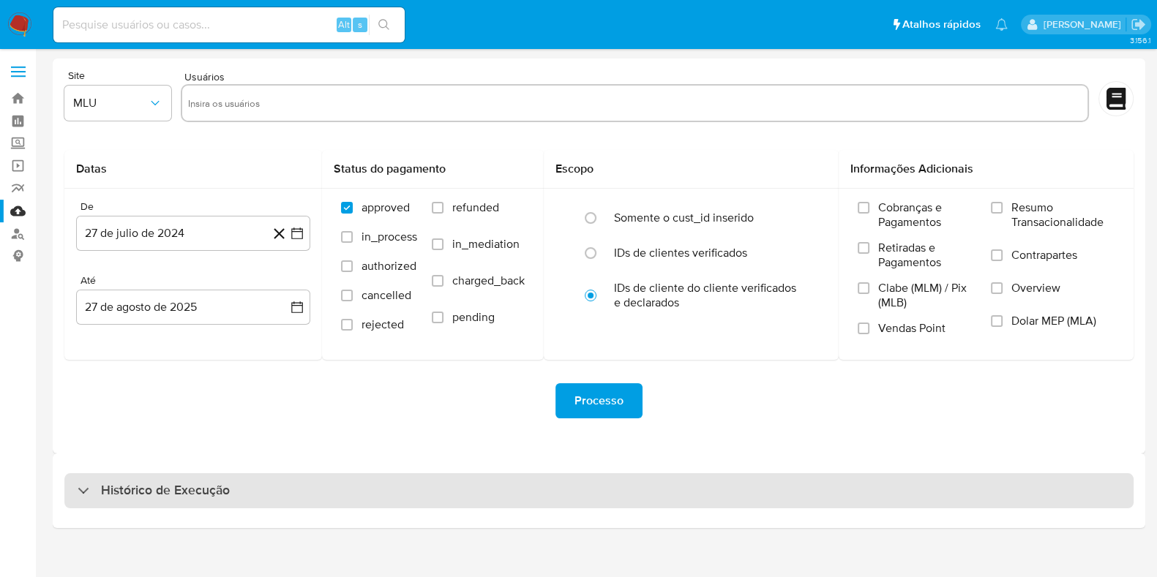
scroll to position [0, 0]
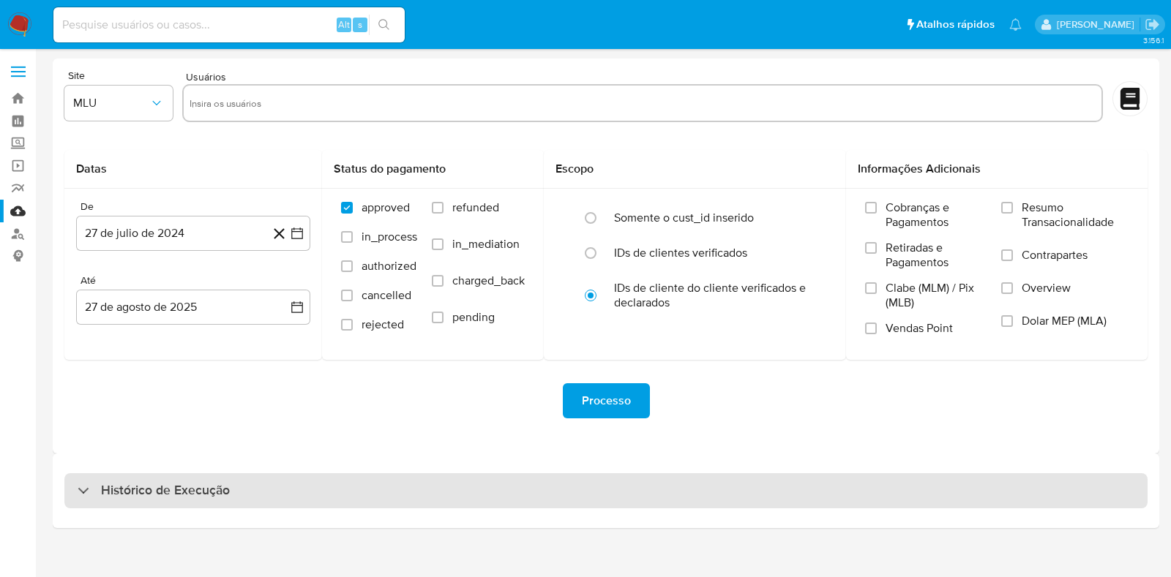
click at [217, 495] on h3 "Histórico de Execução" at bounding box center [165, 491] width 129 height 18
select select "10"
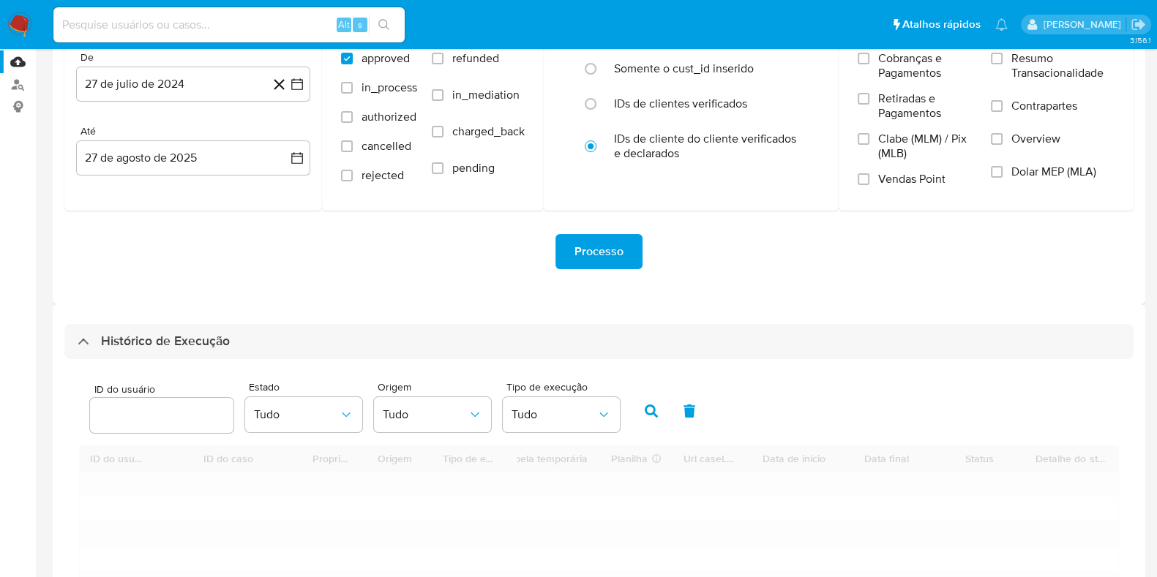
scroll to position [274, 0]
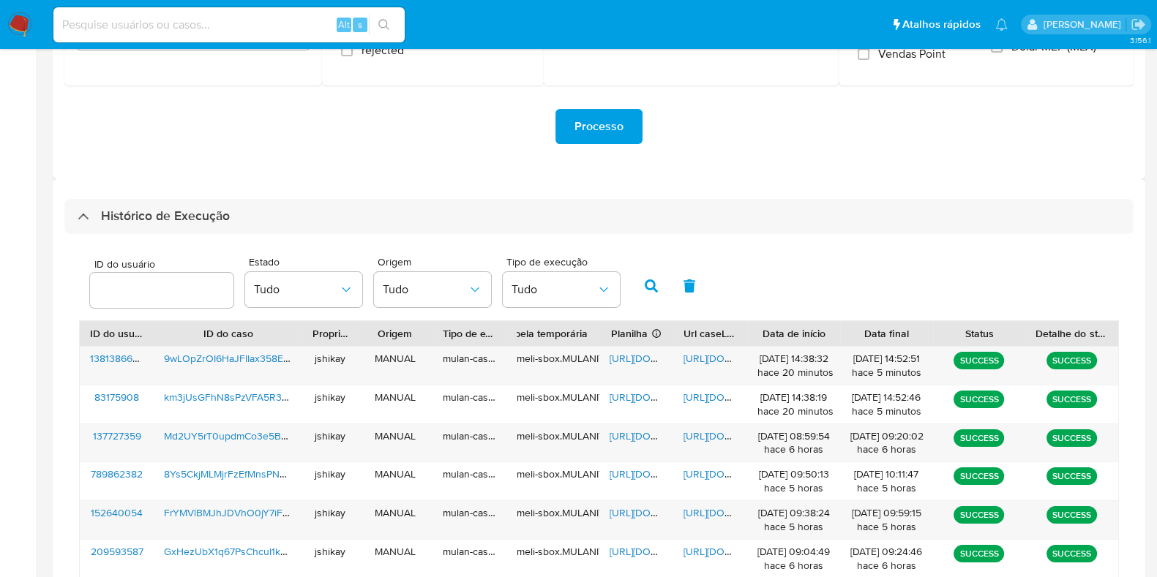
drag, startPoint x: 920, startPoint y: 245, endPoint x: 929, endPoint y: 241, distance: 9.5
click at [926, 243] on div "ID do usuário Estado Tudo Origem Tudo Tipo de execução Tudo ID do usuário ID do…" at bounding box center [598, 510] width 1069 height 553
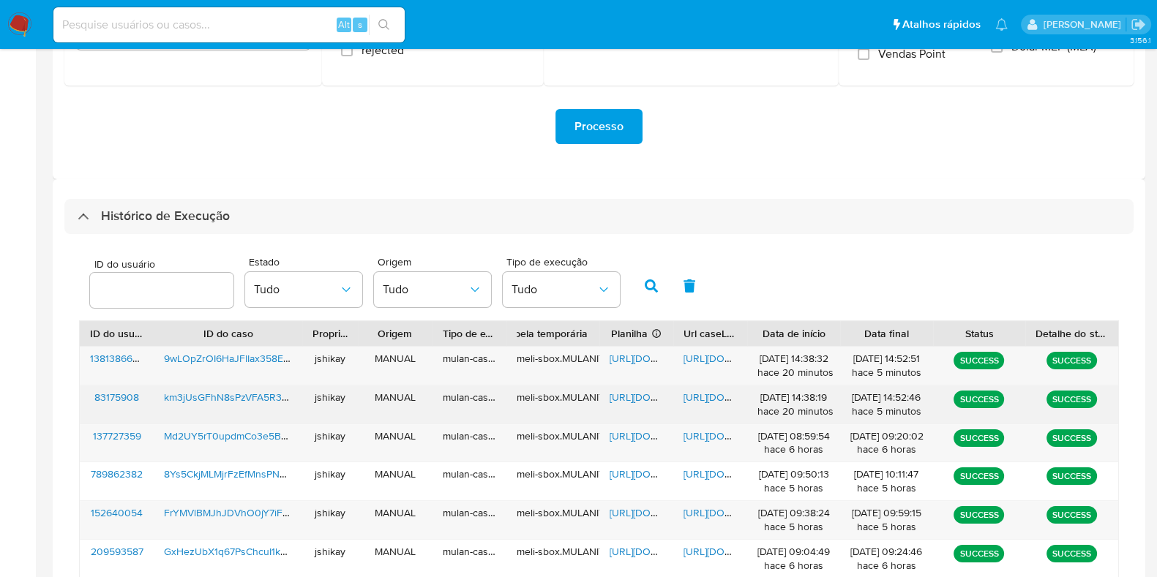
click at [639, 392] on span "[URL][DOMAIN_NAME]" at bounding box center [659, 397] width 101 height 15
click at [687, 397] on span "[URL][DOMAIN_NAME]" at bounding box center [733, 397] width 101 height 15
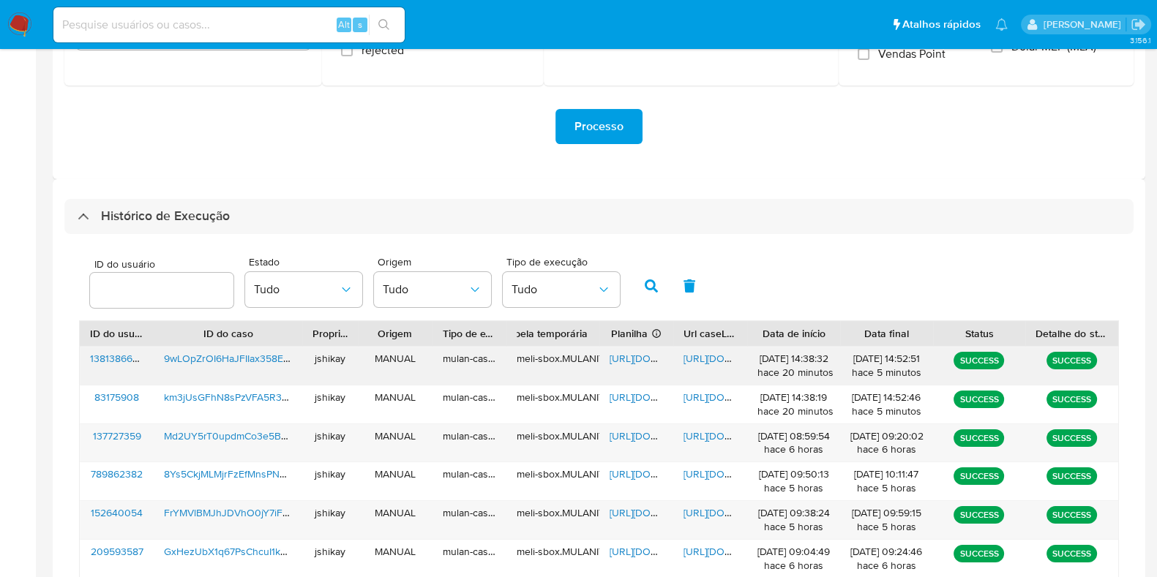
click at [628, 352] on span "[URL][DOMAIN_NAME]" at bounding box center [659, 358] width 101 height 15
click at [707, 356] on span "[URL][DOMAIN_NAME]" at bounding box center [733, 358] width 101 height 15
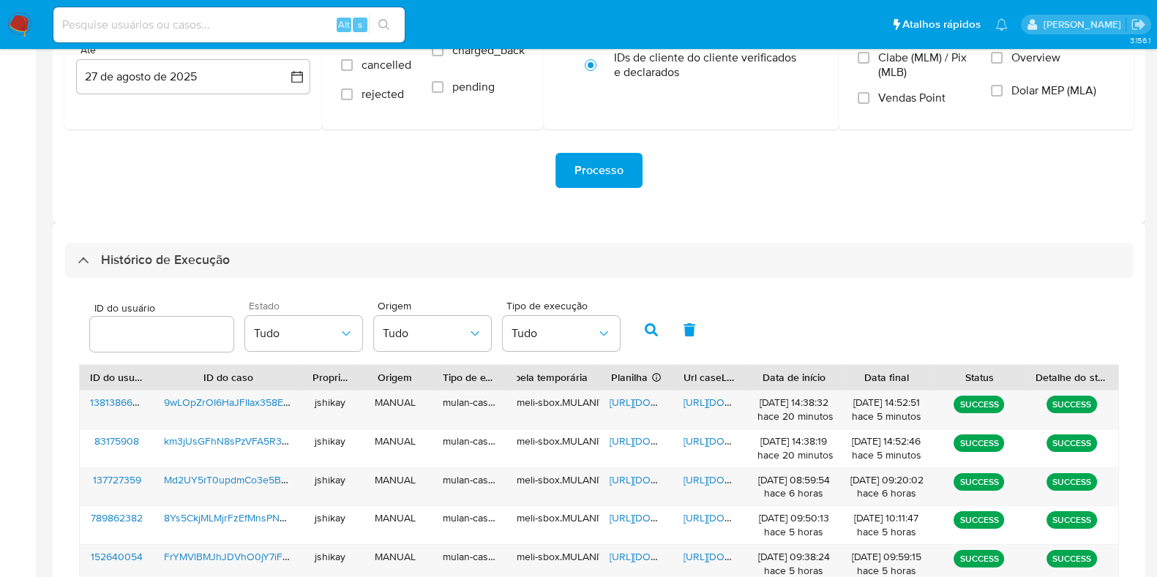
scroll to position [0, 0]
